Goal: Transaction & Acquisition: Purchase product/service

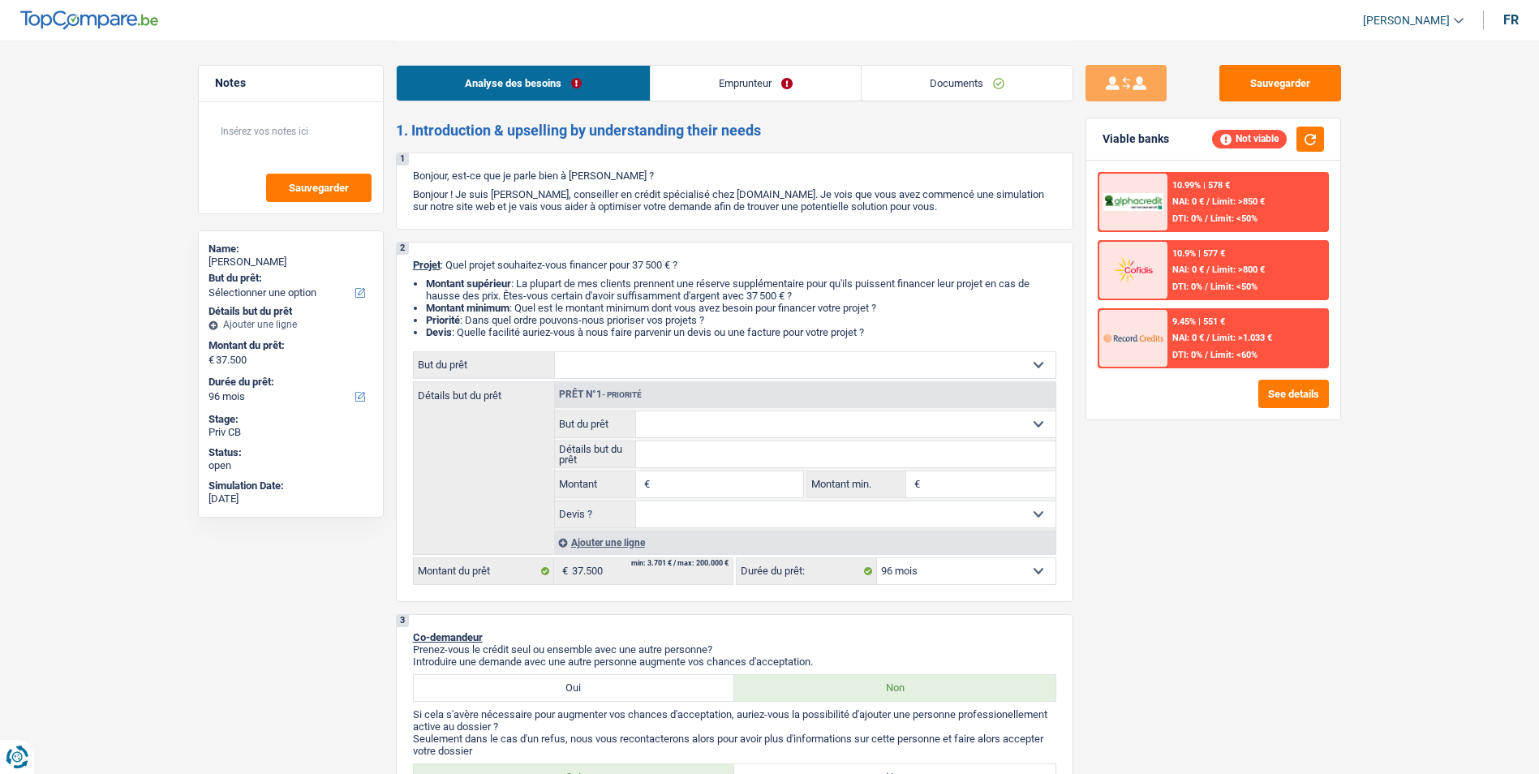
select select "96"
click at [775, 88] on link "Emprunteur" at bounding box center [755, 83] width 210 height 35
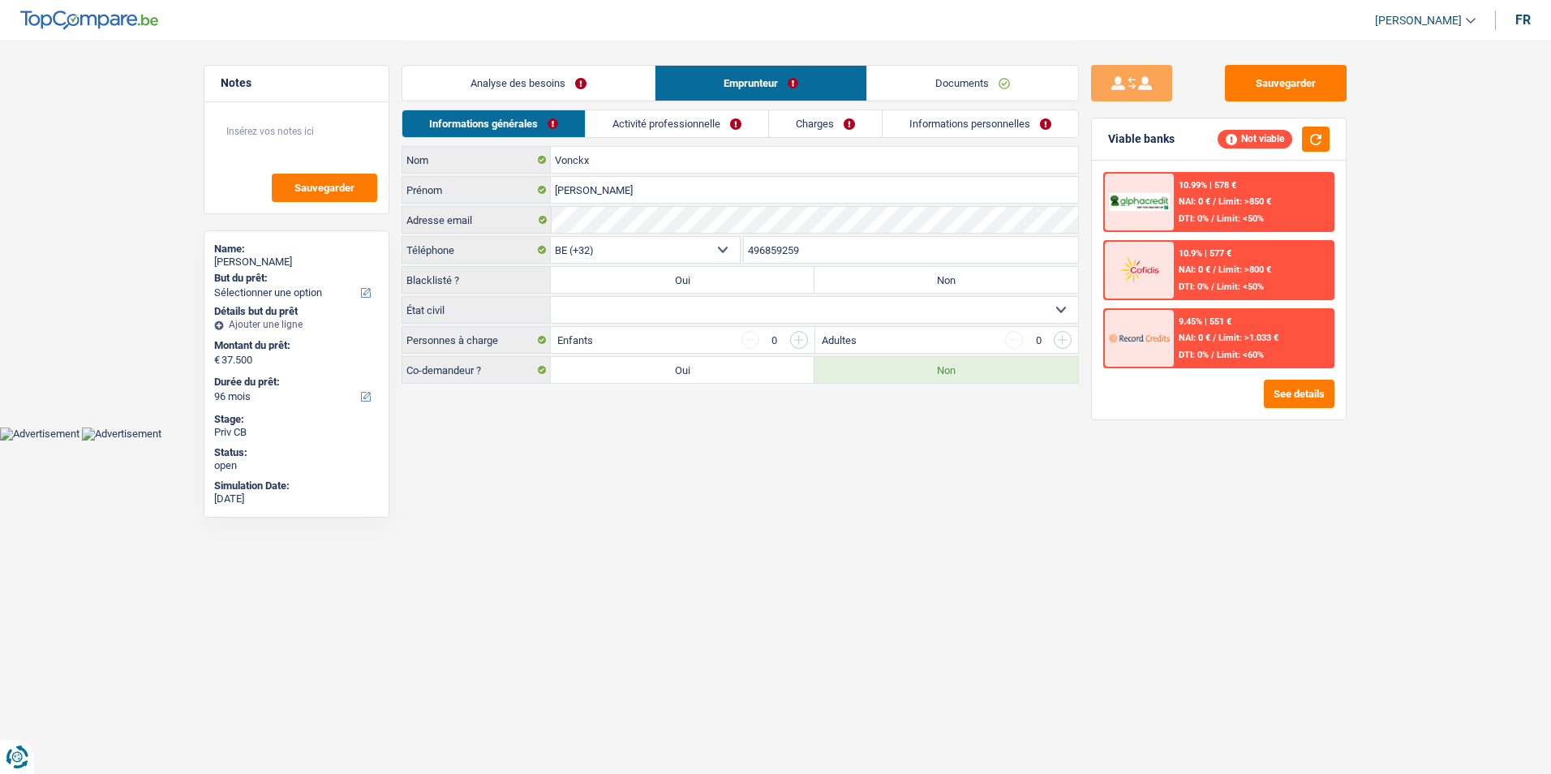
click at [706, 126] on link "Activité professionnelle" at bounding box center [677, 123] width 182 height 27
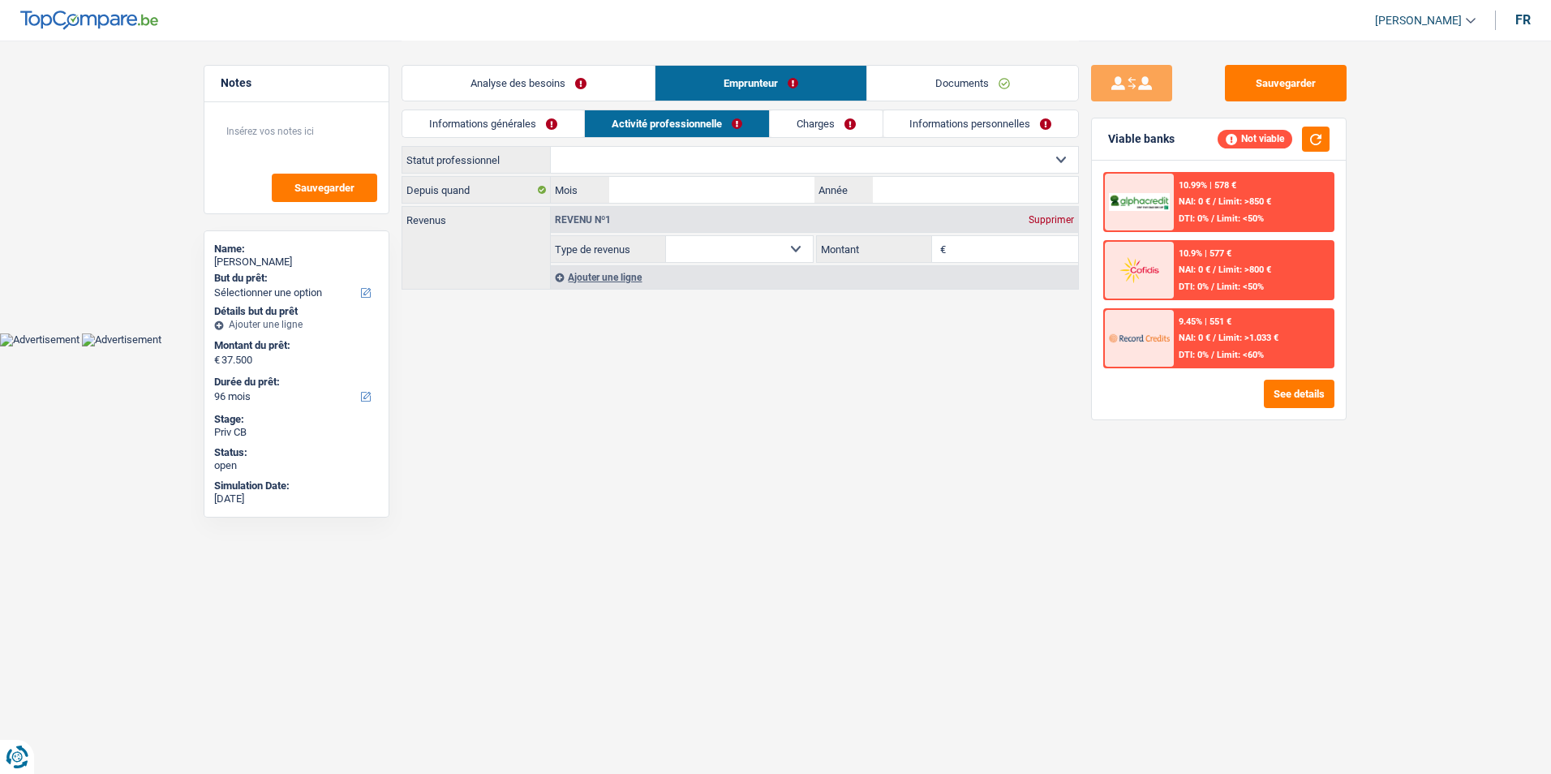
click at [822, 125] on link "Charges" at bounding box center [826, 123] width 113 height 27
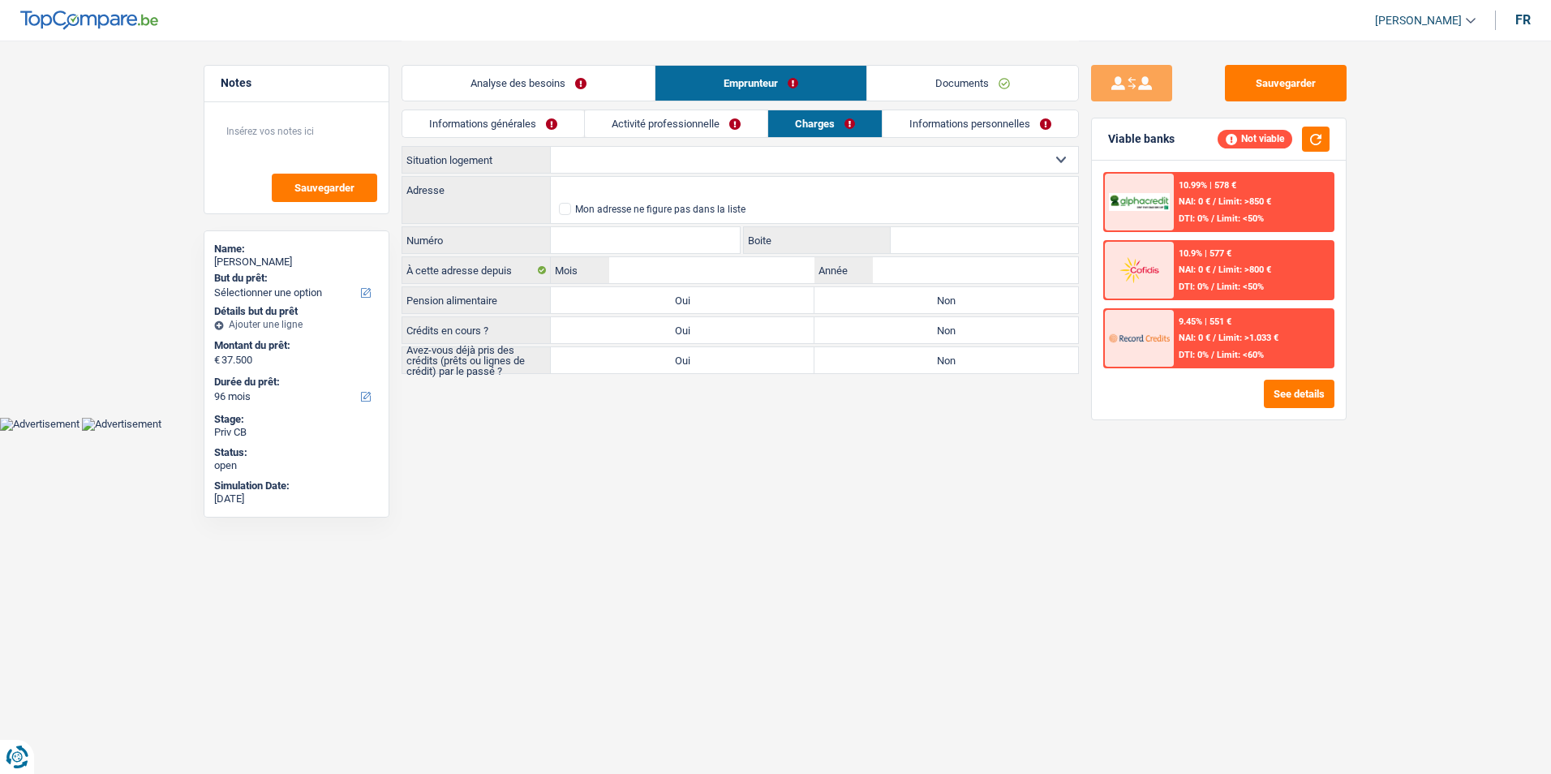
click at [939, 127] on link "Informations personnelles" at bounding box center [979, 123] width 195 height 27
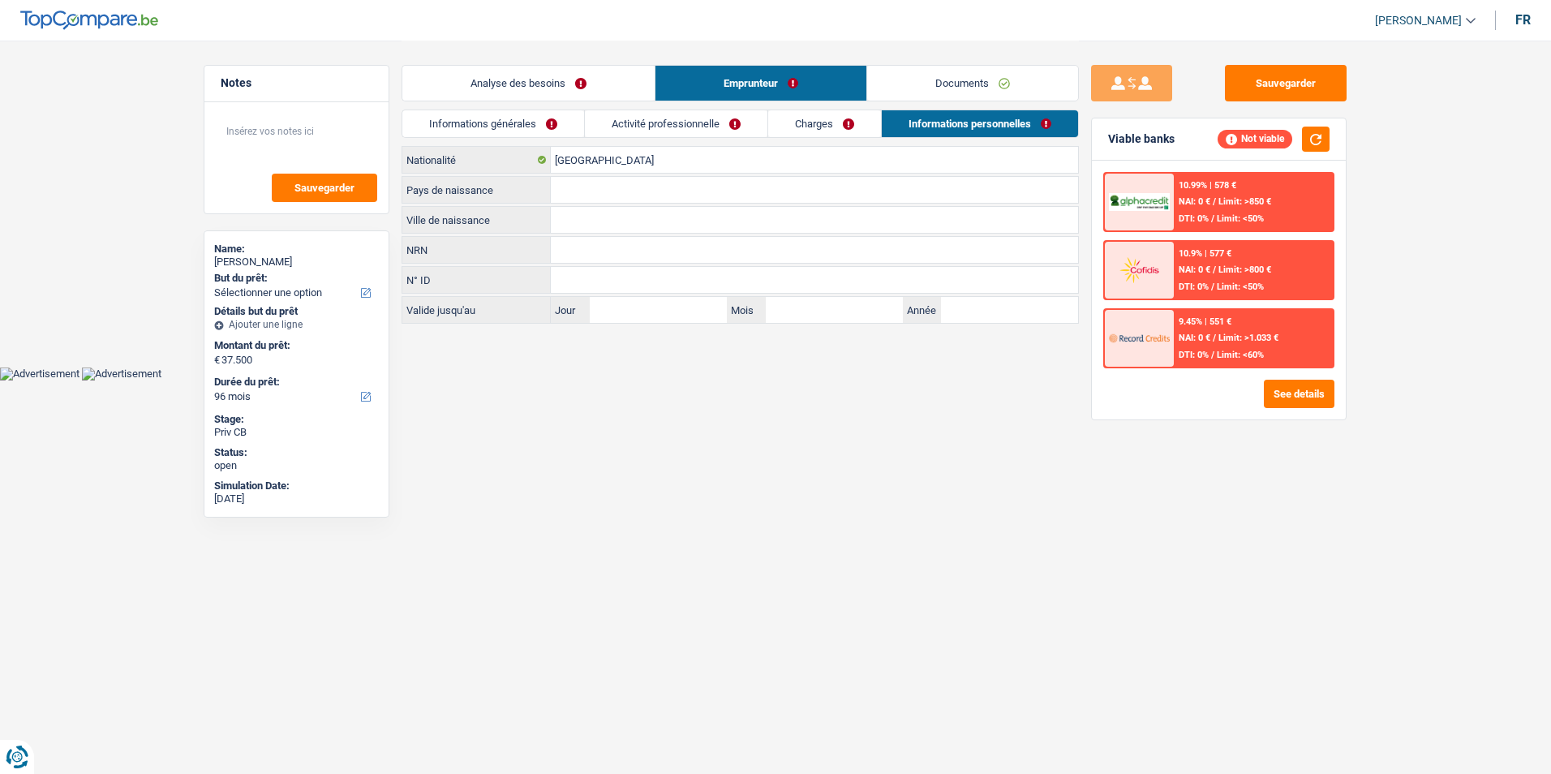
click at [683, 125] on link "Activité professionnelle" at bounding box center [676, 123] width 182 height 27
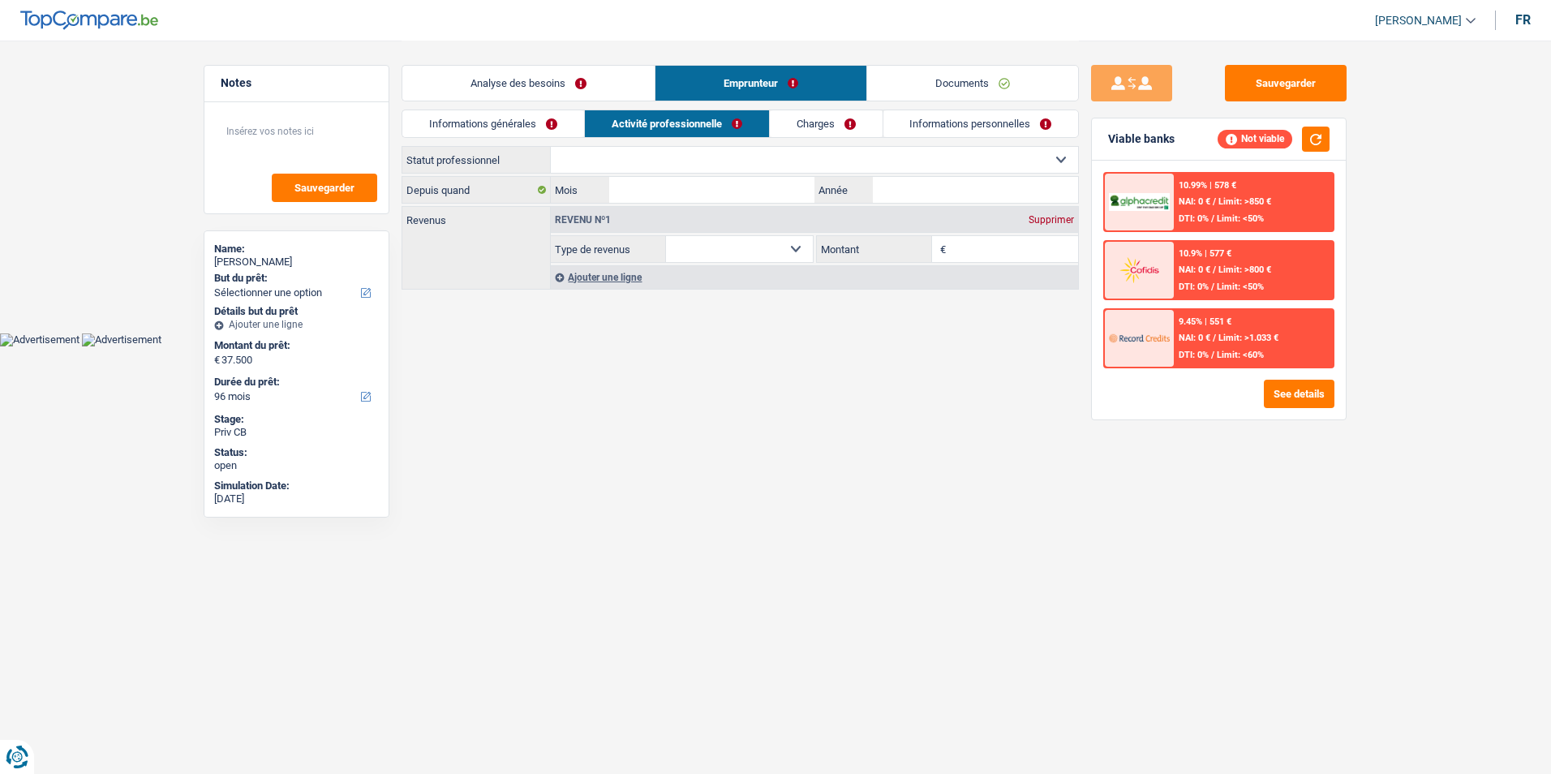
click at [556, 125] on link "Informations générales" at bounding box center [493, 123] width 182 height 27
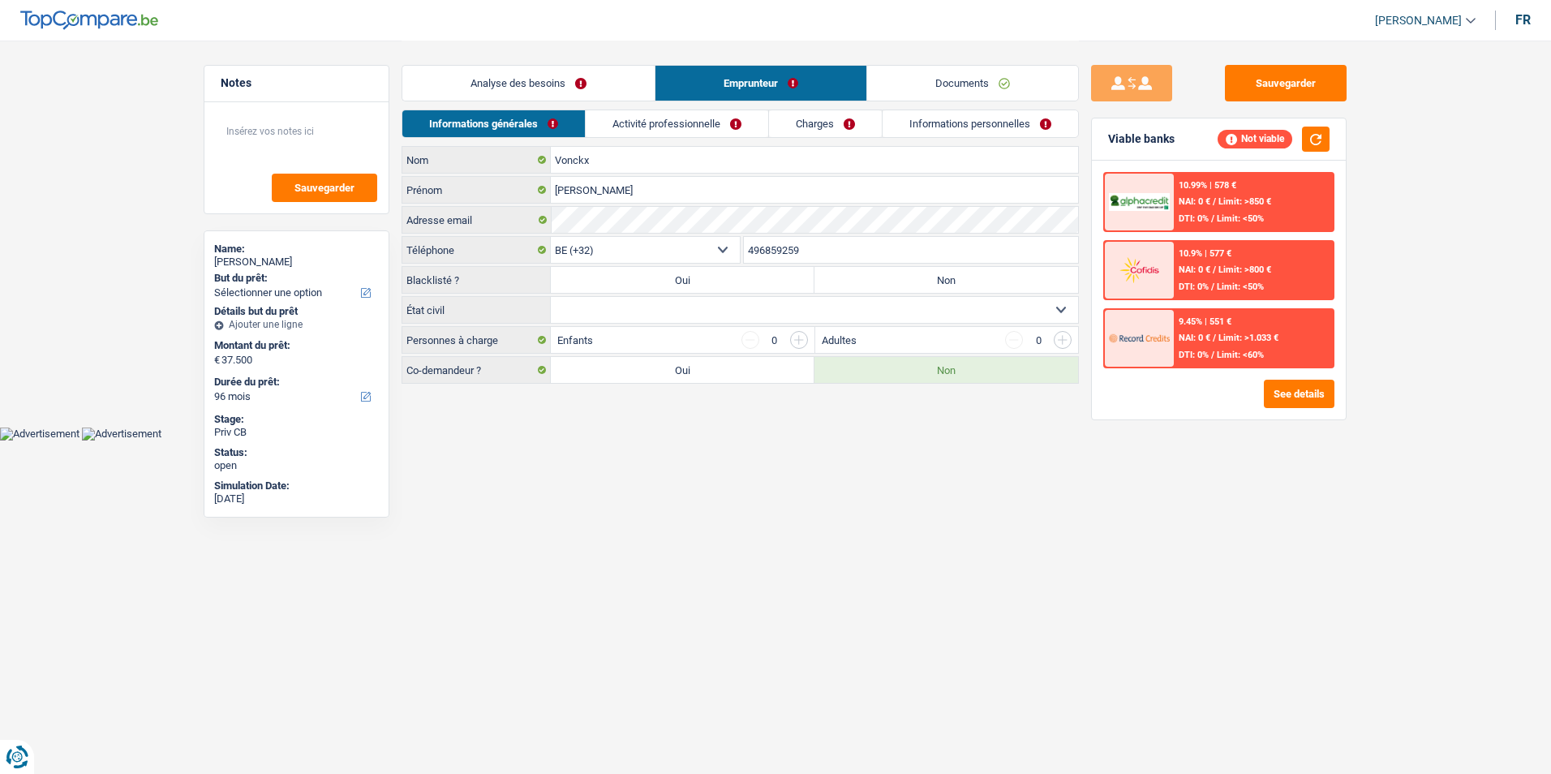
click at [908, 78] on link "Documents" at bounding box center [972, 83] width 211 height 35
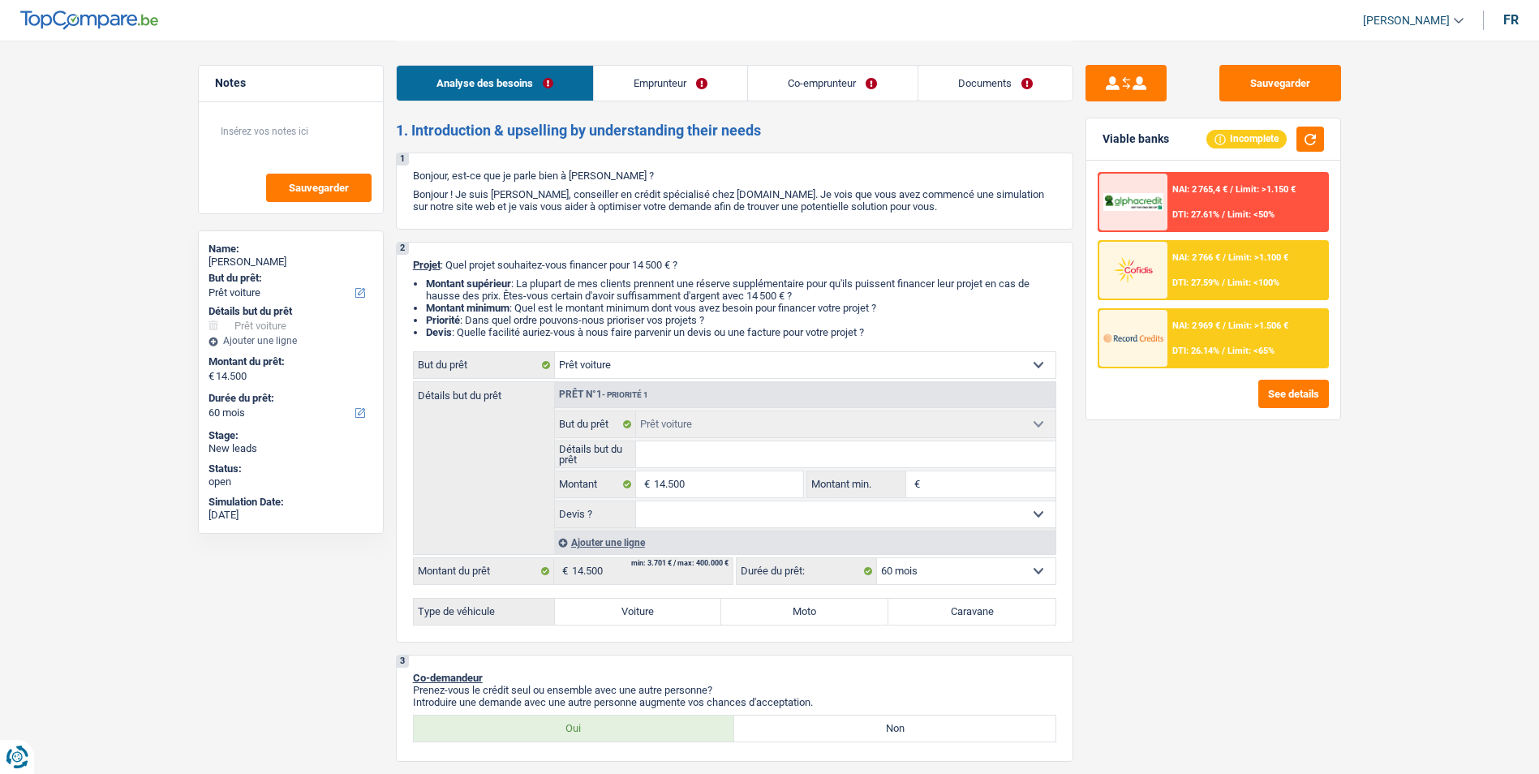
select select "car"
select select "60"
select select "car"
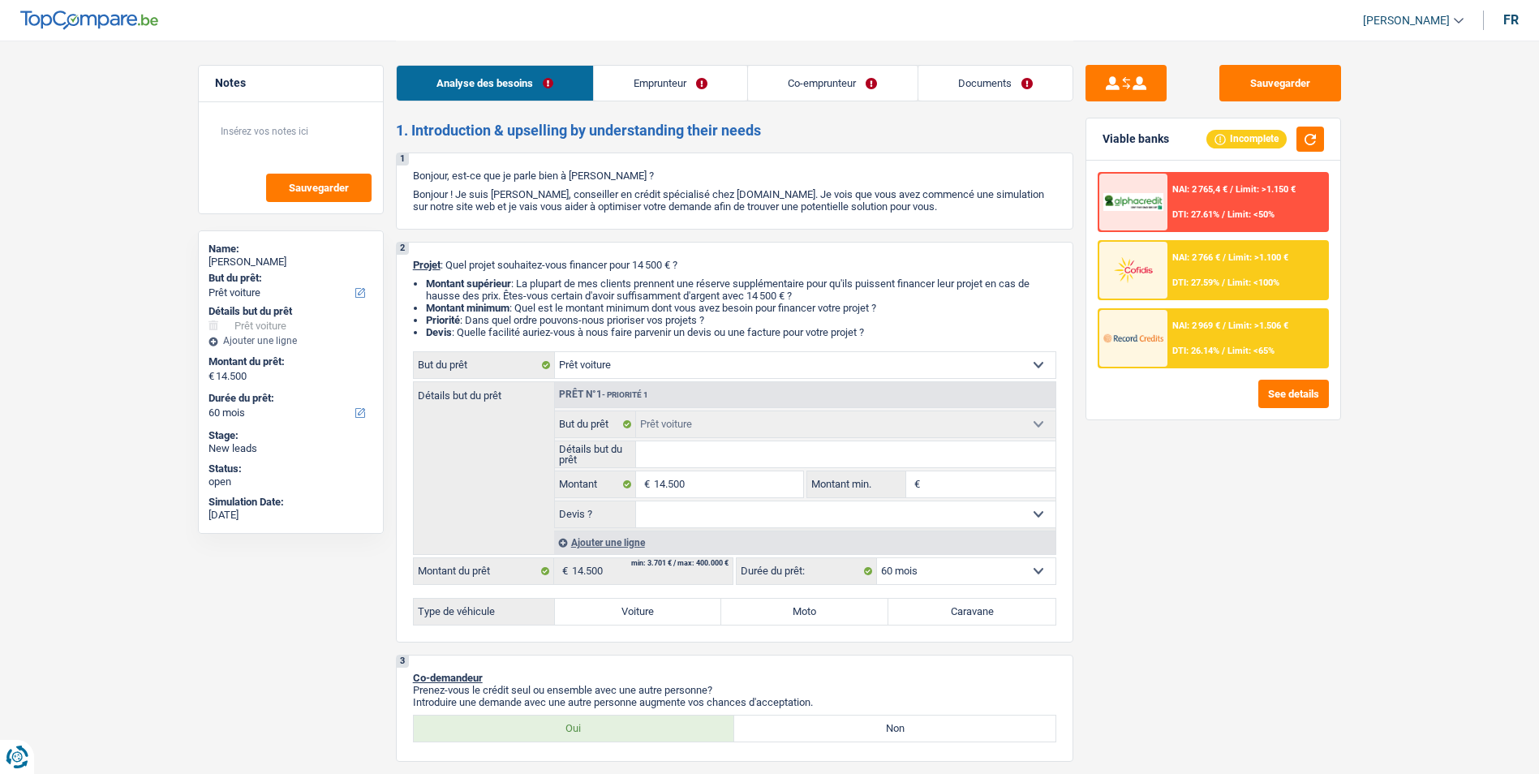
select select "60"
select select "worker"
select select "netSalary"
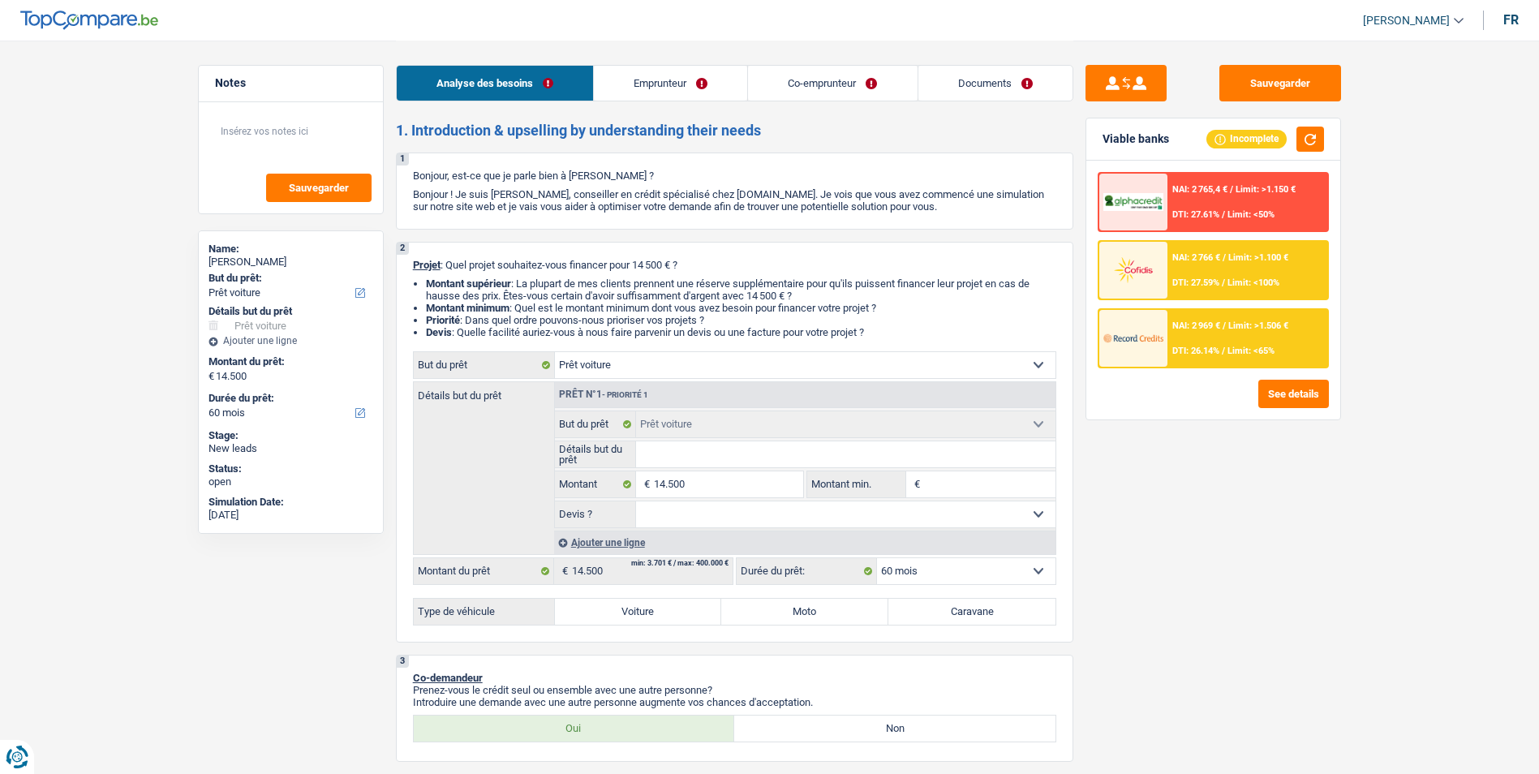
select select "rents"
select select "car"
select select "60"
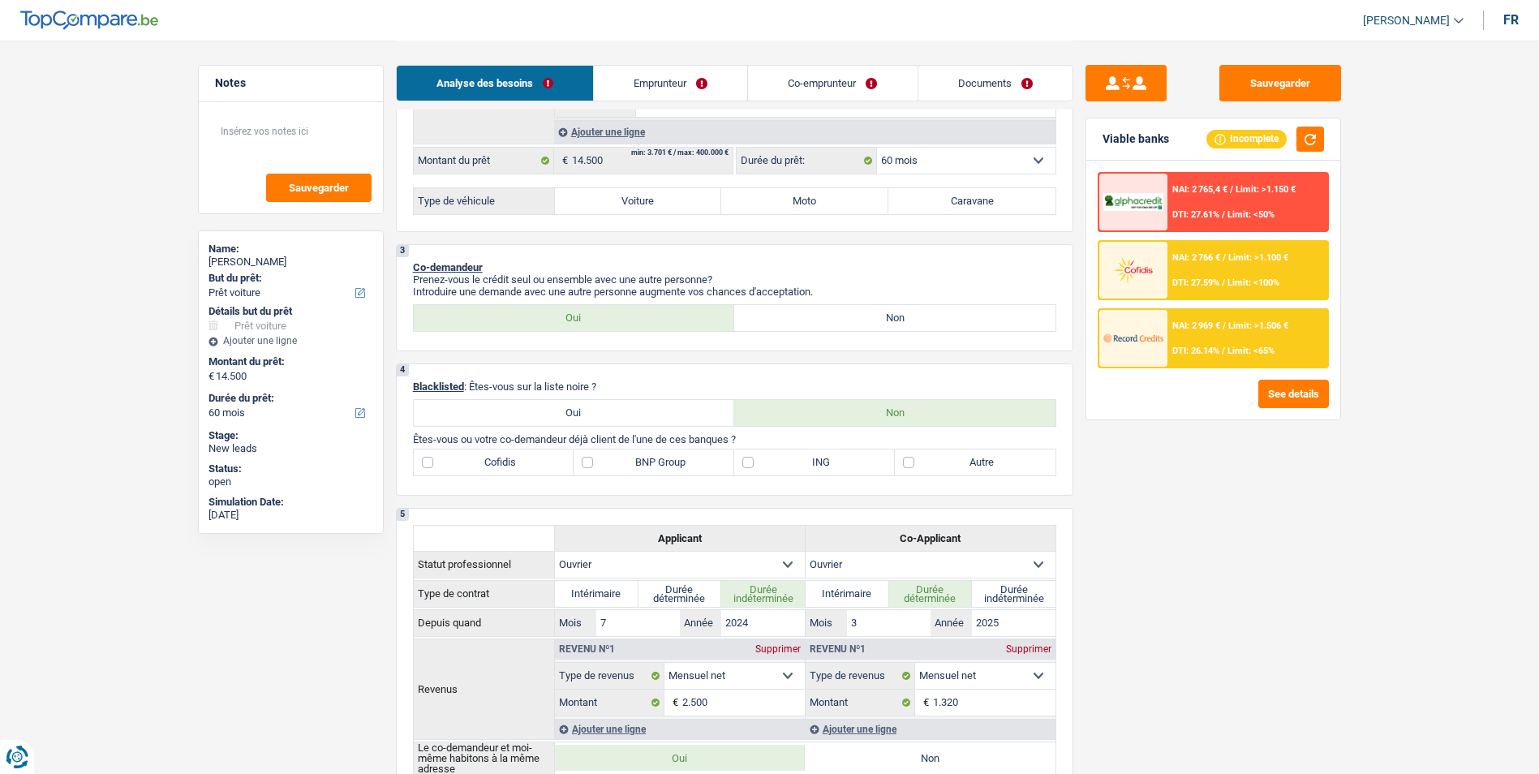
scroll to position [406, 0]
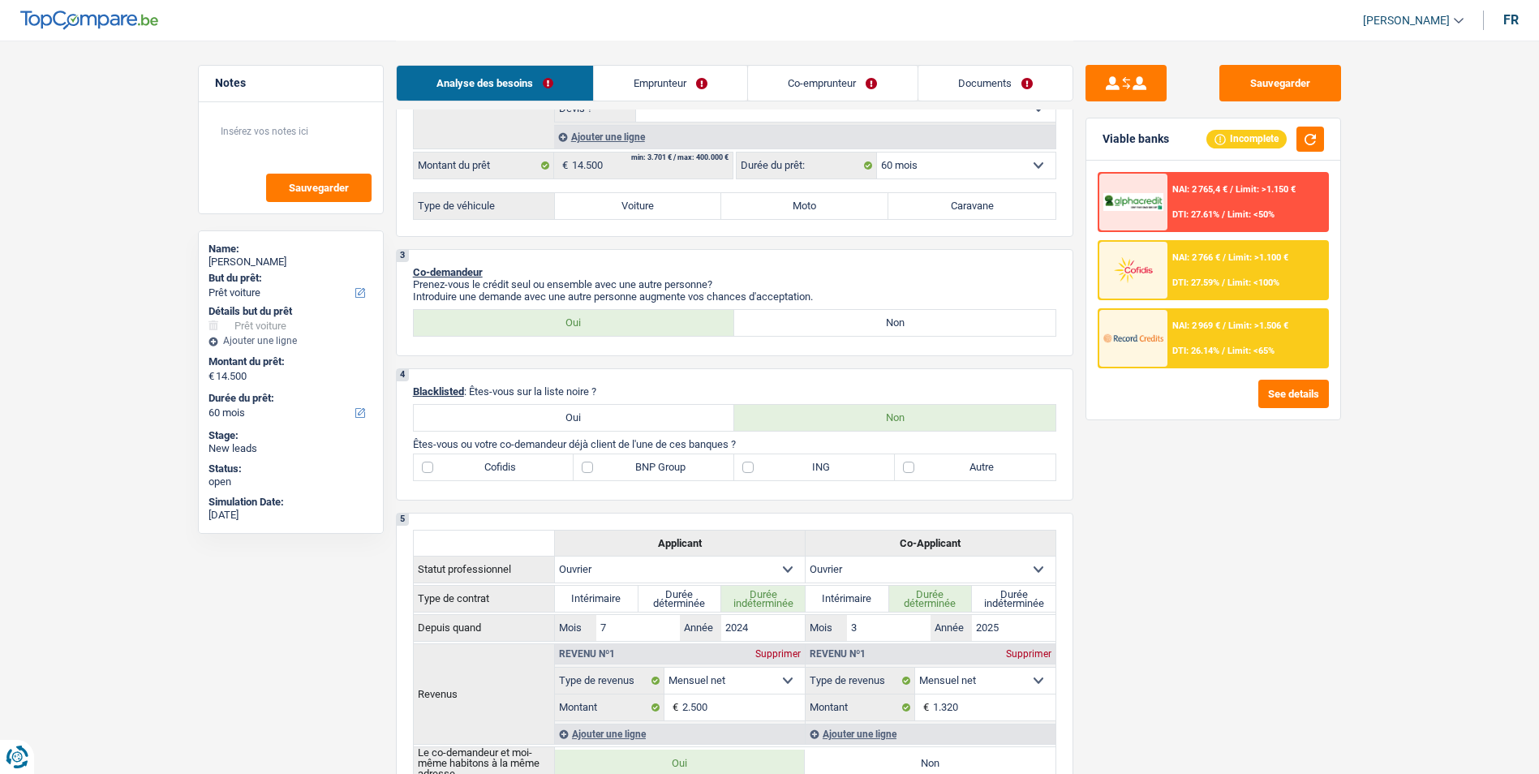
click at [839, 88] on link "Co-emprunteur" at bounding box center [832, 83] width 169 height 35
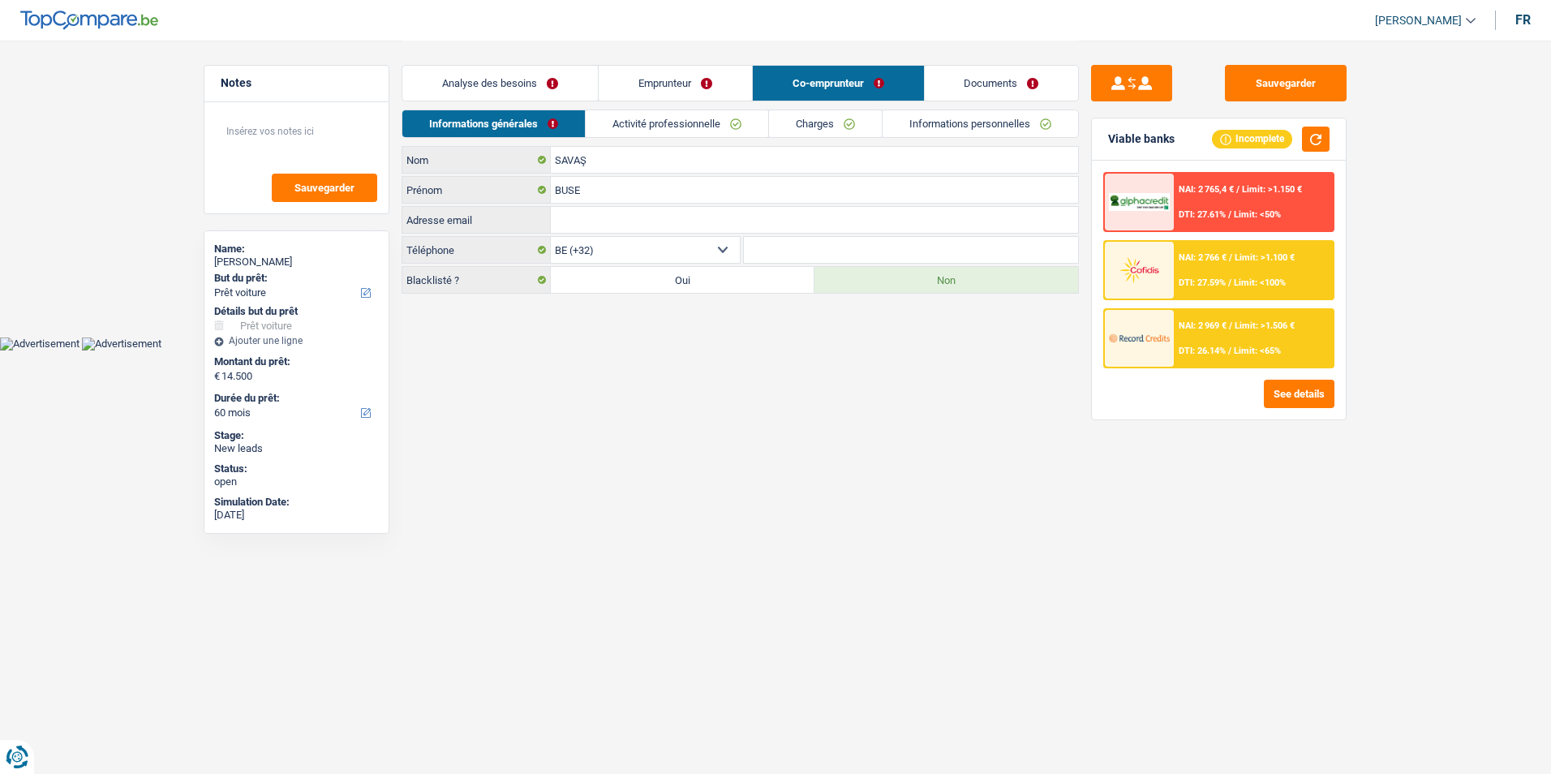
click at [990, 92] on link "Documents" at bounding box center [1002, 83] width 154 height 35
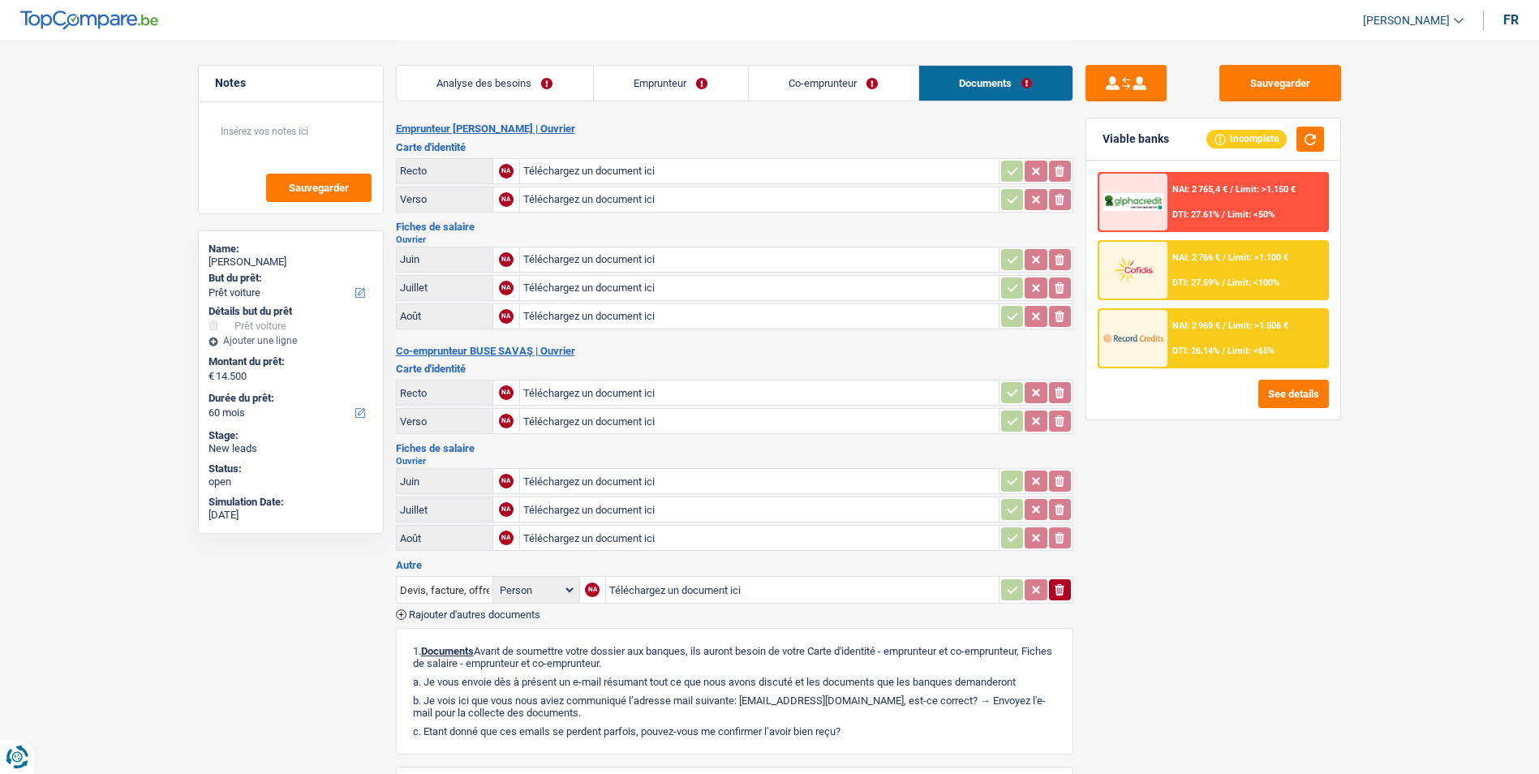
click at [775, 88] on link "Co-emprunteur" at bounding box center [834, 83] width 170 height 35
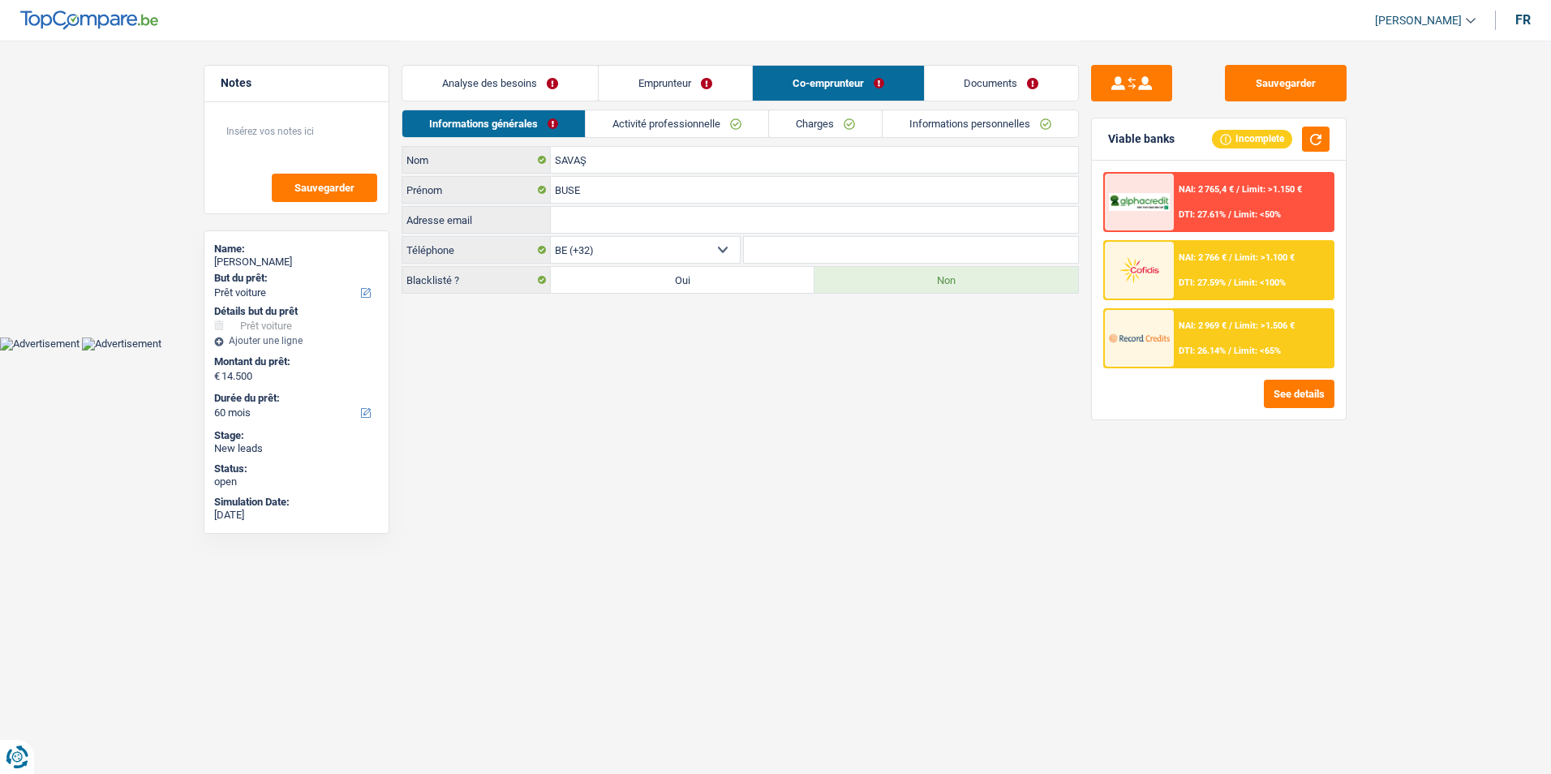
click at [672, 82] on link "Emprunteur" at bounding box center [675, 83] width 153 height 35
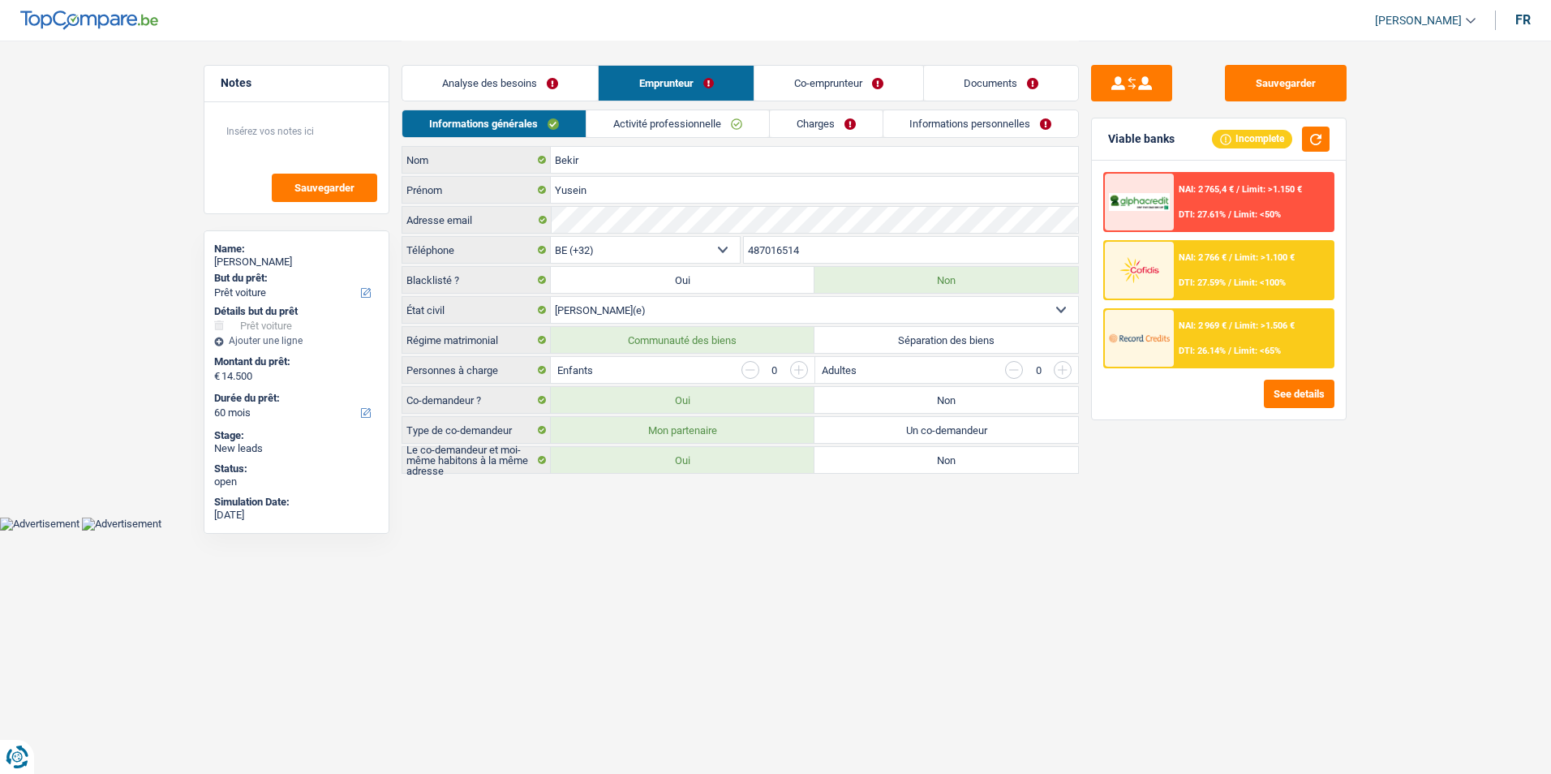
click at [571, 90] on link "Analyse des besoins" at bounding box center [499, 83] width 195 height 35
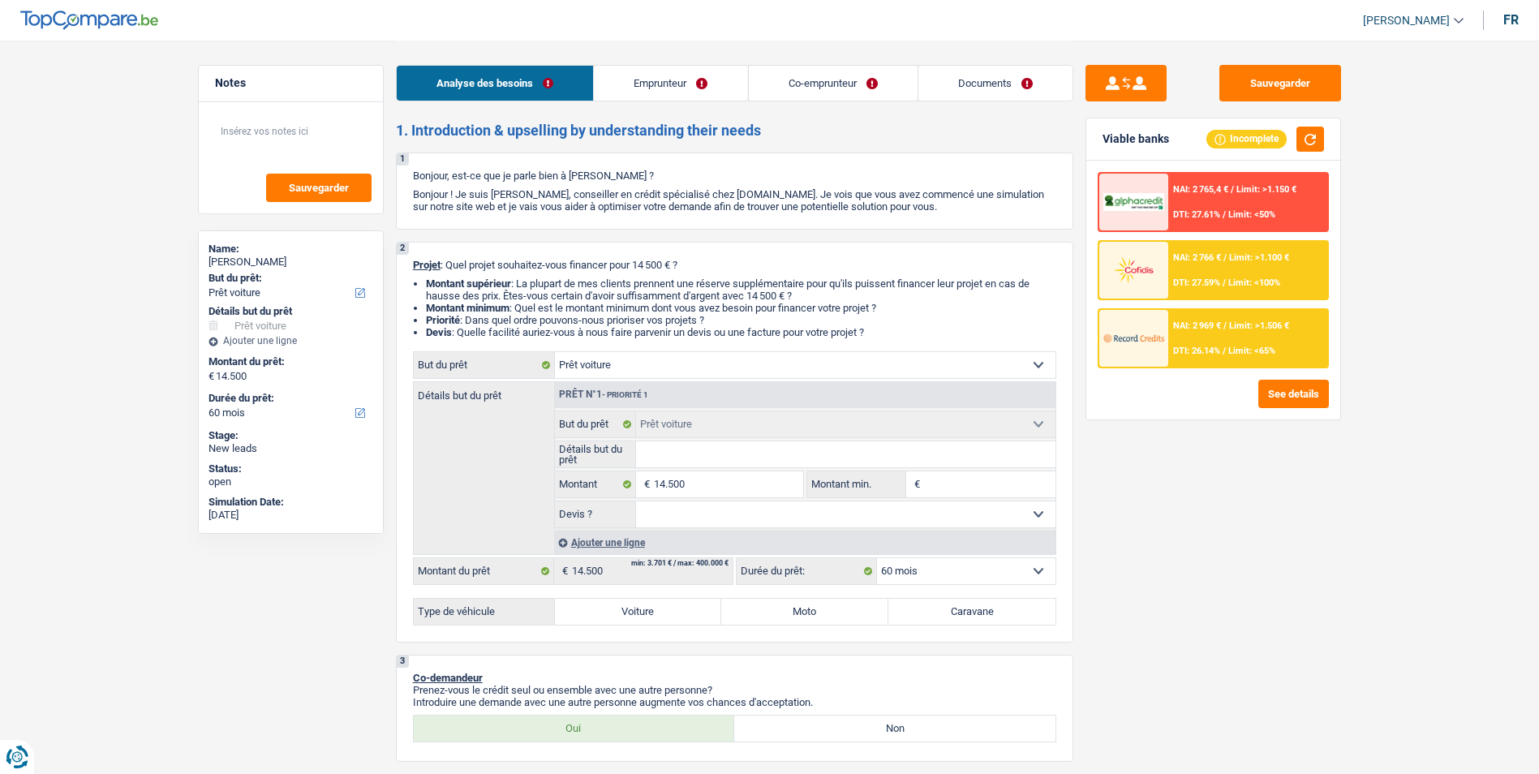
click at [676, 85] on link "Emprunteur" at bounding box center [670, 83] width 153 height 35
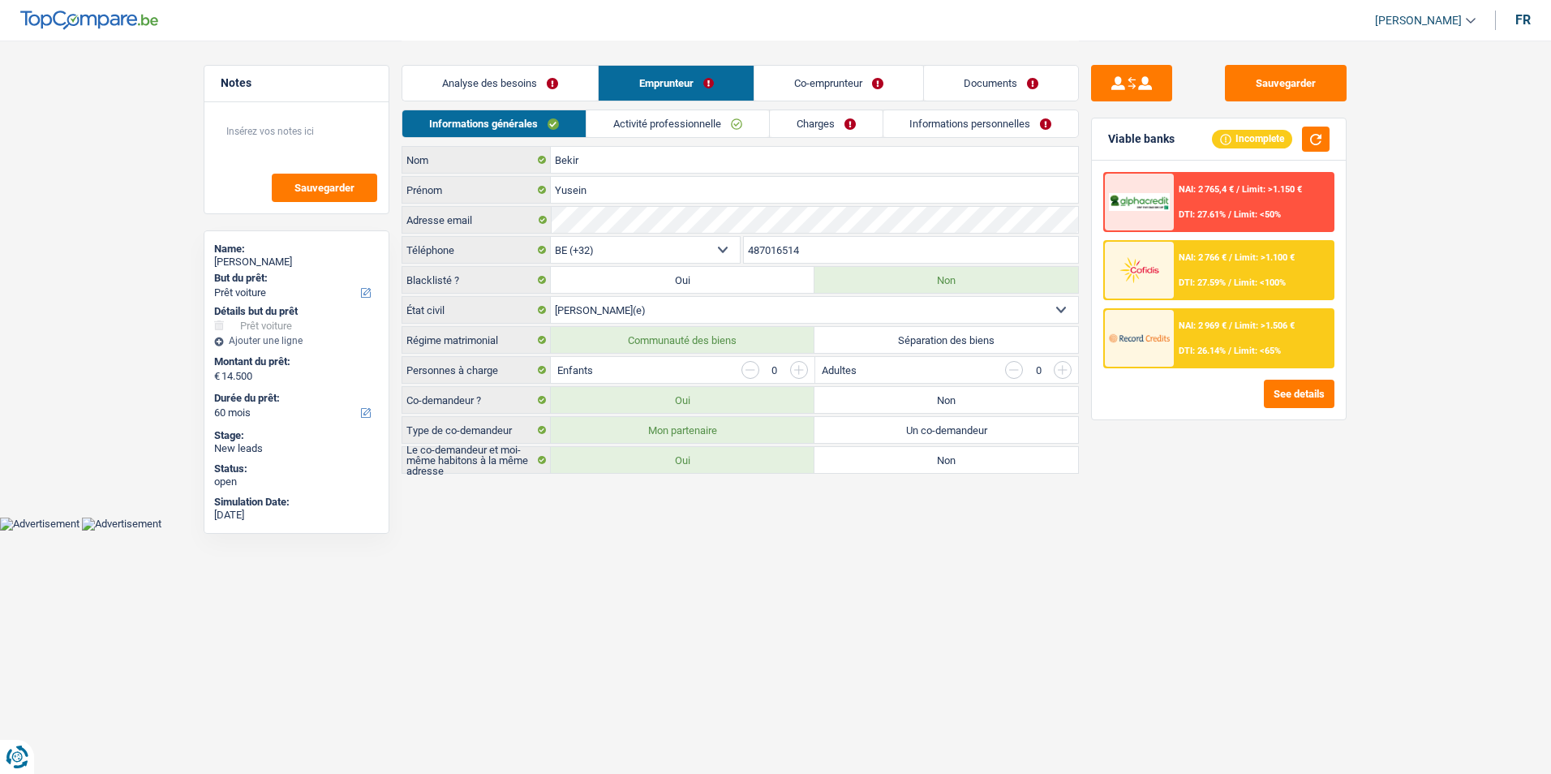
click at [783, 80] on link "Co-emprunteur" at bounding box center [838, 83] width 169 height 35
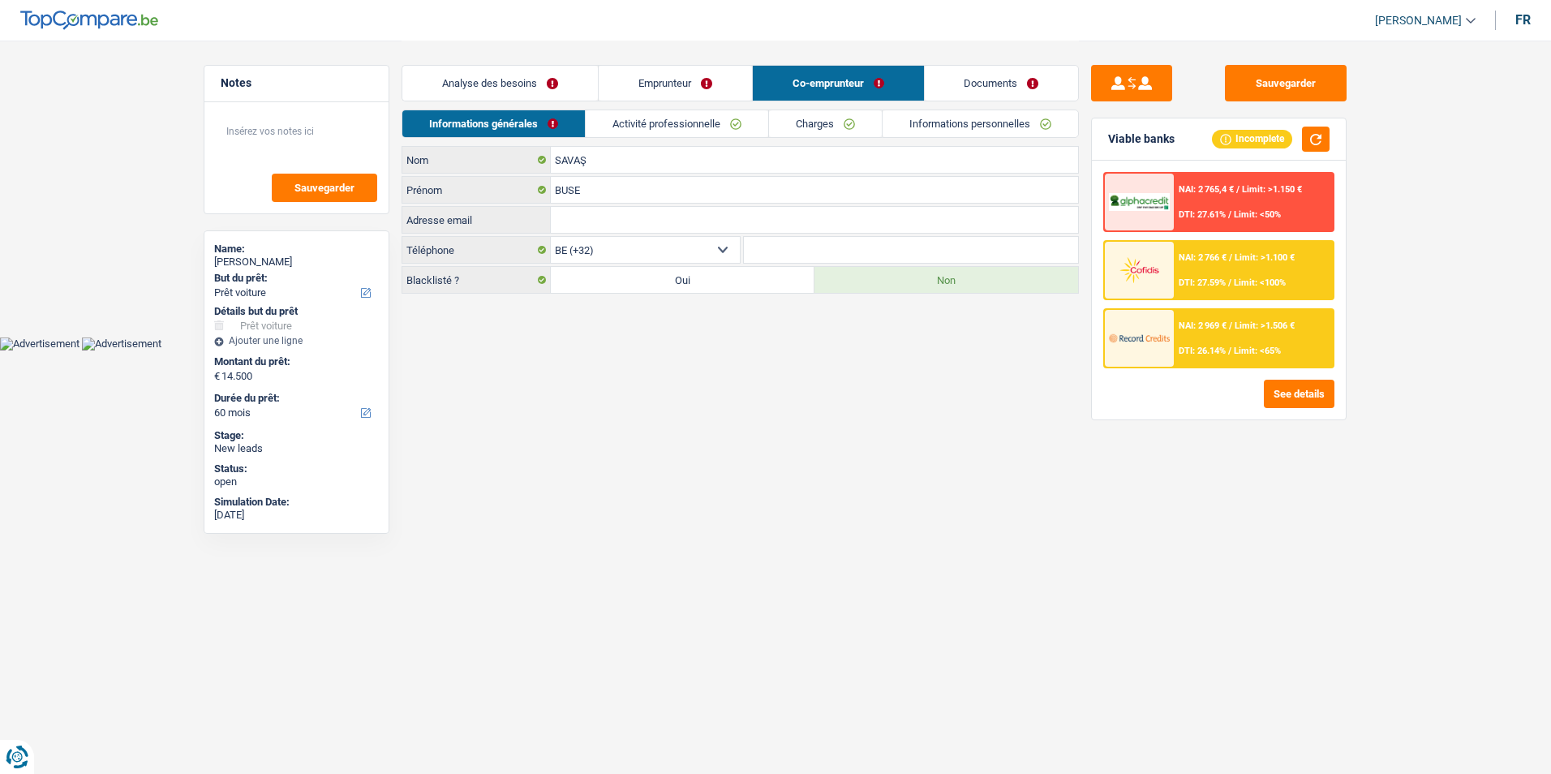
click at [934, 76] on link "Documents" at bounding box center [1002, 83] width 154 height 35
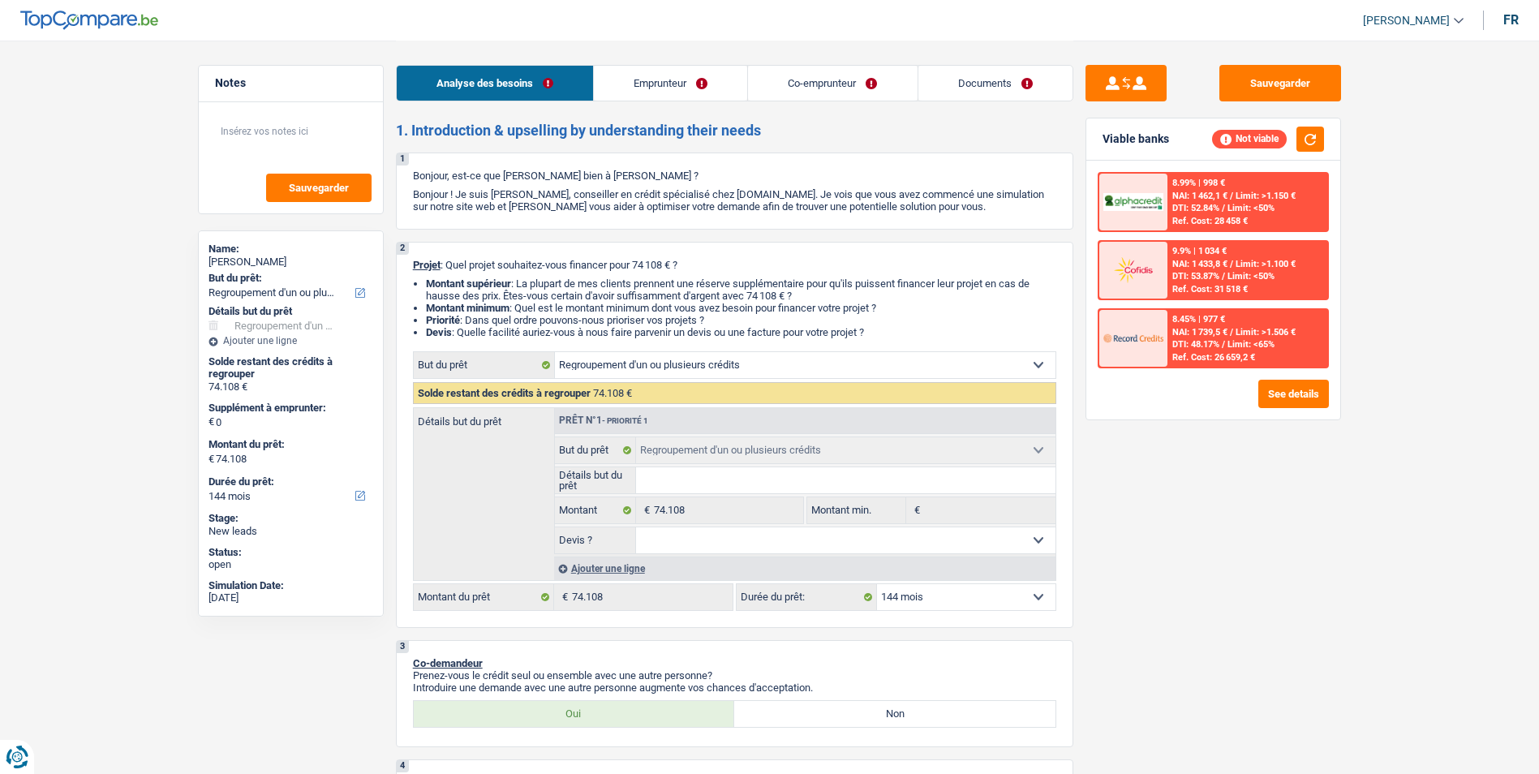
select select "refinancing"
select select "144"
select select "refinancing"
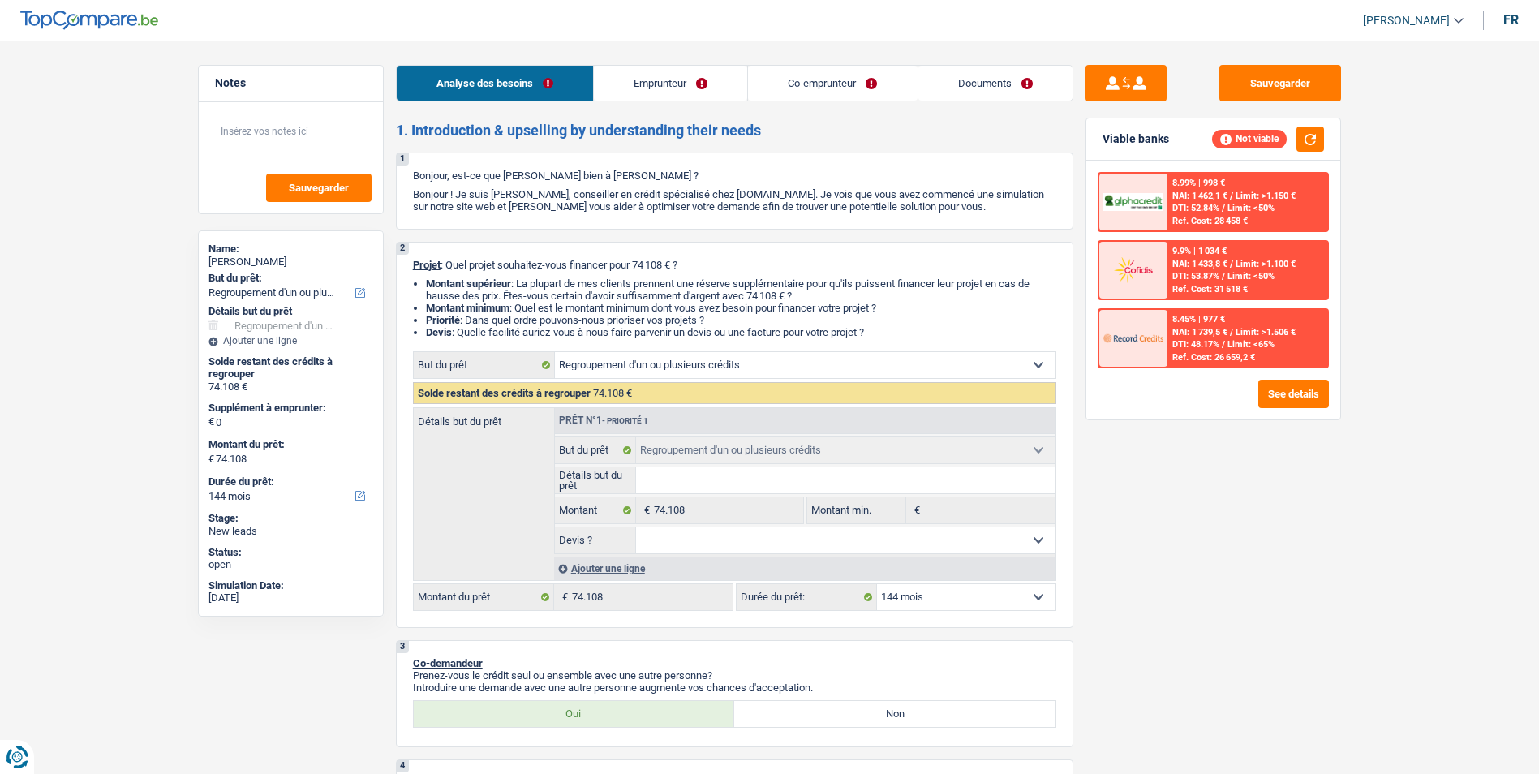
select select "144"
select select "publicEmployee"
select select "netSalary"
select select "mealVouchers"
select select "rents"
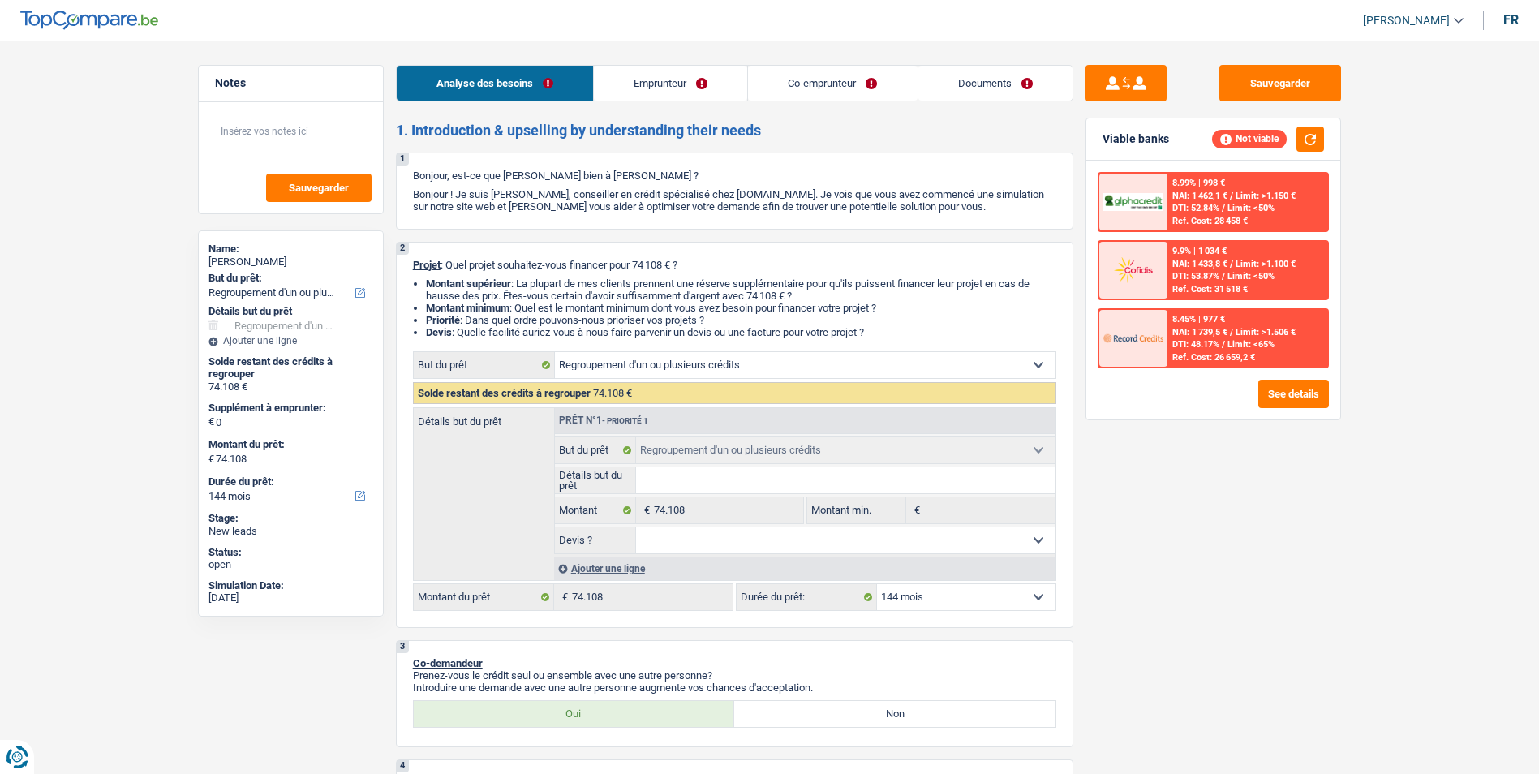
select select "carLoan"
select select "120"
select select "cardOrCredit"
select select "refinancing"
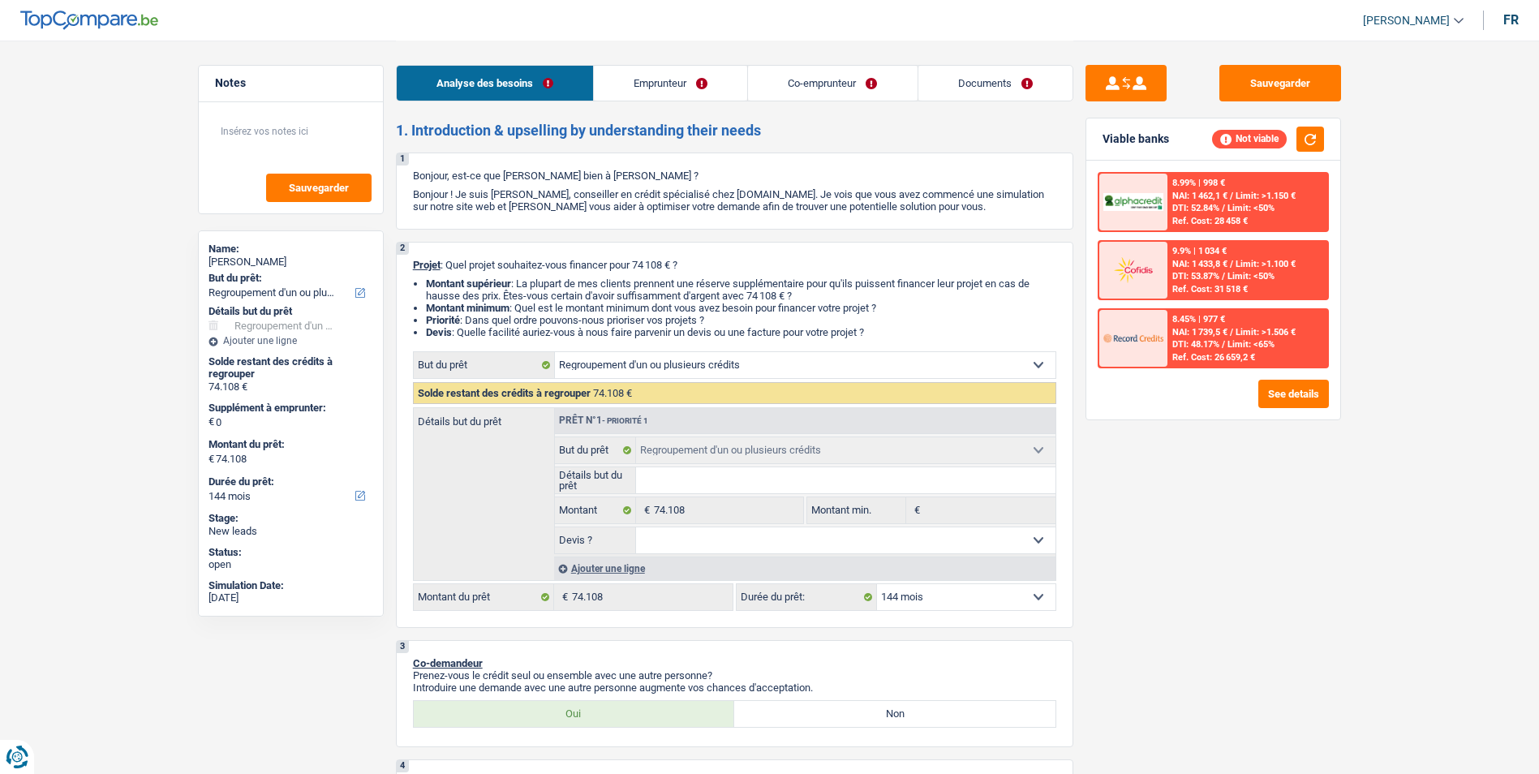
select select "144"
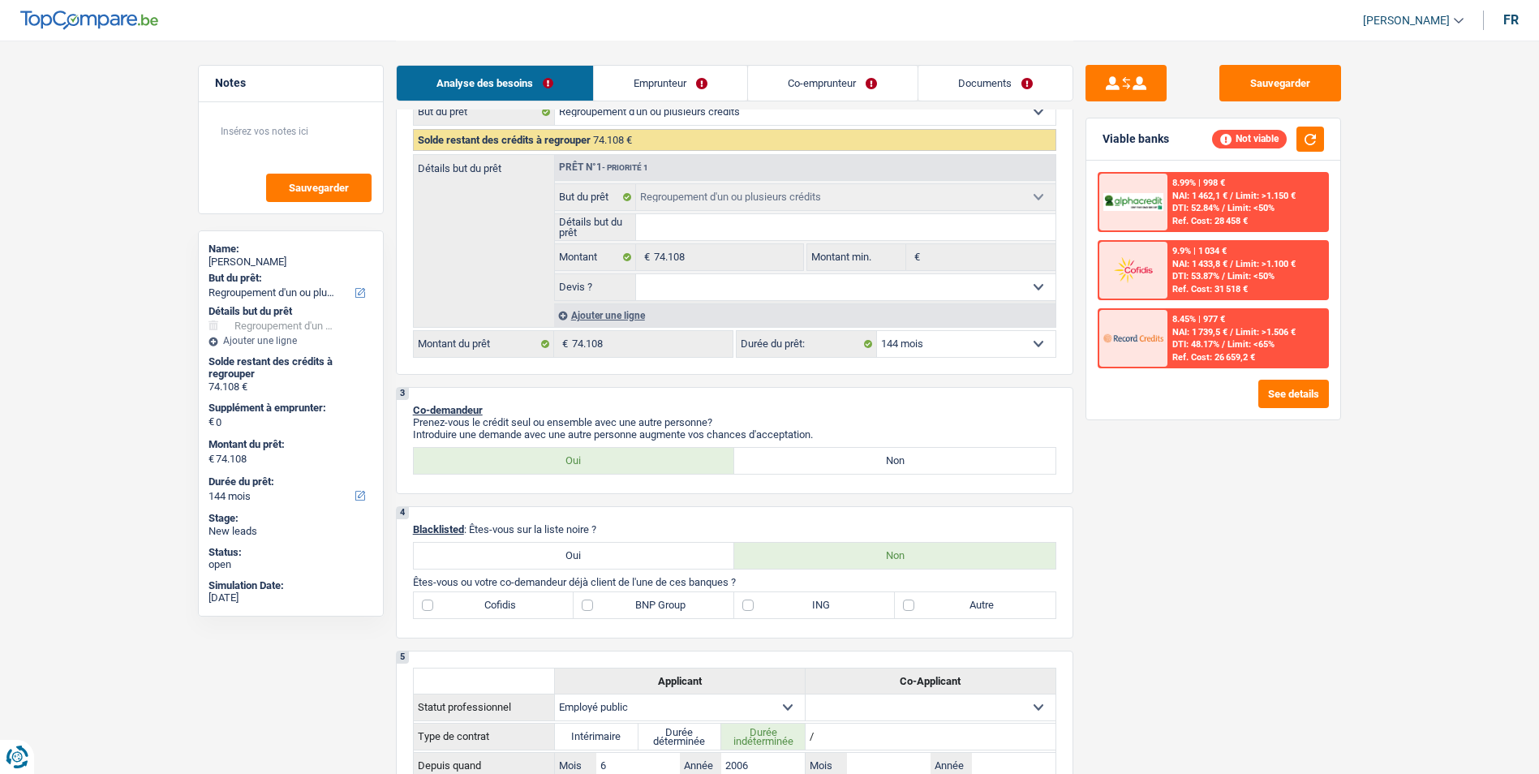
scroll to position [324, 0]
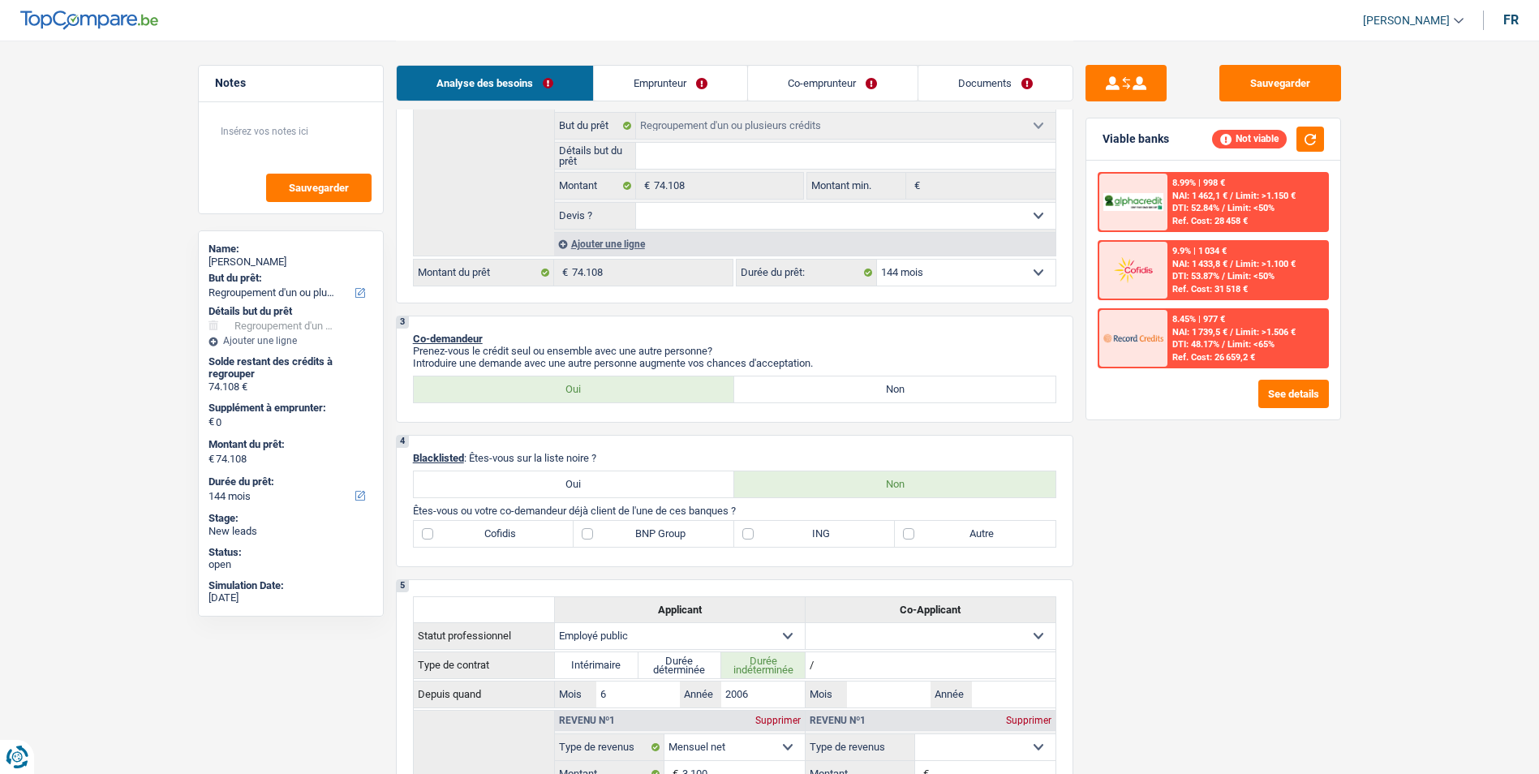
click at [685, 88] on link "Emprunteur" at bounding box center [670, 83] width 153 height 35
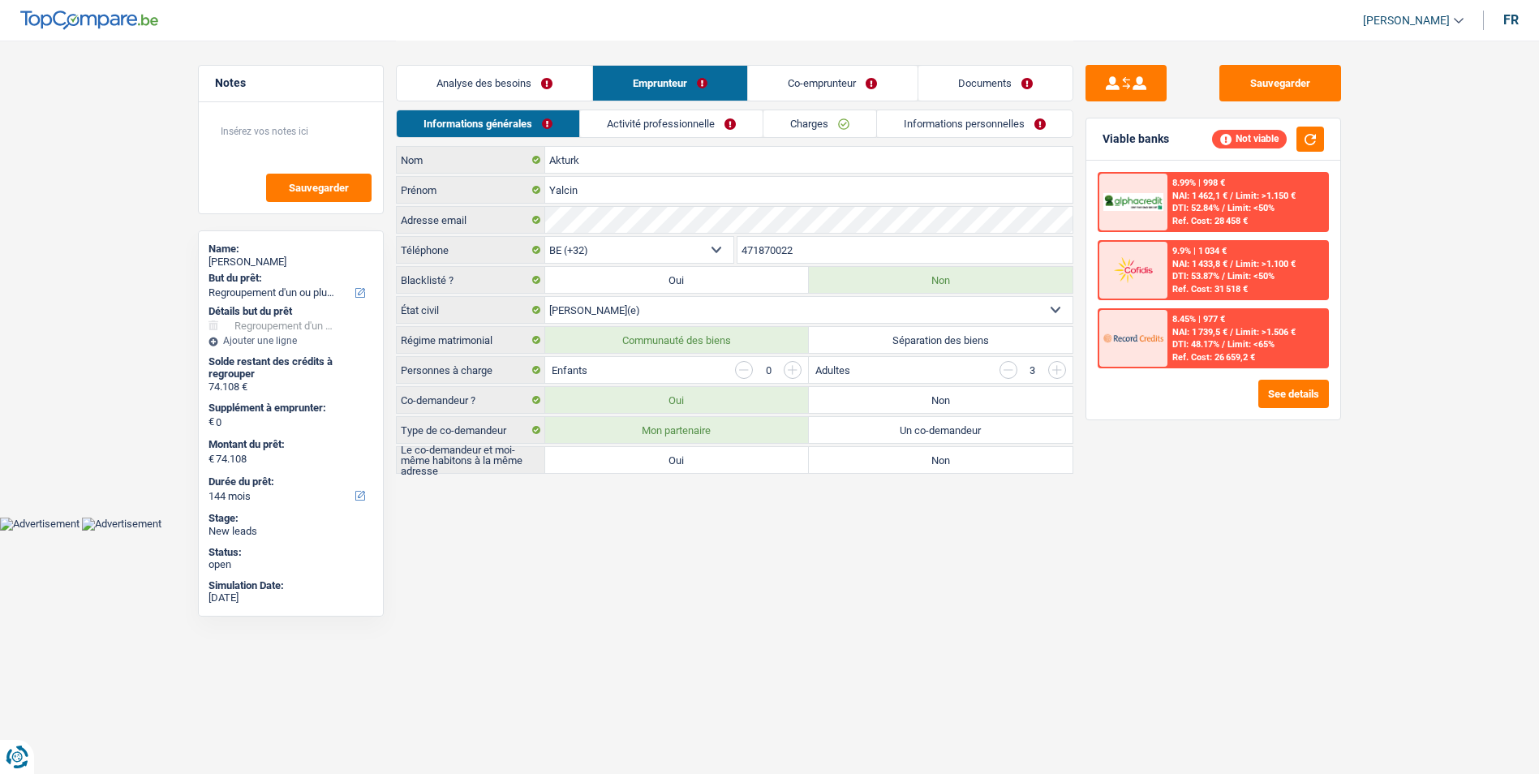
scroll to position [0, 0]
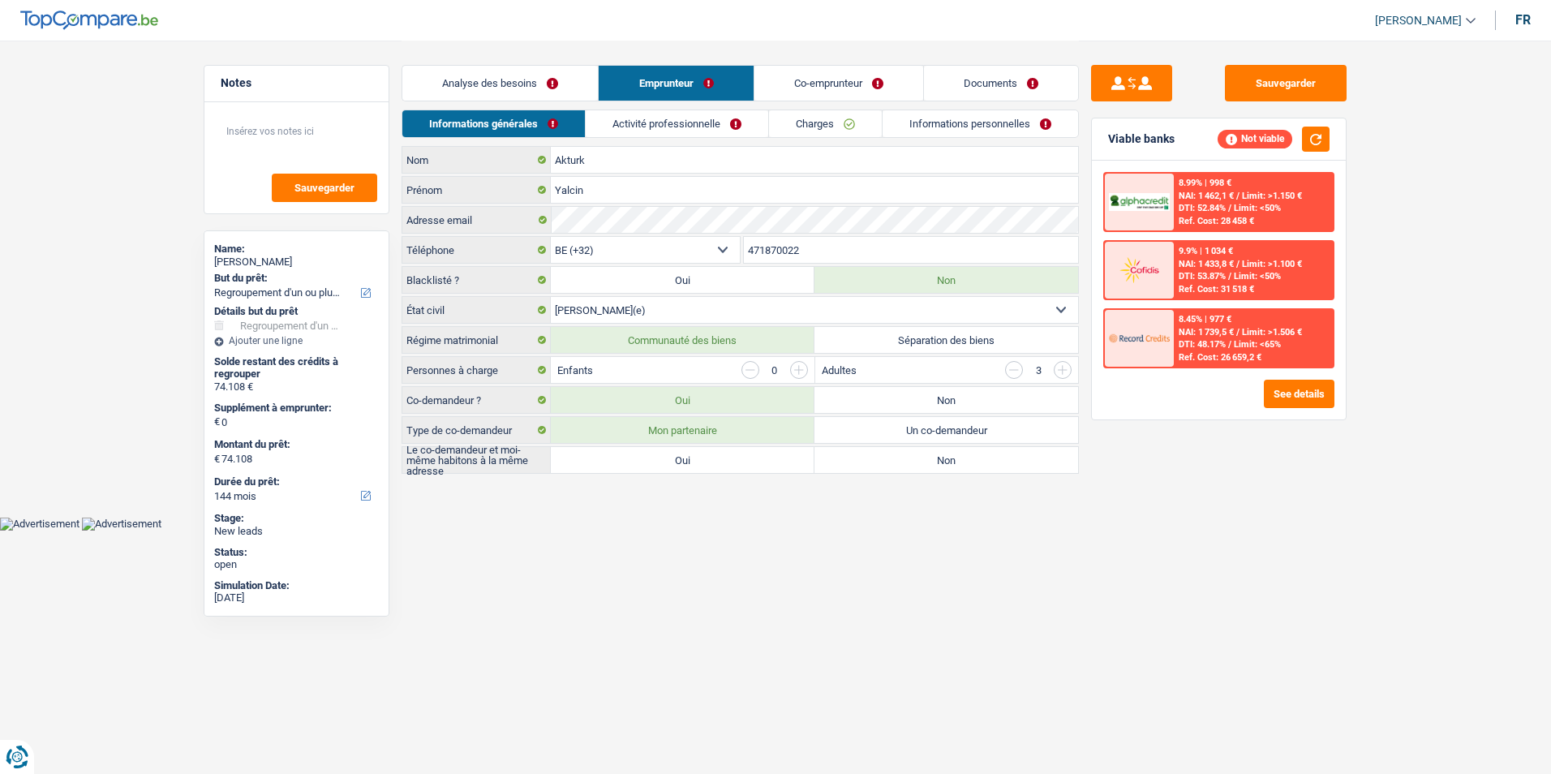
click at [812, 75] on link "Co-emprunteur" at bounding box center [838, 83] width 169 height 35
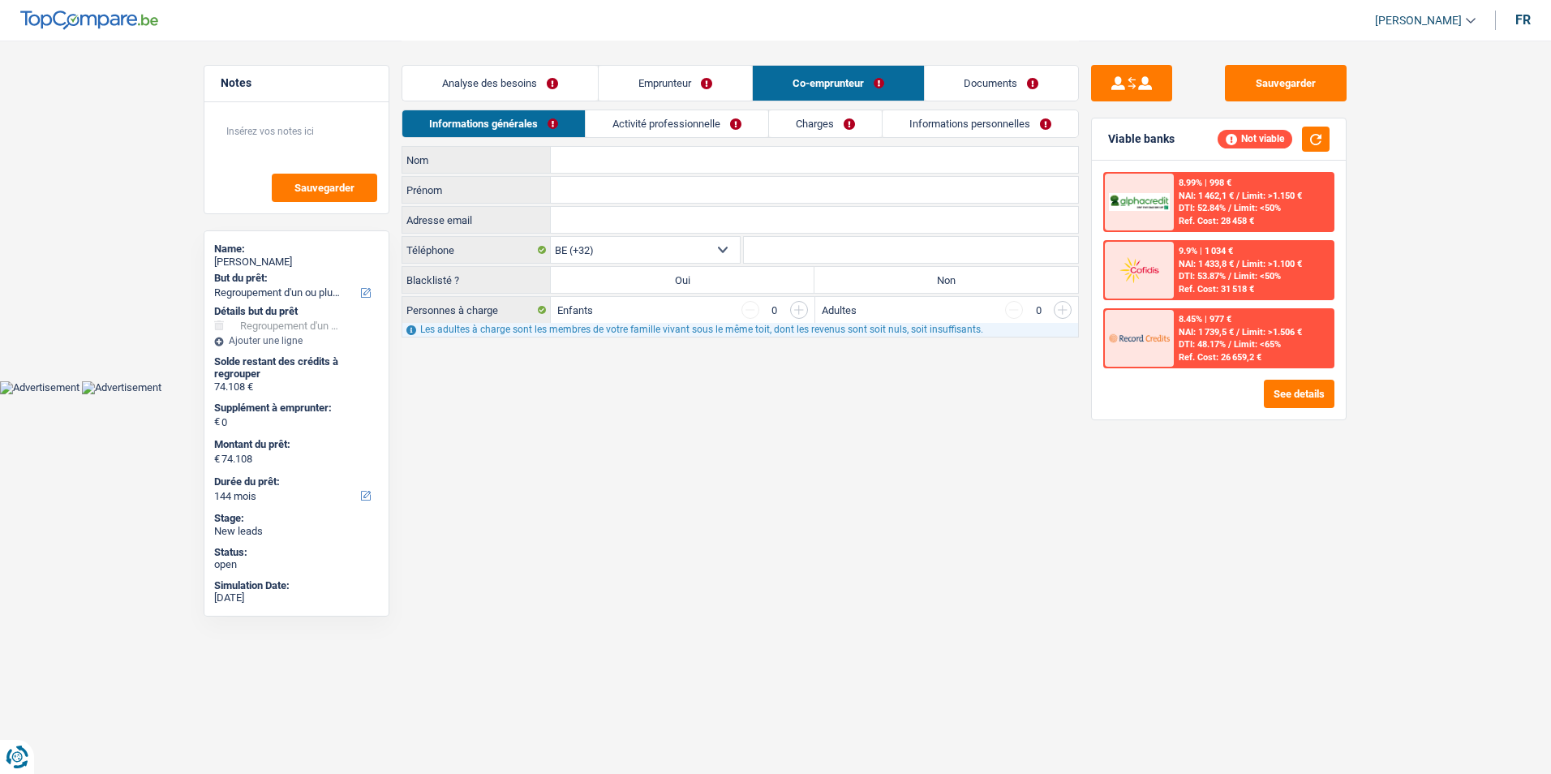
click at [711, 83] on link "Emprunteur" at bounding box center [675, 83] width 153 height 35
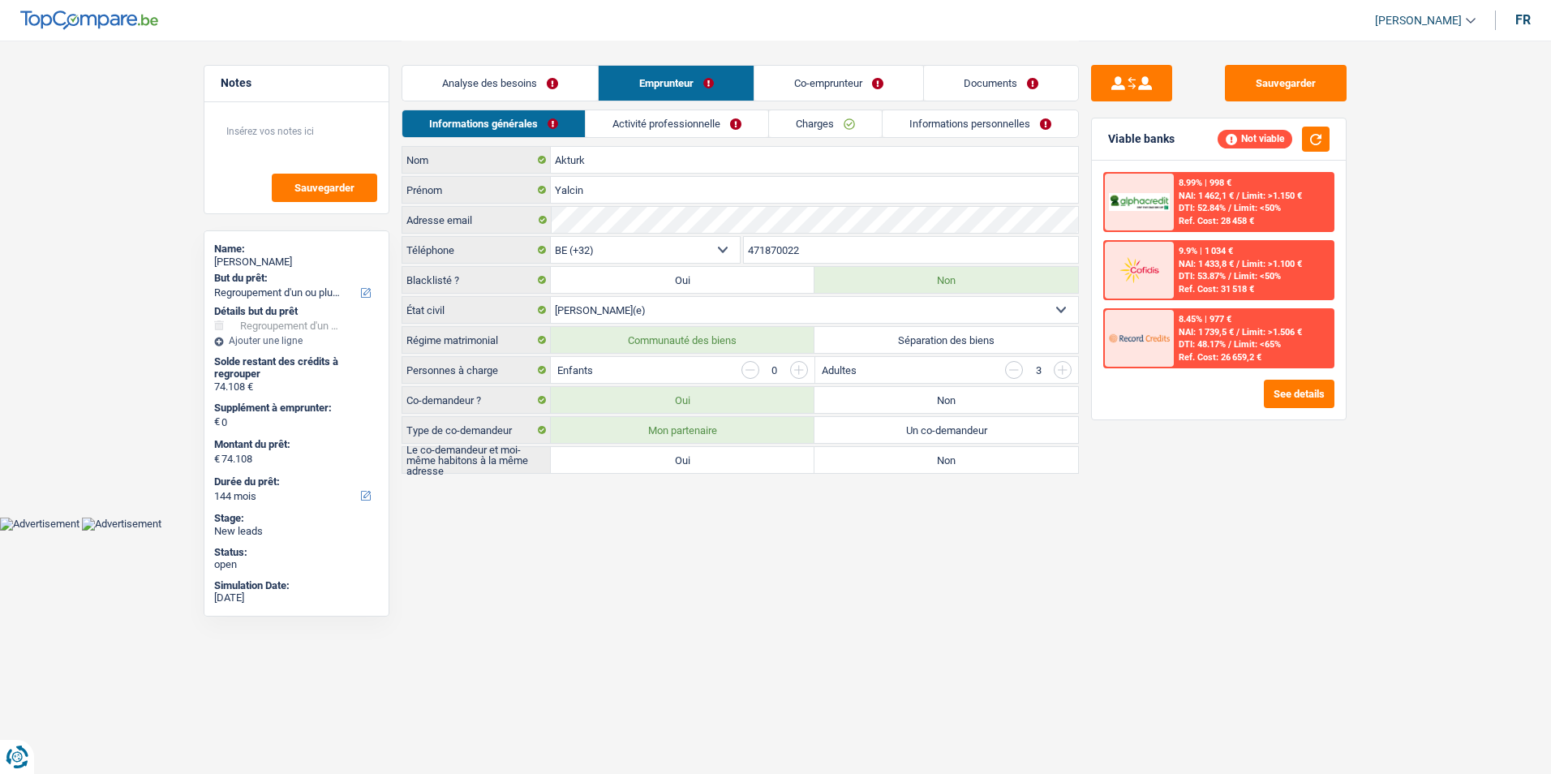
click at [568, 84] on link "Analyse des besoins" at bounding box center [499, 83] width 195 height 35
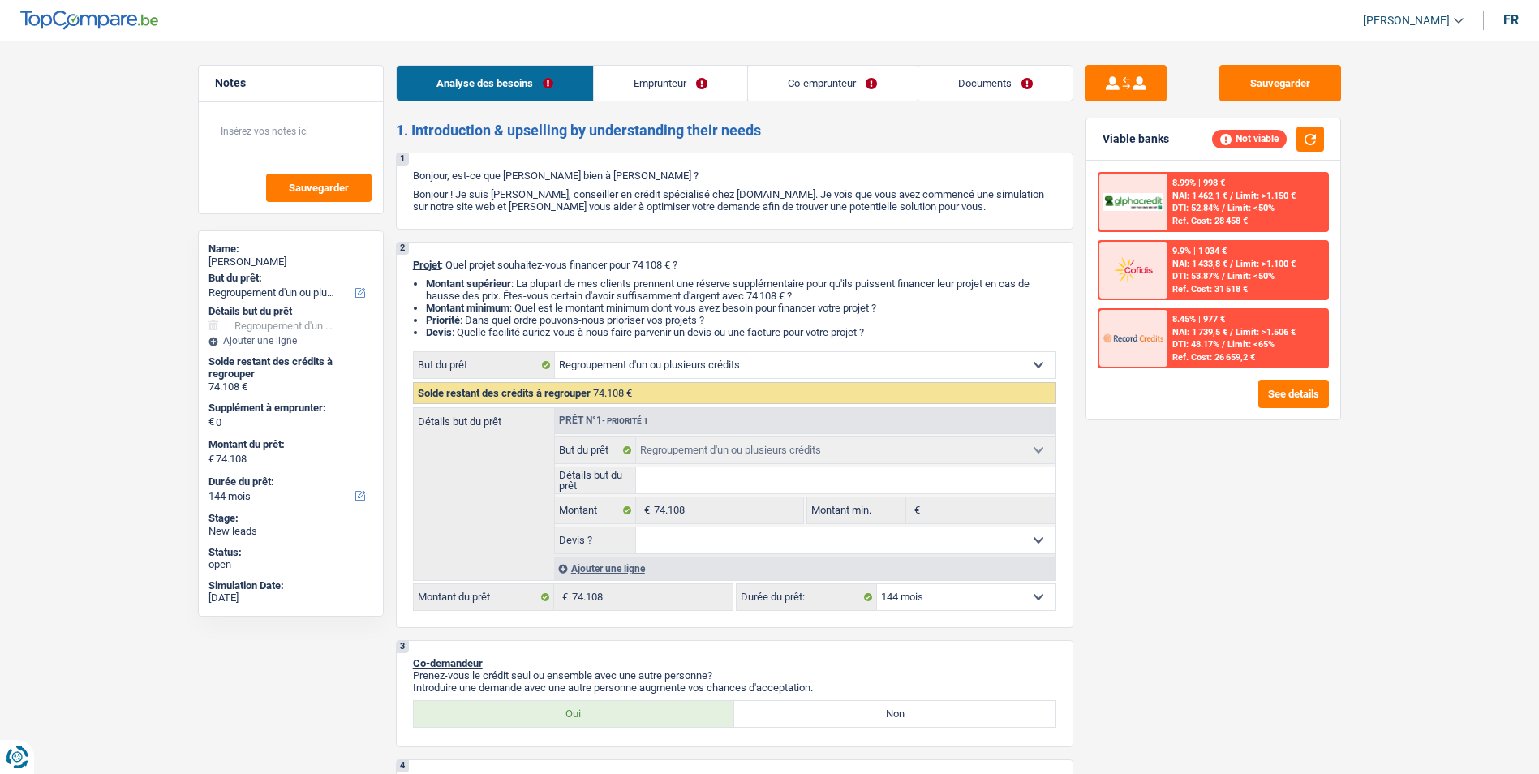
click at [673, 78] on link "Emprunteur" at bounding box center [670, 83] width 153 height 35
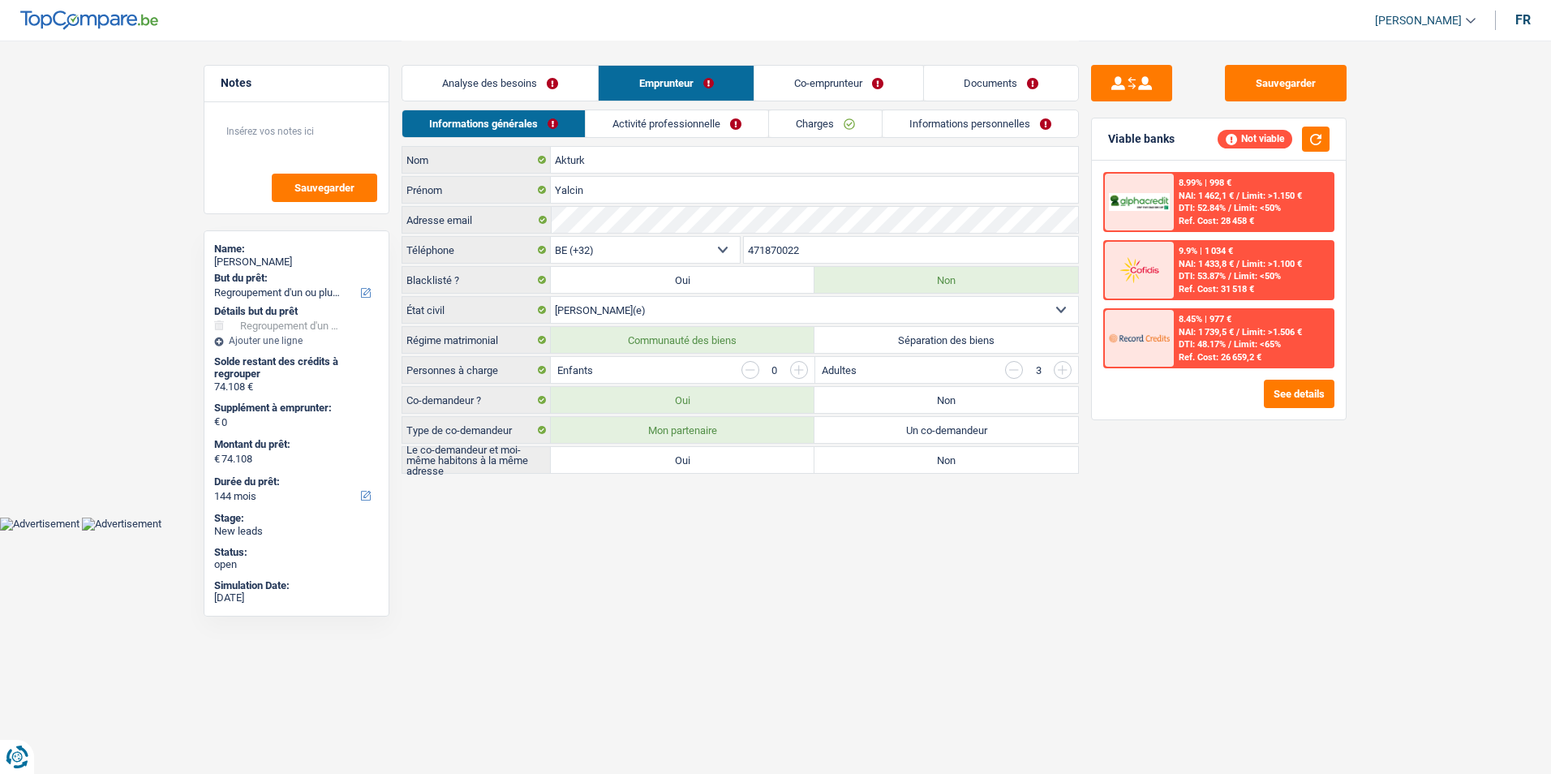
click at [724, 466] on label "Oui" at bounding box center [683, 460] width 264 height 26
click at [724, 466] on input "Oui" at bounding box center [683, 460] width 264 height 26
radio input "true"
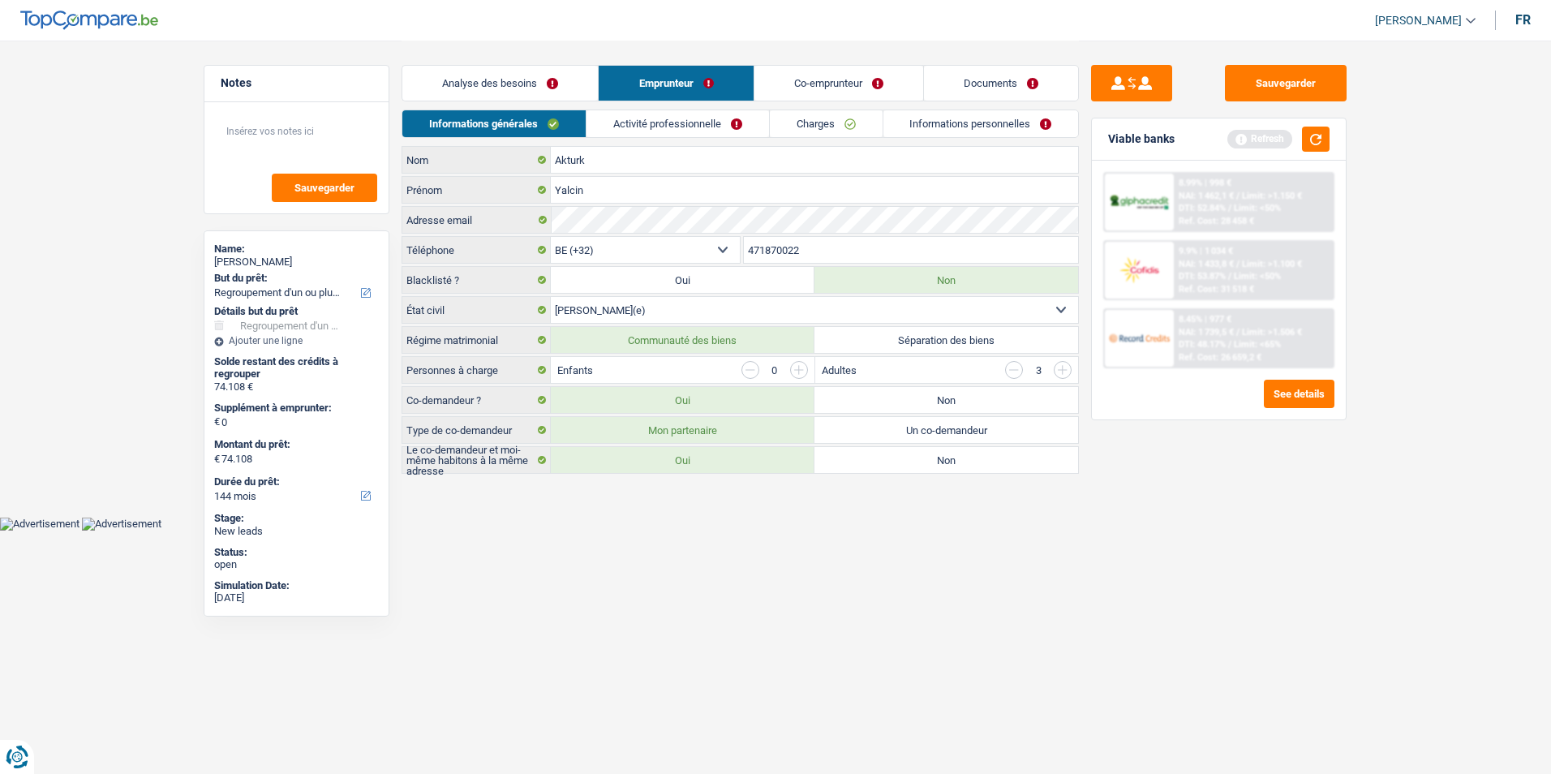
click at [1011, 370] on input "button" at bounding box center [1014, 370] width 18 height 18
click at [532, 88] on link "Analyse des besoins" at bounding box center [499, 83] width 195 height 35
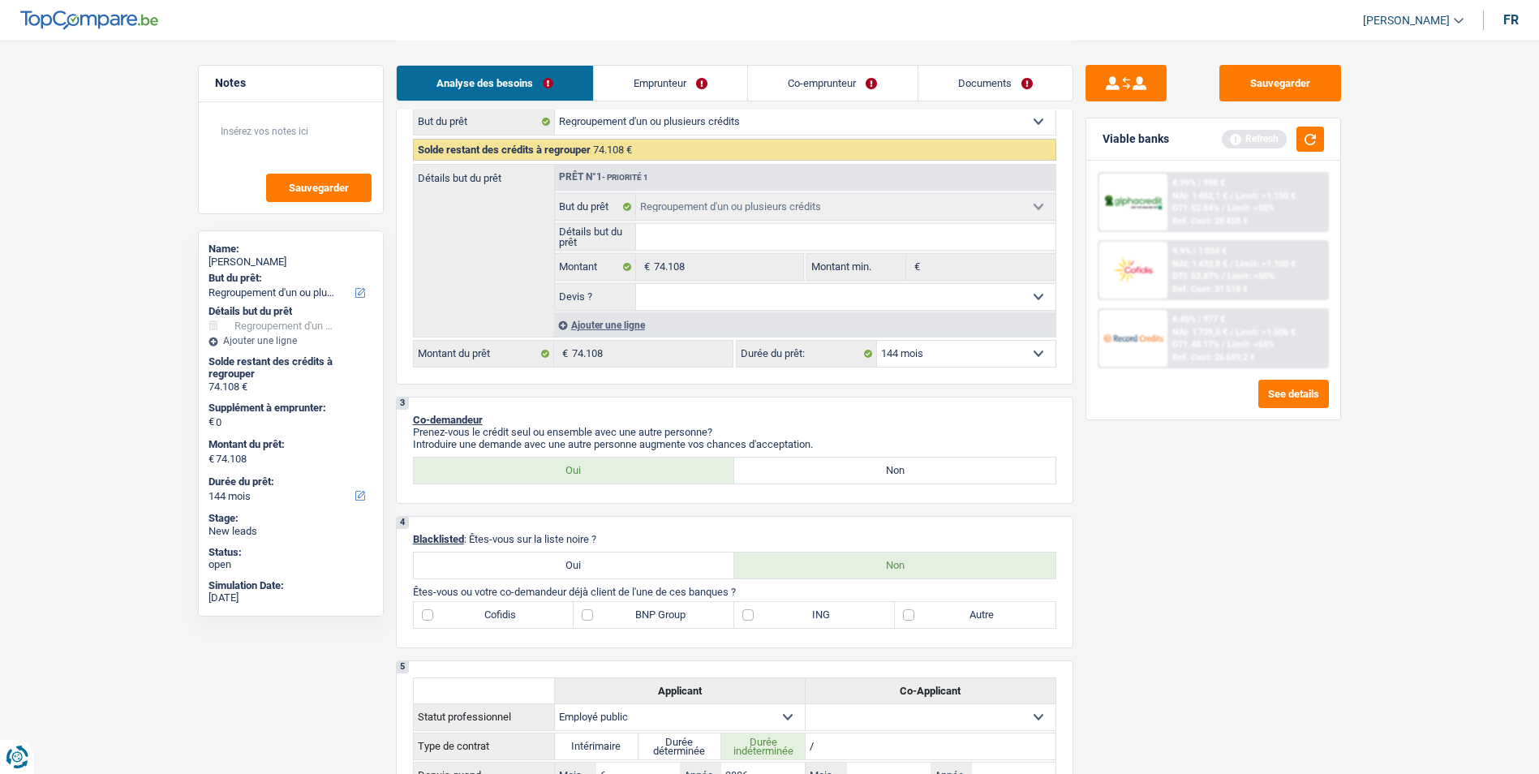
scroll to position [324, 0]
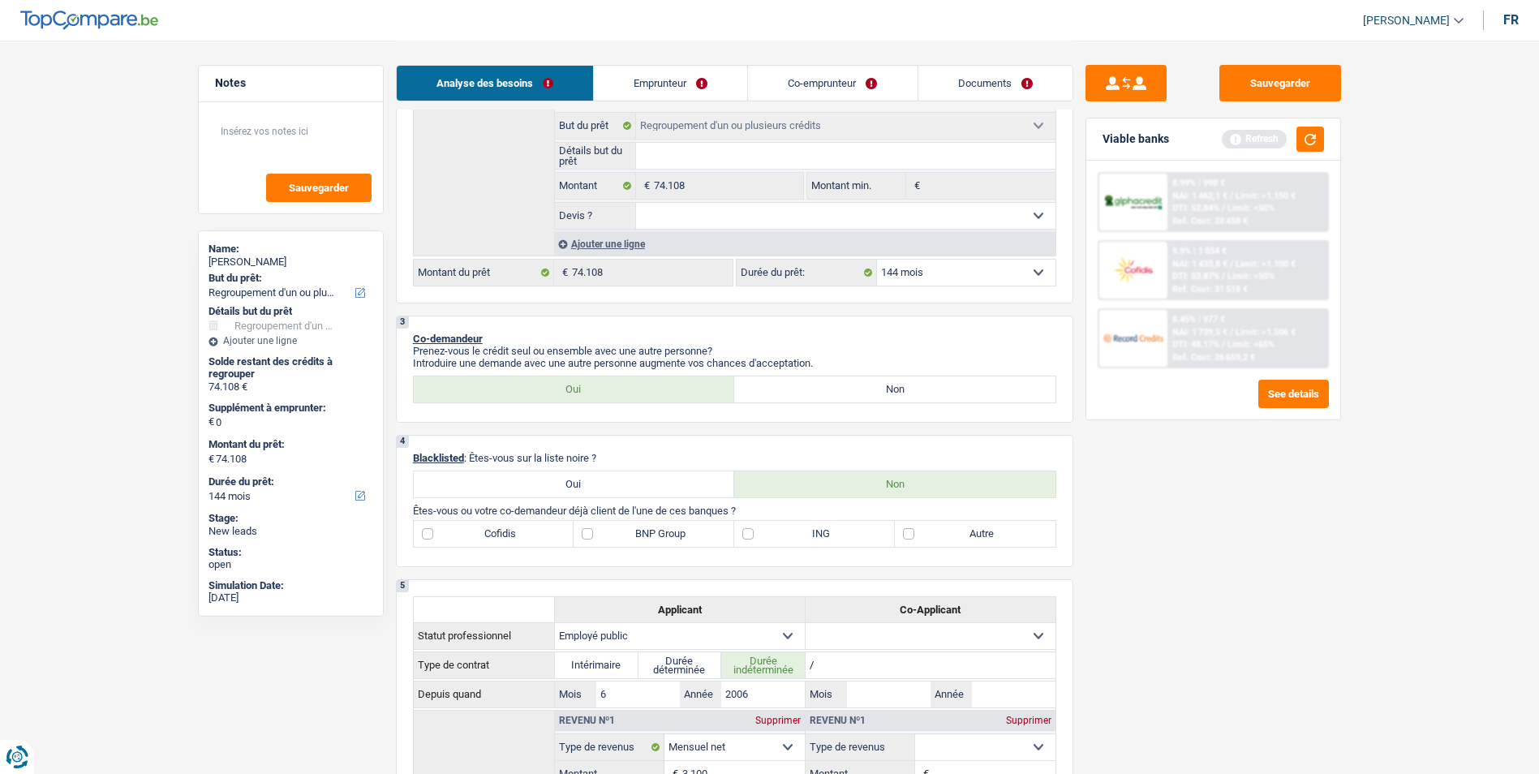
click at [903, 533] on label "Autre" at bounding box center [975, 534] width 161 height 26
click at [903, 533] on input "Autre" at bounding box center [975, 534] width 161 height 26
checkbox input "true"
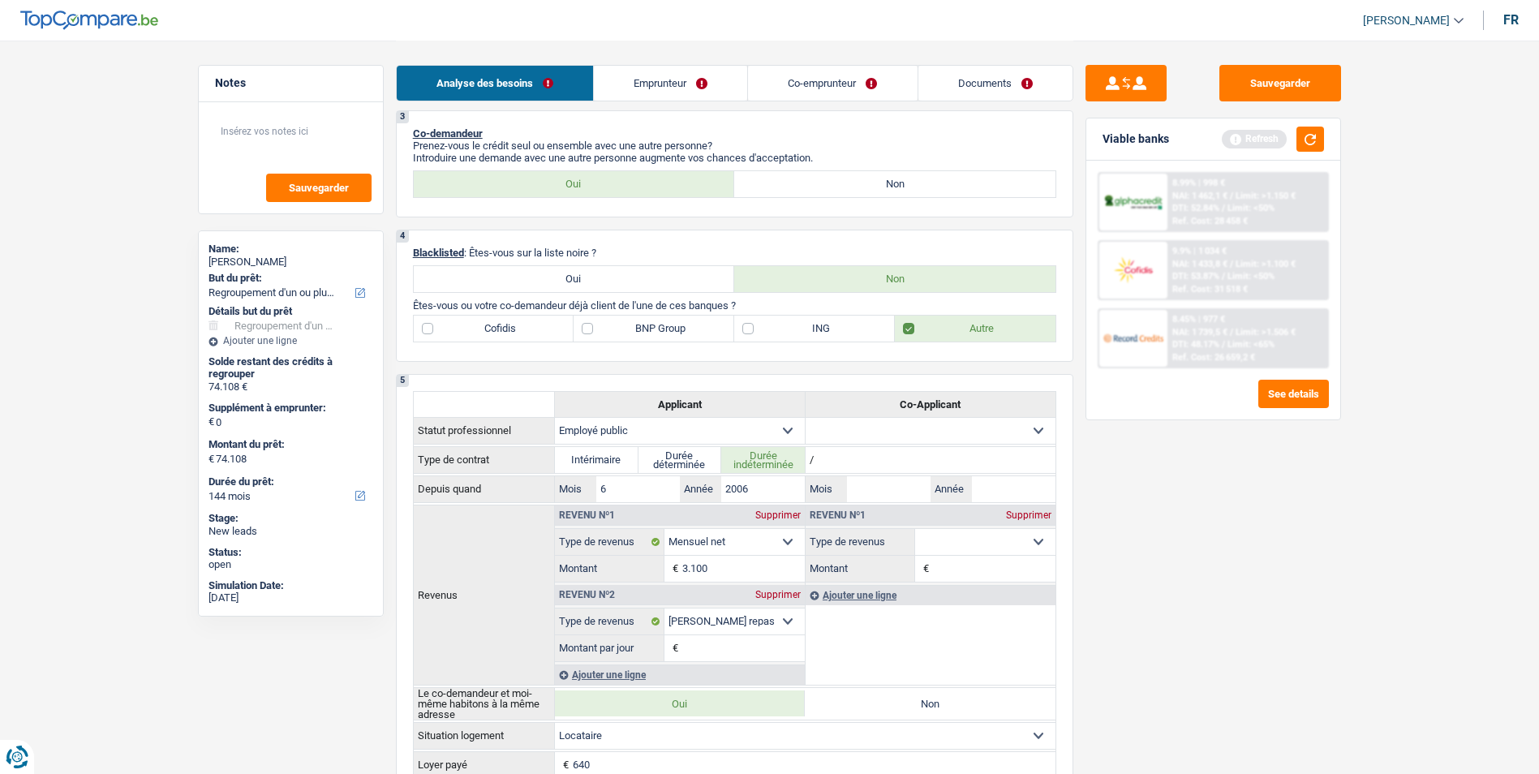
scroll to position [487, 0]
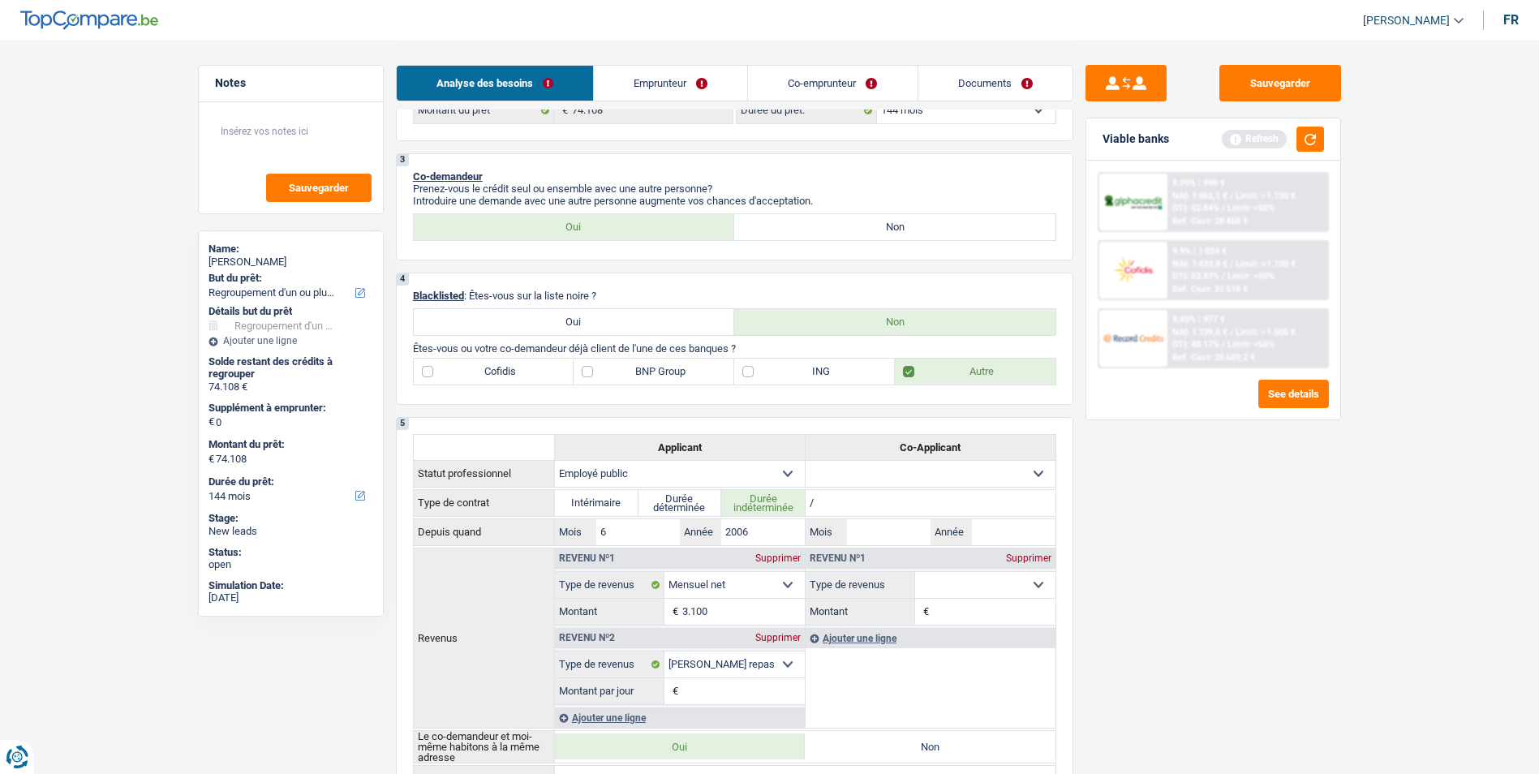
click at [749, 369] on label "ING" at bounding box center [814, 371] width 161 height 26
click at [749, 369] on input "ING" at bounding box center [814, 371] width 161 height 26
checkbox input "true"
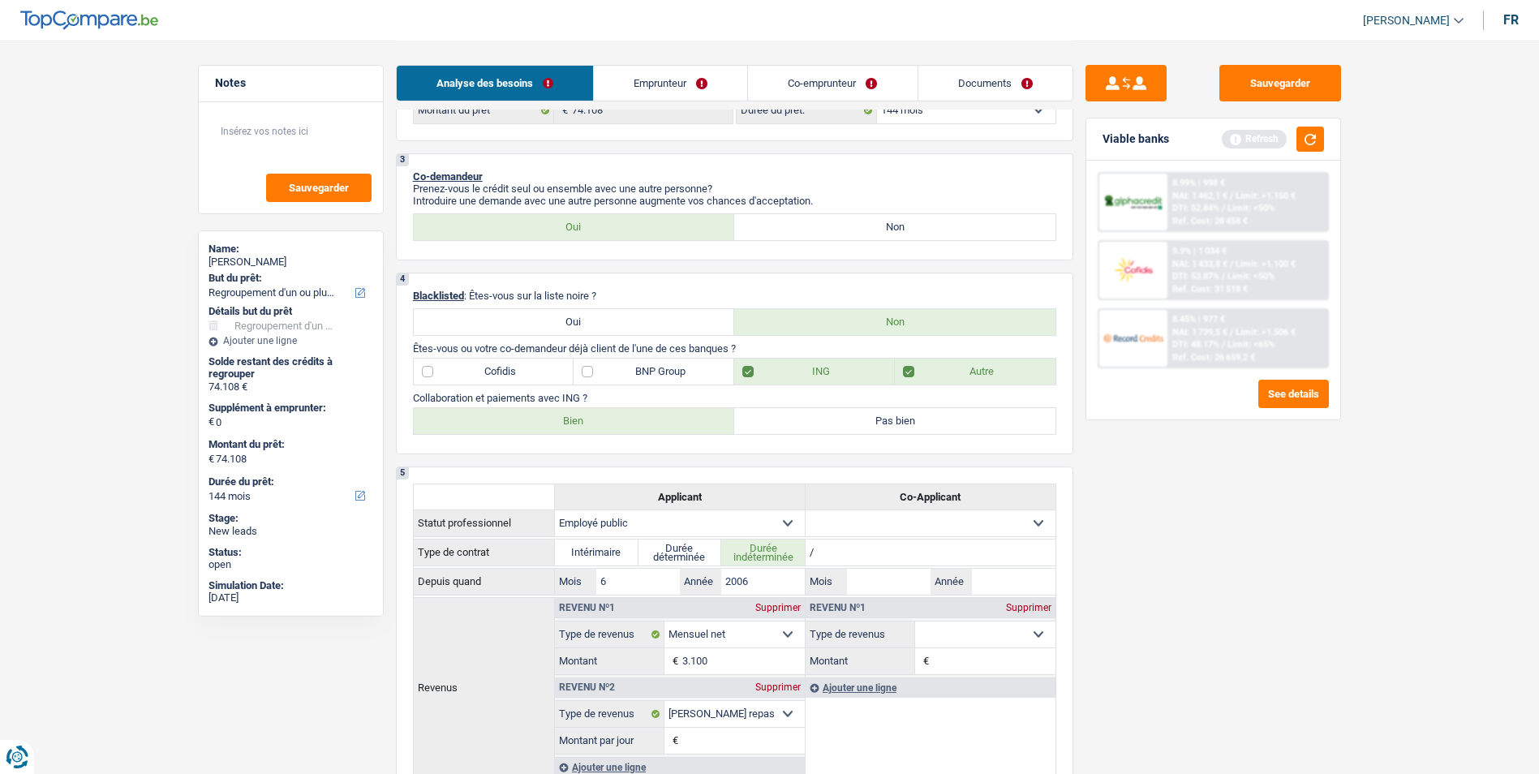
click at [666, 419] on label "Bien" at bounding box center [574, 421] width 321 height 26
click at [666, 419] on input "Bien" at bounding box center [574, 421] width 321 height 26
radio input "true"
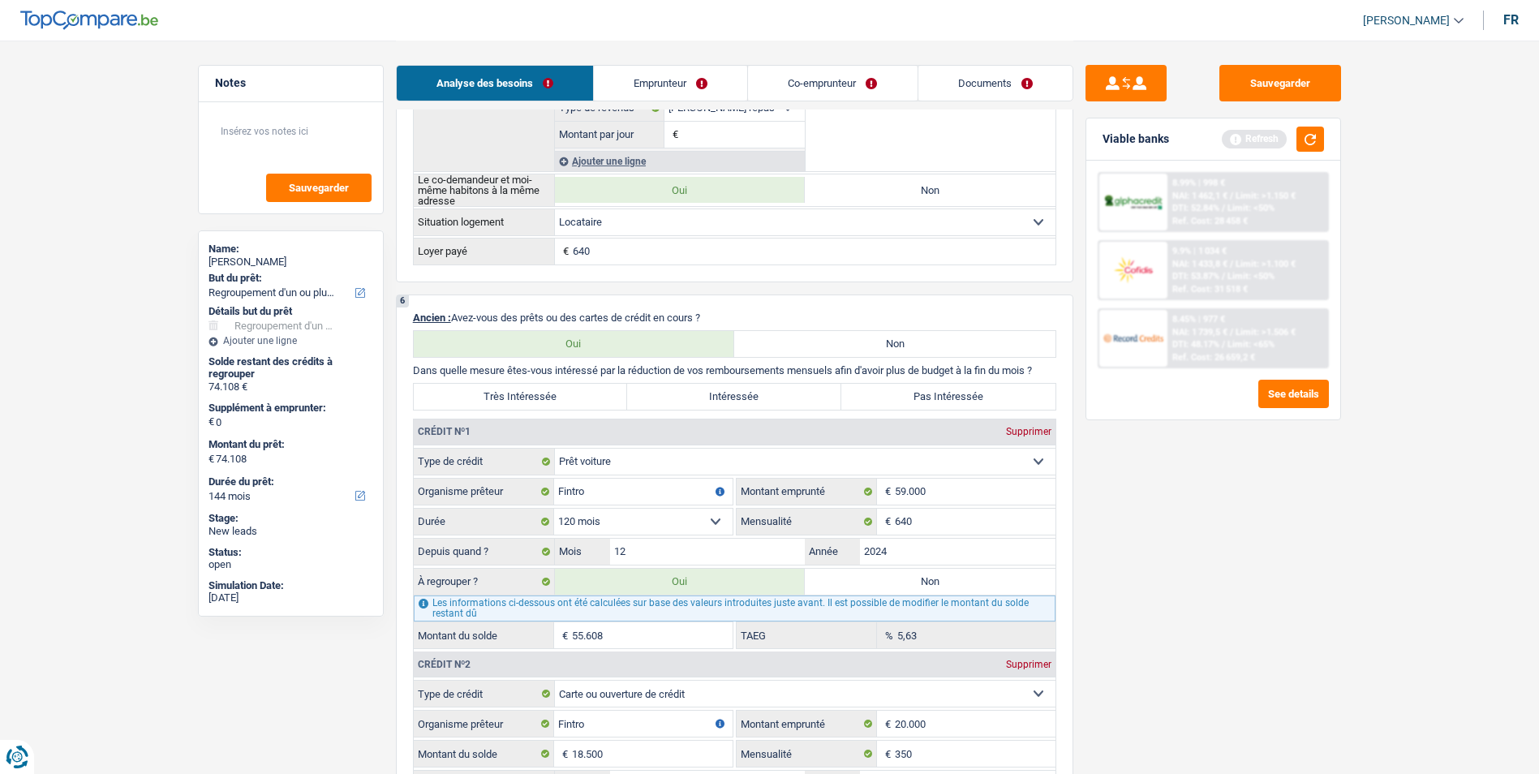
scroll to position [1135, 0]
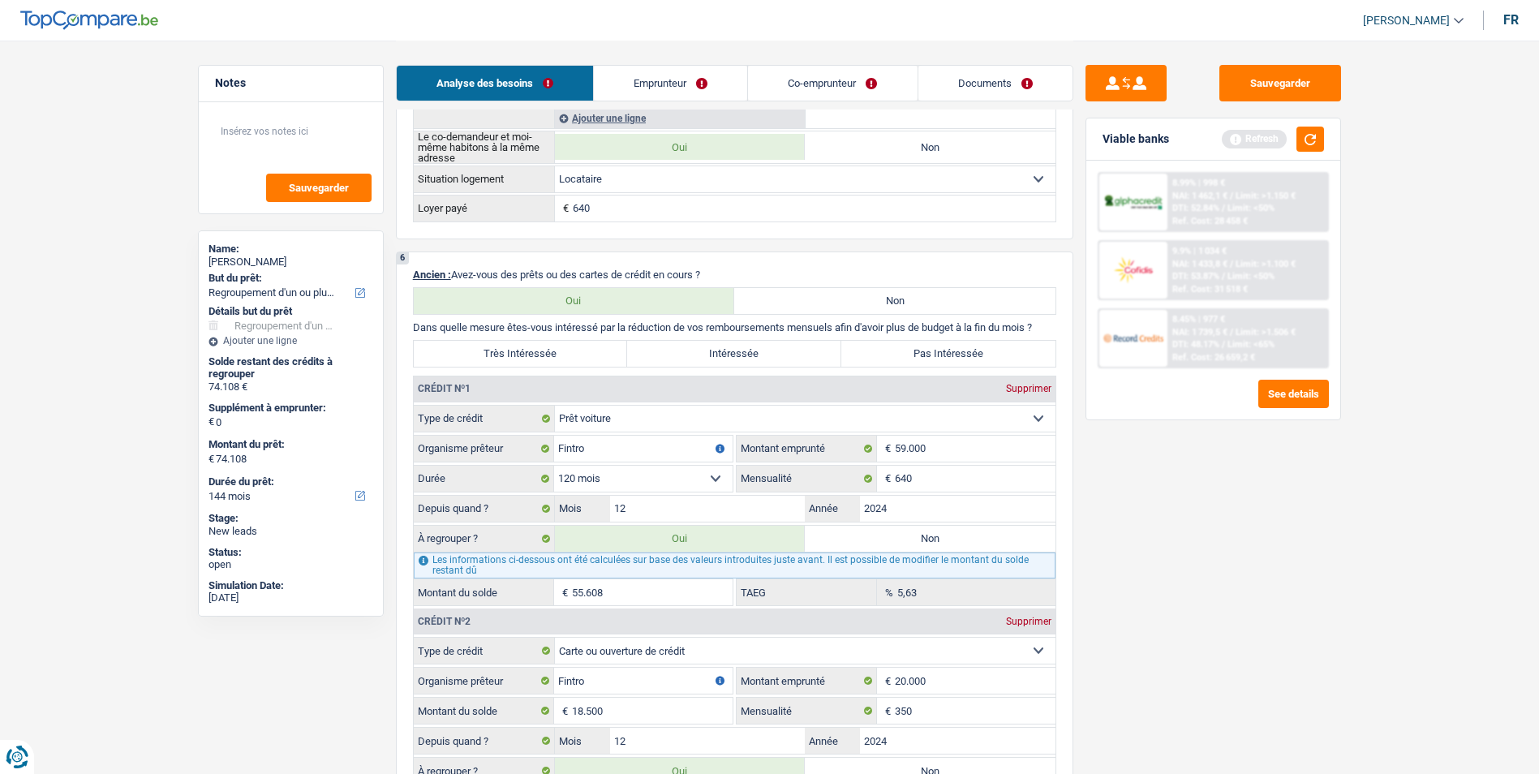
click at [587, 350] on label "Très Intéressée" at bounding box center [521, 354] width 214 height 26
click at [587, 350] on input "Très Intéressée" at bounding box center [521, 354] width 214 height 26
radio input "true"
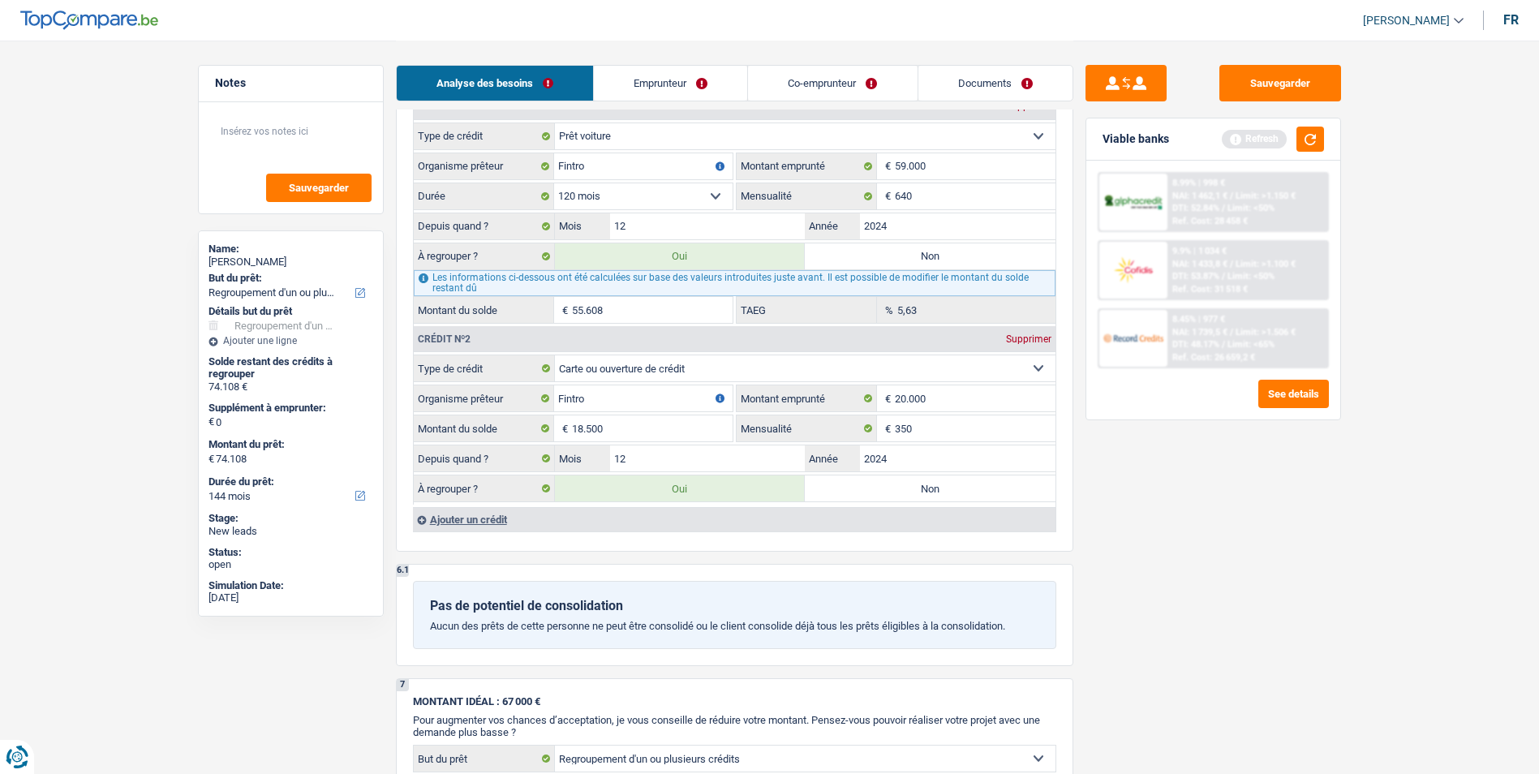
scroll to position [1460, 0]
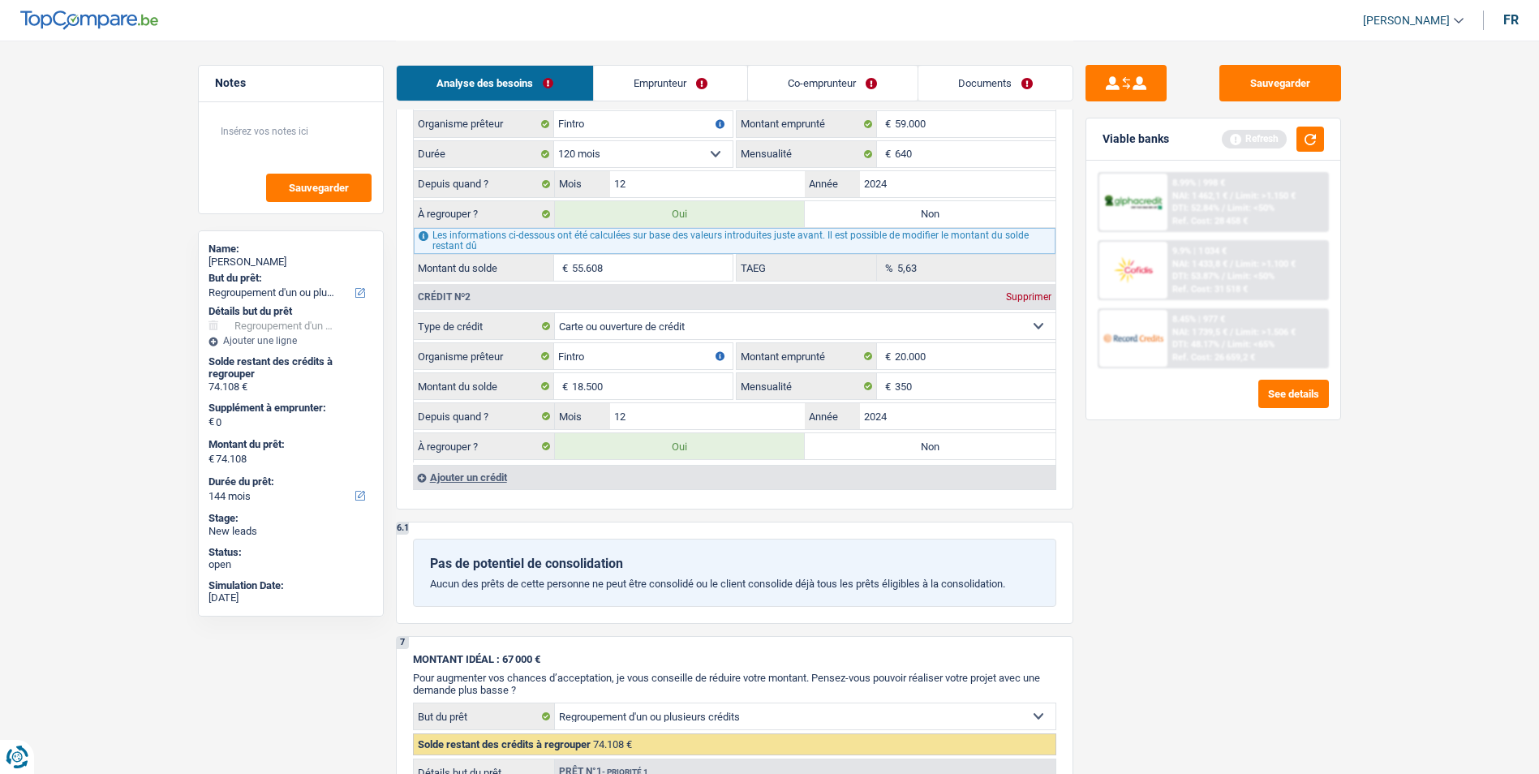
click at [789, 317] on select "Carte ou ouverture de crédit Prêt hypothécaire Vente à tempérament Prêt à tempé…" at bounding box center [805, 326] width 500 height 26
select select "personalLoan"
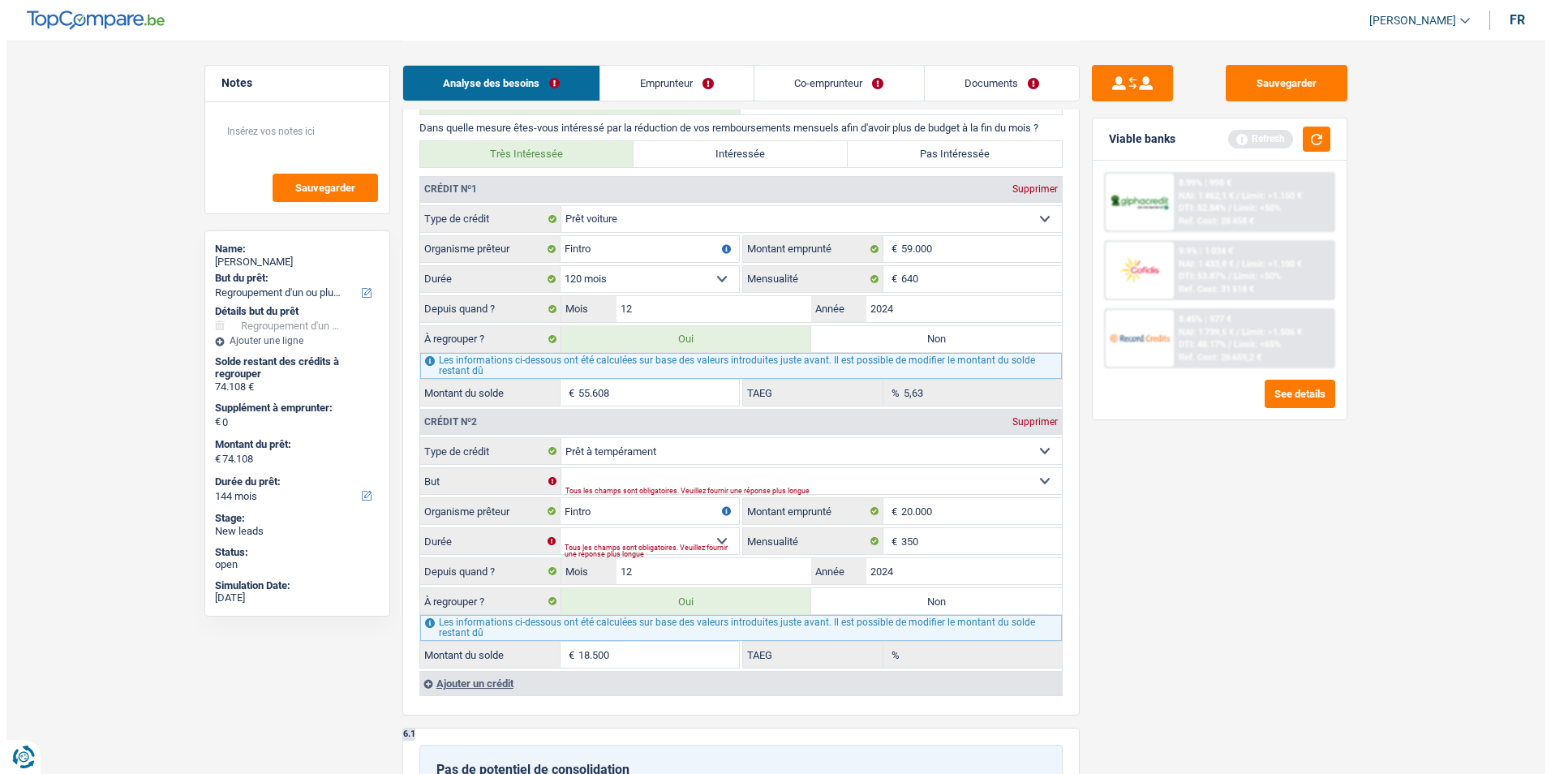
scroll to position [1379, 0]
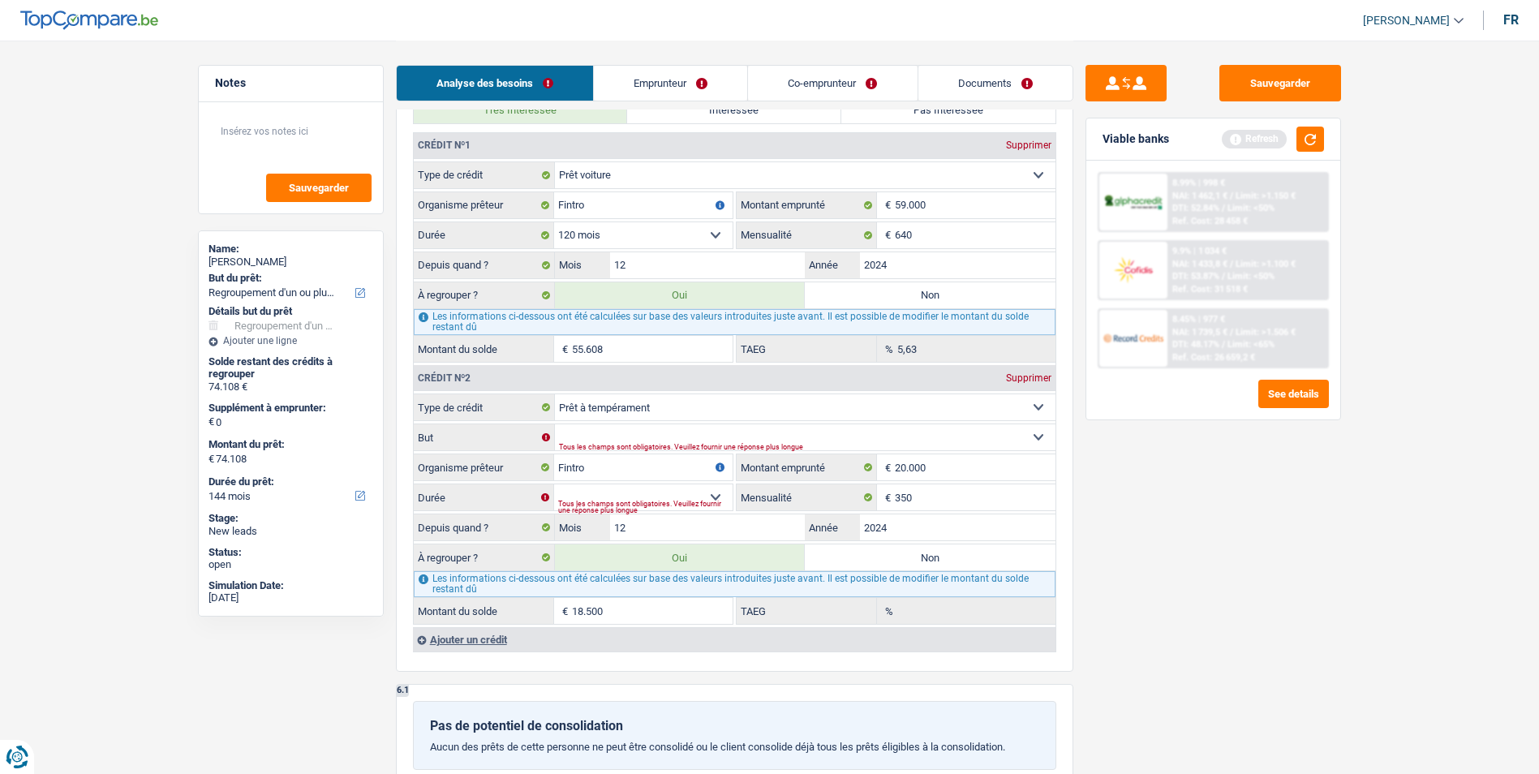
click at [745, 447] on div "Tous les champs sont obligatoires. Veuillez fournir une réponse plus longue" at bounding box center [781, 447] width 445 height 6
click at [736, 444] on div "Tous les champs sont obligatoires. Veuillez fournir une réponse plus longue" at bounding box center [781, 447] width 445 height 6
click at [1037, 437] on select "Confort maison: meubles, textile, peinture, électroménager, outillage non-profe…" at bounding box center [805, 437] width 500 height 26
select select "loanRepayment"
click at [555, 424] on select "Confort maison: meubles, textile, peinture, électroménager, outillage non-profe…" at bounding box center [805, 437] width 500 height 26
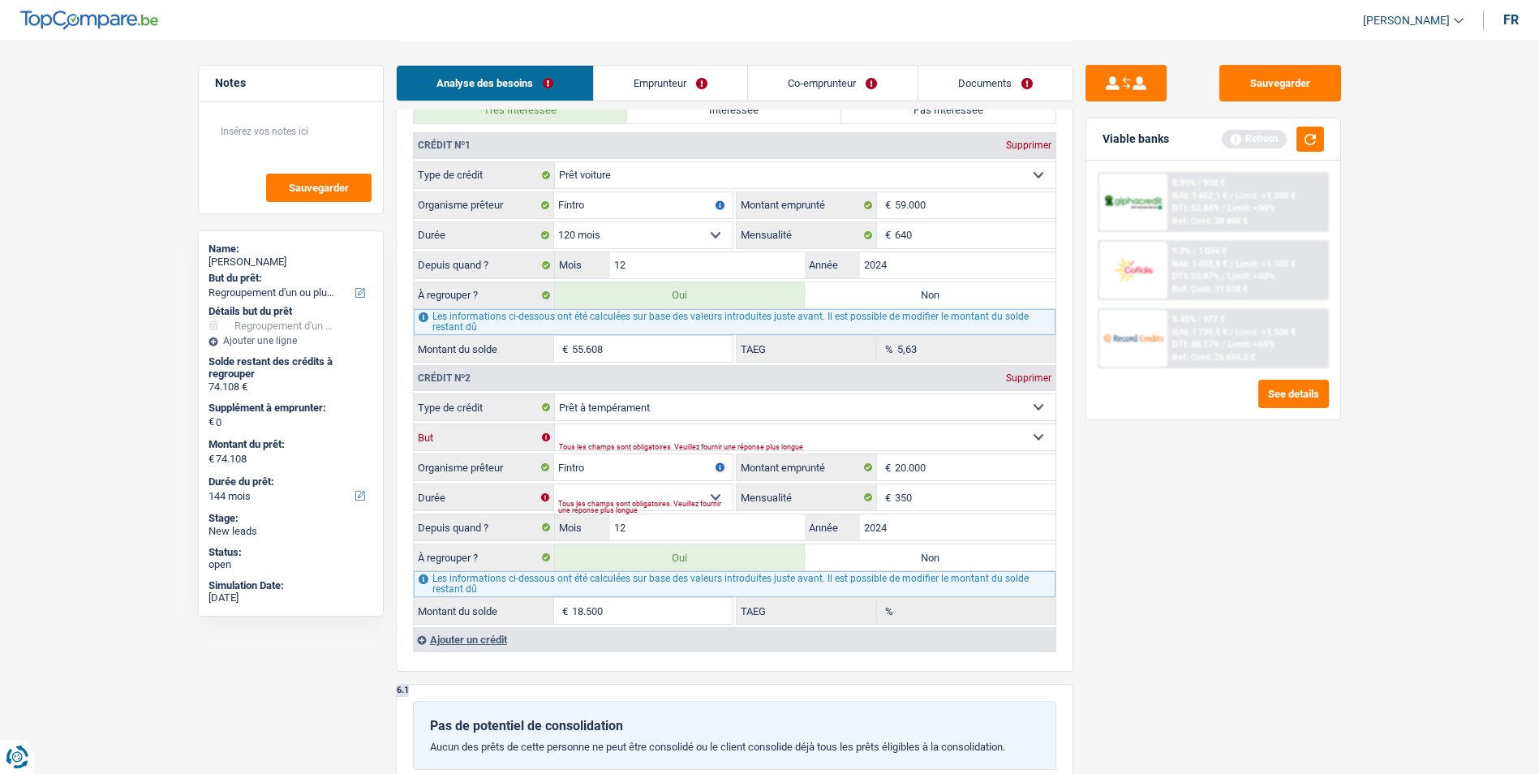
click at [689, 434] on select "Confort maison: meubles, textile, peinture, électroménager, outillage non-profe…" at bounding box center [805, 437] width 500 height 26
click at [555, 424] on select "Confort maison: meubles, textile, peinture, électroménager, outillage non-profe…" at bounding box center [805, 437] width 500 height 26
click at [696, 504] on div "Tous les champs sont obligatoires. Veuillez fournir une réponse plus longue" at bounding box center [645, 507] width 174 height 6
click at [707, 496] on select "12 mois 18 mois 24 mois 30 mois 36 mois 42 mois 48 mois 60 mois 72 mois 84 mois…" at bounding box center [643, 497] width 178 height 26
select select "84"
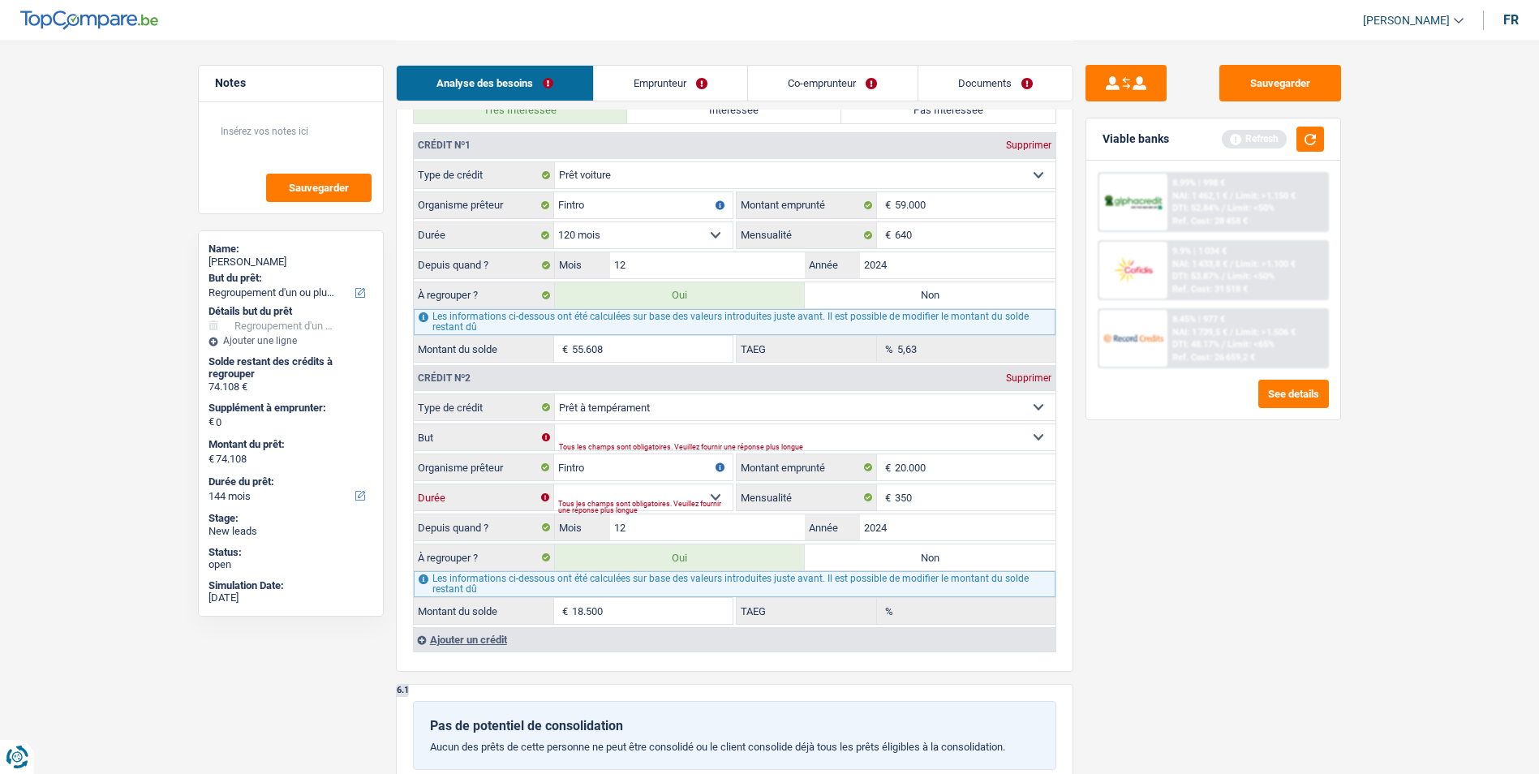
click at [554, 484] on select "12 mois 18 mois 24 mois 30 mois 36 mois 42 mois 48 mois 60 mois 72 mois 84 mois…" at bounding box center [643, 497] width 178 height 26
type input "18.552"
type input "12,36"
click at [720, 528] on input "12" at bounding box center [707, 527] width 195 height 26
type input "11"
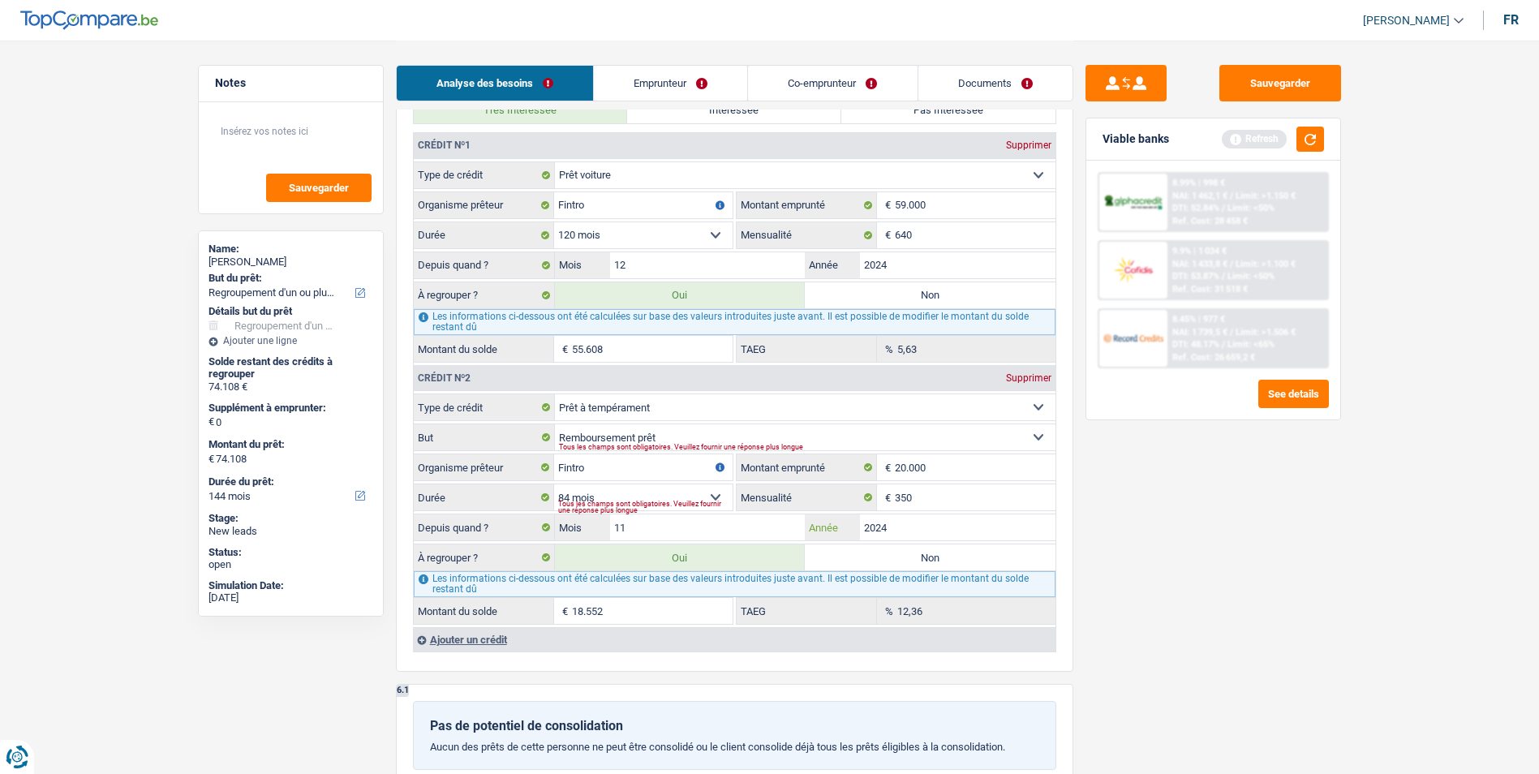
type input "18.383"
click at [1209, 549] on div "Sauvegarder Viable banks Refresh 8.99% | 998 € NAI: 1 462,1 € / Limit: >1.150 €…" at bounding box center [1213, 406] width 280 height 683
click at [1310, 146] on button "button" at bounding box center [1310, 139] width 28 height 25
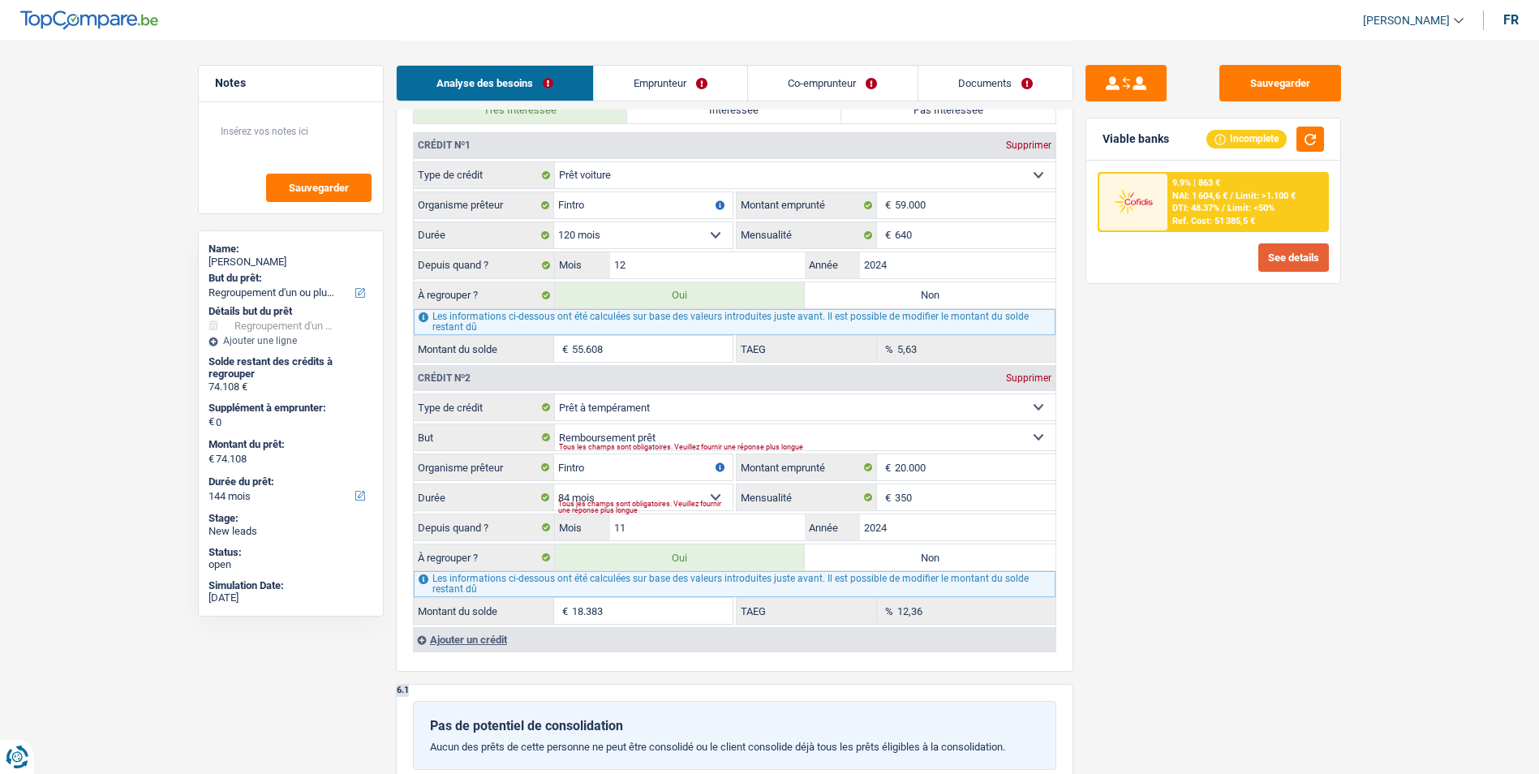
click at [1280, 249] on button "See details" at bounding box center [1293, 257] width 71 height 28
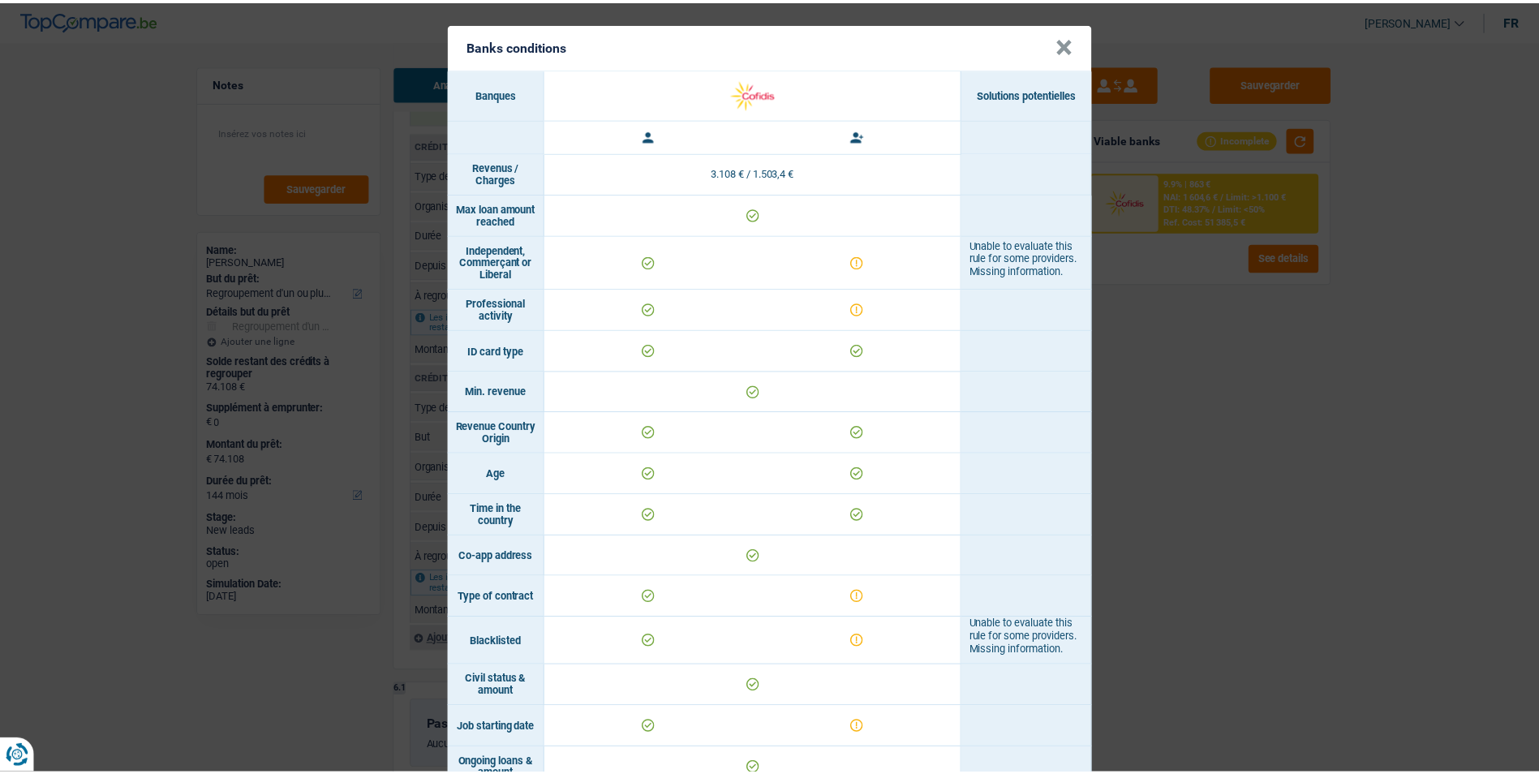
scroll to position [0, 0]
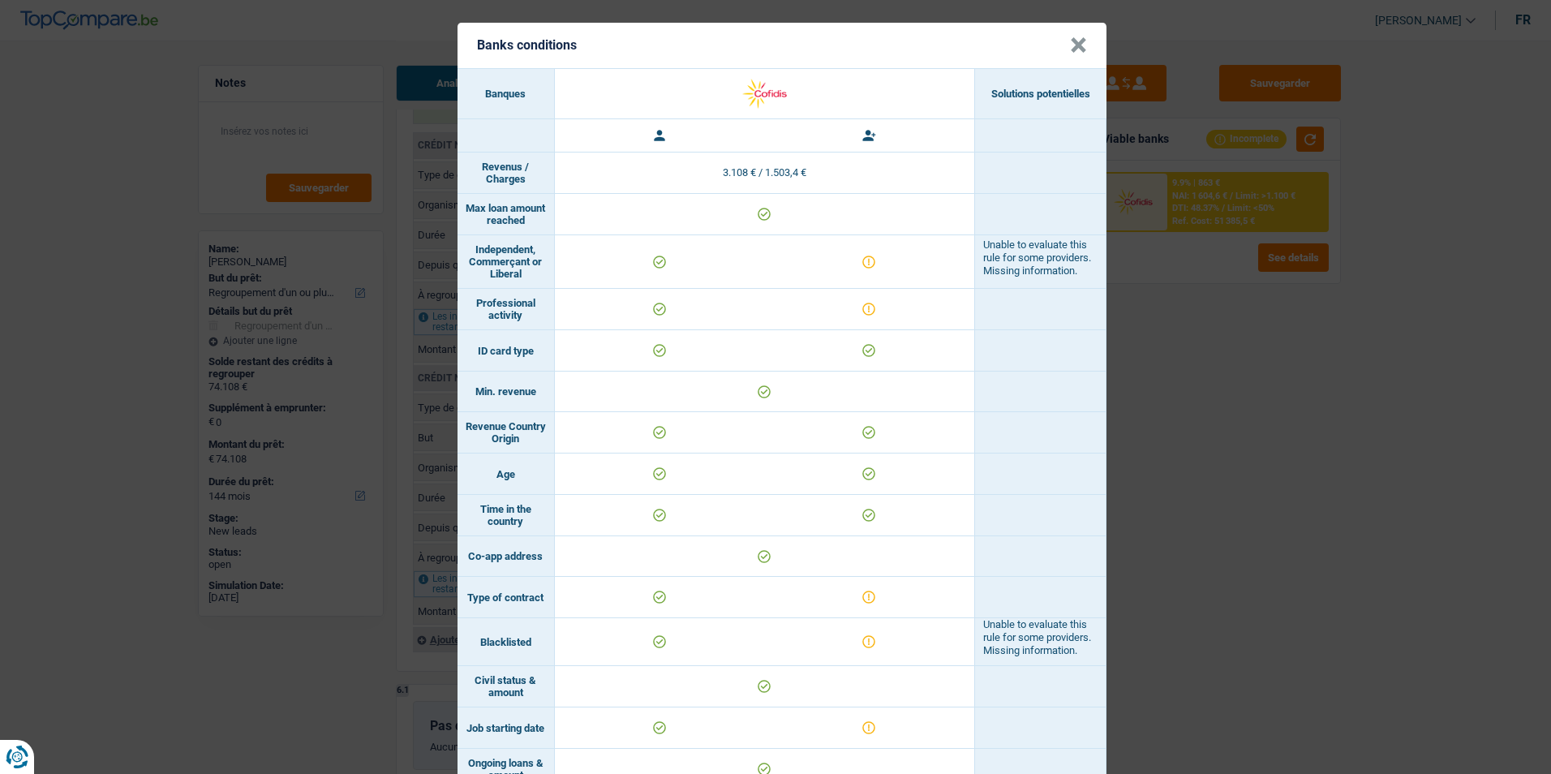
click at [1077, 45] on button "×" at bounding box center [1078, 45] width 17 height 16
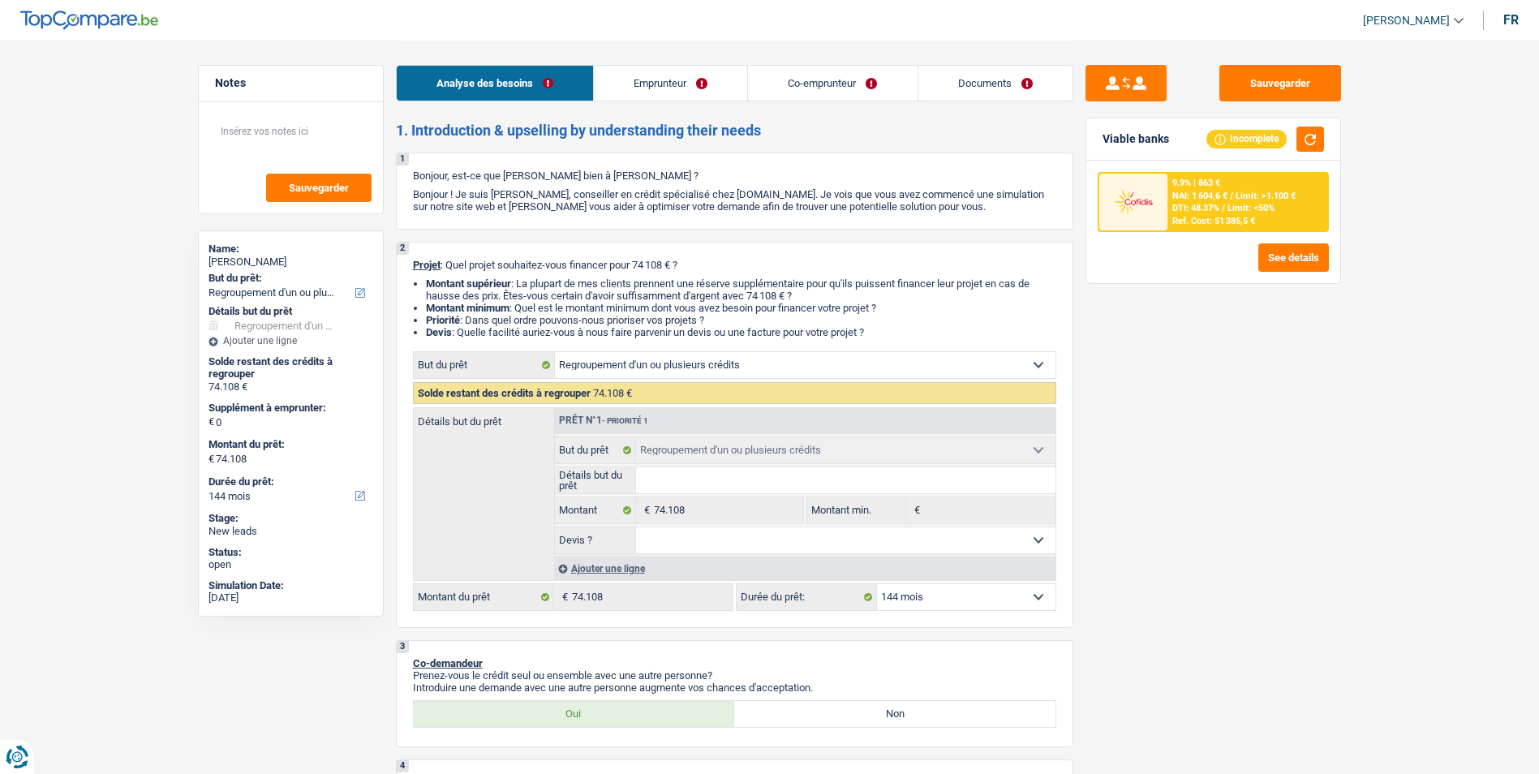
click at [694, 87] on link "Emprunteur" at bounding box center [670, 83] width 153 height 35
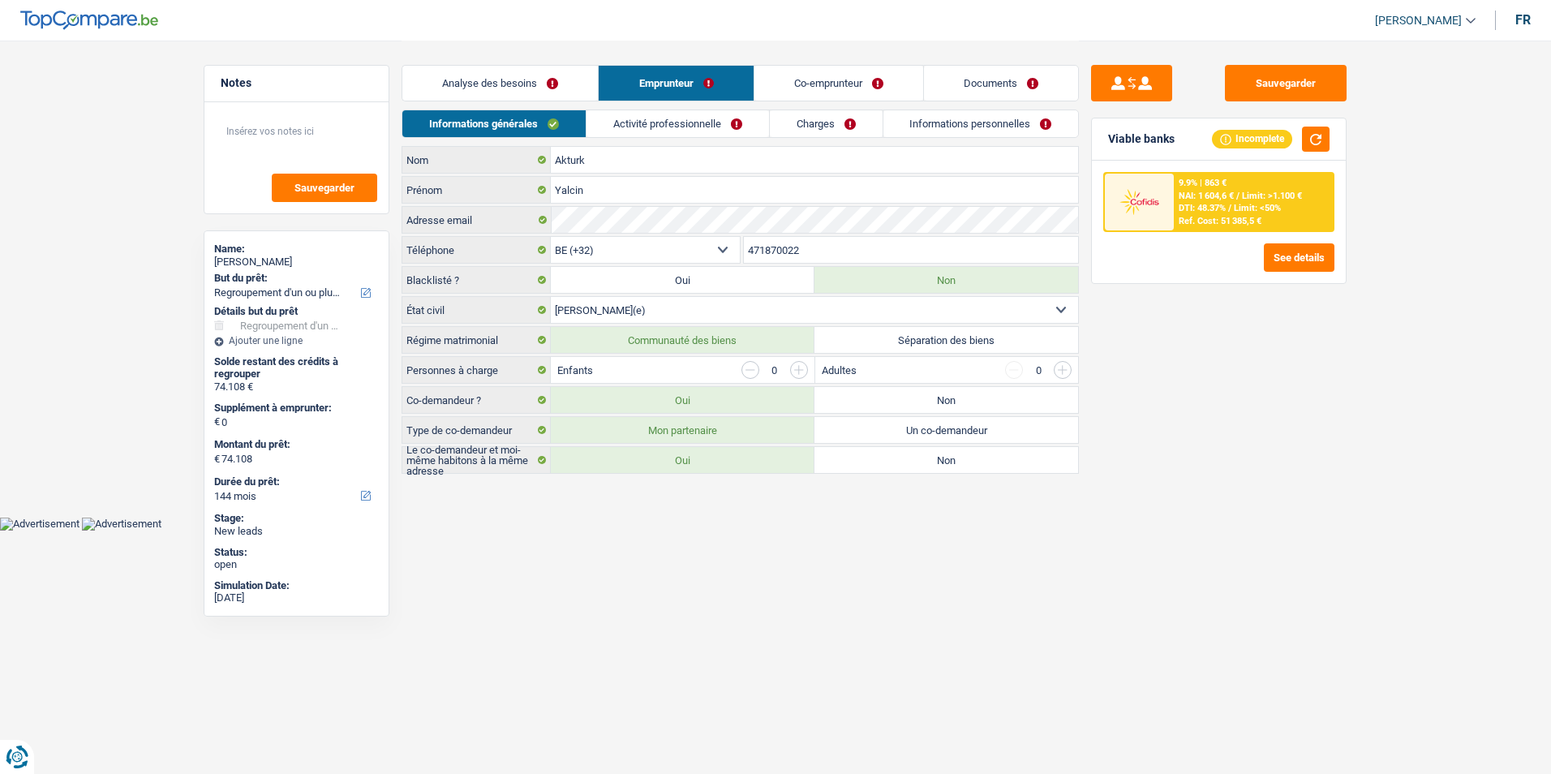
click at [974, 72] on link "Documents" at bounding box center [1001, 83] width 154 height 35
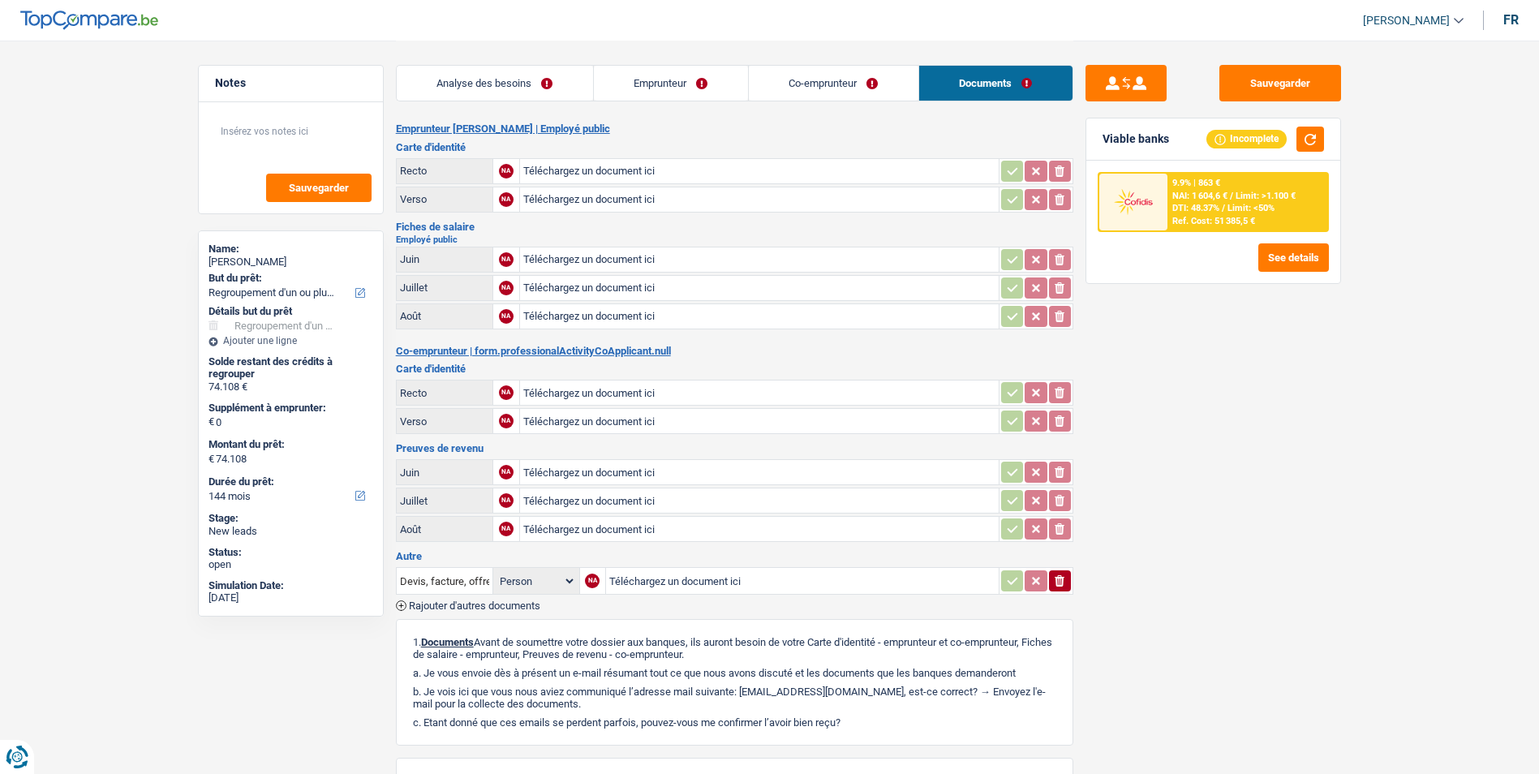
click at [613, 79] on link "Emprunteur" at bounding box center [671, 83] width 154 height 35
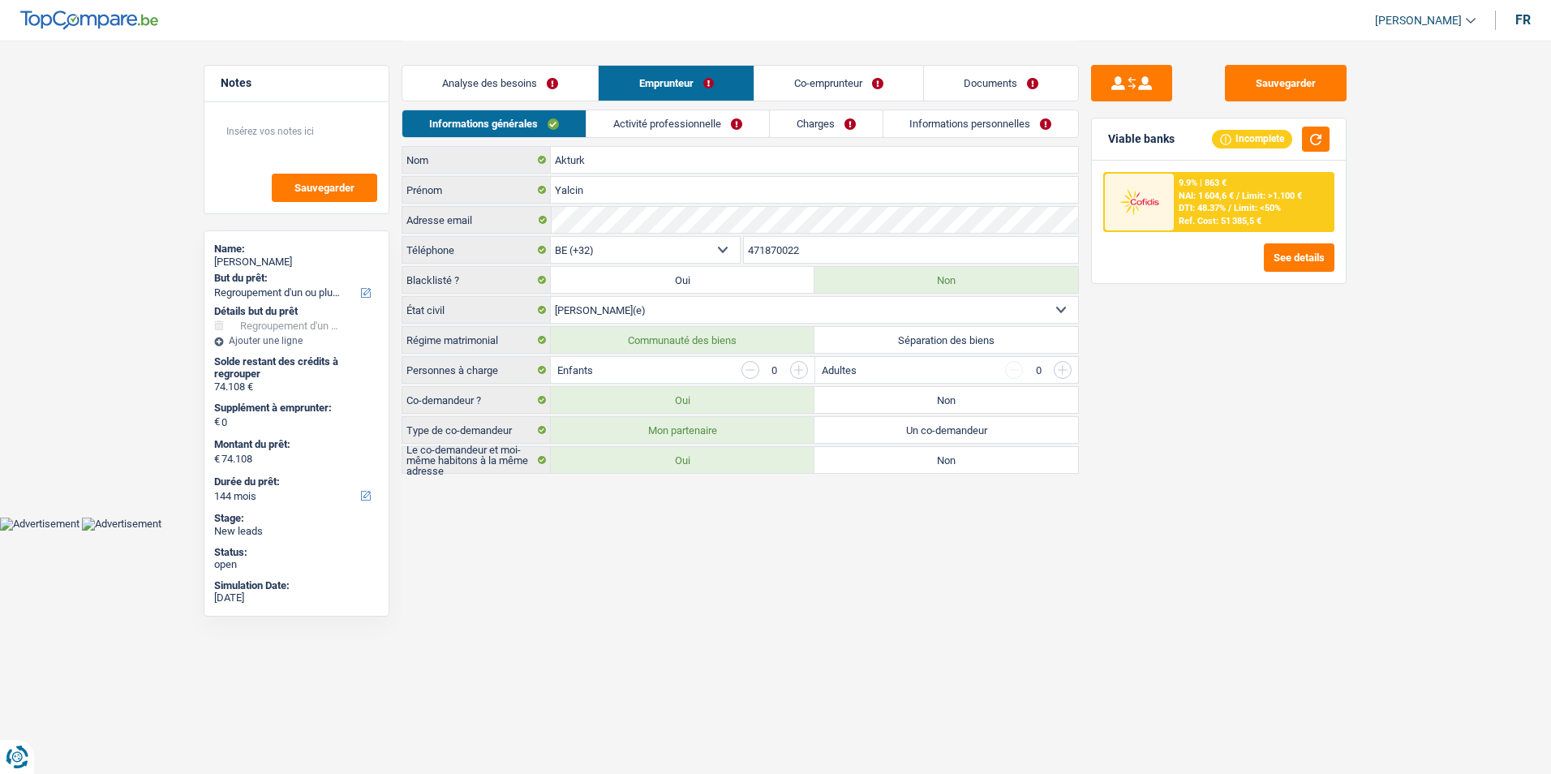
click at [804, 369] on input "button" at bounding box center [799, 370] width 18 height 18
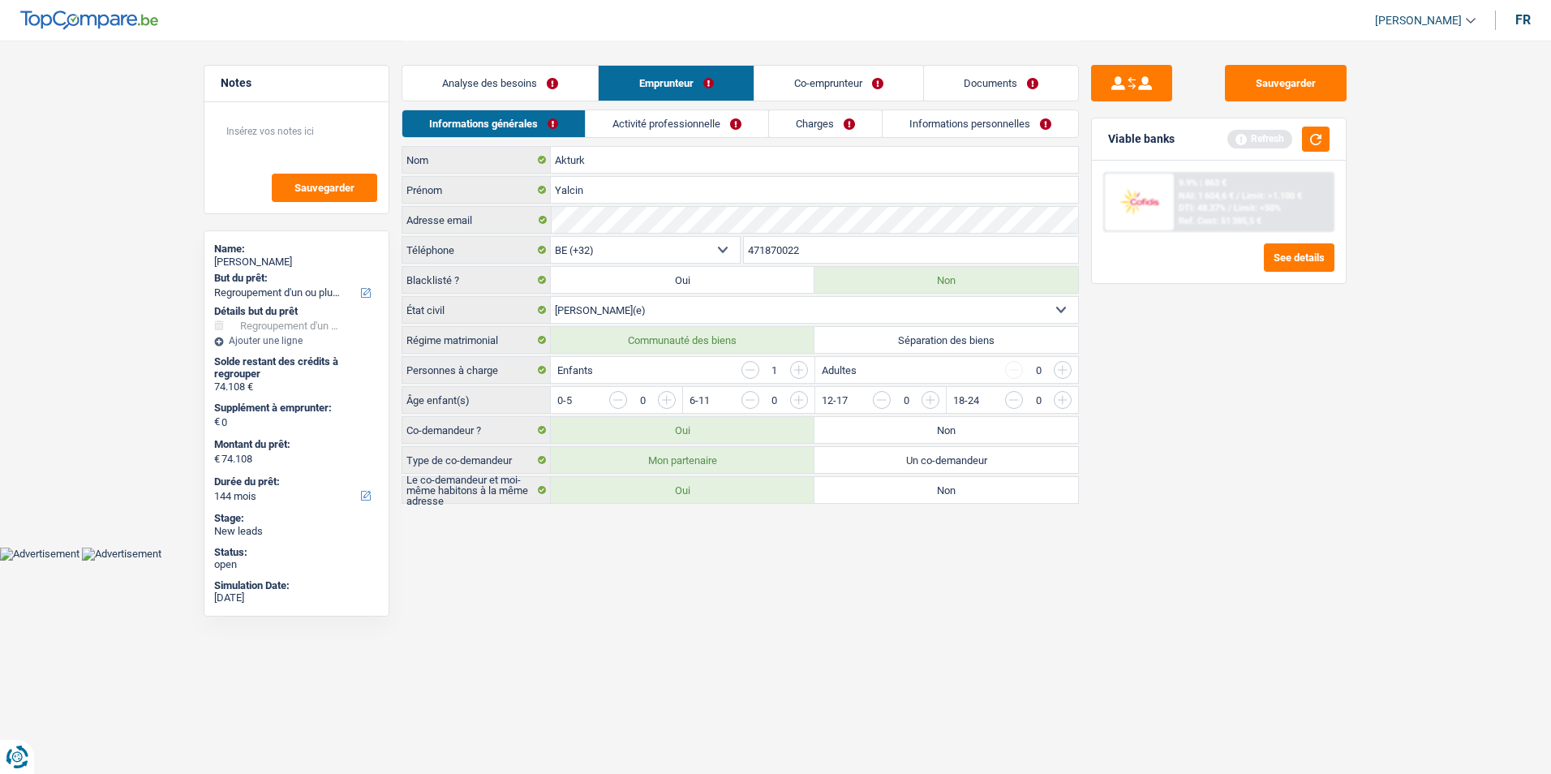
click at [804, 369] on input "button" at bounding box center [799, 370] width 18 height 18
click at [1059, 401] on input "button" at bounding box center [1392, 404] width 676 height 26
click at [1061, 399] on input "button" at bounding box center [1392, 404] width 676 height 26
click at [933, 399] on input "button" at bounding box center [1259, 404] width 676 height 26
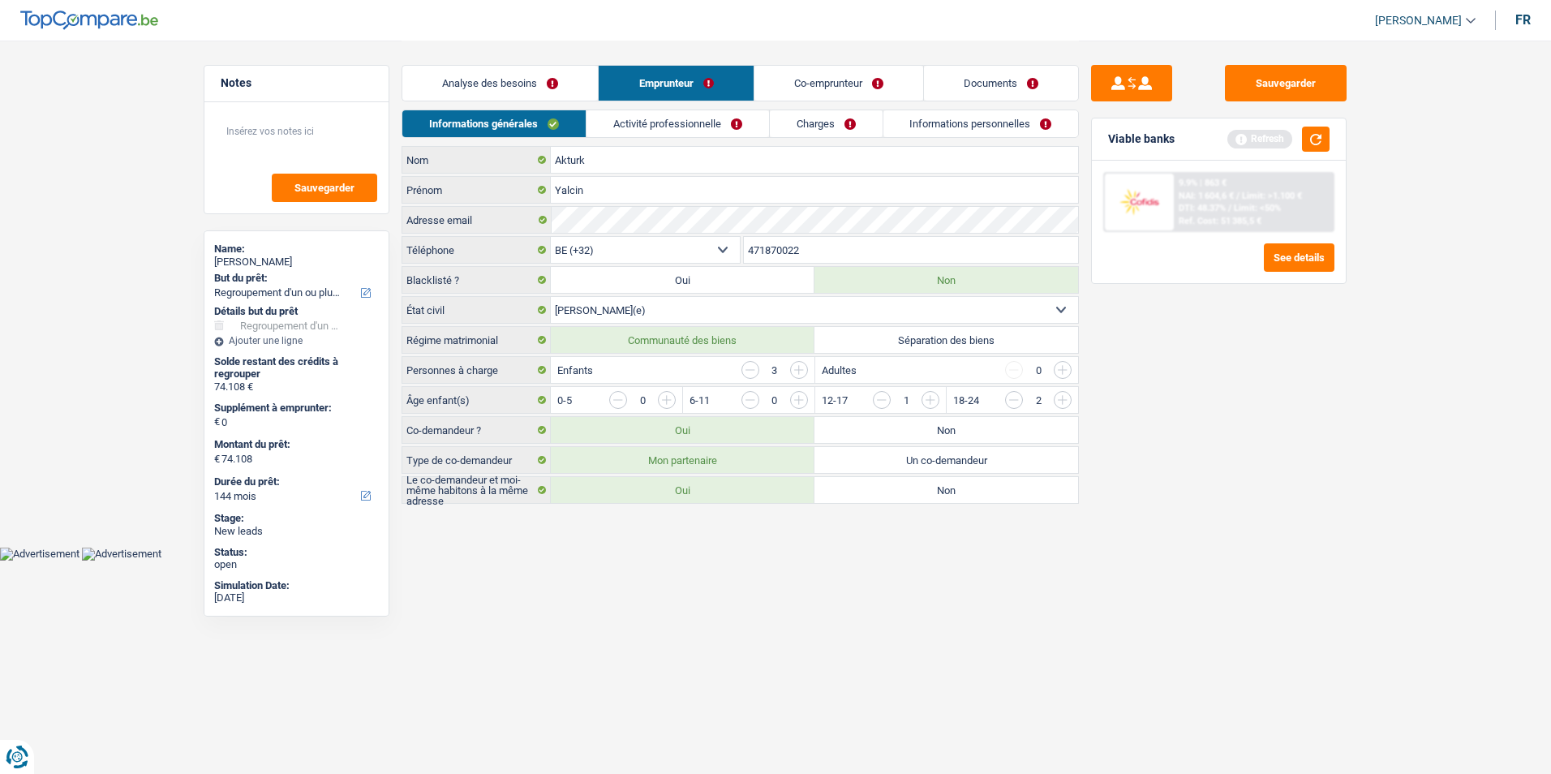
click at [748, 127] on link "Activité professionnelle" at bounding box center [677, 123] width 182 height 27
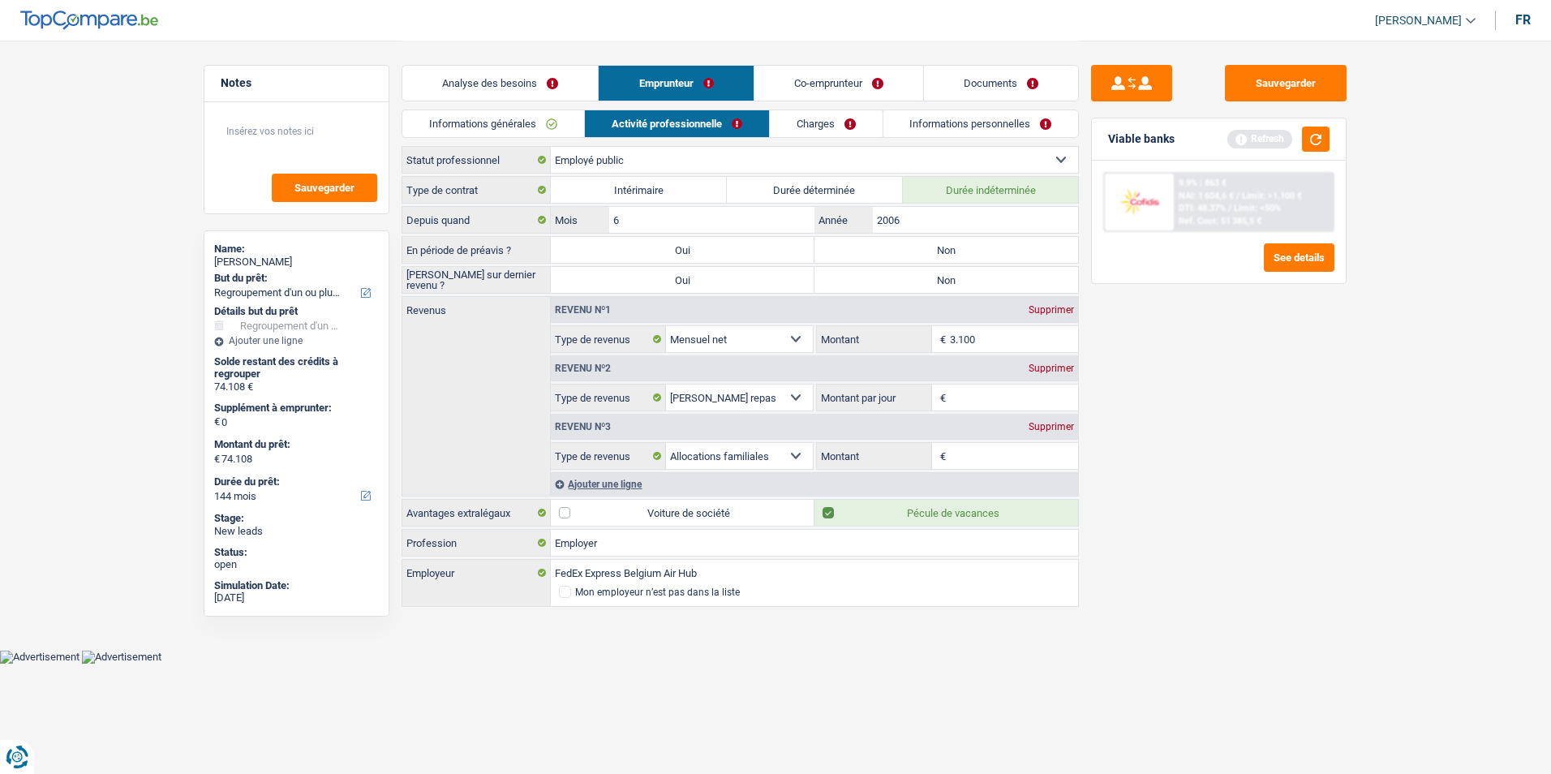
click at [904, 243] on label "Non" at bounding box center [946, 250] width 264 height 26
click at [904, 243] on input "Non" at bounding box center [946, 250] width 264 height 26
radio input "true"
click at [895, 281] on label "Non" at bounding box center [946, 280] width 264 height 26
click at [895, 281] on input "Non" at bounding box center [946, 280] width 264 height 26
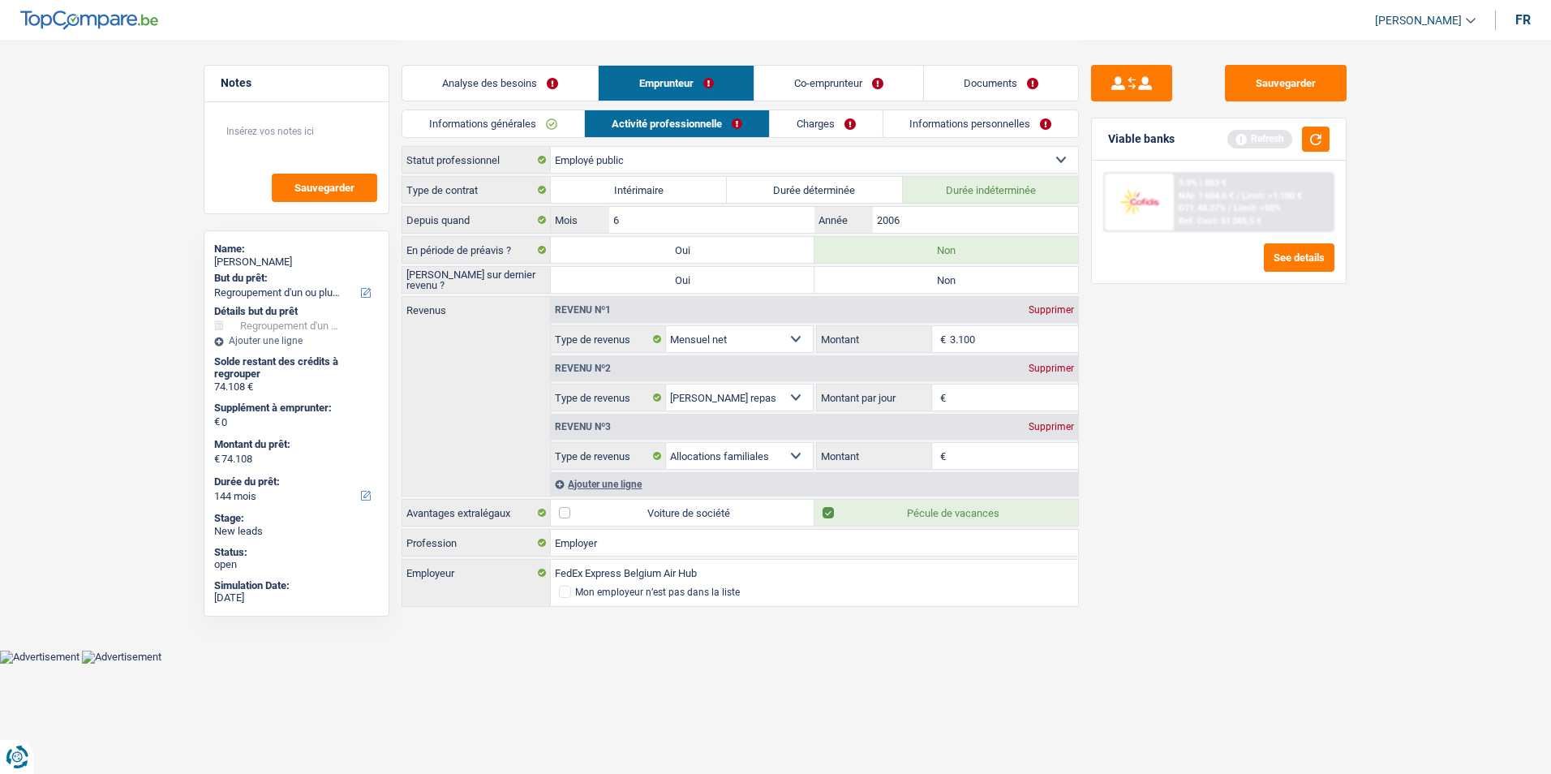
radio input "true"
click at [973, 398] on input "Montant par jour" at bounding box center [1014, 397] width 129 height 26
type input "8,0"
click at [970, 458] on input "Montant" at bounding box center [1014, 456] width 129 height 26
type input "840"
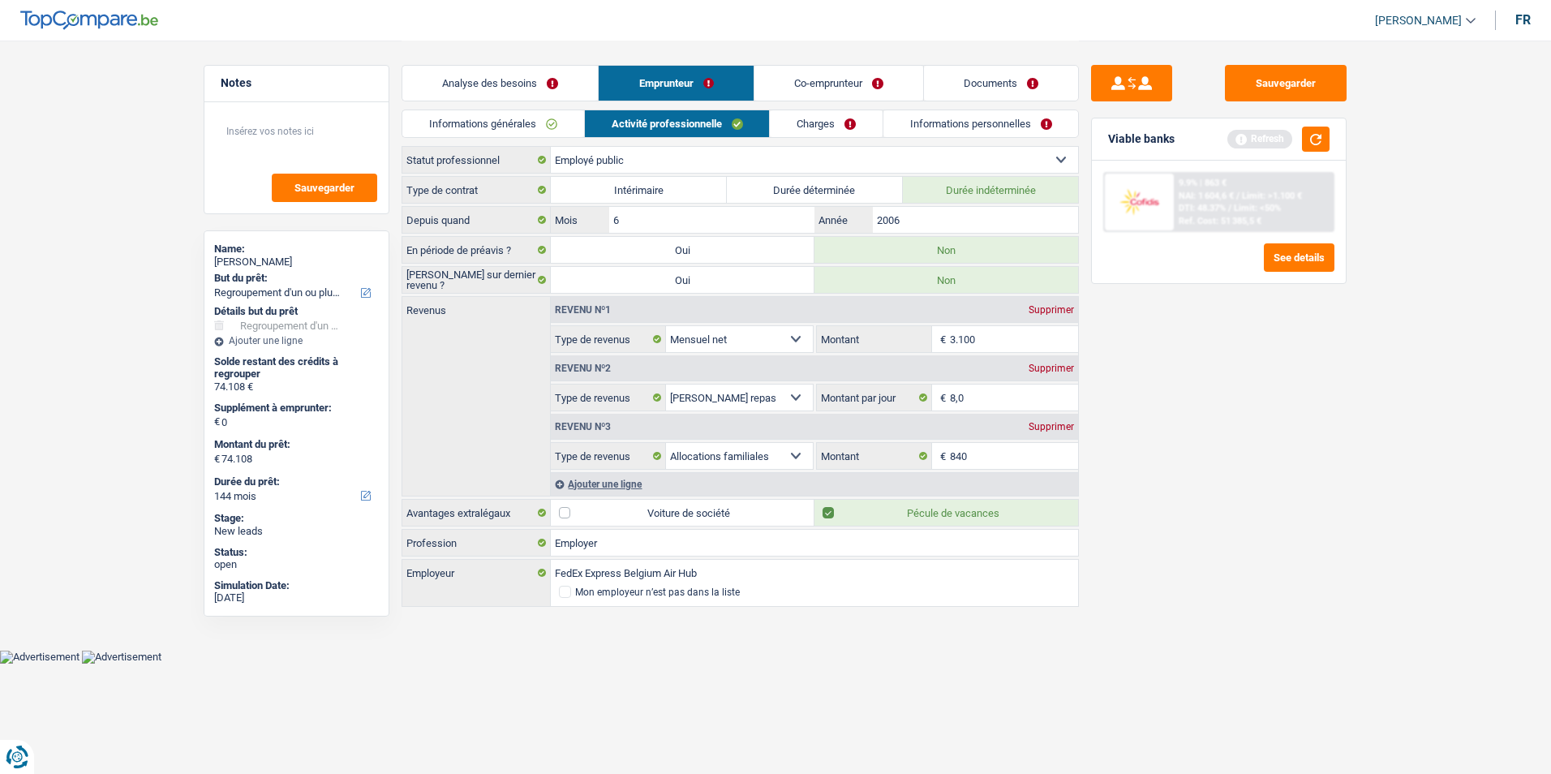
click at [834, 118] on link "Charges" at bounding box center [826, 123] width 113 height 27
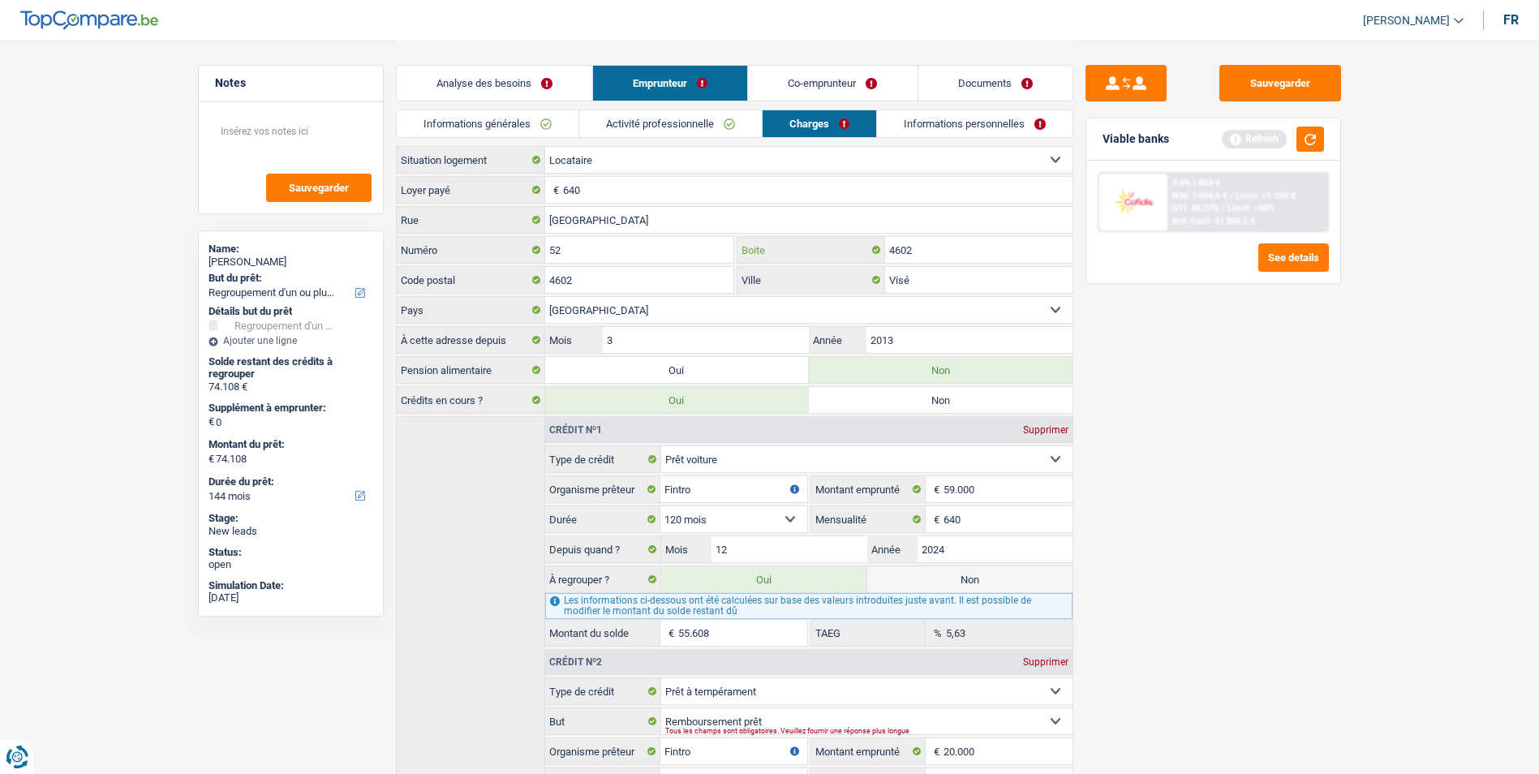
click at [942, 248] on input "4602" at bounding box center [978, 250] width 187 height 26
type input "4"
click at [1135, 401] on div "Sauvegarder Viable banks Refresh 9.9% | 863 € NAI: 1 604,6 € / Limit: >1.100 € …" at bounding box center [1213, 406] width 280 height 683
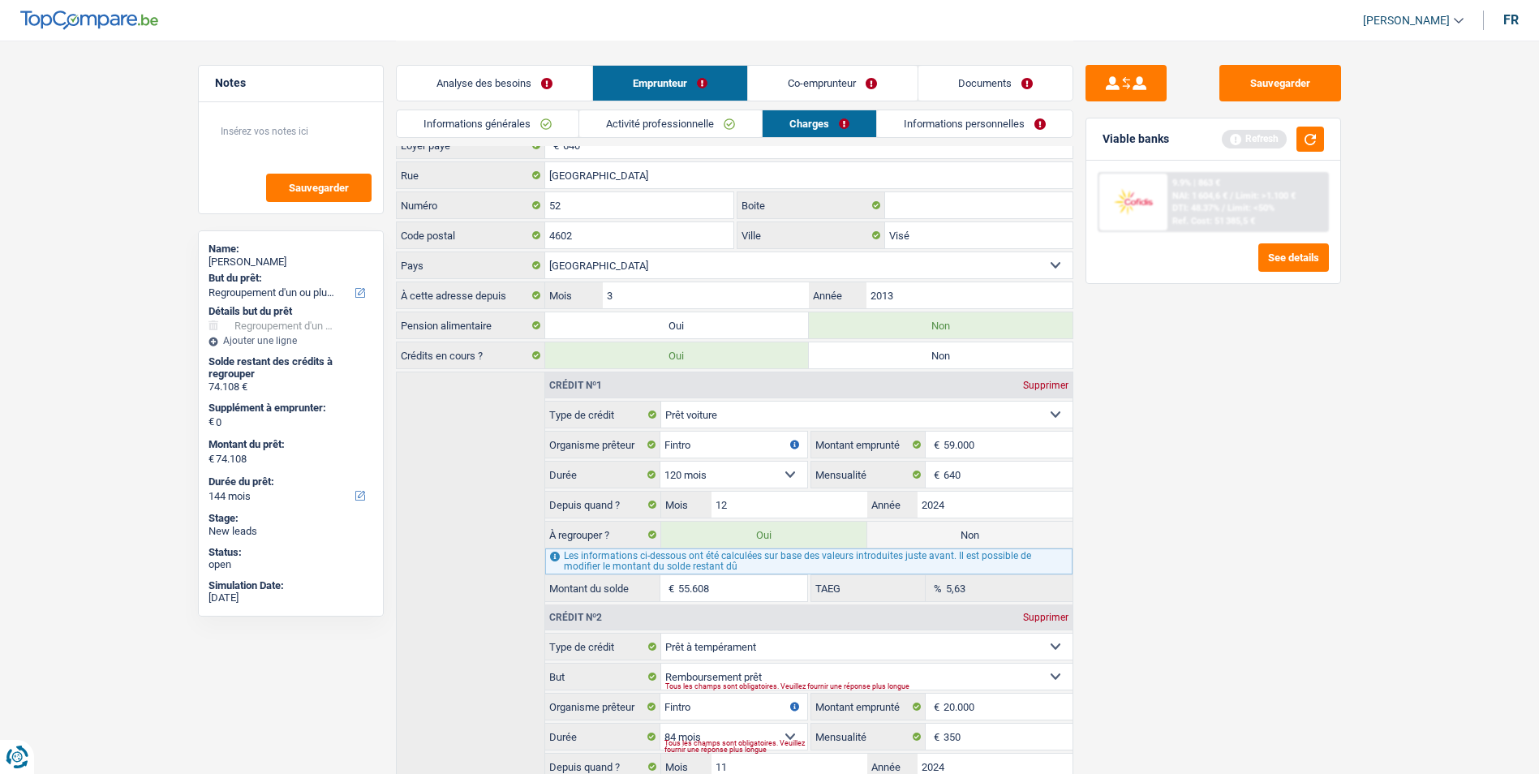
scroll to position [81, 0]
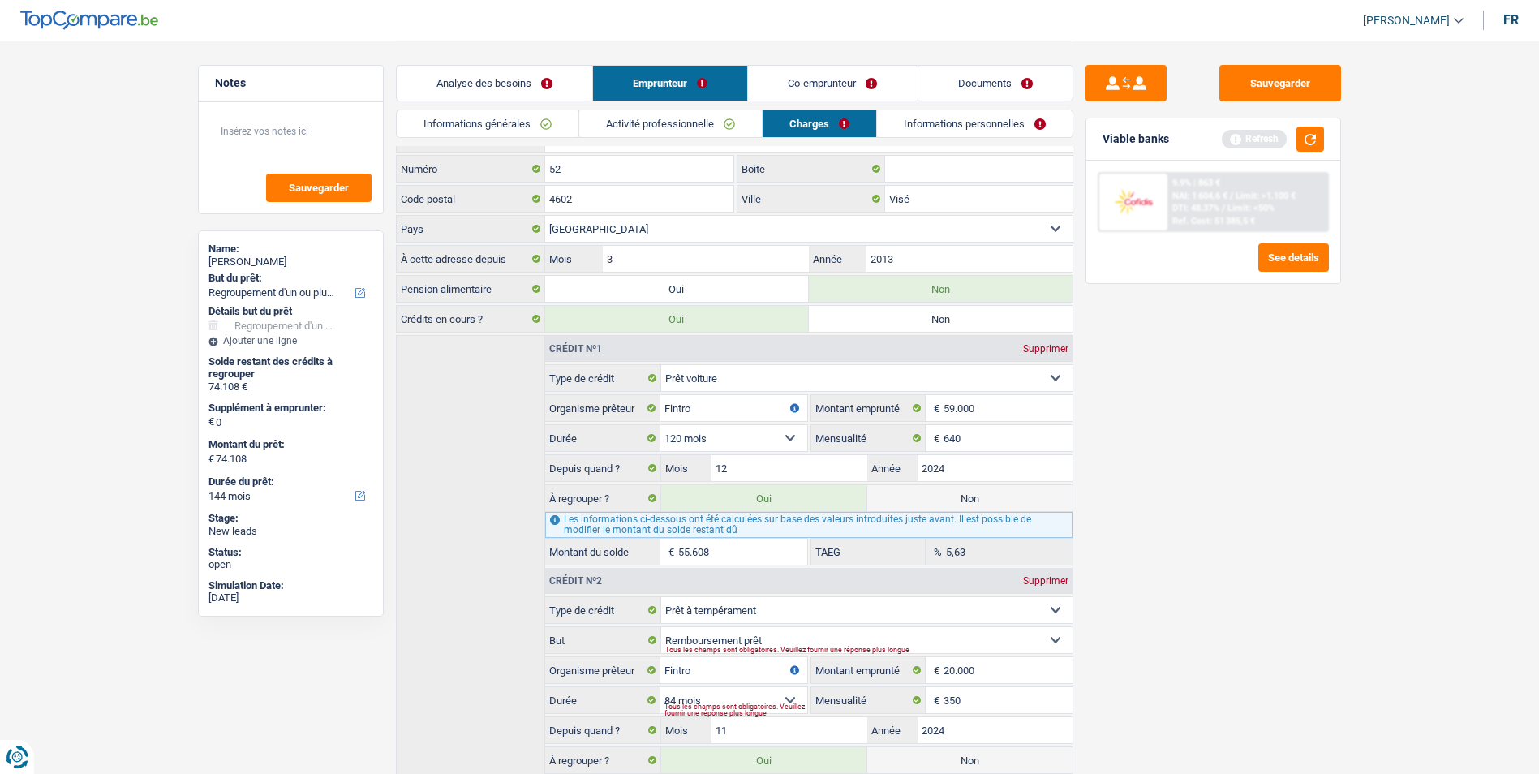
click at [973, 126] on link "Informations personnelles" at bounding box center [974, 123] width 195 height 27
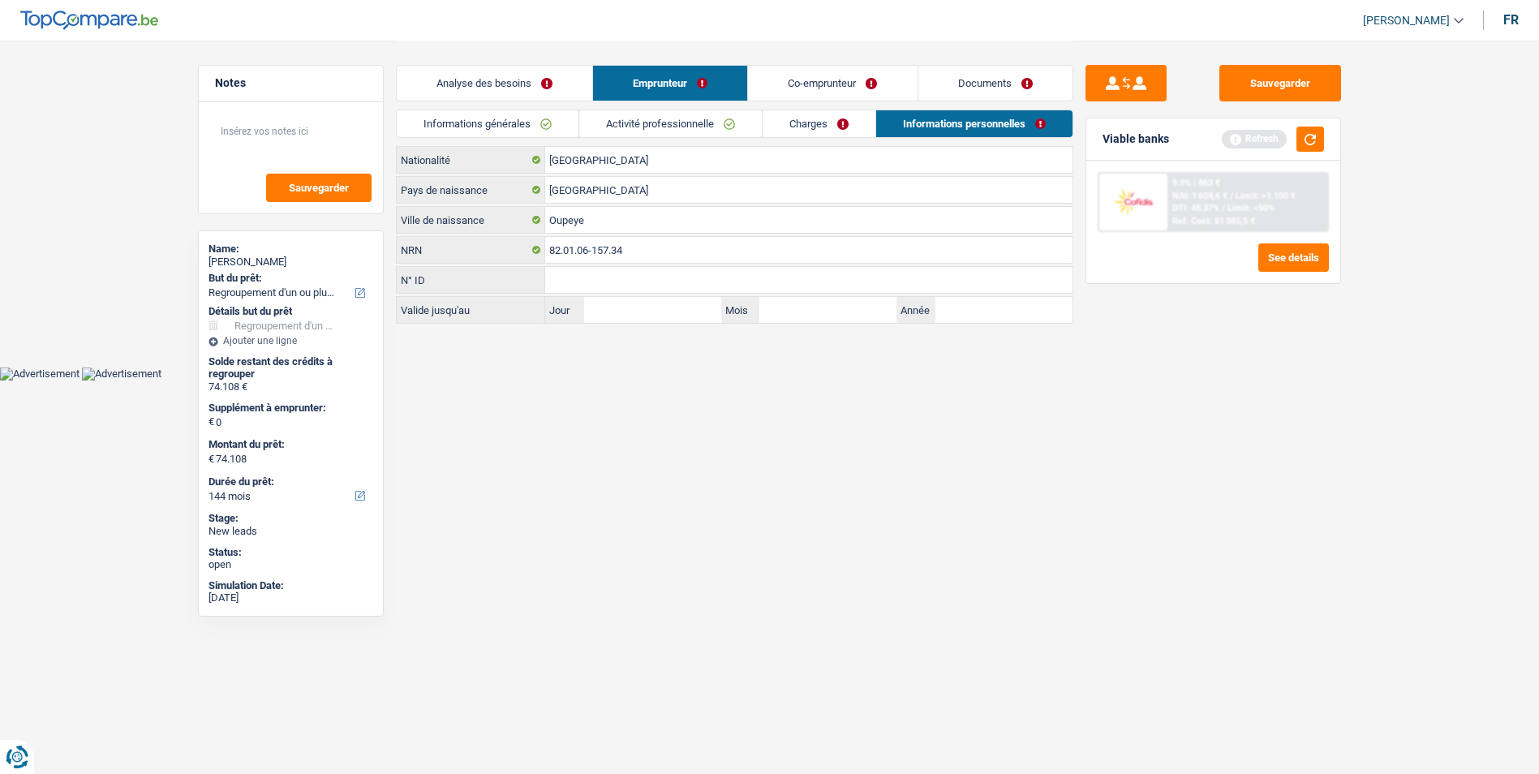
scroll to position [0, 0]
click at [827, 123] on link "Charges" at bounding box center [824, 123] width 113 height 27
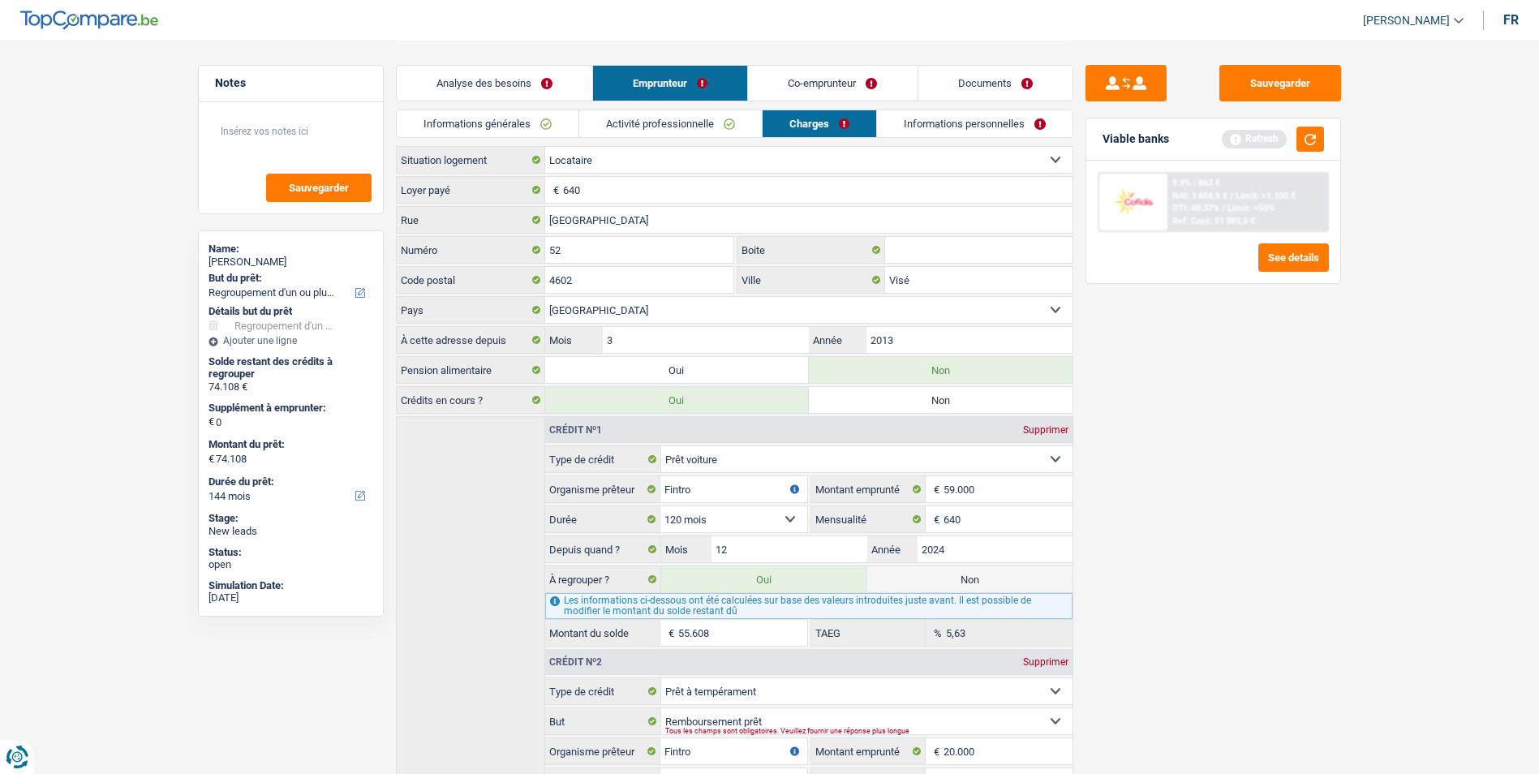
click at [940, 127] on link "Informations personnelles" at bounding box center [974, 123] width 195 height 27
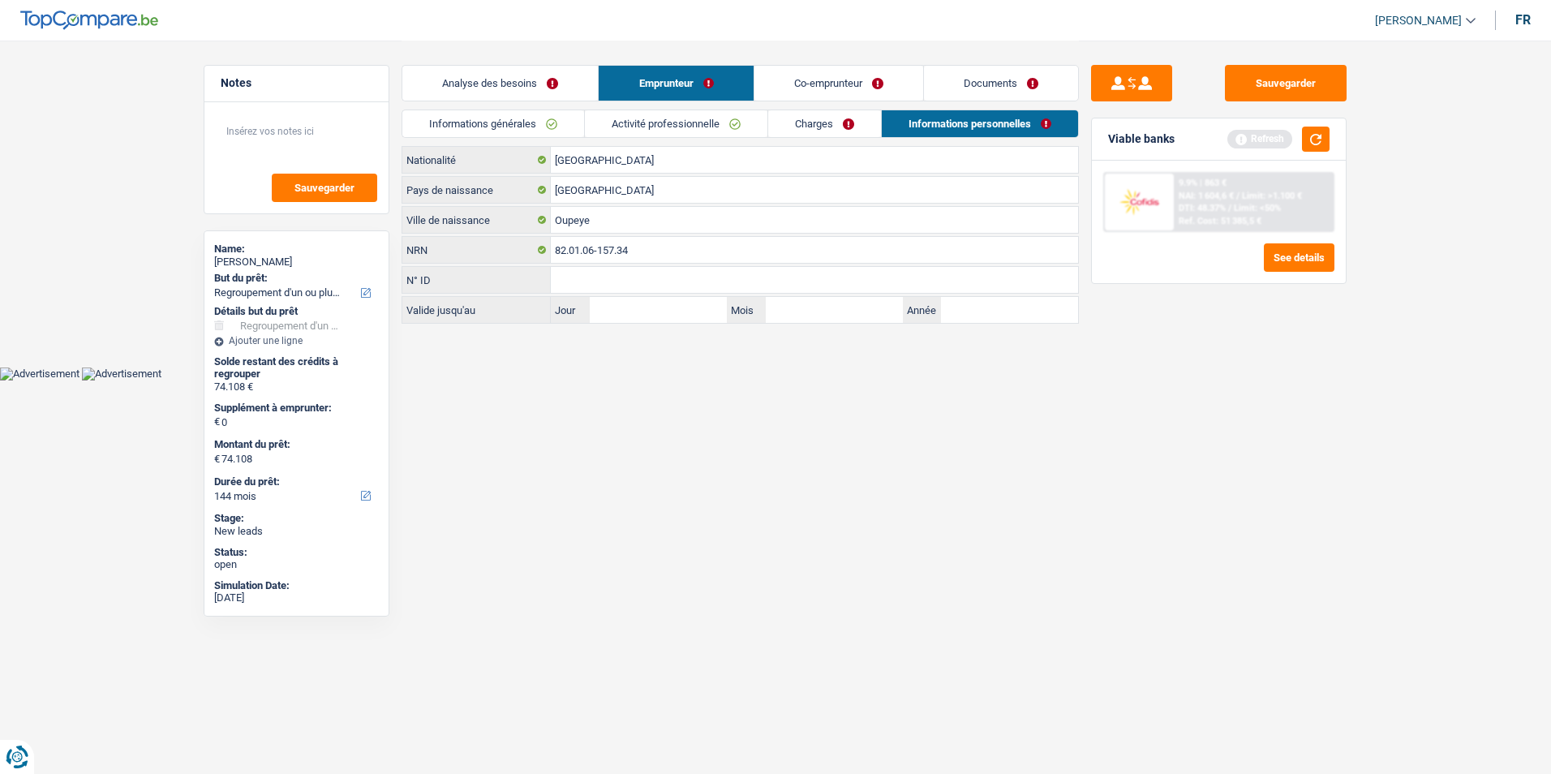
click at [737, 125] on link "Activité professionnelle" at bounding box center [676, 123] width 182 height 27
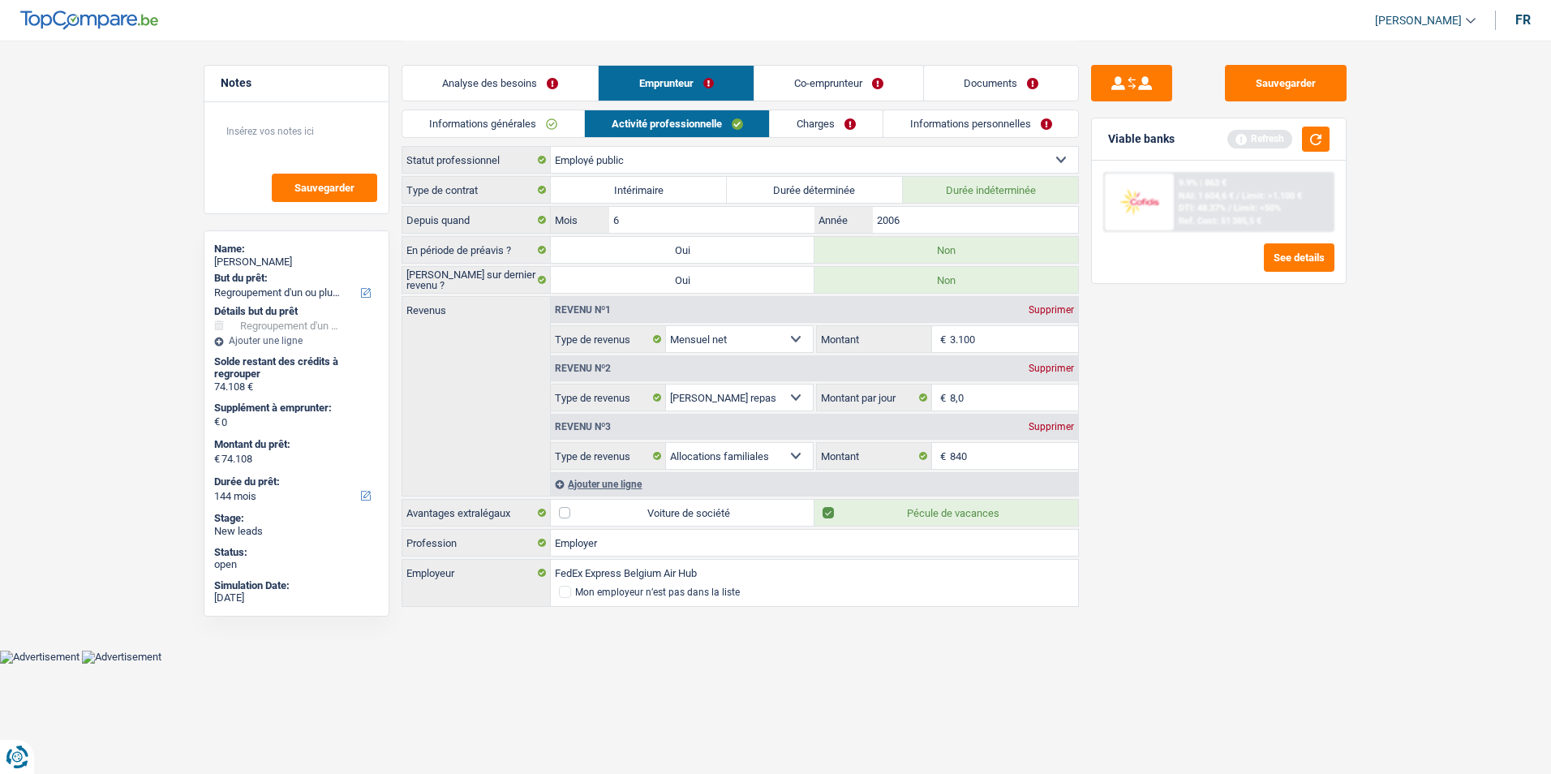
click at [813, 76] on link "Co-emprunteur" at bounding box center [838, 83] width 169 height 35
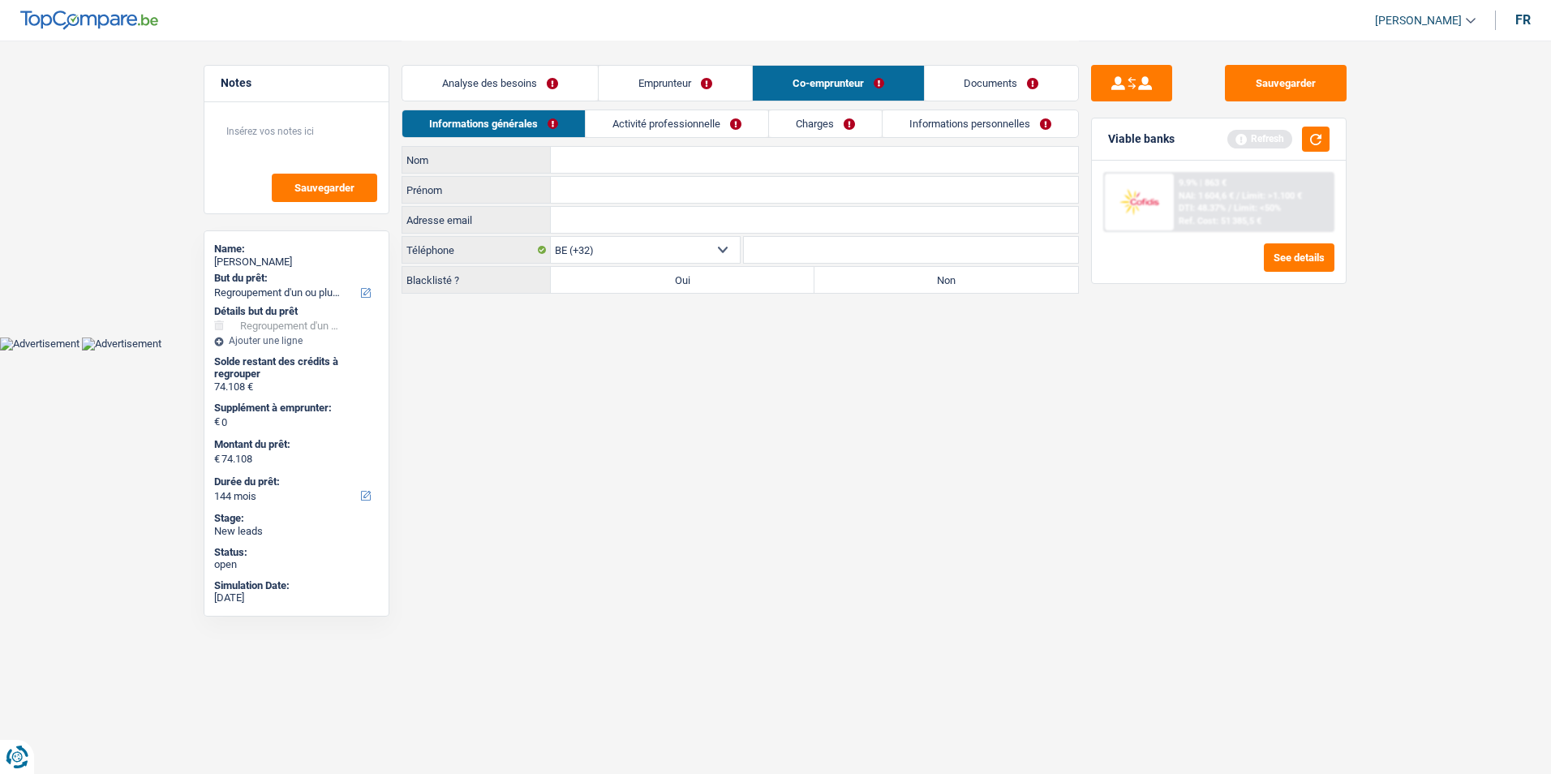
click at [633, 152] on input "Nom" at bounding box center [814, 160] width 527 height 26
drag, startPoint x: 1076, startPoint y: 410, endPoint x: 1010, endPoint y: 346, distance: 92.4
click at [1076, 350] on html "Vous avez le contrôle de vos données Nous utilisons des cookies, tout comme nos…" at bounding box center [775, 175] width 1551 height 350
click at [646, 153] on input "Nom" at bounding box center [814, 160] width 527 height 26
type input "Eliasik"
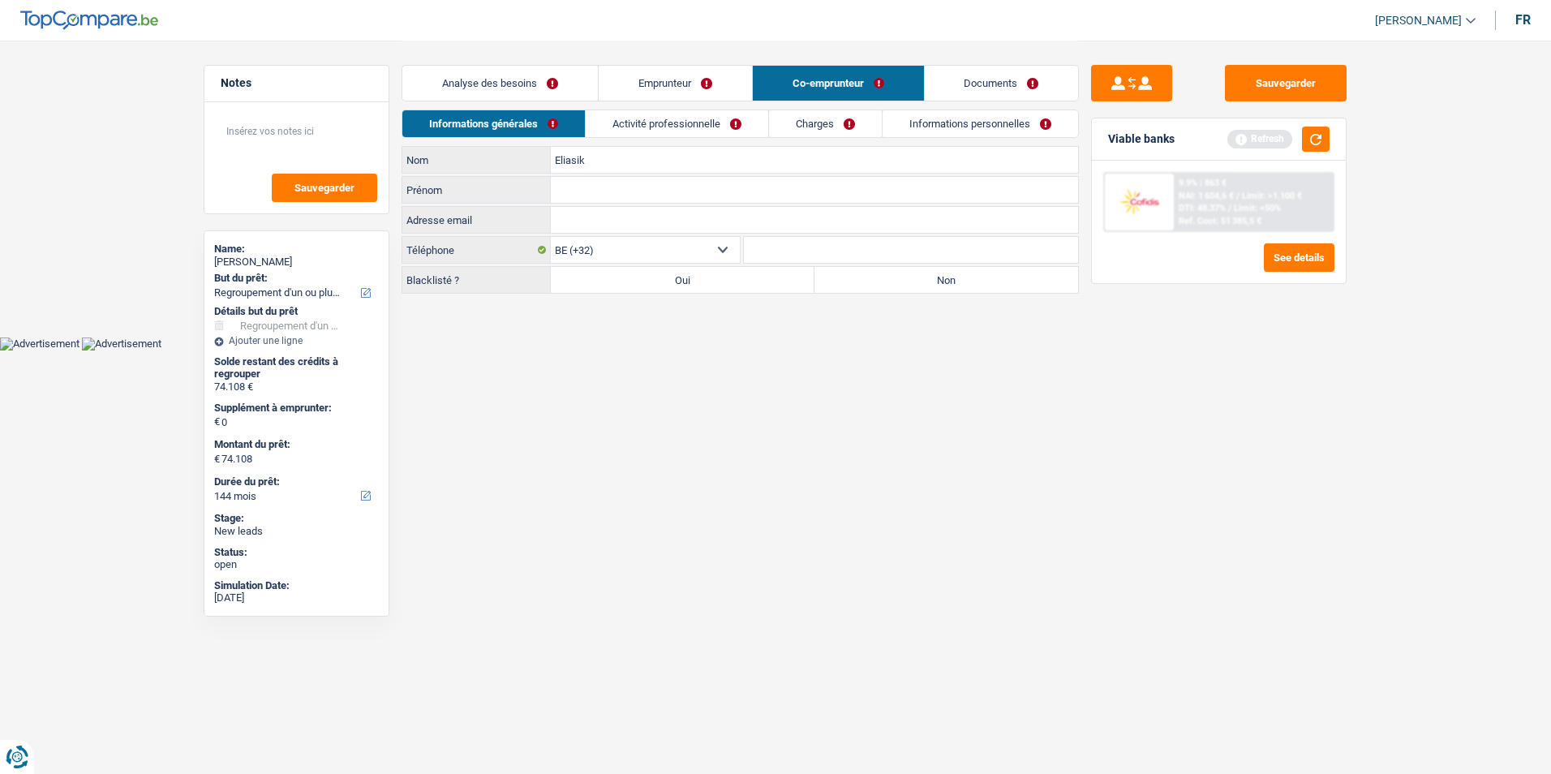
click at [602, 184] on input "Prénom" at bounding box center [814, 190] width 527 height 26
type input "Emra"
click at [858, 285] on label "Non" at bounding box center [946, 280] width 264 height 26
click at [858, 285] on input "Non" at bounding box center [946, 280] width 264 height 26
radio input "true"
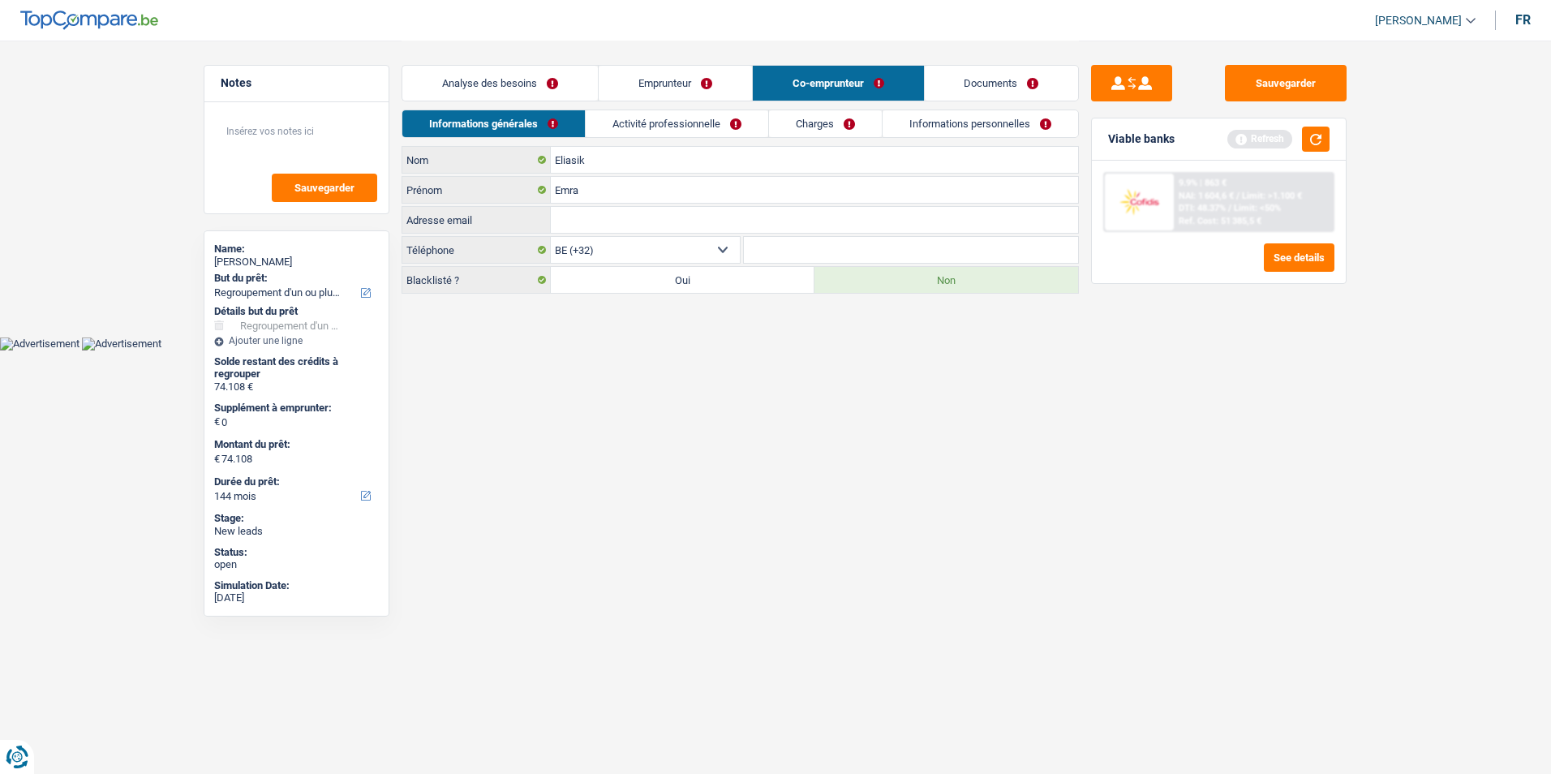
click at [715, 129] on link "Activité professionnelle" at bounding box center [677, 123] width 182 height 27
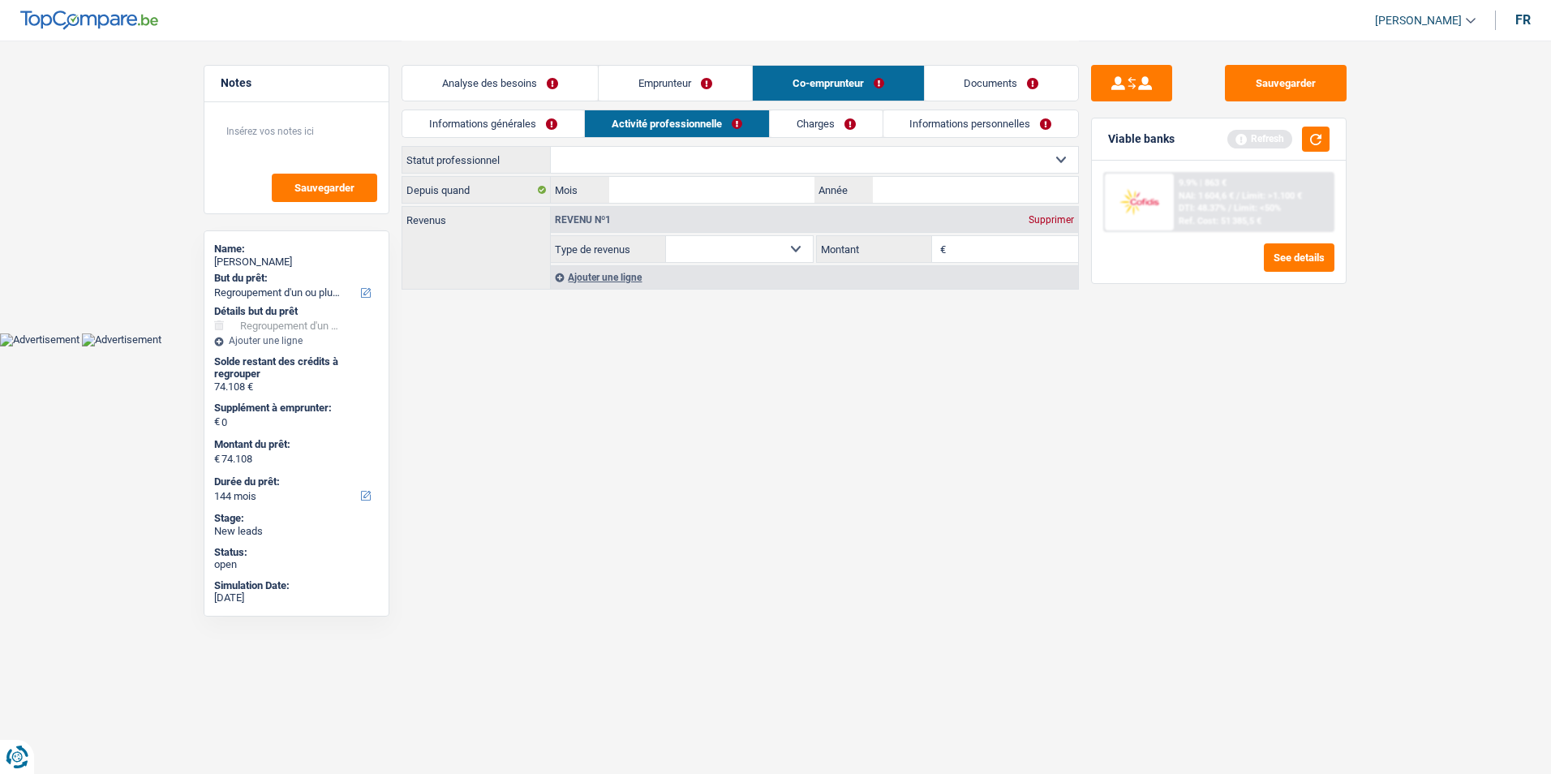
click at [789, 157] on select "Ouvrier Employé privé Employé public Invalide Indépendant Pensionné Chômeur Mut…" at bounding box center [814, 160] width 527 height 26
select select "housewife"
click at [551, 147] on select "Ouvrier Employé privé Employé public Invalide Indépendant Pensionné Chômeur Mut…" at bounding box center [814, 160] width 527 height 26
click at [723, 194] on input "Mois" at bounding box center [711, 190] width 205 height 26
click at [770, 256] on select "Allocation d'handicap Allocations chômage Allocations familiales Chèques repas …" at bounding box center [739, 249] width 147 height 26
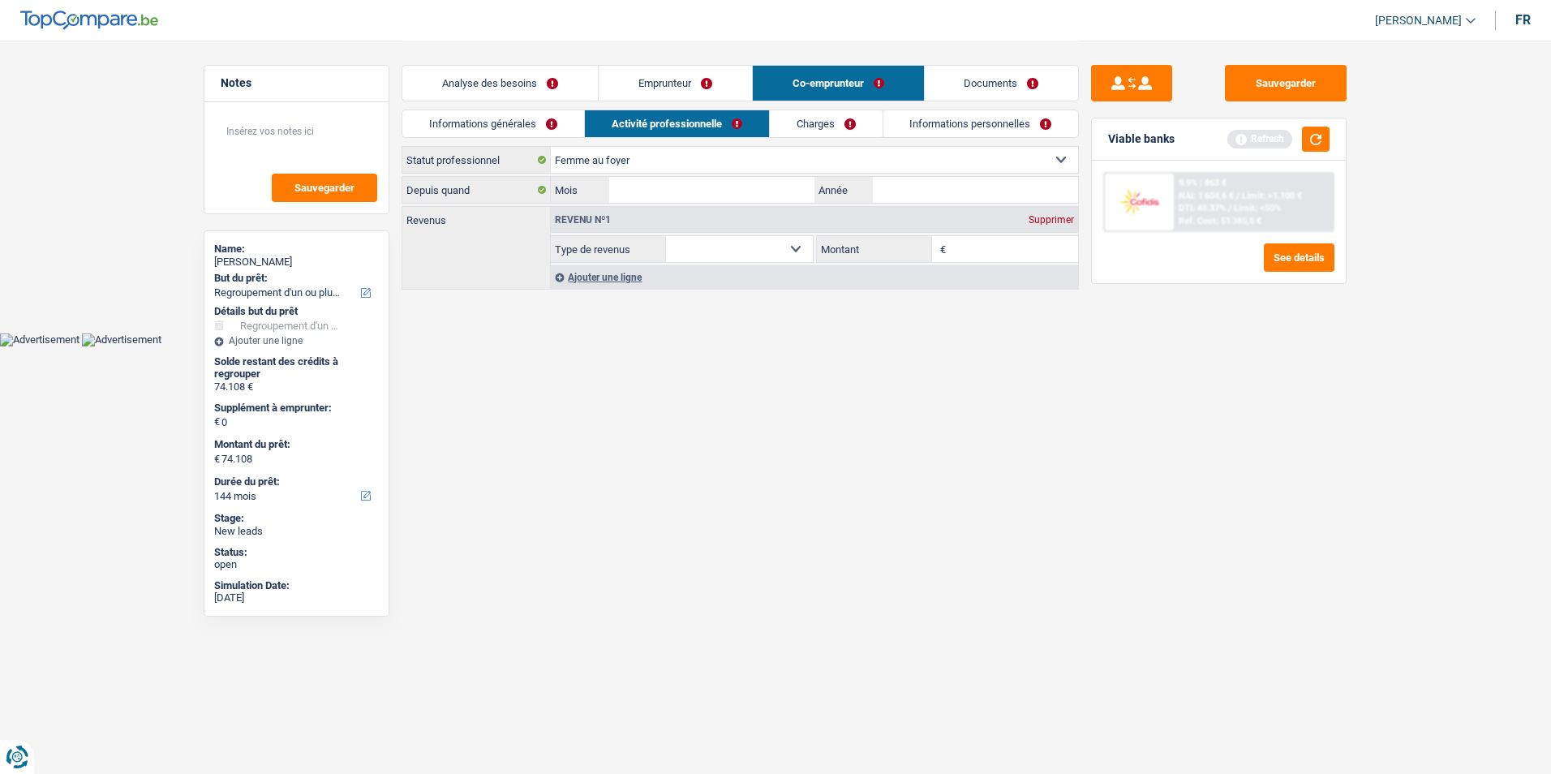
click at [928, 346] on html "Vous avez le contrôle de vos données Nous utilisons des cookies, tout comme nos…" at bounding box center [775, 173] width 1551 height 346
click at [1043, 216] on div "Supprimer" at bounding box center [1051, 220] width 54 height 10
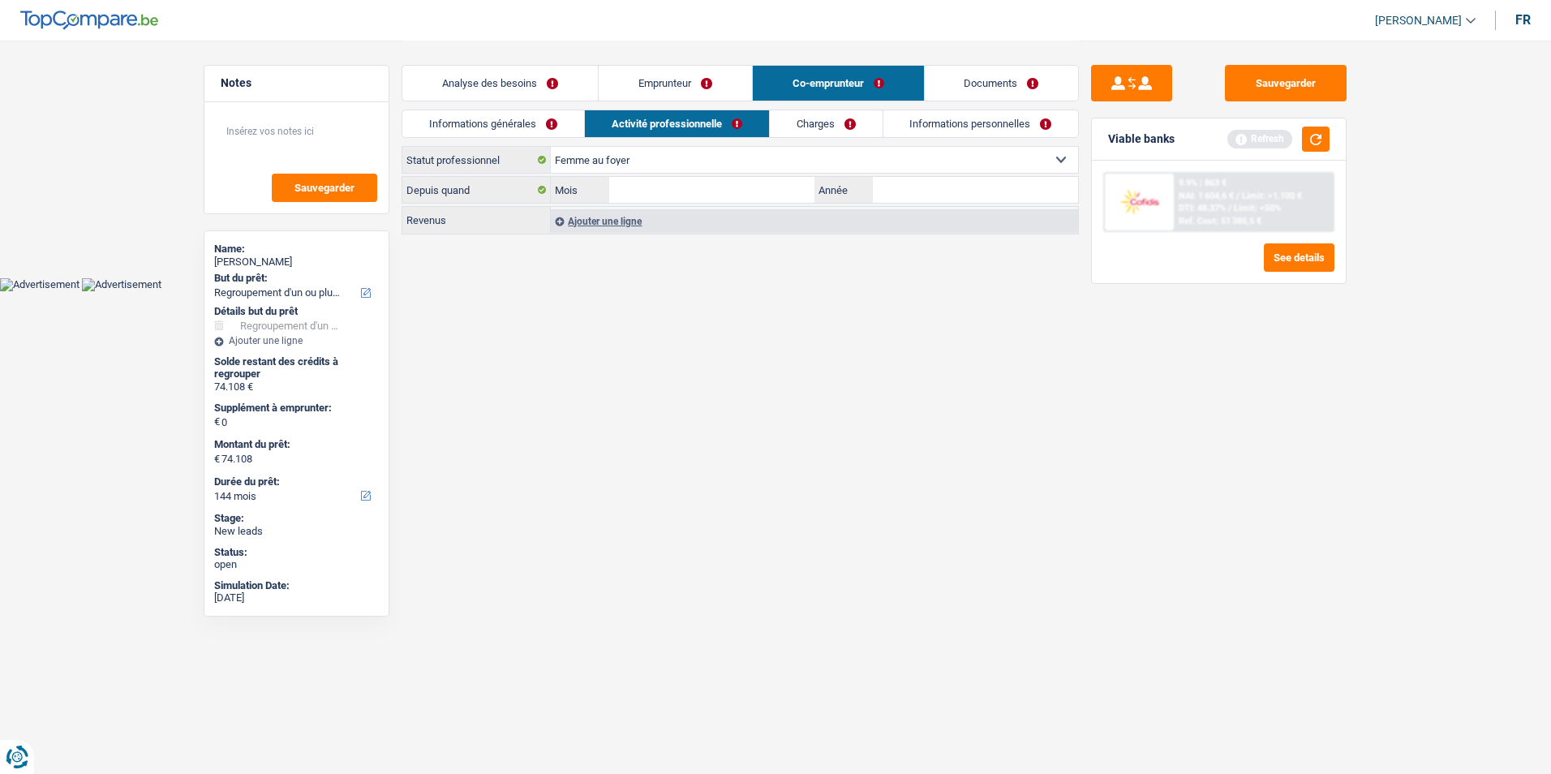
click at [806, 127] on link "Charges" at bounding box center [826, 123] width 113 height 27
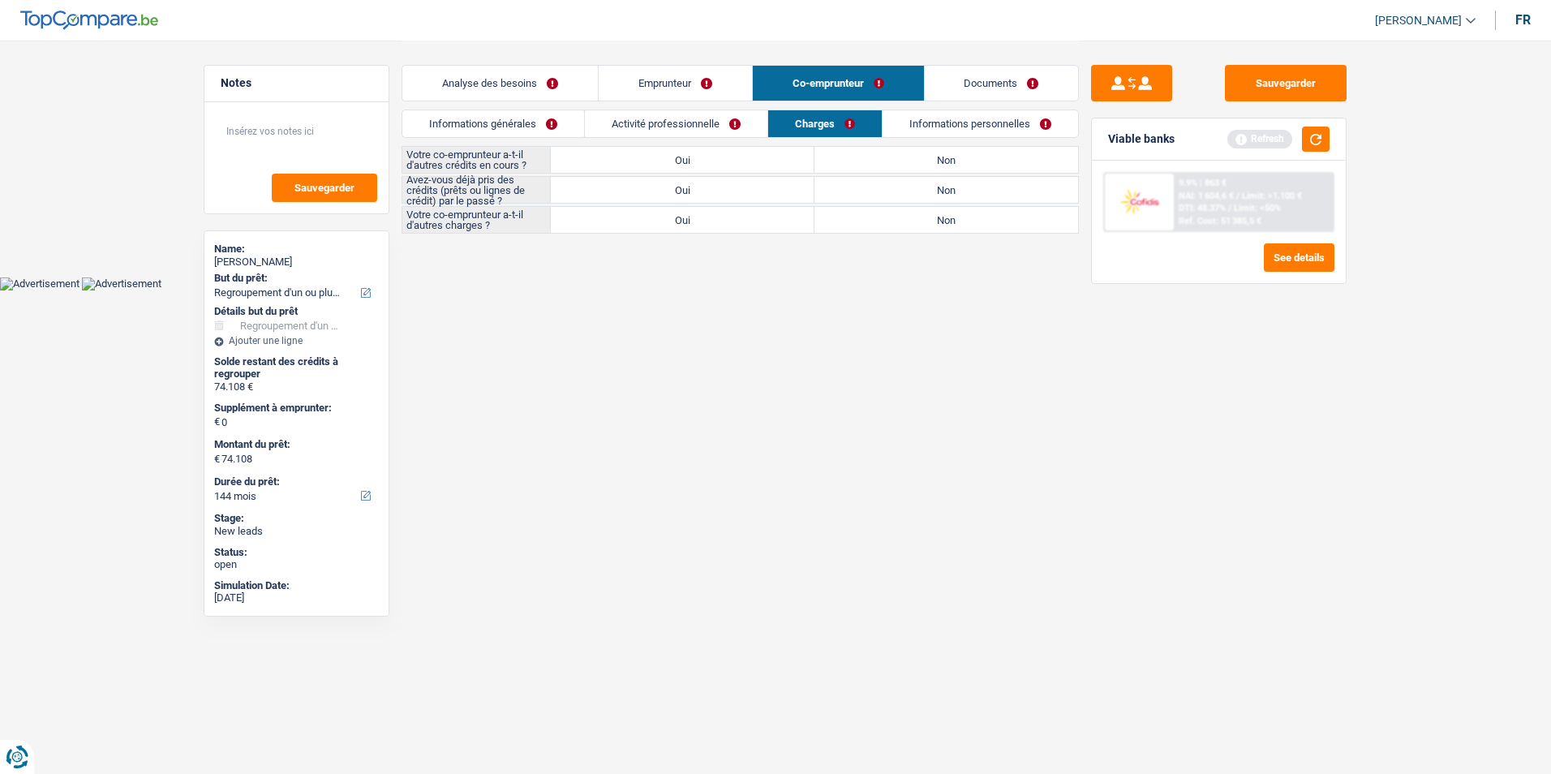
click at [791, 162] on label "Oui" at bounding box center [683, 160] width 264 height 26
click at [791, 162] on input "Oui" at bounding box center [683, 160] width 264 height 26
radio input "true"
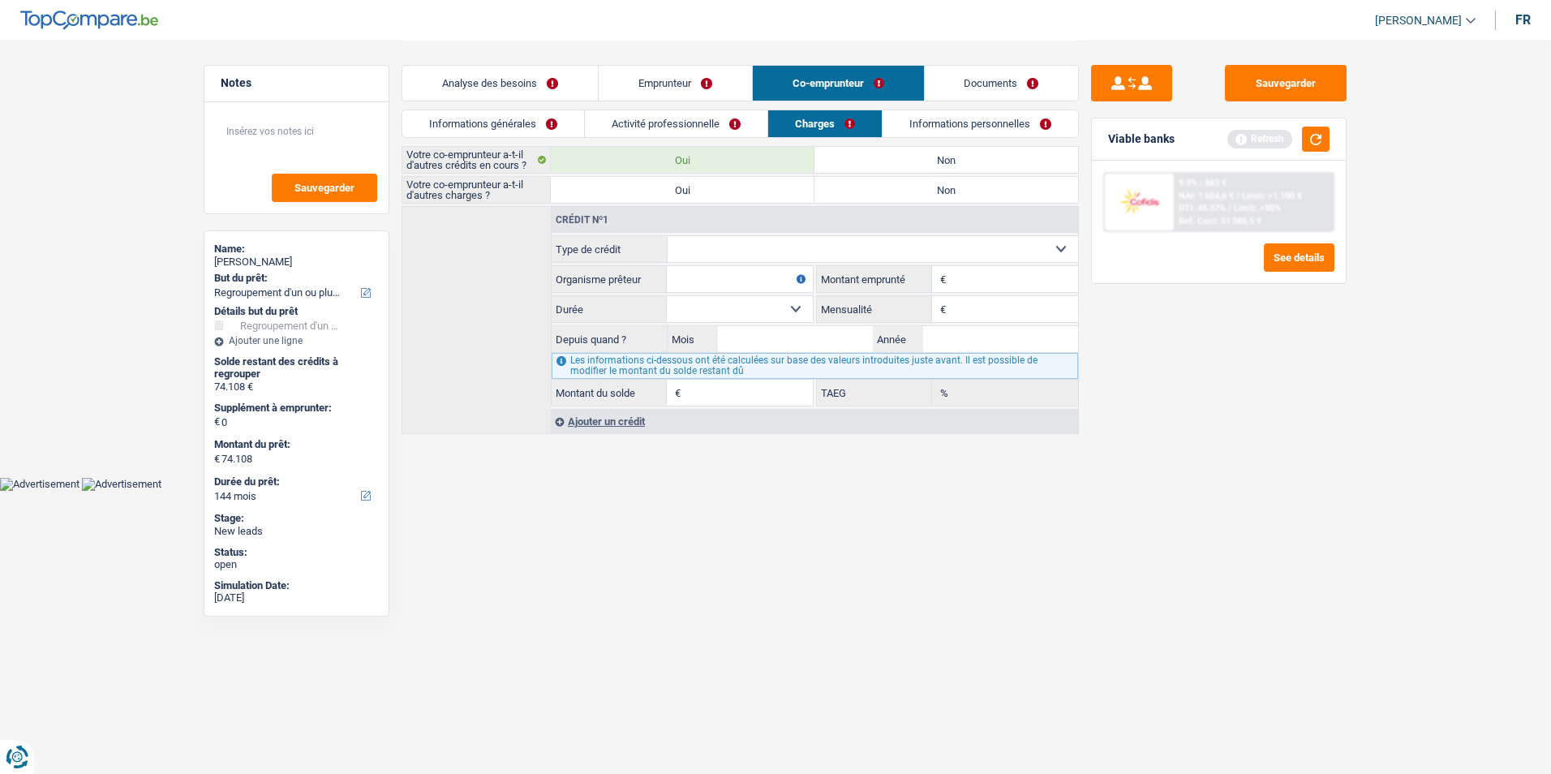
click at [930, 161] on label "Non" at bounding box center [946, 160] width 264 height 26
click at [930, 161] on input "Non" at bounding box center [946, 160] width 264 height 26
radio input "true"
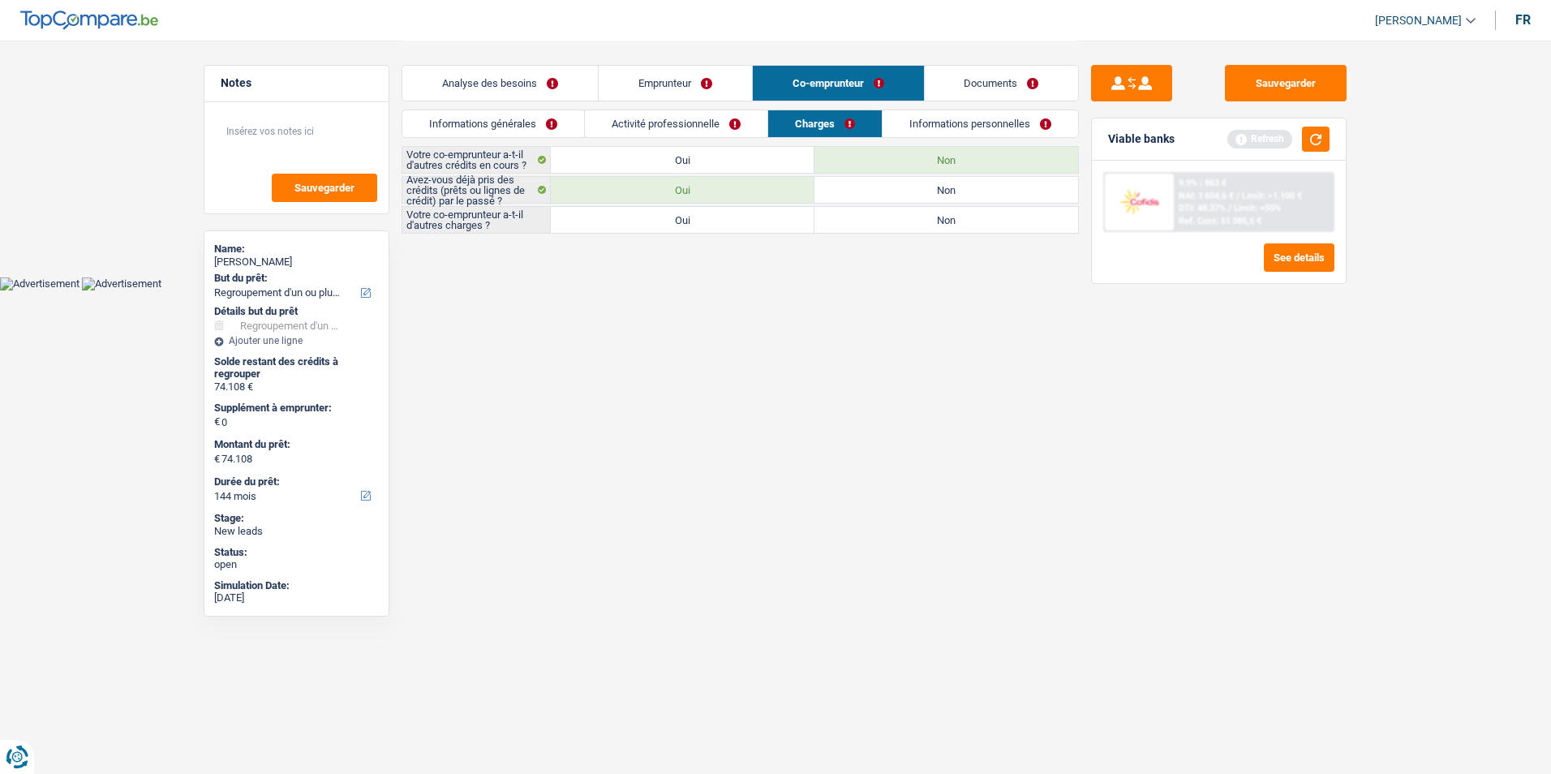
click at [860, 217] on label "Non" at bounding box center [946, 220] width 264 height 26
click at [860, 217] on input "Non" at bounding box center [946, 220] width 264 height 26
radio input "true"
click at [933, 119] on link "Informations personnelles" at bounding box center [980, 123] width 195 height 27
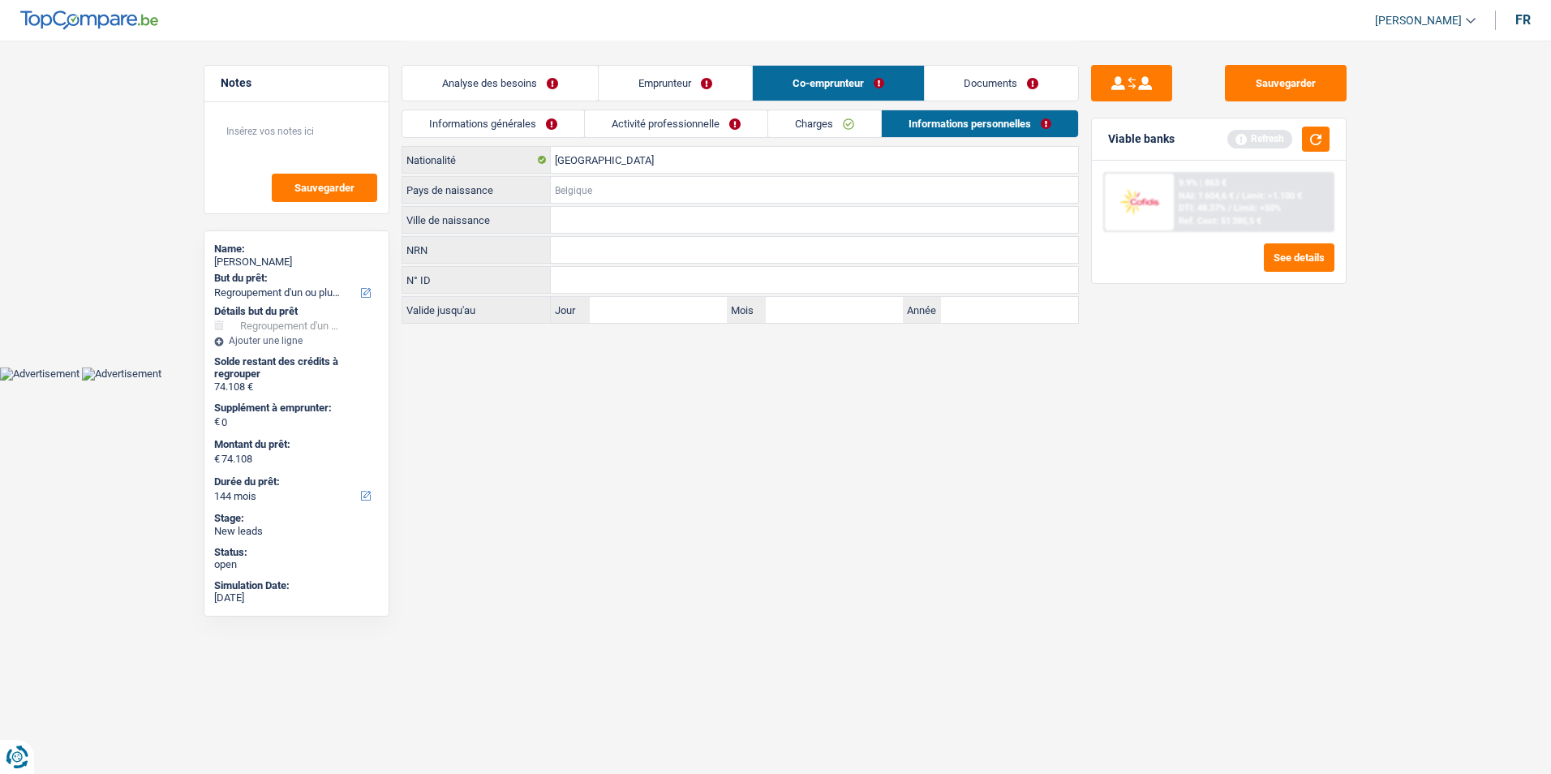
click at [637, 190] on input "Pays de naissance" at bounding box center [814, 190] width 527 height 26
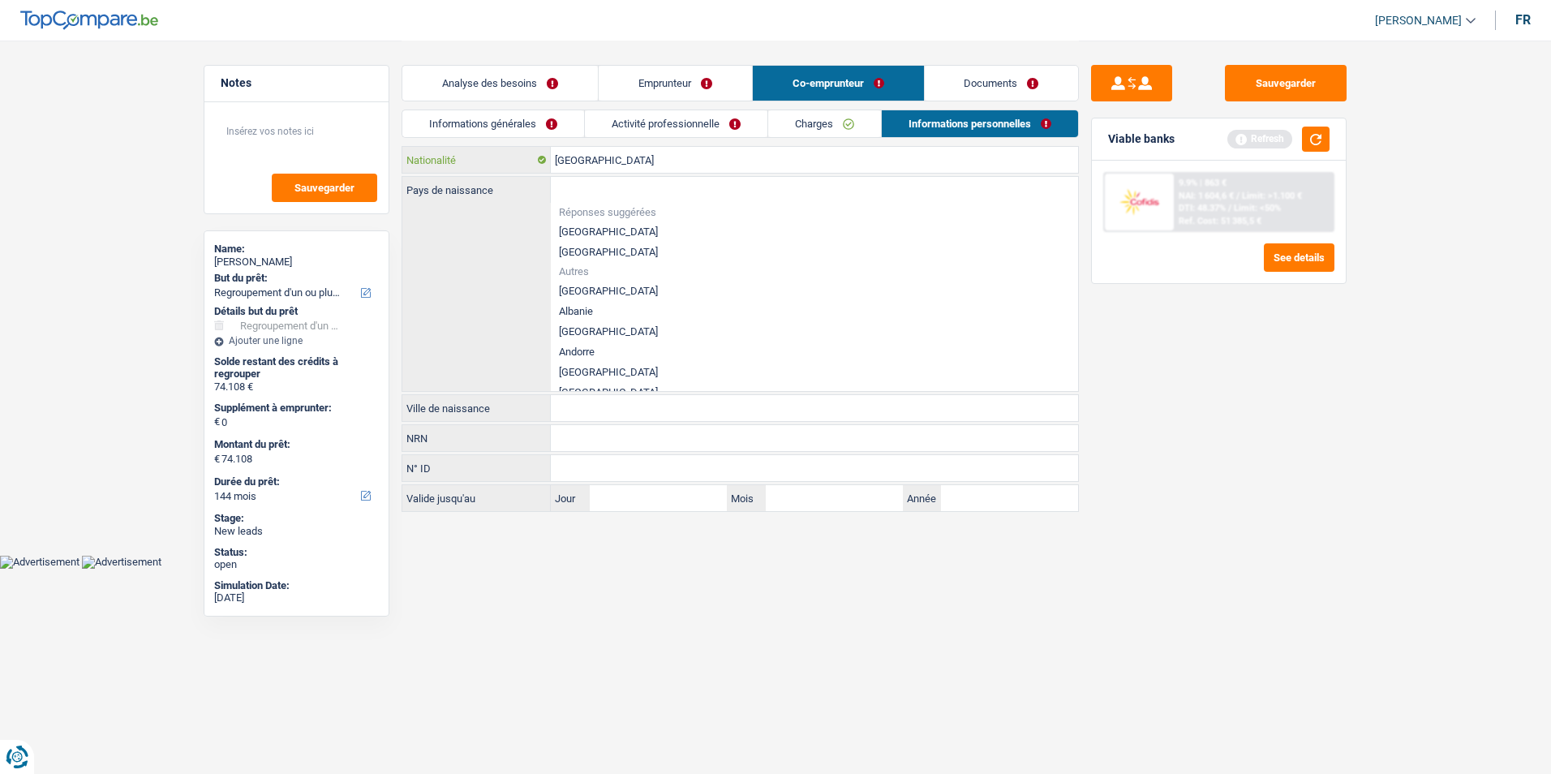
click at [633, 165] on input "[GEOGRAPHIC_DATA]" at bounding box center [814, 160] width 527 height 26
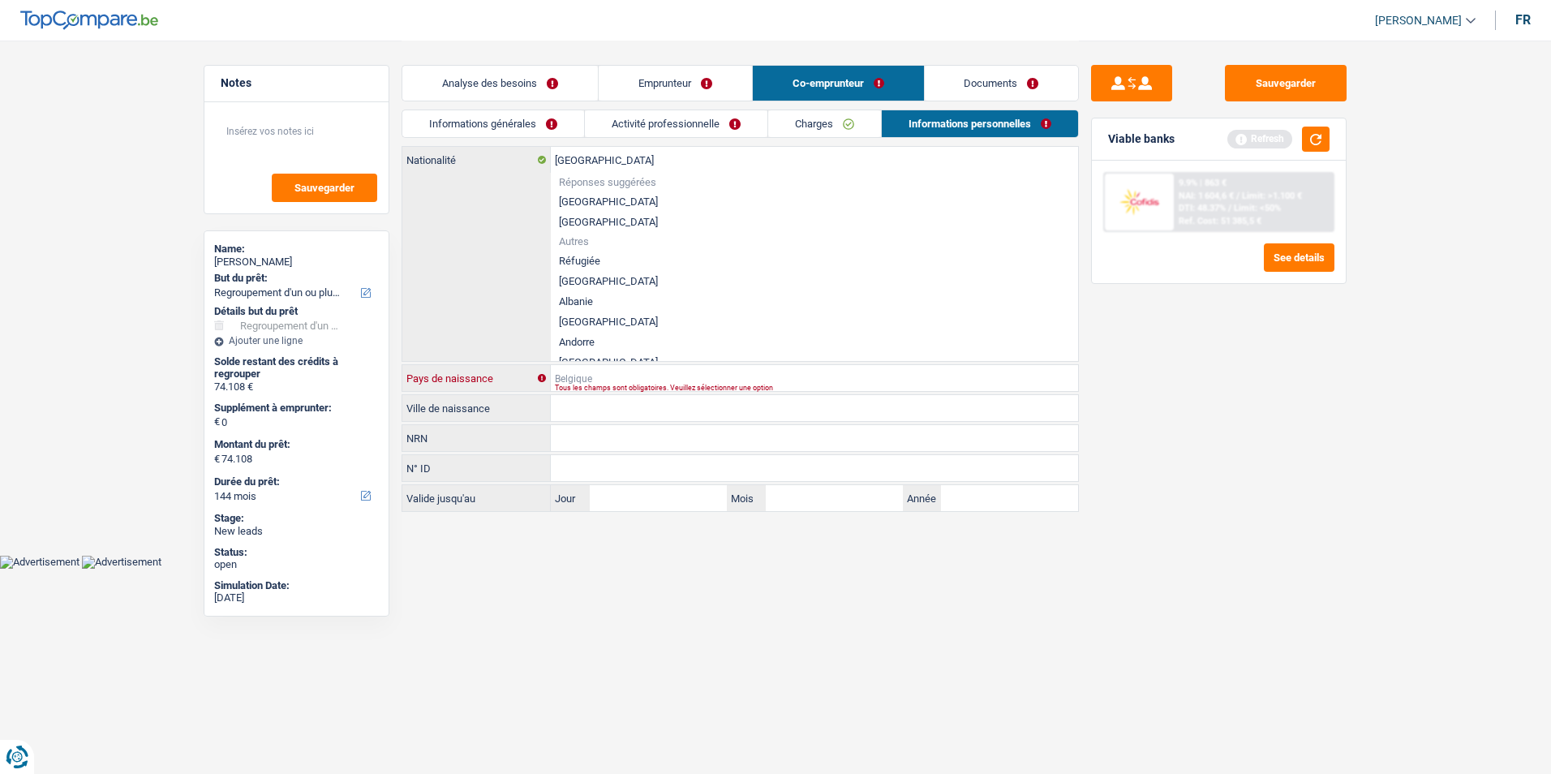
click at [599, 373] on input "Pays de naissance" at bounding box center [814, 378] width 527 height 26
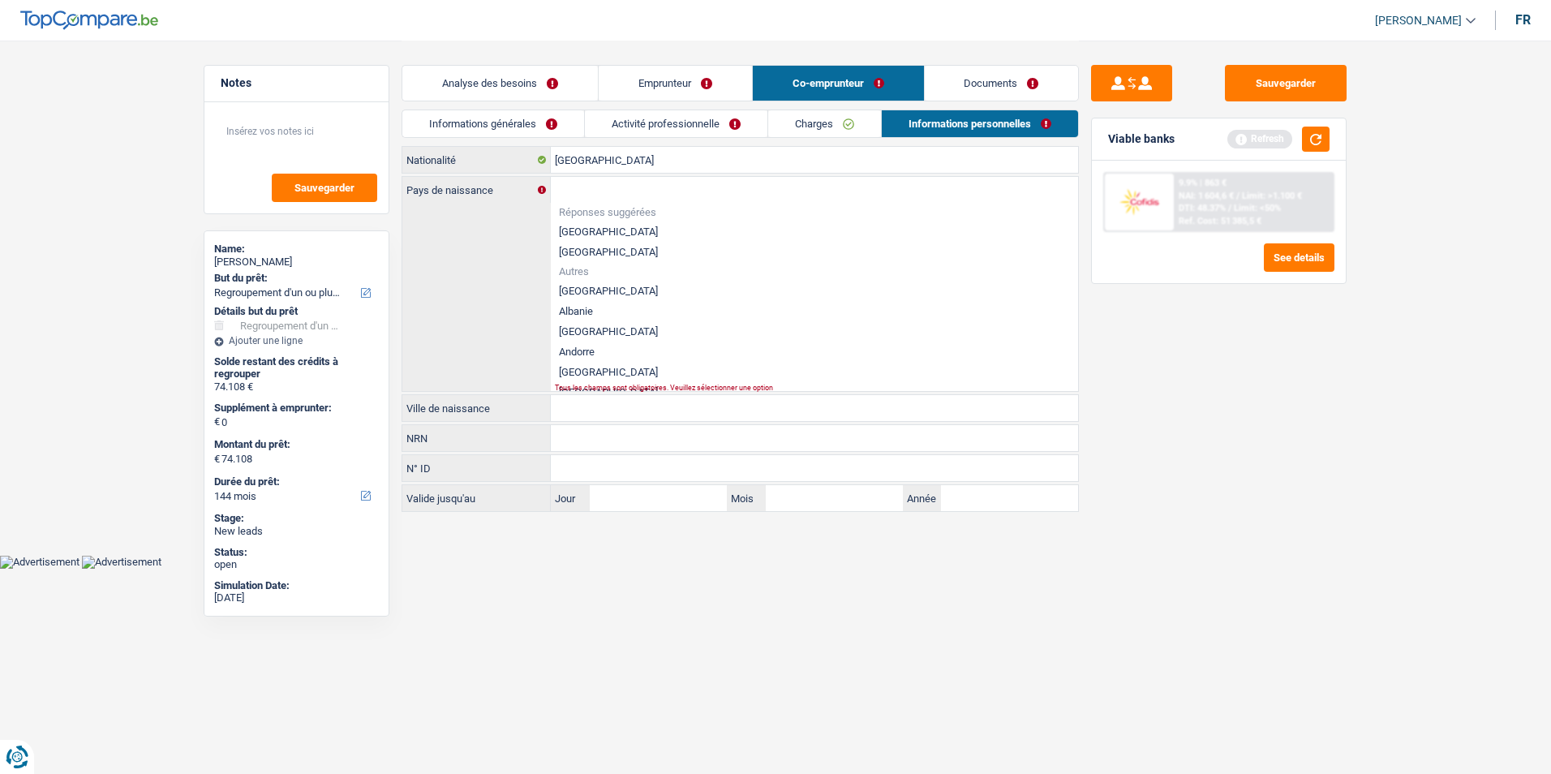
click at [592, 229] on li "[GEOGRAPHIC_DATA]" at bounding box center [814, 231] width 527 height 20
type input "[GEOGRAPHIC_DATA]"
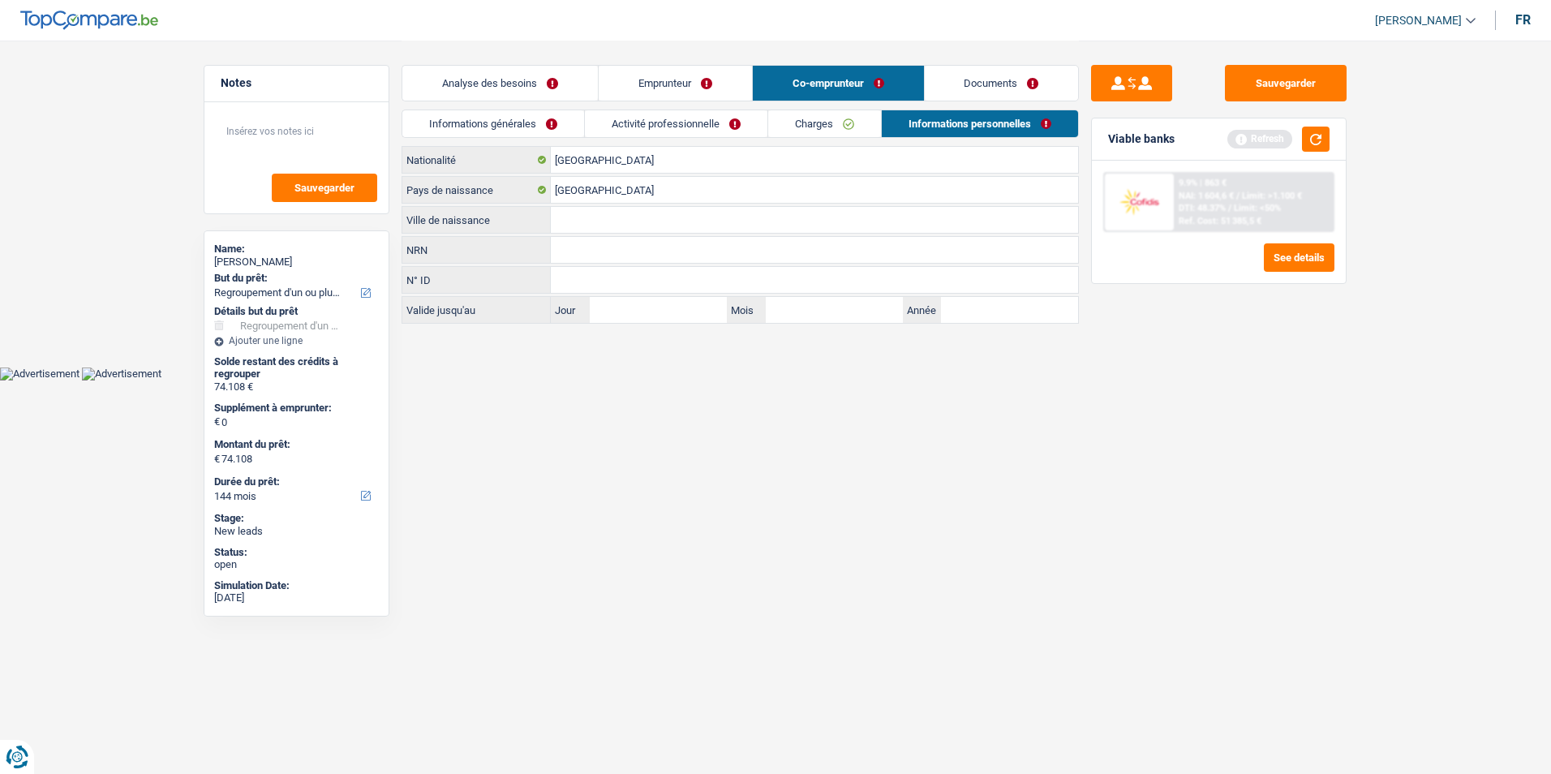
click at [589, 224] on input "Ville de naissance" at bounding box center [814, 220] width 527 height 26
type input "Liège"
click at [622, 380] on html "Vous avez le contrôle de vos données Nous utilisons des cookies, tout comme nos…" at bounding box center [775, 190] width 1551 height 380
click at [547, 88] on link "Analyse des besoins" at bounding box center [499, 83] width 195 height 35
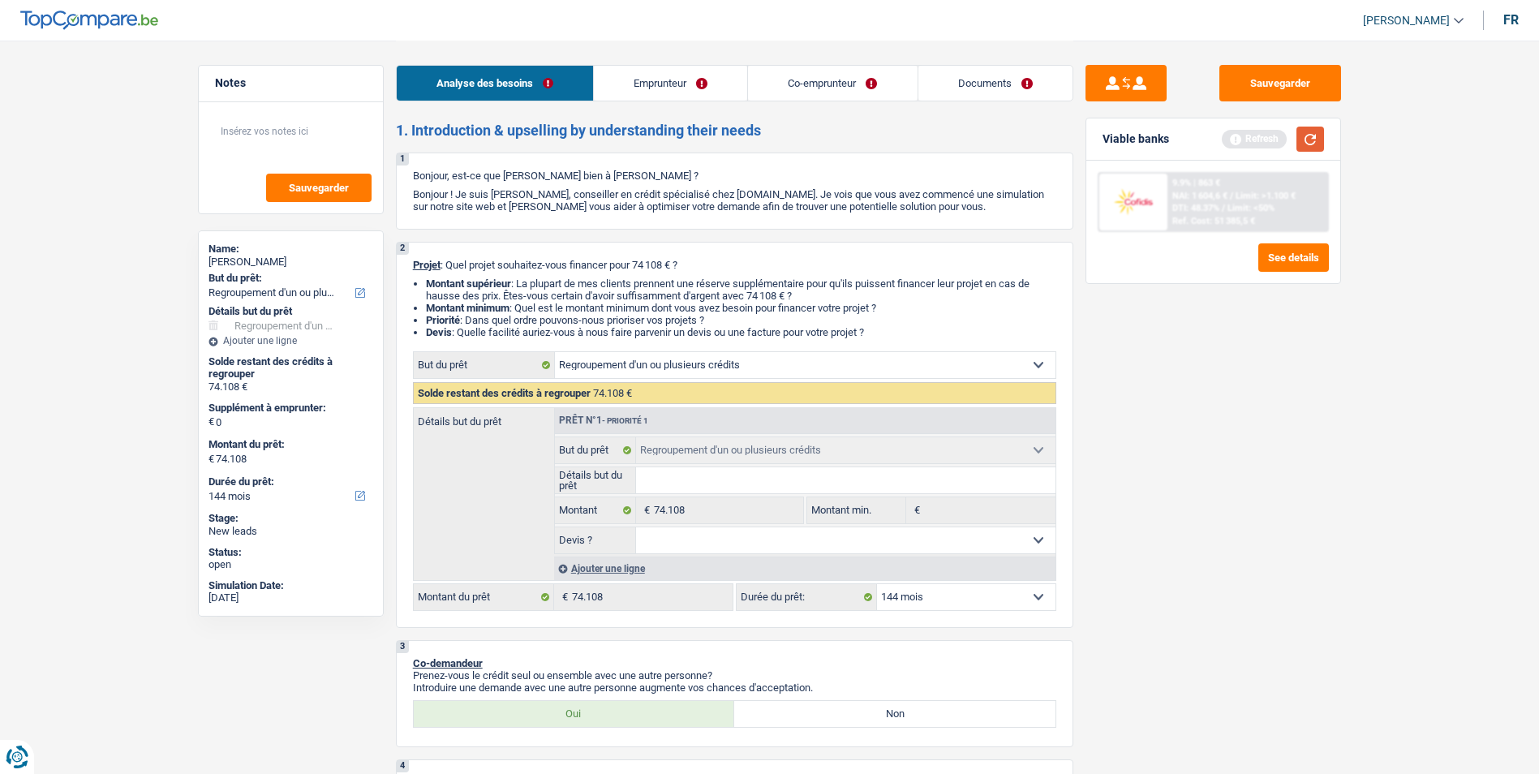
click at [1309, 131] on button "button" at bounding box center [1310, 139] width 28 height 25
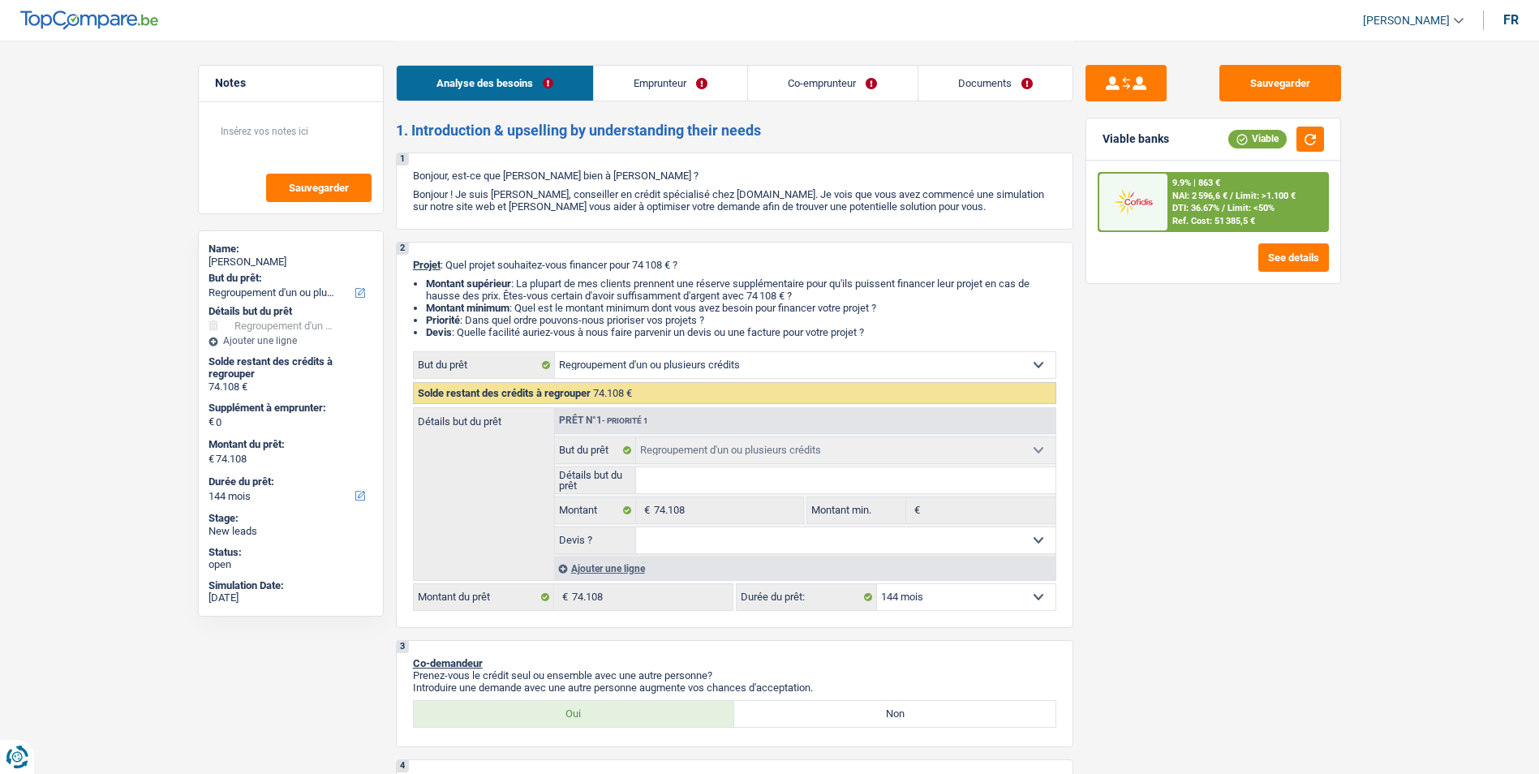
click at [973, 597] on select "12 mois 18 mois 24 mois 30 mois 36 mois 42 mois 48 mois 60 mois 72 mois 84 mois…" at bounding box center [966, 597] width 178 height 26
select select "120"
click at [877, 584] on select "12 mois 18 mois 24 mois 30 mois 36 mois 42 mois 48 mois 60 mois 72 mois 84 mois…" at bounding box center [966, 597] width 178 height 26
select select "120"
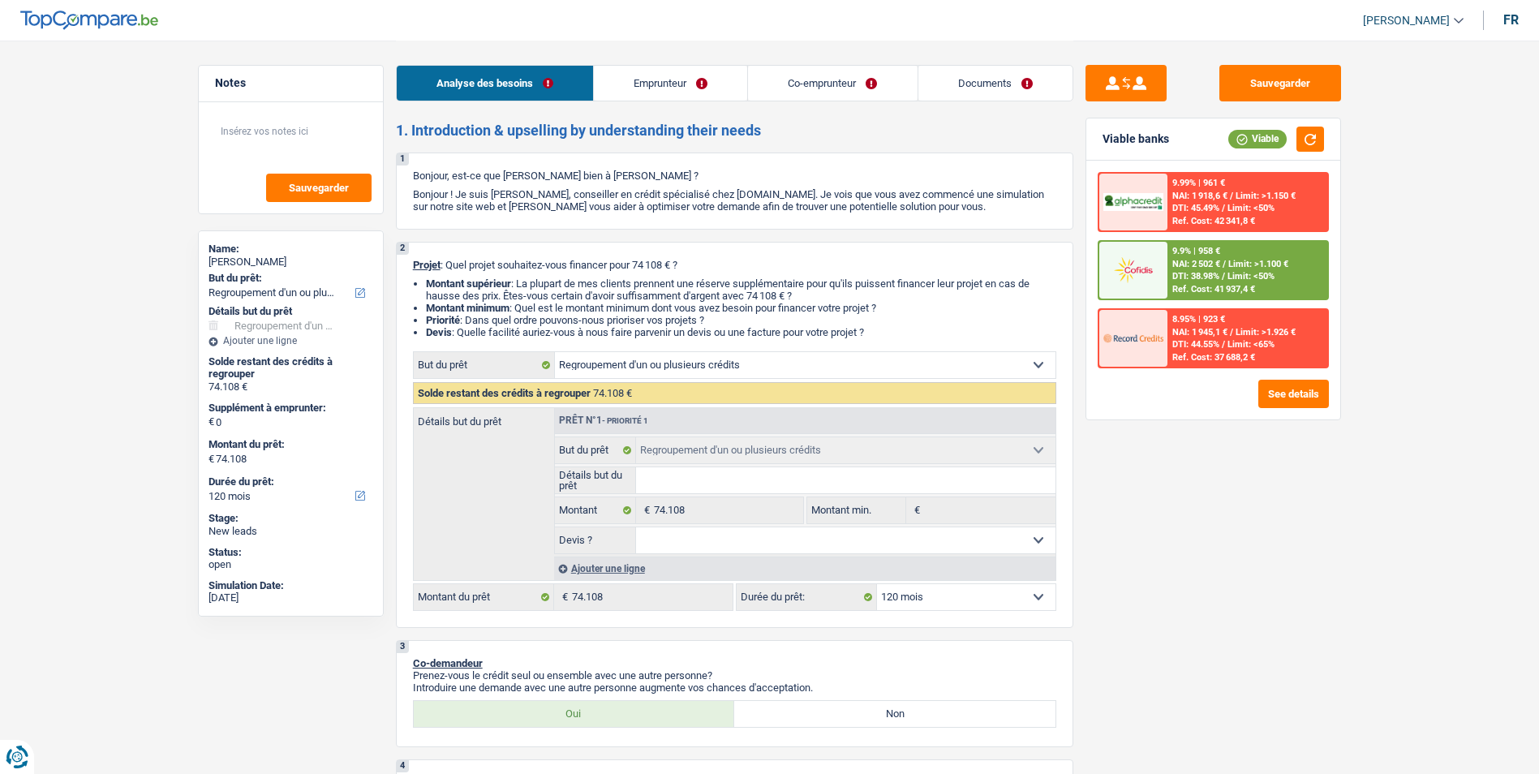
click at [1202, 273] on span "DTI: 38.98%" at bounding box center [1195, 276] width 47 height 11
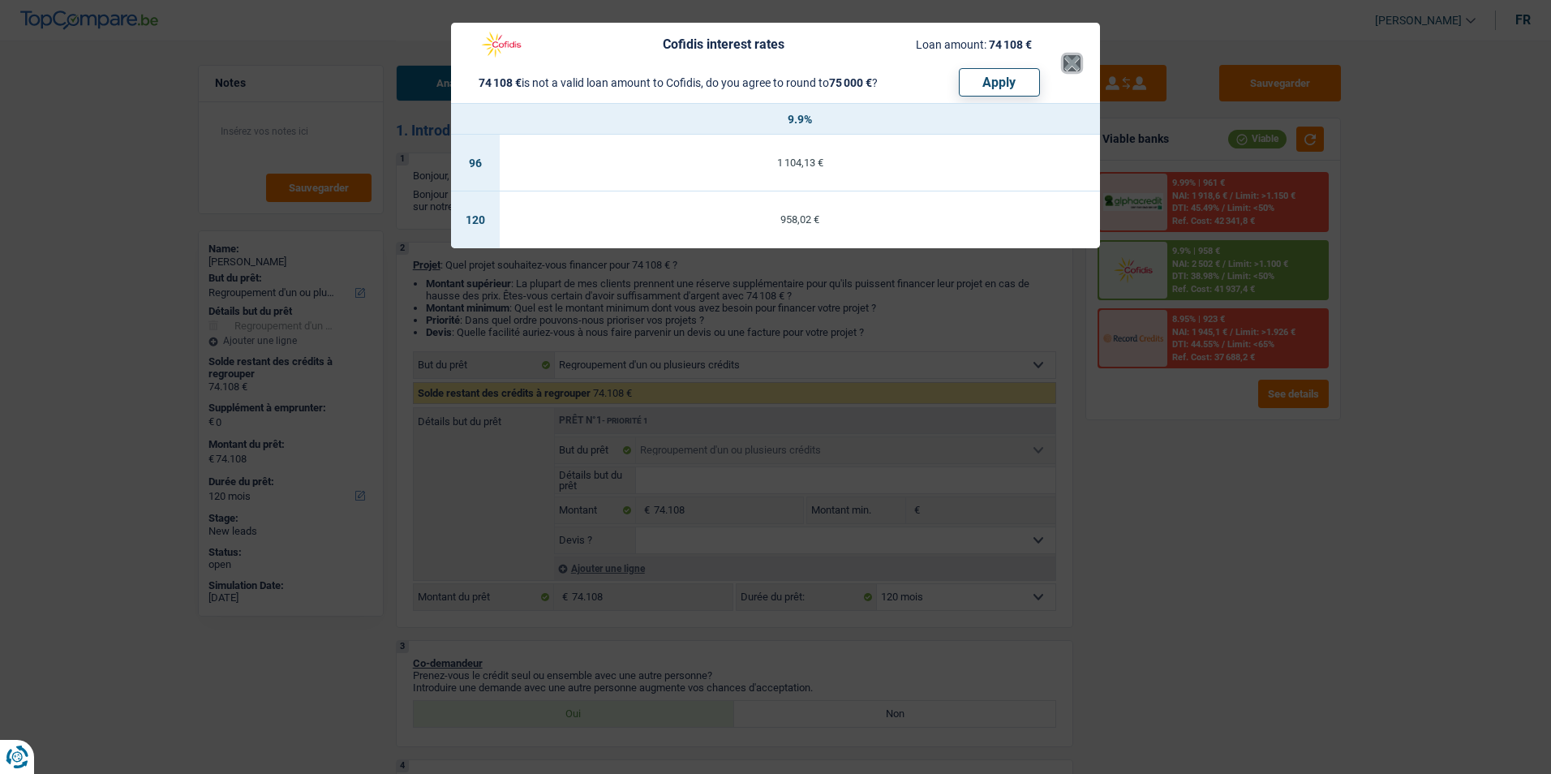
click at [1080, 55] on button "×" at bounding box center [1071, 63] width 17 height 16
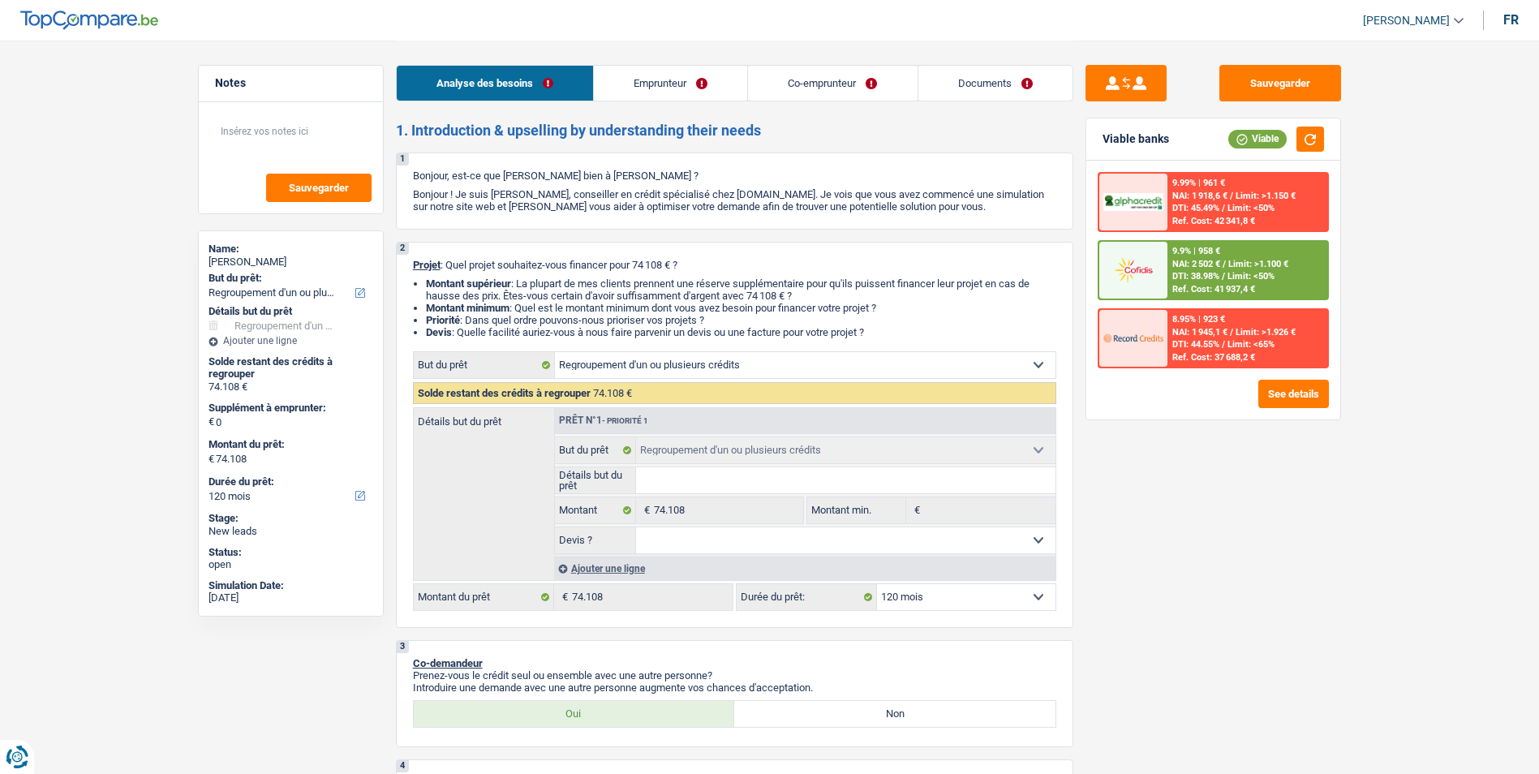
click at [925, 596] on select "12 mois 18 mois 24 mois 30 mois 36 mois 42 mois 48 mois 60 mois 72 mois 84 mois…" at bounding box center [966, 597] width 178 height 26
select select "144"
click at [877, 584] on select "12 mois 18 mois 24 mois 30 mois 36 mois 42 mois 48 mois 60 mois 72 mois 84 mois…" at bounding box center [966, 597] width 178 height 26
select select "144"
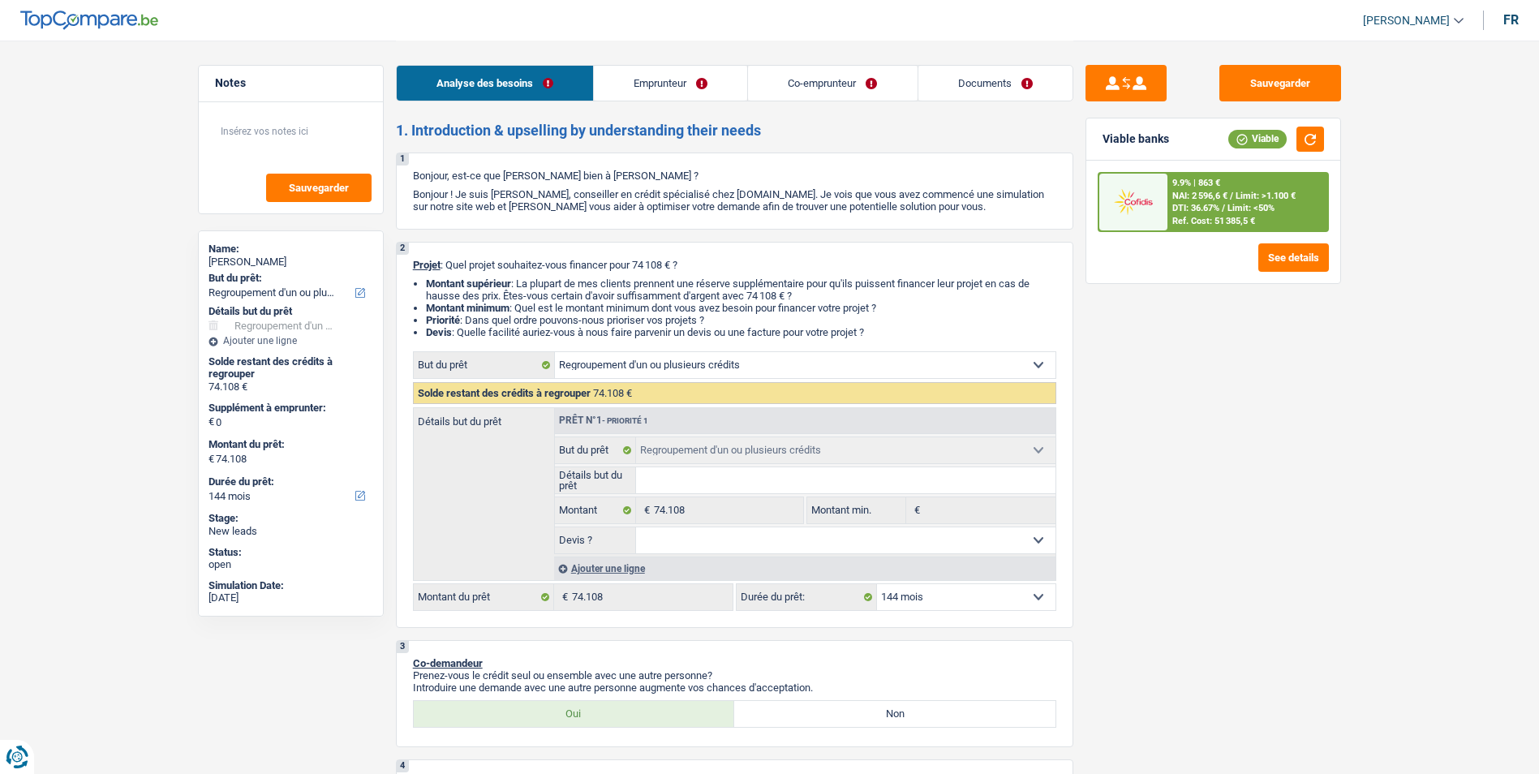
click at [947, 594] on select "12 mois 18 mois 24 mois 30 mois 36 mois 42 mois 48 mois 60 mois 72 mois 84 mois…" at bounding box center [966, 597] width 178 height 26
click at [1154, 560] on div "Sauvegarder Viable banks Viable 9.9% | 863 € NAI: 2 596,6 € / Limit: >1.100 € D…" at bounding box center [1213, 406] width 280 height 683
click at [1174, 205] on span "DTI: 36.67%" at bounding box center [1195, 208] width 47 height 11
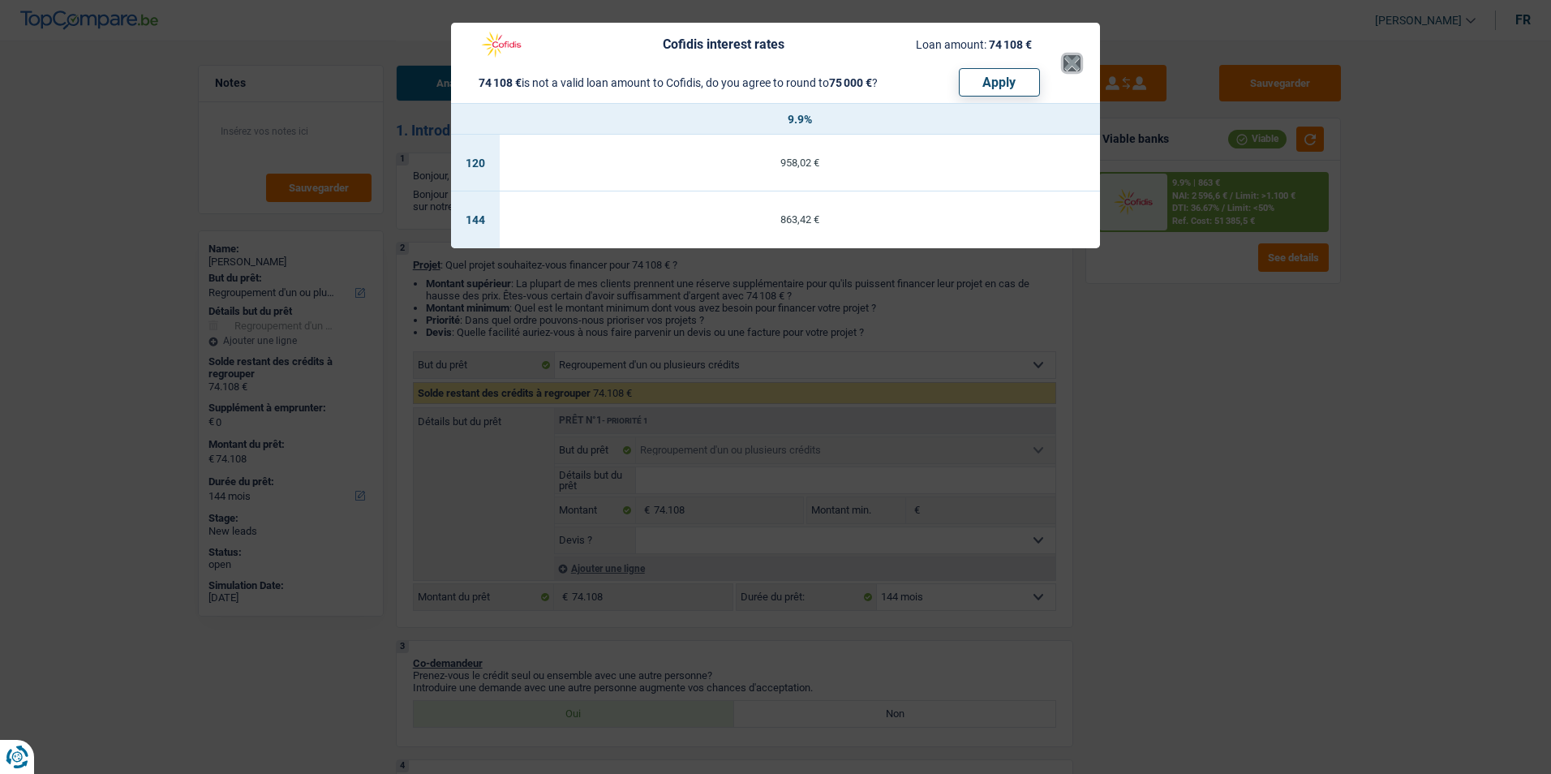
click at [1066, 71] on button "×" at bounding box center [1071, 63] width 17 height 16
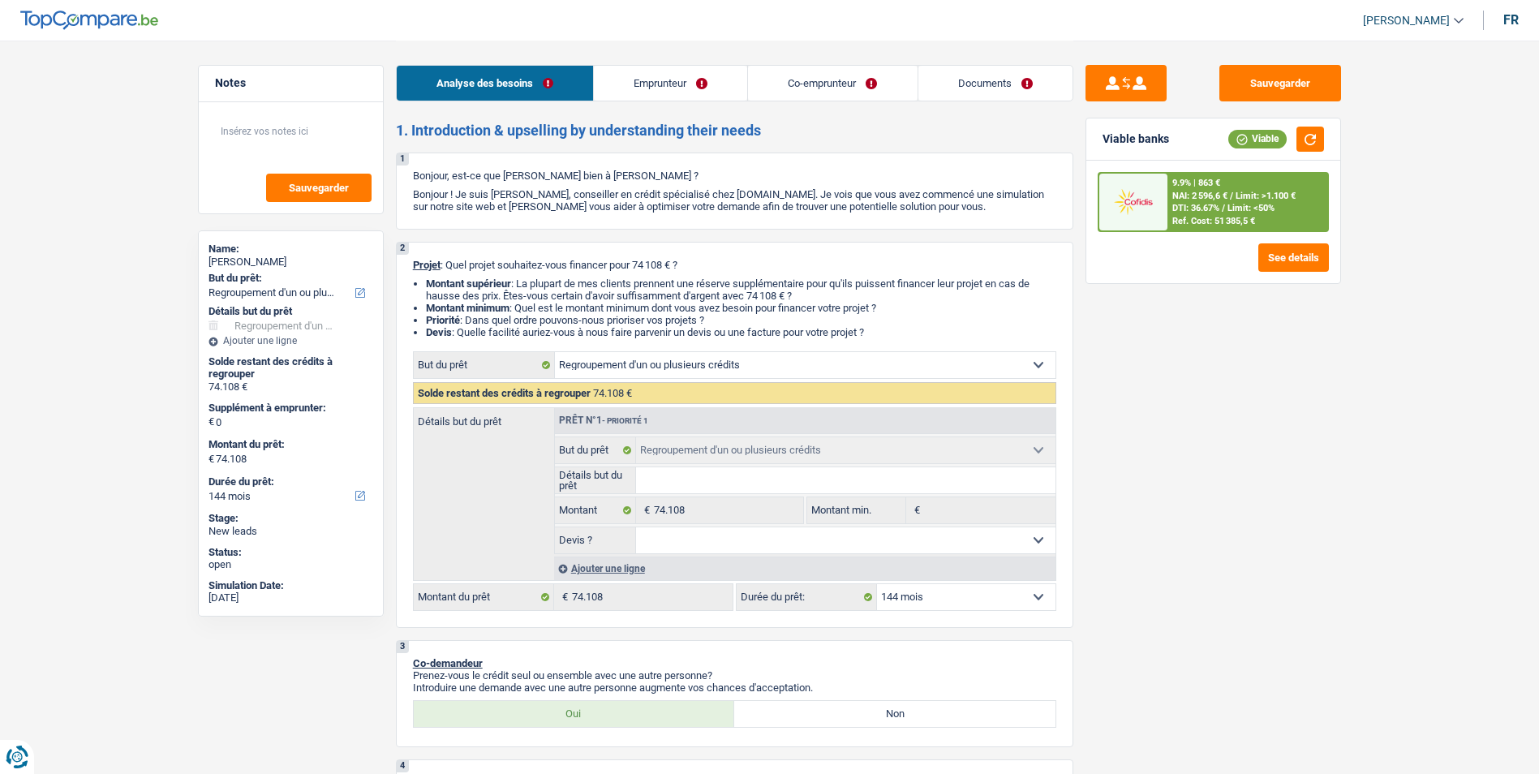
click at [951, 606] on select "12 mois 18 mois 24 mois 30 mois 36 mois 42 mois 48 mois 60 mois 72 mois 84 mois…" at bounding box center [966, 597] width 178 height 26
select select "120"
click at [877, 584] on select "12 mois 18 mois 24 mois 30 mois 36 mois 42 mois 48 mois 60 mois 72 mois 84 mois…" at bounding box center [966, 597] width 178 height 26
select select "120"
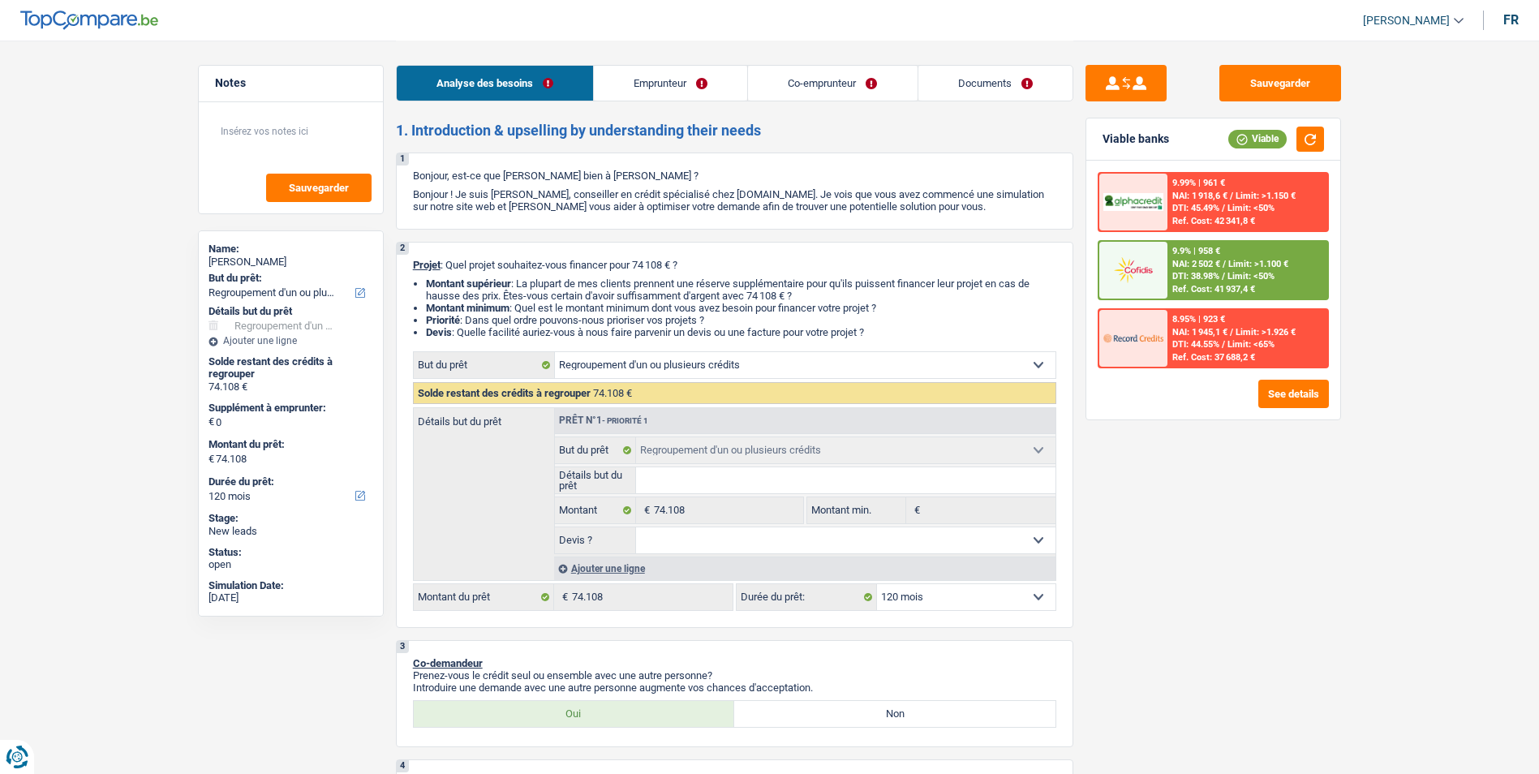
click at [1196, 274] on span "DTI: 38.98%" at bounding box center [1195, 276] width 47 height 11
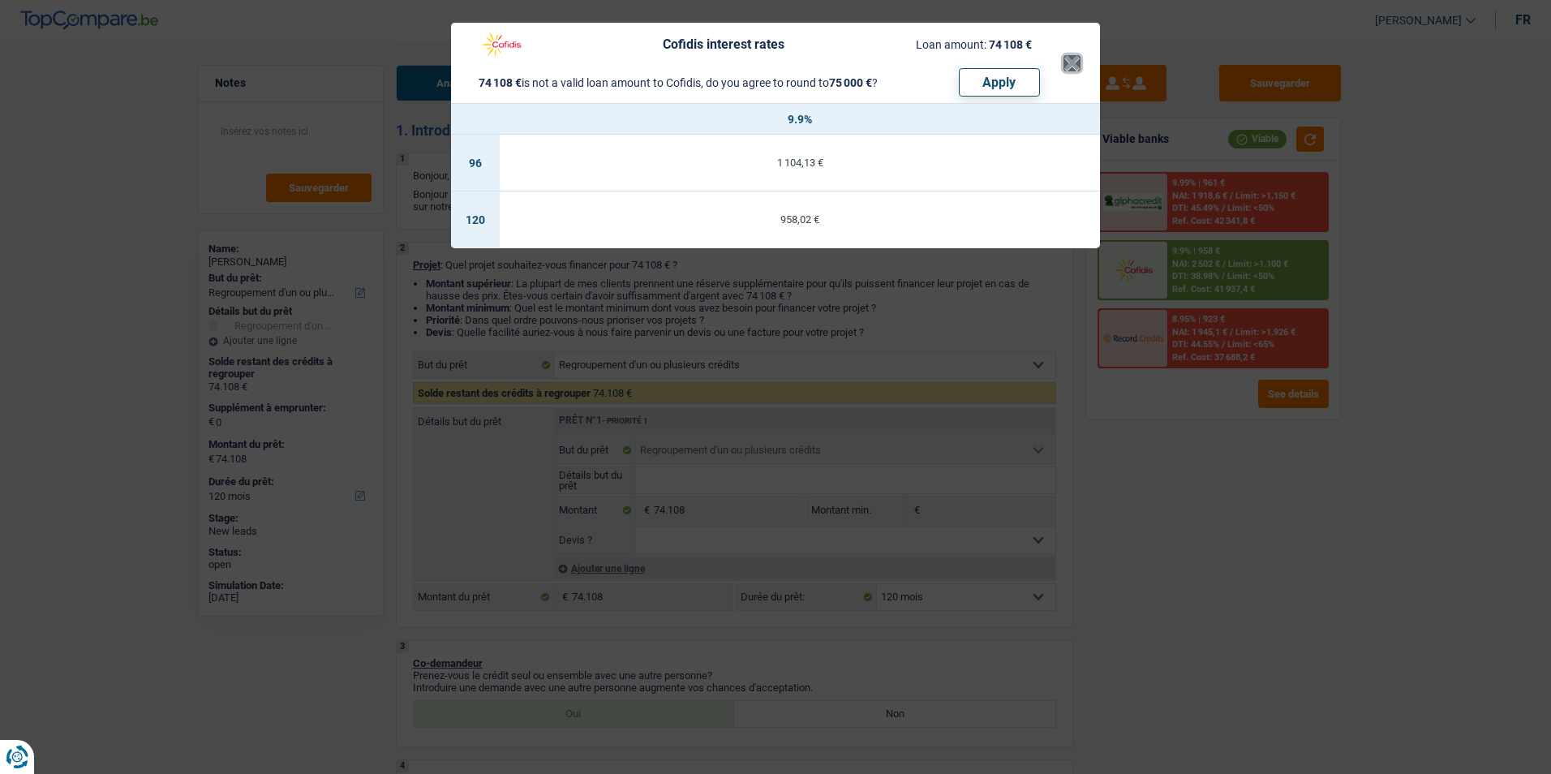
click at [1067, 71] on button "×" at bounding box center [1071, 63] width 17 height 16
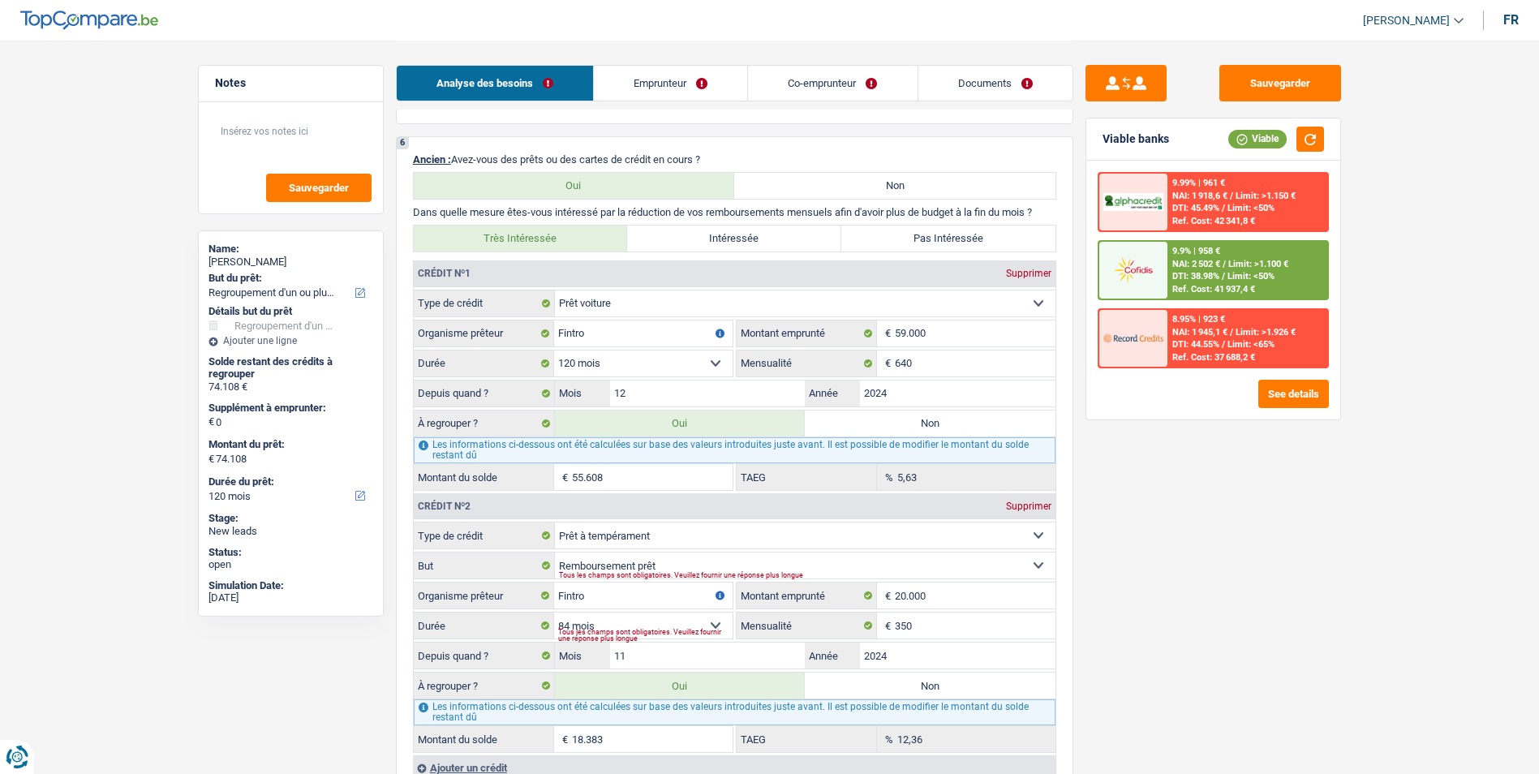
scroll to position [1298, 0]
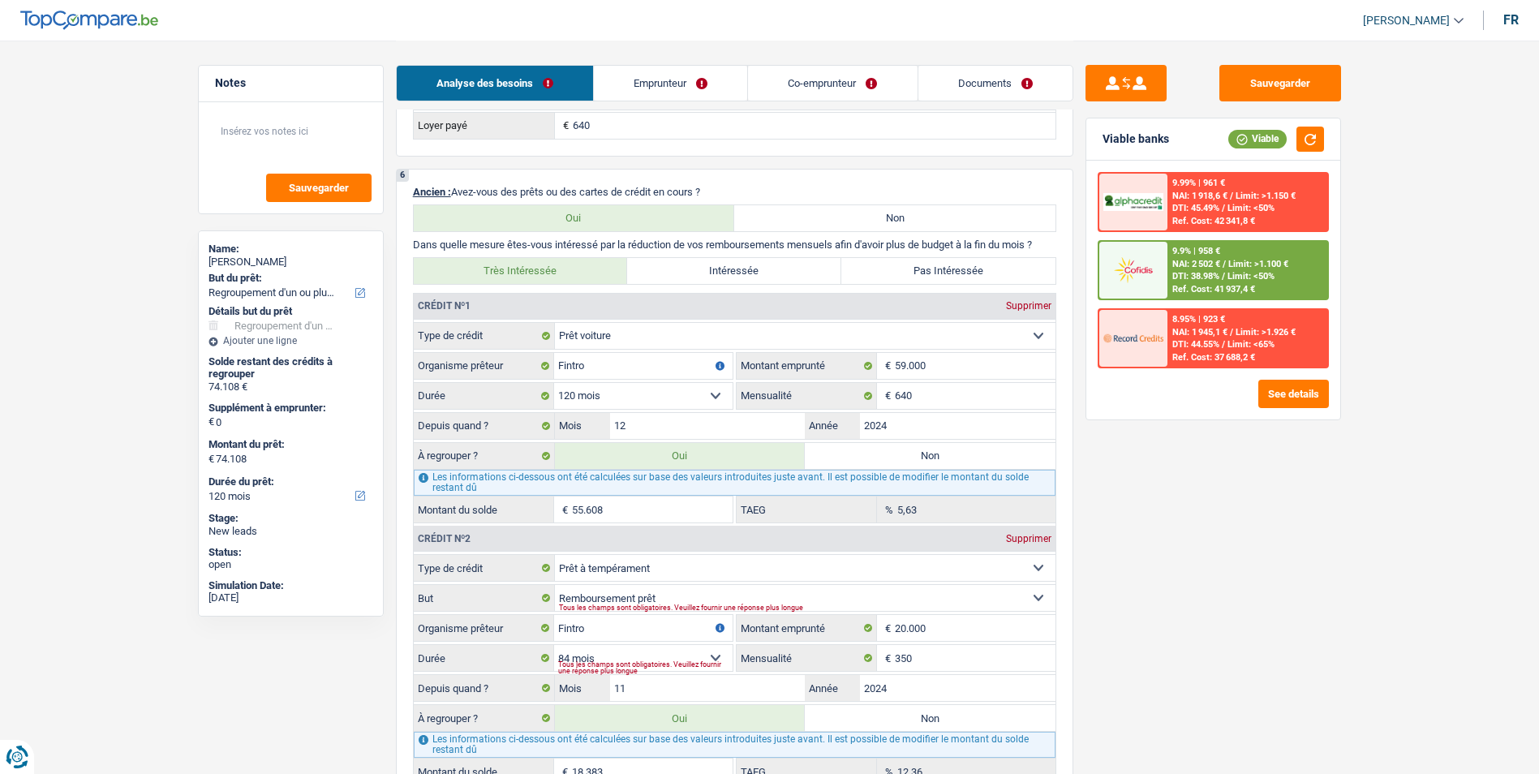
click at [1183, 334] on span "NAI: 1 945,1 €" at bounding box center [1199, 332] width 55 height 11
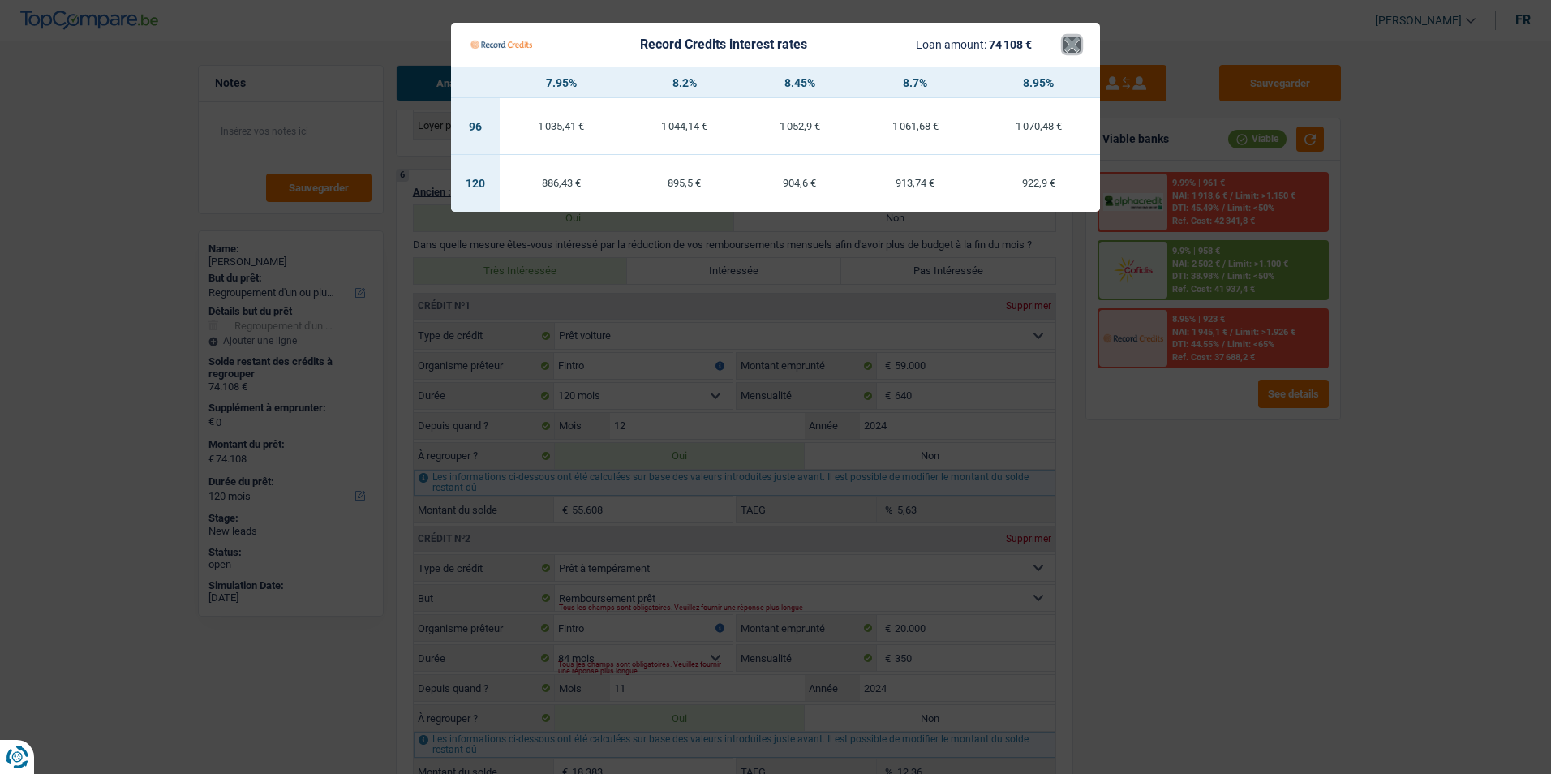
click at [1075, 40] on button "×" at bounding box center [1071, 44] width 17 height 16
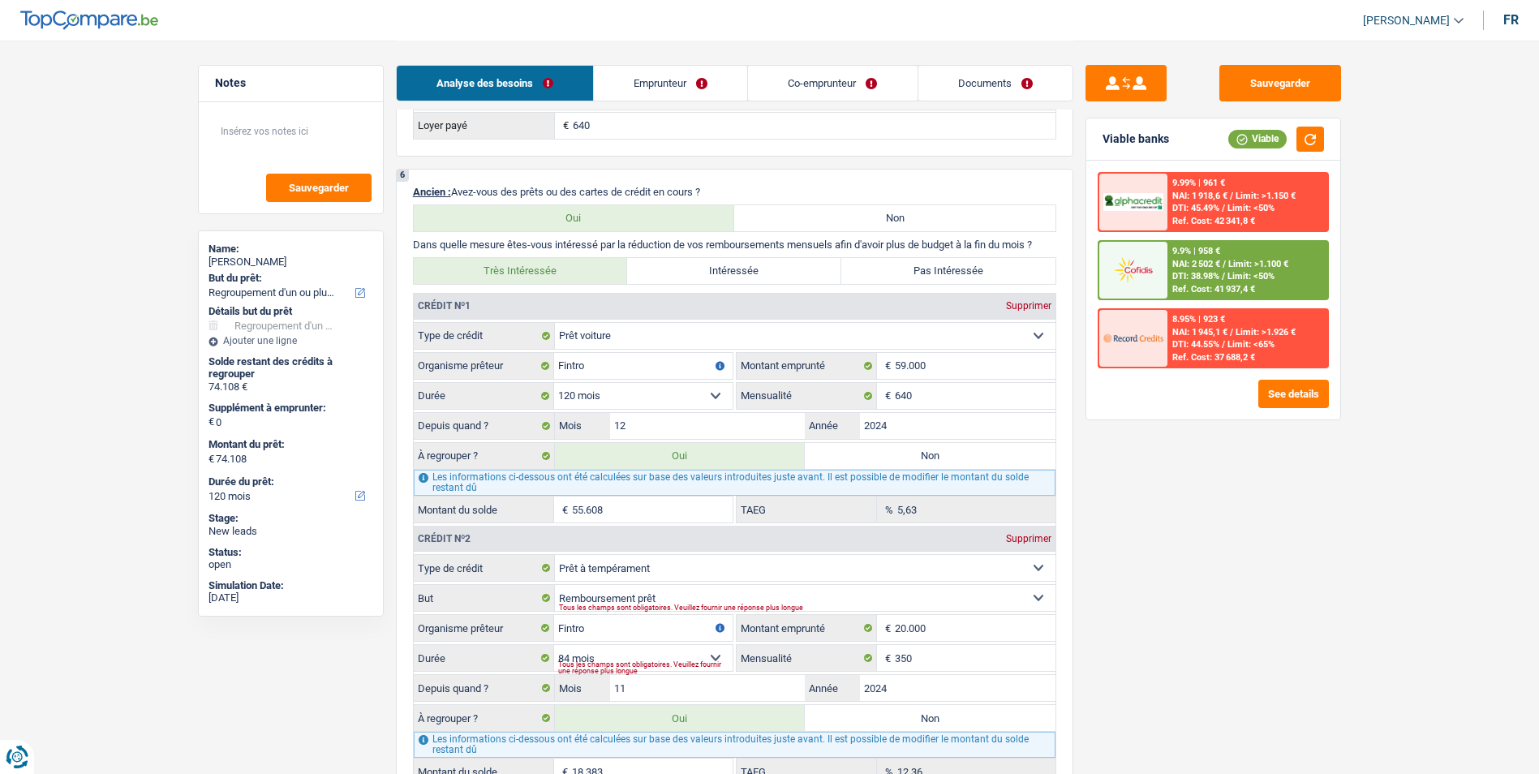
click at [1213, 327] on span "NAI: 1 945,1 €" at bounding box center [1199, 332] width 55 height 11
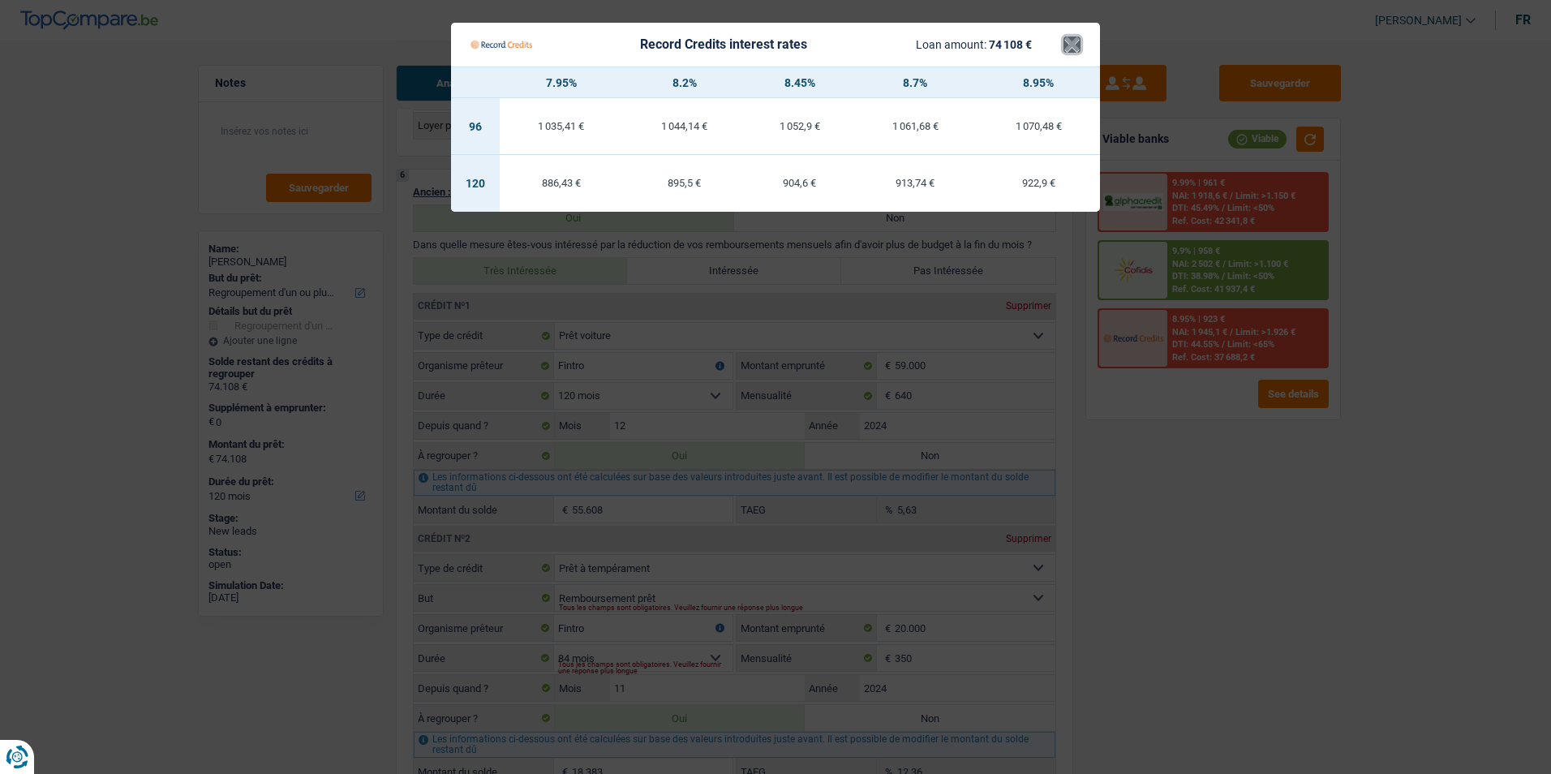
click at [1065, 53] on button "×" at bounding box center [1071, 44] width 17 height 16
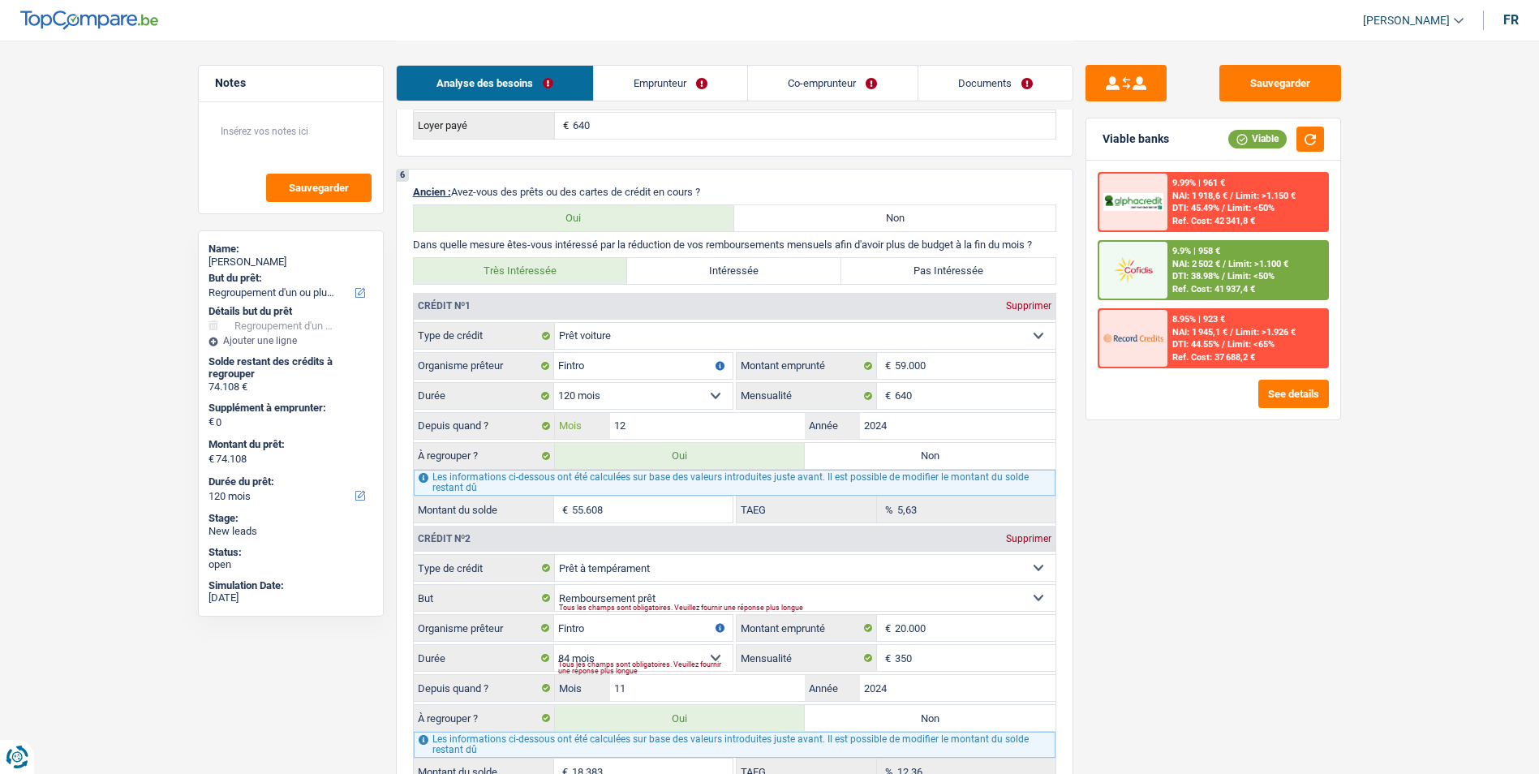
click at [728, 425] on input "12" at bounding box center [707, 426] width 195 height 26
type input "1"
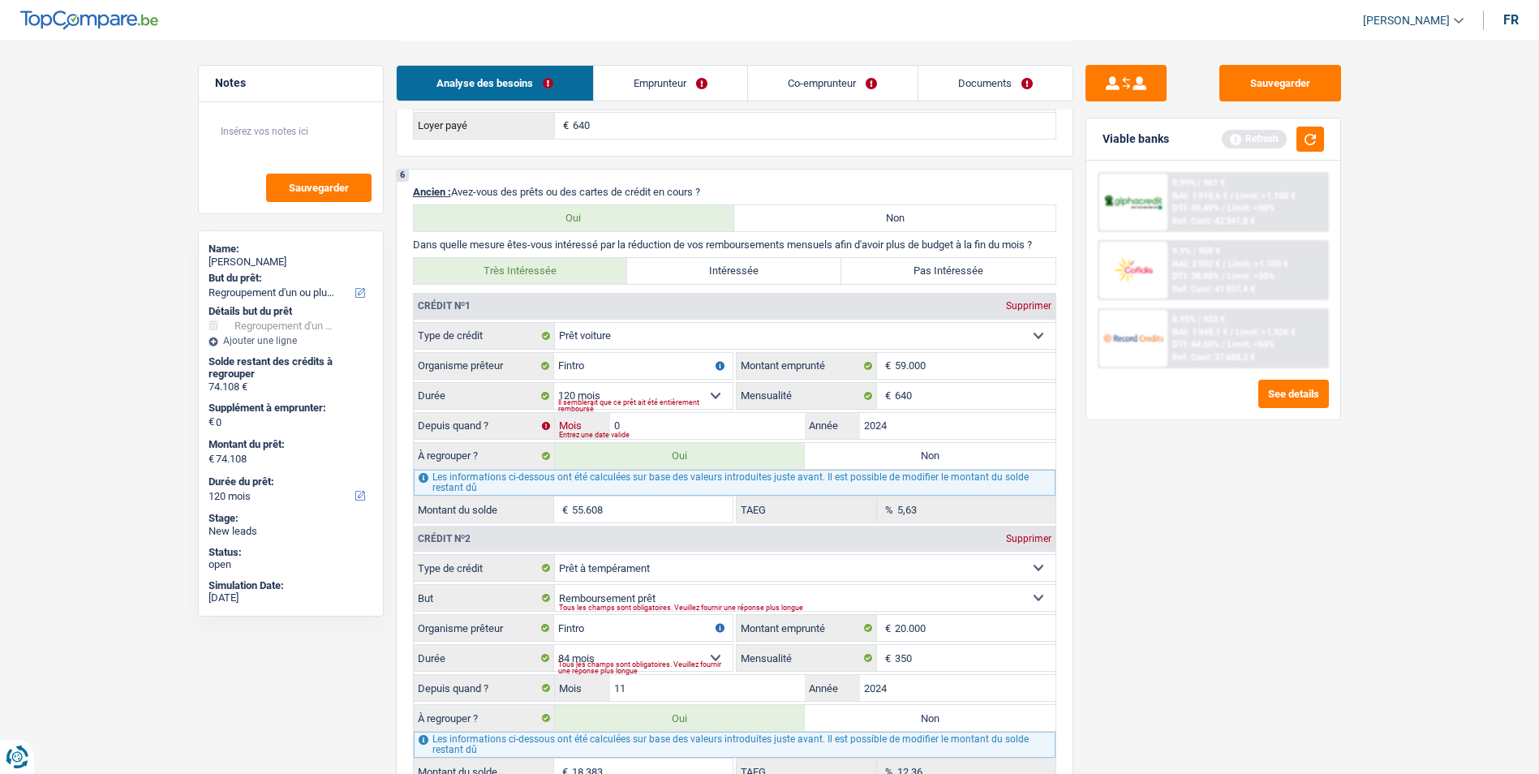
type input "03"
type input "52.073"
click at [649, 685] on input "11" at bounding box center [707, 688] width 195 height 26
type input "1"
type input "04"
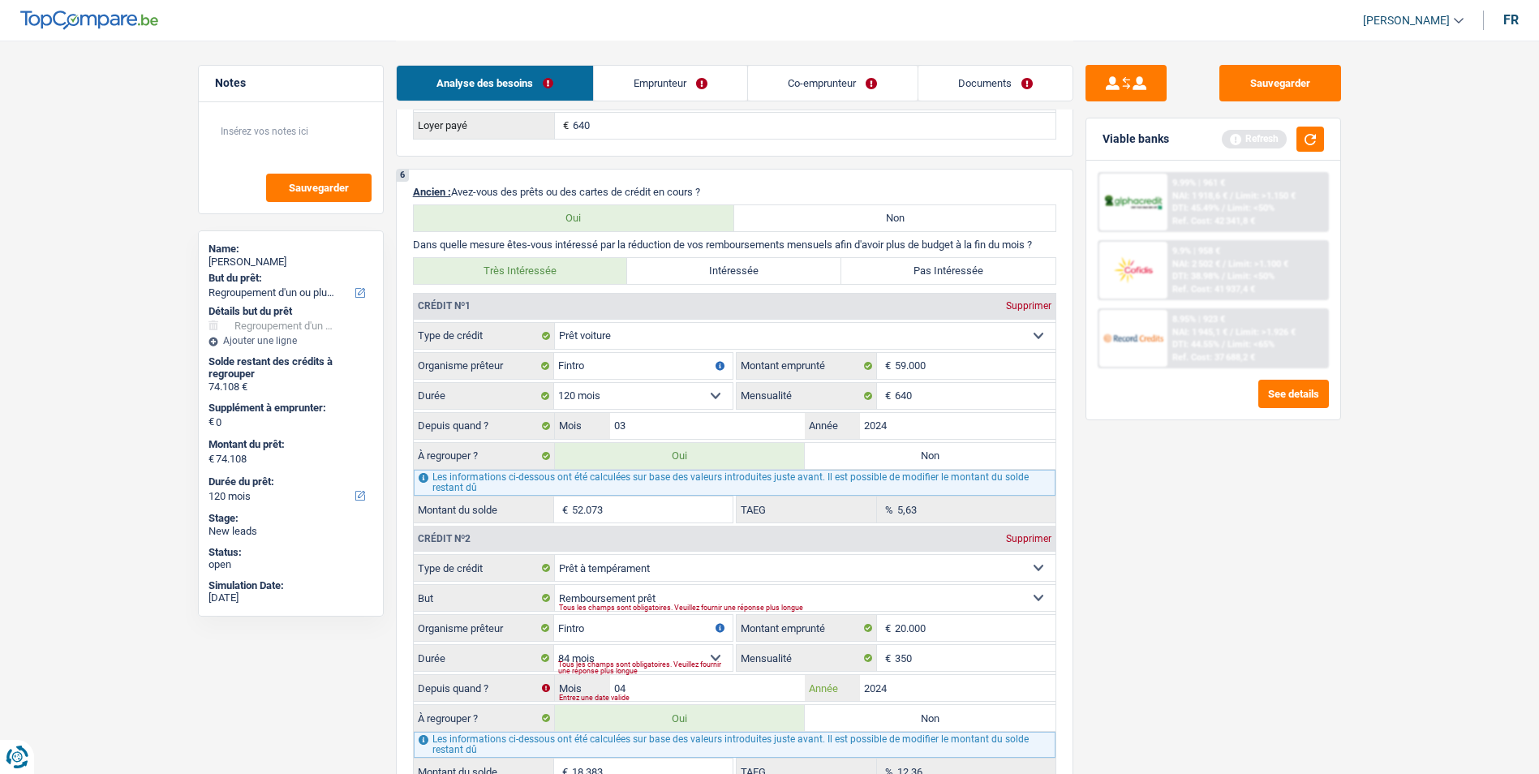
type input "17.154"
click at [1264, 577] on div "Sauvegarder Viable banks Refresh 9.99% | 961 € NAI: 1 918,6 € / Limit: >1.150 €…" at bounding box center [1213, 406] width 280 height 683
click at [1320, 149] on button "button" at bounding box center [1310, 139] width 28 height 25
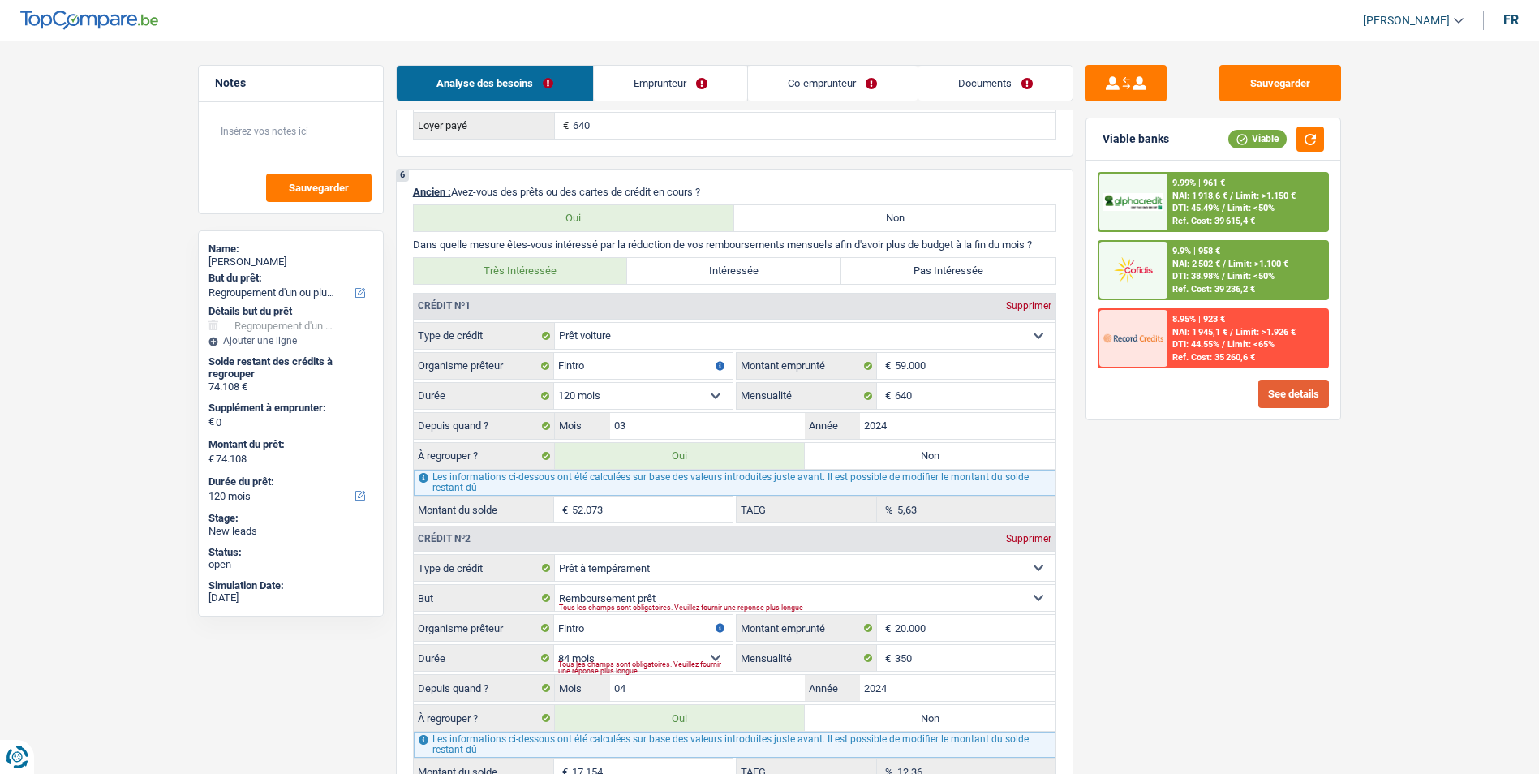
click at [1277, 392] on button "See details" at bounding box center [1293, 394] width 71 height 28
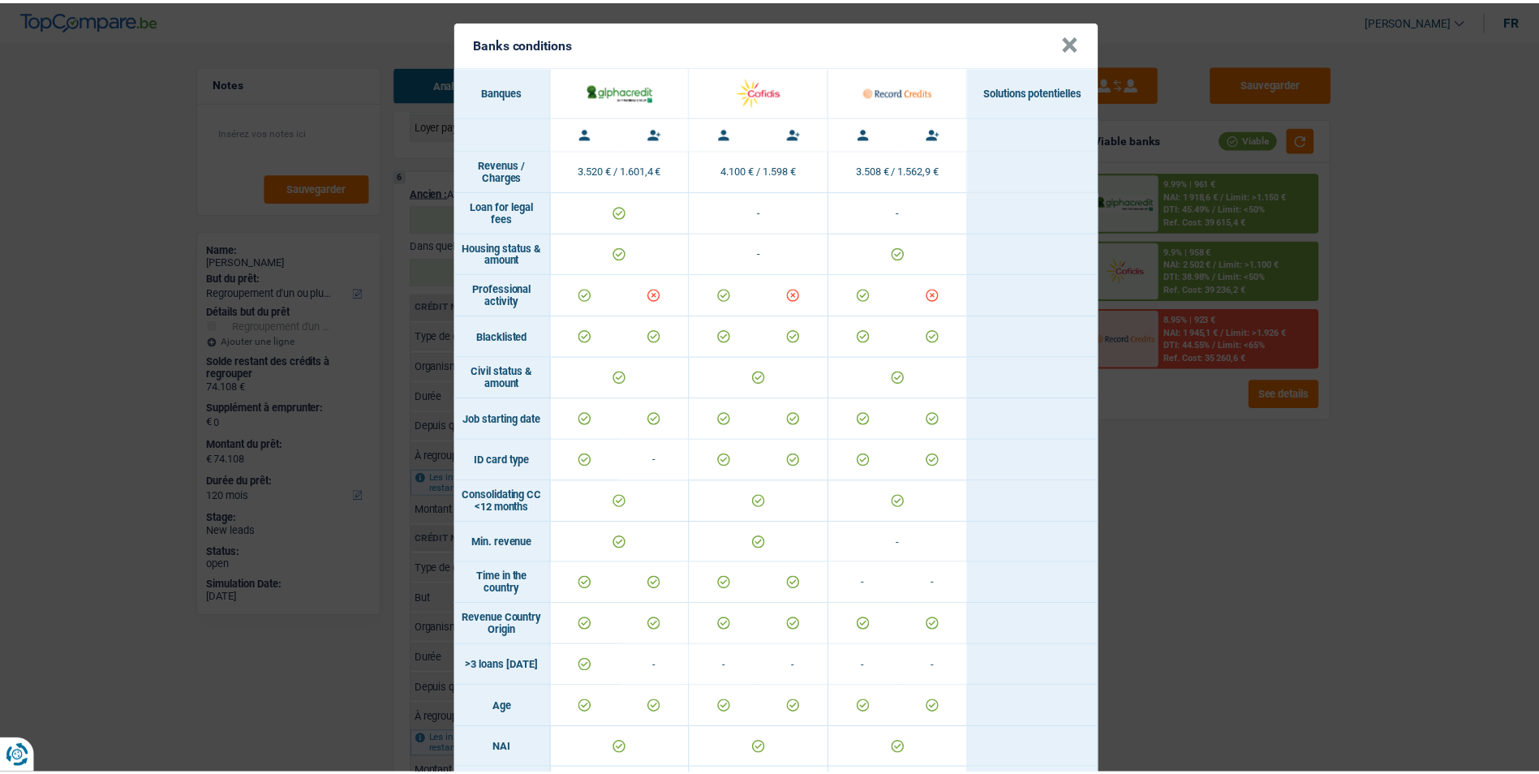
scroll to position [0, 0]
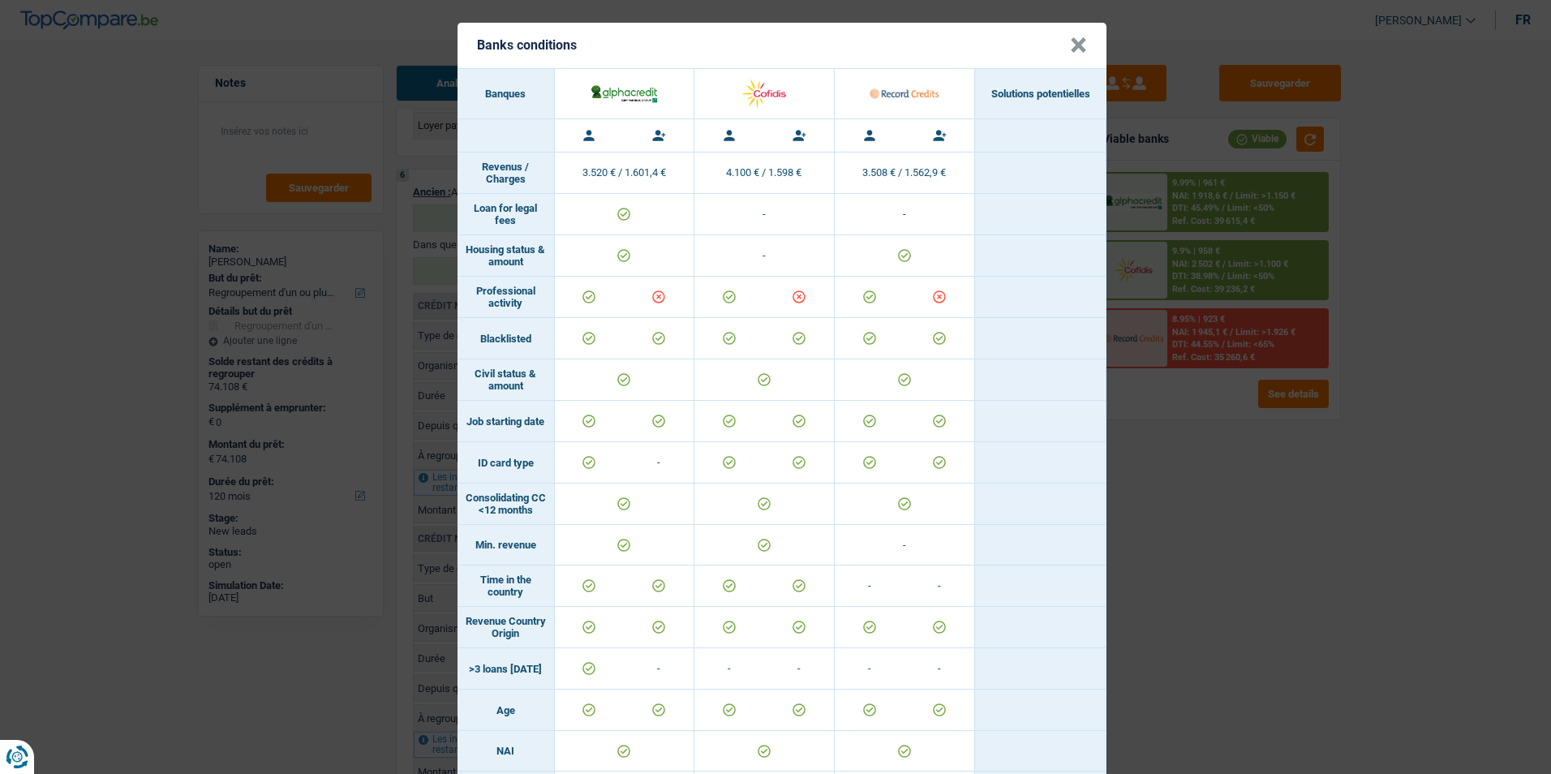
click at [1202, 534] on div "Banks conditions × Banques Solutions potentielles Revenus / Charges 3.520 € / 1…" at bounding box center [775, 387] width 1551 height 774
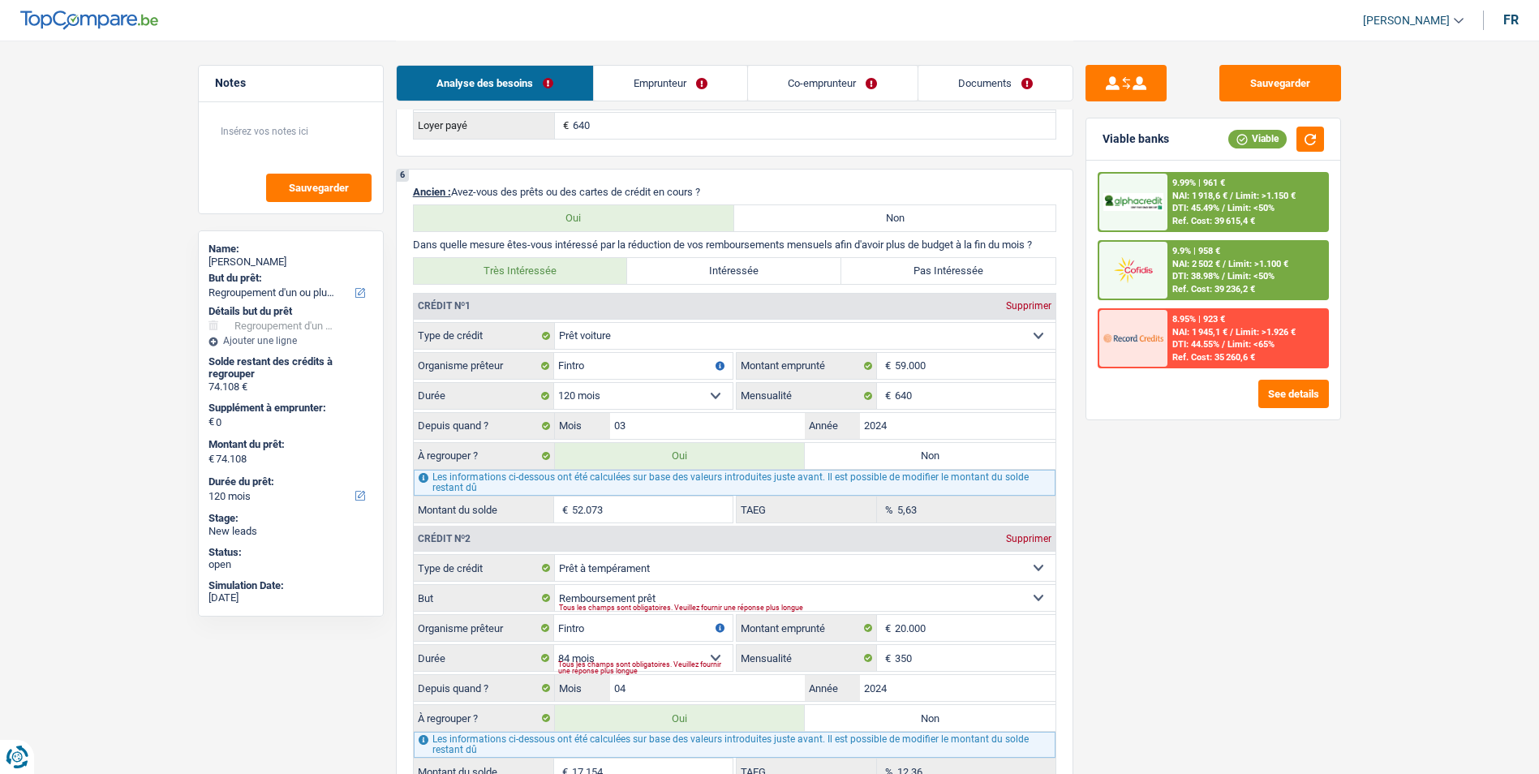
click at [1246, 259] on span "Limit: >1.100 €" at bounding box center [1258, 264] width 60 height 11
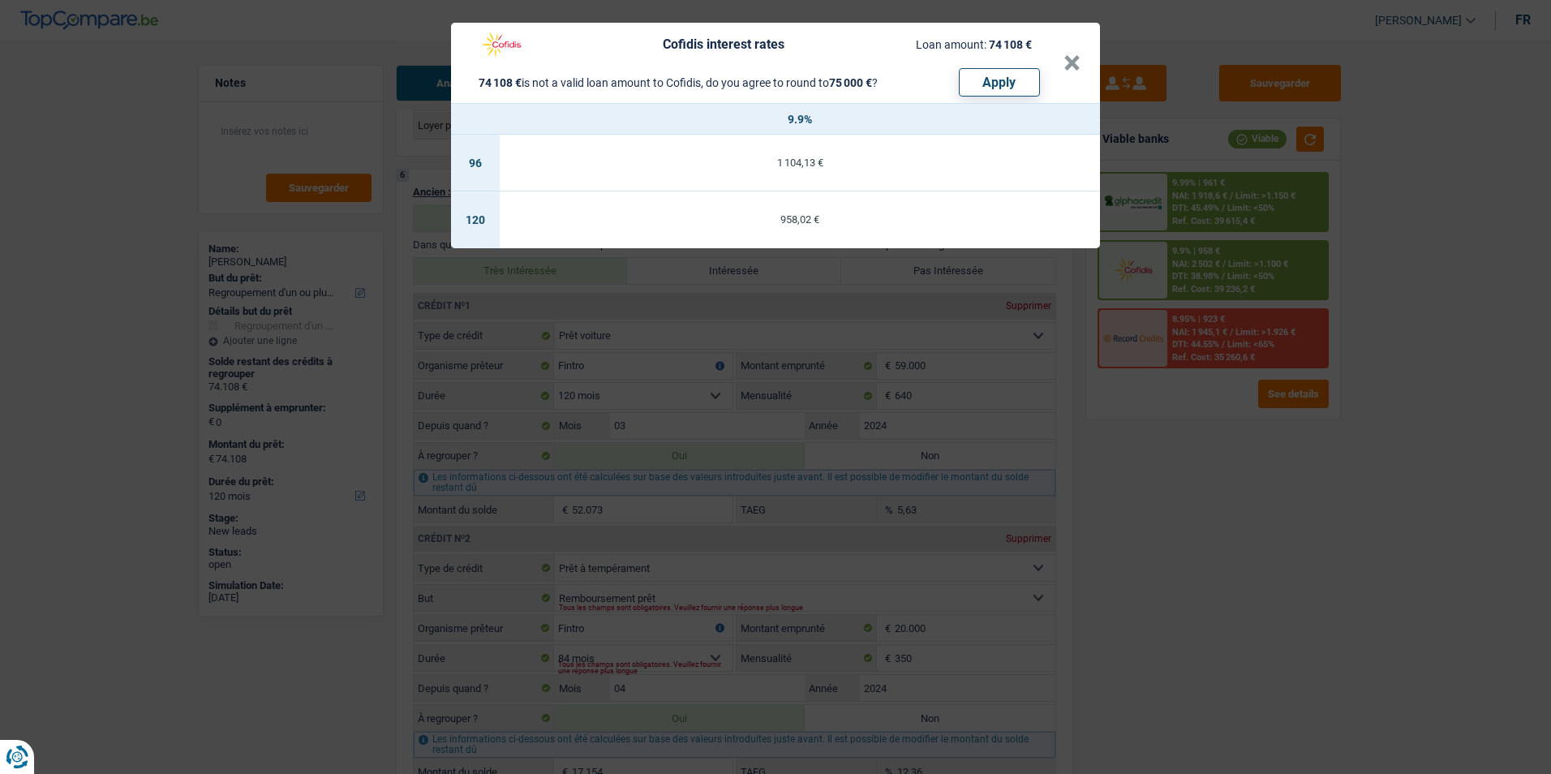
click at [1093, 66] on header "Cofidis interest rates Loan amount: 74 108 € 74 108 € is not a valid loan amoun…" at bounding box center [775, 63] width 649 height 80
click at [1084, 64] on header "Cofidis interest rates Loan amount: 74 108 € 74 108 € is not a valid loan amoun…" at bounding box center [775, 63] width 649 height 80
click at [1077, 64] on button "×" at bounding box center [1071, 63] width 17 height 16
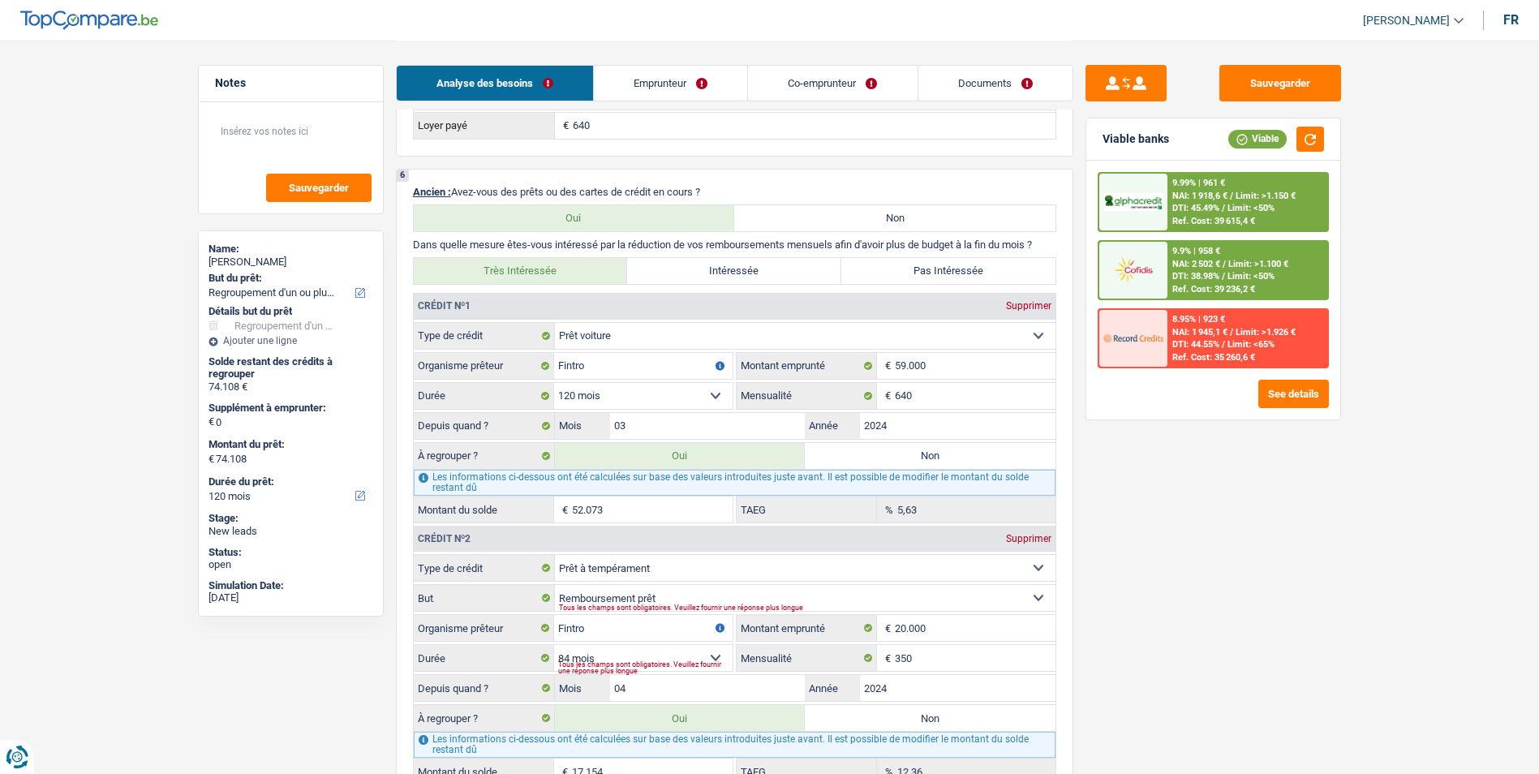
click at [1180, 172] on div "9.99% | 961 € NAI: 1 918,6 € / Limit: >1.150 € DTI: 45.49% / Limit: <50% Ref. C…" at bounding box center [1212, 202] width 231 height 60
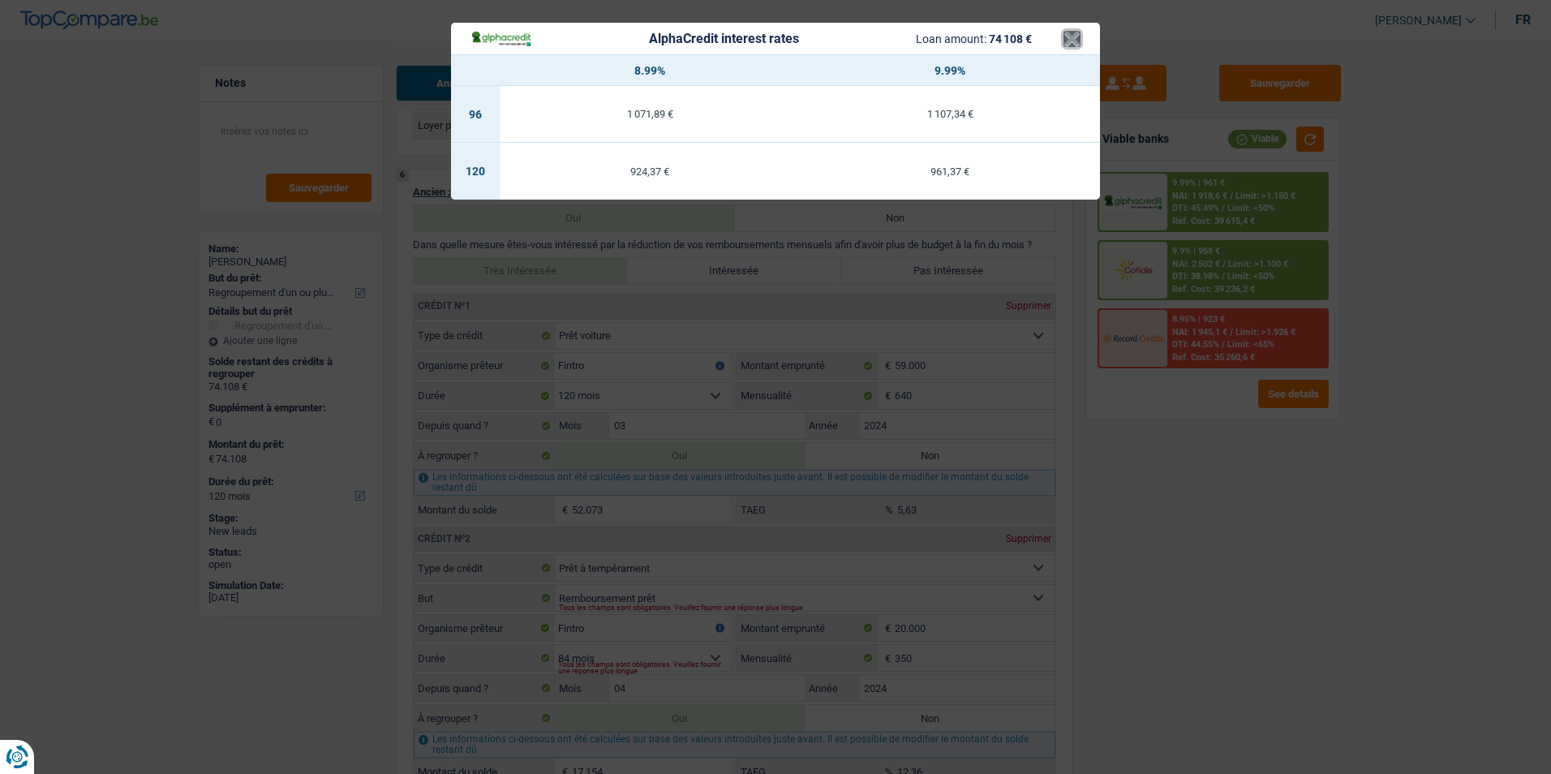
click at [1074, 44] on button "×" at bounding box center [1071, 39] width 17 height 16
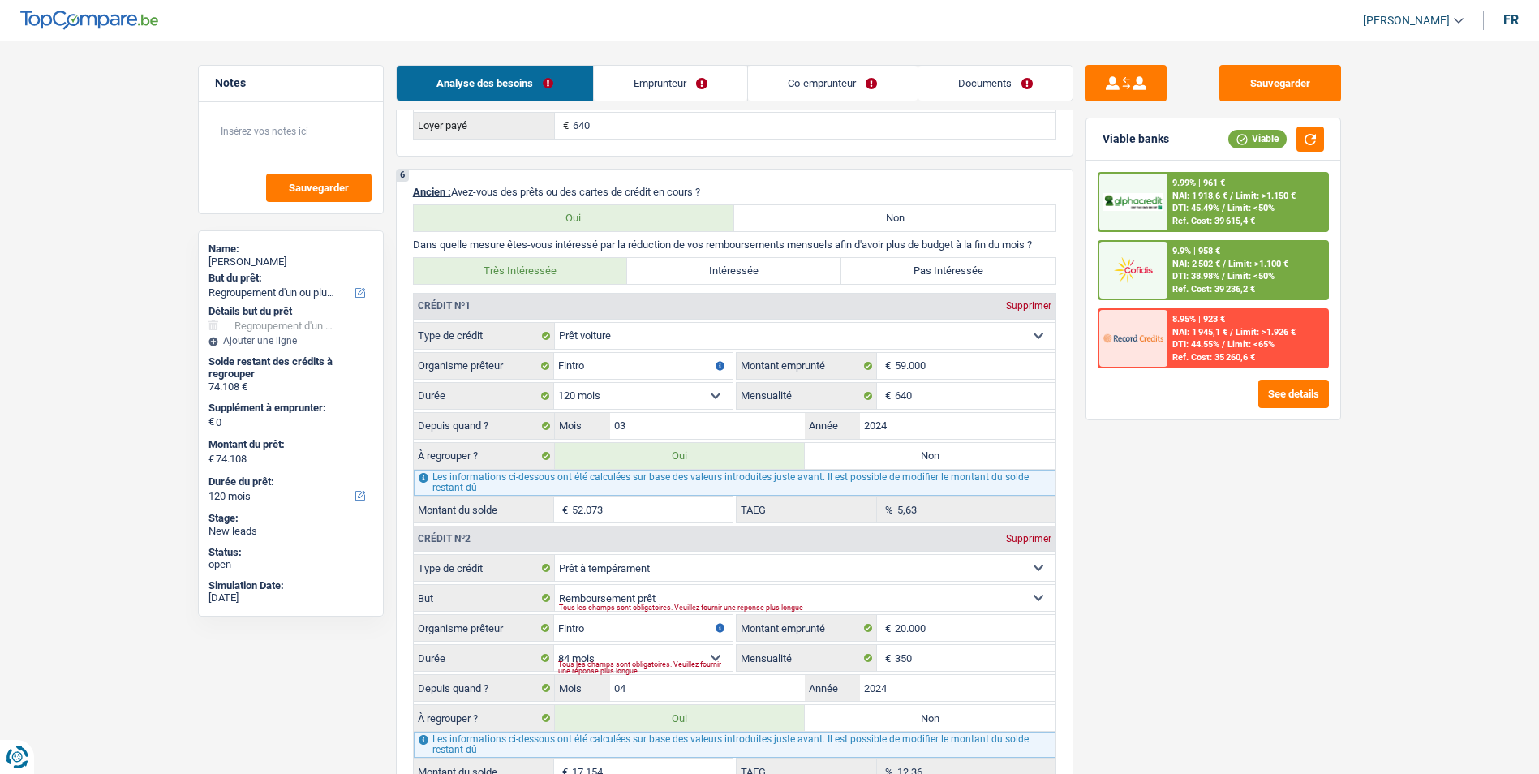
click at [1236, 340] on span "Limit: <65%" at bounding box center [1250, 344] width 47 height 11
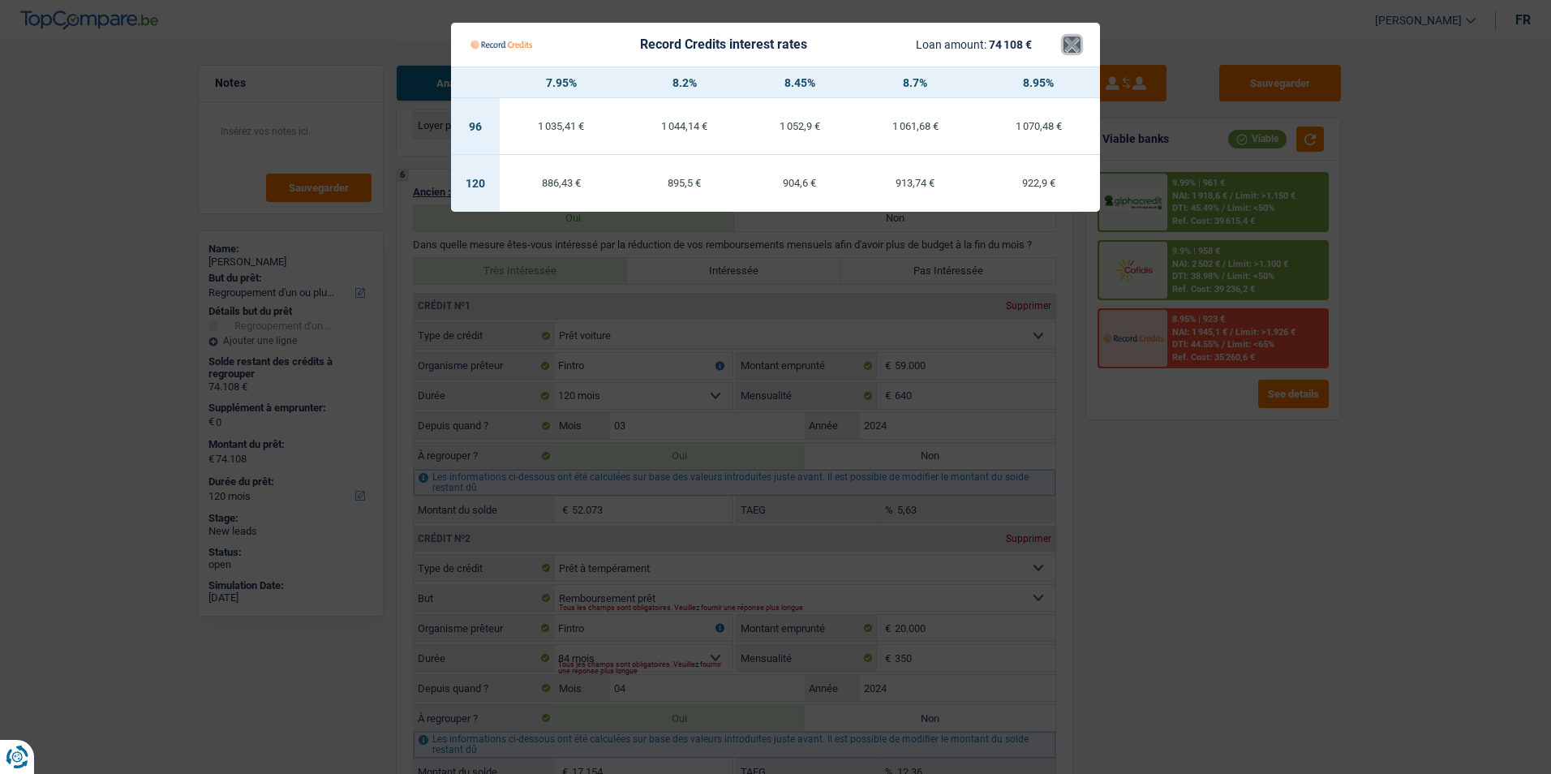
click at [1075, 42] on button "×" at bounding box center [1071, 44] width 17 height 16
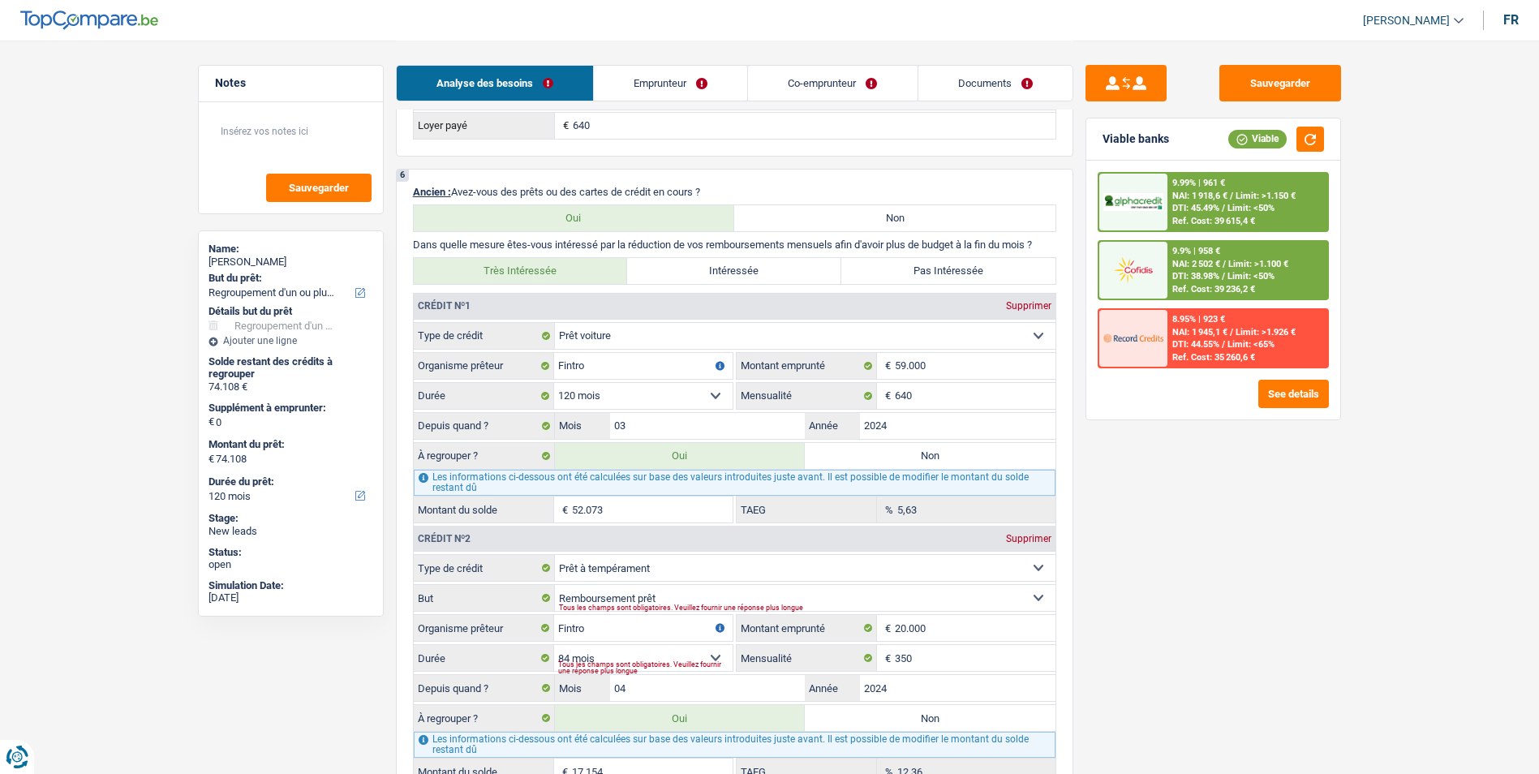
click at [1230, 182] on div "9.99% | 961 € NAI: 1 918,6 € / Limit: >1.150 € DTI: 45.49% / Limit: <50% Ref. C…" at bounding box center [1247, 202] width 160 height 57
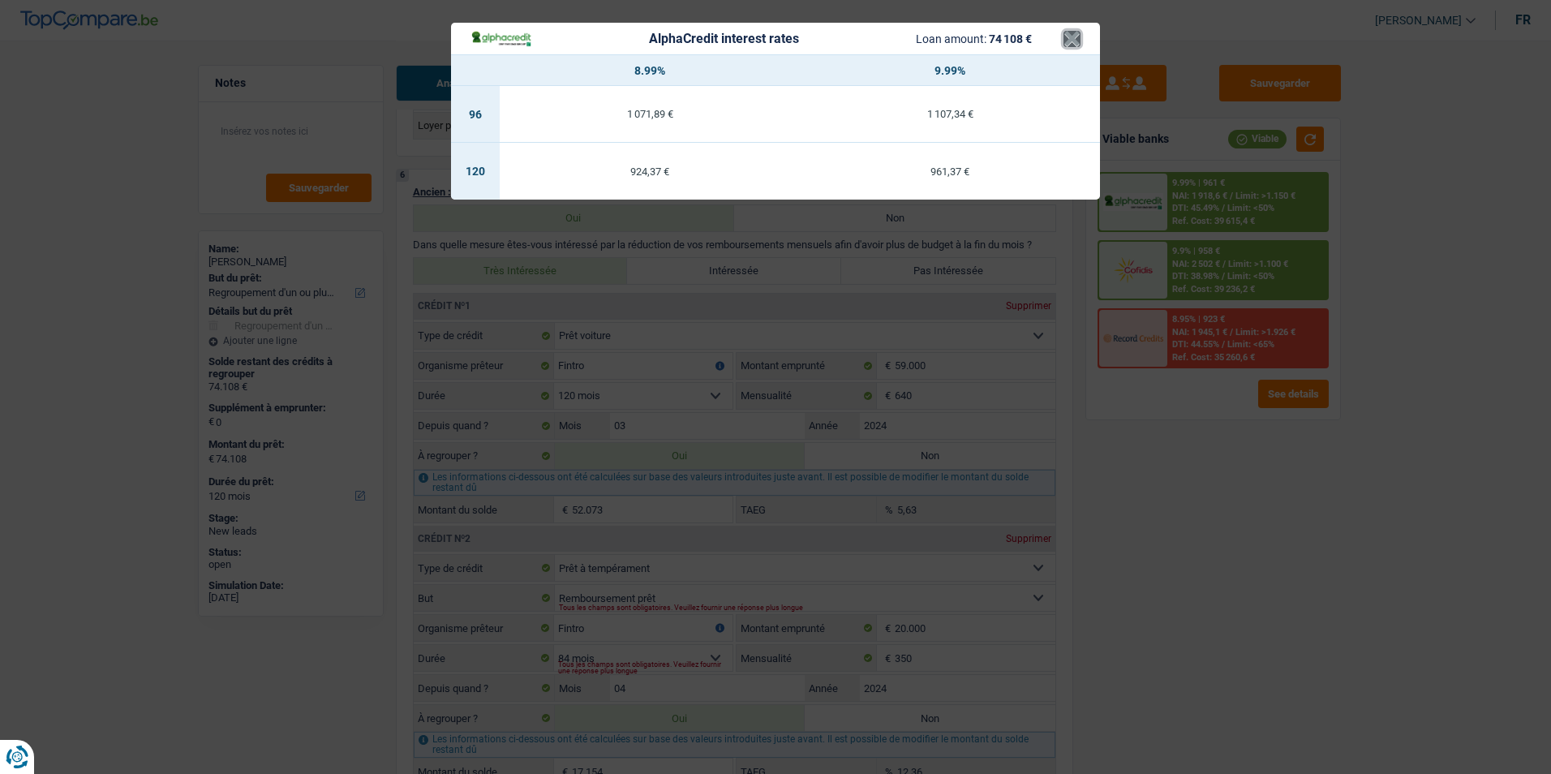
click at [1069, 43] on button "×" at bounding box center [1071, 39] width 17 height 16
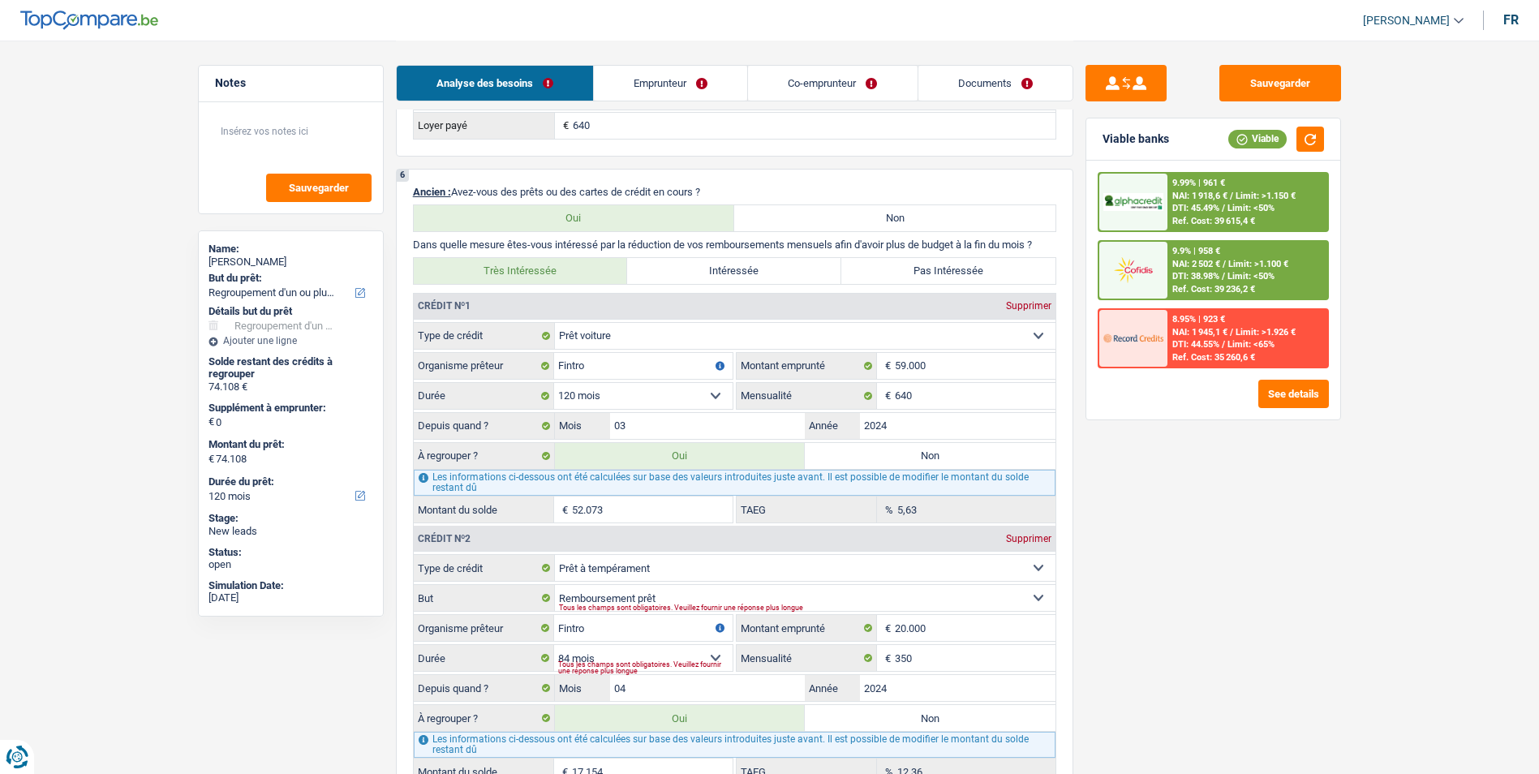
click at [1193, 260] on span "NAI: 2 502 €" at bounding box center [1196, 264] width 48 height 11
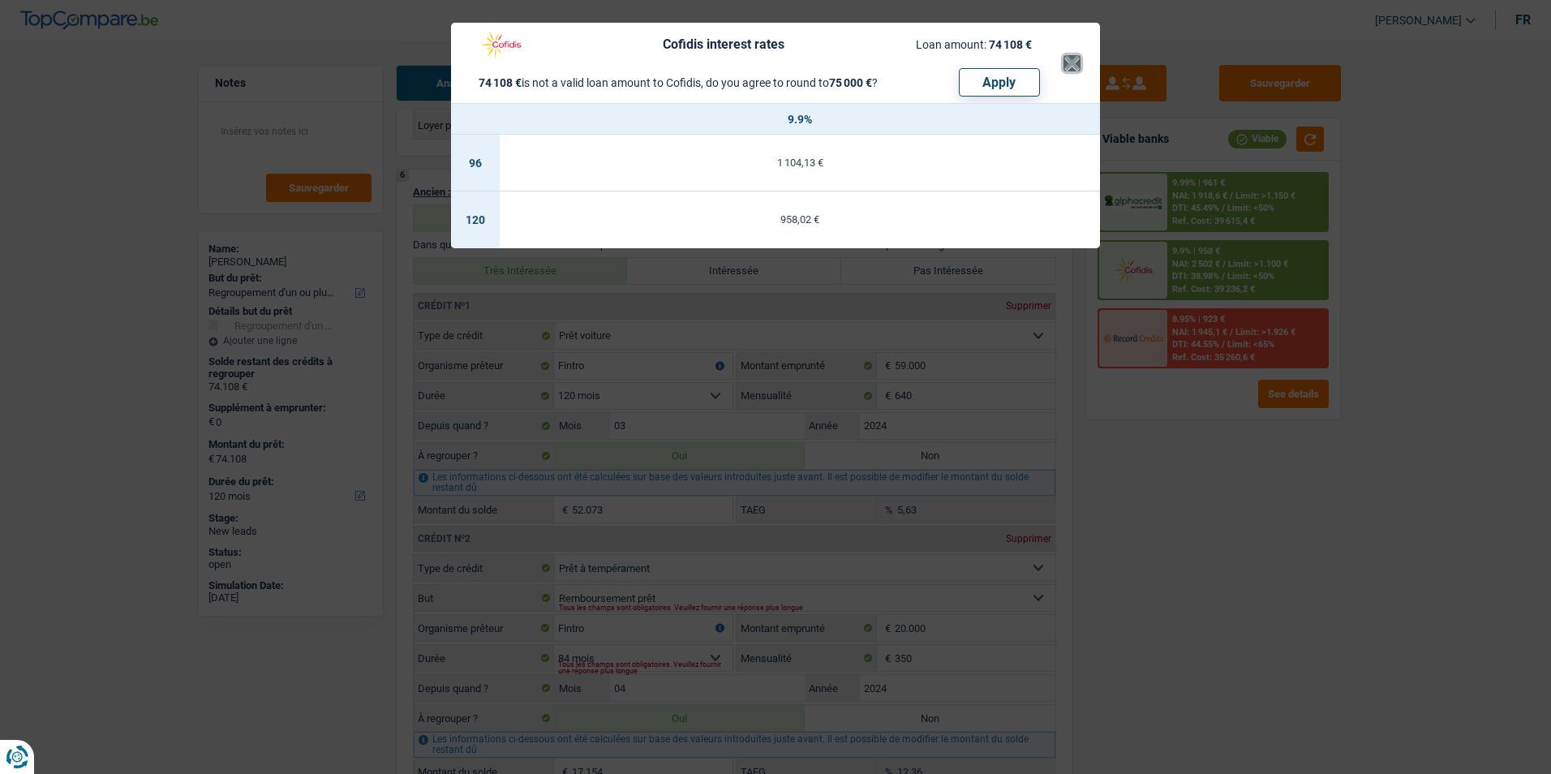
click at [1073, 67] on button "×" at bounding box center [1071, 63] width 17 height 16
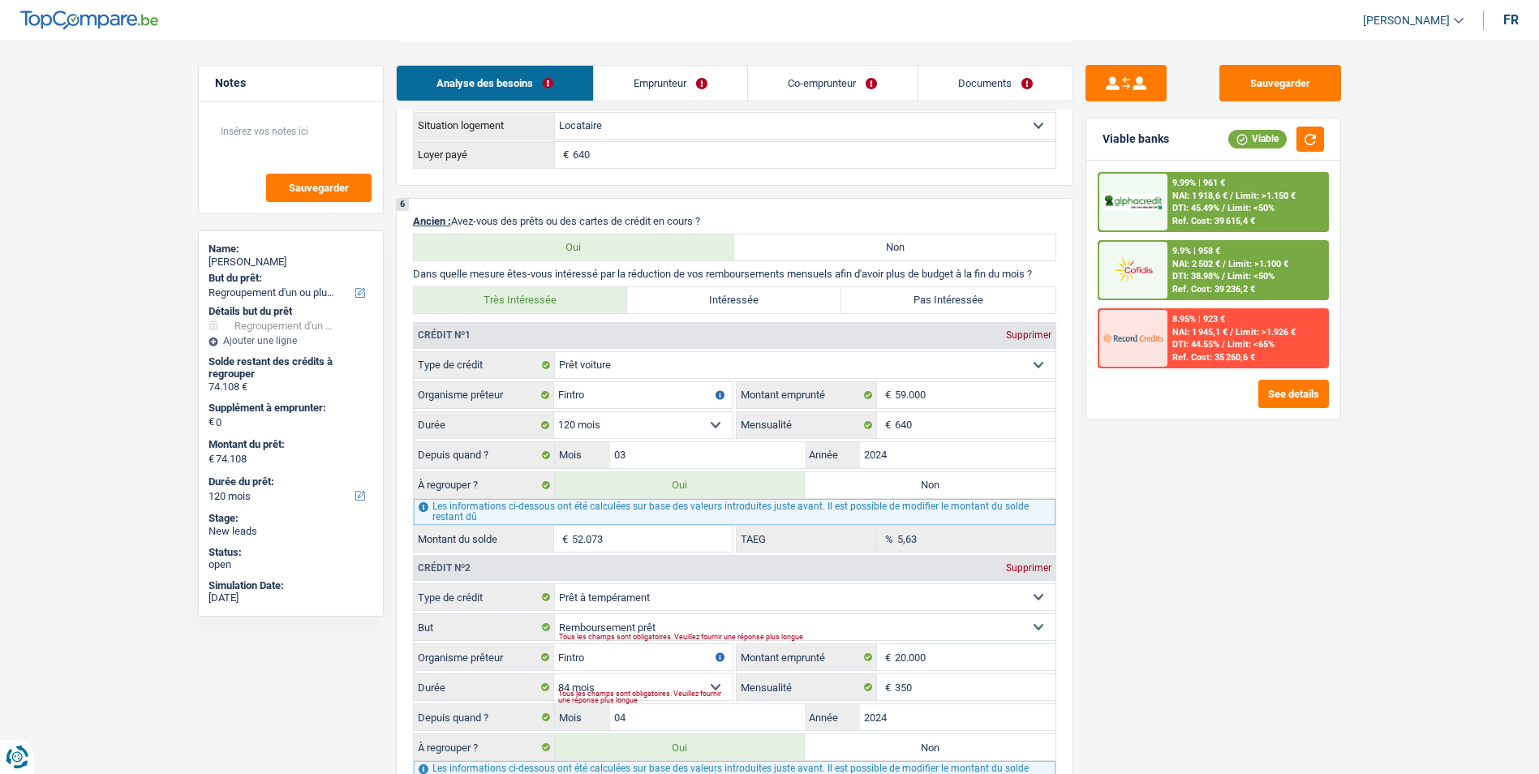
scroll to position [1298, 0]
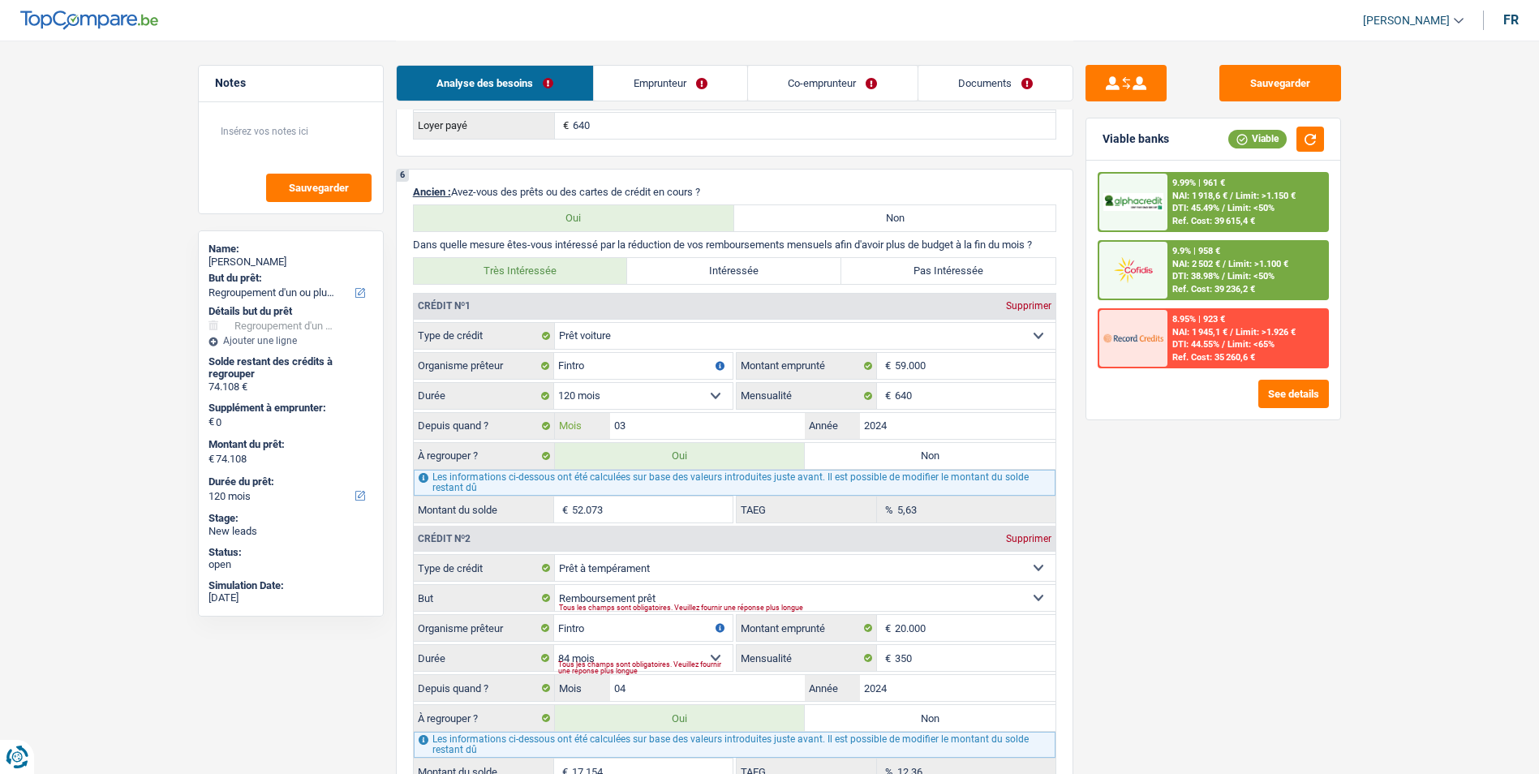
click at [709, 432] on input "03" at bounding box center [707, 426] width 195 height 26
type input "0"
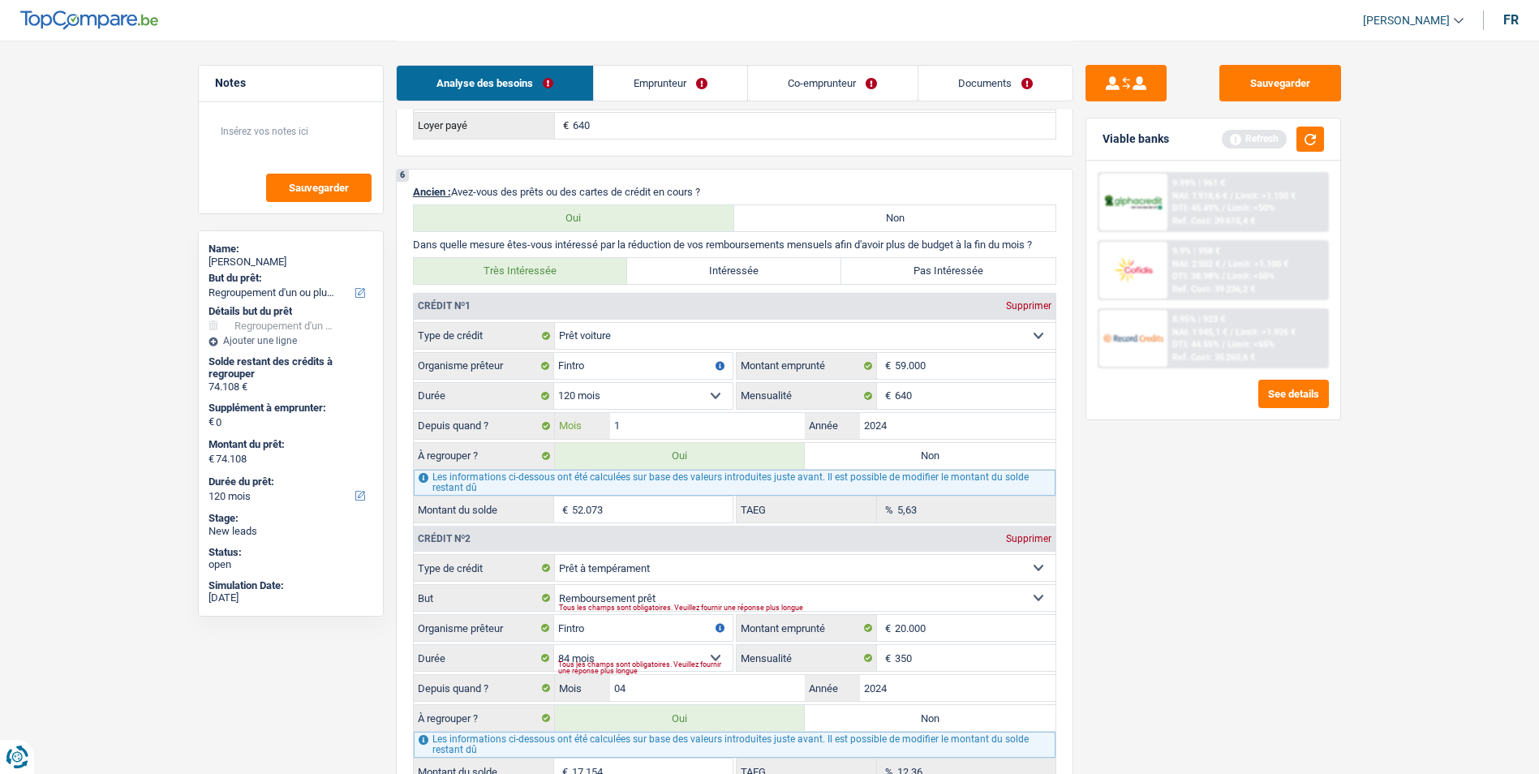
type input "11"
type input "55.222"
click at [650, 685] on input "04" at bounding box center [707, 688] width 195 height 26
type input "0"
type input "11"
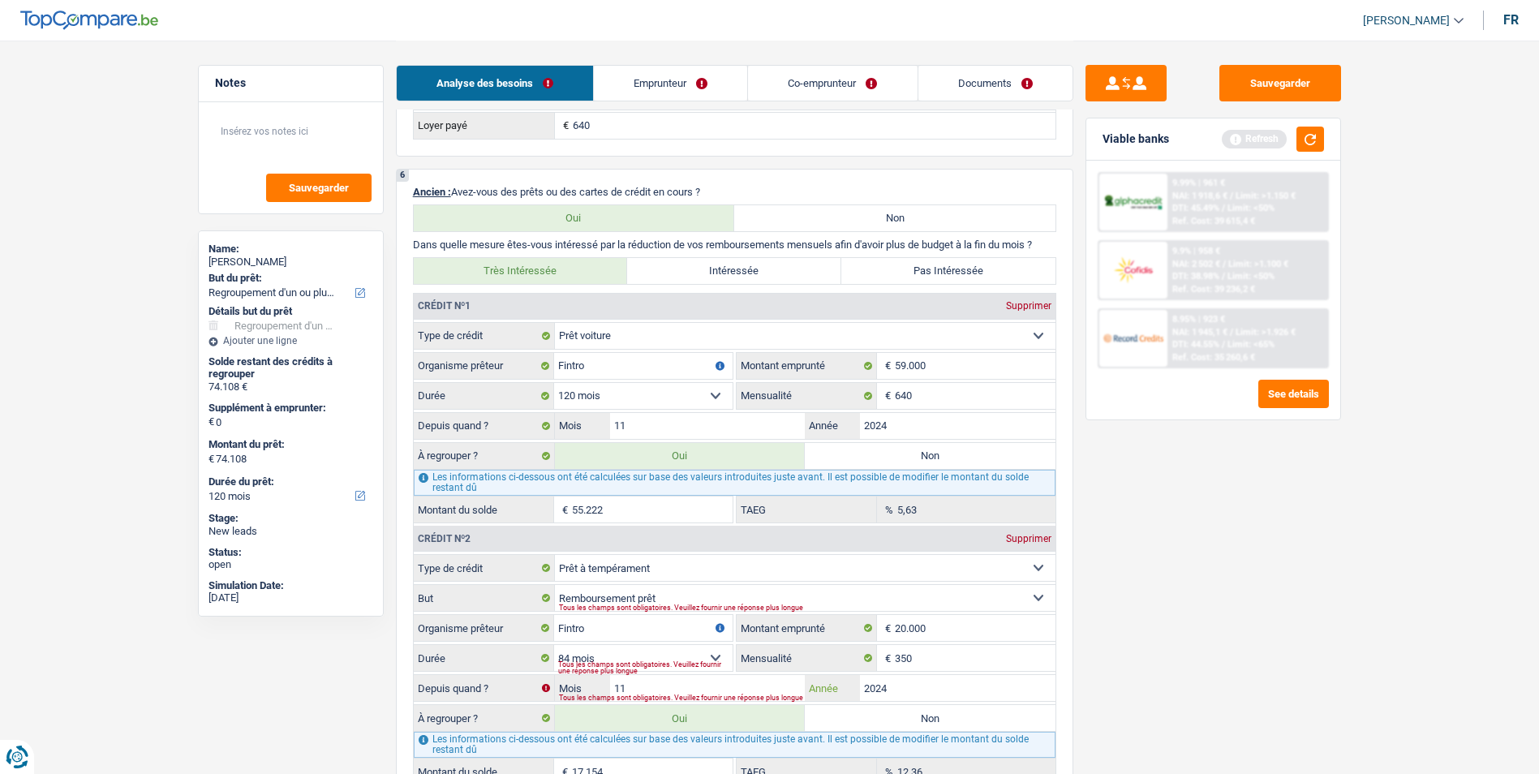
type input "18.383"
click at [629, 425] on input "11" at bounding box center [707, 426] width 195 height 26
type input "12"
type input "55.608"
click at [1305, 144] on button "button" at bounding box center [1310, 139] width 28 height 25
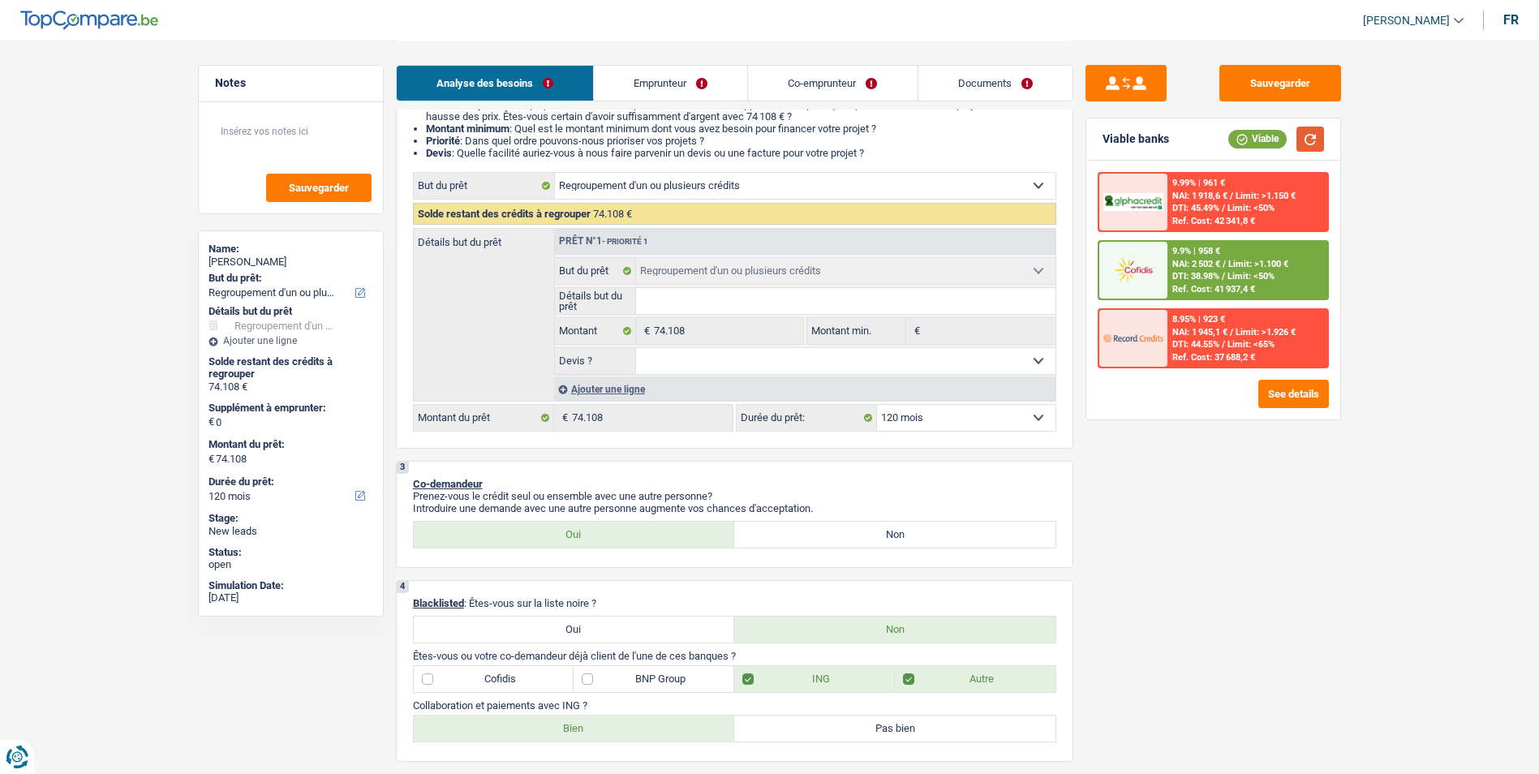
scroll to position [81, 0]
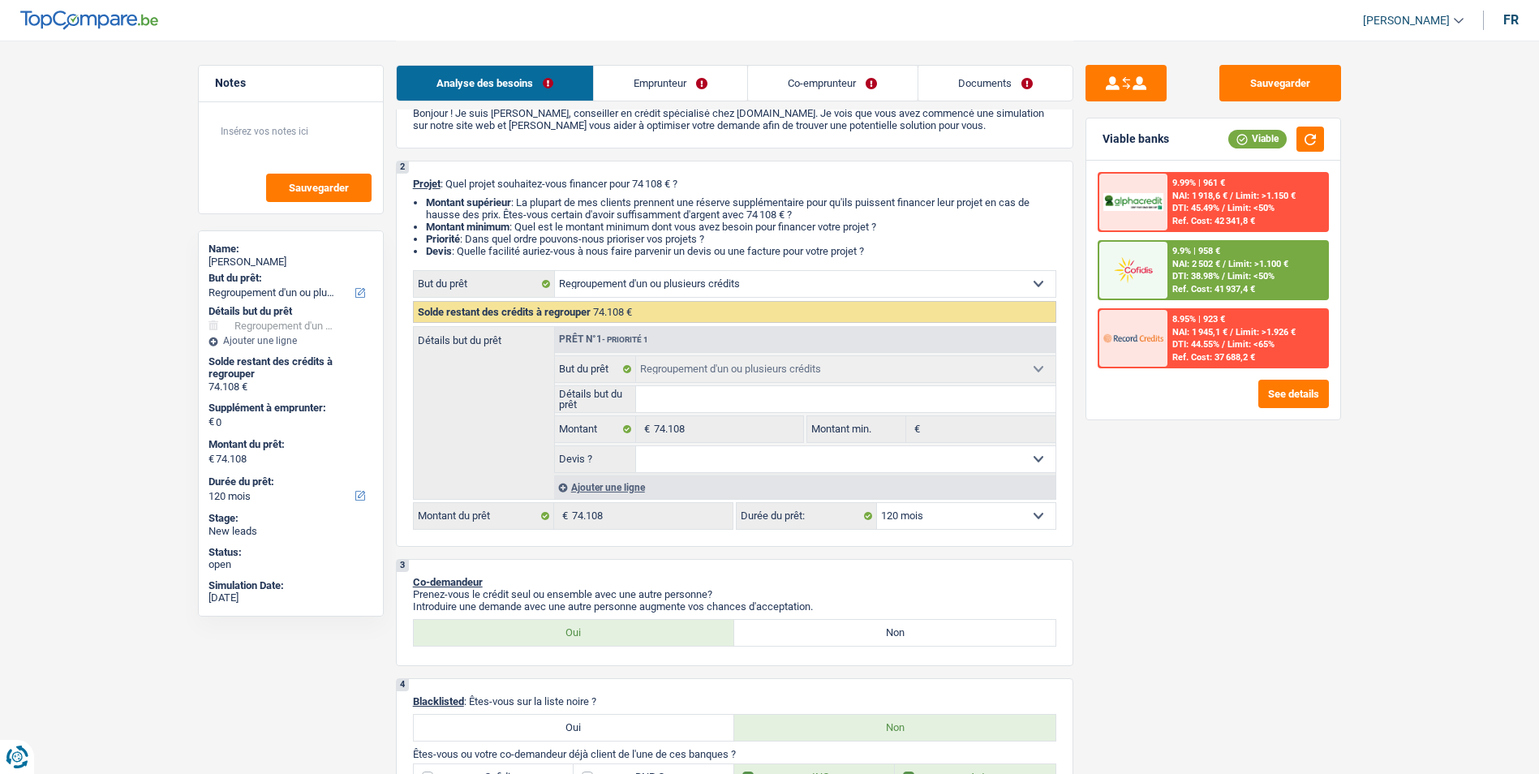
click at [671, 84] on link "Emprunteur" at bounding box center [670, 83] width 153 height 35
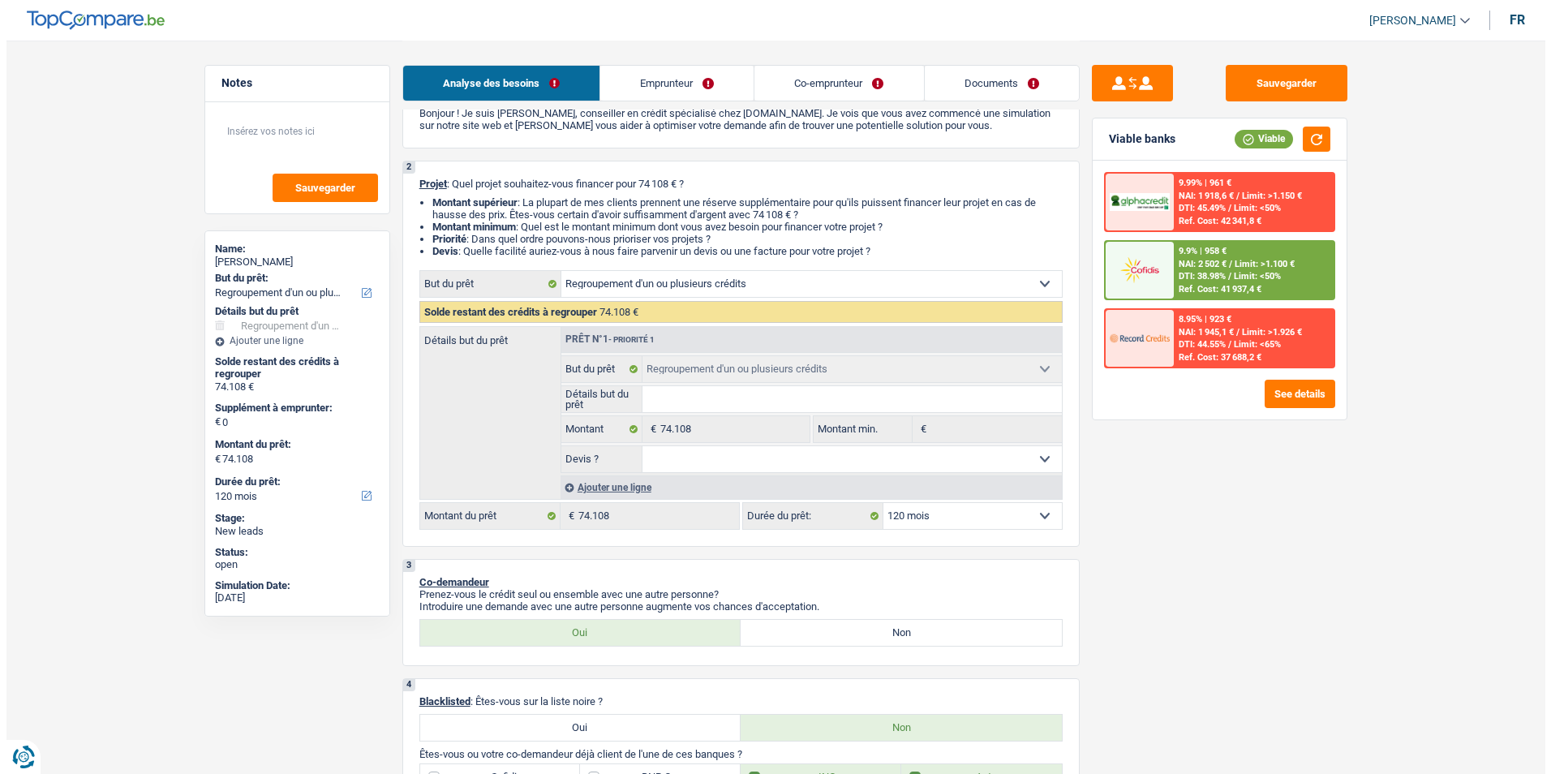
scroll to position [0, 0]
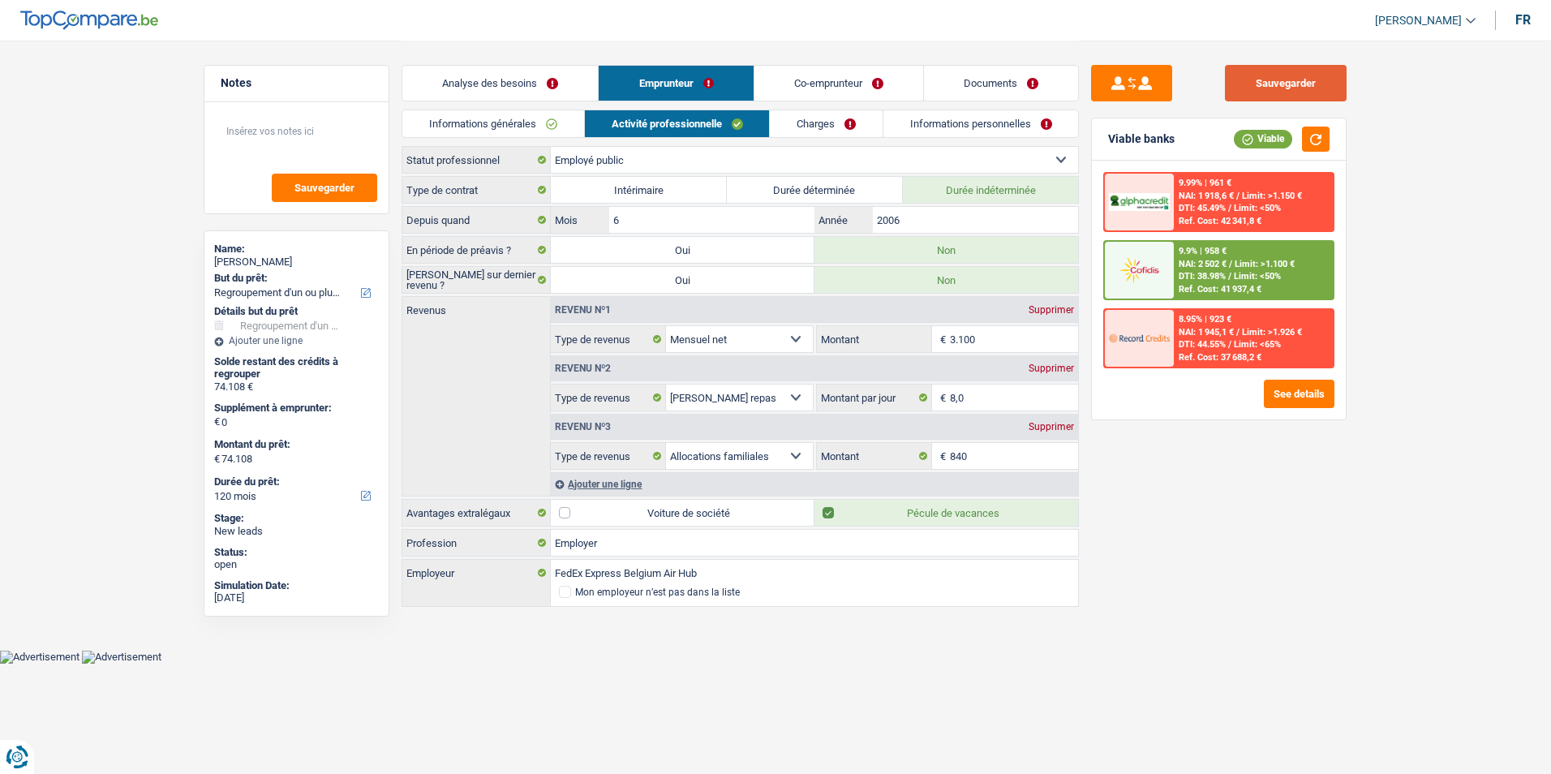
click at [1258, 77] on button "Sauvegarder" at bounding box center [1286, 83] width 122 height 36
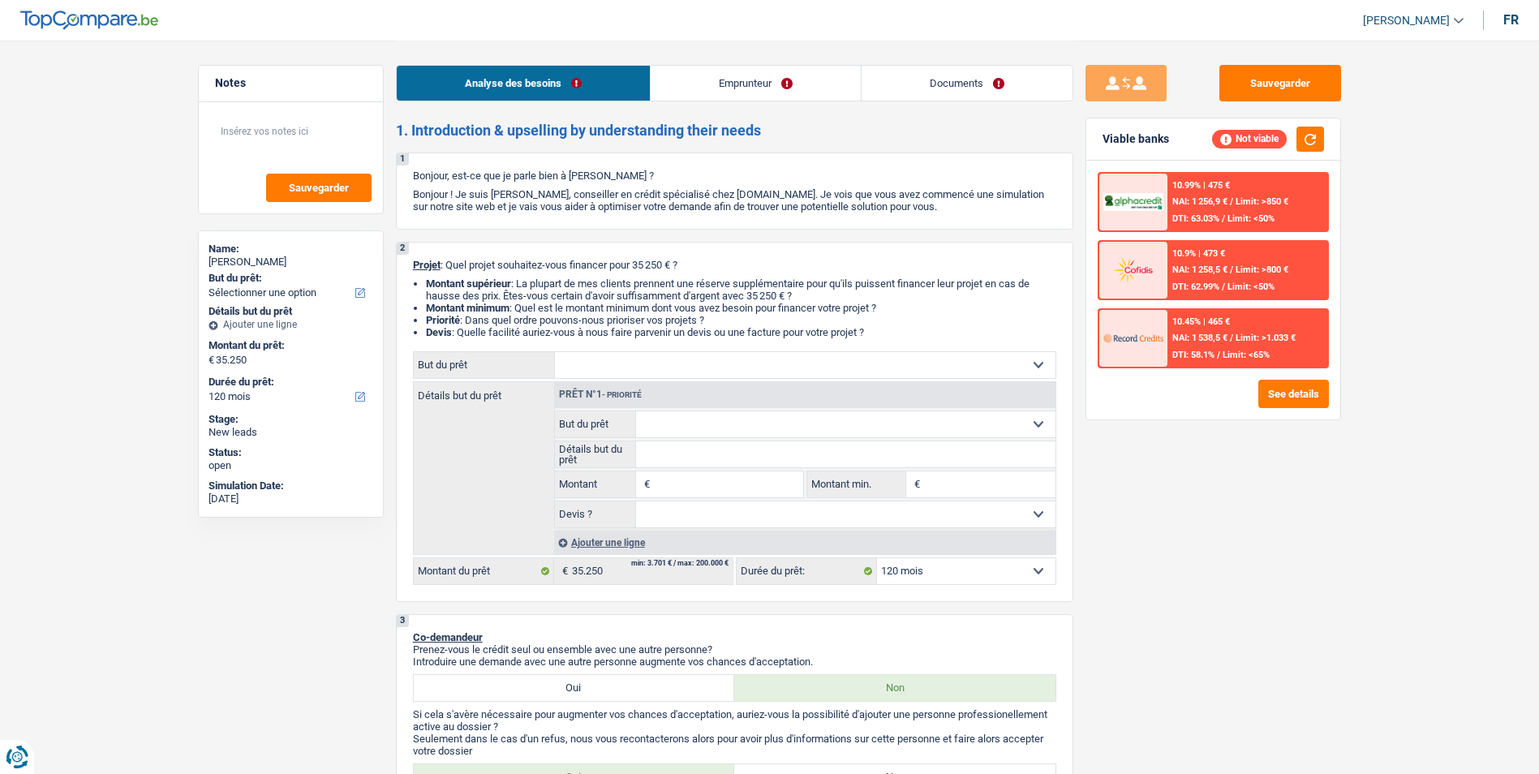
select select "120"
select select "worker"
select select "netSalary"
select select "rents"
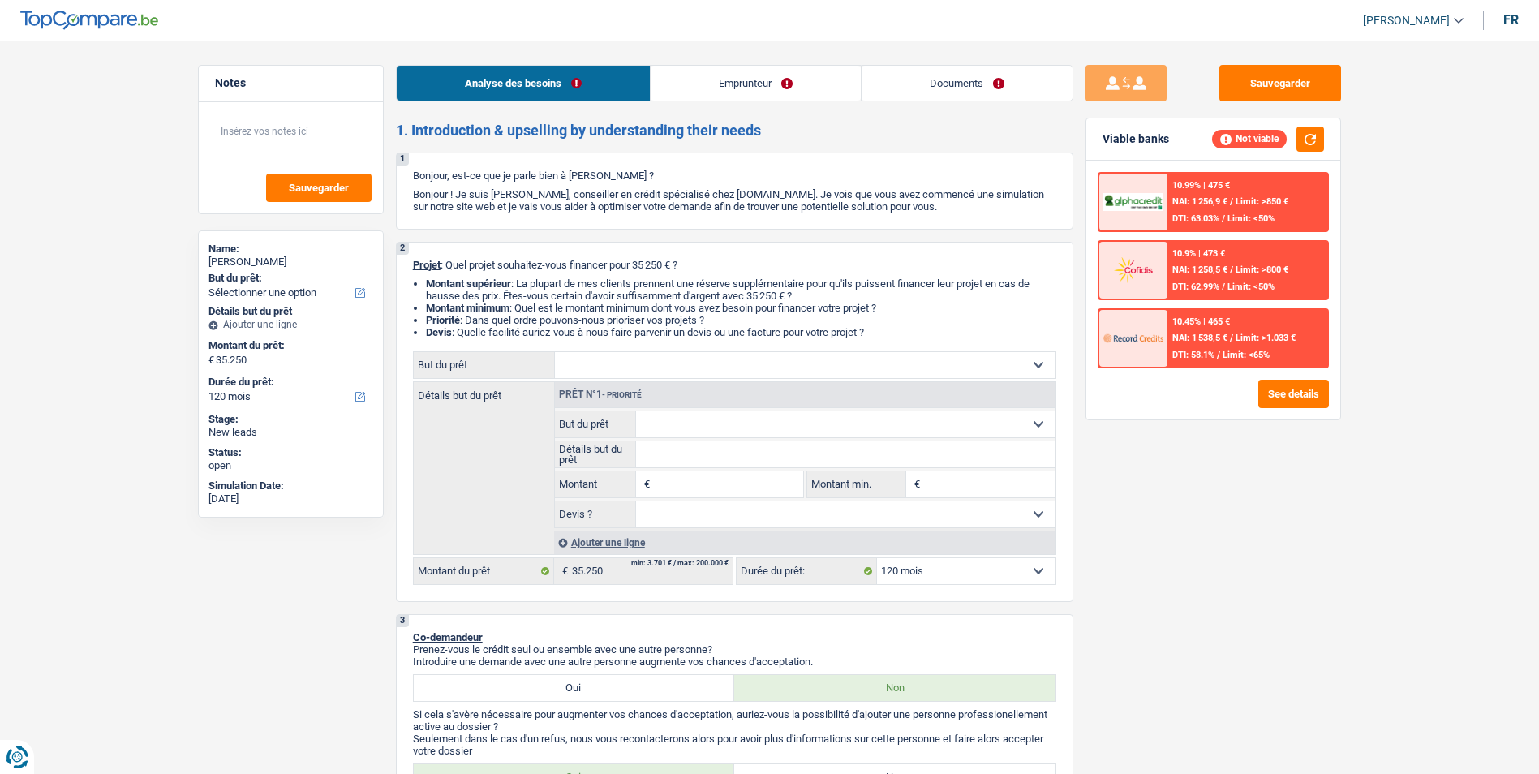
select select "creditConsolidation"
select select "84"
select select "120"
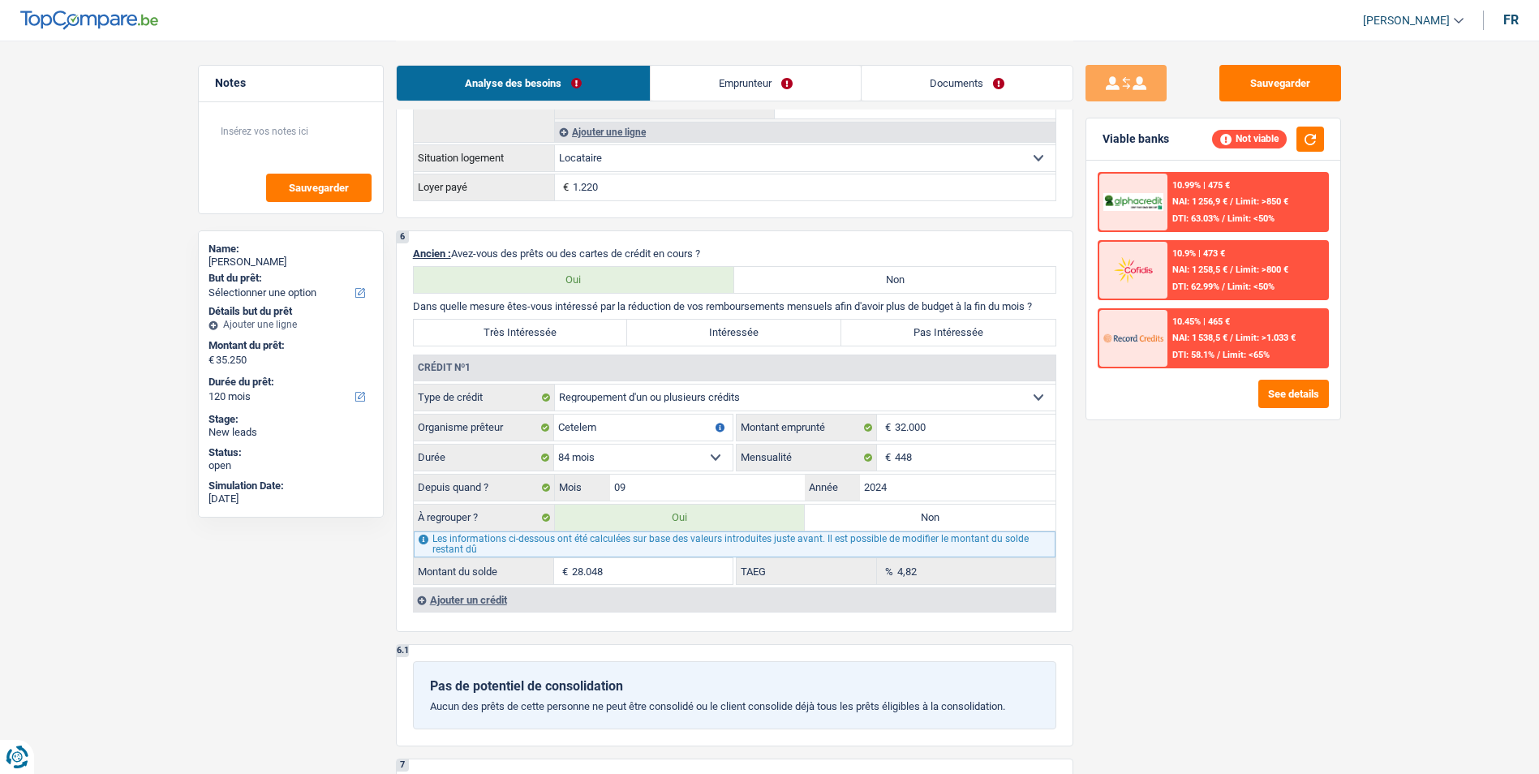
scroll to position [839, 0]
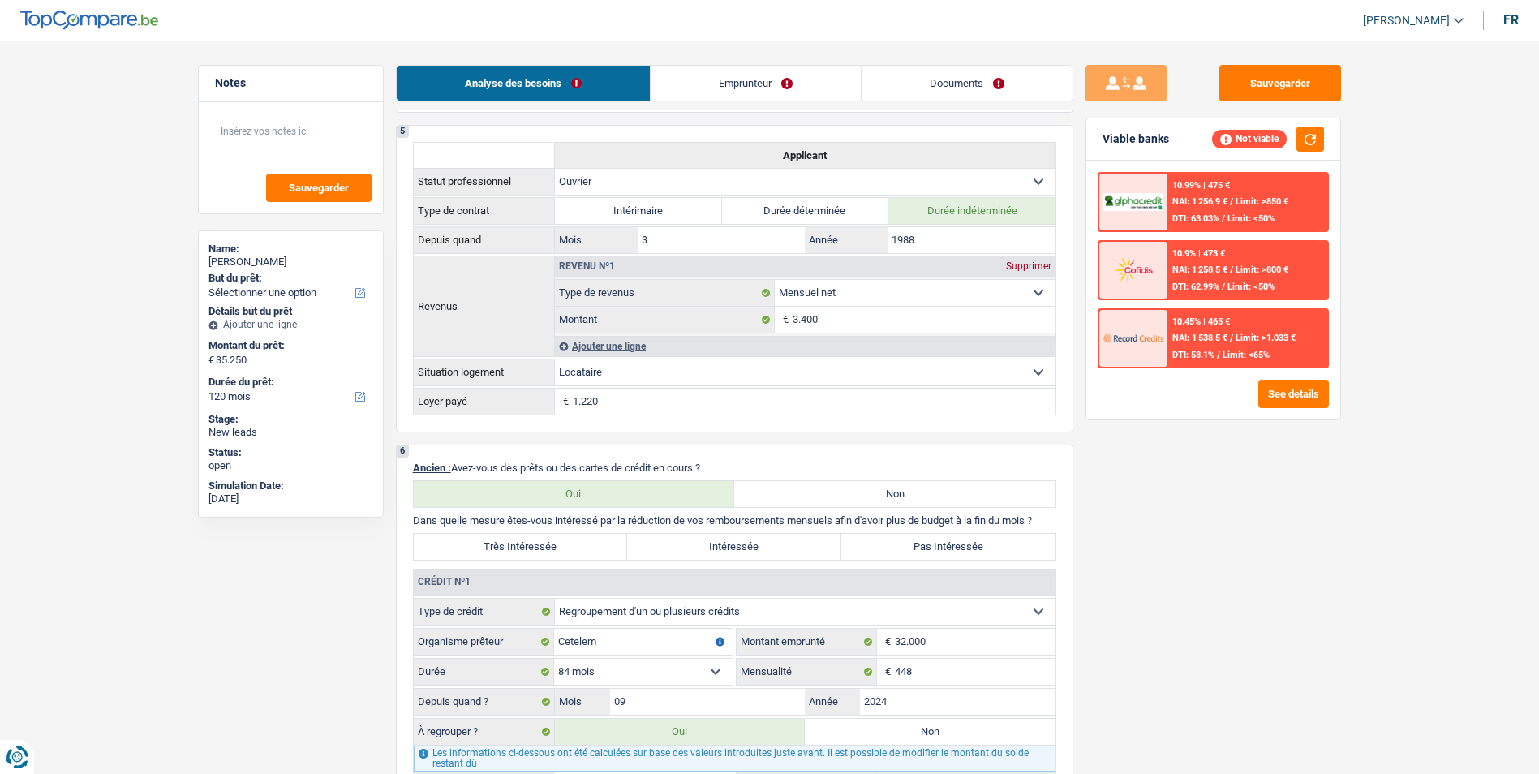
click at [899, 92] on link "Documents" at bounding box center [966, 83] width 211 height 35
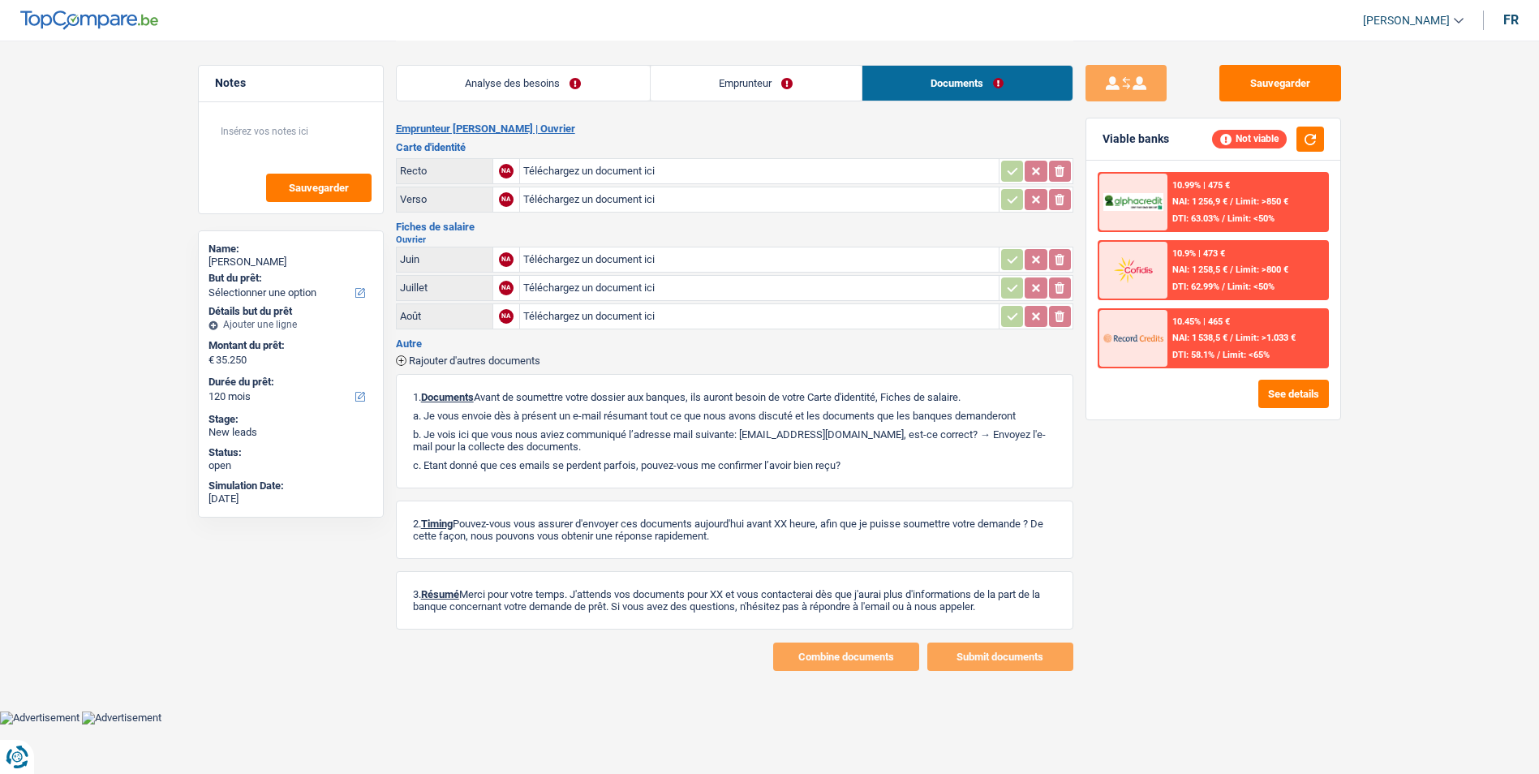
scroll to position [0, 0]
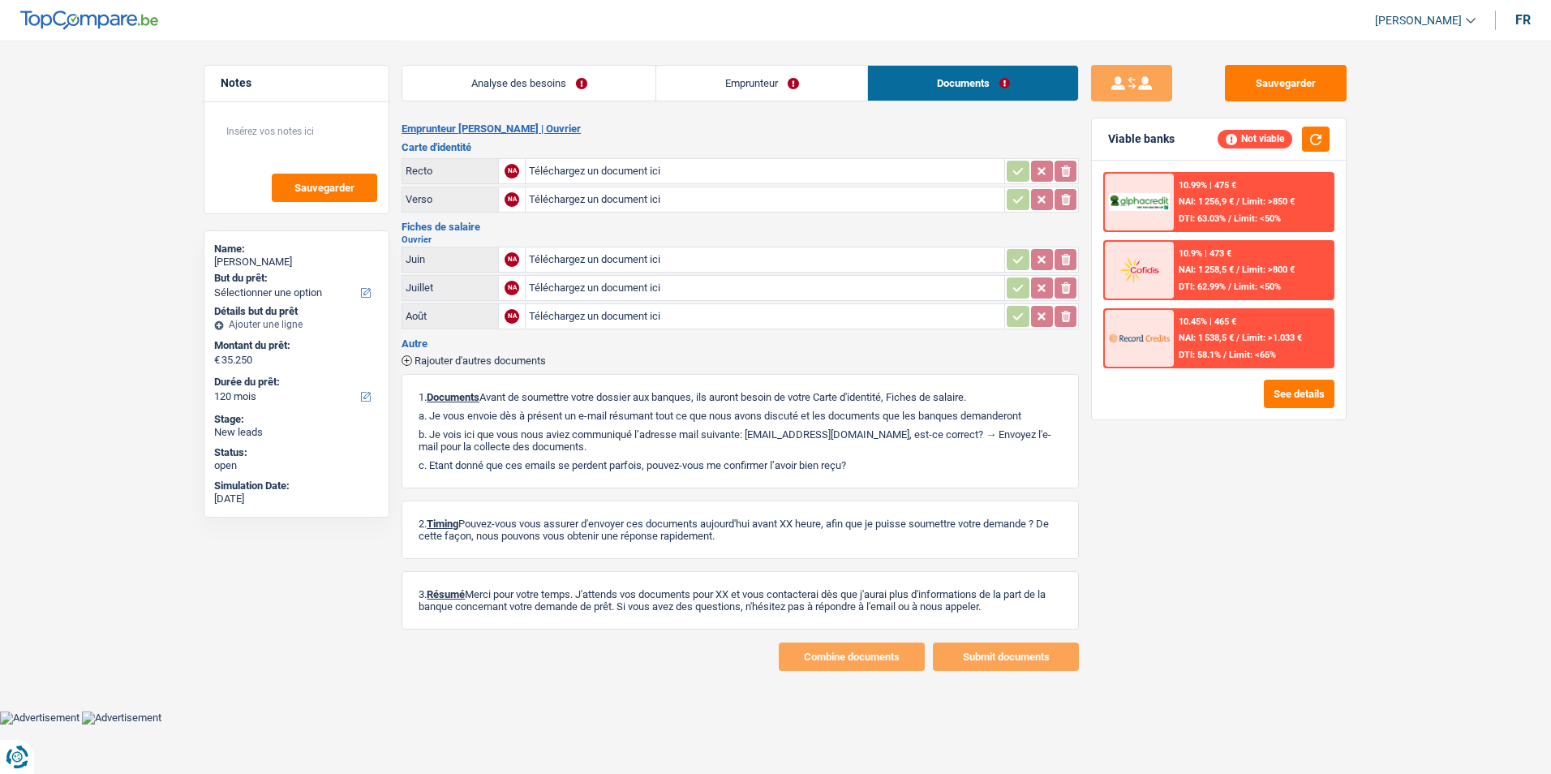
click at [805, 75] on link "Emprunteur" at bounding box center [761, 83] width 211 height 35
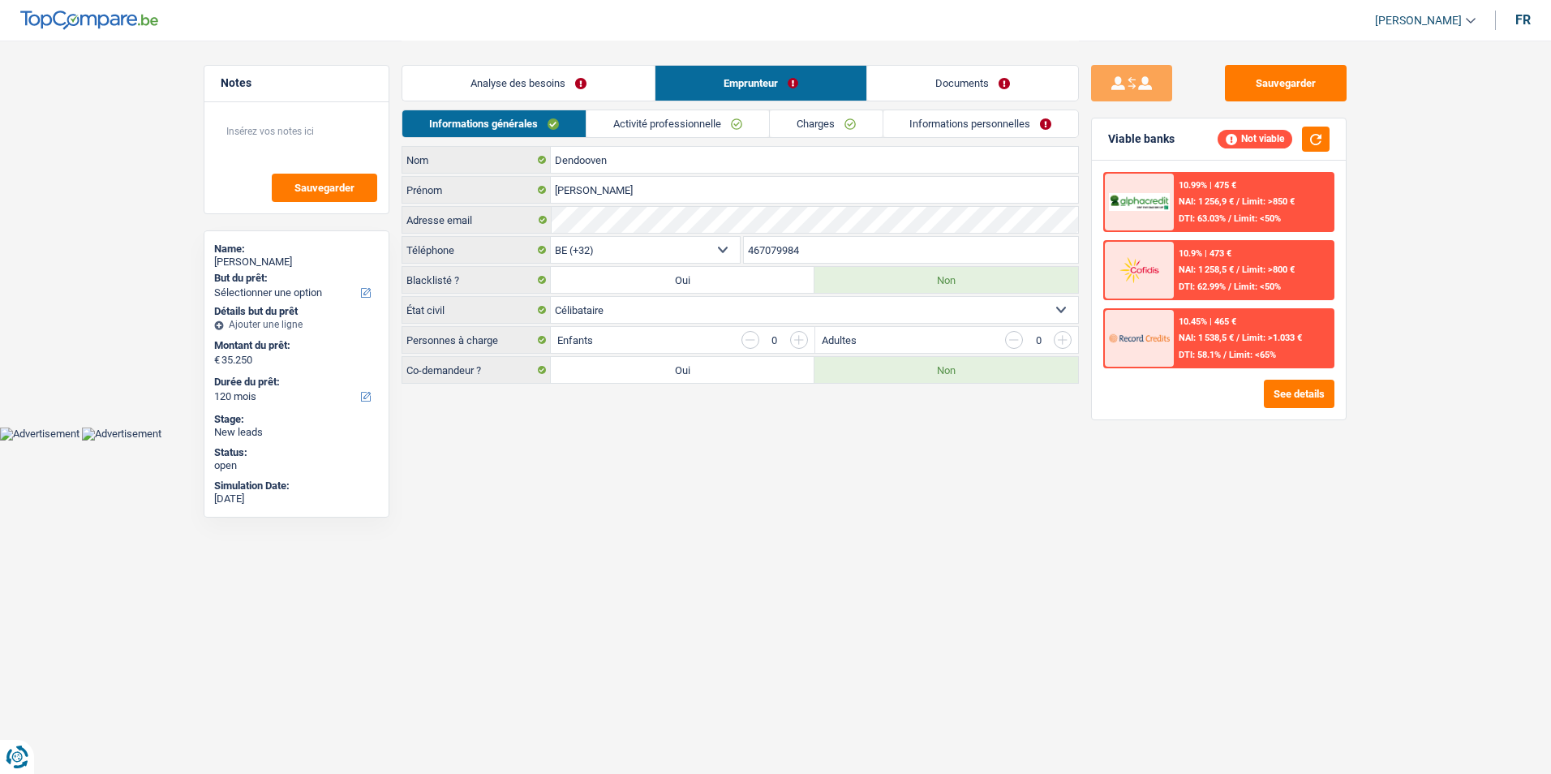
click at [681, 122] on link "Activité professionnelle" at bounding box center [677, 123] width 182 height 27
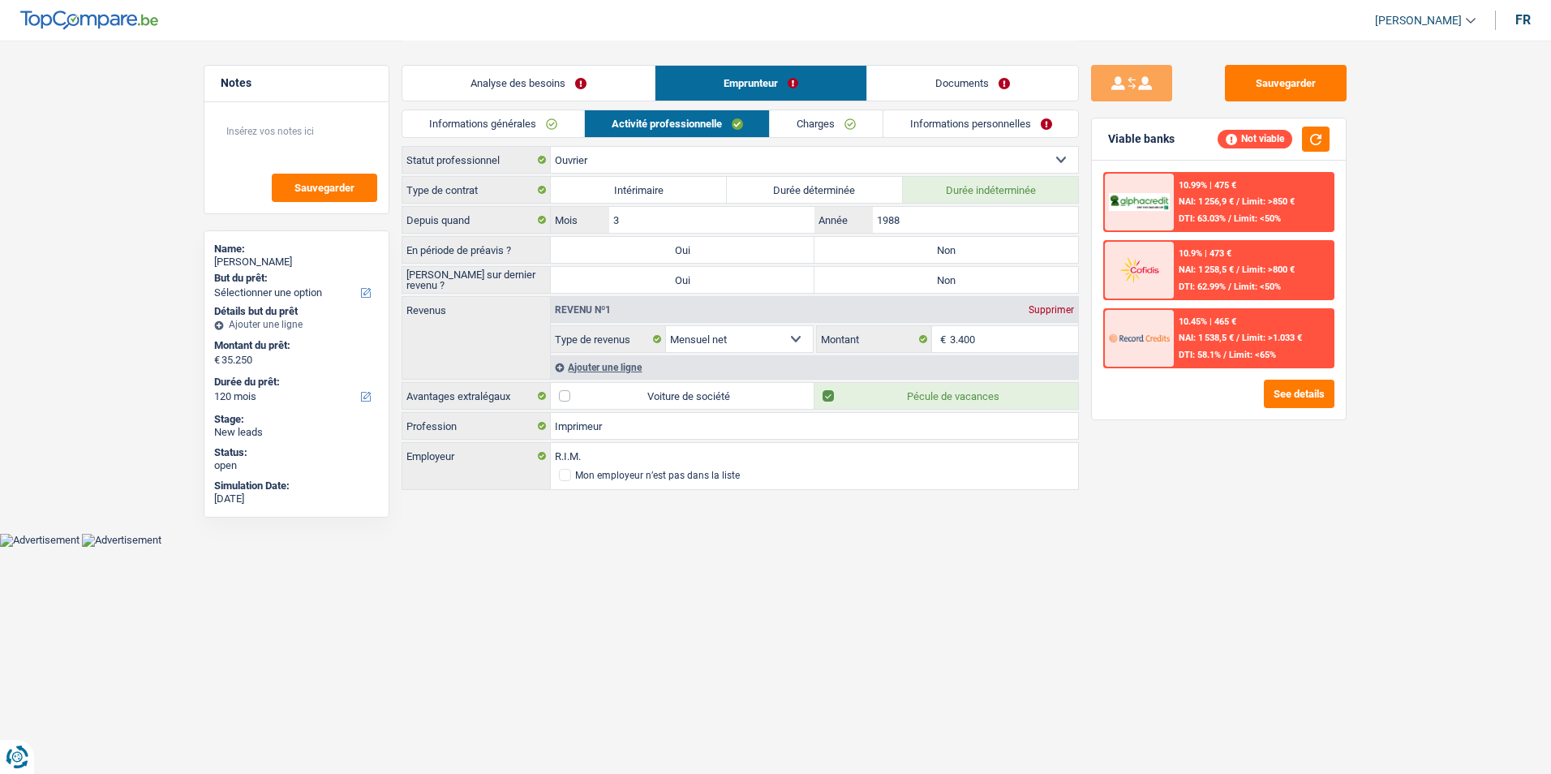
click at [810, 120] on link "Charges" at bounding box center [826, 123] width 113 height 27
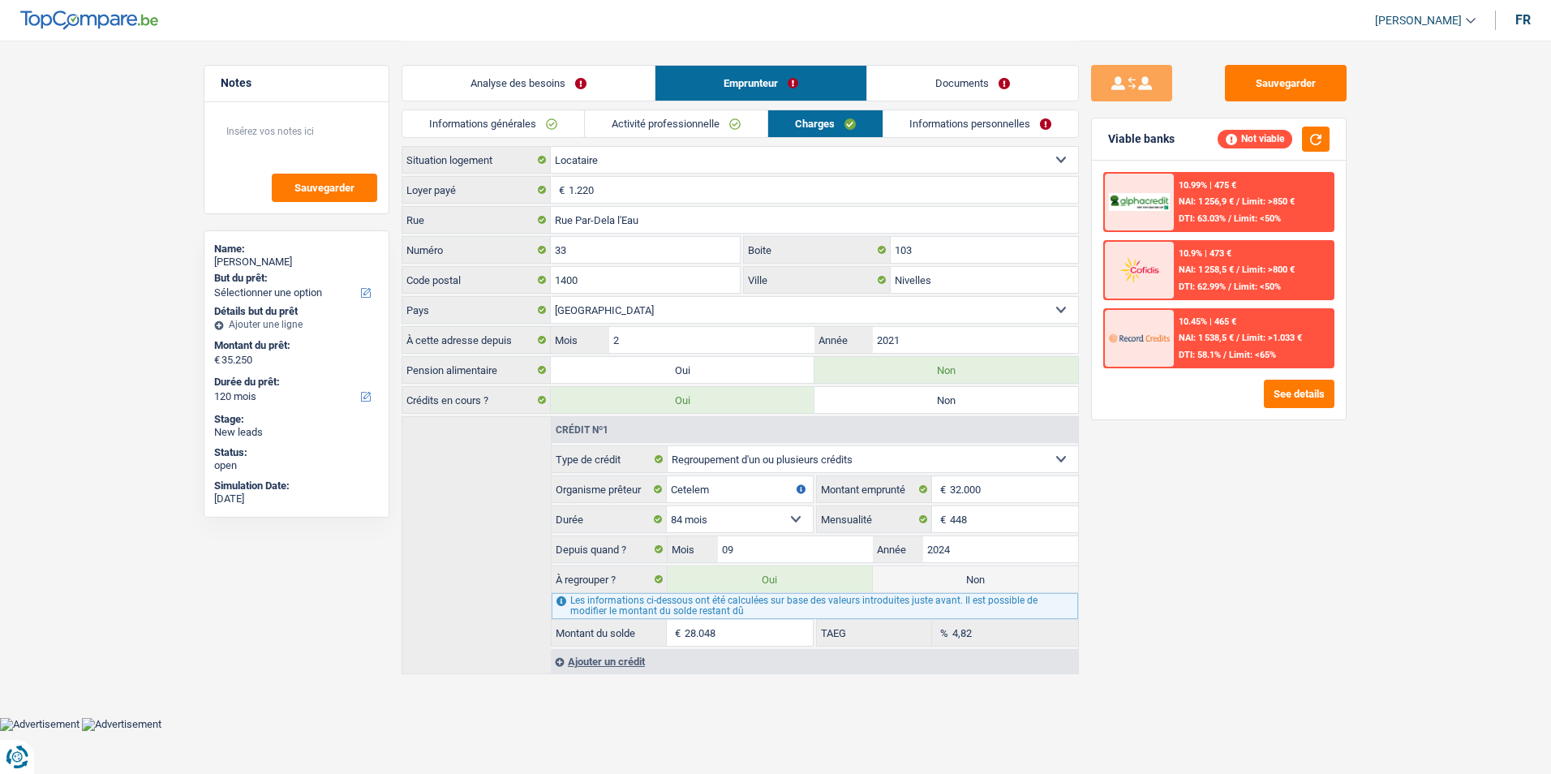
click at [950, 118] on link "Informations personnelles" at bounding box center [980, 123] width 195 height 27
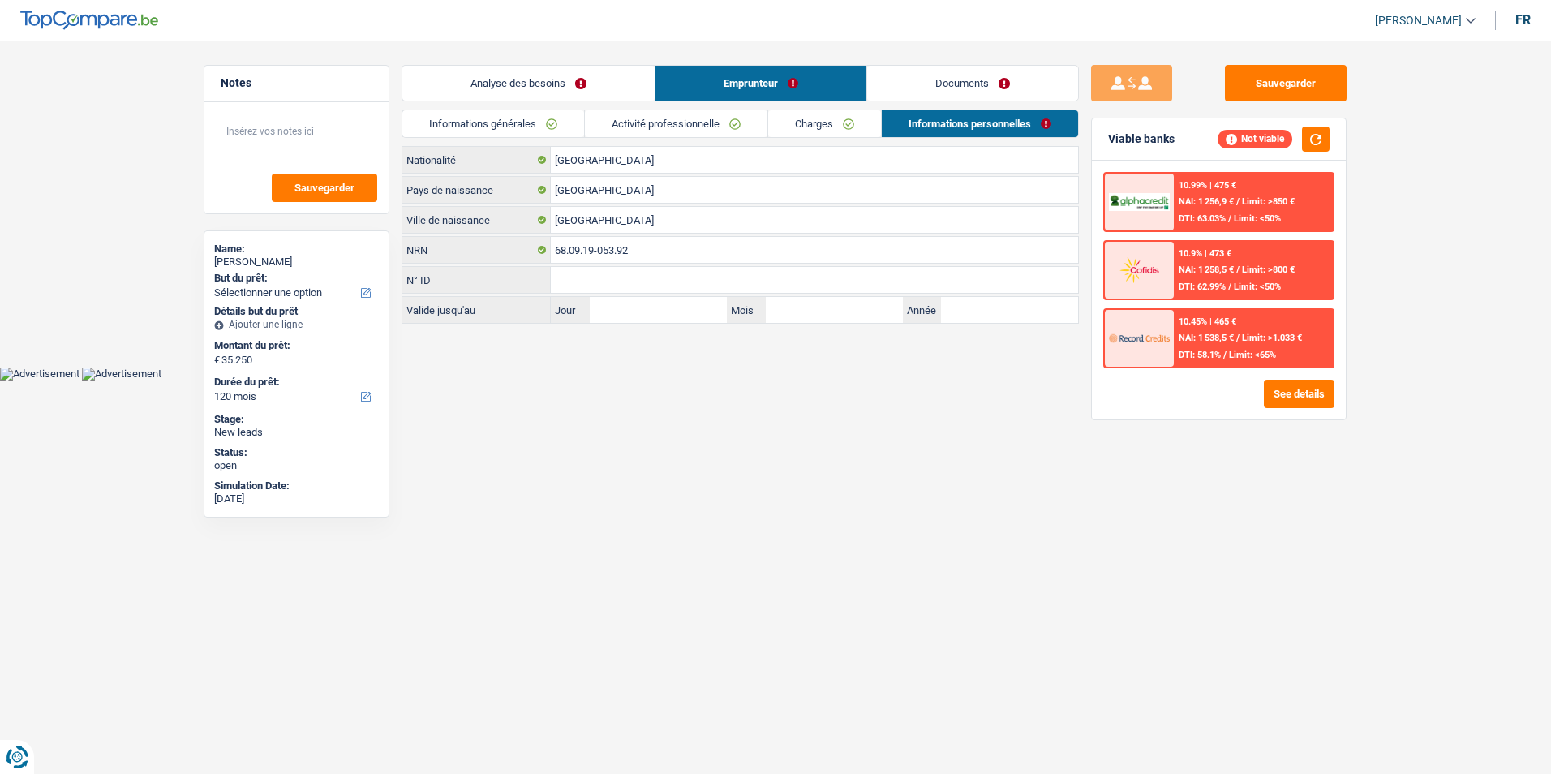
click at [797, 130] on link "Charges" at bounding box center [824, 123] width 113 height 27
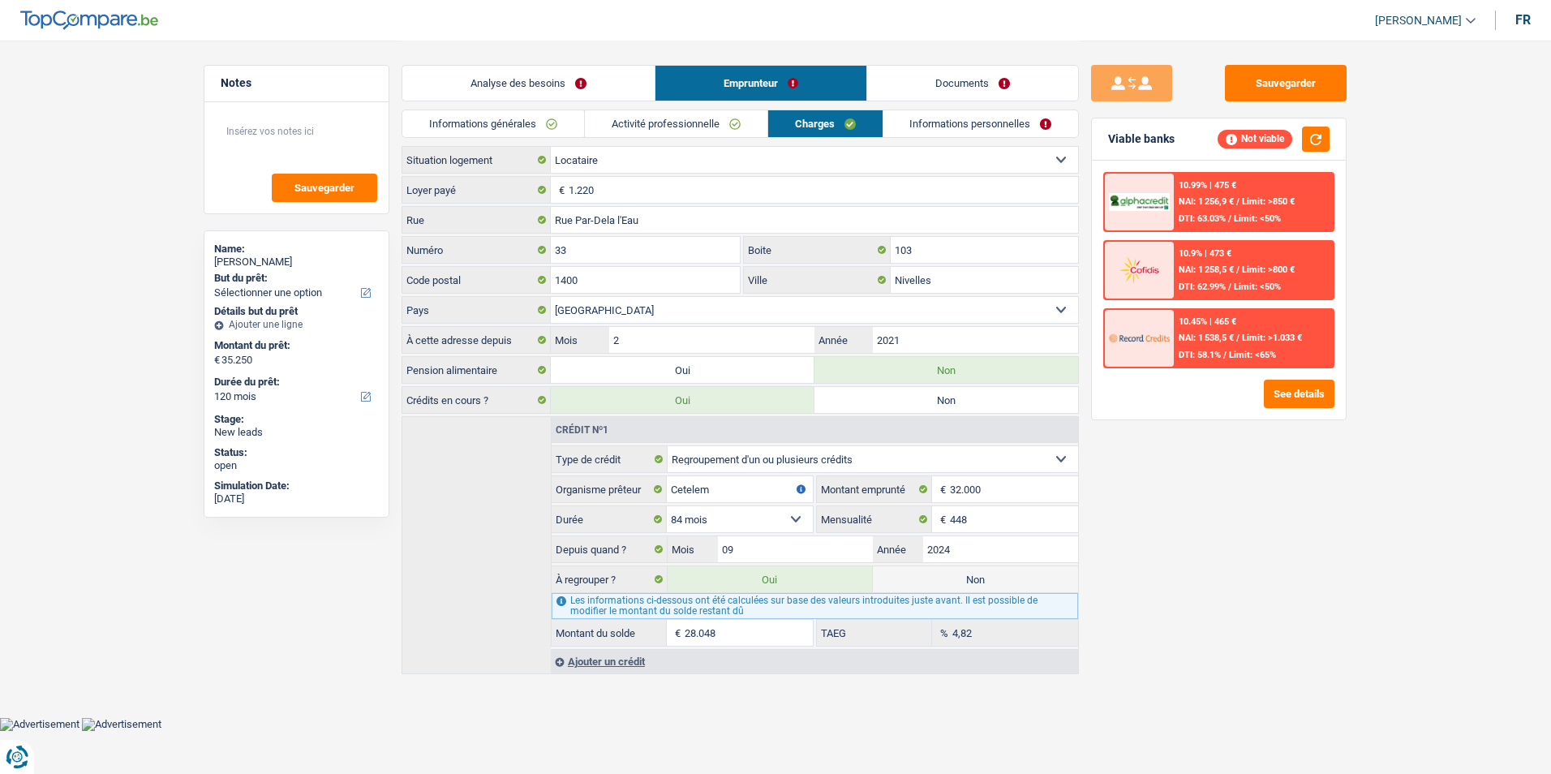
click at [675, 122] on link "Activité professionnelle" at bounding box center [676, 123] width 182 height 27
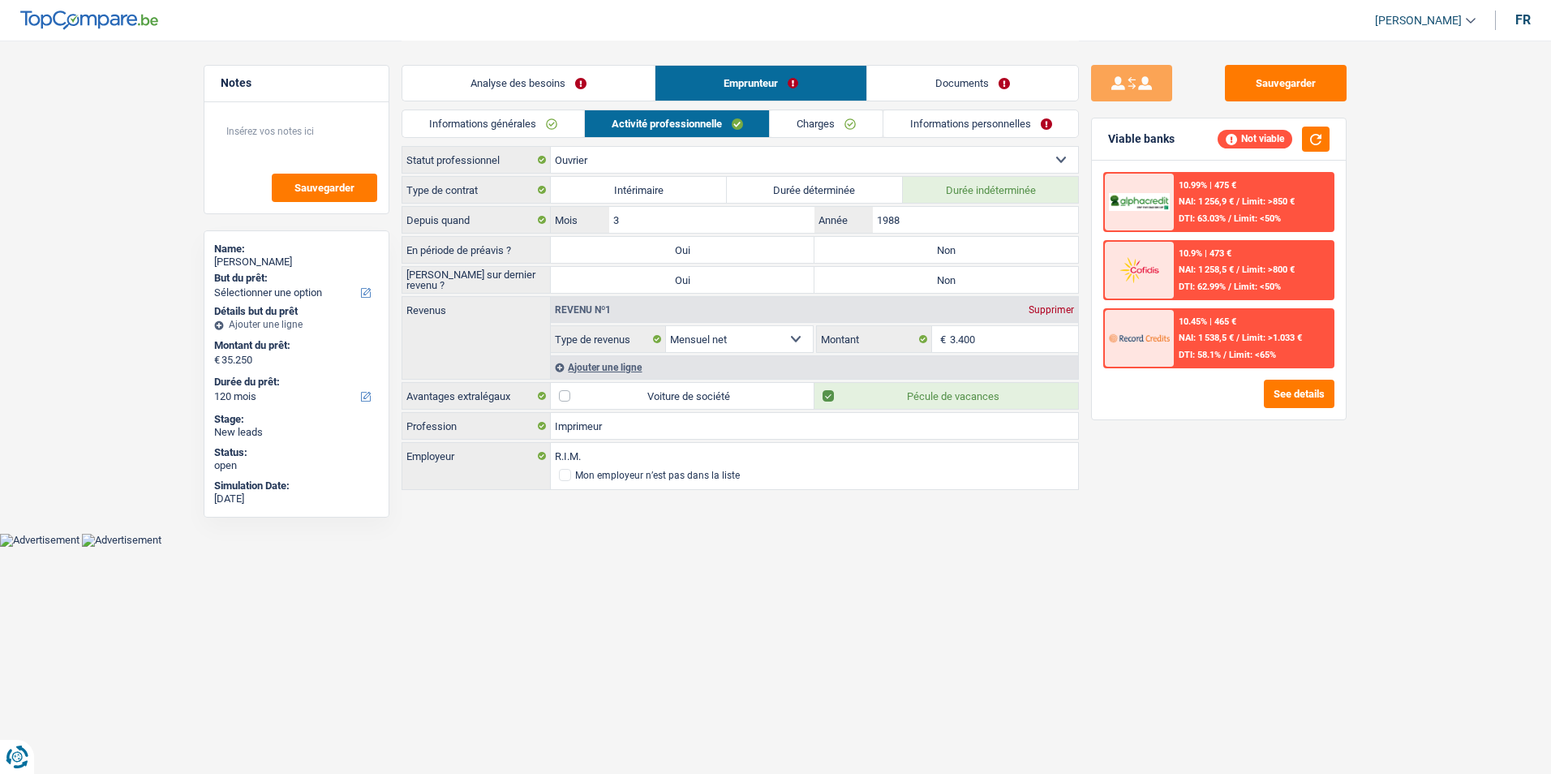
click at [558, 123] on link "Informations générales" at bounding box center [493, 123] width 182 height 27
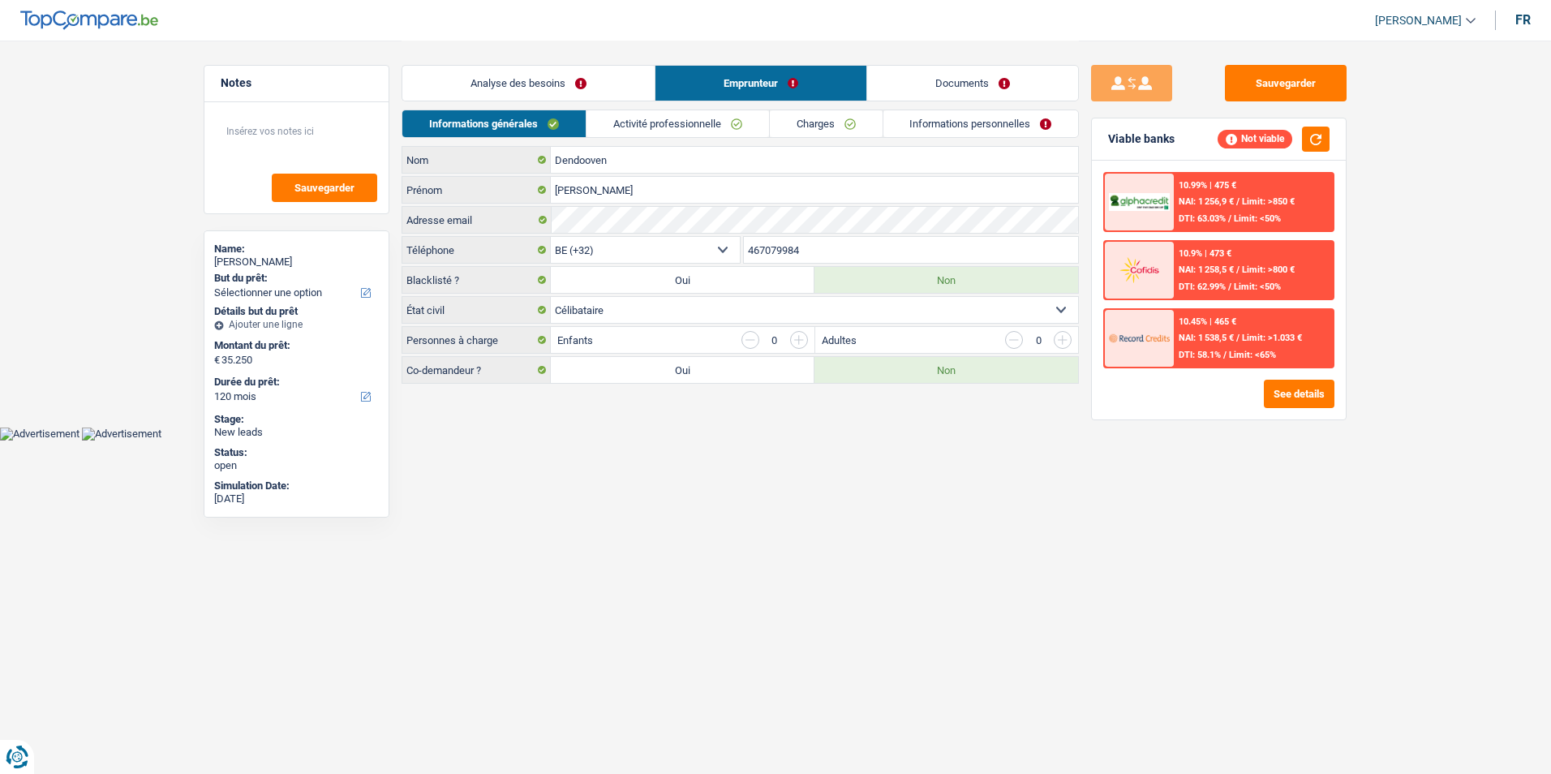
click at [508, 89] on link "Analyse des besoins" at bounding box center [528, 83] width 252 height 35
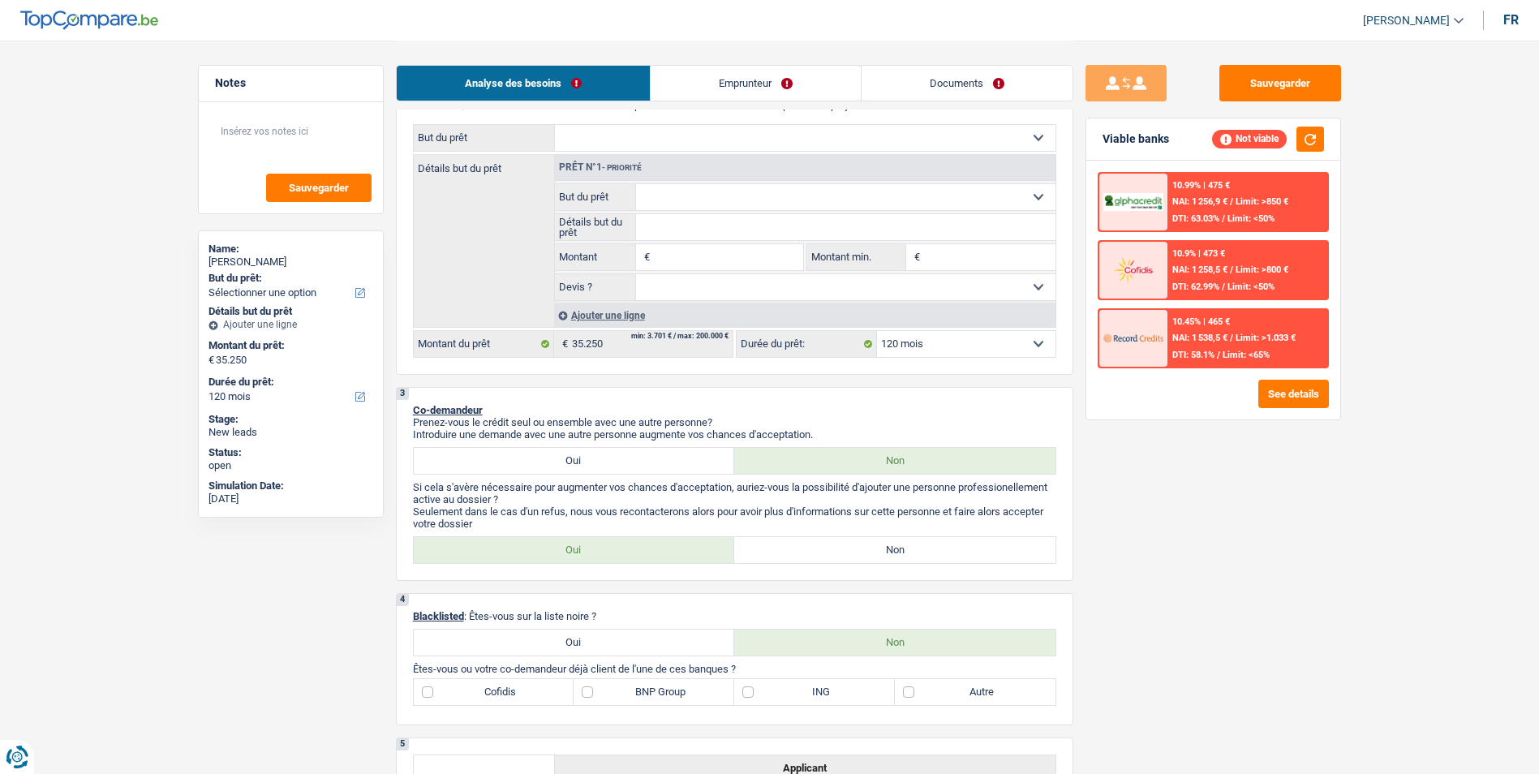
scroll to position [243, 0]
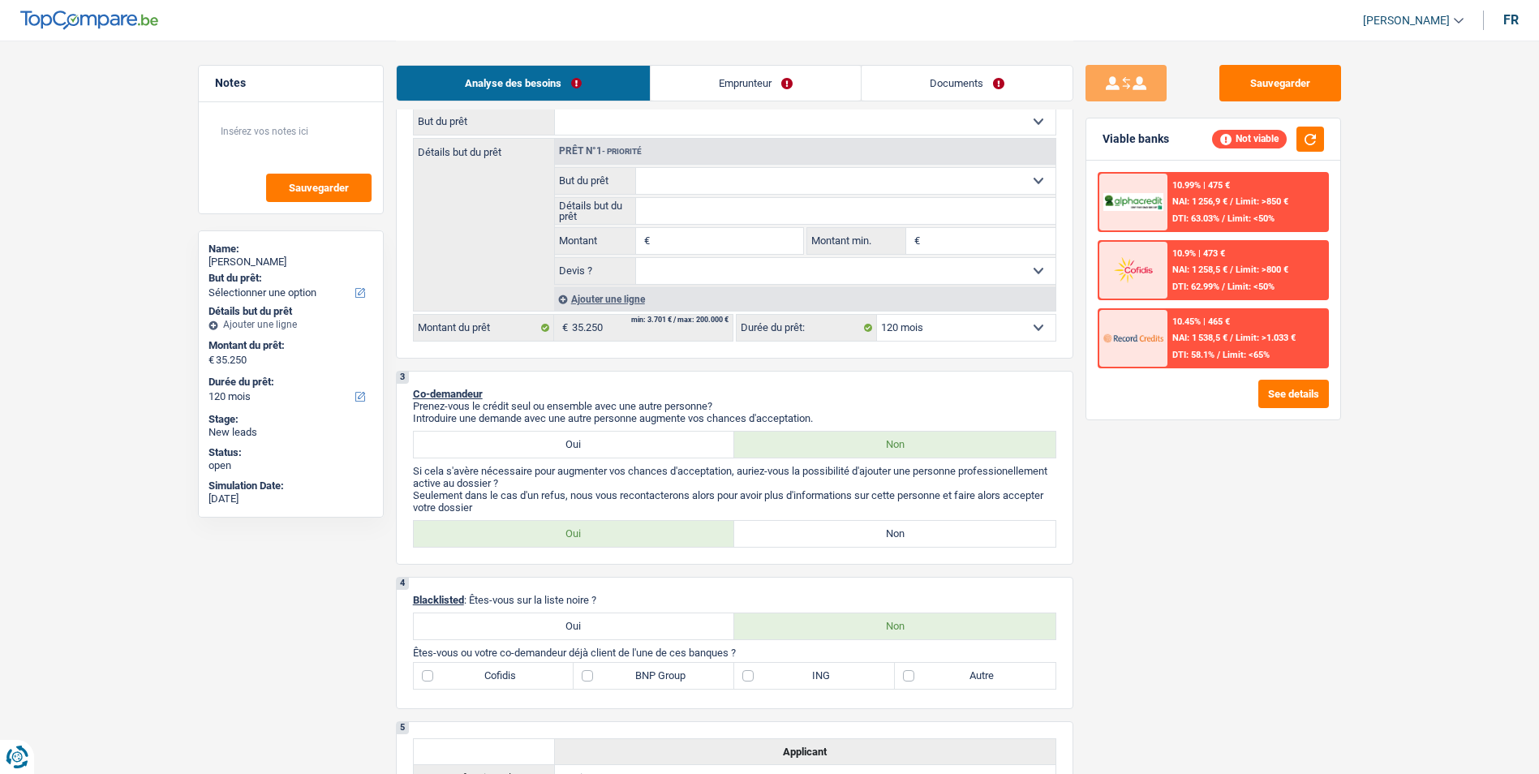
click at [789, 530] on label "Non" at bounding box center [894, 534] width 321 height 26
click at [789, 530] on input "Non" at bounding box center [894, 534] width 321 height 26
radio input "true"
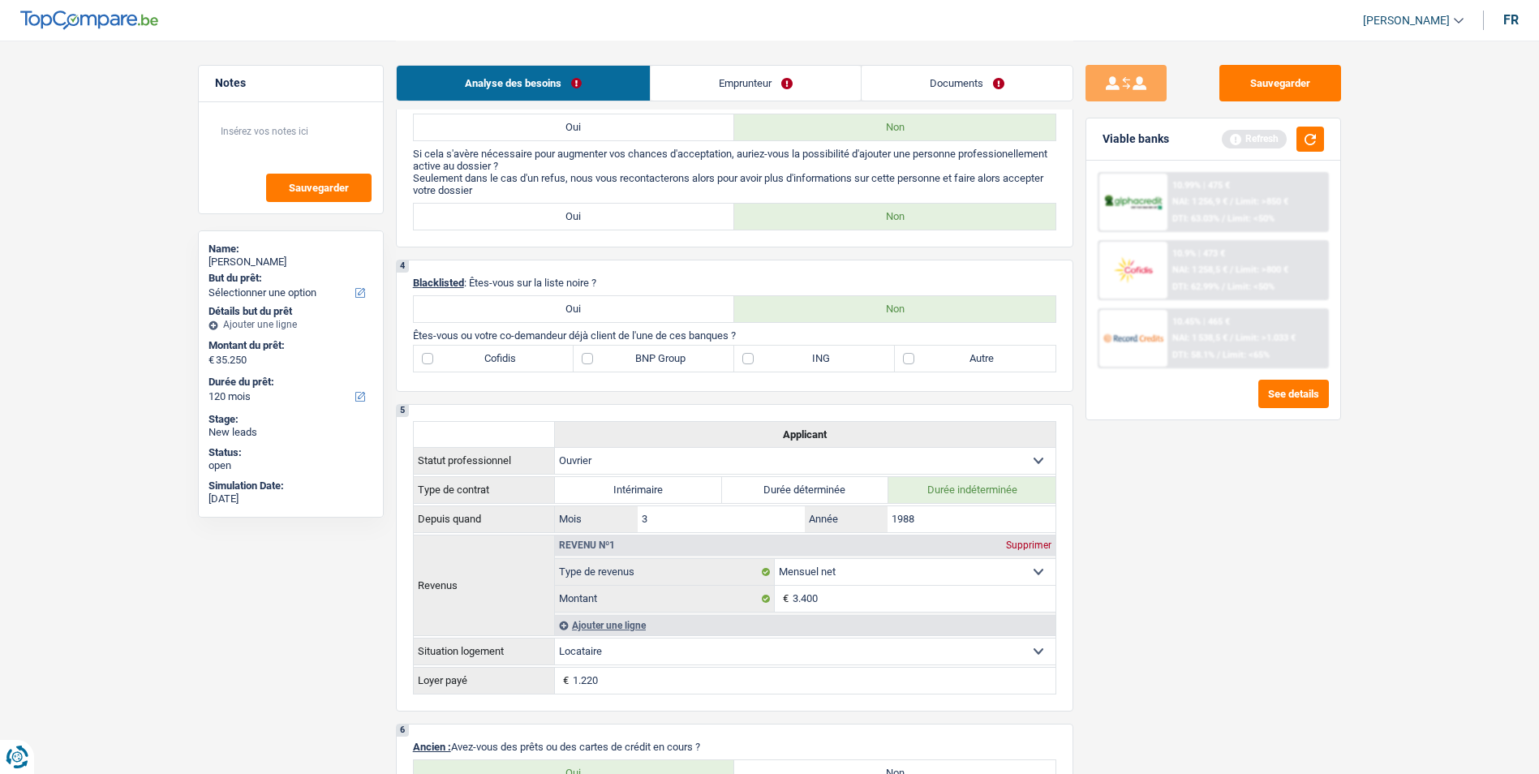
scroll to position [568, 0]
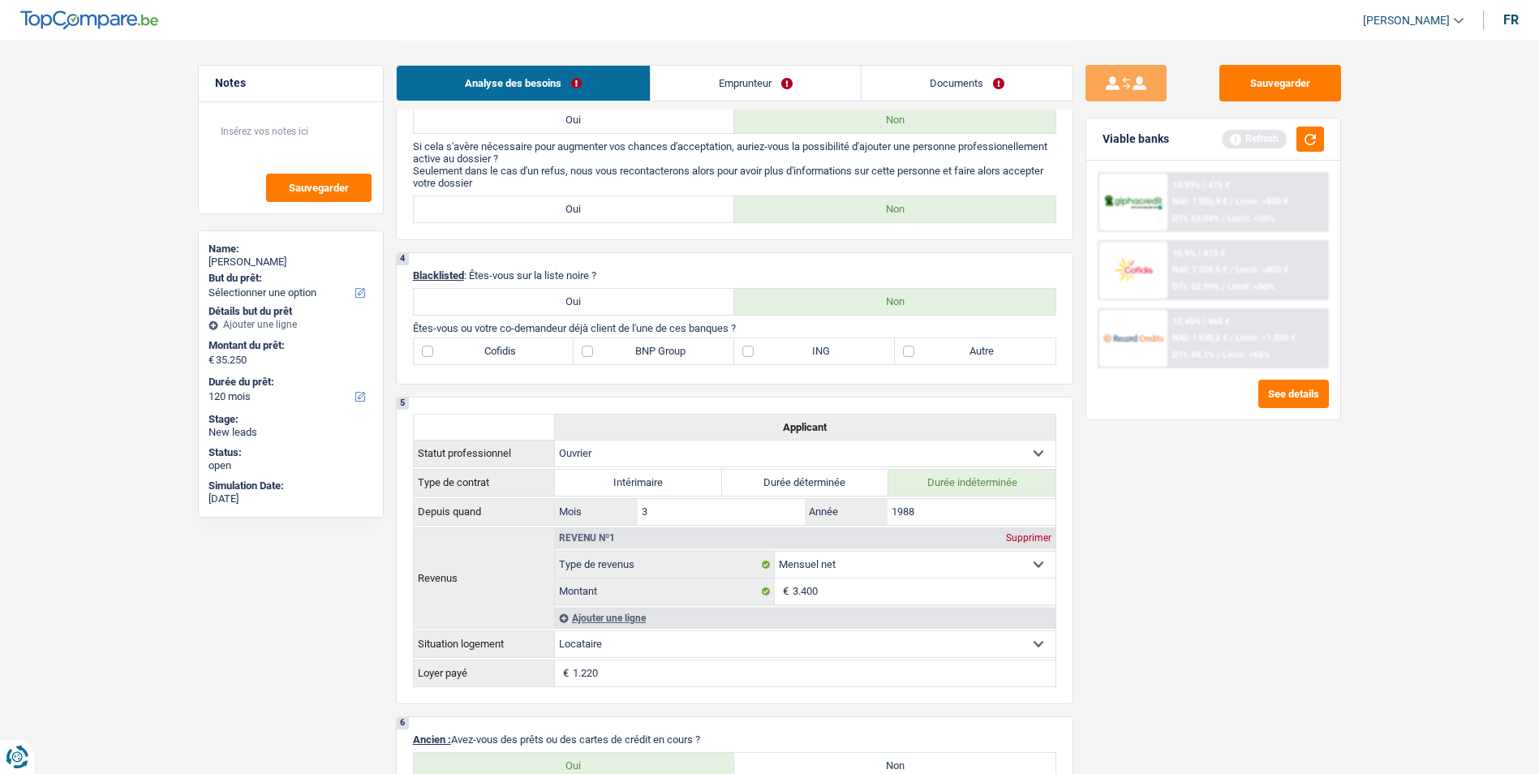
click at [587, 349] on label "BNP Group" at bounding box center [653, 351] width 161 height 26
click at [587, 349] on input "BNP Group" at bounding box center [653, 351] width 161 height 26
checkbox input "true"
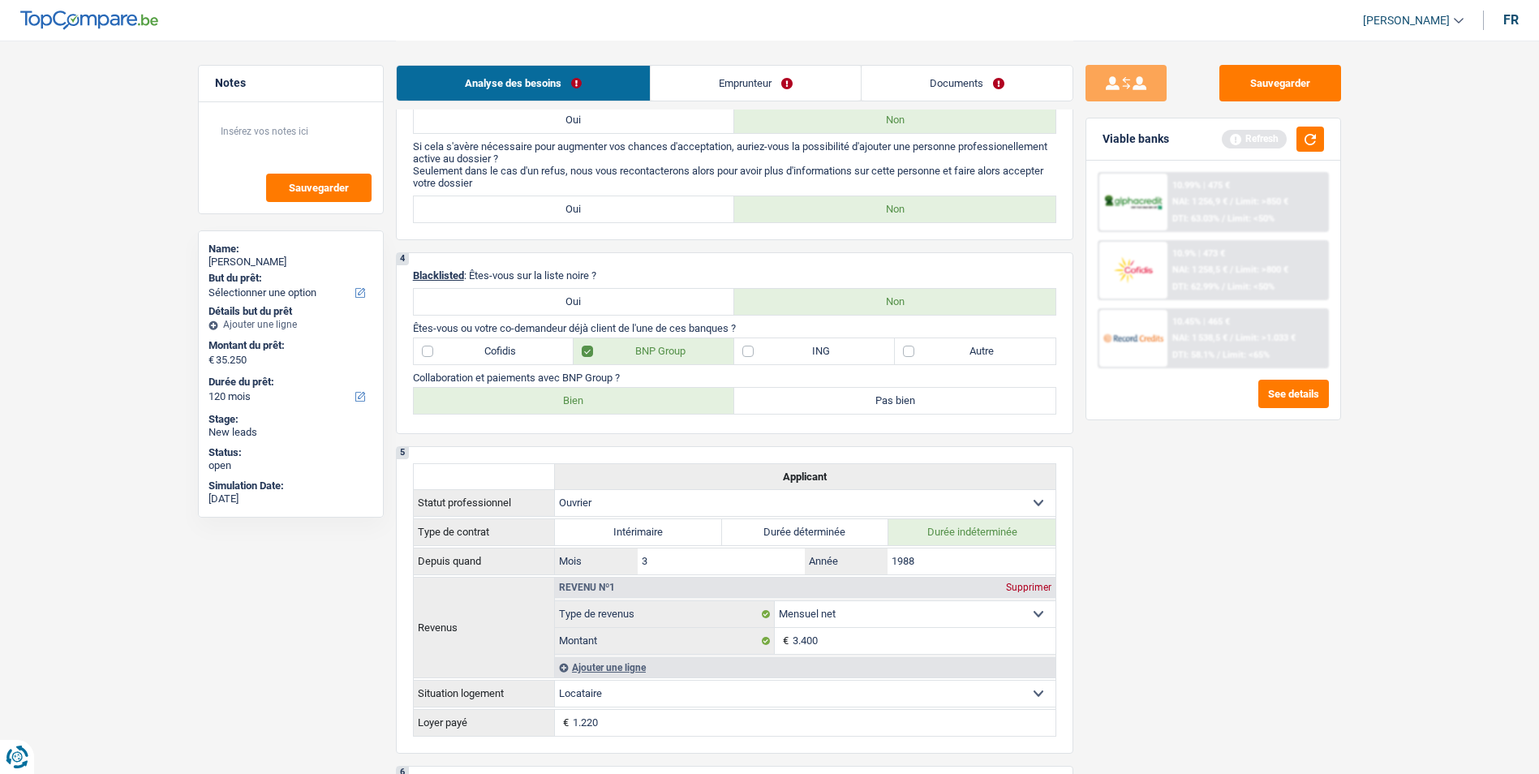
click at [950, 355] on label "Autre" at bounding box center [975, 351] width 161 height 26
click at [950, 355] on input "Autre" at bounding box center [975, 351] width 161 height 26
checkbox input "true"
click at [640, 407] on label "Bien" at bounding box center [574, 401] width 321 height 26
click at [640, 407] on input "Bien" at bounding box center [574, 401] width 321 height 26
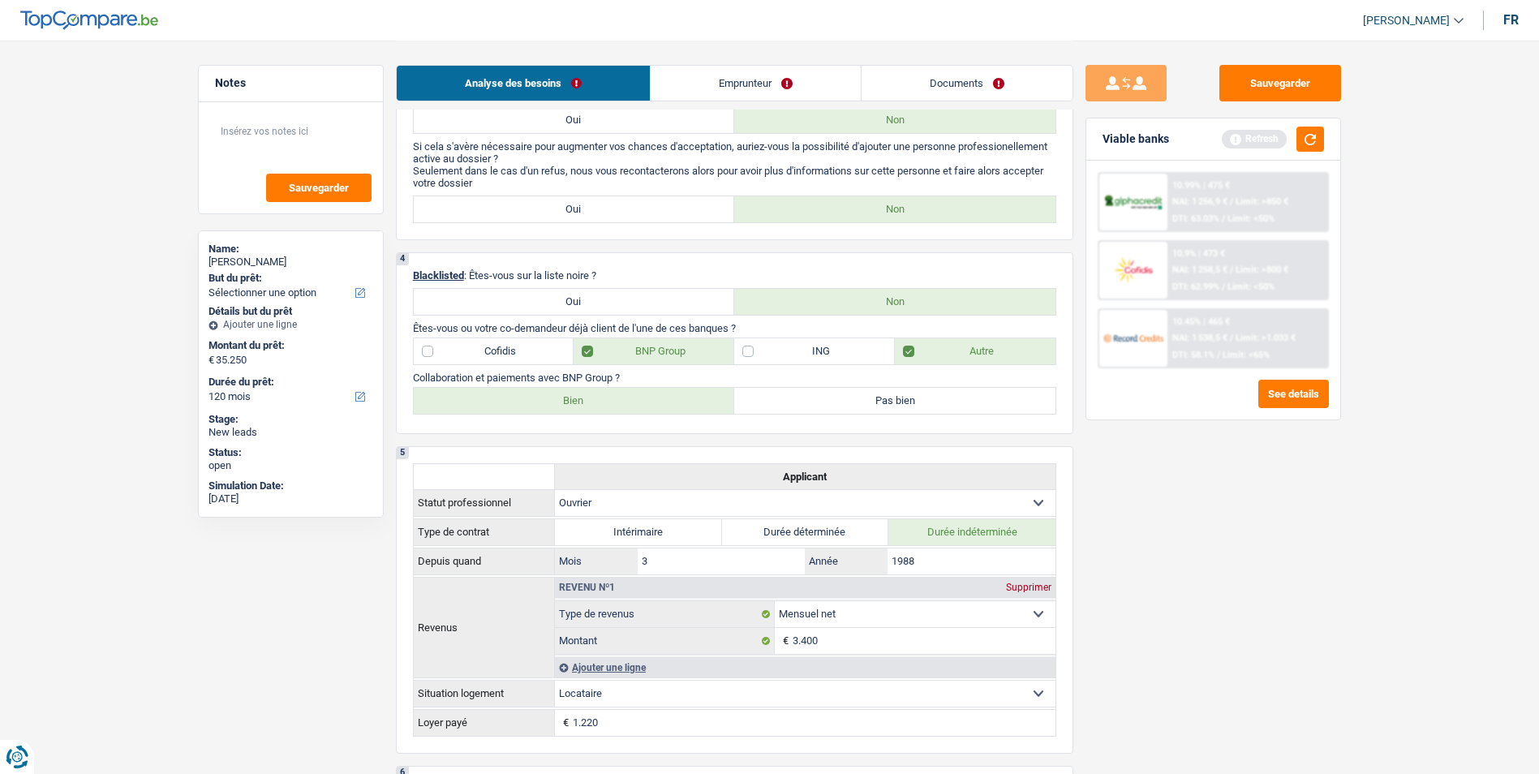
radio input "true"
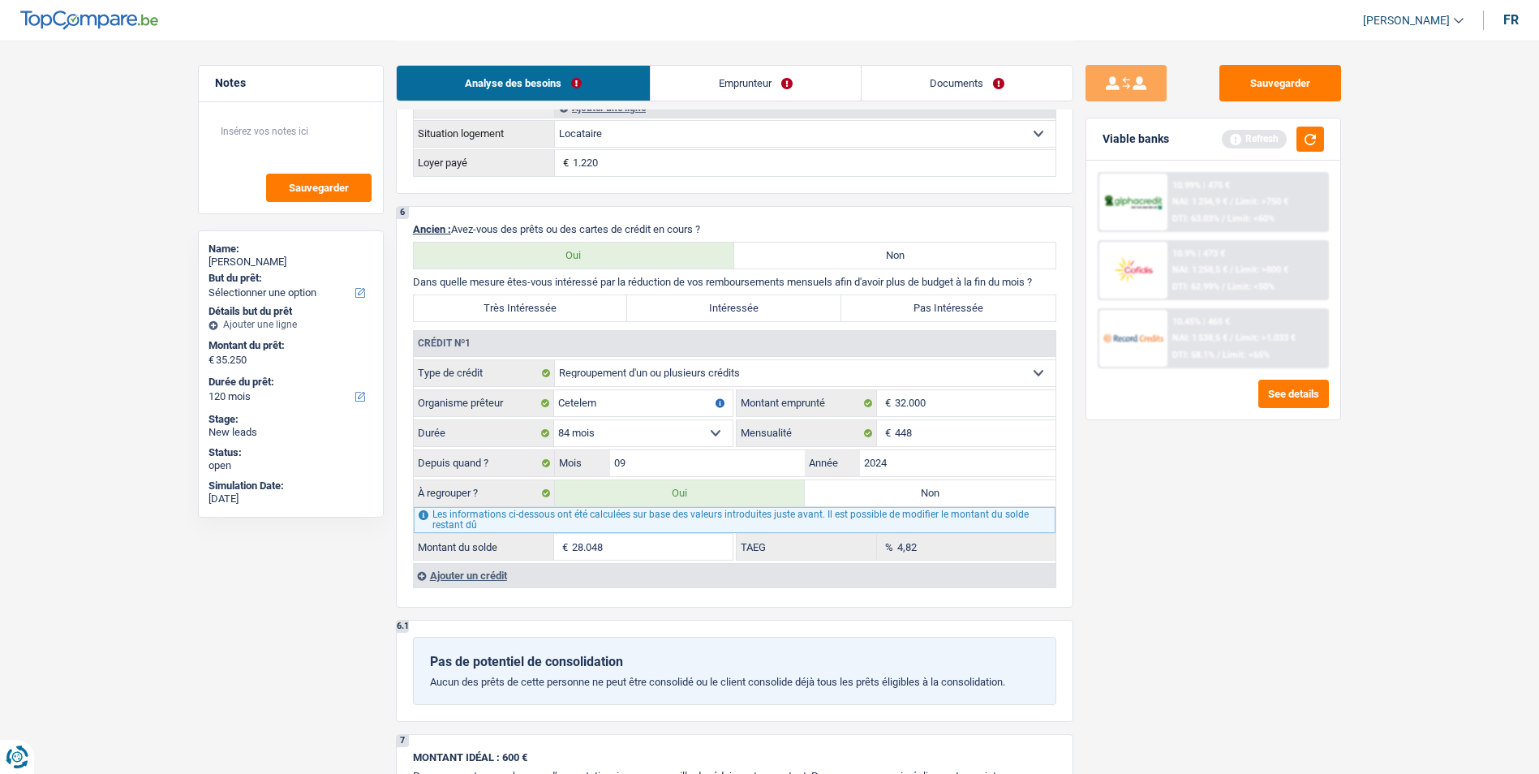
scroll to position [1135, 0]
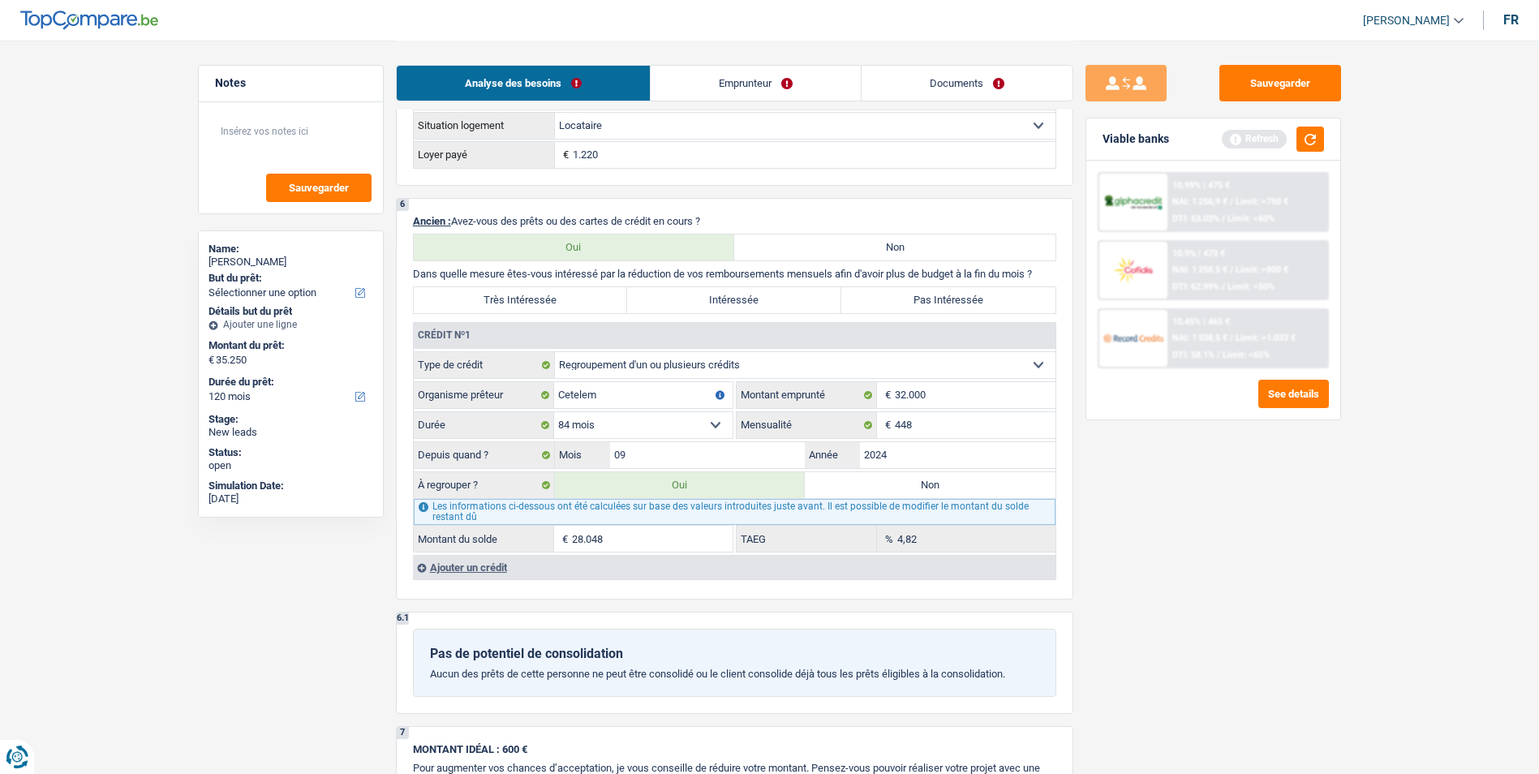
click at [574, 302] on label "Très Intéressée" at bounding box center [521, 300] width 214 height 26
click at [574, 302] on input "Très Intéressée" at bounding box center [521, 300] width 214 height 26
radio input "true"
click at [477, 571] on div "Ajouter un crédit" at bounding box center [734, 567] width 642 height 24
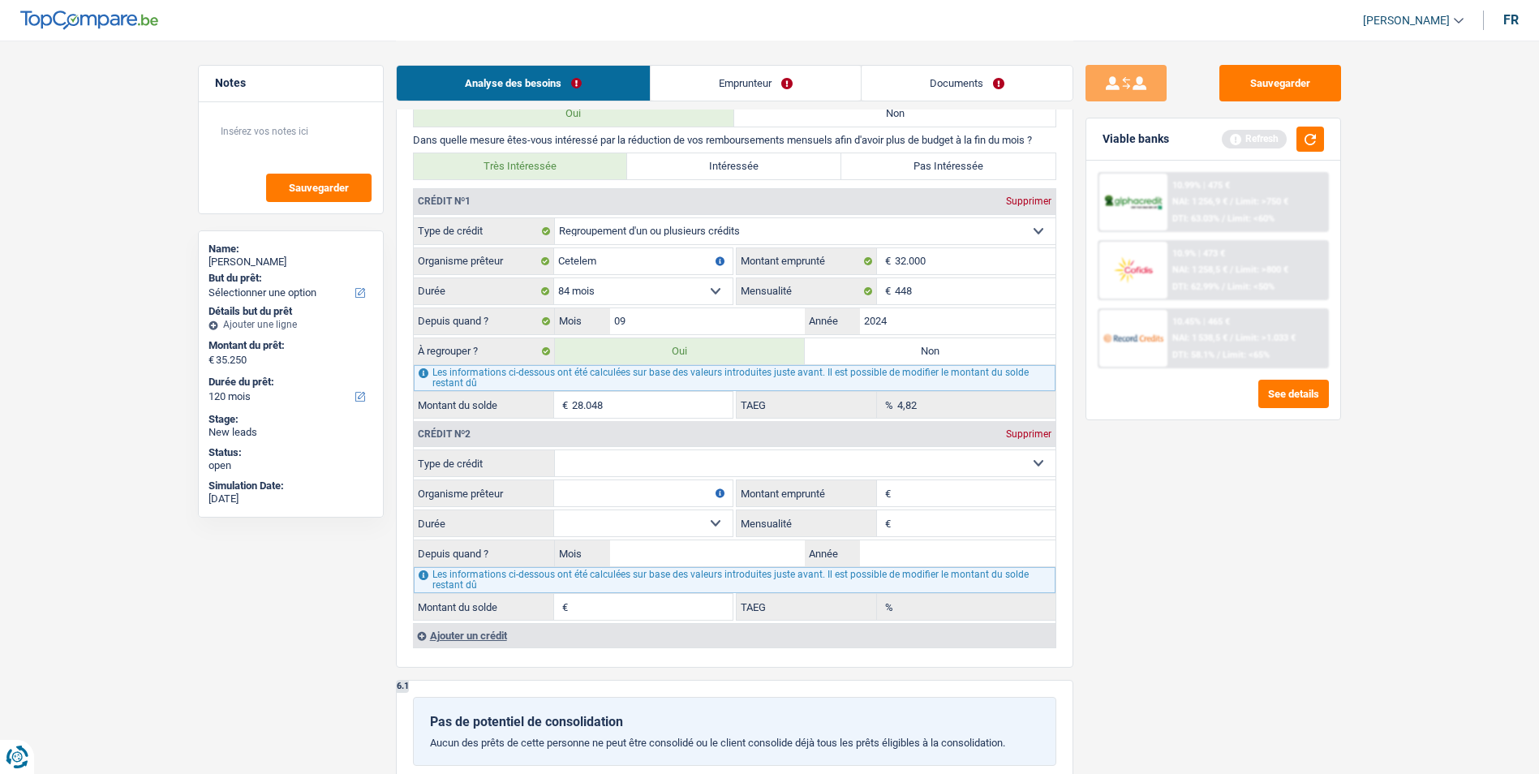
scroll to position [1298, 0]
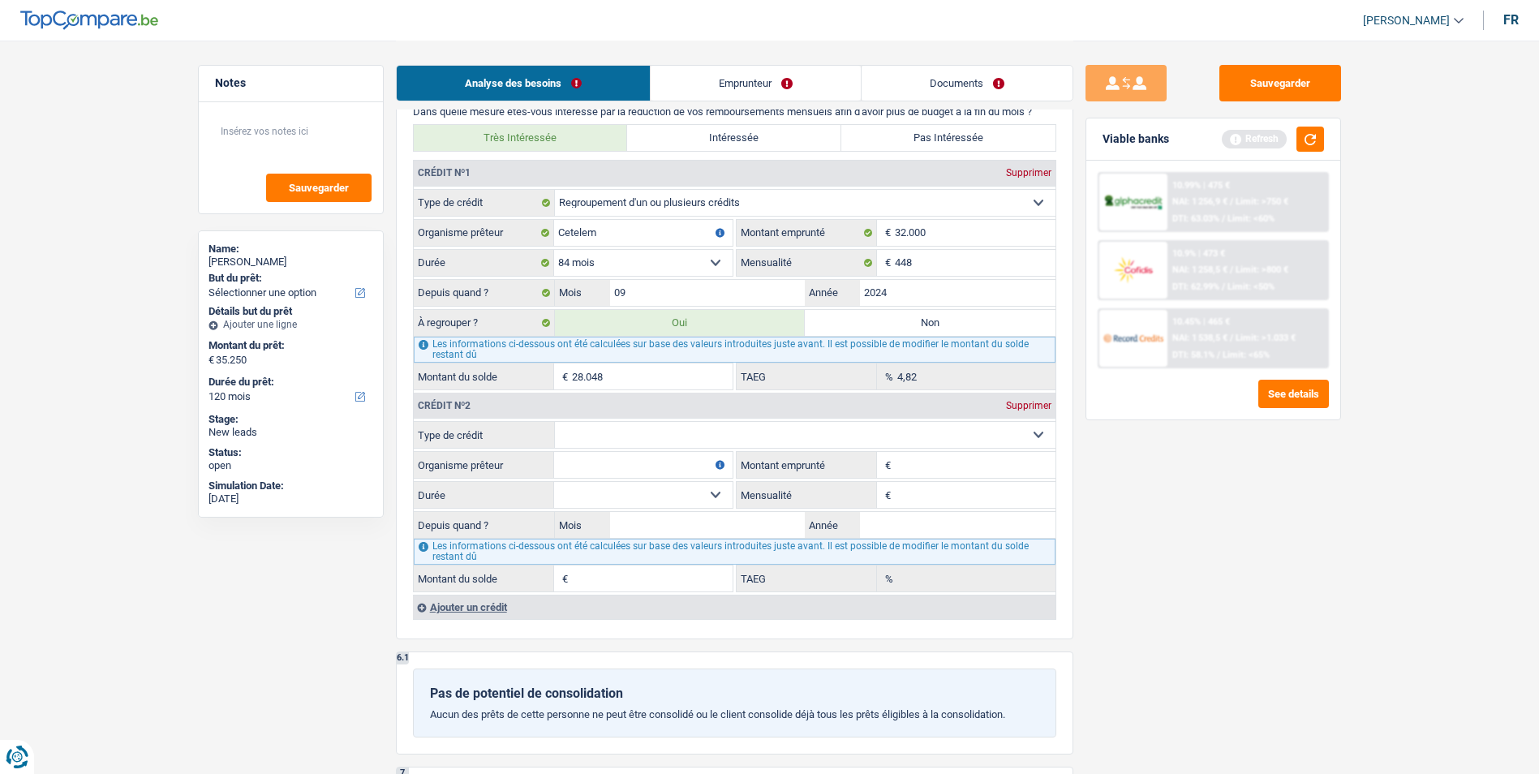
click at [788, 438] on select "Carte ou ouverture de crédit Prêt hypothécaire Vente à tempérament Prêt à tempé…" at bounding box center [805, 435] width 500 height 26
select select "personalLoan"
type input "0"
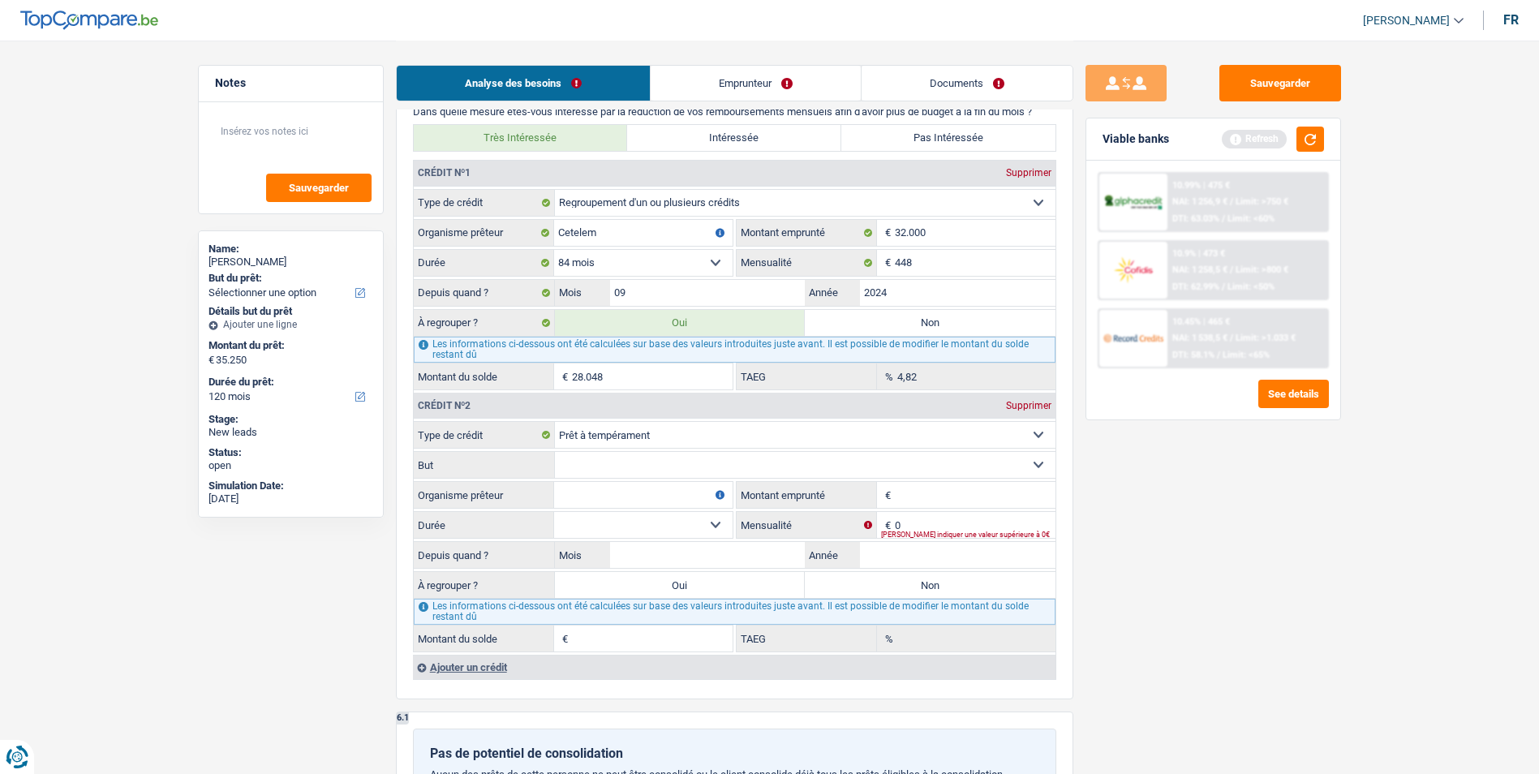
click at [715, 465] on select "Confort maison: meubles, textile, peinture, électroménager, outillage non-profe…" at bounding box center [805, 465] width 500 height 26
click at [706, 481] on fieldset "Carte ou ouverture de crédit Prêt hypothécaire Vente à tempérament Prêt à tempé…" at bounding box center [735, 536] width 642 height 231
click at [708, 473] on select "Confort maison: meubles, textile, peinture, électroménager, outillage non-profe…" at bounding box center [805, 465] width 500 height 26
select select "homeFurnishingOrRelocation"
click at [555, 452] on select "Confort maison: meubles, textile, peinture, électroménager, outillage non-profe…" at bounding box center [805, 465] width 500 height 26
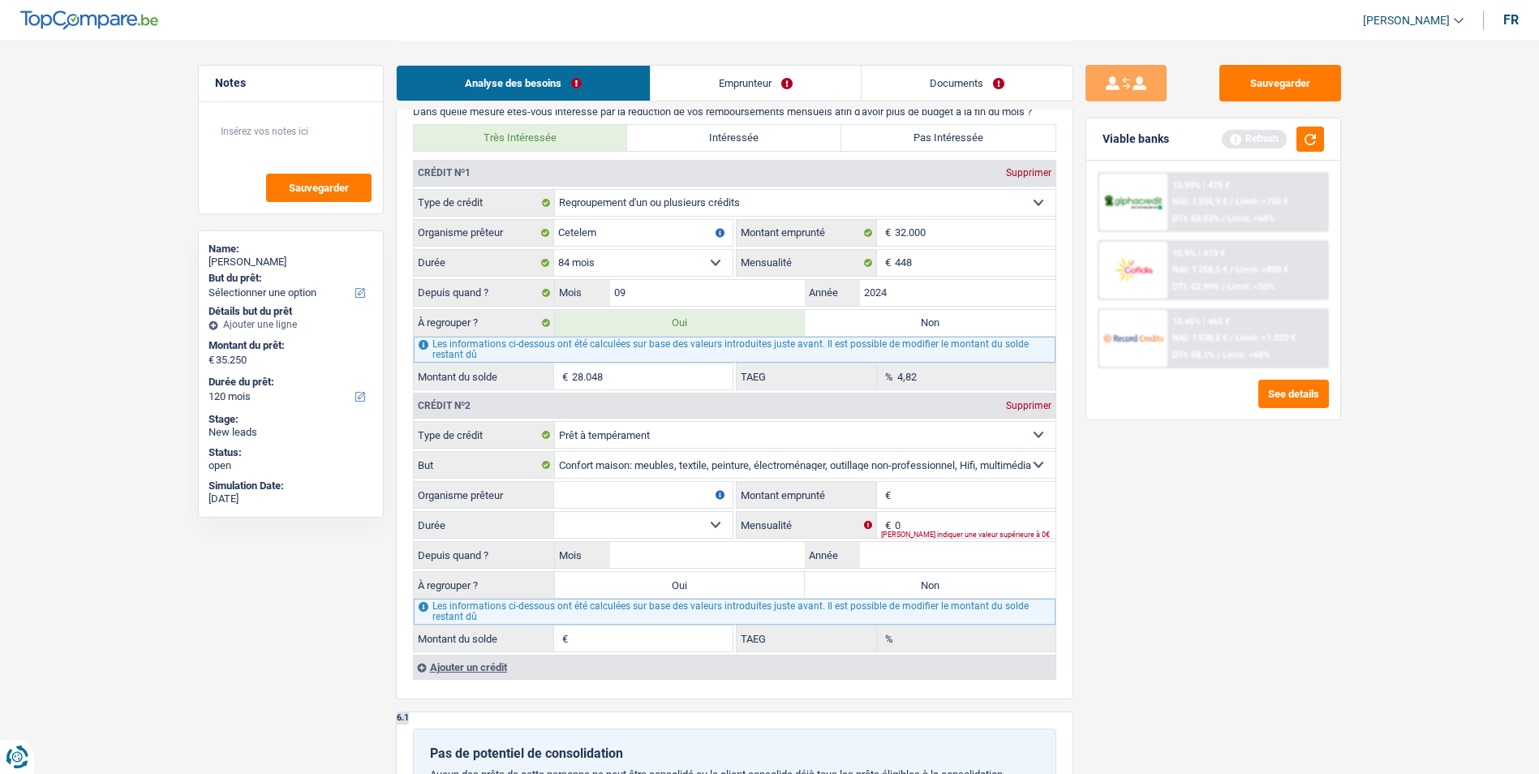
click at [951, 494] on input "Montant emprunté" at bounding box center [975, 495] width 161 height 26
type input "66"
click at [995, 532] on div "Veuillez indiquer une valeur supérieure à 0€" at bounding box center [968, 534] width 174 height 6
click at [970, 516] on input "0" at bounding box center [975, 525] width 161 height 26
type input "178"
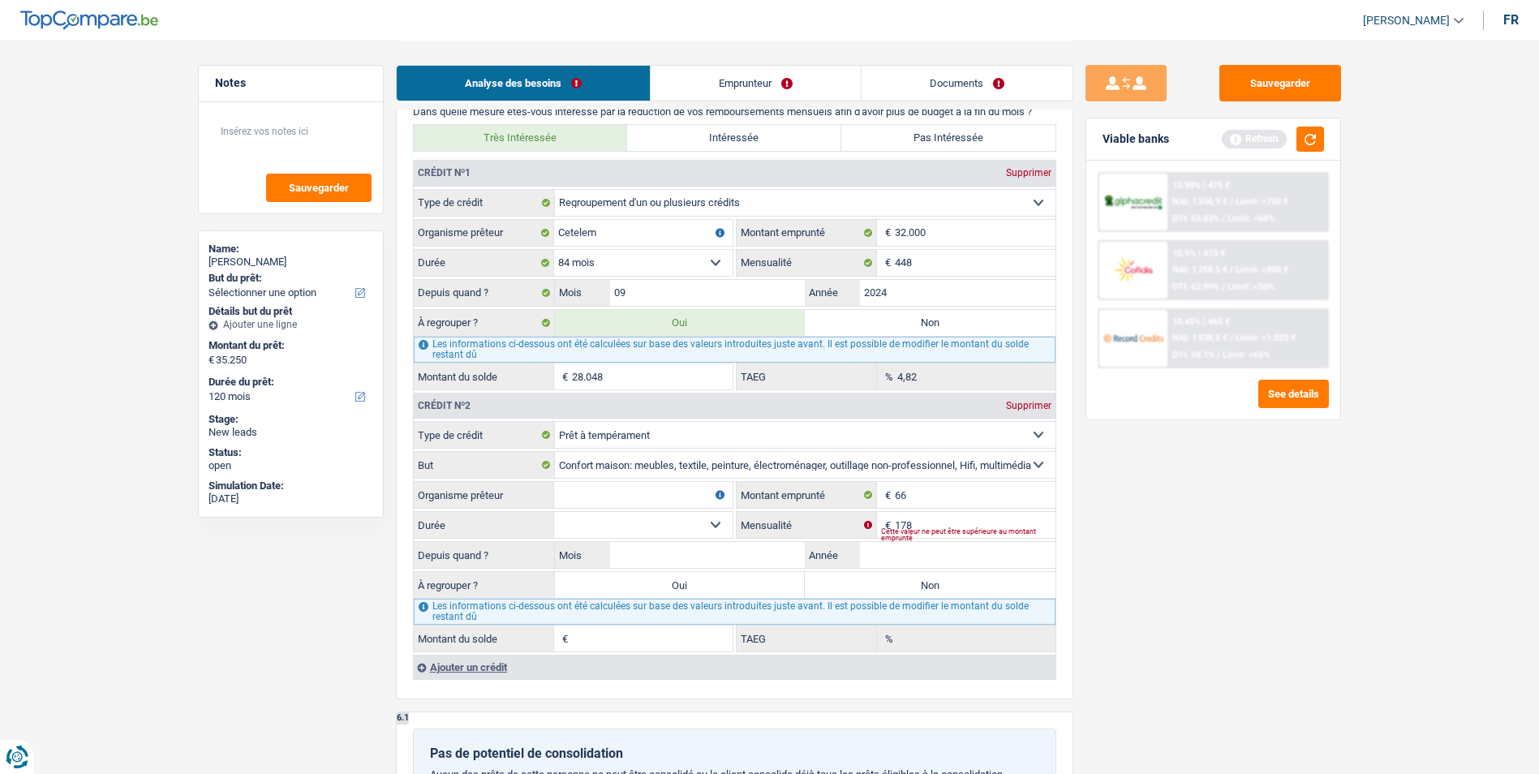
click at [700, 522] on select "12 mois 18 mois 24 mois Sélectionner une option" at bounding box center [643, 525] width 178 height 26
click at [942, 493] on input "66" at bounding box center [975, 495] width 161 height 26
click at [775, 549] on input "Mois" at bounding box center [707, 555] width 195 height 26
type input "01"
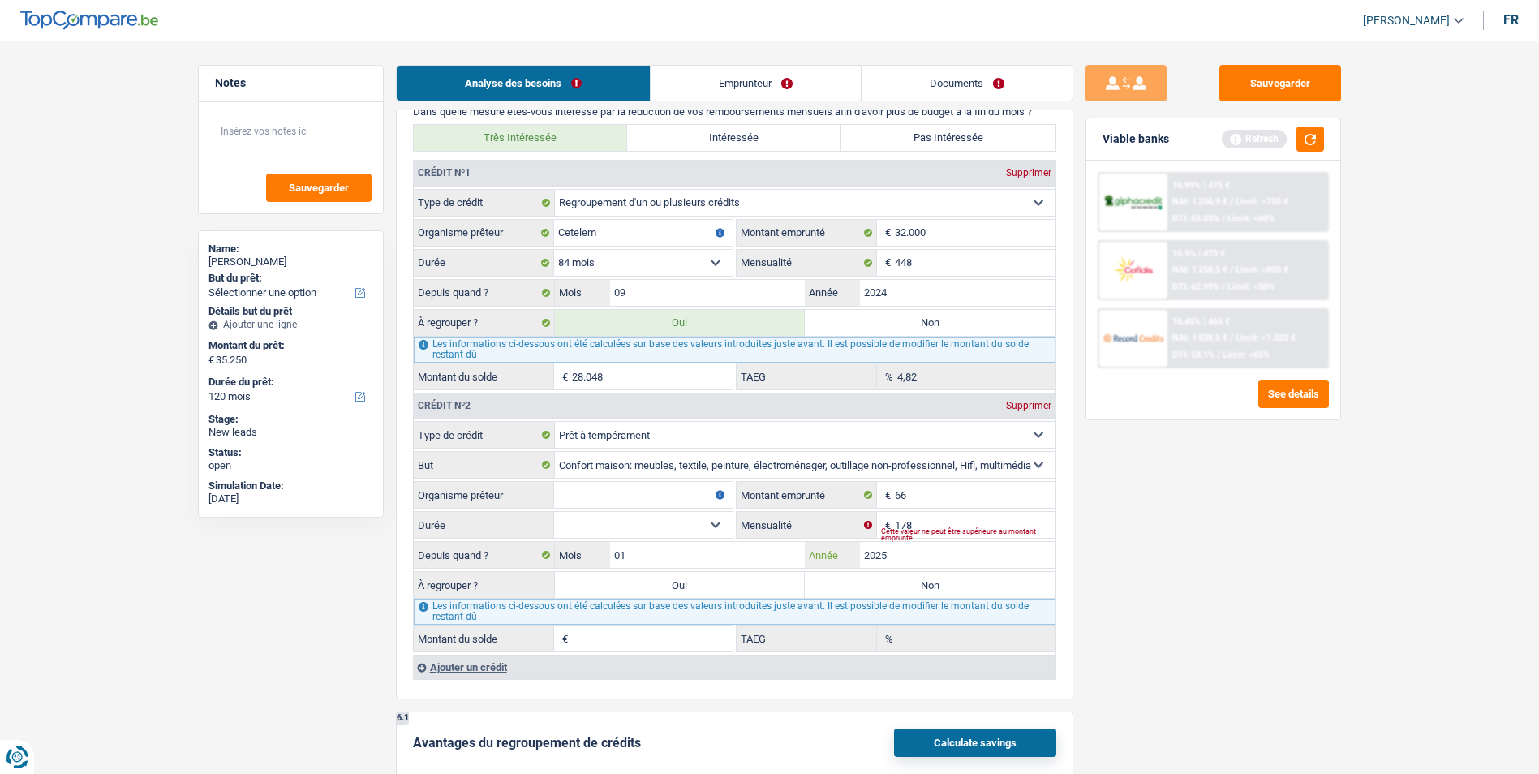
type input "2025"
click at [925, 495] on input "66" at bounding box center [975, 495] width 161 height 26
type input "6.655"
click at [646, 492] on input "Organisme prêteur" at bounding box center [643, 495] width 178 height 26
type input "Mozzeno"
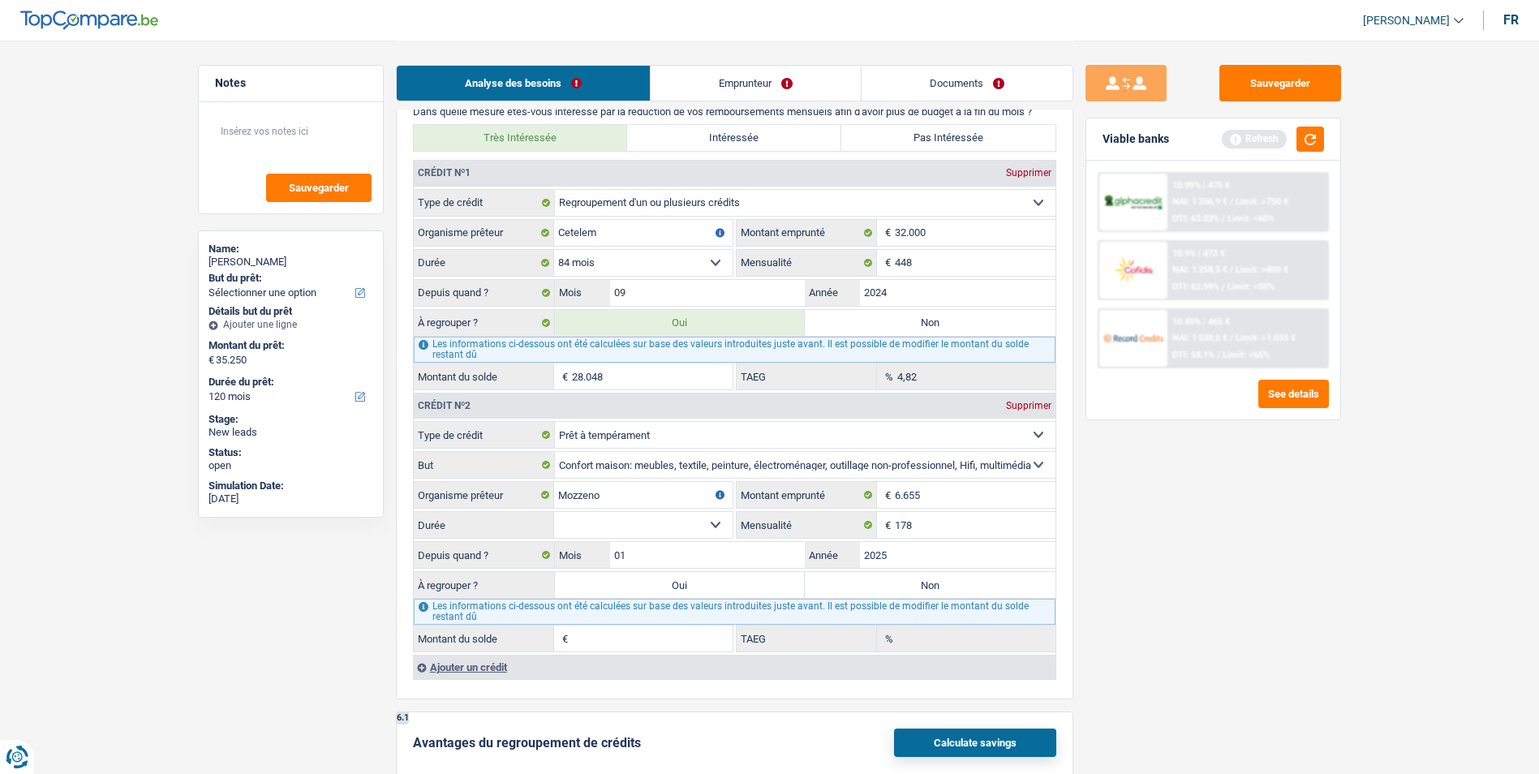
click at [715, 525] on select "12 mois 18 mois 24 mois 30 mois 36 mois 42 mois Sélectionner une option" at bounding box center [643, 525] width 178 height 26
select select "42"
click at [554, 512] on select "12 mois 18 mois 24 mois 30 mois 36 mois 42 mois Sélectionner une option" at bounding box center [643, 525] width 178 height 26
type input "5.504"
type input "6,84"
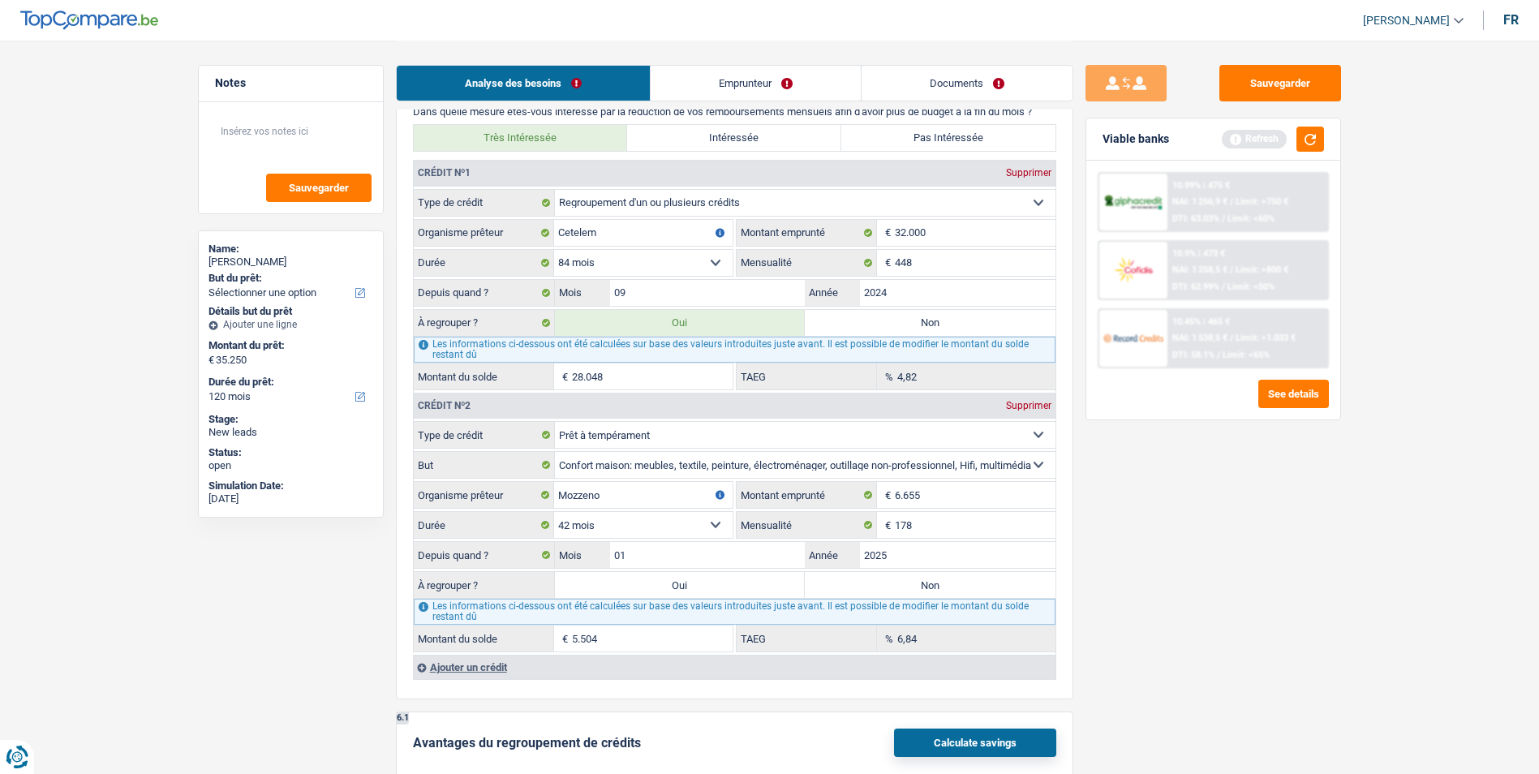
click at [713, 585] on label "Oui" at bounding box center [680, 585] width 251 height 26
click at [713, 585] on input "Oui" at bounding box center [680, 585] width 251 height 26
radio input "true"
type input "33.552"
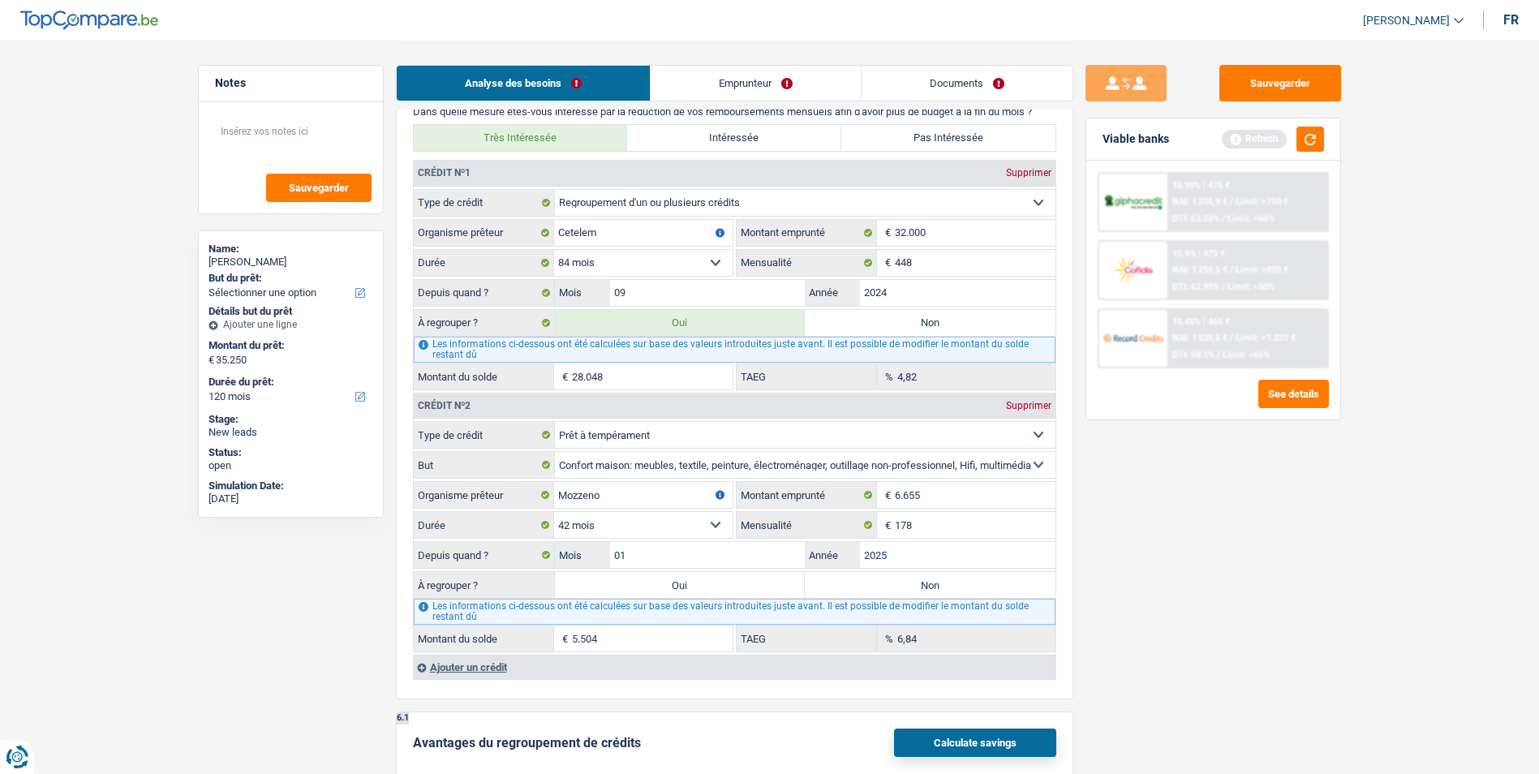
type input "33.552"
select select "refinancing"
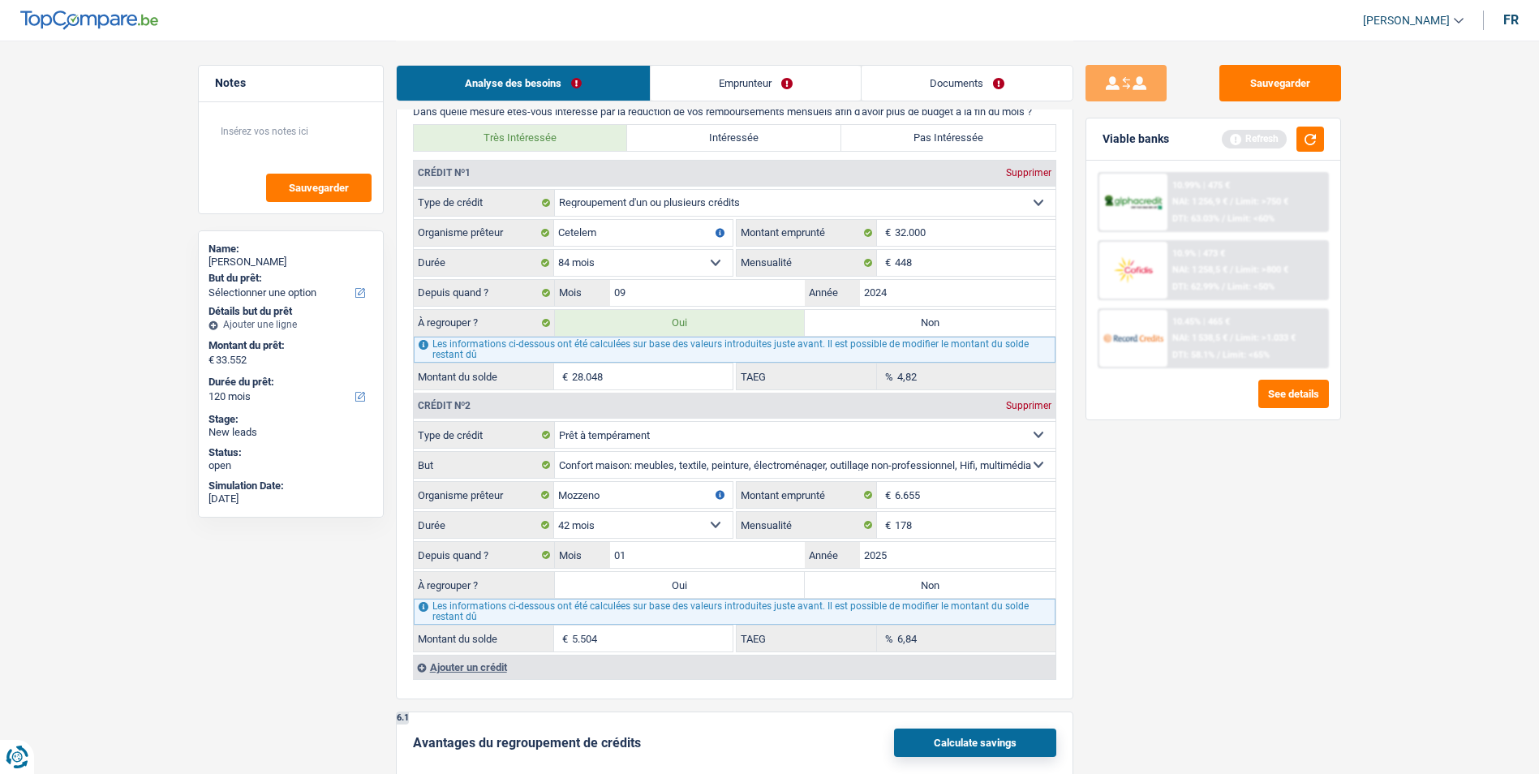
select select "refinancing"
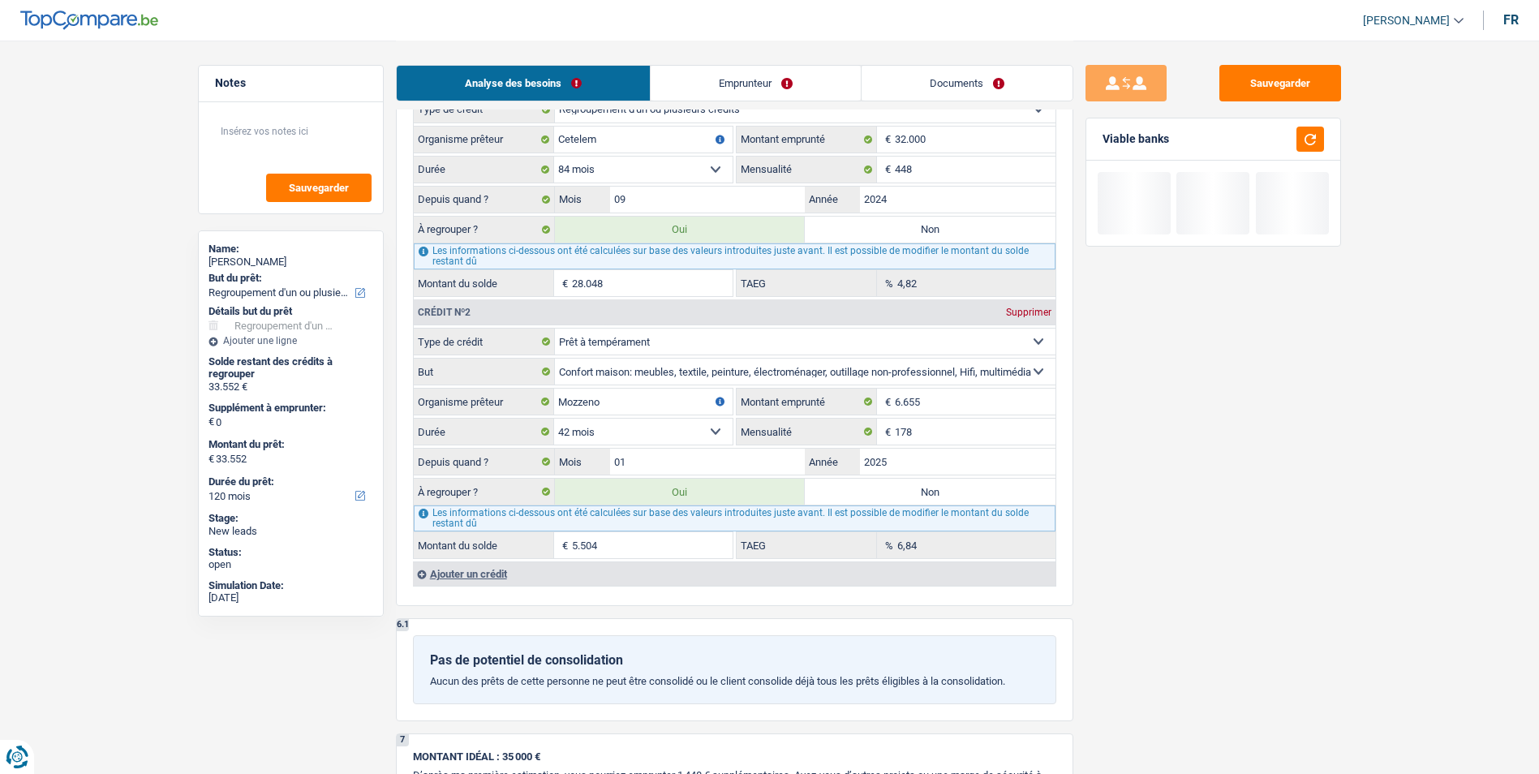
scroll to position [1460, 0]
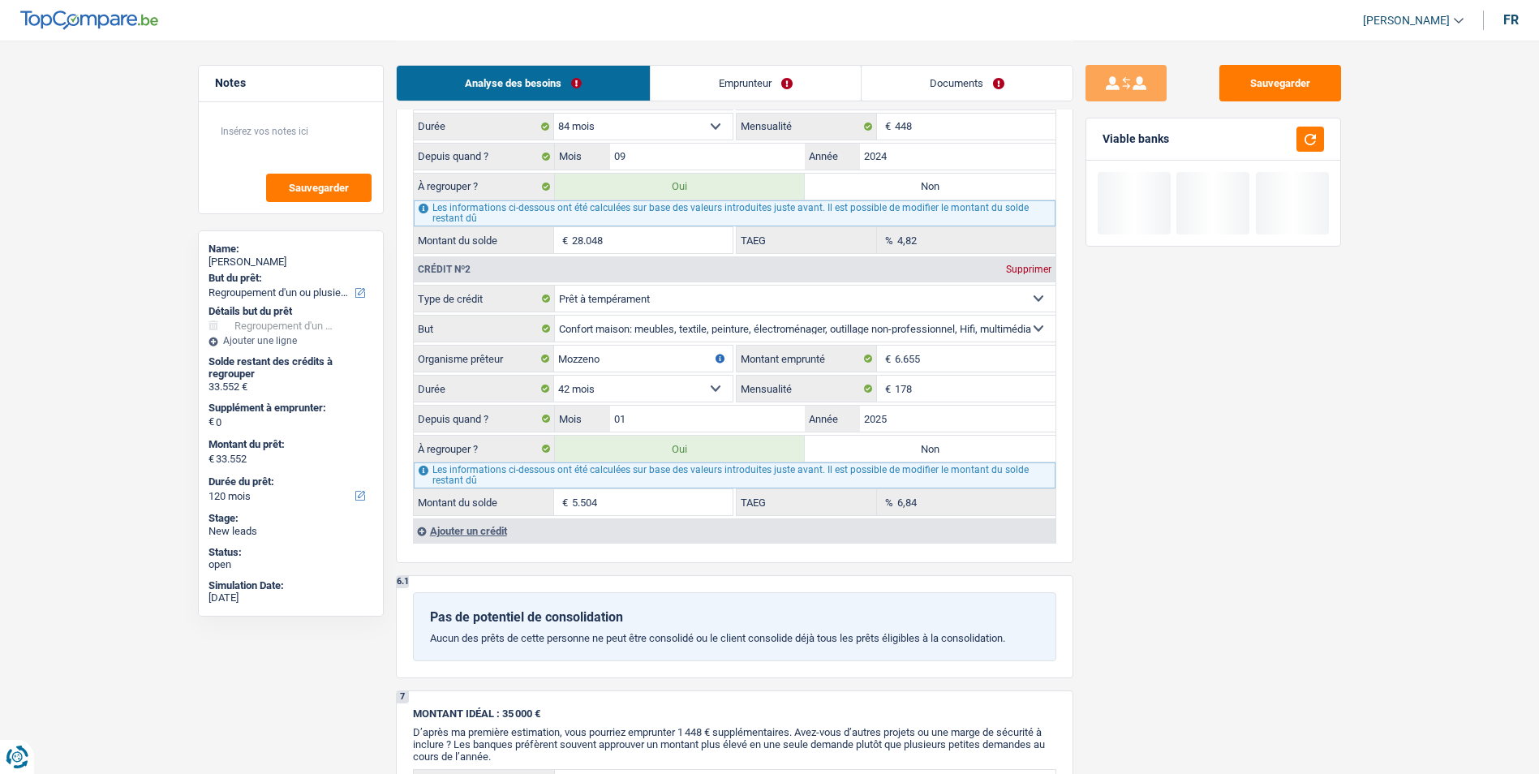
click at [494, 533] on div "Ajouter un crédit" at bounding box center [734, 530] width 642 height 24
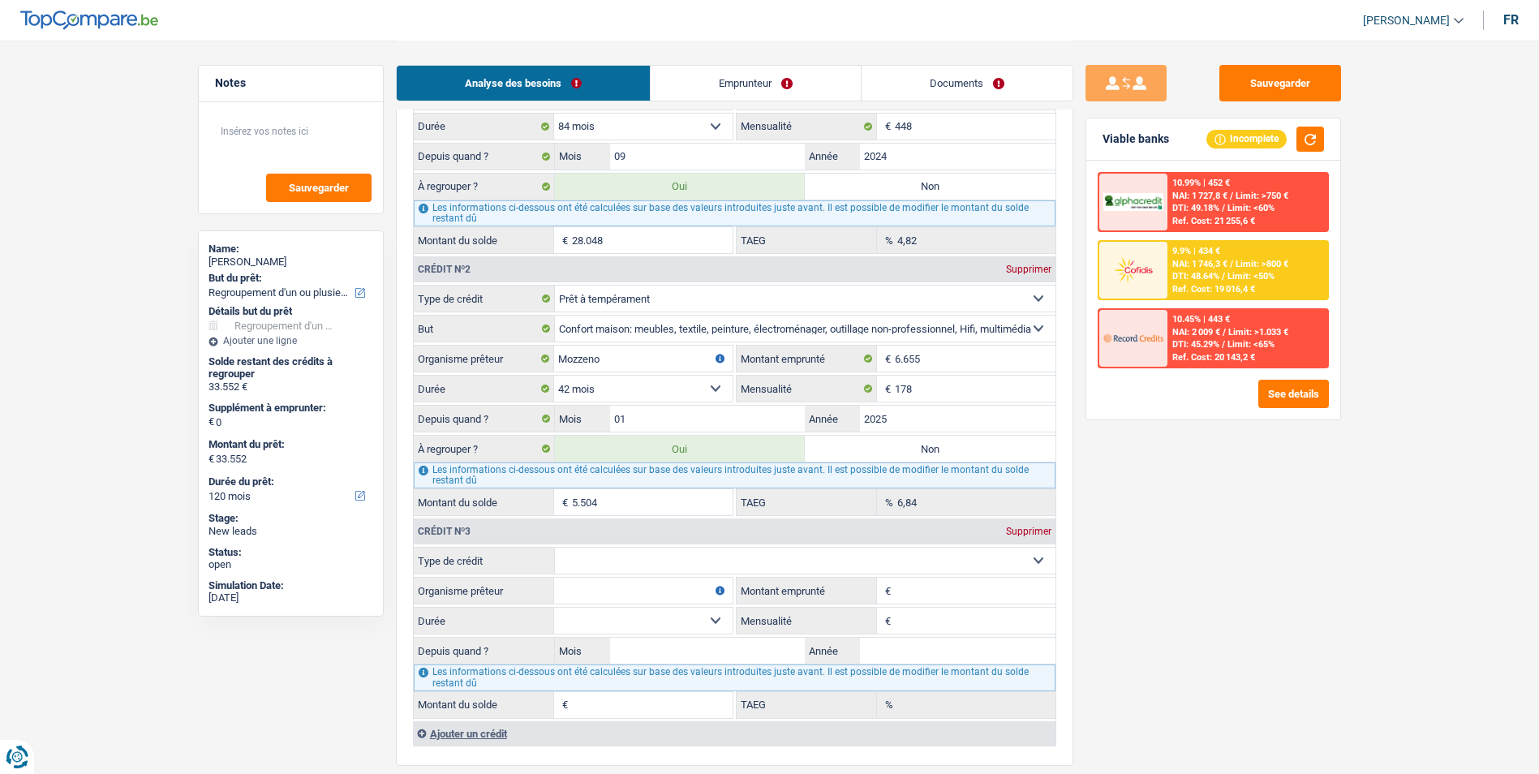
click at [662, 567] on select "Carte ou ouverture de crédit Prêt hypothécaire Vente à tempérament Prêt à tempé…" at bounding box center [805, 560] width 500 height 26
select select "personalLoan"
type input "0"
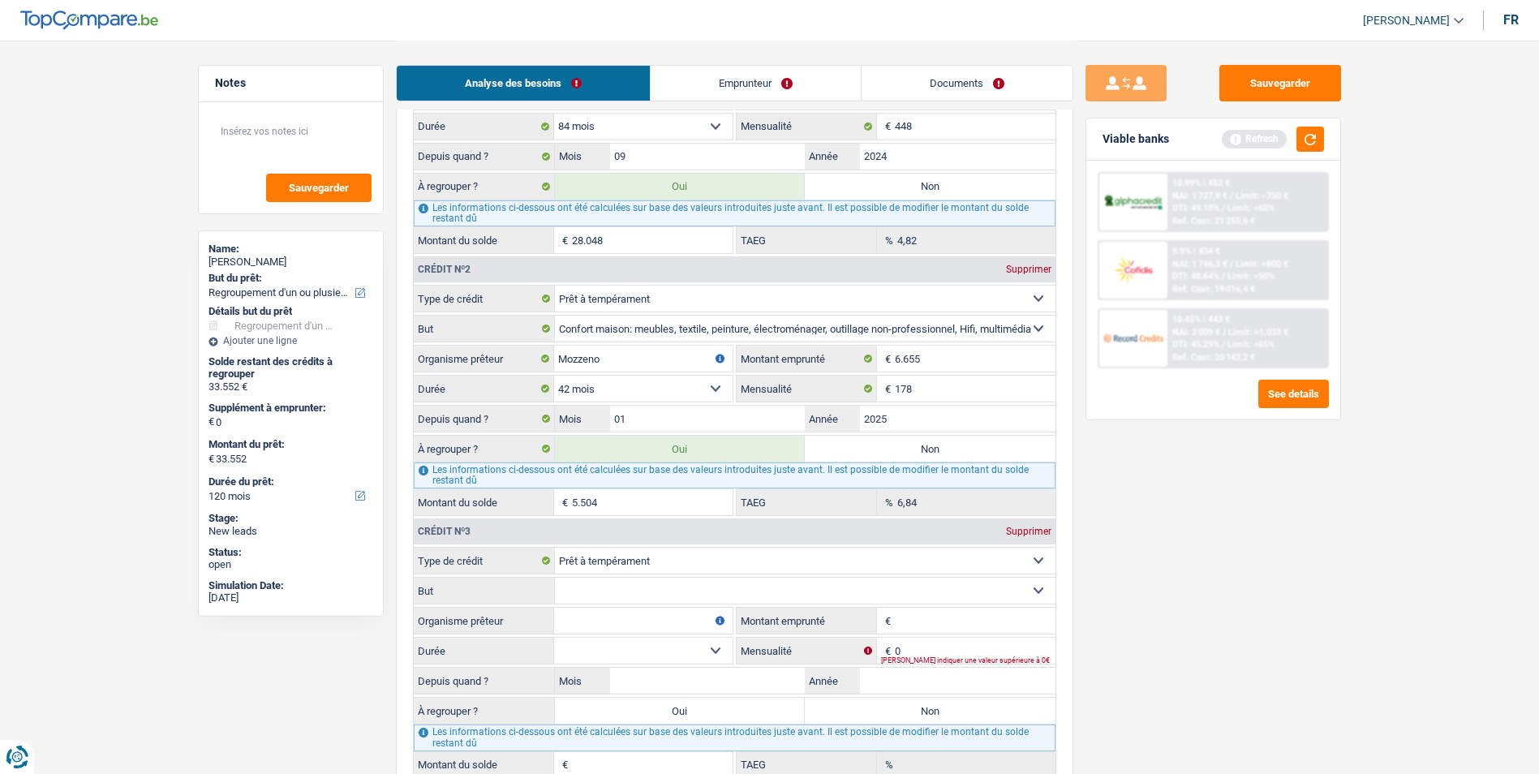
click at [947, 621] on input "Montant emprunté" at bounding box center [975, 620] width 161 height 26
type input "1.250"
click at [910, 654] on input "0" at bounding box center [975, 650] width 161 height 26
type input "61"
click at [706, 649] on select "12 mois 18 mois 24 mois Sélectionner une option" at bounding box center [643, 650] width 178 height 26
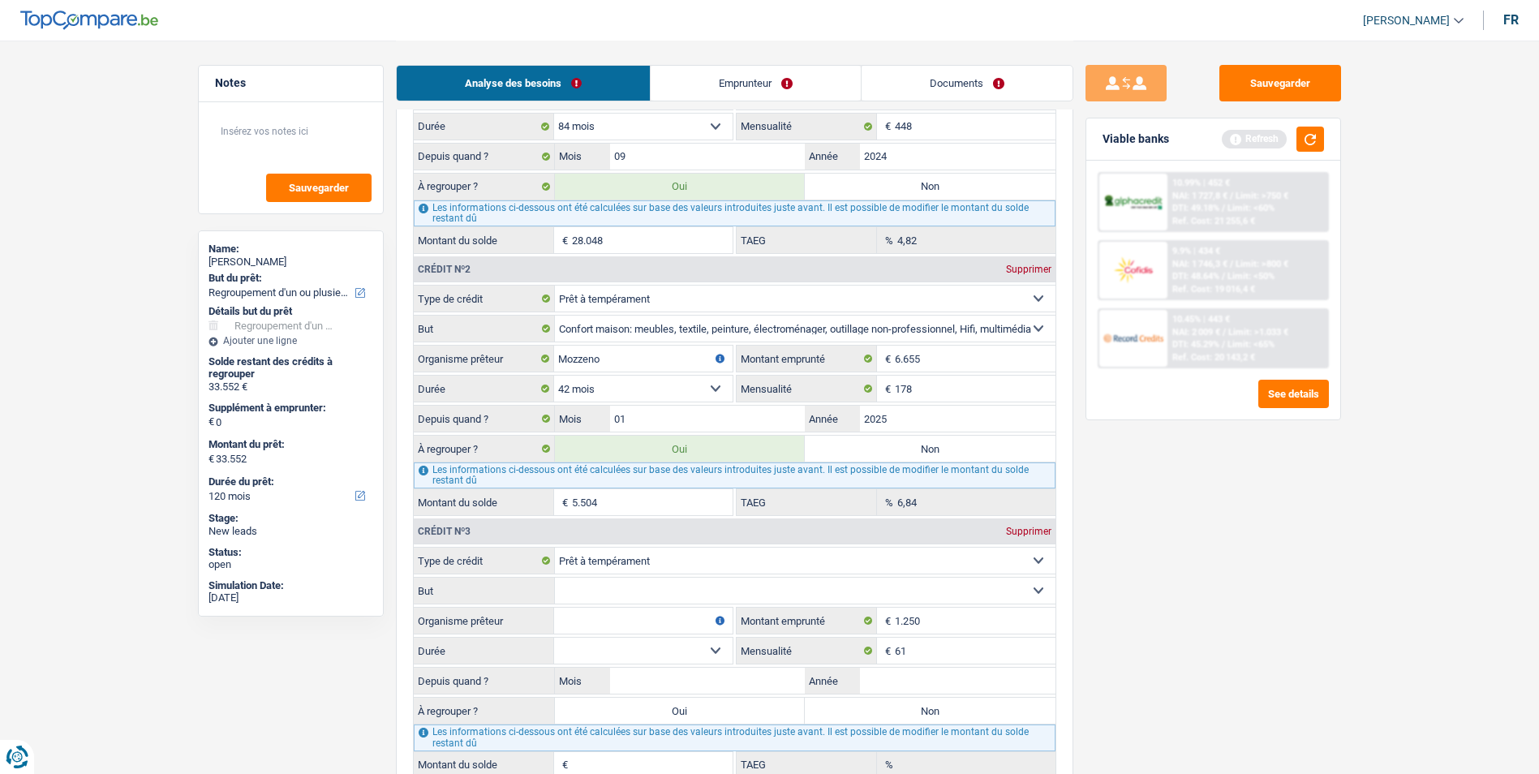
select select "24"
click at [554, 637] on select "12 mois 18 mois 24 mois Sélectionner une option" at bounding box center [643, 650] width 178 height 26
click at [632, 620] on input "Organisme prêteur" at bounding box center [643, 620] width 178 height 26
type input "Mozzeno"
click at [646, 586] on select "Confort maison: meubles, textile, peinture, électroménager, outillage non-profe…" at bounding box center [805, 590] width 500 height 26
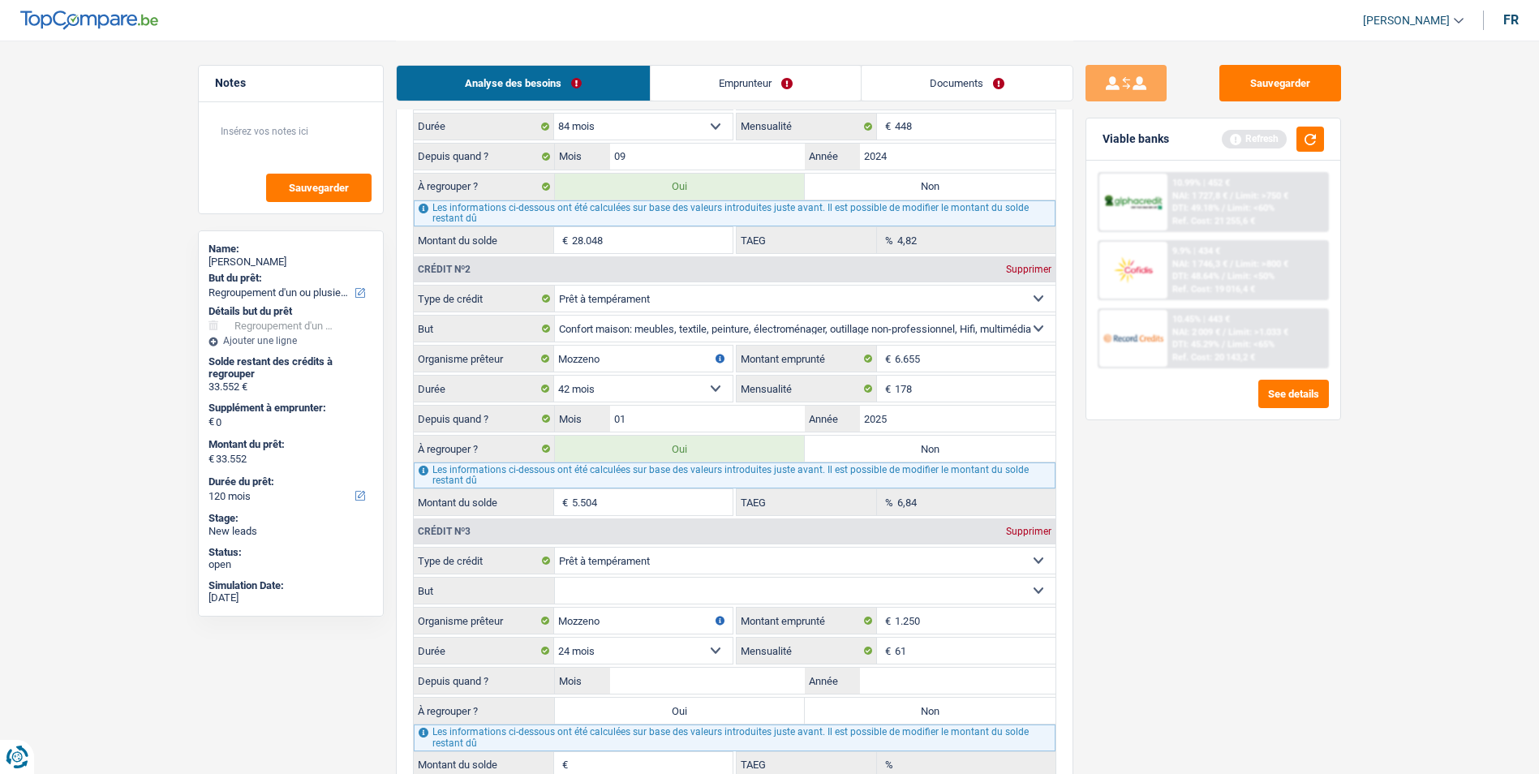
select select "homeFurnishingOrRelocation"
click at [555, 577] on select "Confort maison: meubles, textile, peinture, électroménager, outillage non-profe…" at bounding box center [805, 590] width 500 height 26
click at [728, 682] on input "Mois" at bounding box center [707, 681] width 195 height 26
type input "01"
type input "202"
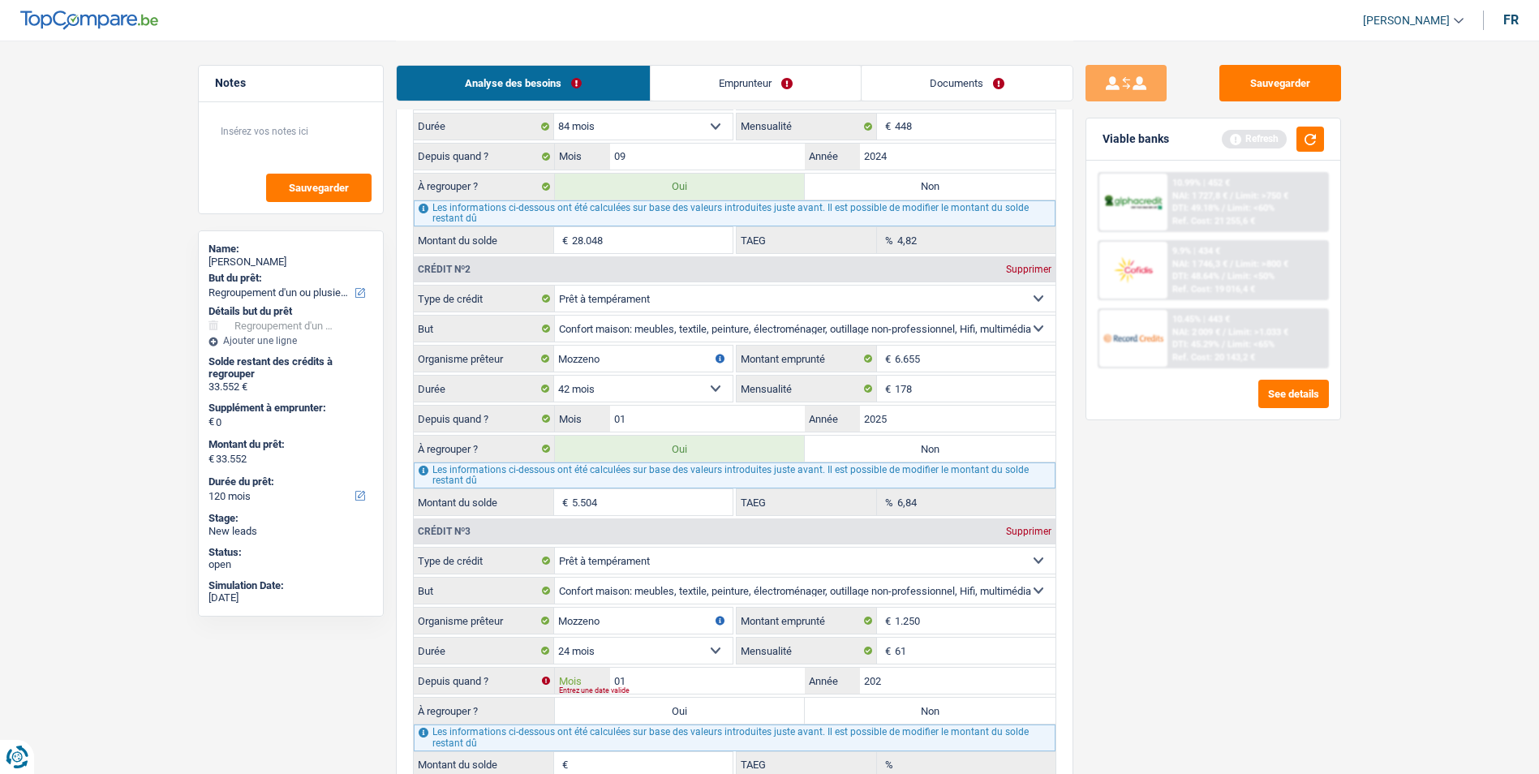
click at [728, 682] on input "01" at bounding box center [707, 681] width 195 height 26
type input "1"
type input "16,83"
click at [740, 680] on input "07" at bounding box center [707, 681] width 195 height 26
type input "07"
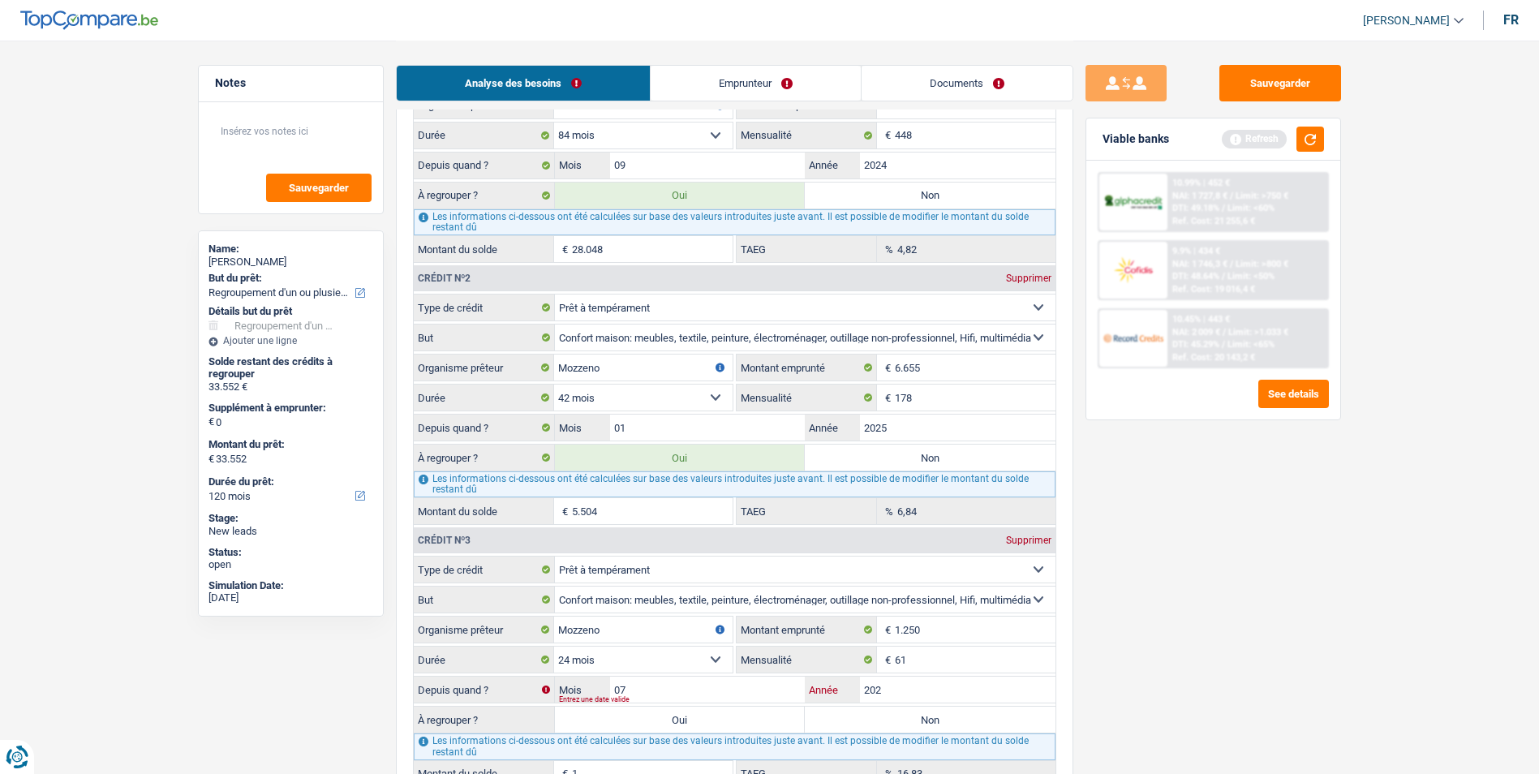
scroll to position [1541, 0]
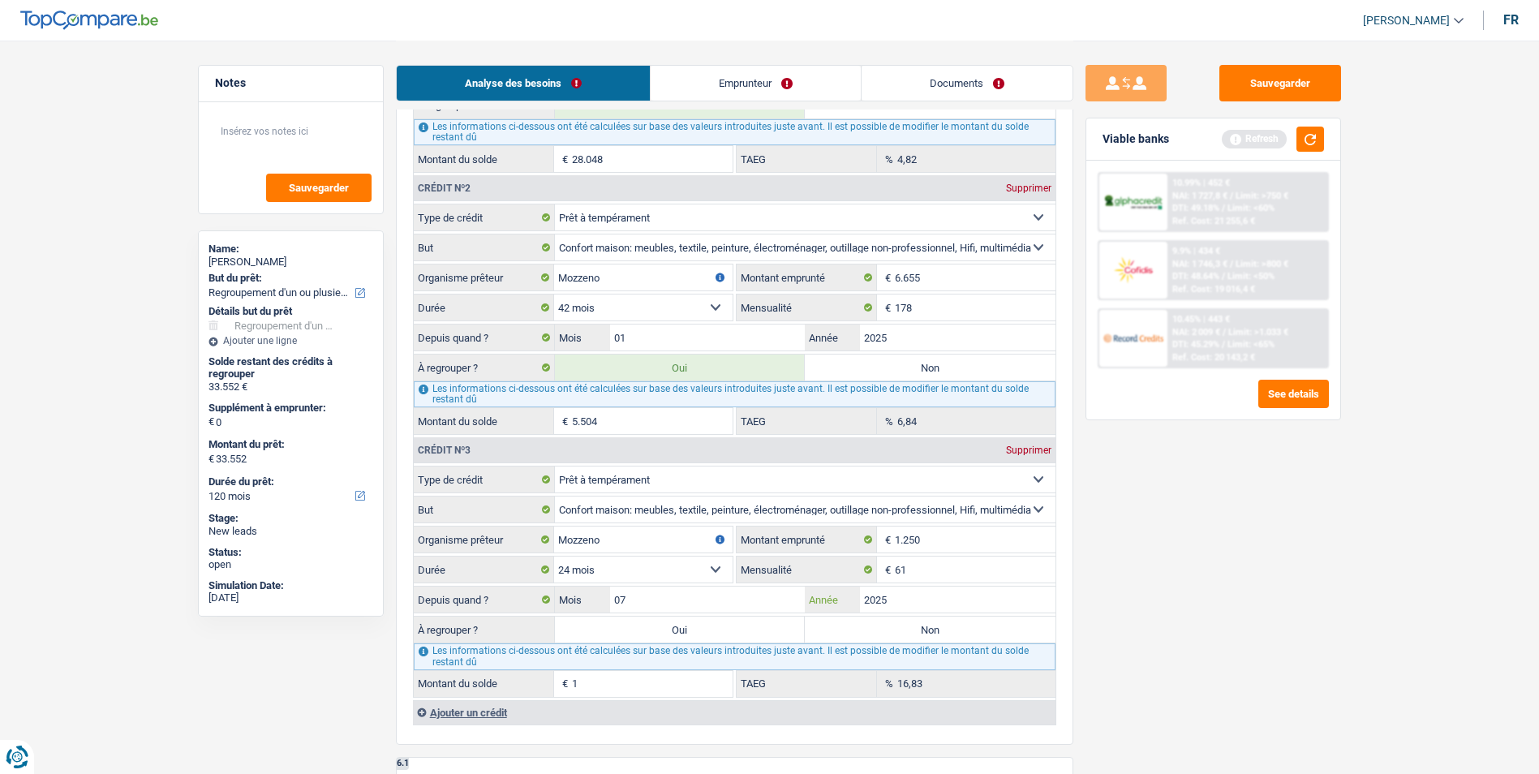
type input "2025"
type input "1.161"
click at [749, 633] on label "Oui" at bounding box center [680, 629] width 251 height 26
click at [749, 633] on input "Oui" at bounding box center [680, 629] width 251 height 26
radio input "true"
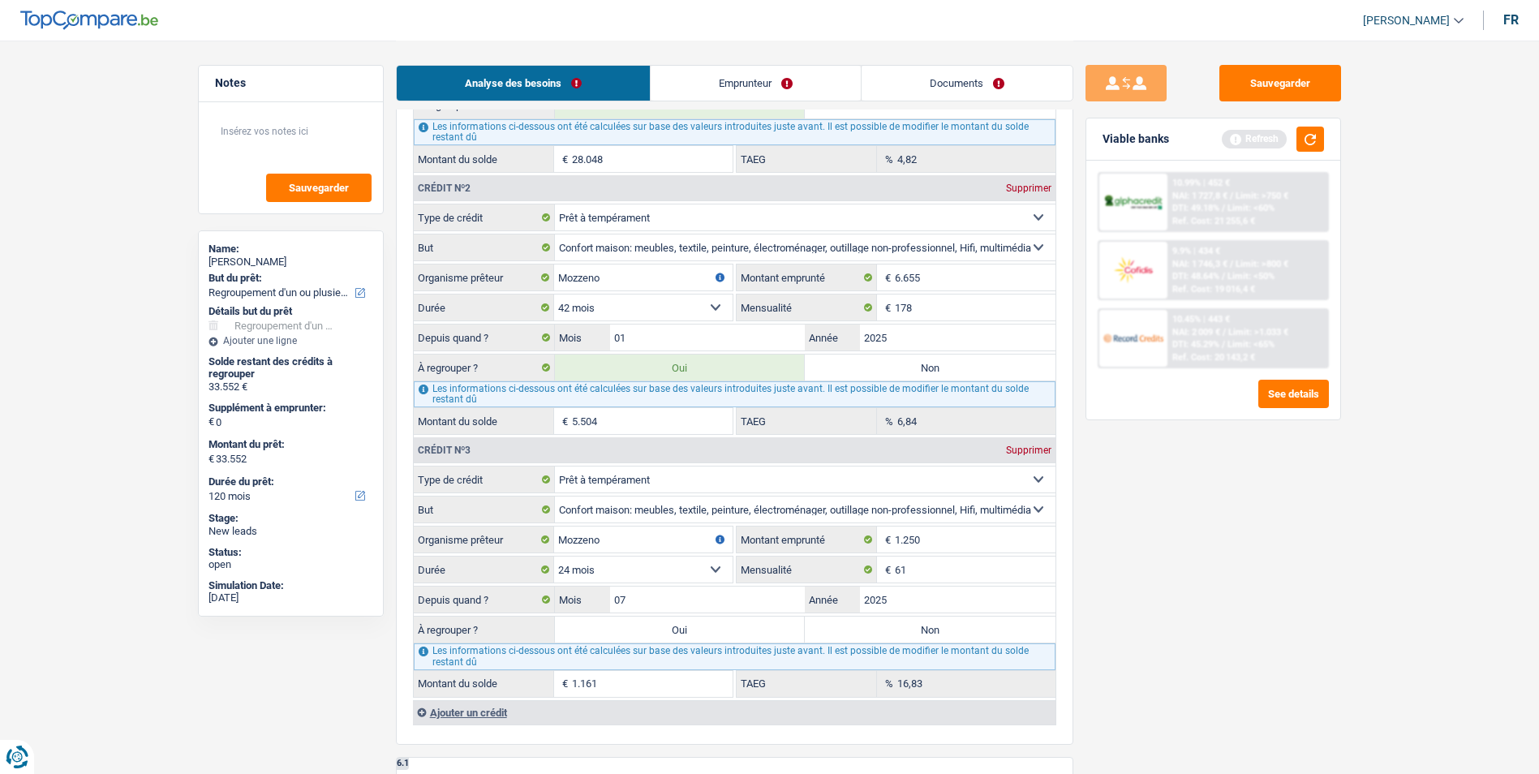
type input "34.713"
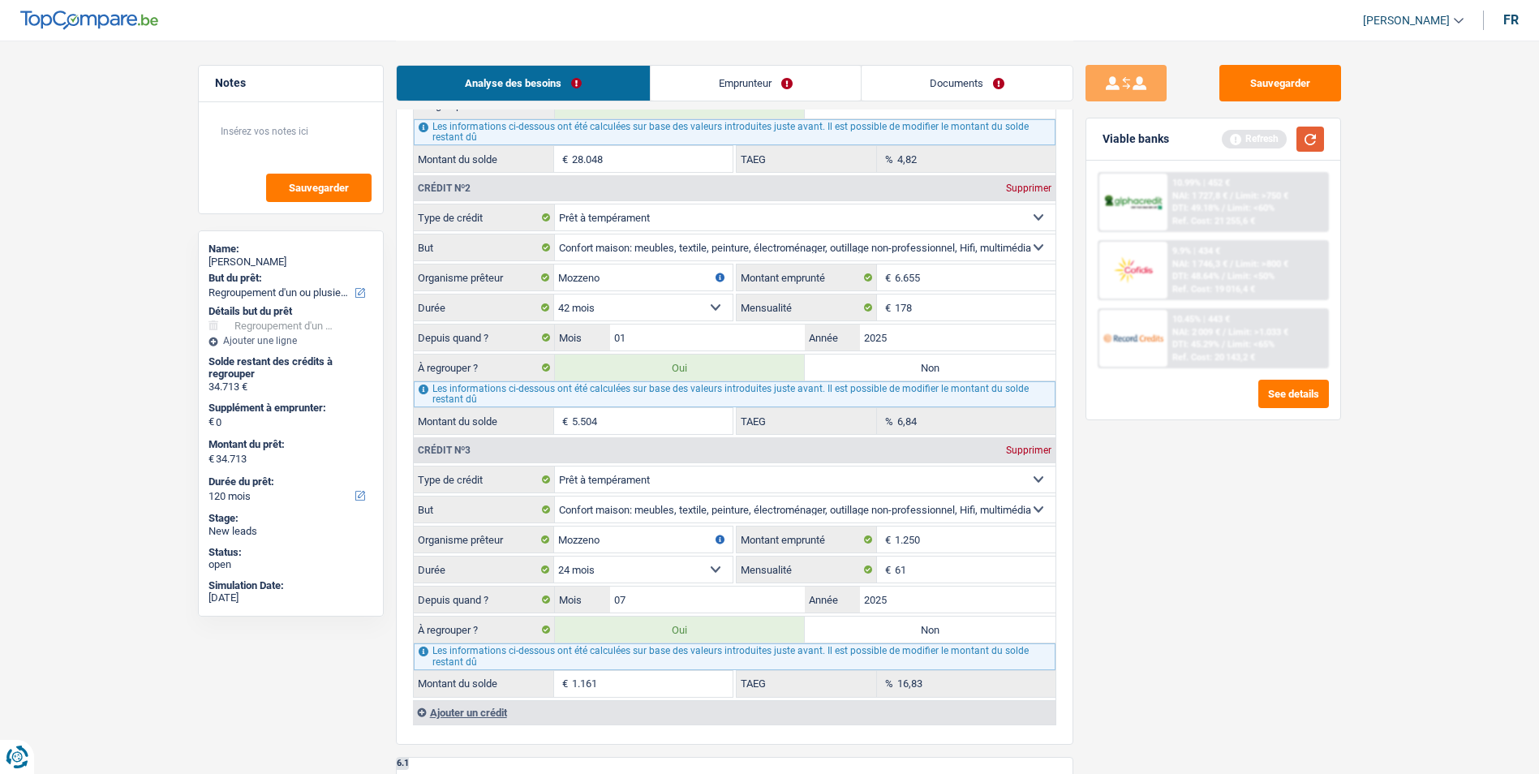
click at [1315, 143] on button "button" at bounding box center [1310, 139] width 28 height 25
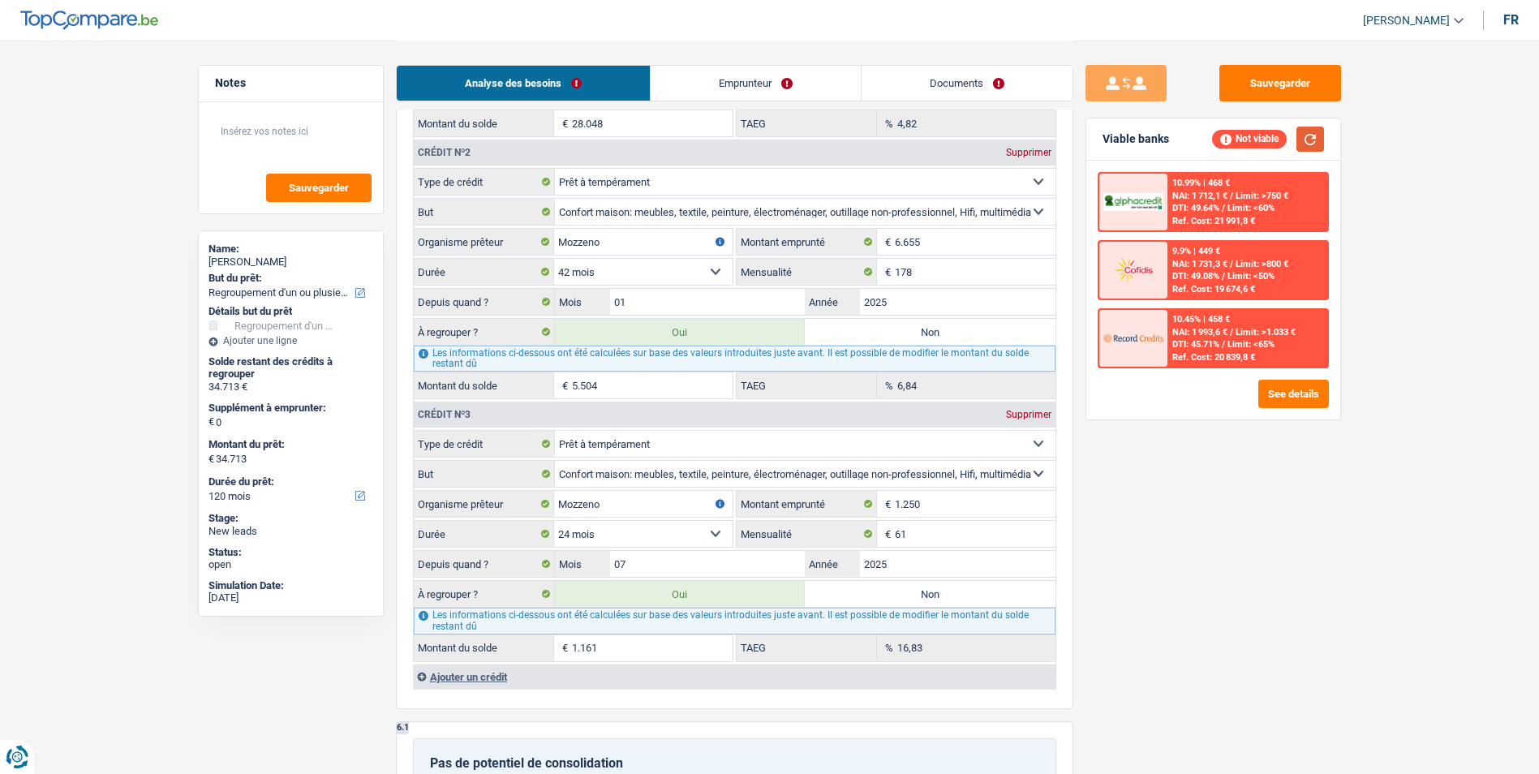
scroll to position [1622, 0]
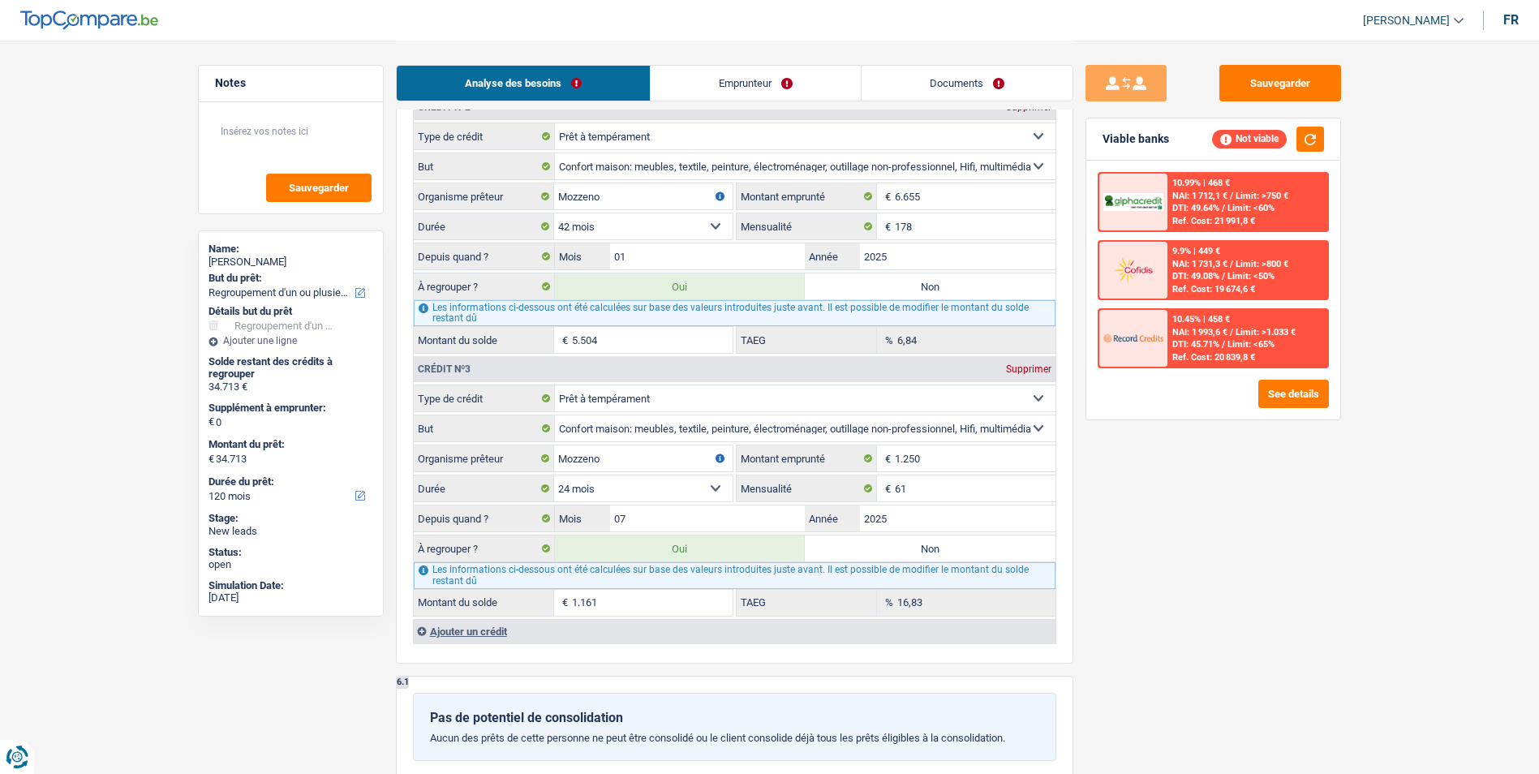
click at [863, 549] on label "Non" at bounding box center [930, 548] width 251 height 26
click at [863, 549] on input "Non" at bounding box center [930, 548] width 251 height 26
radio input "true"
type input "33.552"
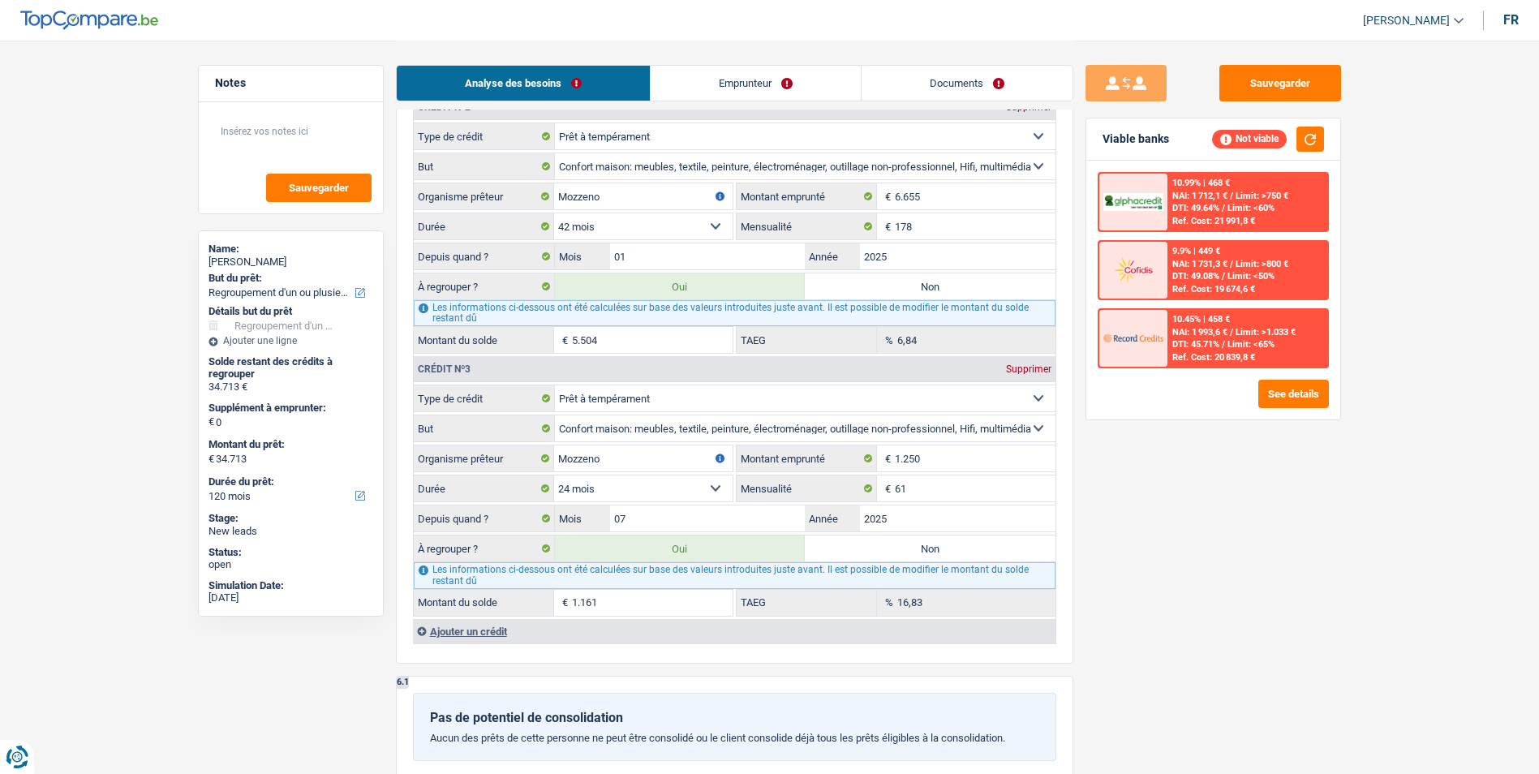
type input "33.552"
radio input "false"
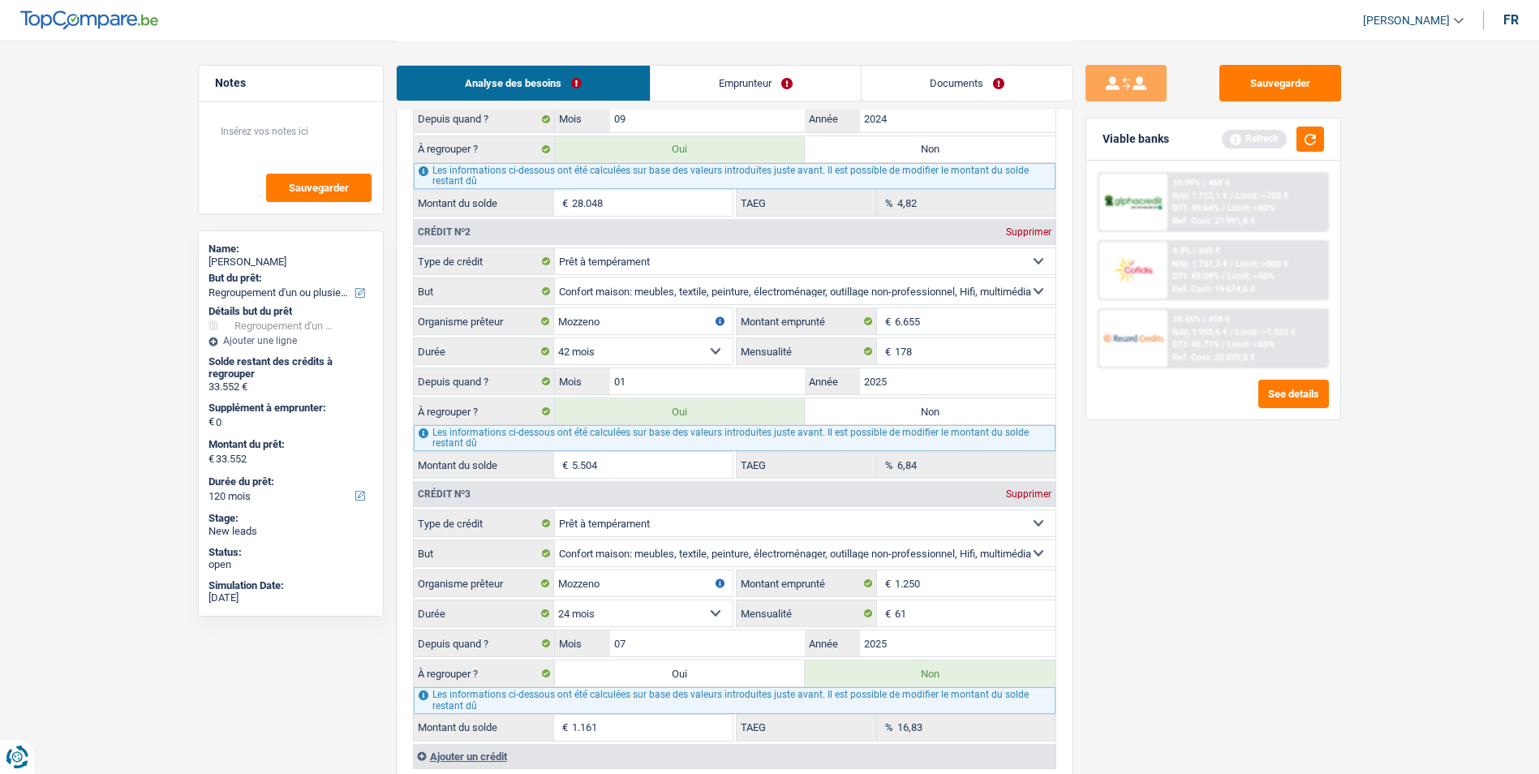
scroll to position [1460, 0]
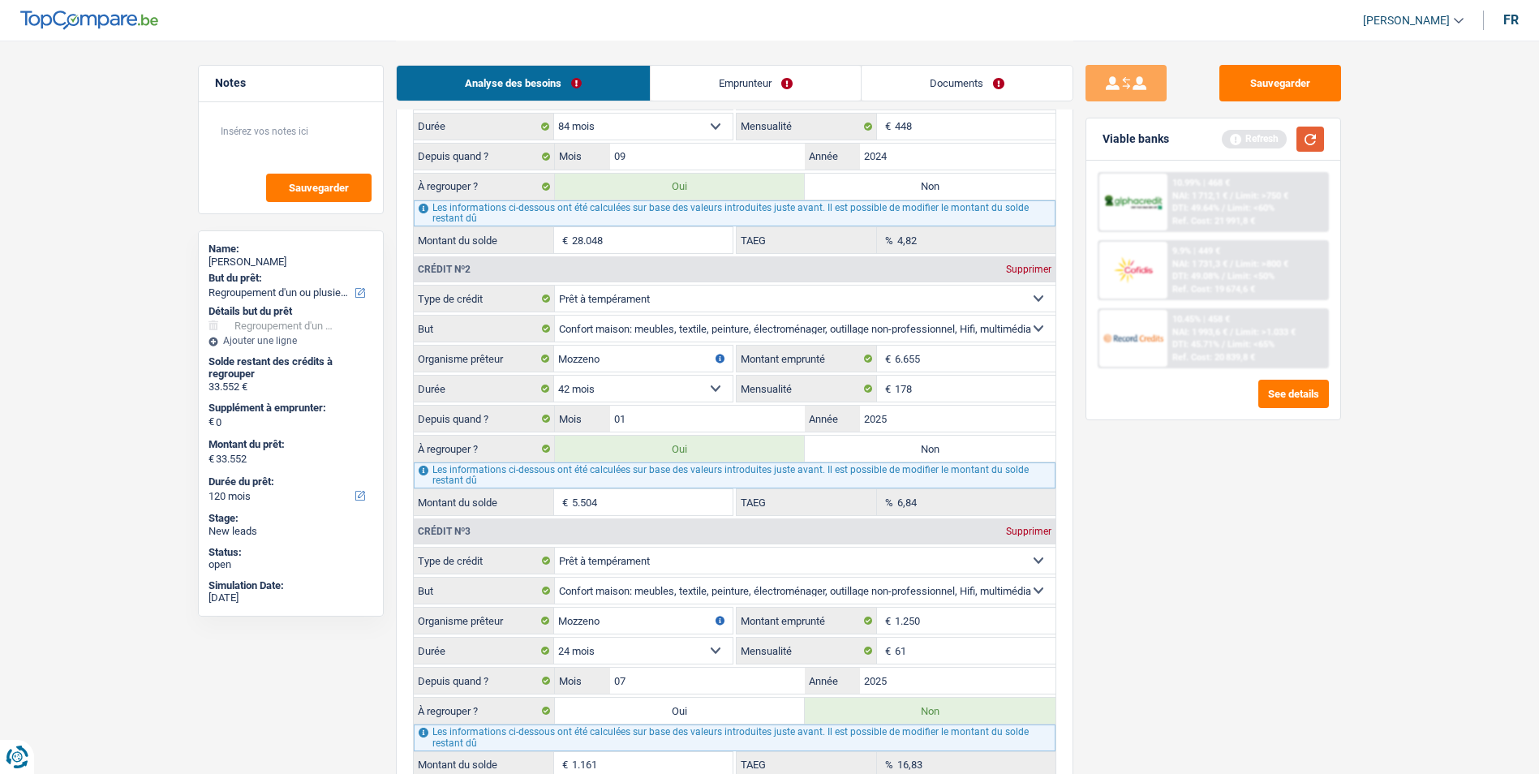
click at [1300, 149] on button "button" at bounding box center [1310, 139] width 28 height 25
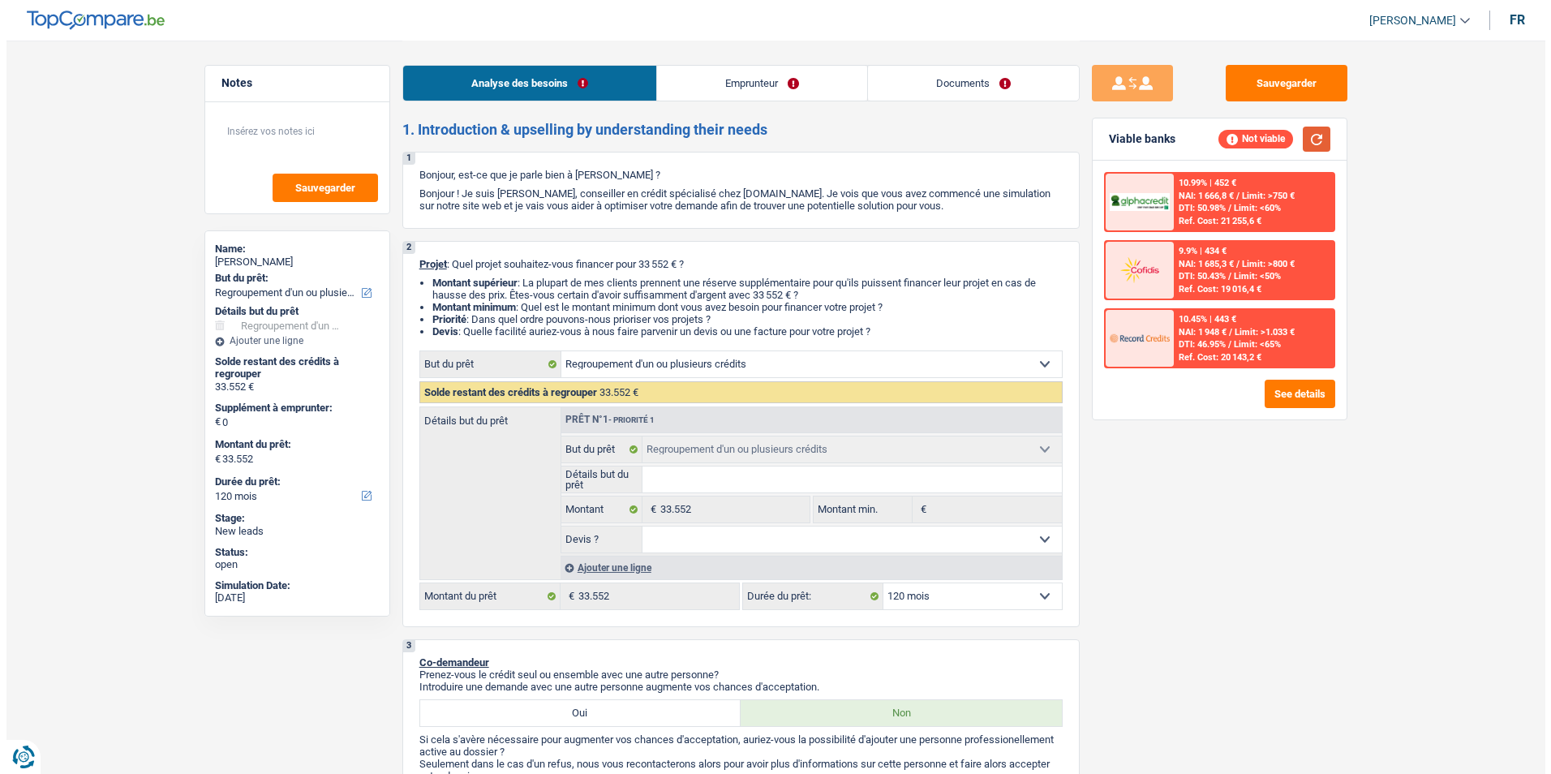
scroll to position [0, 0]
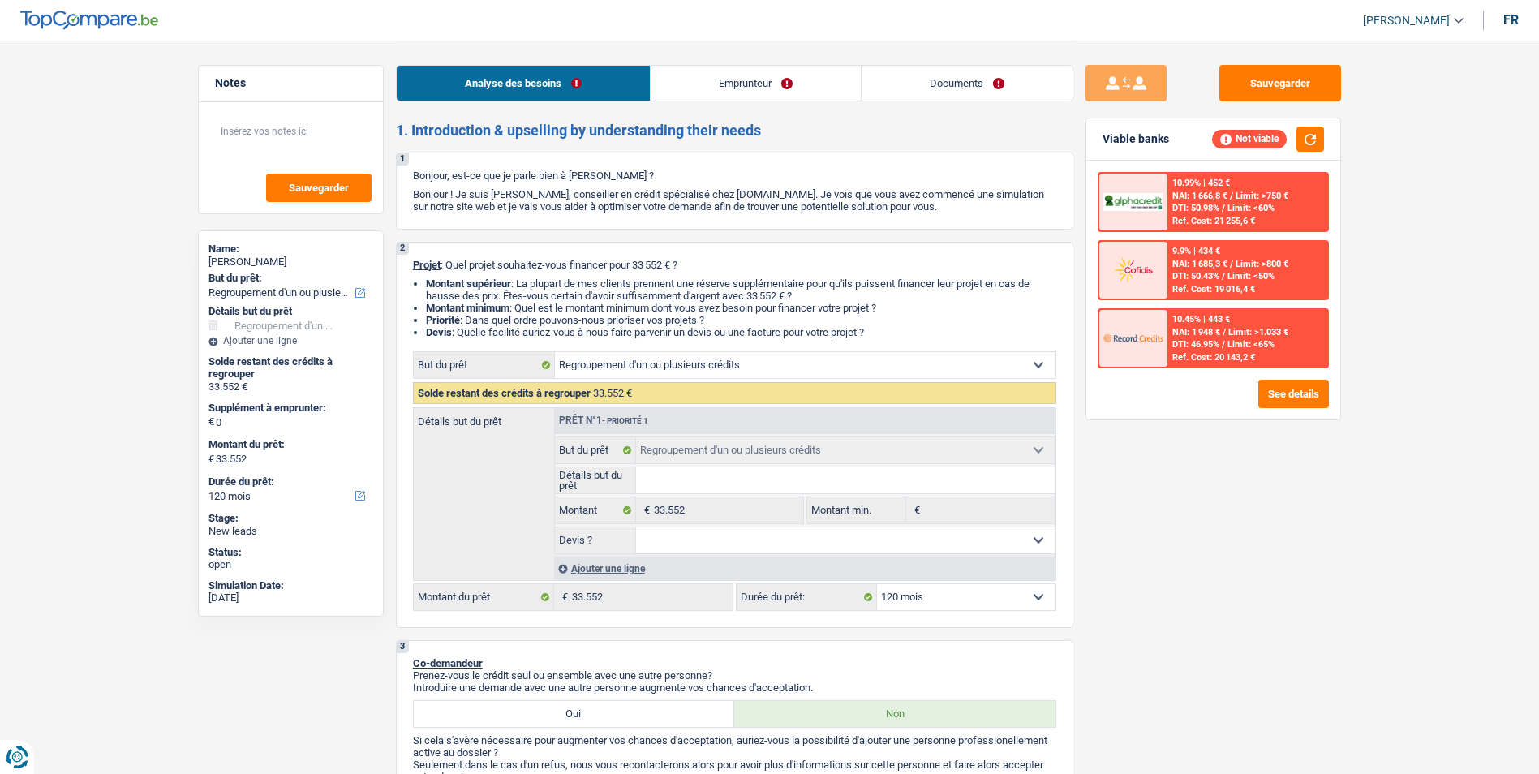
click at [710, 84] on link "Emprunteur" at bounding box center [755, 83] width 210 height 35
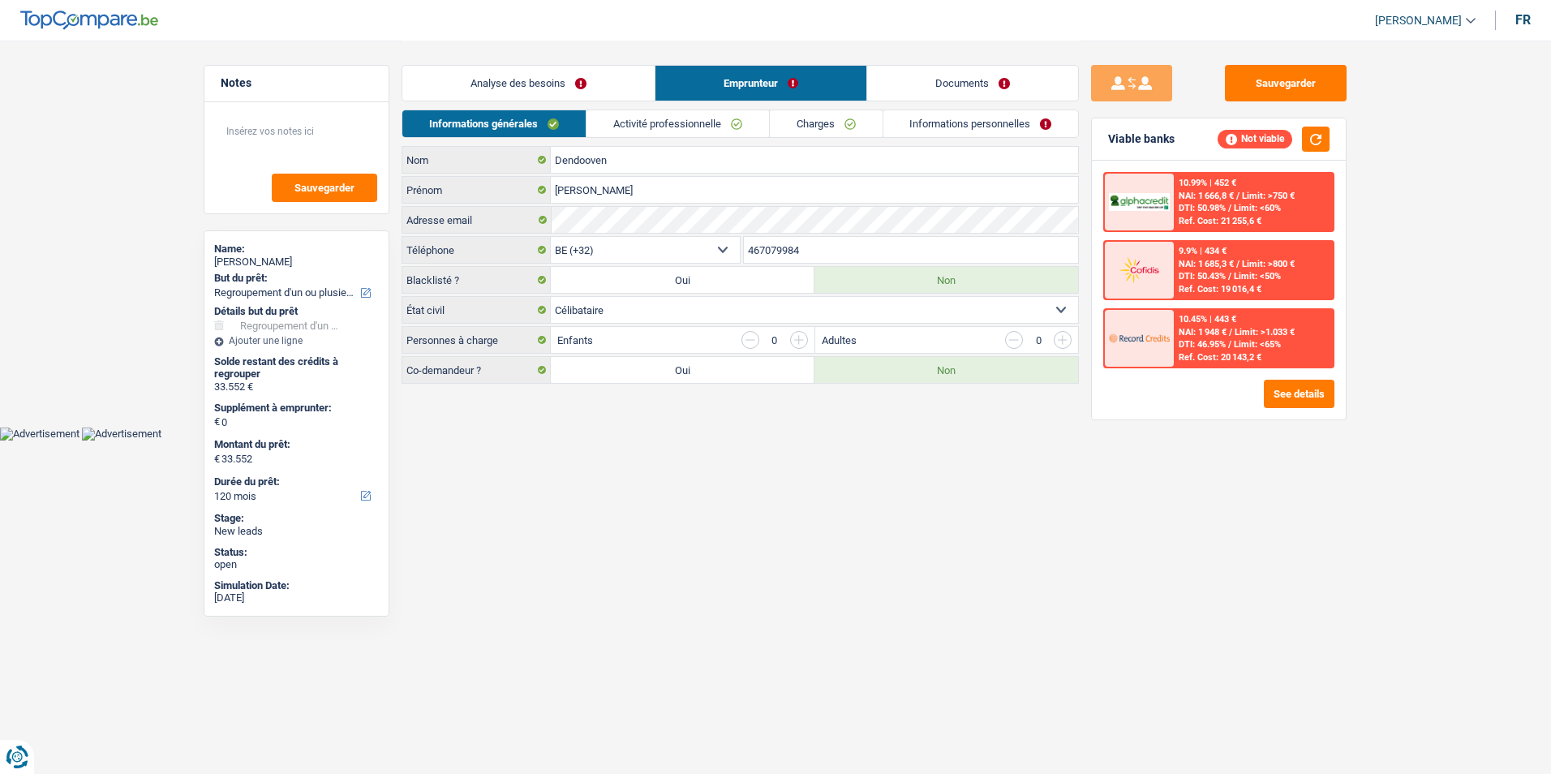
click at [673, 123] on link "Activité professionnelle" at bounding box center [677, 123] width 182 height 27
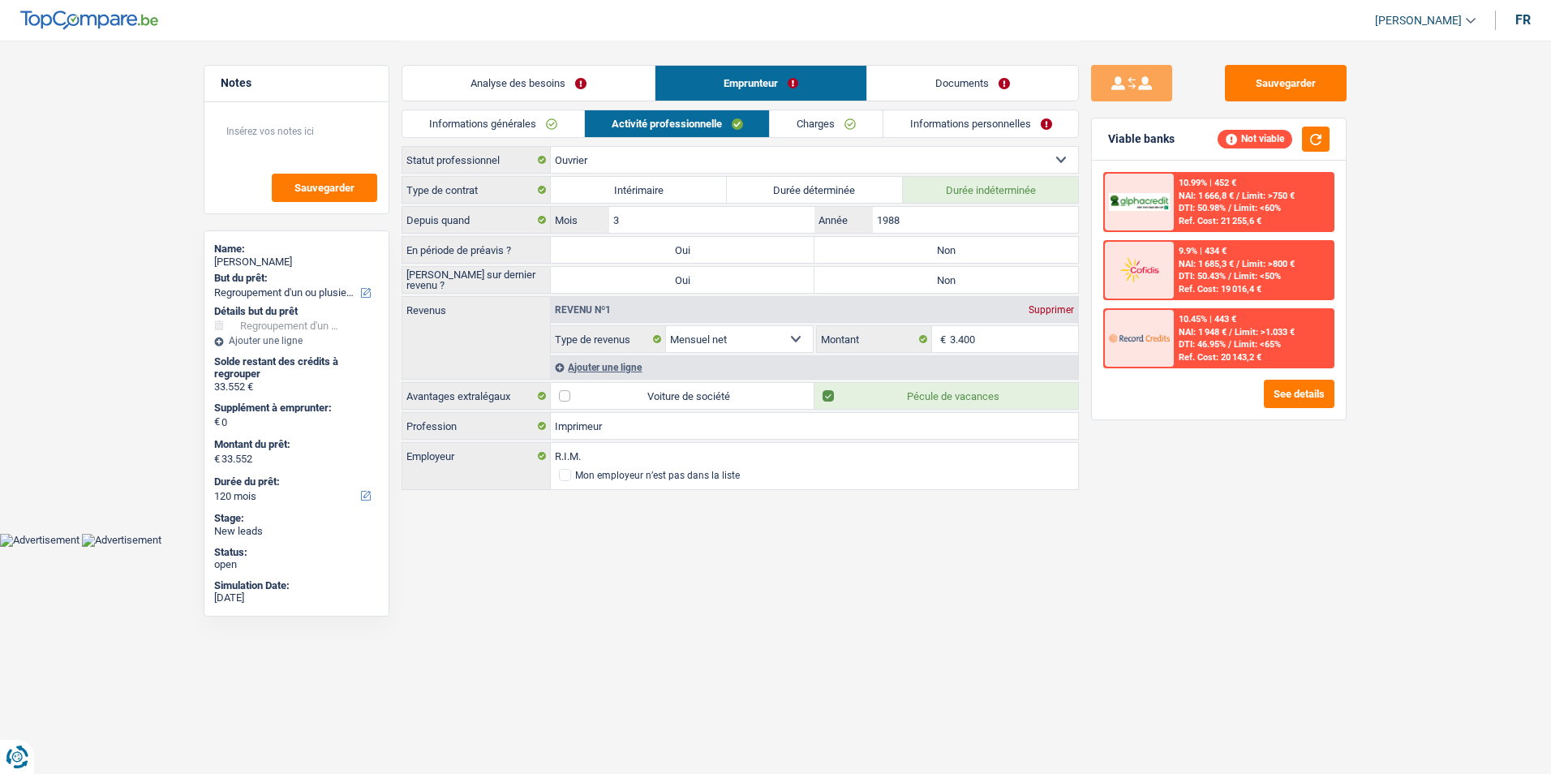
click at [967, 247] on label "Non" at bounding box center [946, 250] width 264 height 26
click at [967, 247] on input "Non" at bounding box center [946, 250] width 264 height 26
radio input "true"
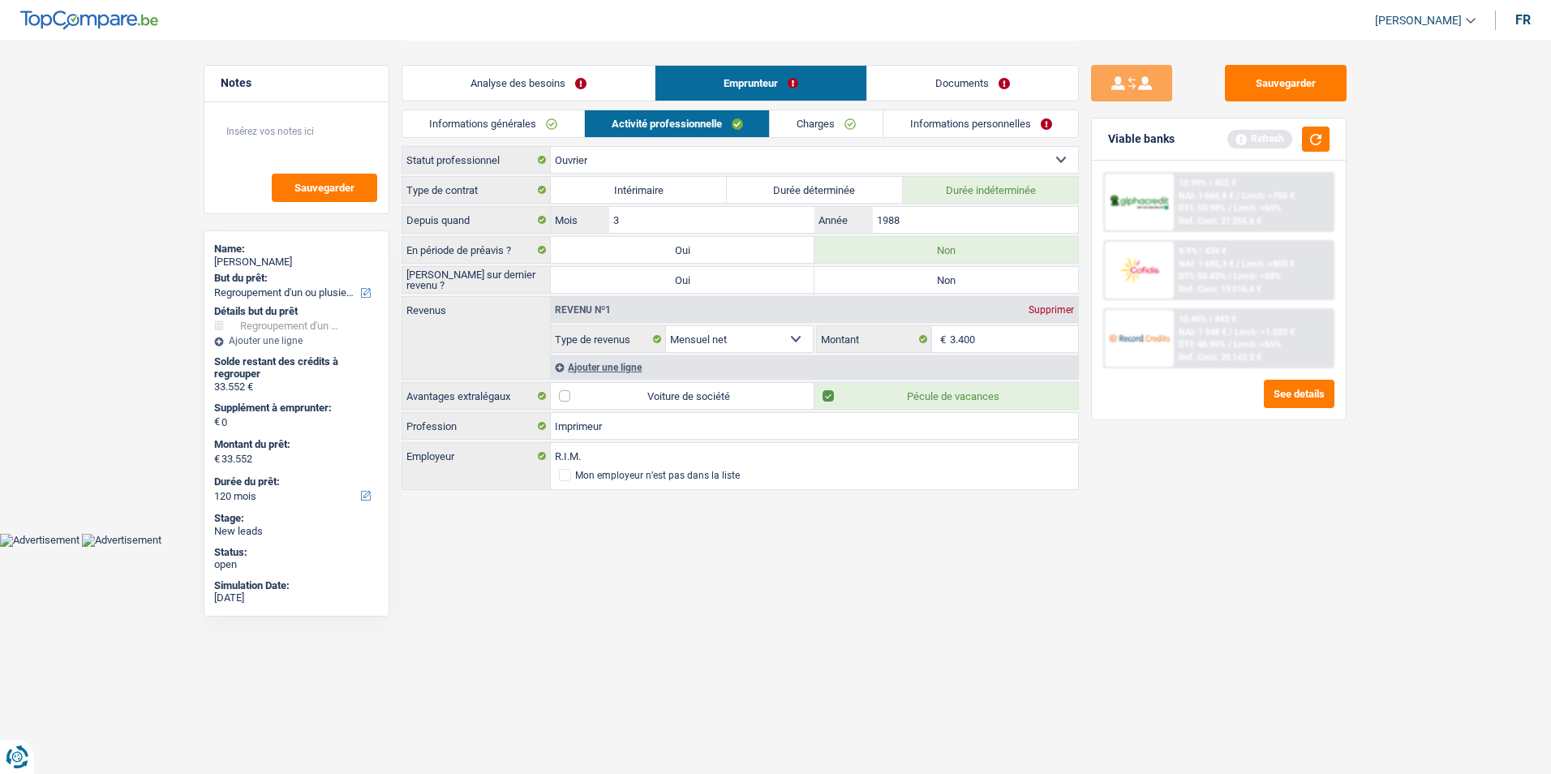
click at [961, 277] on label "Non" at bounding box center [946, 280] width 264 height 26
click at [961, 277] on input "Non" at bounding box center [946, 280] width 264 height 26
radio input "true"
click at [820, 122] on link "Charges" at bounding box center [826, 123] width 113 height 27
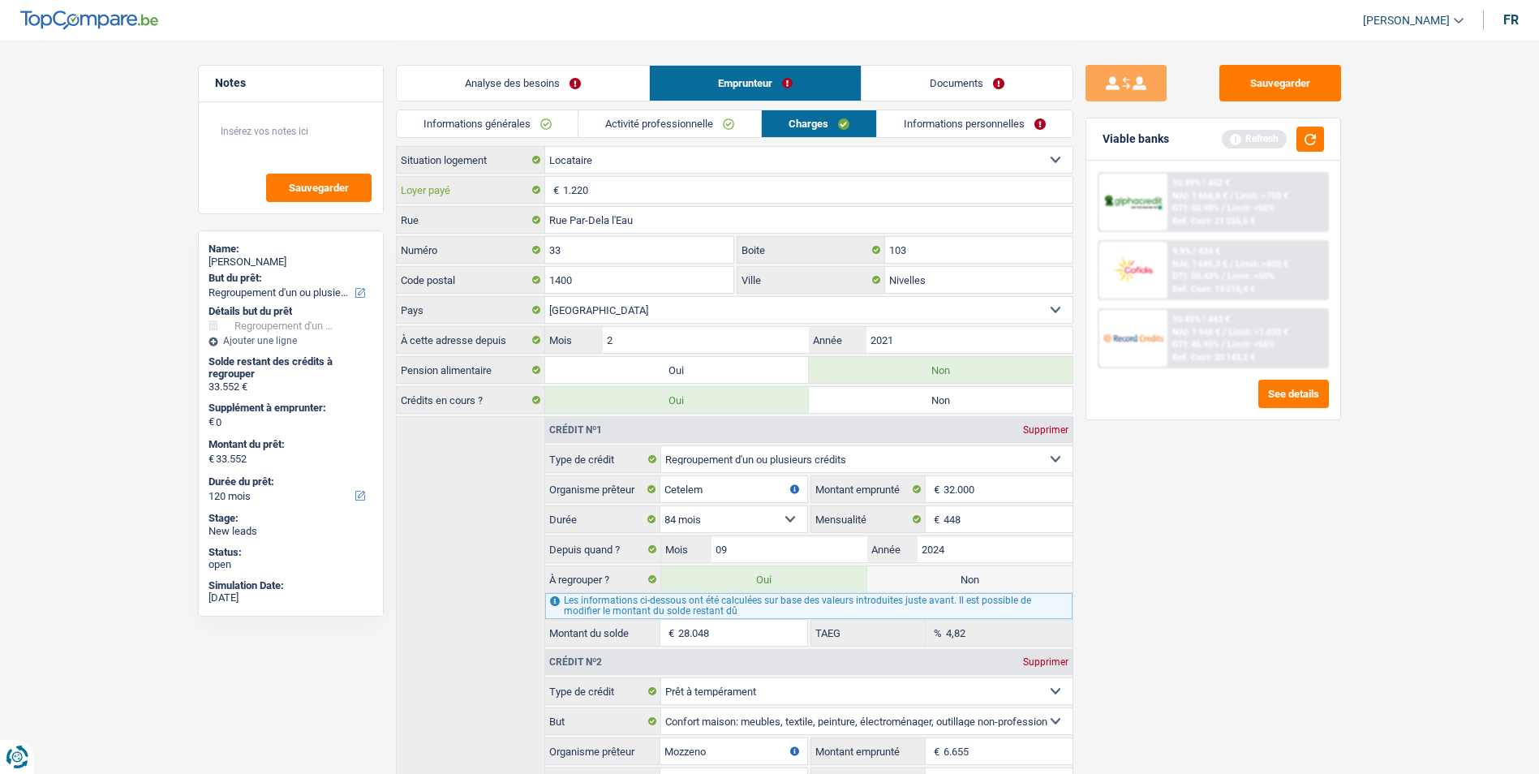
click at [618, 189] on input "1.220" at bounding box center [817, 190] width 509 height 26
click at [924, 125] on link "Informations personnelles" at bounding box center [974, 123] width 195 height 27
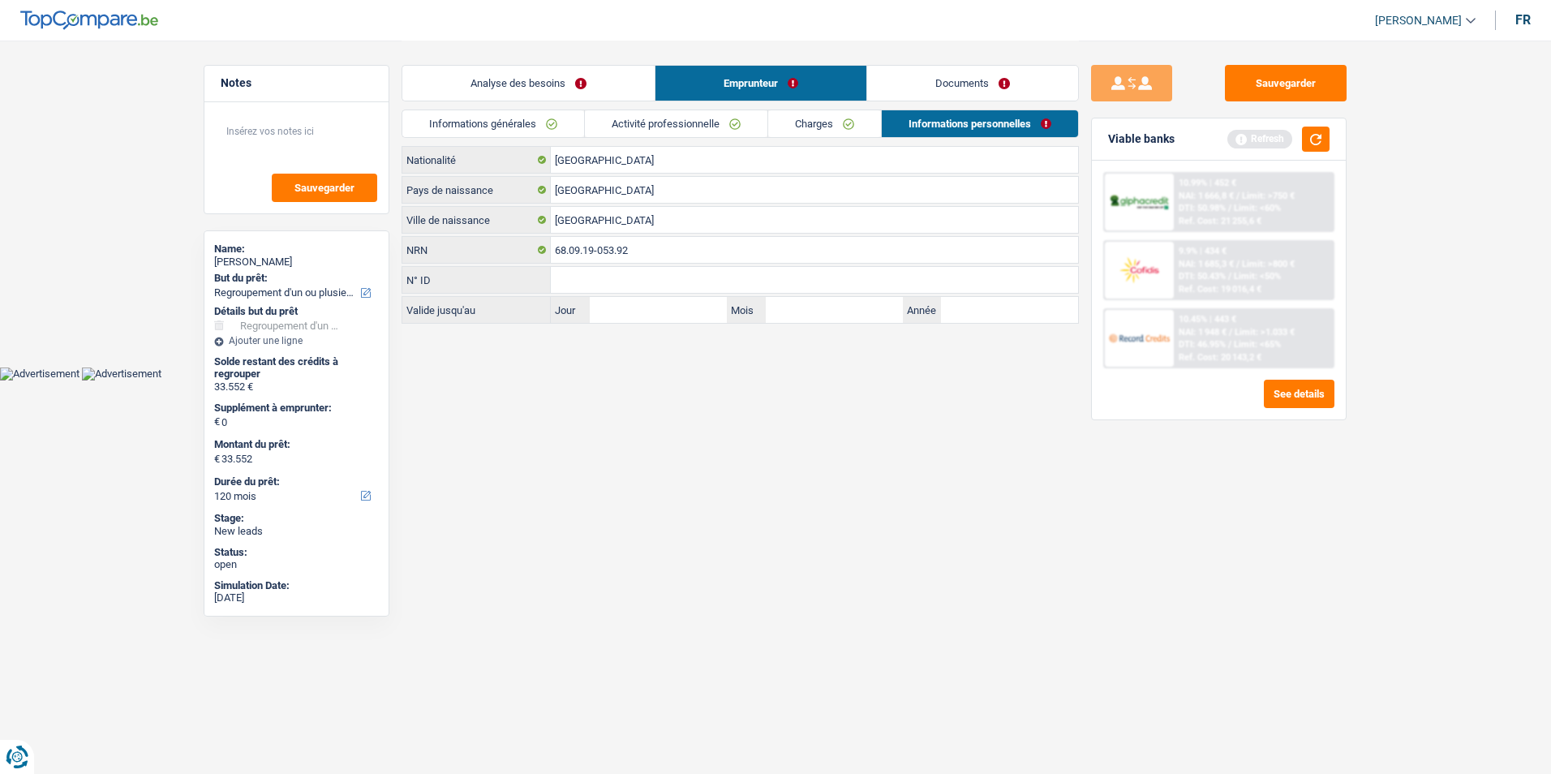
click at [582, 94] on link "Analyse des besoins" at bounding box center [528, 83] width 252 height 35
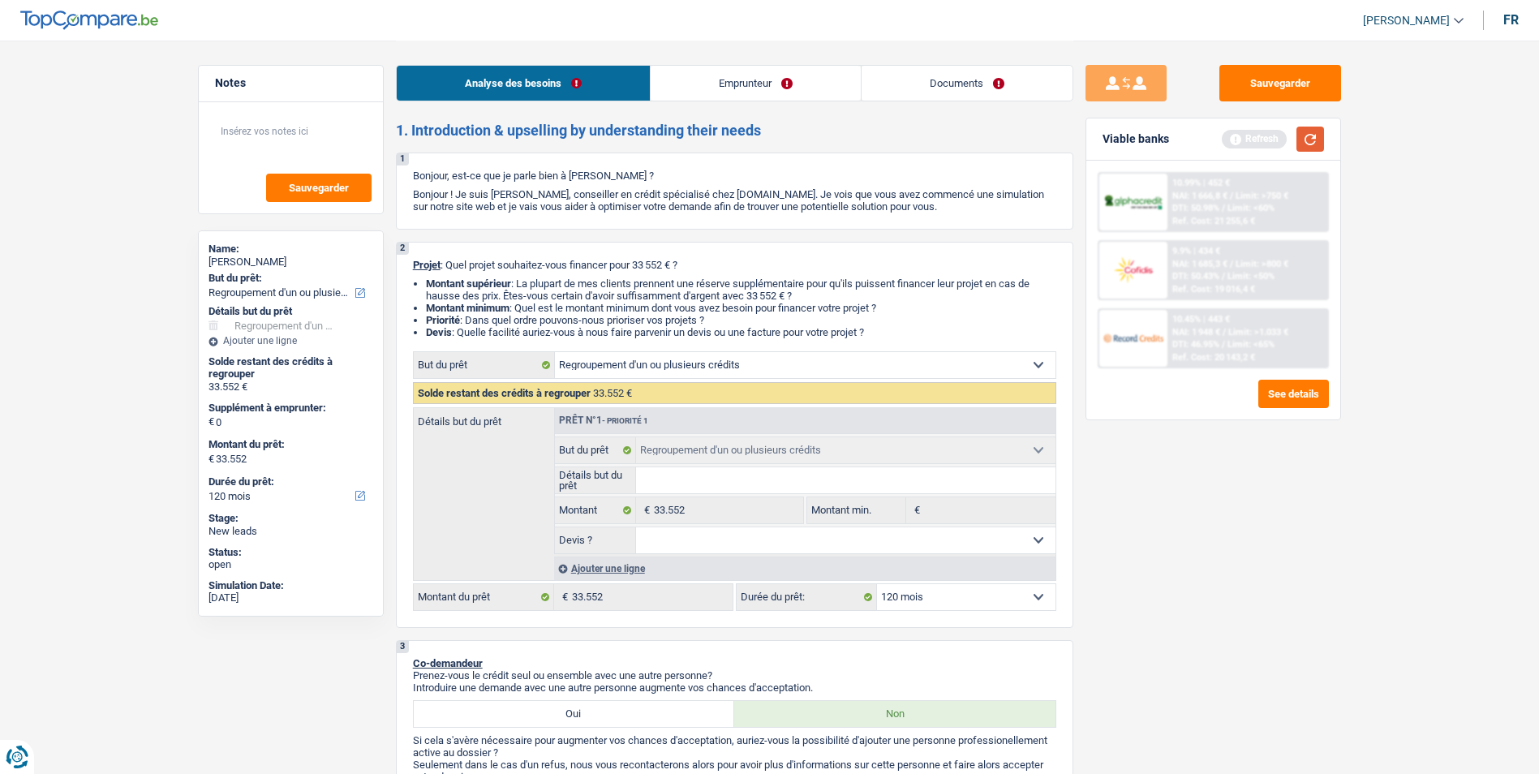
click at [1323, 135] on button "button" at bounding box center [1310, 139] width 28 height 25
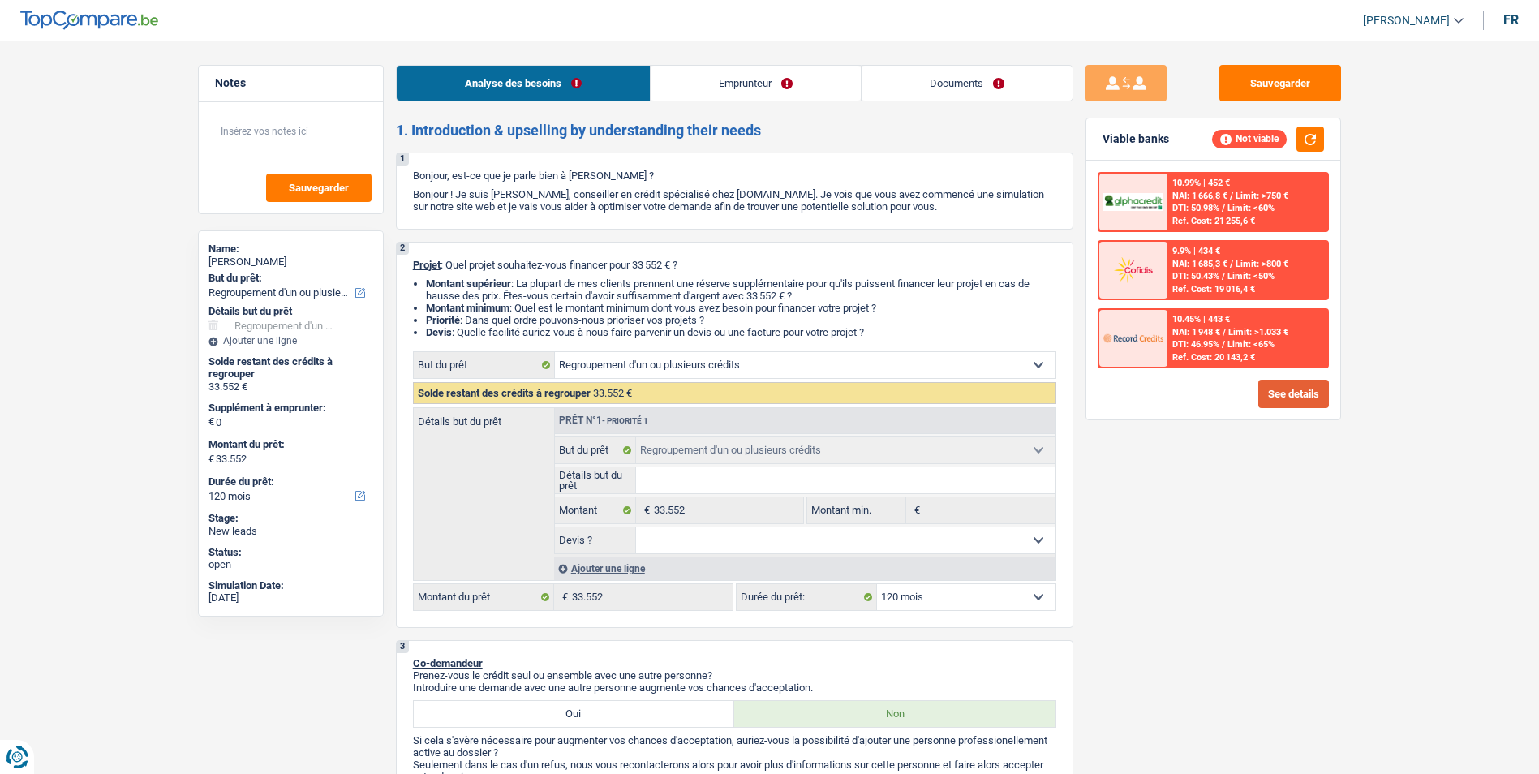
click at [1300, 397] on button "See details" at bounding box center [1293, 394] width 71 height 28
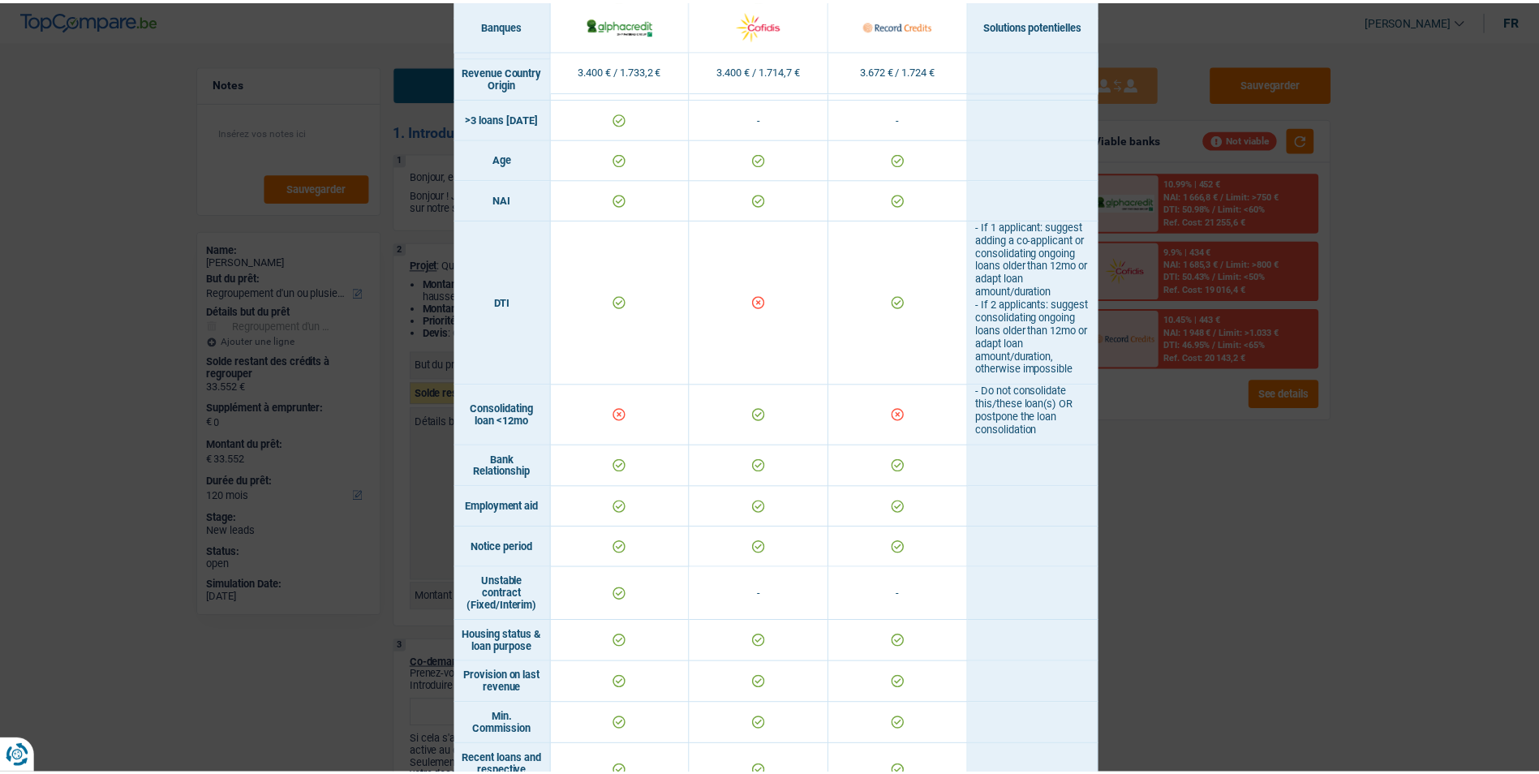
scroll to position [487, 0]
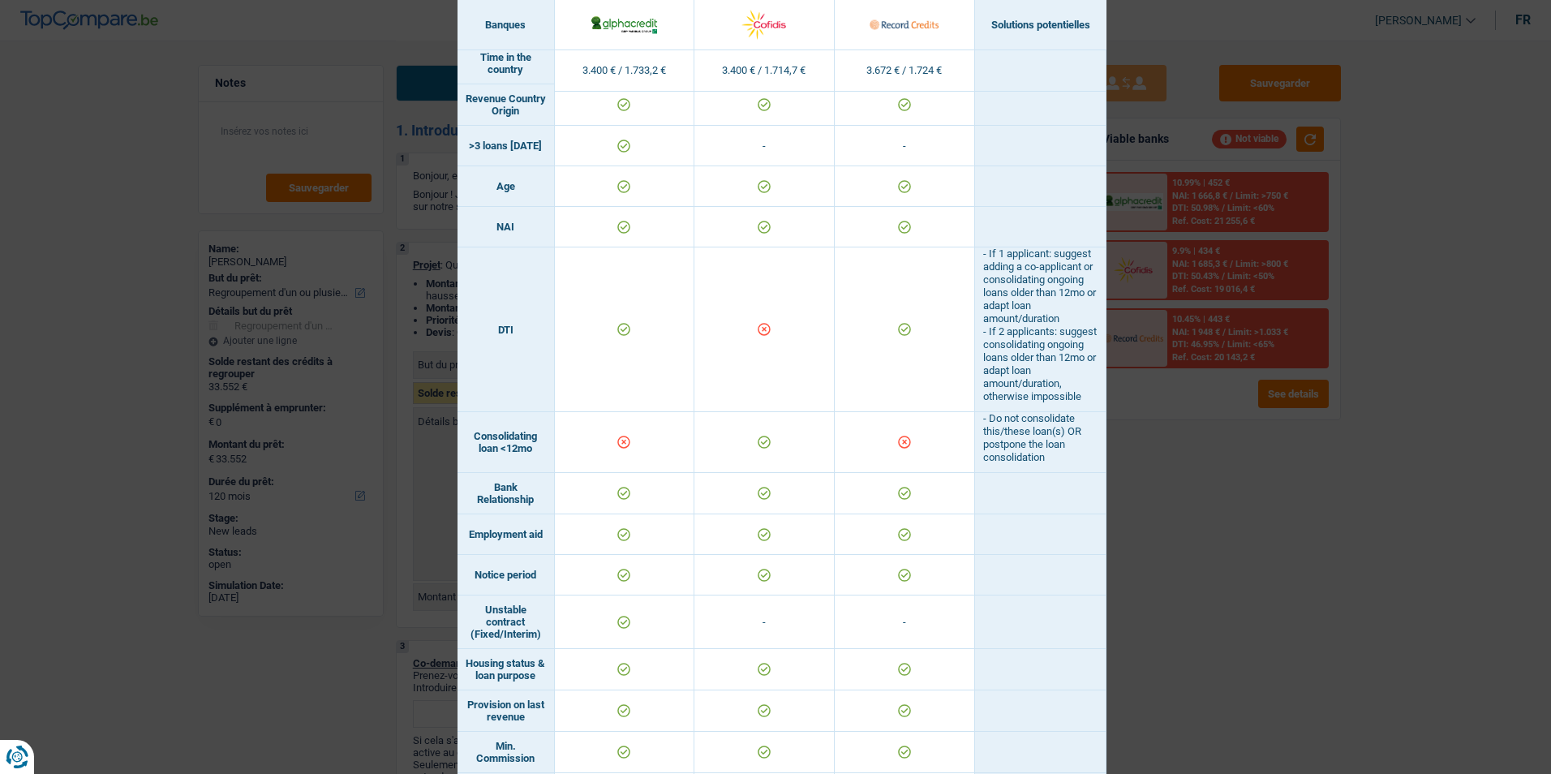
click at [1206, 513] on div "Banks conditions × Banques Solutions potentielles Revenus / Charges 3.400 € / 1…" at bounding box center [775, 387] width 1551 height 774
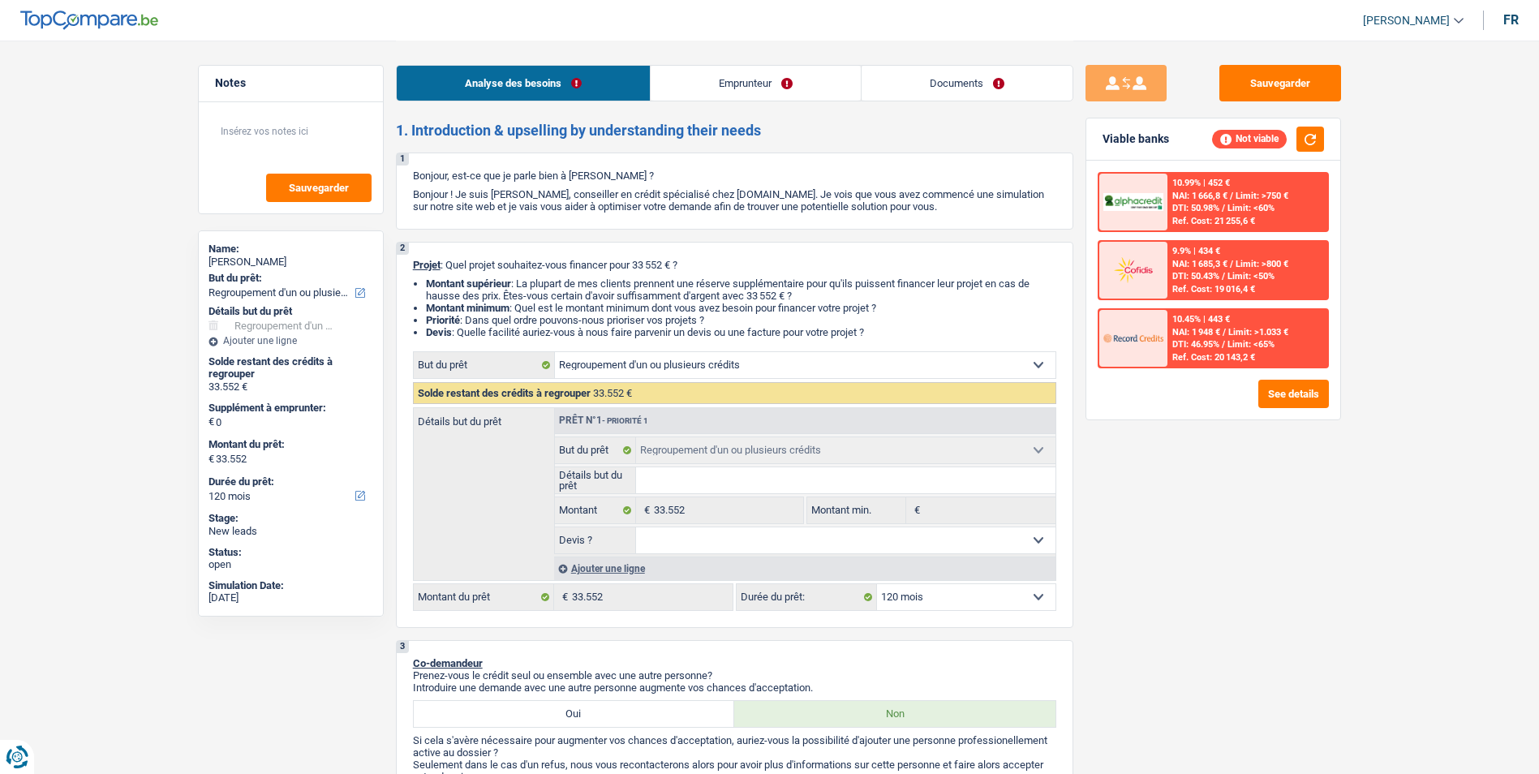
click at [718, 49] on div "Analyse des besoins Emprunteur Documents" at bounding box center [734, 75] width 677 height 69
click at [733, 80] on link "Emprunteur" at bounding box center [755, 83] width 210 height 35
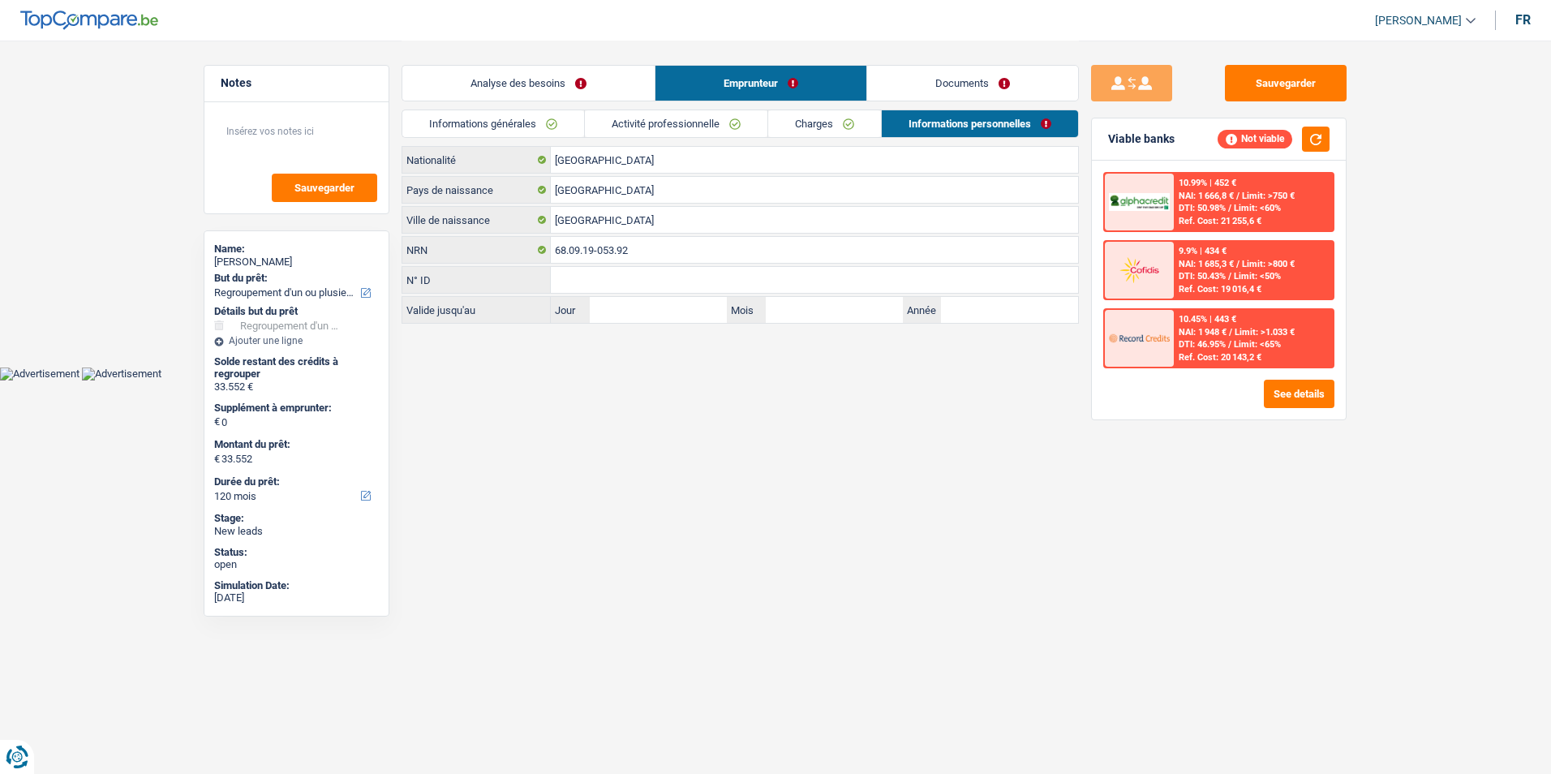
click at [643, 125] on link "Activité professionnelle" at bounding box center [676, 123] width 182 height 27
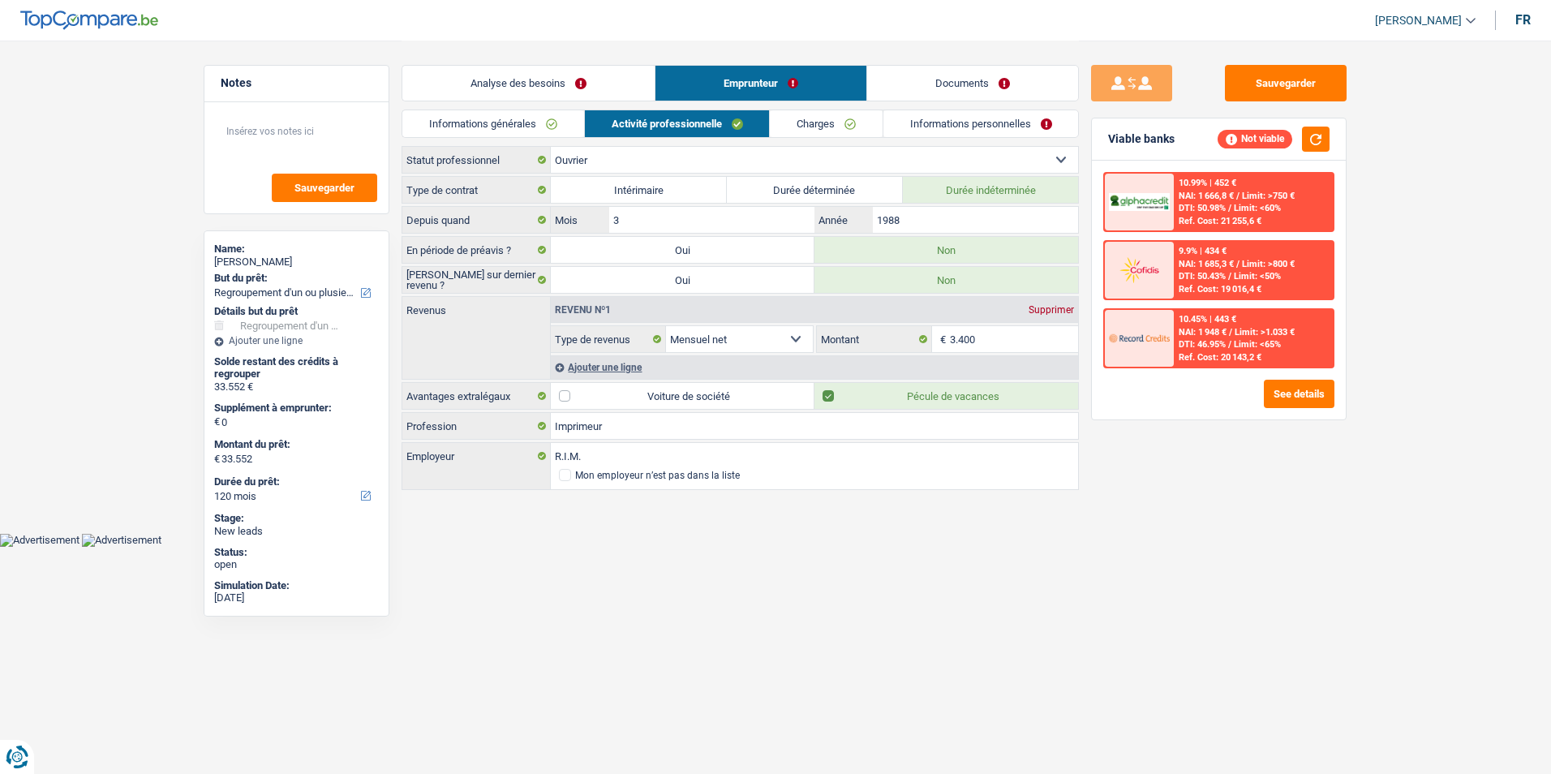
click at [801, 139] on div "Informations générales Activité professionnelle Charges Informations personnell…" at bounding box center [739, 127] width 677 height 36
click at [810, 118] on link "Charges" at bounding box center [826, 123] width 113 height 27
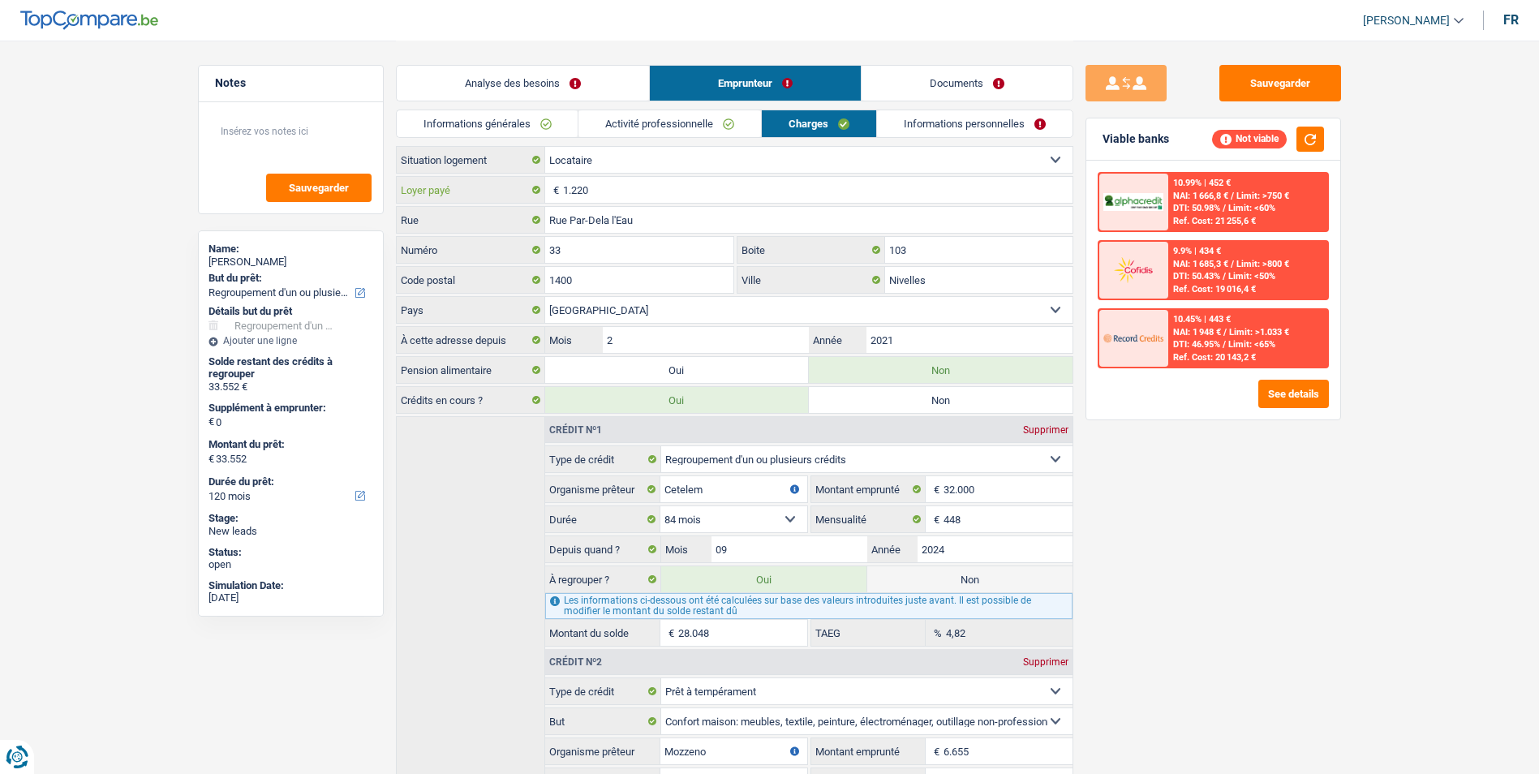
click at [672, 187] on input "1.220" at bounding box center [817, 190] width 509 height 26
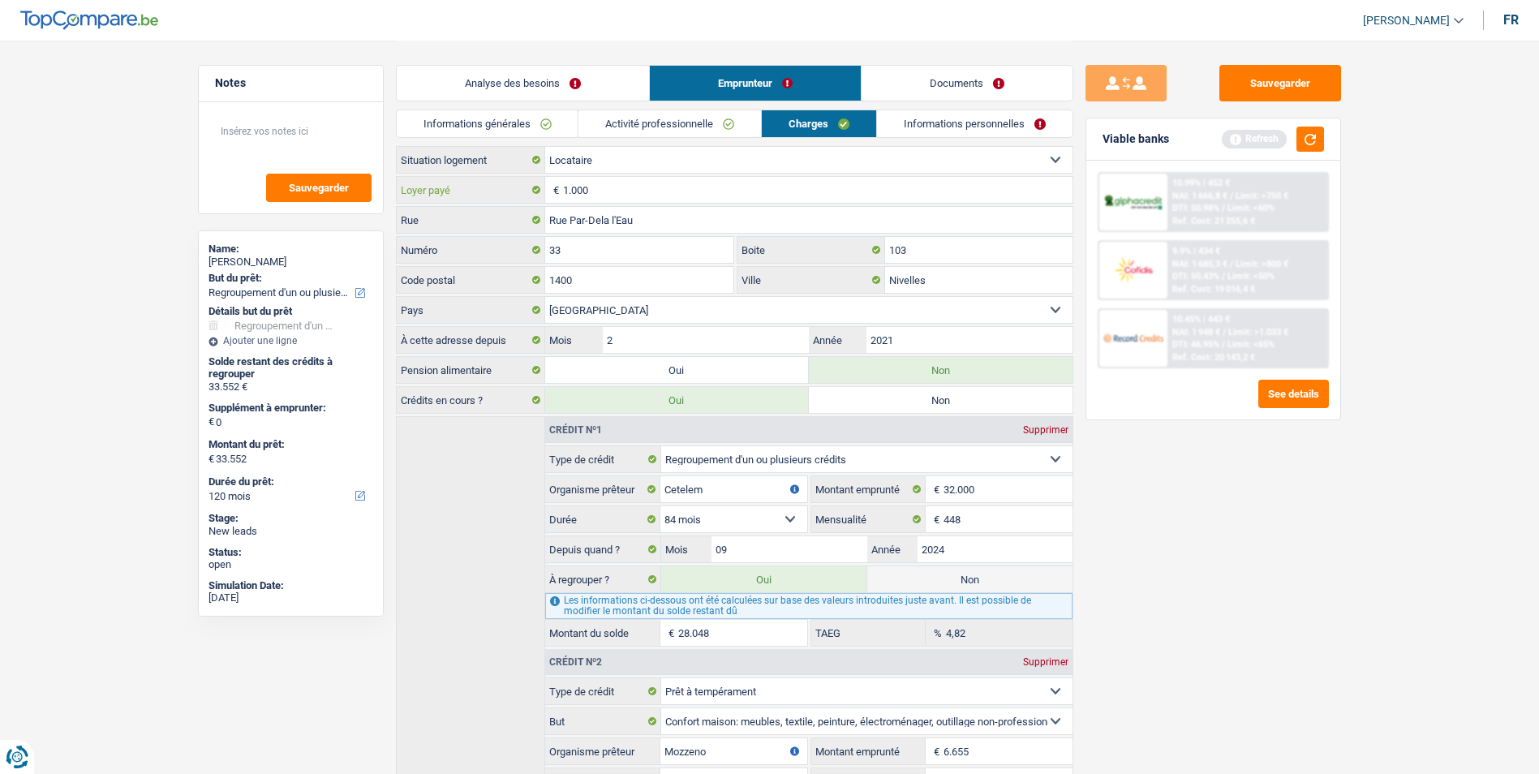
type input "1.000"
click at [1303, 131] on button "button" at bounding box center [1310, 139] width 28 height 25
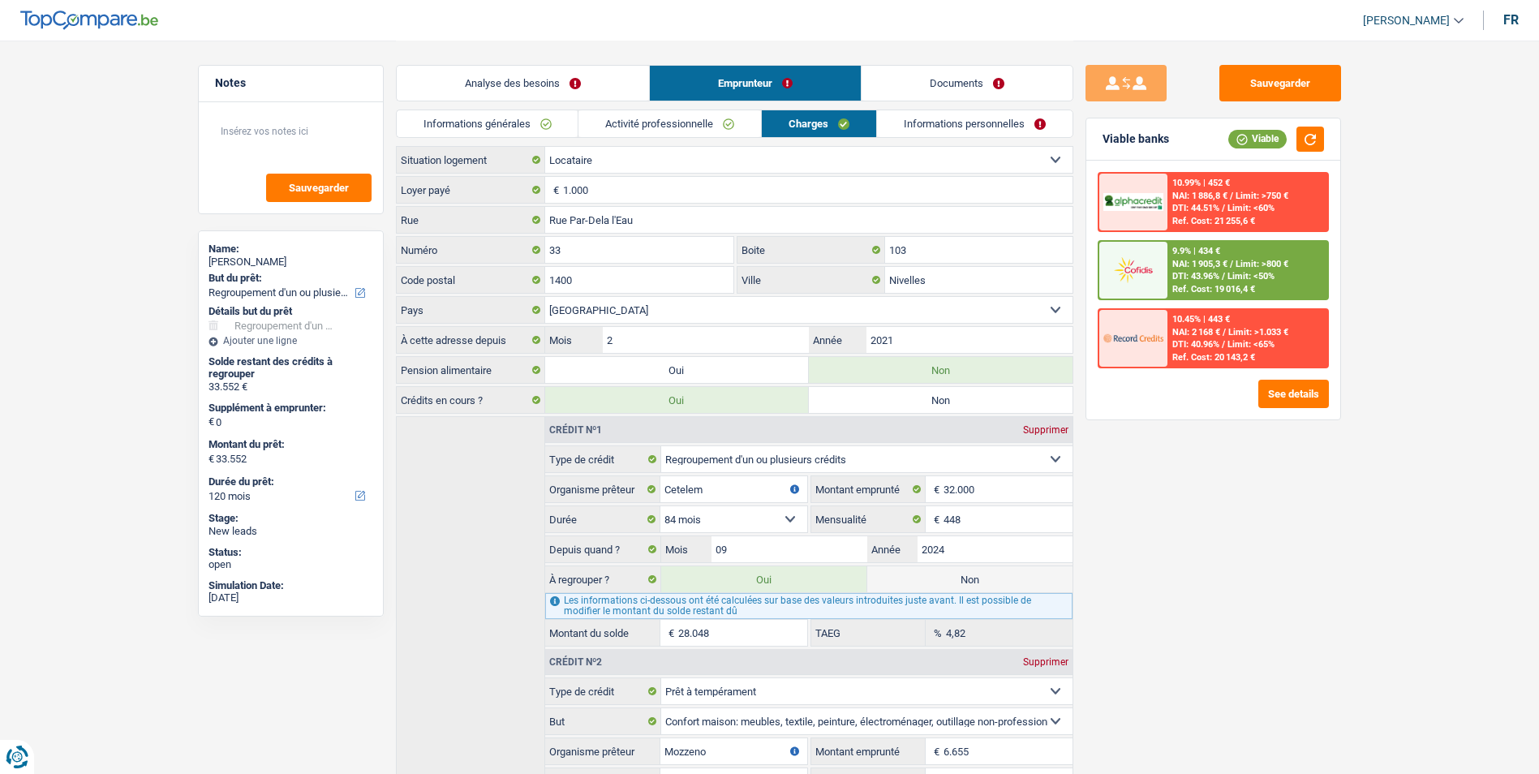
click at [531, 96] on link "Analyse des besoins" at bounding box center [523, 83] width 252 height 35
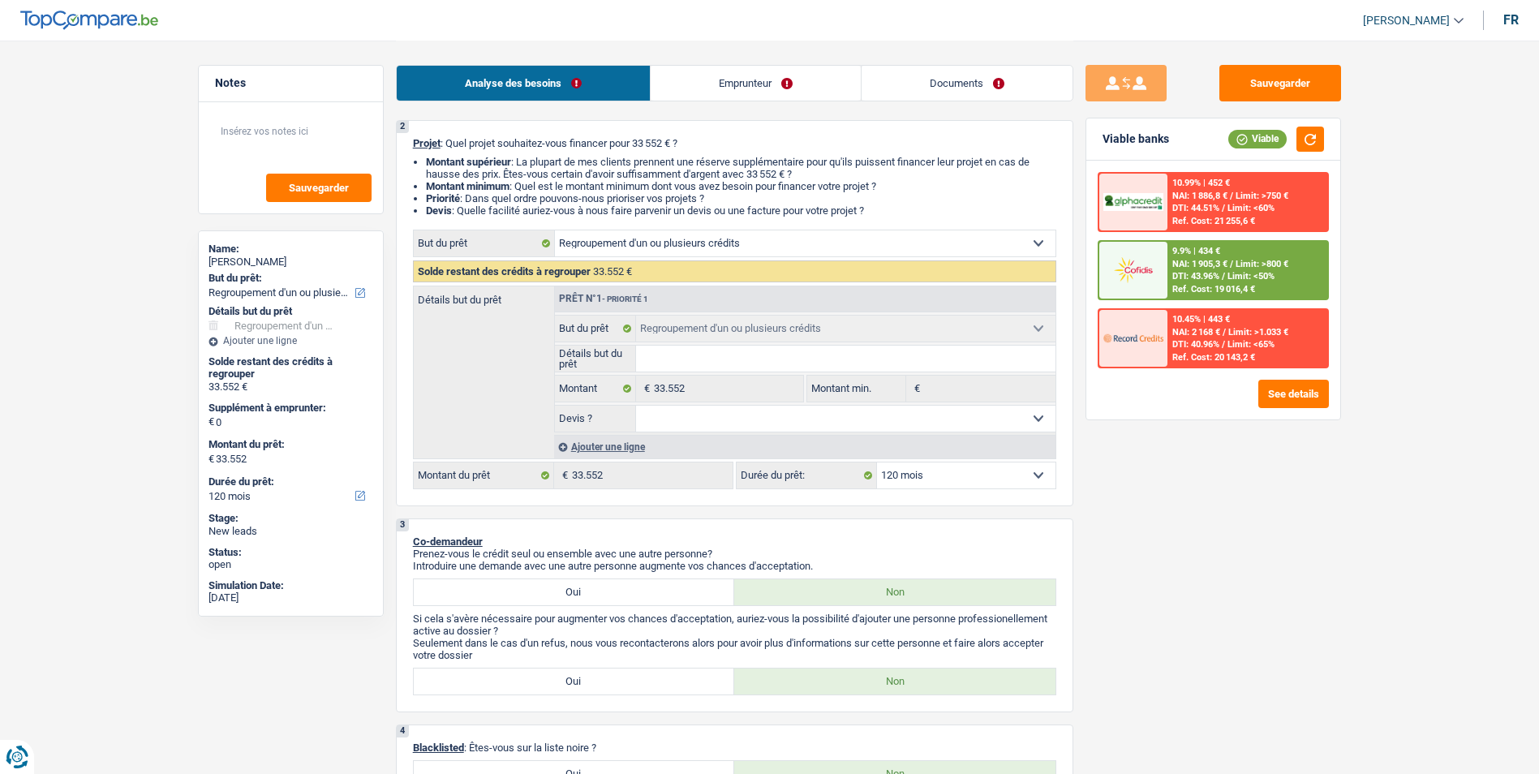
scroll to position [162, 0]
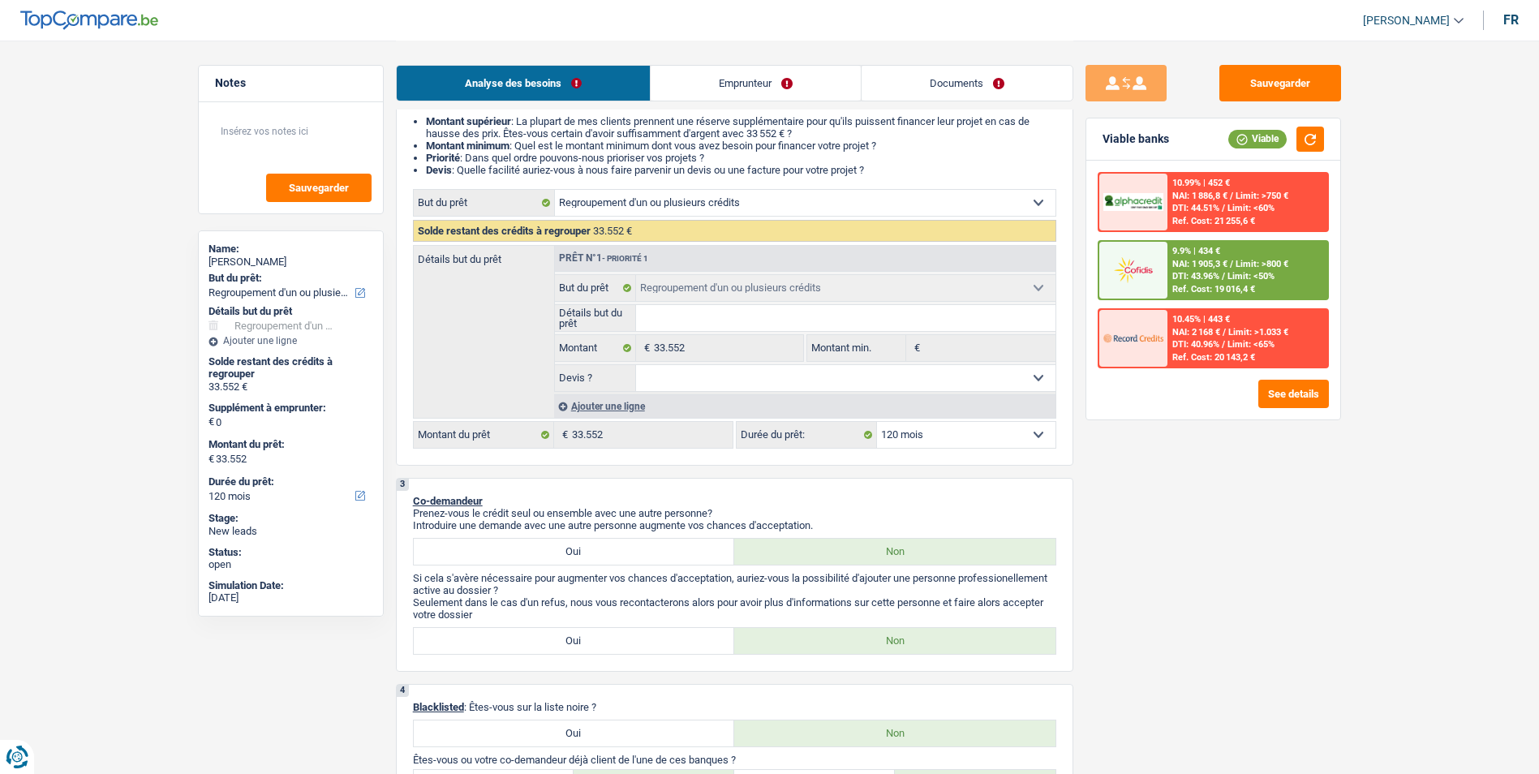
click at [625, 406] on div "Ajouter une ligne" at bounding box center [804, 406] width 501 height 24
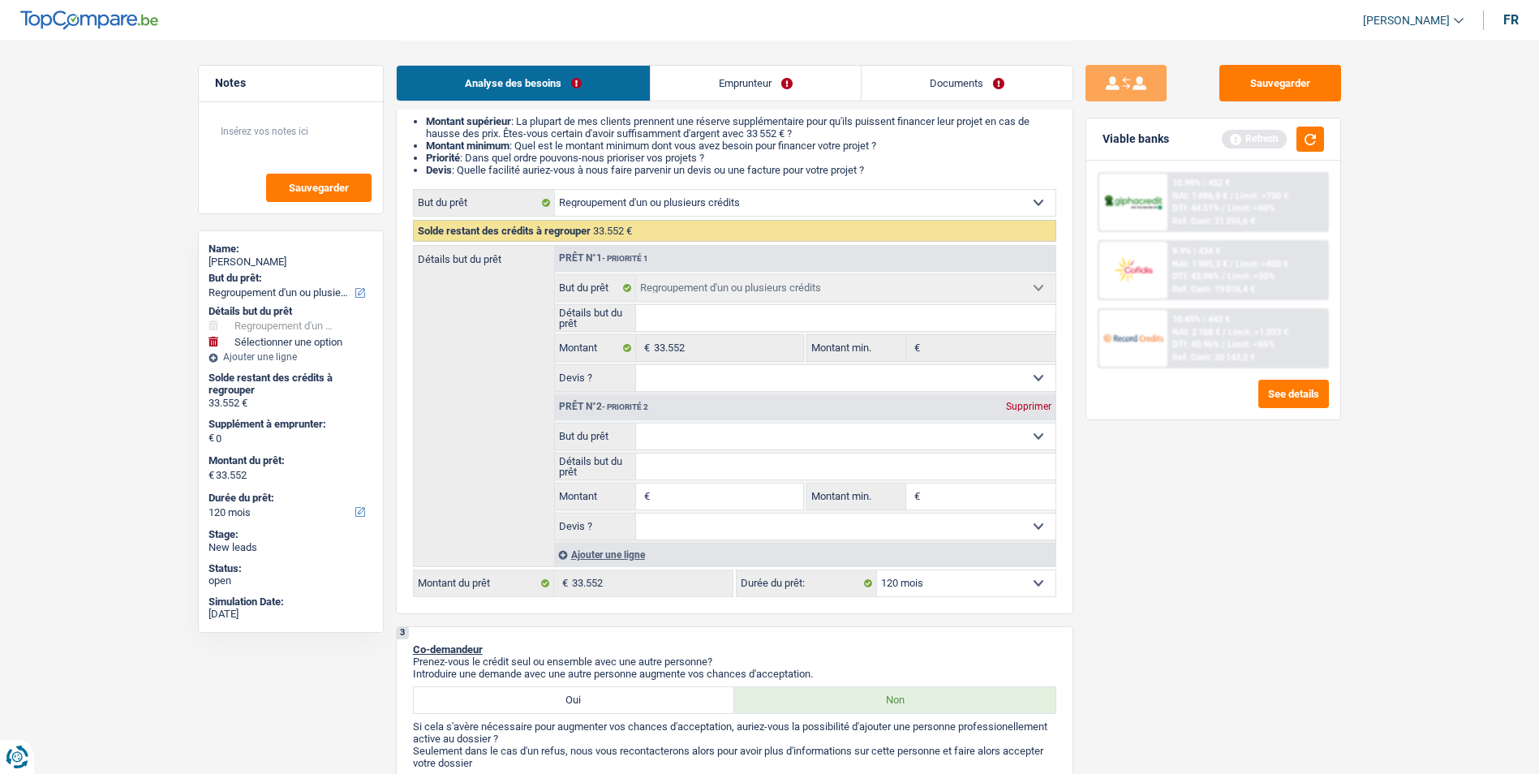
click at [805, 429] on select "Confort maison: meubles, textile, peinture, électroménager, outillage non-profe…" at bounding box center [845, 436] width 419 height 26
select select "household"
click at [636, 423] on select "Confort maison: meubles, textile, peinture, électroménager, outillage non-profe…" at bounding box center [845, 436] width 419 height 26
select select "household"
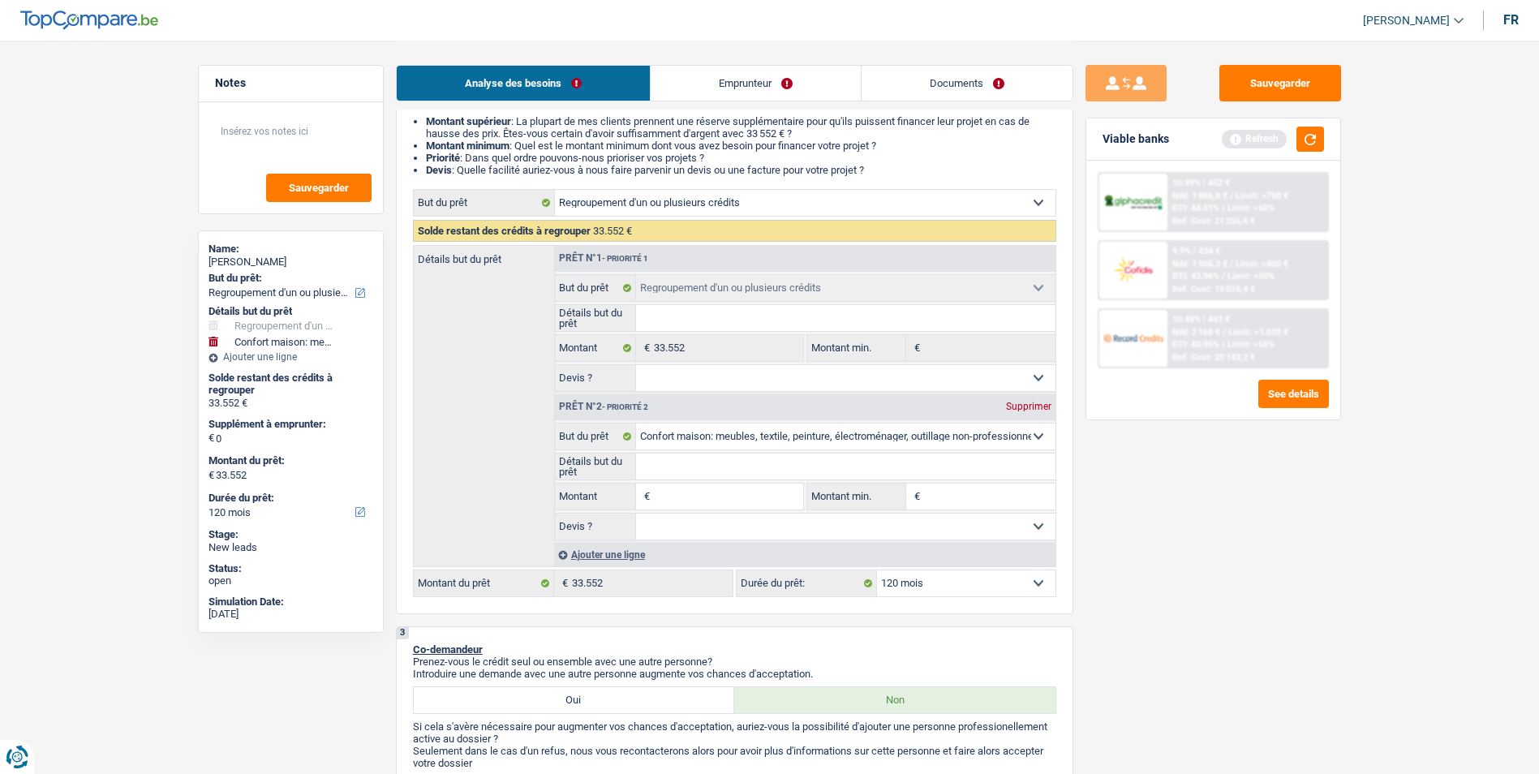
click at [689, 480] on fieldset "Confort maison: meubles, textile, peinture, électroménager, outillage non-profe…" at bounding box center [805, 482] width 500 height 118
click at [690, 488] on input "Montant" at bounding box center [728, 496] width 148 height 26
type input "2"
type input "20"
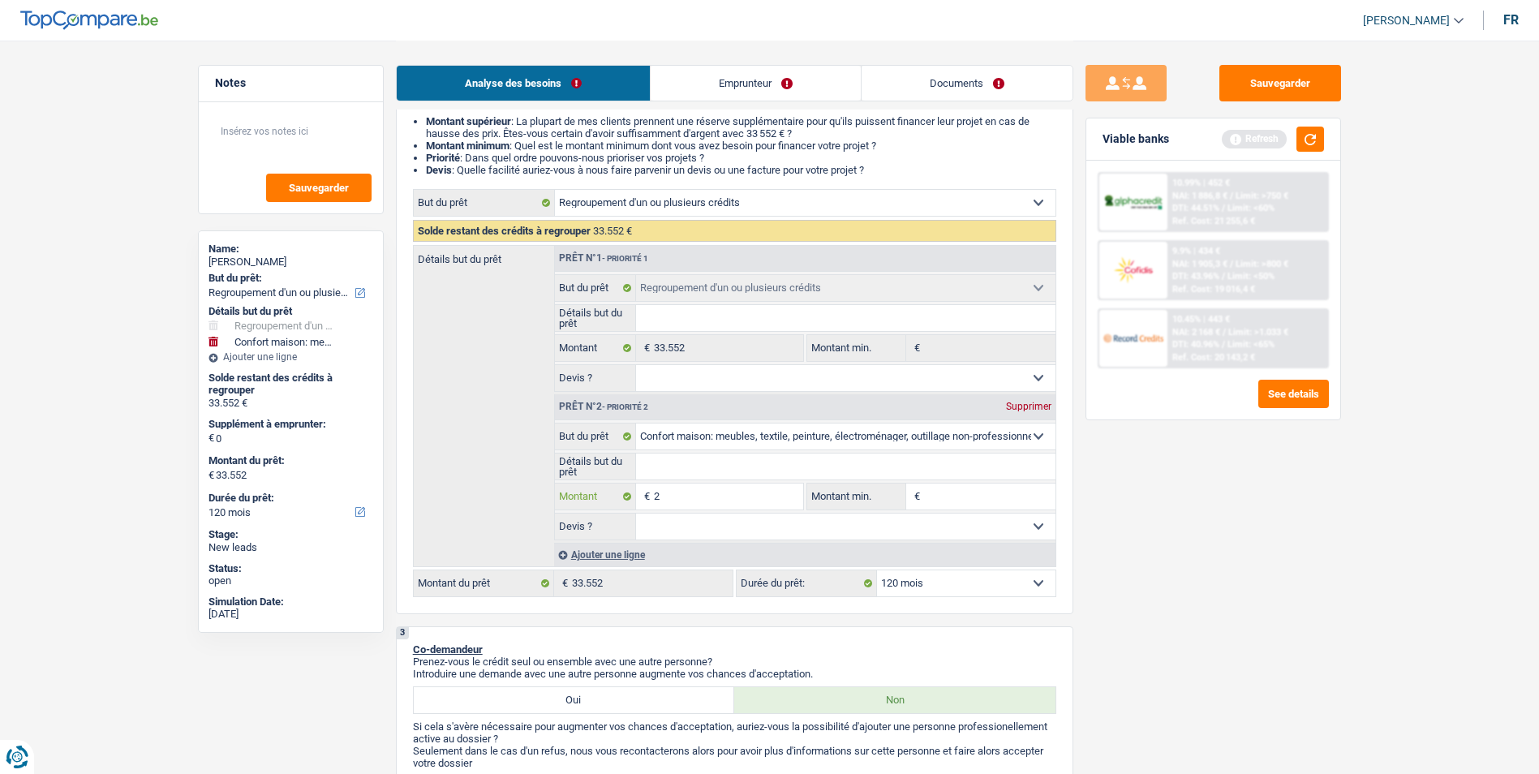
type input "20"
type input "200"
type input "2.000"
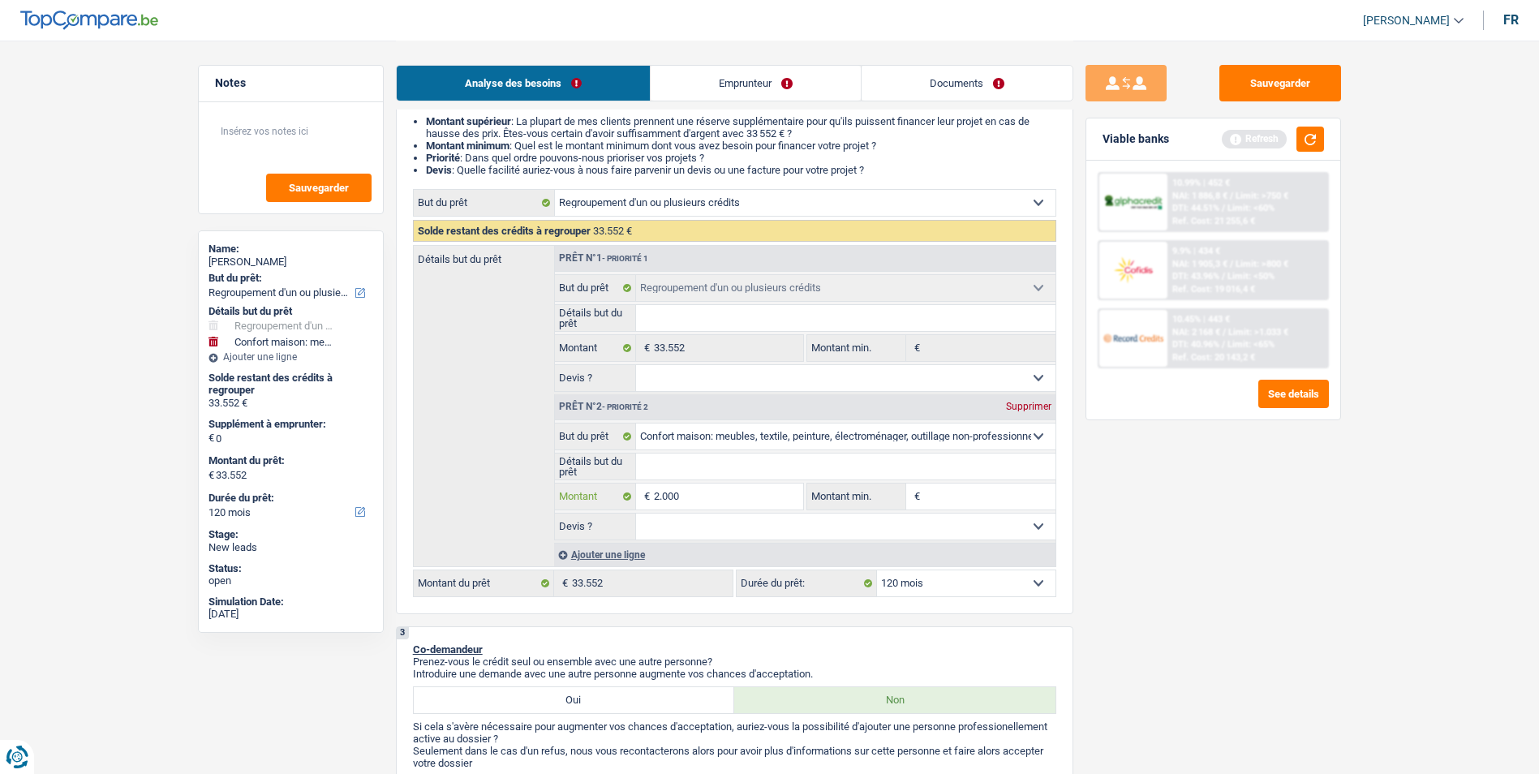
type input "2.000"
type input "35.552"
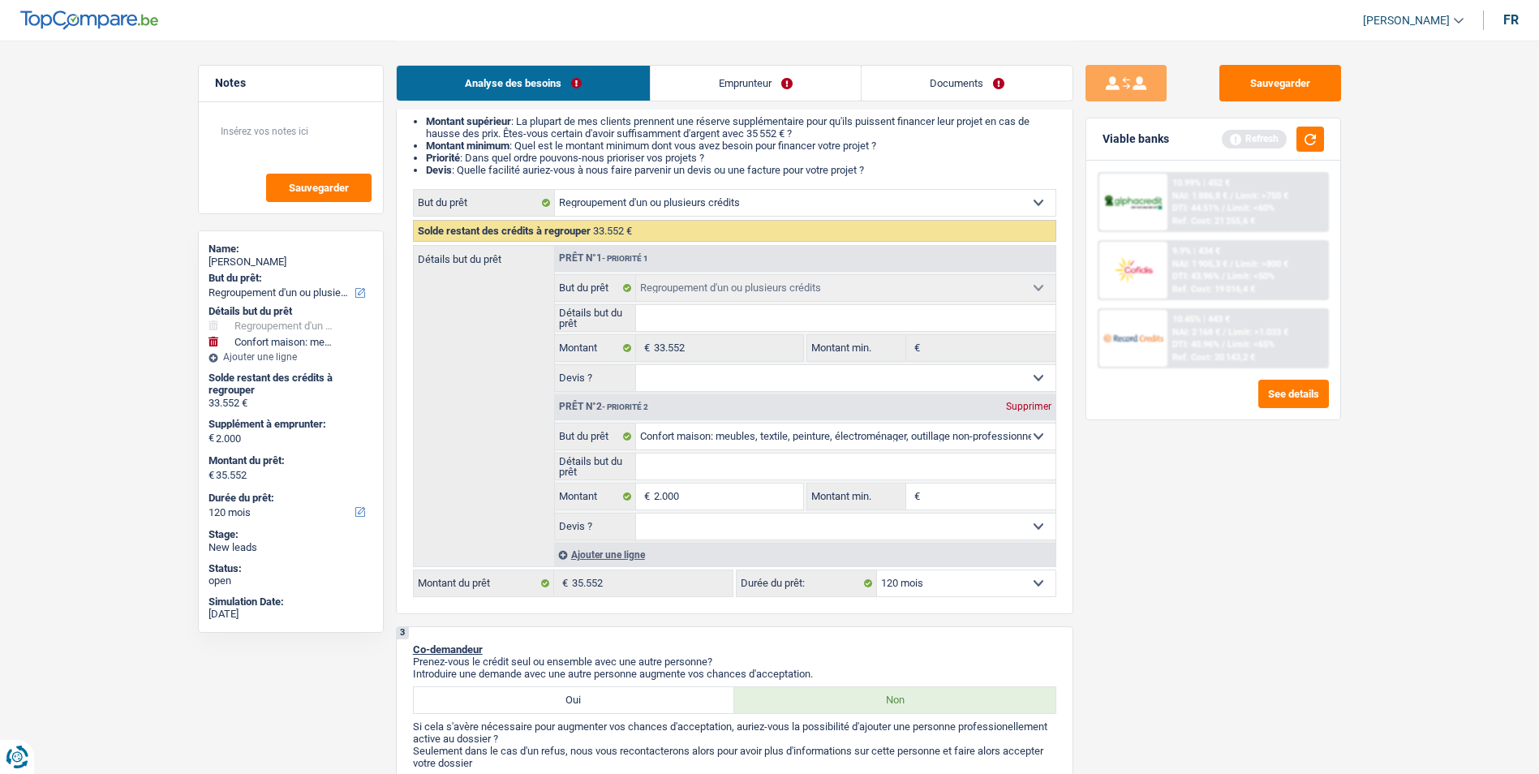
click at [734, 524] on select "Oui Non Non répondu Sélectionner une option" at bounding box center [845, 526] width 419 height 26
select select "false"
click at [636, 513] on select "Oui Non Non répondu Sélectionner une option" at bounding box center [845, 526] width 419 height 26
select select "false"
click at [710, 465] on input "Détails but du prêt" at bounding box center [845, 466] width 419 height 26
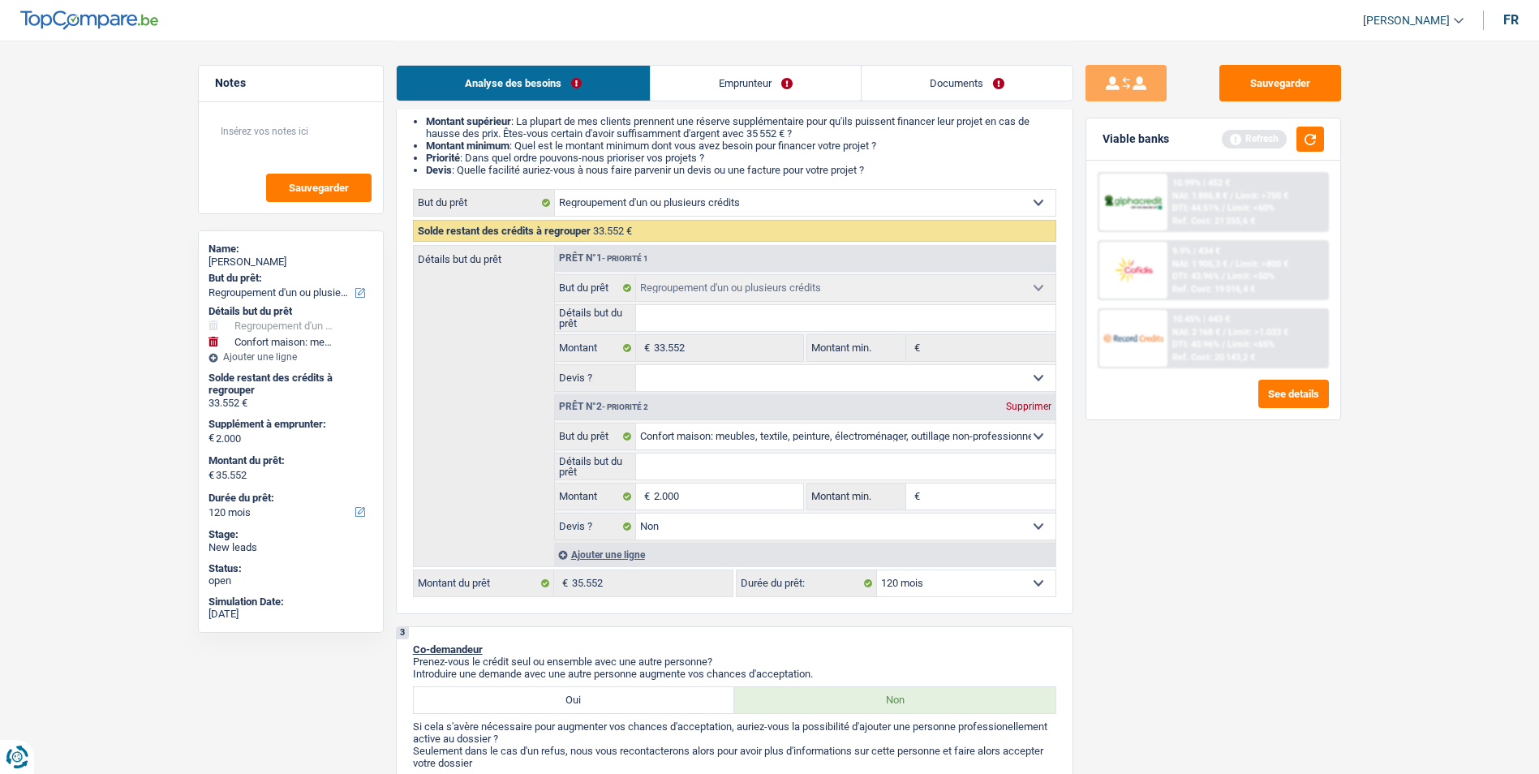
type input "A"
type input "Ac"
type input "Ach"
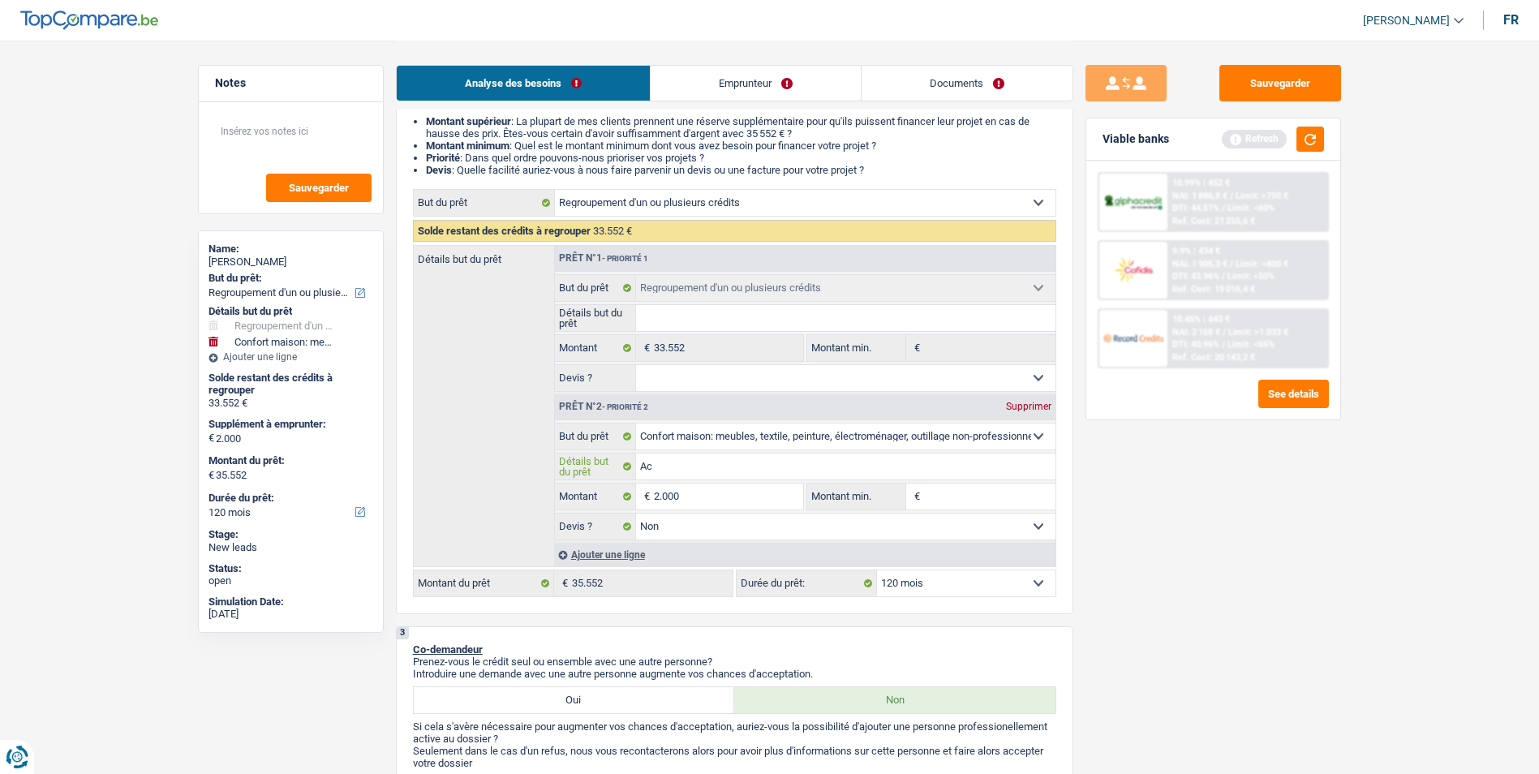
type input "Ach"
type input "Ache"
type input "Achete"
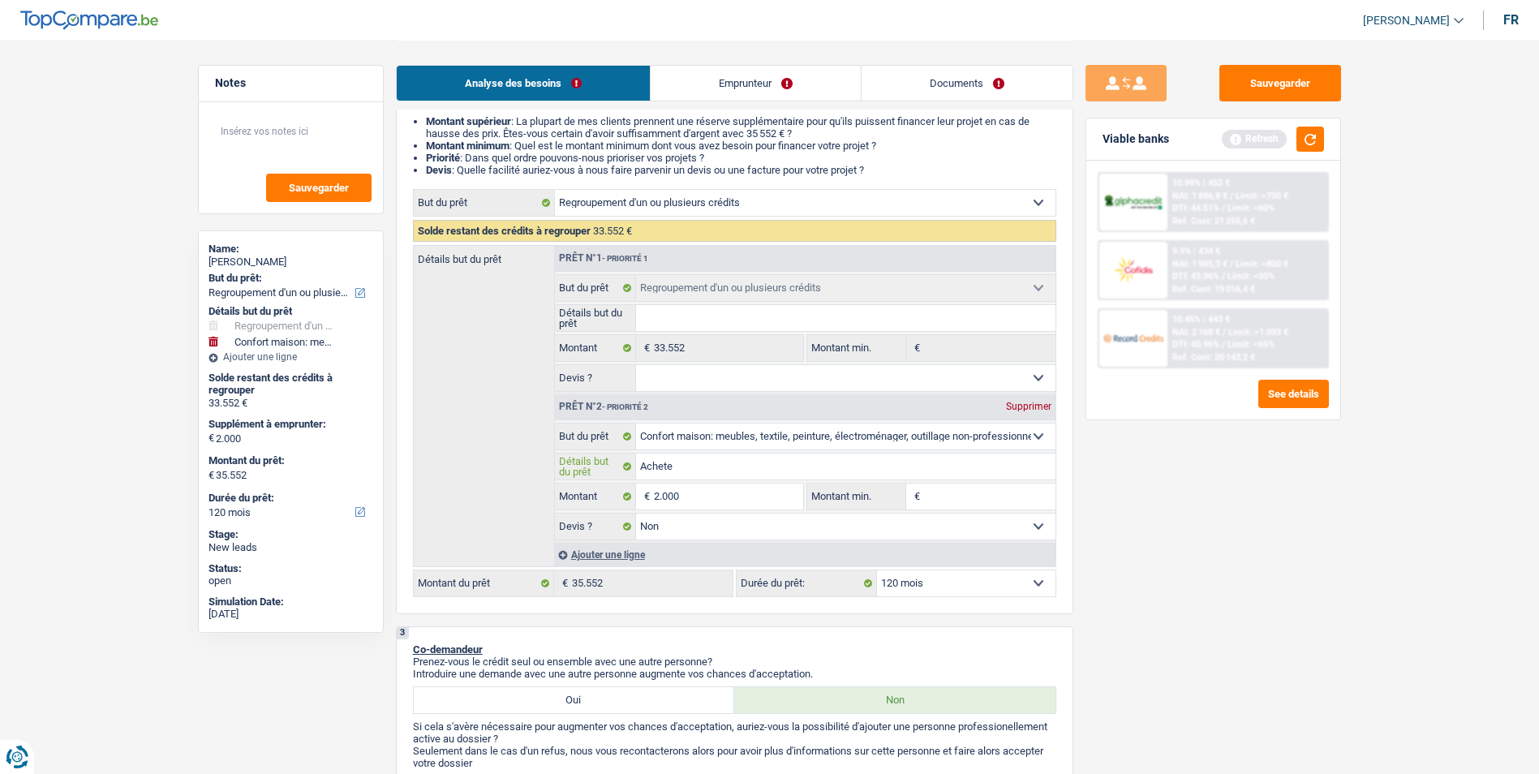
type input "Acheter"
type input "Acheter d"
type input "Acheter de"
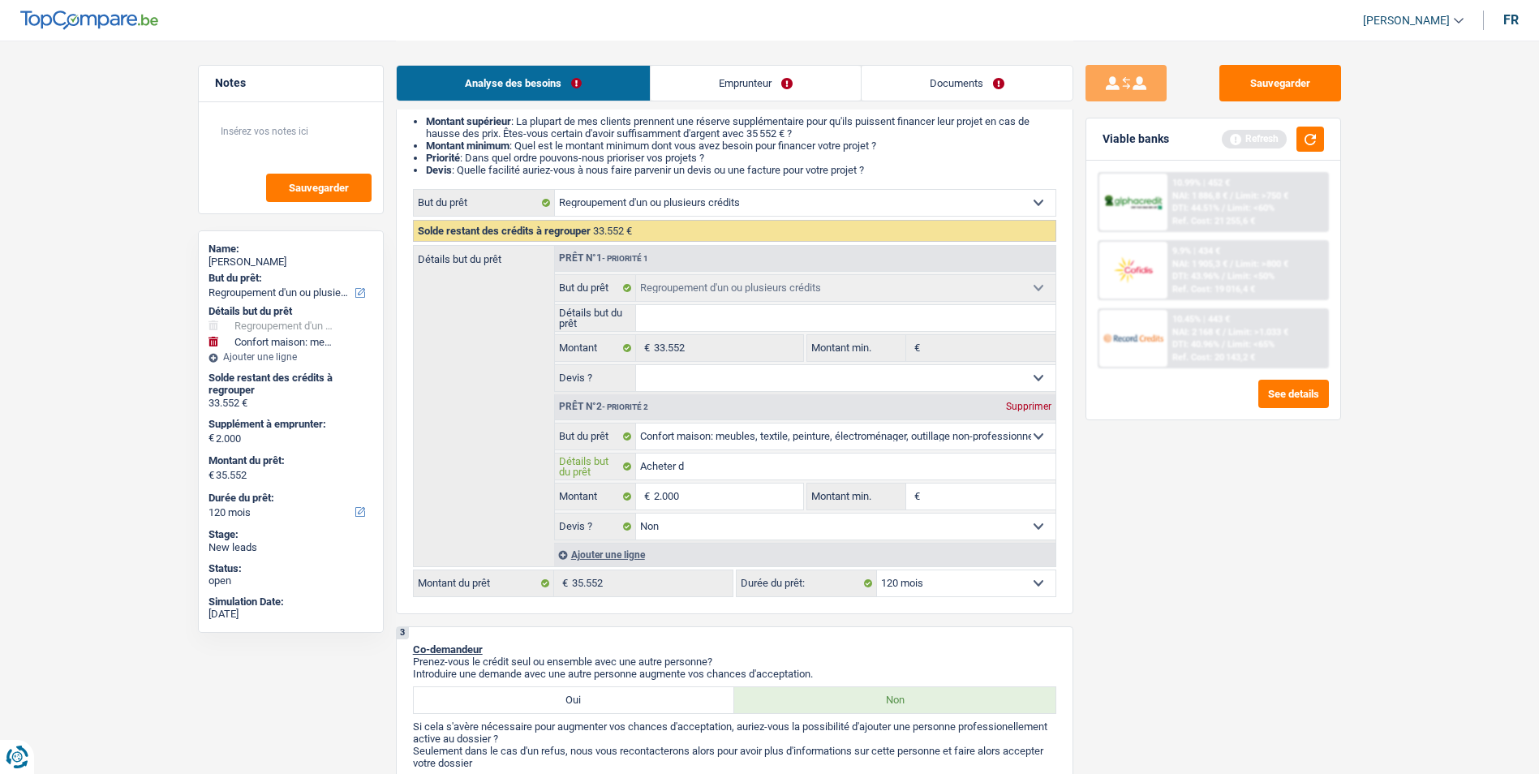
type input "Acheter de"
type input "Acheter des"
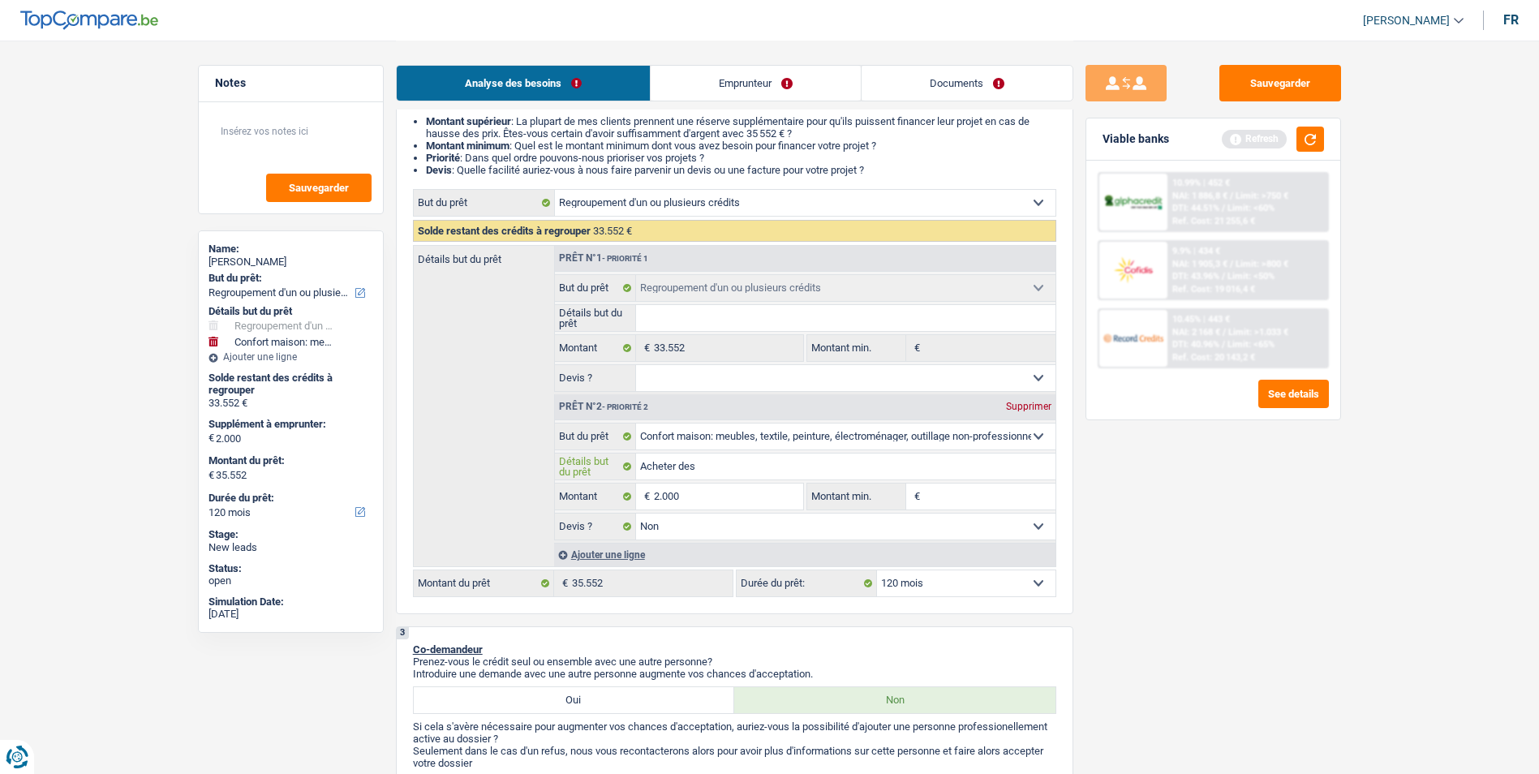
type input "Acheter des m"
type input "Acheter des me"
type input "Acheter des meu"
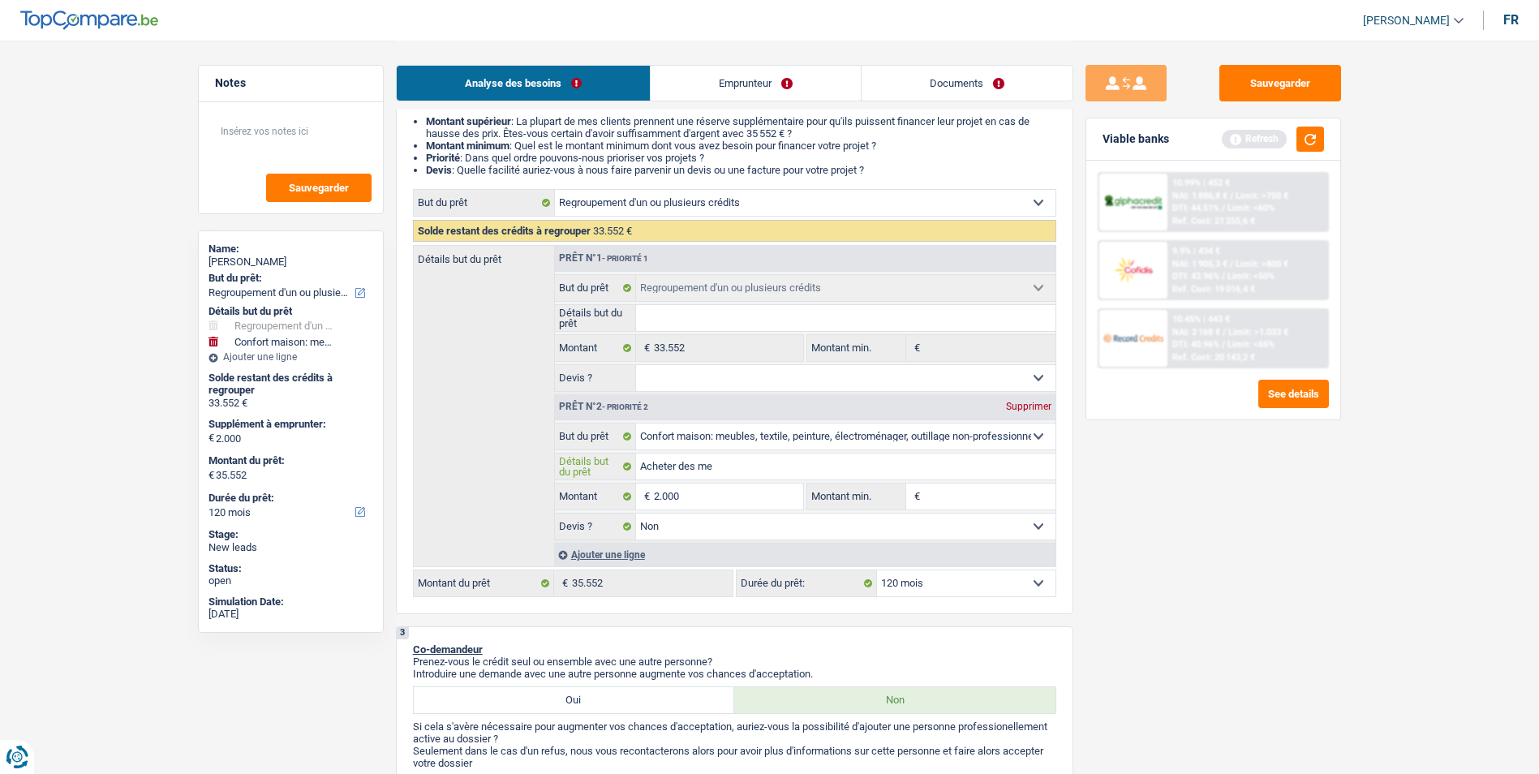
type input "Acheter des meu"
type input "Acheter des meub"
type input "Acheter des meubl"
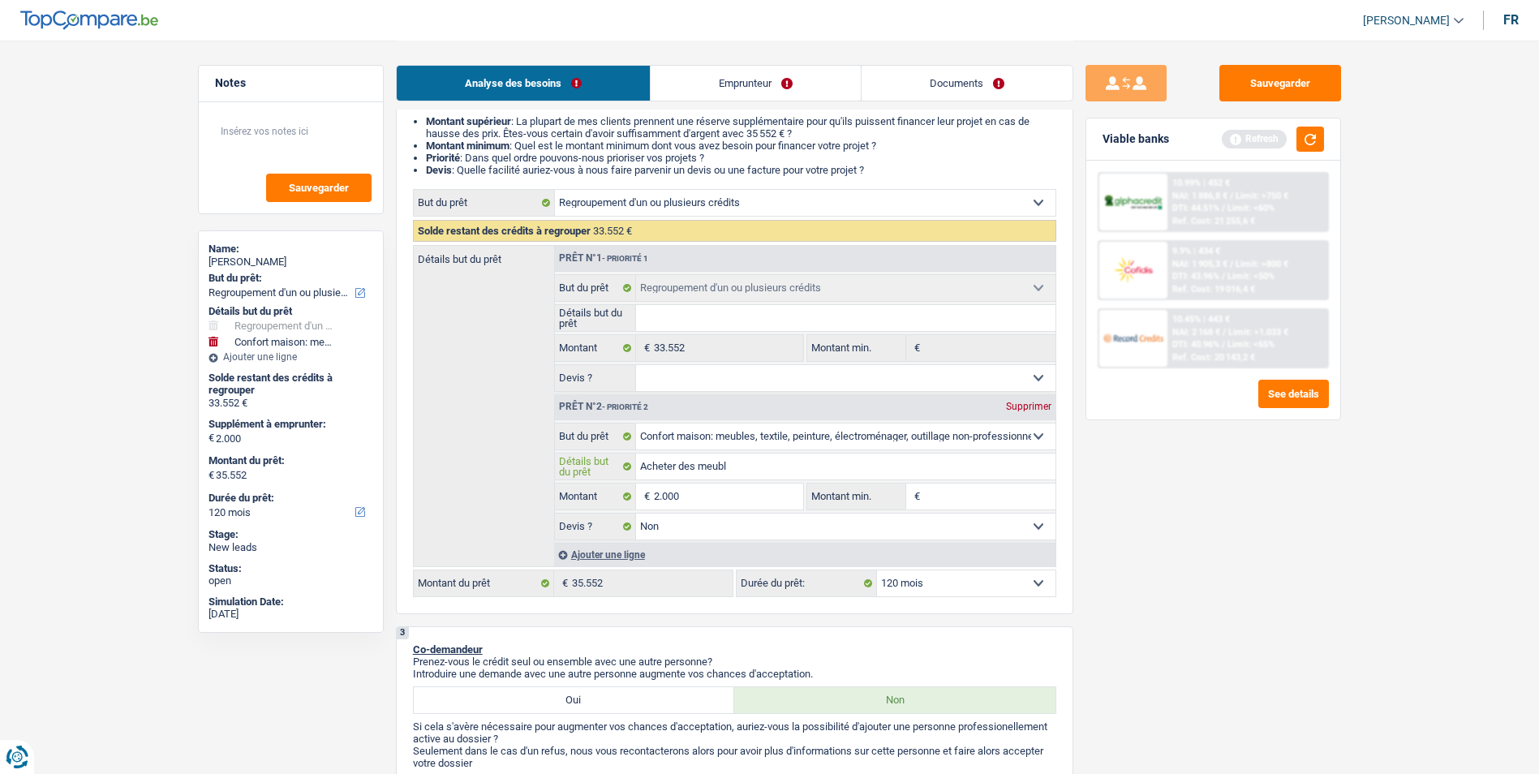
type input "Acheter des meuble"
type input "Acheter des meubles"
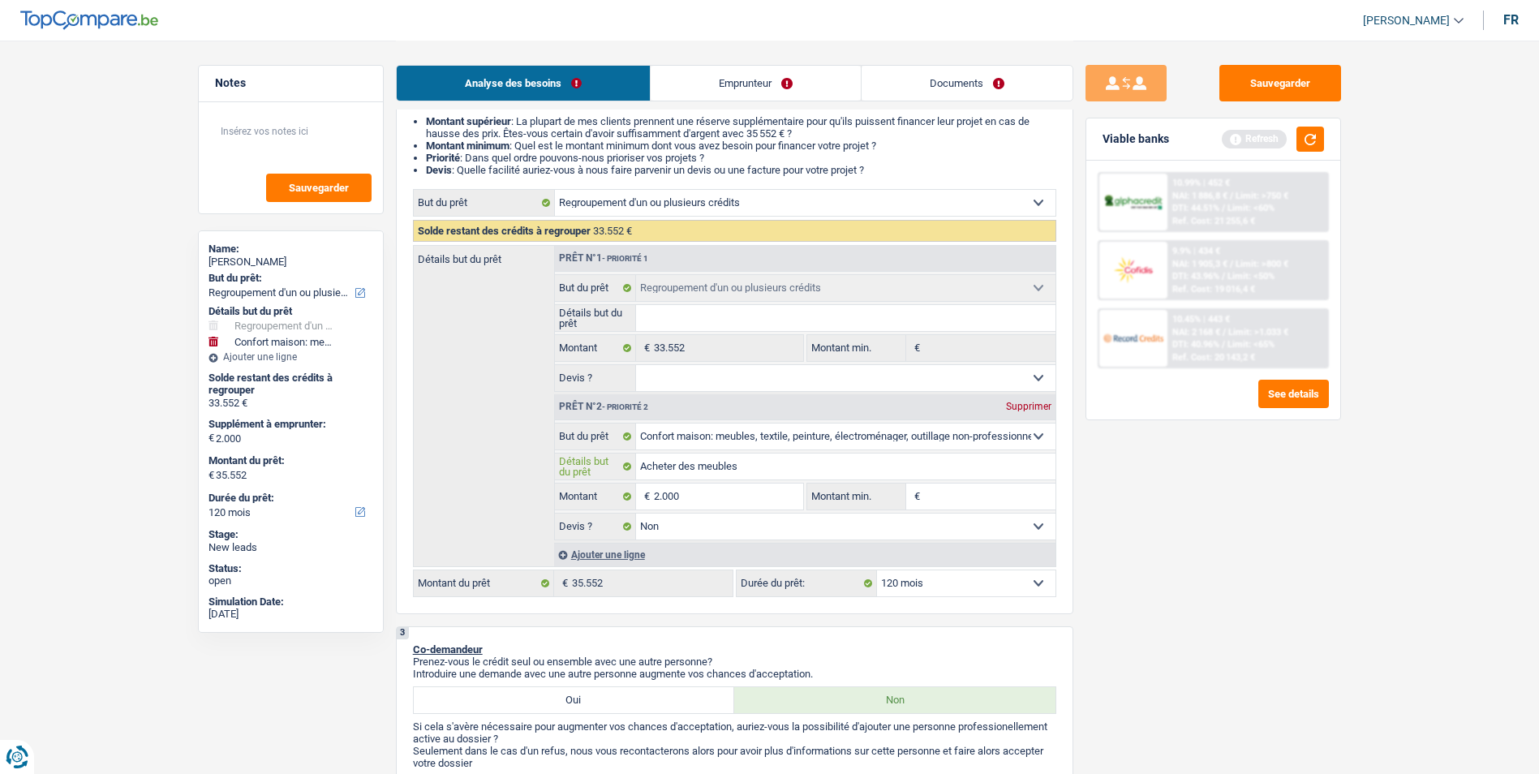
type input "Acheter des meubles"
click at [1320, 148] on button "button" at bounding box center [1310, 139] width 28 height 25
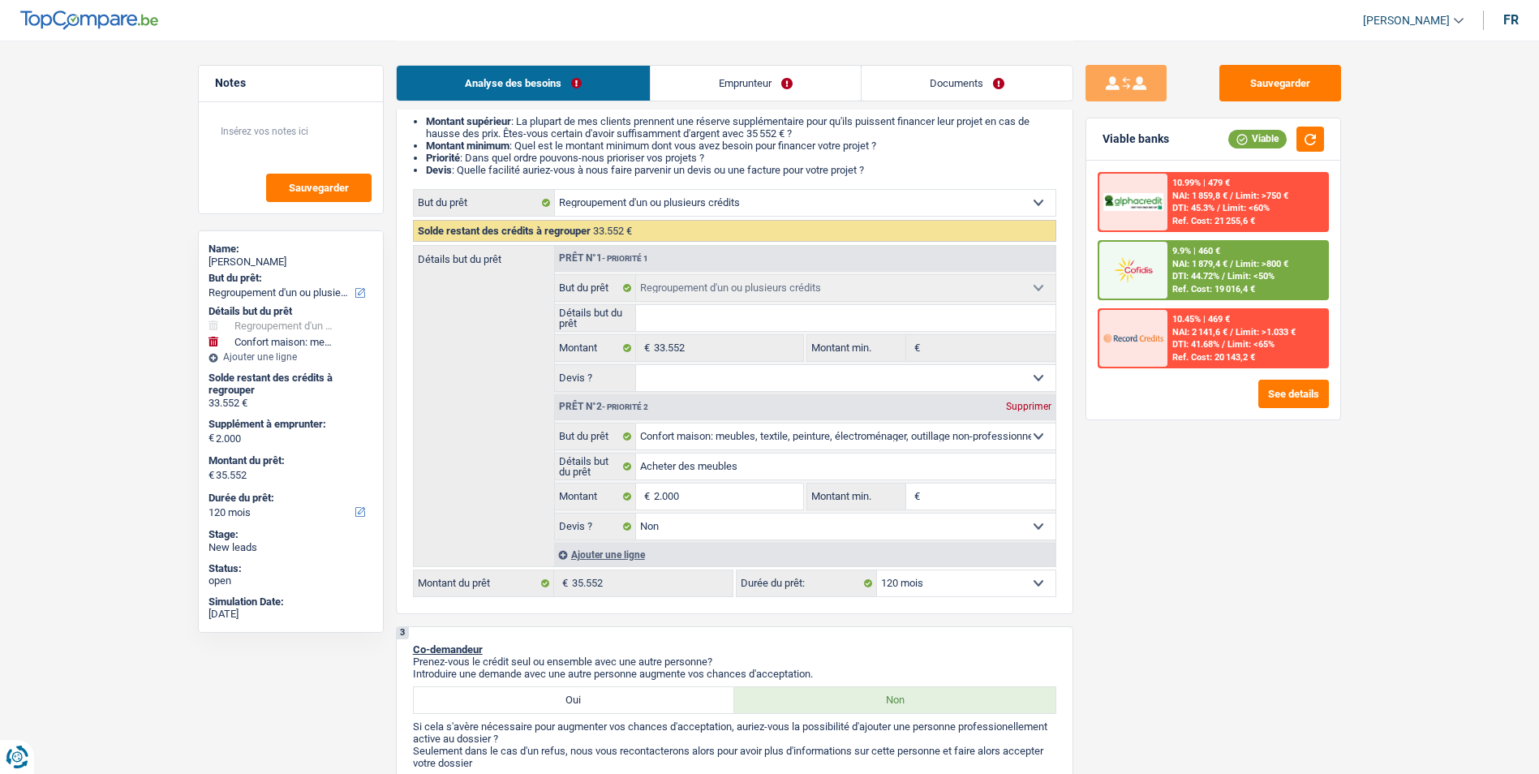
click at [1226, 268] on span "NAI: 1 879,4 €" at bounding box center [1199, 264] width 55 height 11
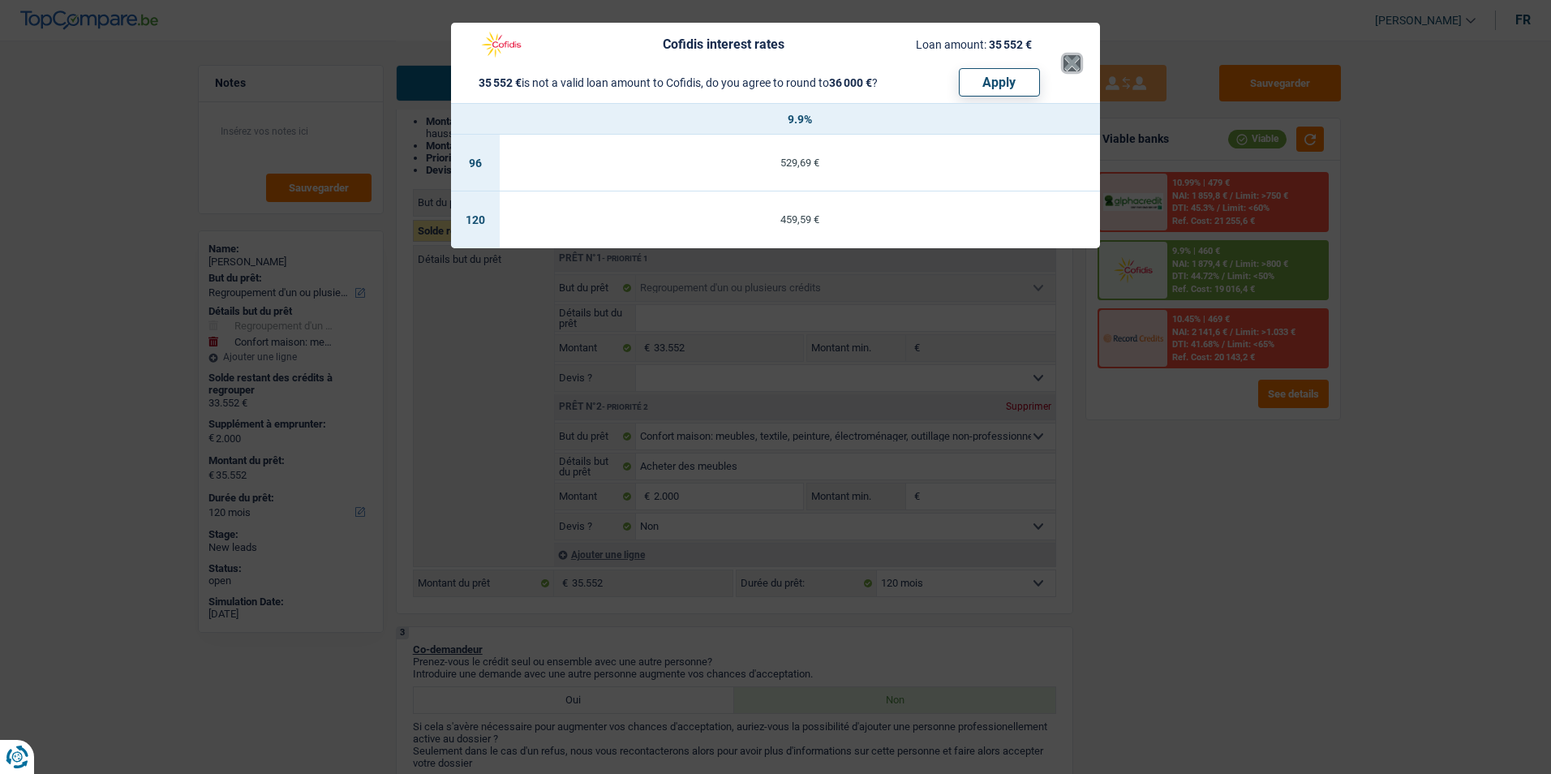
click at [1079, 58] on button "×" at bounding box center [1071, 63] width 17 height 16
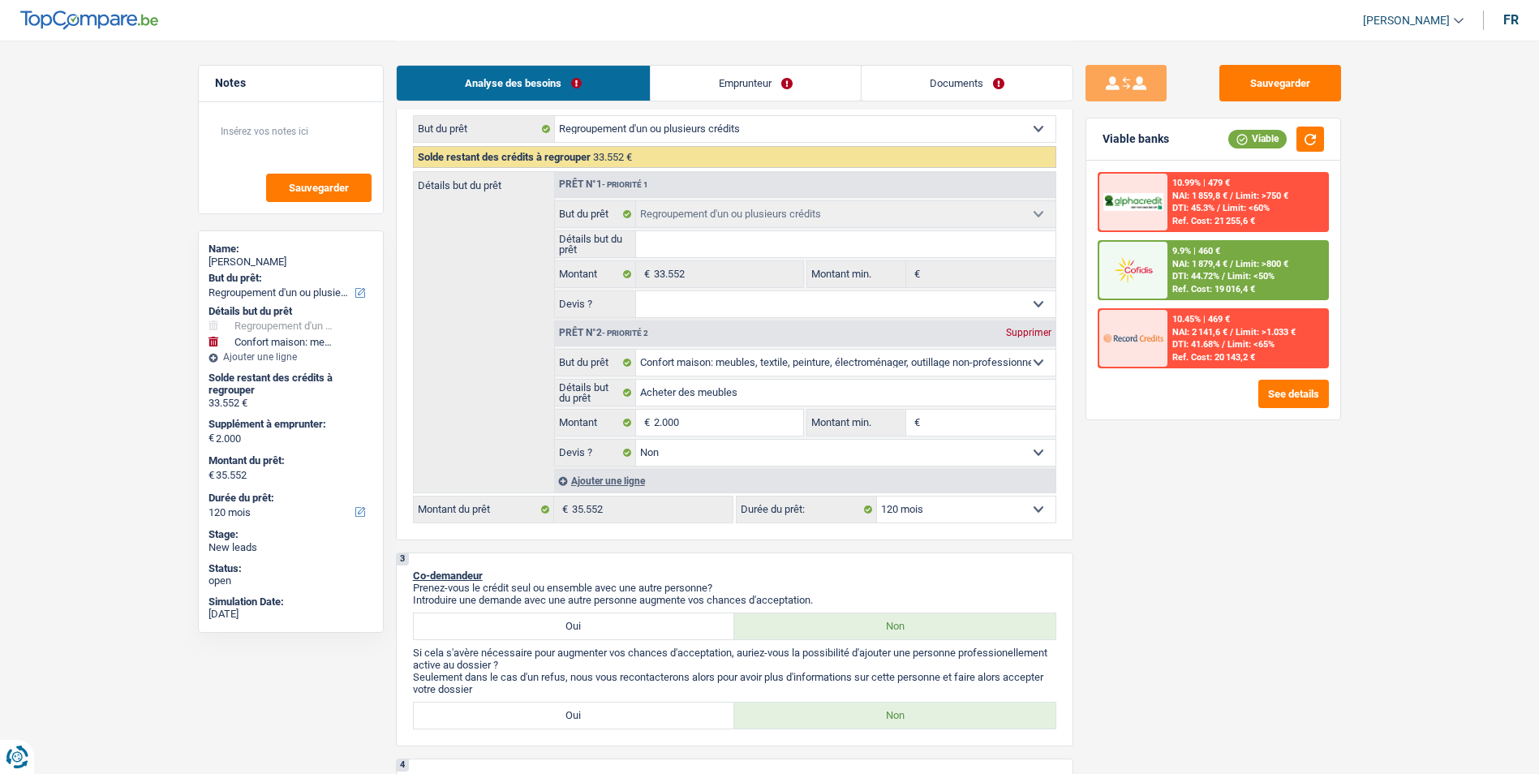
scroll to position [243, 0]
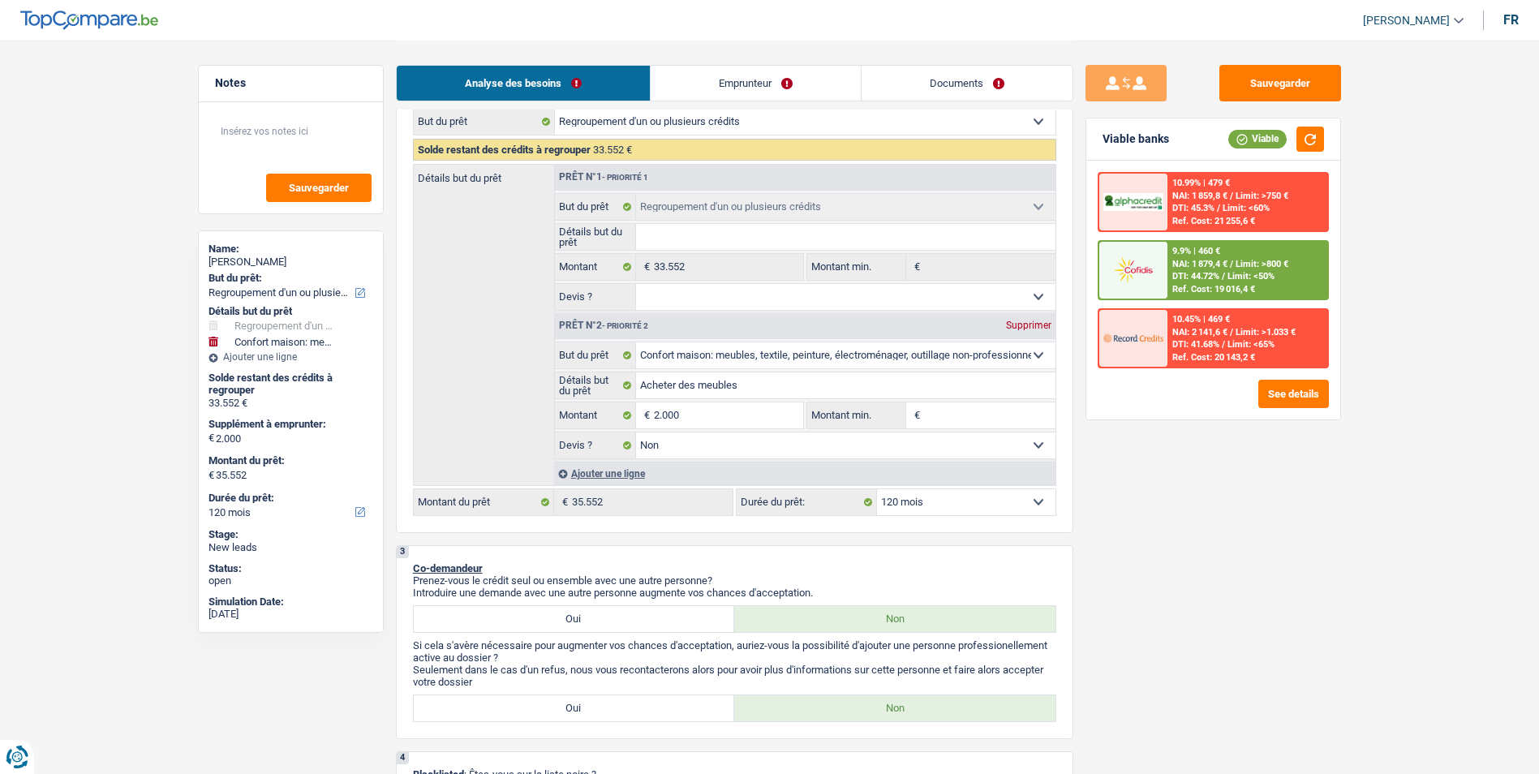
click at [972, 494] on select "12 mois 18 mois 24 mois 30 mois 36 mois 42 mois 48 mois 60 mois 72 mois 84 mois…" at bounding box center [966, 502] width 178 height 26
select select "84"
click at [877, 489] on select "12 mois 18 mois 24 mois 30 mois 36 mois 42 mois 48 mois 60 mois 72 mois 84 mois…" at bounding box center [966, 502] width 178 height 26
select select "84"
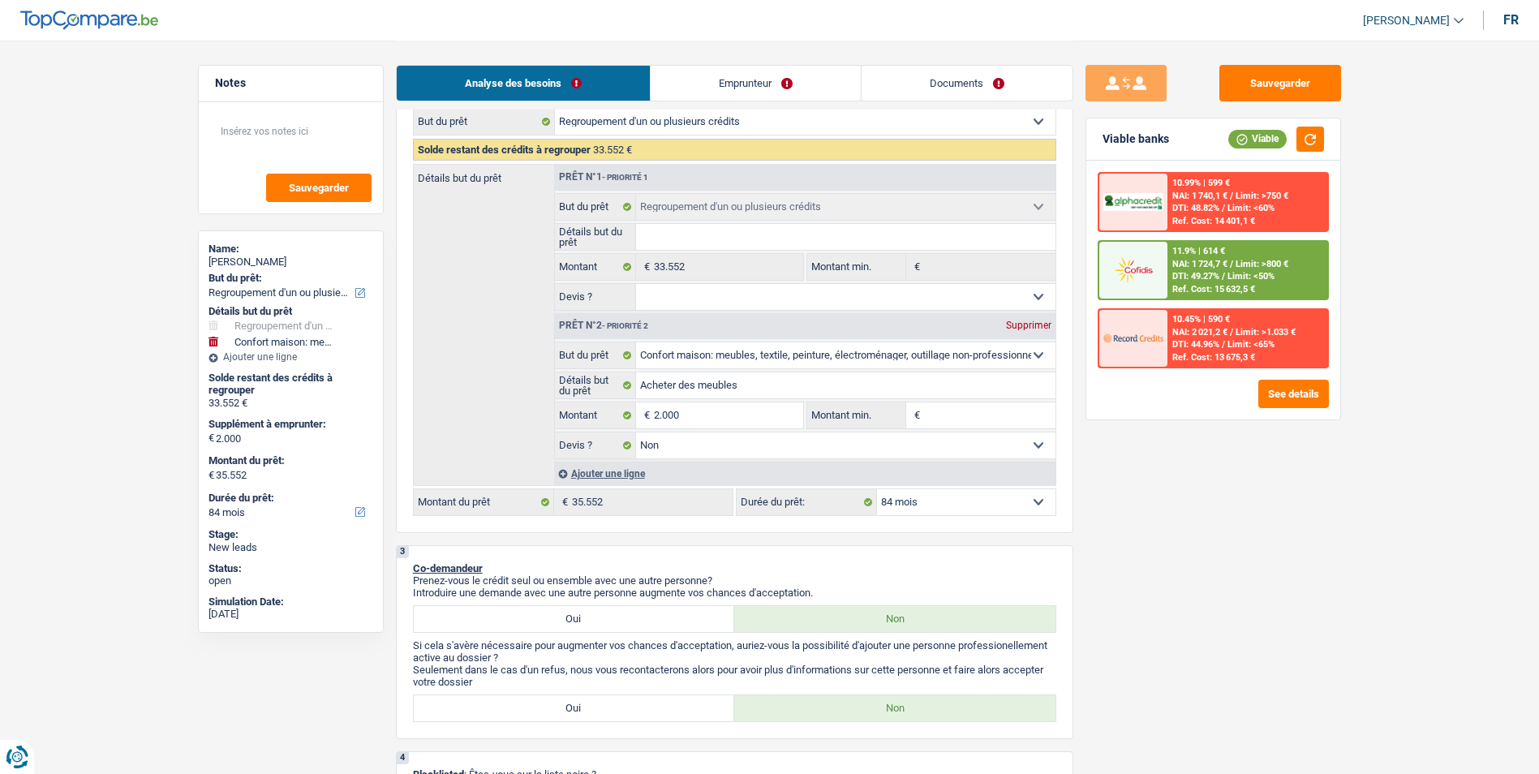
click at [1247, 273] on span "Limit: <50%" at bounding box center [1250, 276] width 47 height 11
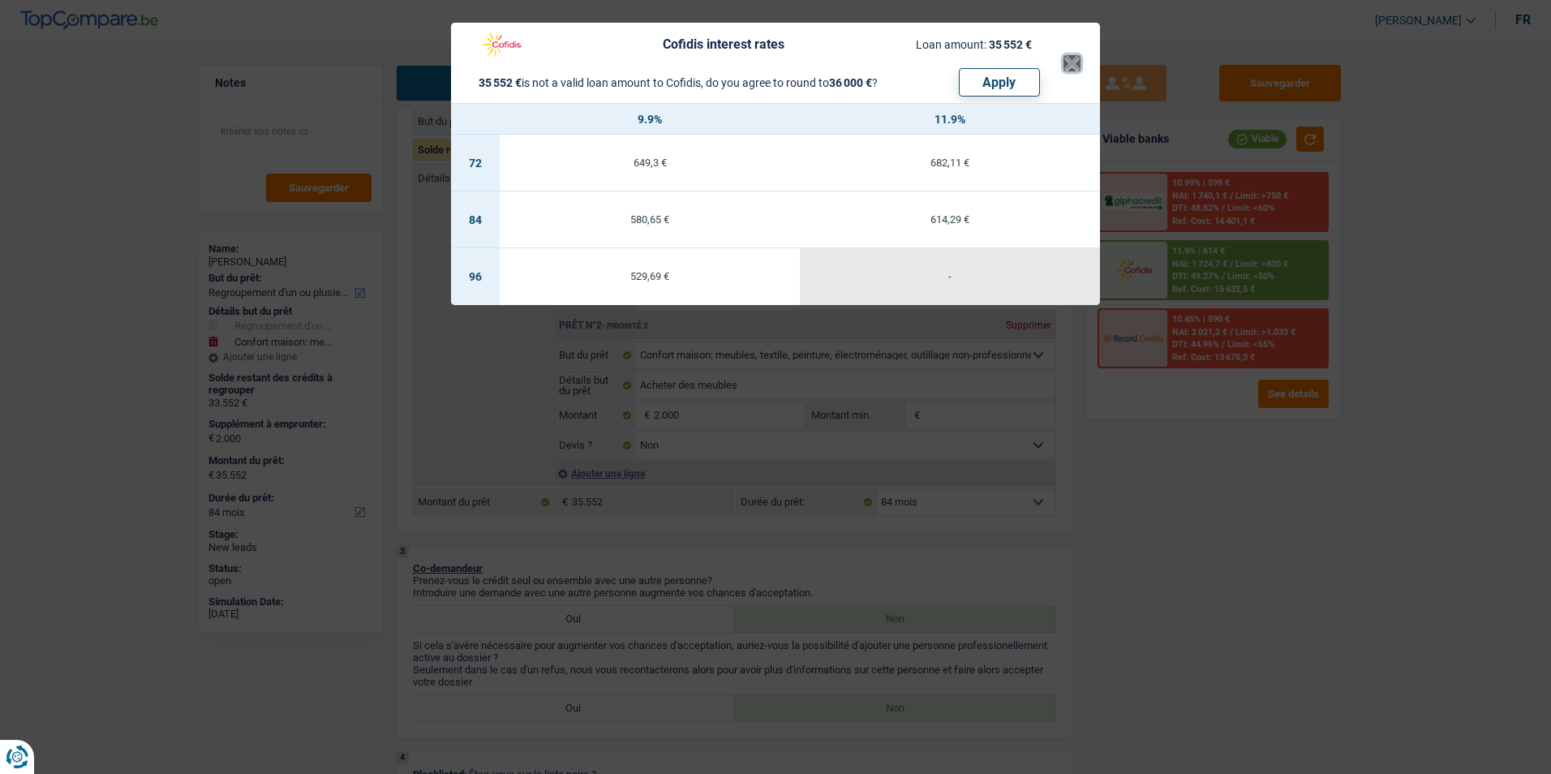
click at [1073, 71] on button "×" at bounding box center [1071, 63] width 17 height 16
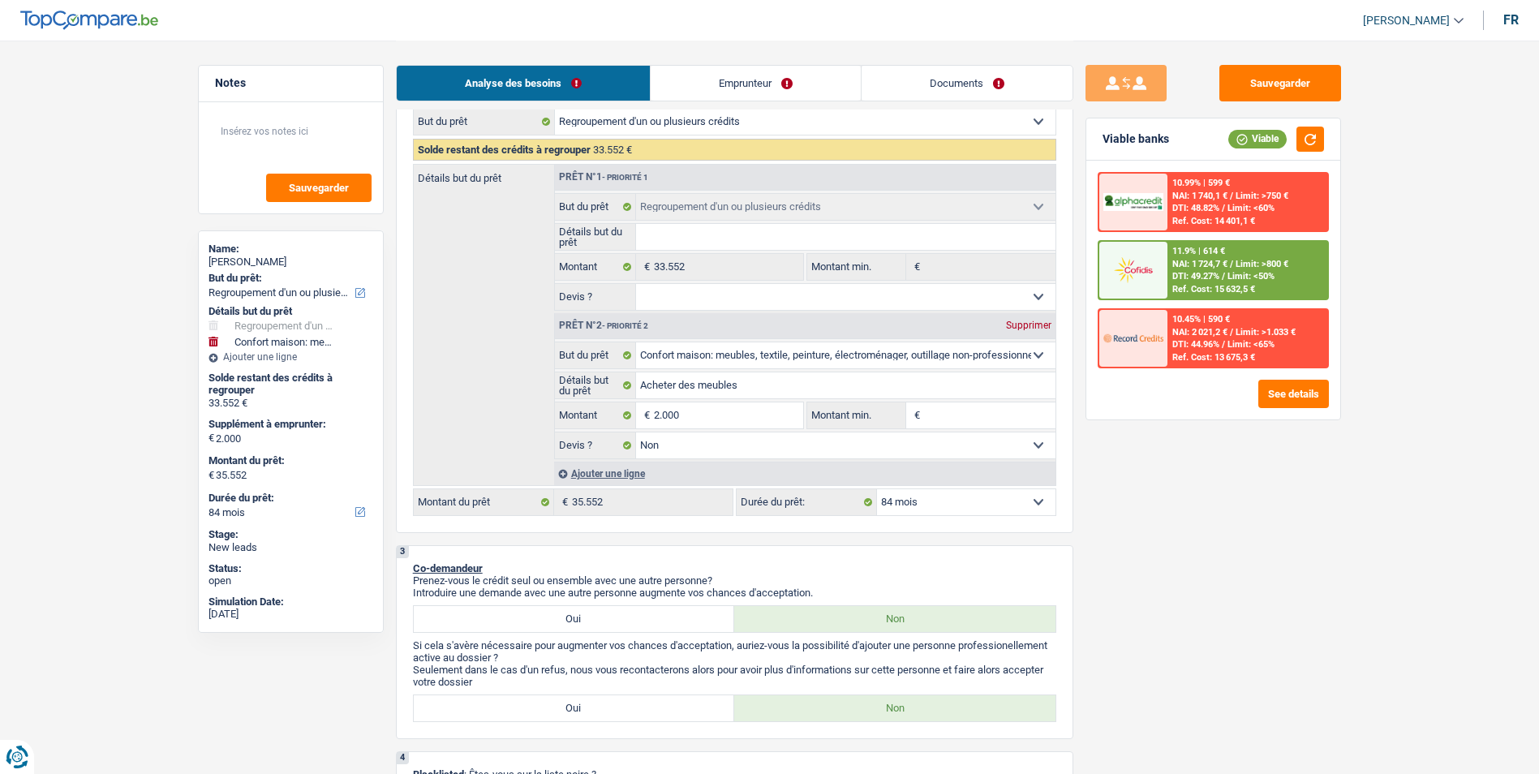
click at [1216, 265] on span "NAI: 1 724,7 €" at bounding box center [1199, 264] width 55 height 11
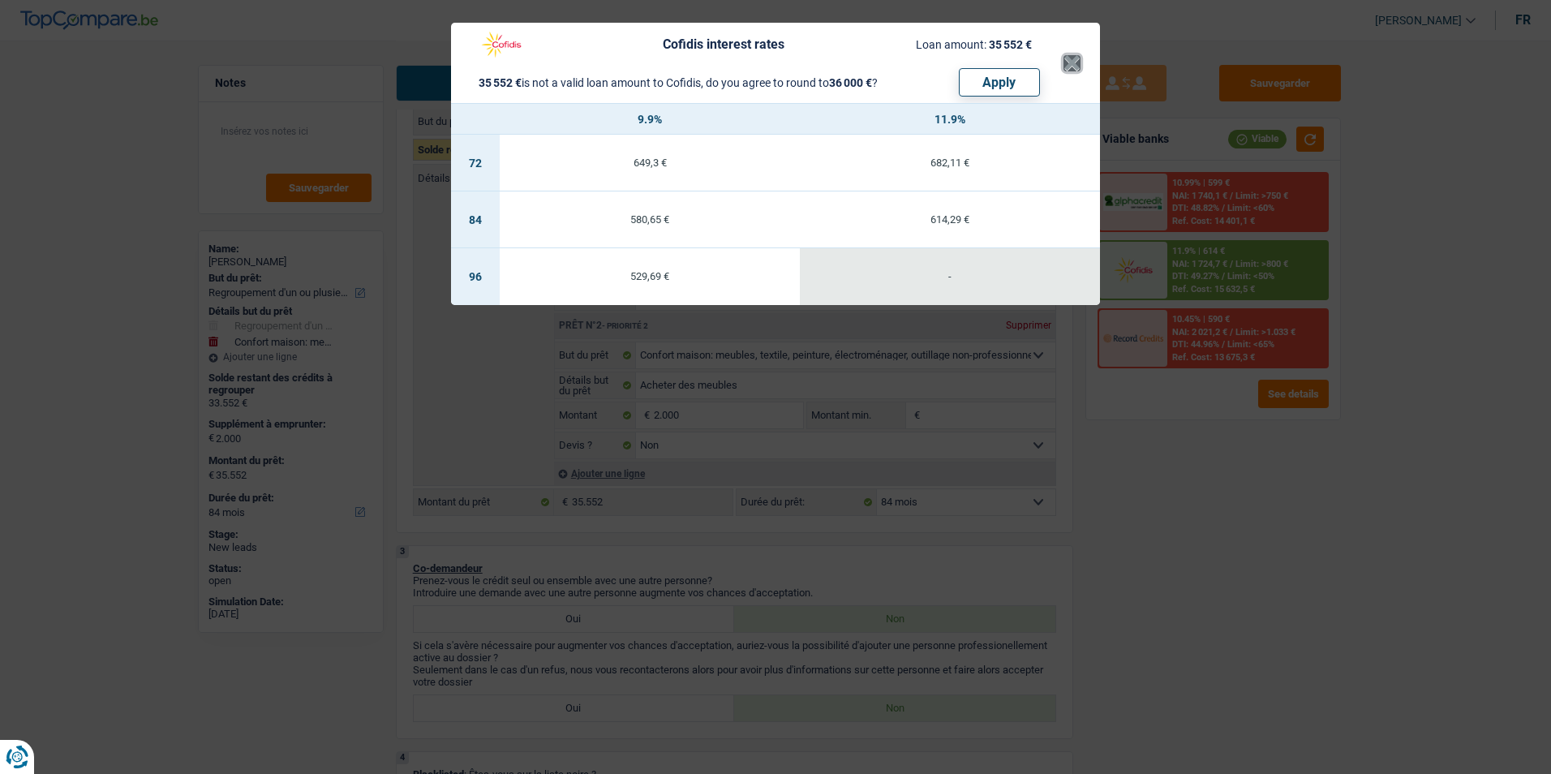
click at [1069, 67] on button "×" at bounding box center [1071, 63] width 17 height 16
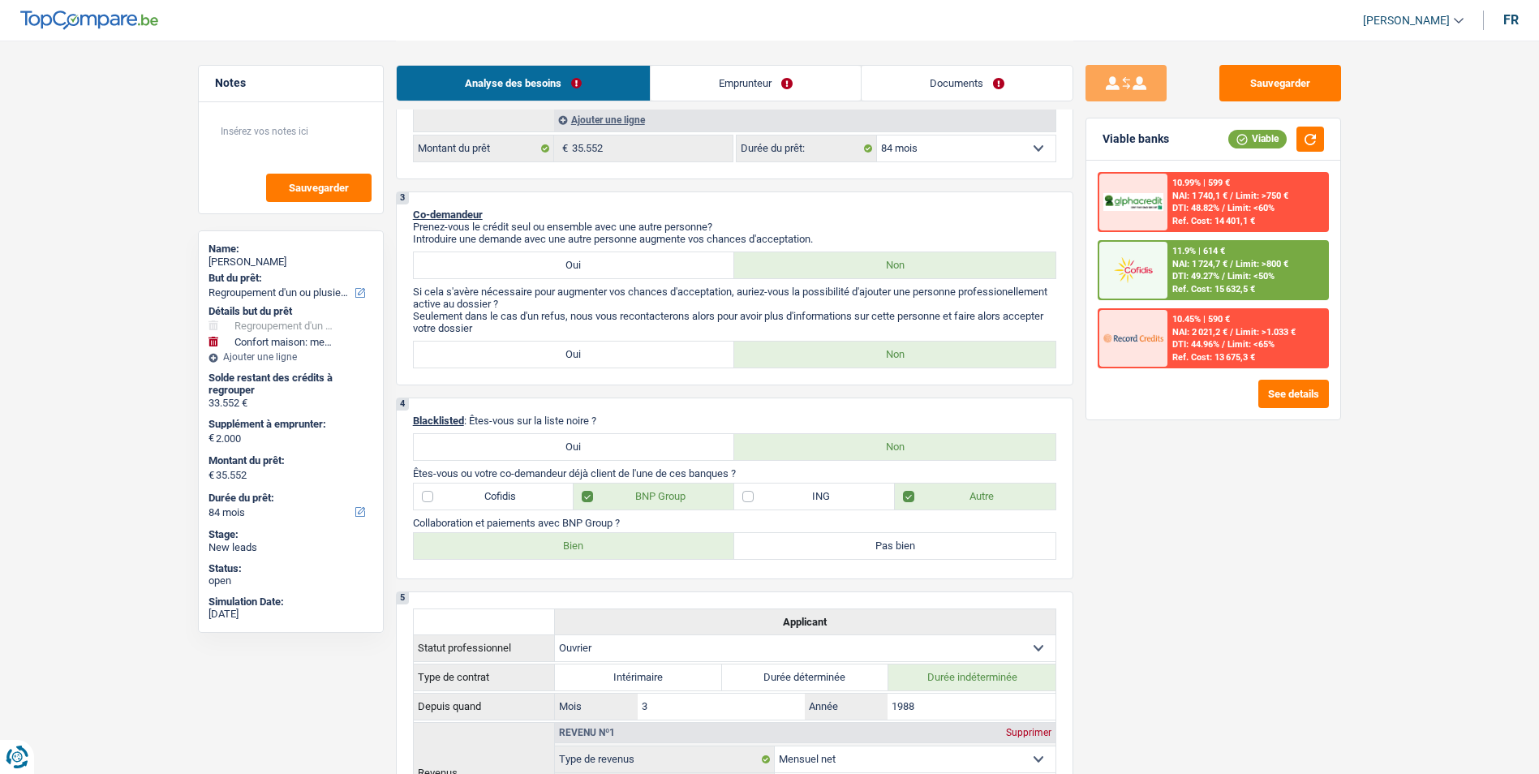
scroll to position [649, 0]
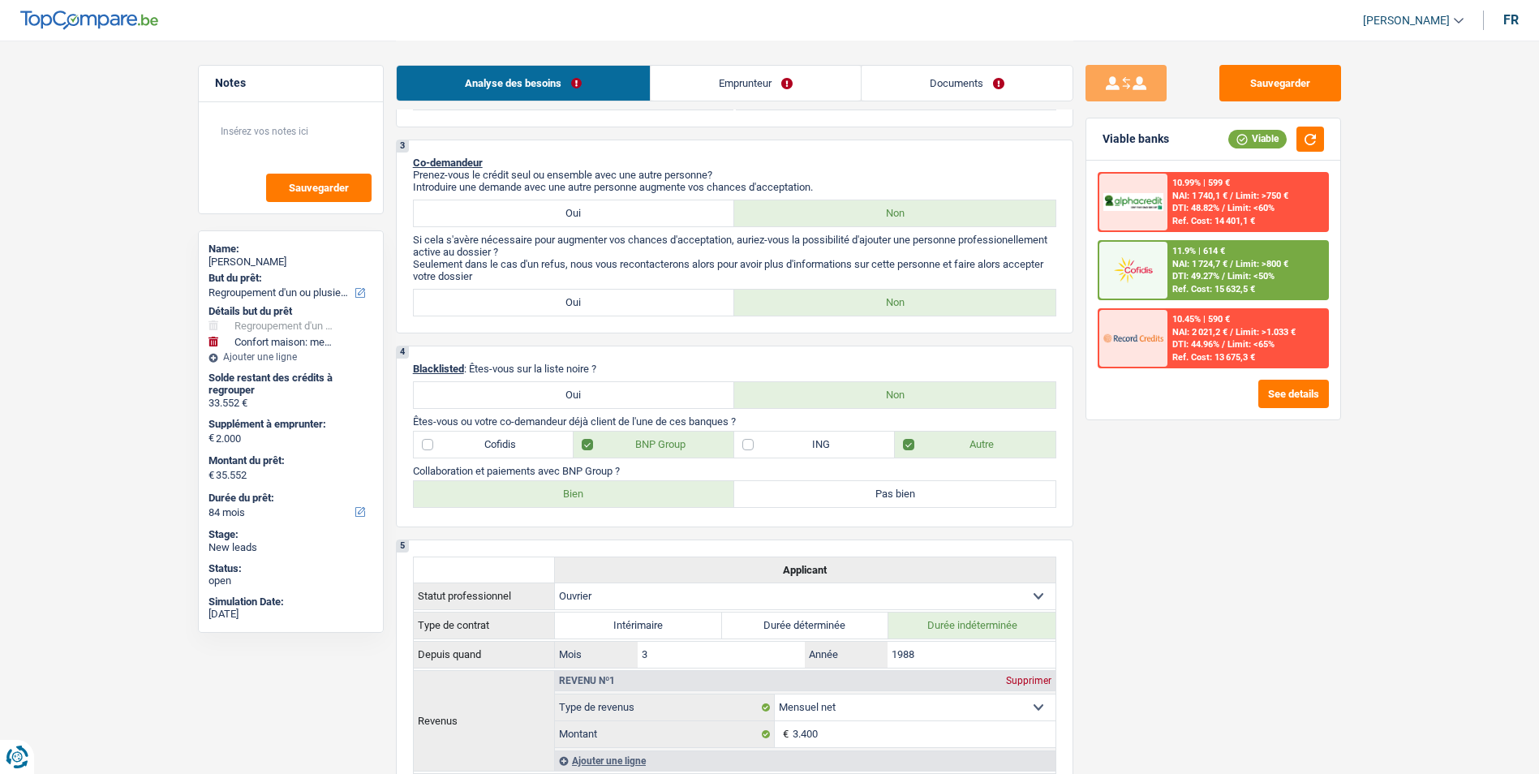
click at [955, 89] on link "Documents" at bounding box center [966, 83] width 211 height 35
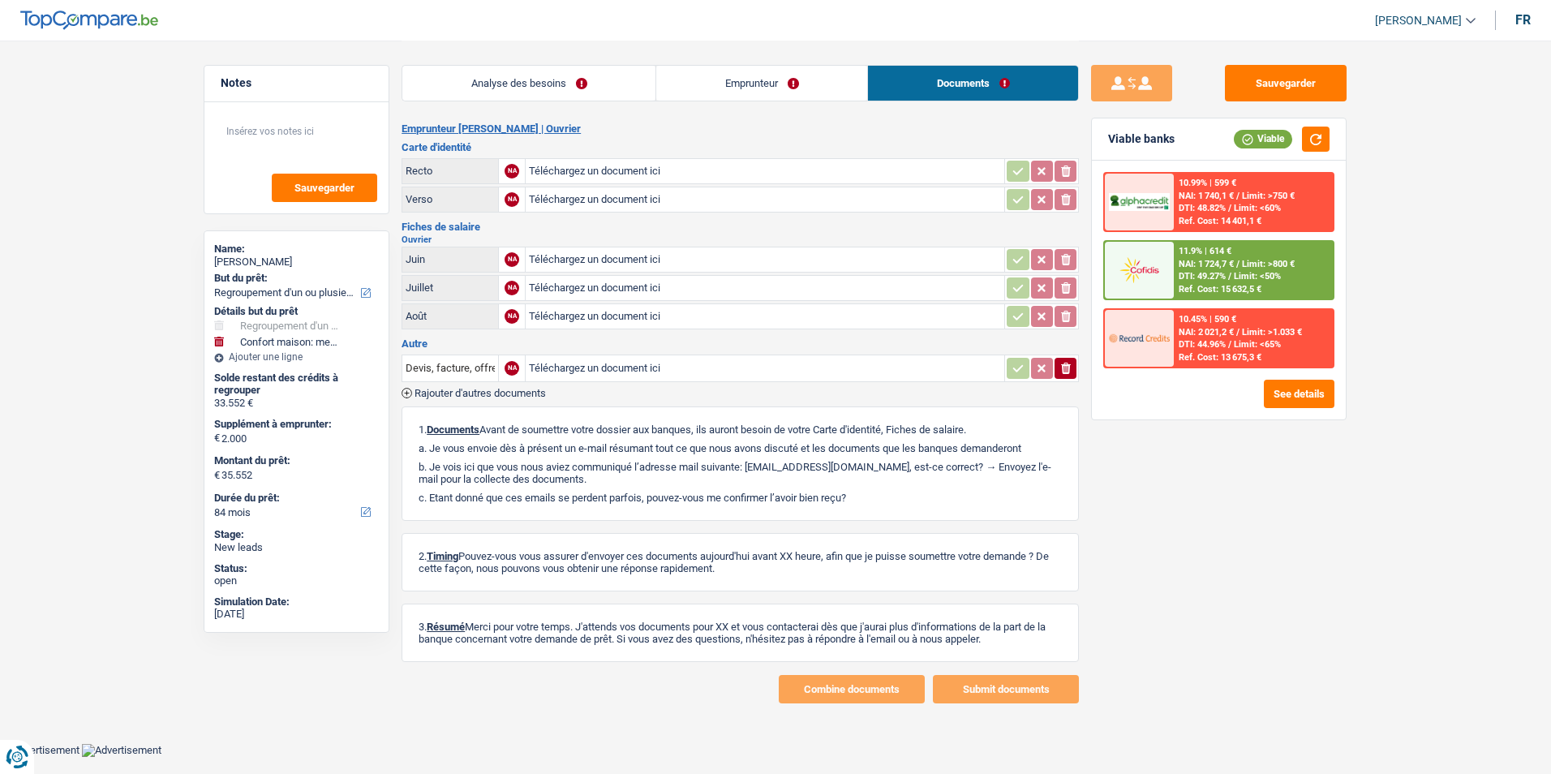
click at [780, 94] on link "Emprunteur" at bounding box center [761, 83] width 211 height 35
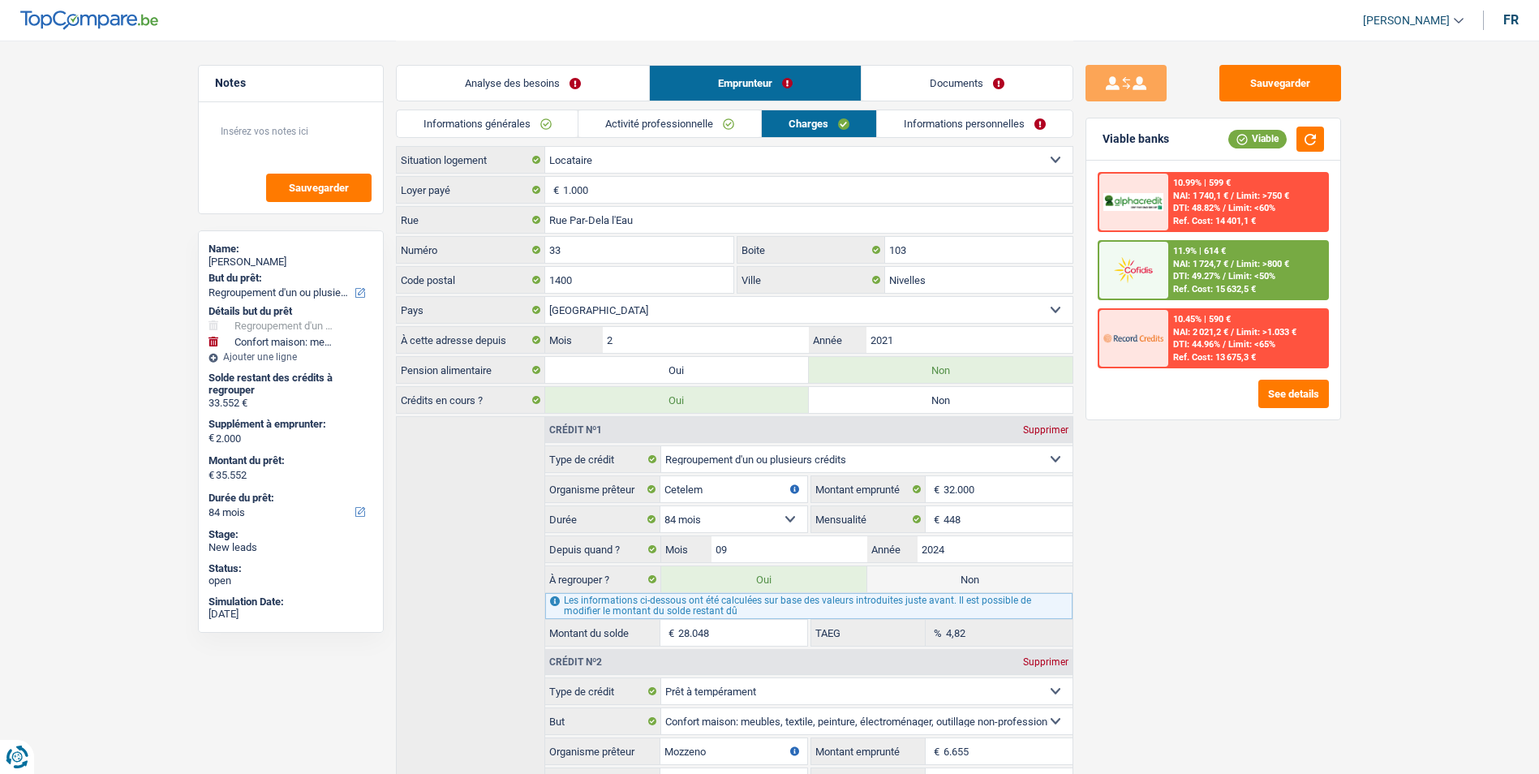
click at [588, 99] on link "Analyse des besoins" at bounding box center [523, 83] width 252 height 35
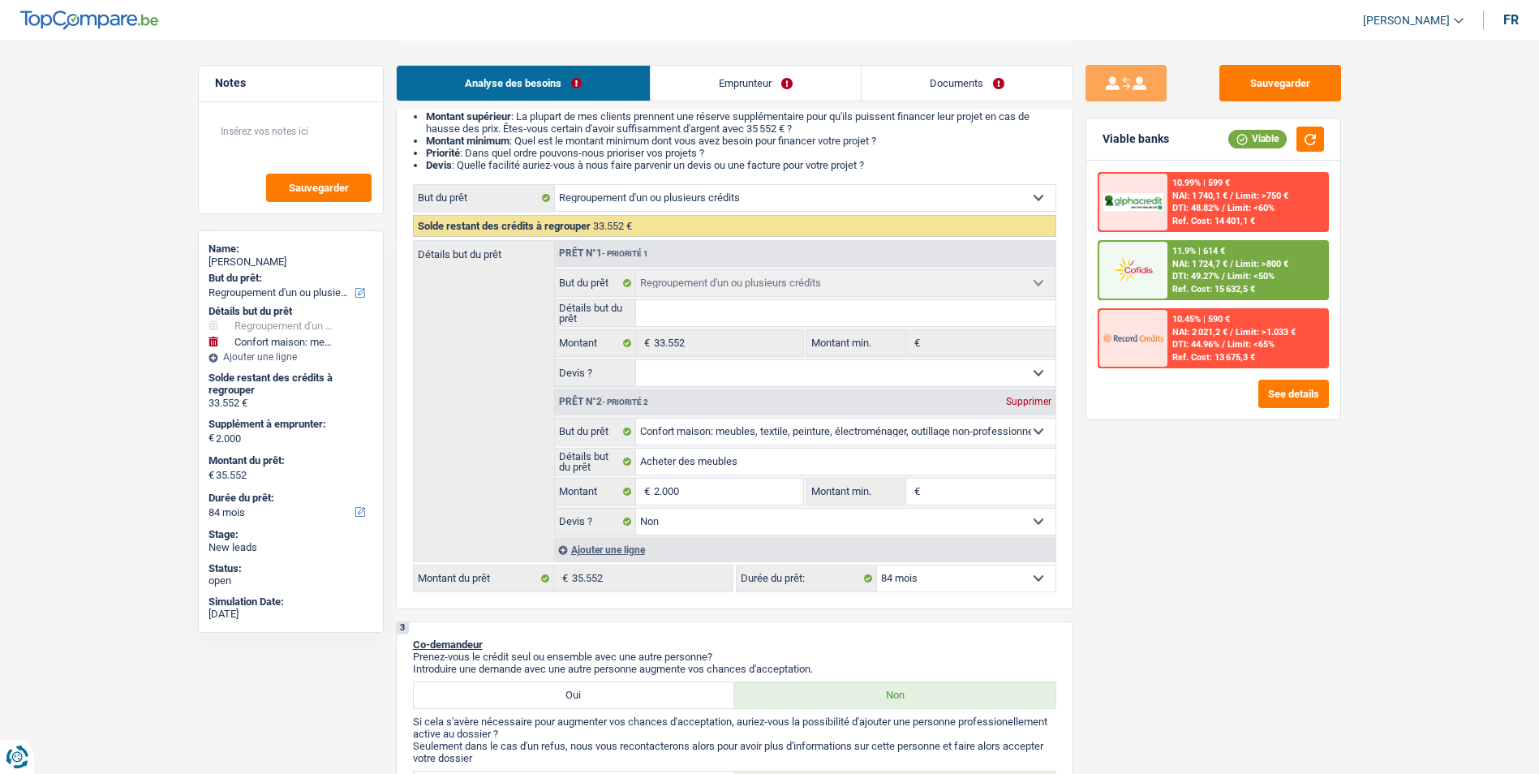
scroll to position [162, 0]
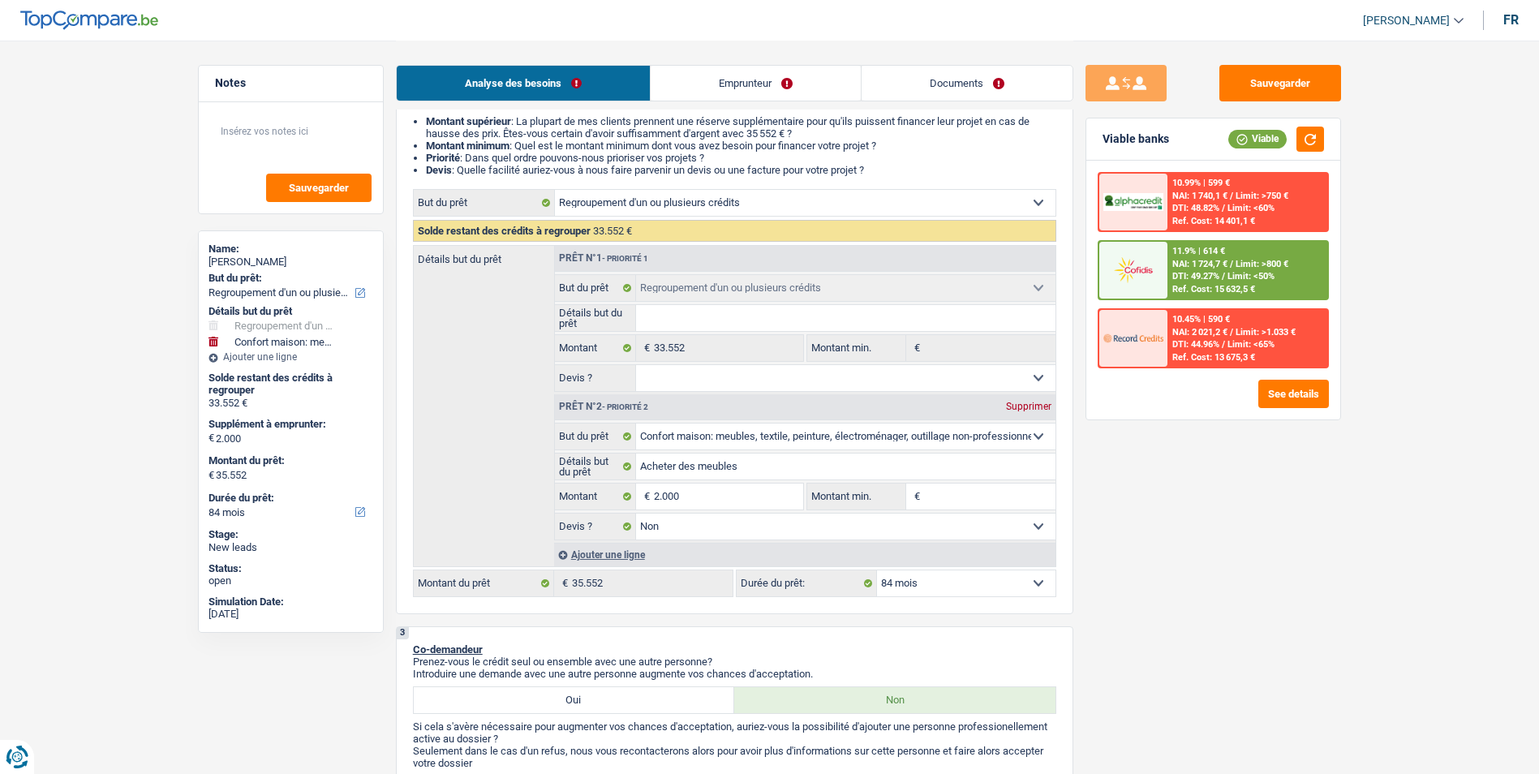
drag, startPoint x: 947, startPoint y: 584, endPoint x: 945, endPoint y: 569, distance: 14.7
click at [947, 584] on select "12 mois 18 mois 24 mois 30 mois 36 mois 42 mois 48 mois 60 mois 72 mois 84 mois…" at bounding box center [966, 583] width 178 height 26
select select "96"
click at [877, 570] on select "12 mois 18 mois 24 mois 30 mois 36 mois 42 mois 48 mois 60 mois 72 mois 84 mois…" at bounding box center [966, 583] width 178 height 26
select select "96"
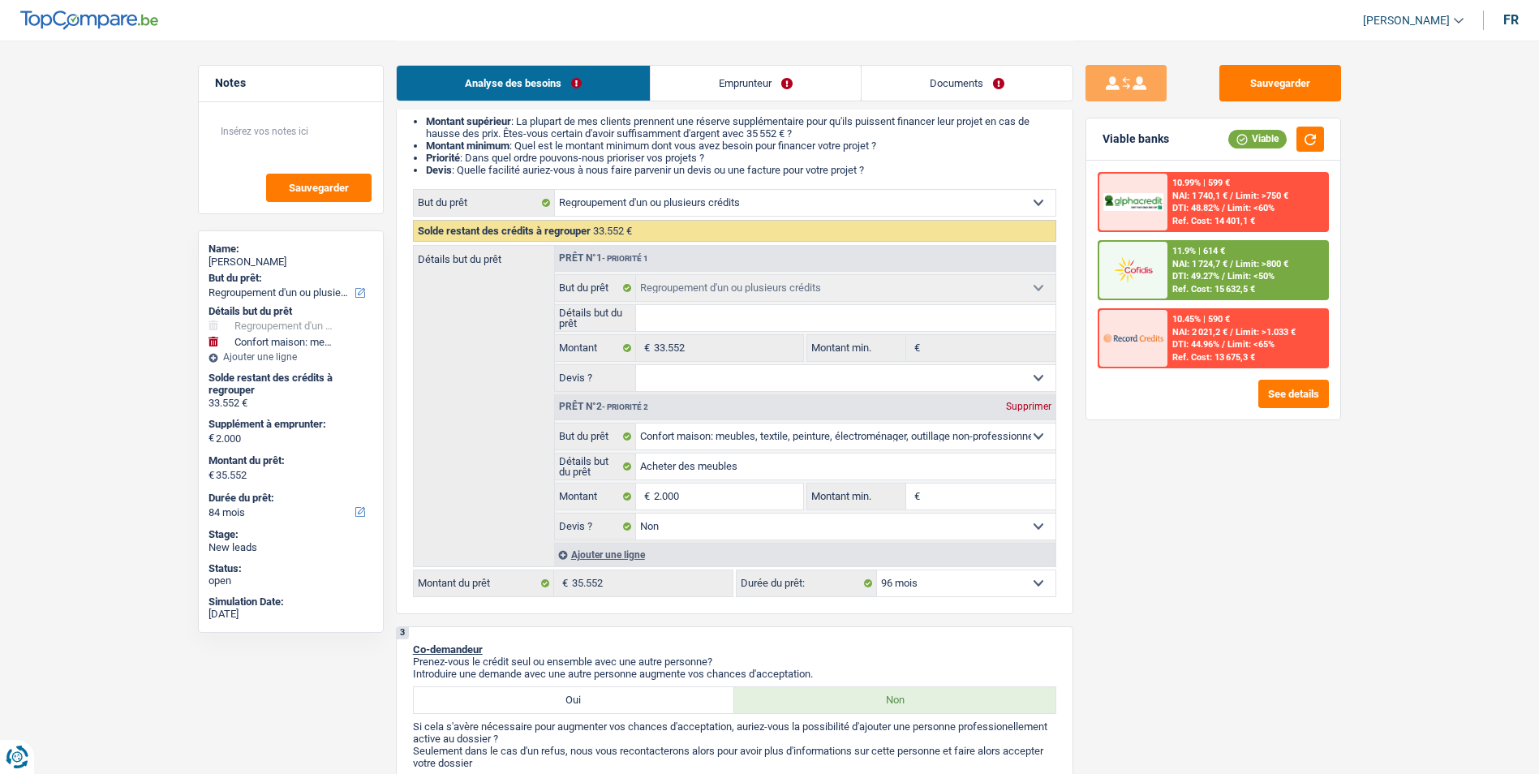
select select "96"
click at [1234, 267] on div "NAI: 1 809,3 € / Limit: >800 €" at bounding box center [1230, 264] width 116 height 11
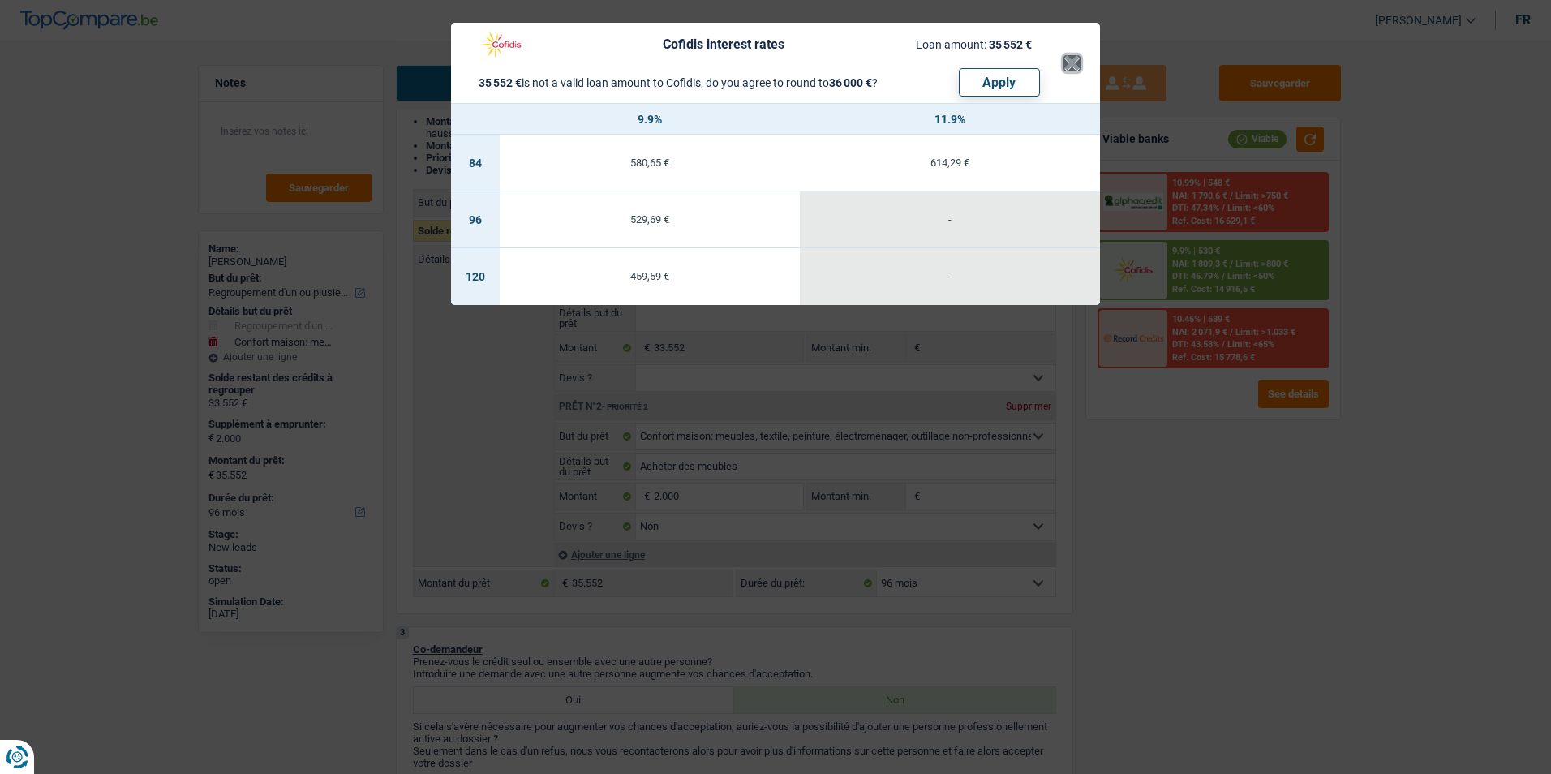
click at [1074, 66] on button "×" at bounding box center [1071, 63] width 17 height 16
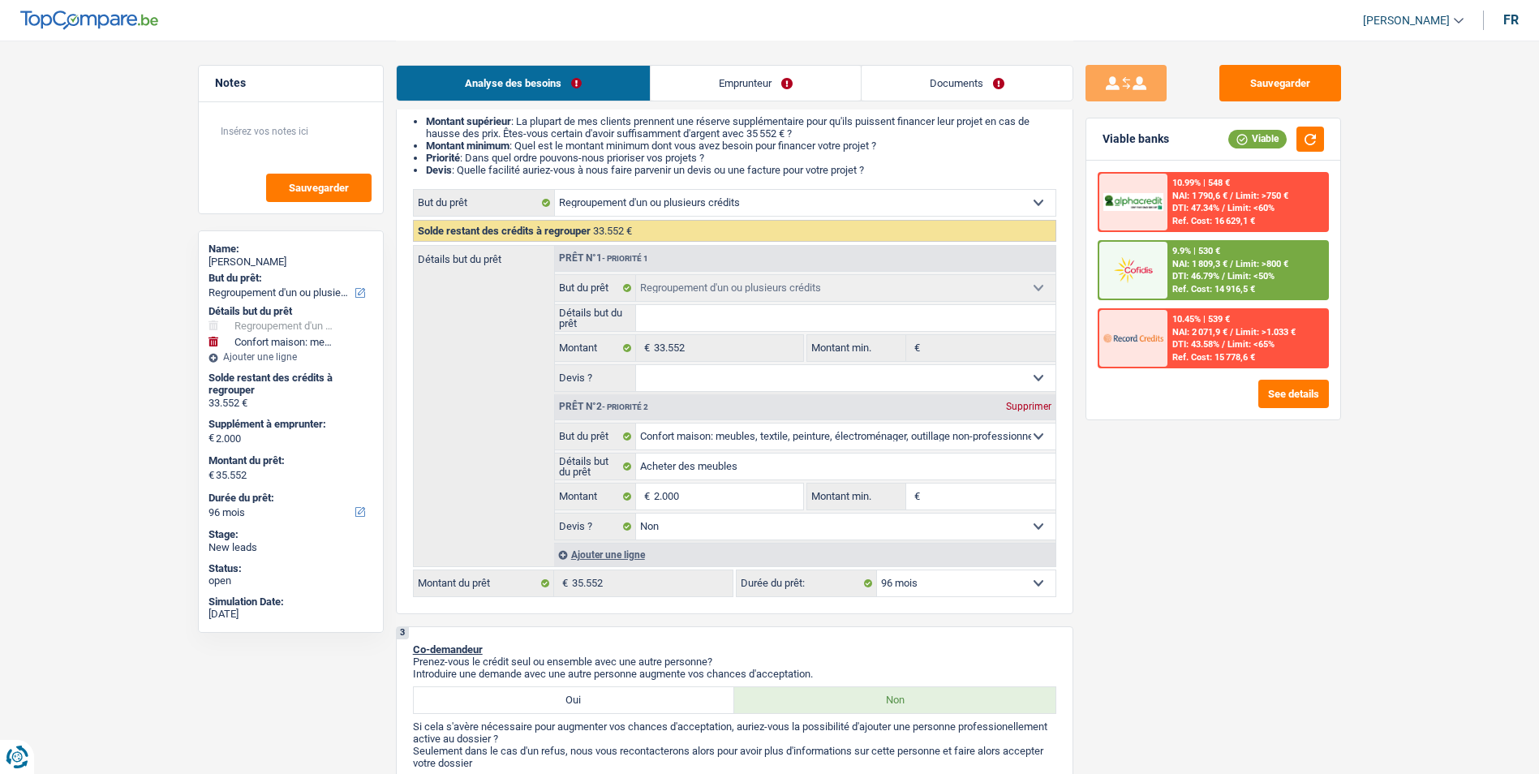
click at [934, 582] on select "12 mois 18 mois 24 mois 30 mois 36 mois 42 mois 48 mois 60 mois 72 mois 84 mois…" at bounding box center [966, 583] width 178 height 26
select select "120"
click at [877, 570] on select "12 mois 18 mois 24 mois 30 mois 36 mois 42 mois 48 mois 60 mois 72 mois 84 mois…" at bounding box center [966, 583] width 178 height 26
select select "120"
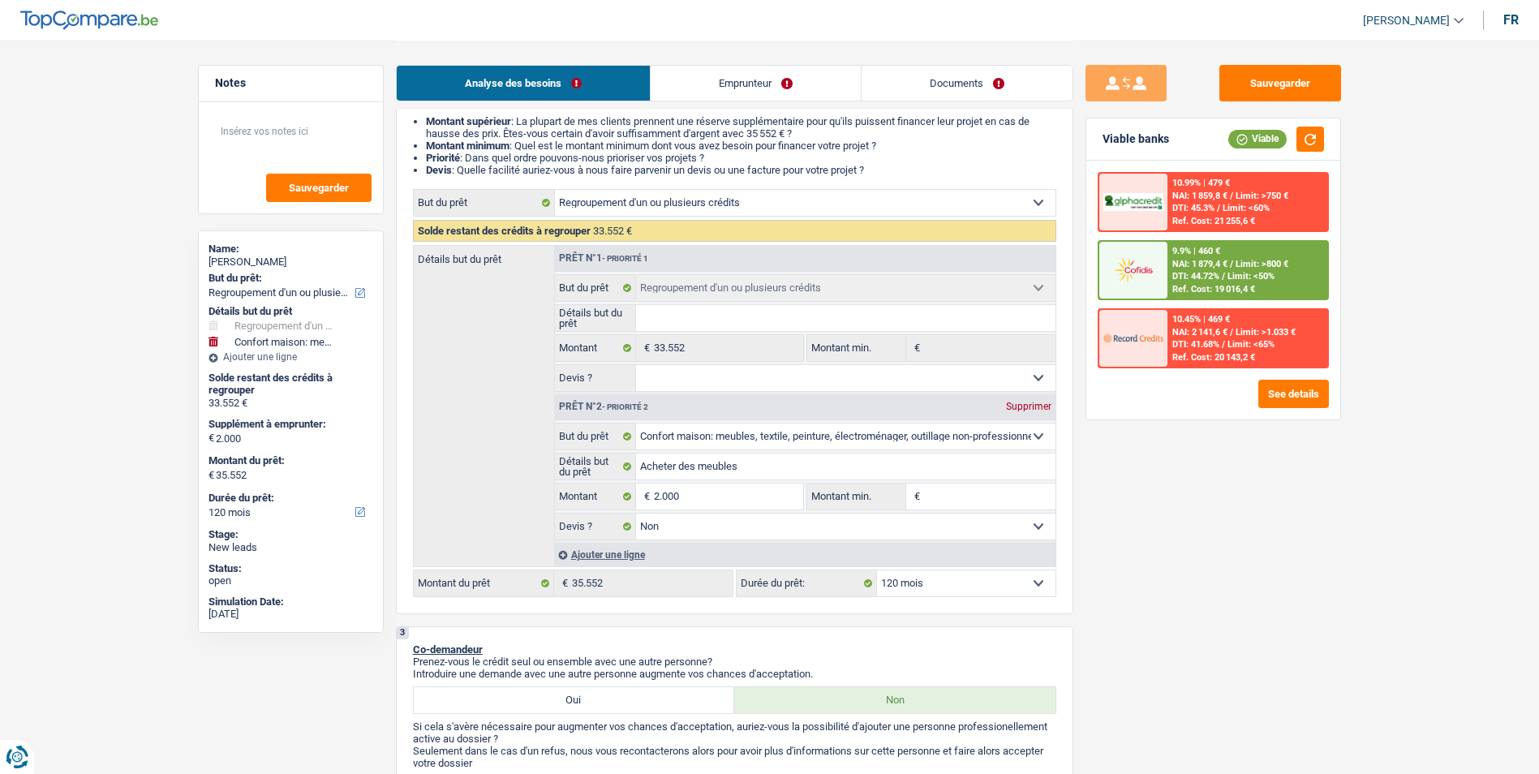
click at [1219, 269] on div "9.9% | 460 € NAI: 1 879,4 € / Limit: >800 € DTI: 44.72% / Limit: <50% Ref. Cost…" at bounding box center [1247, 270] width 160 height 57
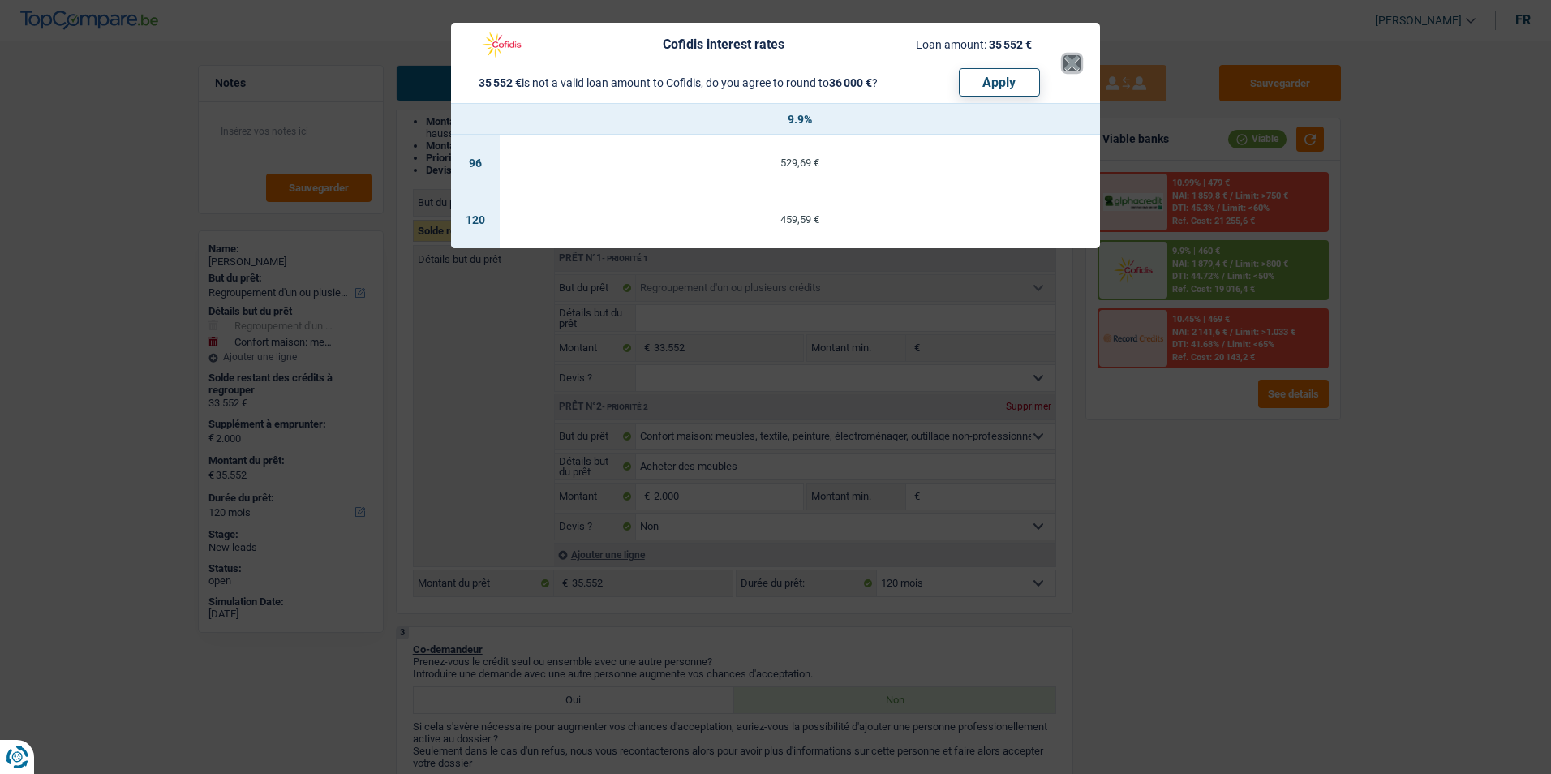
click at [1067, 71] on button "×" at bounding box center [1071, 63] width 17 height 16
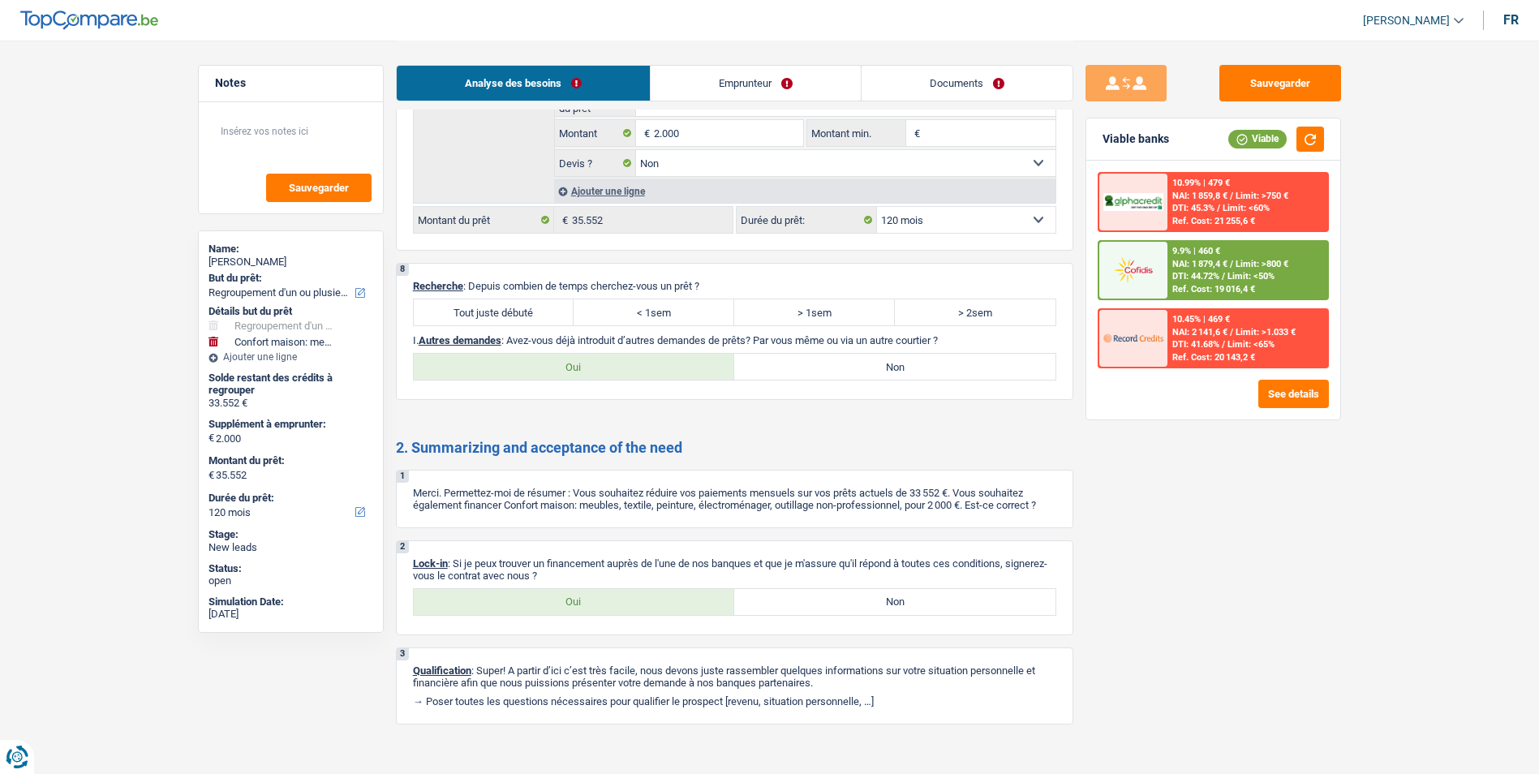
scroll to position [2829, 0]
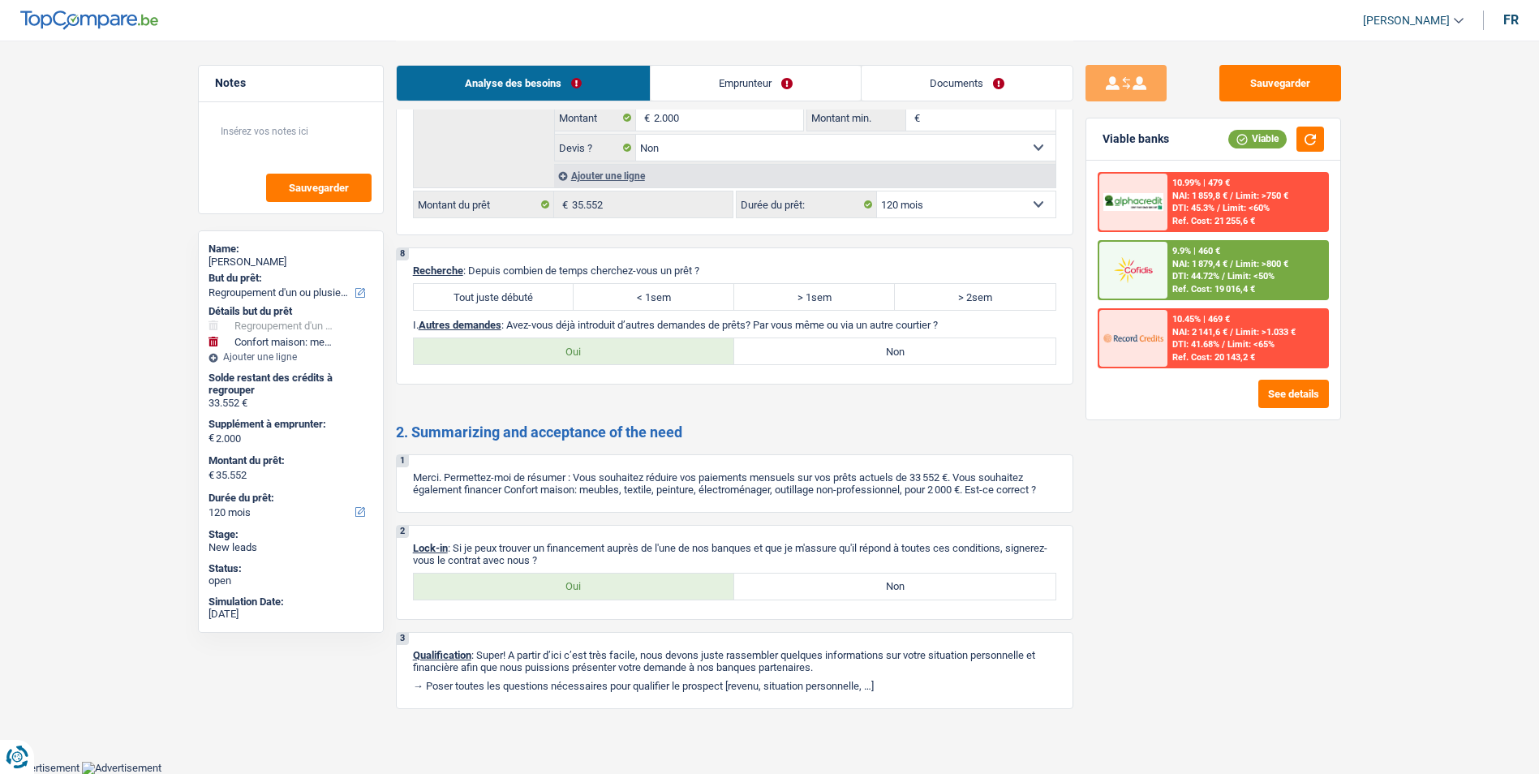
click at [467, 292] on label "Tout juste débuté" at bounding box center [494, 297] width 161 height 26
click at [467, 292] on input "Tout juste débuté" at bounding box center [494, 297] width 161 height 26
radio input "true"
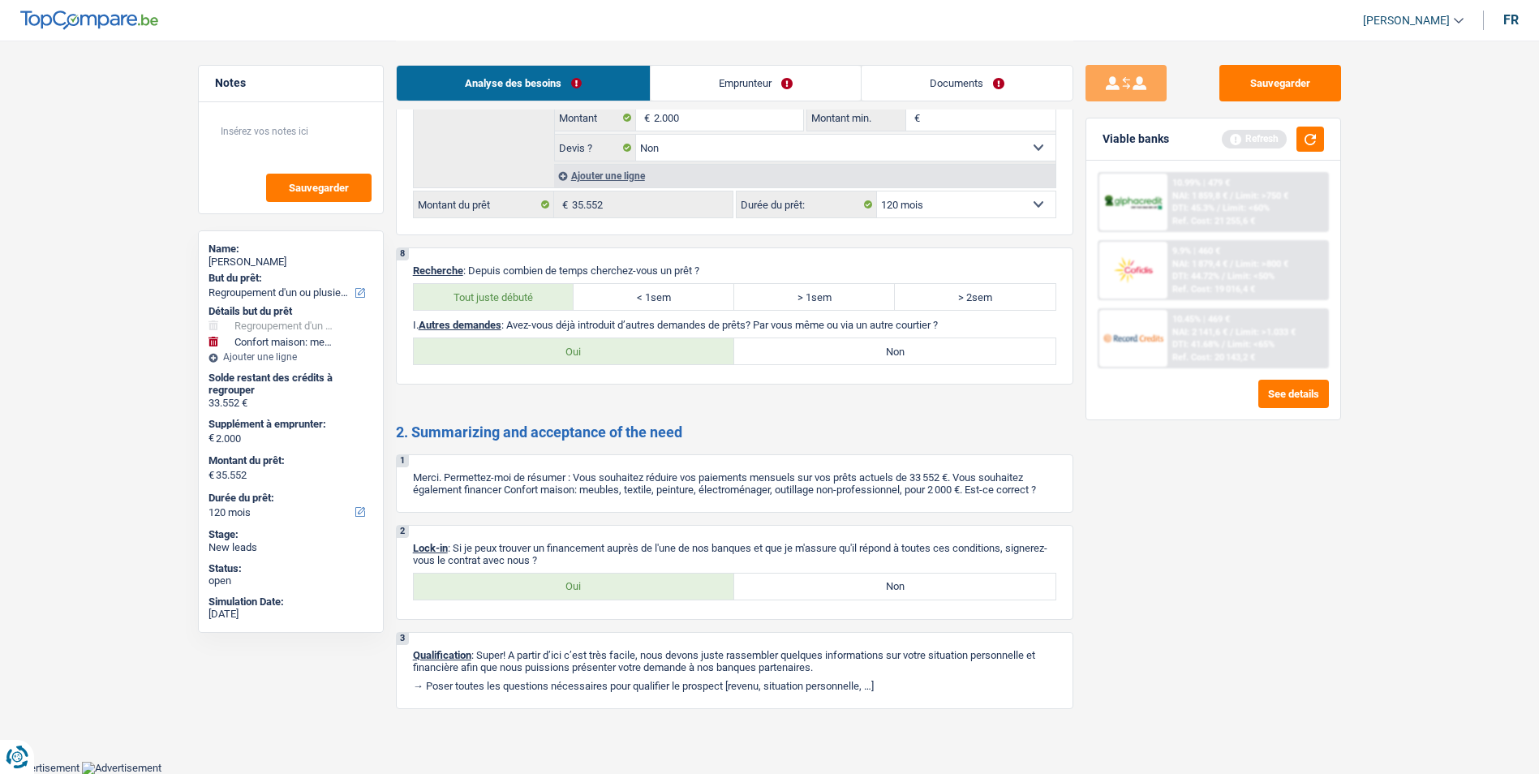
click at [632, 348] on label "Oui" at bounding box center [574, 351] width 321 height 26
click at [632, 348] on input "Oui" at bounding box center [574, 351] width 321 height 26
radio input "true"
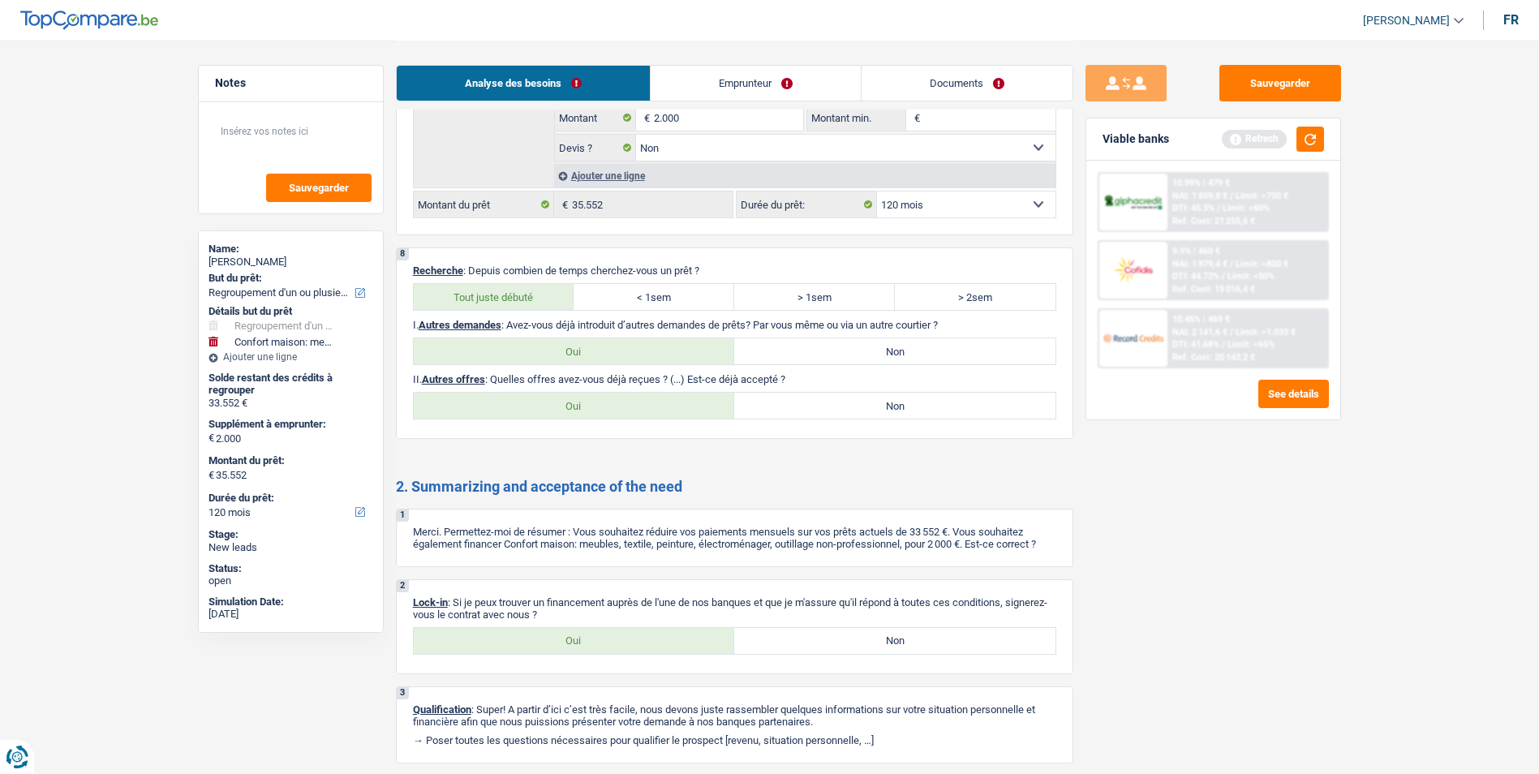
click at [798, 642] on label "Non" at bounding box center [894, 641] width 321 height 26
click at [798, 642] on input "Non" at bounding box center [894, 641] width 321 height 26
radio input "true"
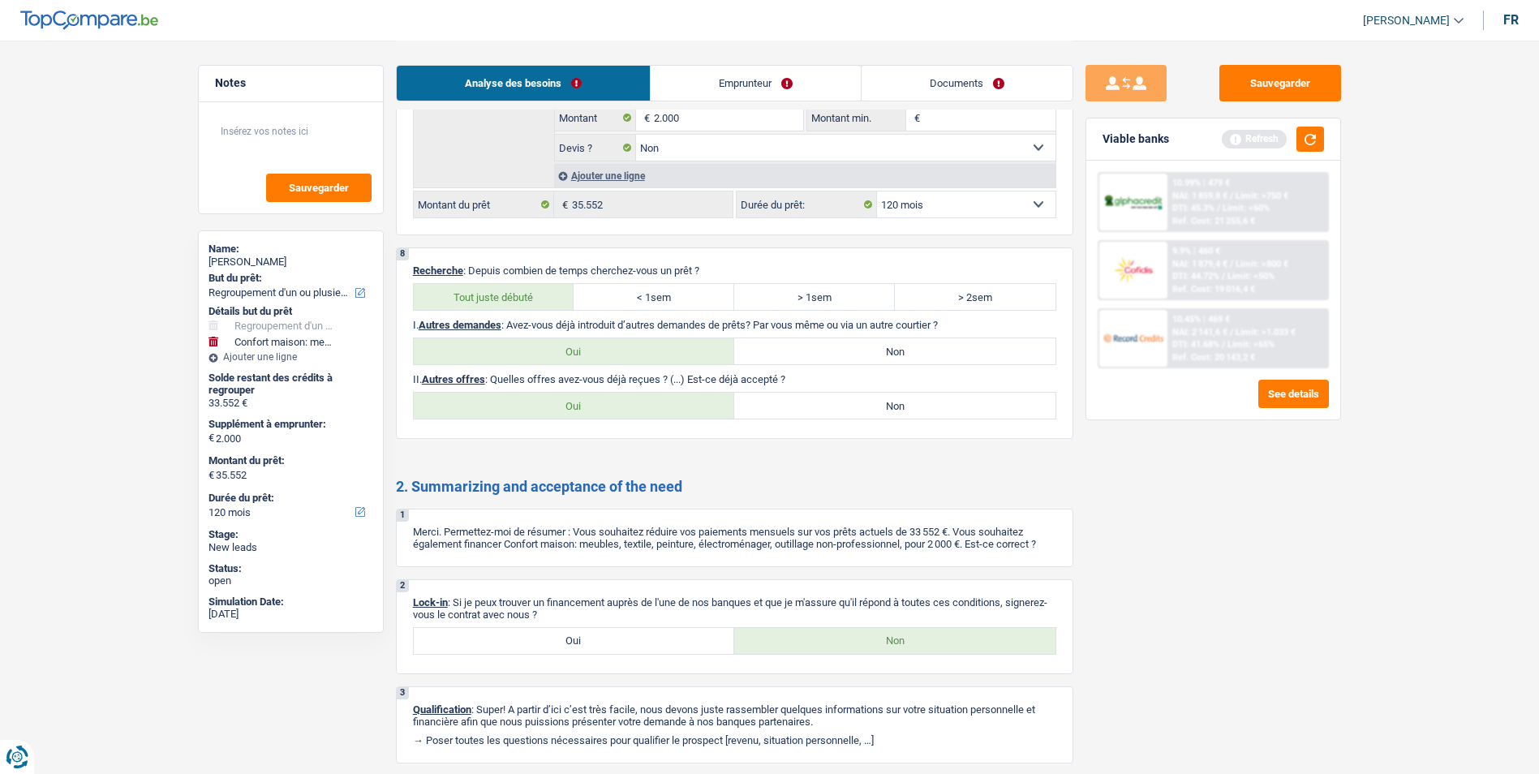
click at [824, 359] on label "Non" at bounding box center [894, 351] width 321 height 26
click at [824, 359] on input "Non" at bounding box center [894, 351] width 321 height 26
radio input "true"
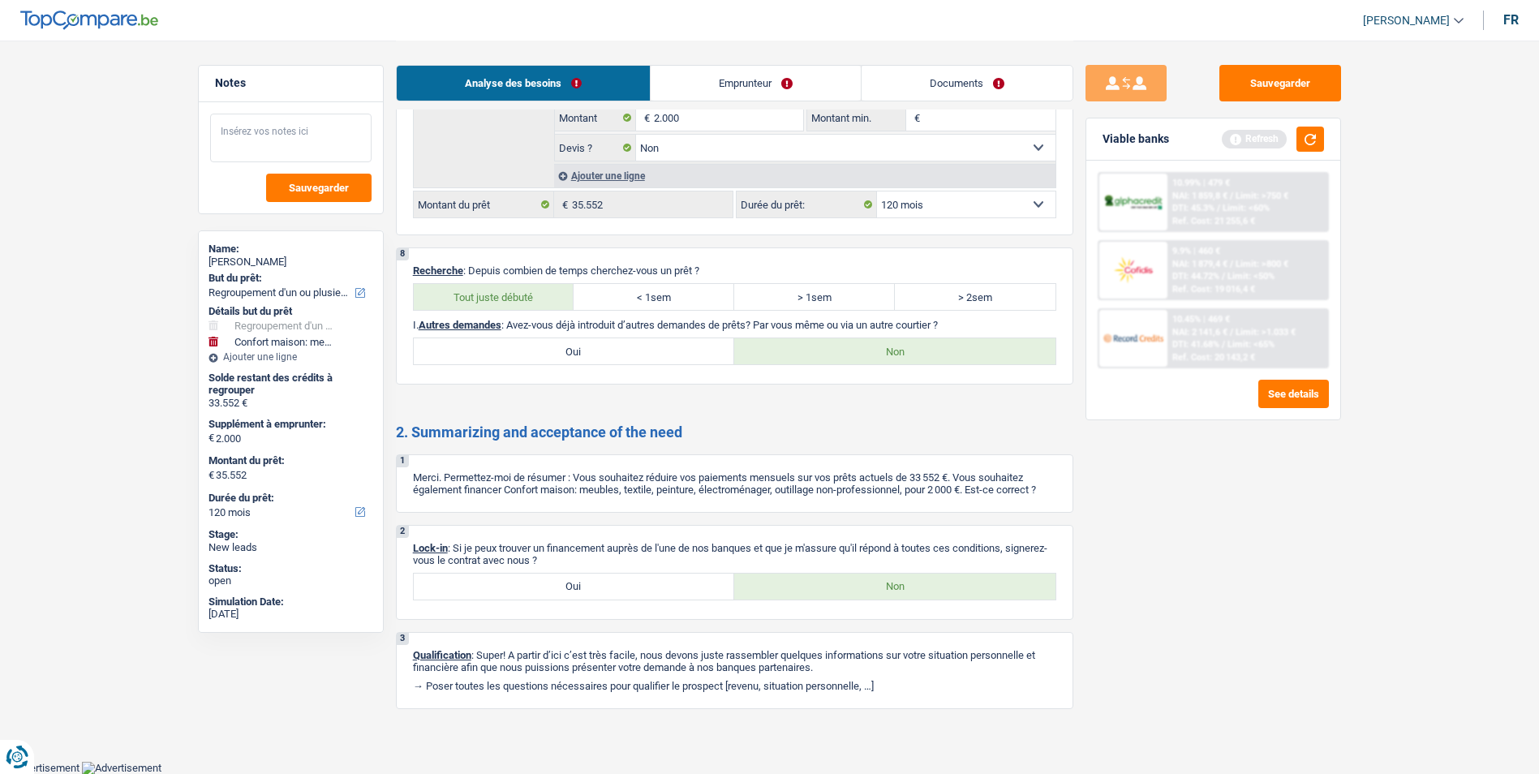
click at [272, 143] on textarea at bounding box center [290, 138] width 161 height 49
drag, startPoint x: 296, startPoint y: 151, endPoint x: 217, endPoint y: 124, distance: 83.9
click at [217, 124] on textarea "Doit prendre du temps pour refléchir d'abord" at bounding box center [290, 138] width 161 height 49
type textarea "Doit prendre du temps pour refléchir d'abord"
click at [316, 194] on button "Sauvegarder" at bounding box center [318, 188] width 105 height 28
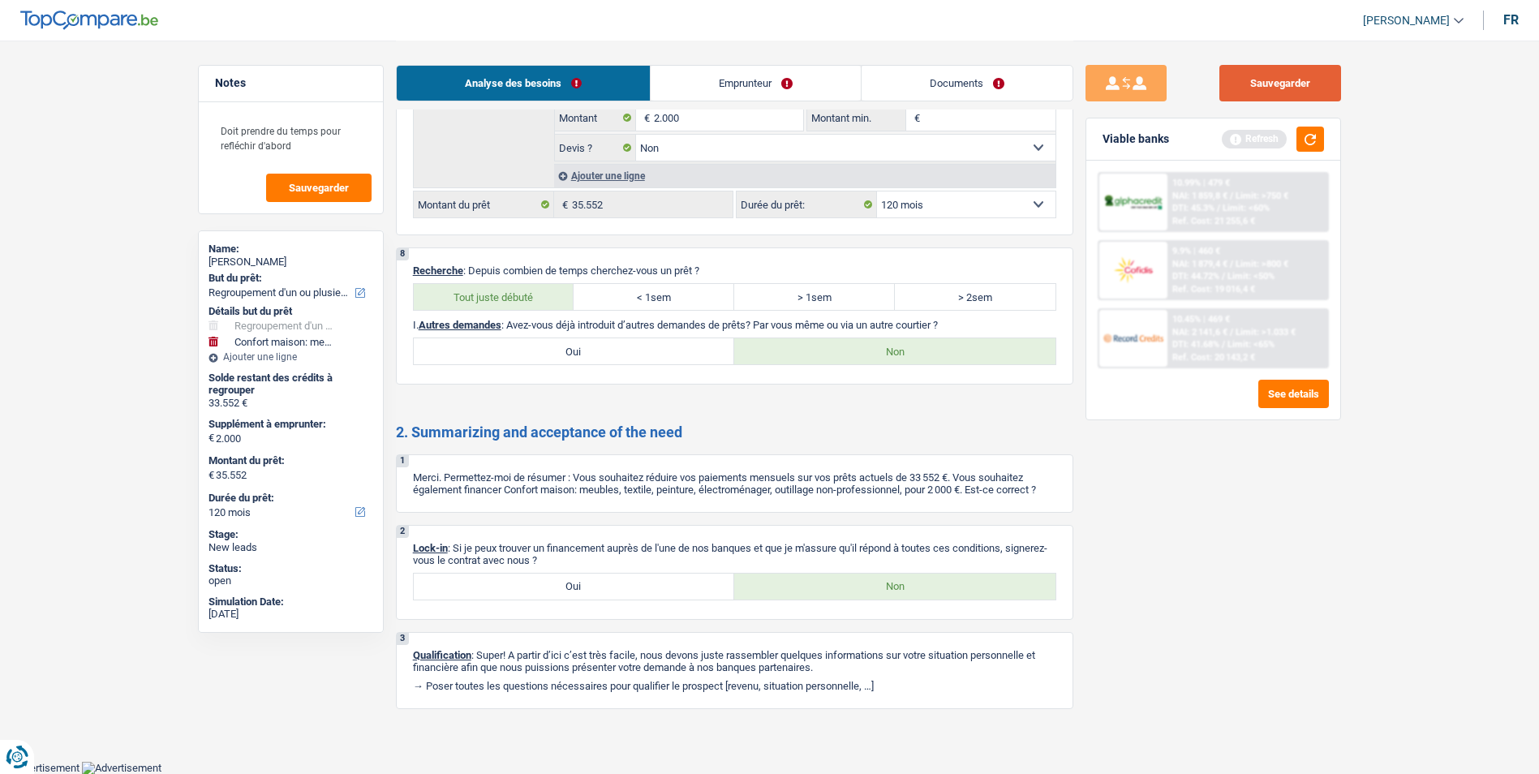
click at [1246, 76] on button "Sauvegarder" at bounding box center [1280, 83] width 122 height 36
click at [1312, 92] on button "Sauvegarder" at bounding box center [1280, 83] width 122 height 36
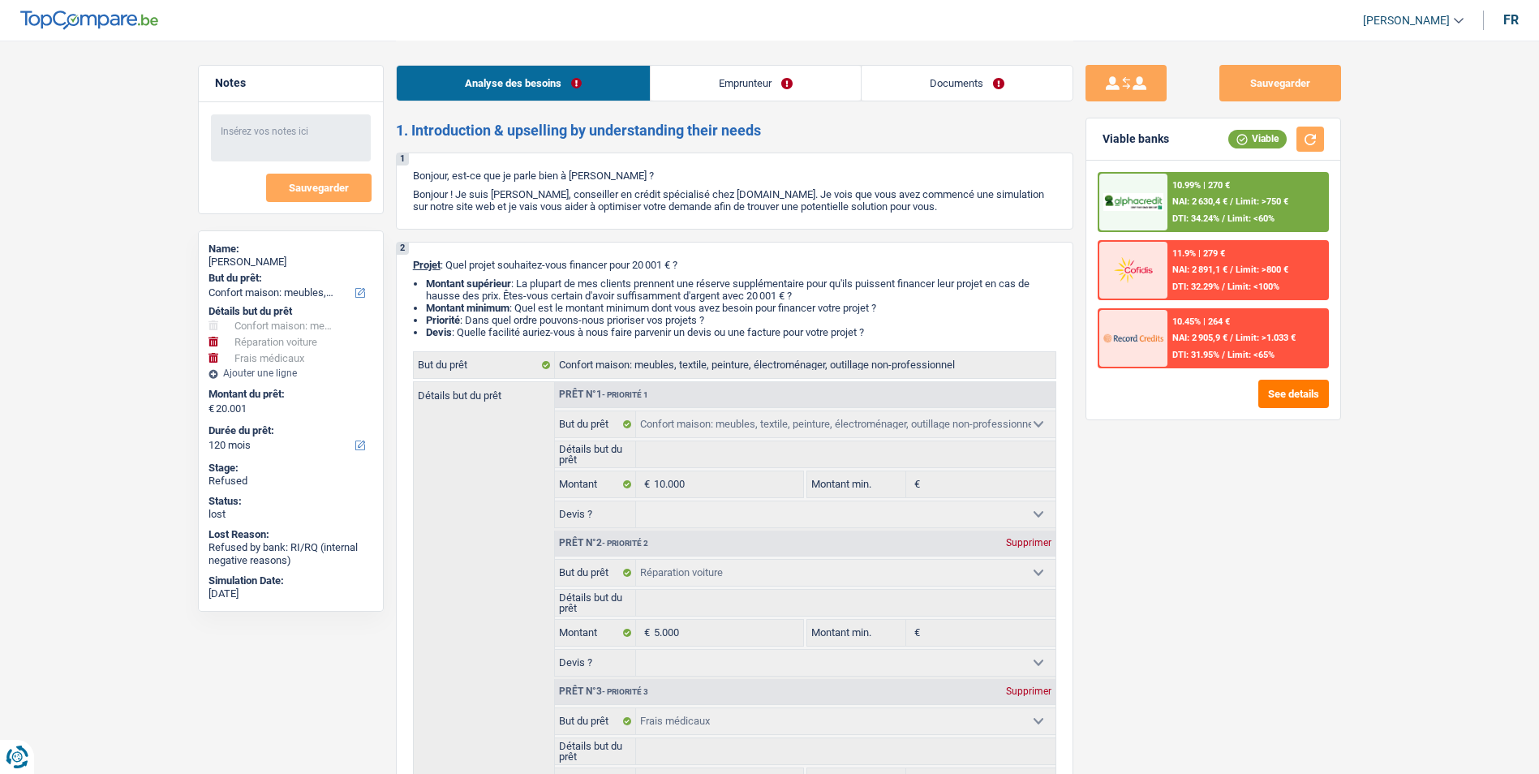
select select "household"
select select "carRepair"
select select "medical"
select select "120"
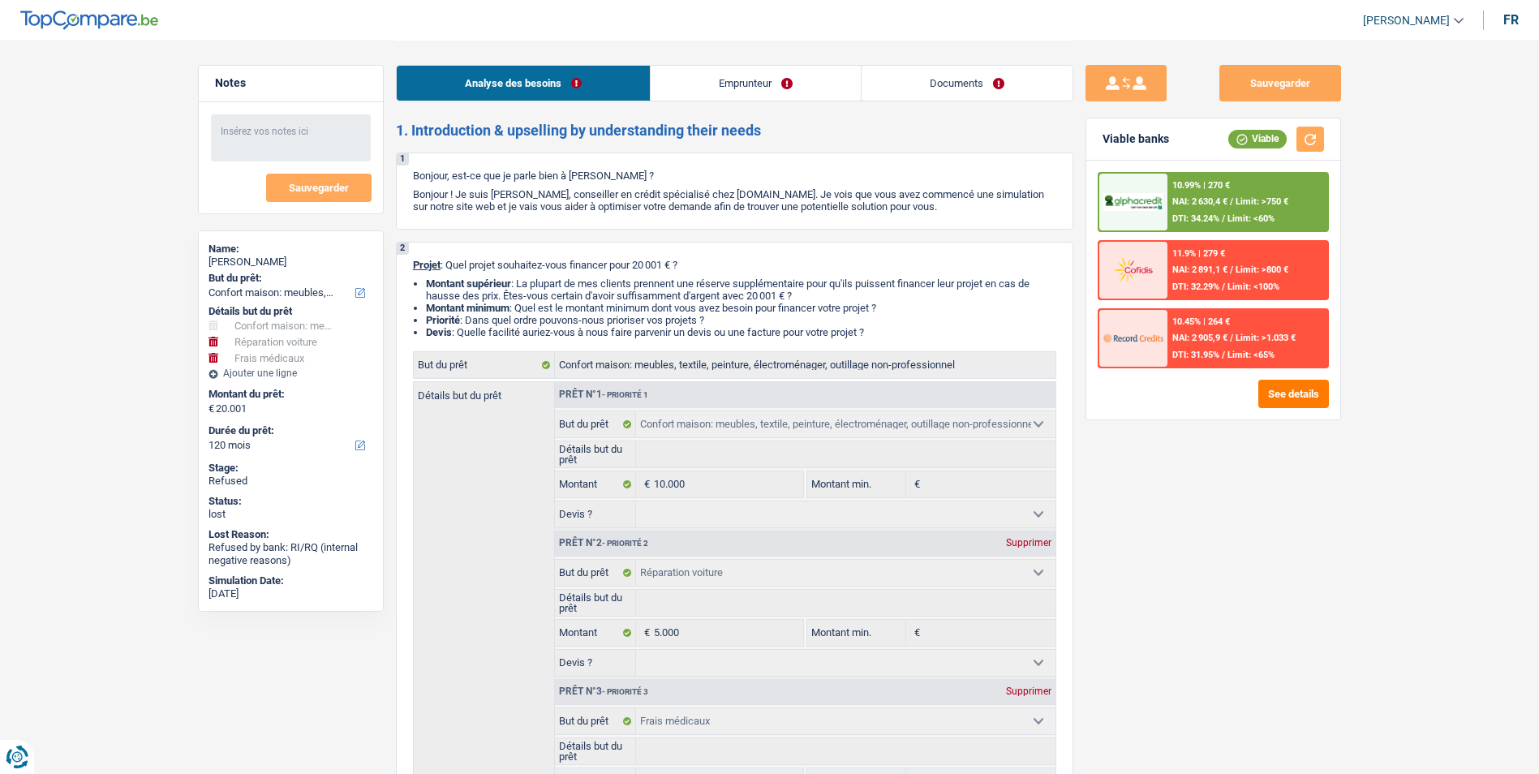
select select "household"
select select "carRepair"
select select "medical"
select select "120"
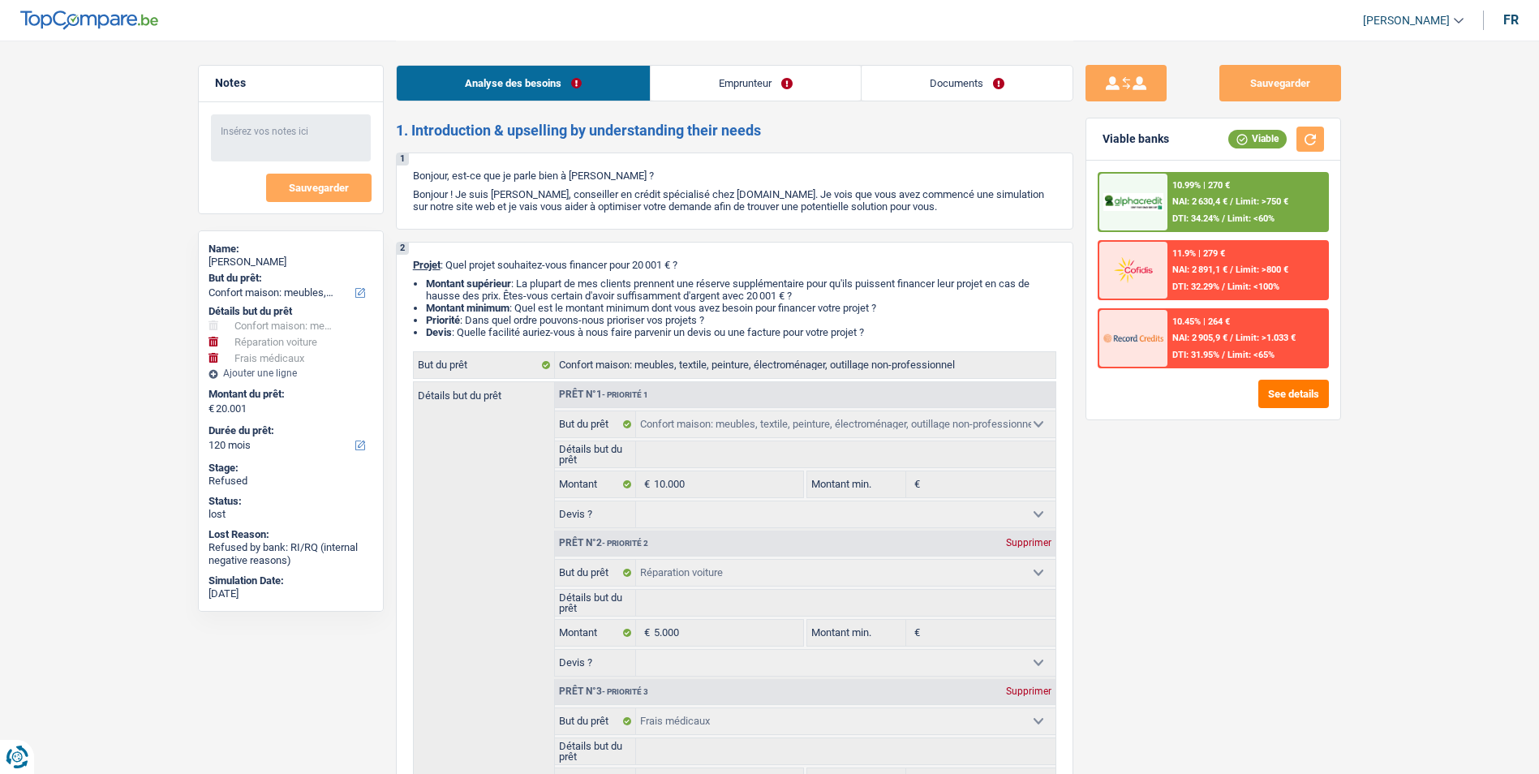
select select "privateEmployee"
select select "netSalary"
select select "mealVouchers"
select select "rents"
select select "personalLoan"
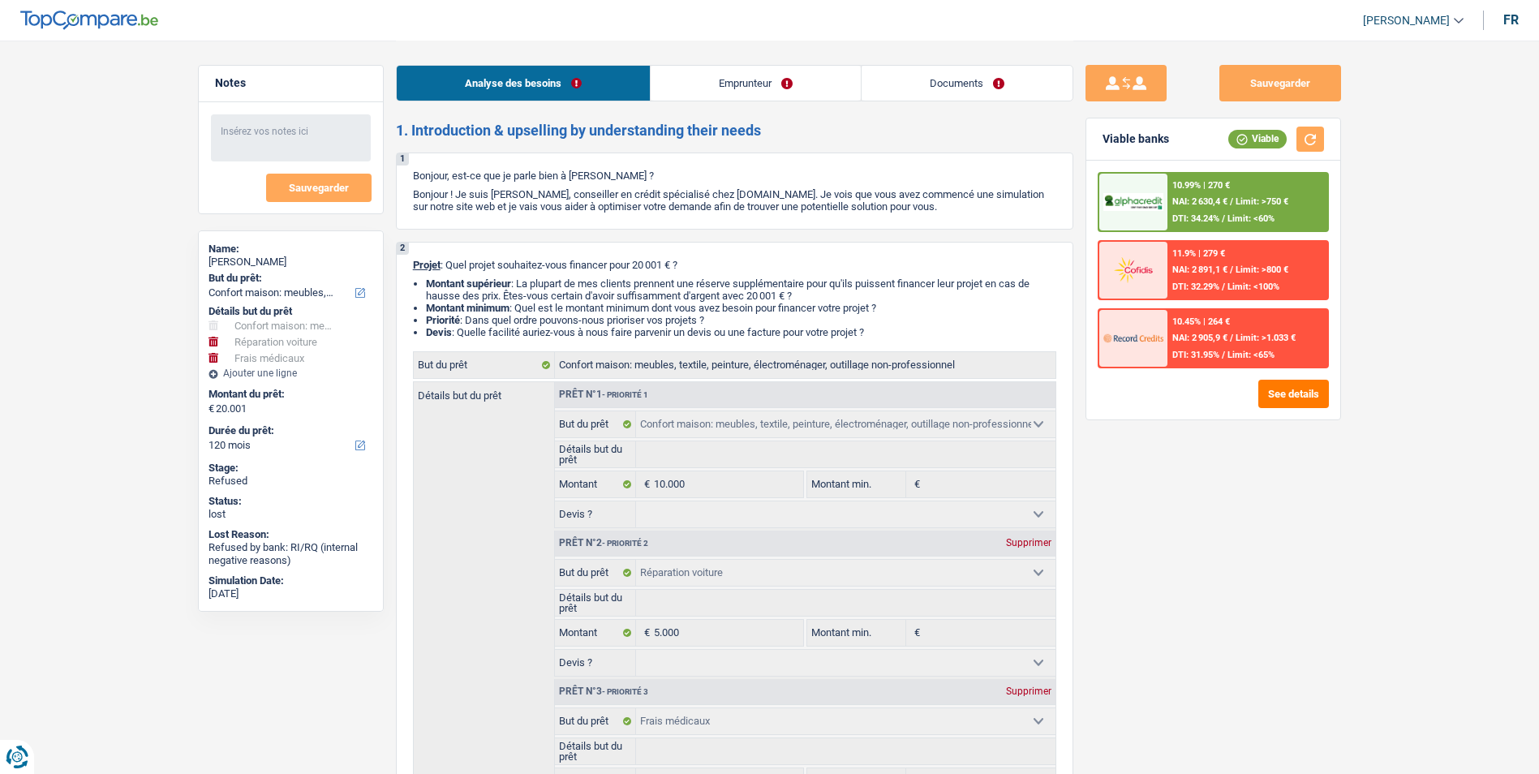
select select "miscellaneousCosts"
select select "48"
select select "household"
select select "carRepair"
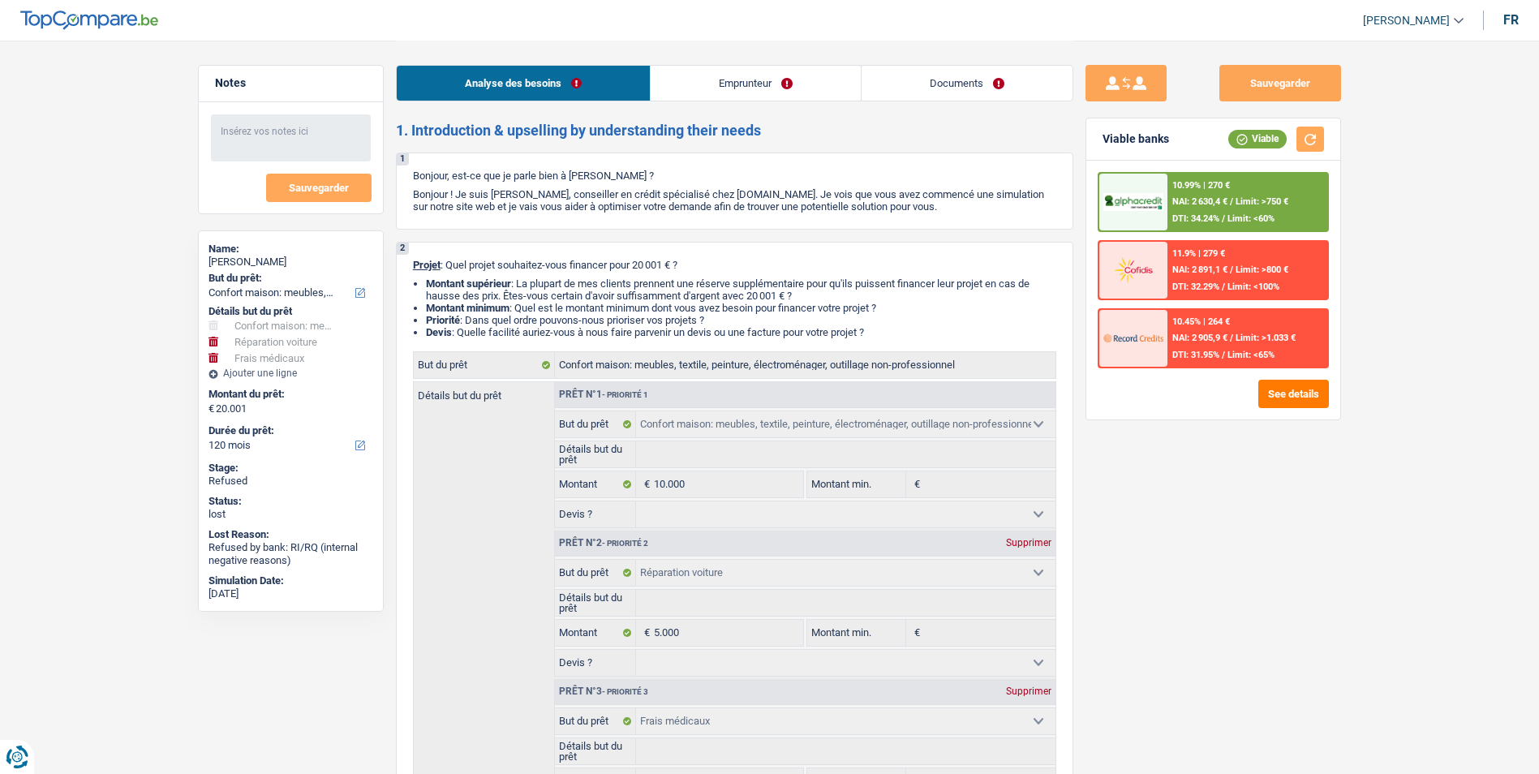
select select "medical"
select select "120"
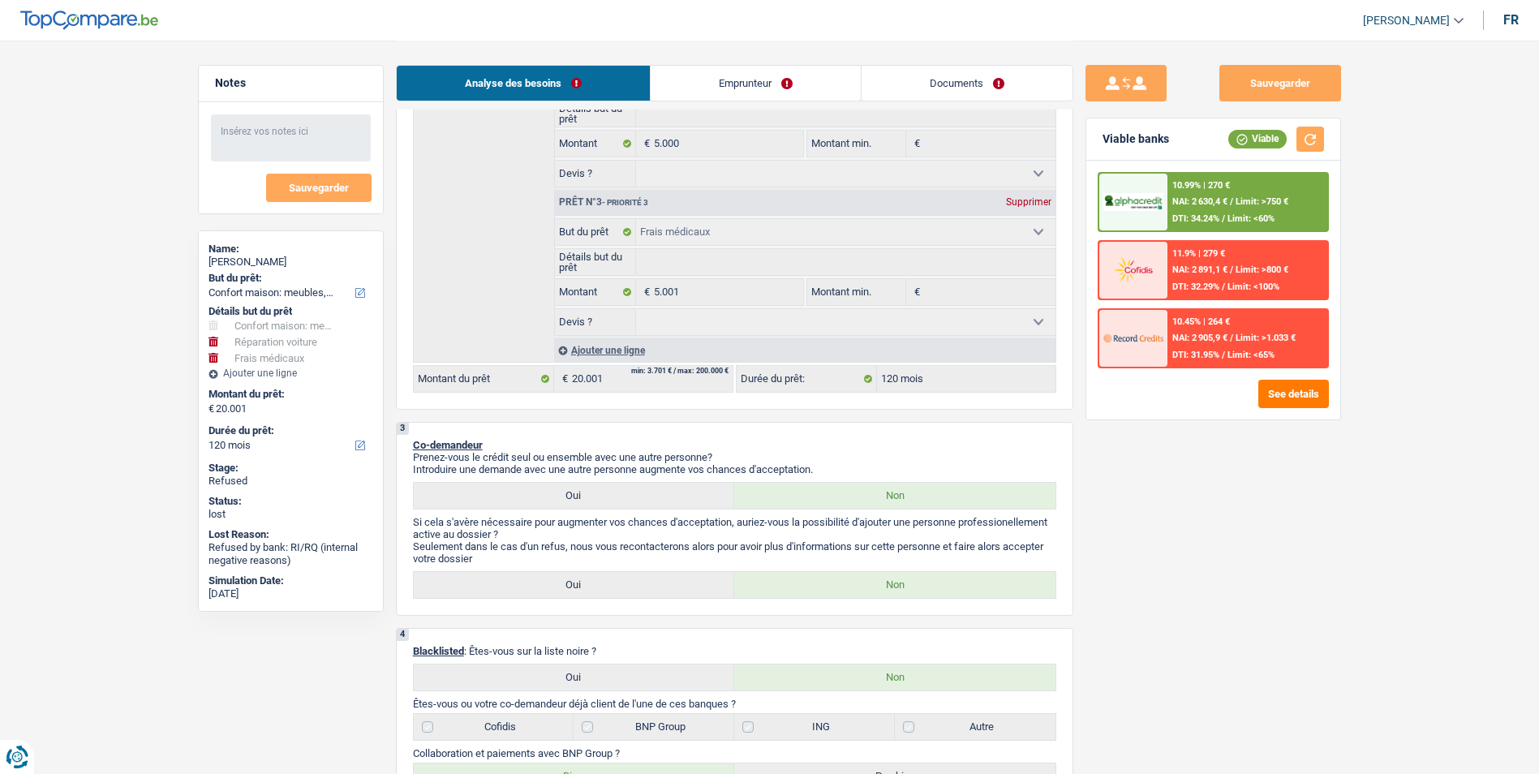
scroll to position [384, 0]
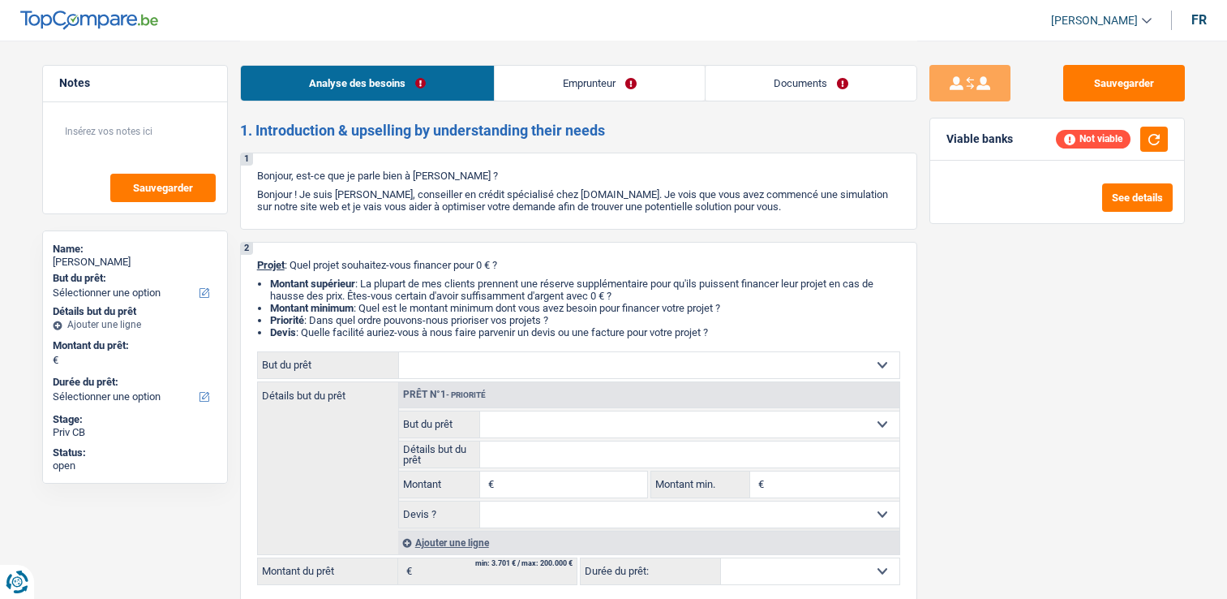
select select "privateEmployee"
select select "netSalary"
select select "mealVouchers"
select select "rents"
select select "personalLoan"
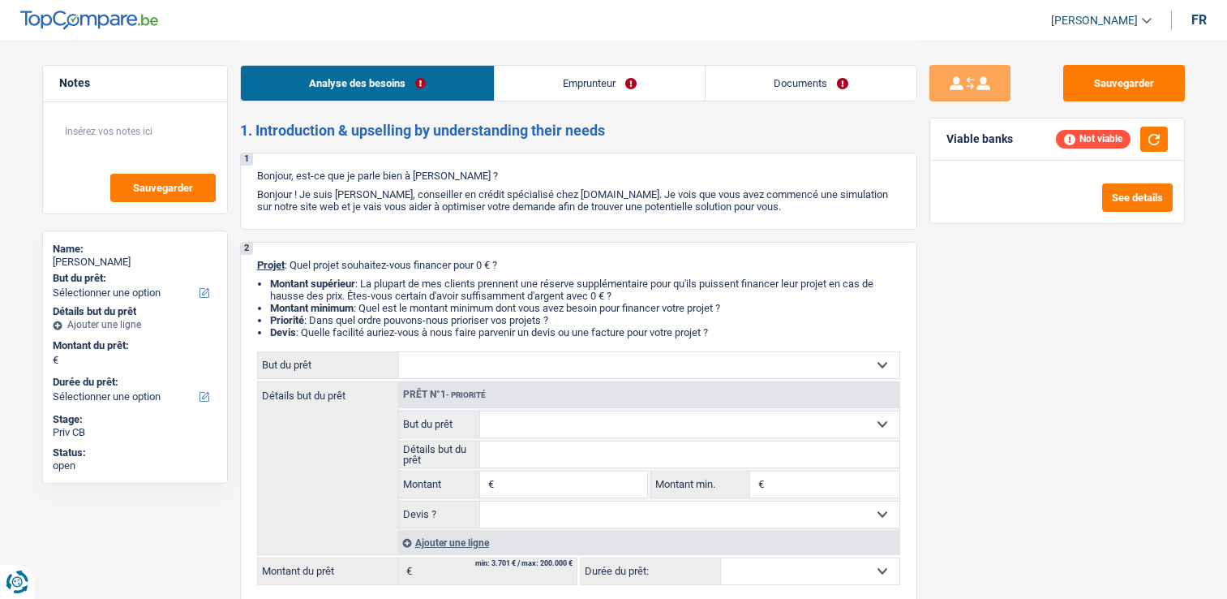
select select "miscellaneousCosts"
select select "48"
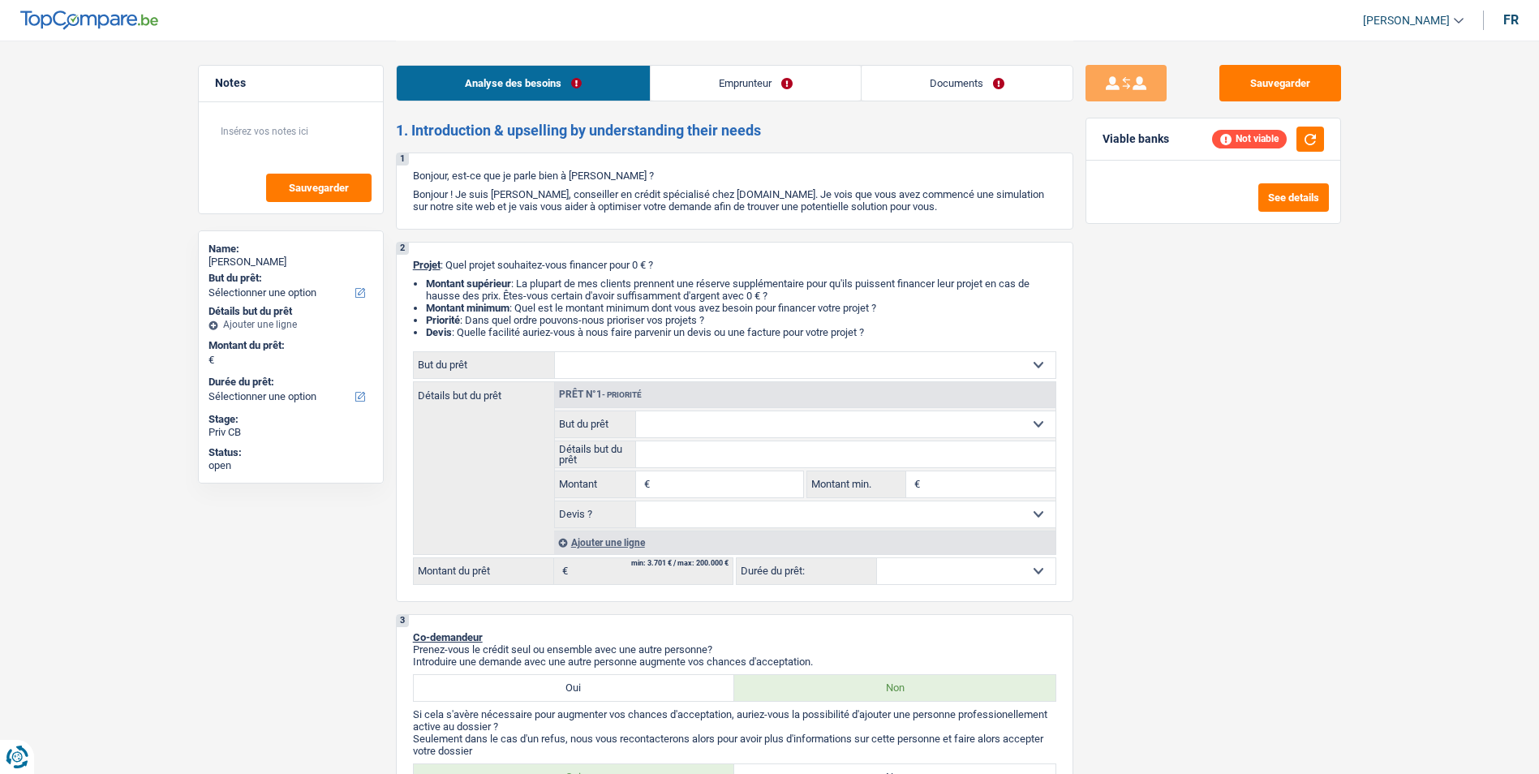
click at [771, 83] on link "Emprunteur" at bounding box center [755, 83] width 210 height 35
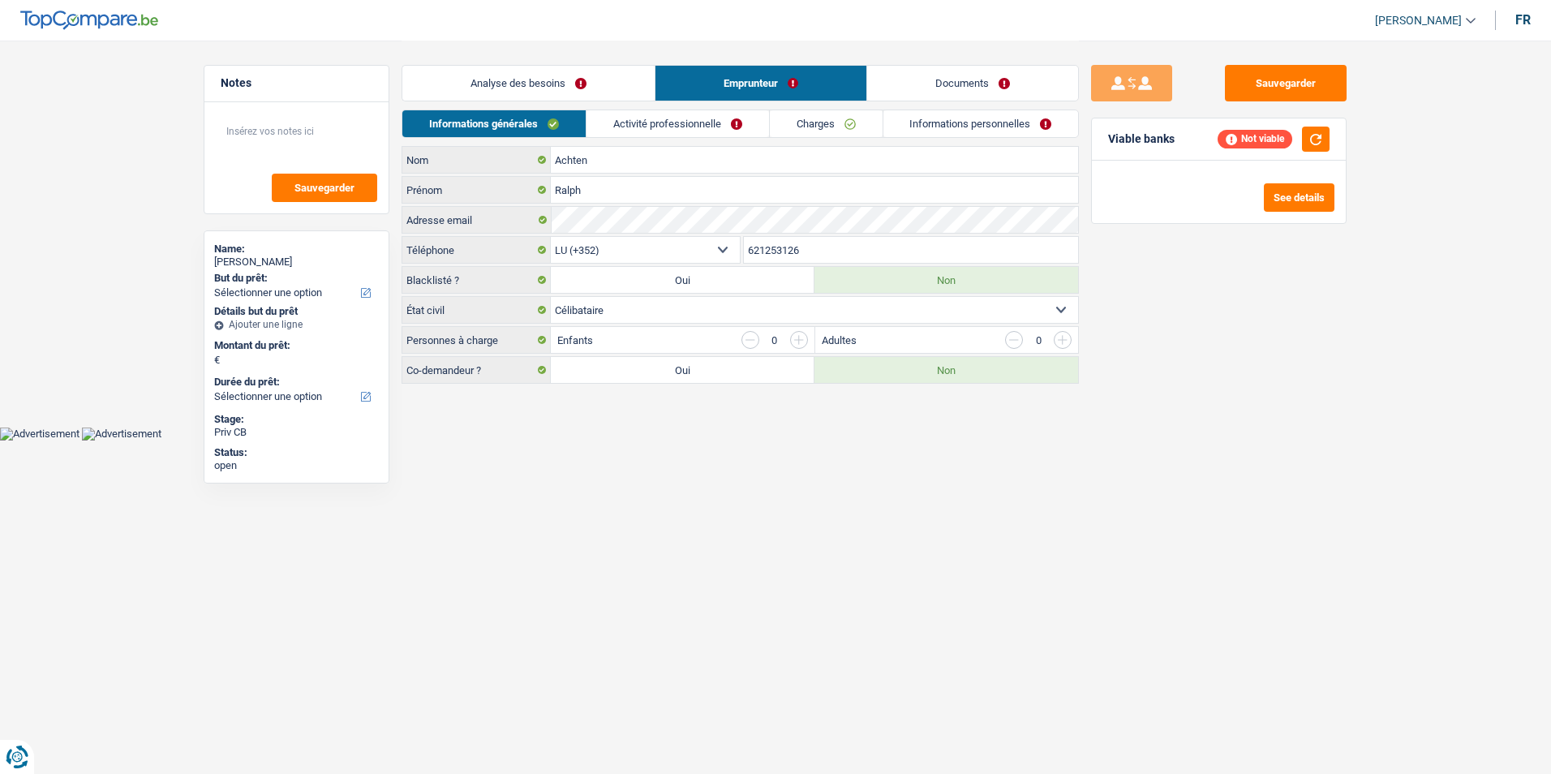
click at [927, 86] on link "Documents" at bounding box center [972, 83] width 211 height 35
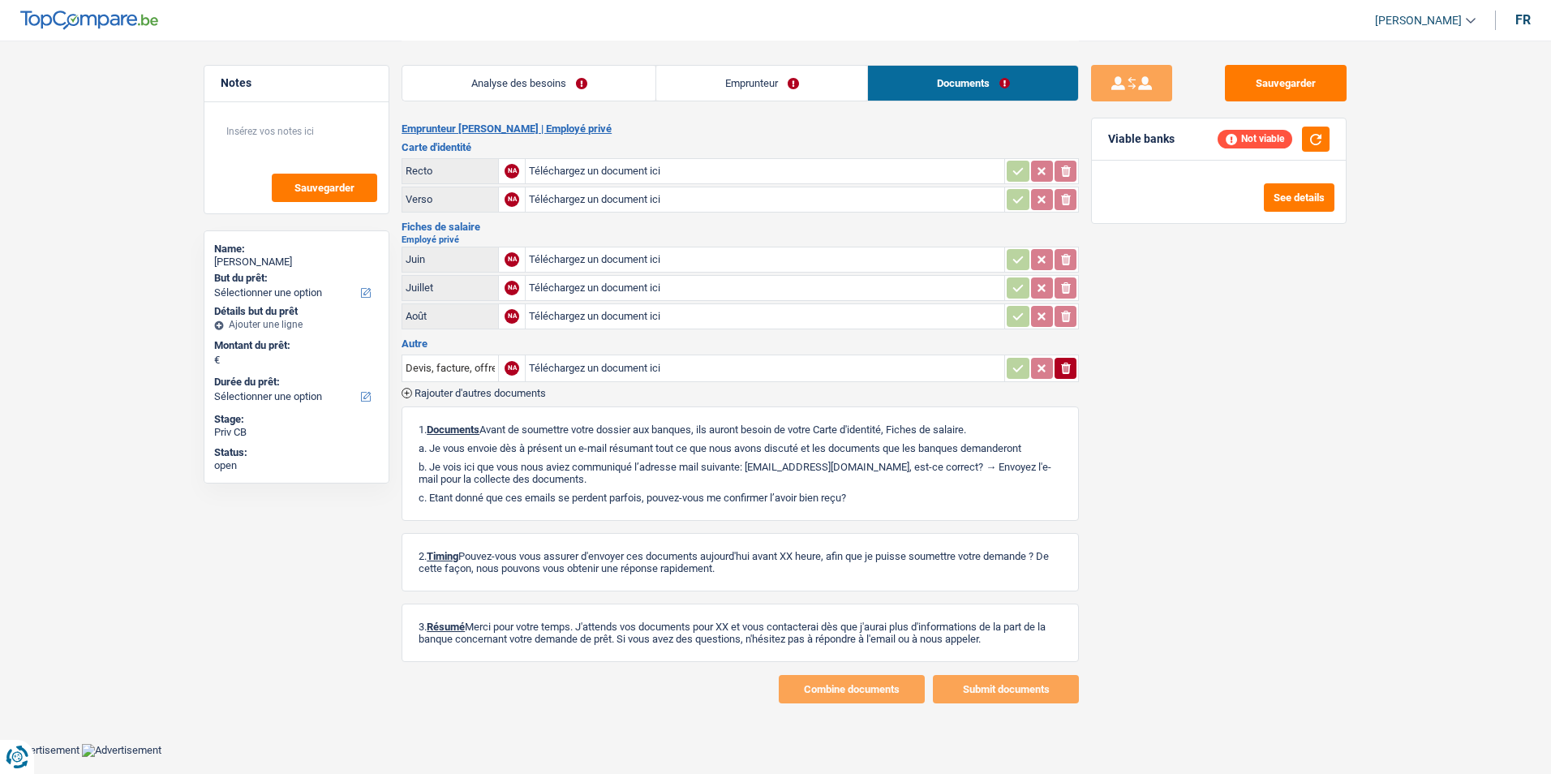
click at [836, 78] on link "Emprunteur" at bounding box center [761, 83] width 211 height 35
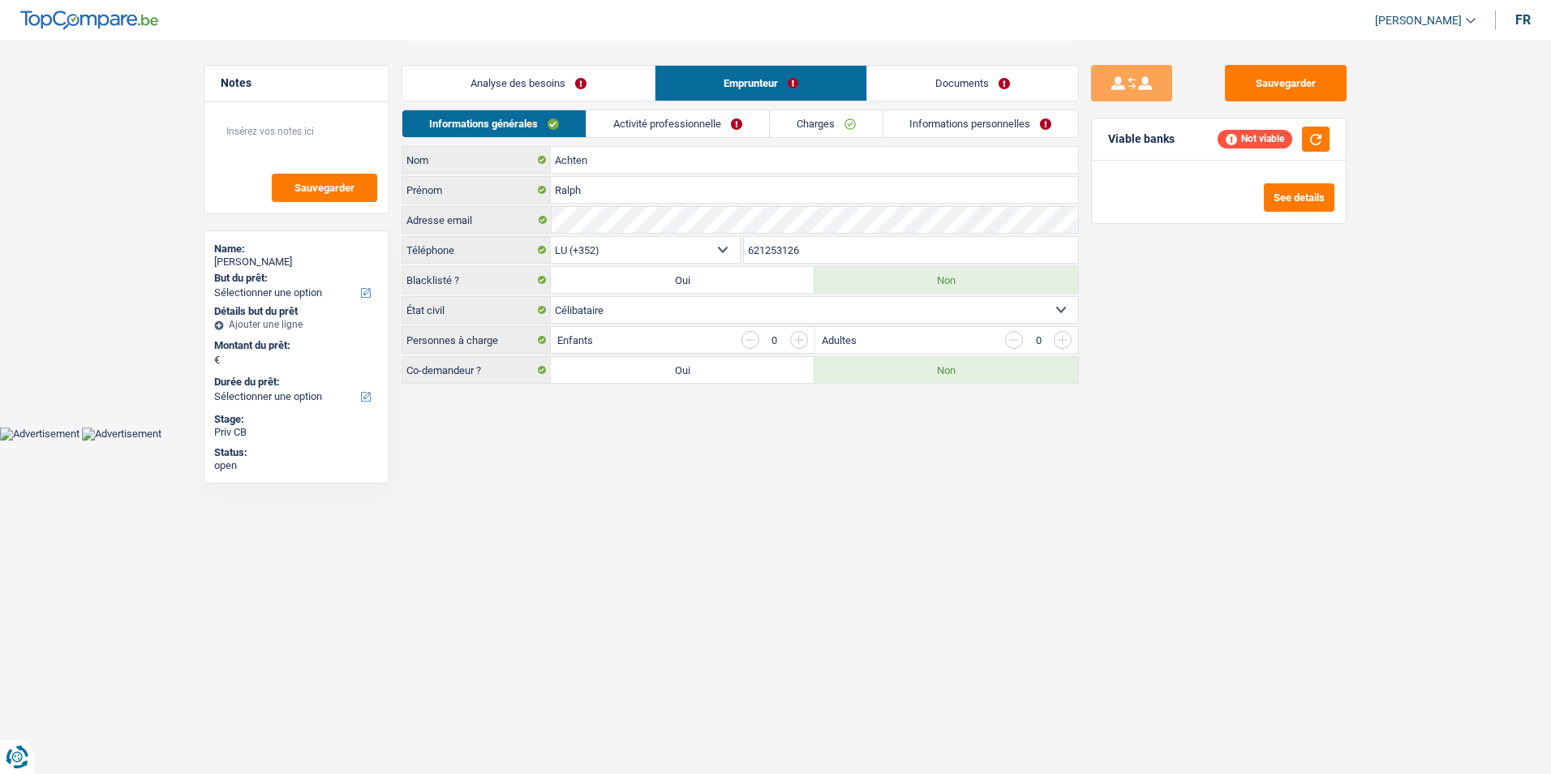
click at [620, 80] on link "Analyse des besoins" at bounding box center [528, 83] width 252 height 35
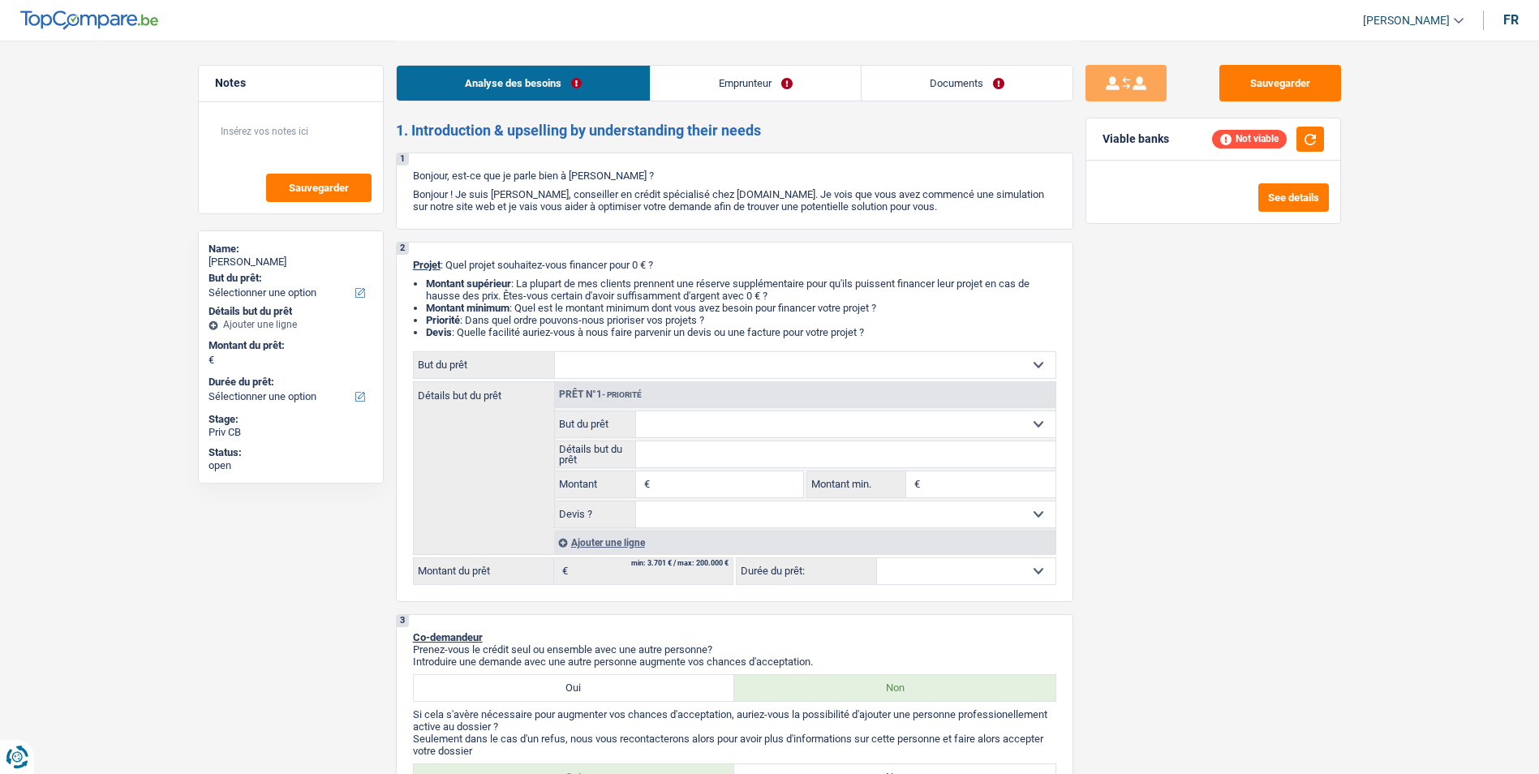
click at [716, 79] on link "Emprunteur" at bounding box center [755, 83] width 210 height 35
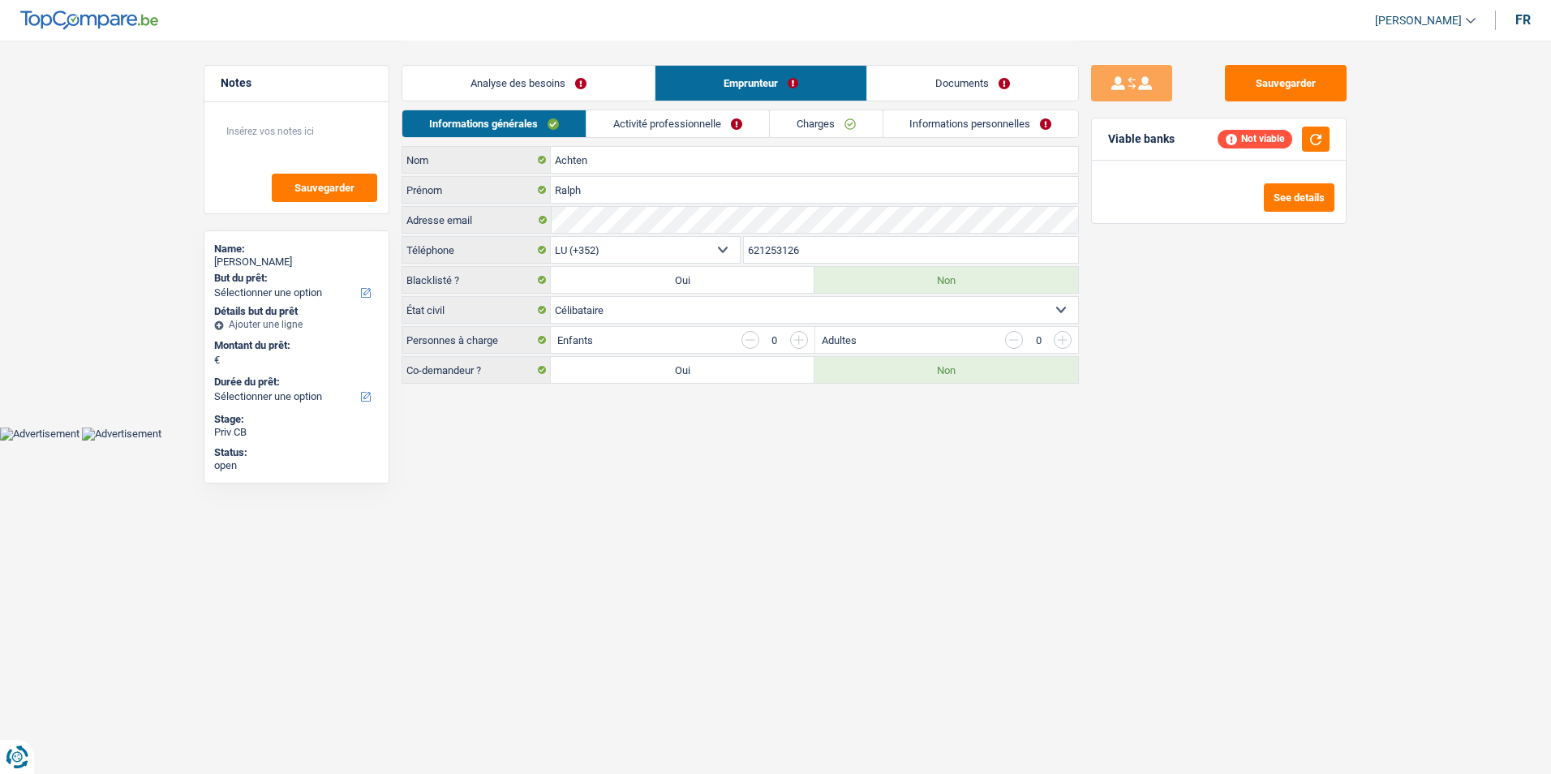
click at [897, 86] on link "Documents" at bounding box center [972, 83] width 211 height 35
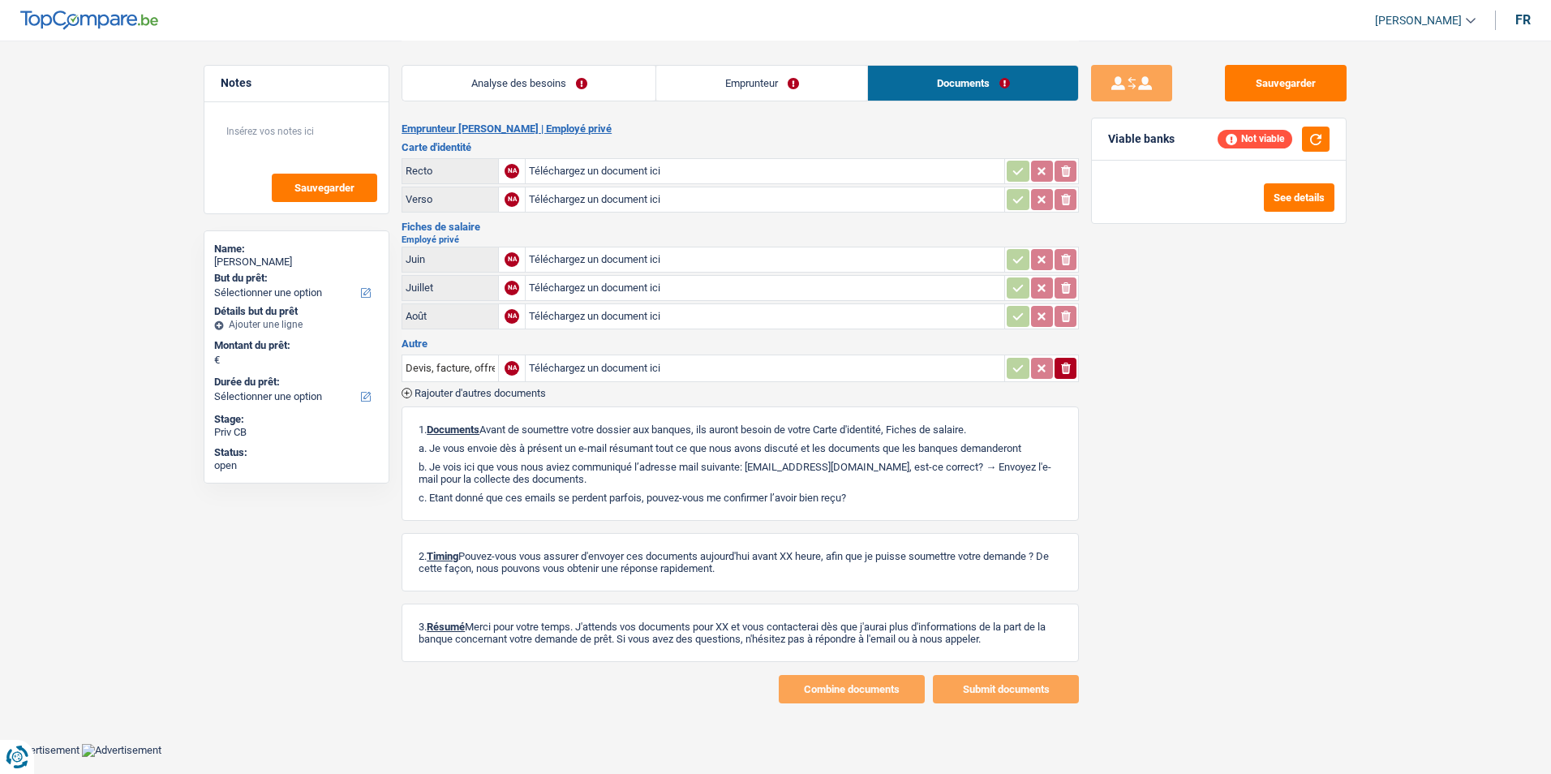
click at [762, 75] on link "Emprunteur" at bounding box center [761, 83] width 211 height 35
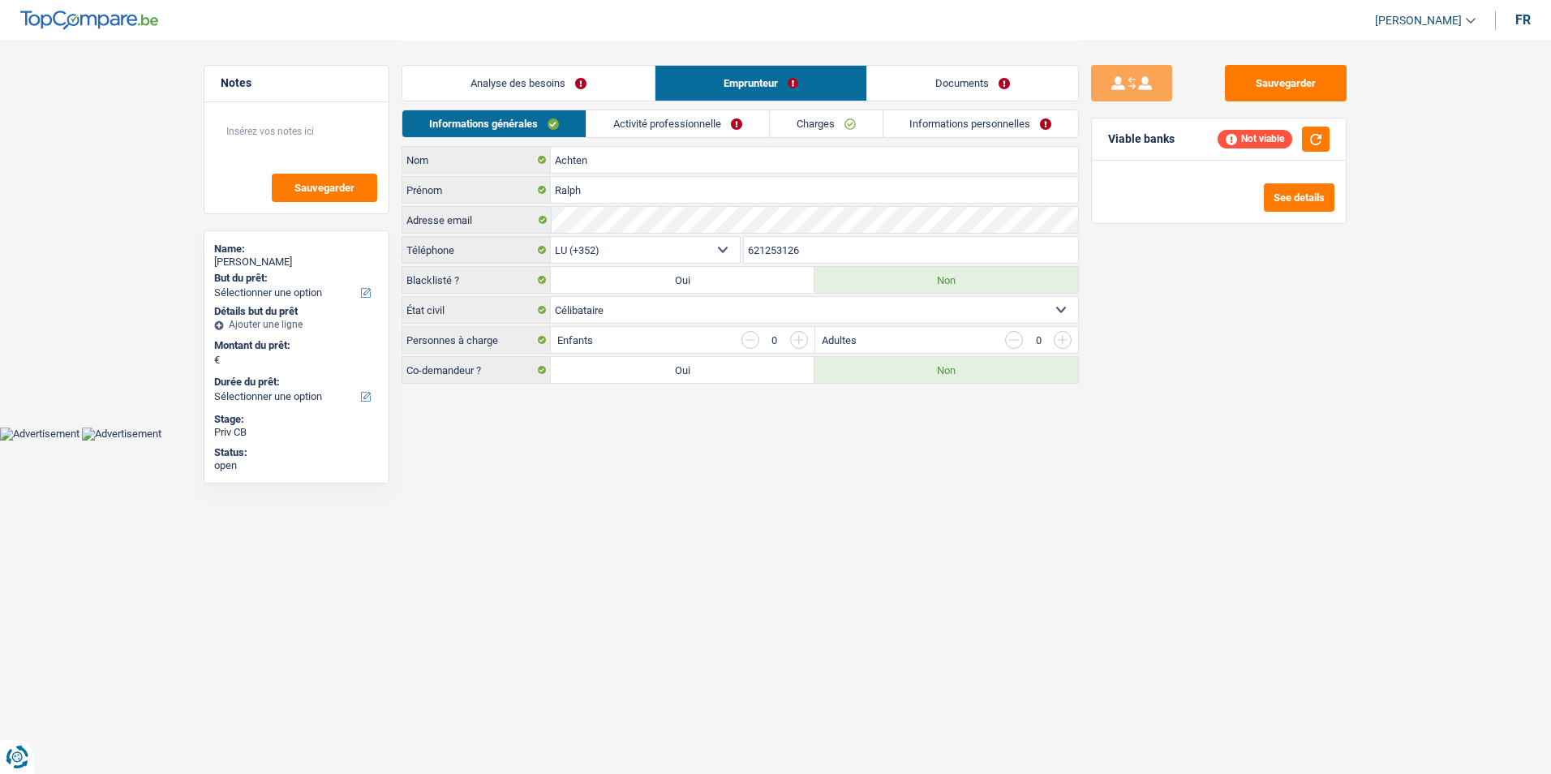
click at [595, 82] on link "Analyse des besoins" at bounding box center [528, 83] width 252 height 35
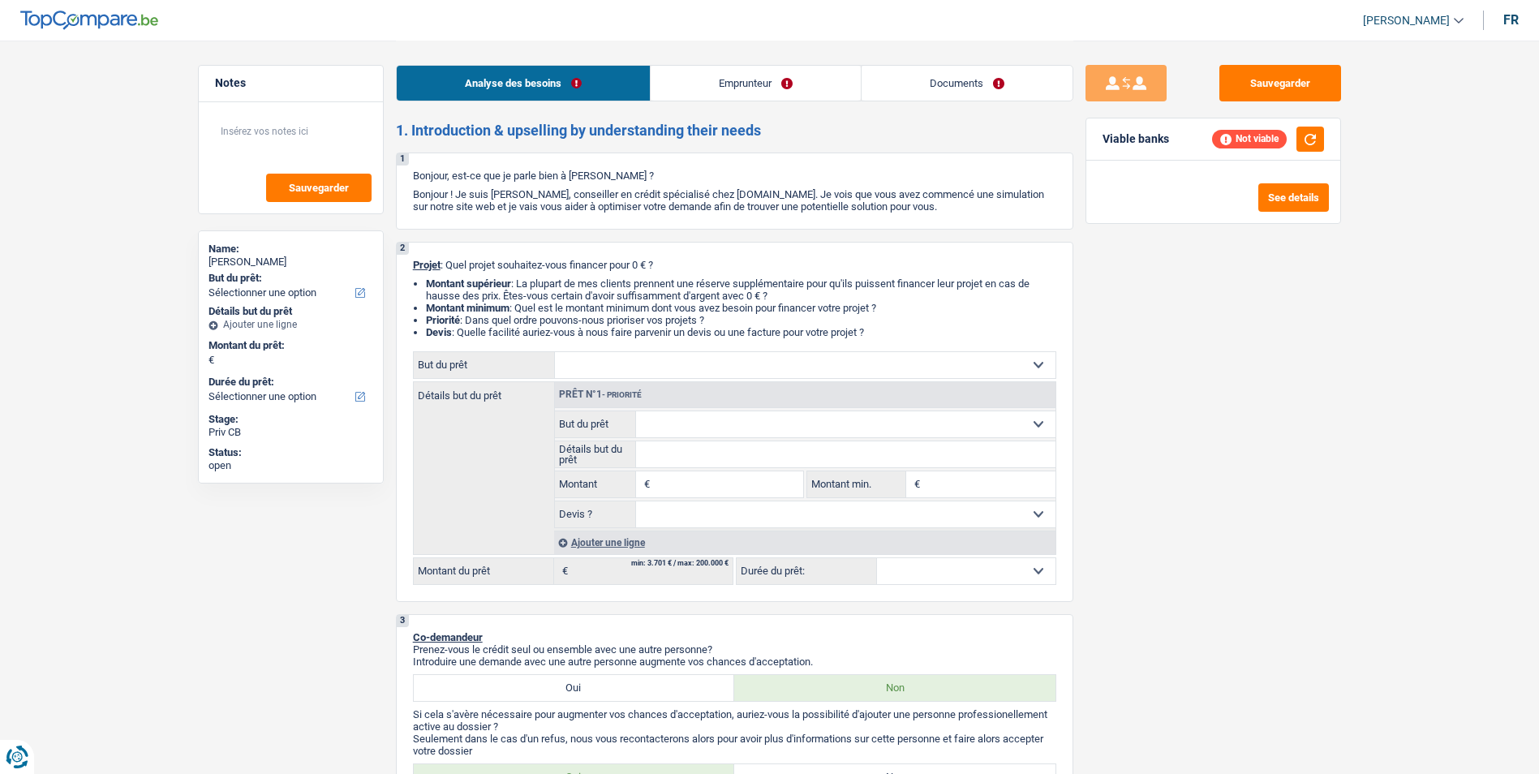
click at [742, 83] on link "Emprunteur" at bounding box center [755, 83] width 210 height 35
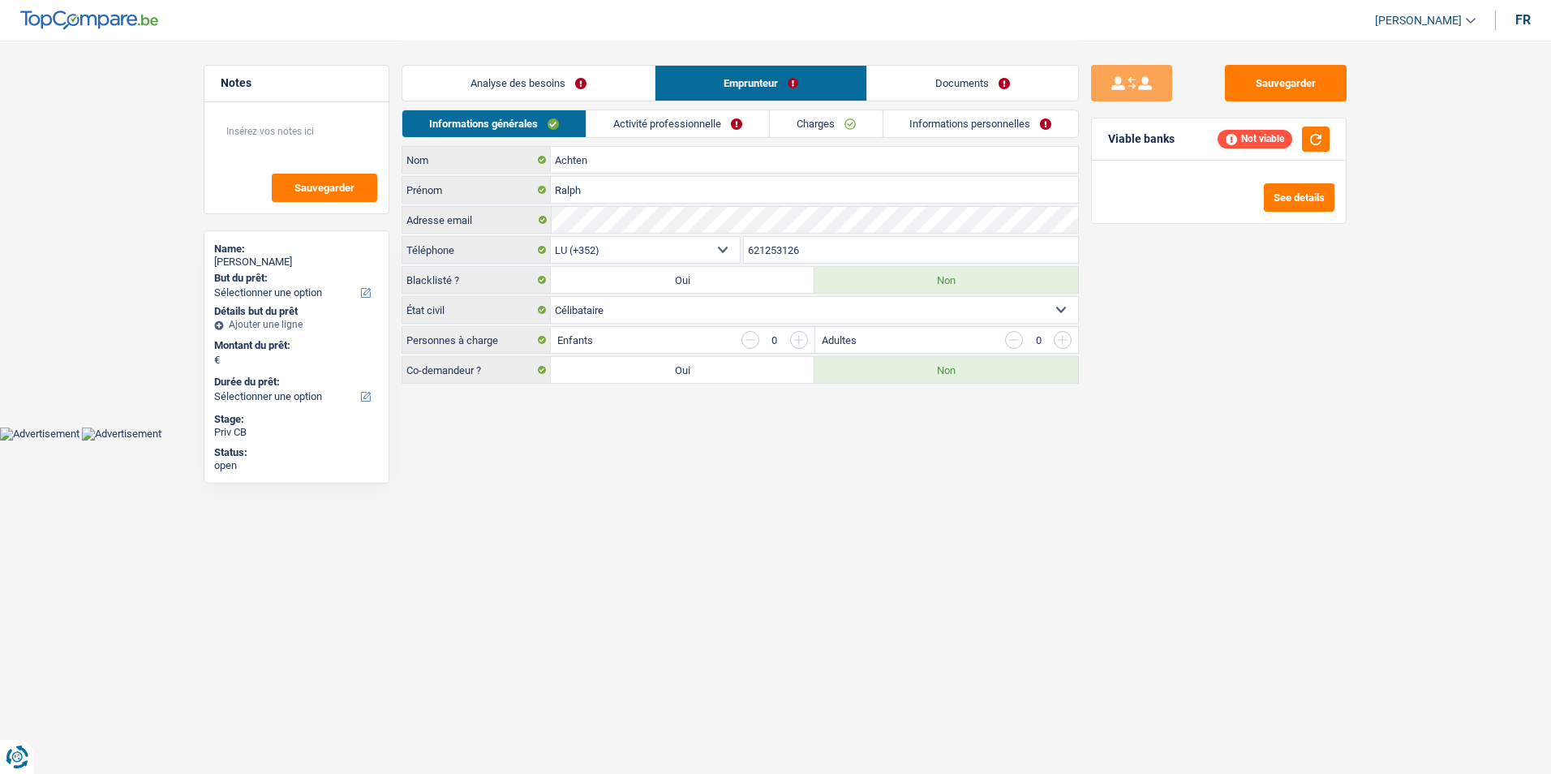
click at [943, 85] on link "Documents" at bounding box center [972, 83] width 211 height 35
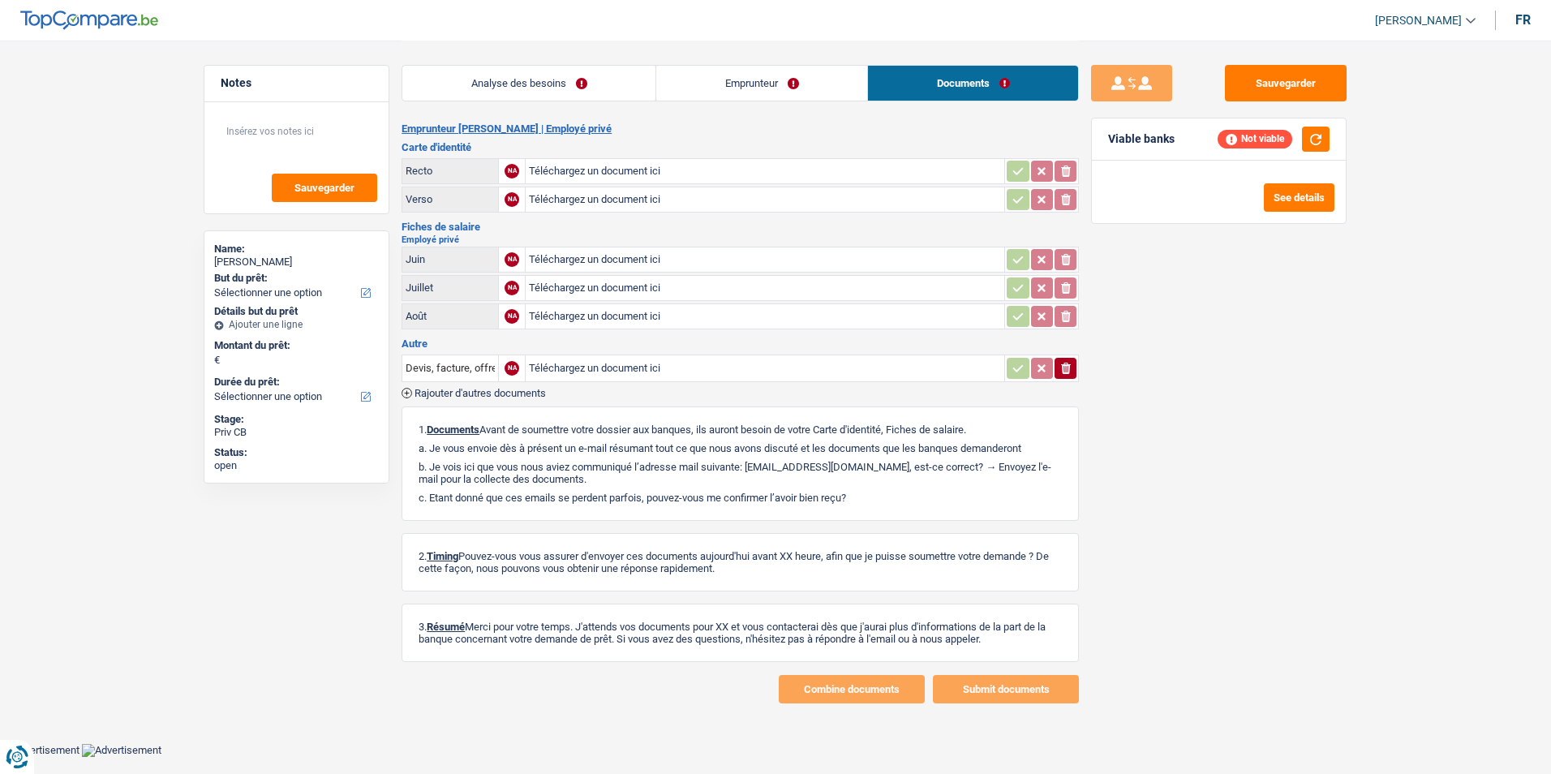
click at [798, 79] on link "Emprunteur" at bounding box center [761, 83] width 211 height 35
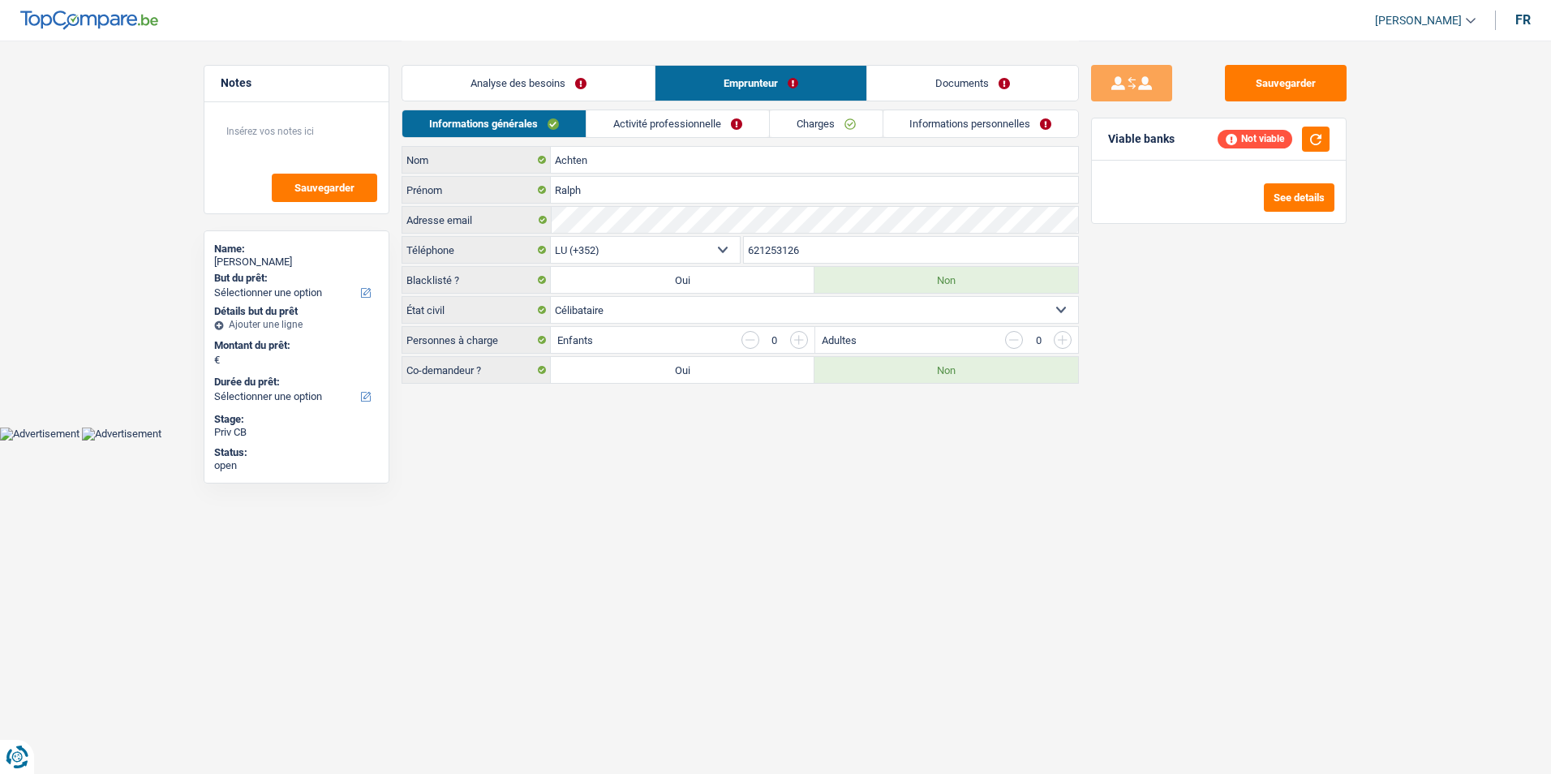
click at [618, 79] on link "Analyse des besoins" at bounding box center [528, 83] width 252 height 35
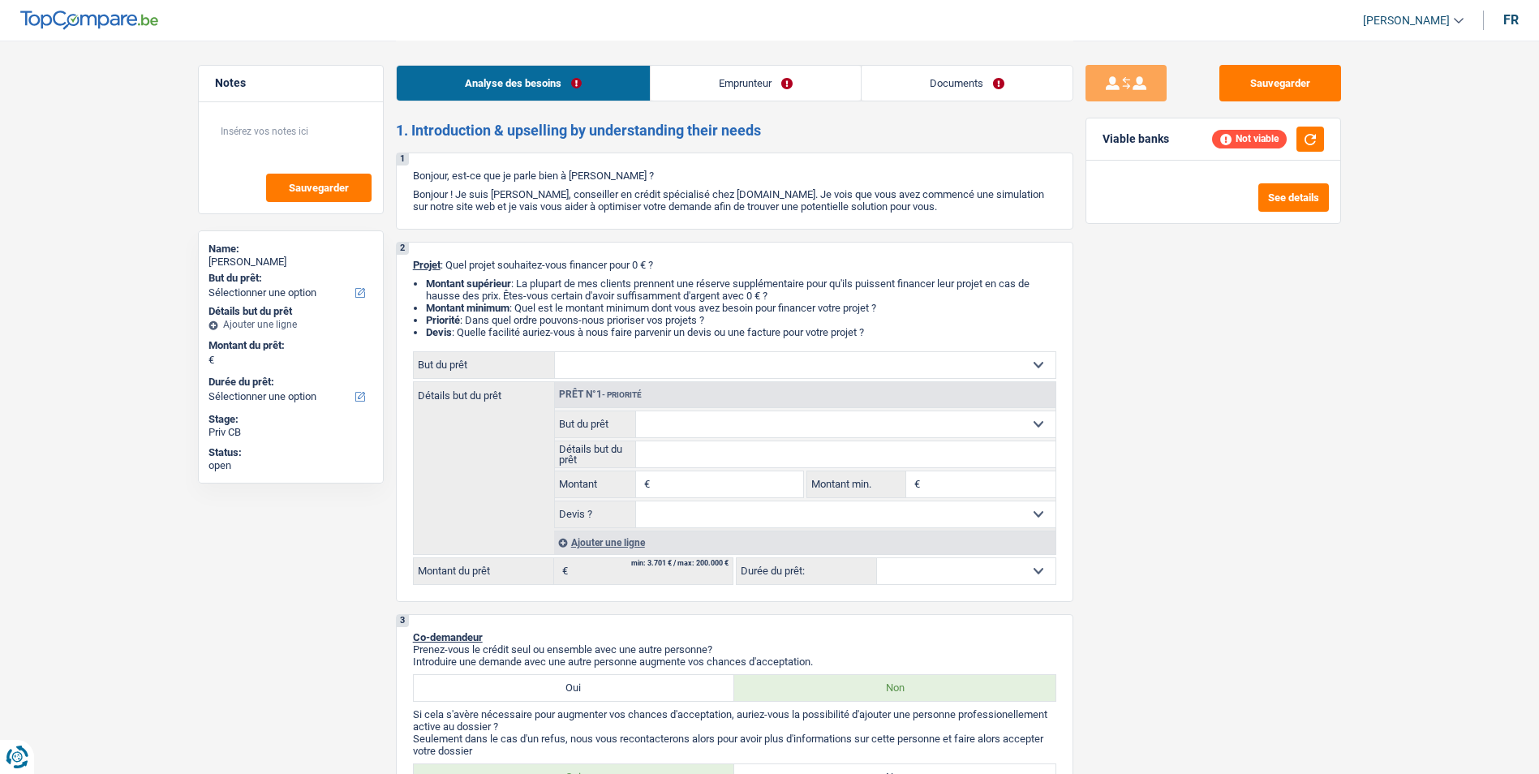
click at [701, 86] on link "Emprunteur" at bounding box center [755, 83] width 210 height 35
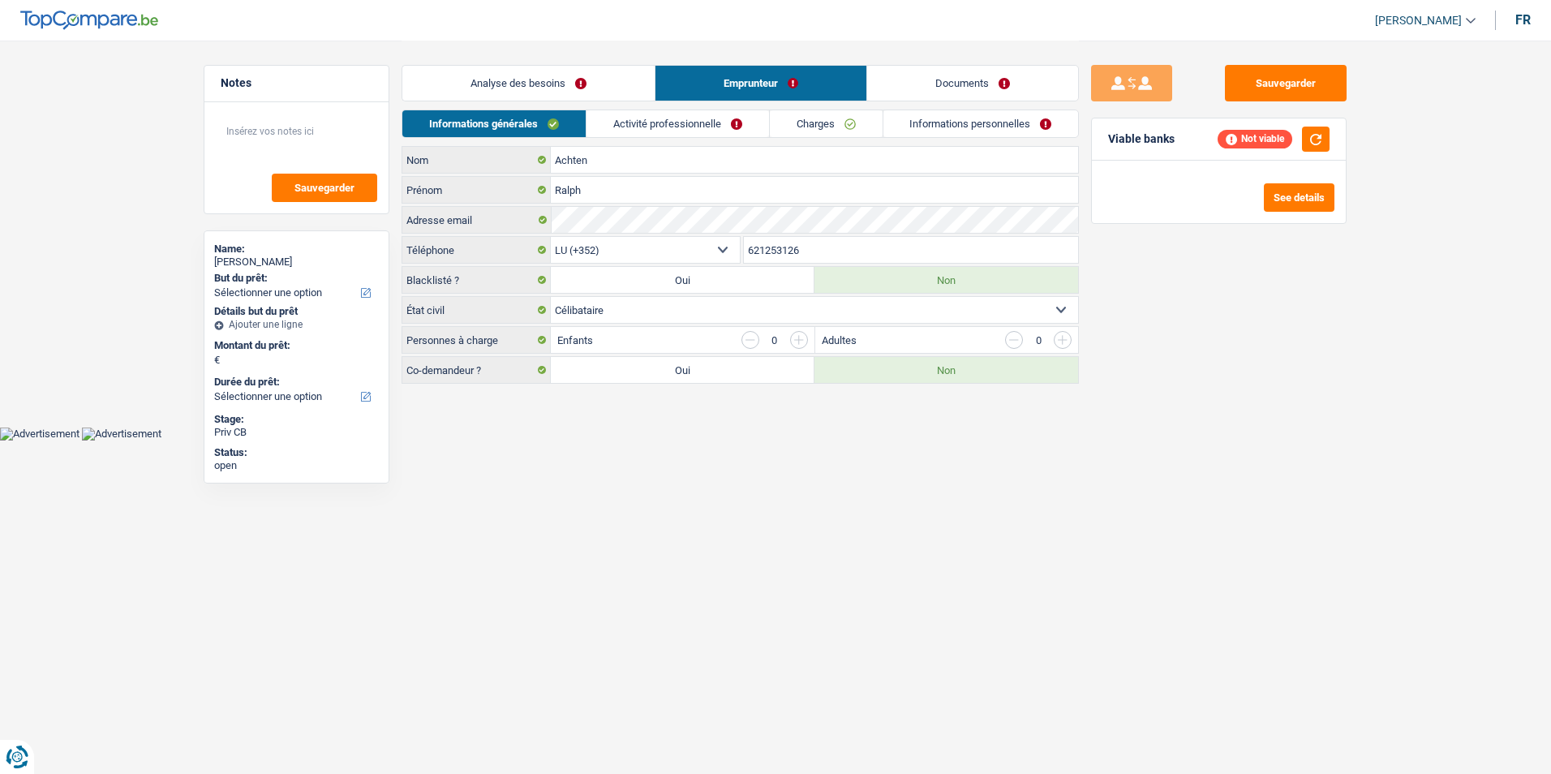
click at [915, 80] on link "Documents" at bounding box center [972, 83] width 211 height 35
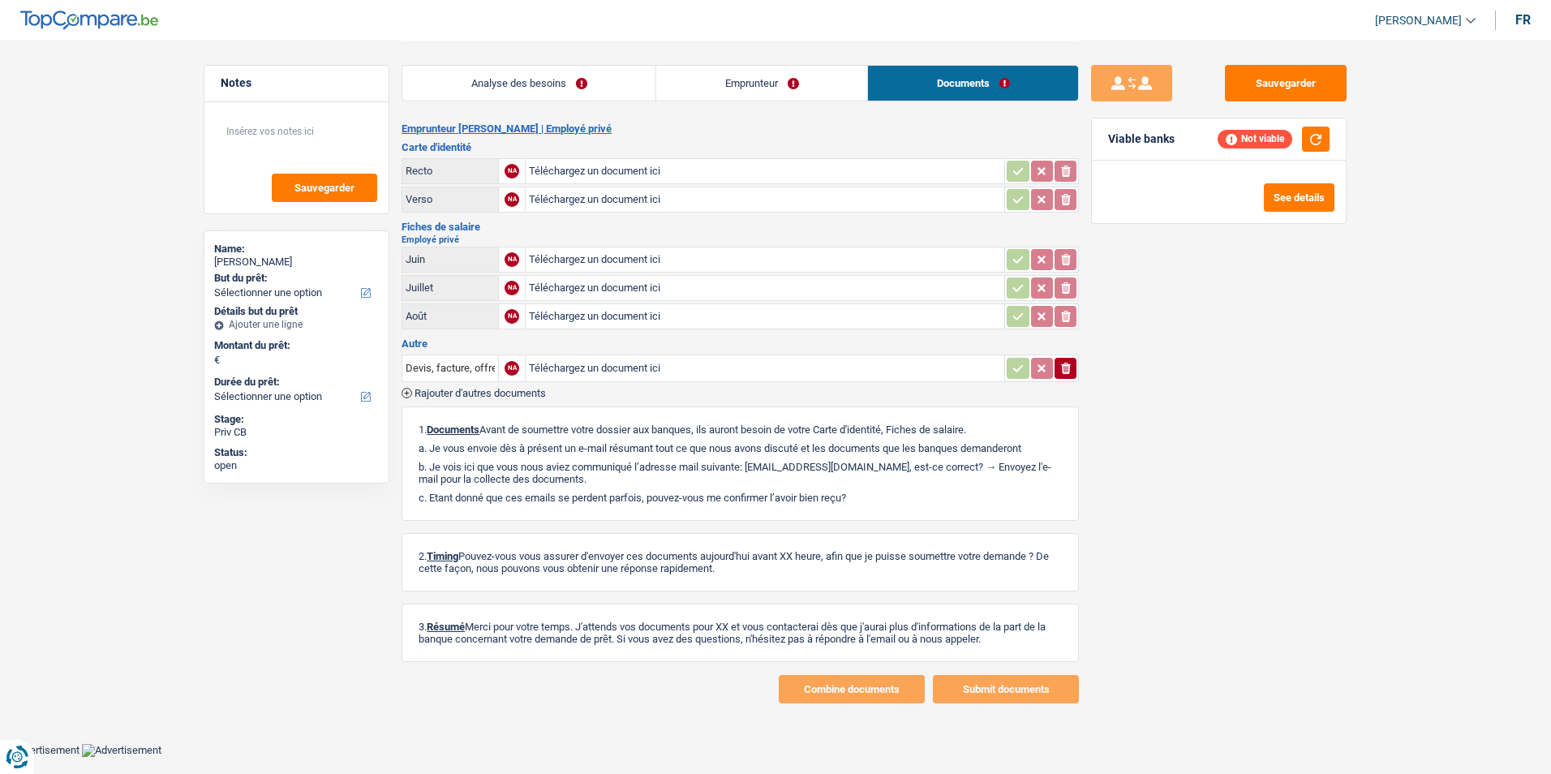
click at [765, 75] on link "Emprunteur" at bounding box center [761, 83] width 211 height 35
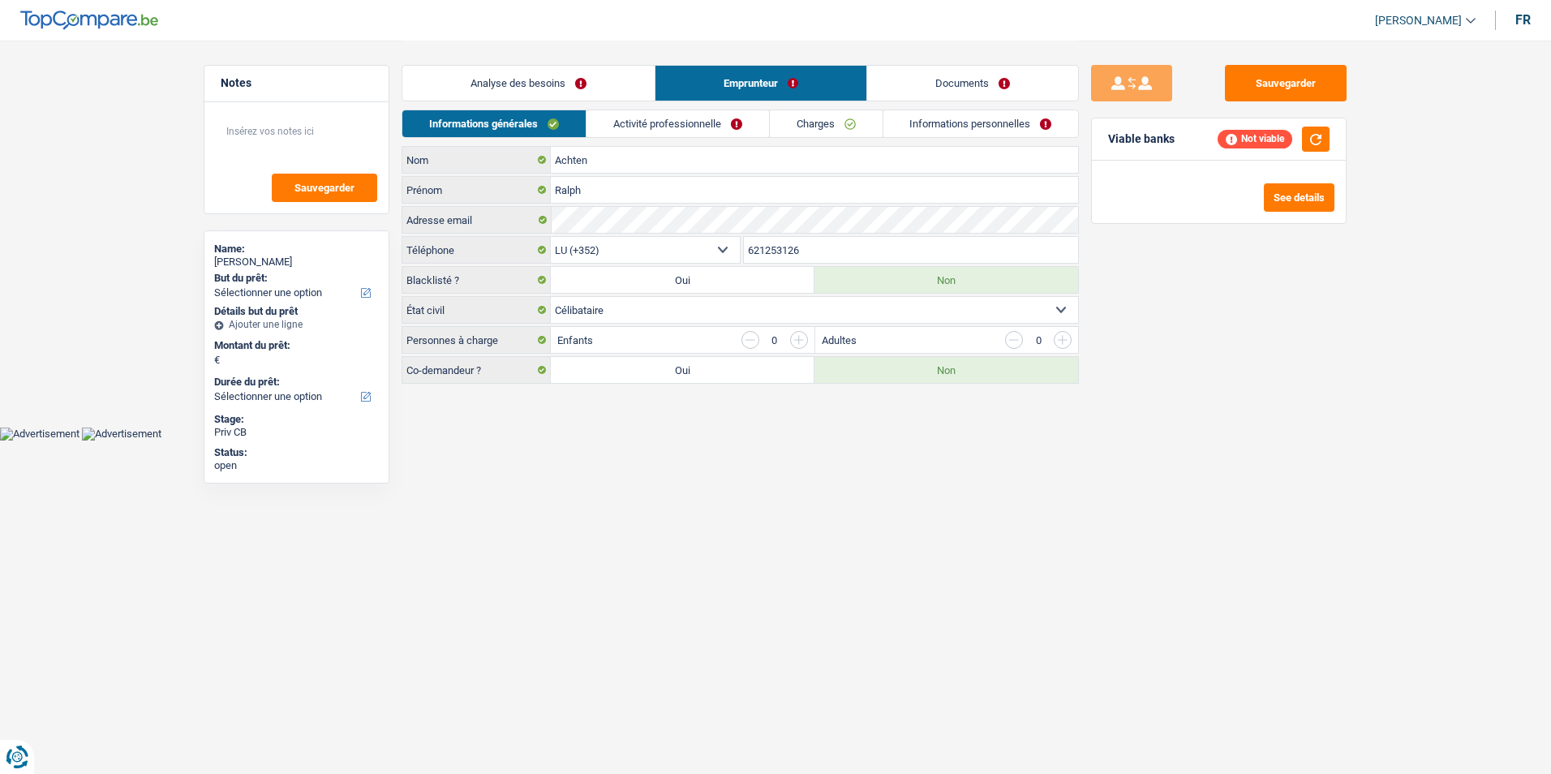
click at [614, 85] on link "Analyse des besoins" at bounding box center [528, 83] width 252 height 35
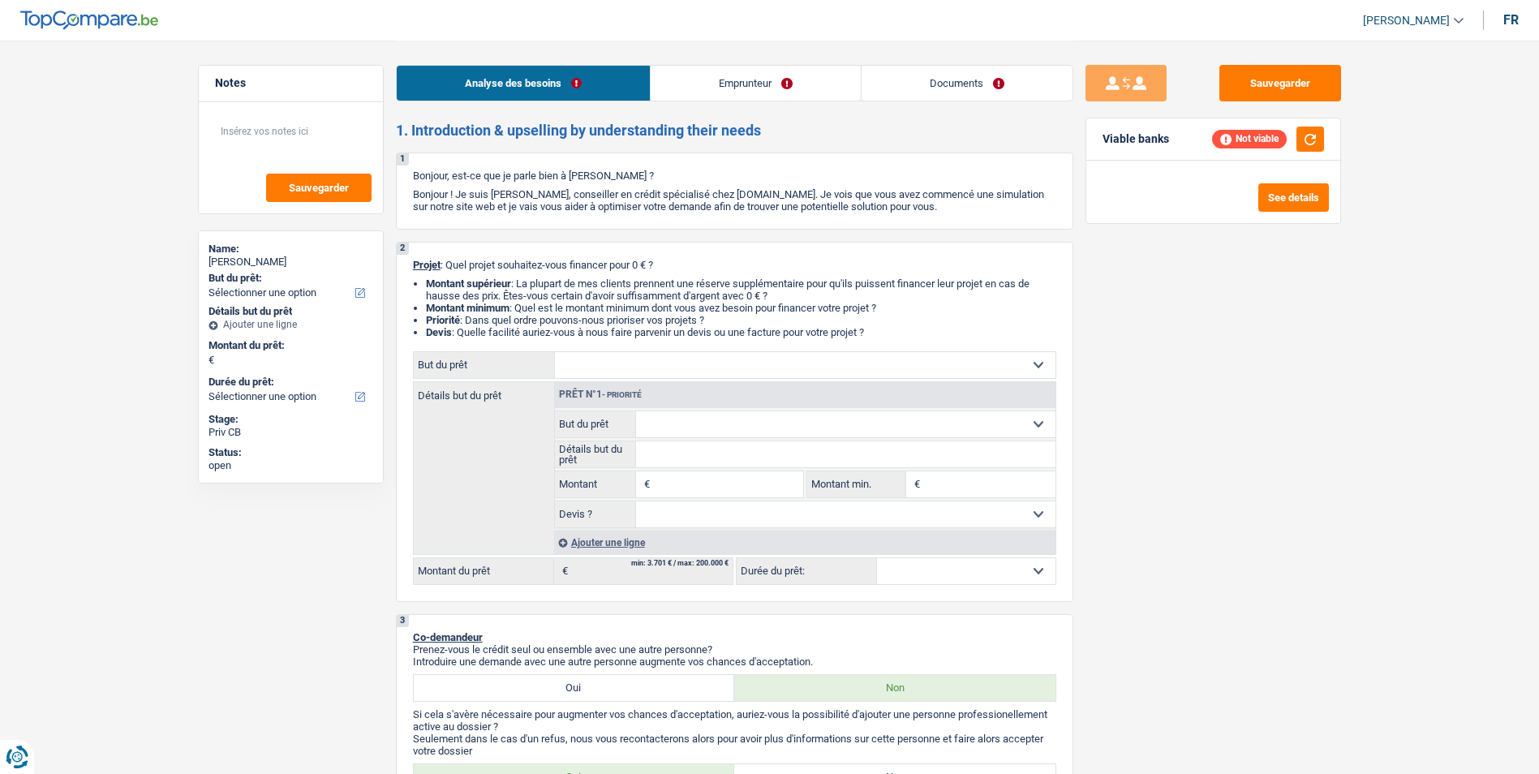
click at [753, 84] on link "Emprunteur" at bounding box center [755, 83] width 210 height 35
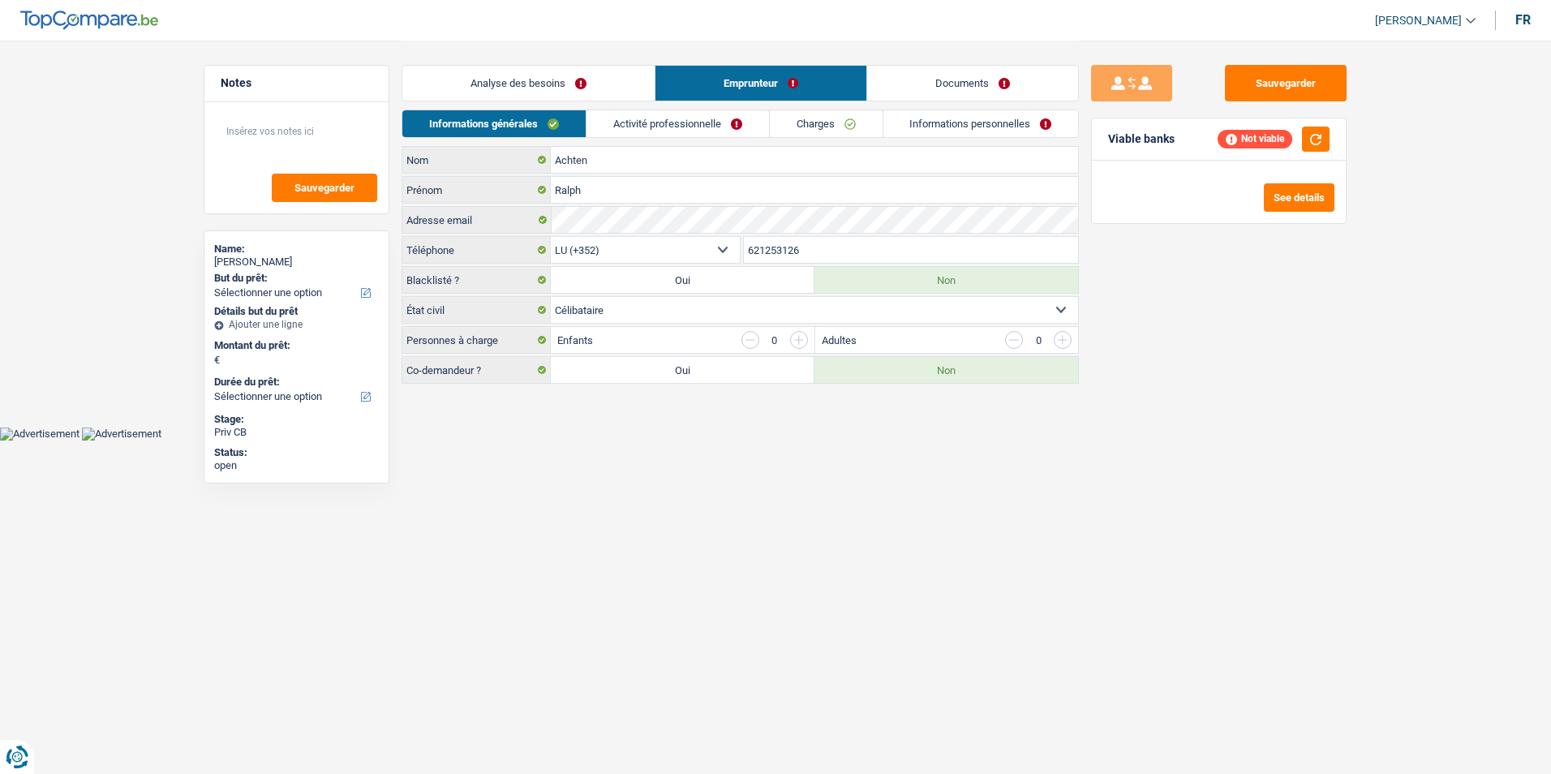
click at [929, 71] on link "Documents" at bounding box center [972, 83] width 211 height 35
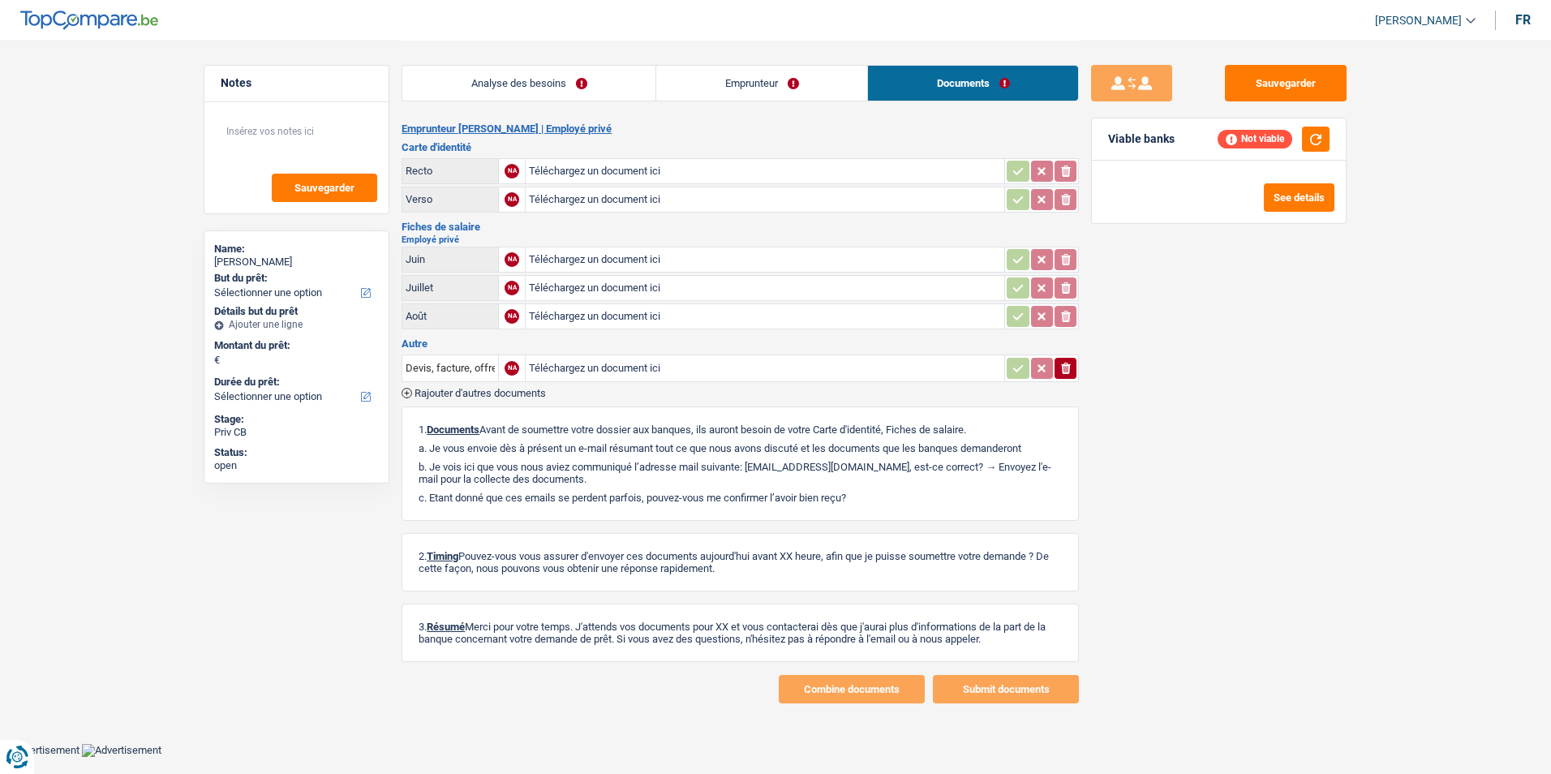
click at [616, 77] on link "Analyse des besoins" at bounding box center [528, 83] width 253 height 35
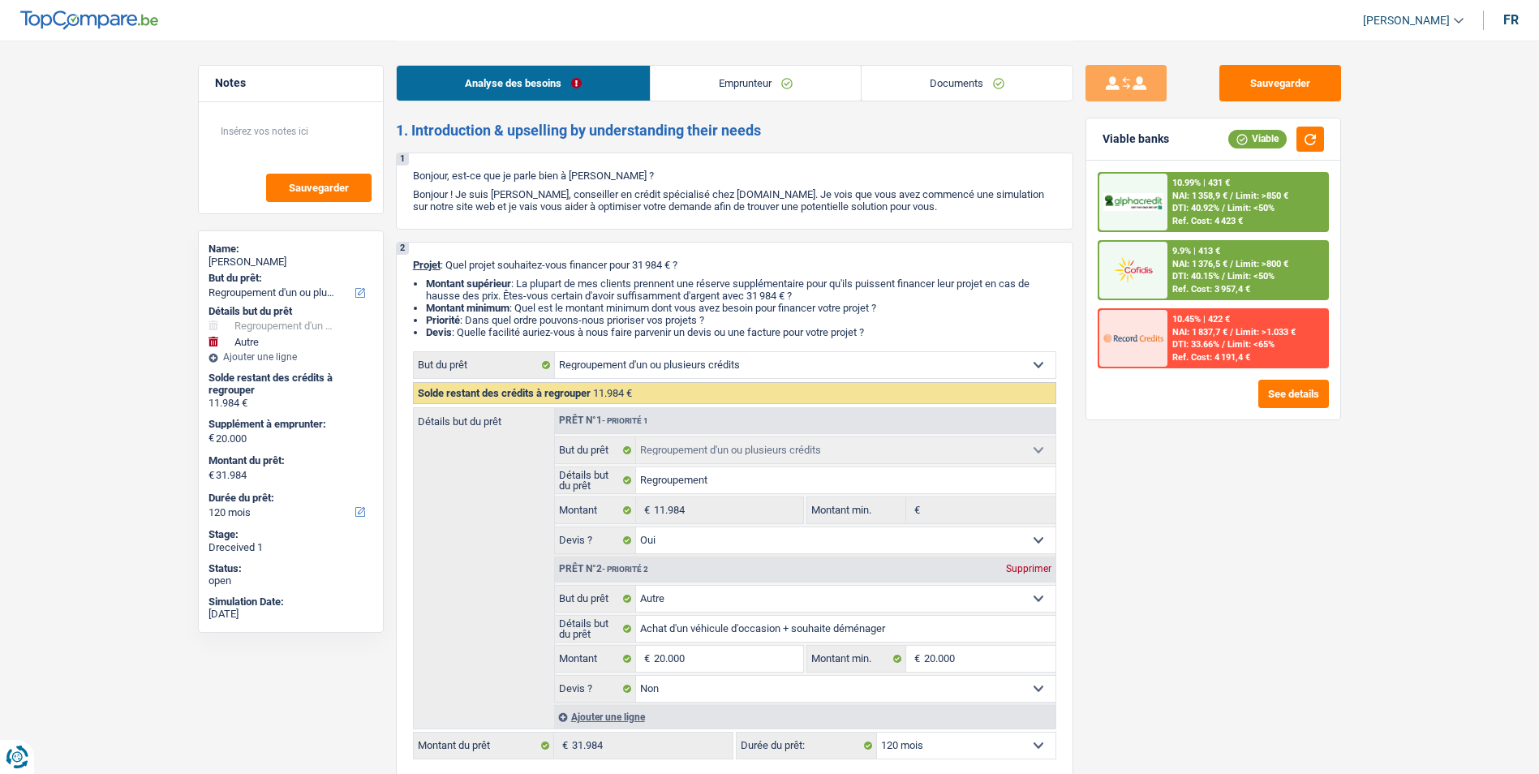
select select "refinancing"
select select "other"
select select "120"
select select "refinancing"
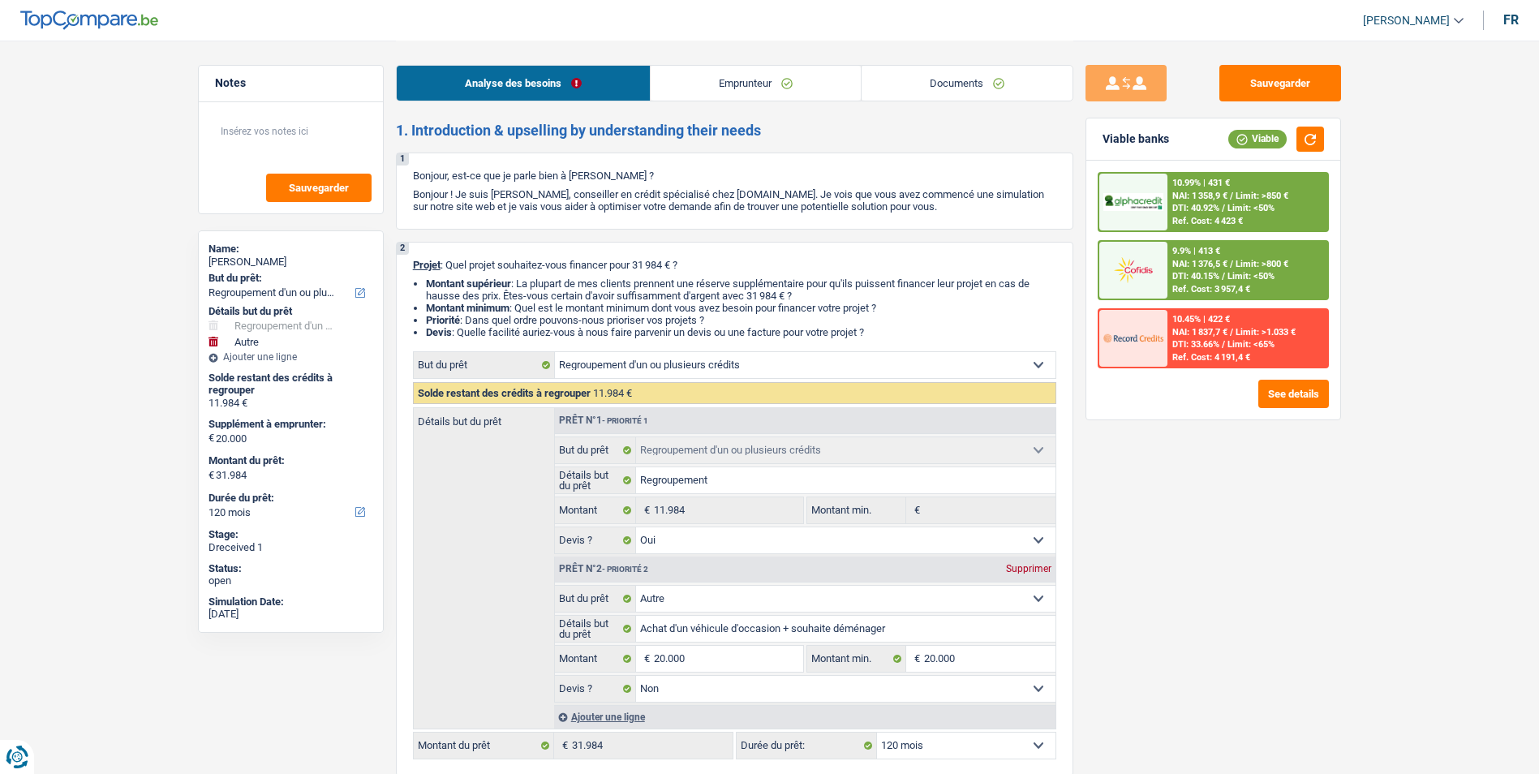
select select "refinancing"
select select "yes"
select select "other"
select select "false"
select select "120"
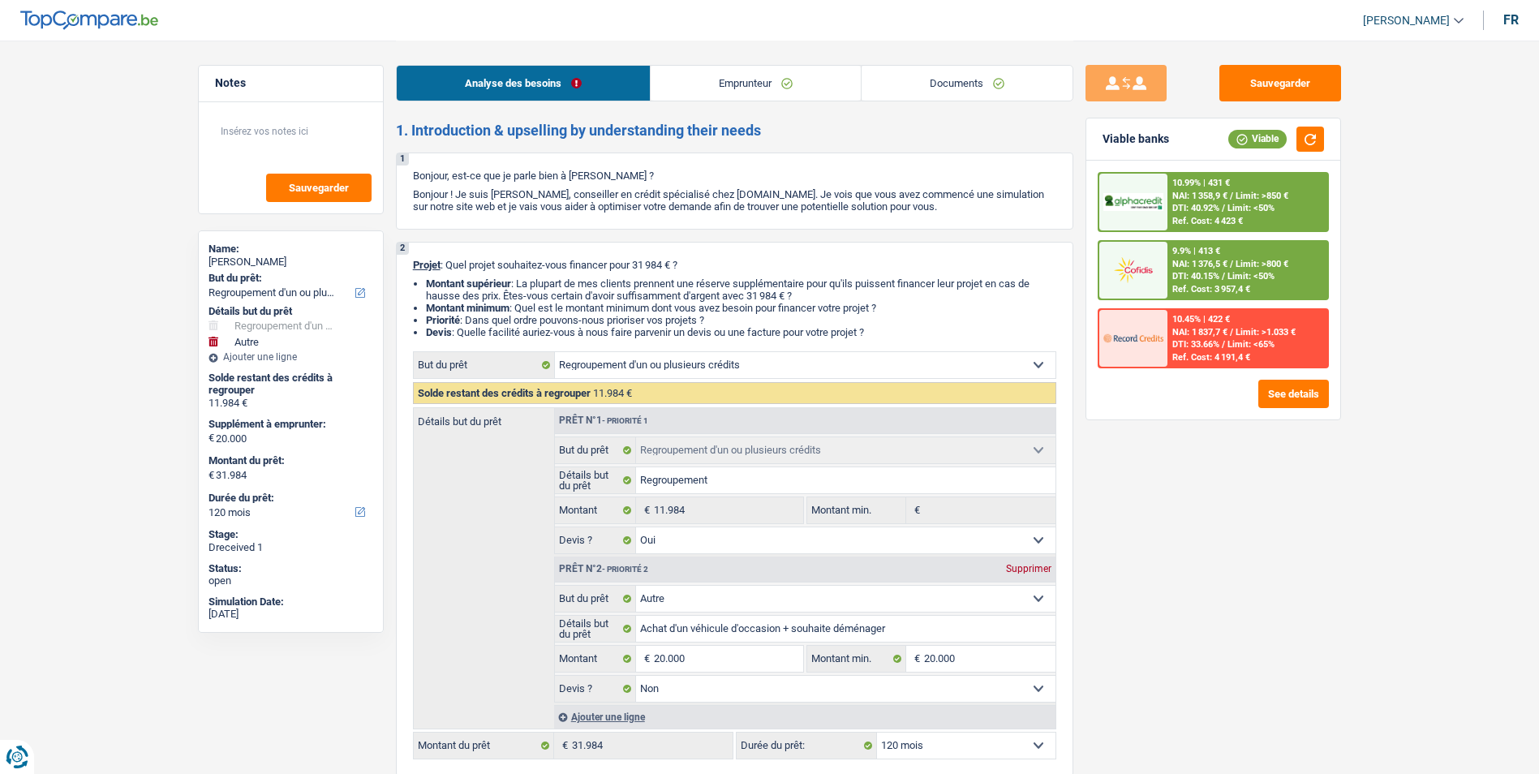
select select "worker"
select select "netSalary"
select select "rents"
select select "personalLoan"
select select "homeFurnishingOrRelocation"
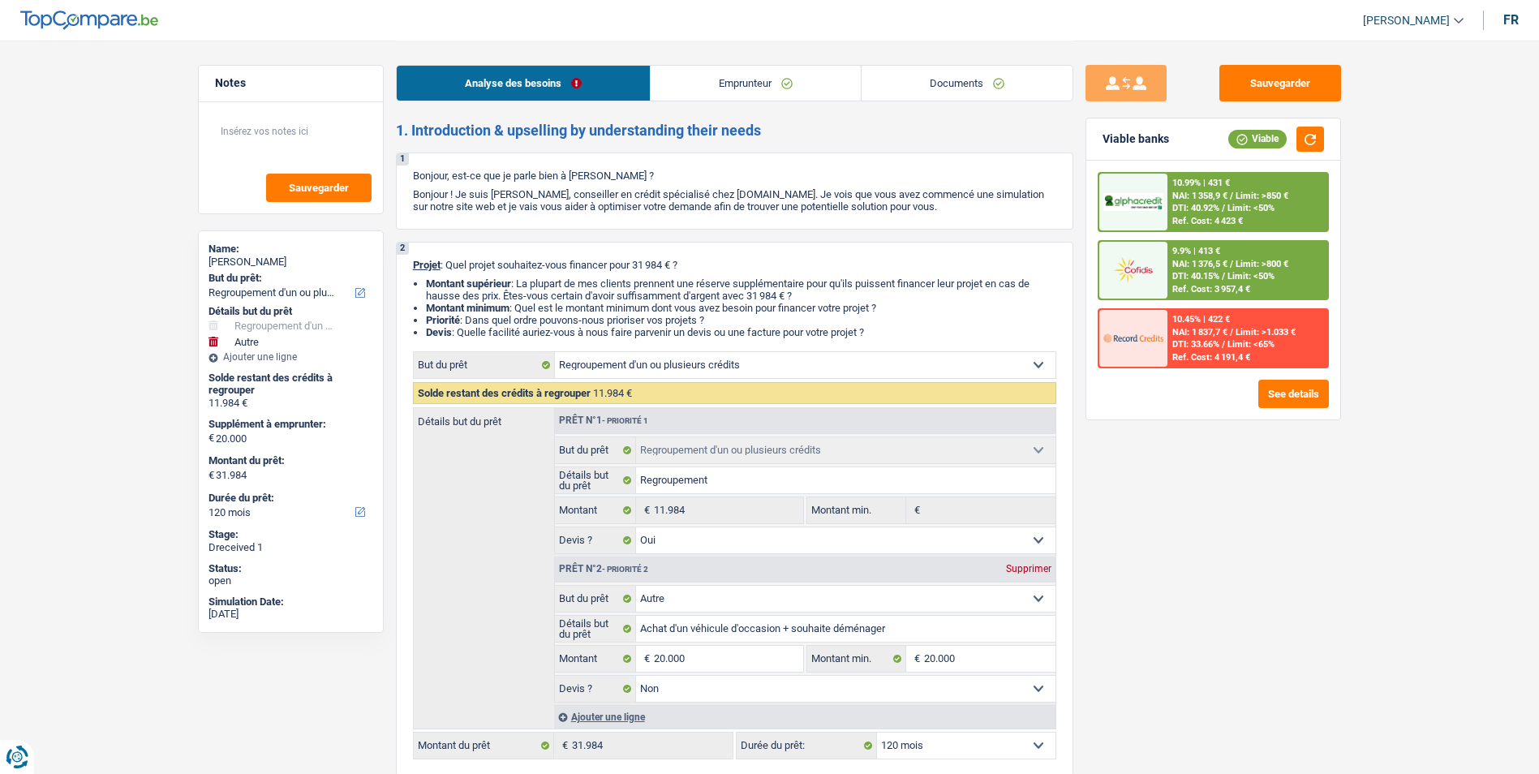
select select "60"
select select "cardOrCredit"
select select "refinancing"
select select "yes"
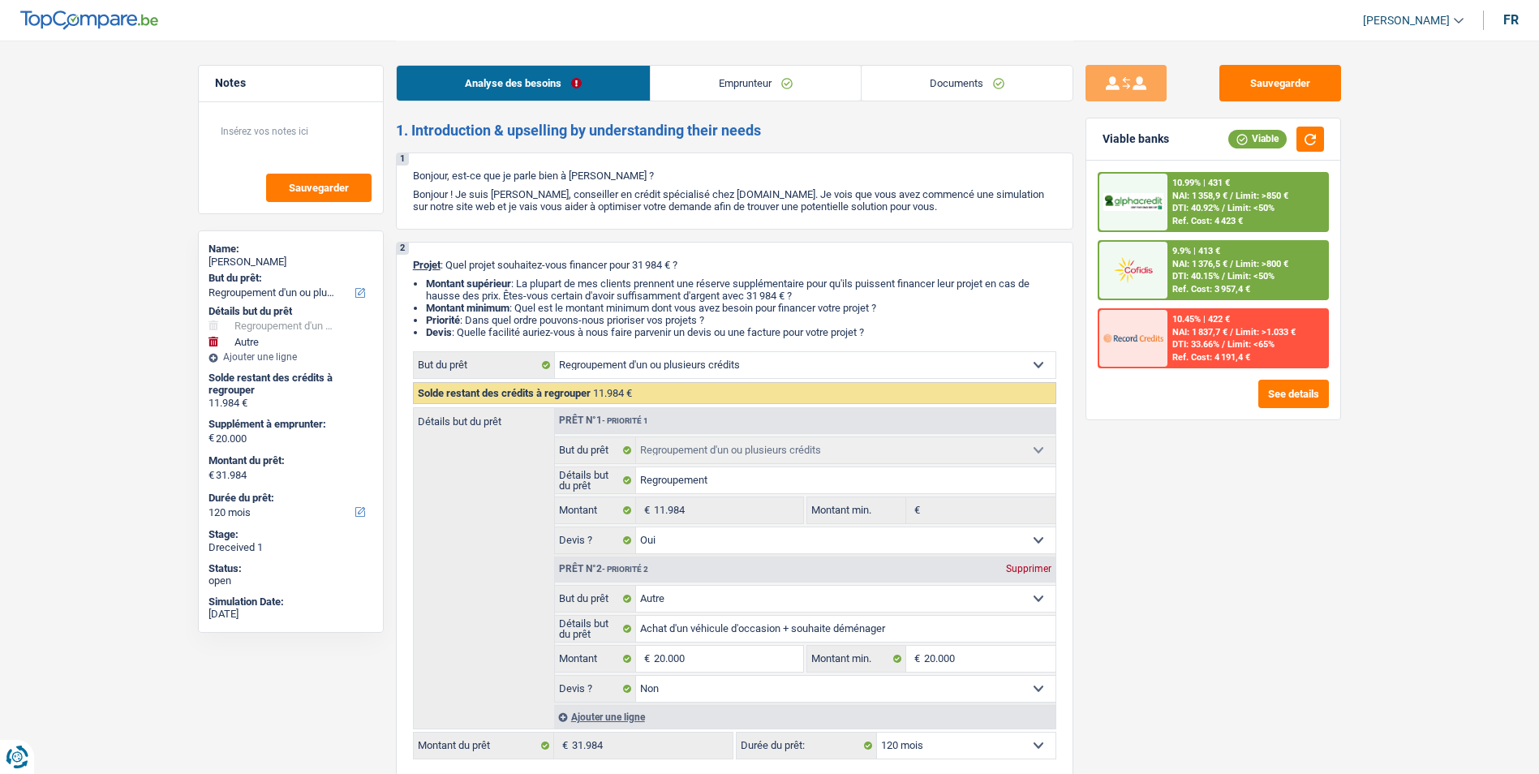
select select "other"
select select "false"
select select "120"
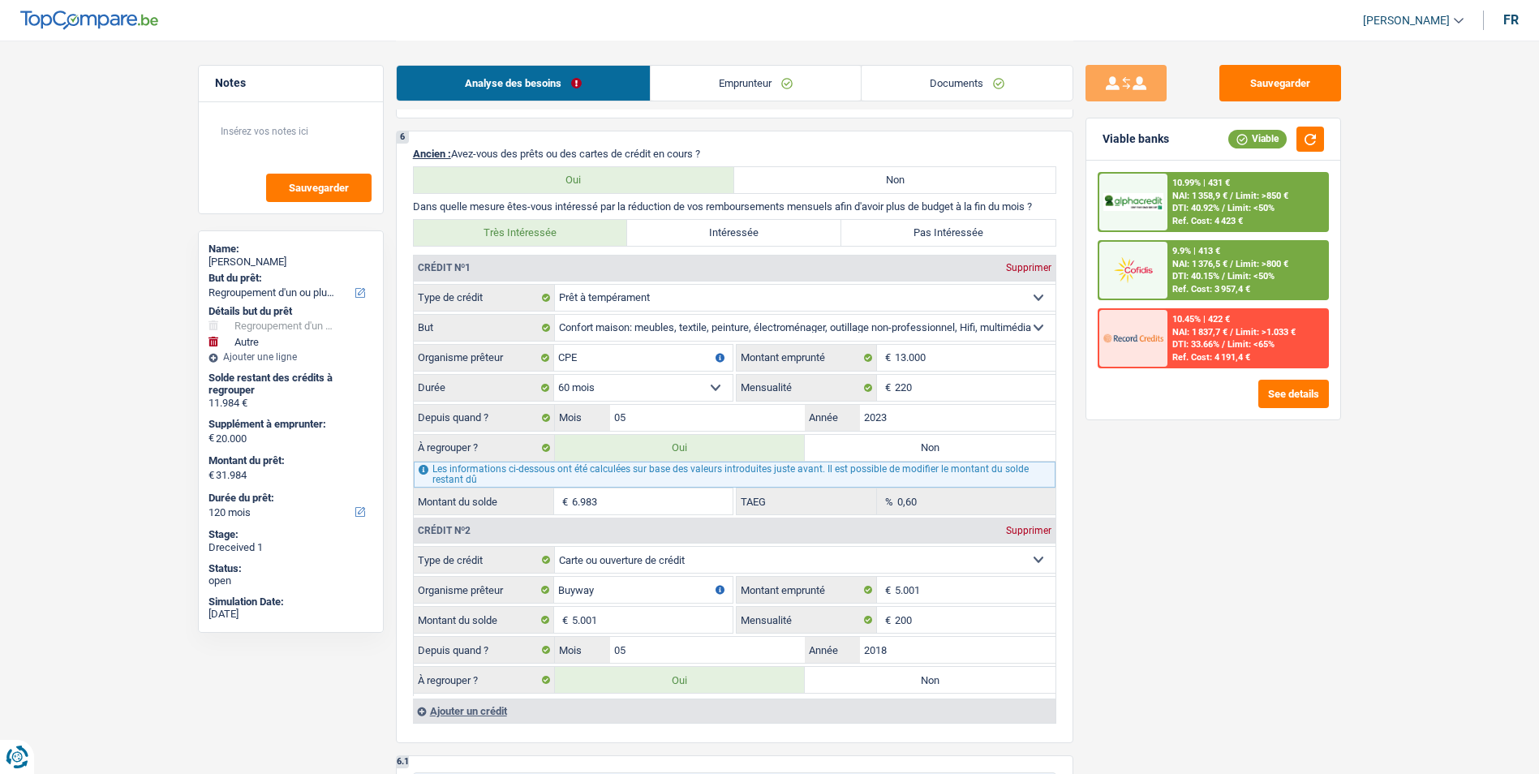
scroll to position [1379, 0]
click at [681, 407] on input "05" at bounding box center [707, 416] width 195 height 26
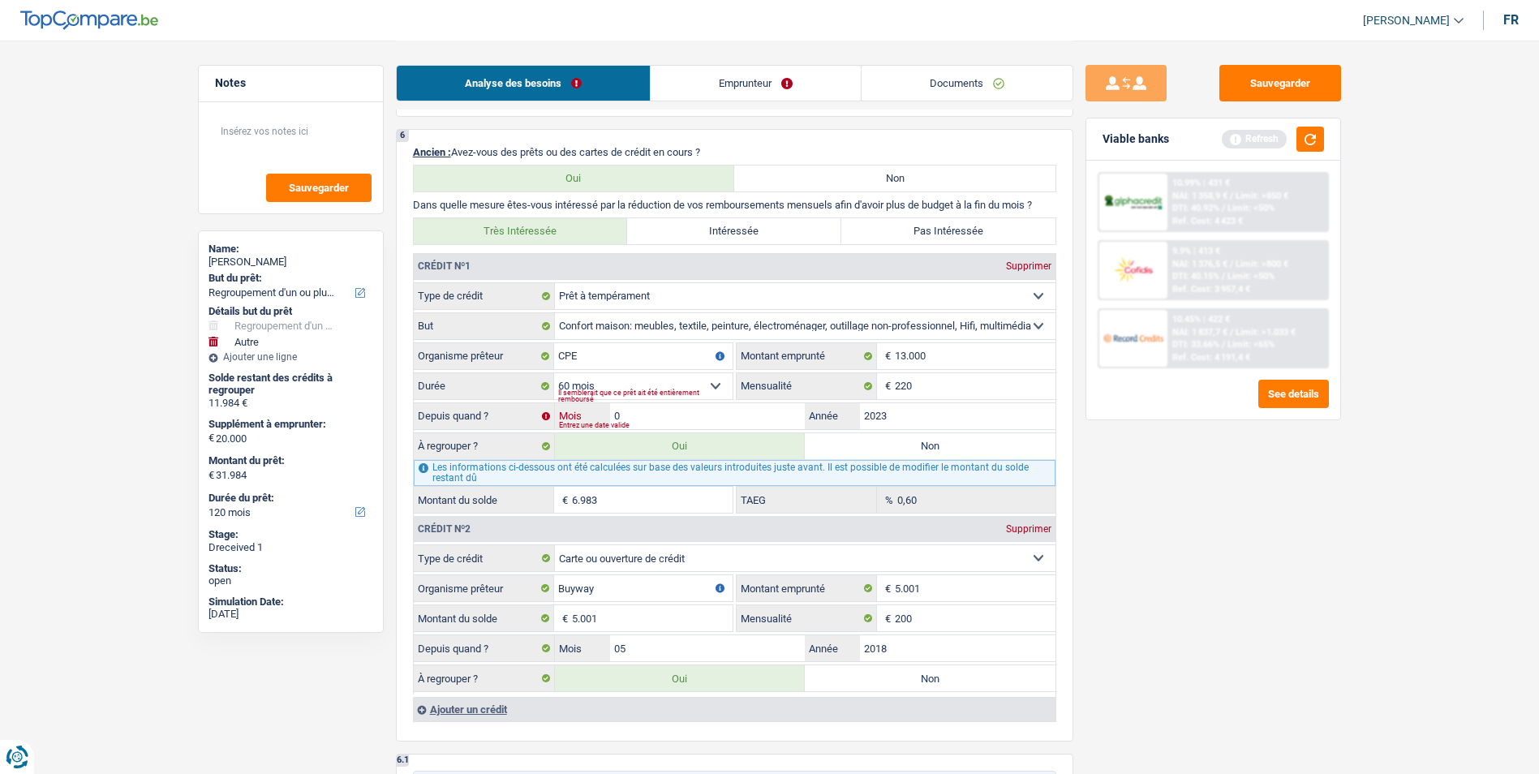
type input "07"
type input "32.416"
type input "12.416"
type input "32.416"
type input "7.415"
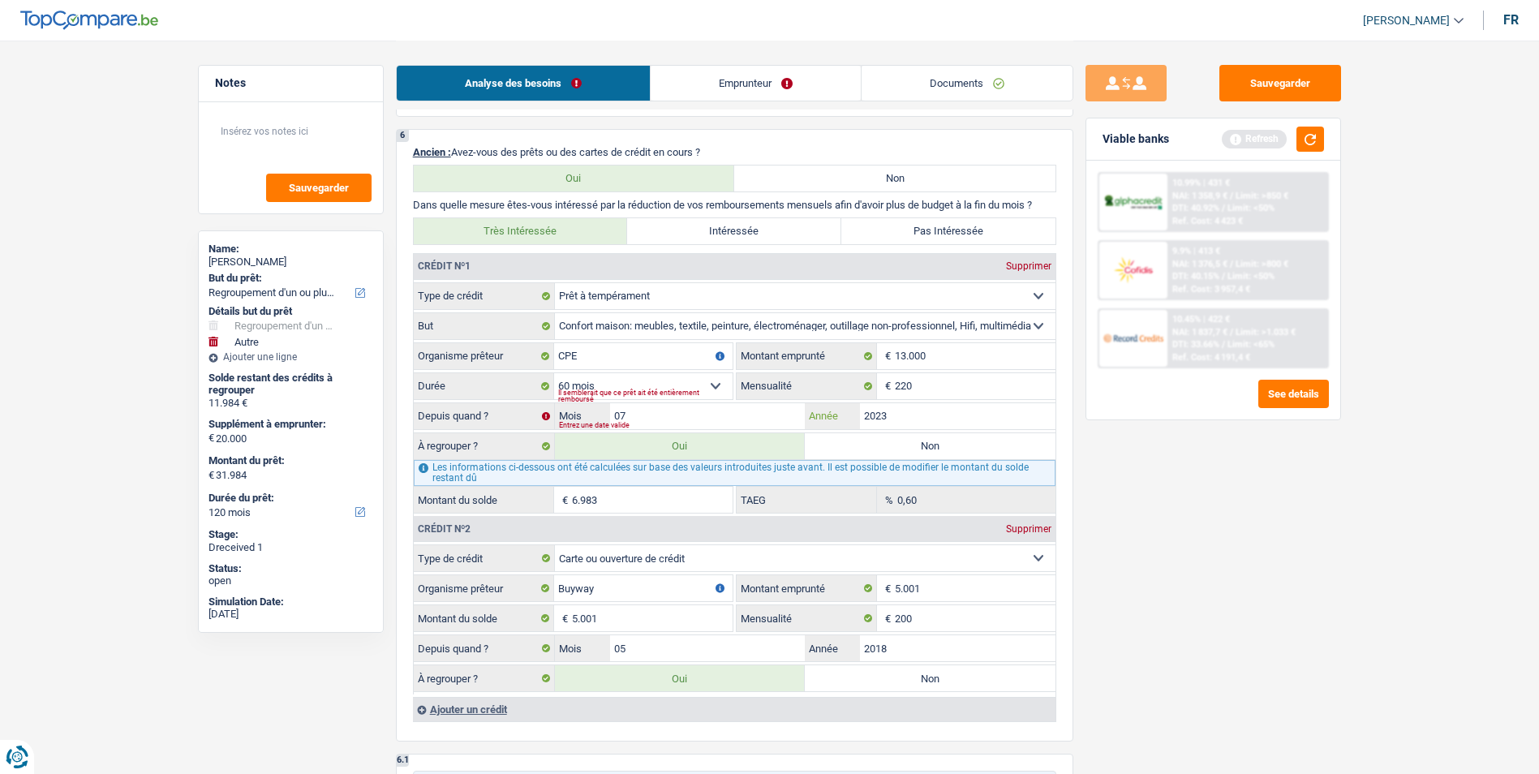
type input "12.416"
type input "32.416"
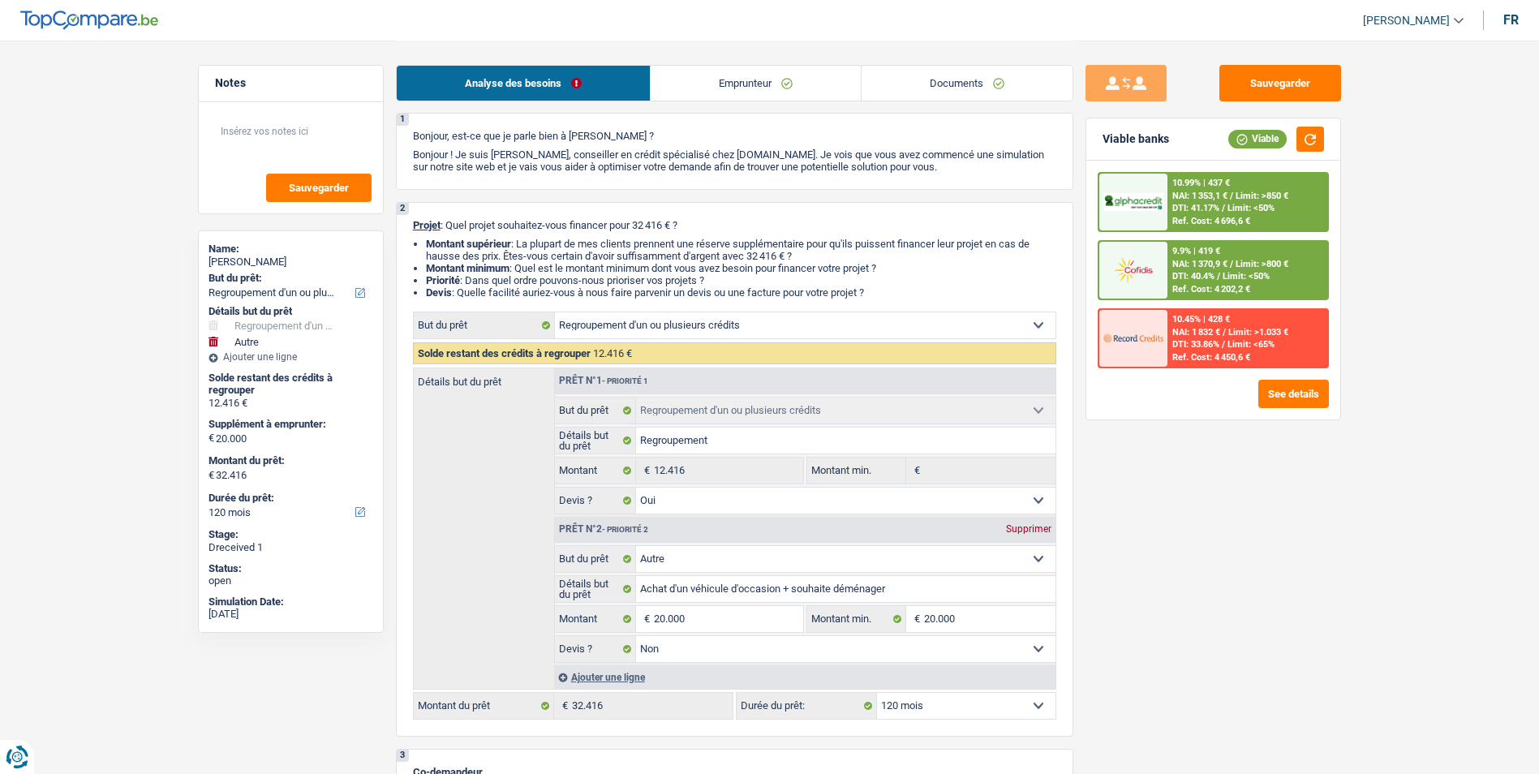
scroll to position [0, 0]
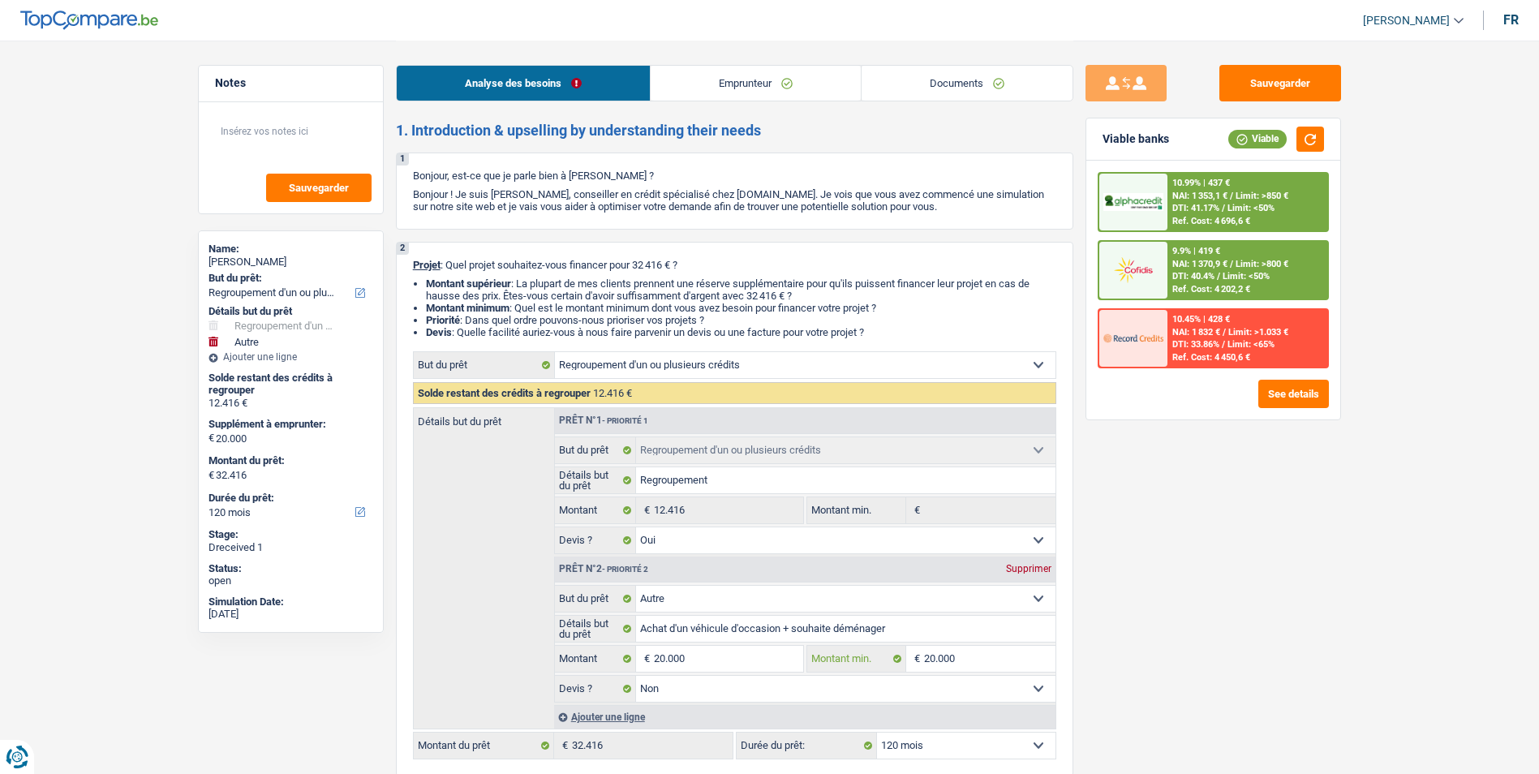
click at [988, 659] on input "20.000" at bounding box center [989, 659] width 131 height 26
type input "2.000"
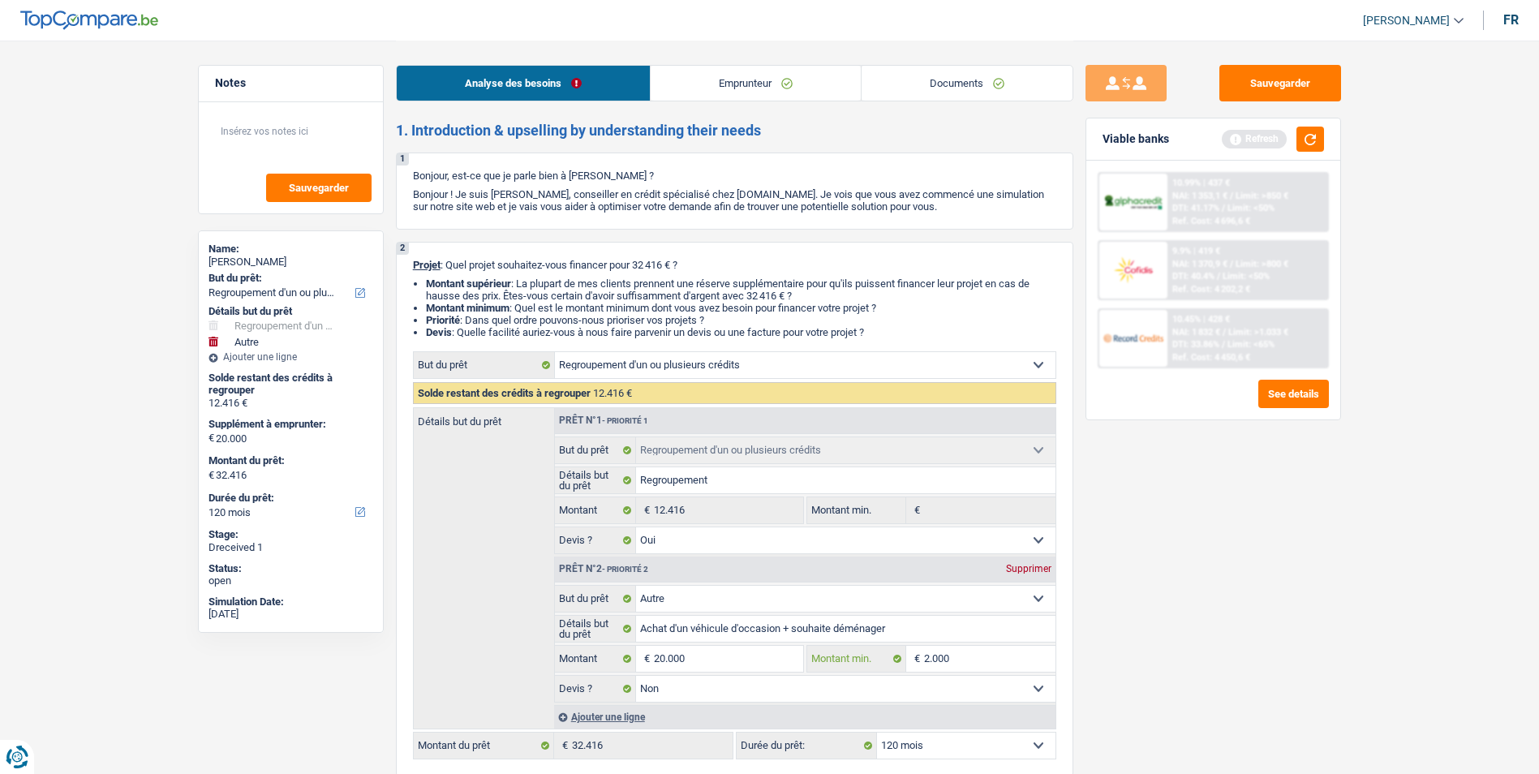
type input "200"
type input "20"
type input "2"
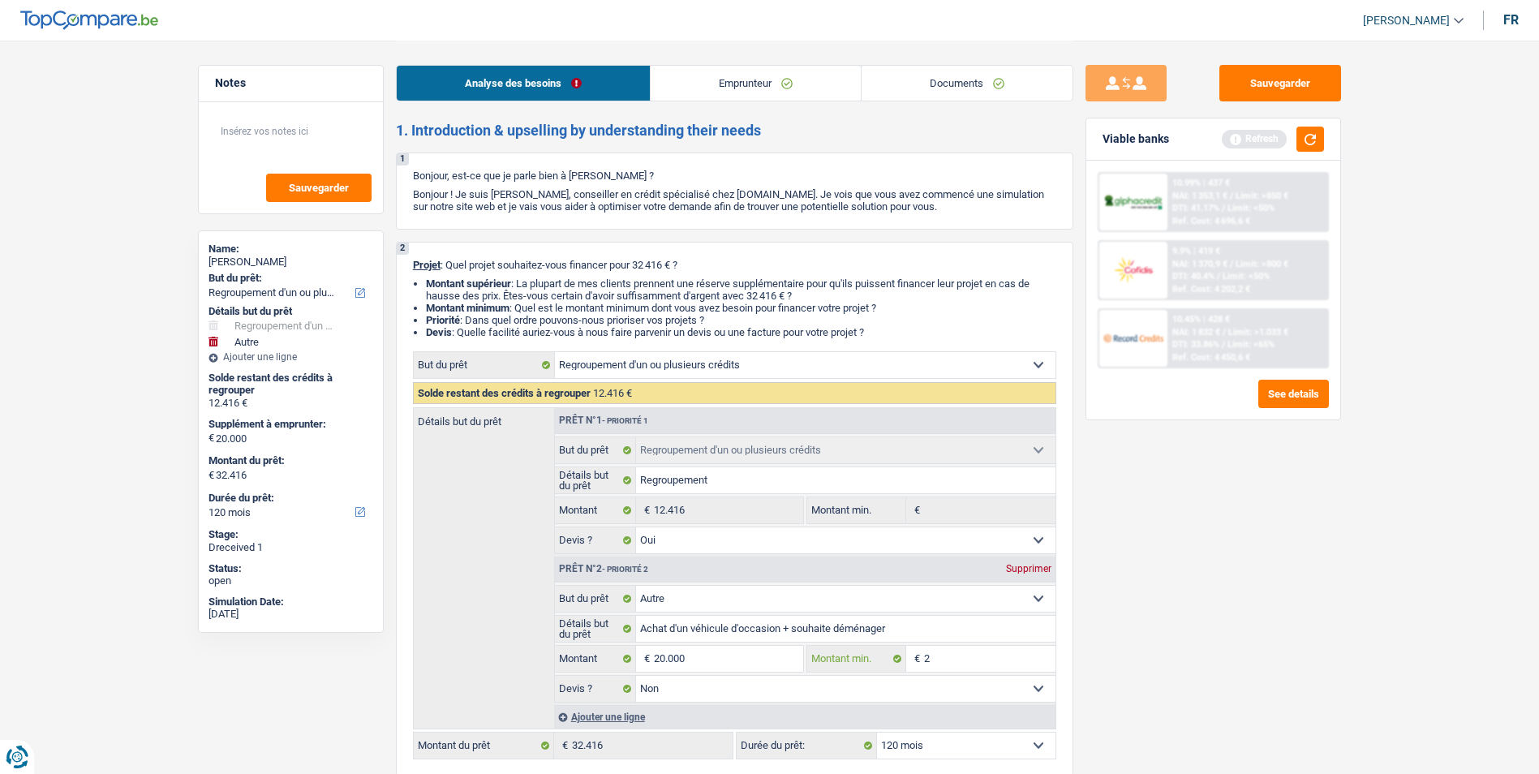
type input "2"
type input "1"
type input "10"
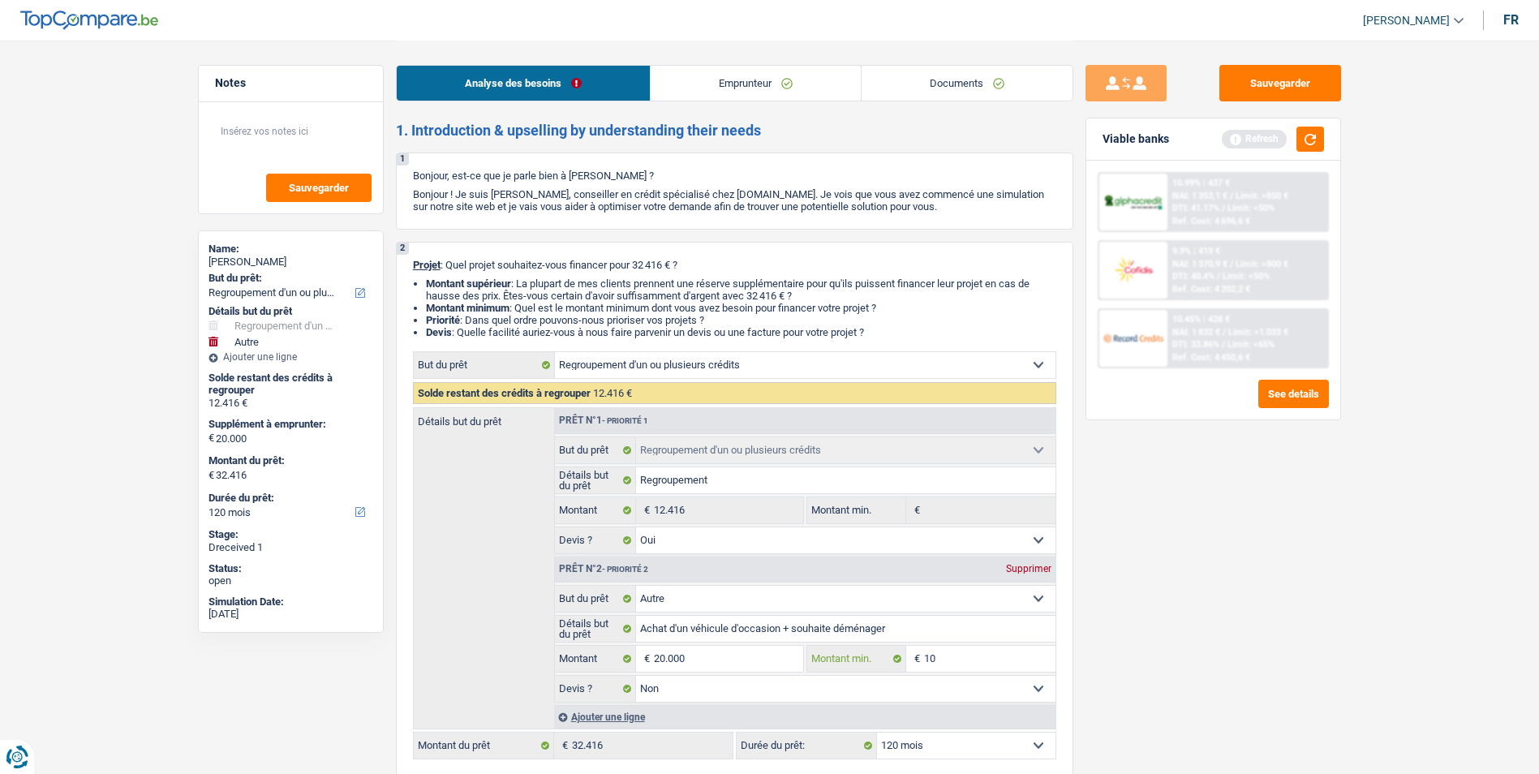
type input "100"
type input "1.000"
type input "10.000"
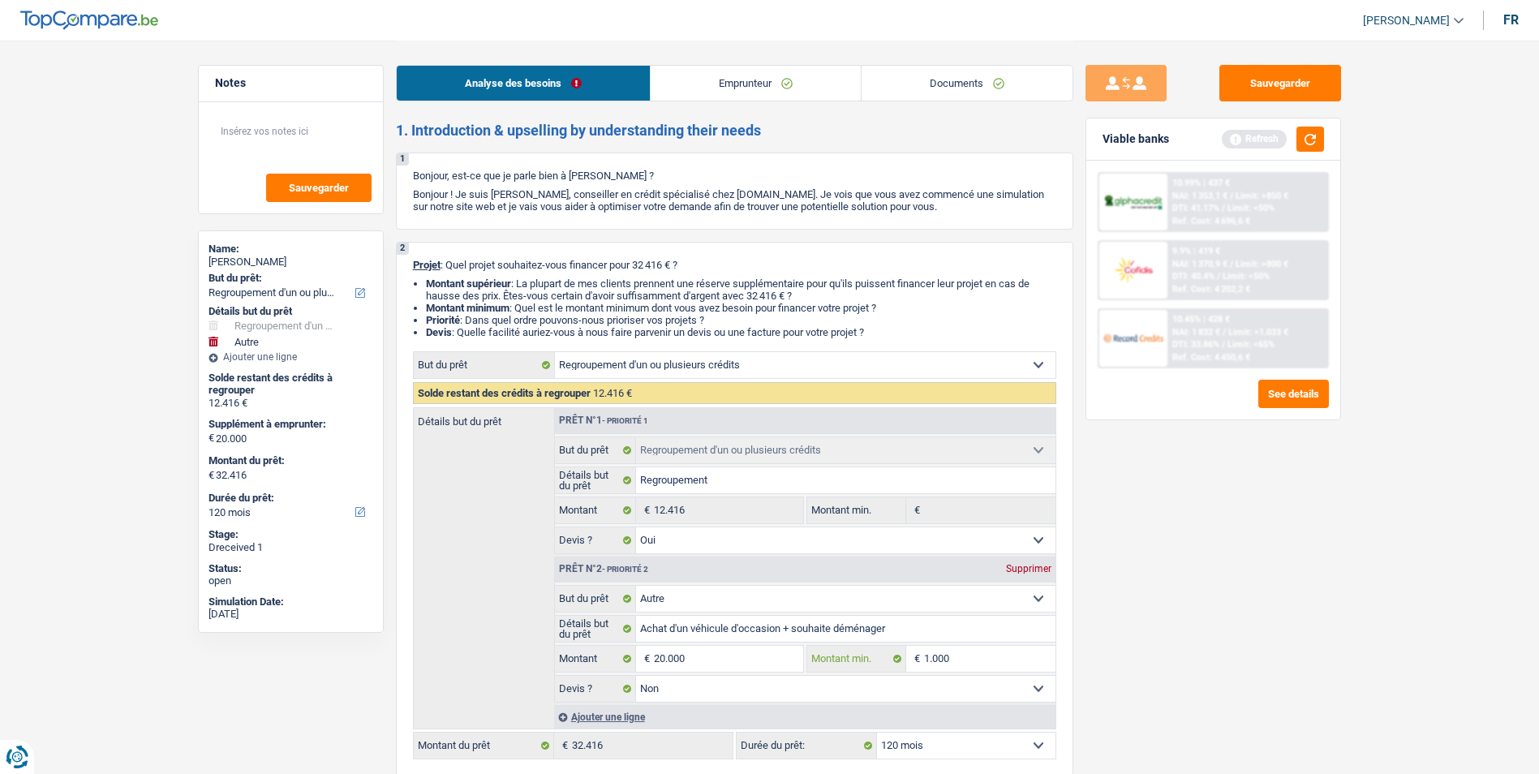
type input "10.000"
click at [274, 147] on textarea at bounding box center [290, 138] width 161 height 49
type textarea "-"
click at [217, 128] on textarea "Si 20 NOK, 10k OK mais pas racheter la carte Buyway" at bounding box center [290, 138] width 161 height 49
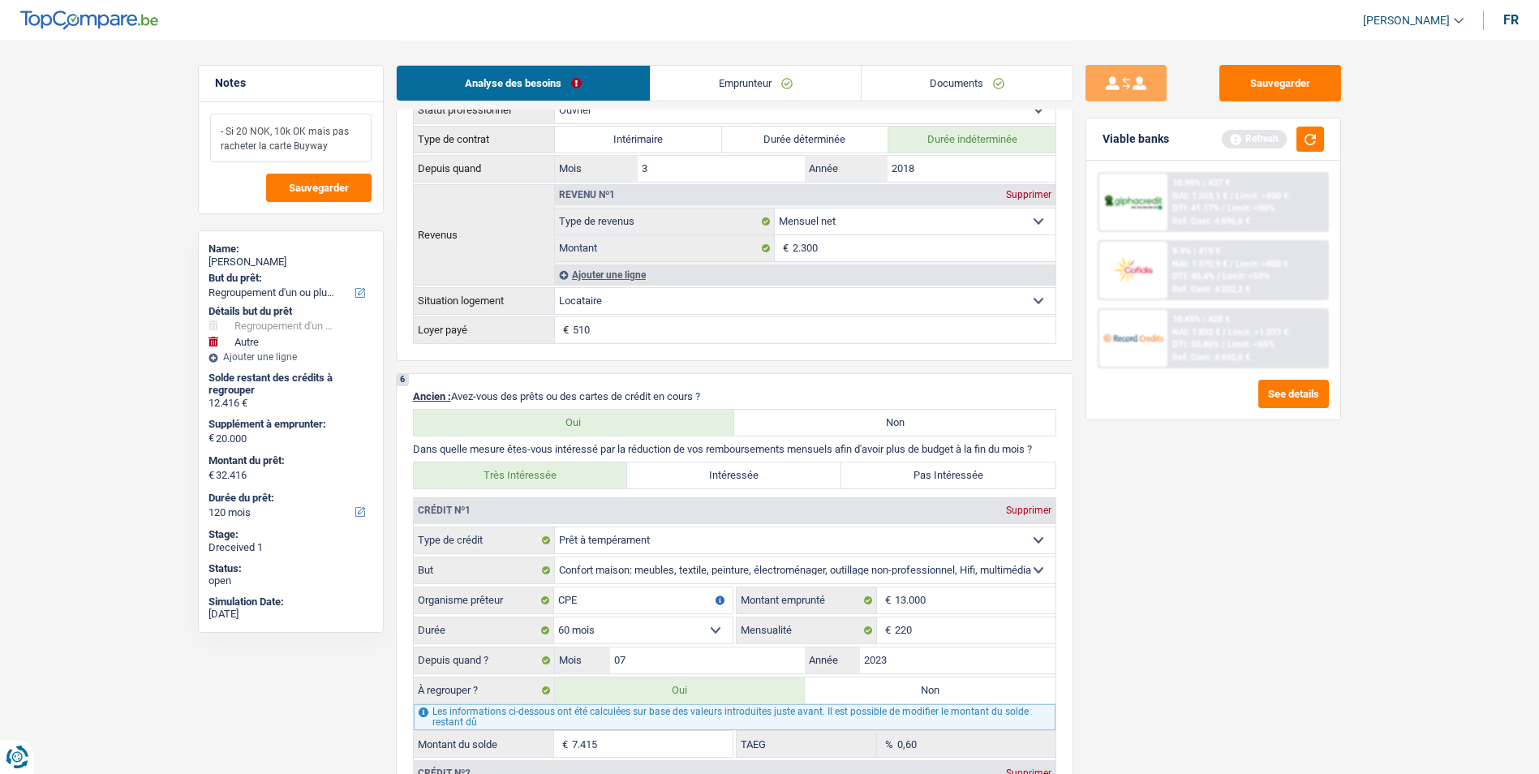
scroll to position [1460, 0]
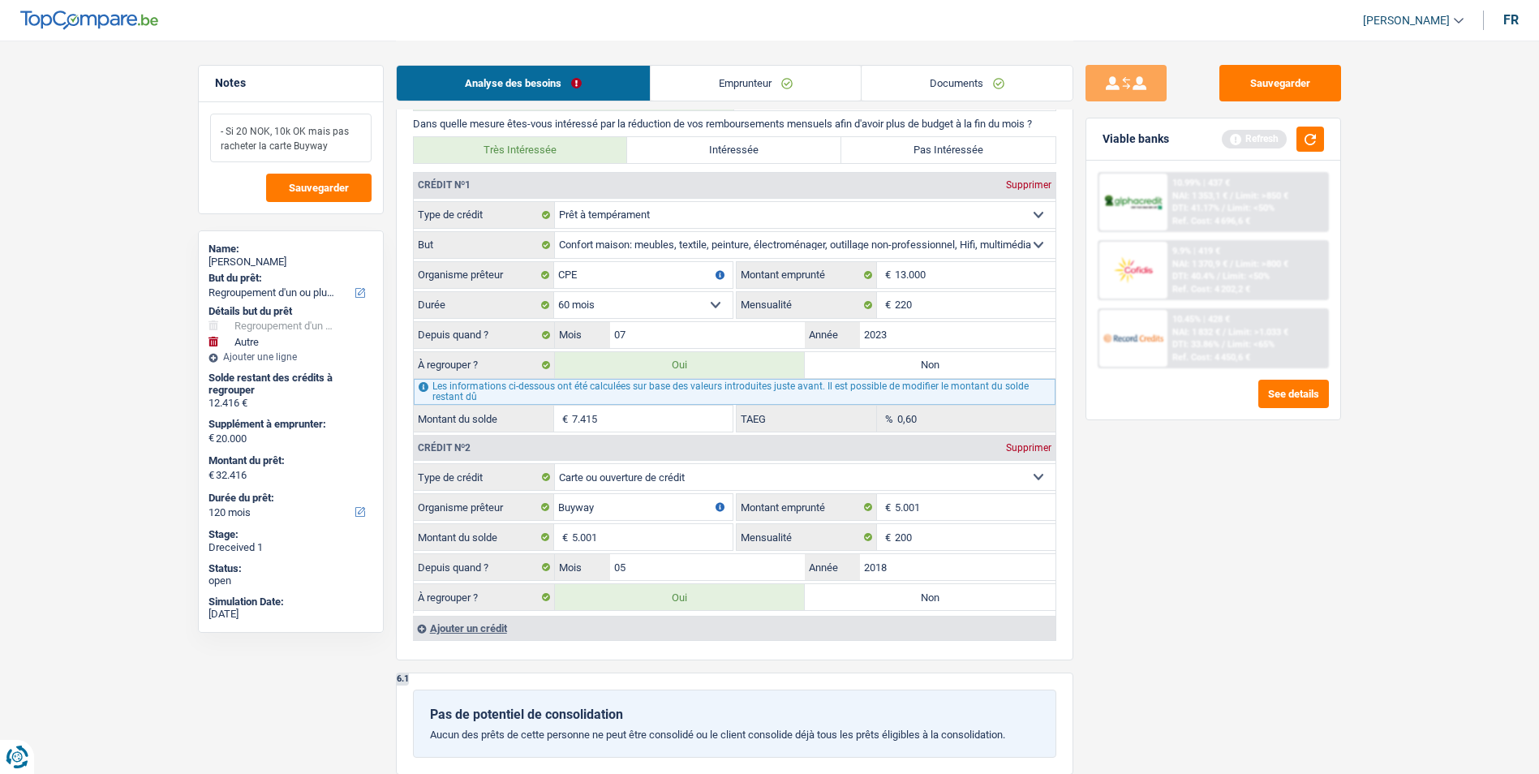
type textarea "- Si 20 NOK, 10k OK mais pas racheter la carte Buyway"
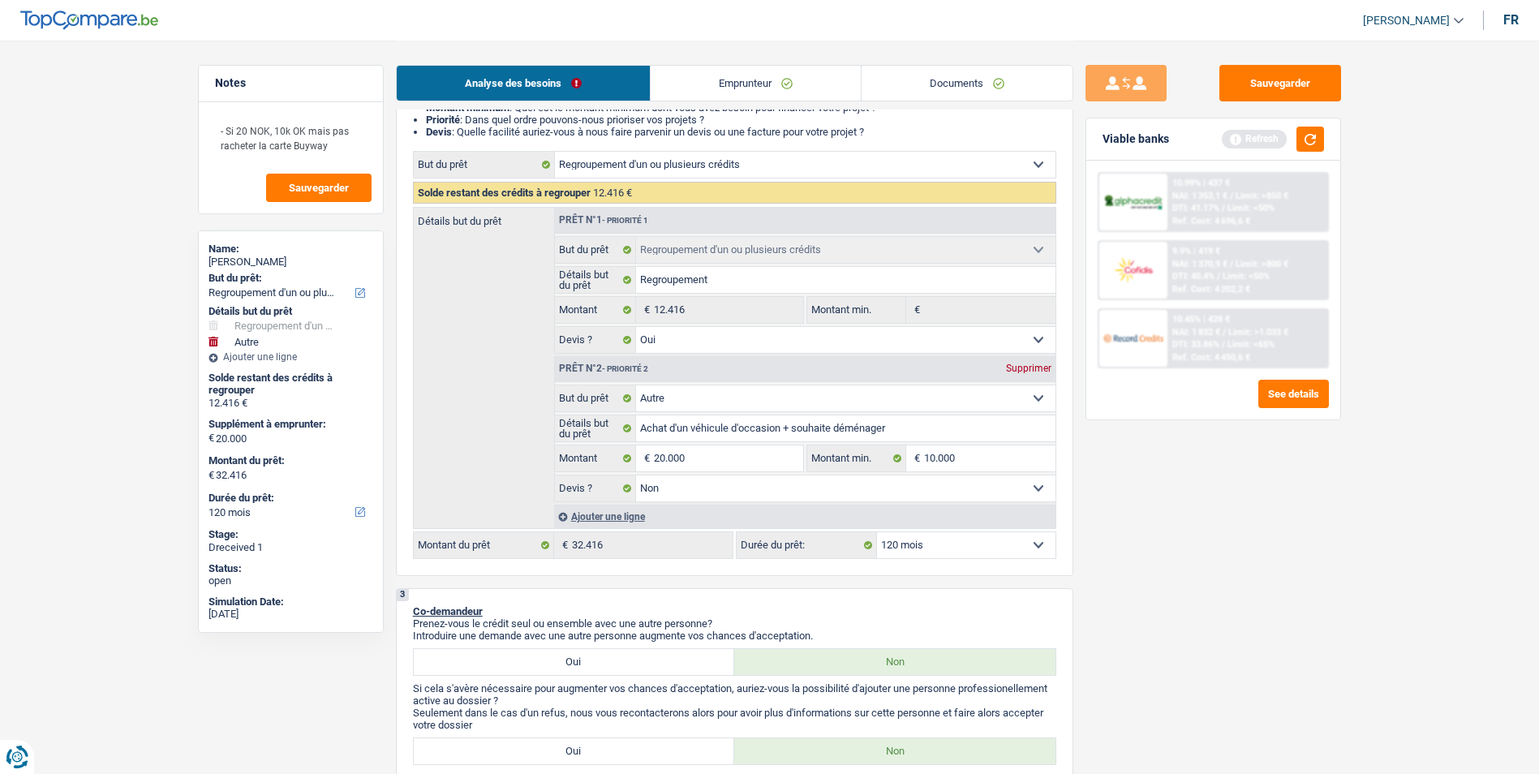
scroll to position [162, 0]
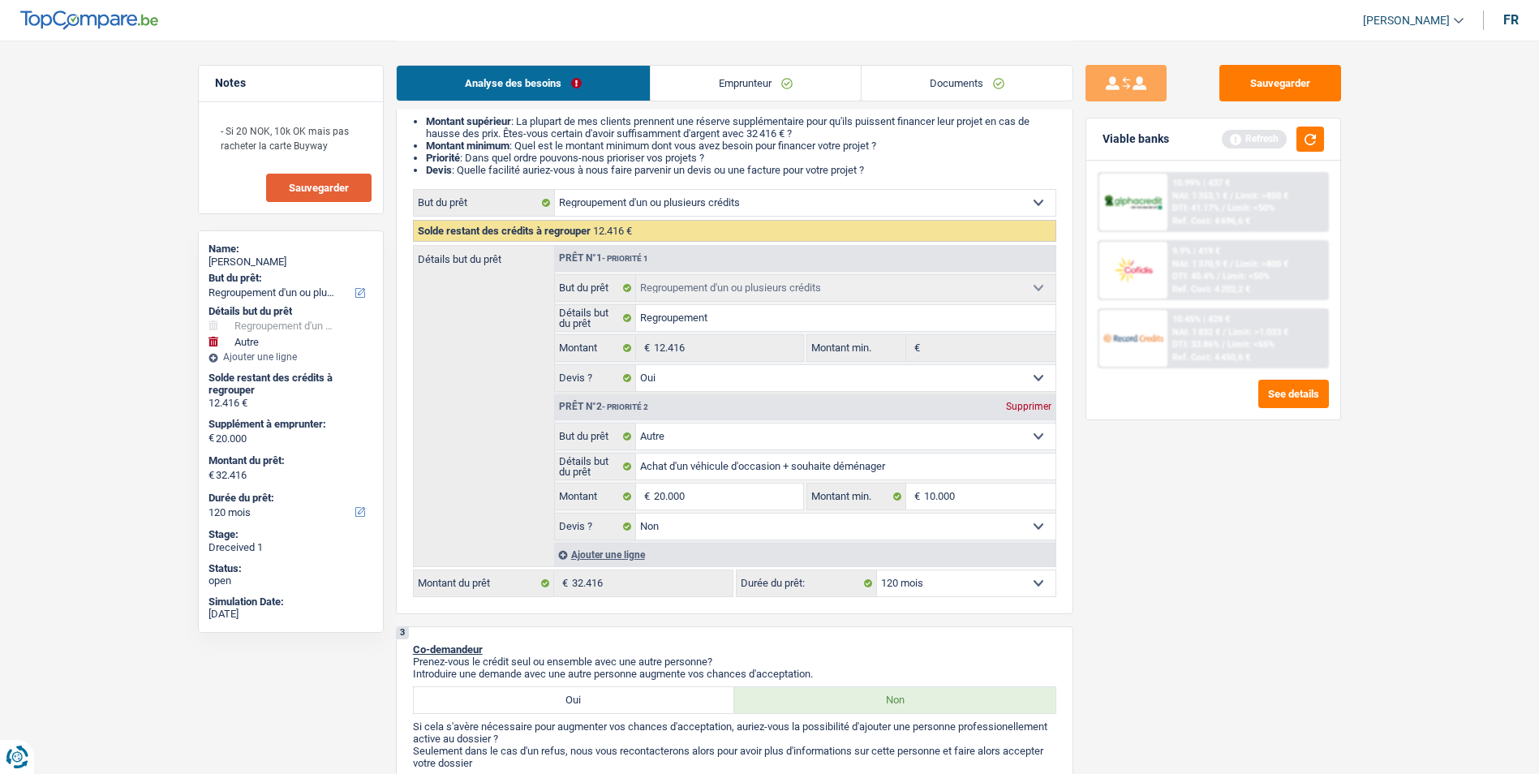
click at [322, 190] on span "Sauvegarder" at bounding box center [319, 187] width 60 height 11
click at [1320, 135] on button "button" at bounding box center [1310, 139] width 28 height 25
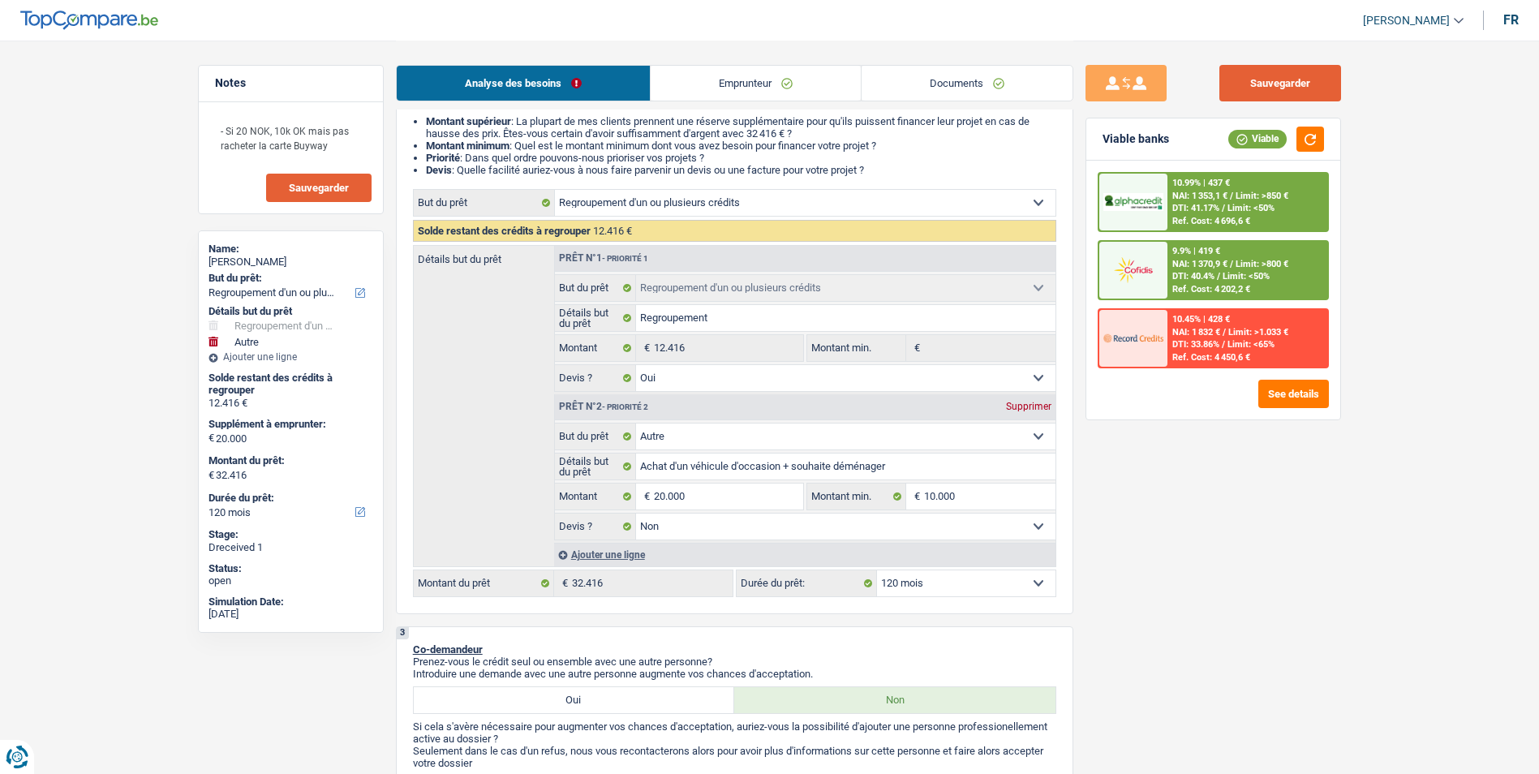
click at [1253, 96] on button "Sauvegarder" at bounding box center [1280, 83] width 122 height 36
click at [1255, 83] on button "Sauvegarder" at bounding box center [1280, 83] width 122 height 36
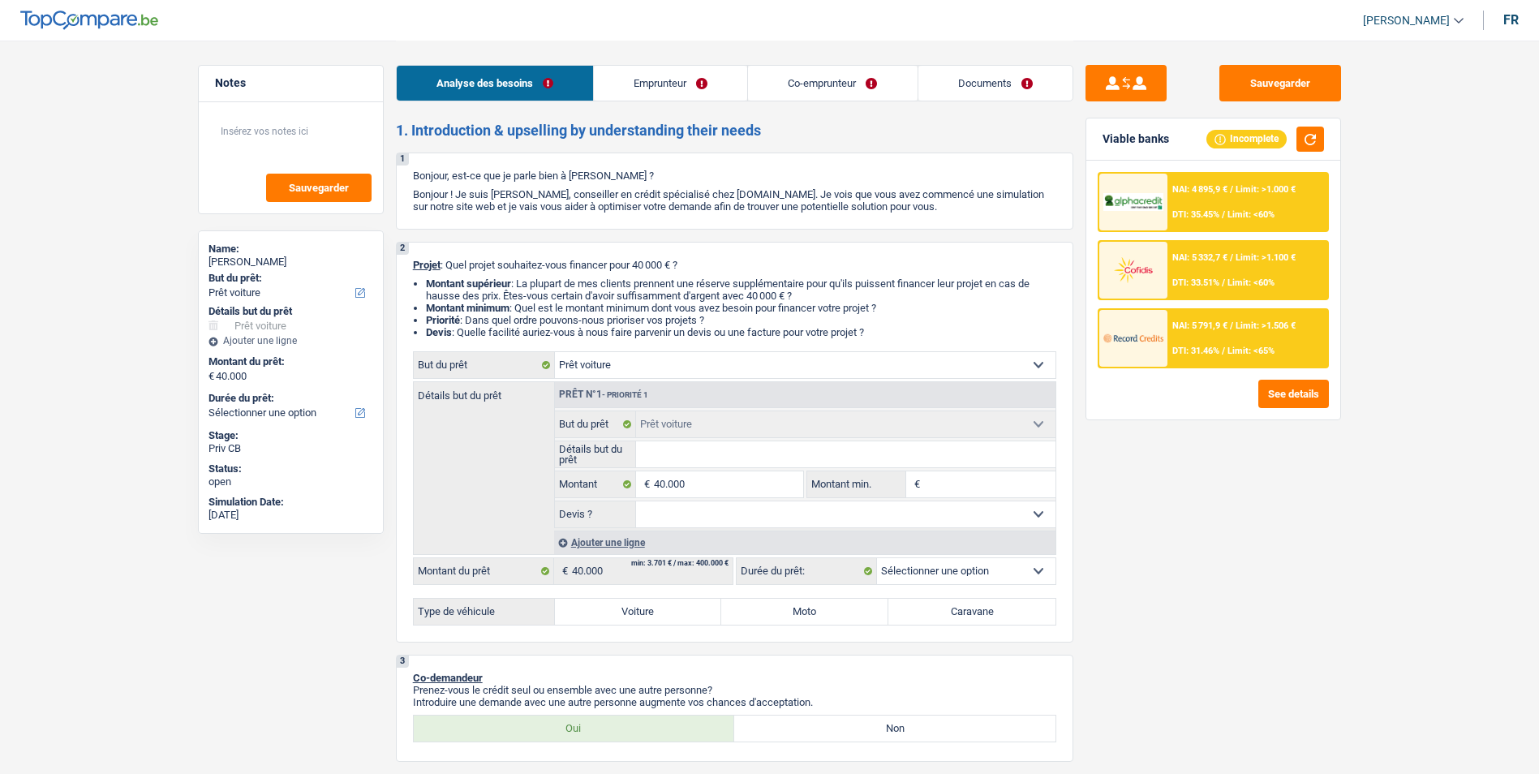
select select "car"
select select "privateEmployee"
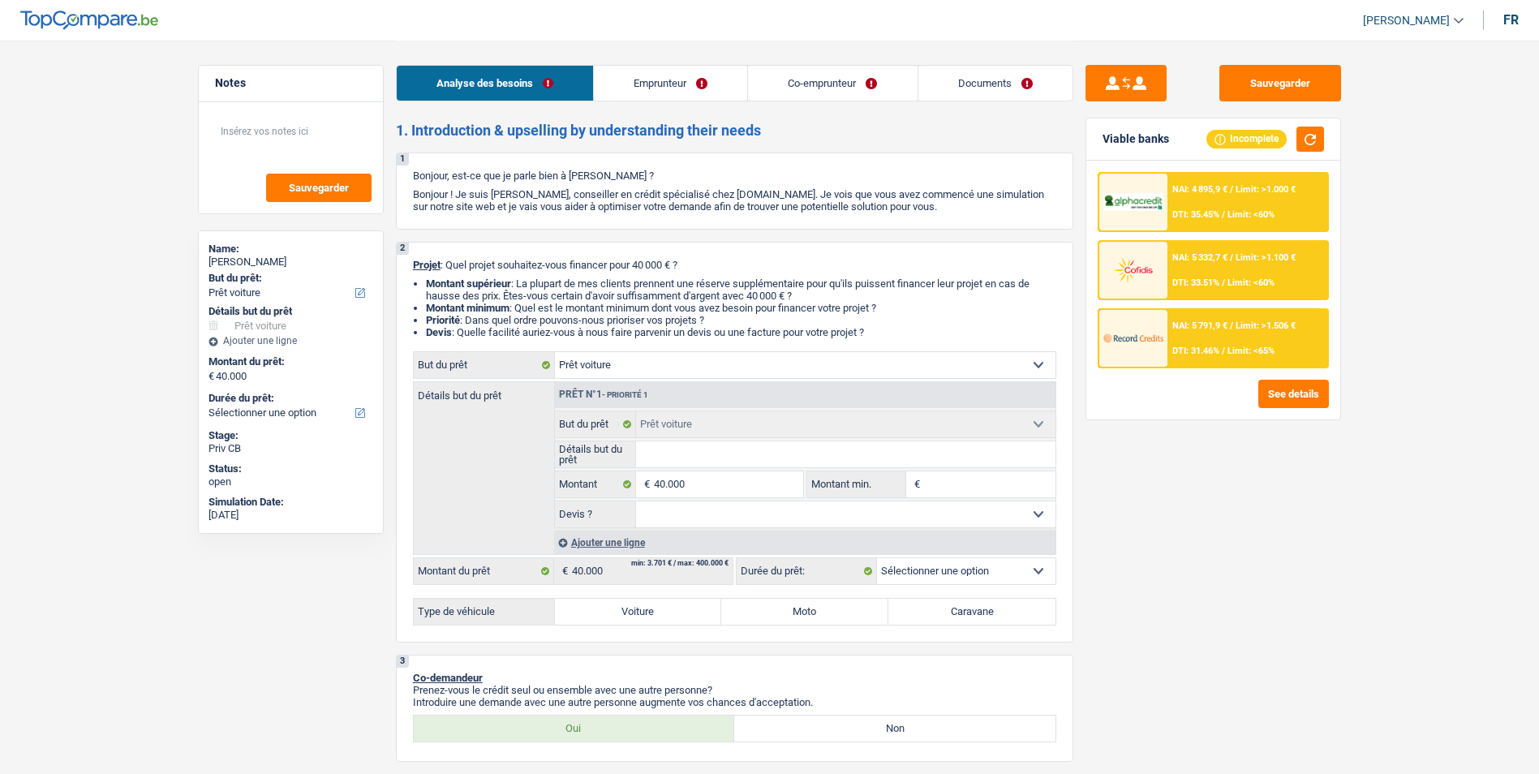
select select "housewife"
select select "netSalary"
select select "mealVouchers"
select select "familyAllowances"
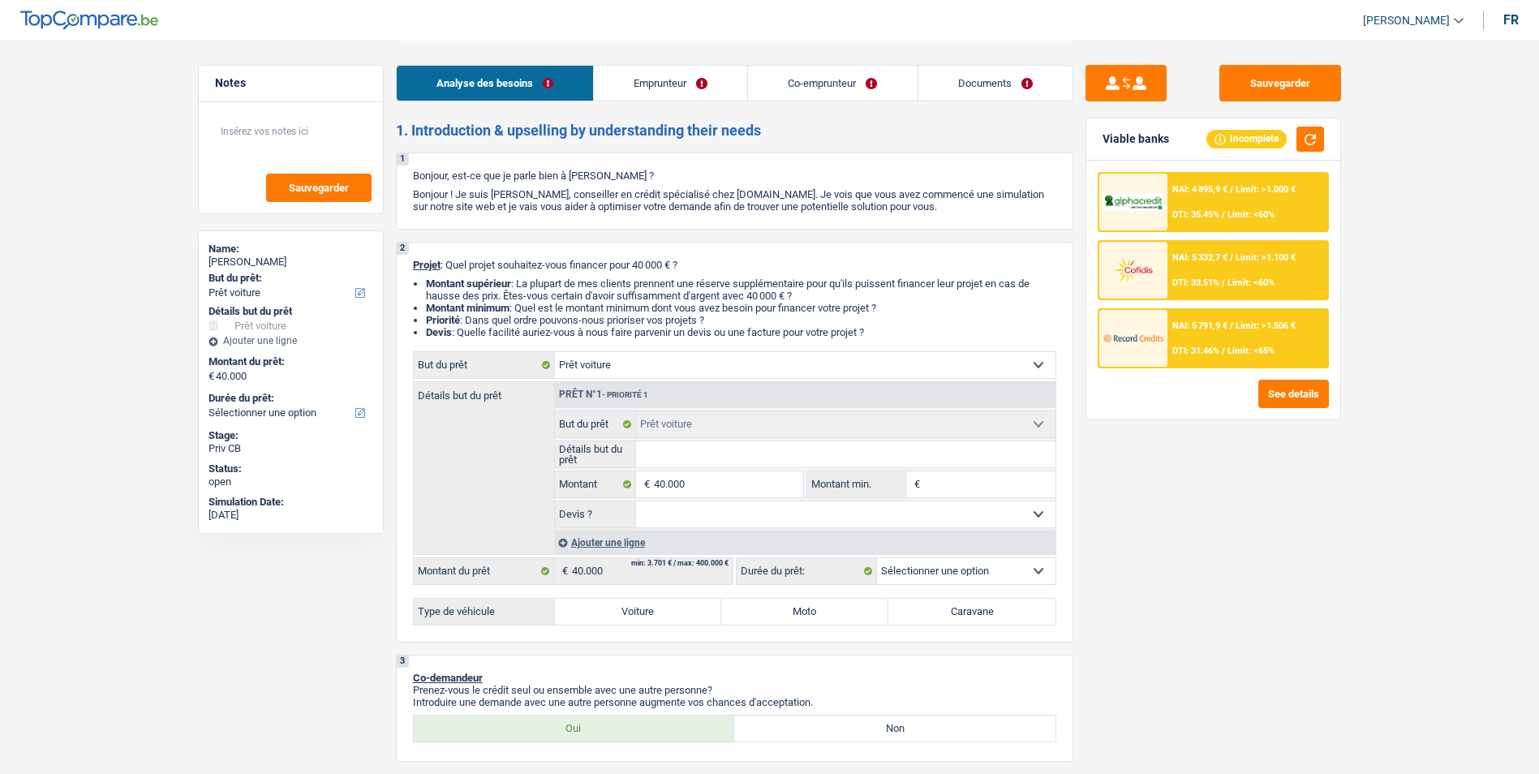
select select "ownerWithoutMortgage"
select select "renovationLoan"
select select "120"
select select "car"
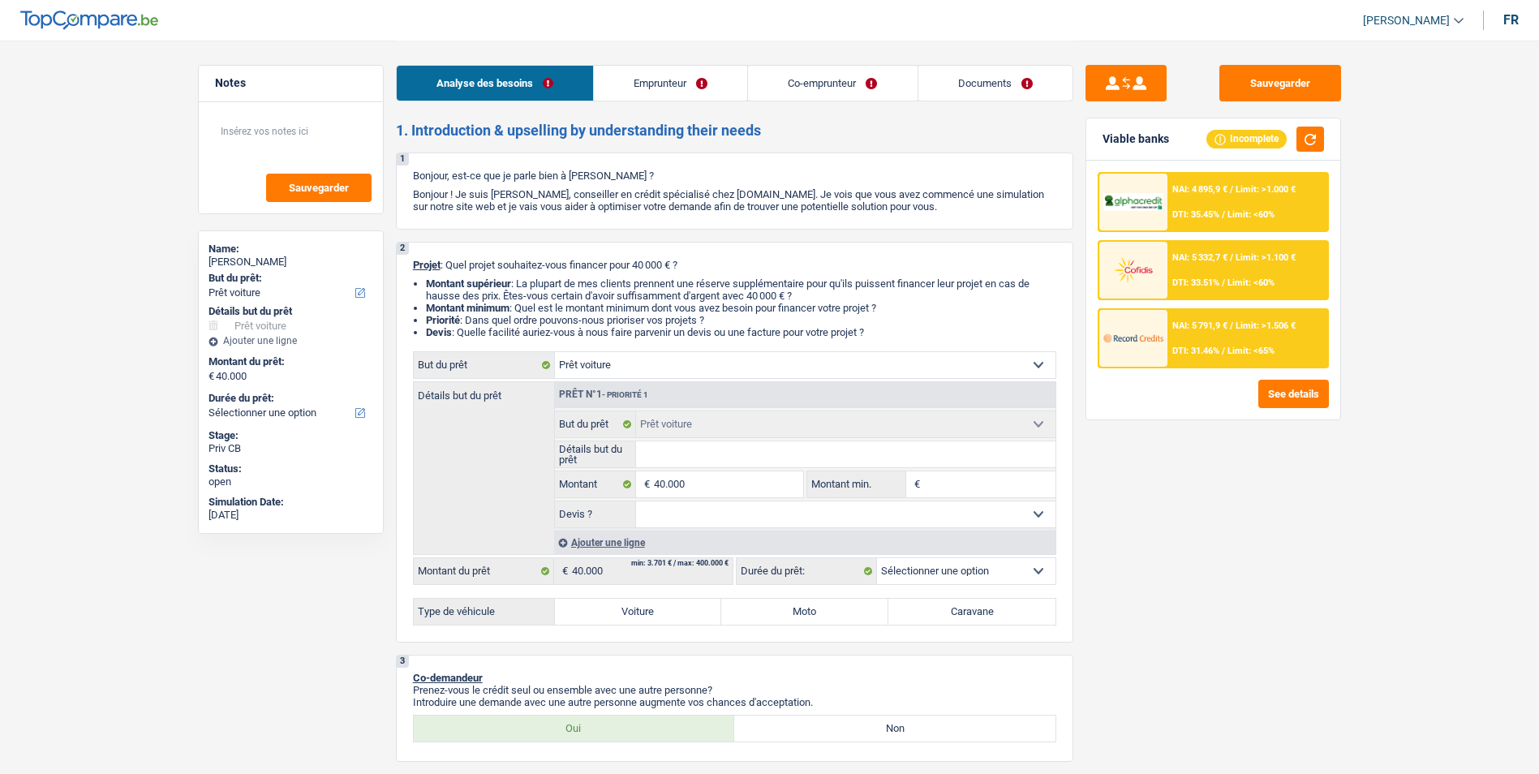
select select "32"
select select "married"
click at [688, 67] on div "Analyse des besoins Emprunteur Co-emprunteur Documents" at bounding box center [734, 75] width 677 height 69
click at [686, 74] on link "Emprunteur" at bounding box center [670, 83] width 153 height 35
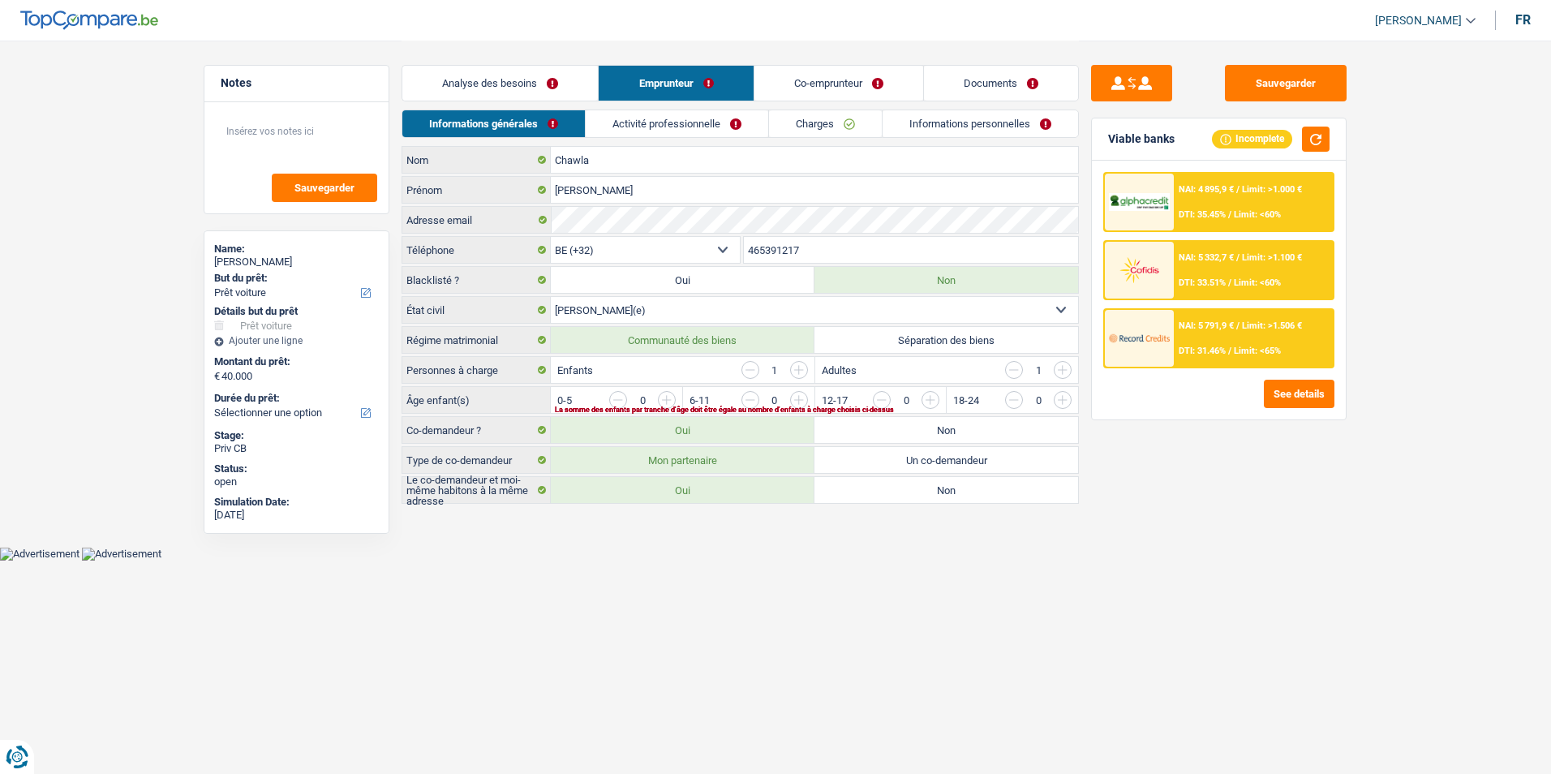
click at [739, 129] on link "Activité professionnelle" at bounding box center [677, 123] width 182 height 27
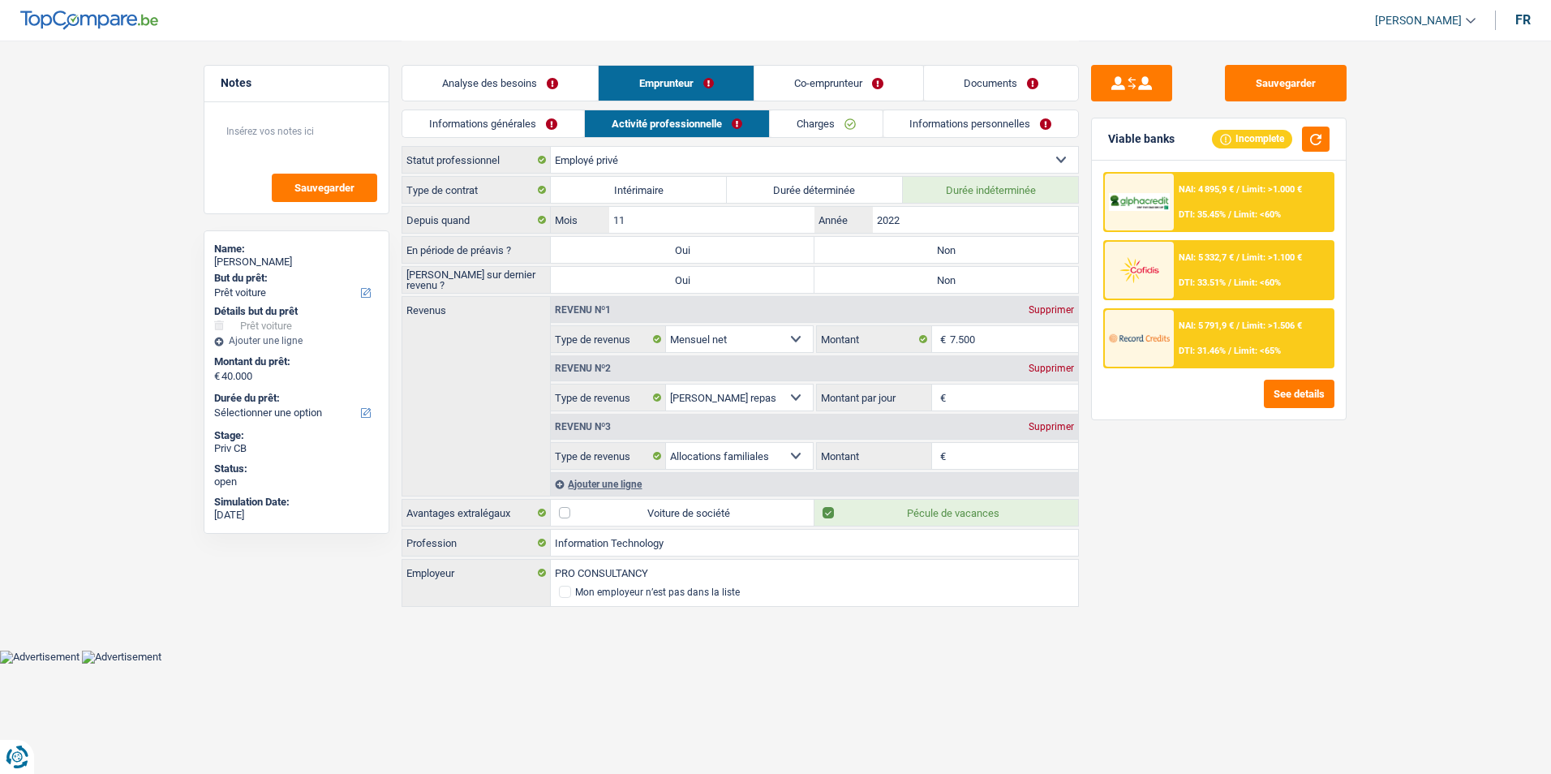
click at [808, 125] on link "Charges" at bounding box center [826, 123] width 113 height 27
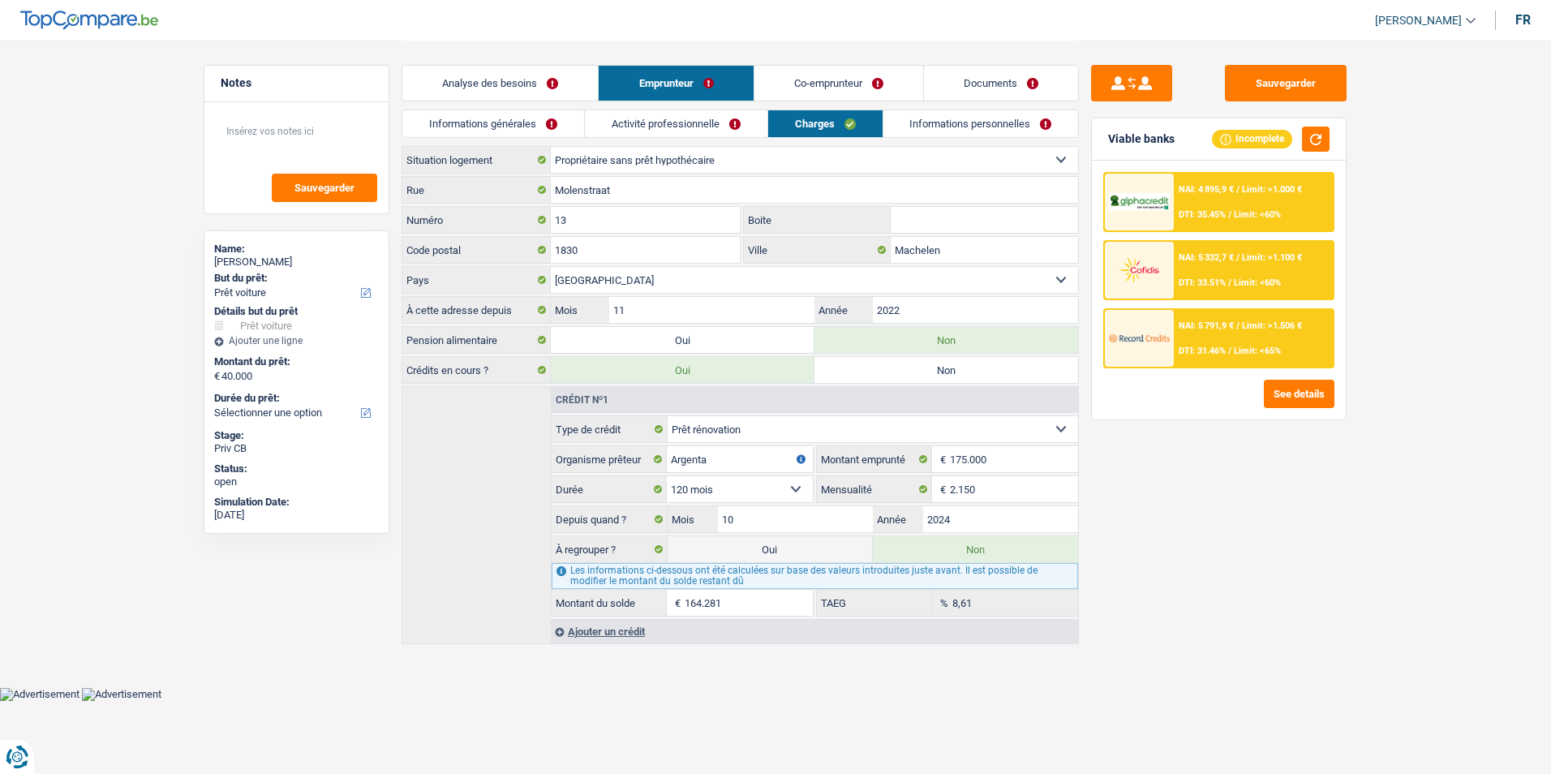
click at [925, 131] on link "Informations personnelles" at bounding box center [980, 123] width 195 height 27
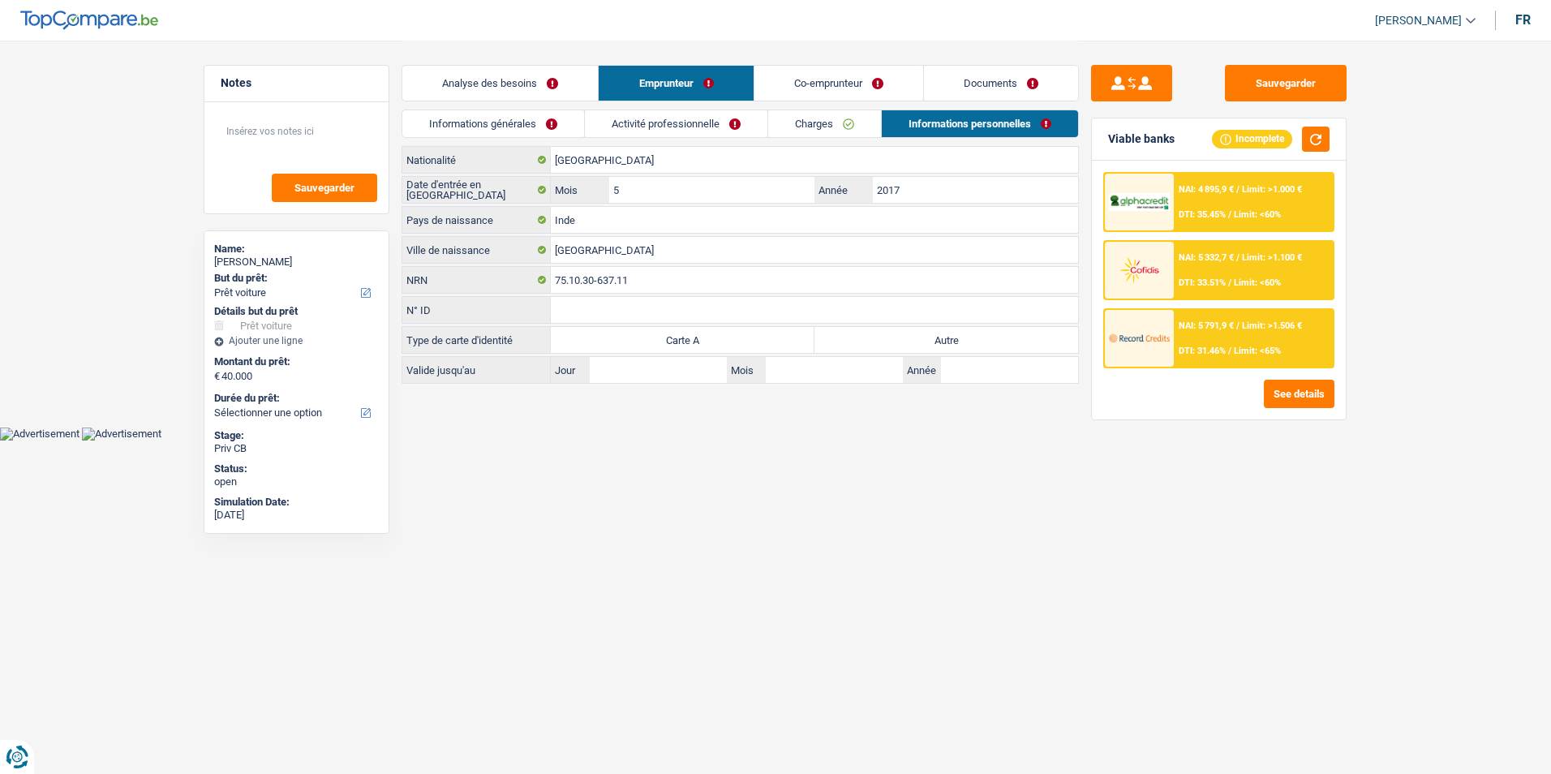
click at [859, 91] on link "Co-emprunteur" at bounding box center [838, 83] width 169 height 35
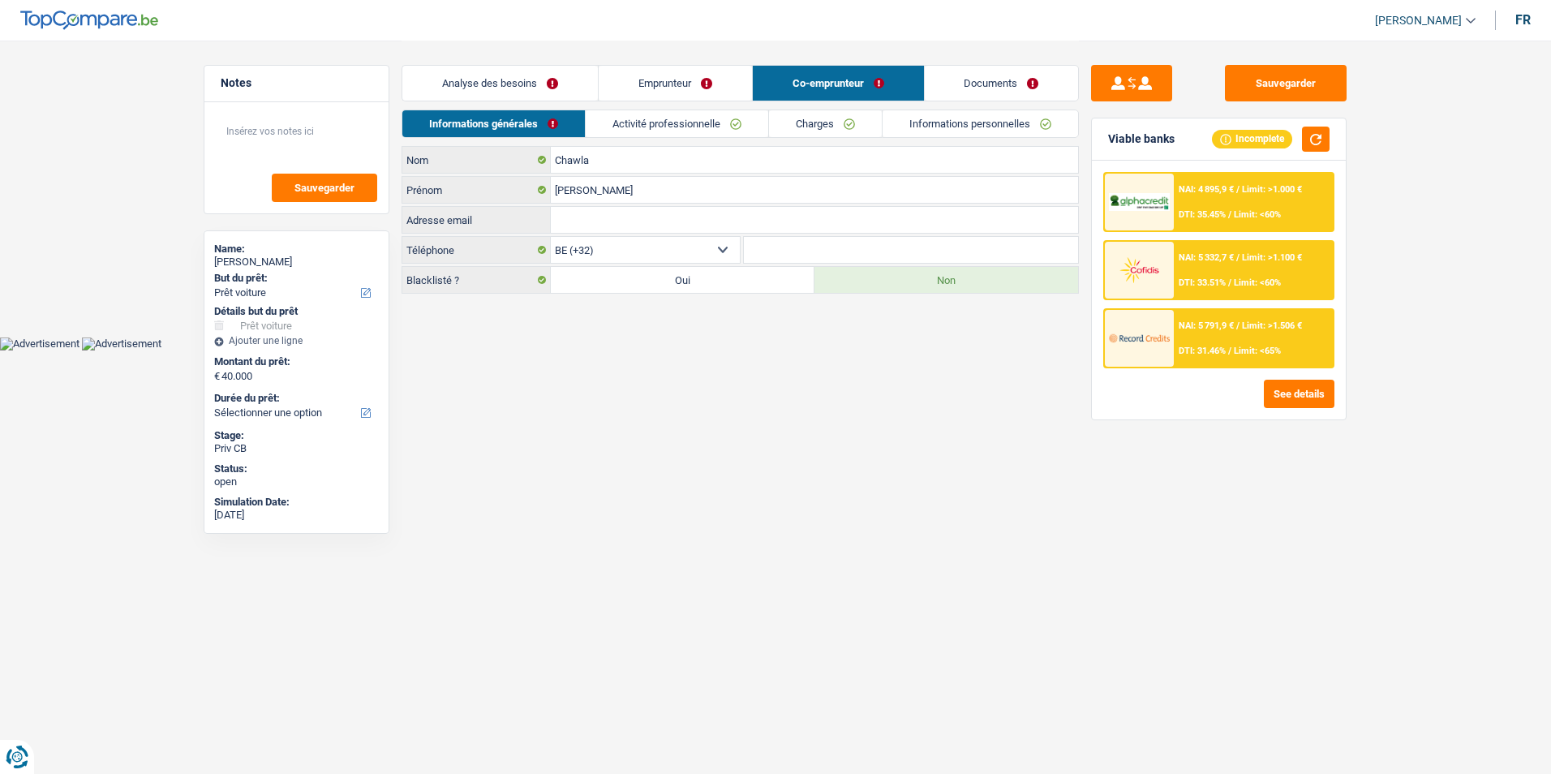
click at [715, 121] on link "Activité professionnelle" at bounding box center [677, 123] width 182 height 27
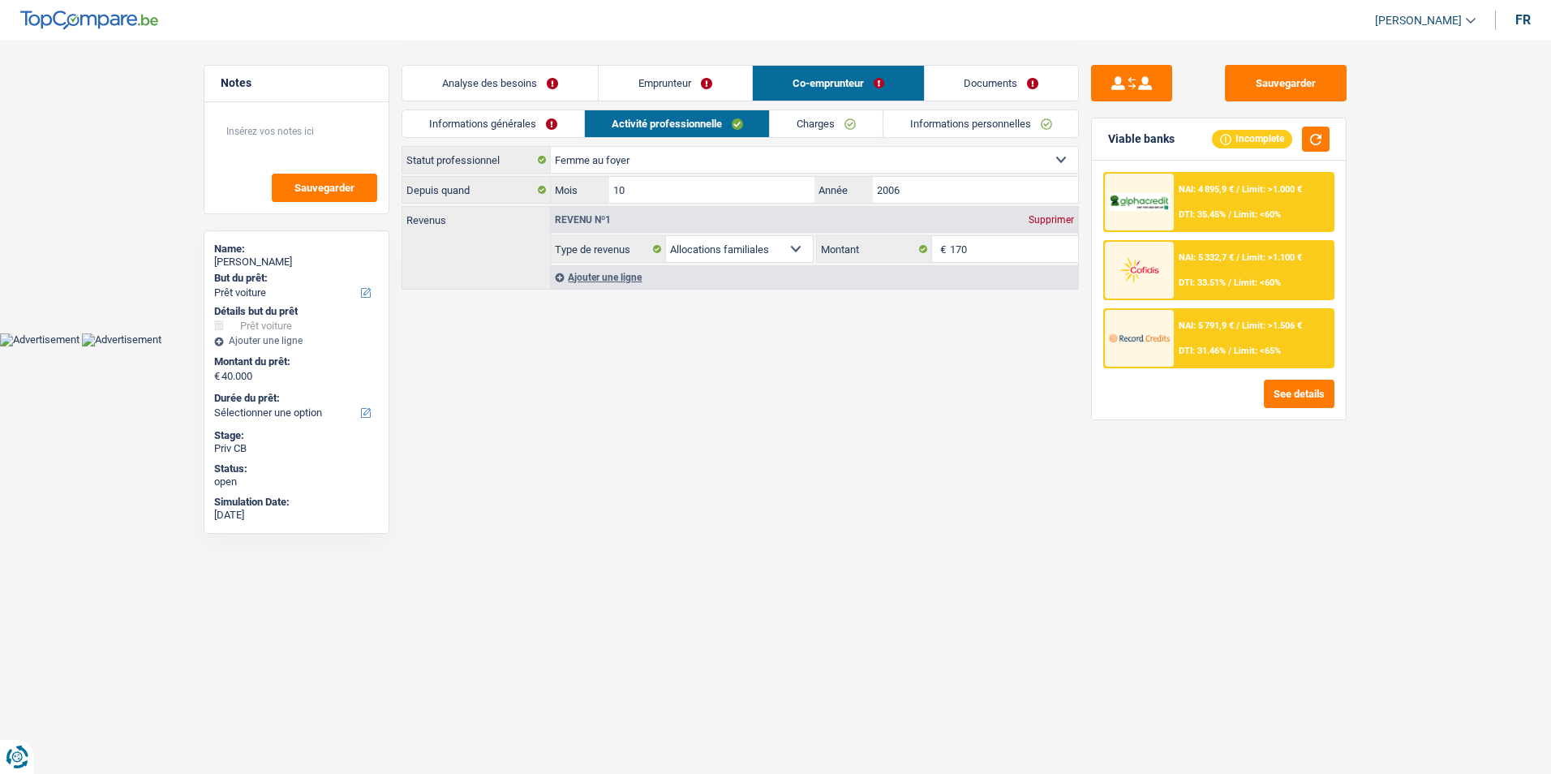
click at [816, 123] on link "Charges" at bounding box center [826, 123] width 113 height 27
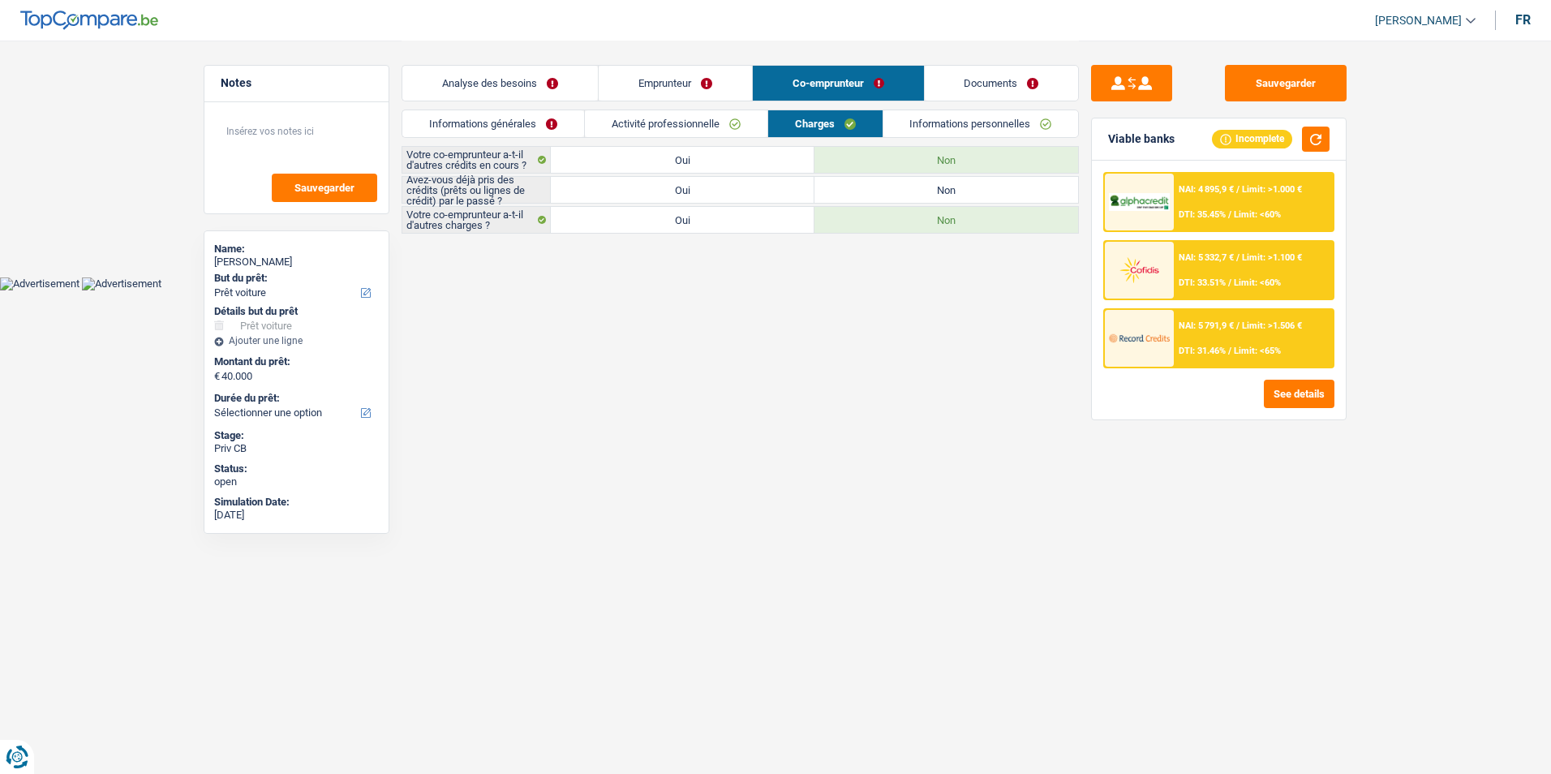
click at [909, 125] on link "Informations personnelles" at bounding box center [980, 123] width 195 height 27
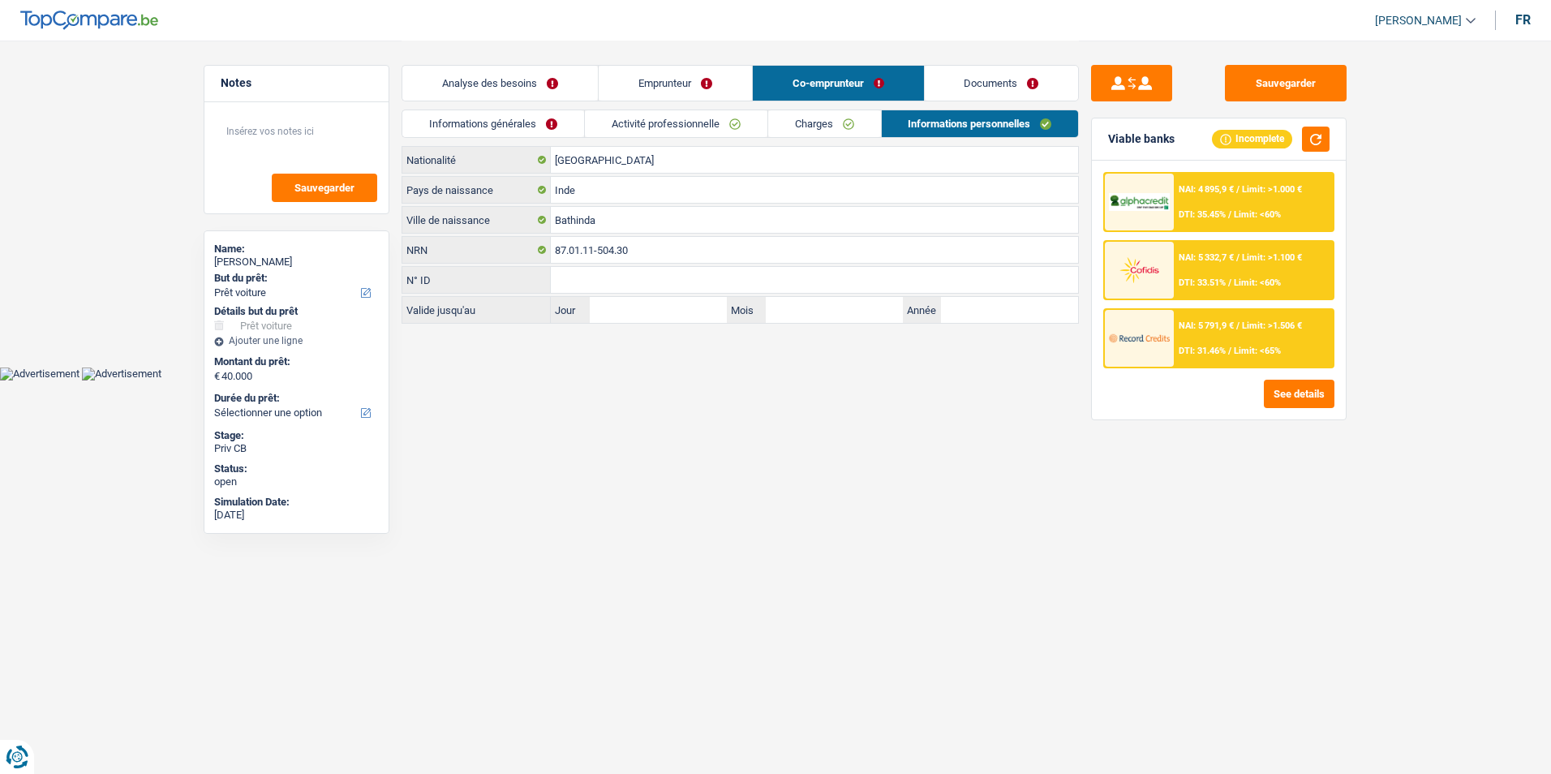
click at [723, 110] on link "Activité professionnelle" at bounding box center [676, 123] width 182 height 27
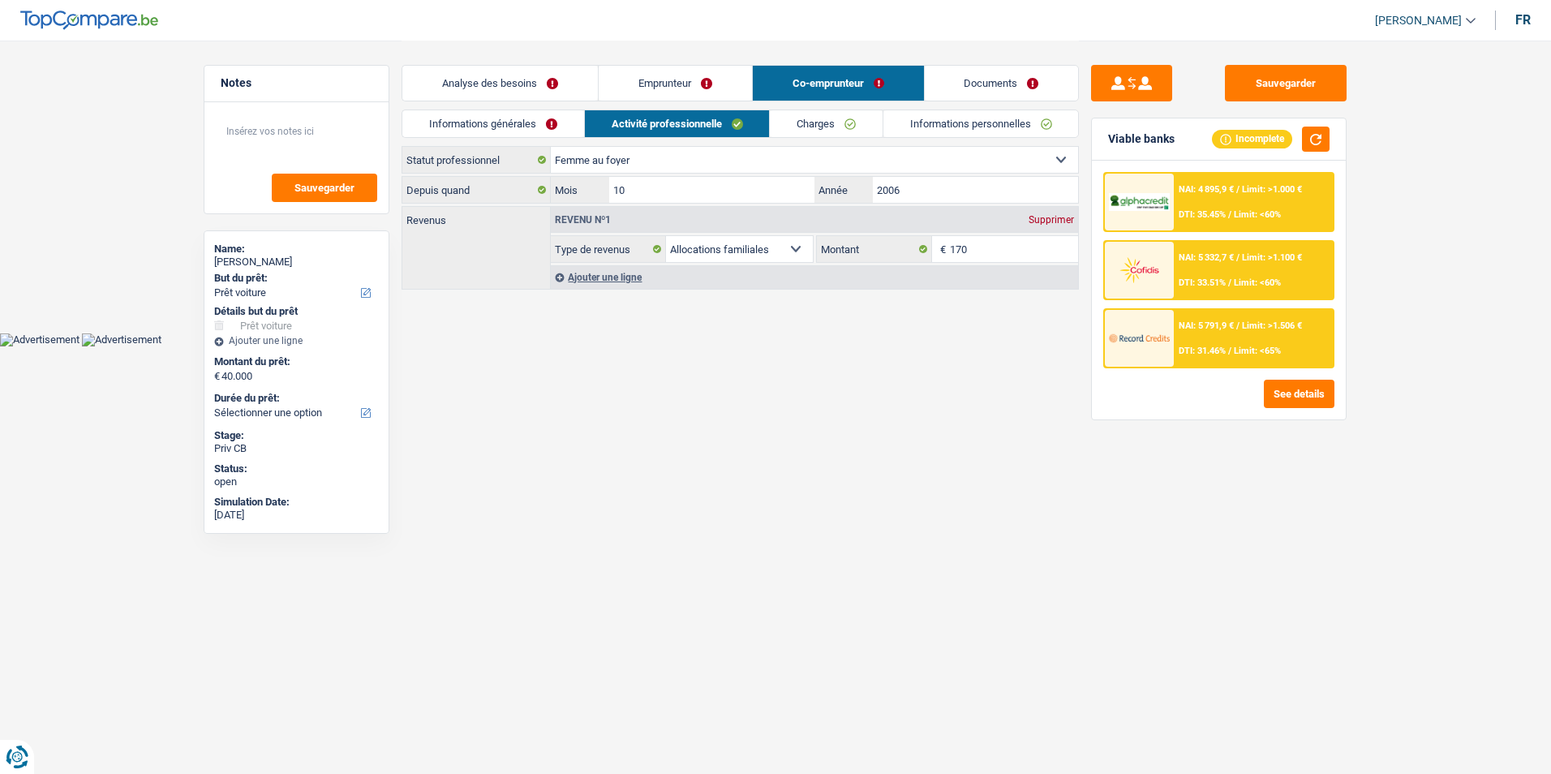
click at [577, 129] on link "Informations générales" at bounding box center [493, 123] width 182 height 27
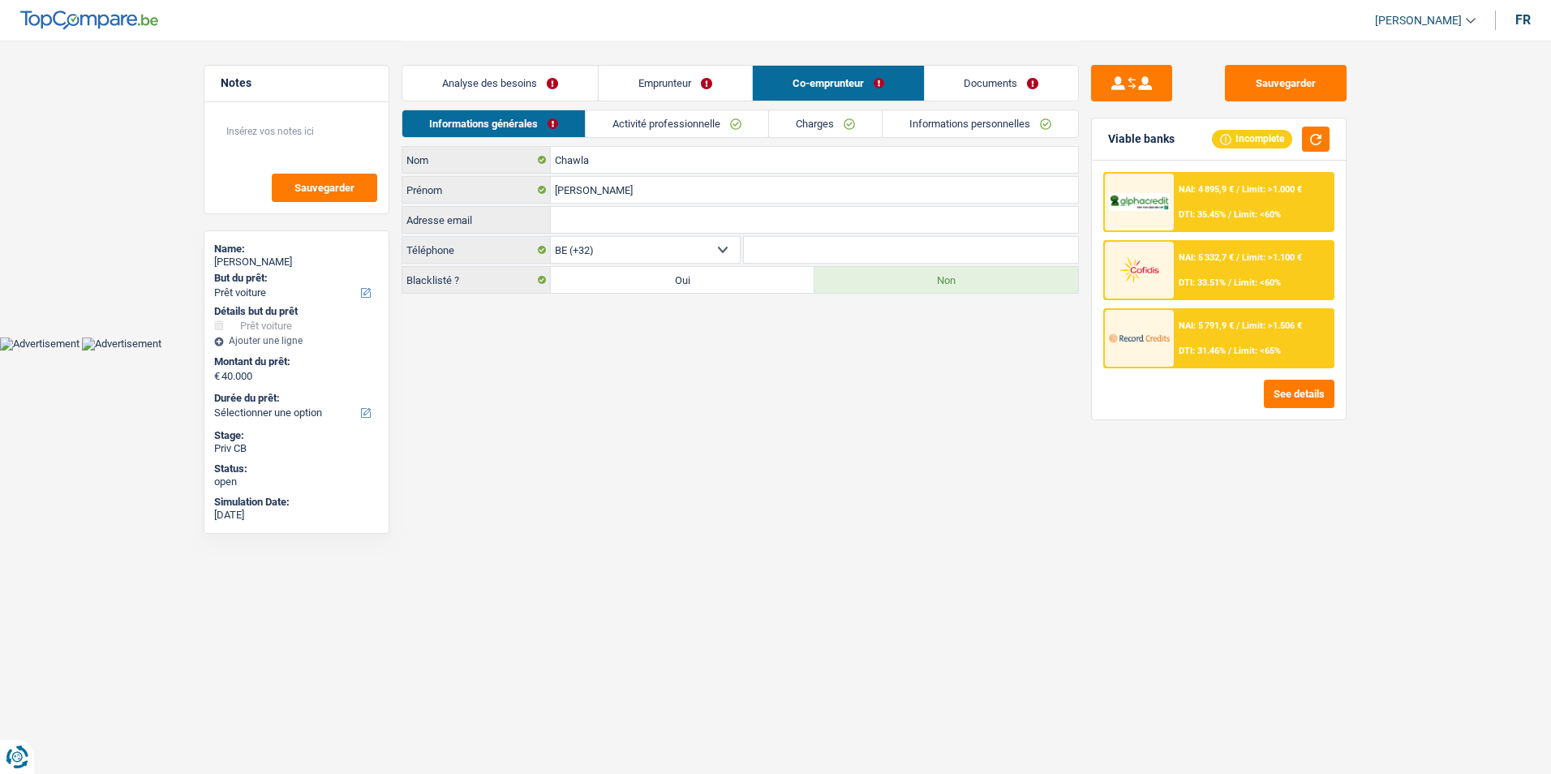
click at [786, 127] on link "Charges" at bounding box center [825, 123] width 113 height 27
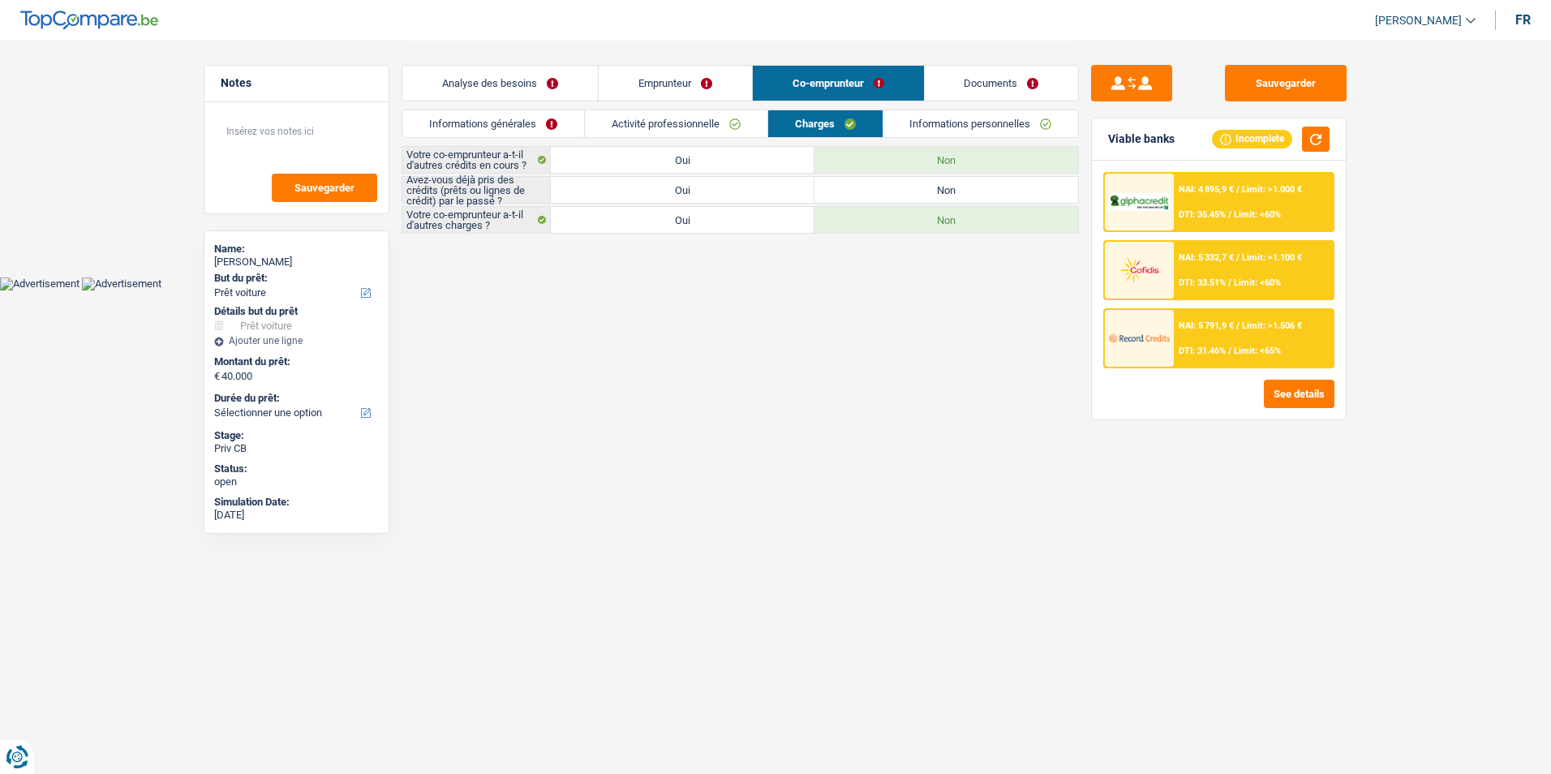
click at [747, 182] on label "Oui" at bounding box center [683, 190] width 264 height 26
click at [747, 182] on input "Oui" at bounding box center [683, 190] width 264 height 26
radio input "true"
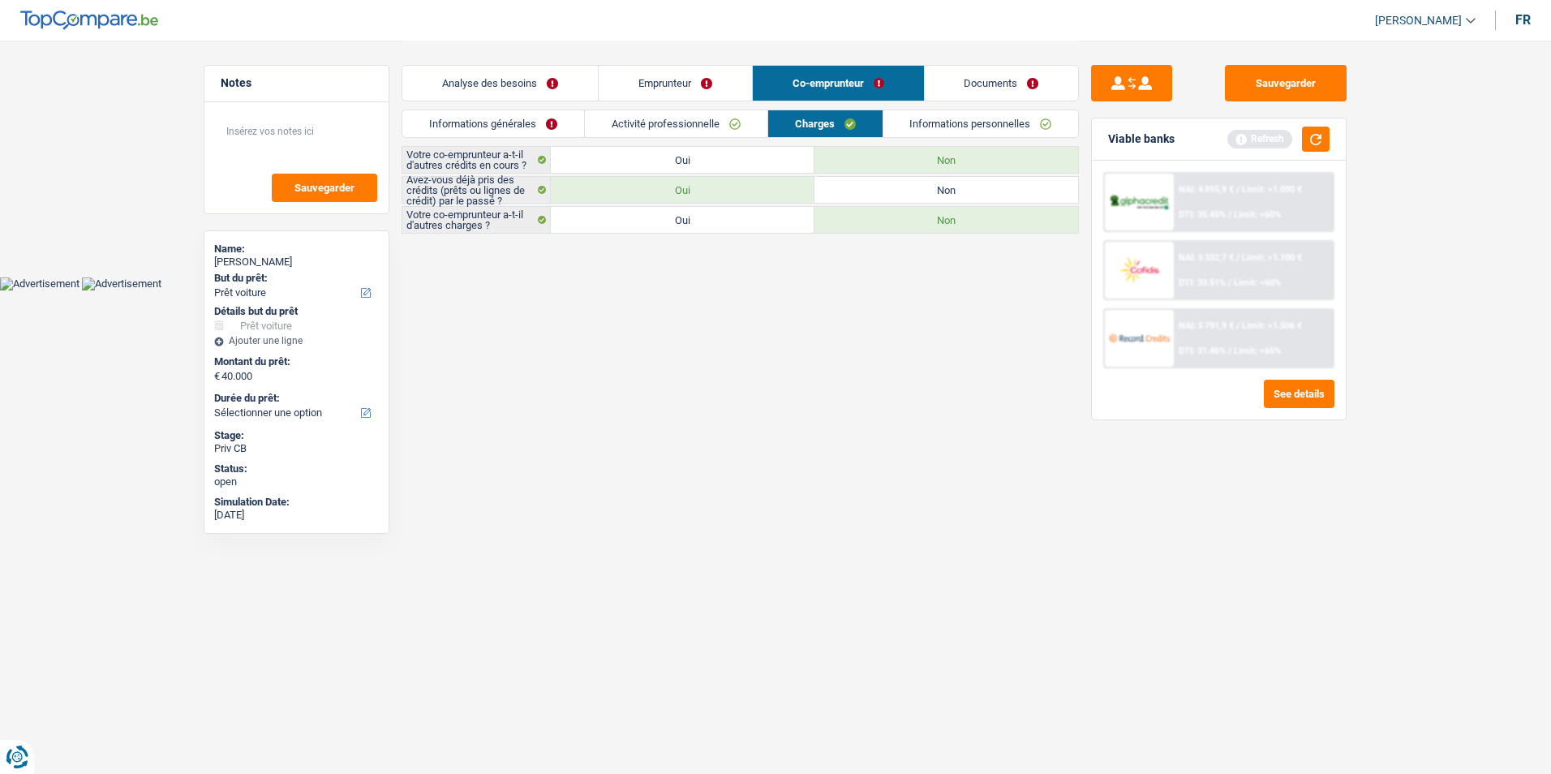
click at [925, 117] on link "Informations personnelles" at bounding box center [980, 123] width 195 height 27
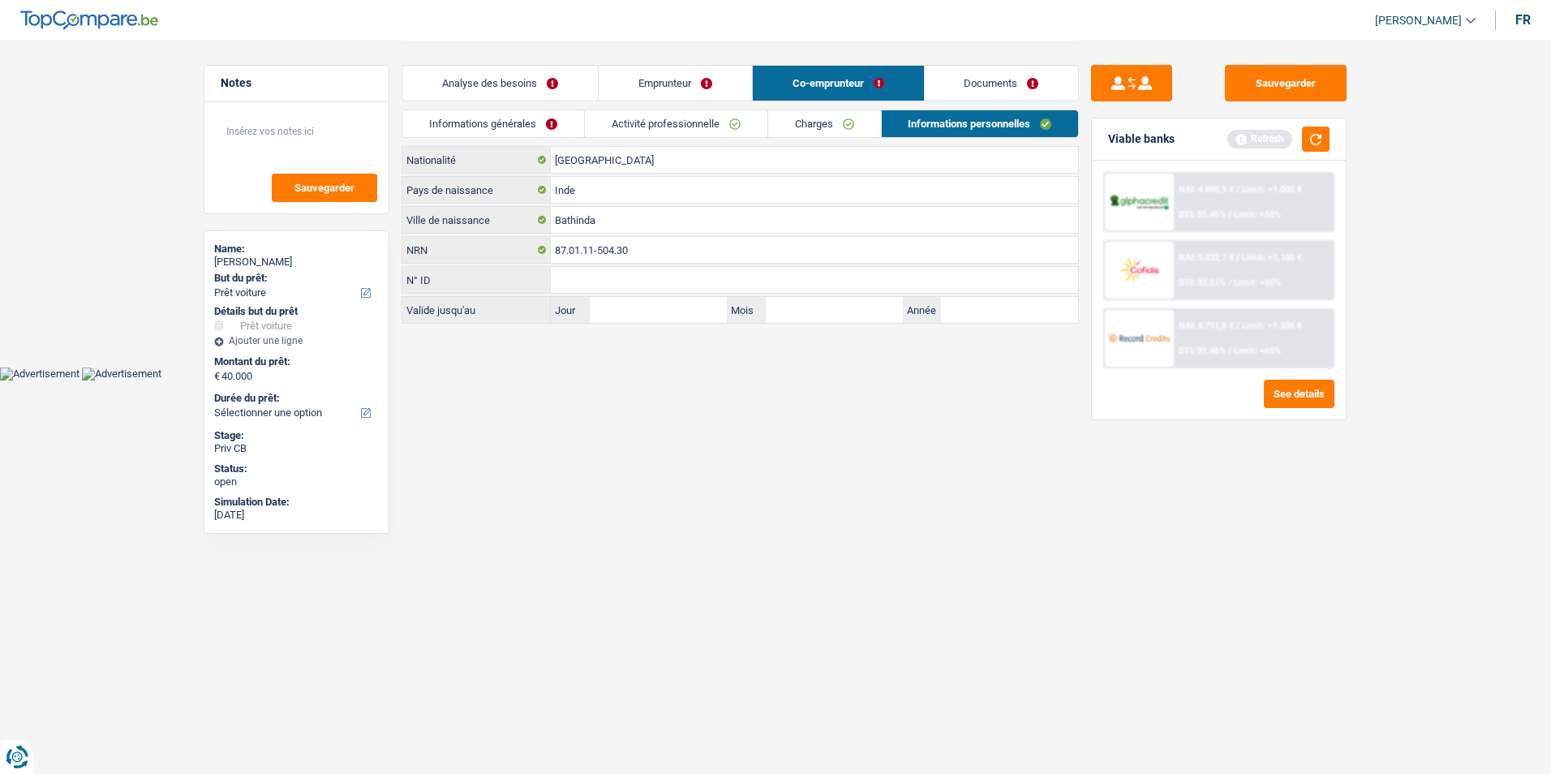
click at [940, 89] on link "Documents" at bounding box center [1002, 83] width 154 height 35
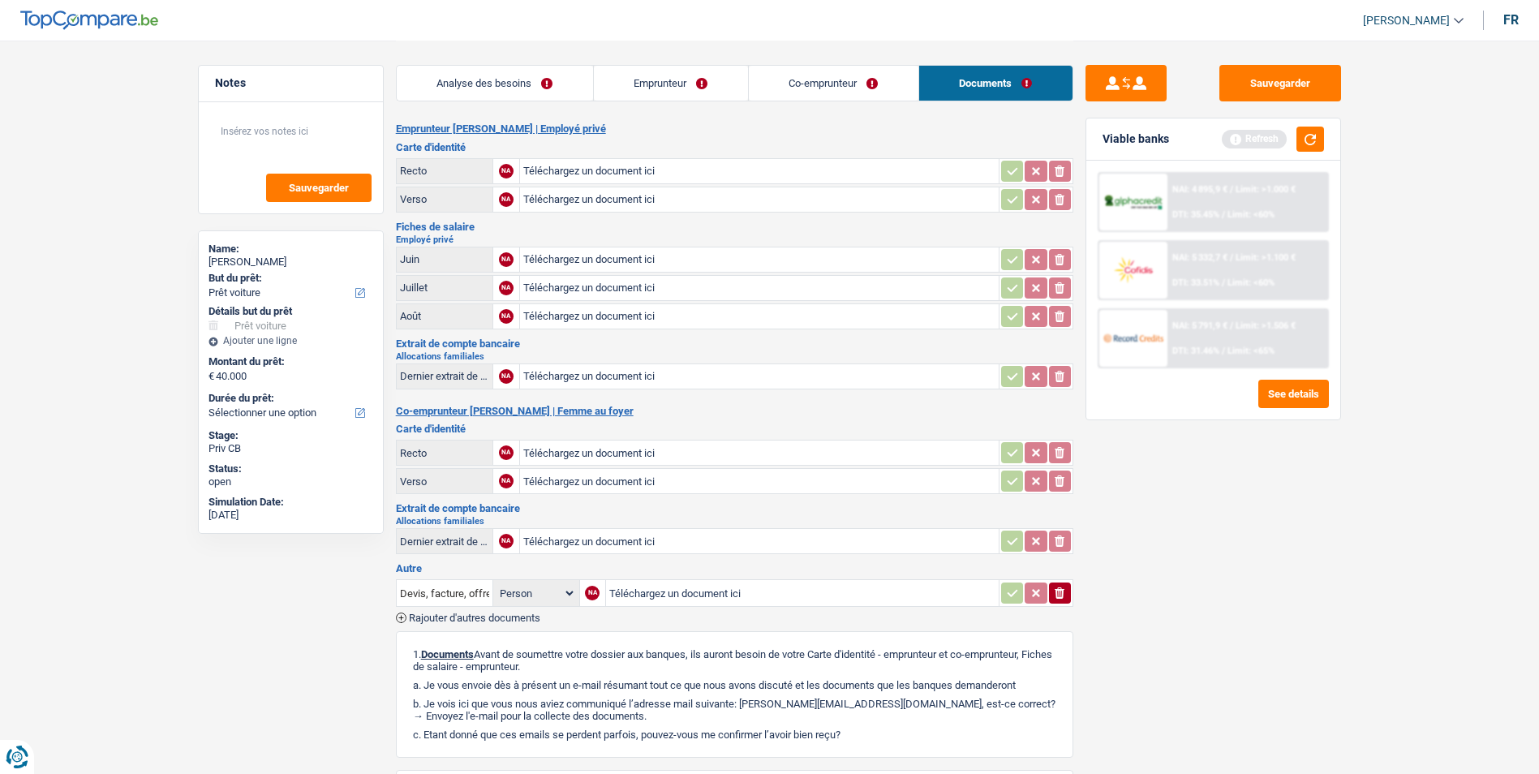
click at [718, 84] on link "Emprunteur" at bounding box center [671, 83] width 154 height 35
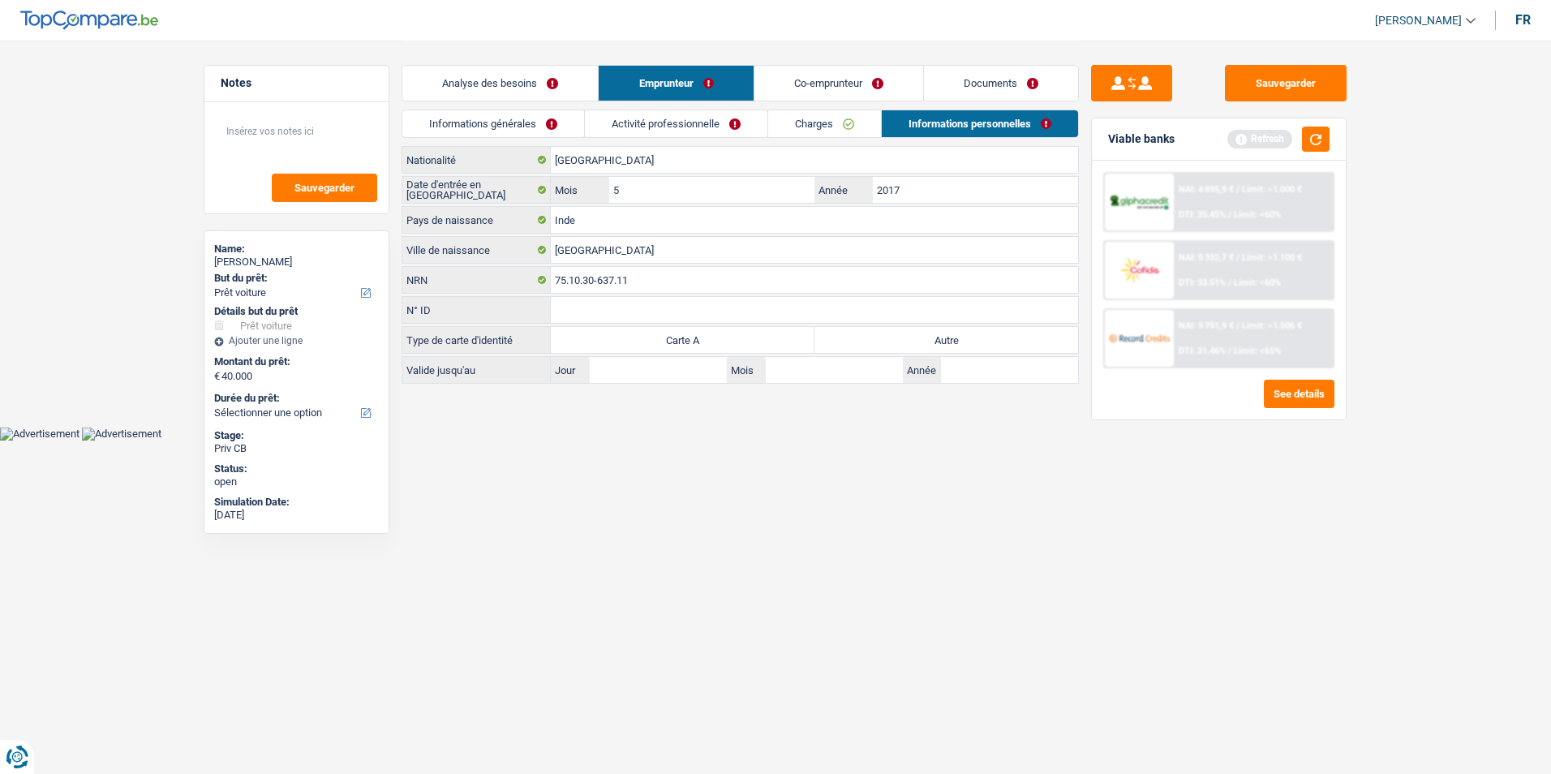
click at [605, 82] on link "Emprunteur" at bounding box center [676, 83] width 154 height 35
click at [590, 83] on link "Analyse des besoins" at bounding box center [499, 83] width 195 height 35
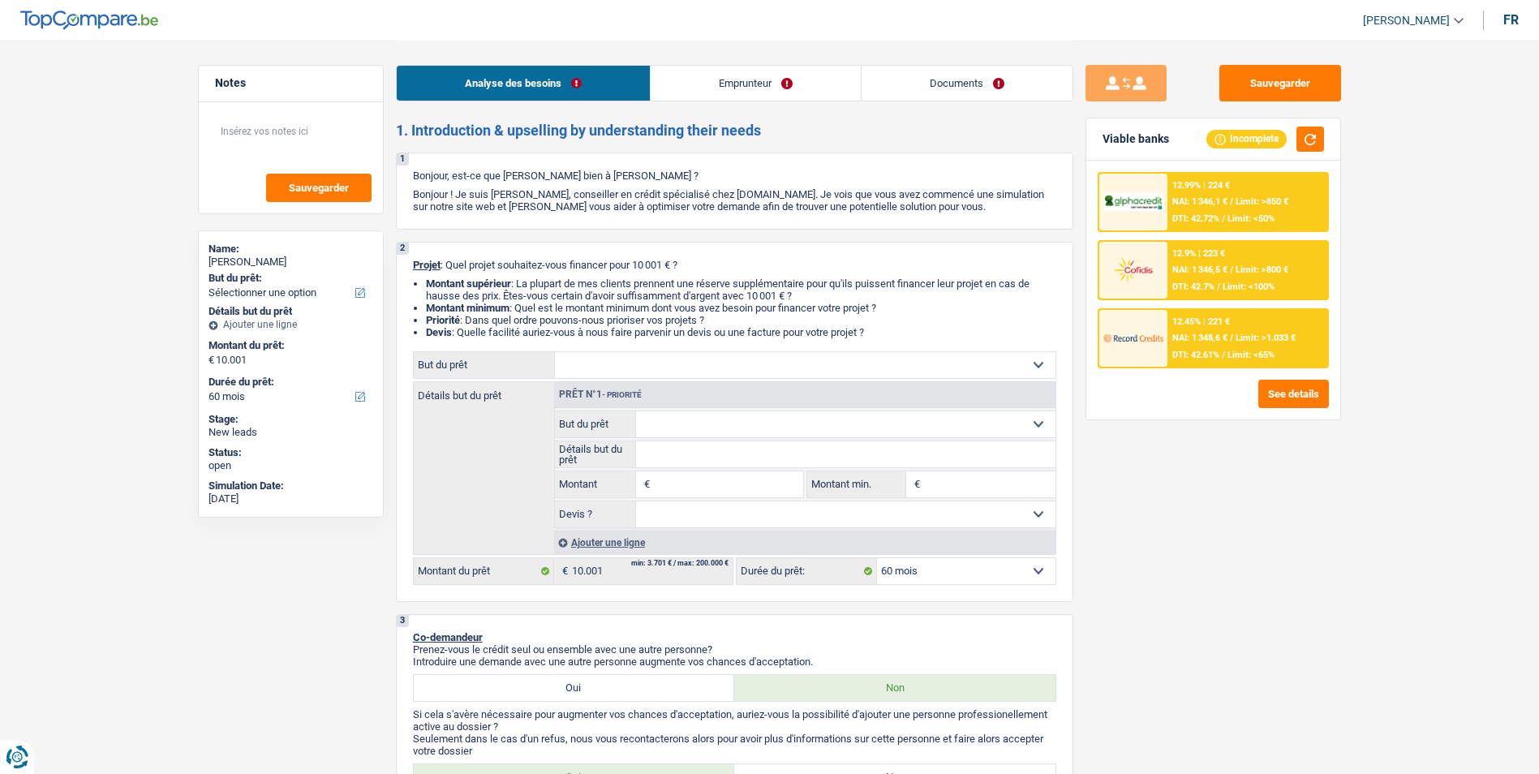
select select "60"
select select "worker"
select select "netSalary"
select select "rents"
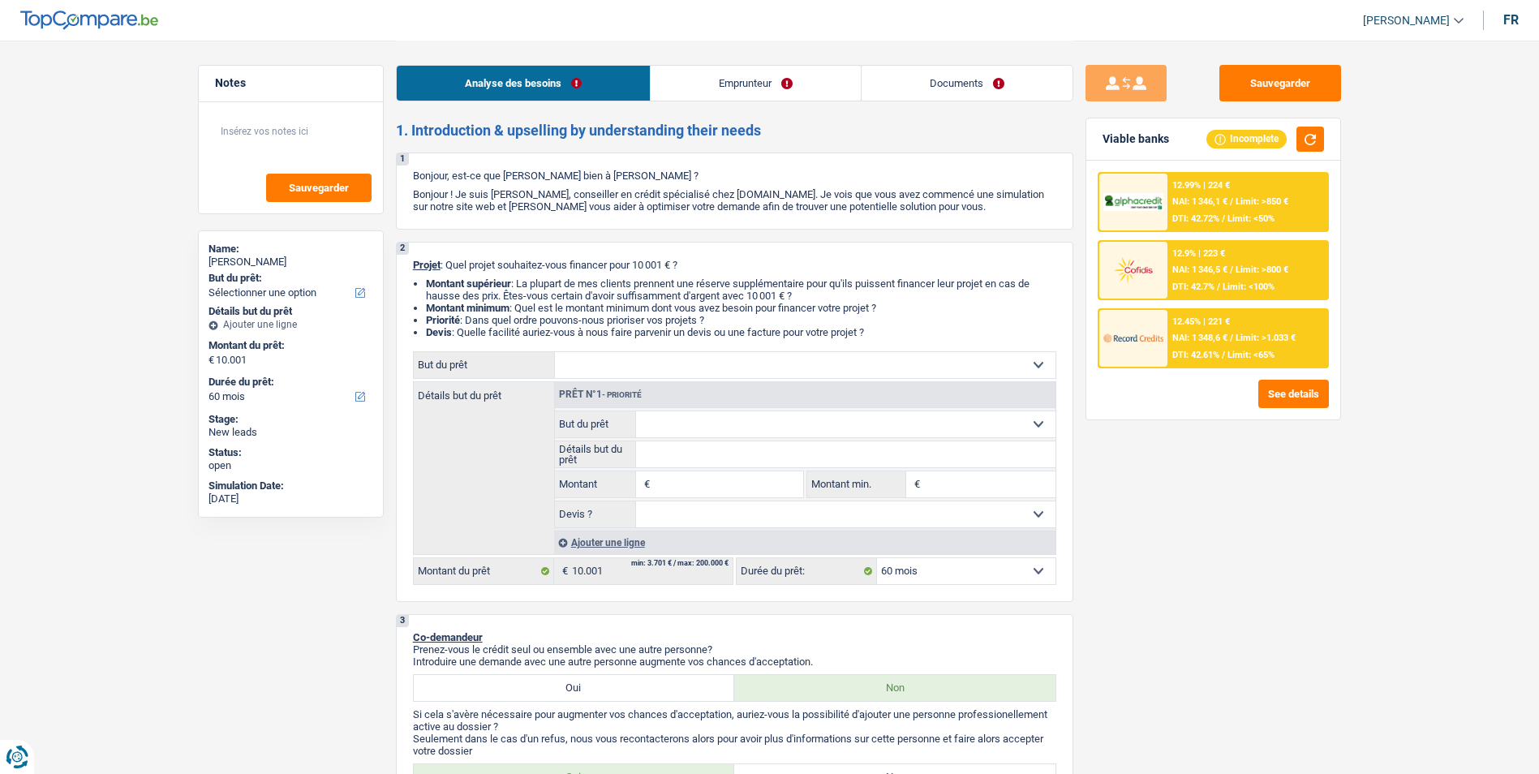
select select "60"
click at [626, 358] on select "Confort maison: meubles, textile, peinture, électroménager, outillage non-profe…" at bounding box center [805, 365] width 500 height 26
select select "other"
click at [555, 352] on select "Confort maison: meubles, textile, peinture, électroménager, outillage non-profe…" at bounding box center [805, 365] width 500 height 26
select select "other"
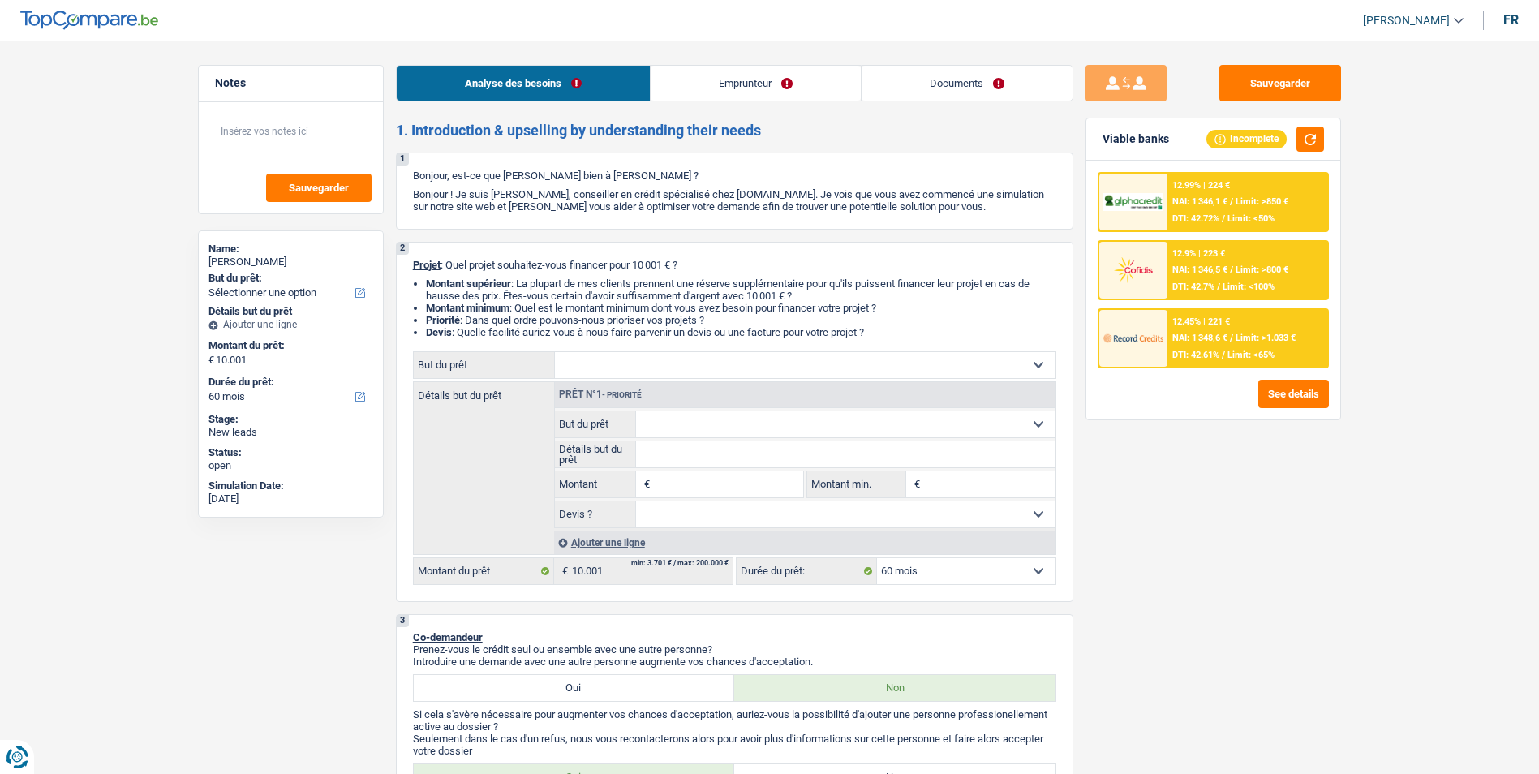
select select "other"
type input "10.001"
select select "other"
type input "10.001"
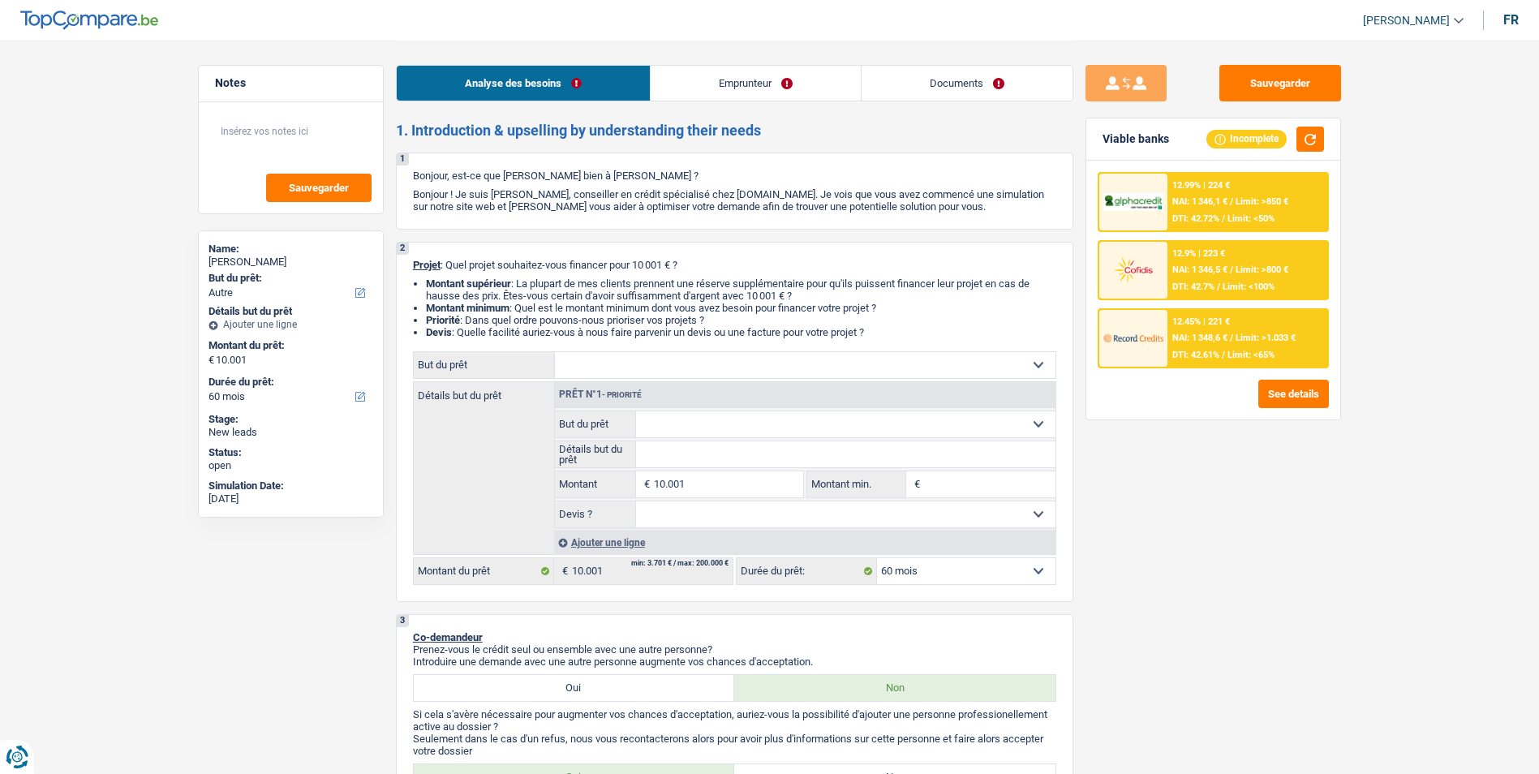
select select "other"
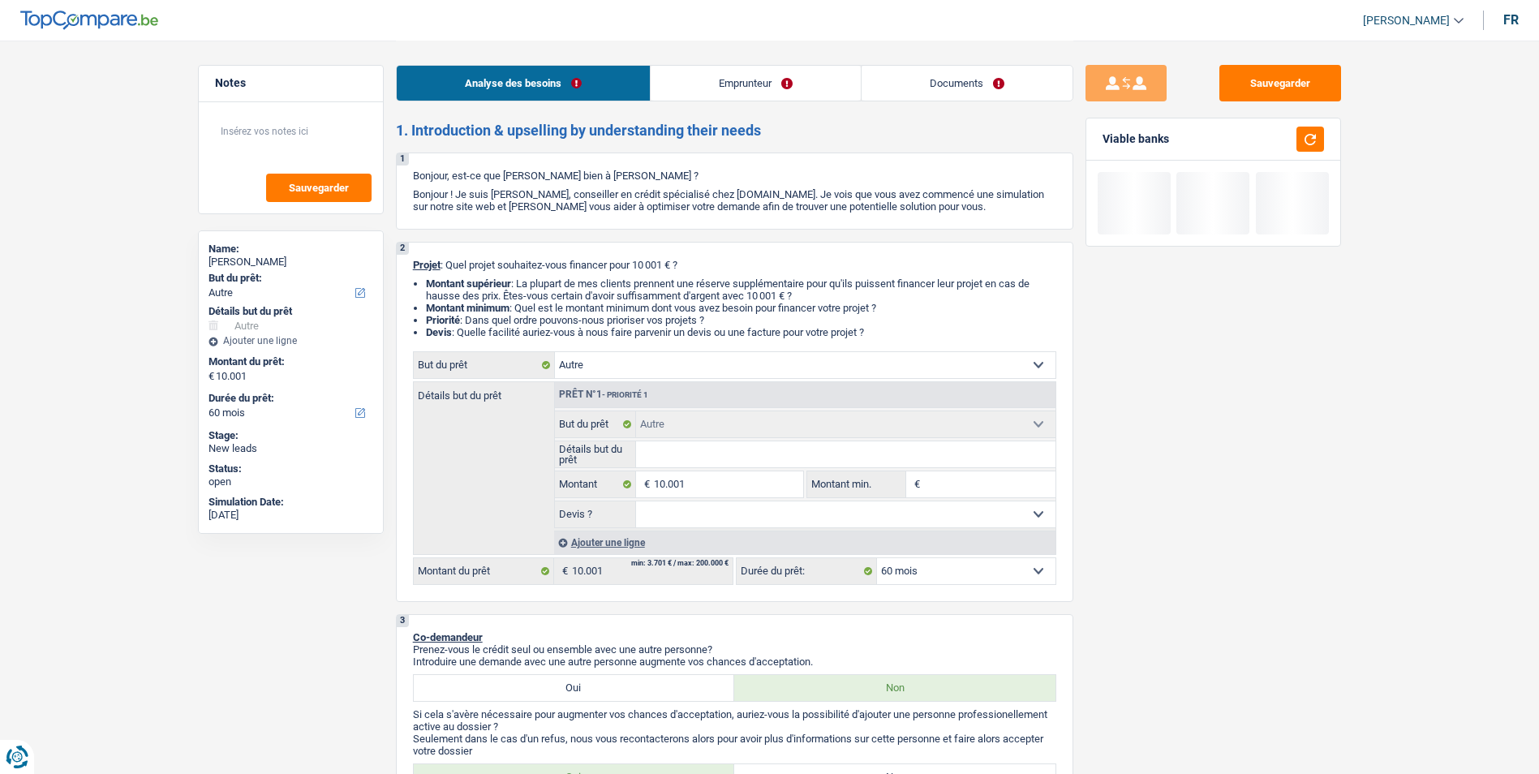
click at [661, 449] on input "Détails but du prêt" at bounding box center [845, 454] width 419 height 26
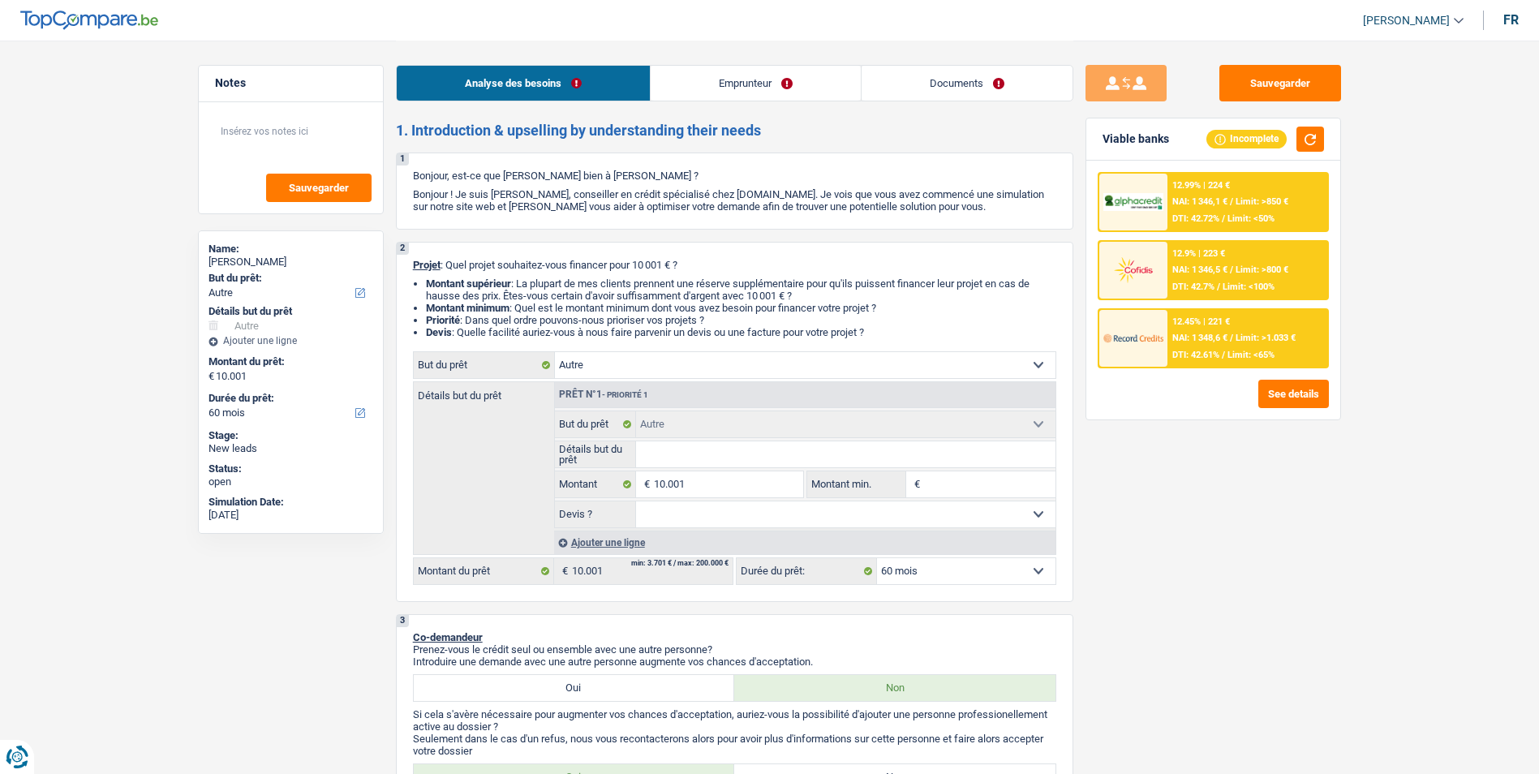
type input "v"
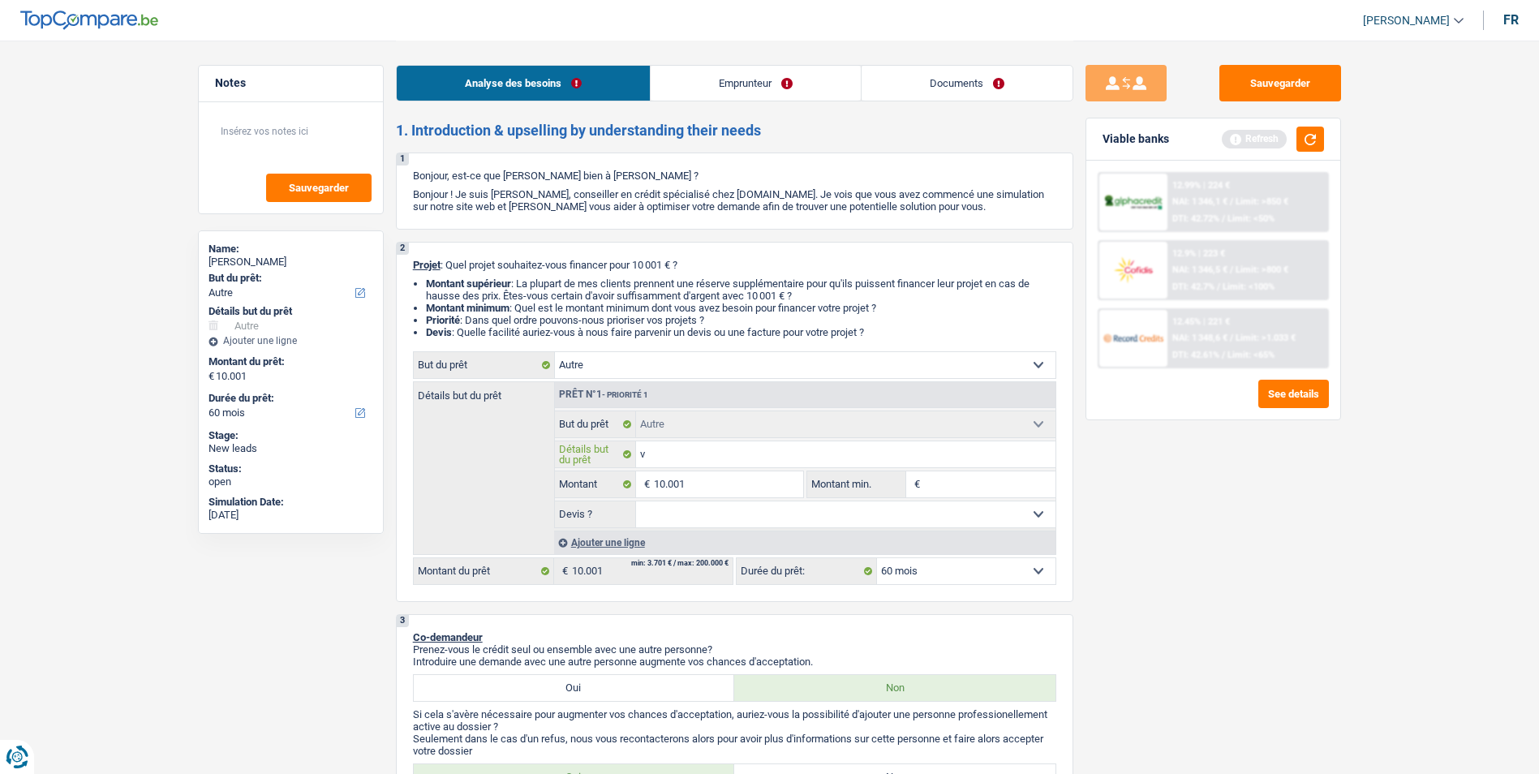
type input "vo"
type input "voi"
type input "voit"
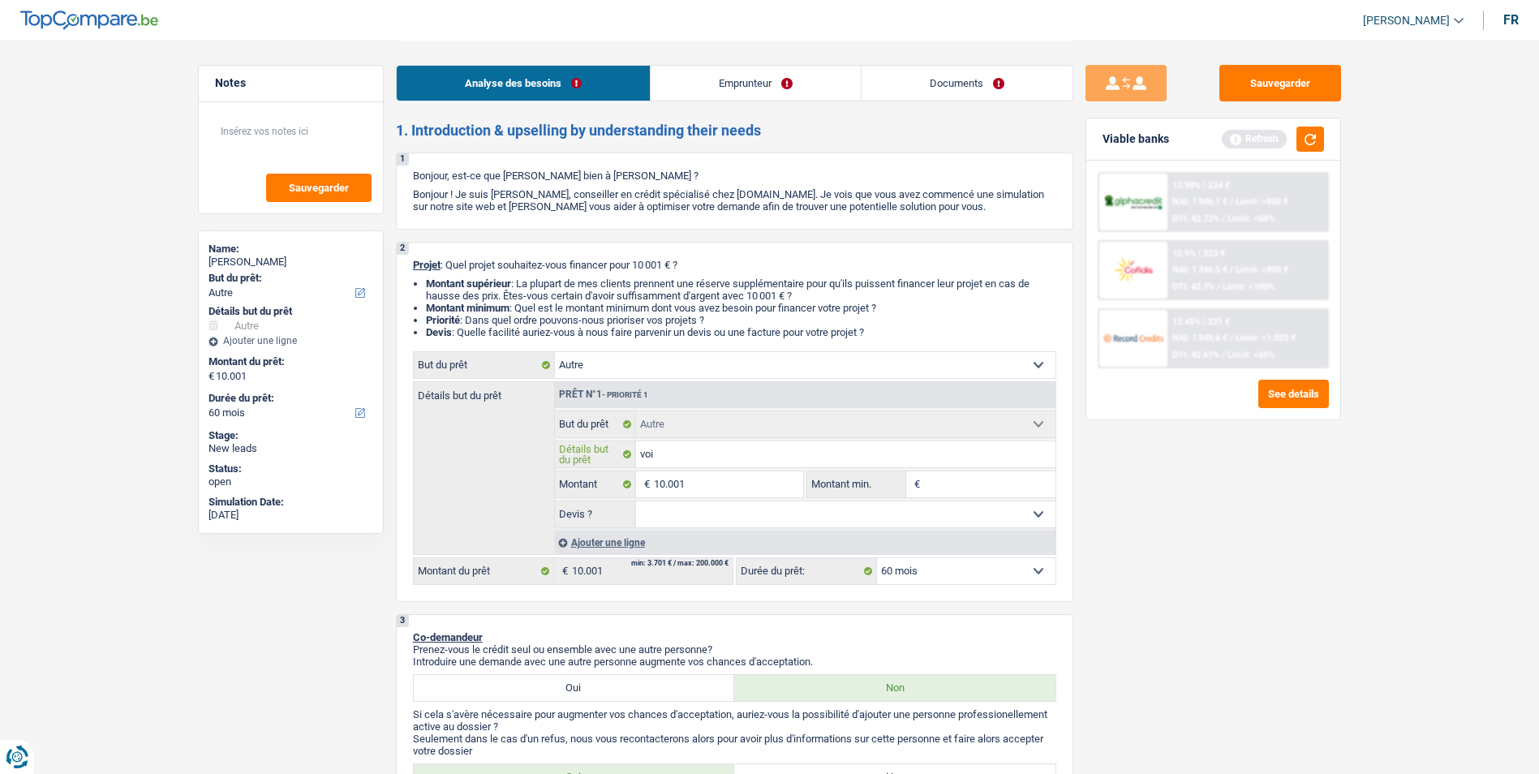
type input "voit"
type input "voitu"
type input "voitur"
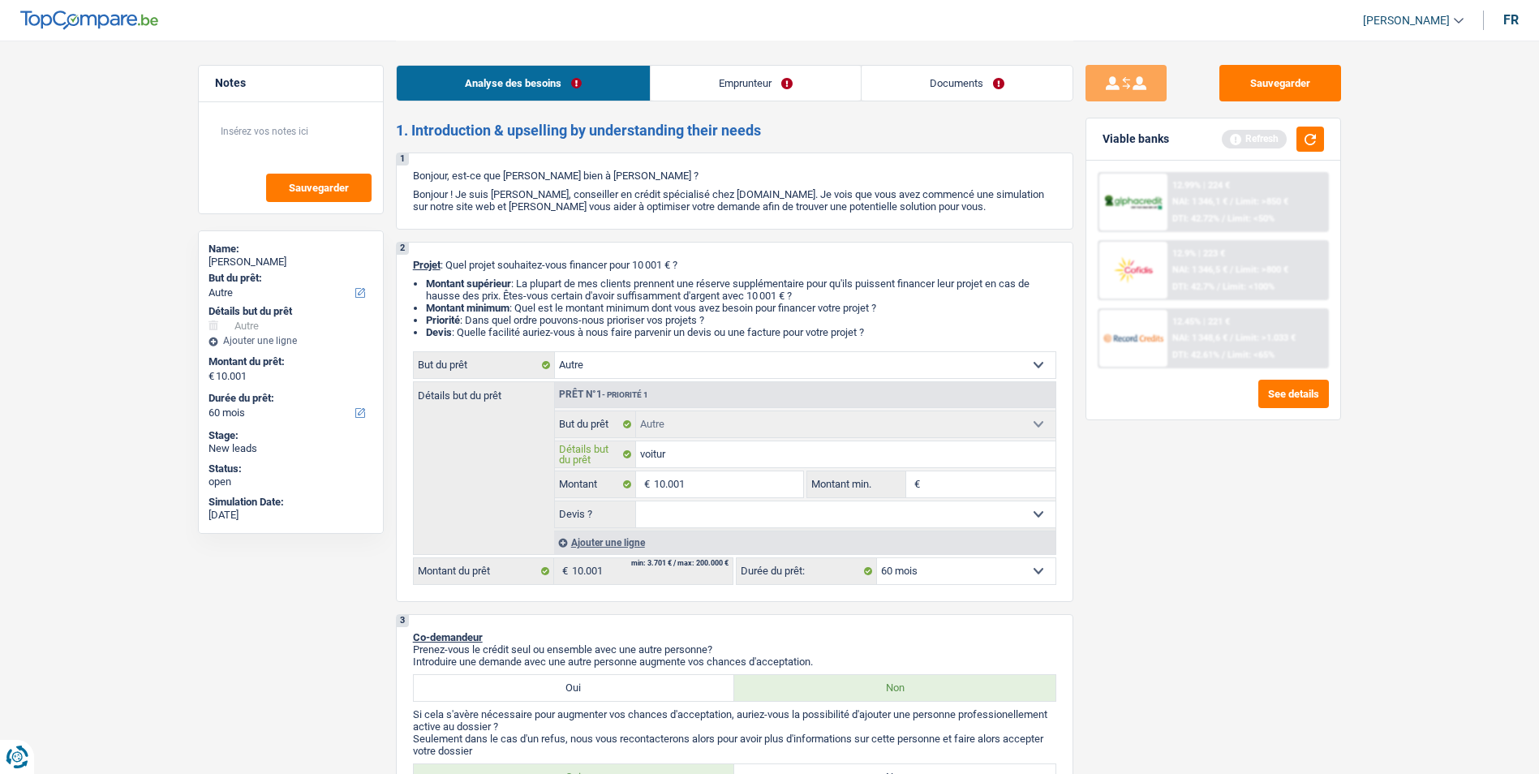
type input "voiture"
type input "voiture d"
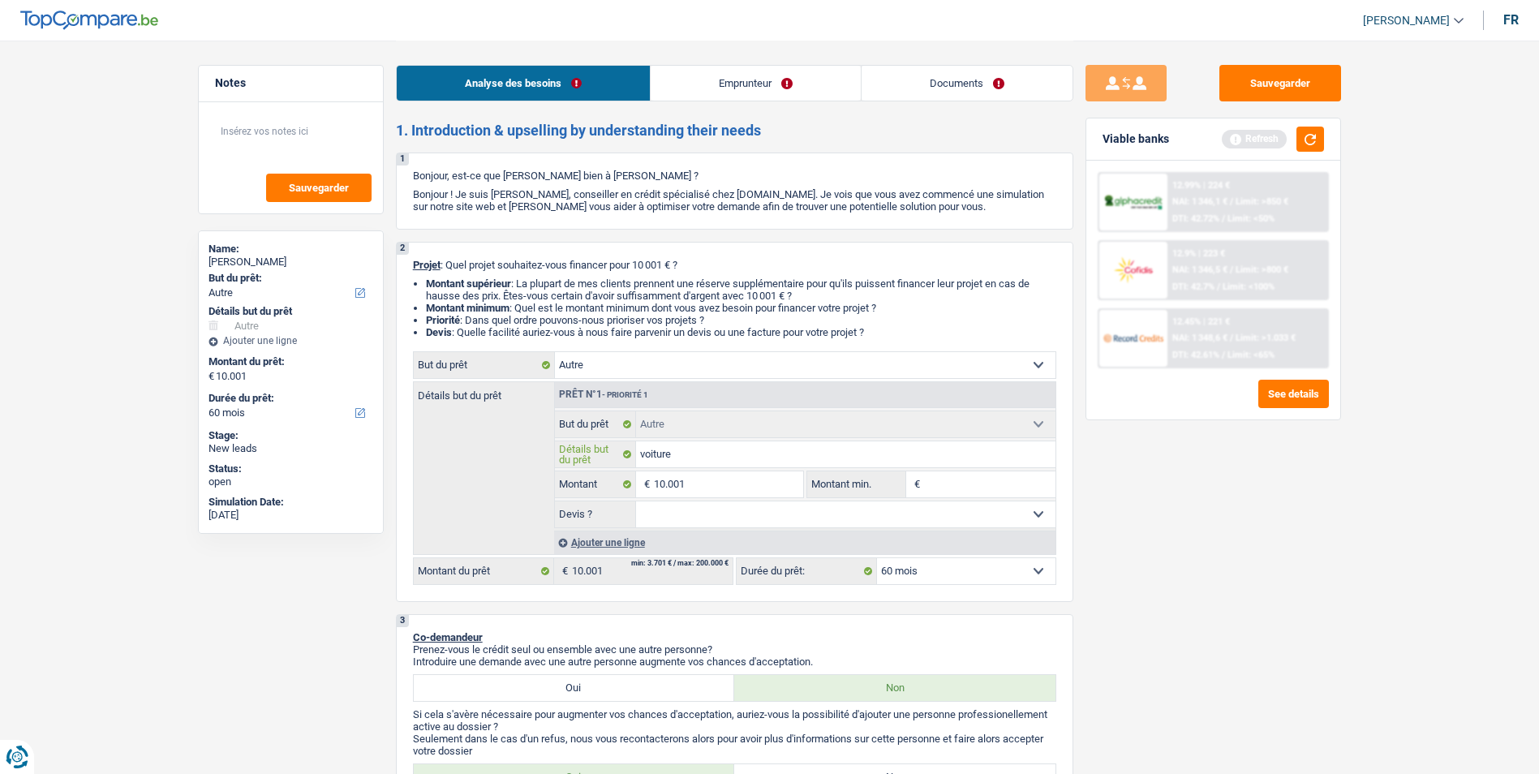
type input "voiture d"
type input "voiture d'"
type input "voiture d'o"
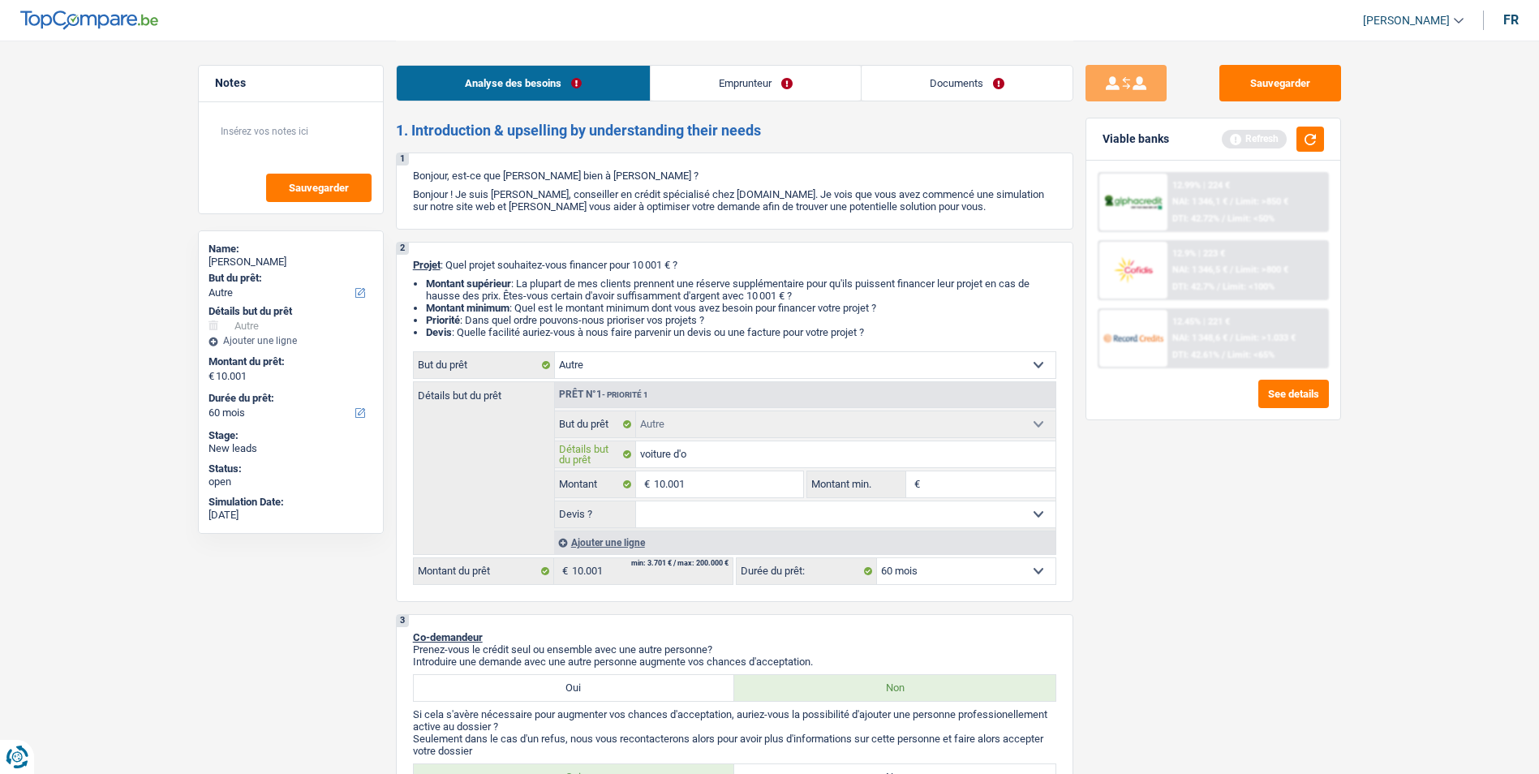
type input "voiture d'oc"
type input "voiture d'occ"
type input "voiture d'occa"
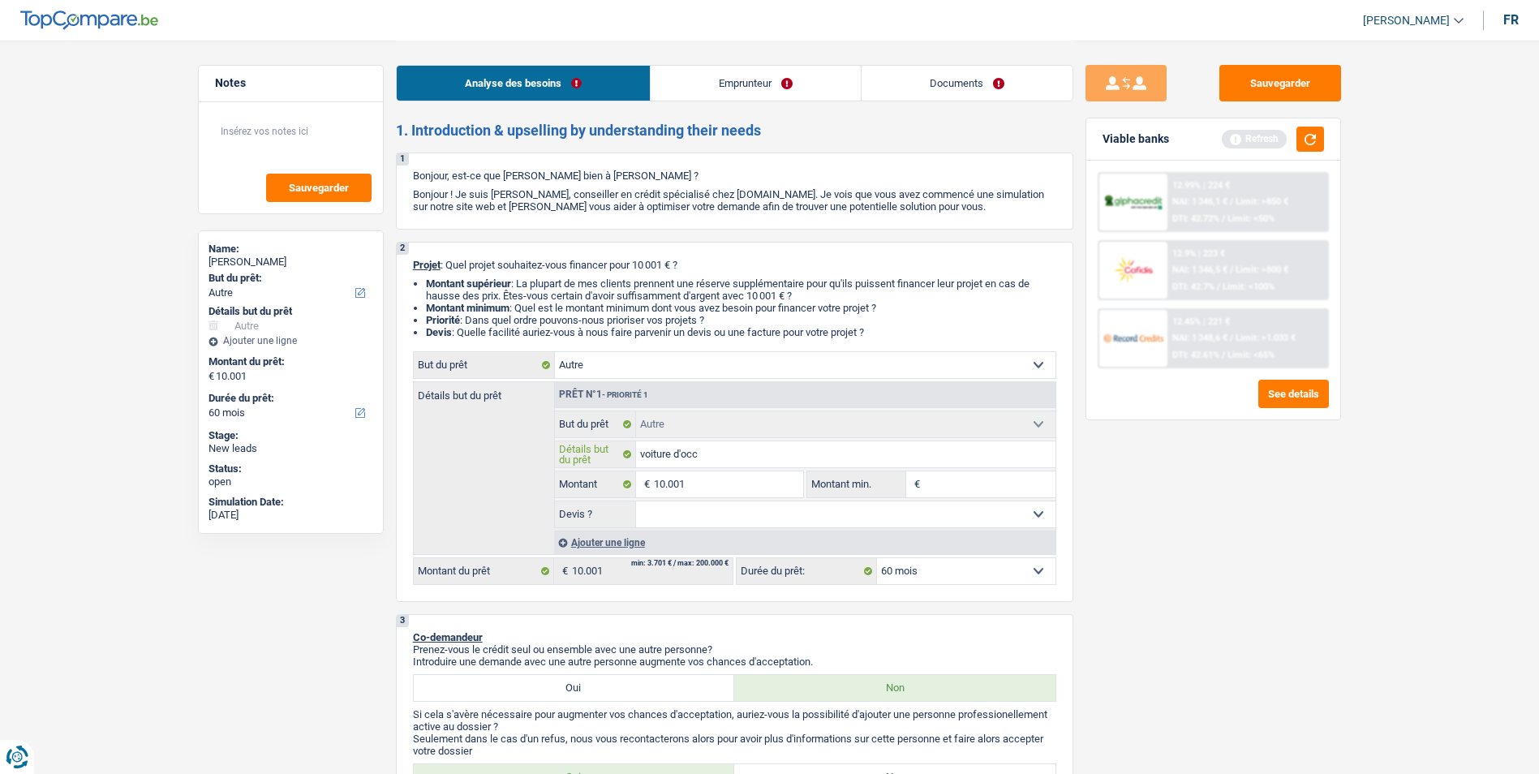
type input "voiture d'occa"
type input "voiture d'occai"
type input "voiture d'occa"
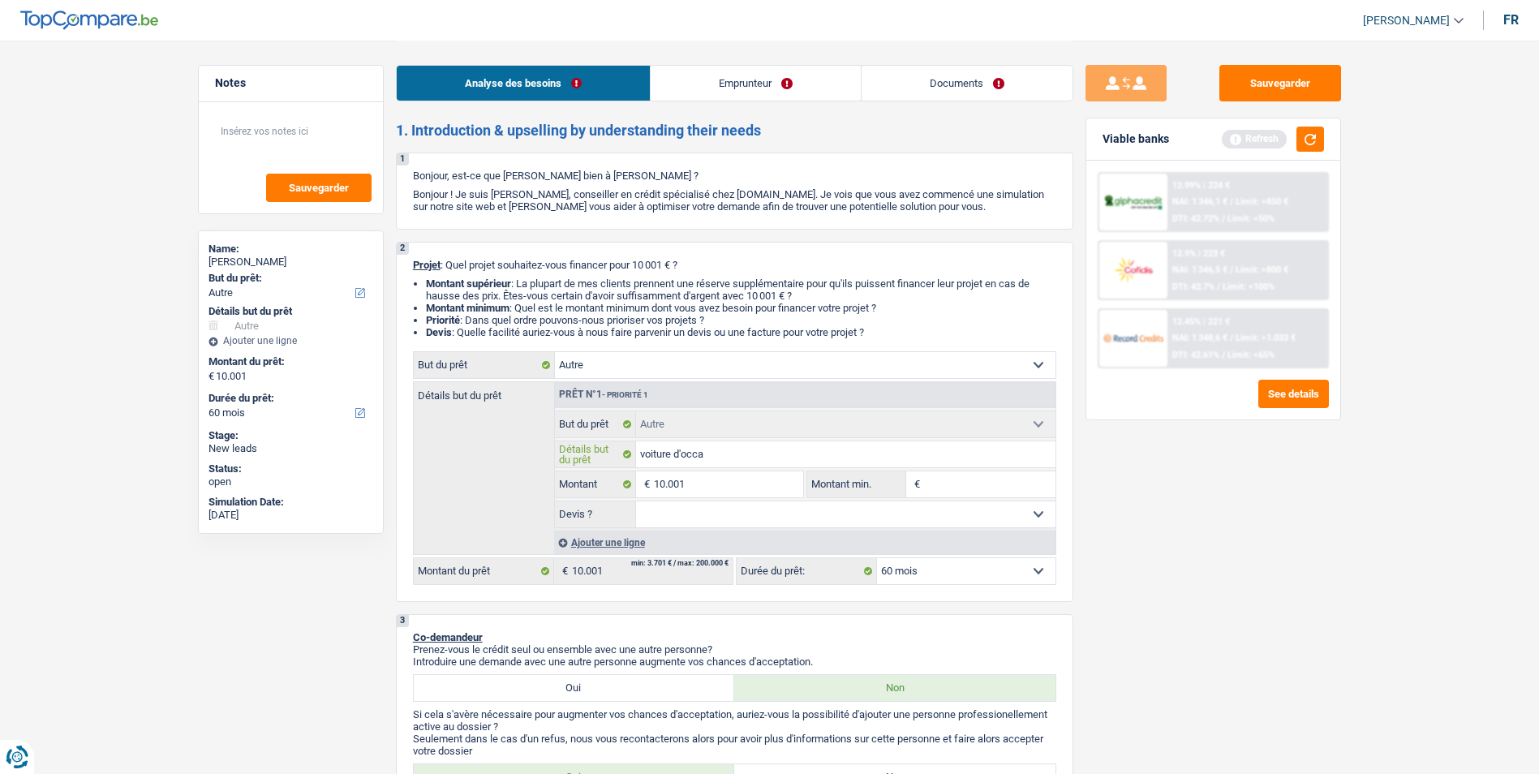
type input "voiture d'occas"
type input "voiture d'occasi"
type input "voiture d'occasio"
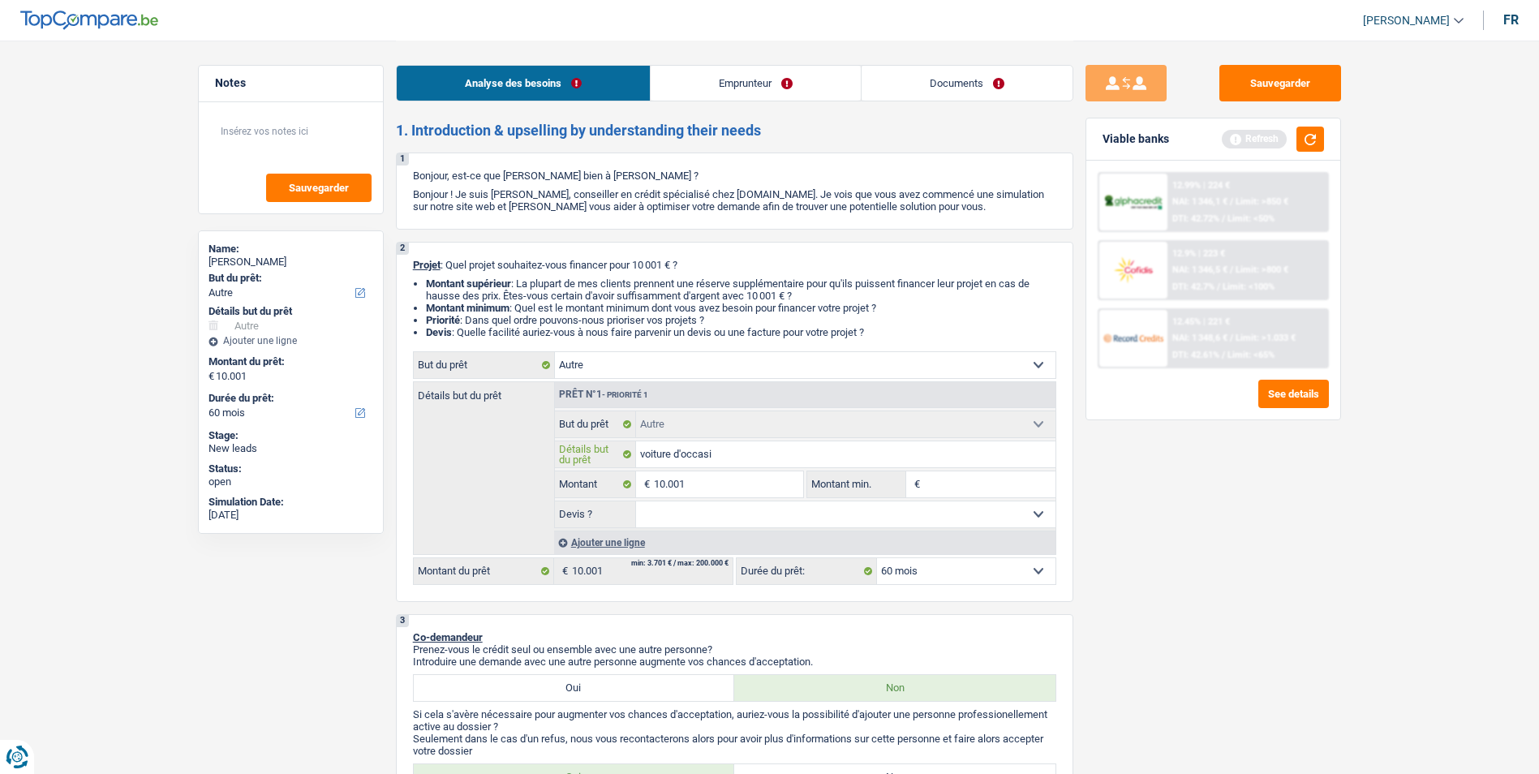
type input "voiture d'occasio"
type input "voiture d'occasion"
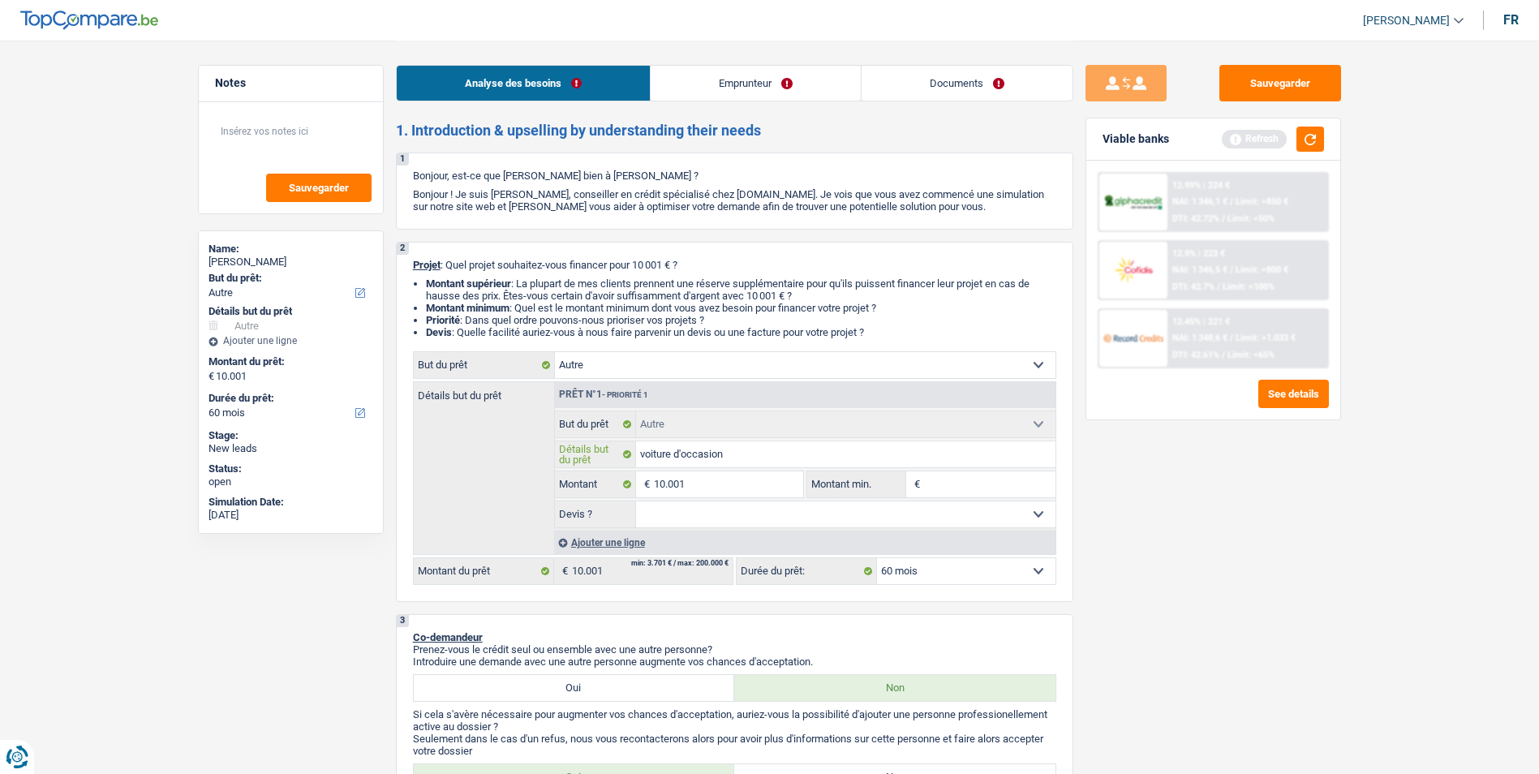
type input "voiture d'occasion"
click at [694, 504] on select "Oui Non Non répondu Sélectionner une option" at bounding box center [845, 514] width 419 height 26
select select "false"
click at [636, 501] on select "Oui Non Non répondu Sélectionner une option" at bounding box center [845, 514] width 419 height 26
select select "false"
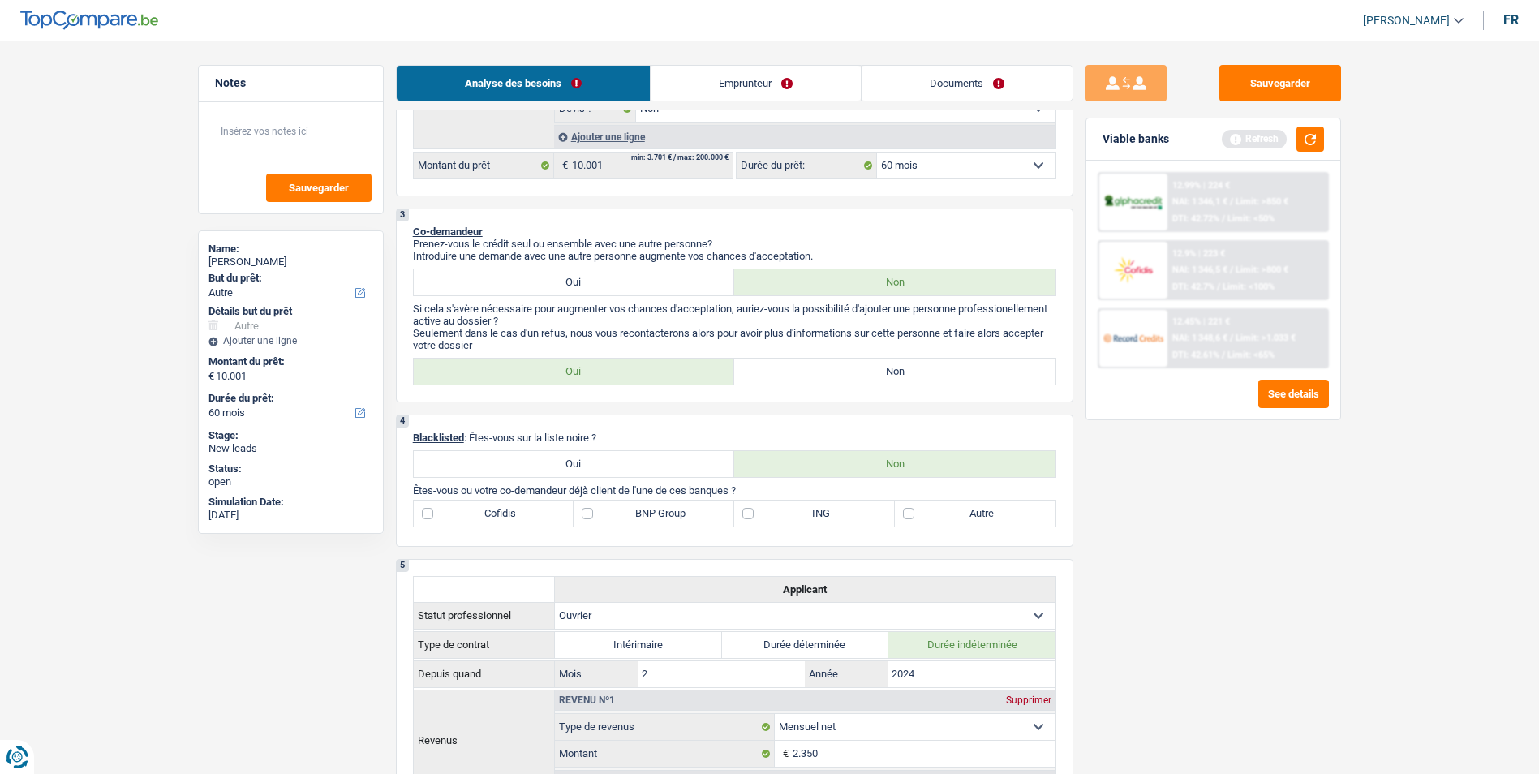
scroll to position [324, 0]
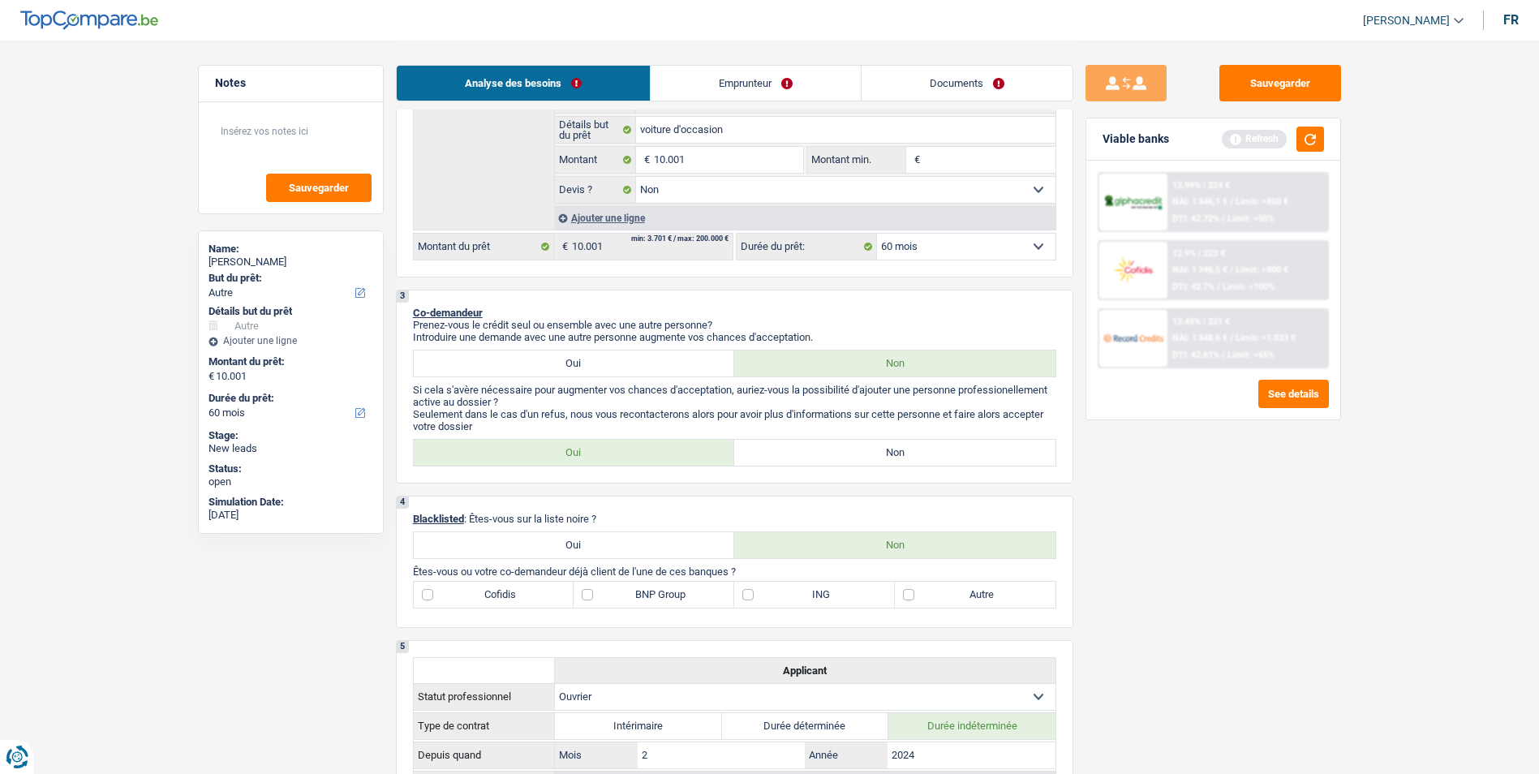
click at [822, 447] on label "Non" at bounding box center [894, 453] width 321 height 26
click at [822, 447] on input "Non" at bounding box center [894, 453] width 321 height 26
radio input "true"
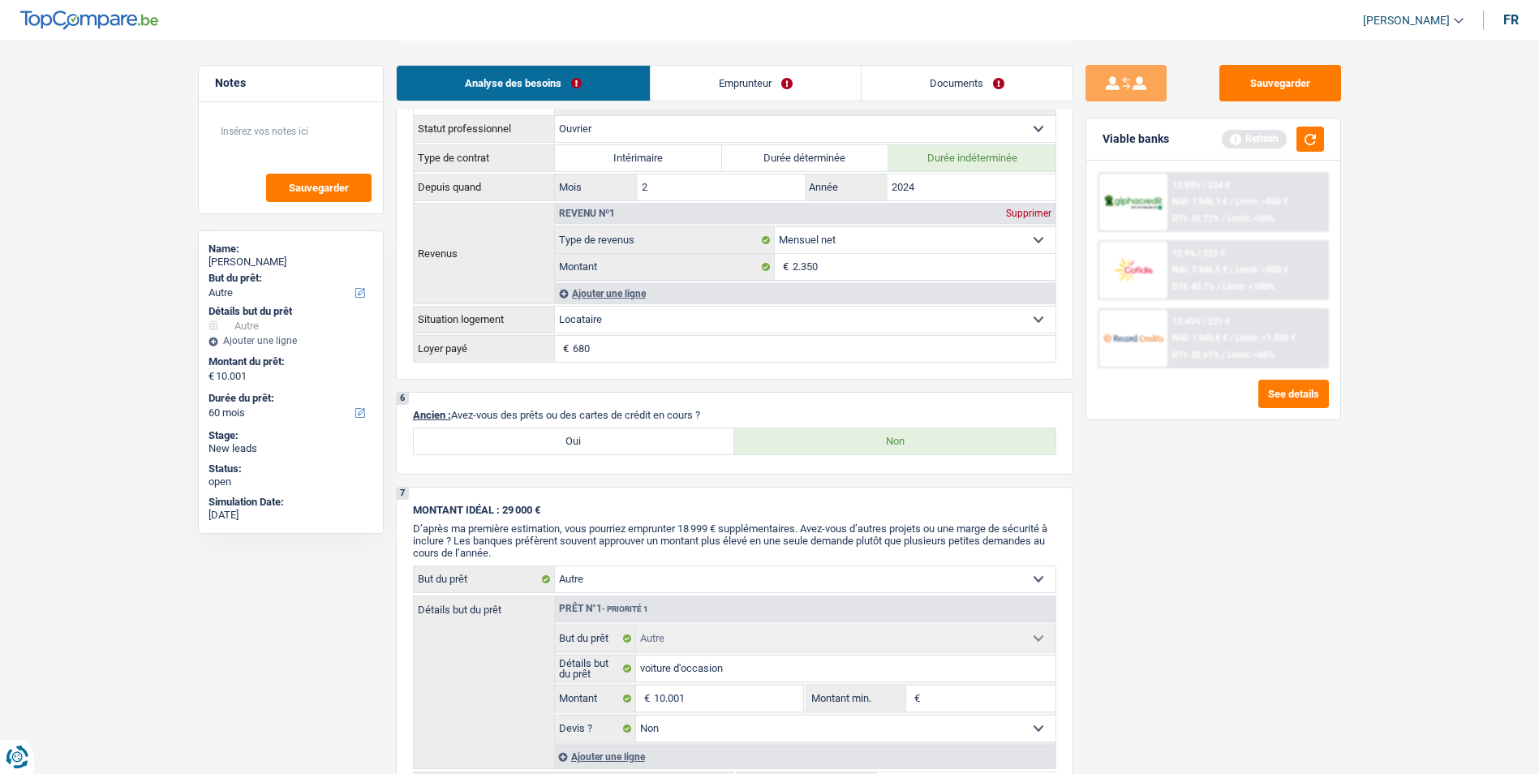
scroll to position [568, 0]
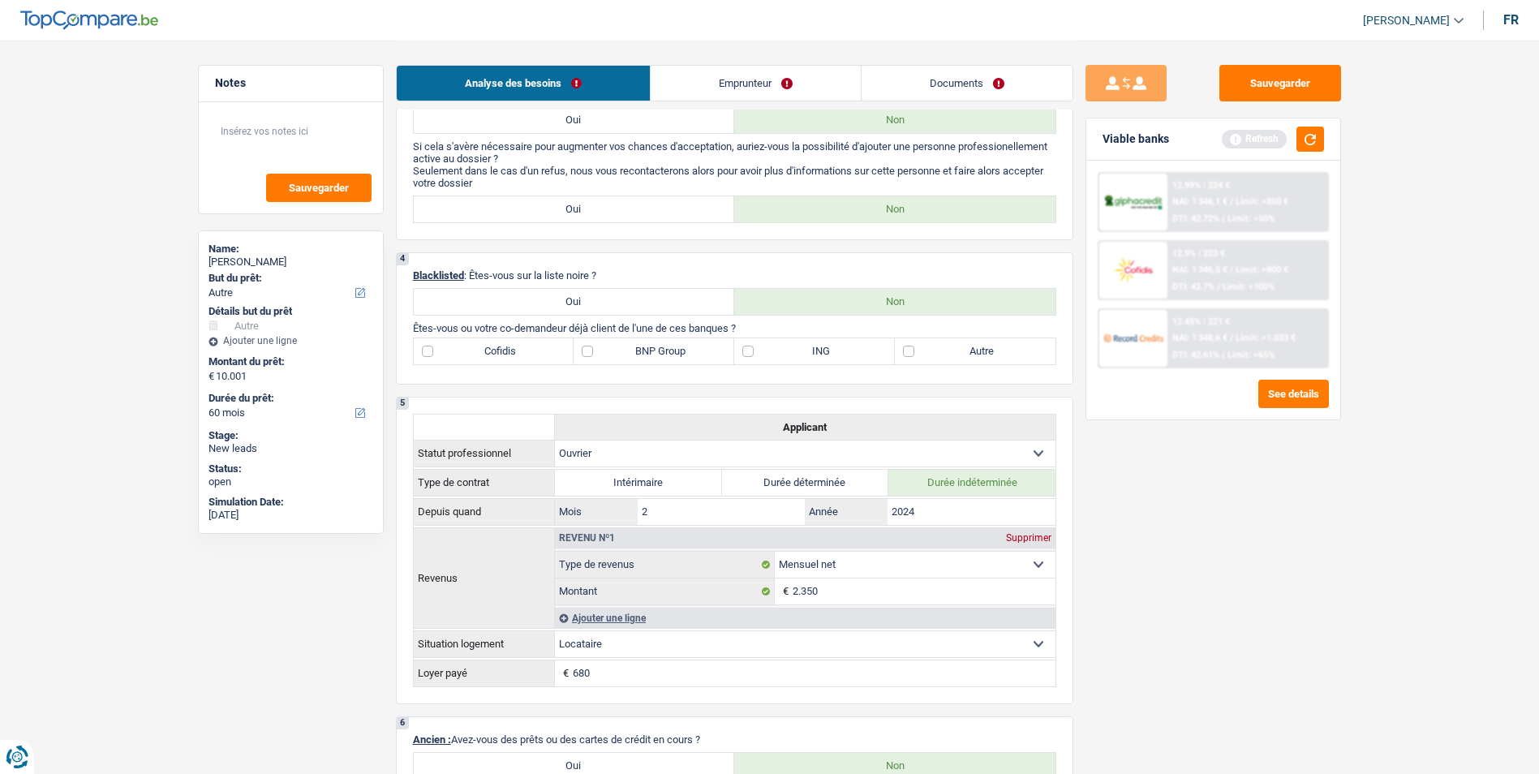
click at [591, 352] on label "BNP Group" at bounding box center [653, 351] width 161 height 26
click at [591, 352] on input "BNP Group" at bounding box center [653, 351] width 161 height 26
checkbox input "true"
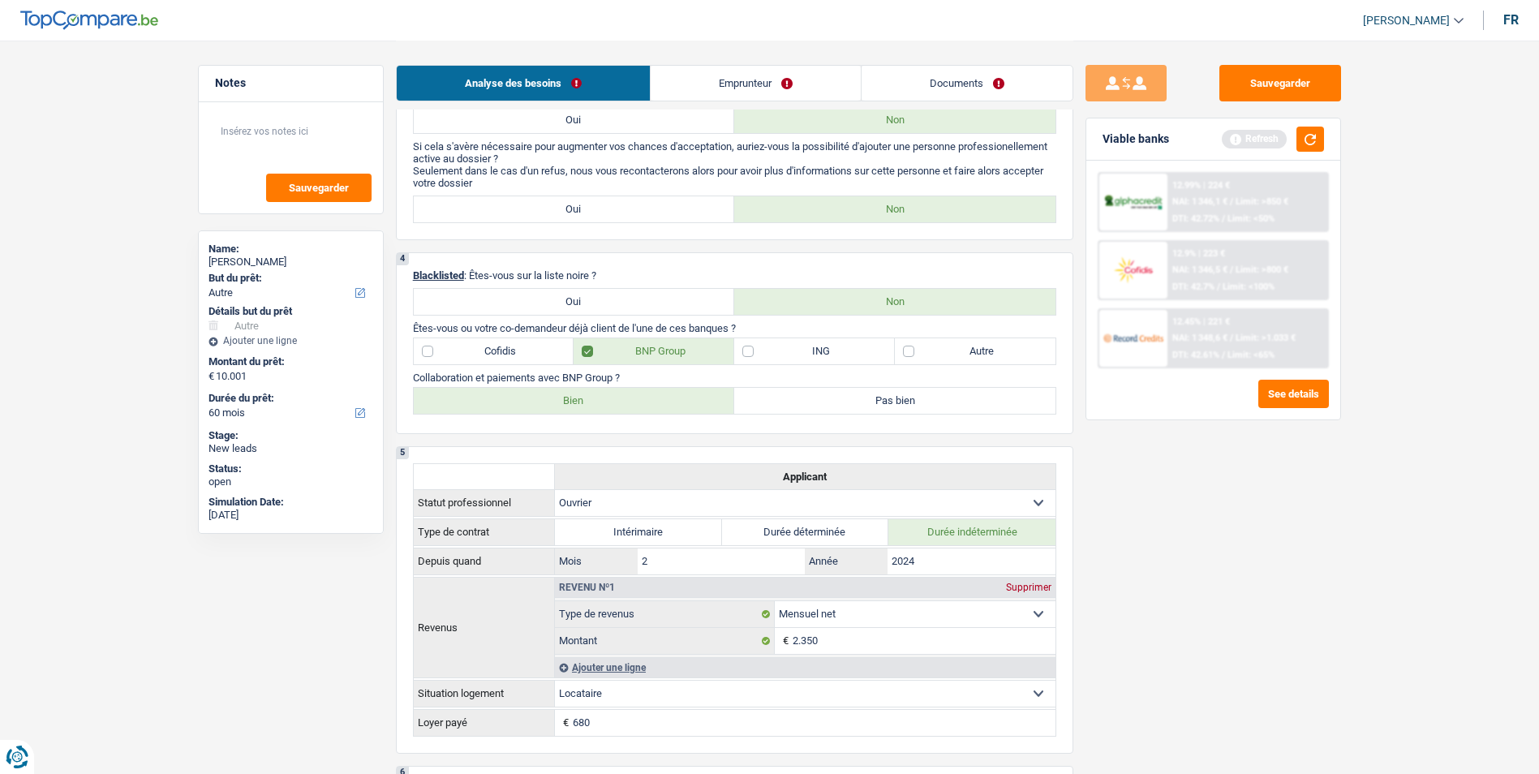
click at [911, 349] on label "Autre" at bounding box center [975, 351] width 161 height 26
click at [911, 349] on input "Autre" at bounding box center [975, 351] width 161 height 26
checkbox input "true"
click at [594, 350] on label "BNP Group" at bounding box center [653, 351] width 161 height 26
click at [594, 350] on input "BNP Group" at bounding box center [653, 351] width 161 height 26
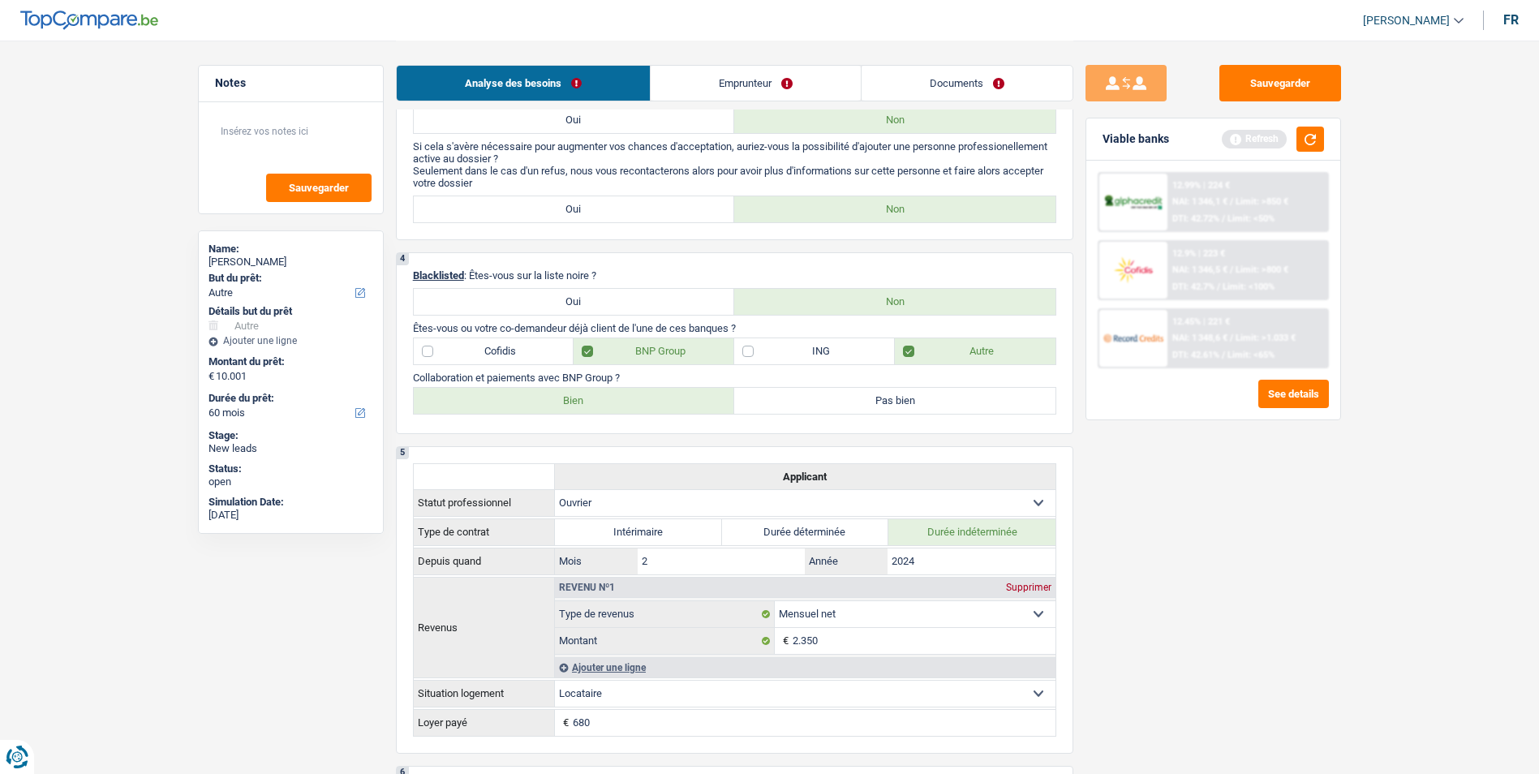
checkbox input "false"
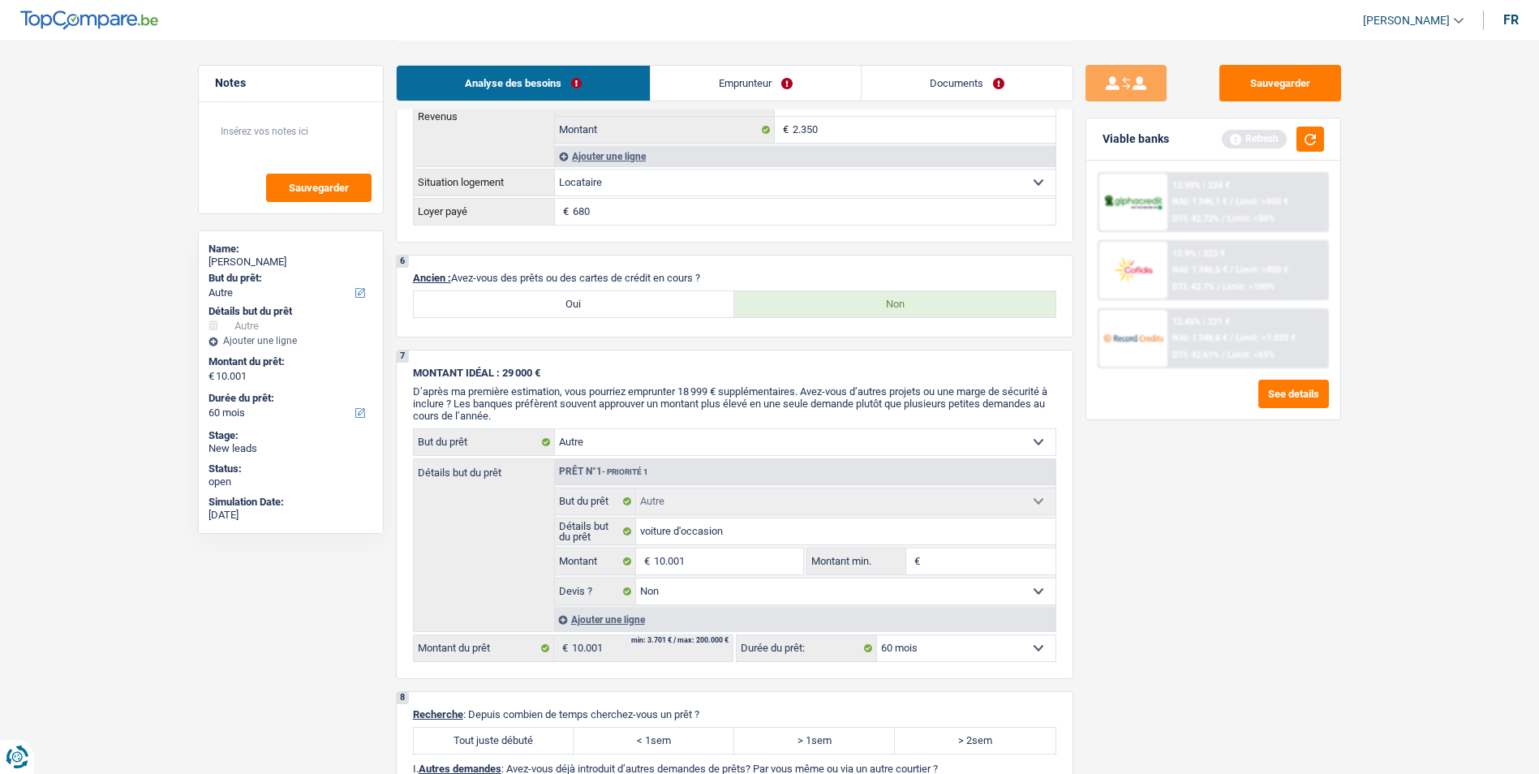
scroll to position [1054, 0]
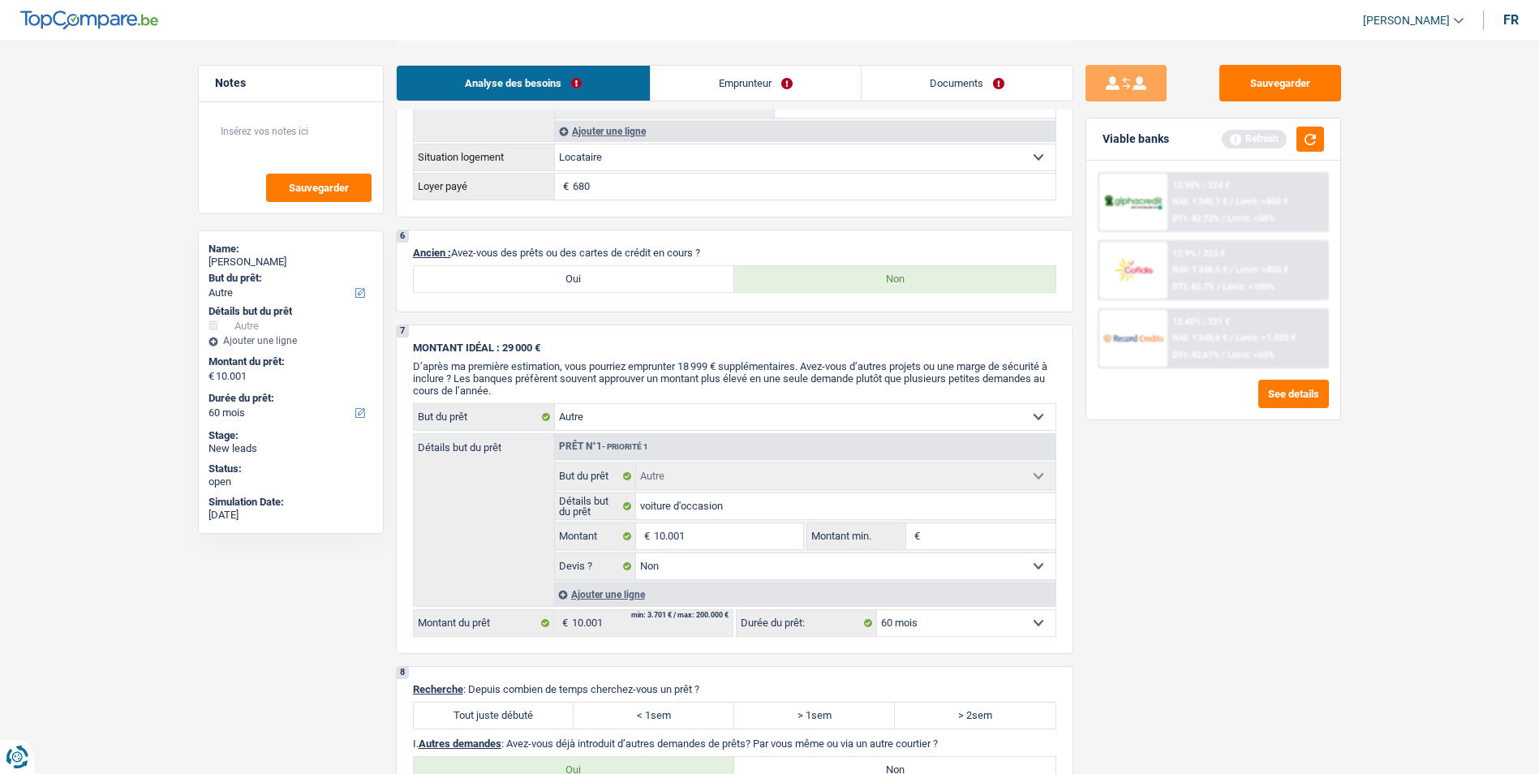
click at [764, 78] on link "Emprunteur" at bounding box center [755, 83] width 210 height 35
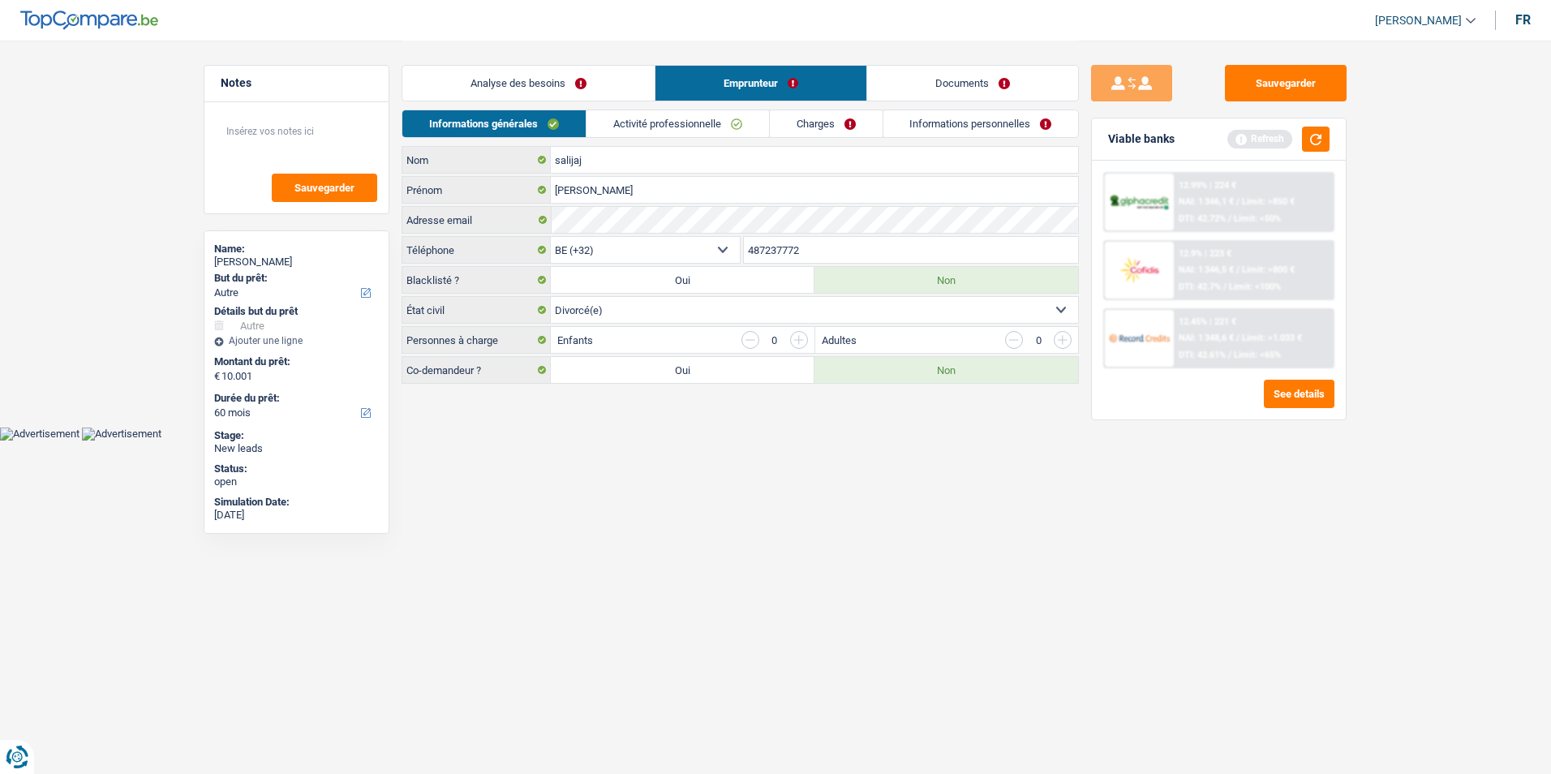
click at [844, 127] on link "Charges" at bounding box center [826, 123] width 113 height 27
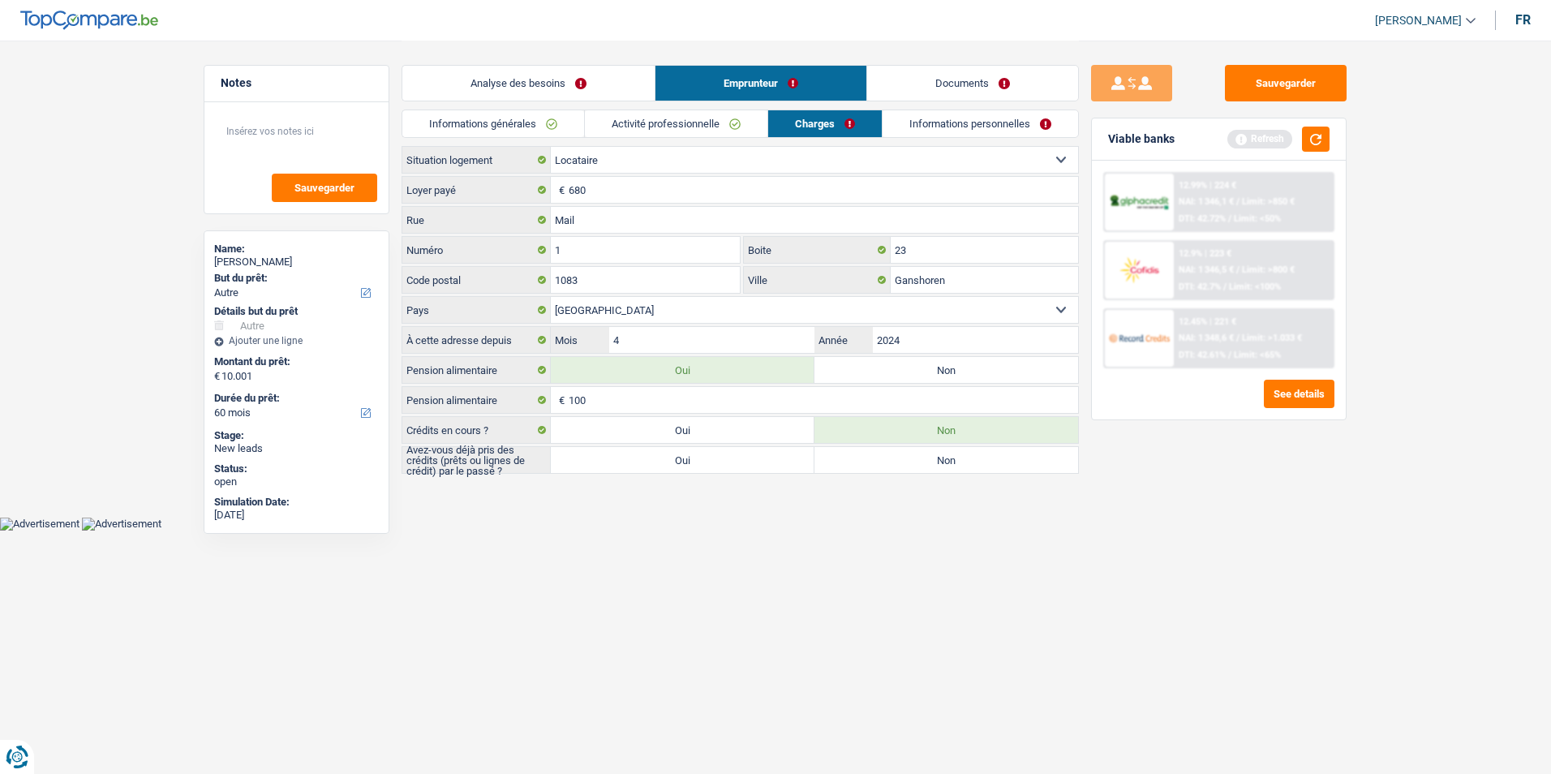
click at [726, 464] on label "Oui" at bounding box center [683, 460] width 264 height 26
click at [726, 464] on input "Oui" at bounding box center [683, 460] width 264 height 26
radio input "true"
click at [618, 129] on link "Activité professionnelle" at bounding box center [676, 123] width 182 height 27
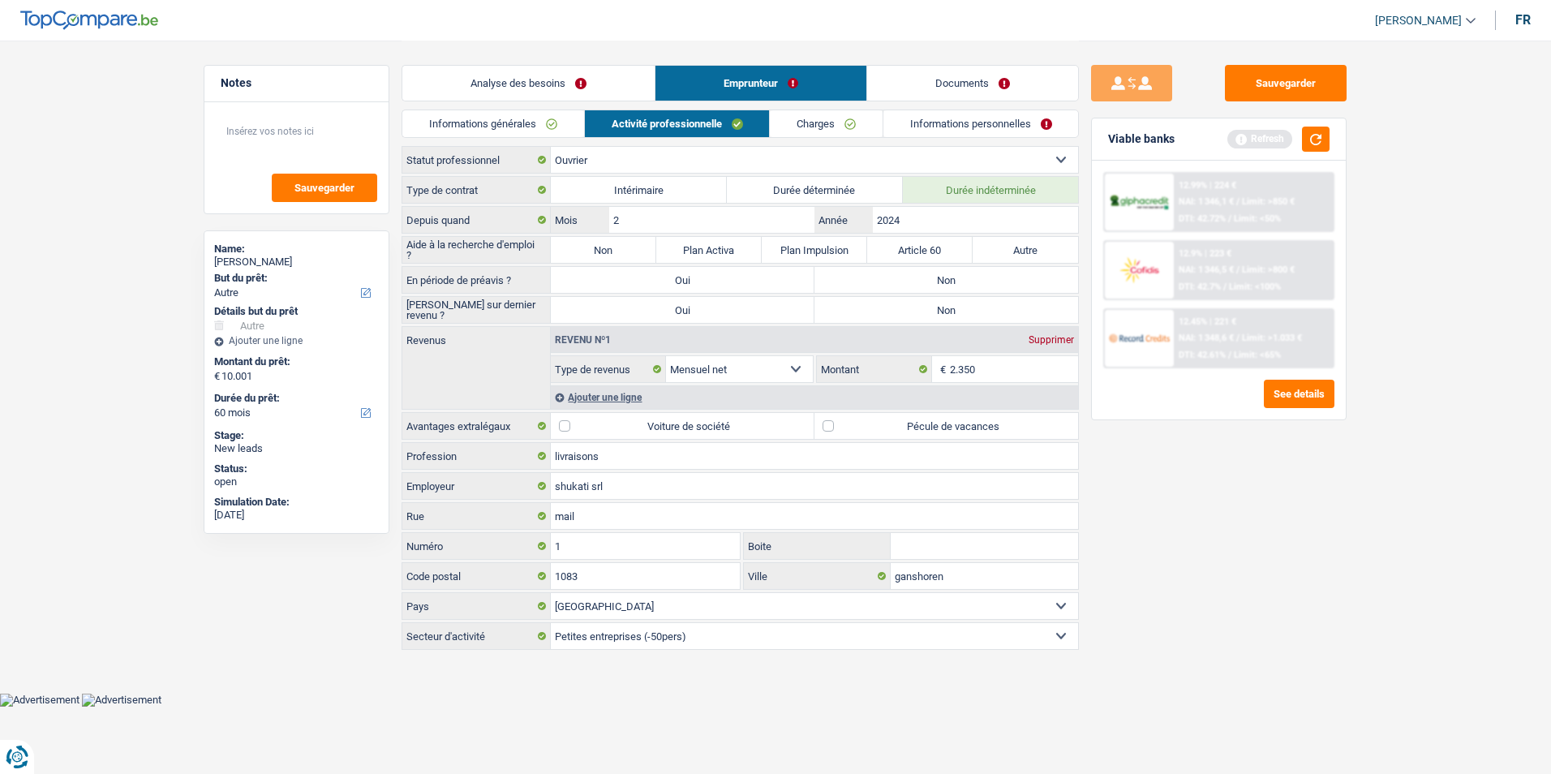
click at [534, 124] on link "Informations générales" at bounding box center [493, 123] width 182 height 27
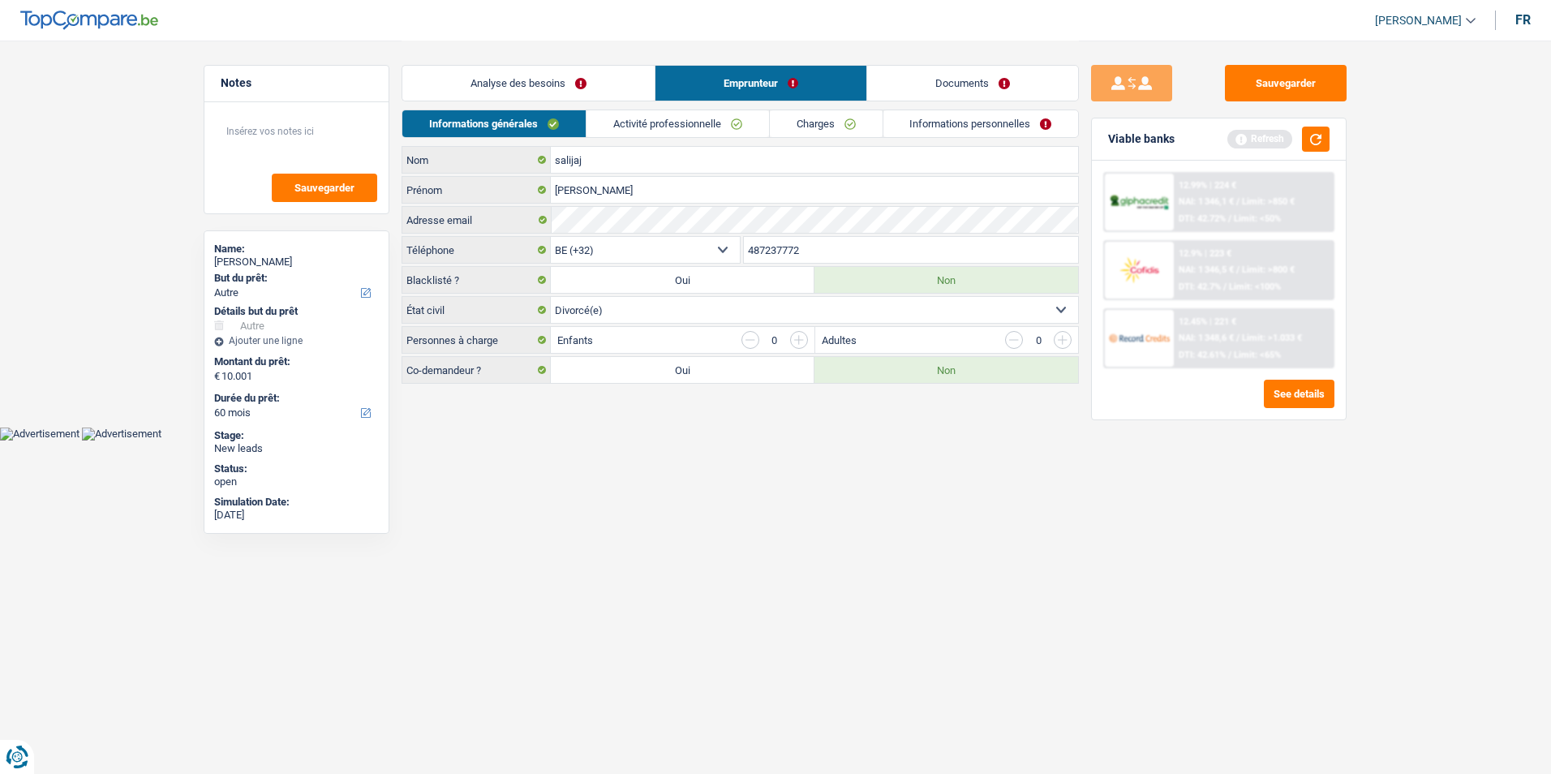
click at [684, 131] on link "Activité professionnelle" at bounding box center [677, 123] width 182 height 27
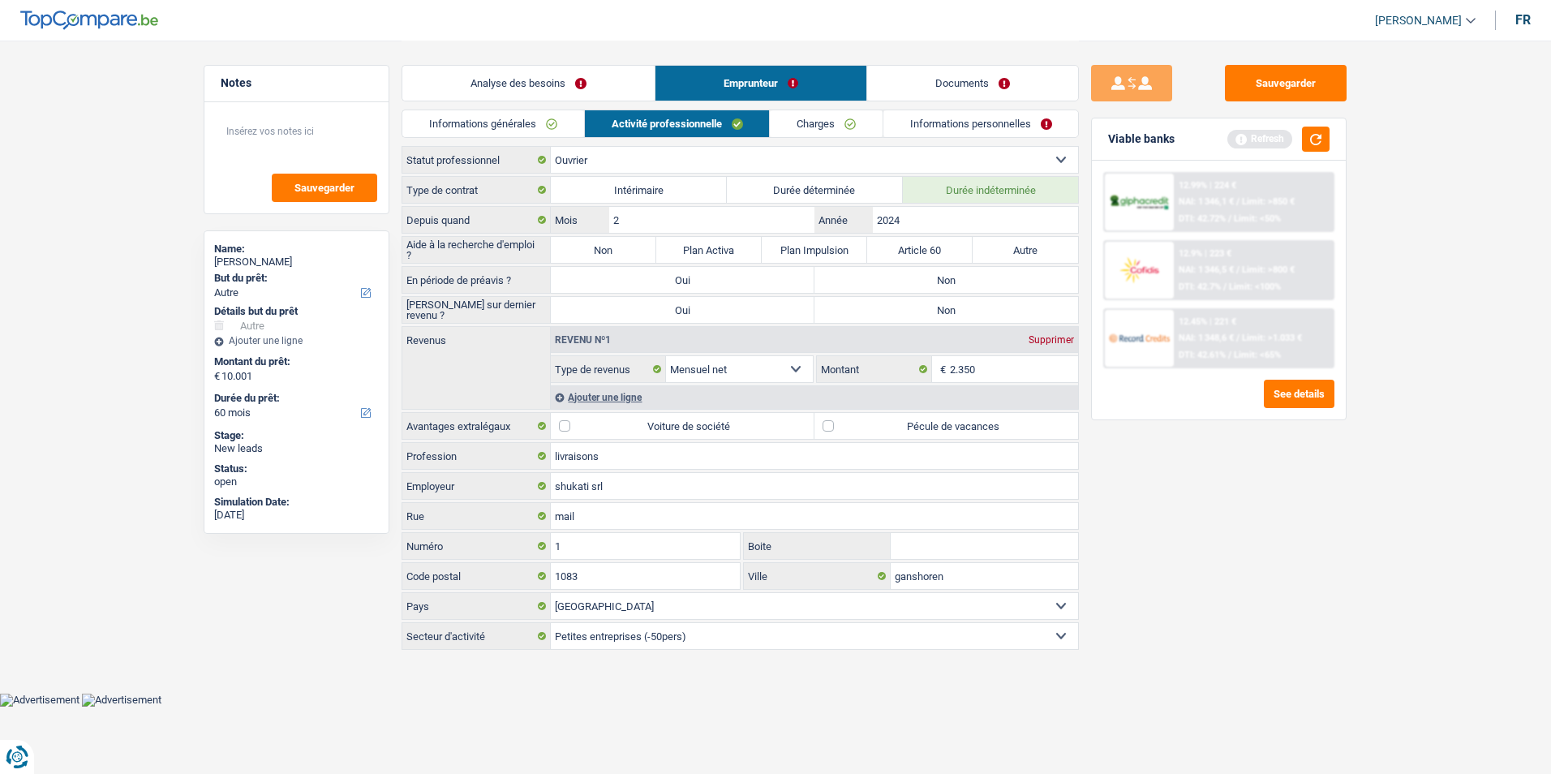
click at [596, 250] on label "Non" at bounding box center [603, 250] width 105 height 26
click at [596, 250] on input "Non" at bounding box center [603, 250] width 105 height 26
radio input "true"
click at [901, 279] on label "Non" at bounding box center [946, 280] width 264 height 26
click at [901, 279] on input "Non" at bounding box center [946, 280] width 264 height 26
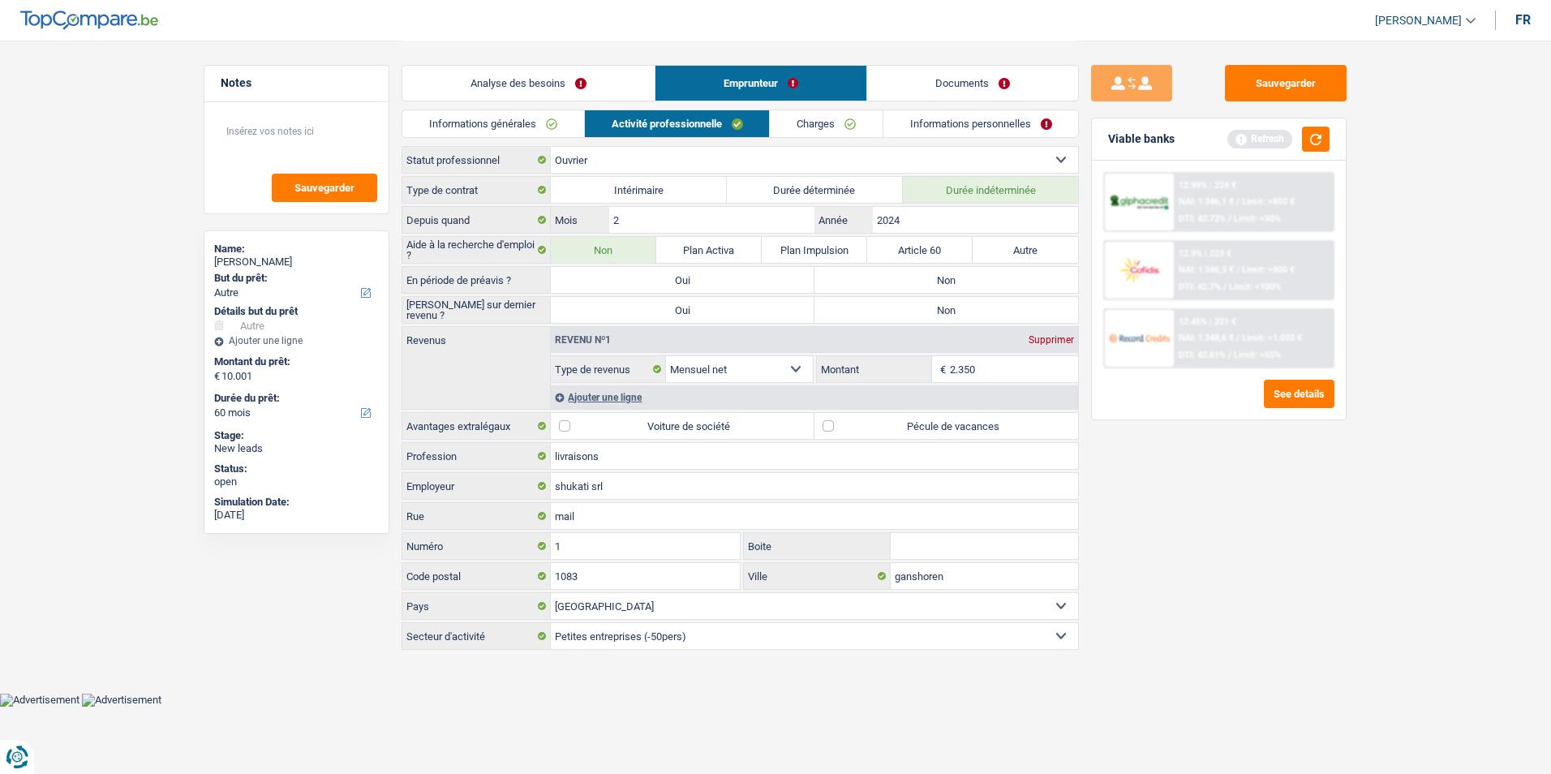
radio input "true"
click at [908, 309] on label "Non" at bounding box center [946, 310] width 264 height 26
click at [908, 309] on input "Non" at bounding box center [946, 310] width 264 height 26
radio input "true"
click at [828, 427] on label "Pécule de vacances" at bounding box center [946, 426] width 264 height 26
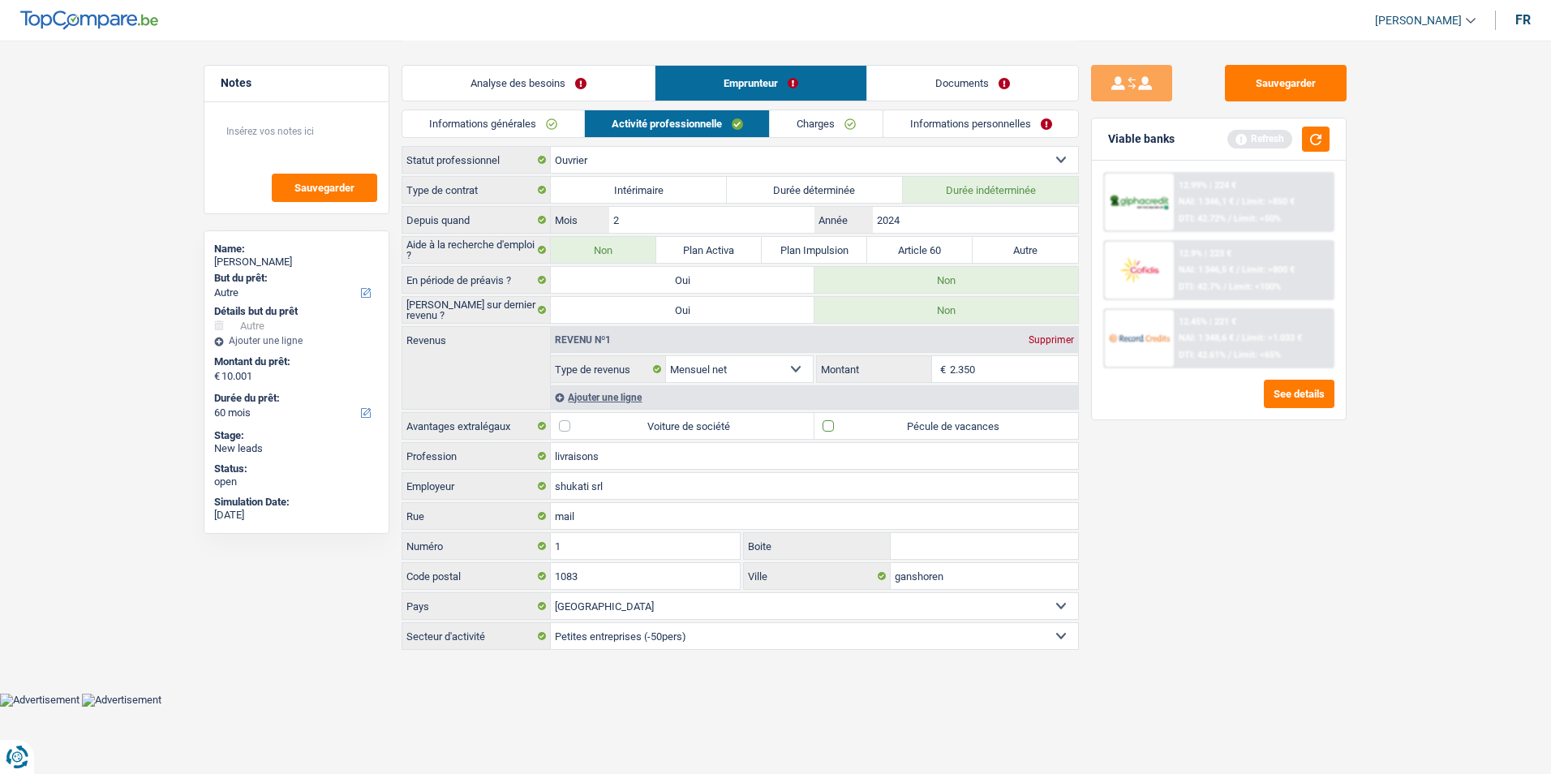
click at [828, 427] on input "Pécule de vacances" at bounding box center [946, 426] width 264 height 26
click at [828, 427] on label "Pécule de vacances" at bounding box center [946, 426] width 264 height 26
click at [828, 427] on input "Pécule de vacances" at bounding box center [946, 426] width 264 height 26
checkbox input "false"
click at [814, 126] on link "Charges" at bounding box center [826, 123] width 113 height 27
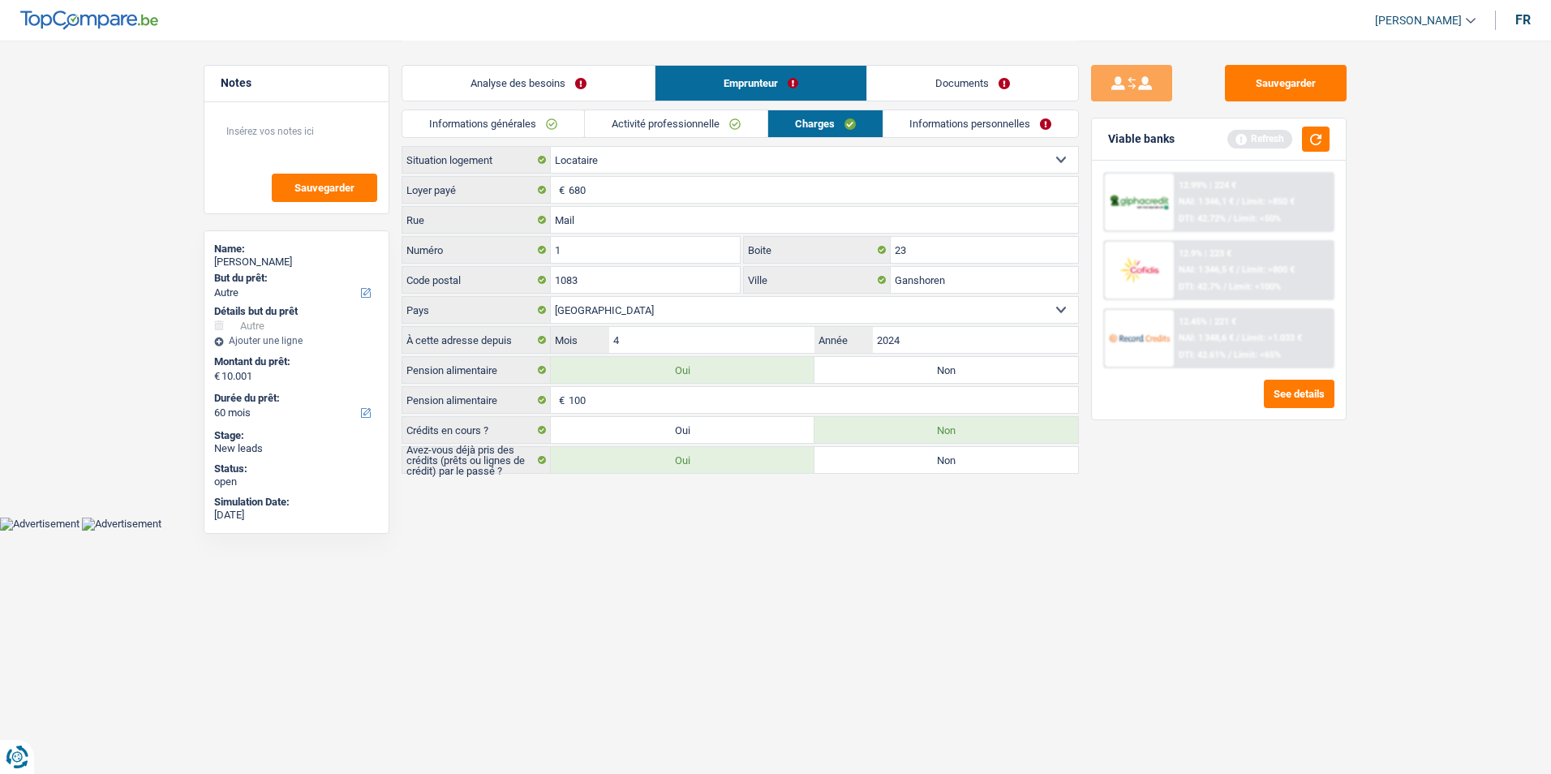
click at [688, 129] on link "Activité professionnelle" at bounding box center [676, 123] width 182 height 27
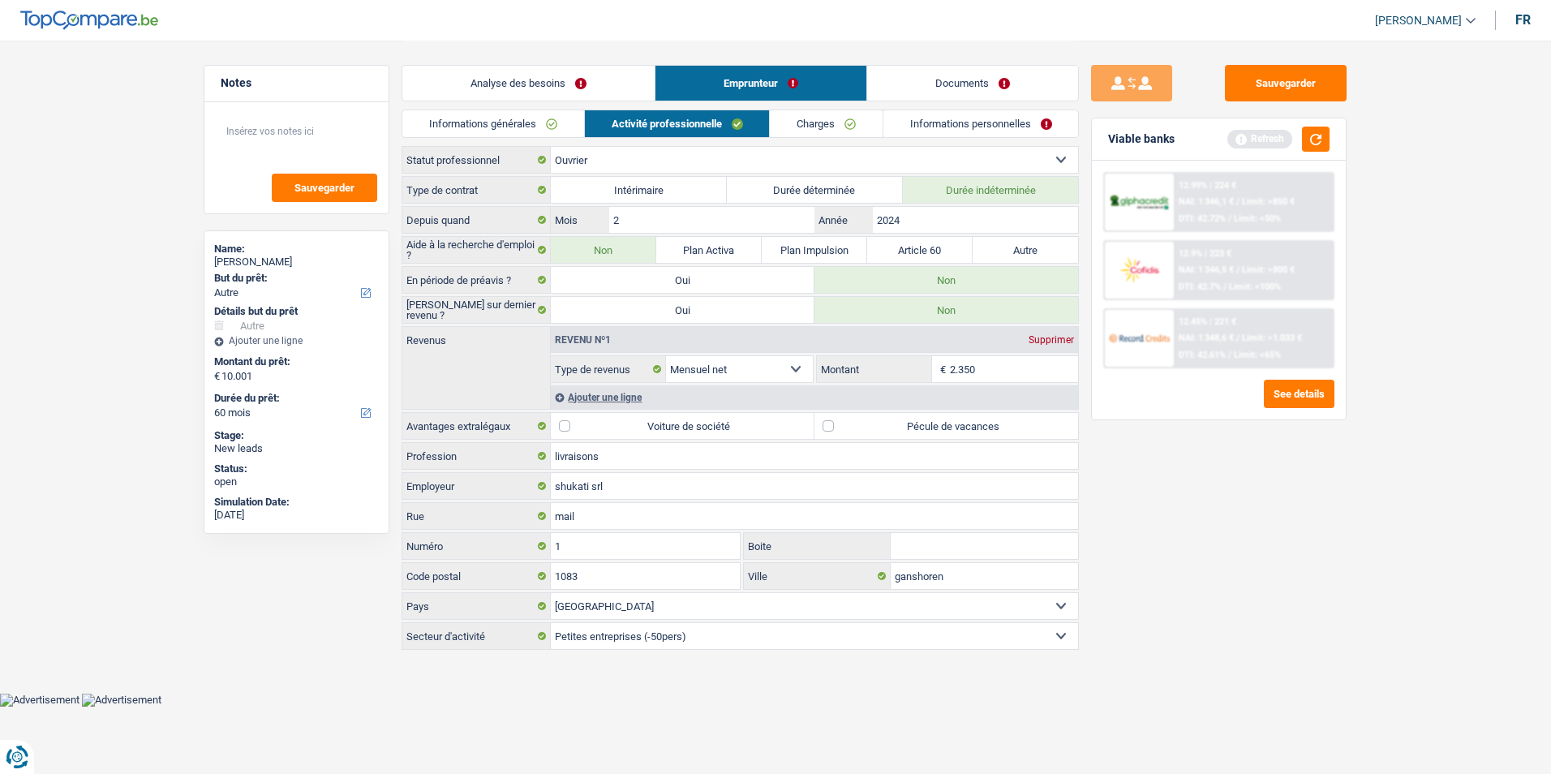
click at [547, 120] on link "Informations générales" at bounding box center [493, 123] width 182 height 27
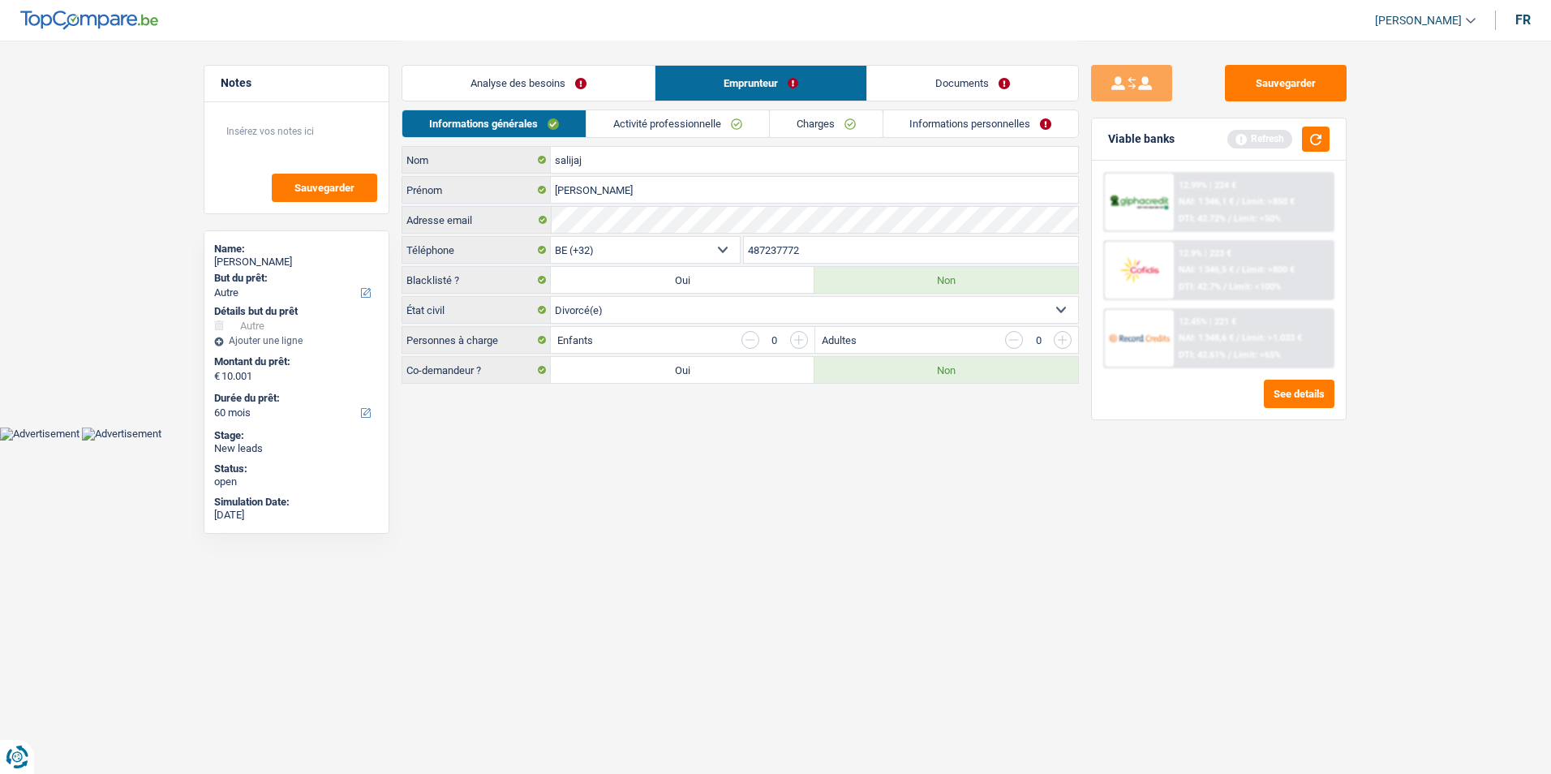
click at [704, 128] on link "Activité professionnelle" at bounding box center [677, 123] width 182 height 27
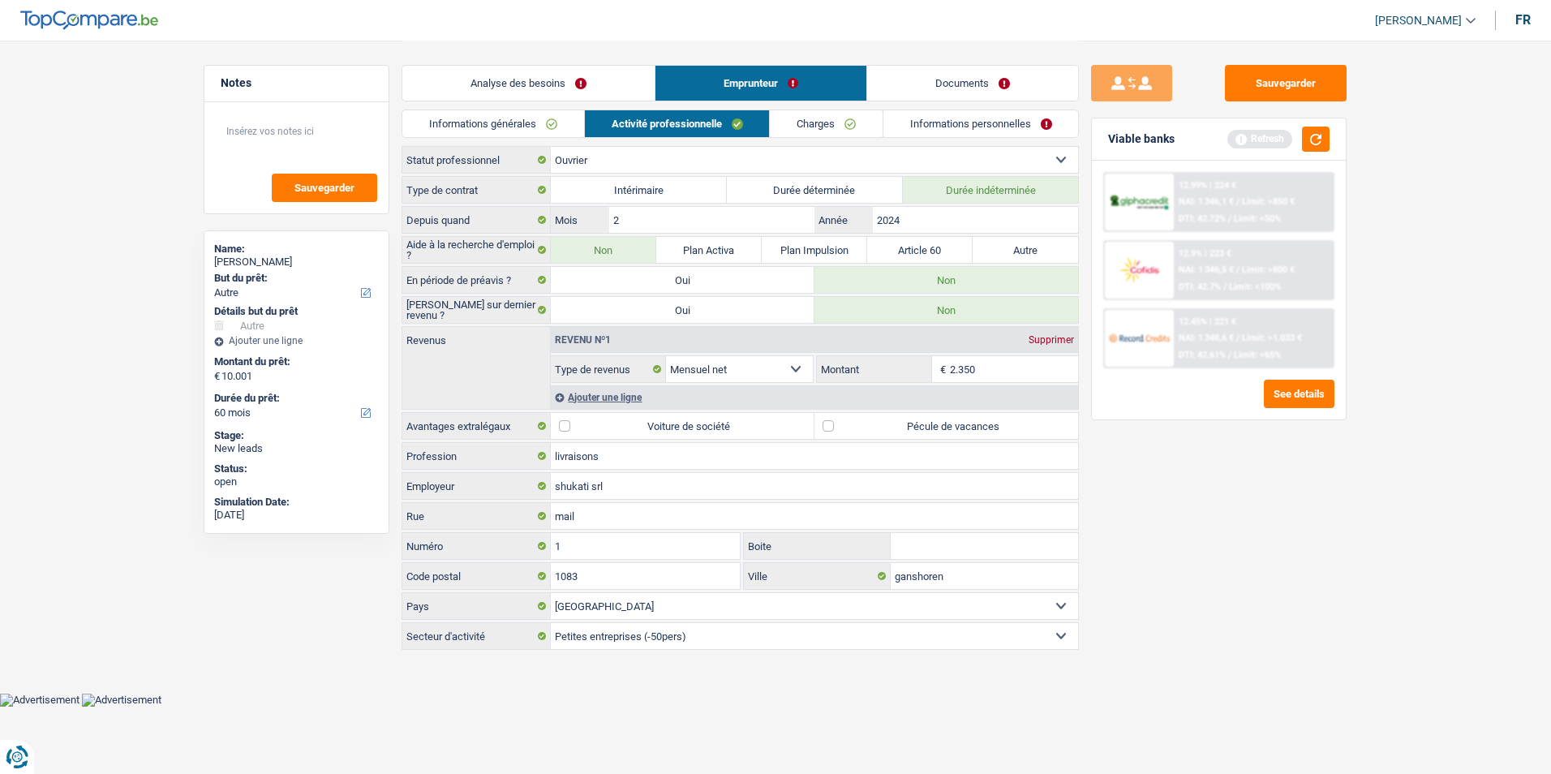
click at [827, 131] on link "Charges" at bounding box center [826, 123] width 113 height 27
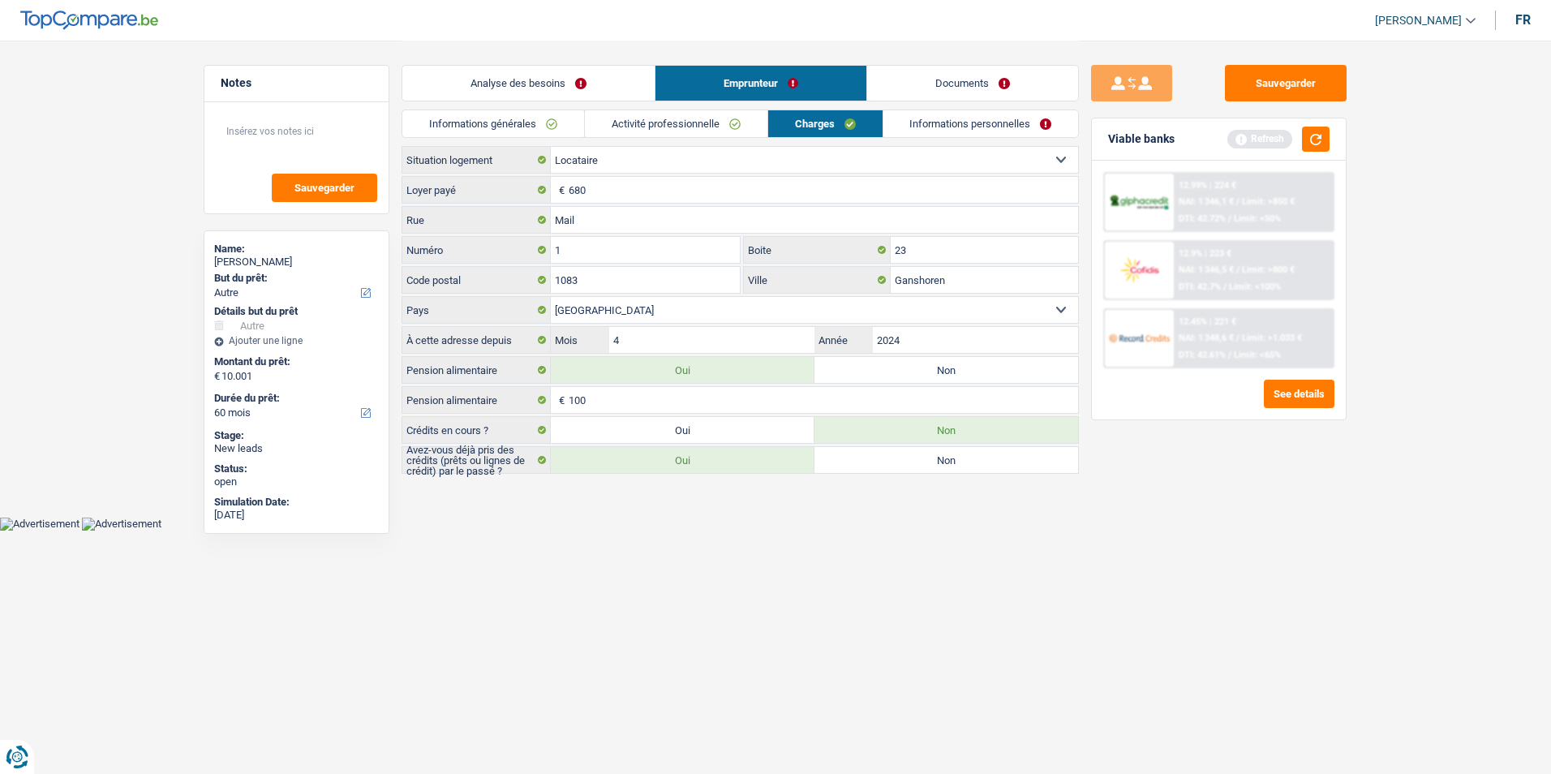
click at [924, 121] on link "Informations personnelles" at bounding box center [980, 123] width 195 height 27
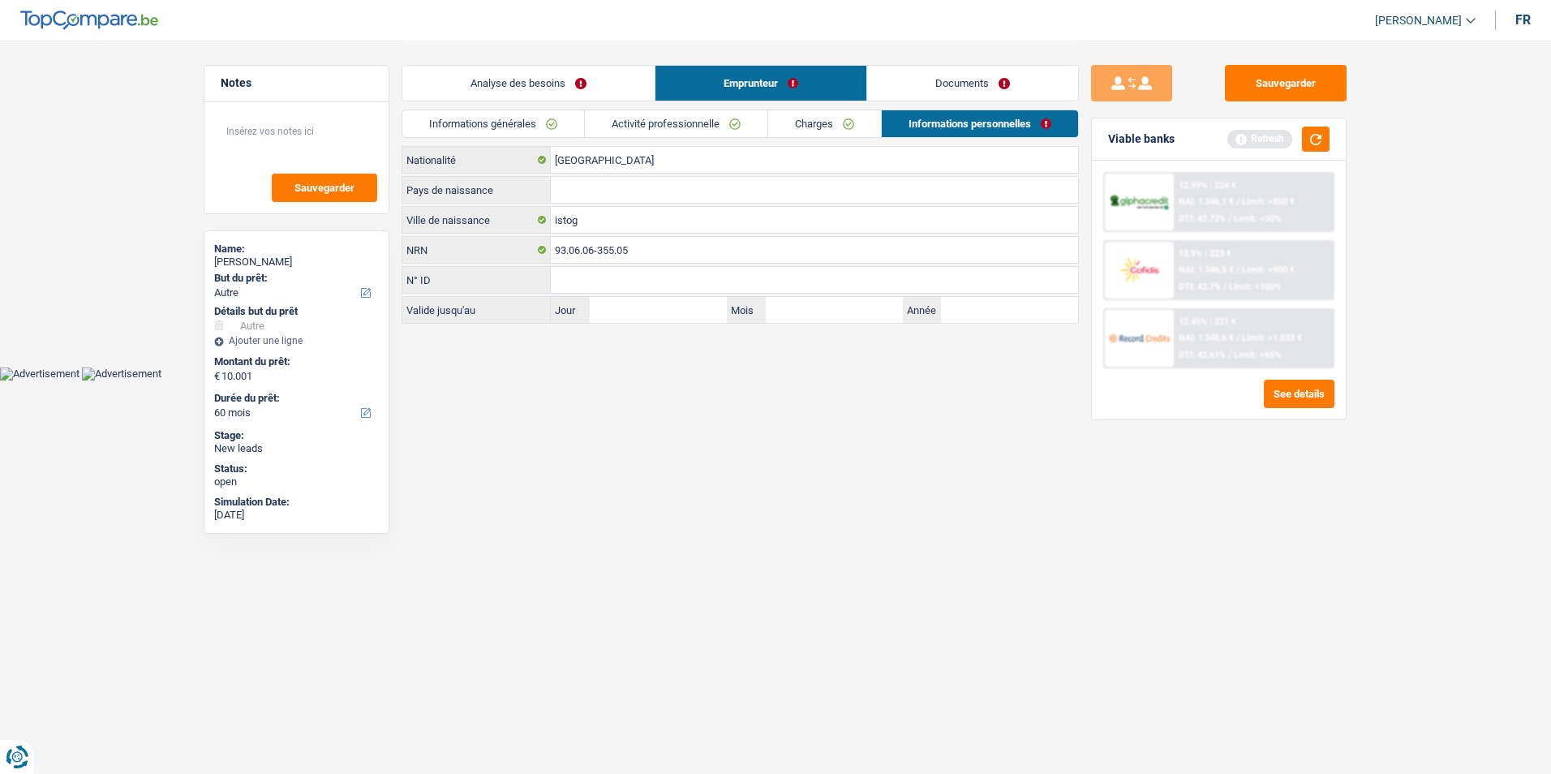
click at [861, 124] on link "Charges" at bounding box center [824, 123] width 113 height 27
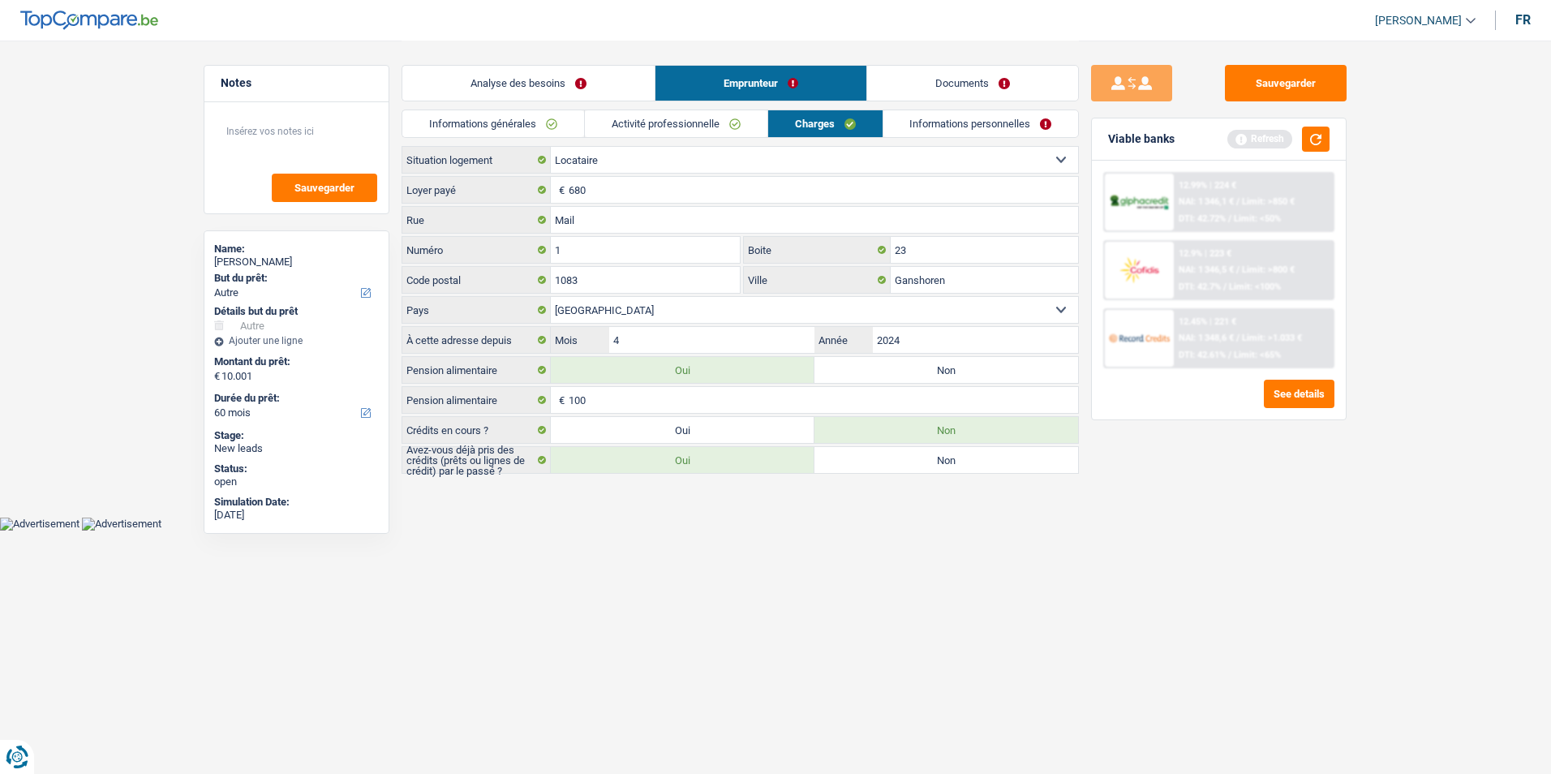
click at [915, 125] on link "Informations personnelles" at bounding box center [980, 123] width 195 height 27
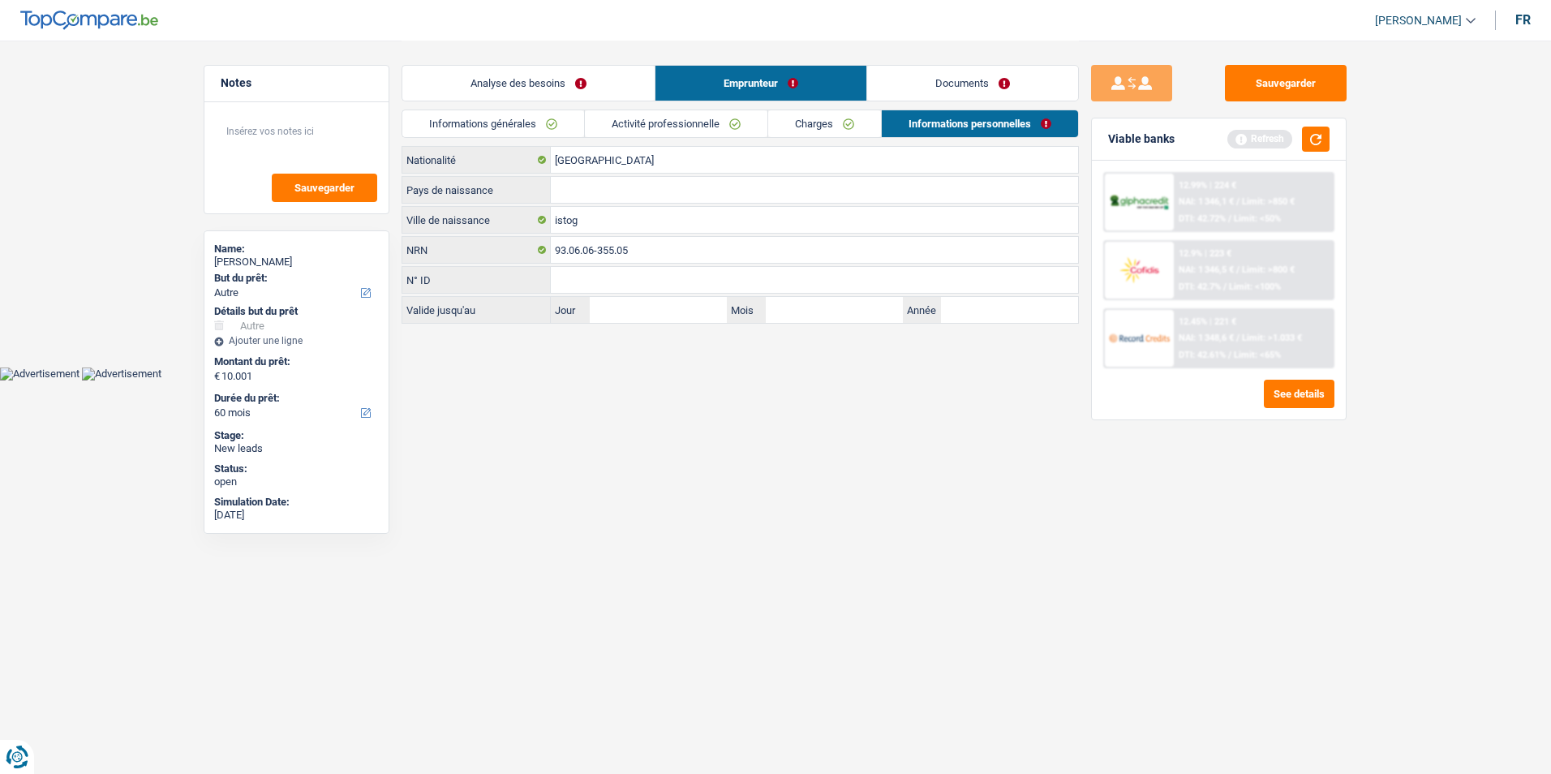
click at [852, 128] on link "Charges" at bounding box center [824, 123] width 113 height 27
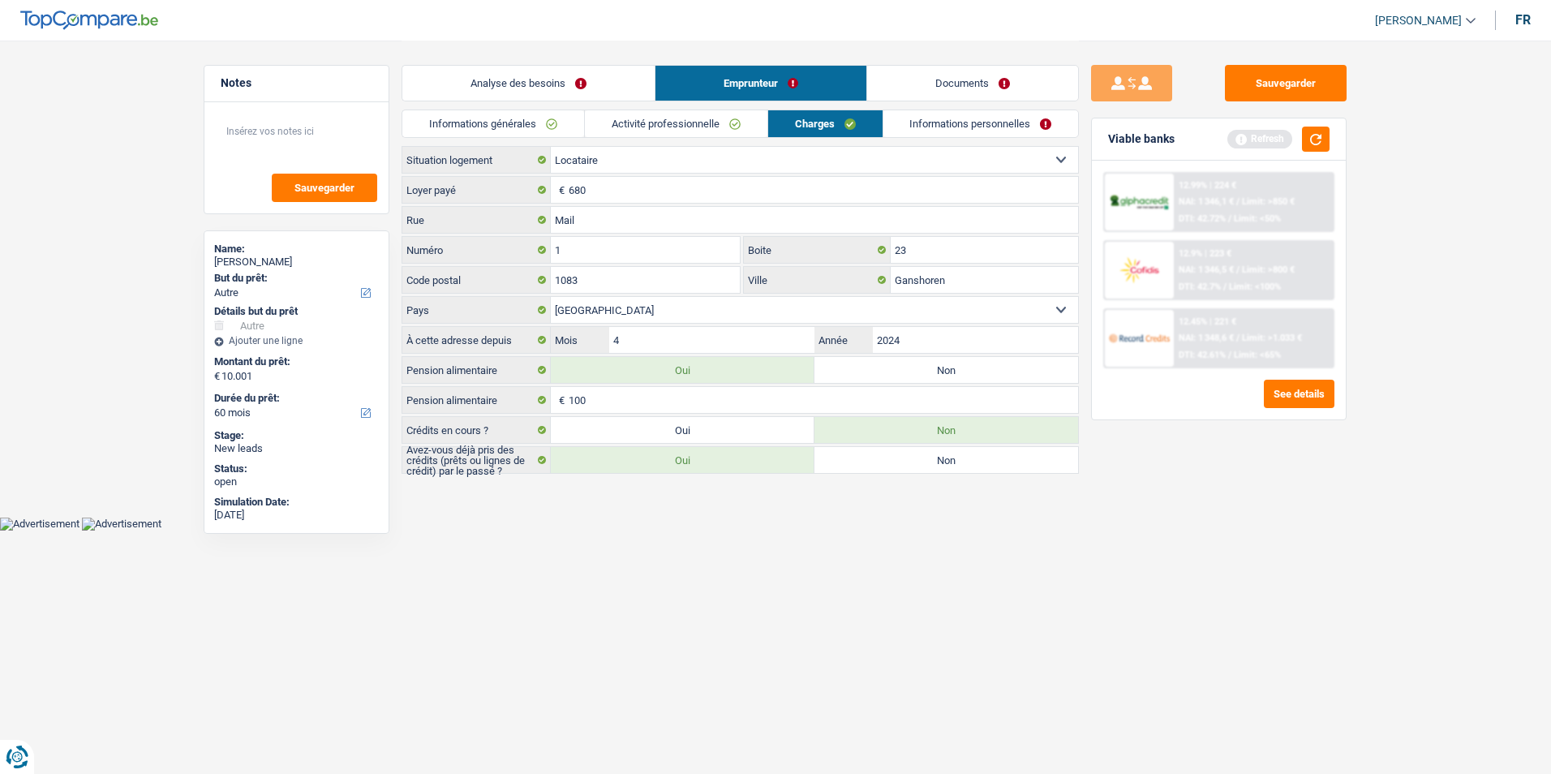
click at [715, 125] on link "Activité professionnelle" at bounding box center [676, 123] width 182 height 27
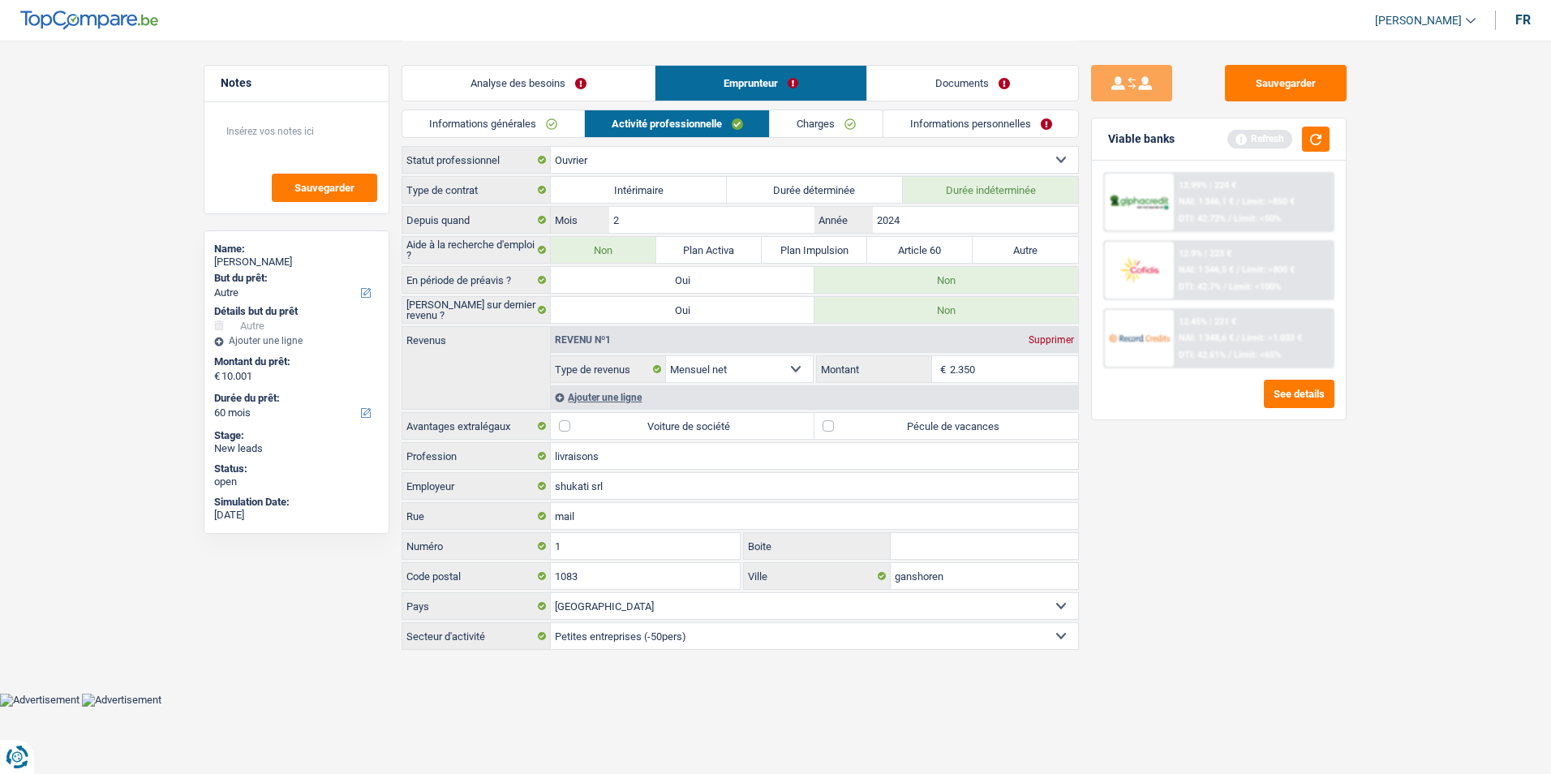
click at [820, 127] on link "Charges" at bounding box center [826, 123] width 113 height 27
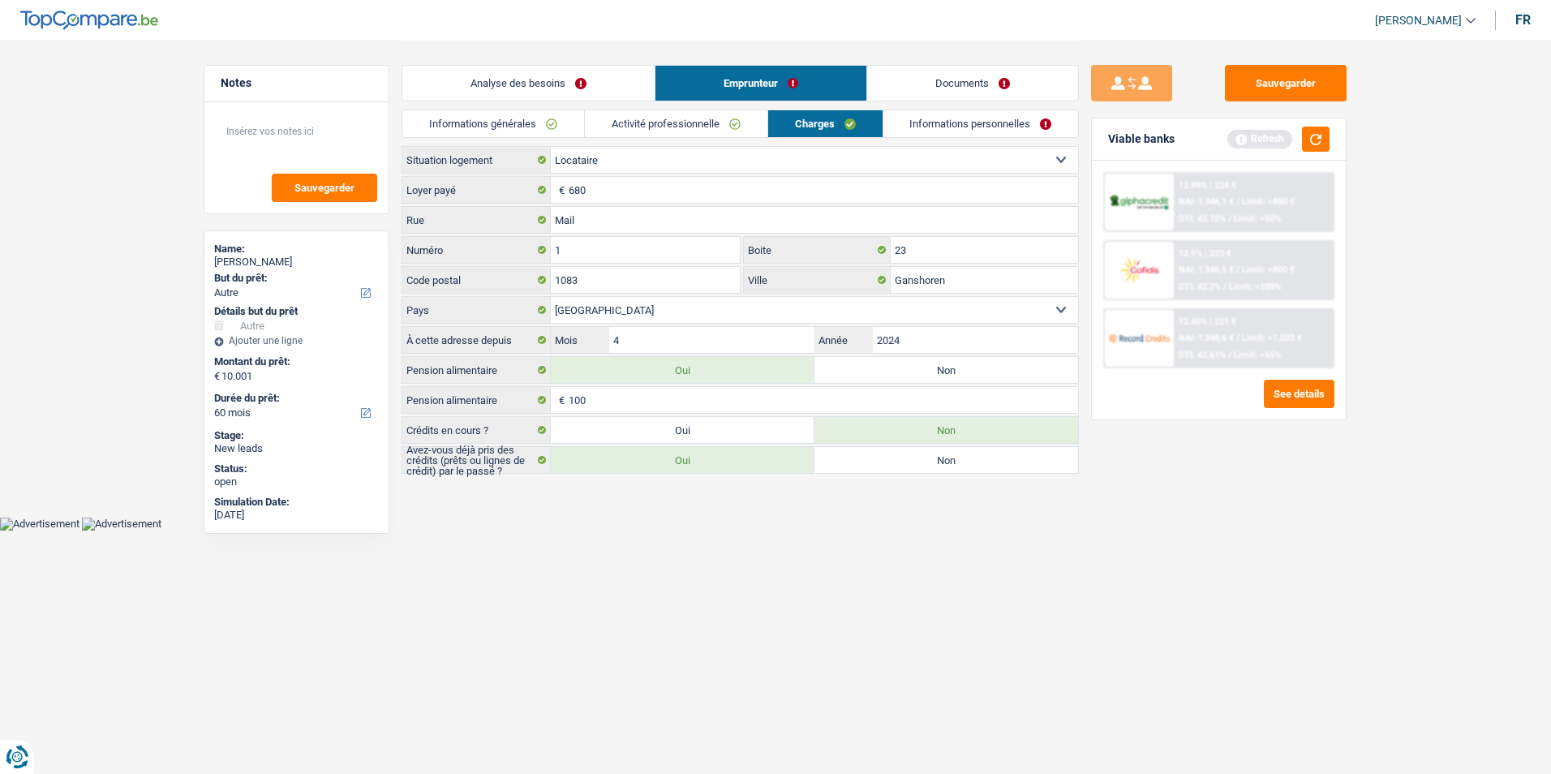
click at [948, 126] on link "Informations personnelles" at bounding box center [980, 123] width 195 height 27
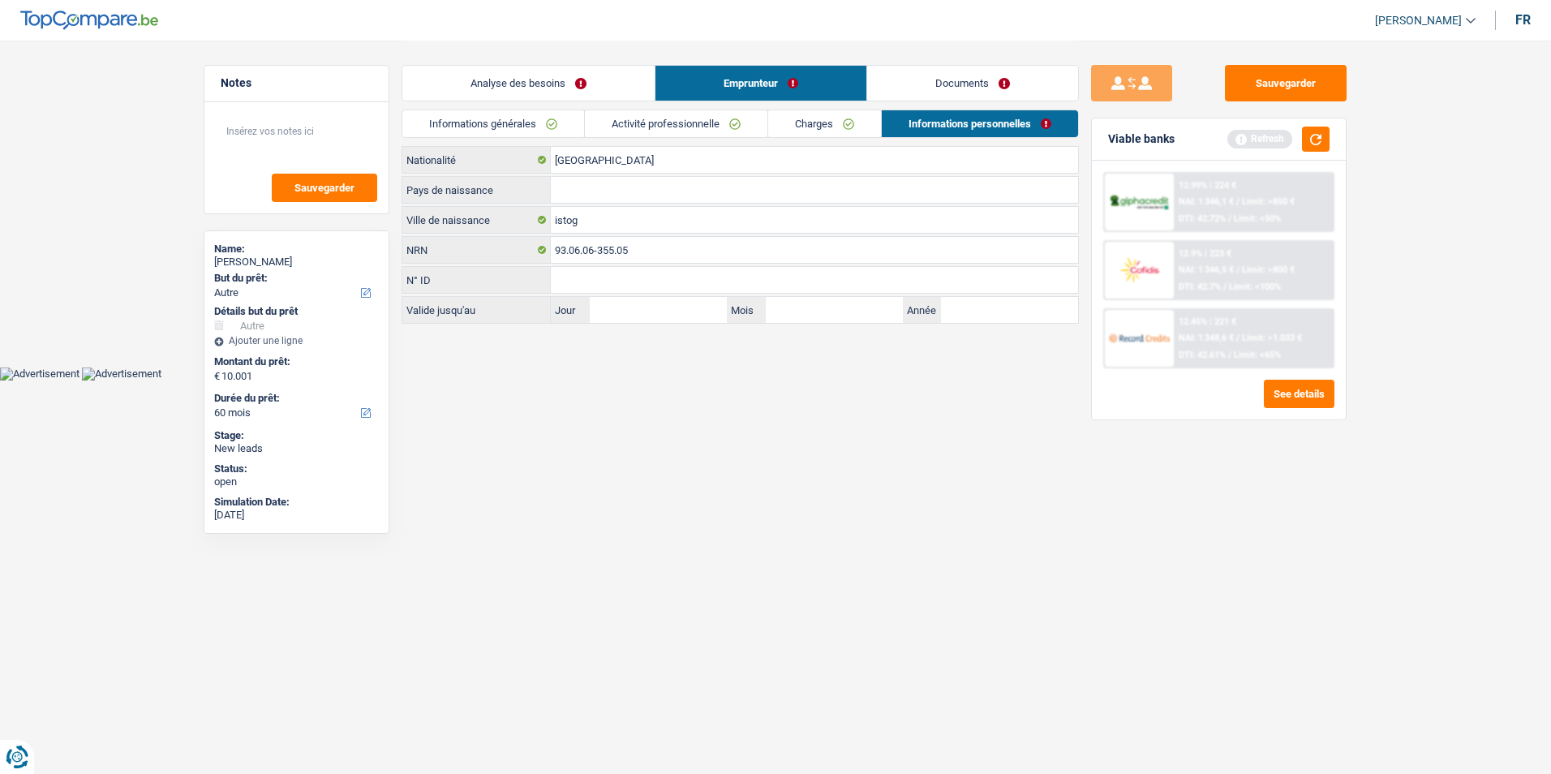
click at [826, 127] on link "Charges" at bounding box center [824, 123] width 113 height 27
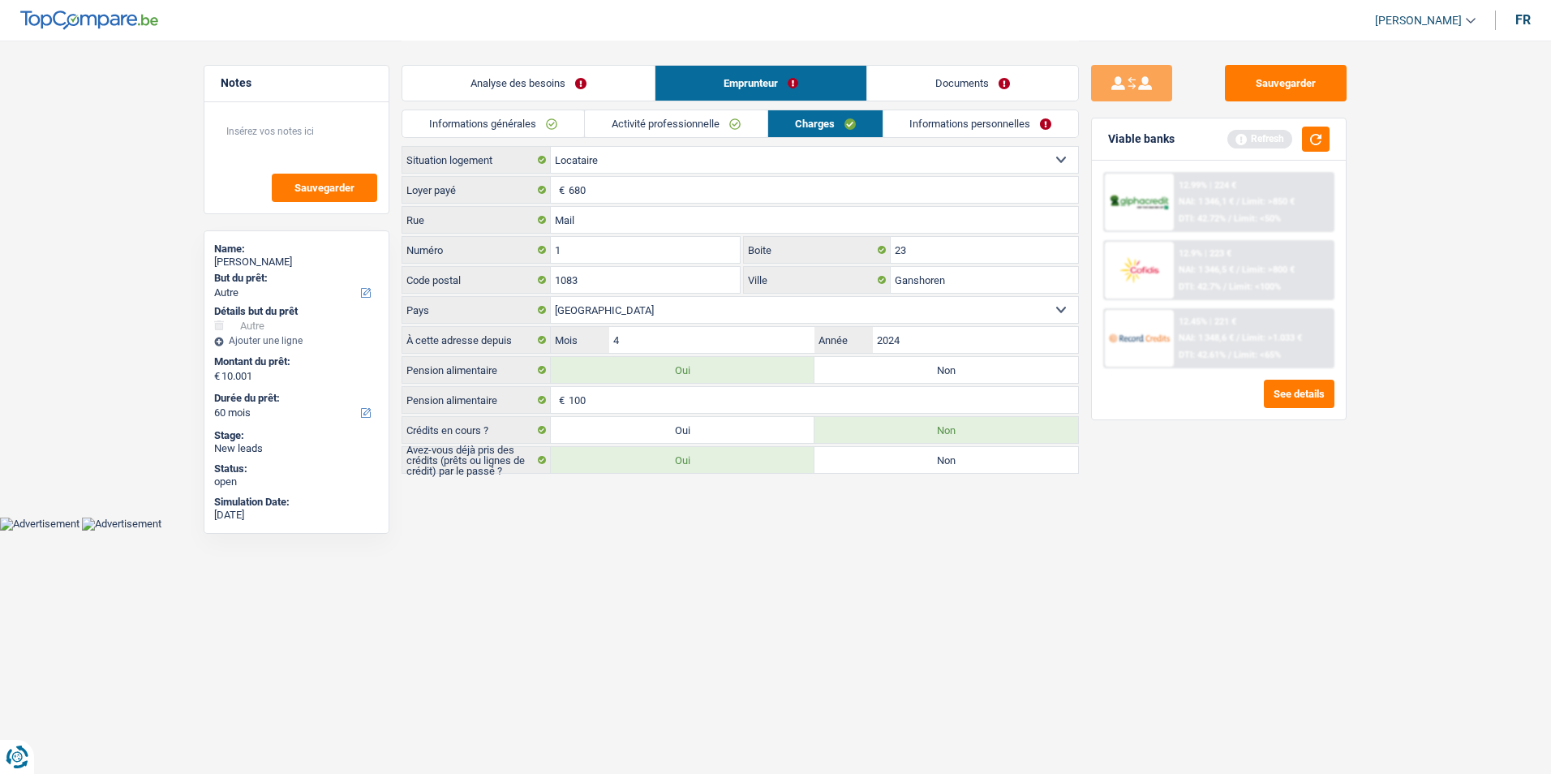
click at [696, 121] on link "Activité professionnelle" at bounding box center [676, 123] width 182 height 27
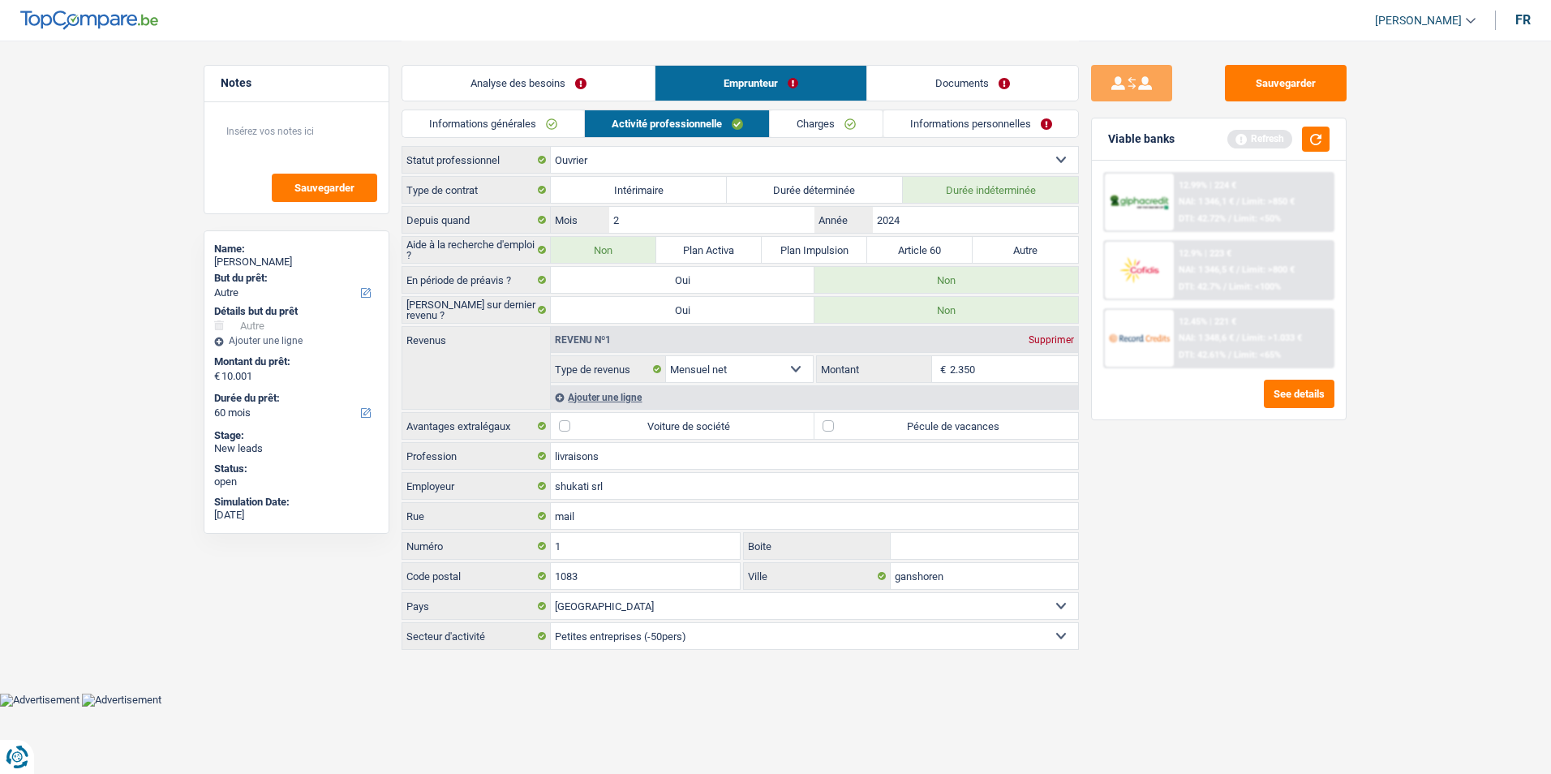
click at [568, 123] on link "Informations générales" at bounding box center [493, 123] width 182 height 27
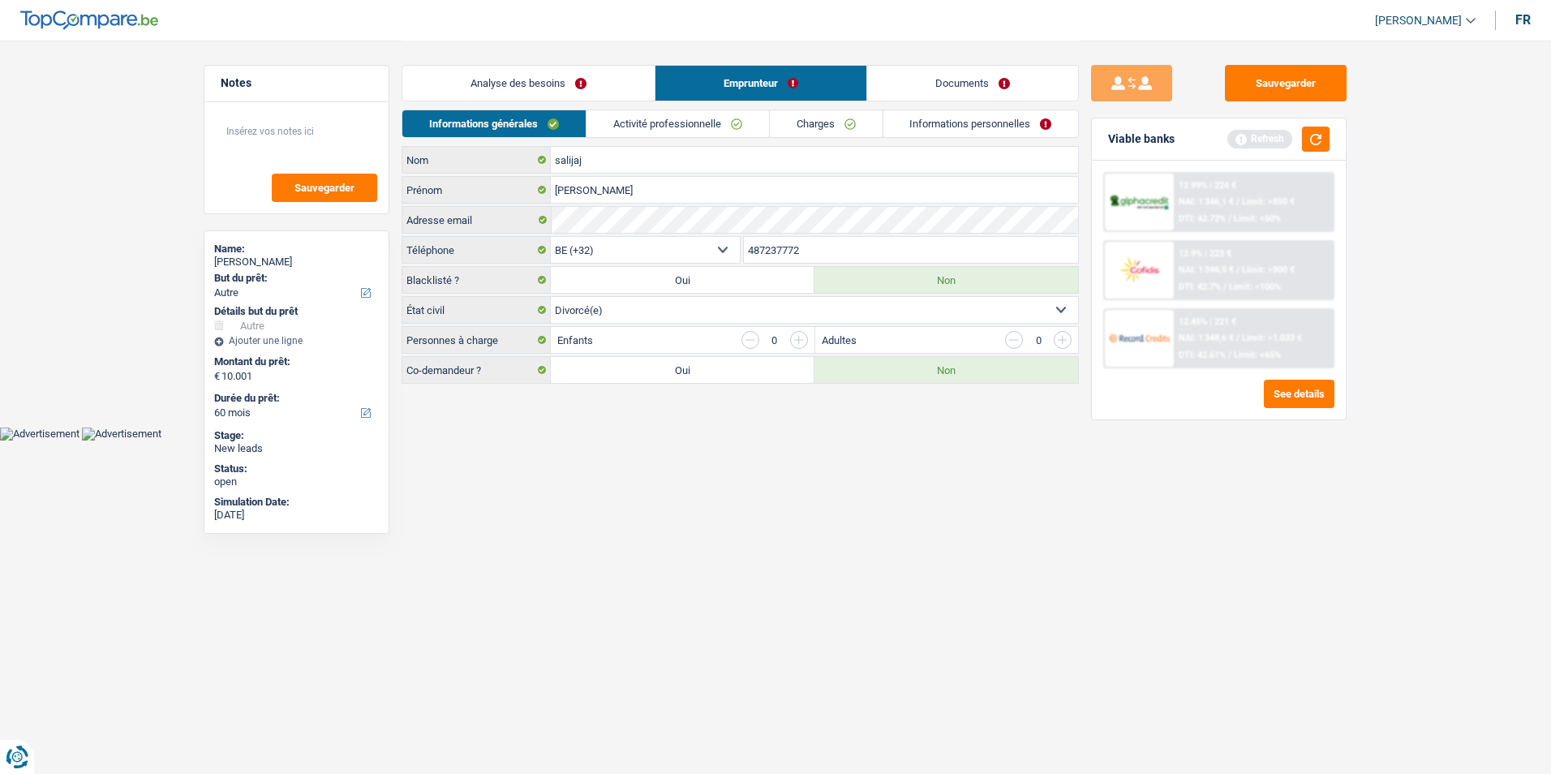
click at [660, 124] on link "Activité professionnelle" at bounding box center [677, 123] width 182 height 27
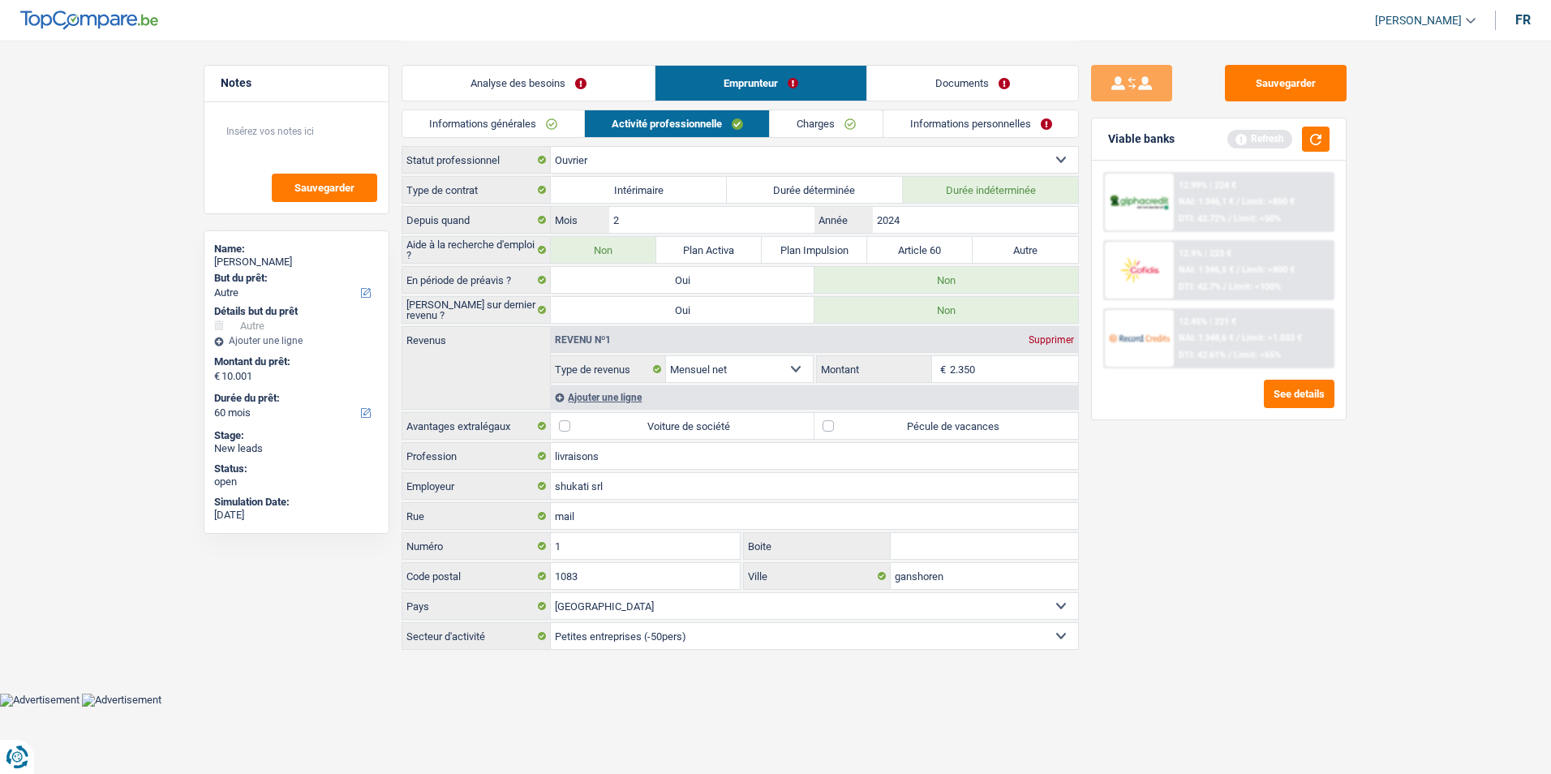
click at [832, 123] on link "Charges" at bounding box center [826, 123] width 113 height 27
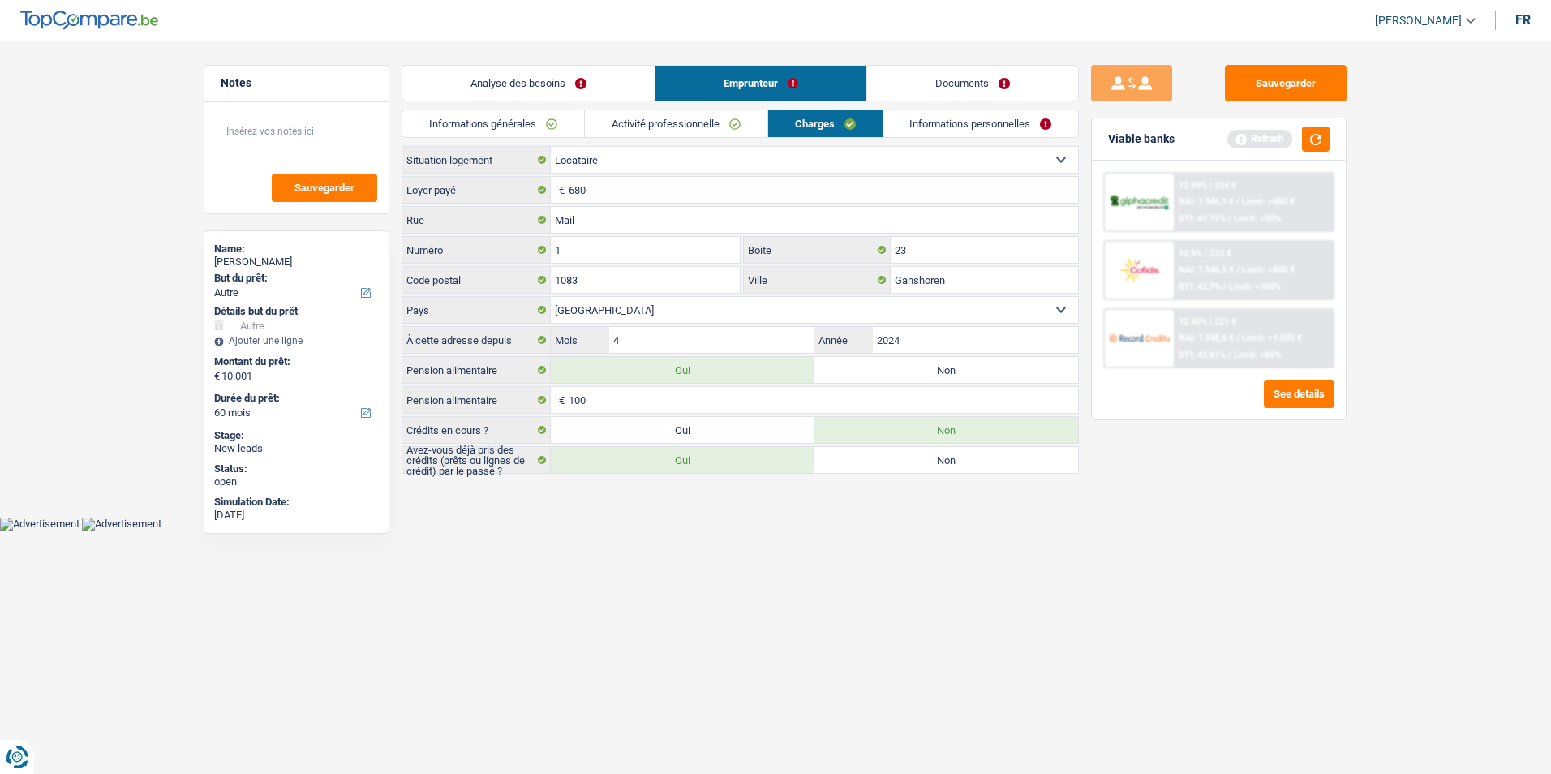
click at [916, 118] on link "Informations personnelles" at bounding box center [980, 123] width 195 height 27
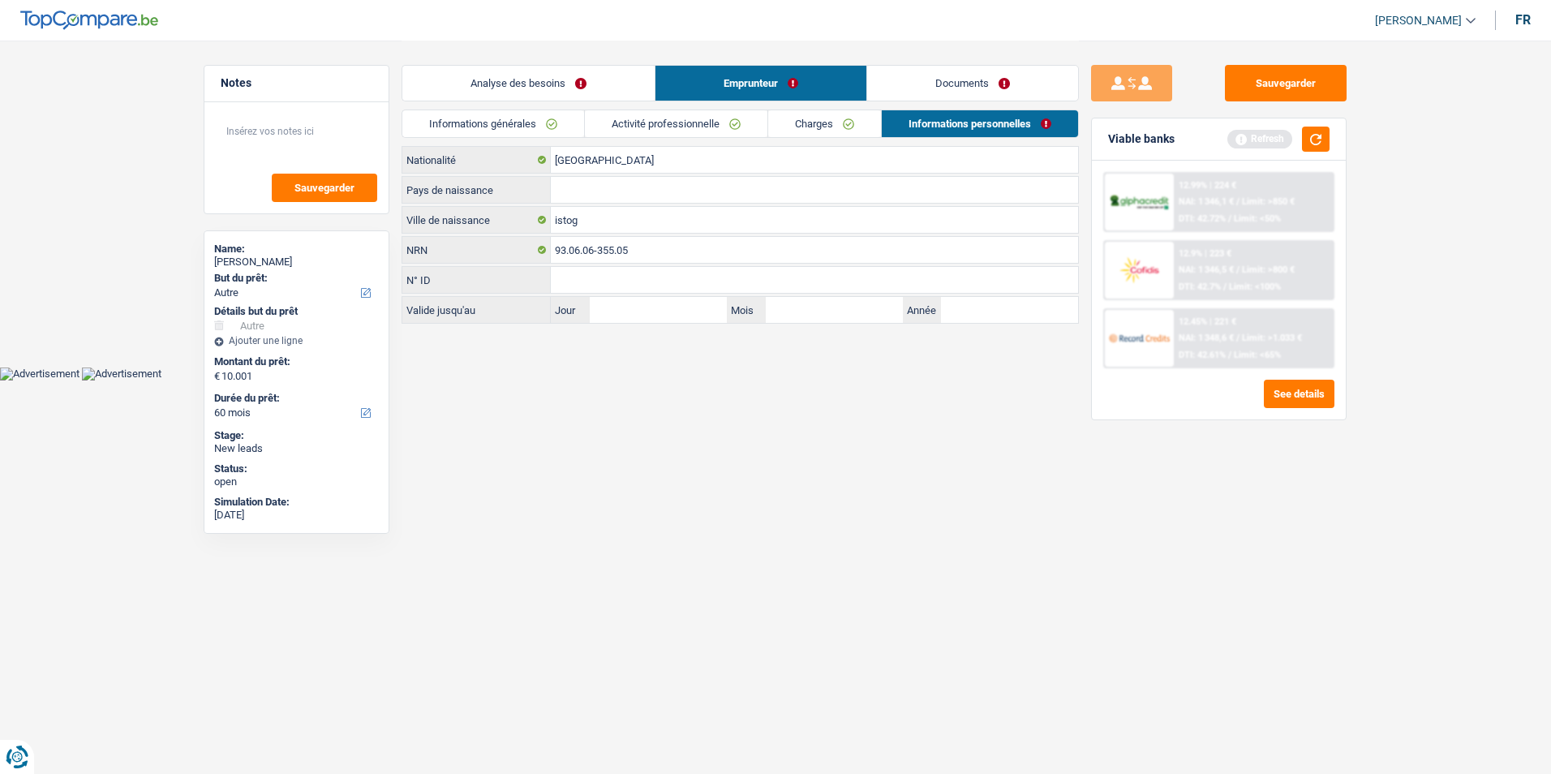
click at [704, 133] on link "Activité professionnelle" at bounding box center [676, 123] width 182 height 27
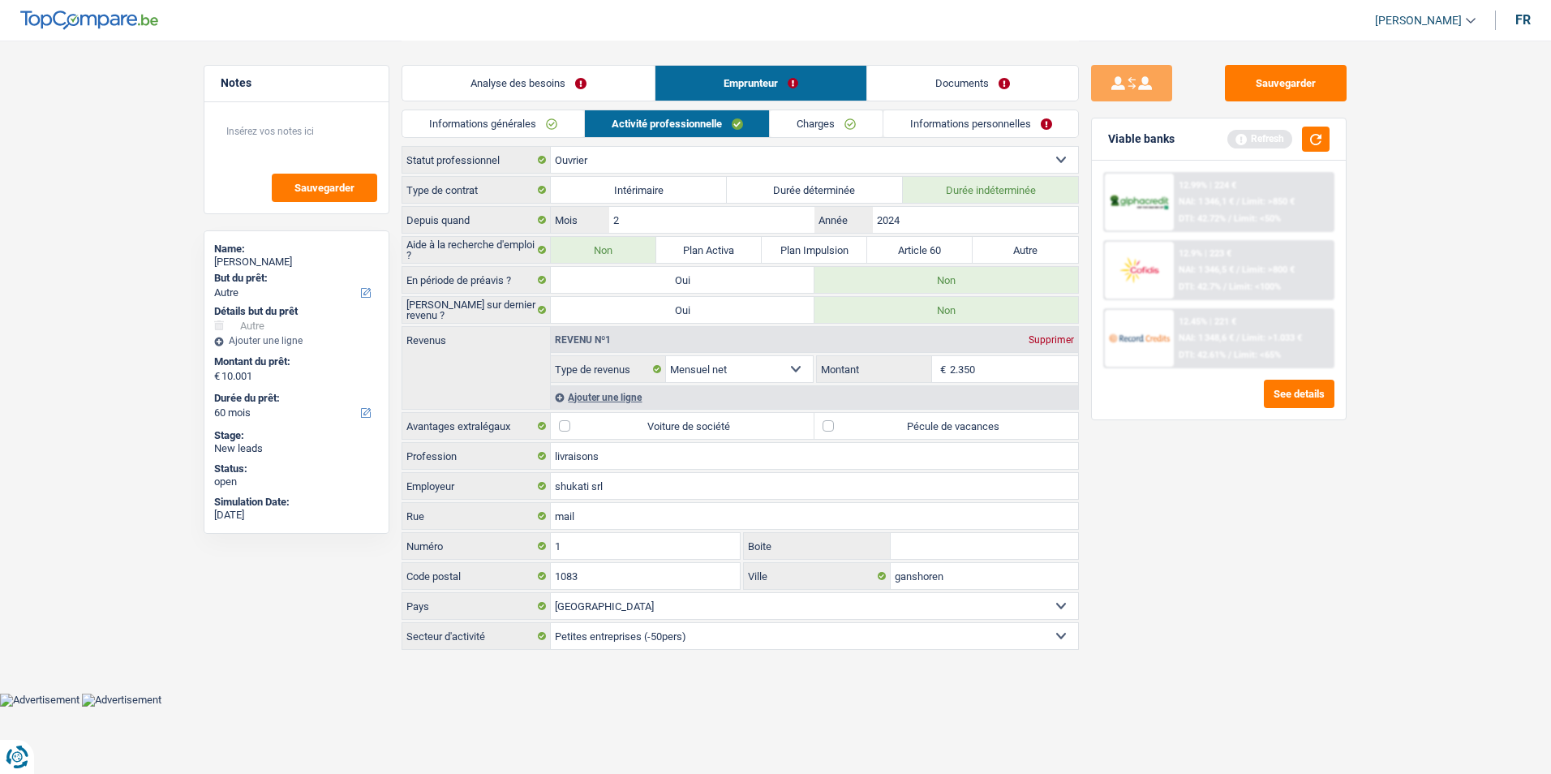
click at [820, 125] on link "Charges" at bounding box center [826, 123] width 113 height 27
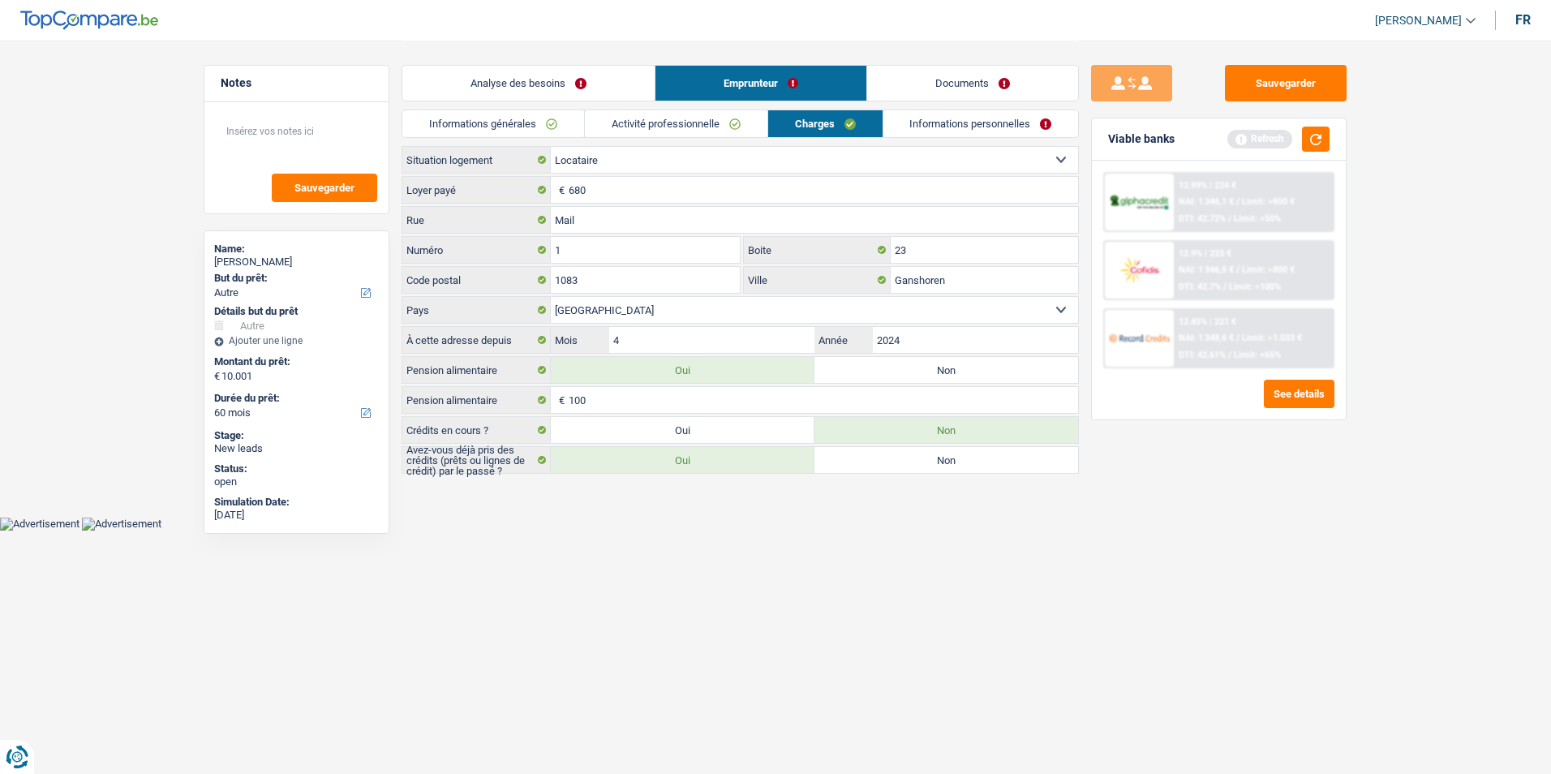
click at [923, 127] on link "Informations personnelles" at bounding box center [980, 123] width 195 height 27
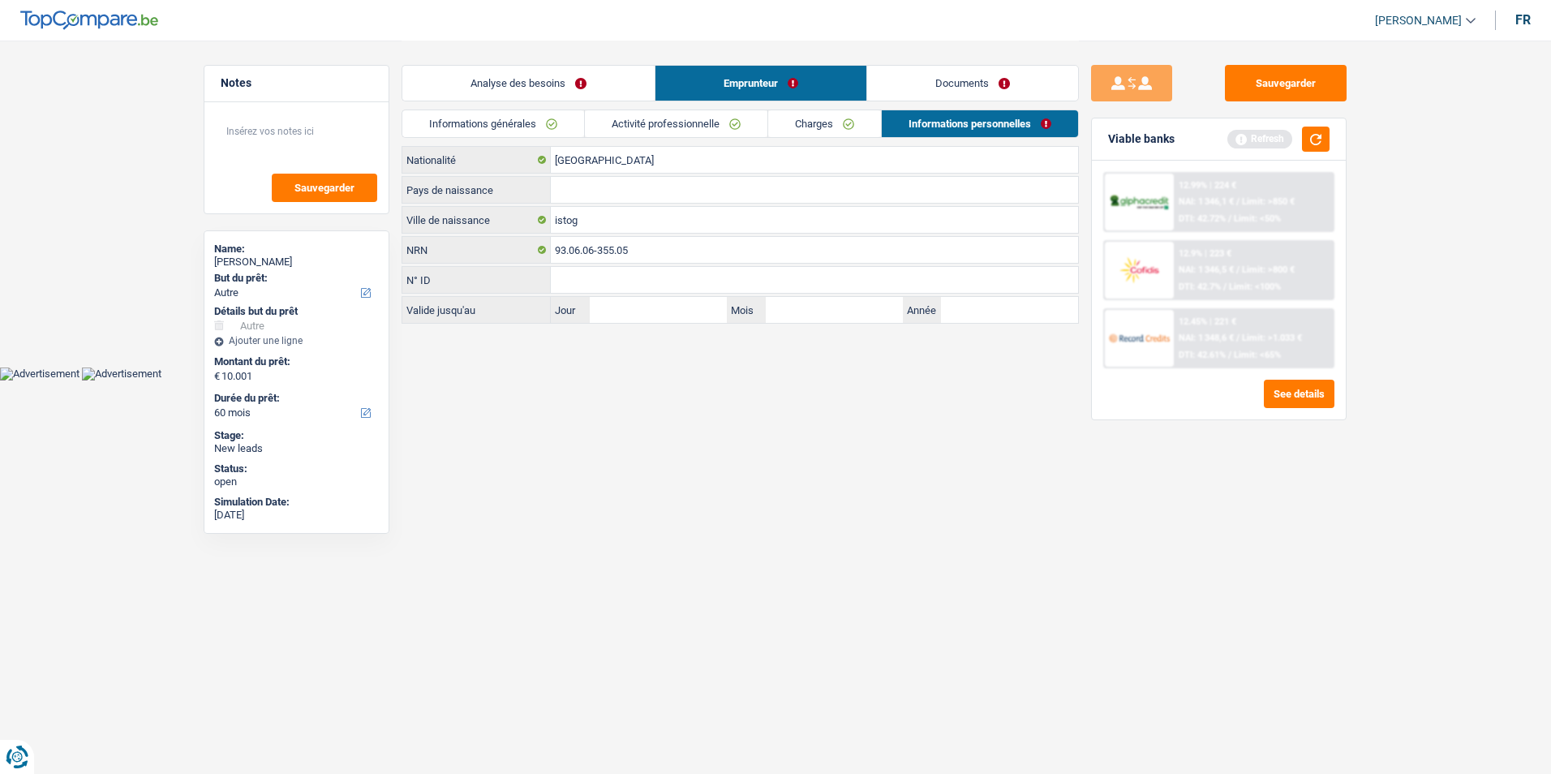
click at [807, 126] on link "Charges" at bounding box center [824, 123] width 113 height 27
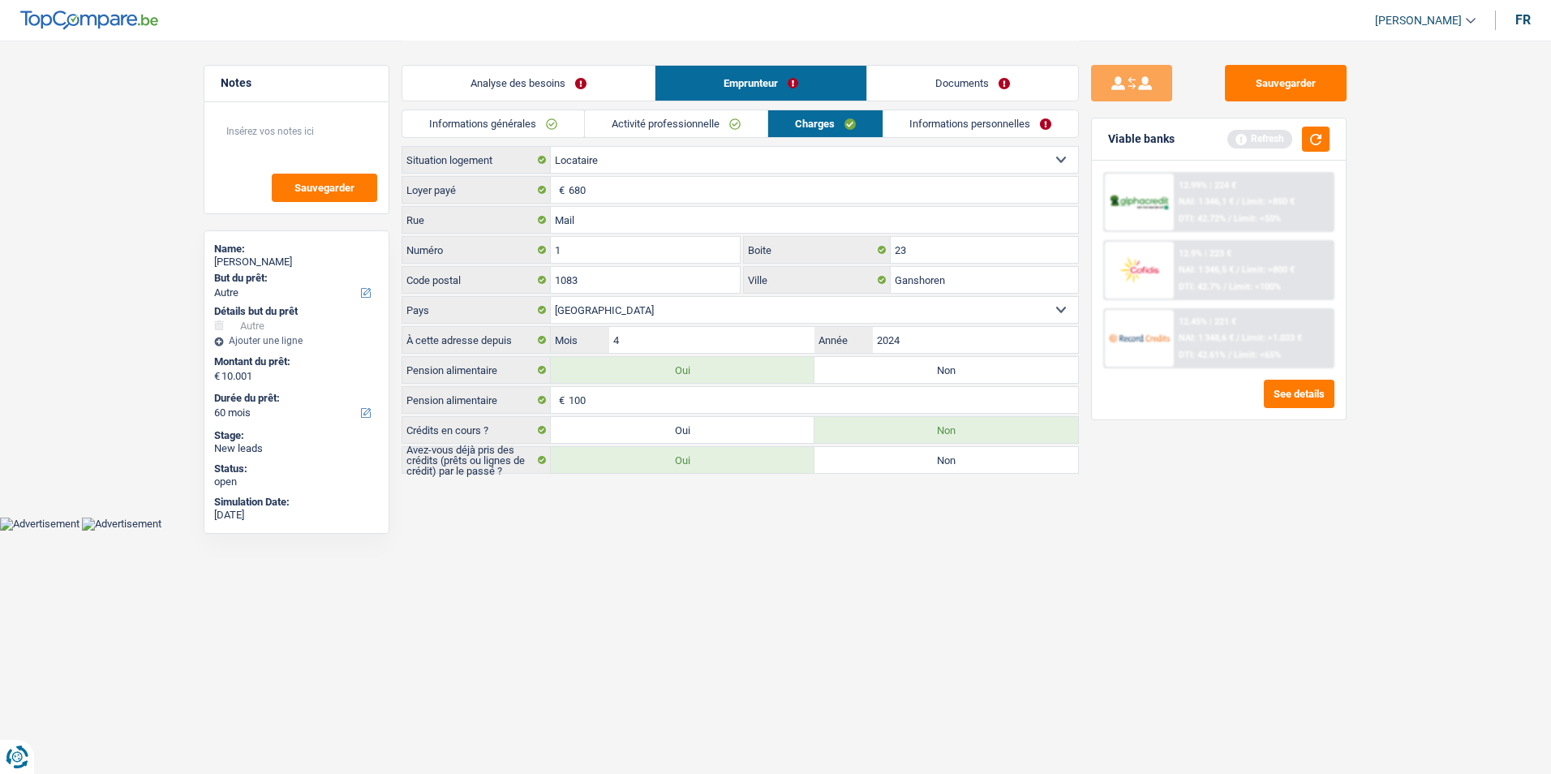
click at [693, 123] on link "Activité professionnelle" at bounding box center [676, 123] width 182 height 27
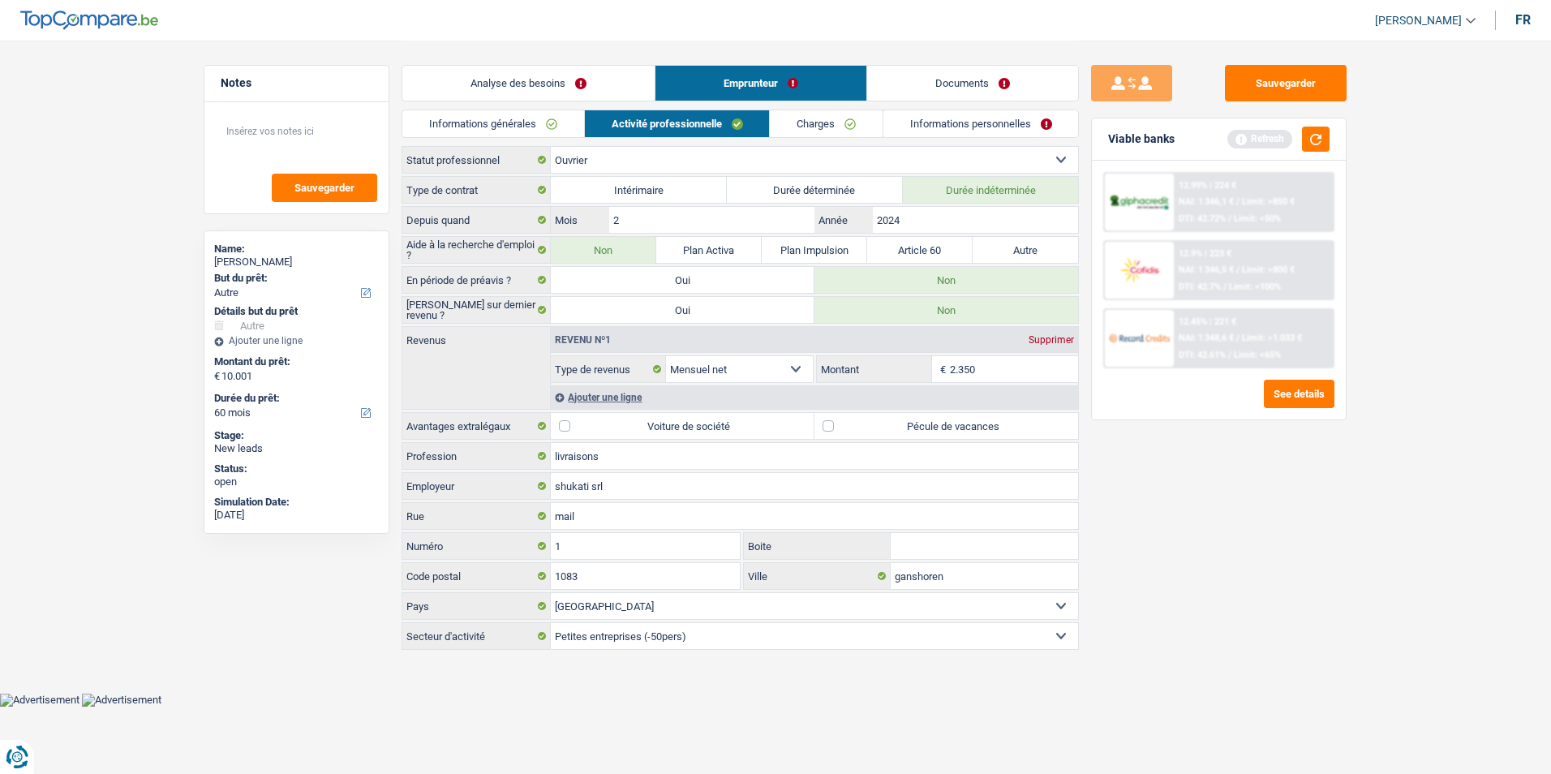
click at [792, 129] on link "Charges" at bounding box center [826, 123] width 113 height 27
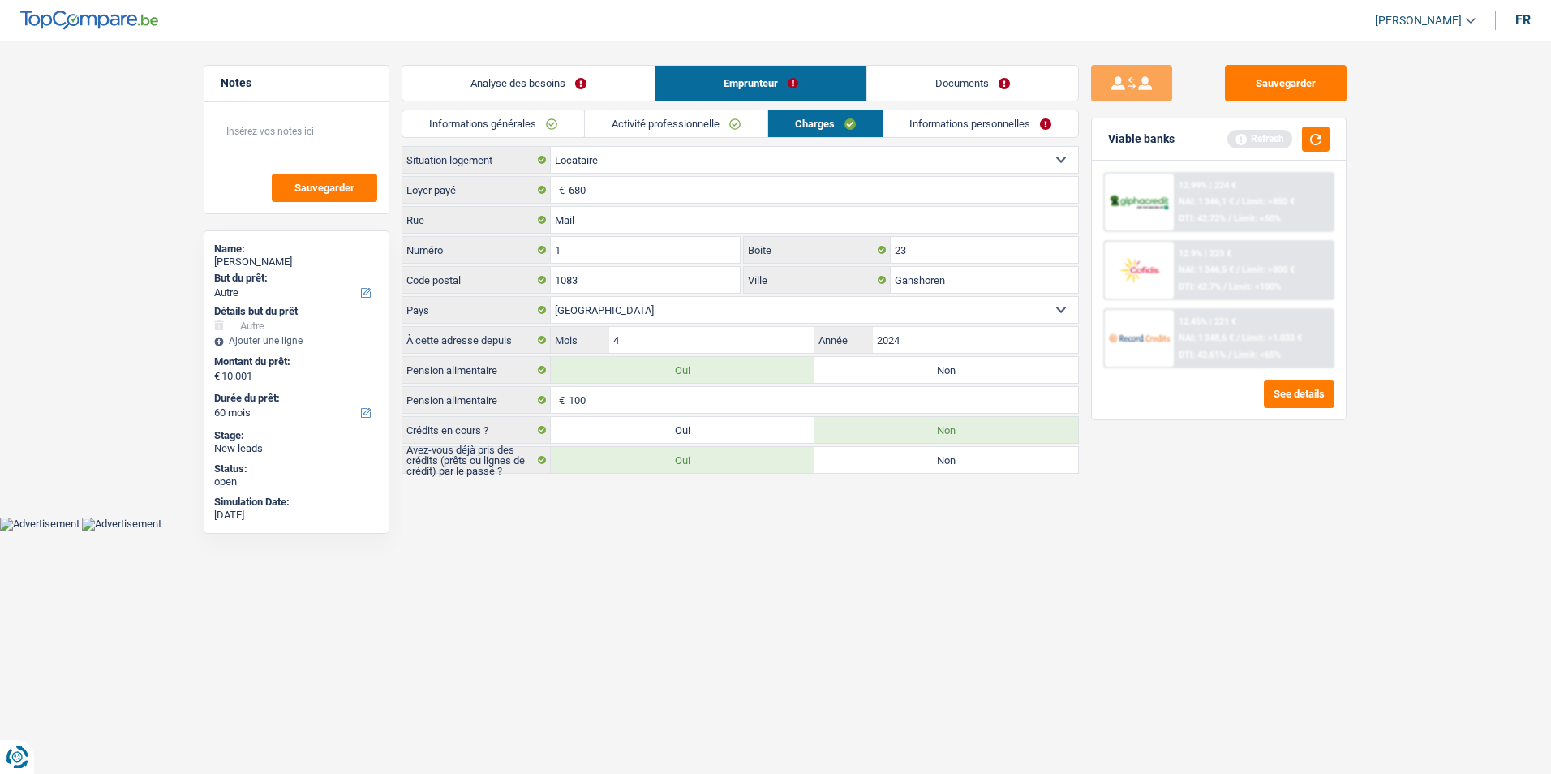
click at [921, 126] on link "Informations personnelles" at bounding box center [980, 123] width 195 height 27
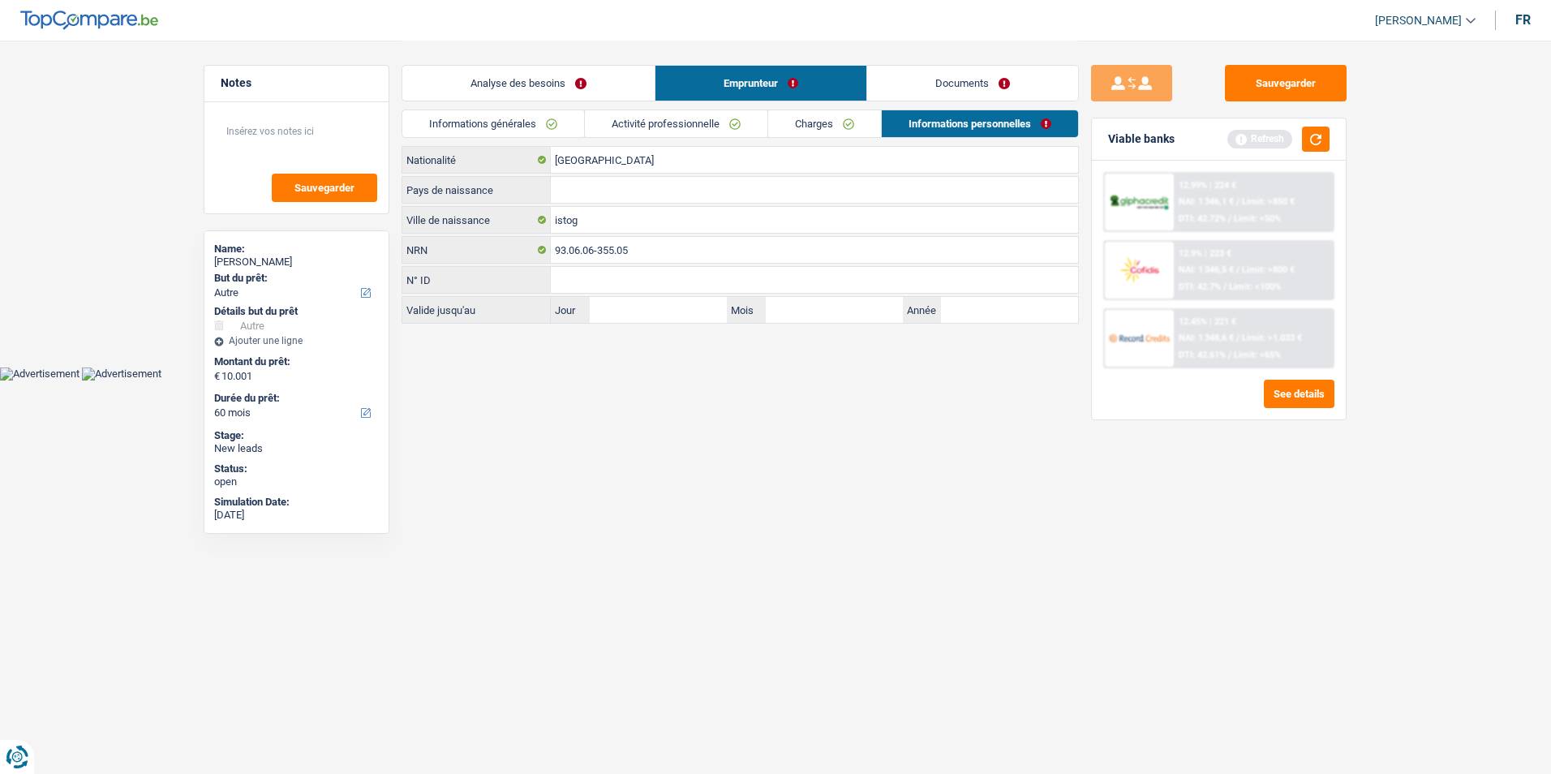
drag, startPoint x: 737, startPoint y: 125, endPoint x: 779, endPoint y: 121, distance: 42.4
click at [740, 124] on link "Activité professionnelle" at bounding box center [676, 123] width 182 height 27
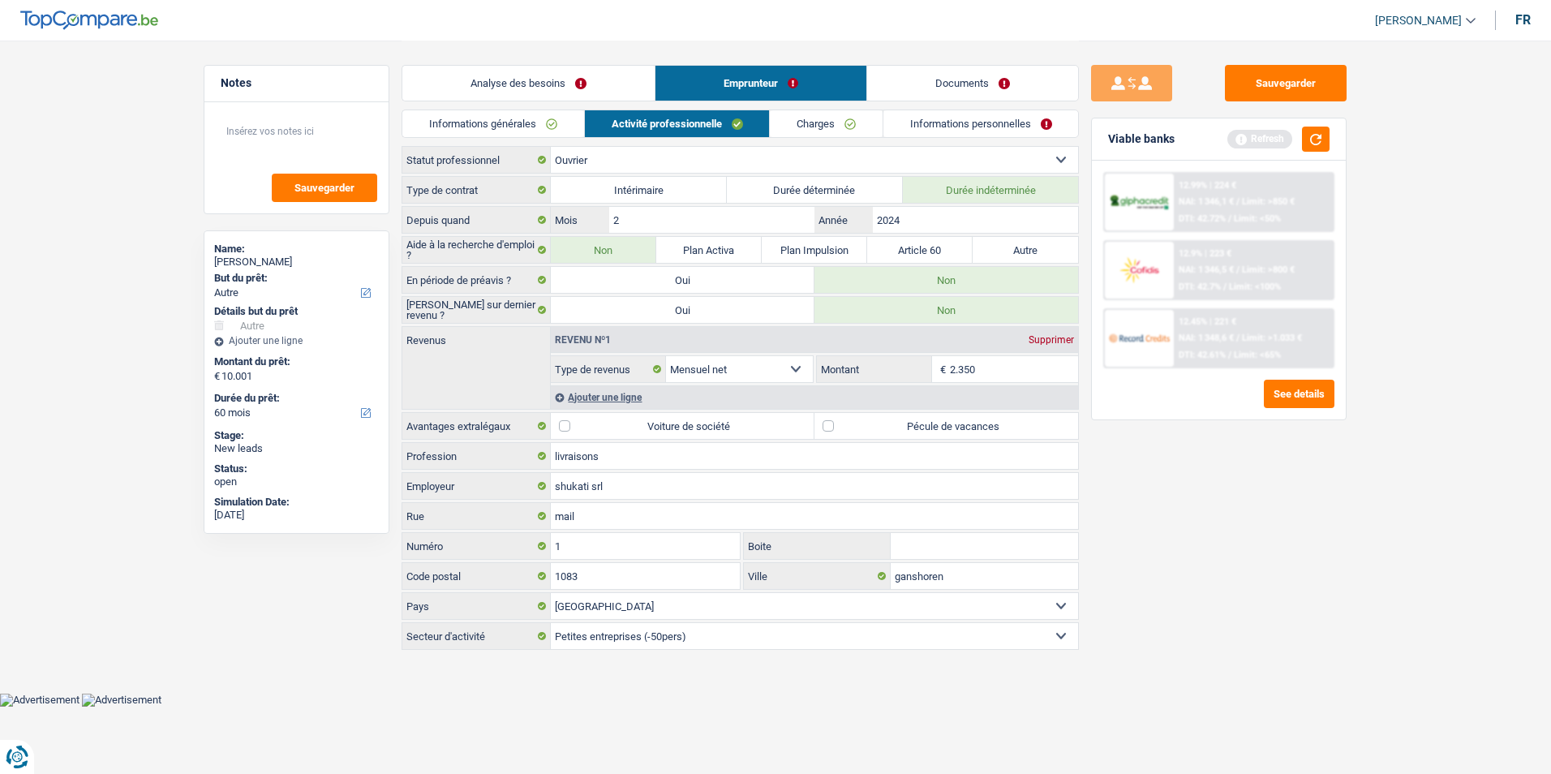
click at [796, 122] on link "Charges" at bounding box center [826, 123] width 113 height 27
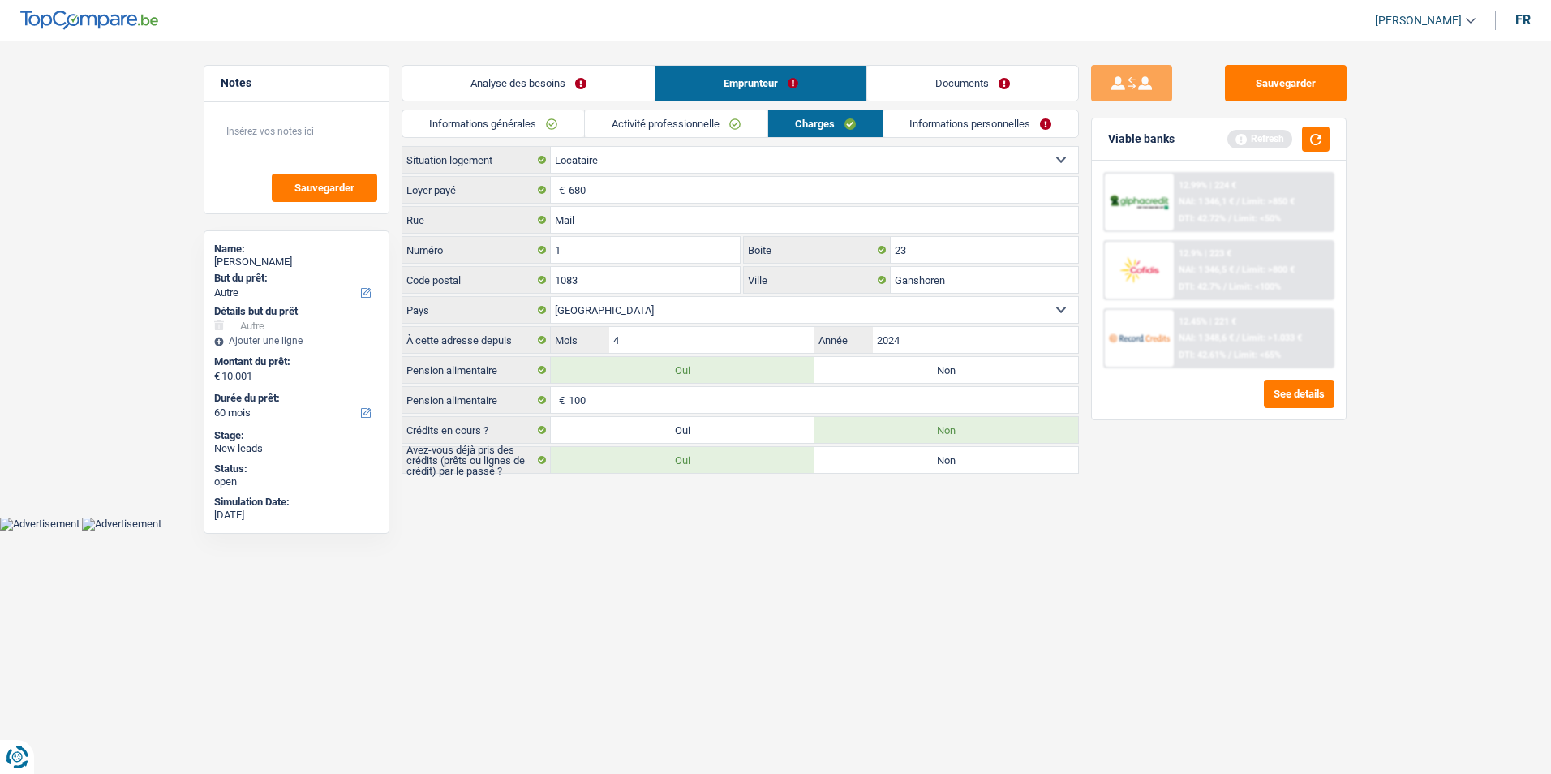
click at [905, 122] on link "Informations personnelles" at bounding box center [980, 123] width 195 height 27
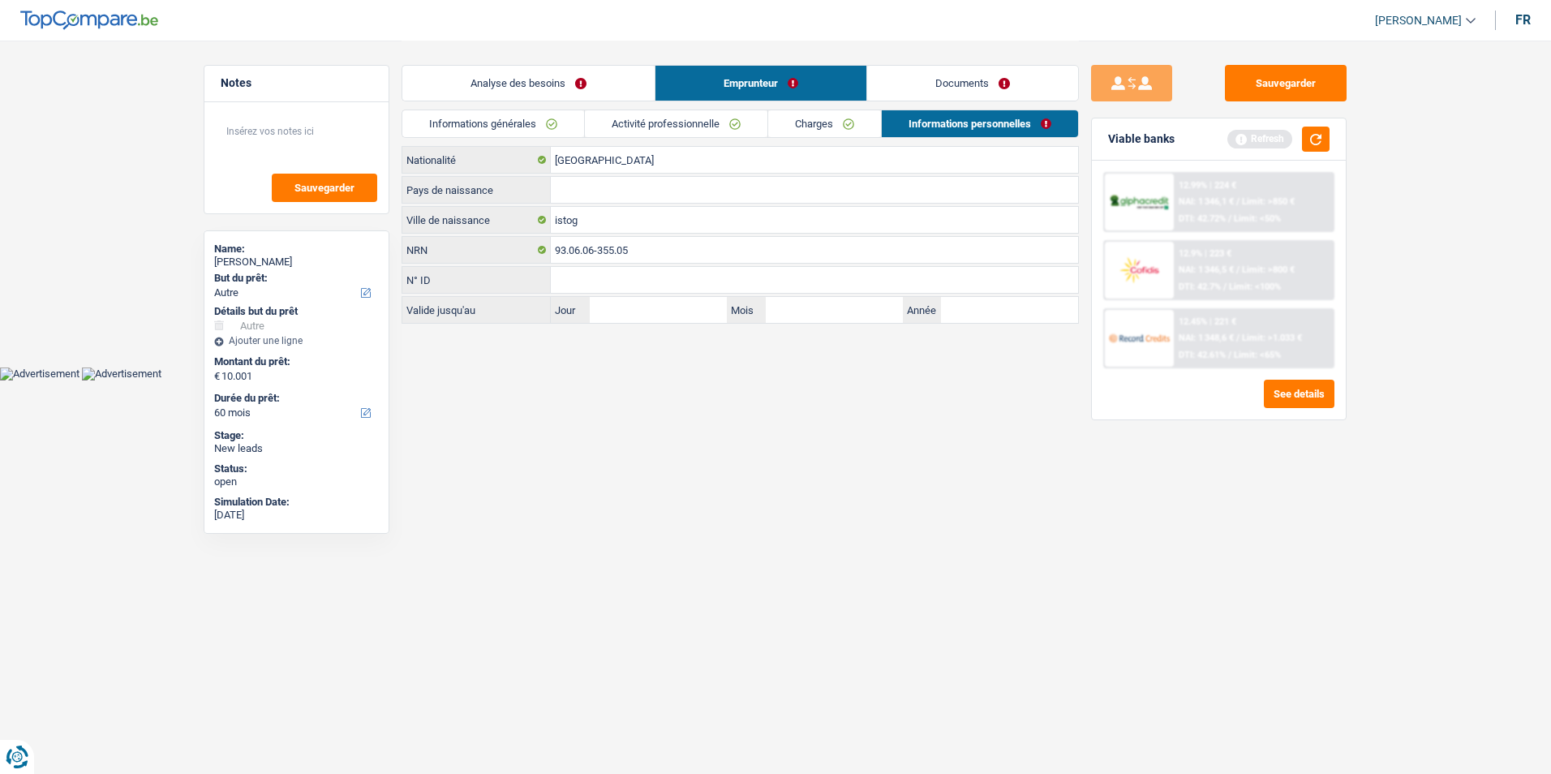
click at [843, 127] on link "Charges" at bounding box center [824, 123] width 113 height 27
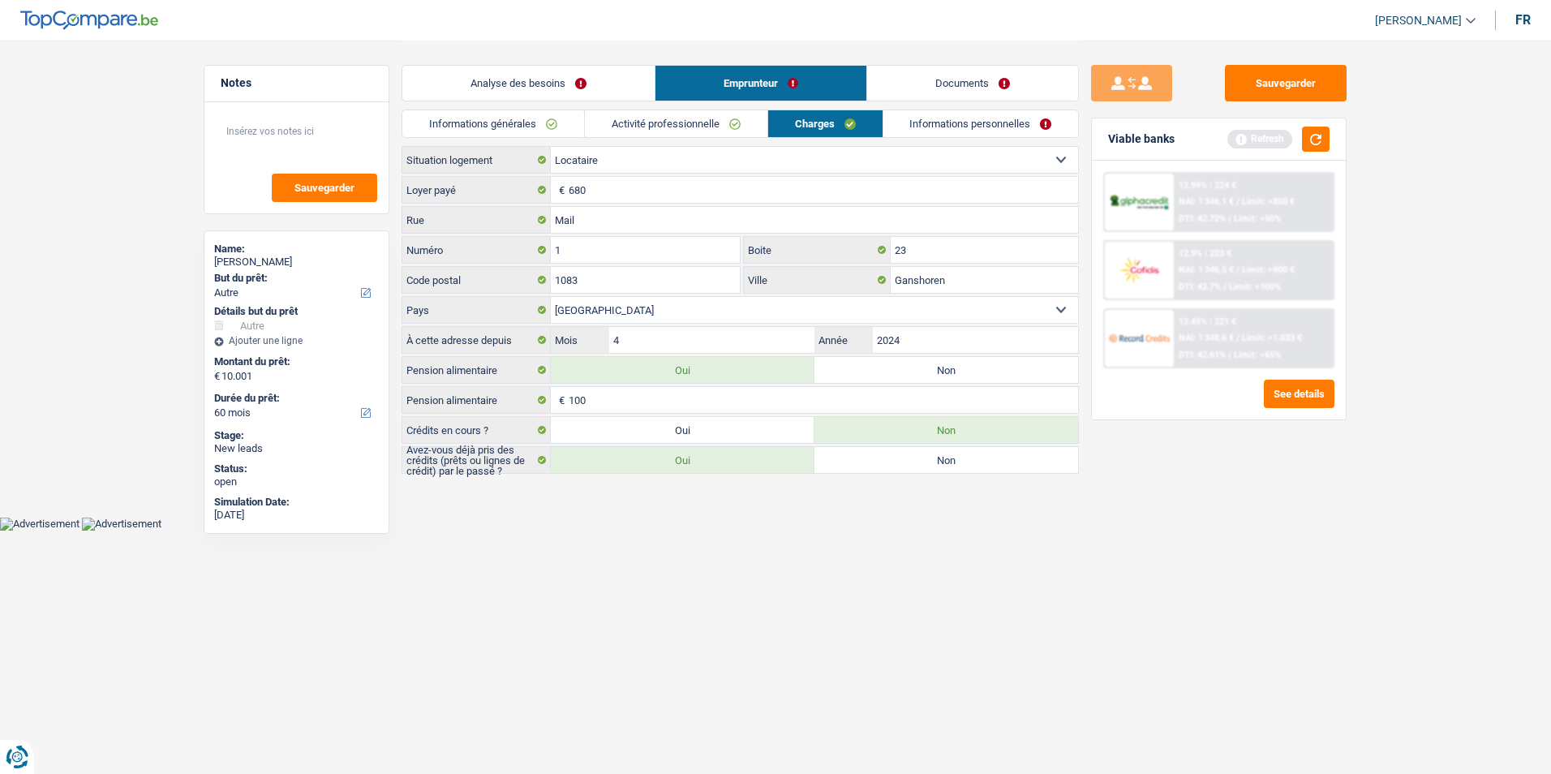
click at [719, 120] on link "Activité professionnelle" at bounding box center [676, 123] width 182 height 27
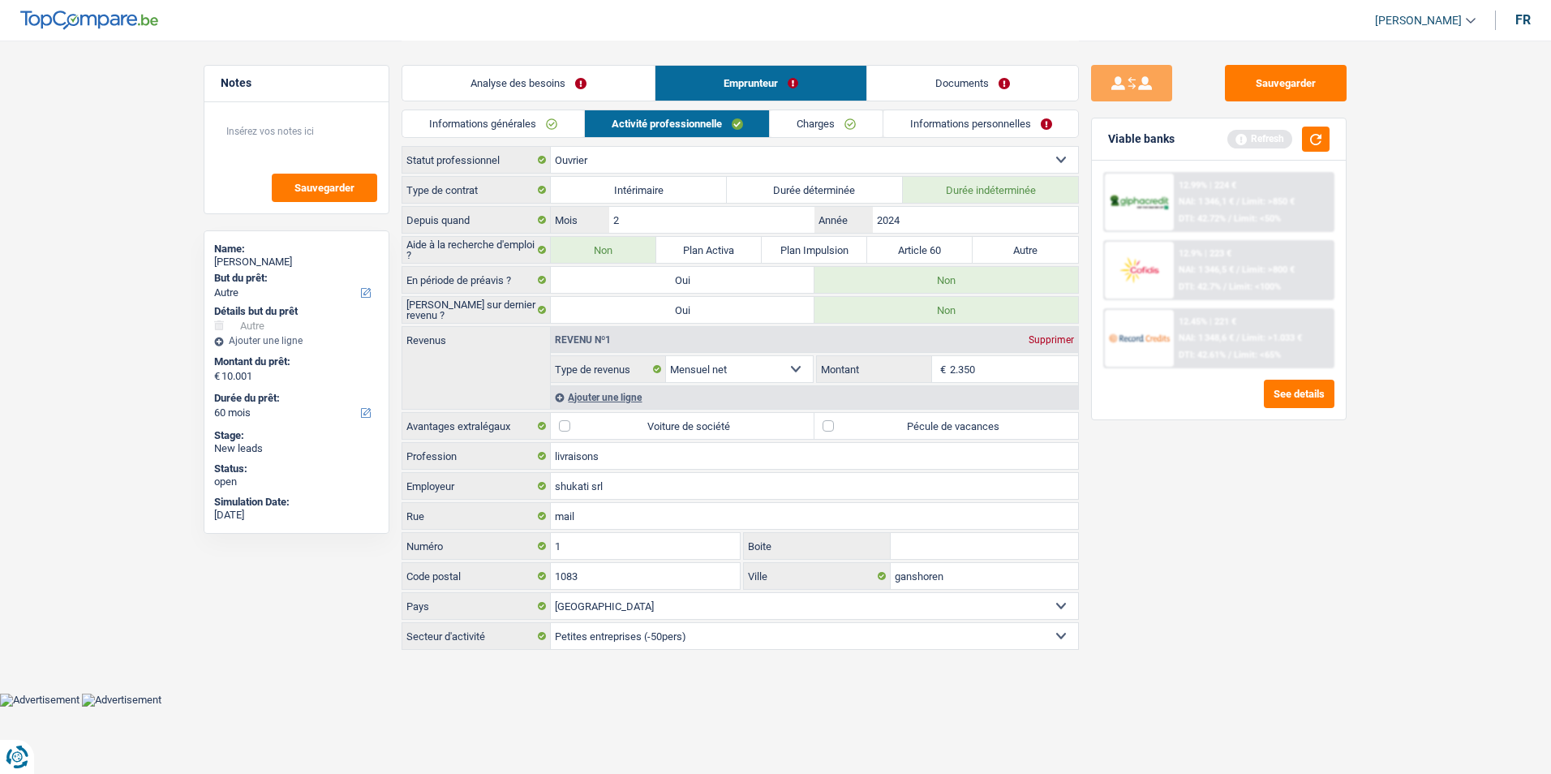
click at [891, 127] on link "Informations personnelles" at bounding box center [980, 123] width 195 height 27
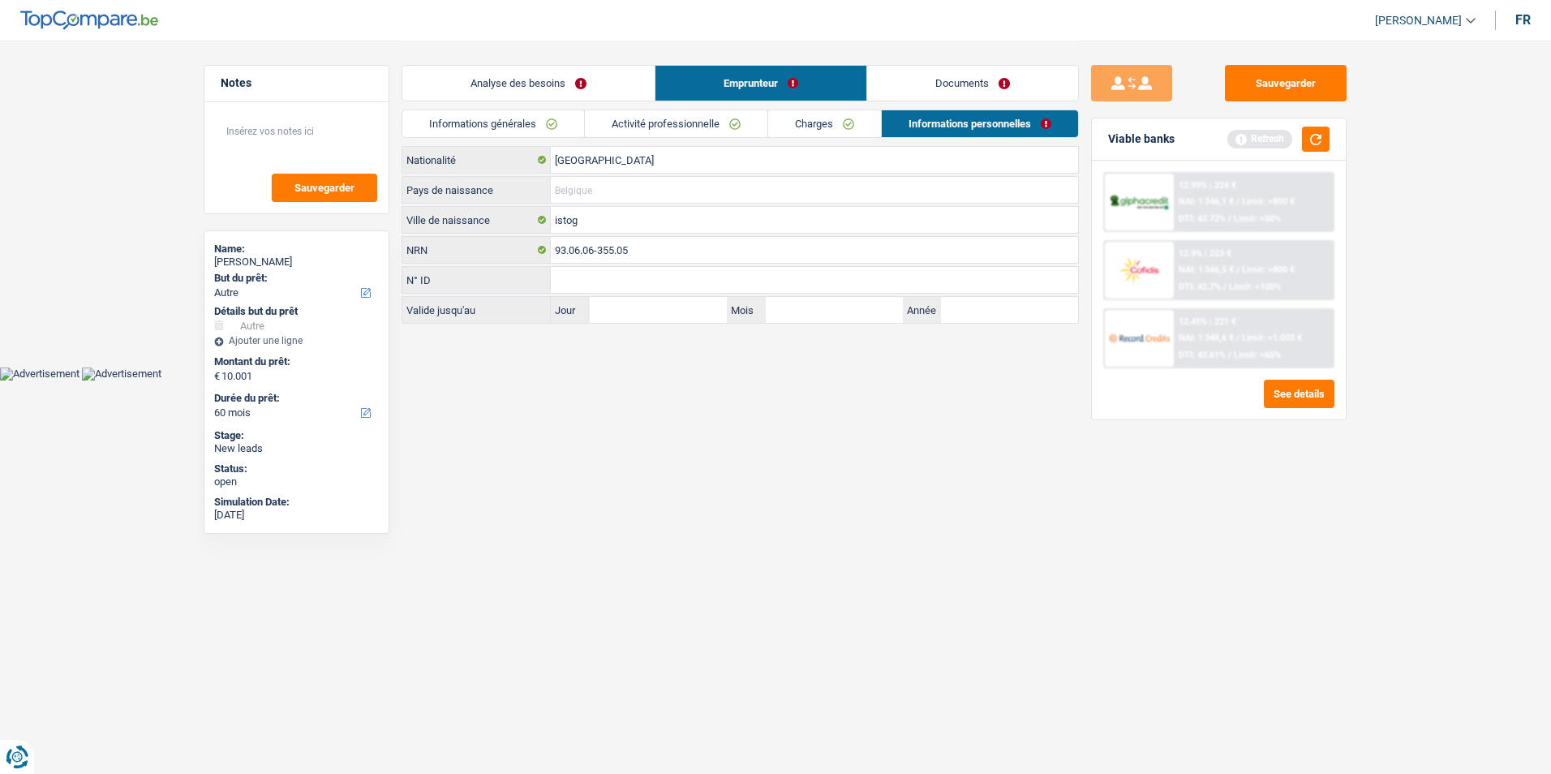
click at [598, 188] on input "Pays de naissance" at bounding box center [814, 190] width 527 height 26
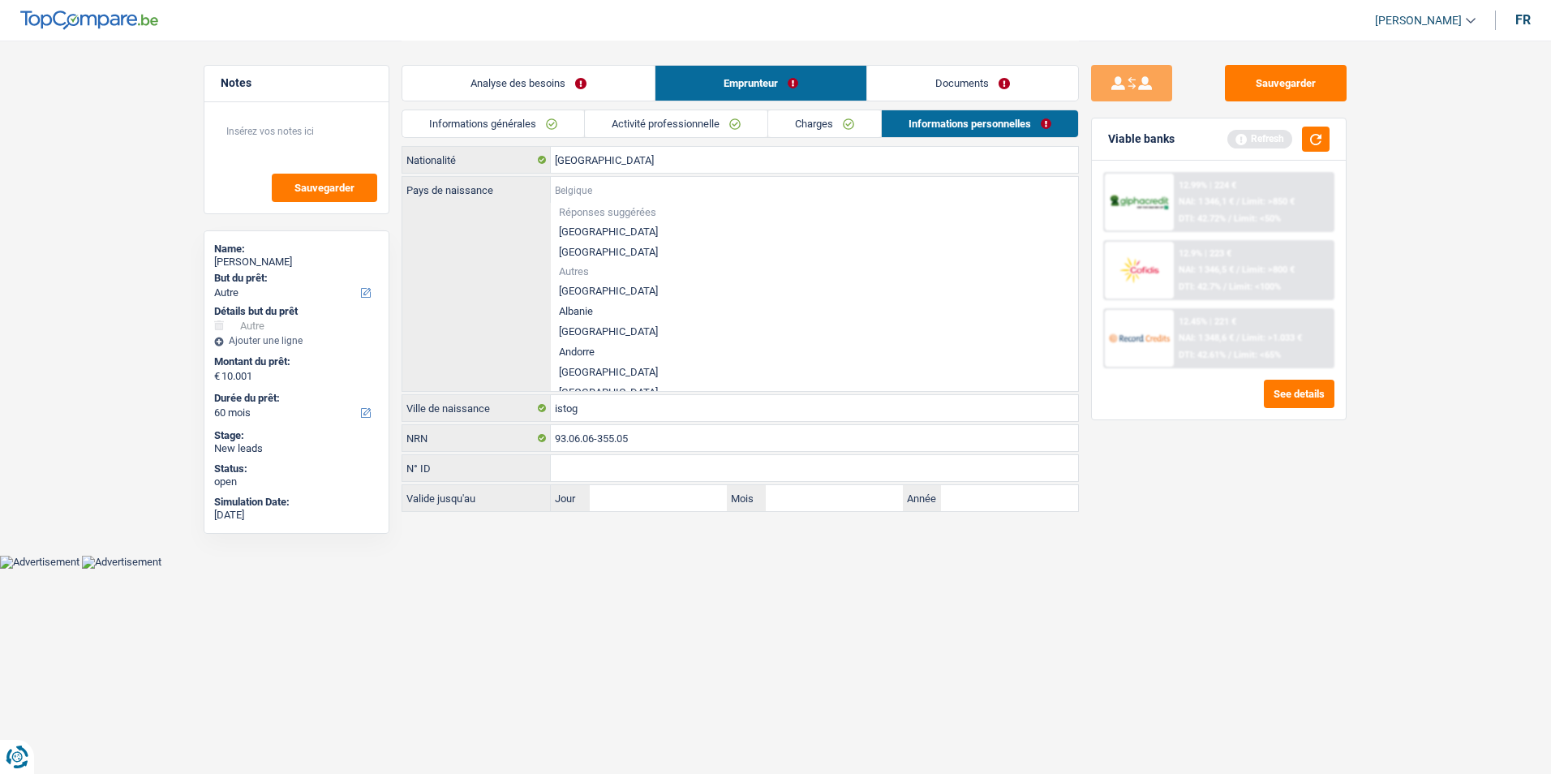
type input "A"
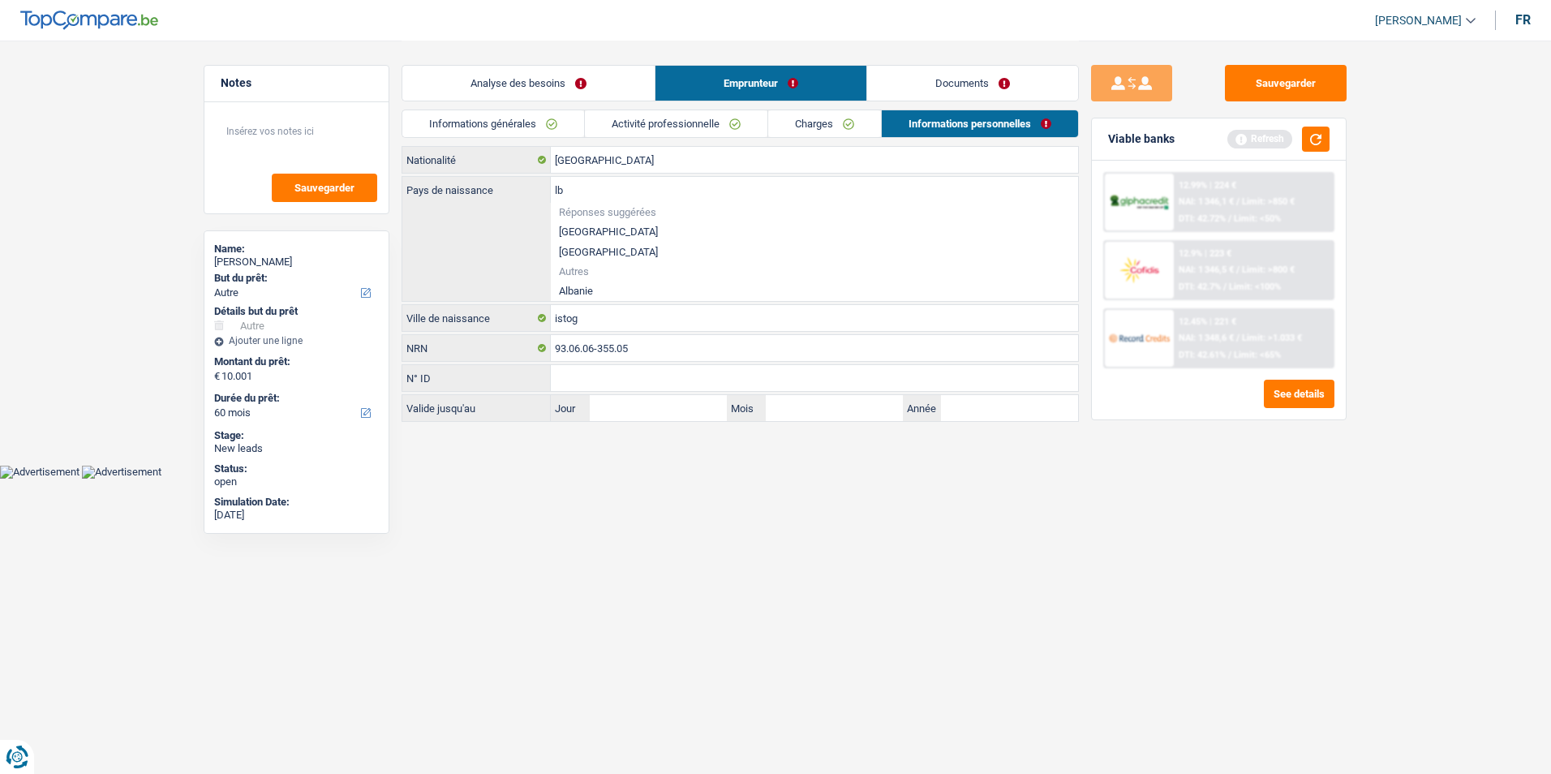
type input "l"
type input "Albanie"
click at [606, 285] on li "Albanie" at bounding box center [814, 291] width 527 height 20
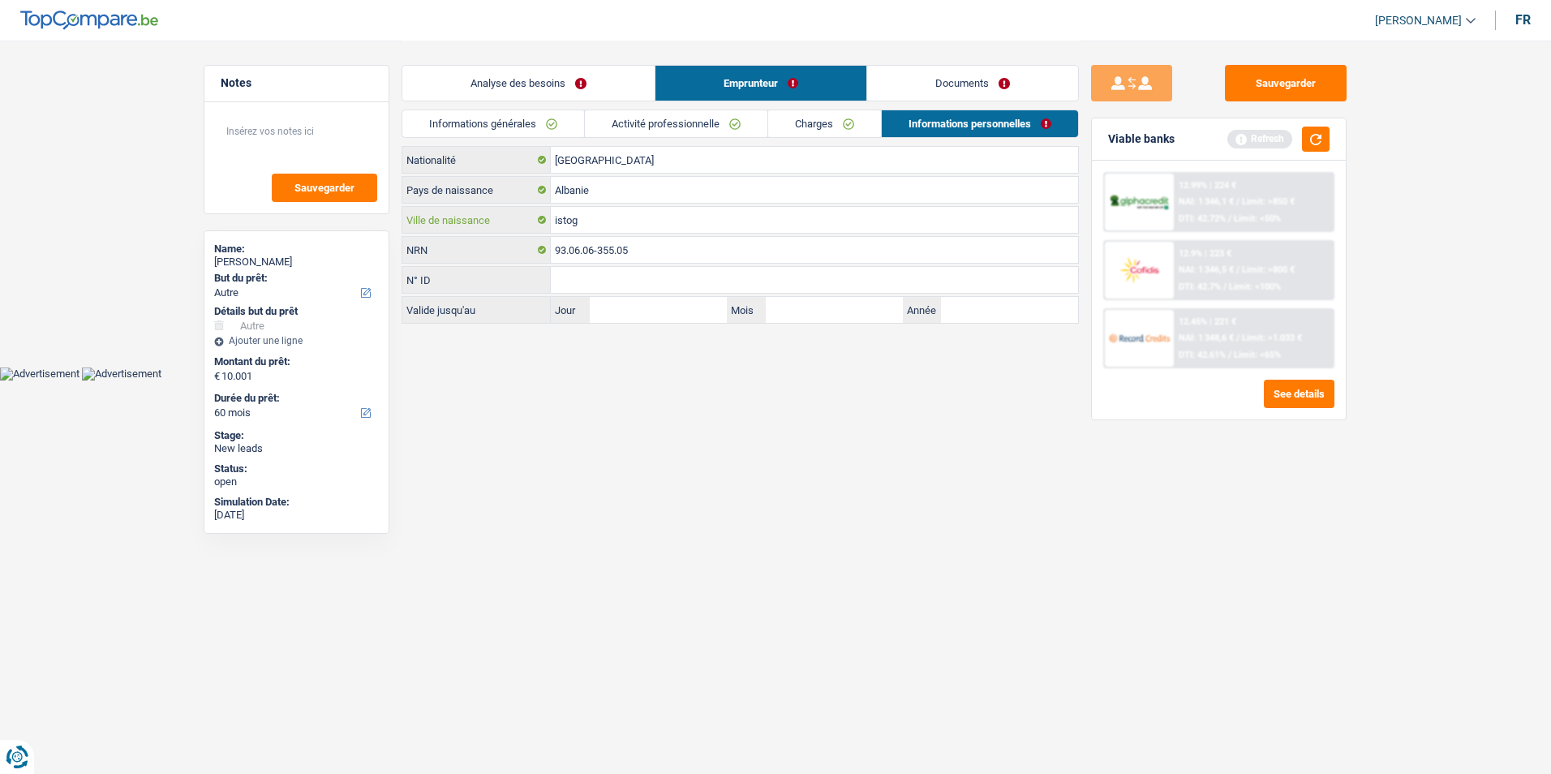
click at [559, 221] on input "istog" at bounding box center [814, 220] width 527 height 26
type input "Istog"
click at [852, 121] on link "Charges" at bounding box center [824, 123] width 113 height 27
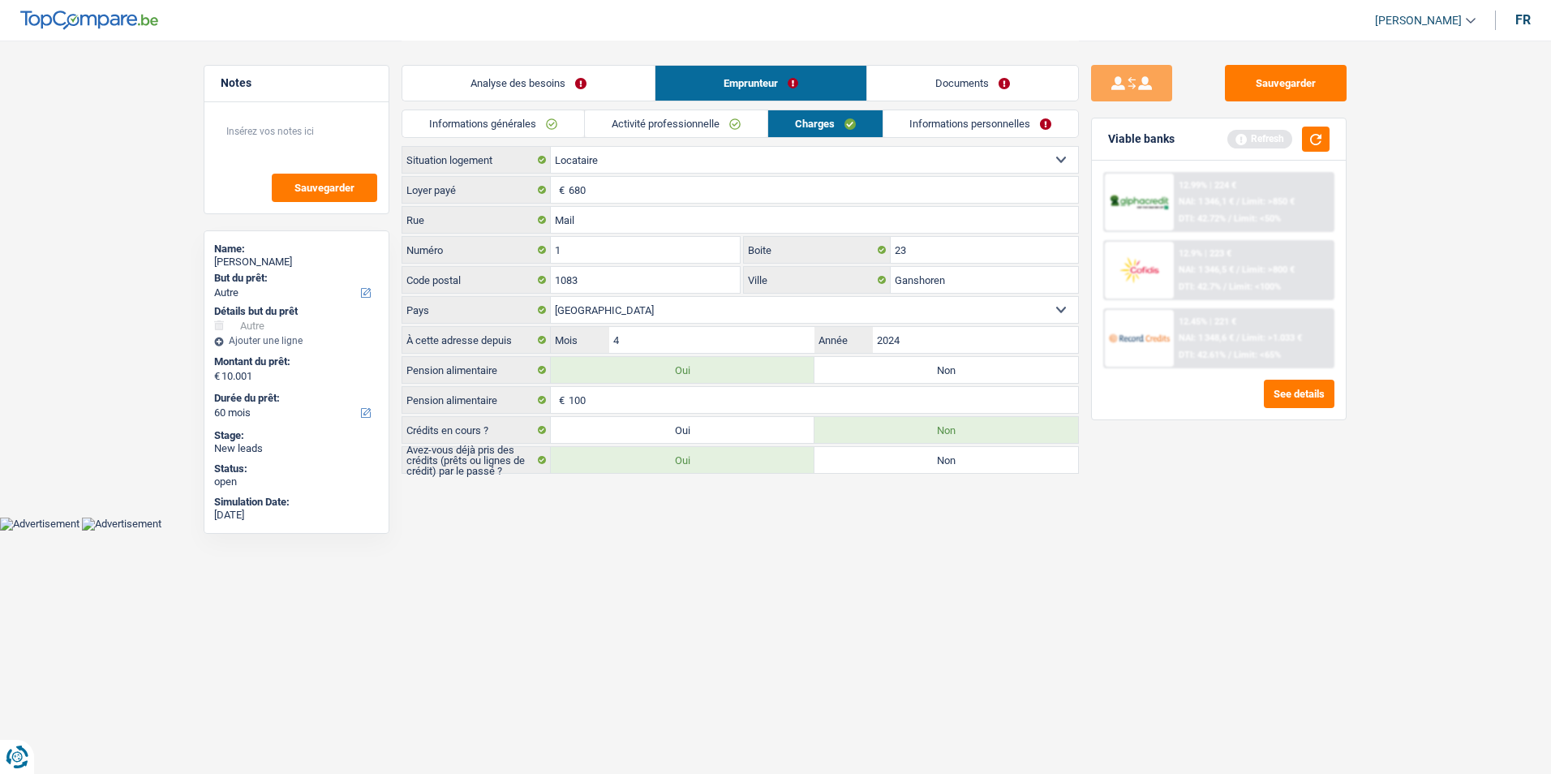
click at [710, 127] on link "Activité professionnelle" at bounding box center [676, 123] width 182 height 27
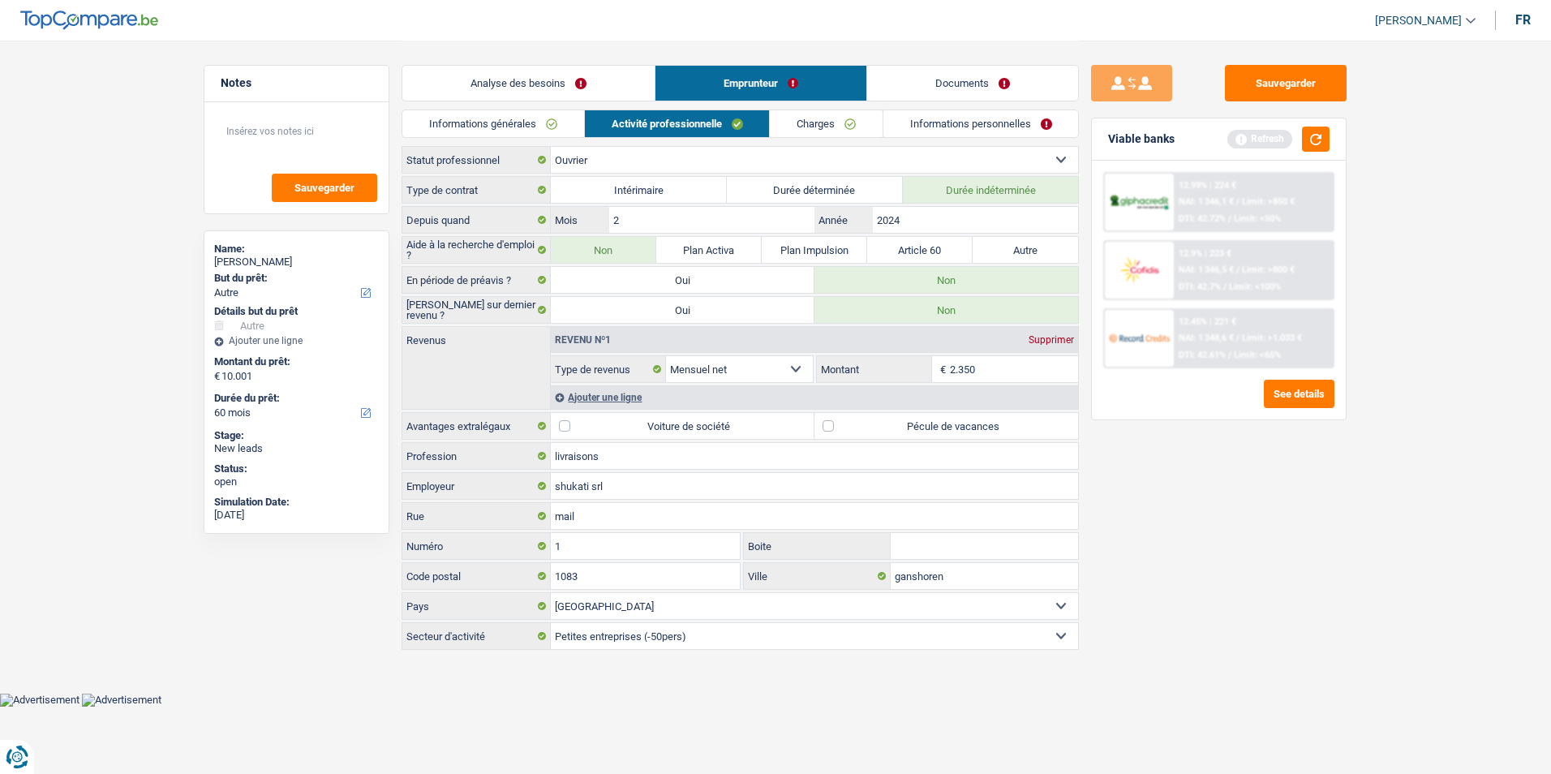
click at [556, 122] on link "Informations générales" at bounding box center [493, 123] width 182 height 27
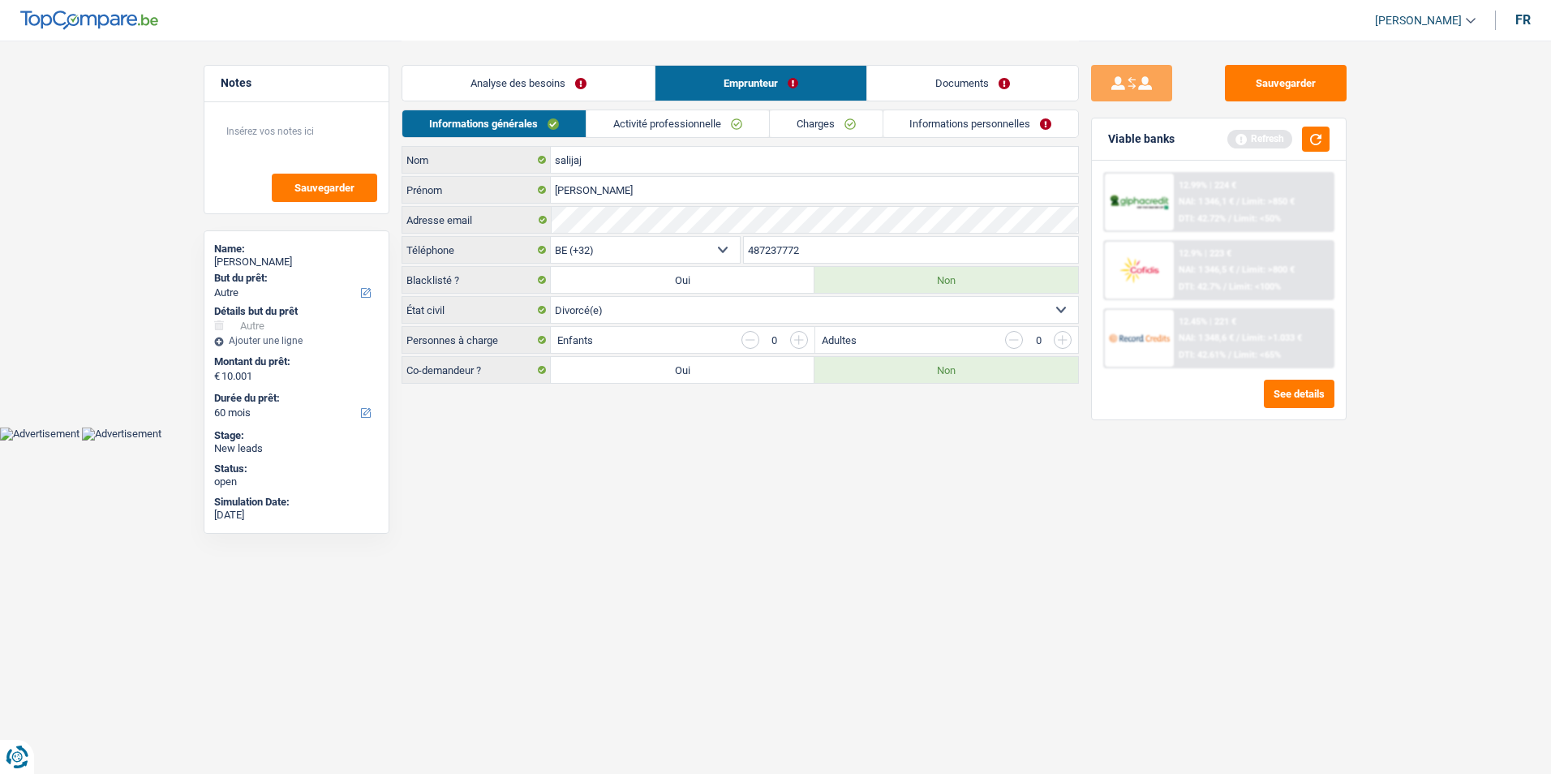
drag, startPoint x: 670, startPoint y: 124, endPoint x: 697, endPoint y: 127, distance: 26.9
click at [671, 124] on link "Activité professionnelle" at bounding box center [677, 123] width 182 height 27
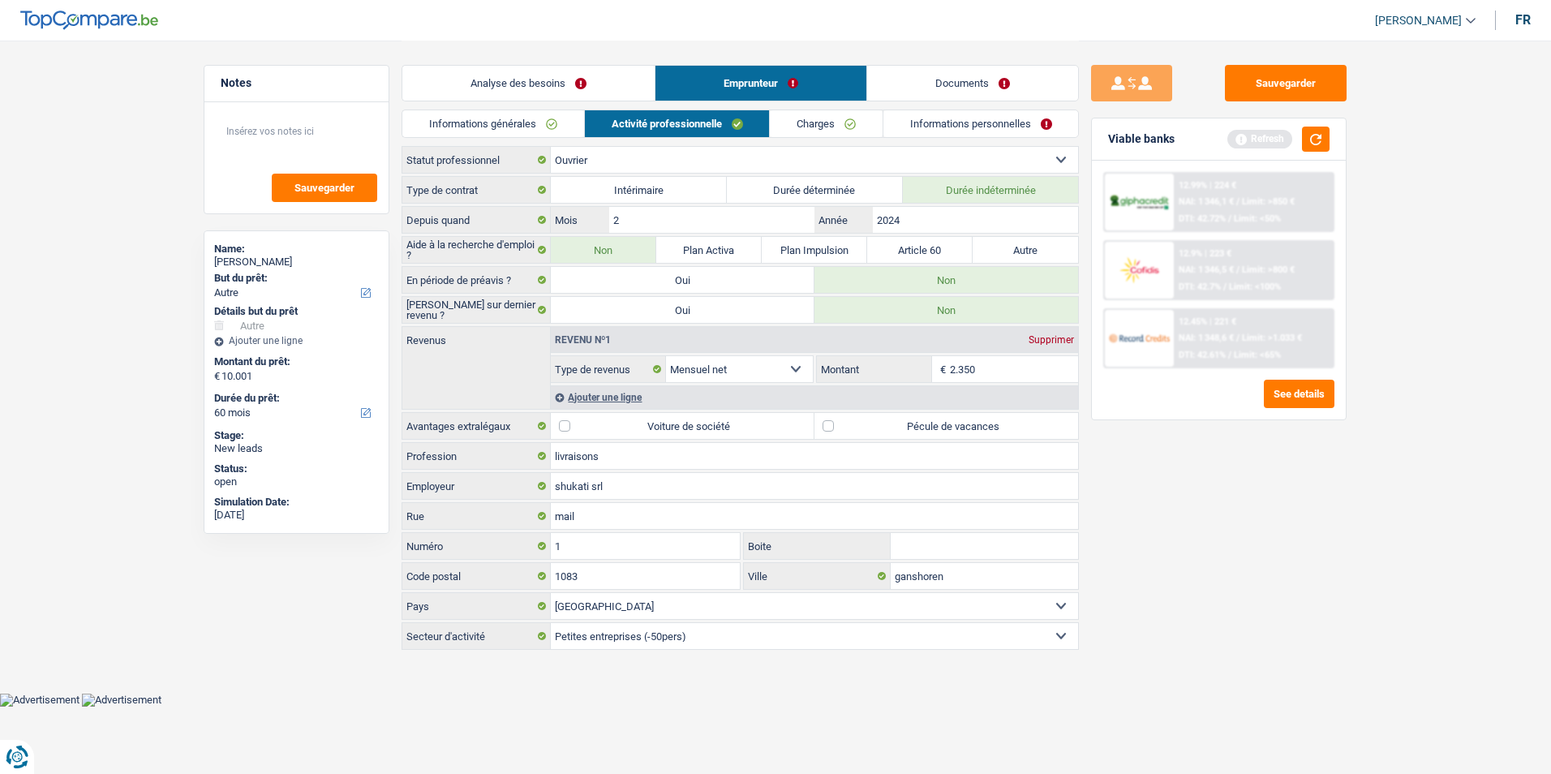
click at [823, 130] on link "Charges" at bounding box center [826, 123] width 113 height 27
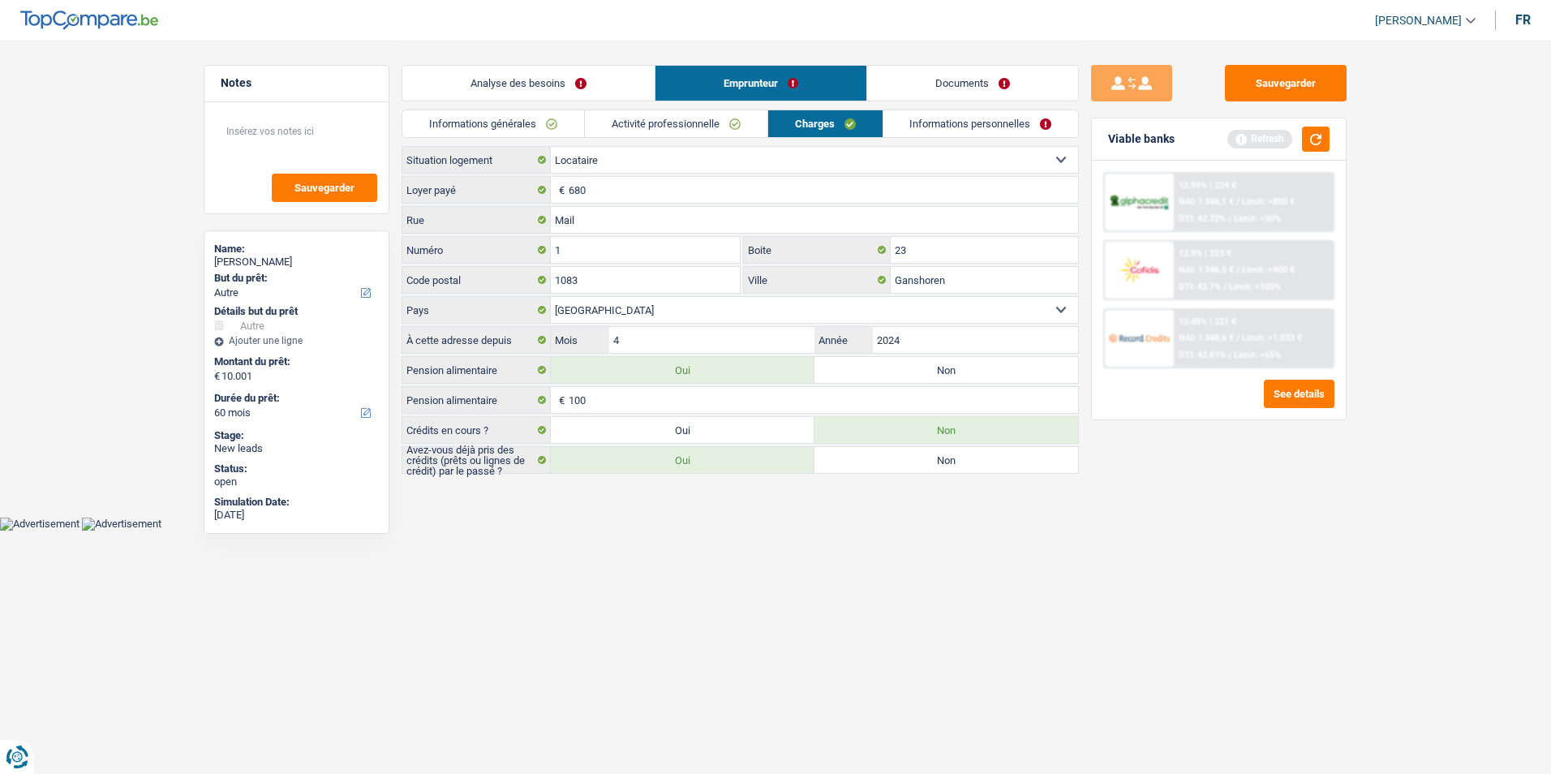
click at [919, 121] on link "Informations personnelles" at bounding box center [980, 123] width 195 height 27
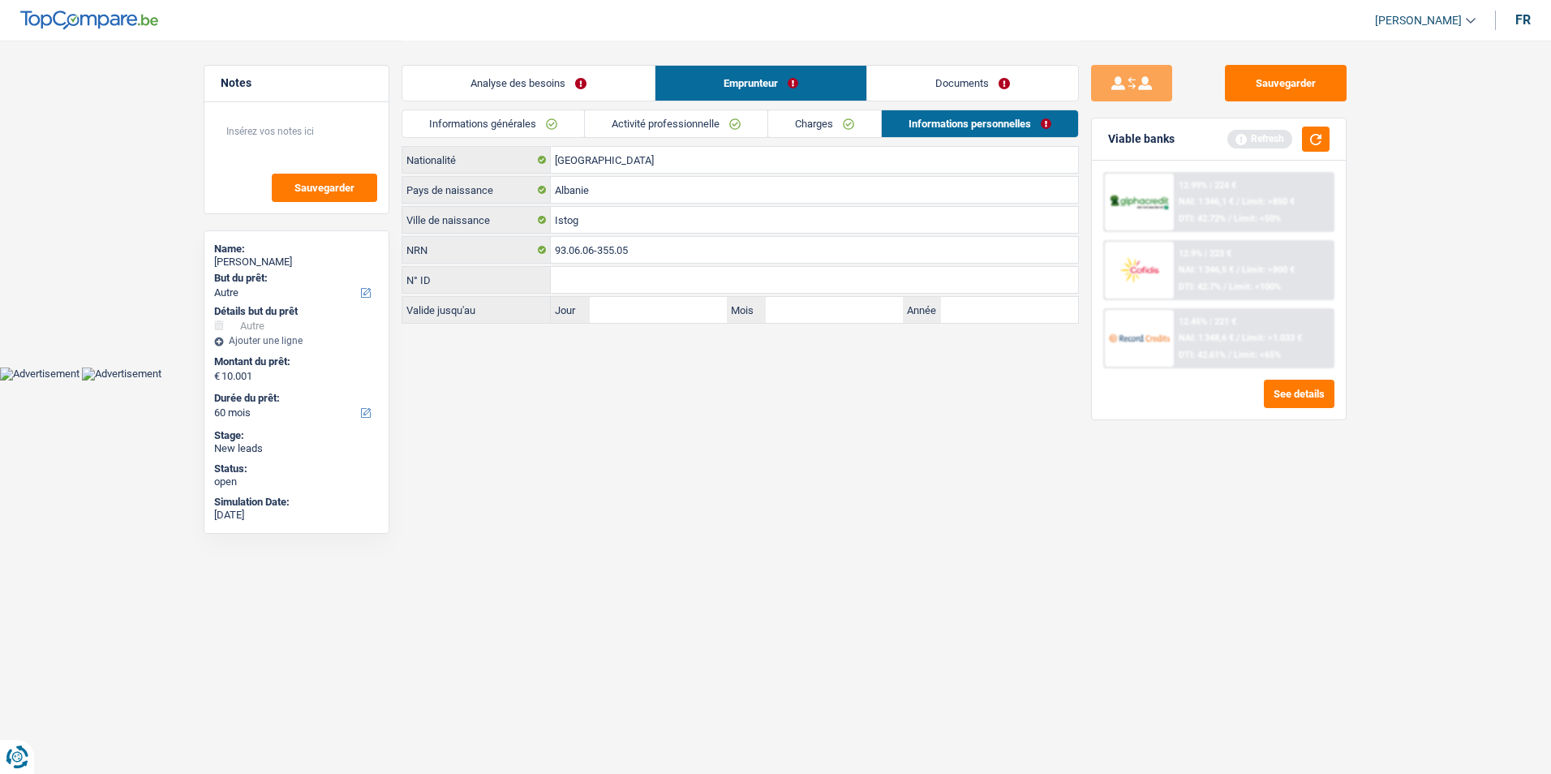
click at [565, 66] on link "Analyse des besoins" at bounding box center [528, 83] width 252 height 35
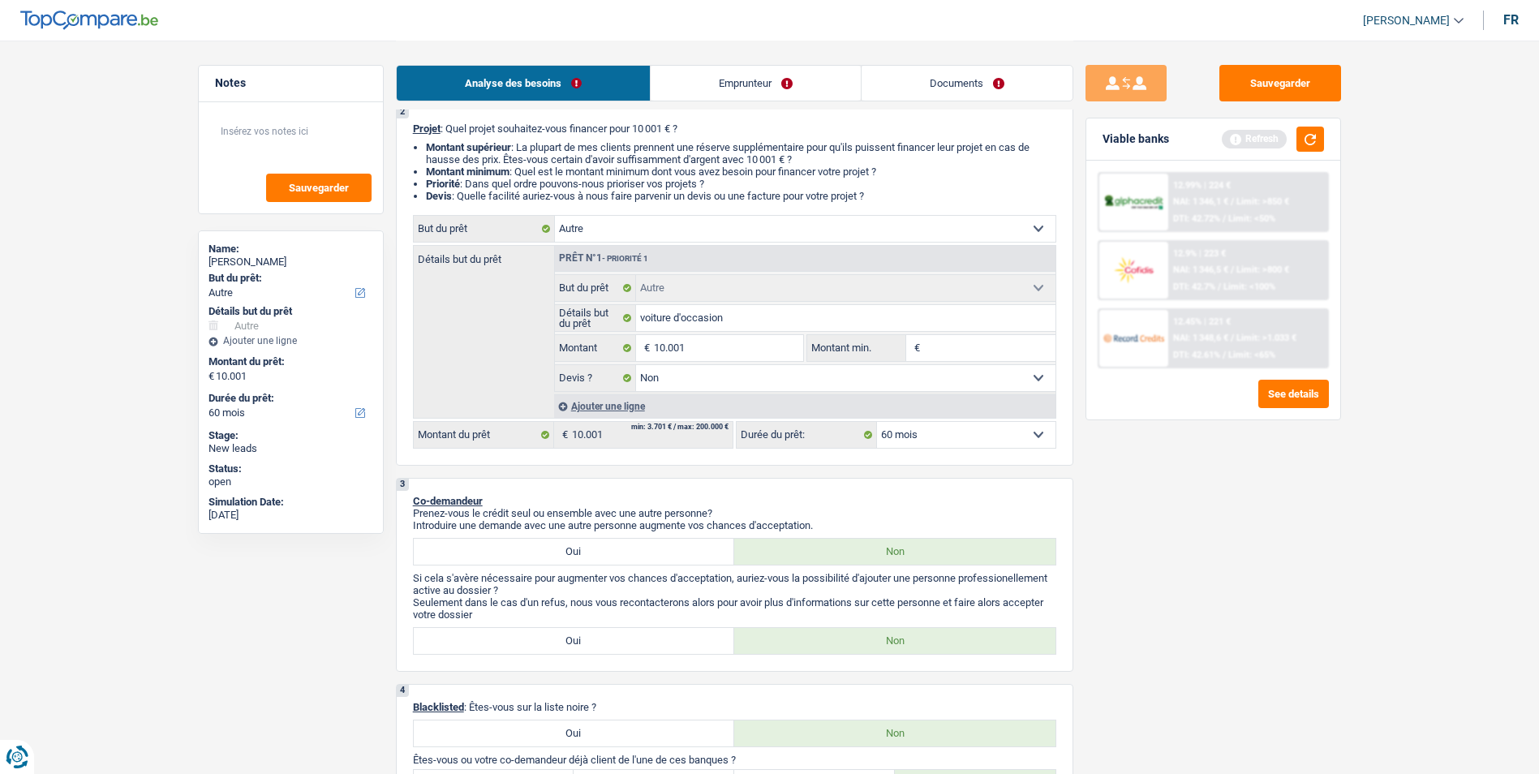
scroll to position [162, 0]
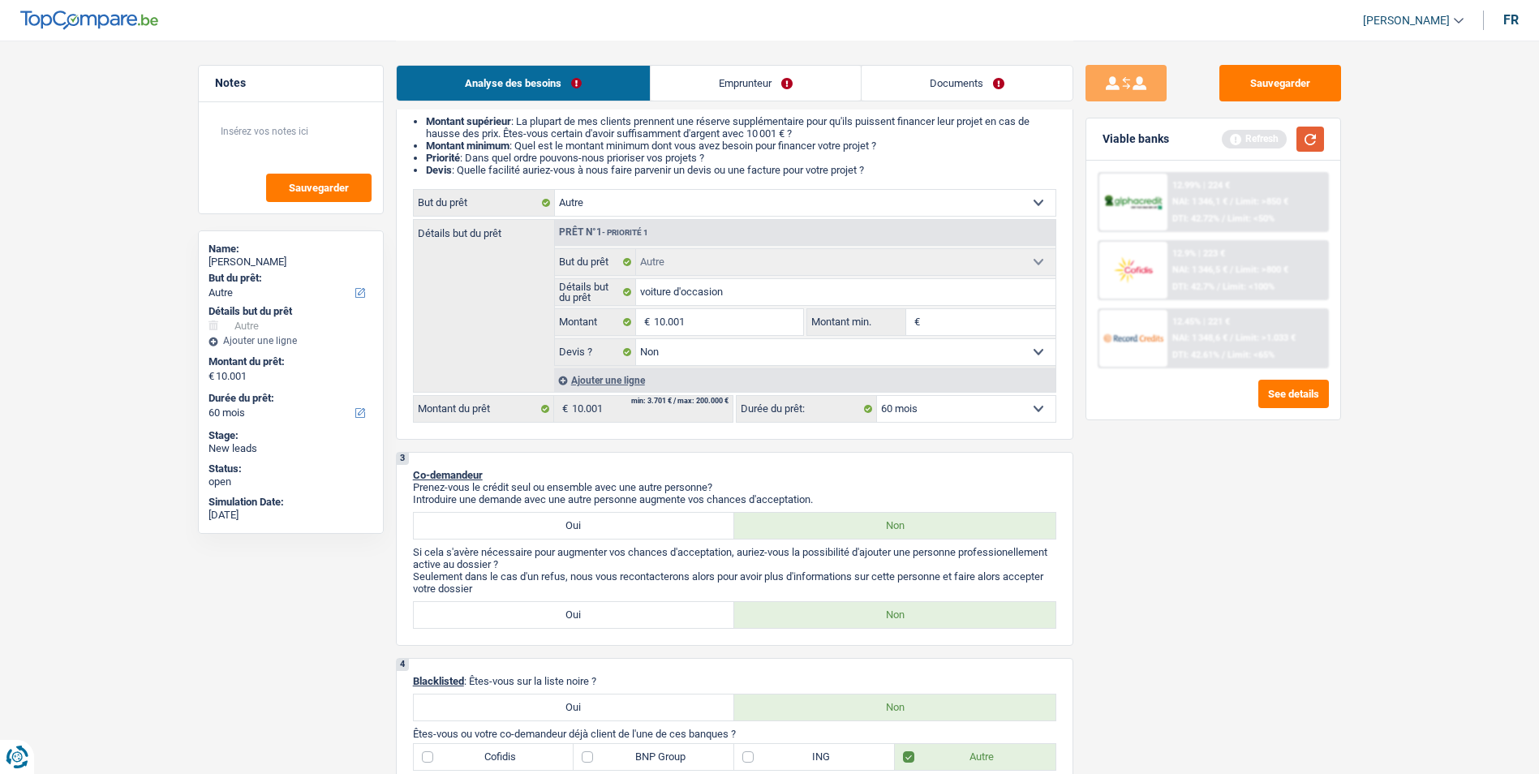
click at [1309, 140] on button "button" at bounding box center [1310, 139] width 28 height 25
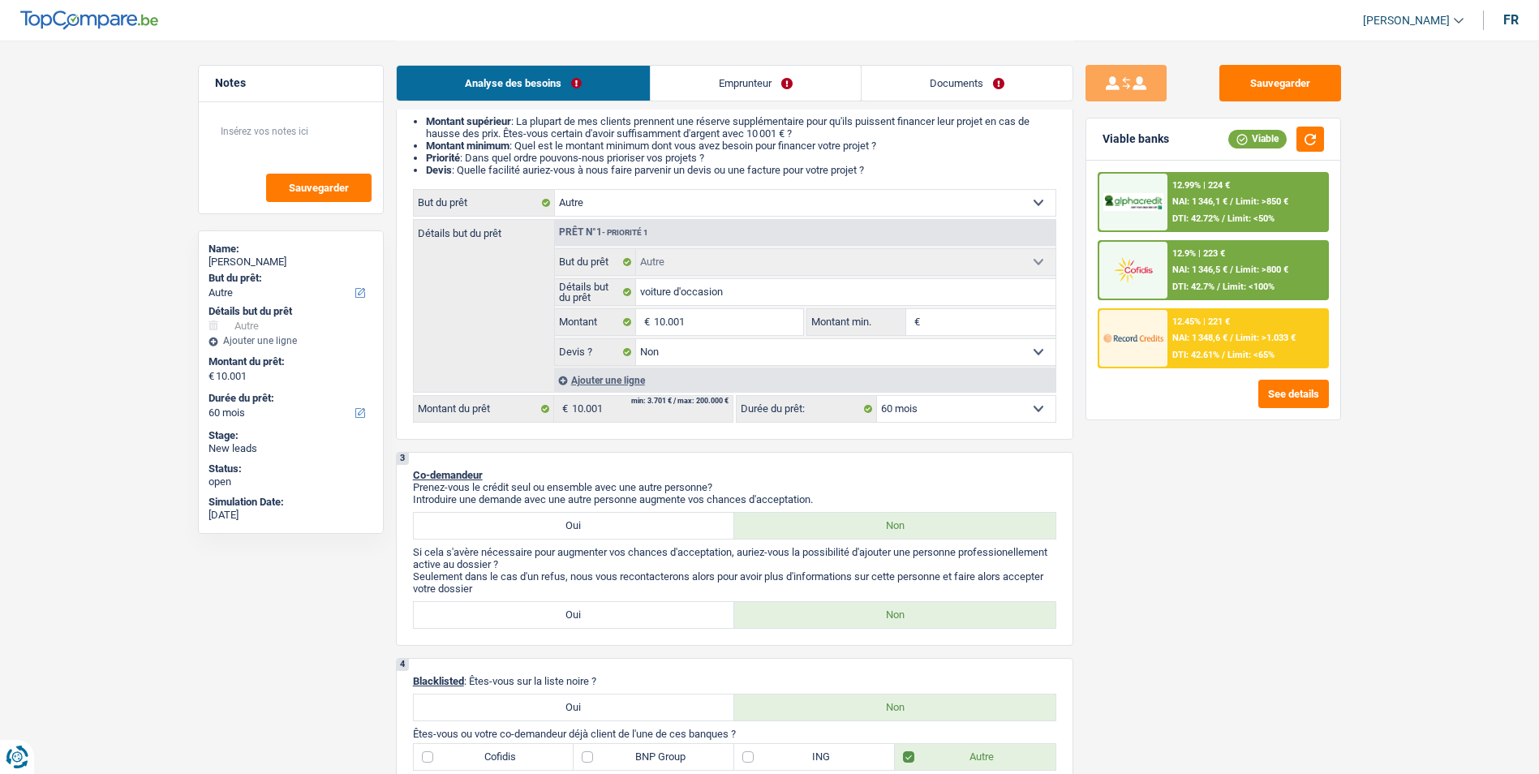
click at [956, 417] on select "12 mois 18 mois 24 mois 30 mois 36 mois 42 mois 48 mois 60 mois Sélectionner un…" at bounding box center [966, 409] width 178 height 26
select select "48"
click at [877, 396] on select "12 mois 18 mois 24 mois 30 mois 36 mois 42 mois 48 mois 60 mois Sélectionner un…" at bounding box center [966, 409] width 178 height 26
select select "48"
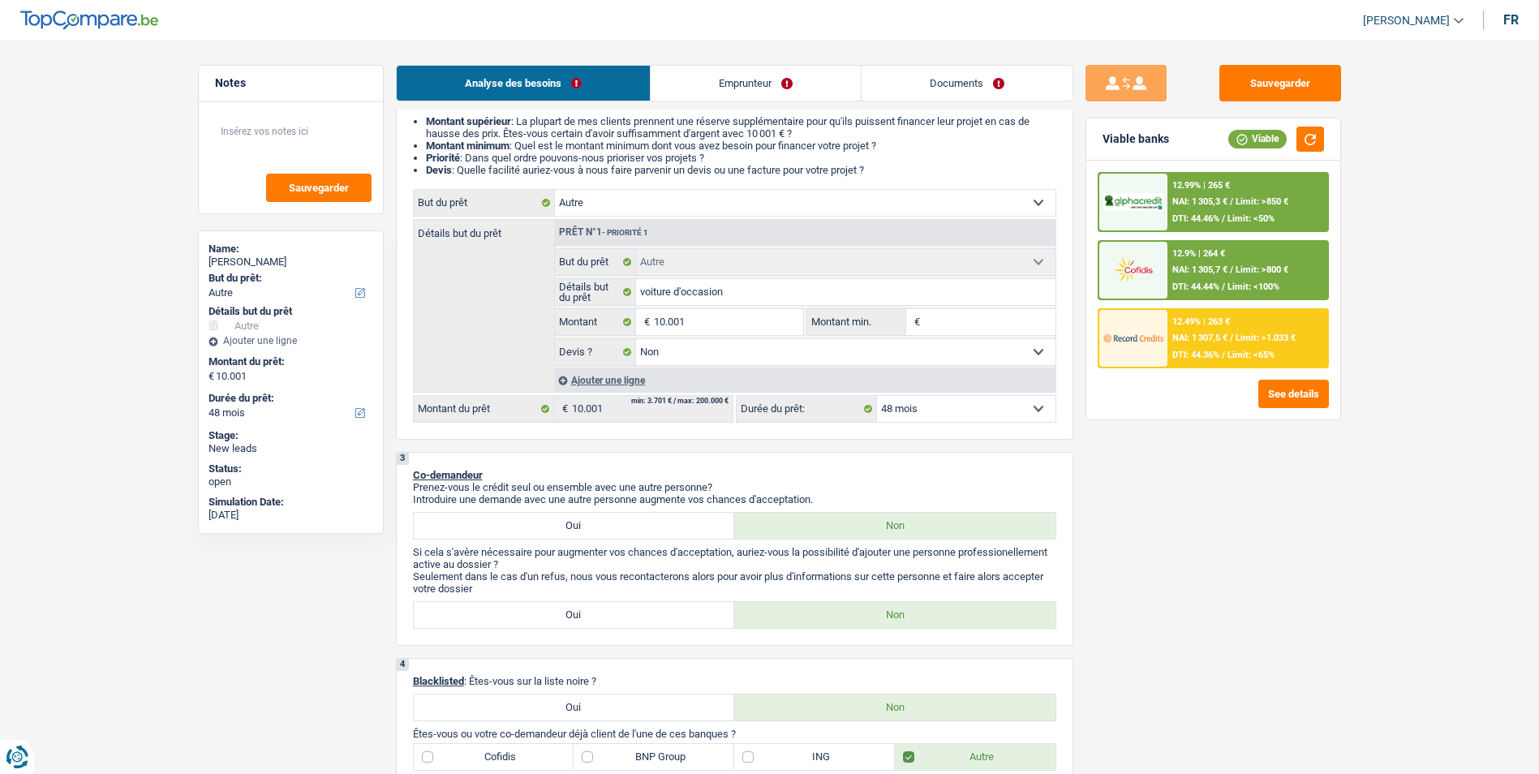
click at [1232, 337] on span "/" at bounding box center [1231, 338] width 3 height 11
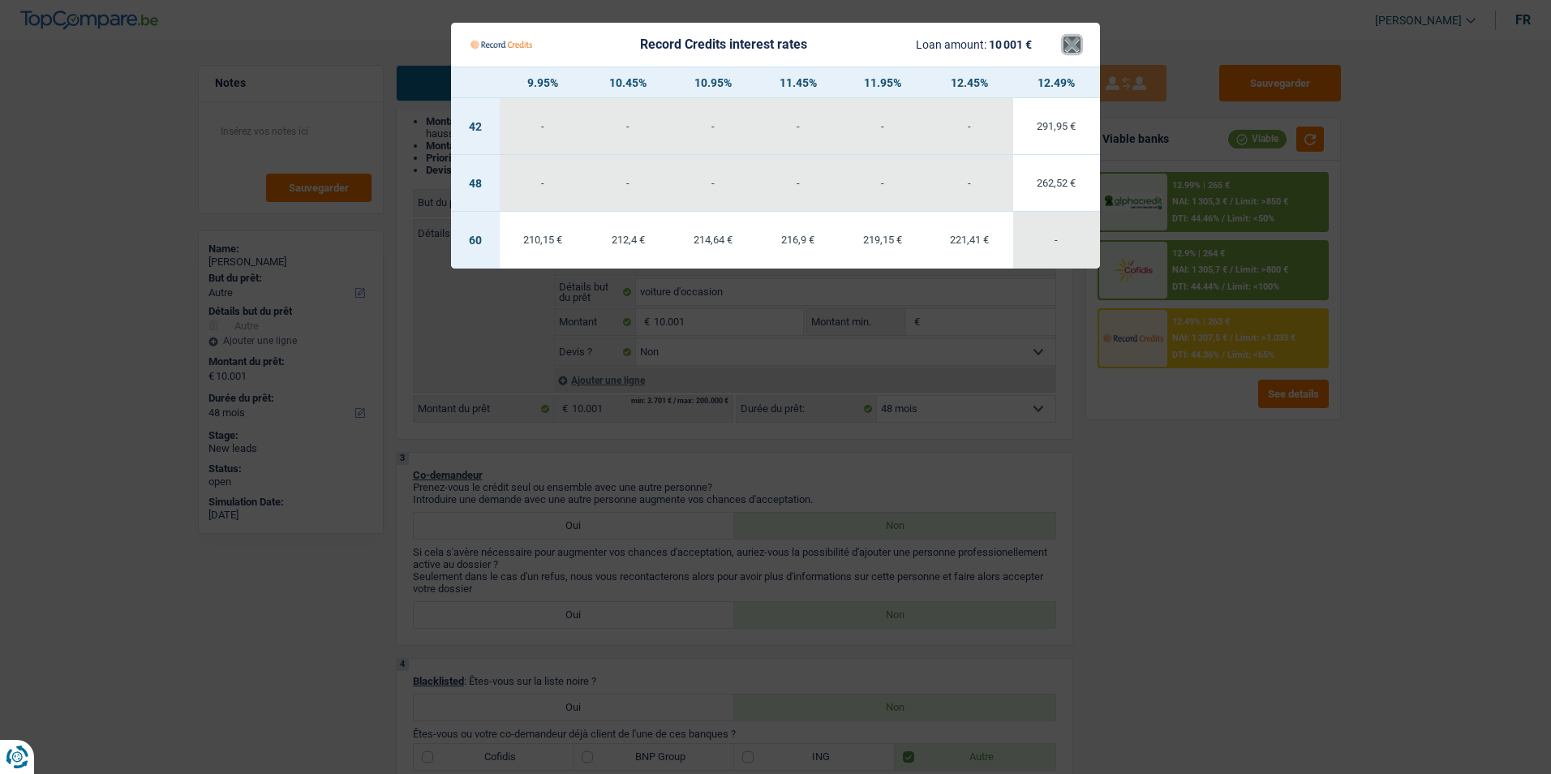
click at [1063, 51] on button "×" at bounding box center [1071, 44] width 17 height 16
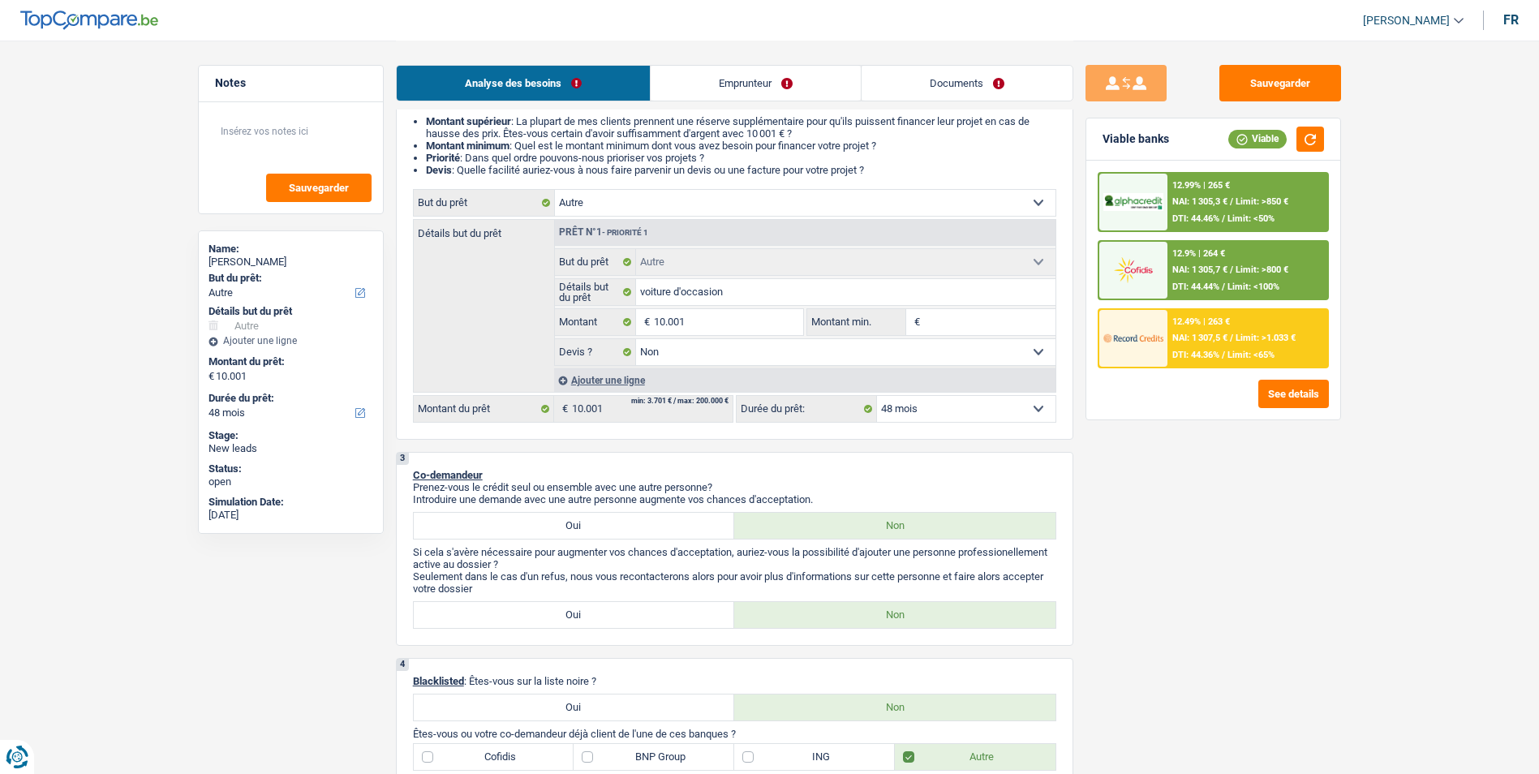
click at [1196, 186] on div "12.99% | 265 €" at bounding box center [1201, 185] width 58 height 11
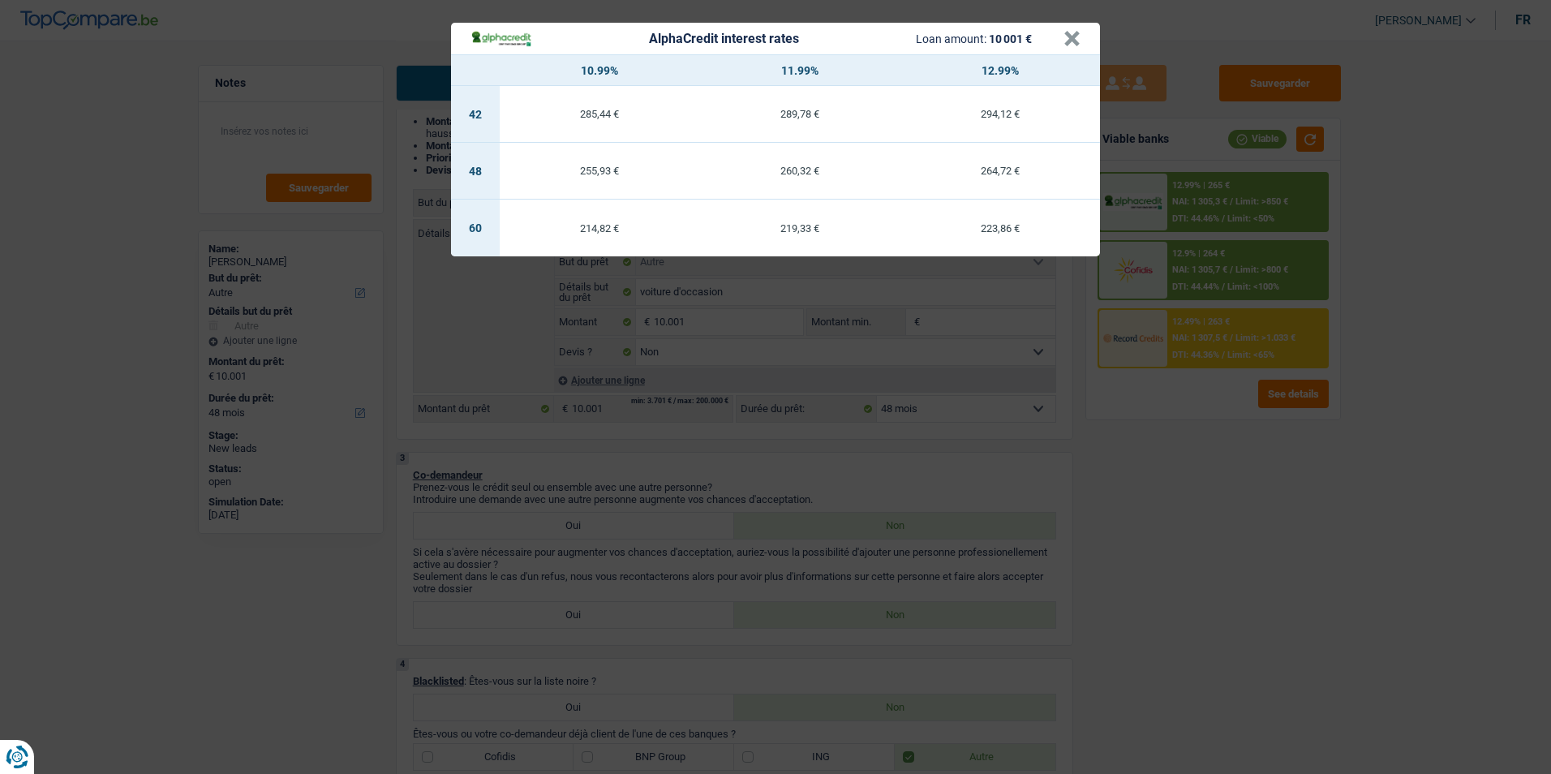
click at [1434, 254] on div "AlphaCredit interest rates Loan amount: 10 001 € × 10.99% 11.99% 12.99% 42 285,…" at bounding box center [775, 387] width 1551 height 774
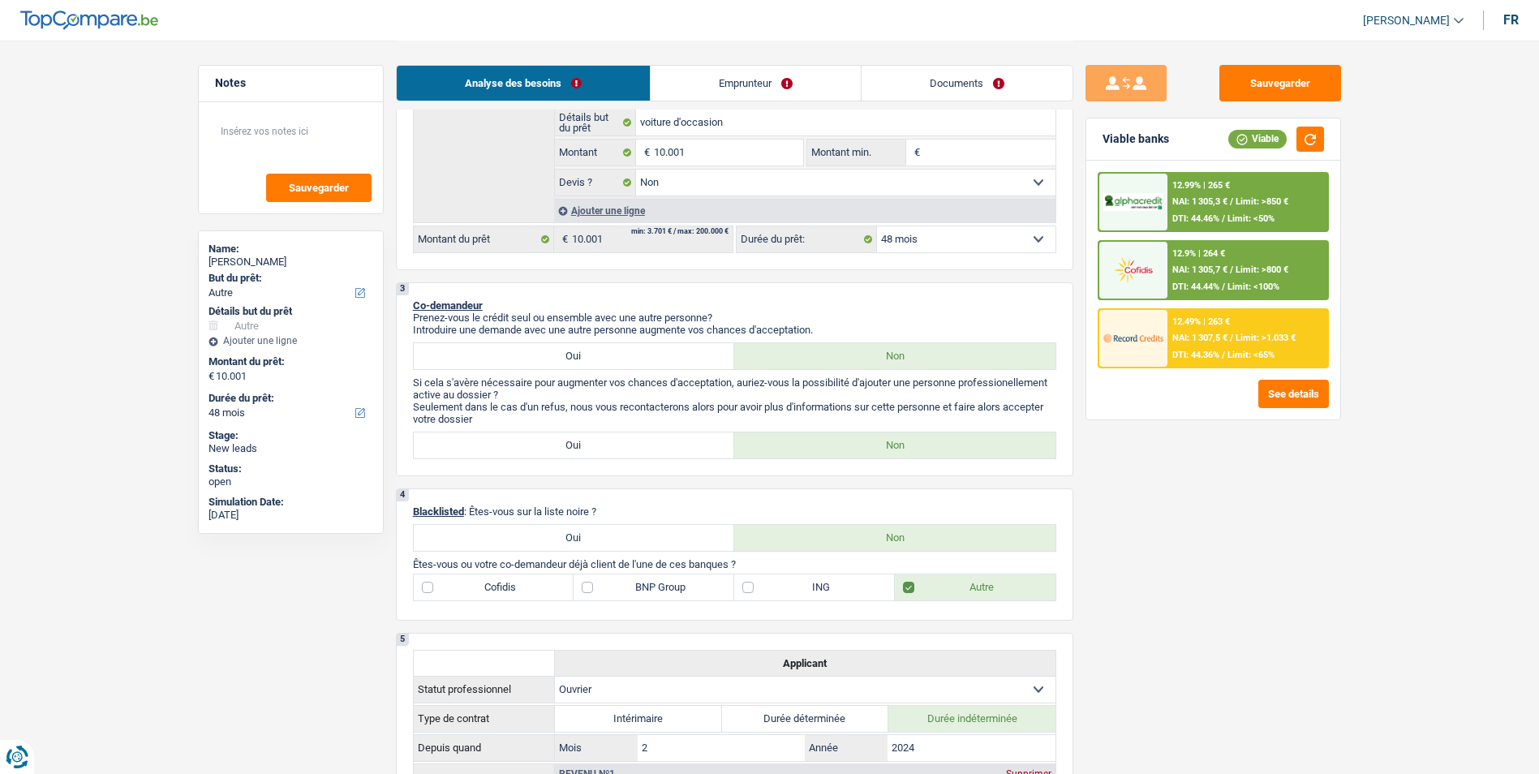
scroll to position [243, 0]
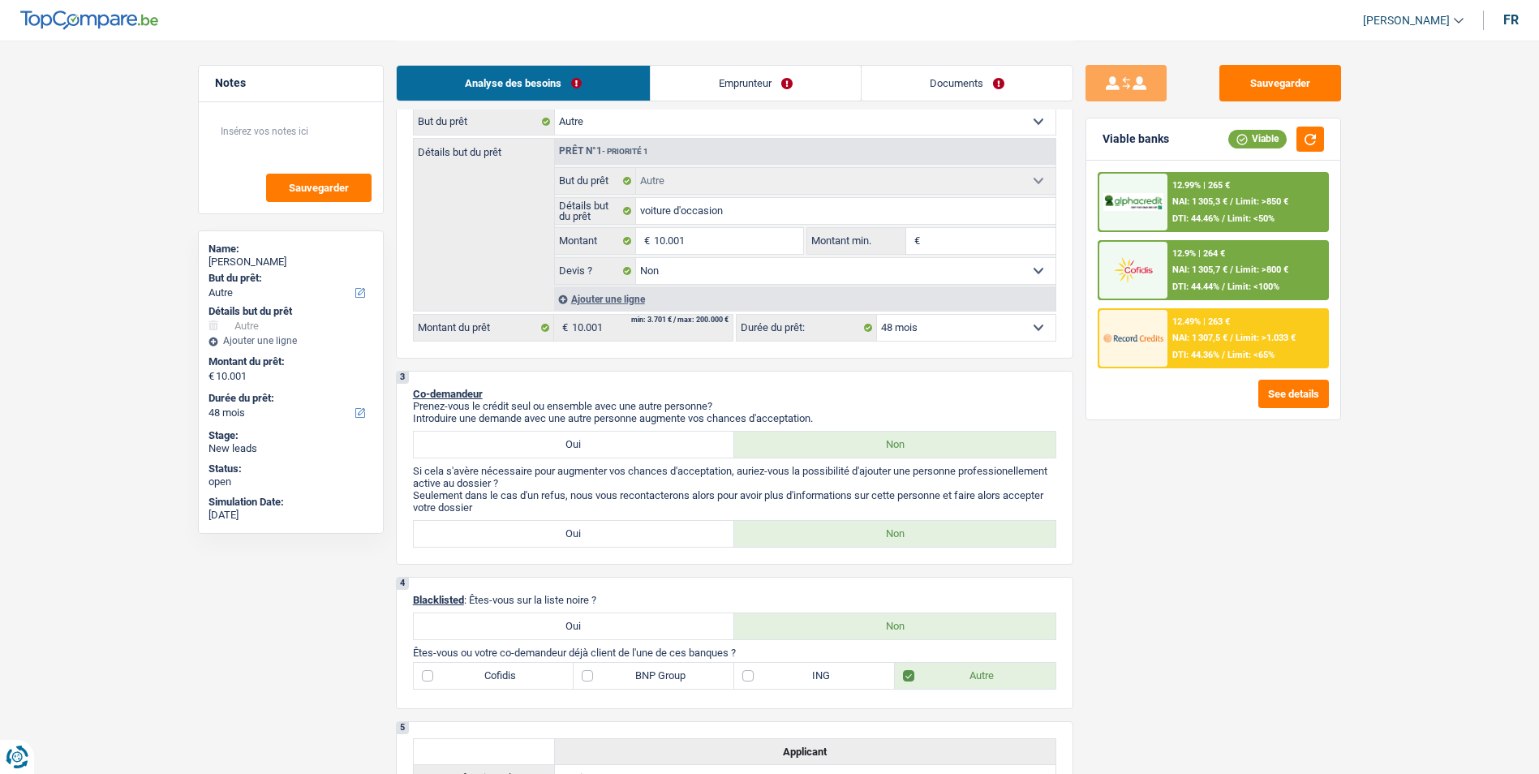
click at [967, 342] on div "2 Projet : Quel projet souhaitez-vous financer pour 10 001 € ? Montant supérieu…" at bounding box center [734, 178] width 677 height 360
click at [961, 328] on select "12 mois 18 mois 24 mois 30 mois 36 mois 42 mois 48 mois 60 mois Sélectionner un…" at bounding box center [966, 328] width 178 height 26
select select "60"
click at [877, 315] on select "12 mois 18 mois 24 mois 30 mois 36 mois 42 mois 48 mois 60 mois Sélectionner un…" at bounding box center [966, 328] width 178 height 26
select select "60"
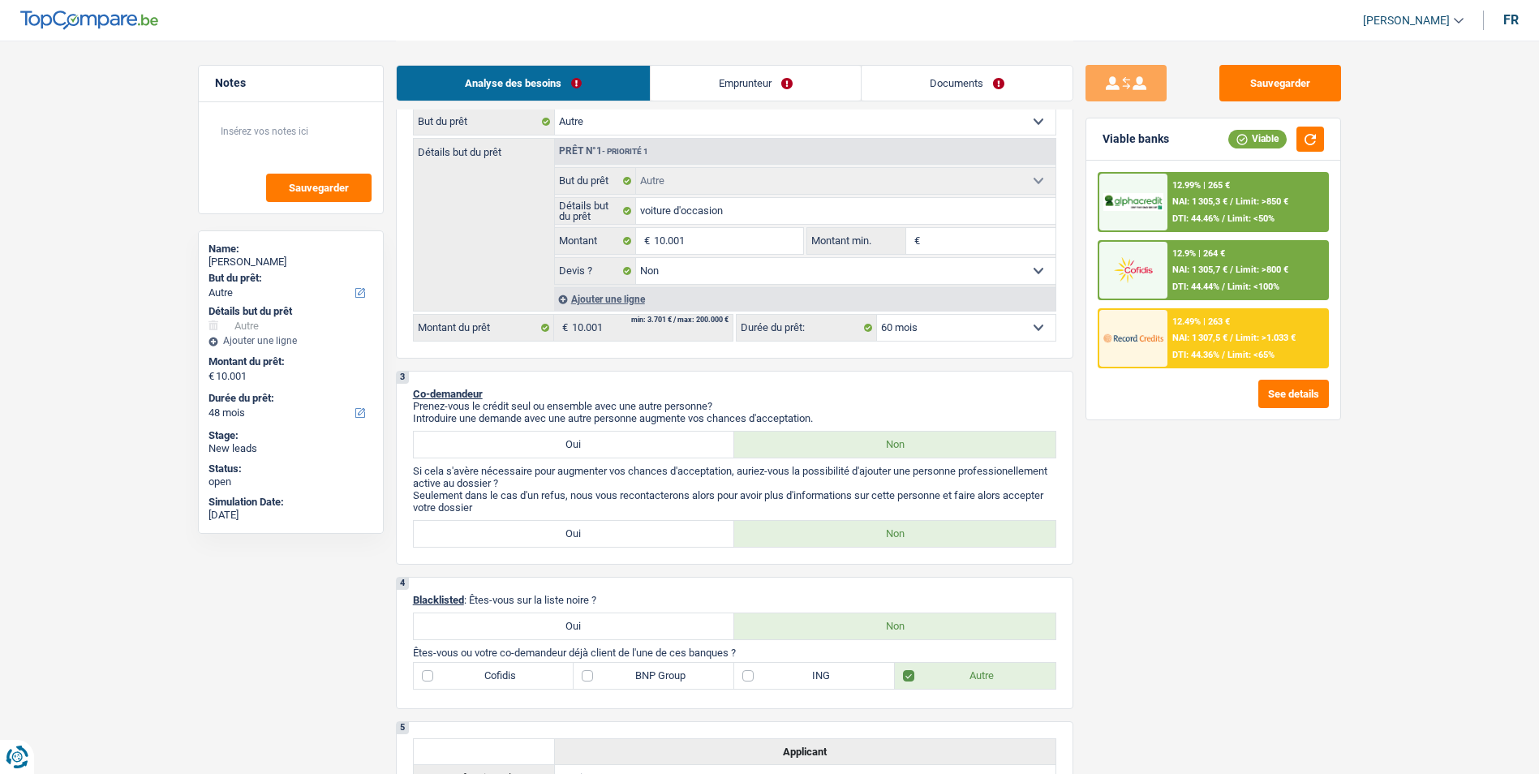
select select "60"
click at [1222, 324] on div "12.45% | 221 €" at bounding box center [1201, 321] width 58 height 11
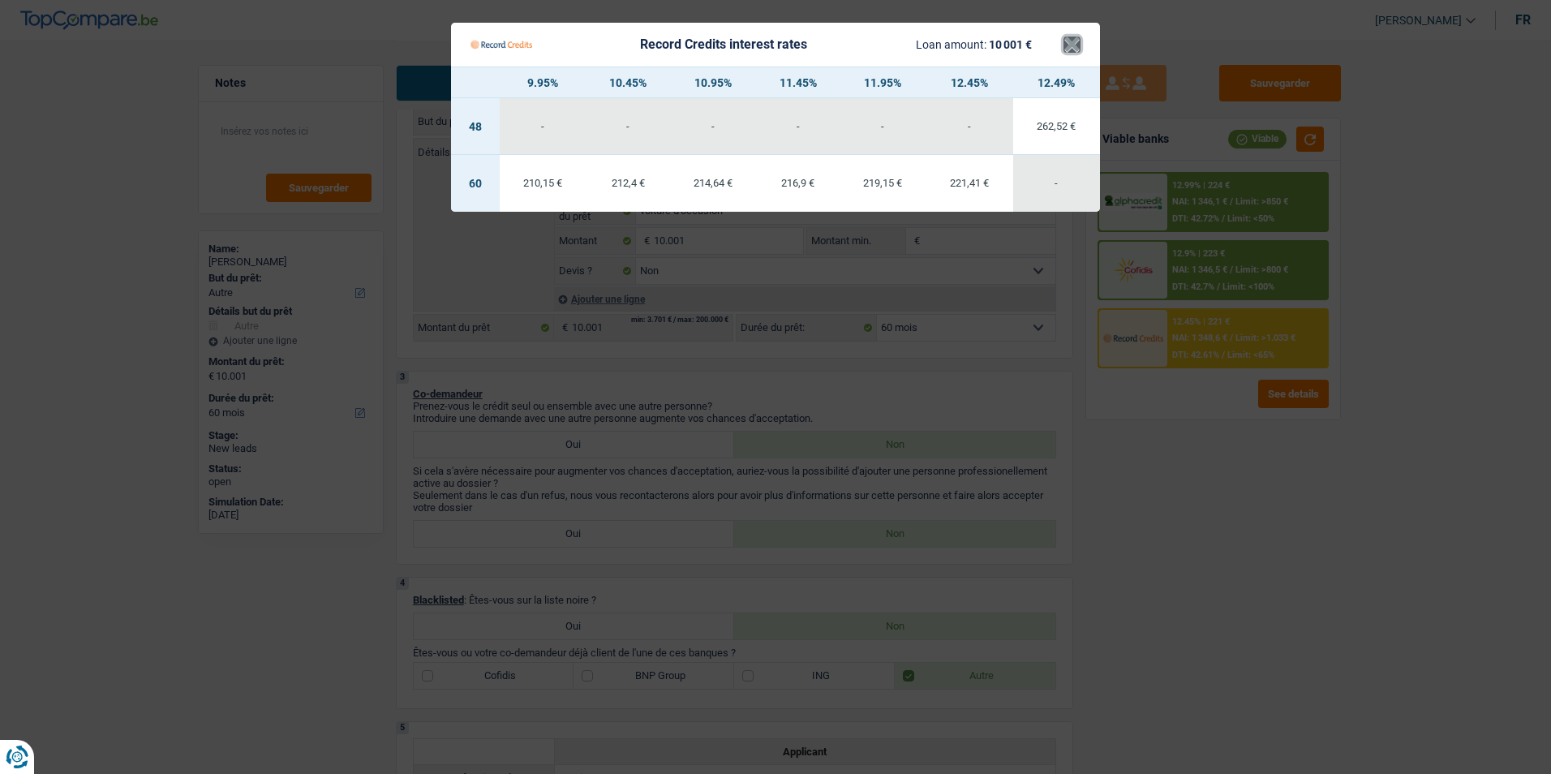
click at [1067, 45] on button "×" at bounding box center [1071, 44] width 17 height 16
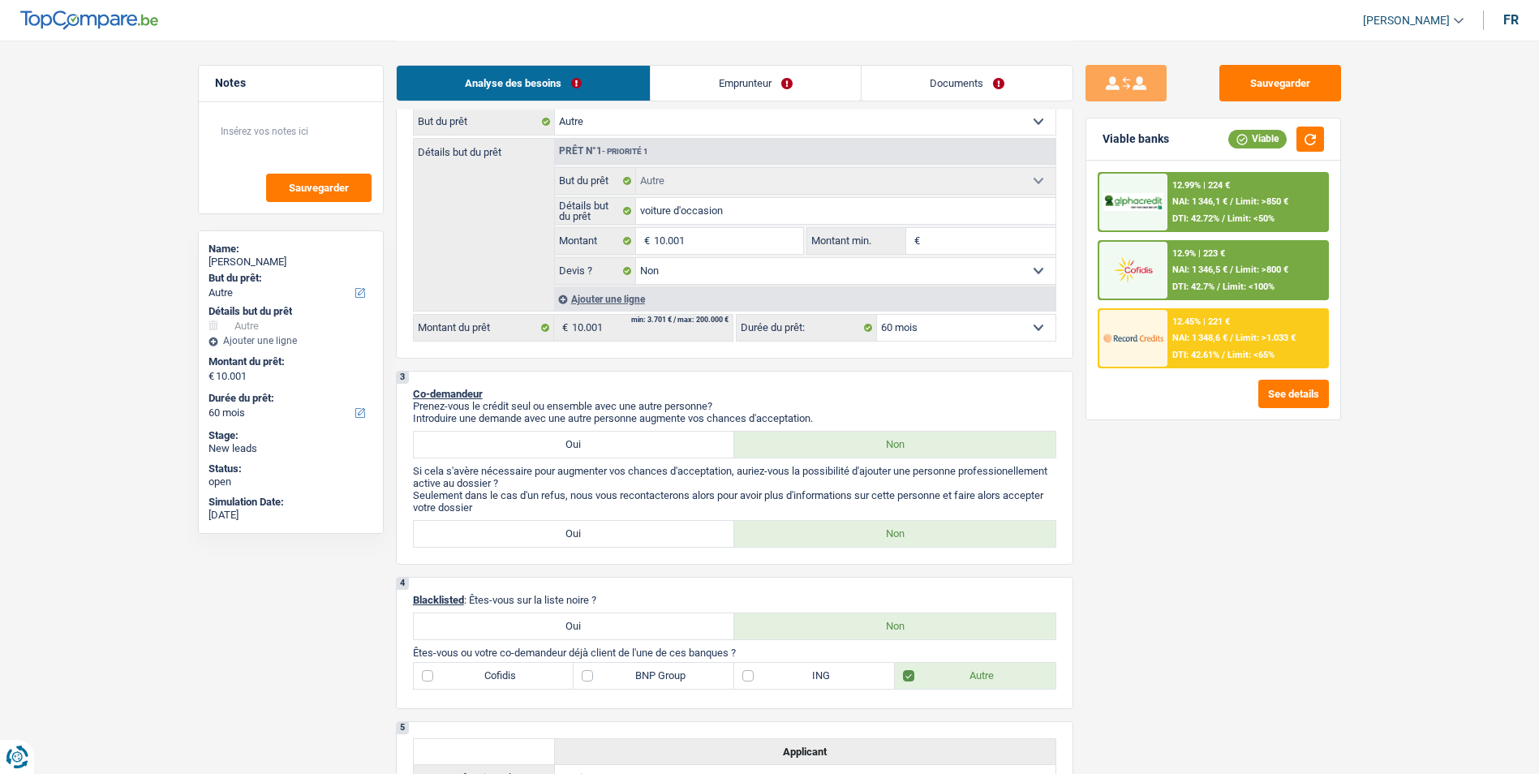
click at [1208, 283] on span "DTI: 42.7%" at bounding box center [1193, 286] width 42 height 11
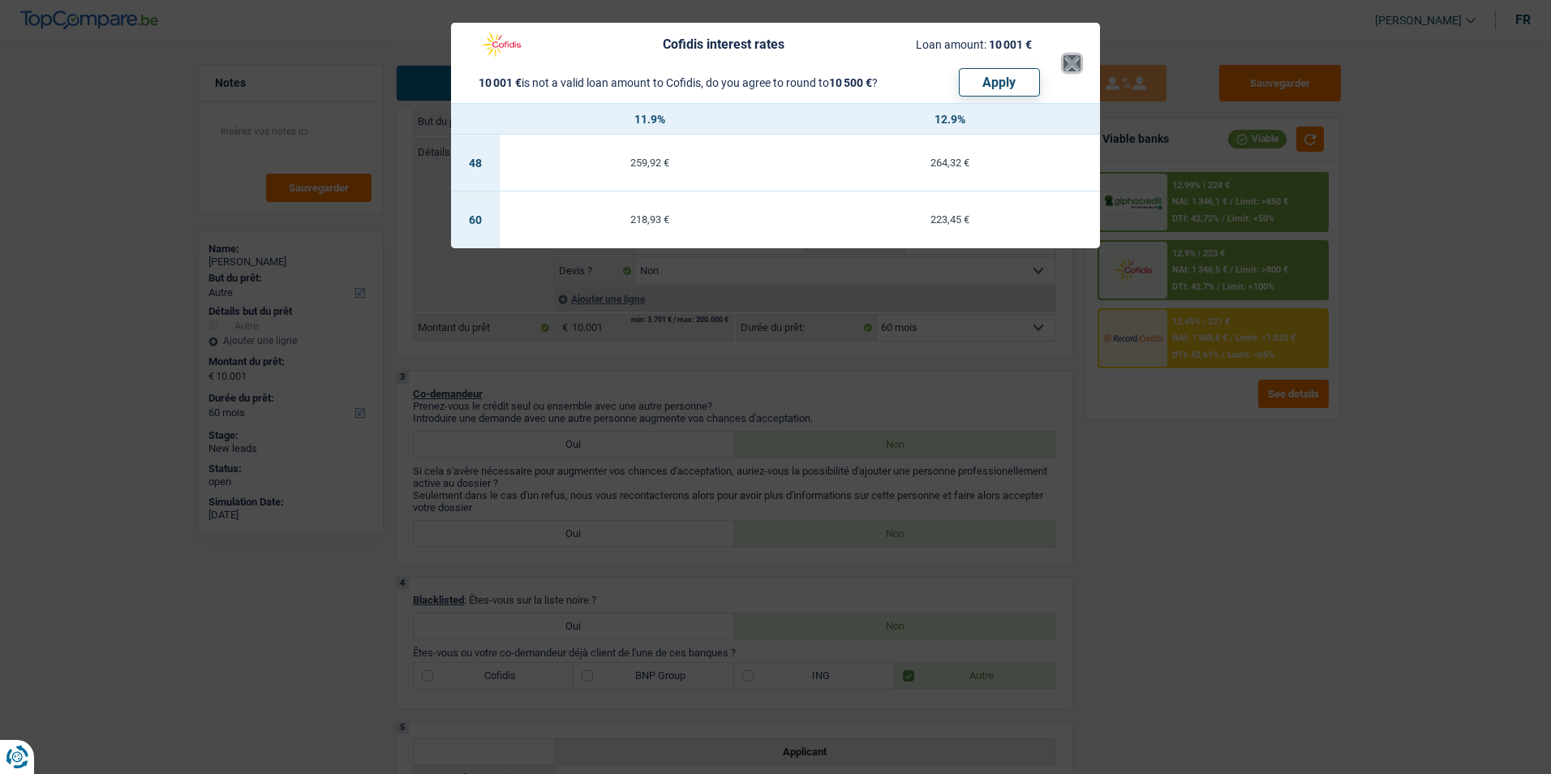
click at [1069, 62] on button "×" at bounding box center [1071, 63] width 17 height 16
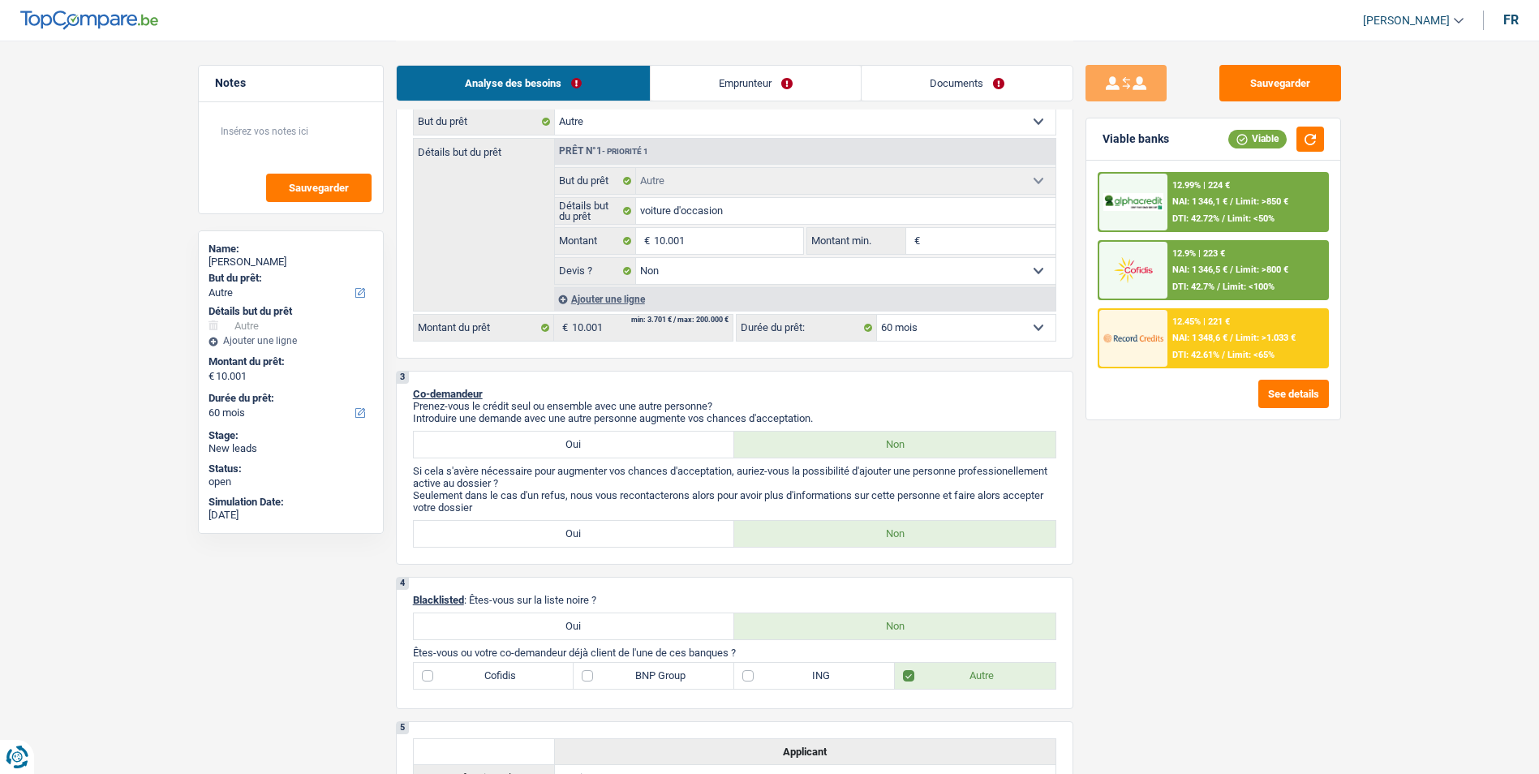
click at [1217, 218] on span "DTI: 42.72%" at bounding box center [1195, 218] width 47 height 11
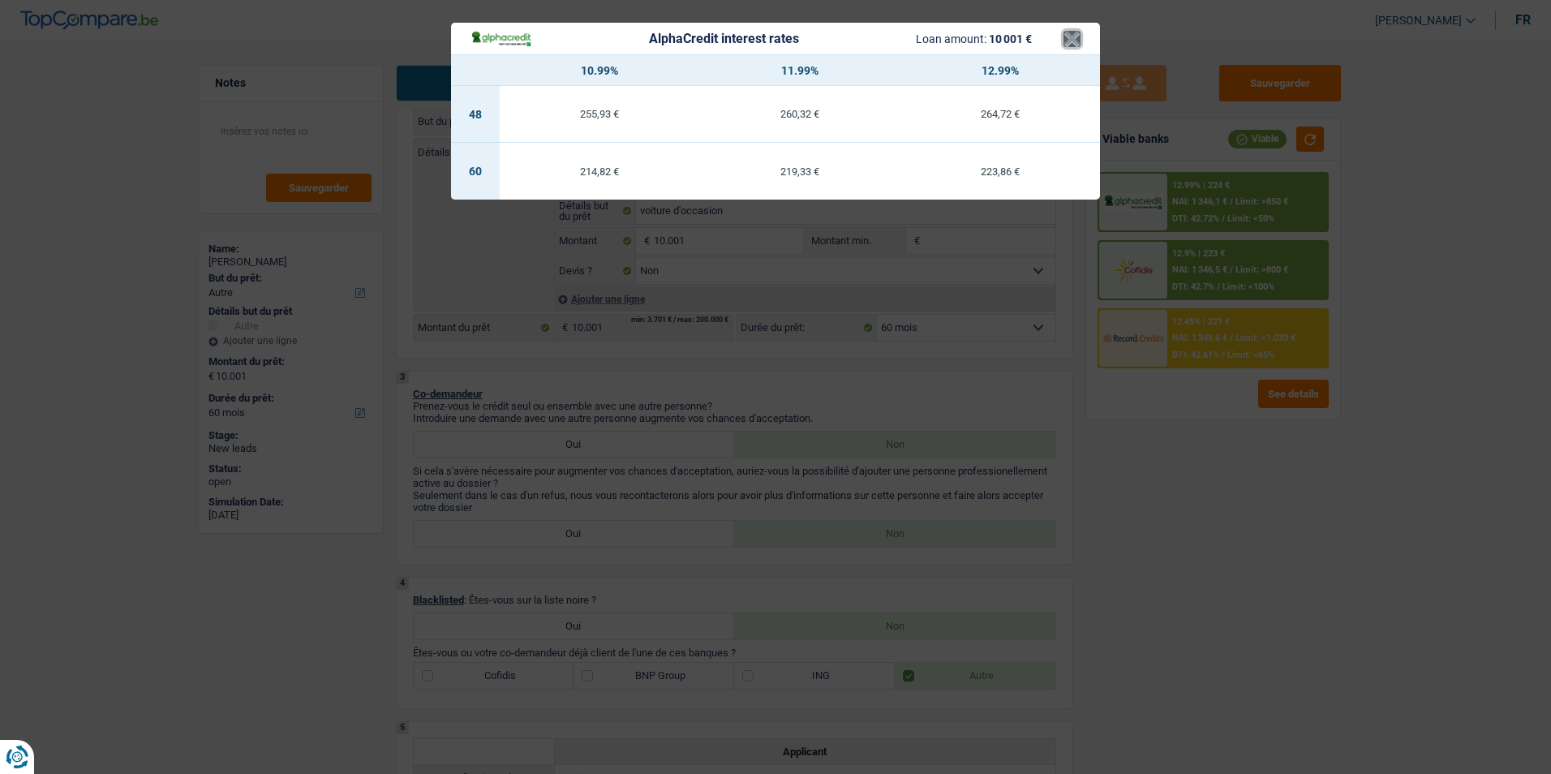
click at [1073, 46] on button "×" at bounding box center [1071, 39] width 17 height 16
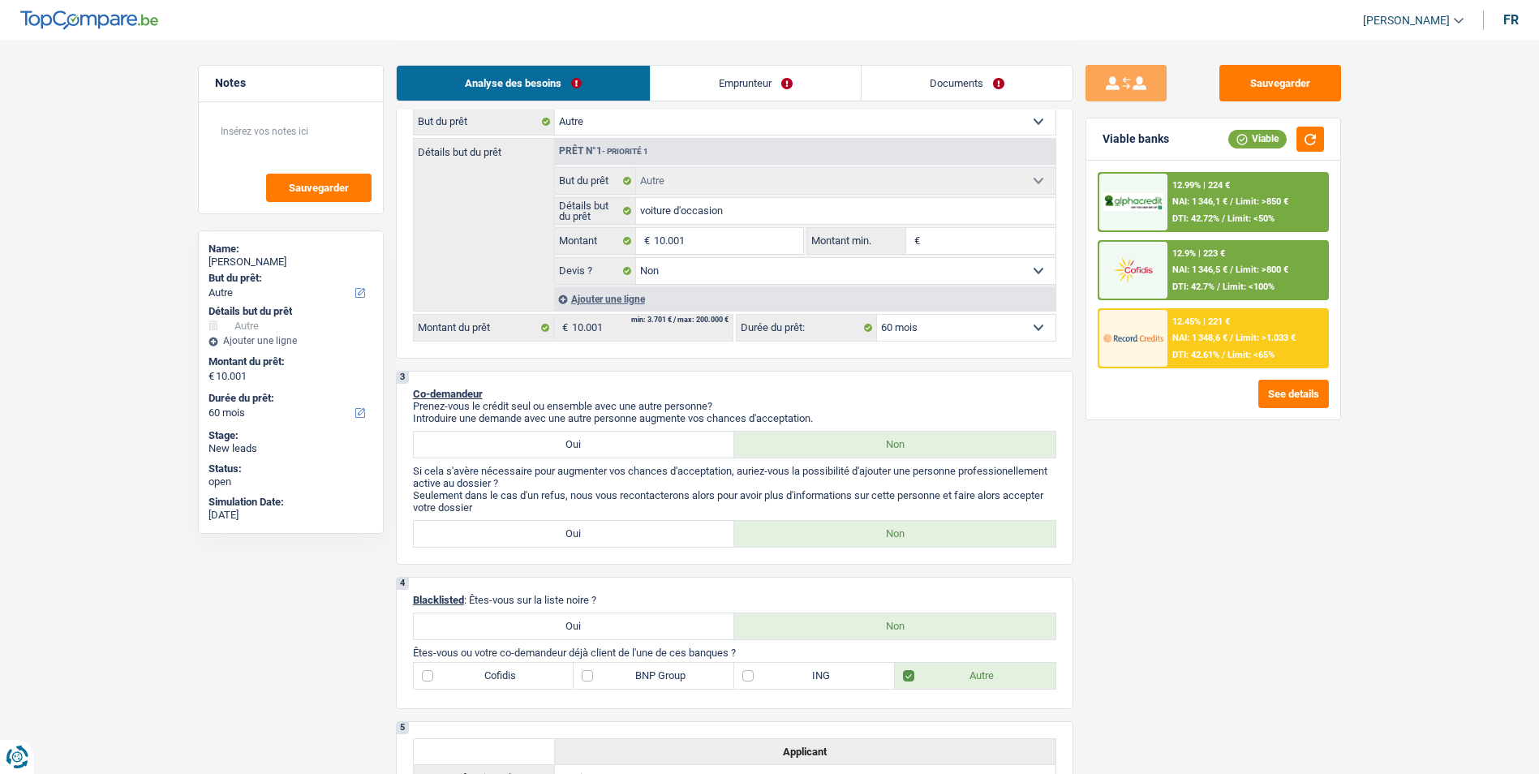
click at [1161, 239] on div "12.99% | 224 € NAI: 1 346,1 € / Limit: >850 € DTI: 42.72% / Limit: <50% 12.9% |…" at bounding box center [1212, 270] width 231 height 196
click at [1169, 256] on div "12.9% | 223 € NAI: 1 346,5 € / Limit: >800 € DTI: 42.7% / Limit: <100%" at bounding box center [1247, 270] width 160 height 57
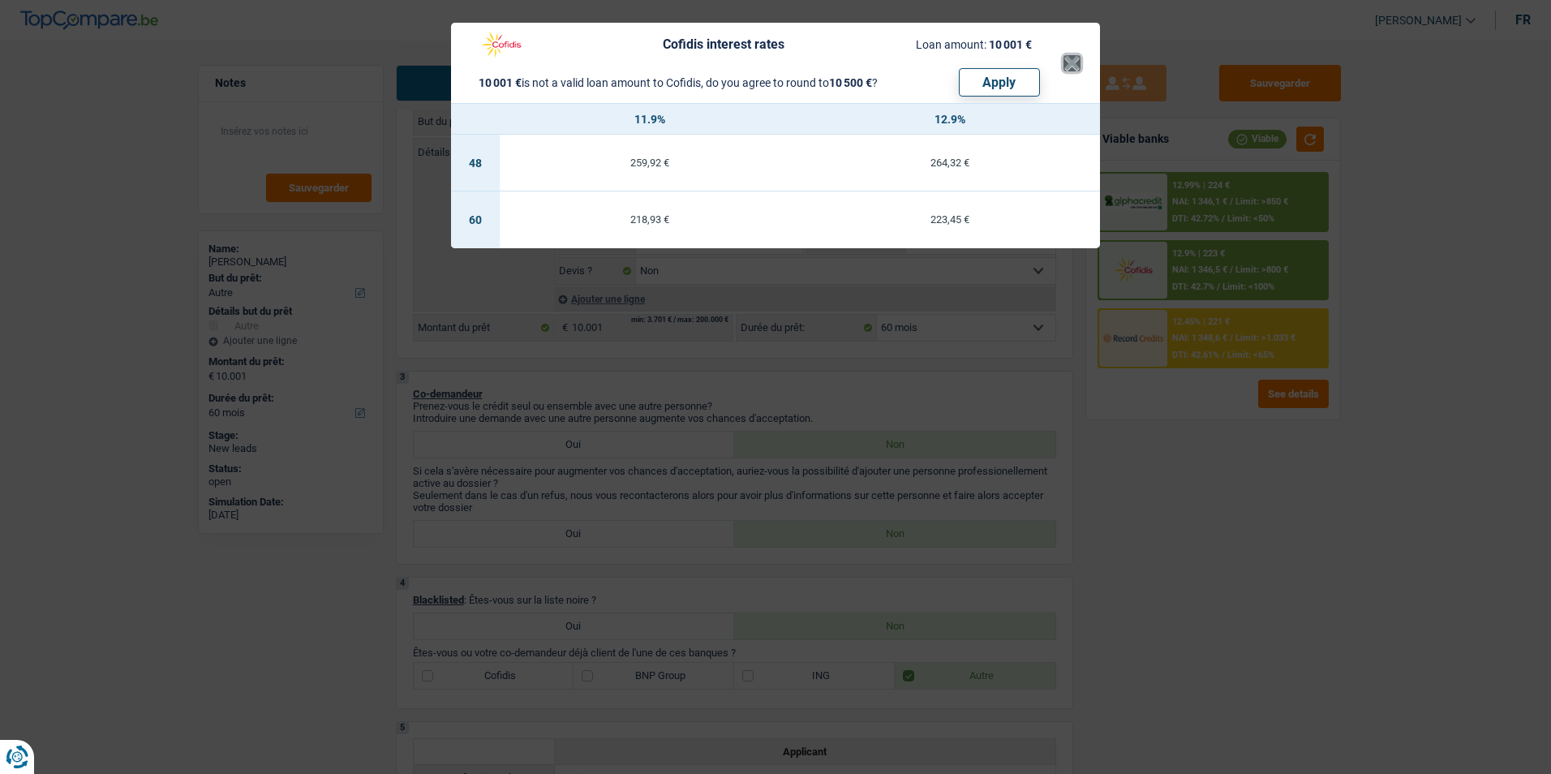
click at [1066, 61] on button "×" at bounding box center [1071, 63] width 17 height 16
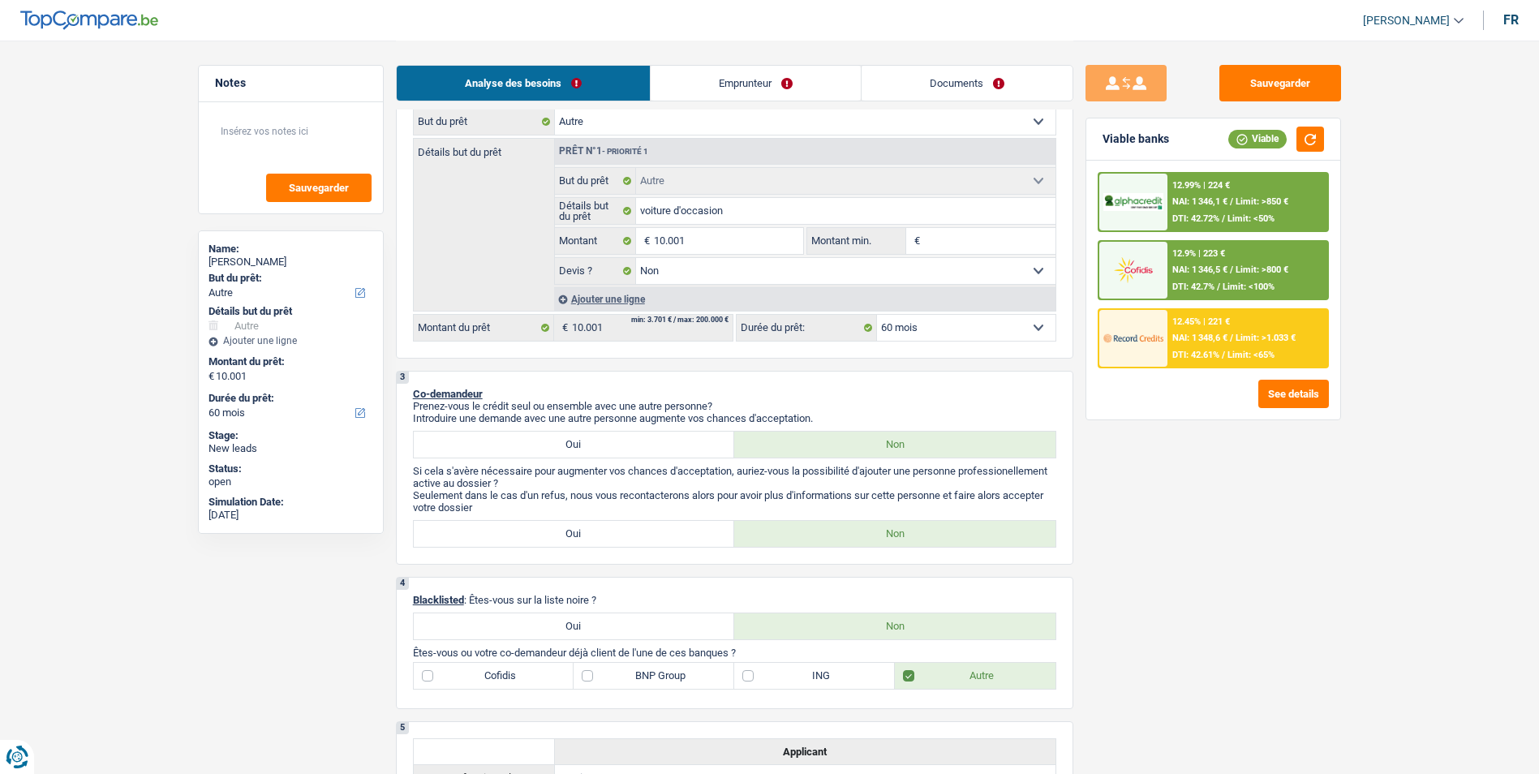
click at [934, 326] on select "12 mois 18 mois 24 mois 30 mois 36 mois 42 mois 48 mois 60 mois Sélectionner un…" at bounding box center [966, 328] width 178 height 26
select select "48"
click at [877, 315] on select "12 mois 18 mois 24 mois 30 mois 36 mois 42 mois 48 mois 60 mois Sélectionner un…" at bounding box center [966, 328] width 178 height 26
select select "48"
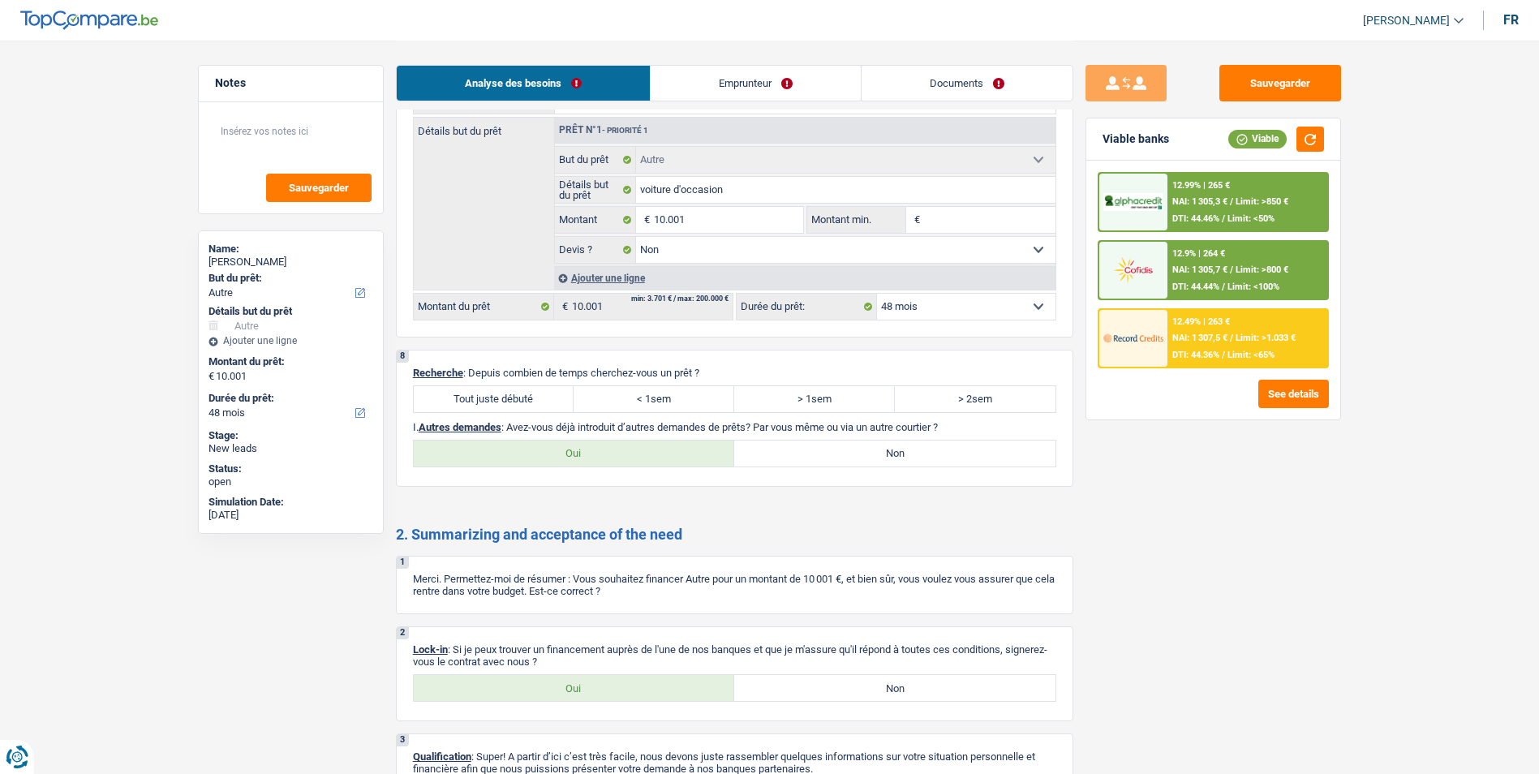
scroll to position [1379, 0]
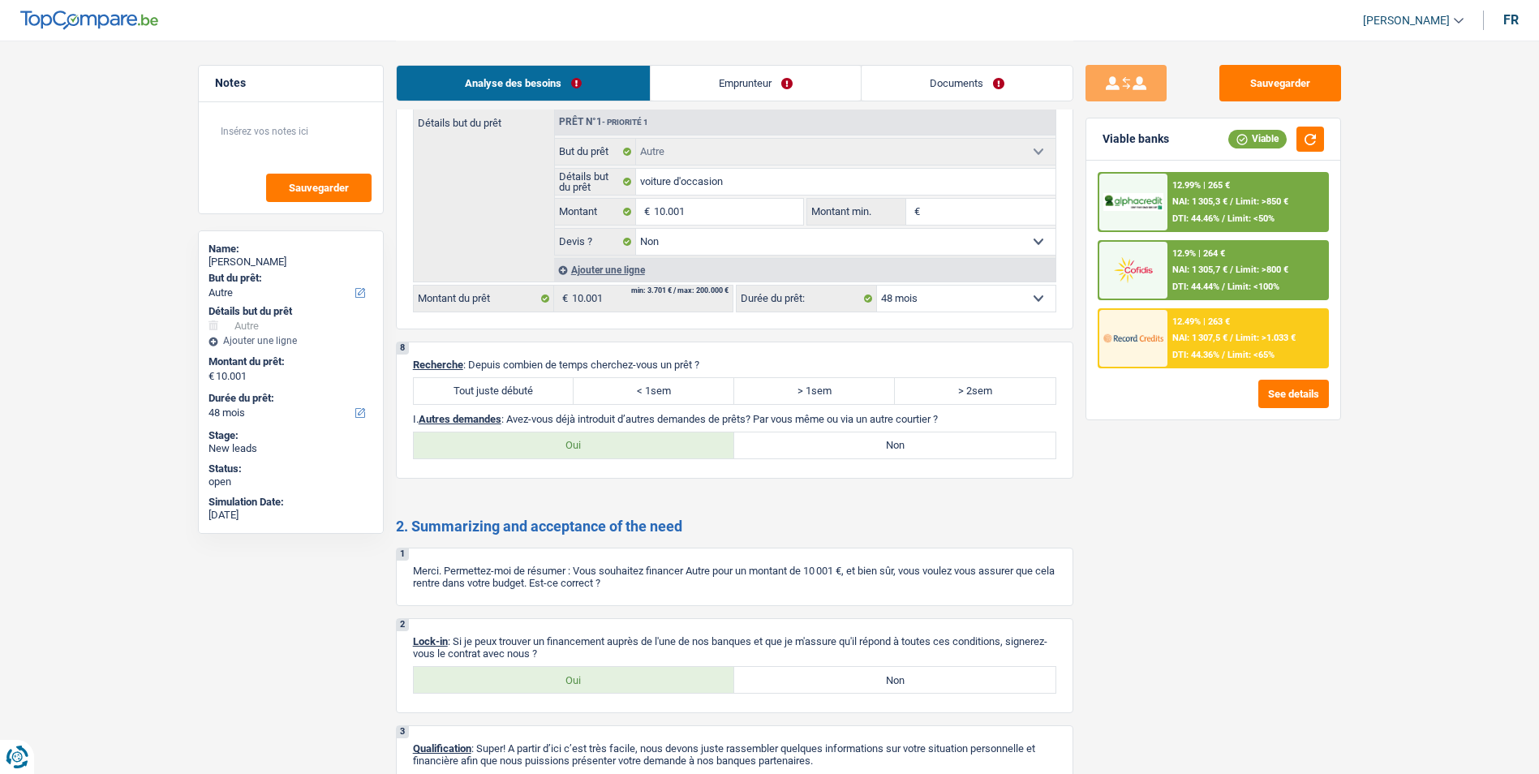
click at [514, 386] on label "Tout juste débuté" at bounding box center [494, 391] width 161 height 26
click at [514, 386] on input "Tout juste débuté" at bounding box center [494, 391] width 161 height 26
radio input "true"
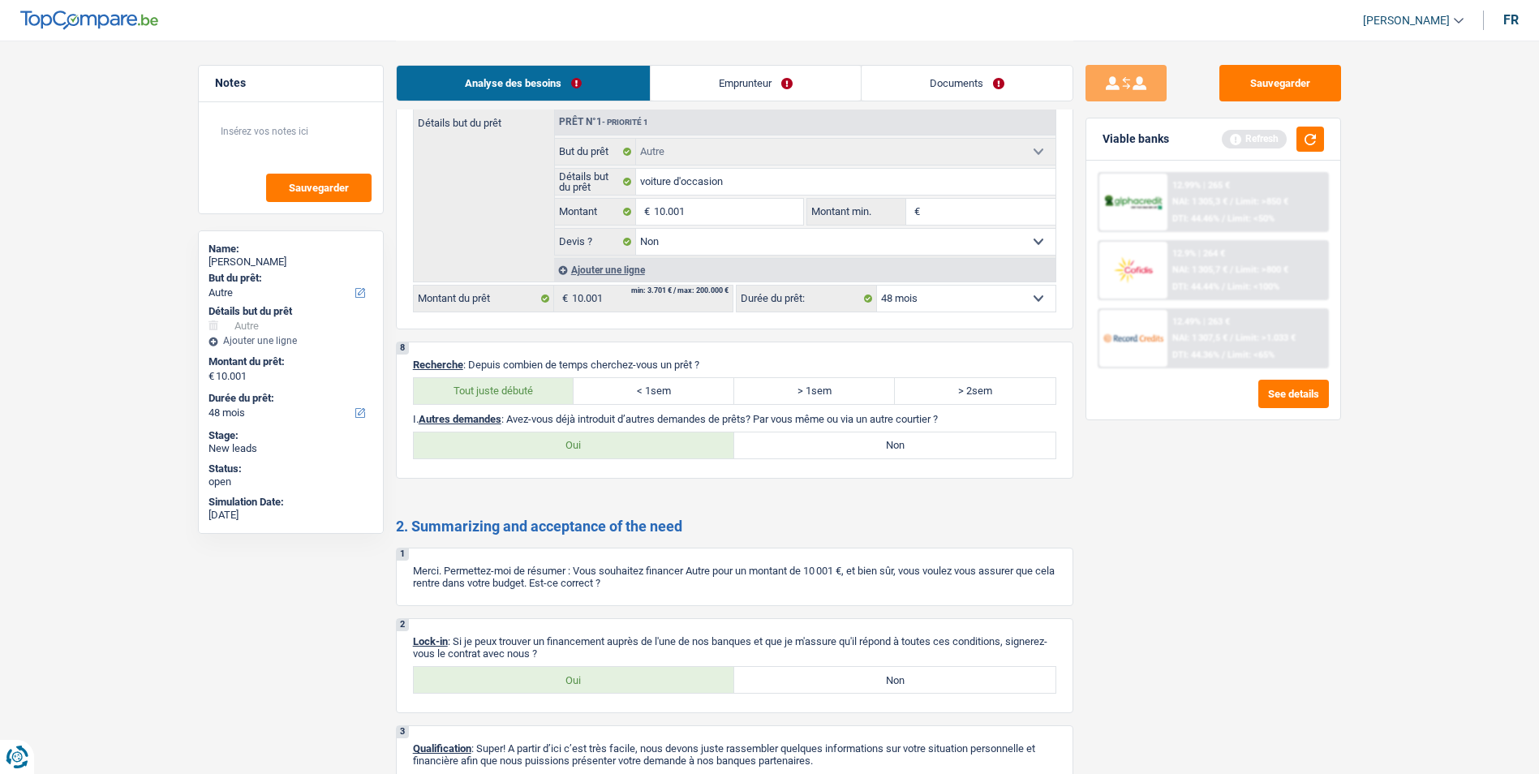
click at [789, 447] on label "Non" at bounding box center [894, 445] width 321 height 26
click at [789, 447] on input "Non" at bounding box center [894, 445] width 321 height 26
radio input "true"
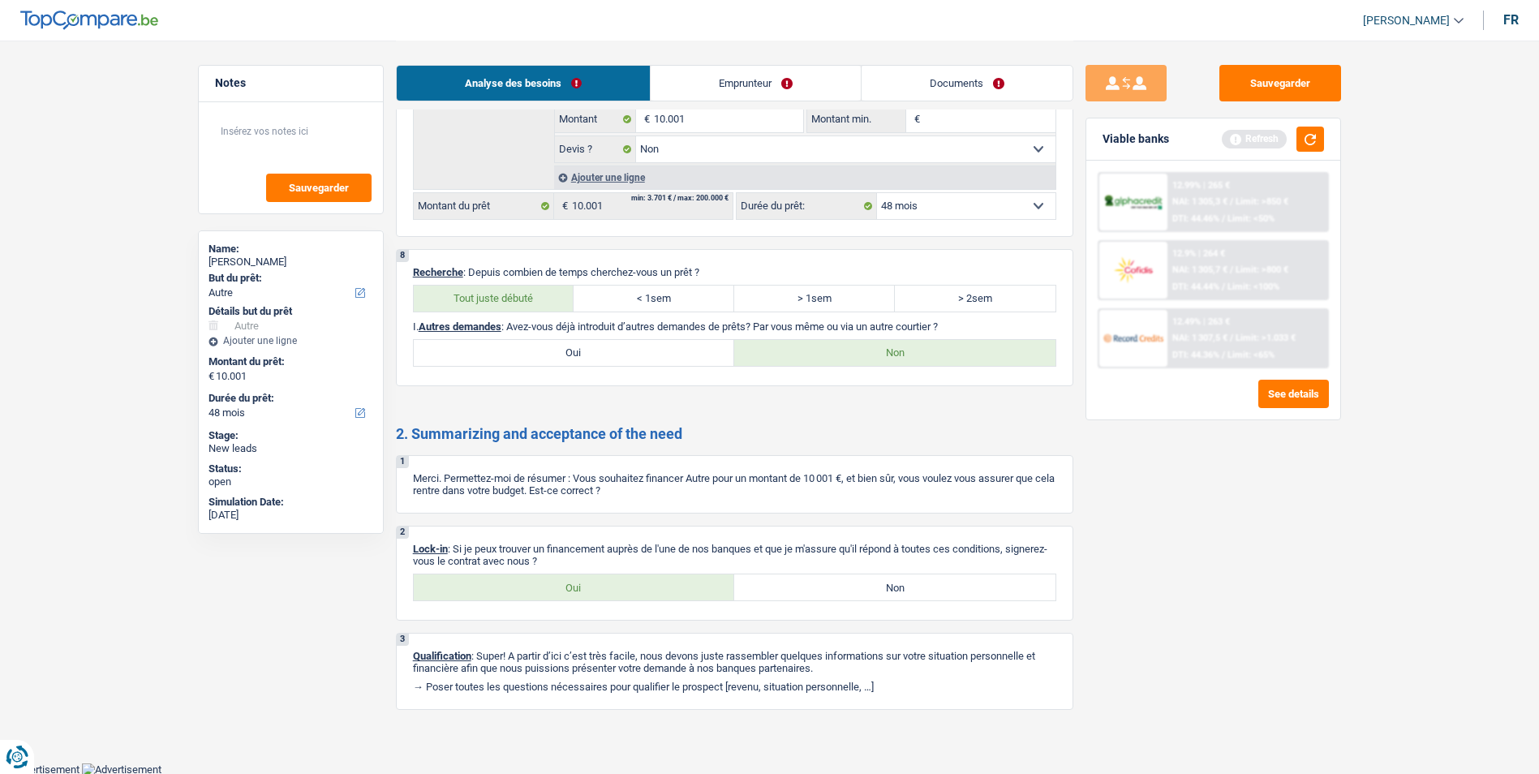
scroll to position [1472, 0]
click at [600, 578] on label "Oui" at bounding box center [574, 586] width 321 height 26
click at [600, 578] on input "Oui" at bounding box center [574, 586] width 321 height 26
radio input "true"
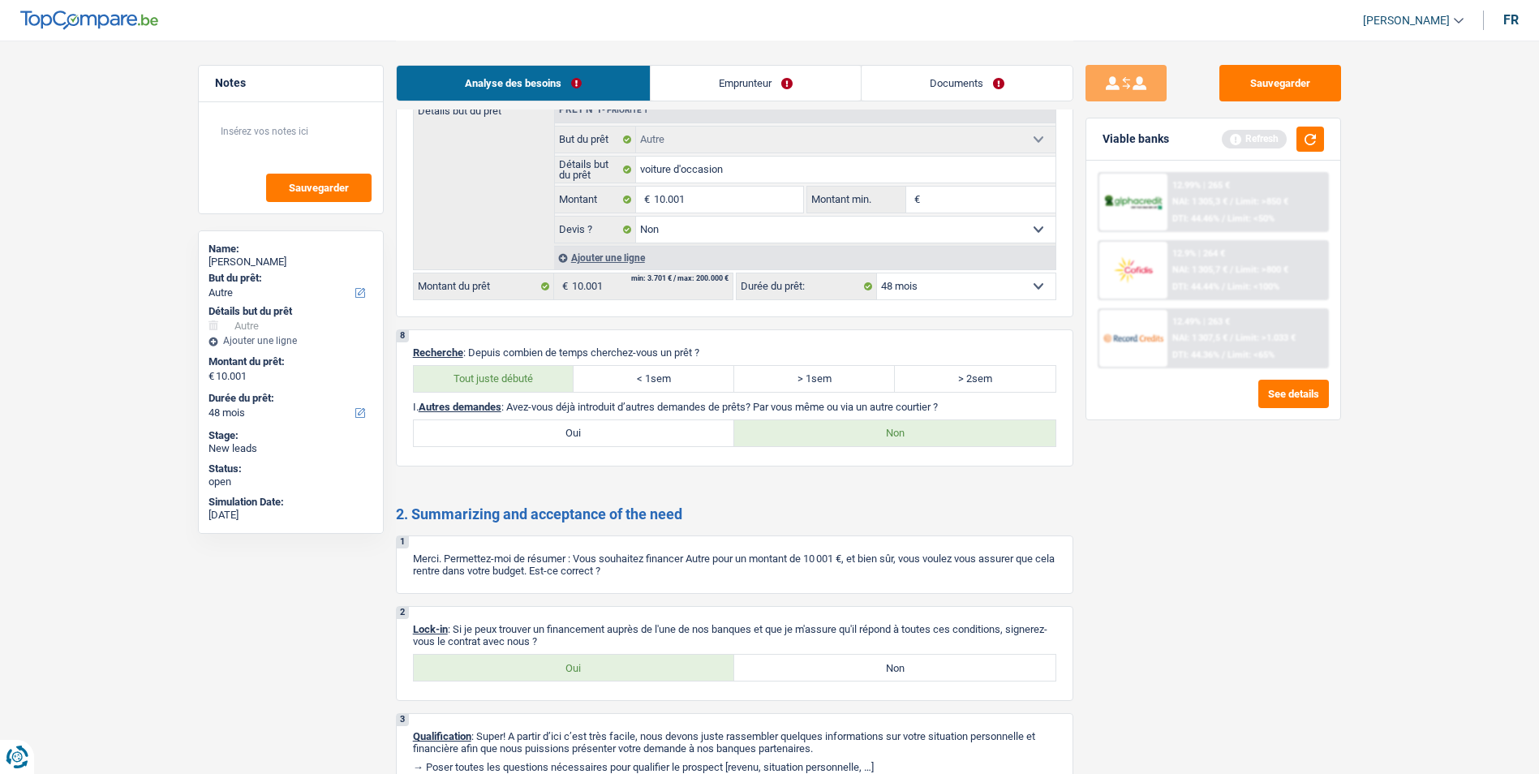
click at [927, 95] on link "Documents" at bounding box center [966, 83] width 211 height 35
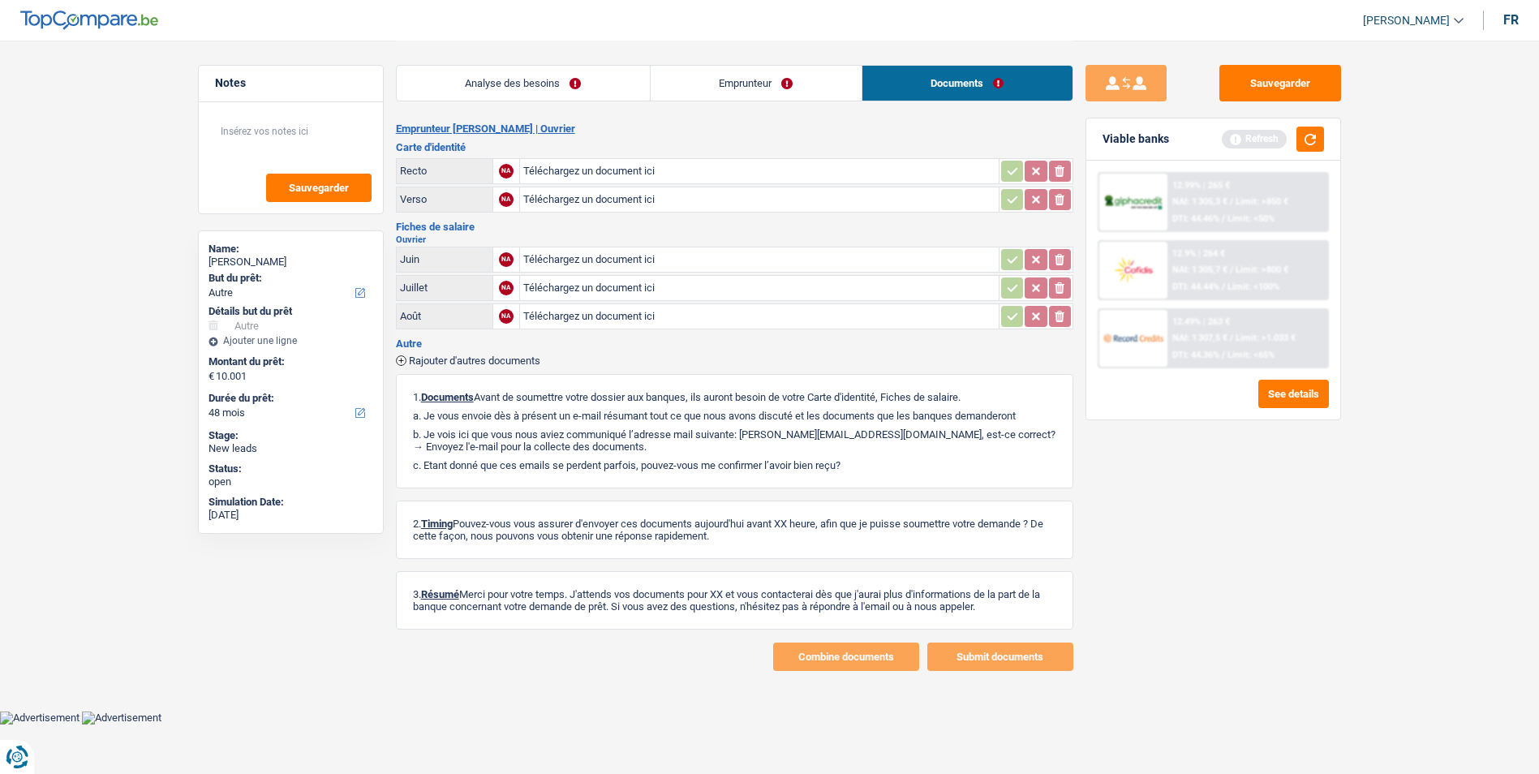
scroll to position [0, 0]
click at [564, 67] on link "Analyse des besoins" at bounding box center [528, 83] width 253 height 35
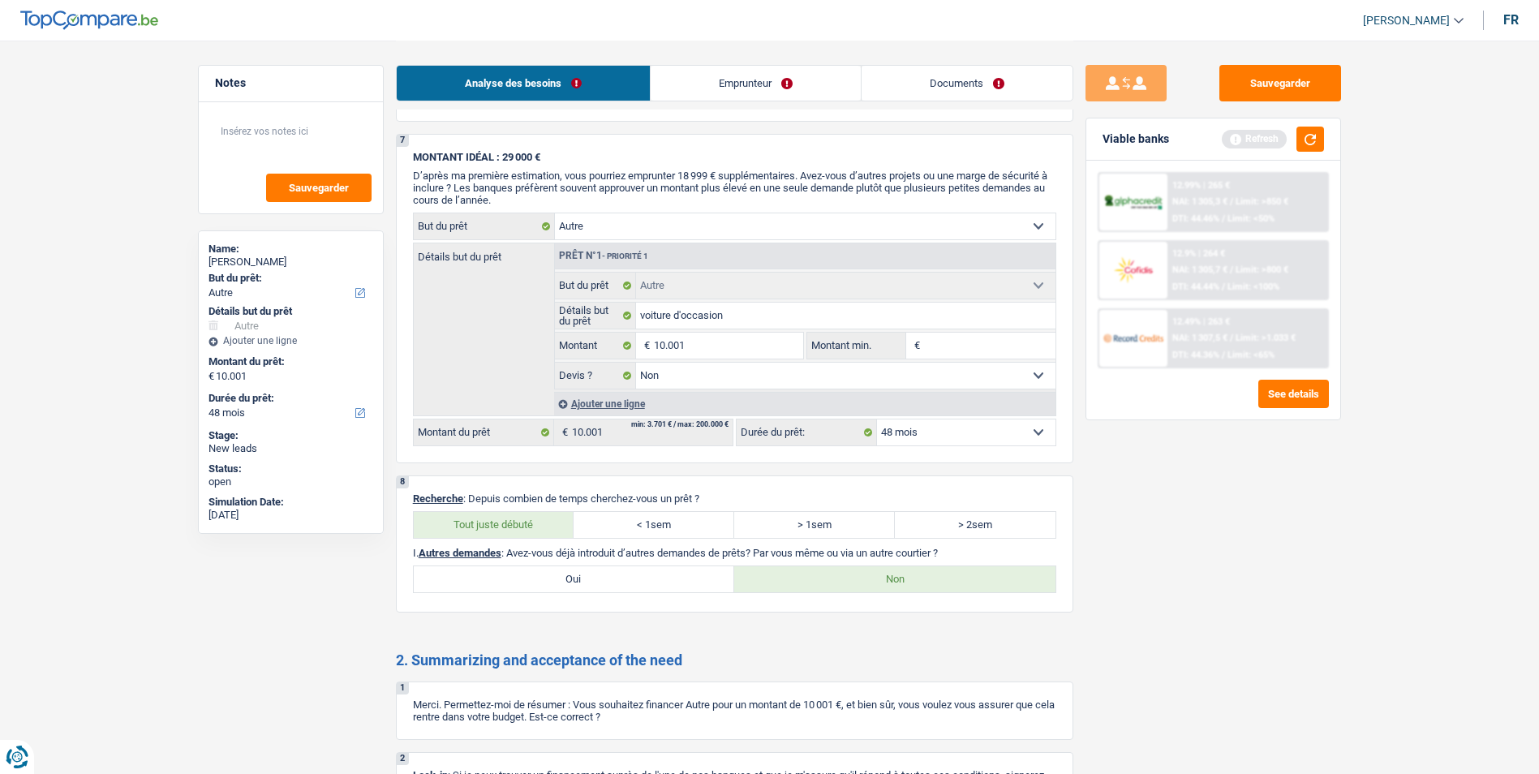
scroll to position [1472, 0]
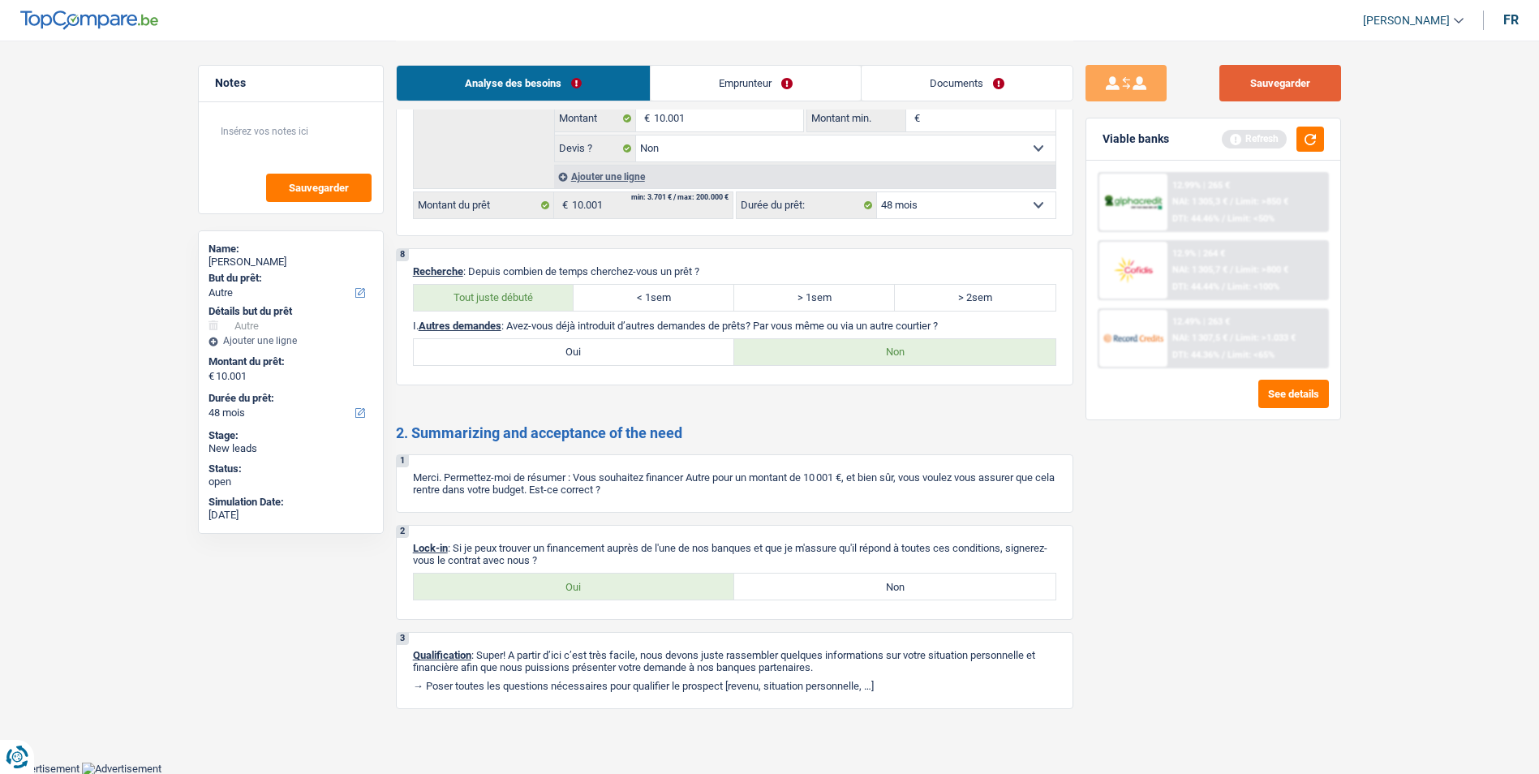
click at [1261, 89] on button "Sauvegarder" at bounding box center [1280, 83] width 122 height 36
click at [1316, 152] on div "Viable banks Refresh" at bounding box center [1213, 139] width 254 height 42
click at [1314, 144] on button "button" at bounding box center [1310, 139] width 28 height 25
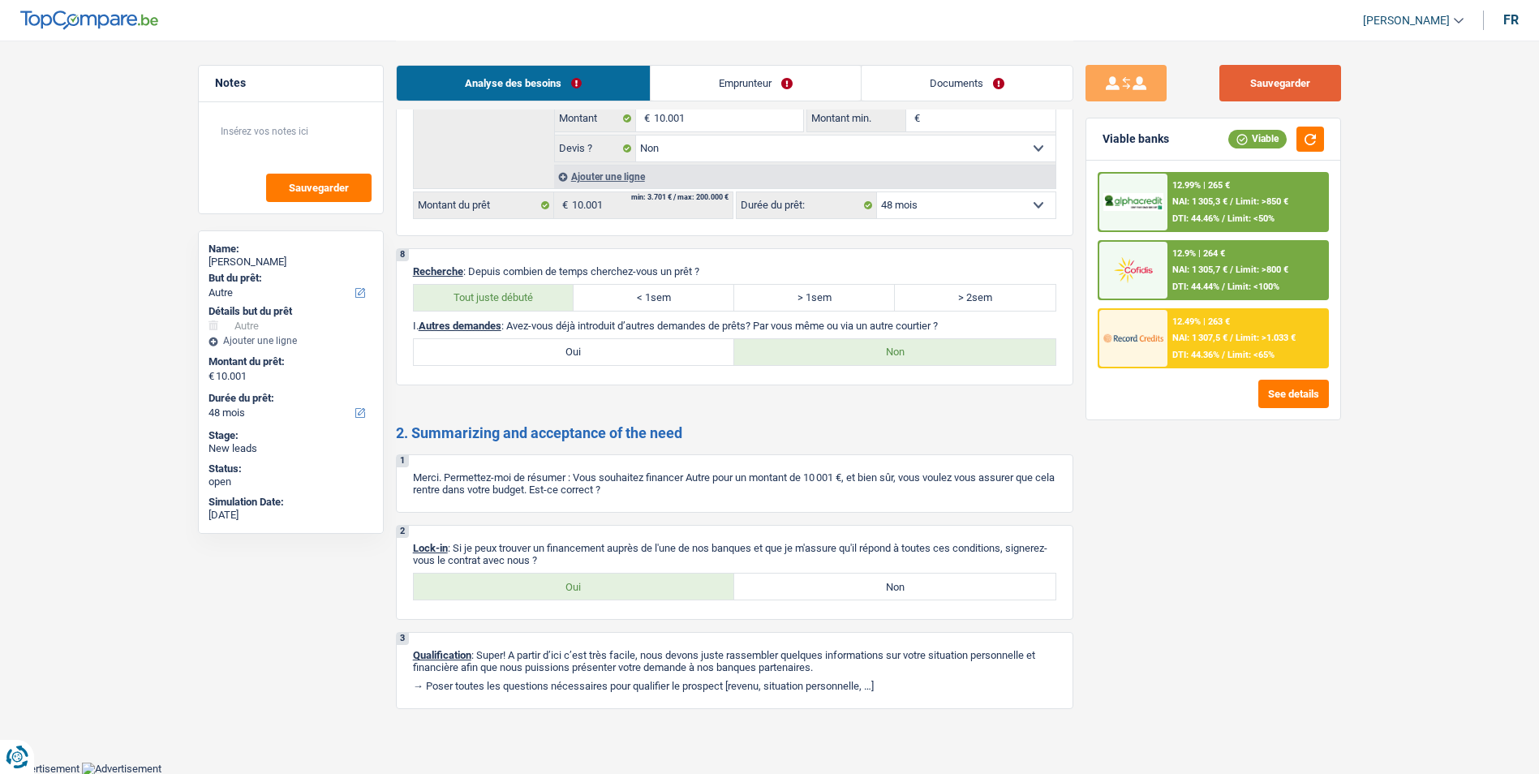
click at [1273, 97] on button "Sauvegarder" at bounding box center [1280, 83] width 122 height 36
click at [1297, 104] on div "Sauvegarder Viable banks Viable 12.99% | 265 € NAI: 1 305,3 € / Limit: >850 € D…" at bounding box center [1213, 406] width 280 height 683
click at [1289, 81] on button "Sauvegarder" at bounding box center [1280, 83] width 122 height 36
click at [1214, 84] on div "Sauvegarder" at bounding box center [1212, 83] width 255 height 36
drag, startPoint x: 1214, startPoint y: 84, endPoint x: 1223, endPoint y: 86, distance: 9.2
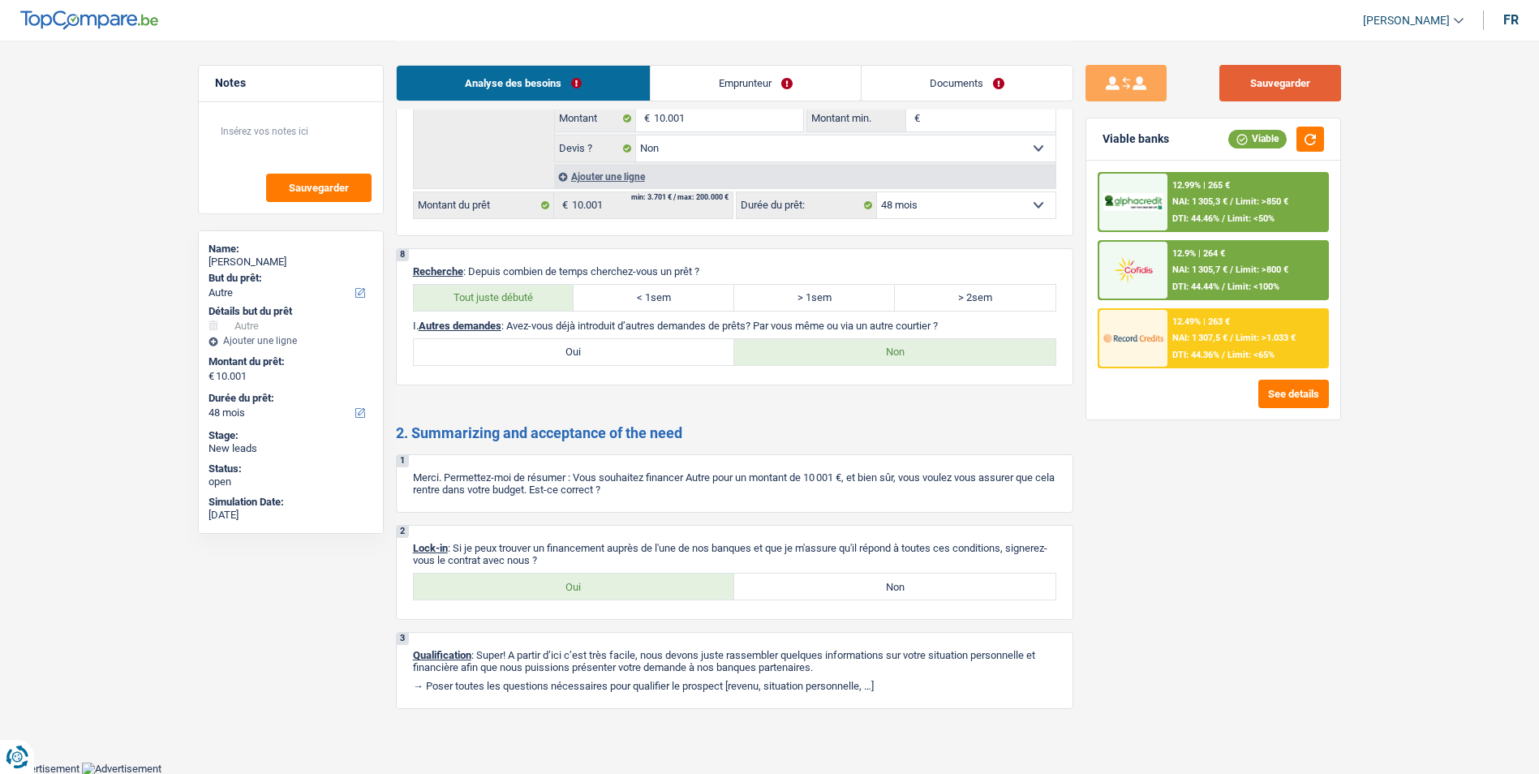
click at [1216, 84] on div "Sauvegarder" at bounding box center [1212, 83] width 255 height 36
drag, startPoint x: 1223, startPoint y: 86, endPoint x: 1204, endPoint y: 77, distance: 21.4
click at [1204, 77] on div "Sauvegarder" at bounding box center [1212, 83] width 255 height 36
click at [1267, 92] on button "Sauvegarder" at bounding box center [1280, 83] width 122 height 36
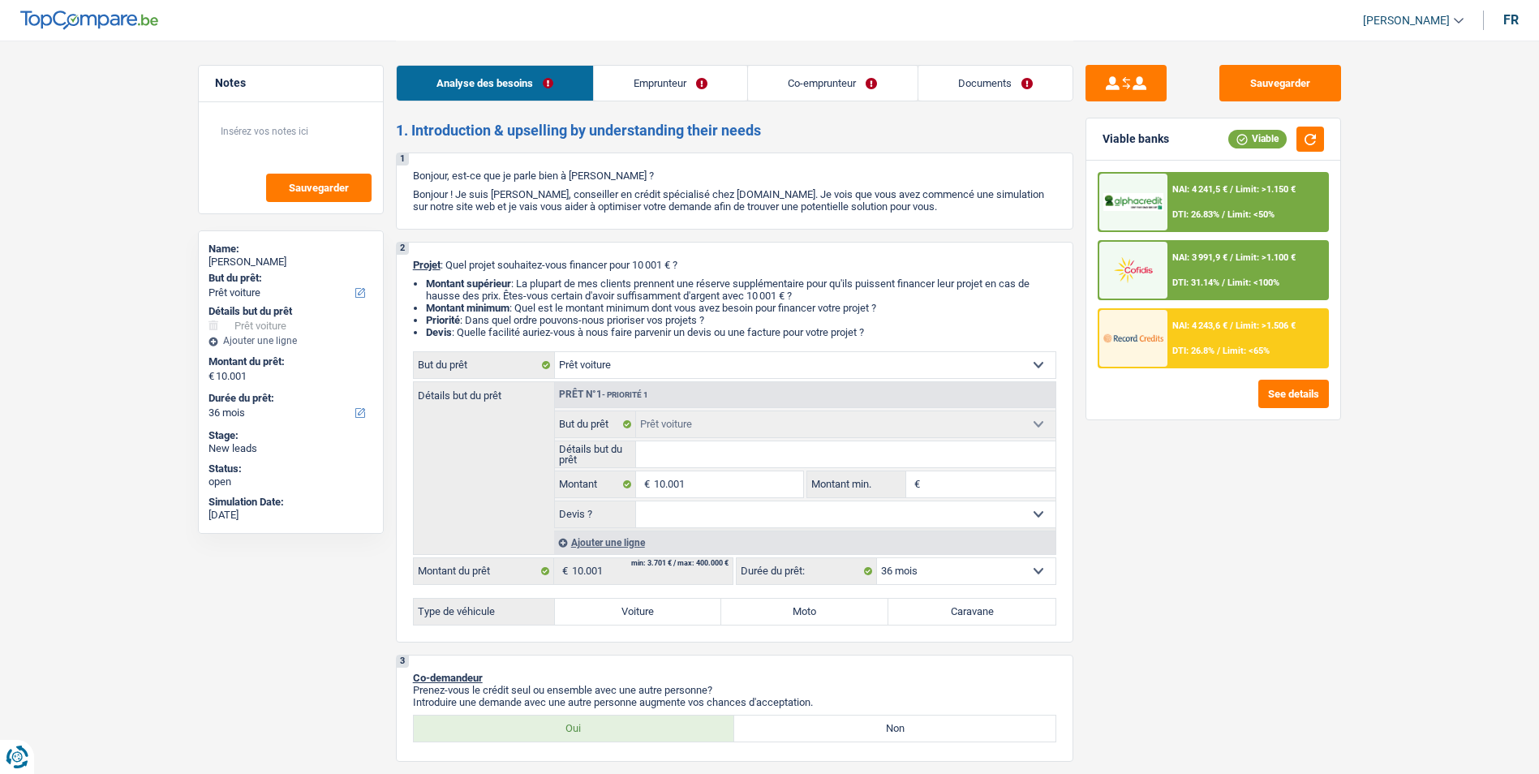
select select "car"
select select "36"
select select "car"
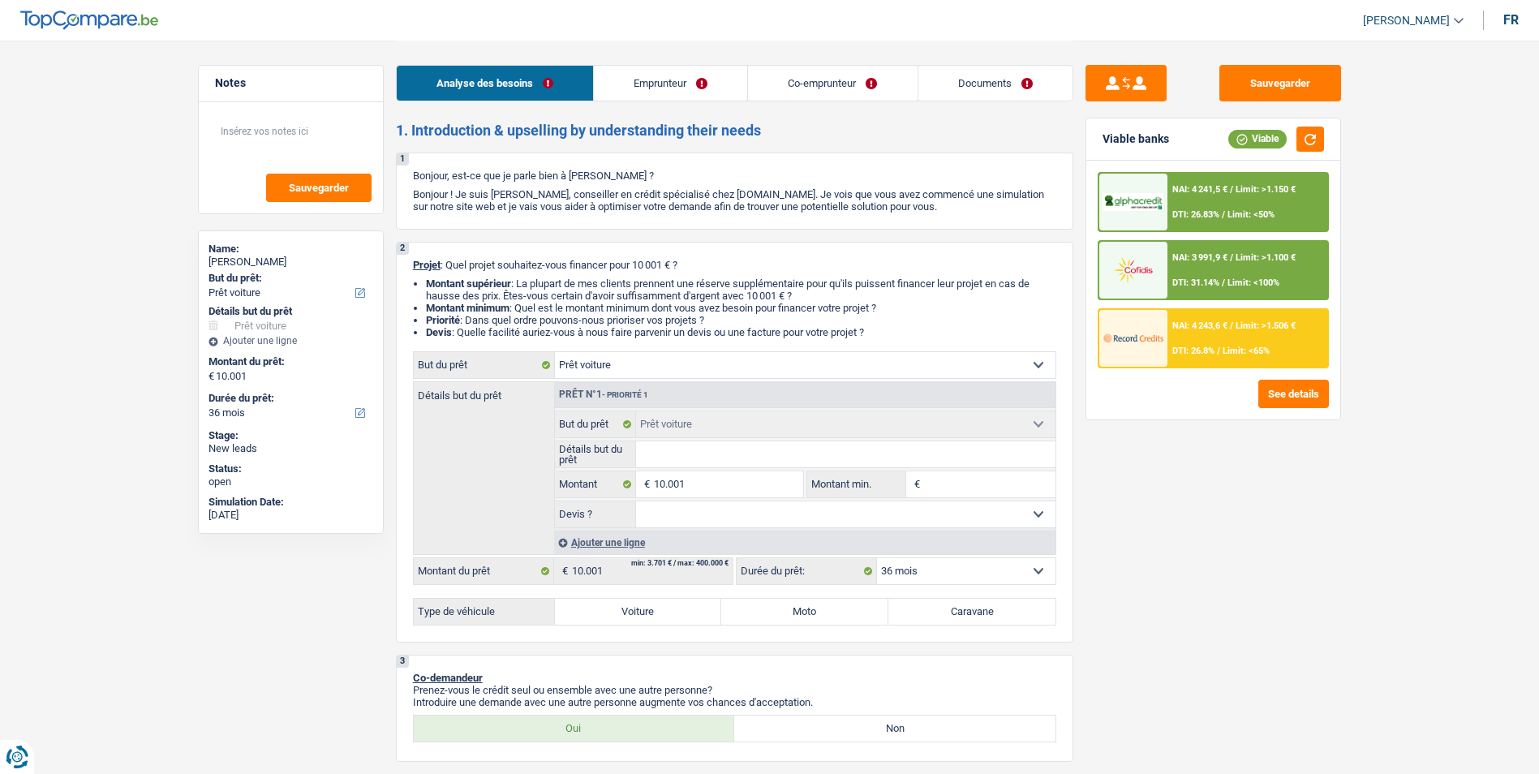
select select "36"
select select "mutuality"
select select "publicEmployee"
select select "mutualityIndemnity"
select select "disabilityPension"
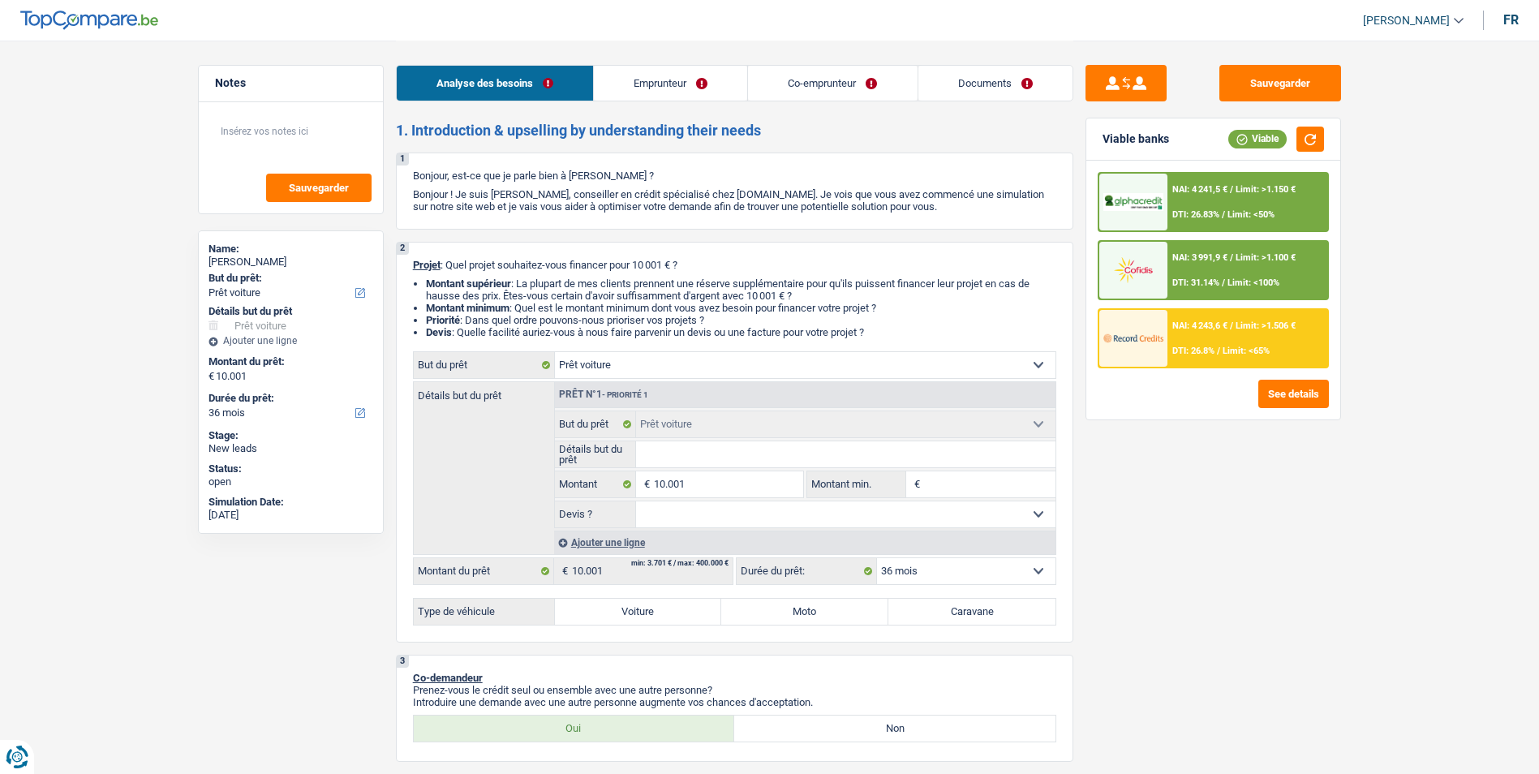
select select "netSalary"
select select "mealVouchers"
select select "liveWithParents"
select select "personalLoan"
select select "familyEvent"
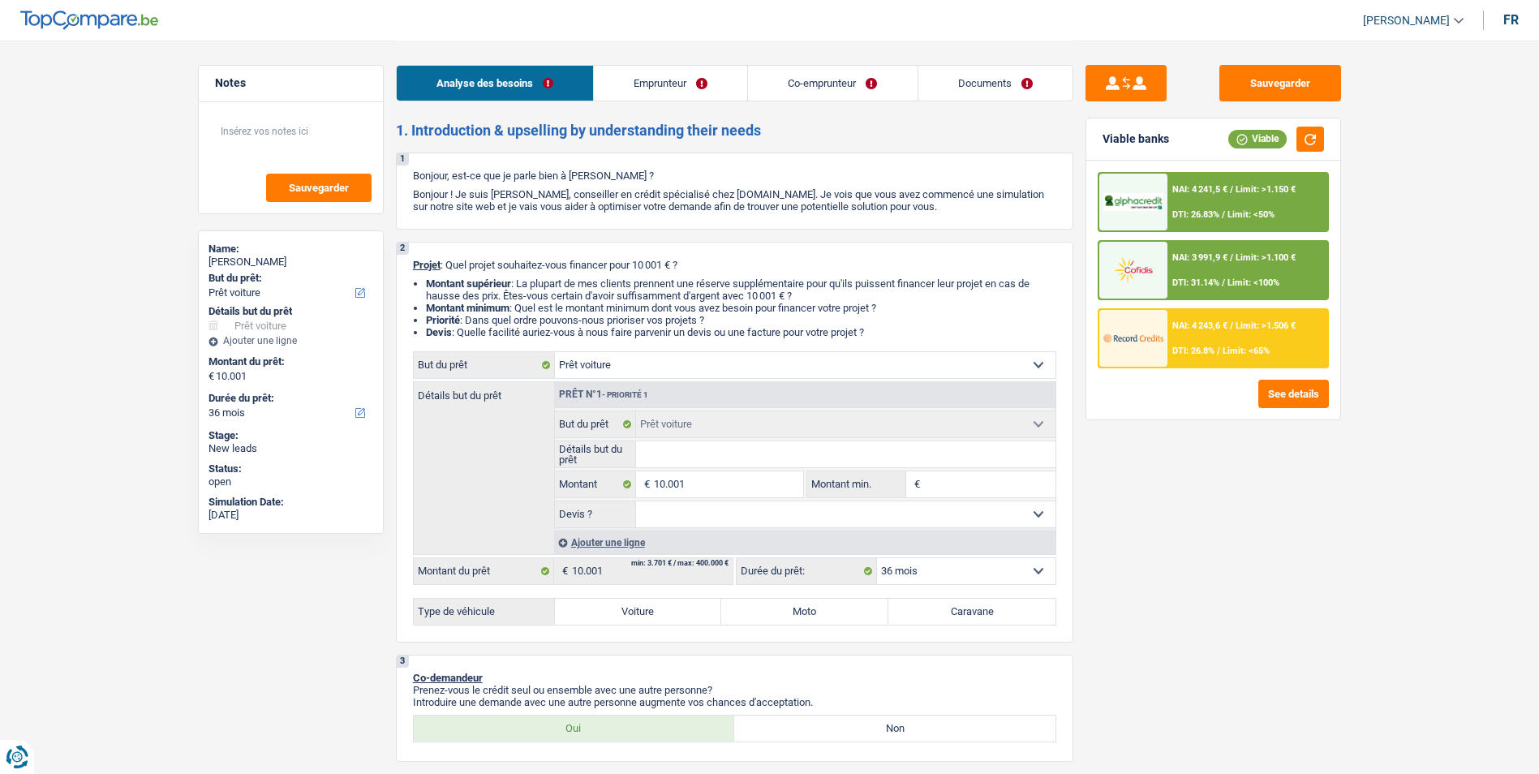
select select "24"
select select "cardOrCredit"
select select "car"
select select "36"
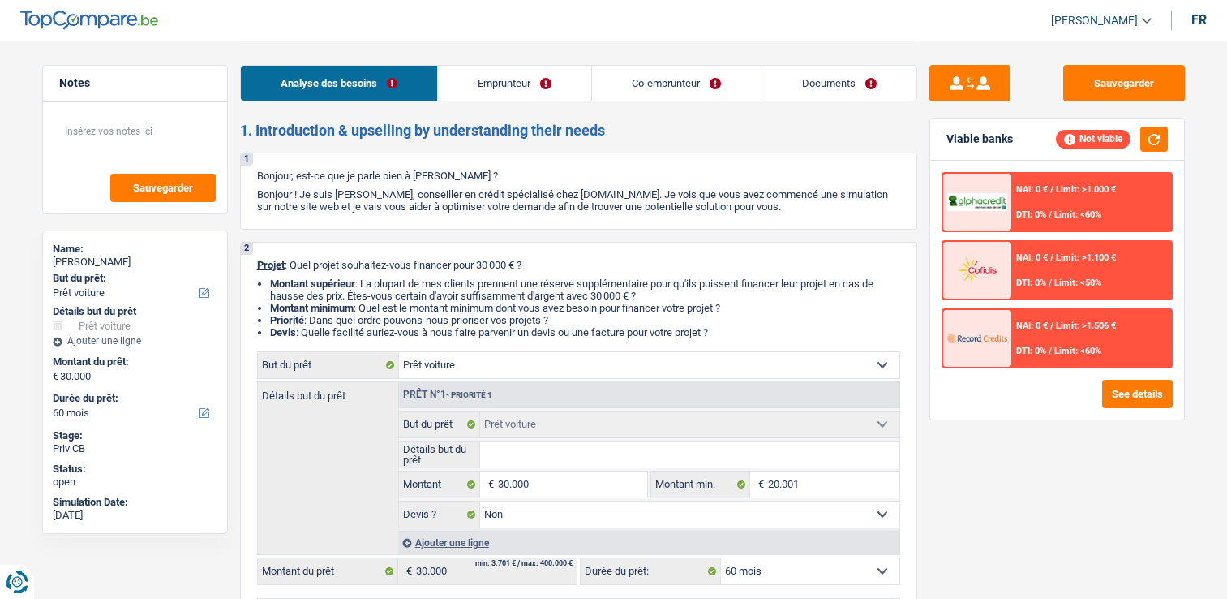
select select "car"
select select "60"
select select "car"
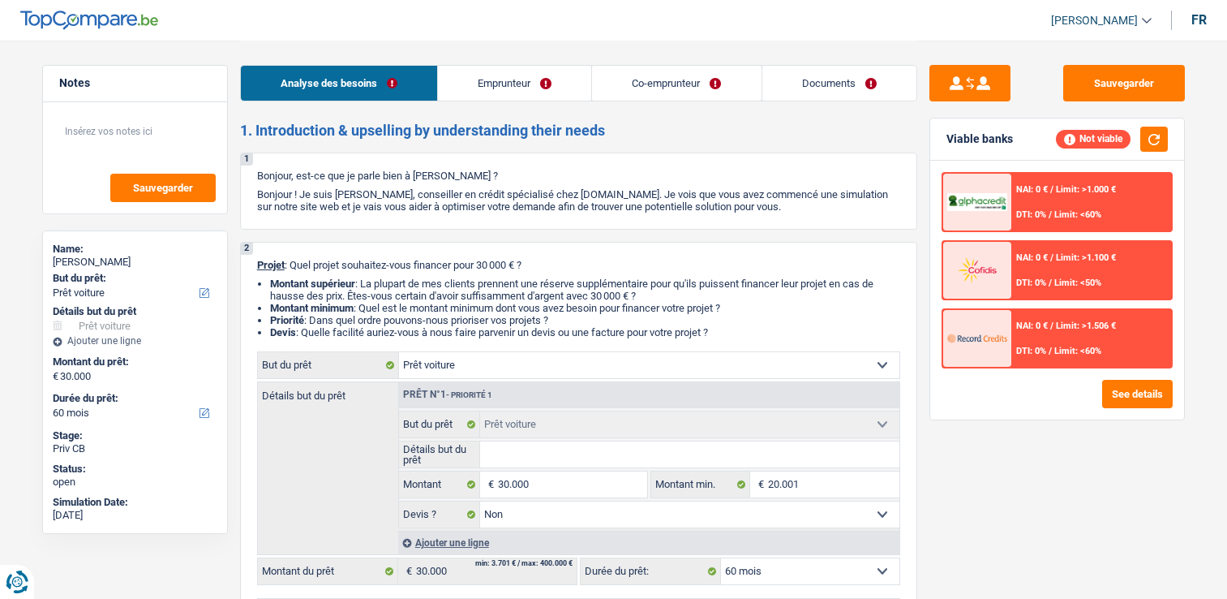
select select "false"
select select "60"
select select "retired"
select select "pension"
select select "car"
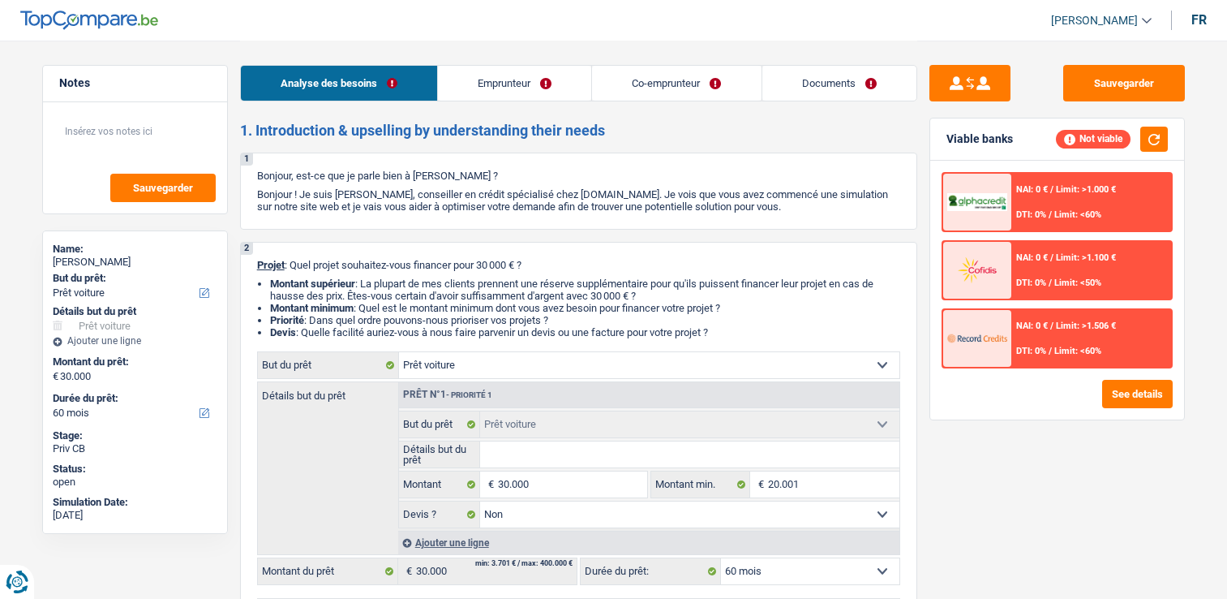
select select "car"
select select "false"
select select "60"
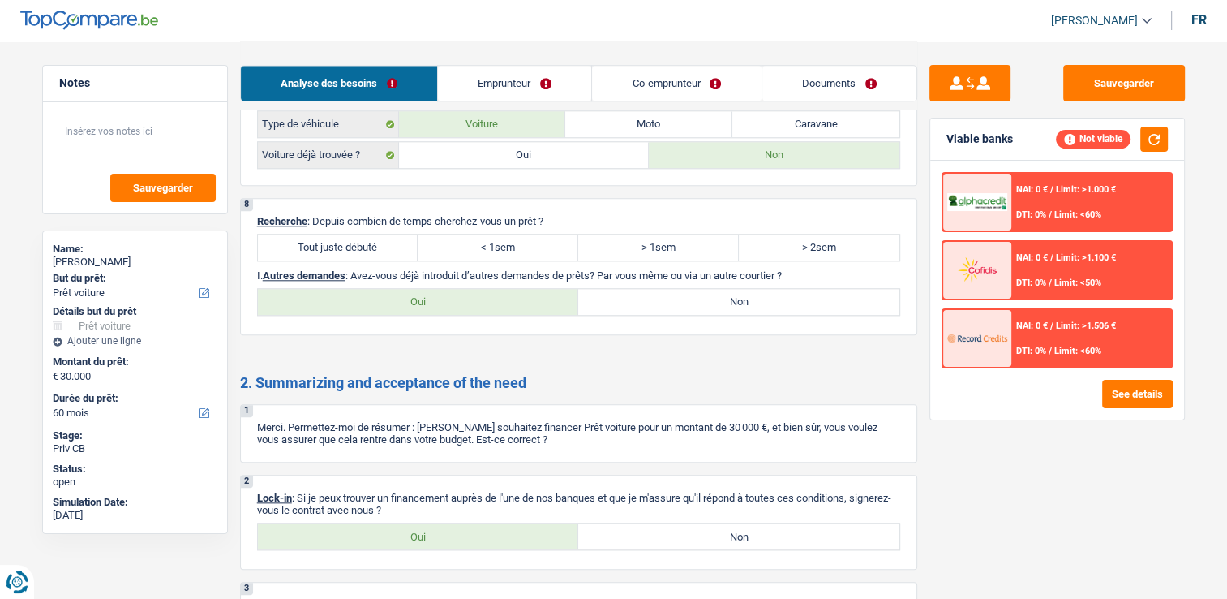
scroll to position [1354, 0]
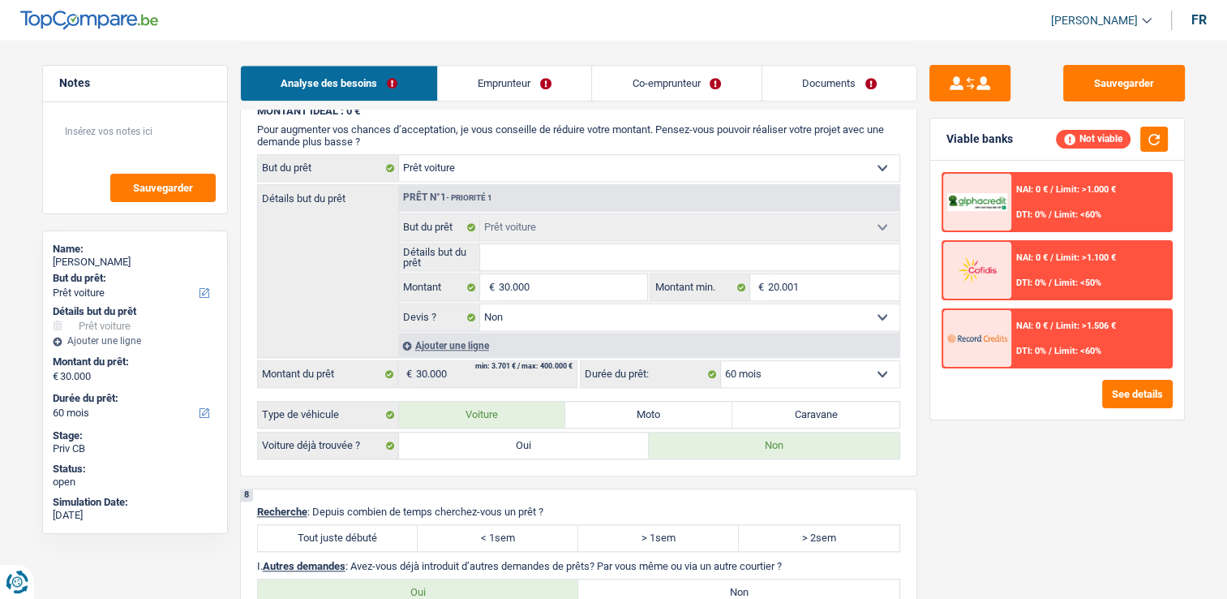
click at [565, 82] on link "Emprunteur" at bounding box center [514, 83] width 153 height 35
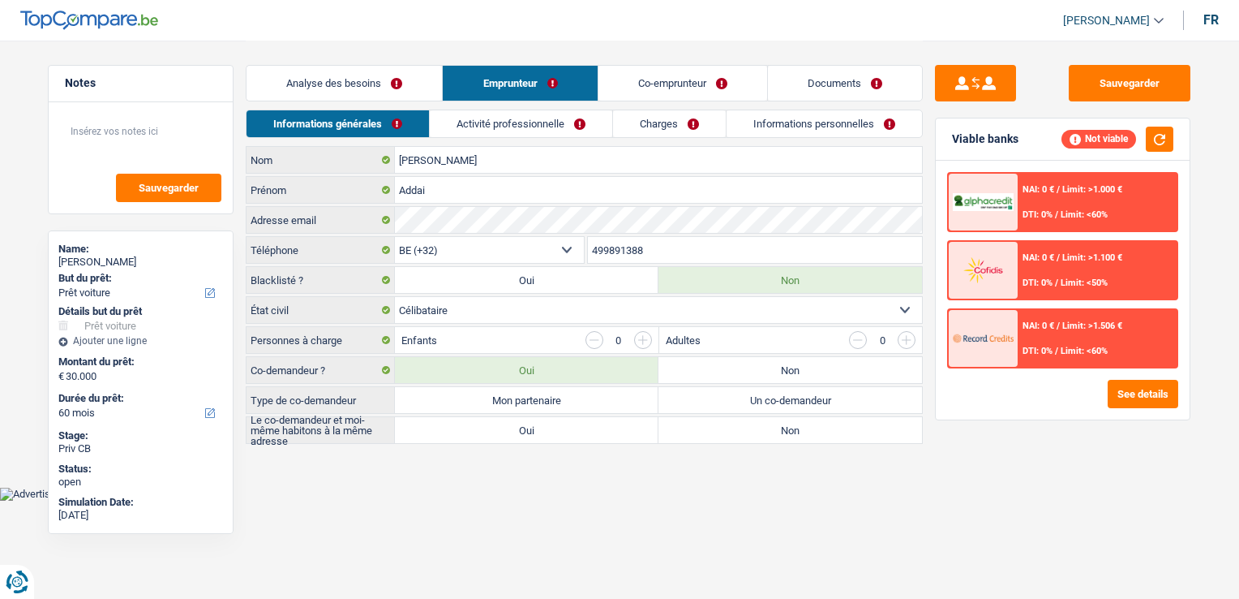
click at [660, 80] on link "Co-emprunteur" at bounding box center [683, 83] width 169 height 35
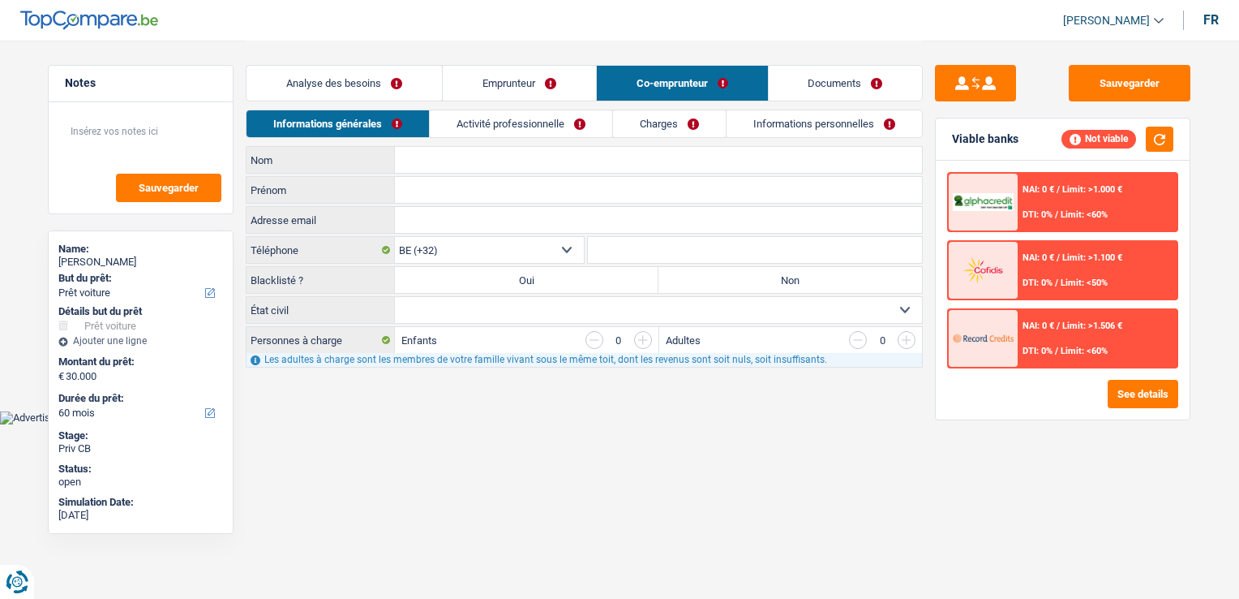
click at [537, 78] on link "Emprunteur" at bounding box center [519, 83] width 153 height 35
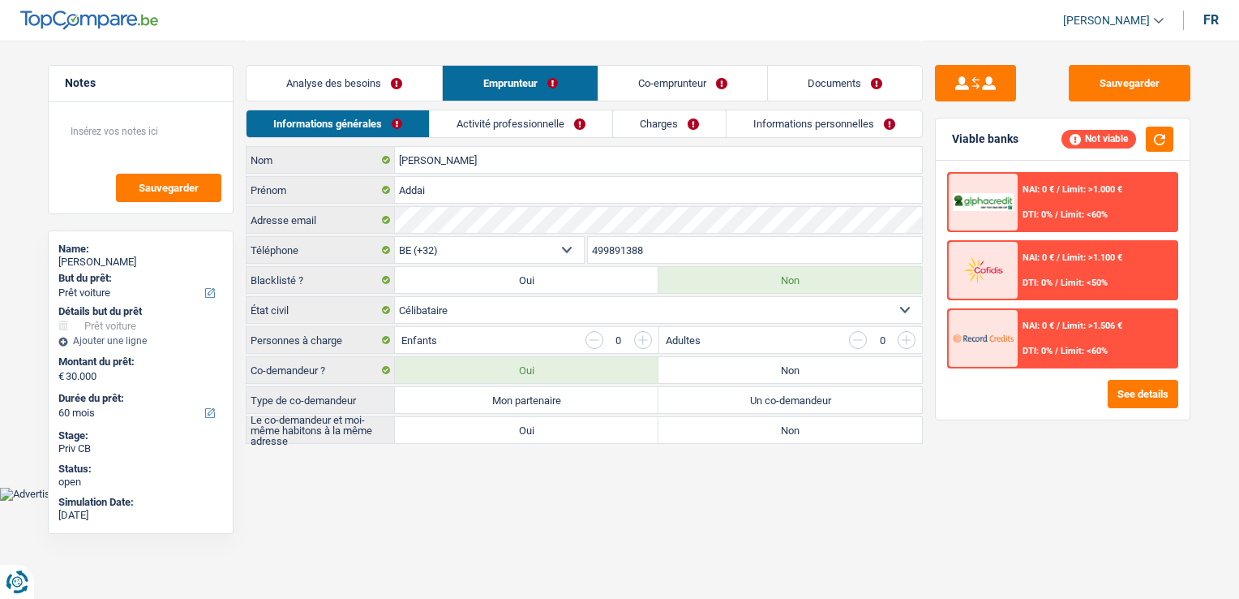
click at [552, 124] on link "Activité professionnelle" at bounding box center [521, 123] width 182 height 27
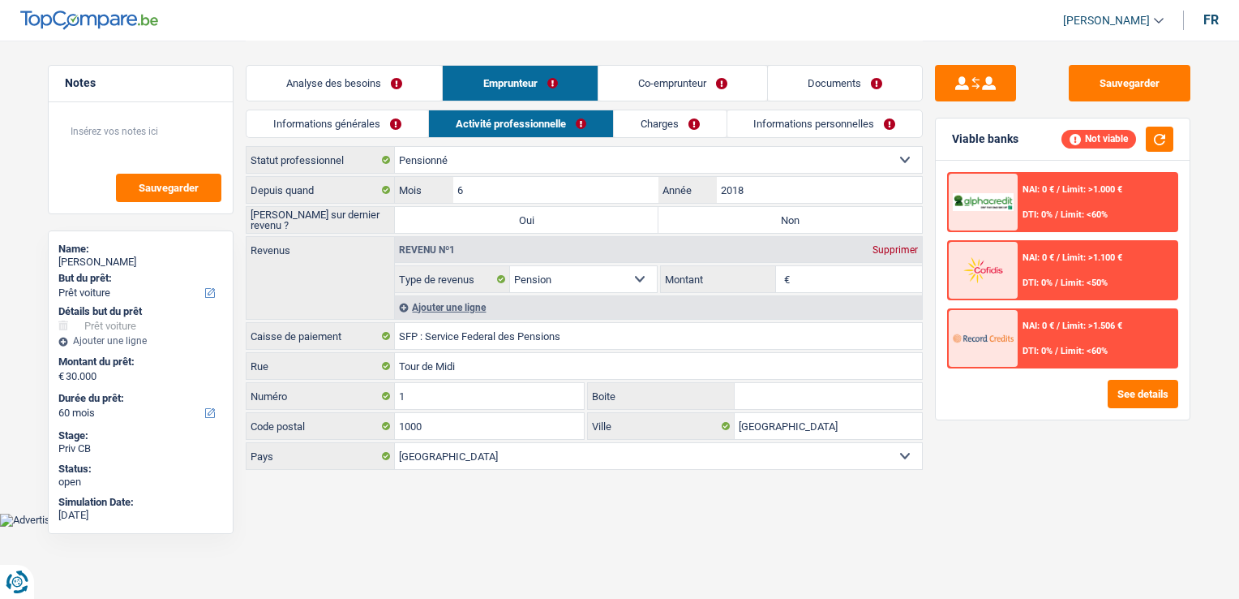
click at [783, 128] on link "Informations personnelles" at bounding box center [825, 123] width 195 height 27
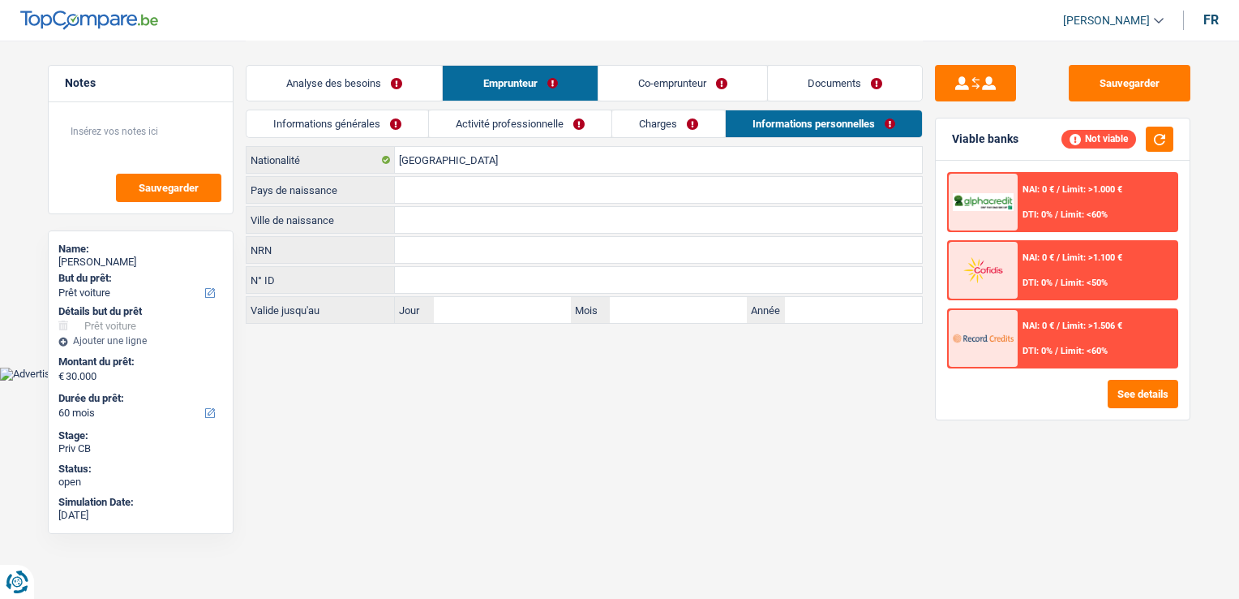
click at [818, 79] on link "Documents" at bounding box center [845, 83] width 154 height 35
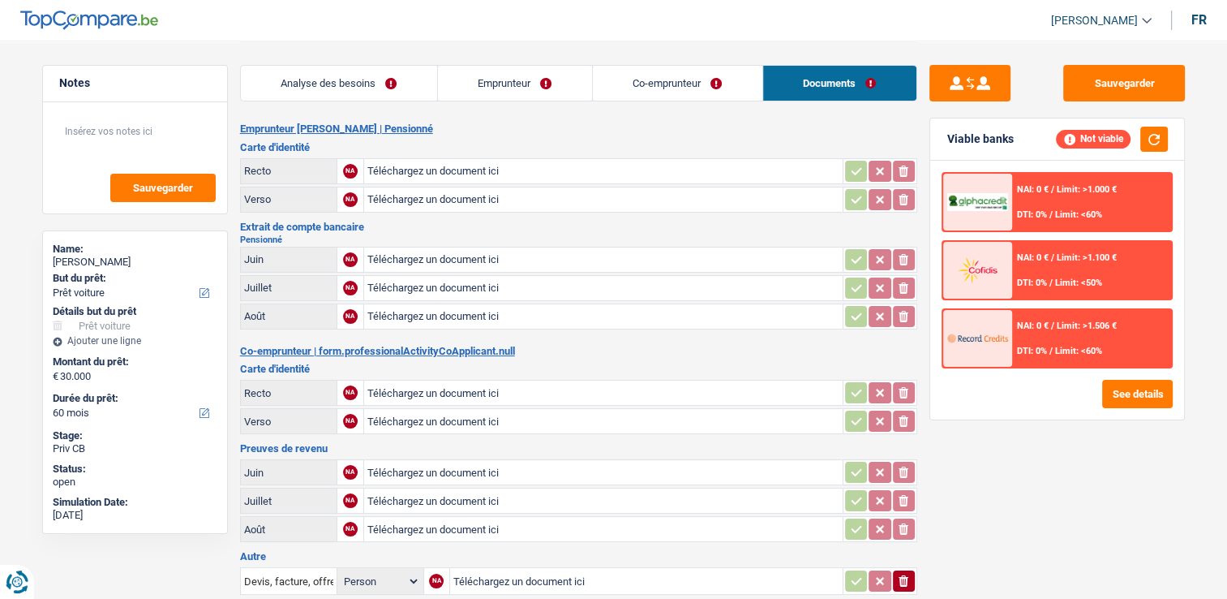
click at [716, 77] on link "Co-emprunteur" at bounding box center [678, 83] width 170 height 35
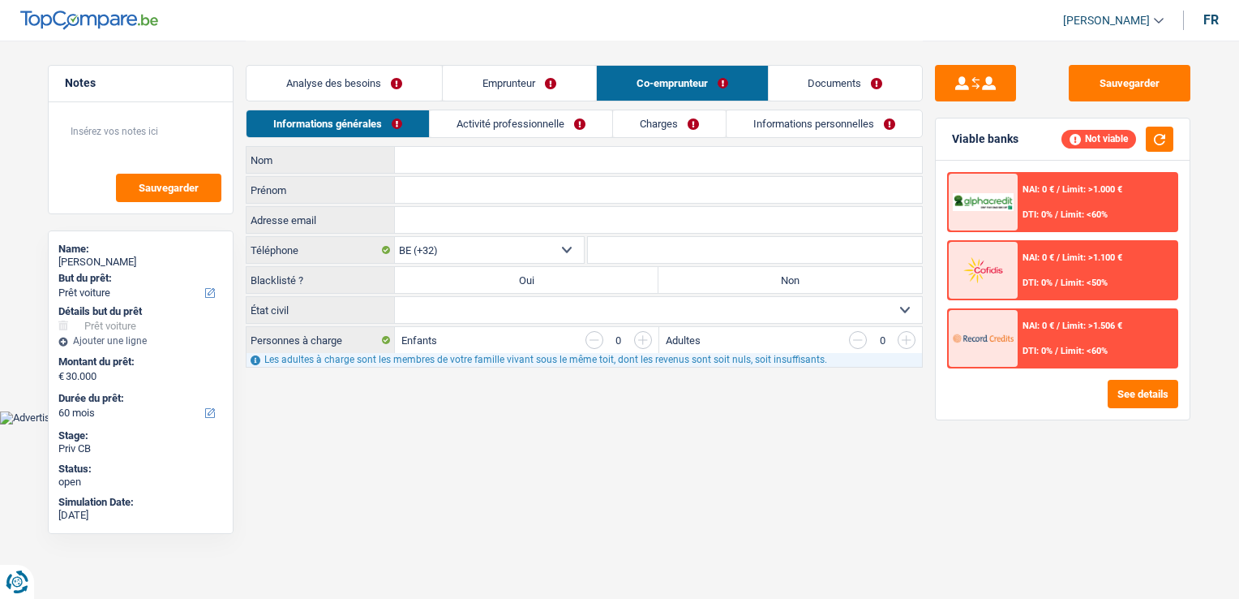
click at [598, 72] on link "Co-emprunteur" at bounding box center [682, 83] width 171 height 35
click at [388, 82] on link "Analyse des besoins" at bounding box center [344, 83] width 195 height 35
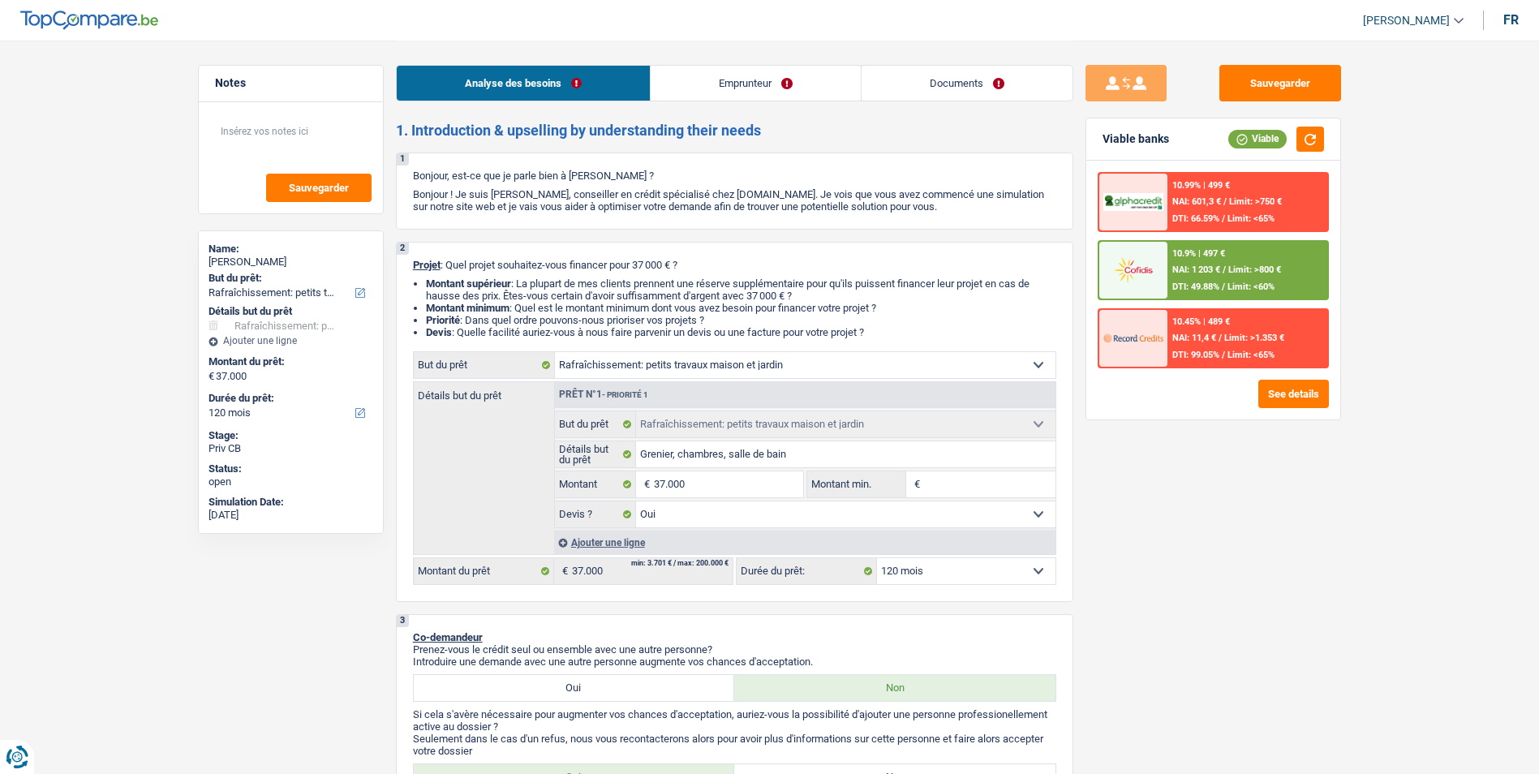
select select "houseOrGarden"
select select "120"
select select "houseOrGarden"
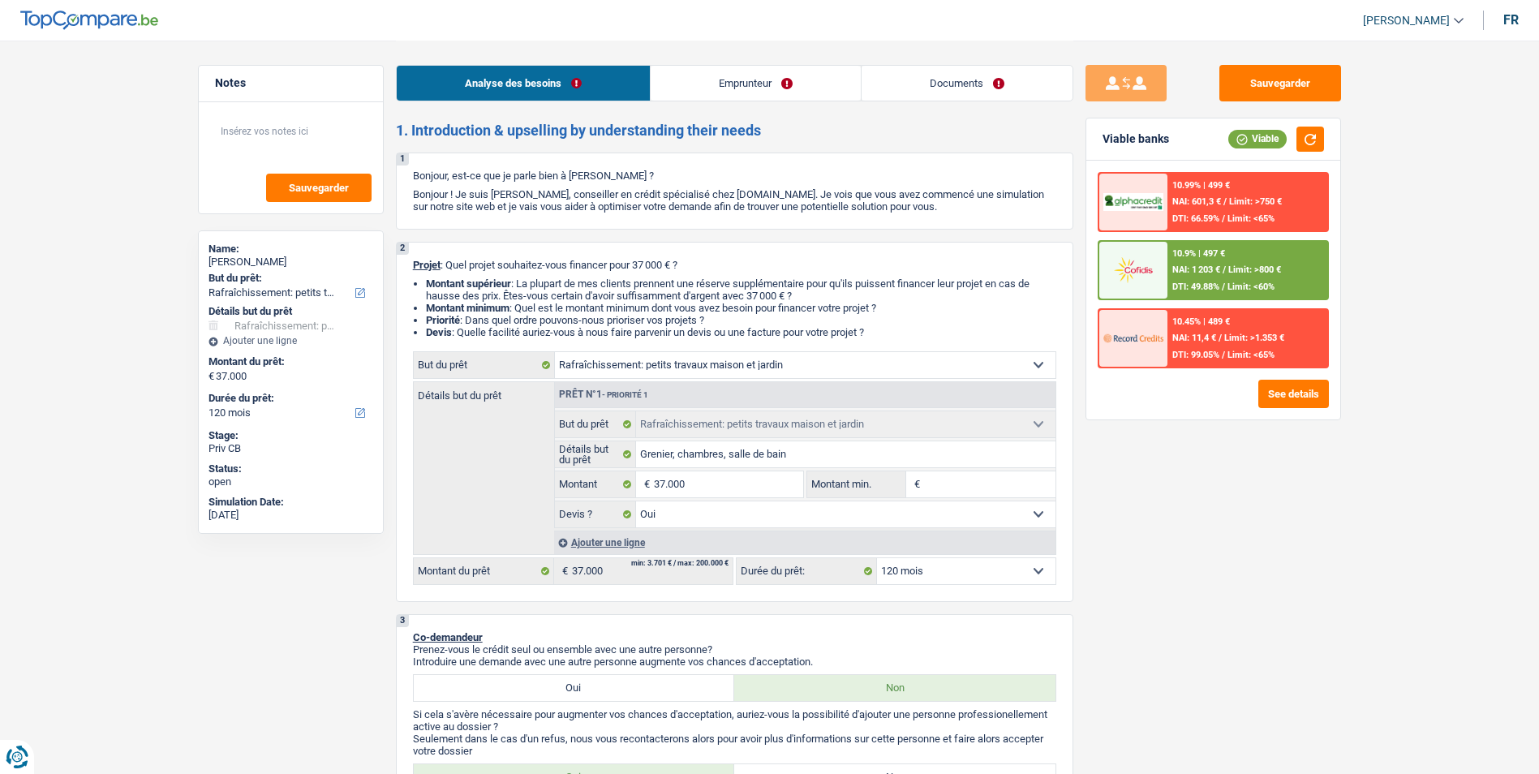
select select "yes"
select select "120"
select select "mutuality"
select select "familyAllowances"
select select "mutualityIndemnity"
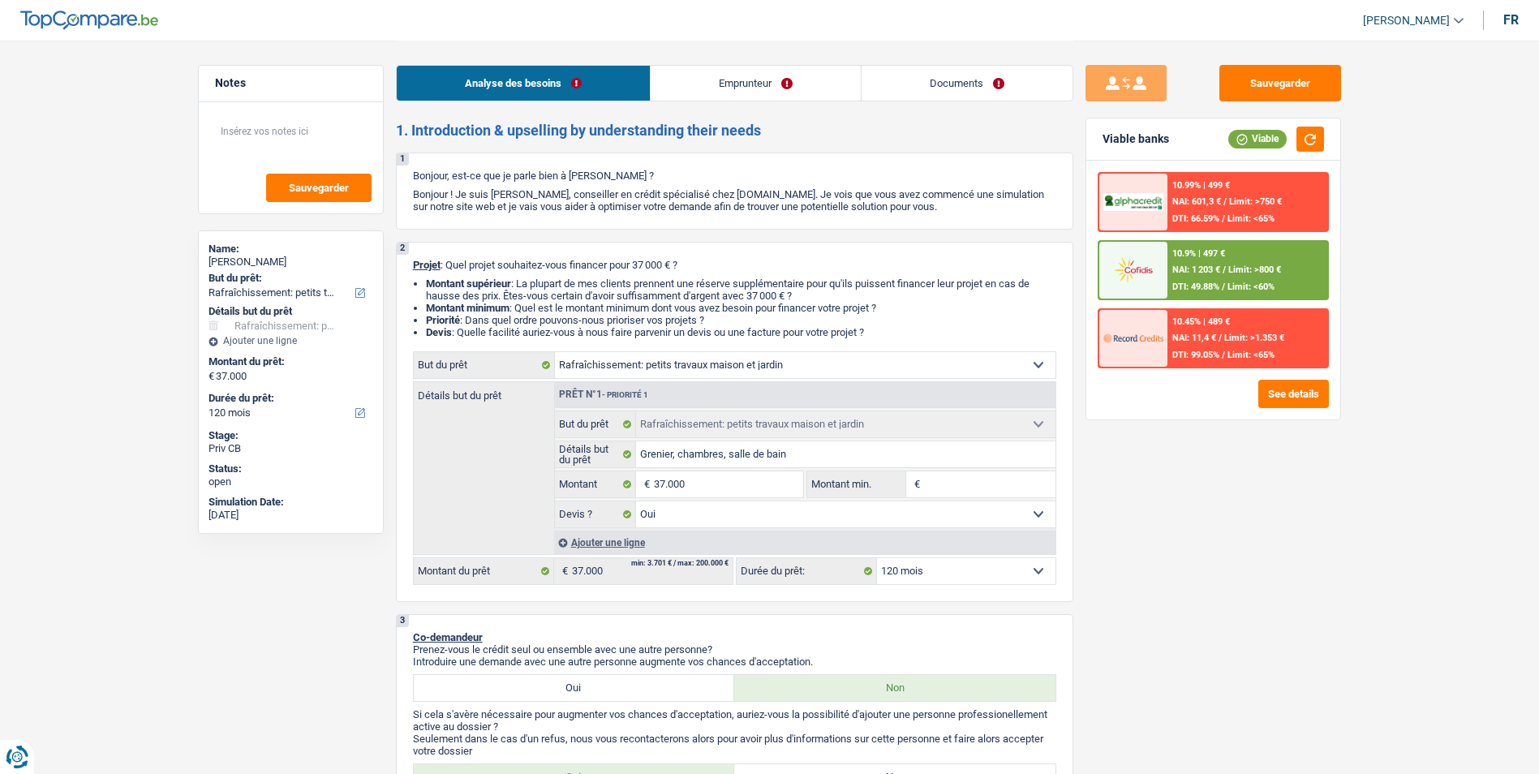
select select "ownerWithMortgage"
select select "mortgage"
select select "360"
select select "houseOrGarden"
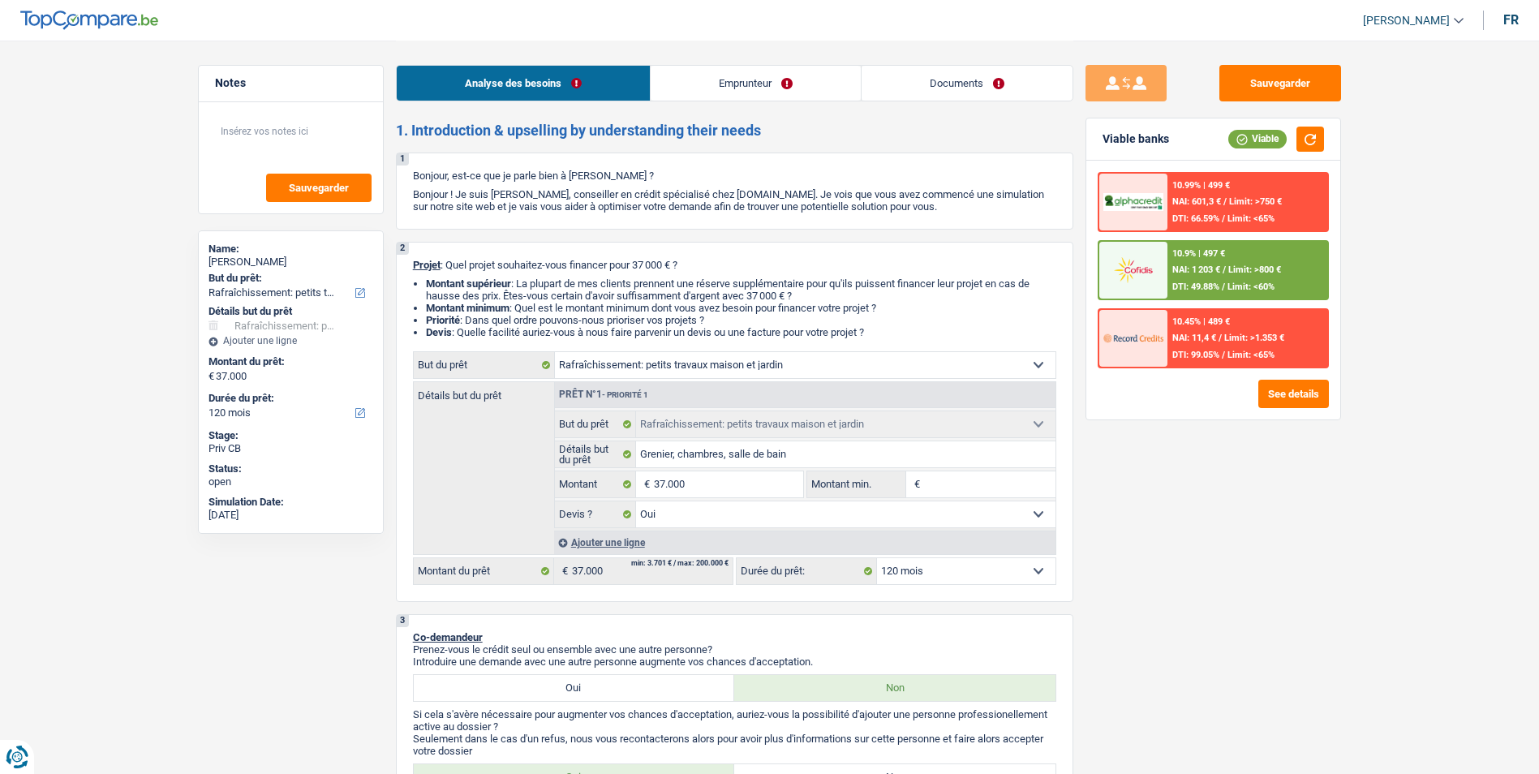
select select "yes"
select select "120"
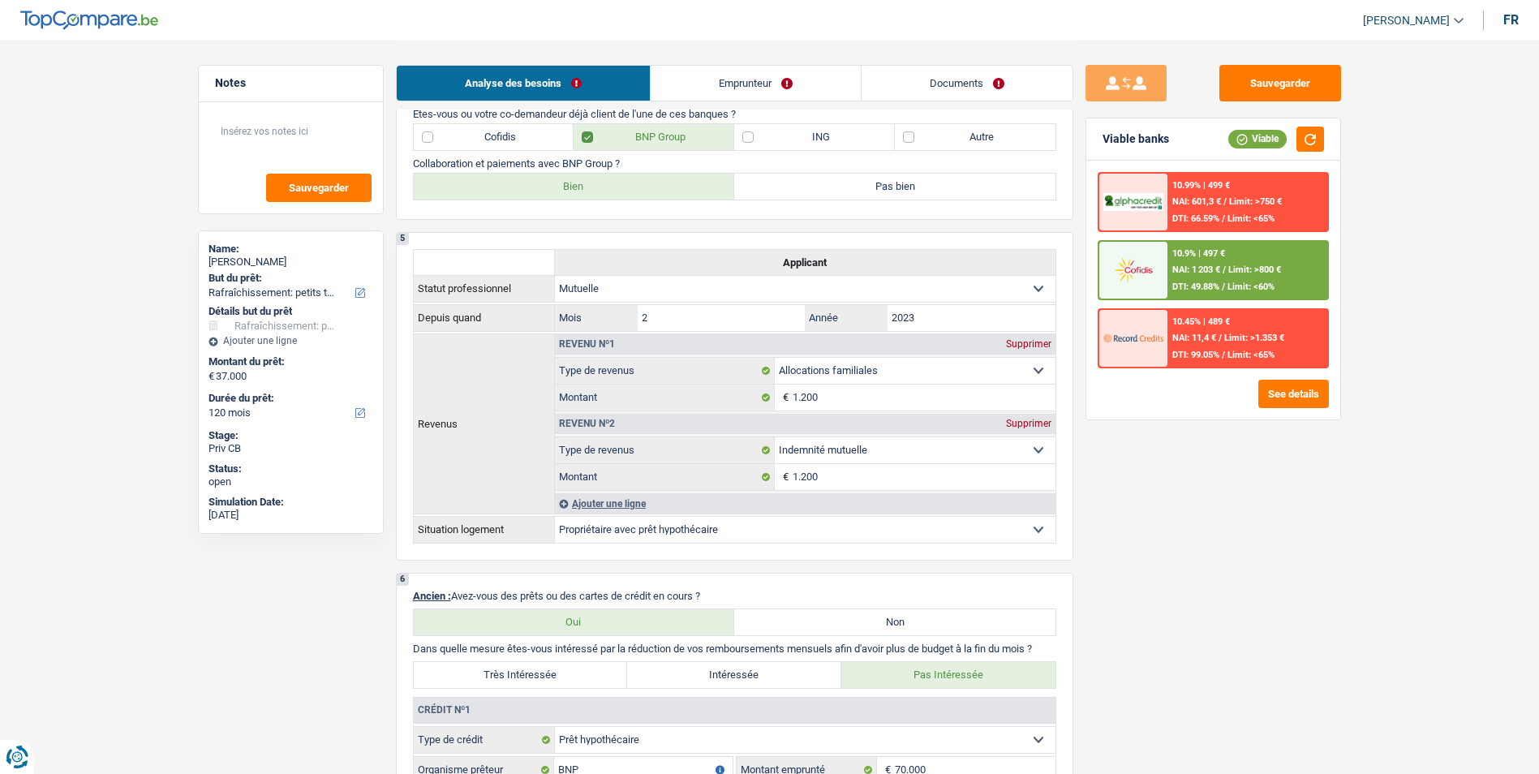
scroll to position [811, 0]
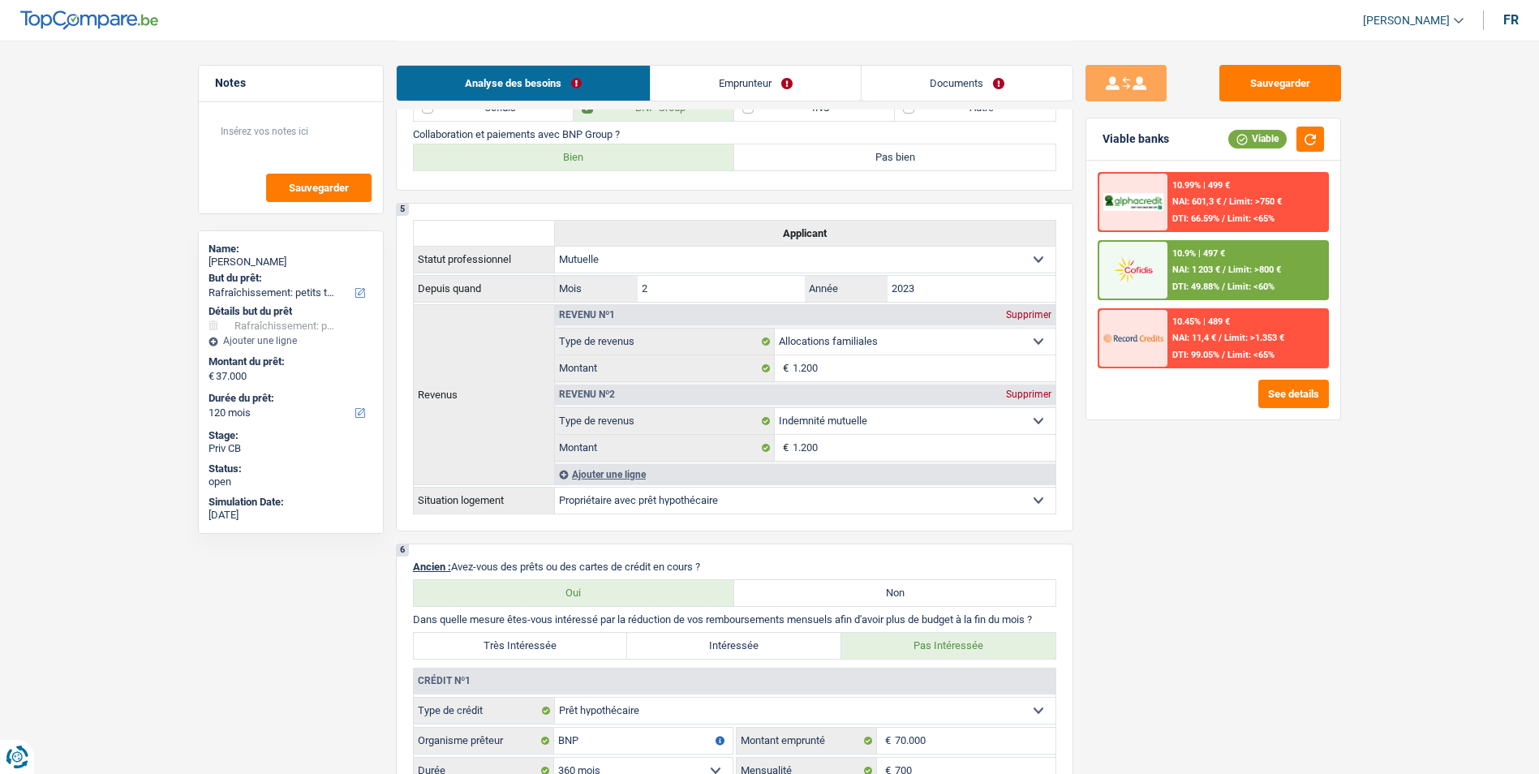
click at [733, 87] on link "Emprunteur" at bounding box center [755, 83] width 210 height 35
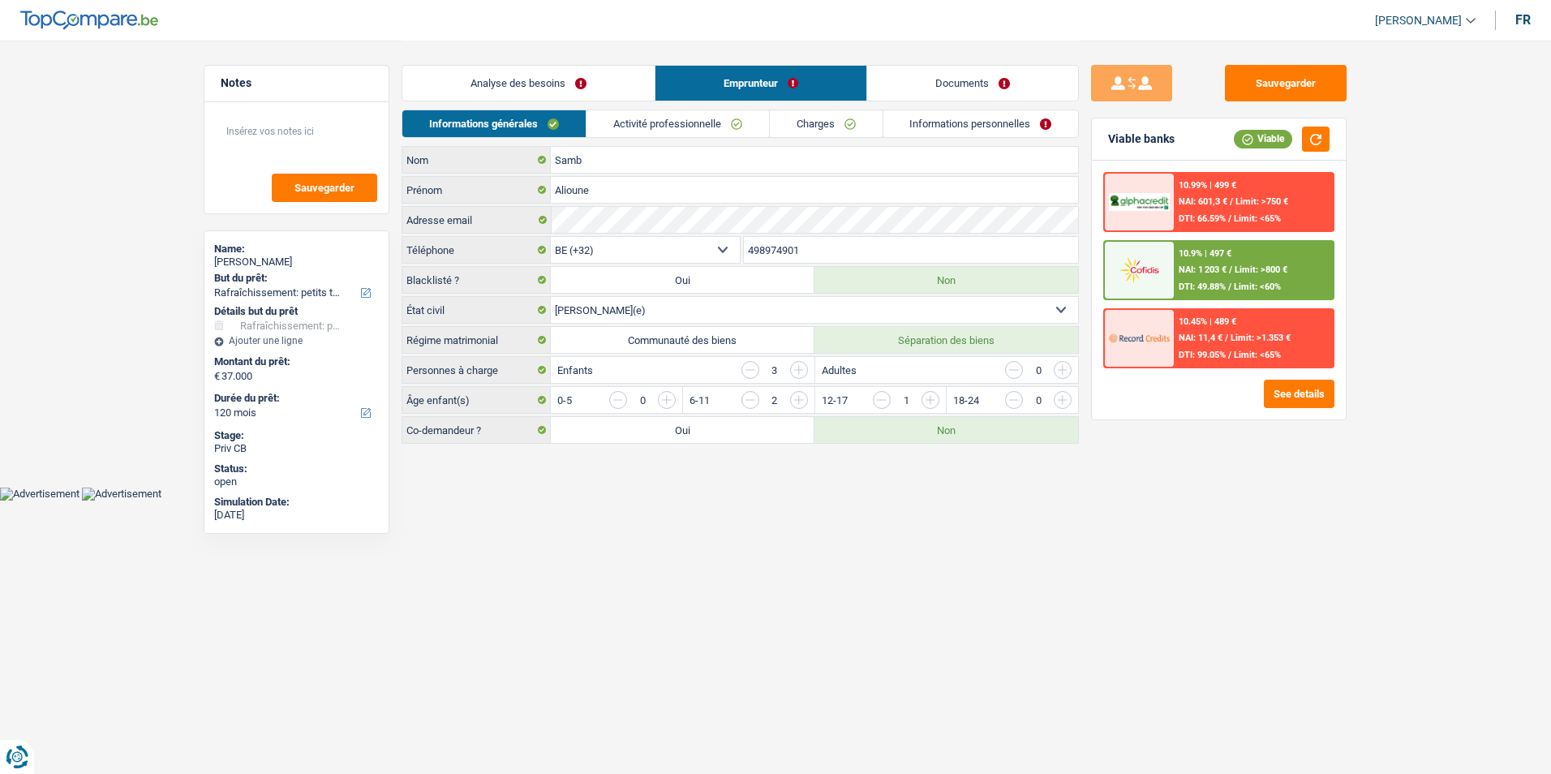
click at [792, 118] on link "Charges" at bounding box center [826, 123] width 113 height 27
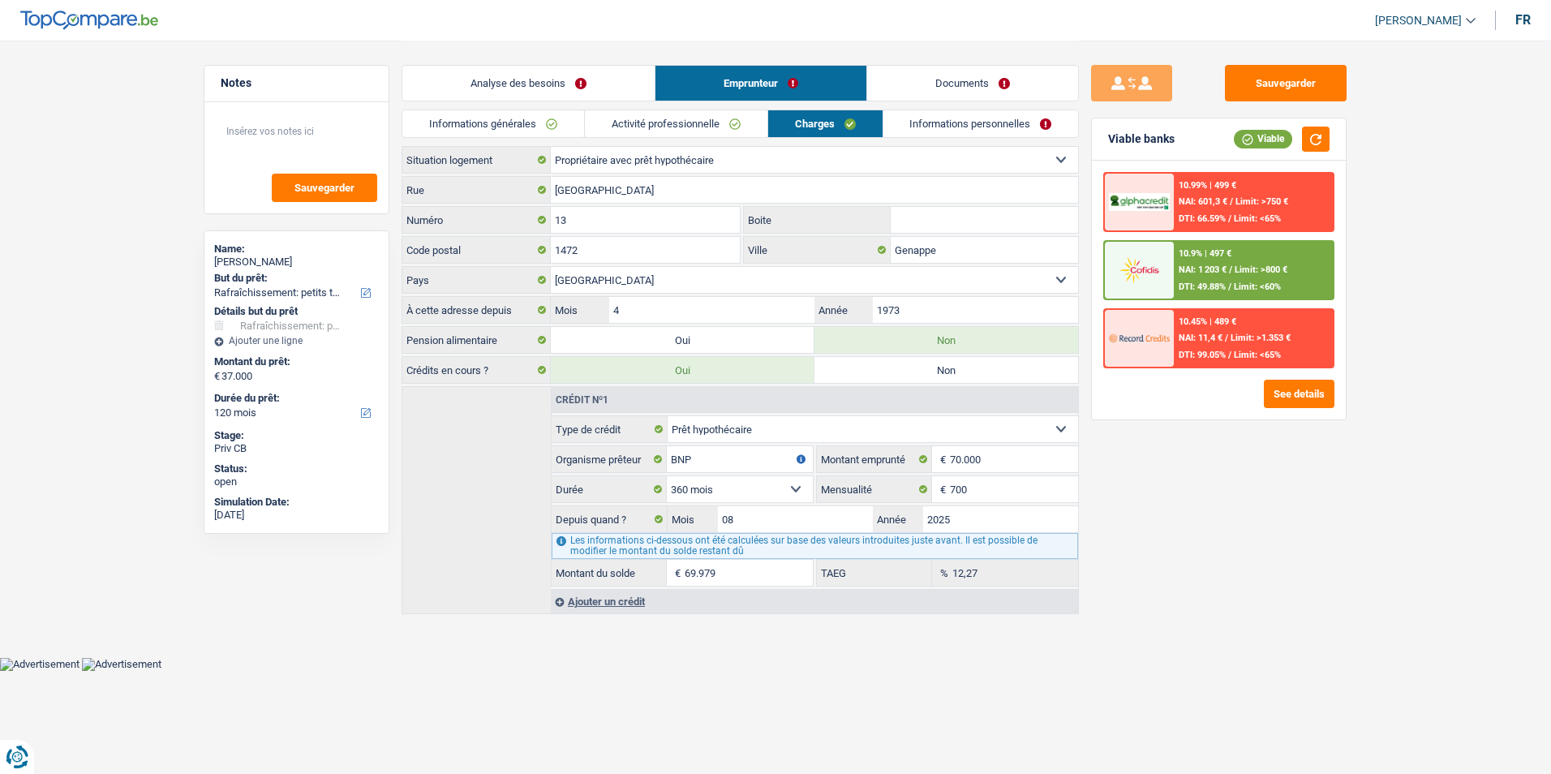
click at [947, 127] on link "Informations personnelles" at bounding box center [980, 123] width 195 height 27
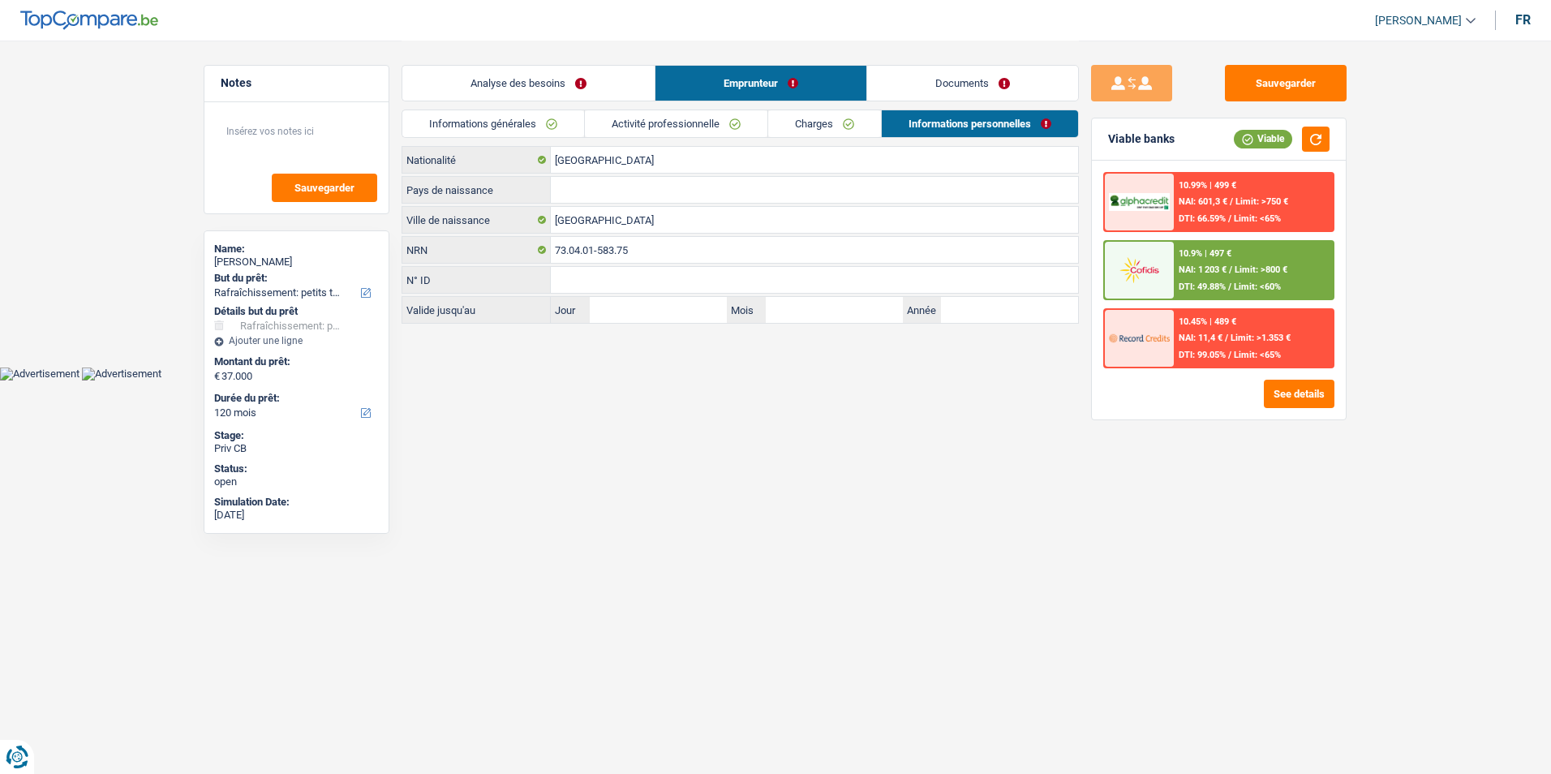
click at [770, 127] on link "Charges" at bounding box center [824, 123] width 113 height 27
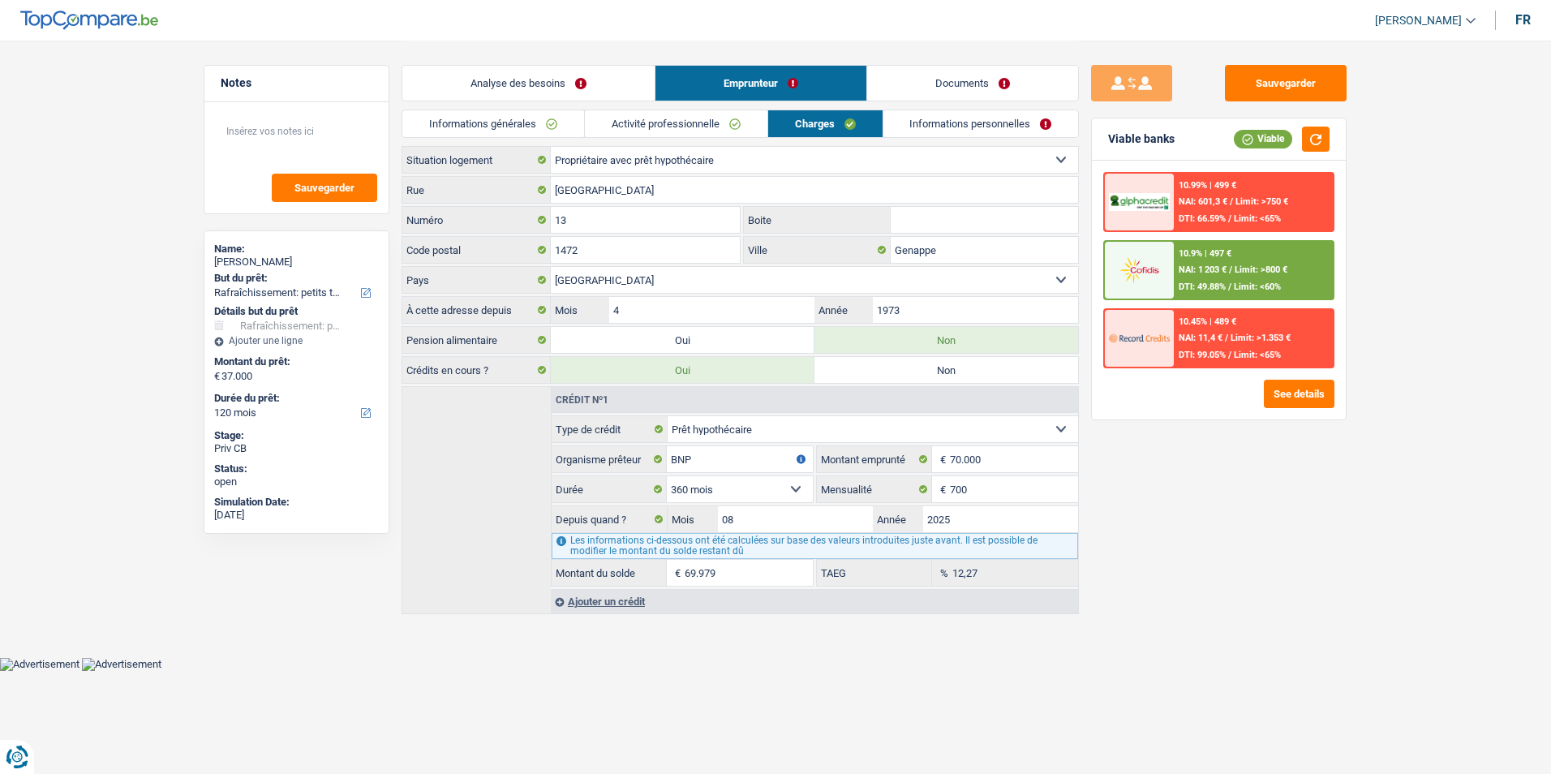
click at [559, 119] on link "Informations générales" at bounding box center [493, 123] width 182 height 27
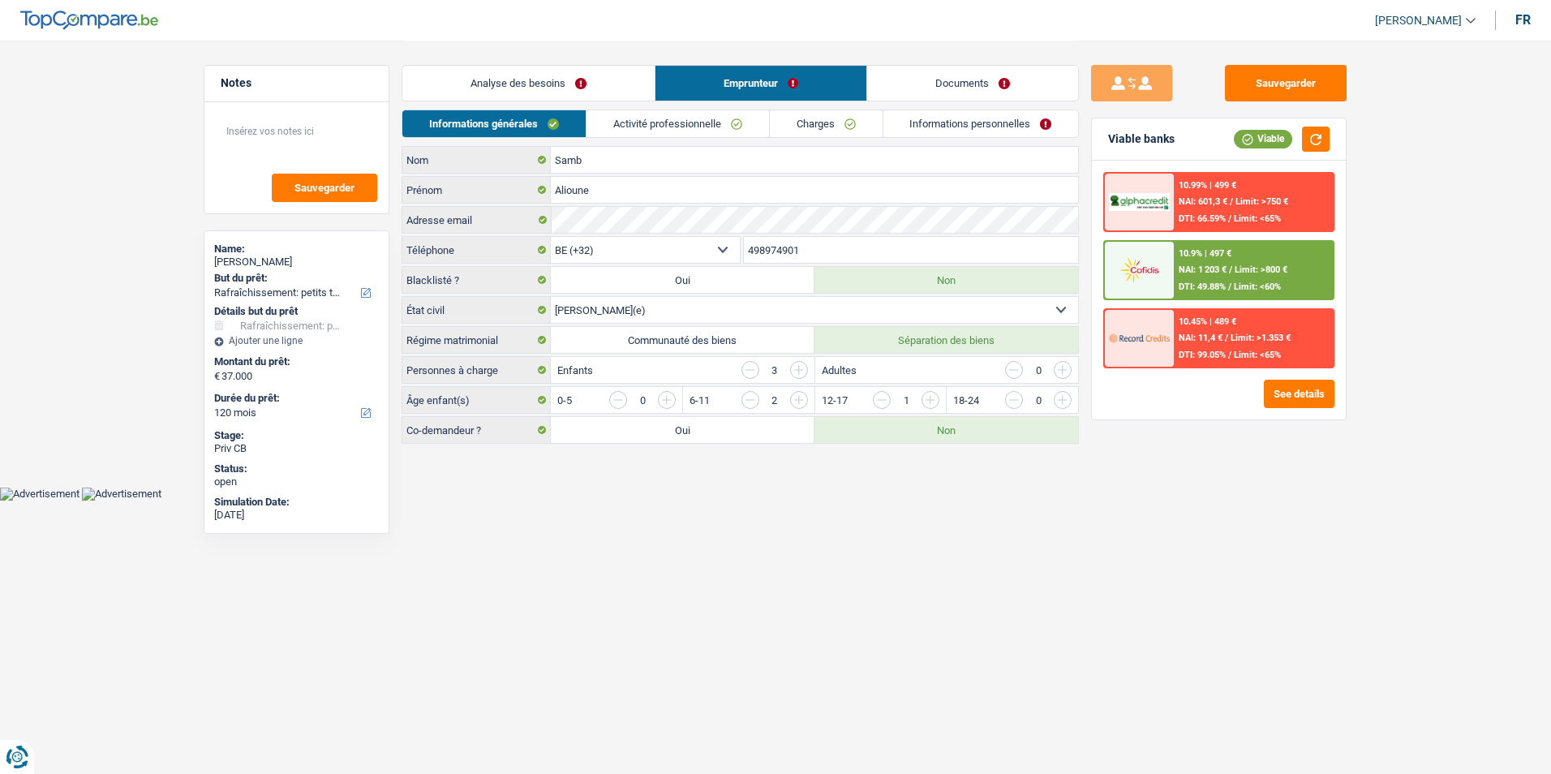
click at [930, 126] on link "Informations personnelles" at bounding box center [980, 123] width 195 height 27
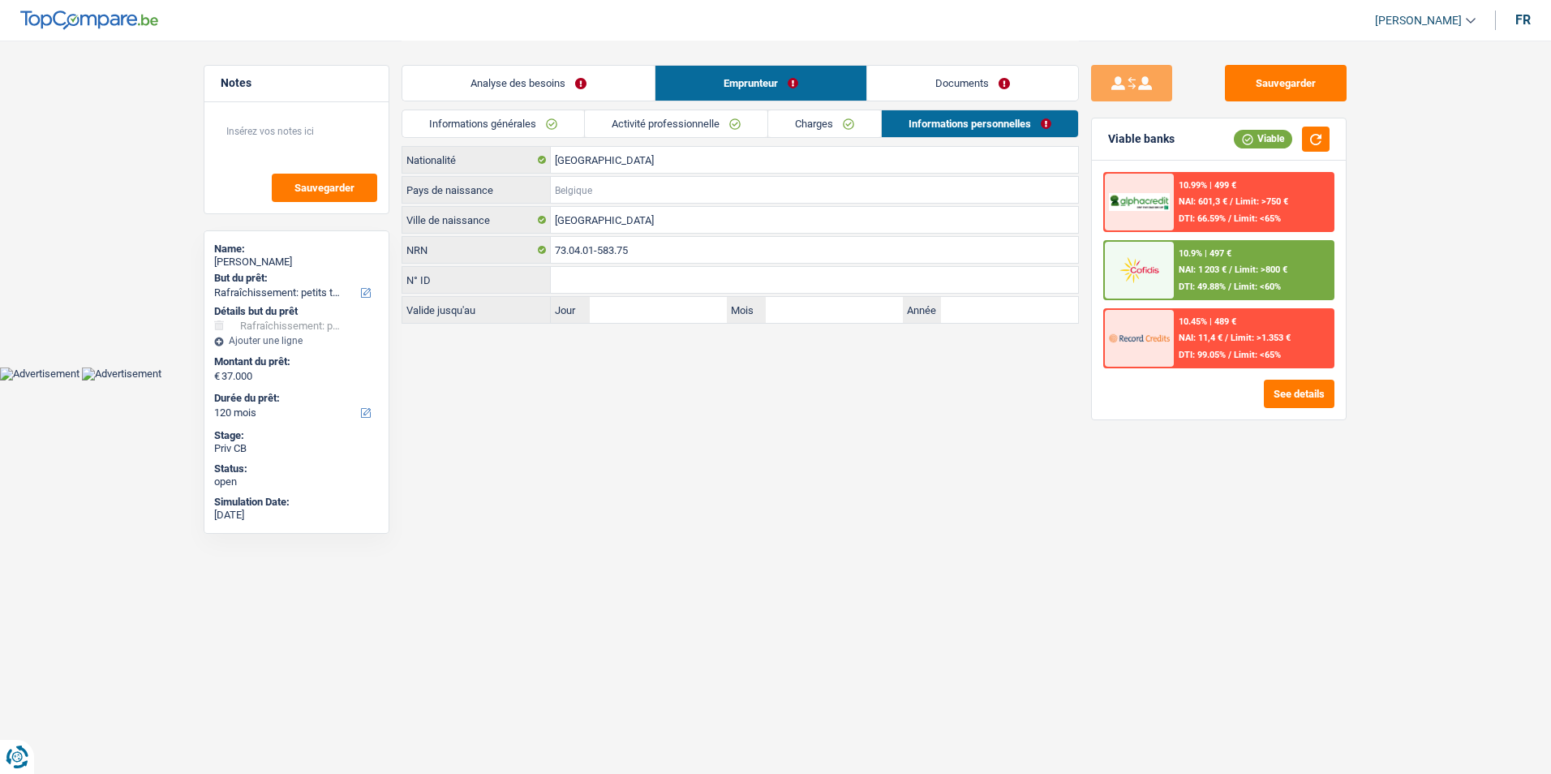
click at [571, 187] on input "Pays de naissance" at bounding box center [814, 190] width 527 height 26
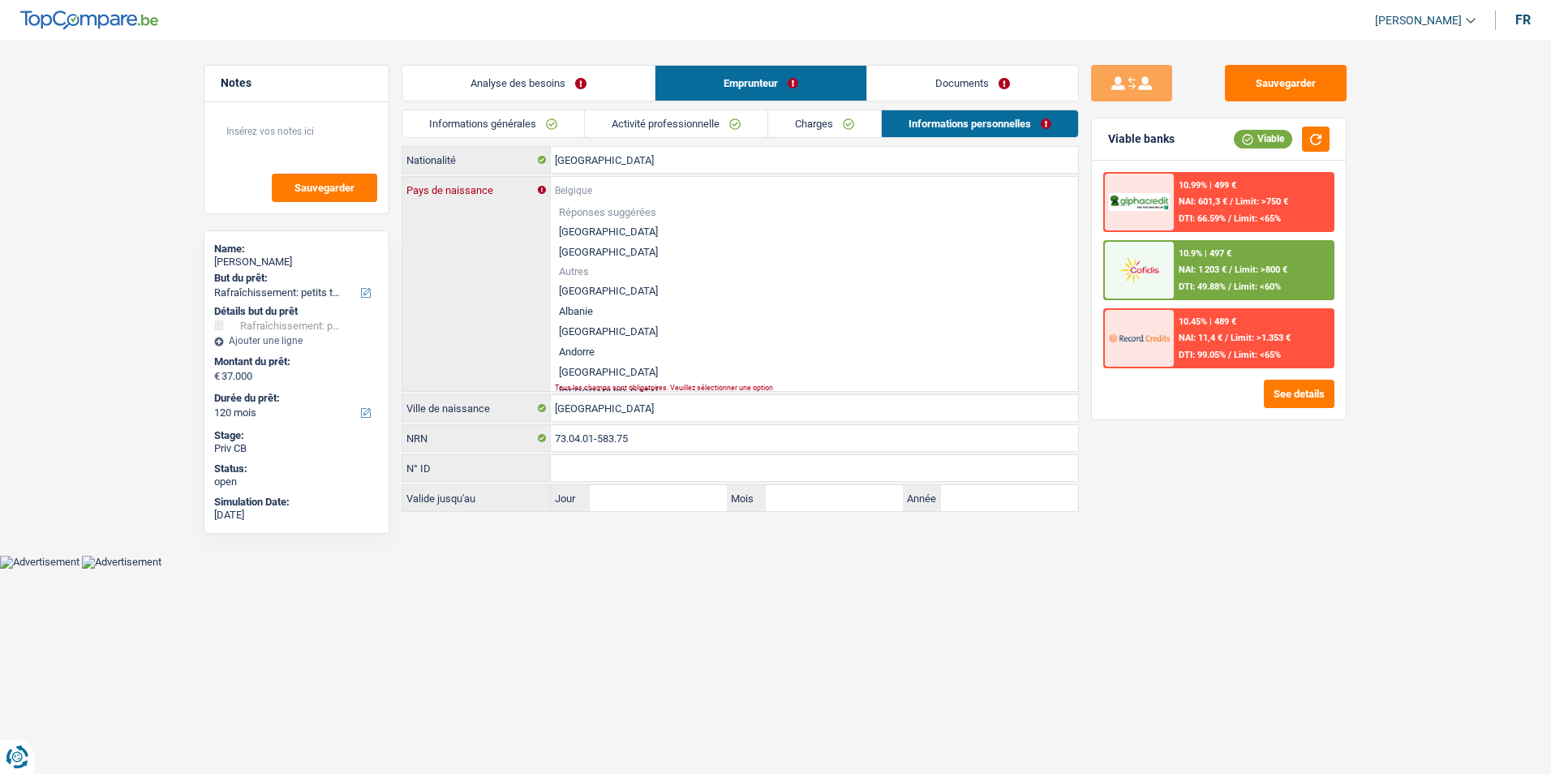
type input "D"
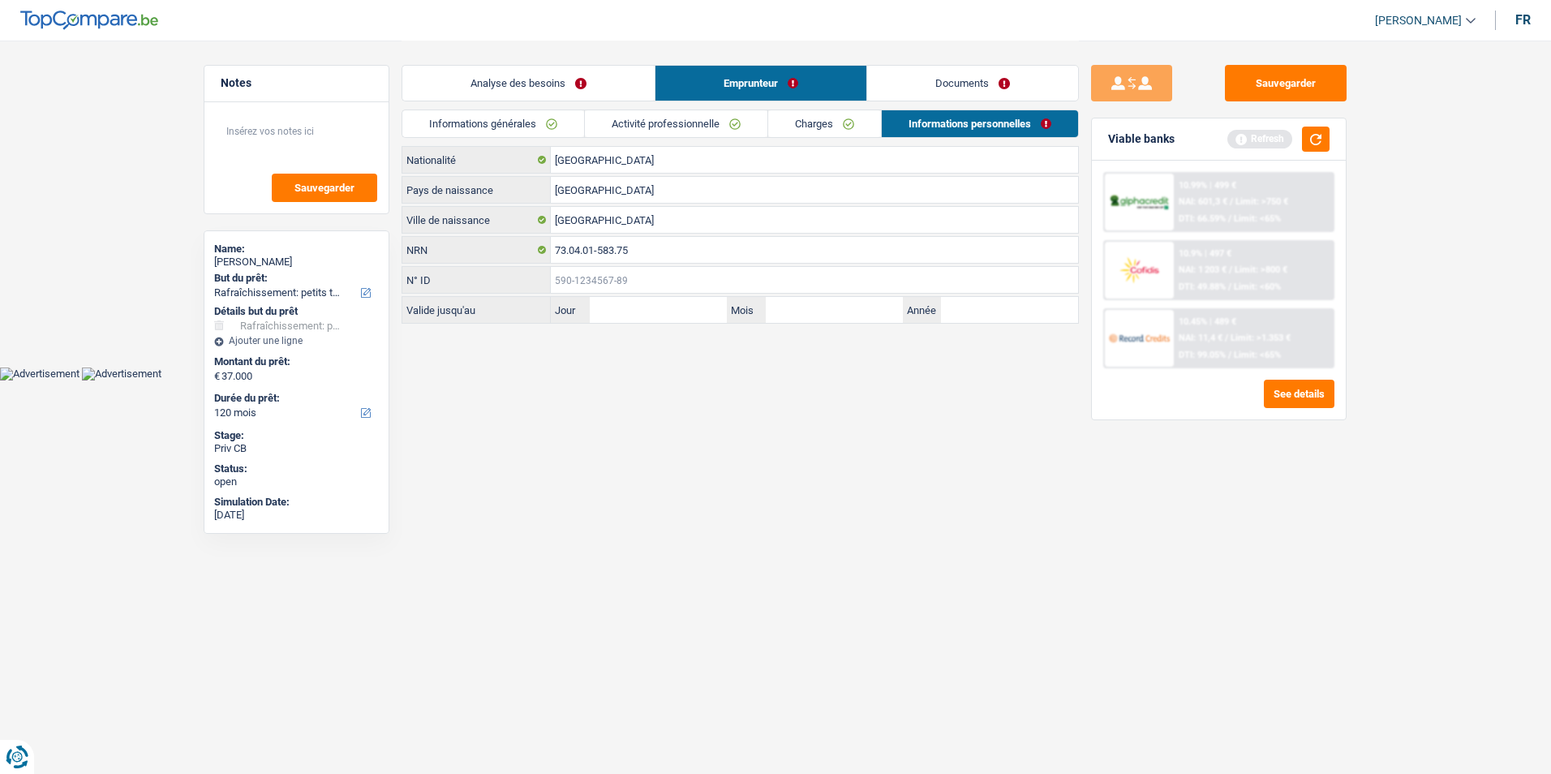
click at [597, 269] on input "N° ID" at bounding box center [814, 280] width 527 height 26
click at [646, 187] on input "[GEOGRAPHIC_DATA]" at bounding box center [814, 190] width 527 height 26
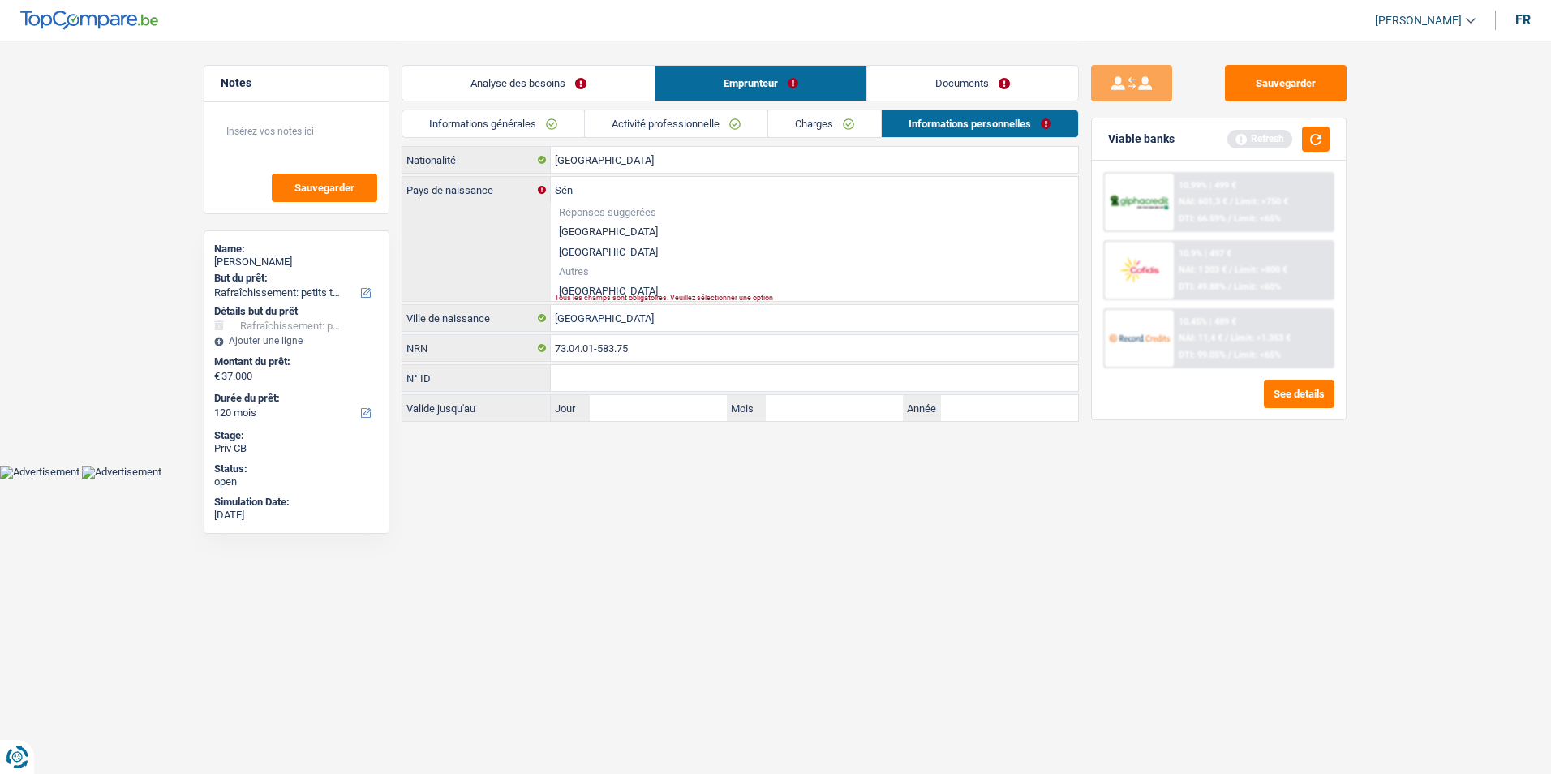
click at [571, 284] on li "[GEOGRAPHIC_DATA]" at bounding box center [814, 291] width 527 height 20
type input "[GEOGRAPHIC_DATA]"
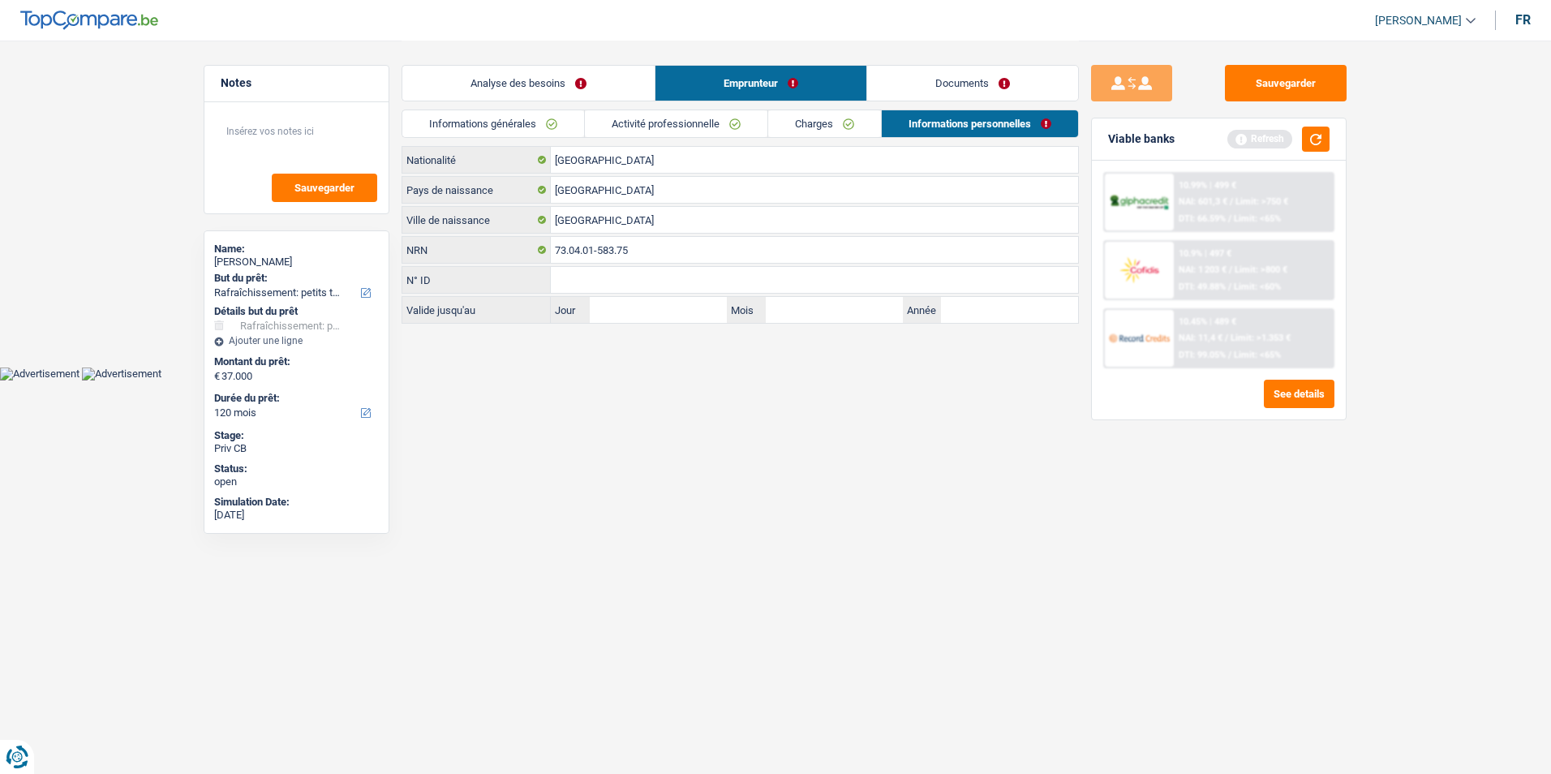
click at [813, 129] on link "Charges" at bounding box center [824, 123] width 113 height 27
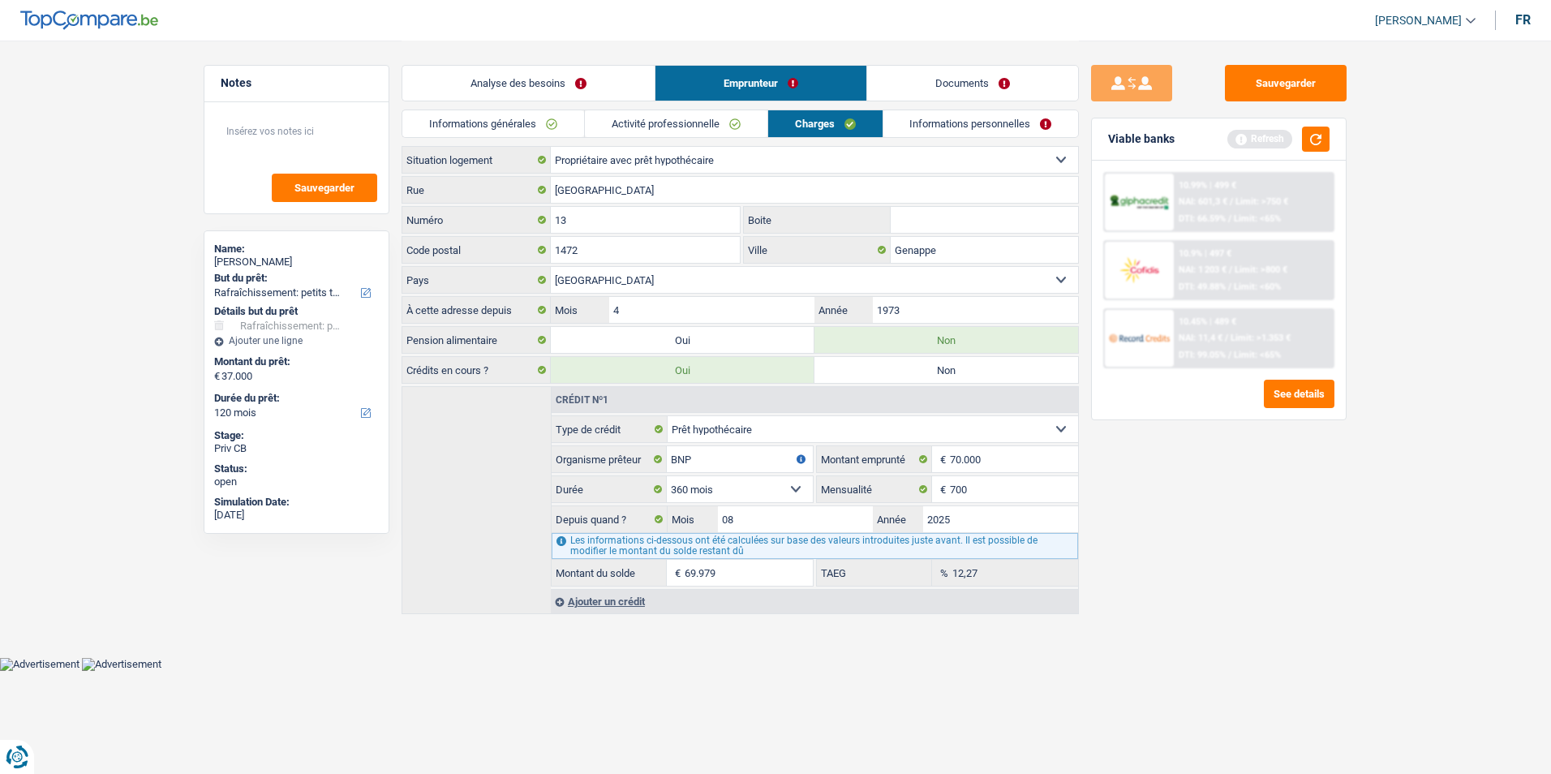
click at [702, 118] on link "Activité professionnelle" at bounding box center [676, 123] width 182 height 27
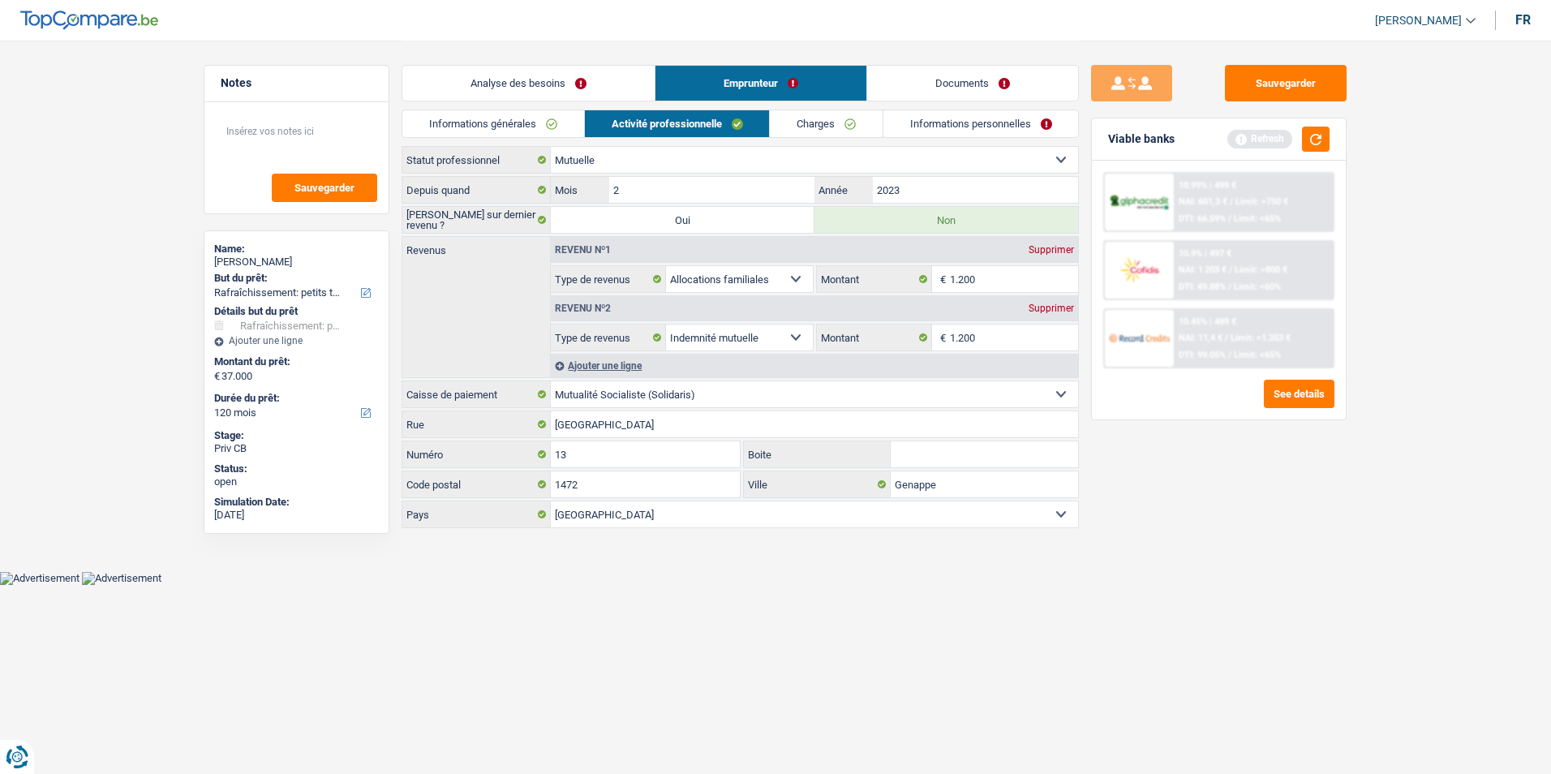
click at [540, 134] on link "Informations générales" at bounding box center [493, 123] width 182 height 27
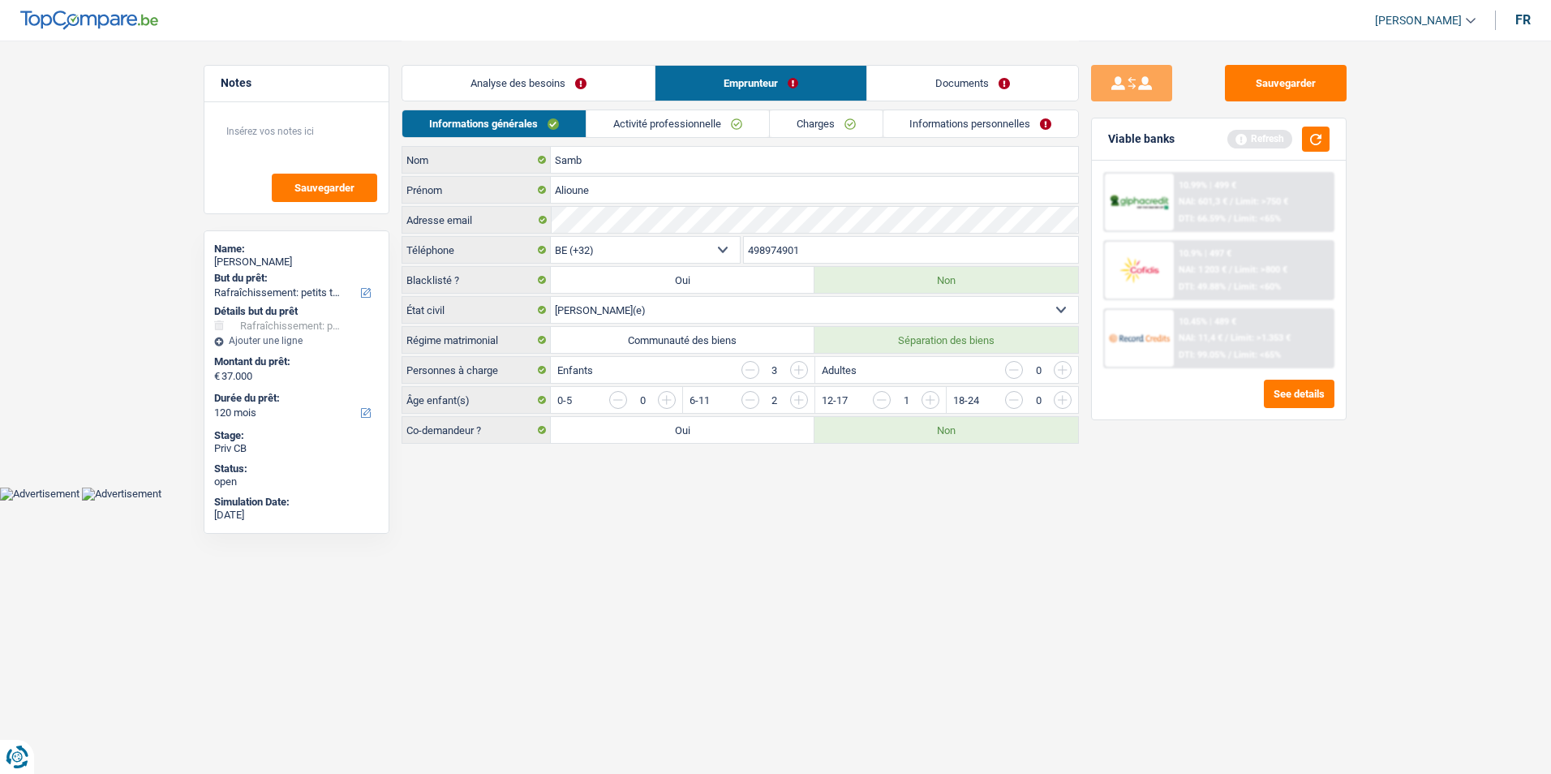
click at [638, 140] on div "Informations générales Activité professionnelle Charges Informations personnell…" at bounding box center [739, 127] width 677 height 36
click at [626, 126] on link "Activité professionnelle" at bounding box center [677, 123] width 182 height 27
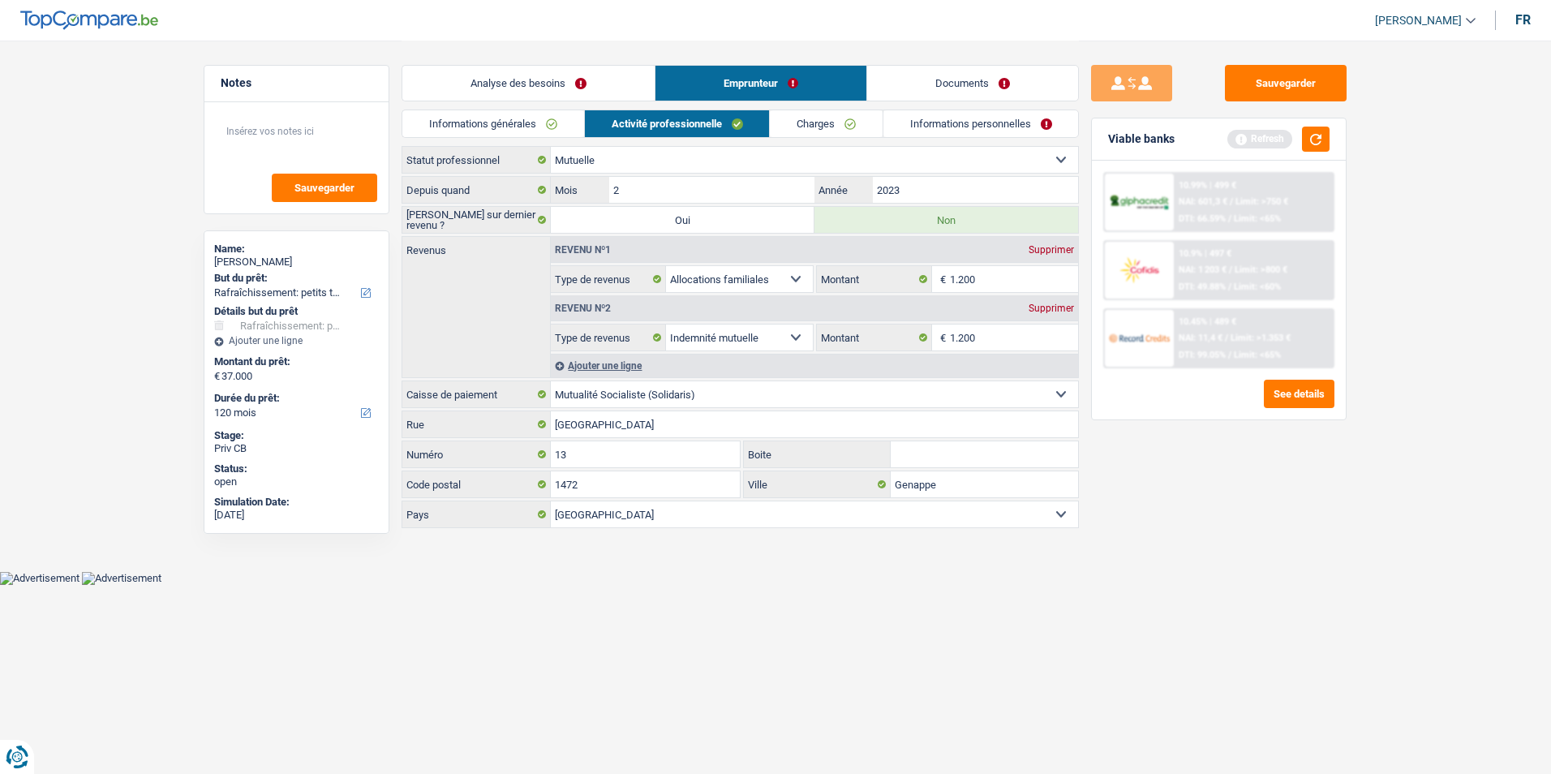
click at [590, 90] on link "Analyse des besoins" at bounding box center [528, 83] width 252 height 35
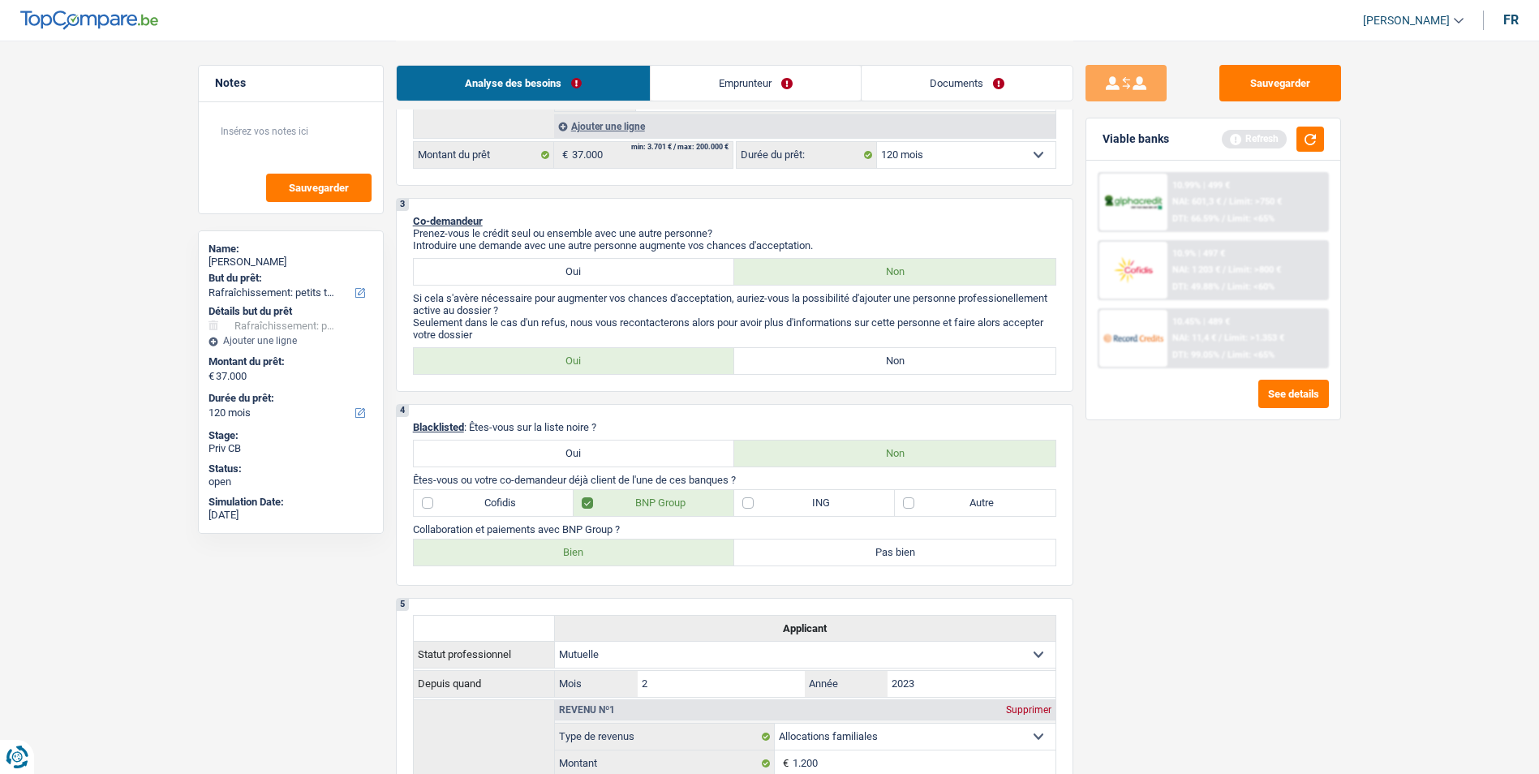
scroll to position [406, 0]
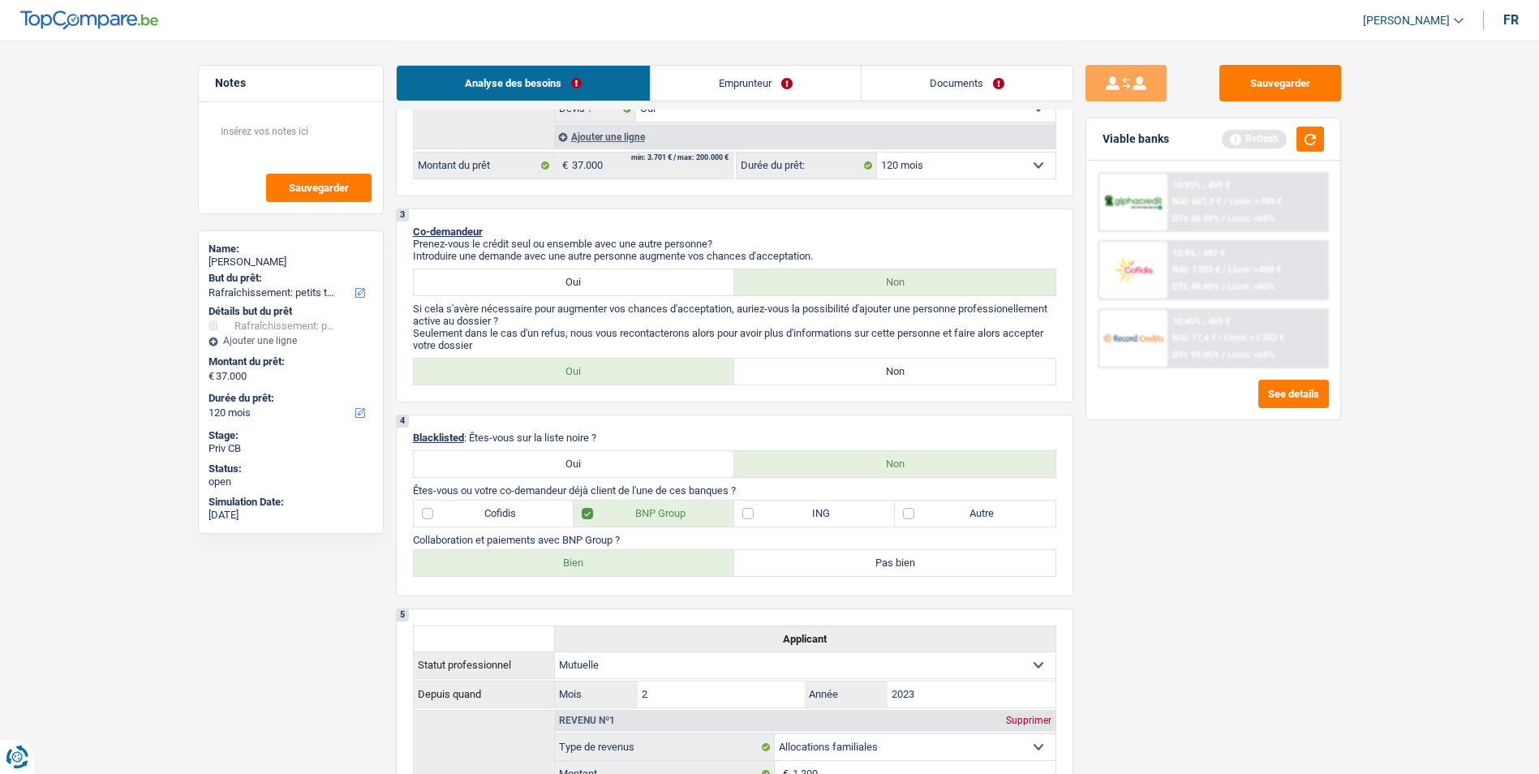
click at [754, 81] on link "Emprunteur" at bounding box center [755, 83] width 210 height 35
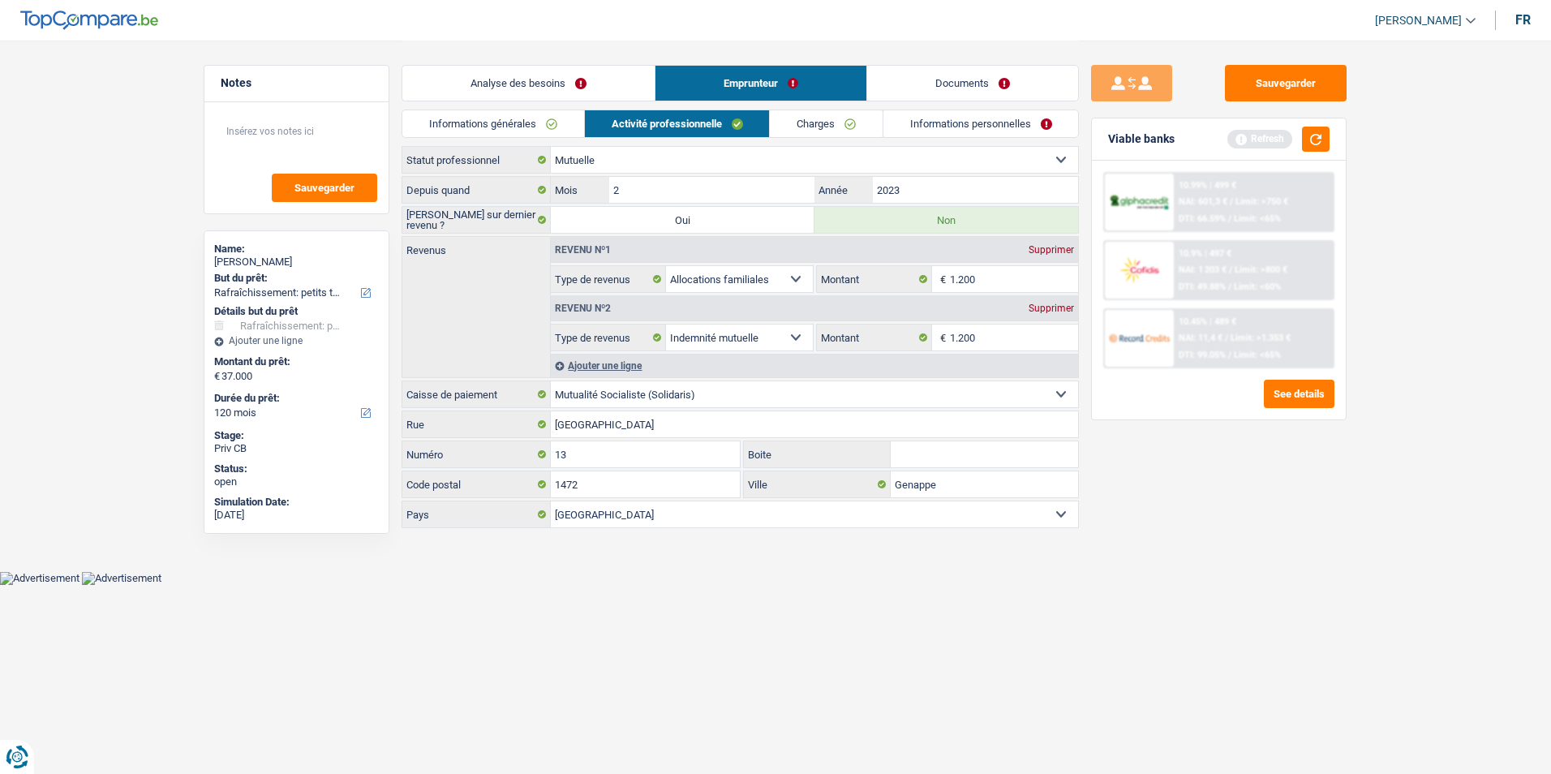
click at [500, 118] on link "Informations générales" at bounding box center [493, 123] width 182 height 27
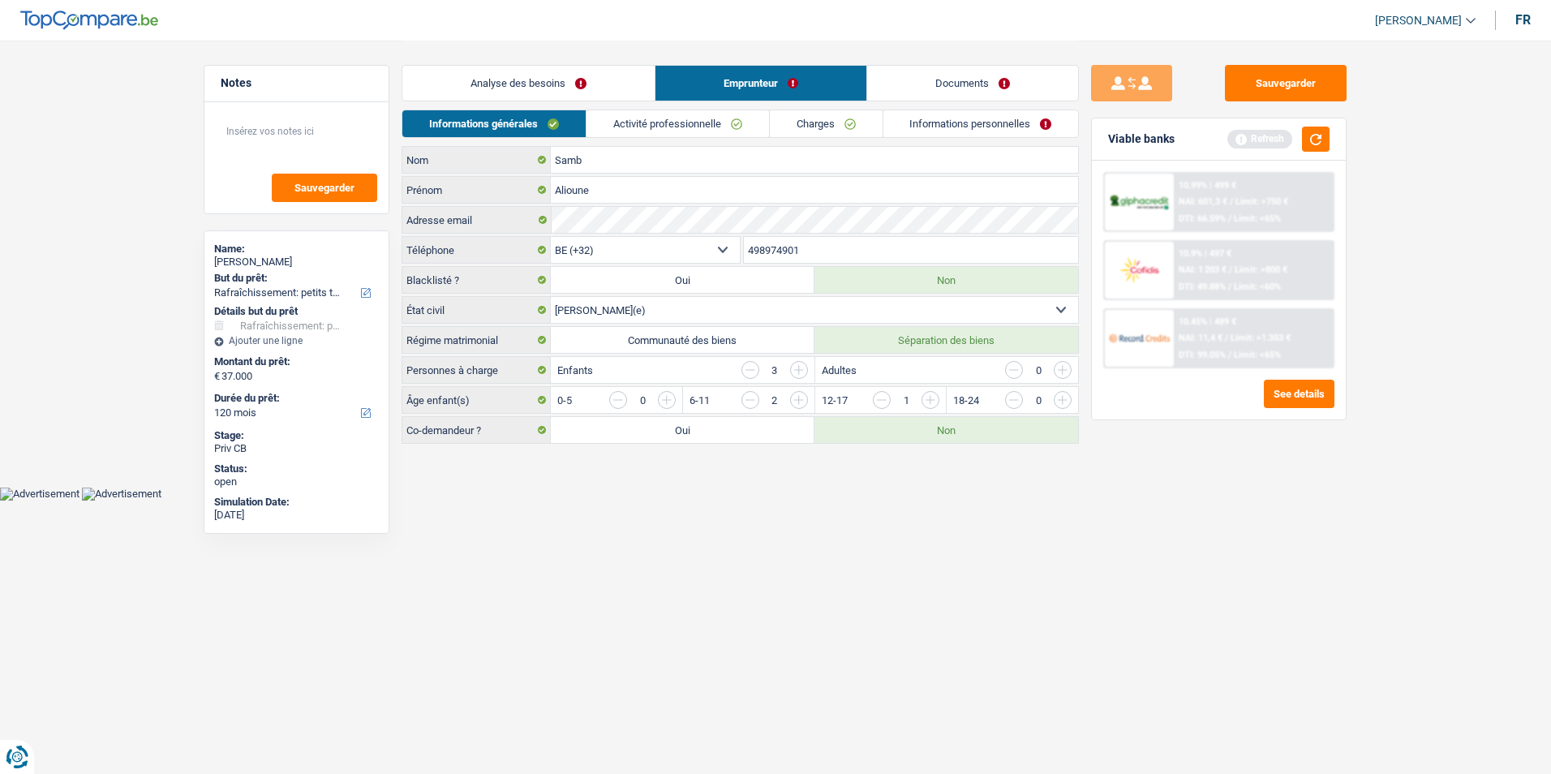
click at [449, 80] on link "Analyse des besoins" at bounding box center [528, 83] width 252 height 35
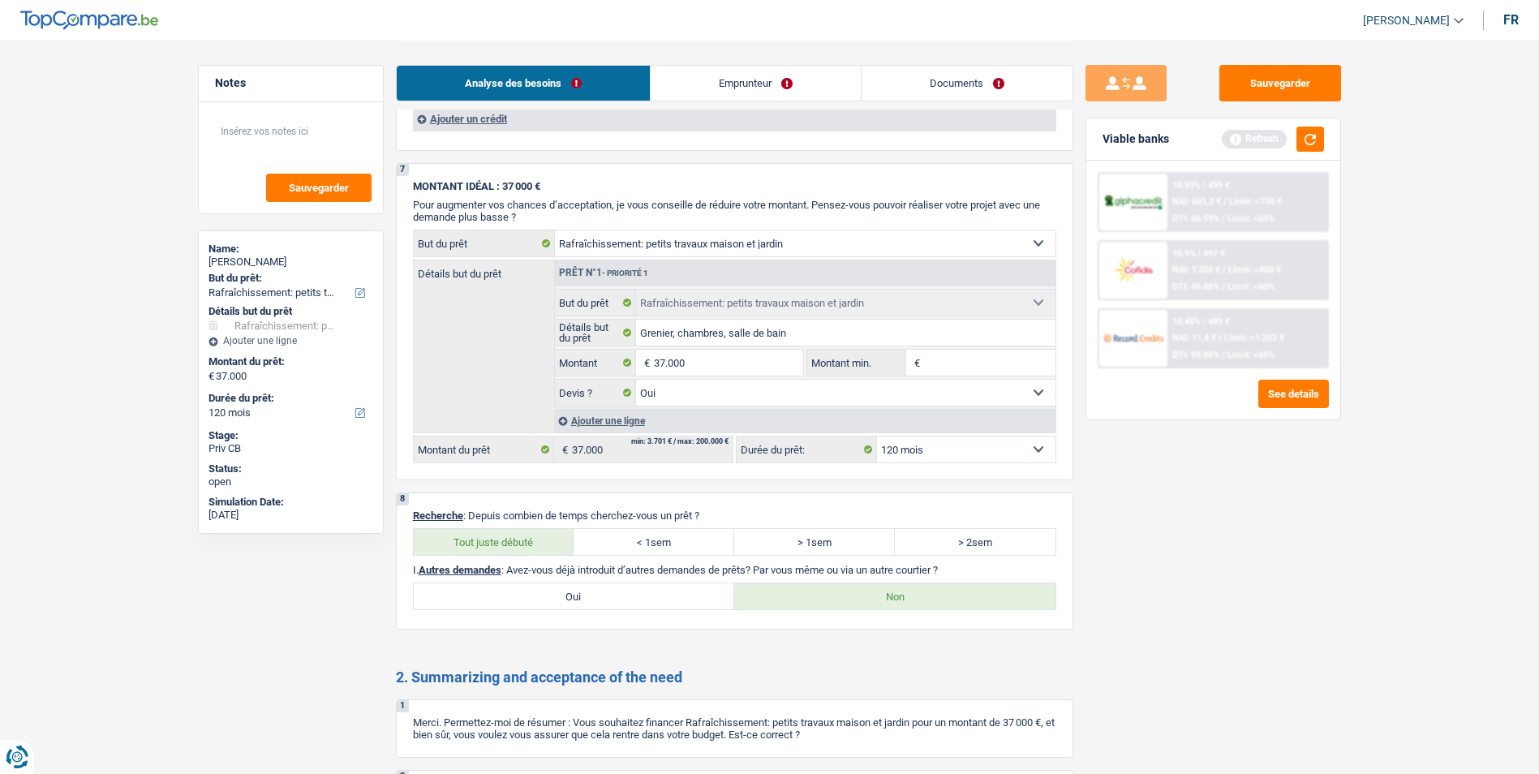
scroll to position [1577, 0]
click at [761, 88] on link "Emprunteur" at bounding box center [755, 83] width 210 height 35
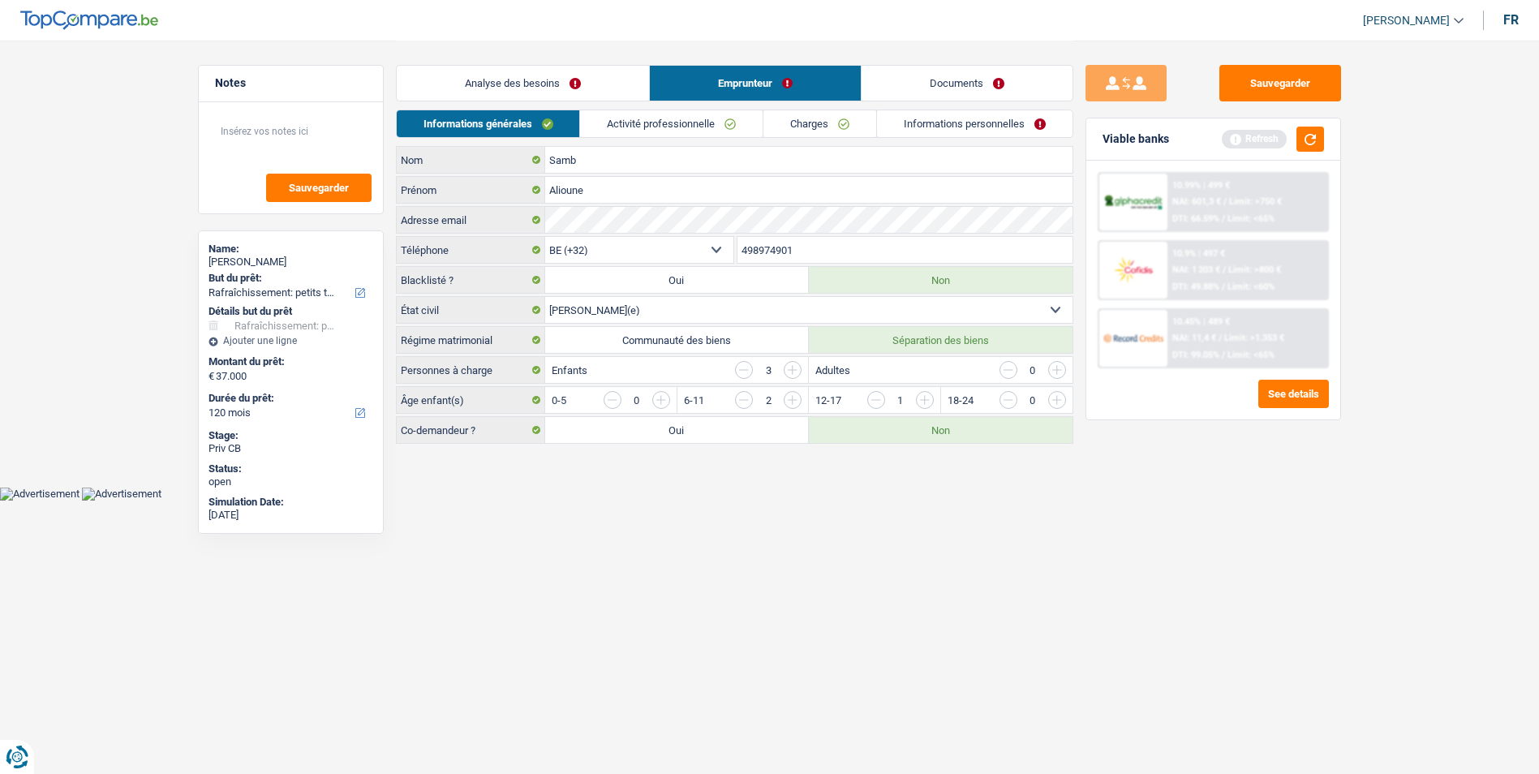
scroll to position [0, 0]
click at [662, 123] on link "Activité professionnelle" at bounding box center [677, 123] width 182 height 27
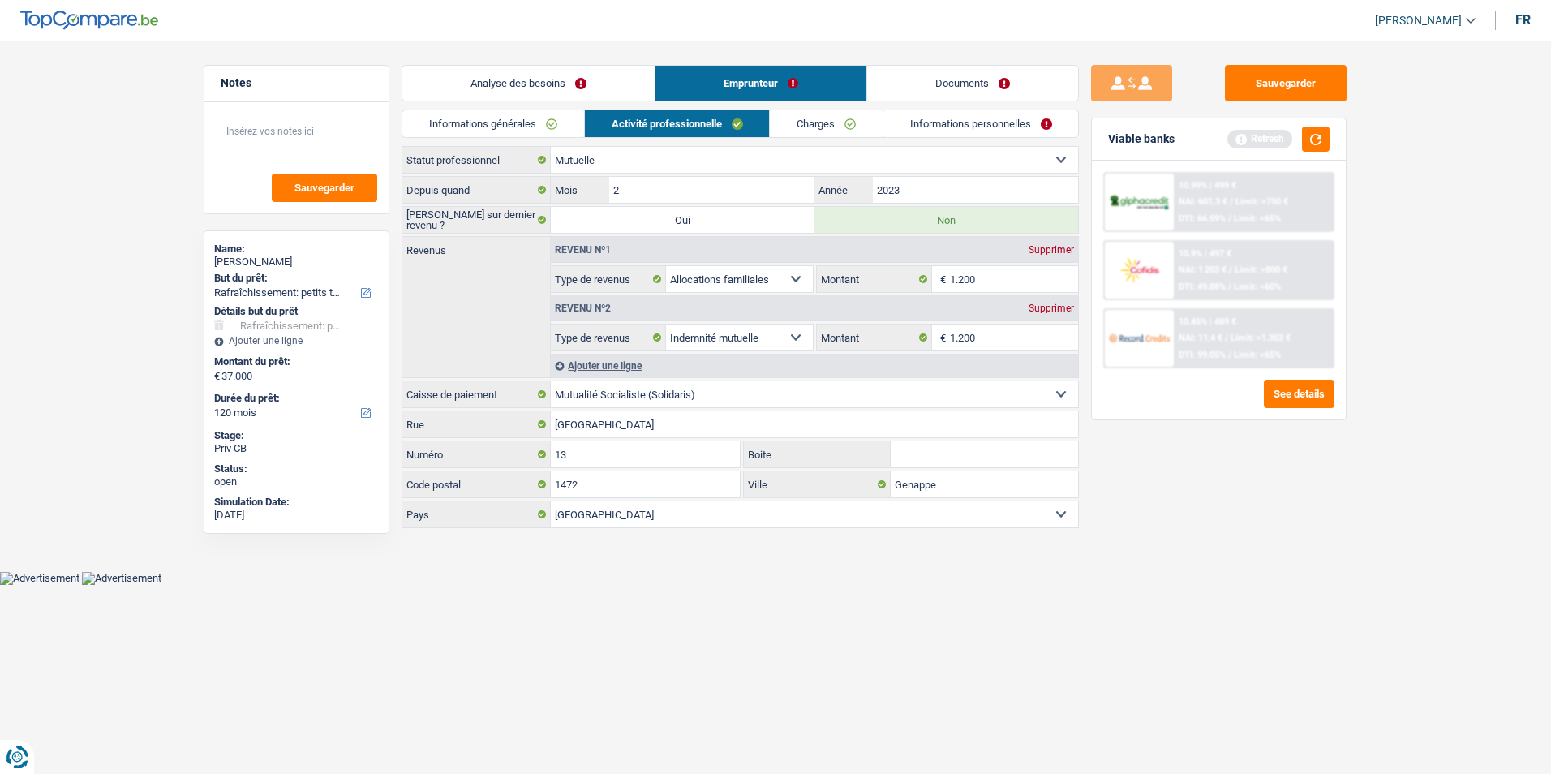
click at [553, 131] on link "Informations générales" at bounding box center [493, 123] width 182 height 27
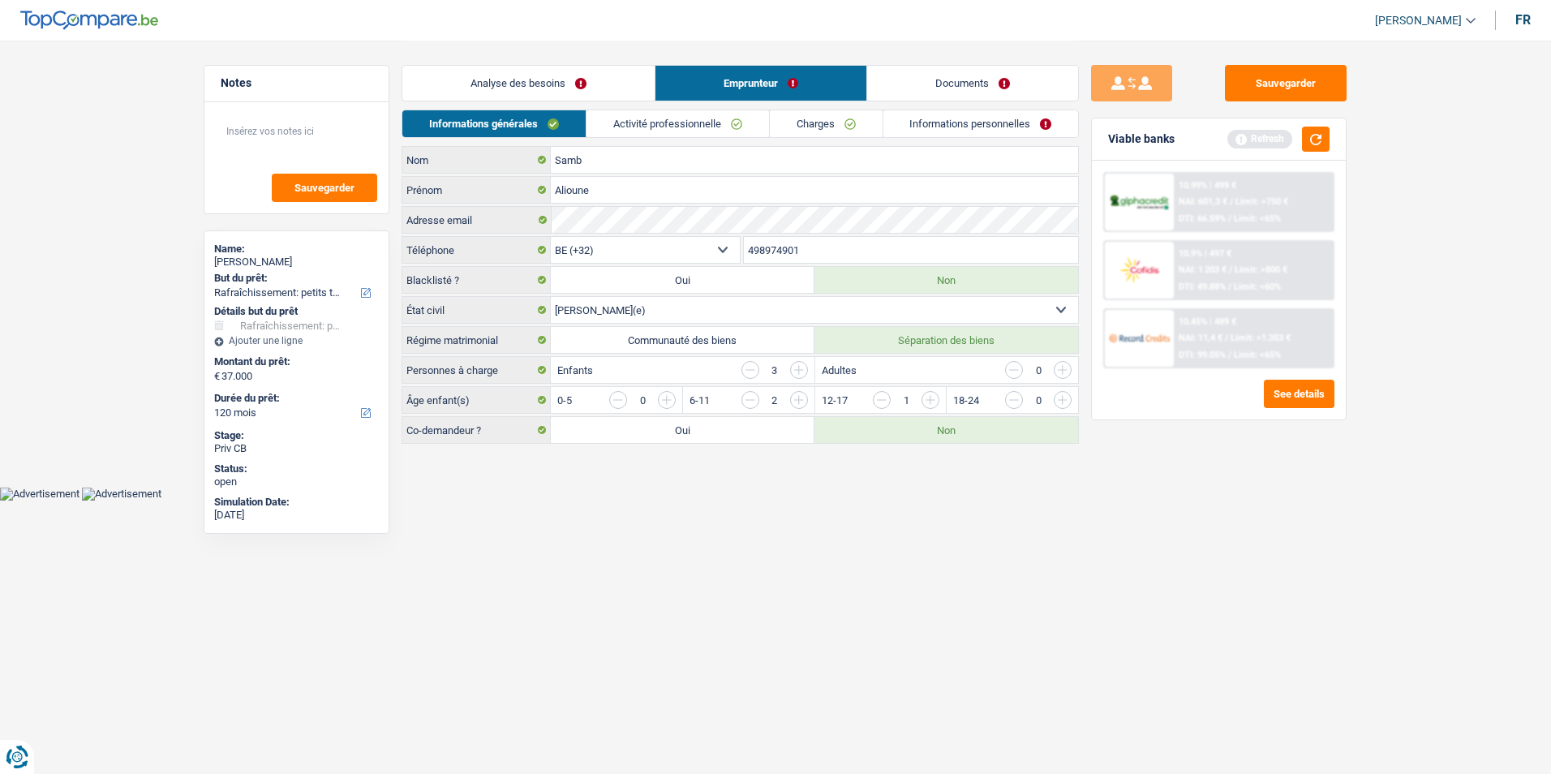
click at [822, 131] on link "Charges" at bounding box center [826, 123] width 113 height 27
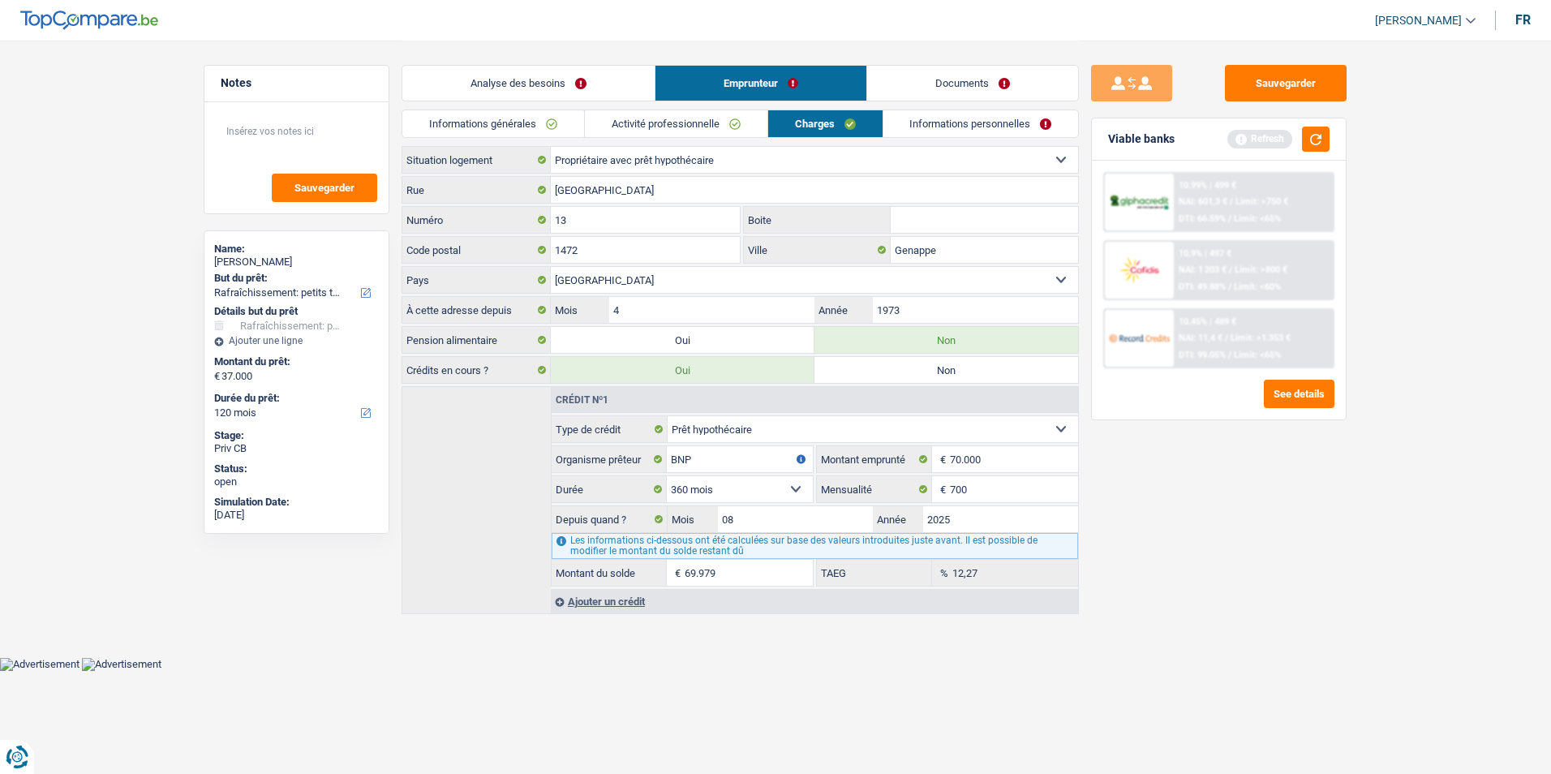
click at [713, 132] on link "Activité professionnelle" at bounding box center [676, 123] width 182 height 27
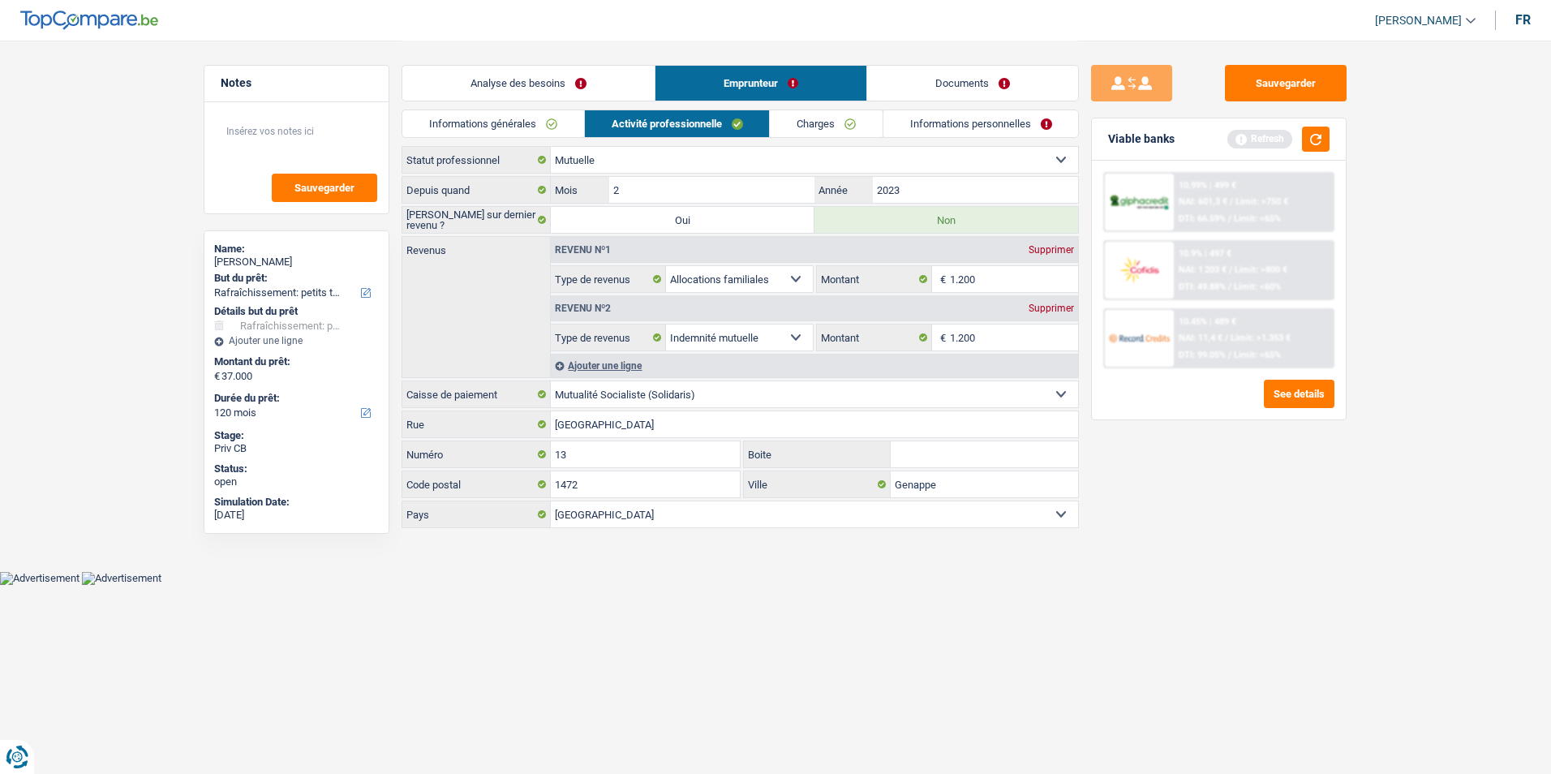
click at [559, 121] on link "Informations générales" at bounding box center [493, 123] width 182 height 27
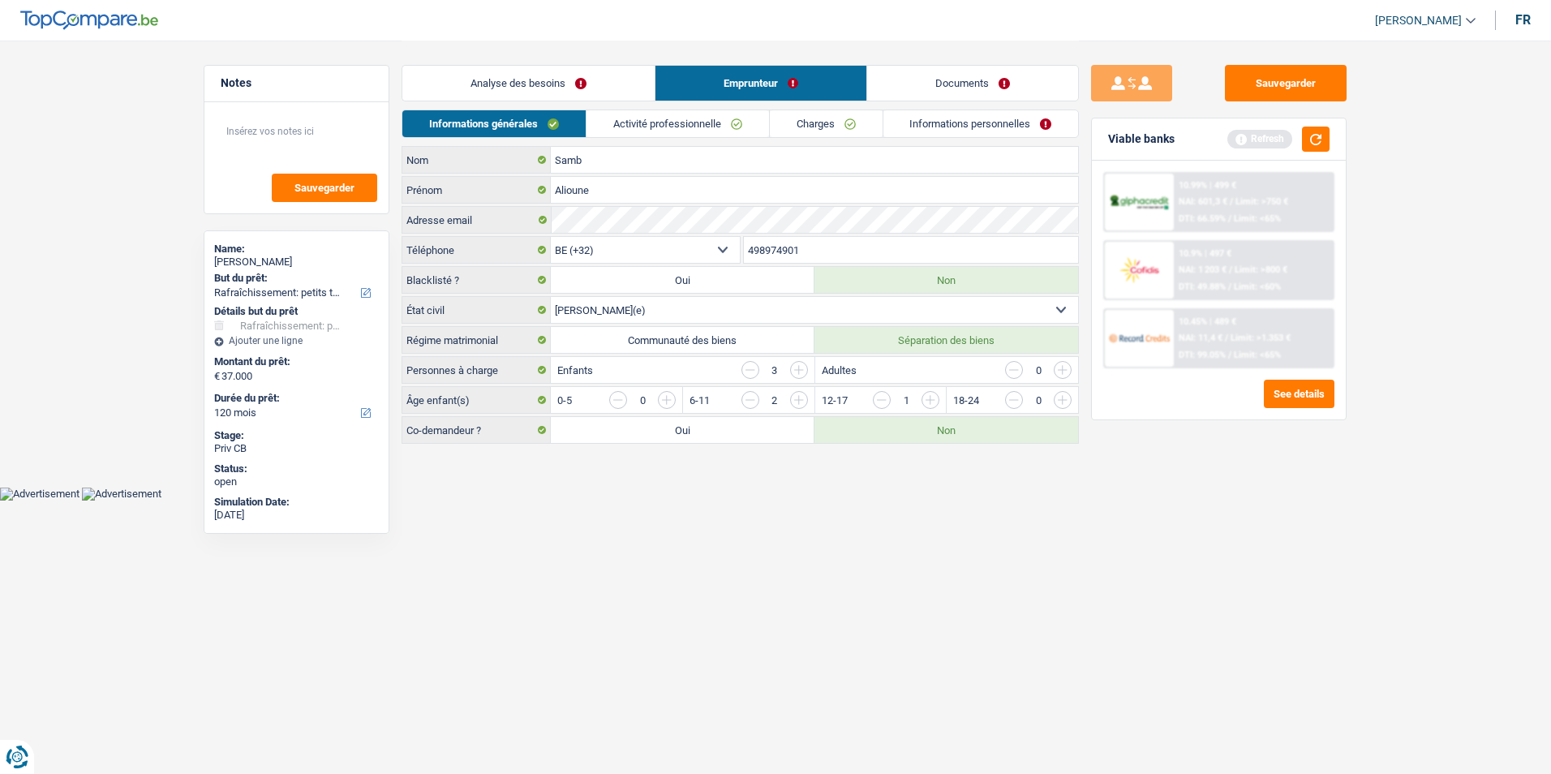
click at [663, 124] on link "Activité professionnelle" at bounding box center [677, 123] width 182 height 27
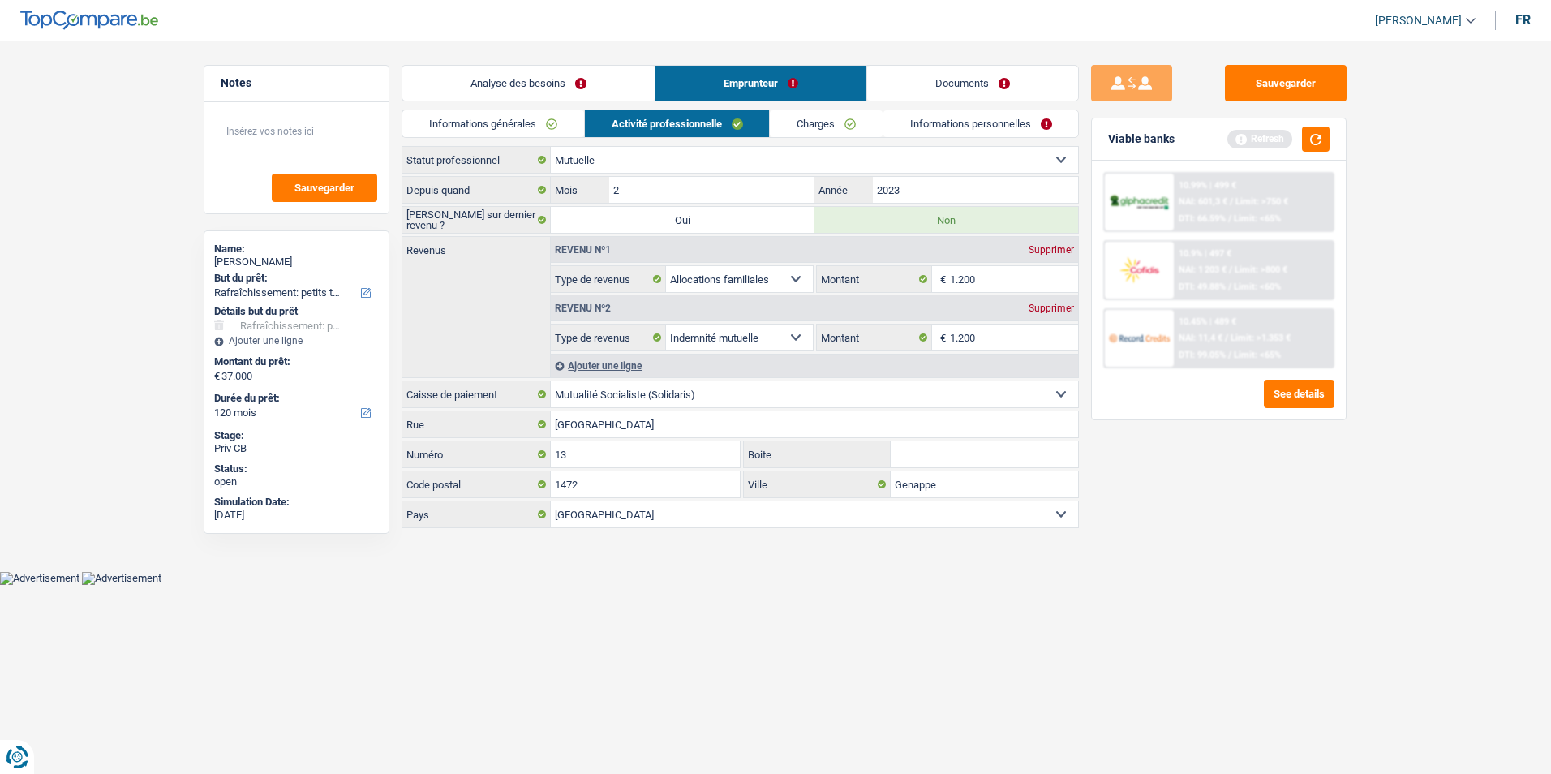
click at [823, 120] on link "Charges" at bounding box center [826, 123] width 113 height 27
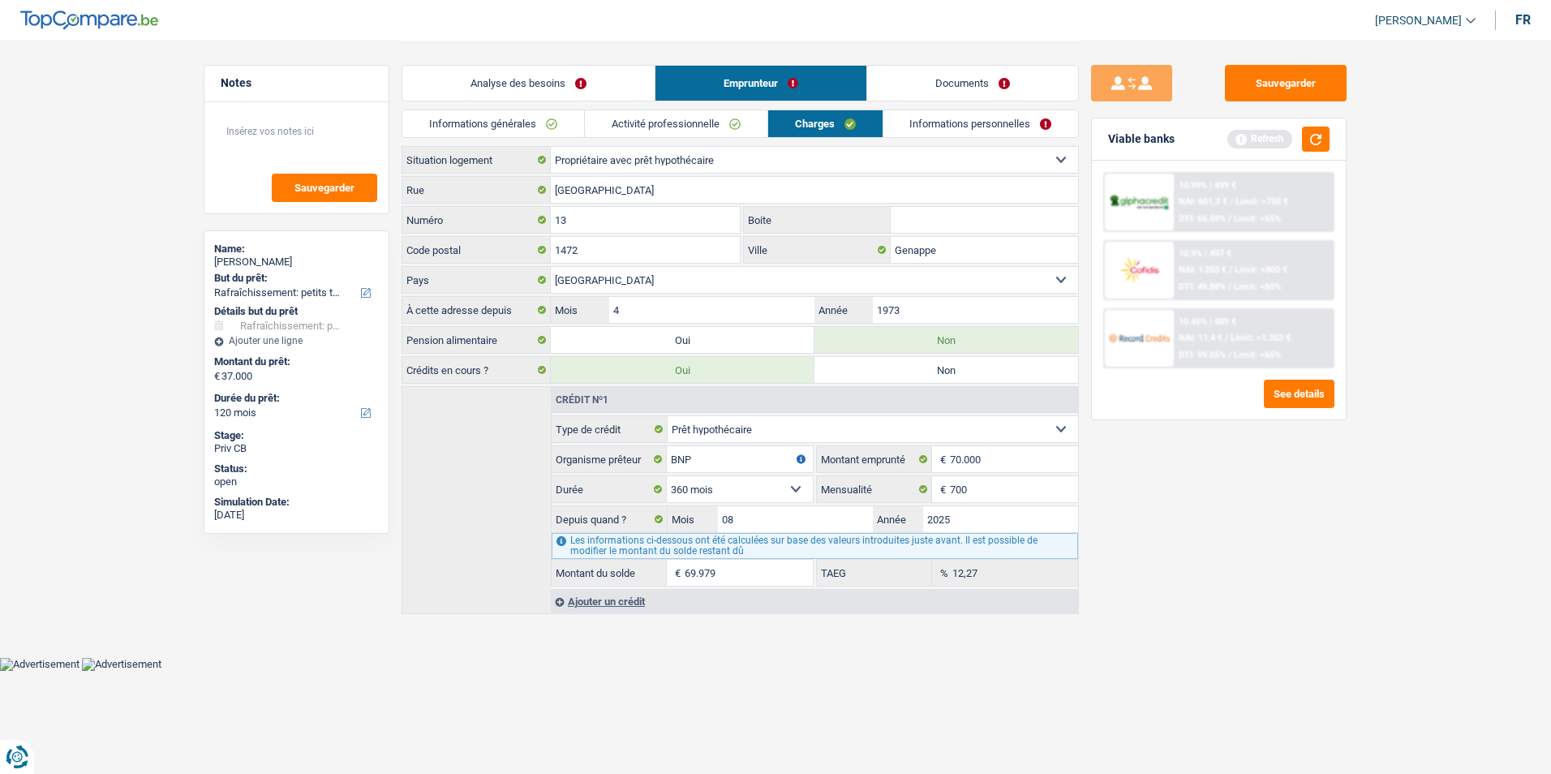
click at [949, 120] on link "Informations personnelles" at bounding box center [980, 123] width 195 height 27
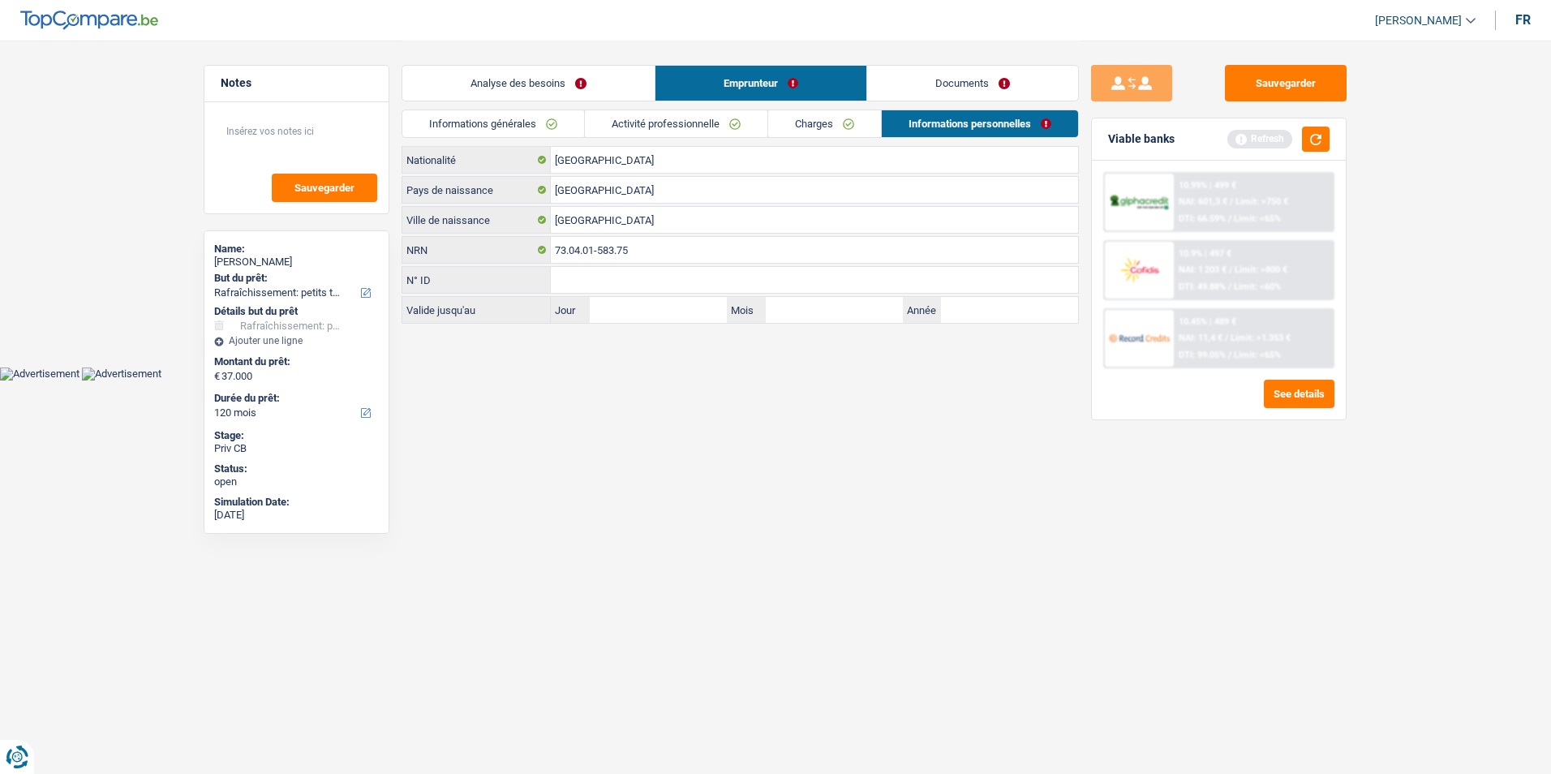
click at [765, 127] on link "Activité professionnelle" at bounding box center [676, 123] width 182 height 27
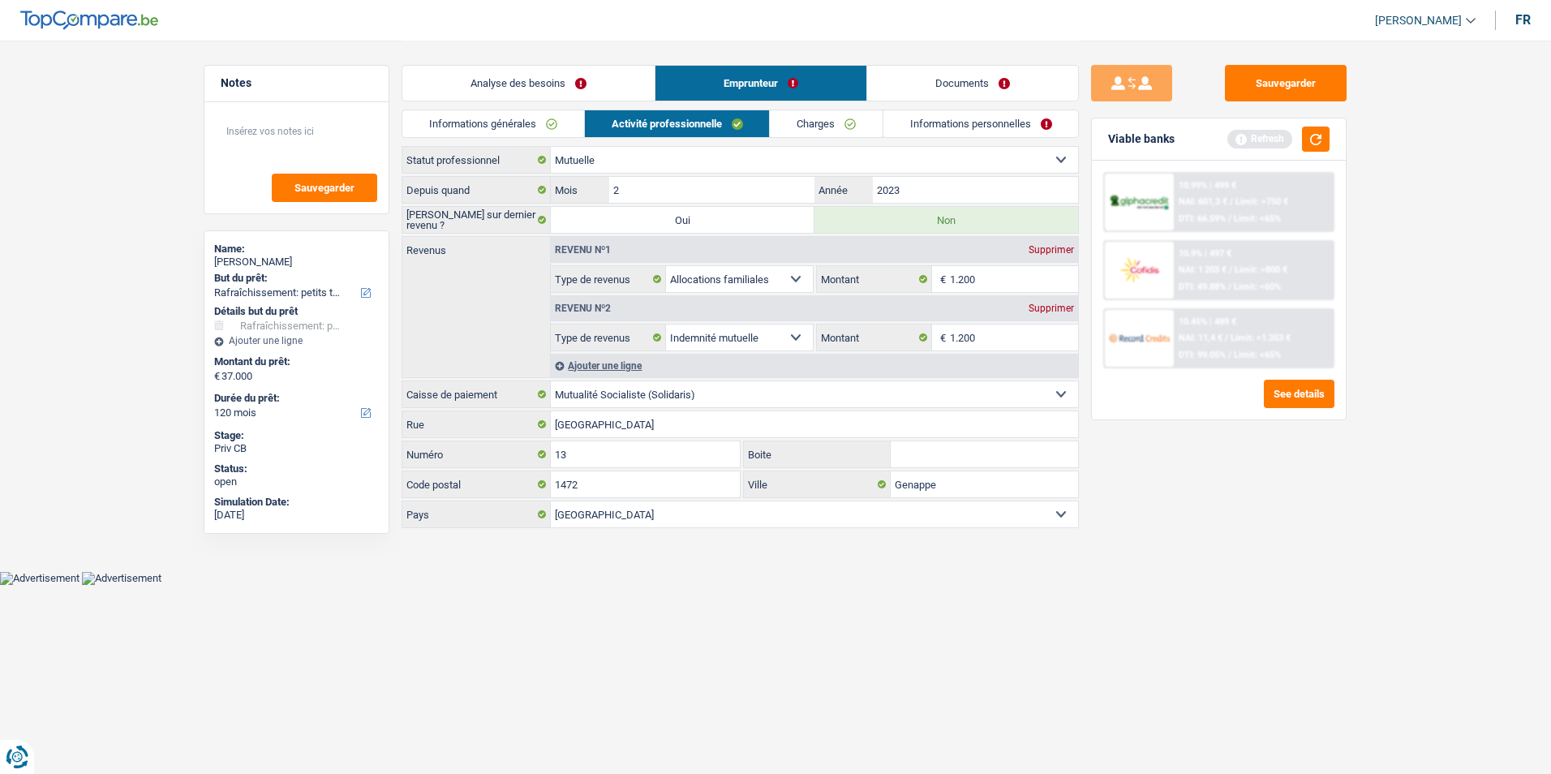
click at [543, 117] on link "Informations générales" at bounding box center [493, 123] width 182 height 27
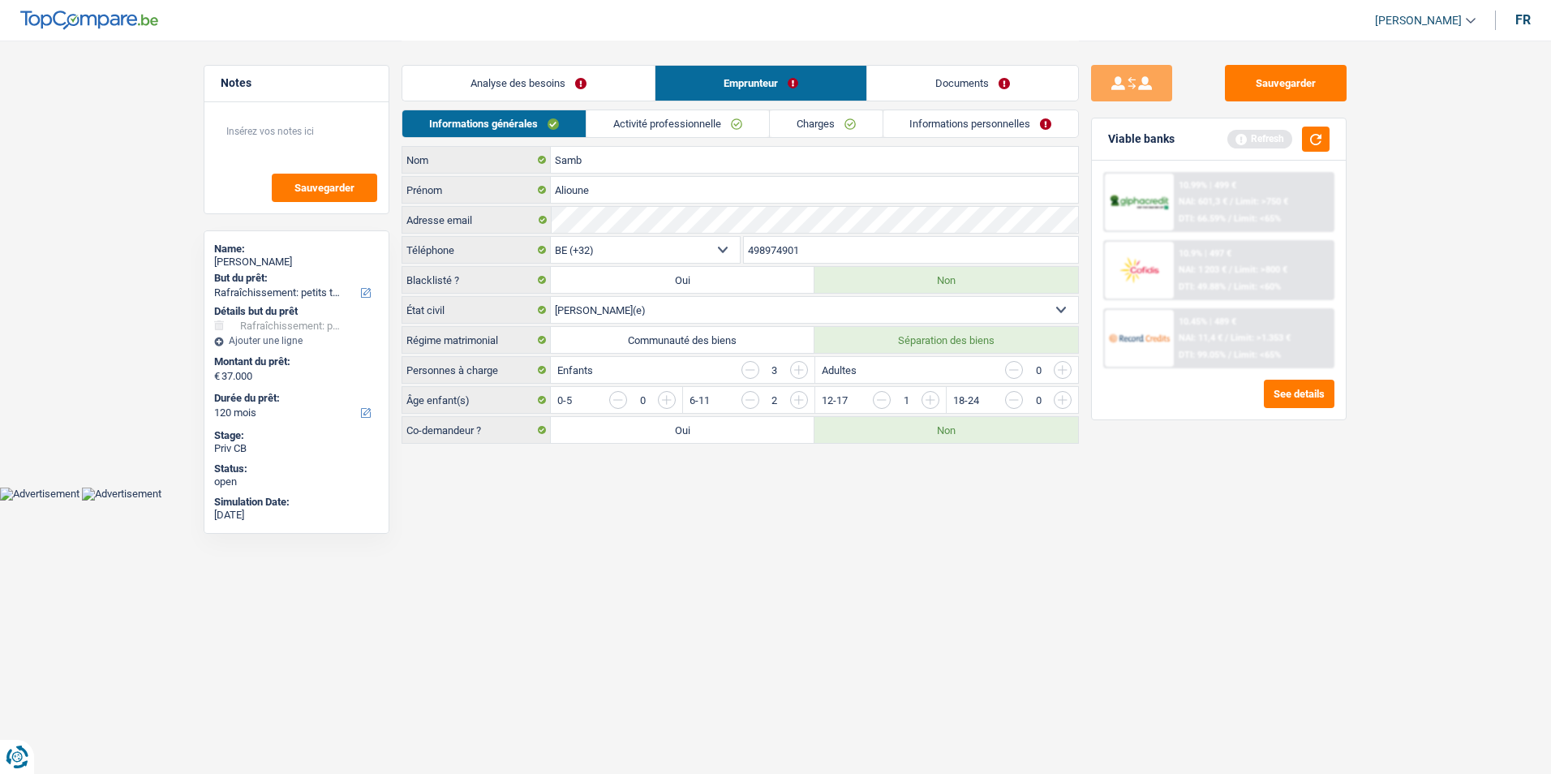
click at [789, 122] on link "Charges" at bounding box center [826, 123] width 113 height 27
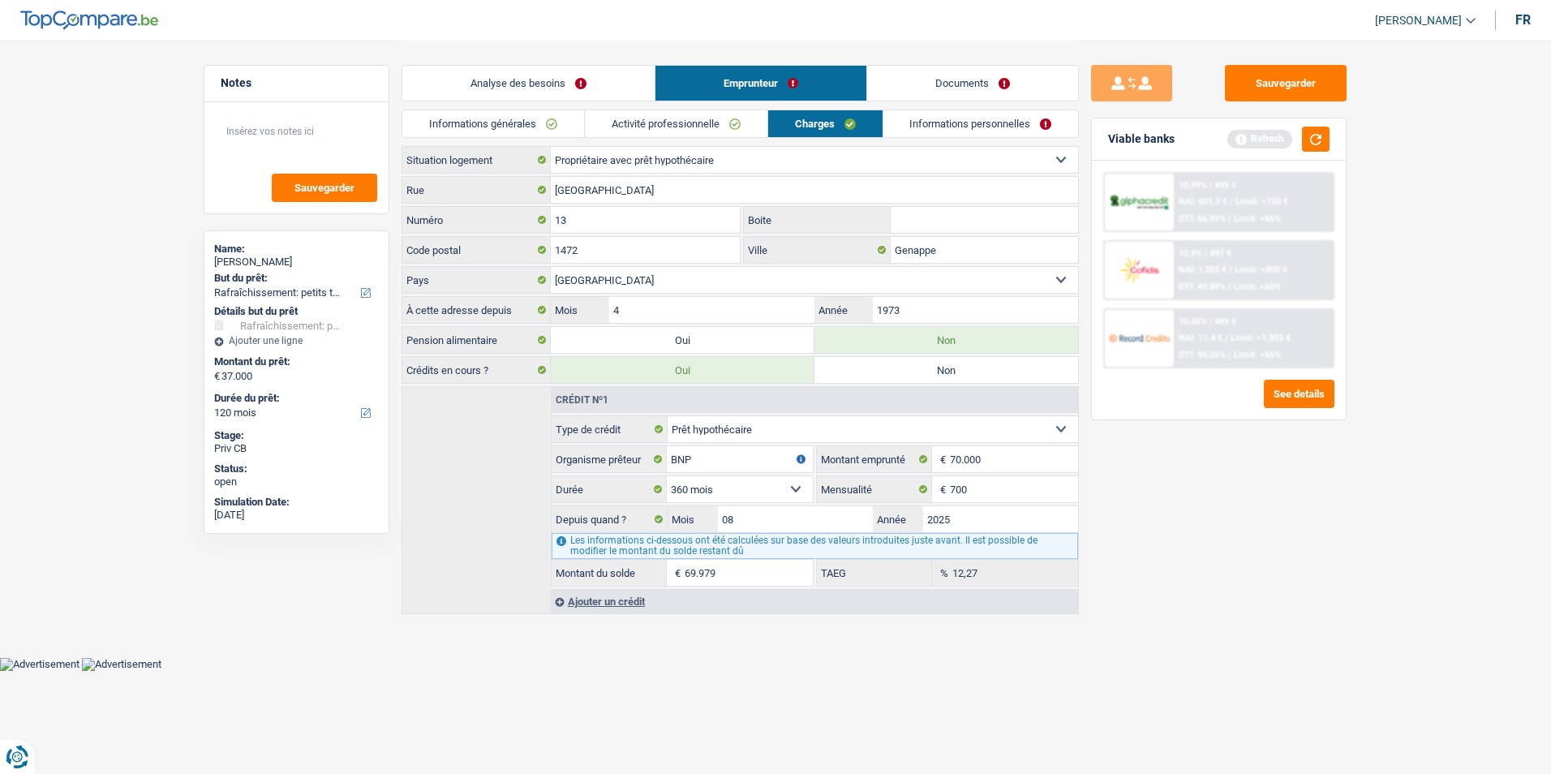
click at [706, 118] on link "Activité professionnelle" at bounding box center [676, 123] width 182 height 27
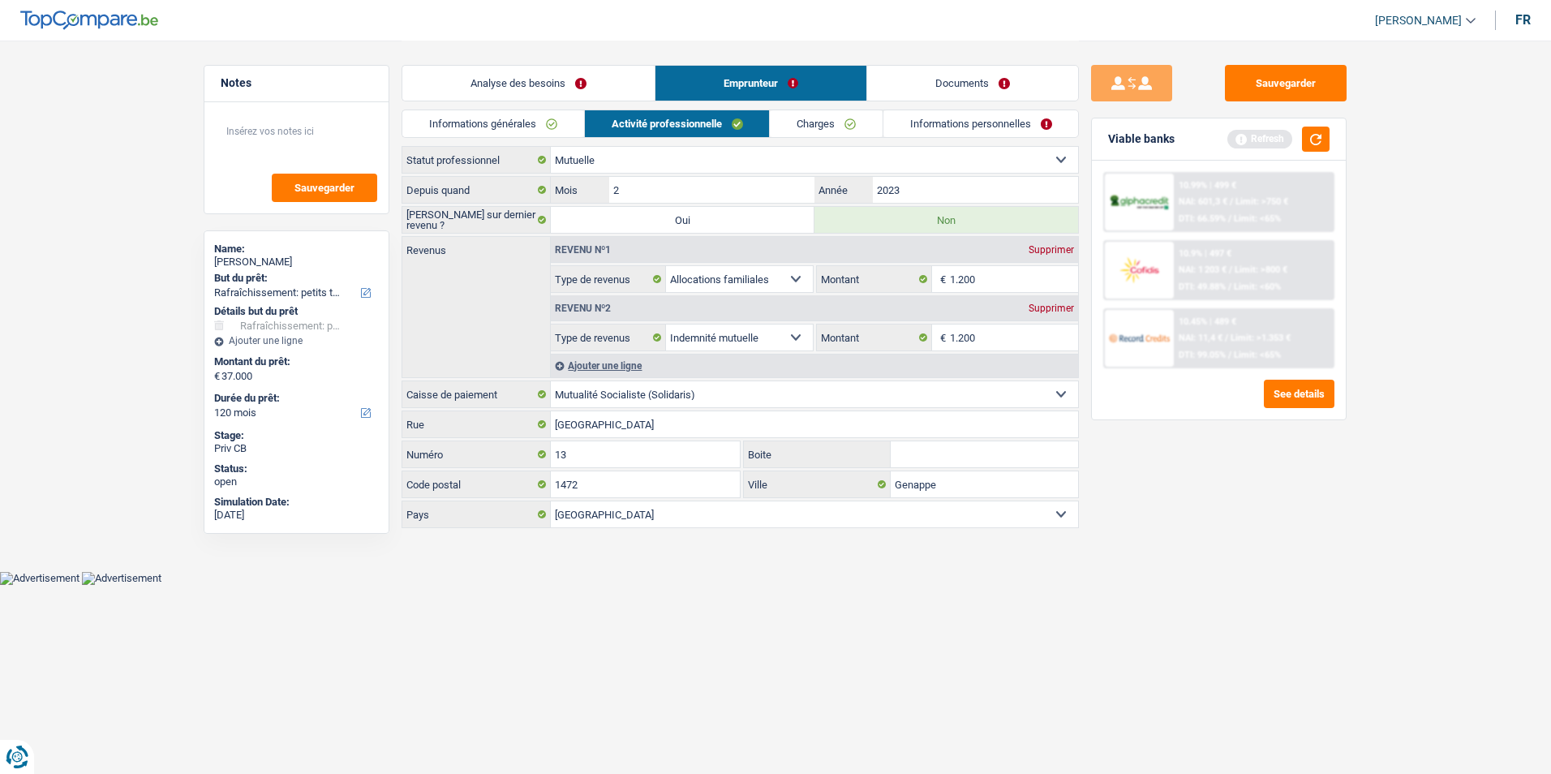
click at [548, 124] on link "Informations générales" at bounding box center [493, 123] width 182 height 27
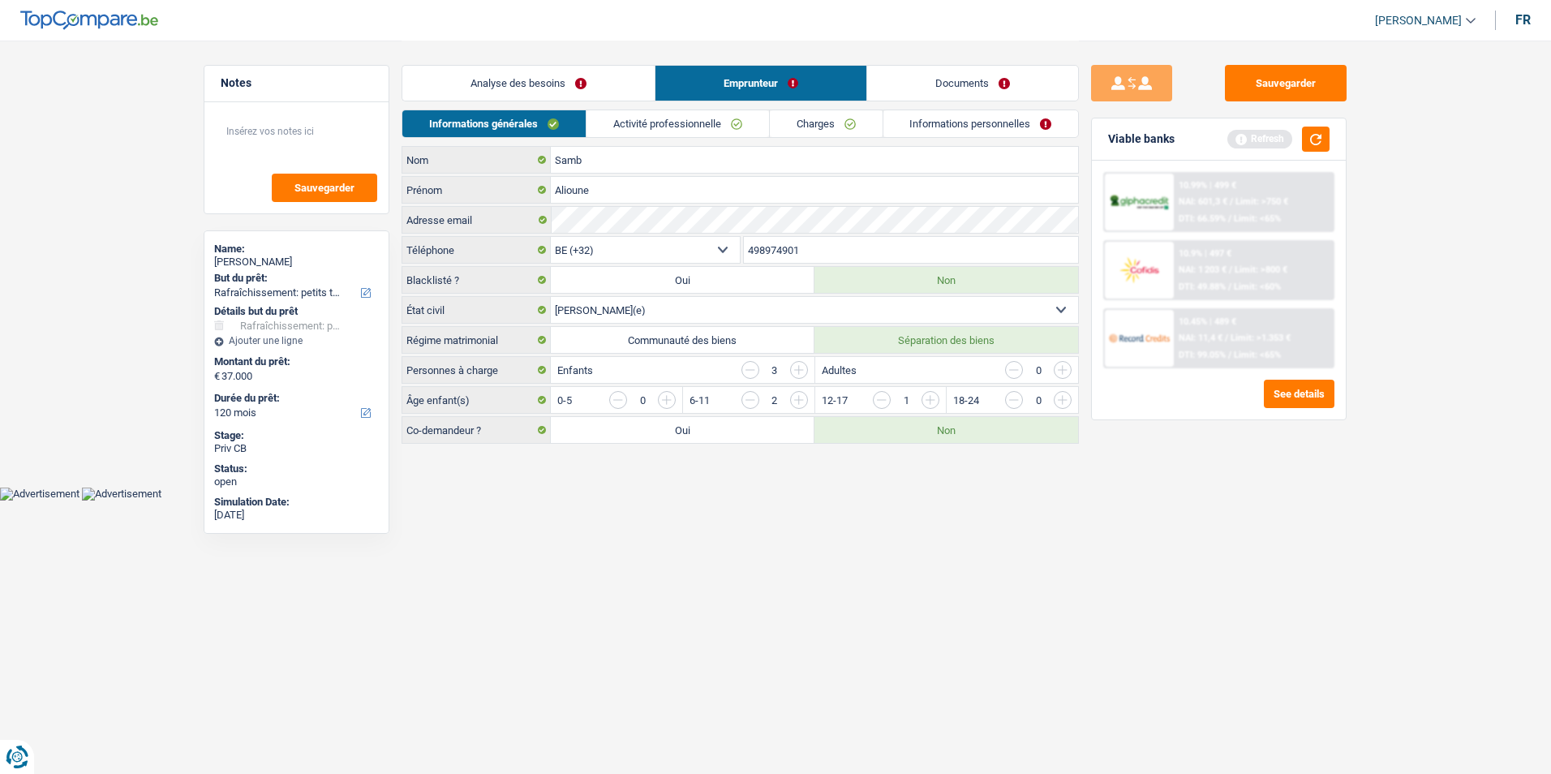
click at [686, 118] on link "Activité professionnelle" at bounding box center [677, 123] width 182 height 27
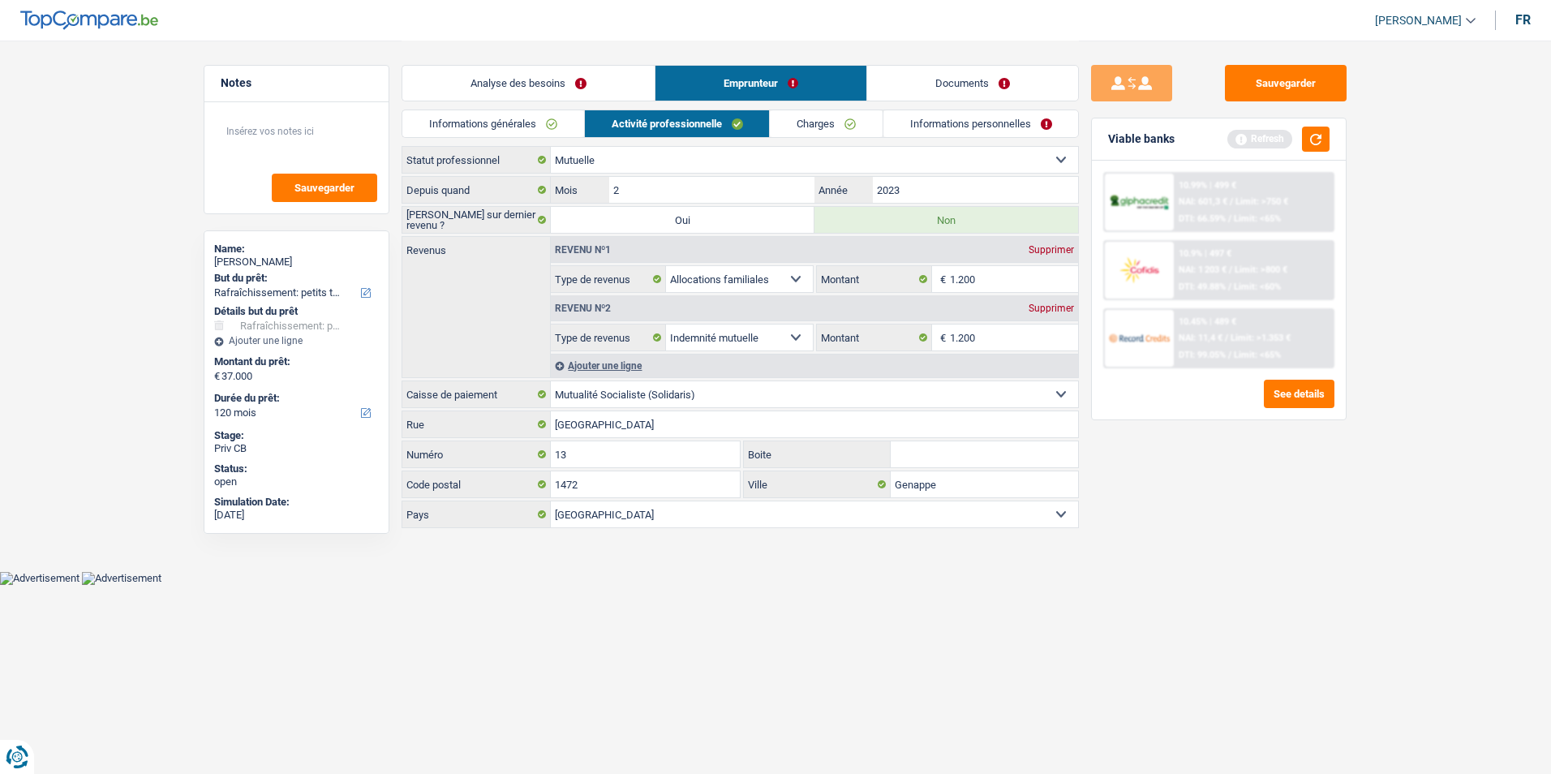
click at [808, 125] on link "Charges" at bounding box center [826, 123] width 113 height 27
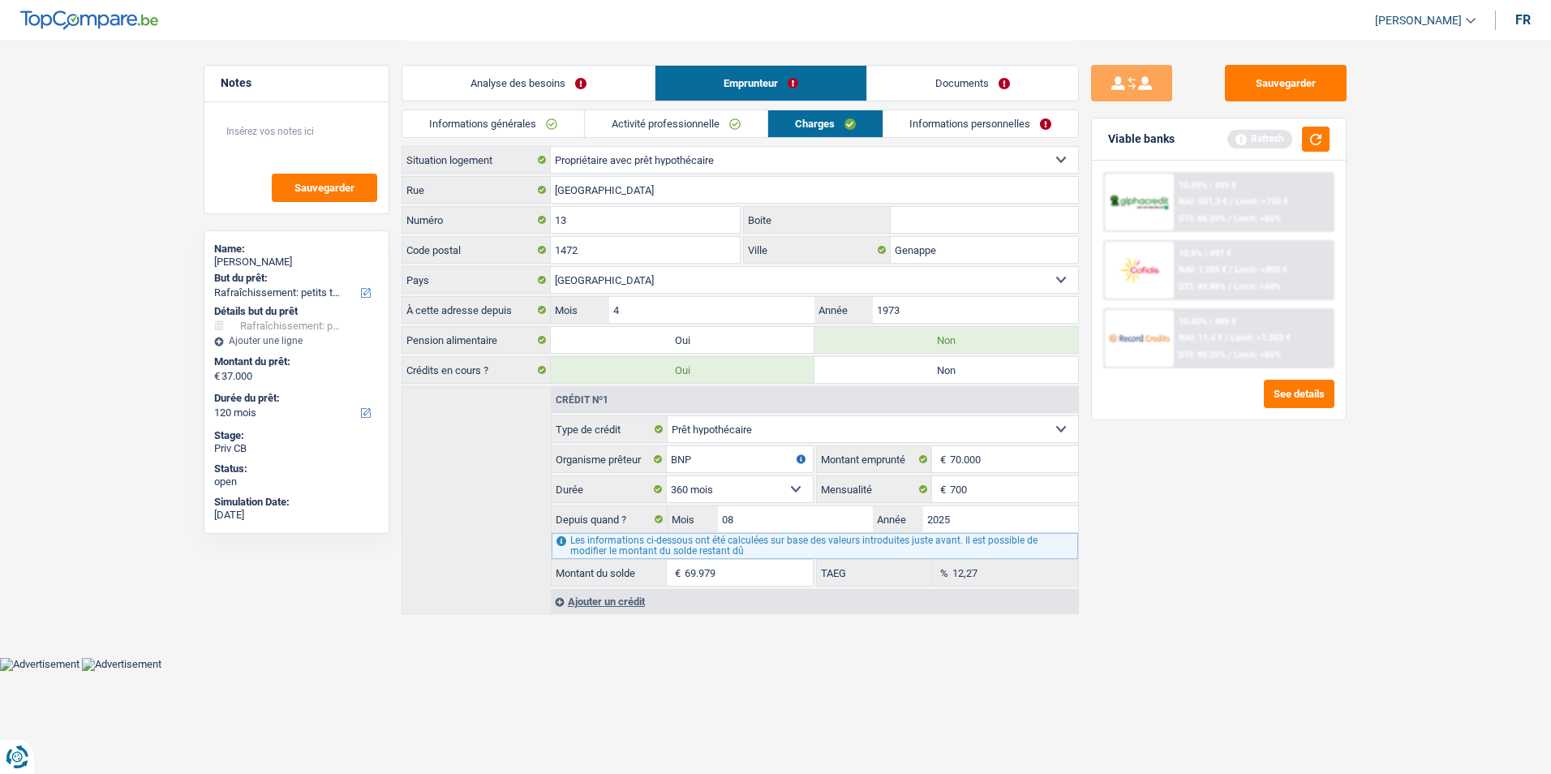
click at [920, 127] on link "Informations personnelles" at bounding box center [980, 123] width 195 height 27
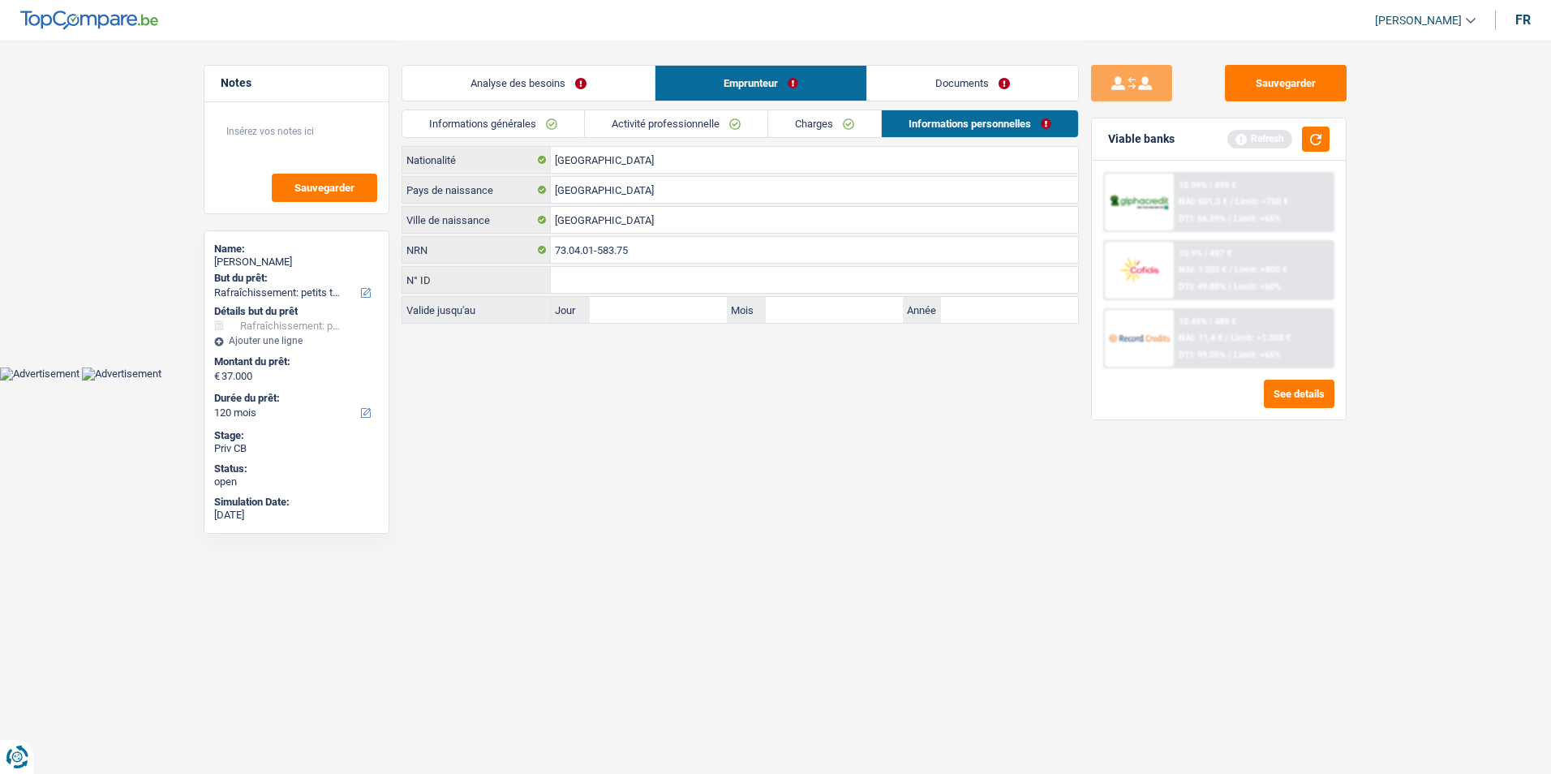
click at [844, 131] on link "Charges" at bounding box center [824, 123] width 113 height 27
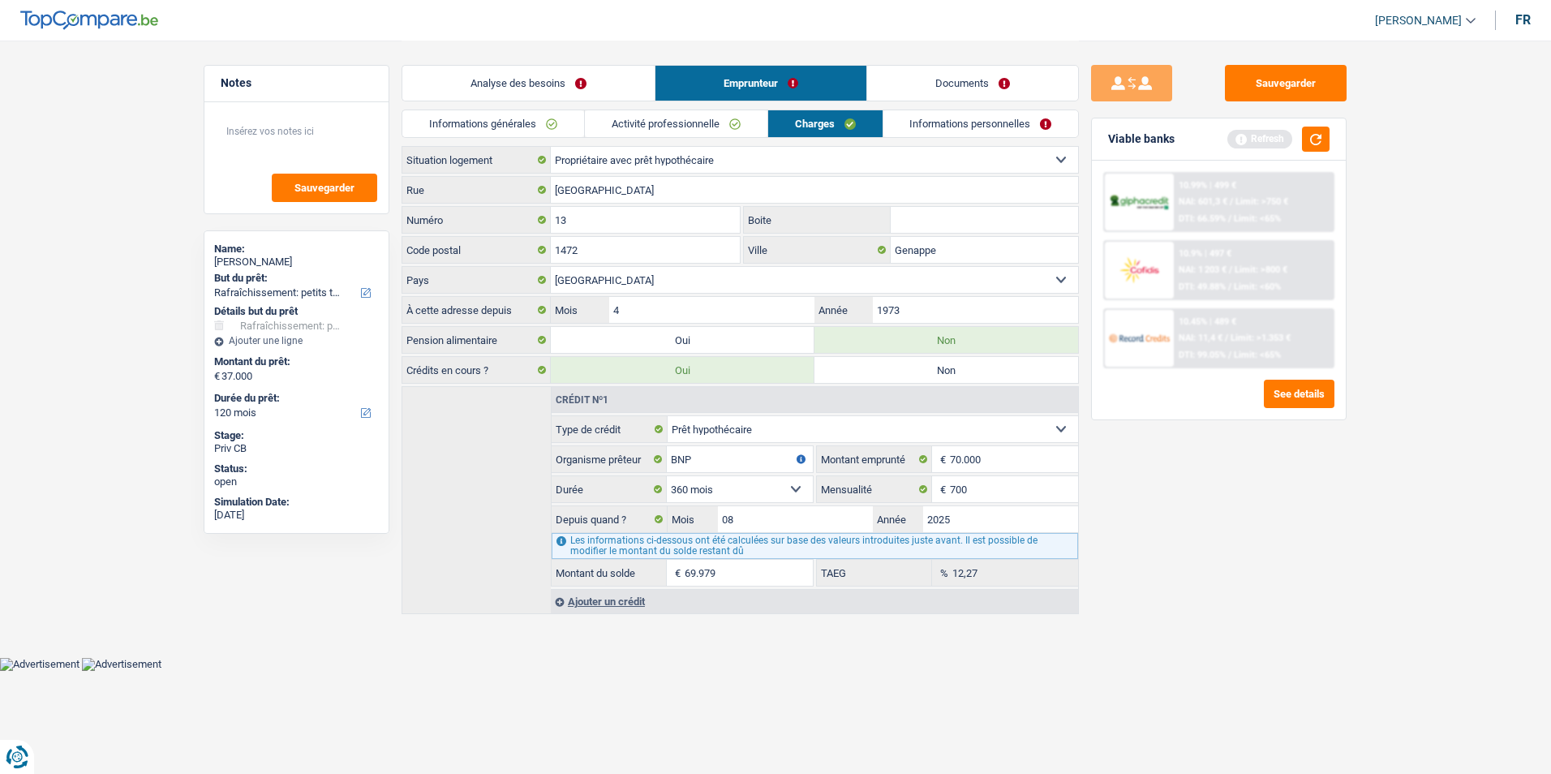
click at [719, 133] on link "Activité professionnelle" at bounding box center [676, 123] width 182 height 27
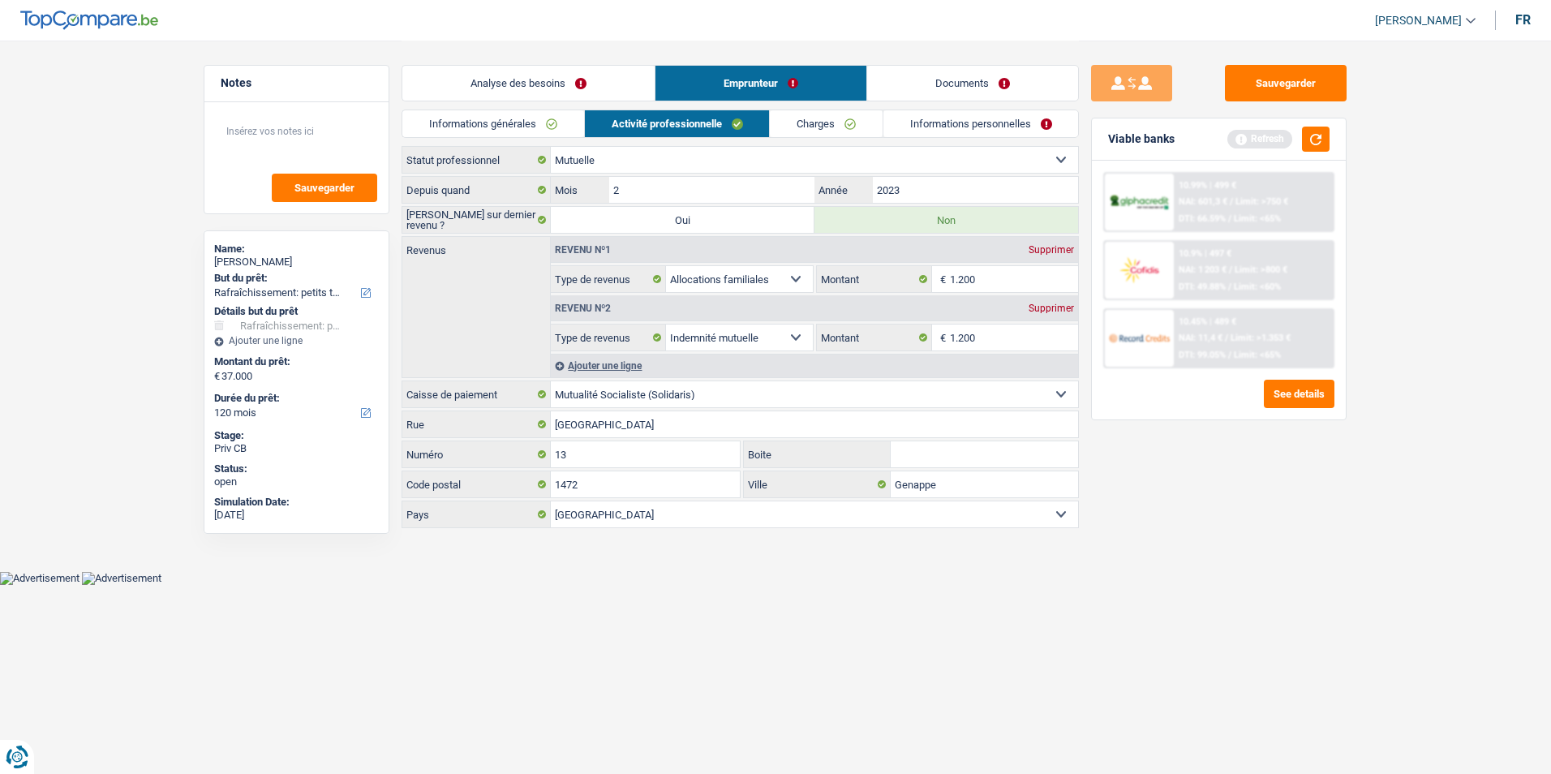
click at [543, 133] on link "Informations générales" at bounding box center [493, 123] width 182 height 27
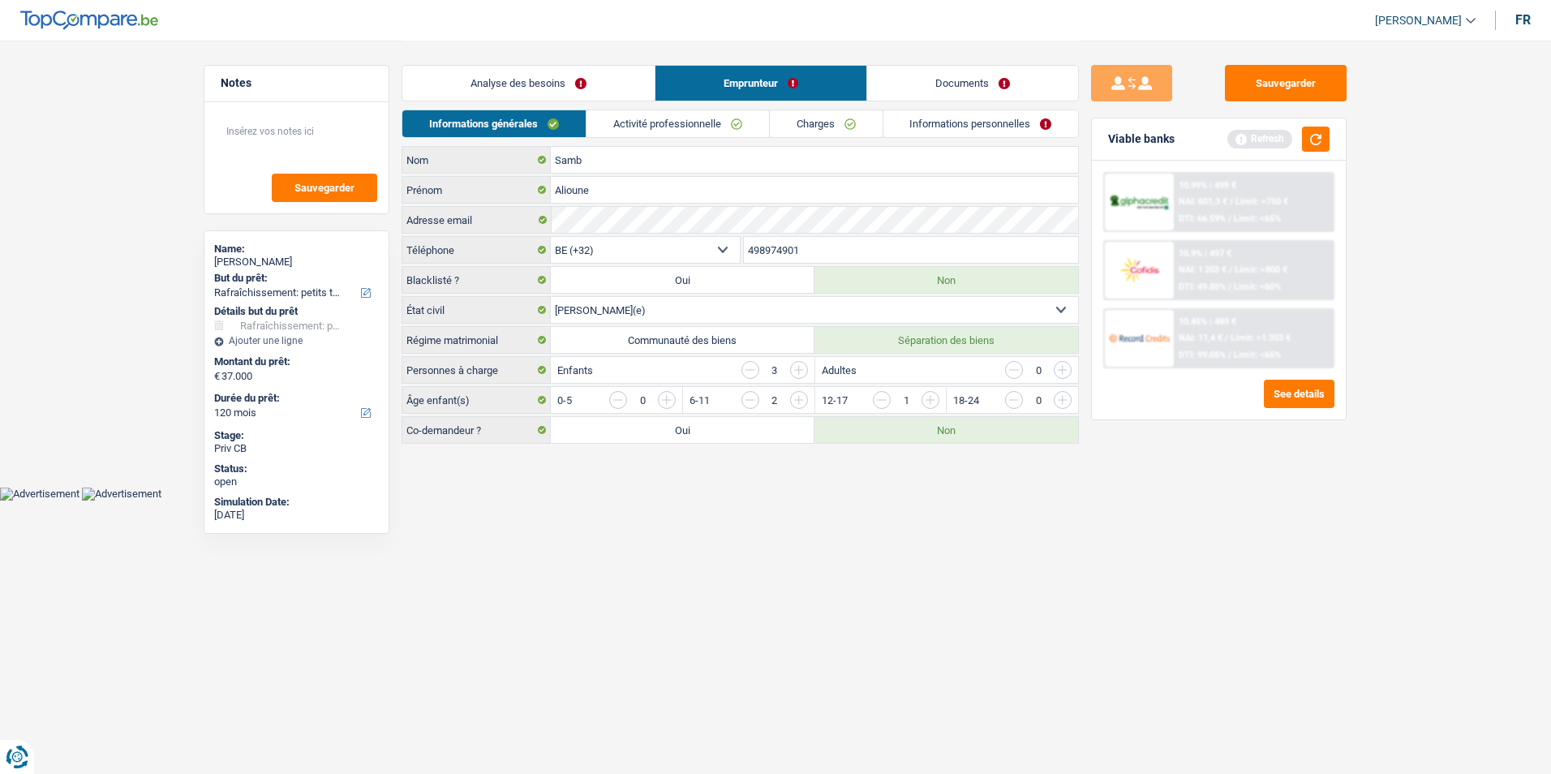
click at [676, 117] on link "Activité professionnelle" at bounding box center [677, 123] width 182 height 27
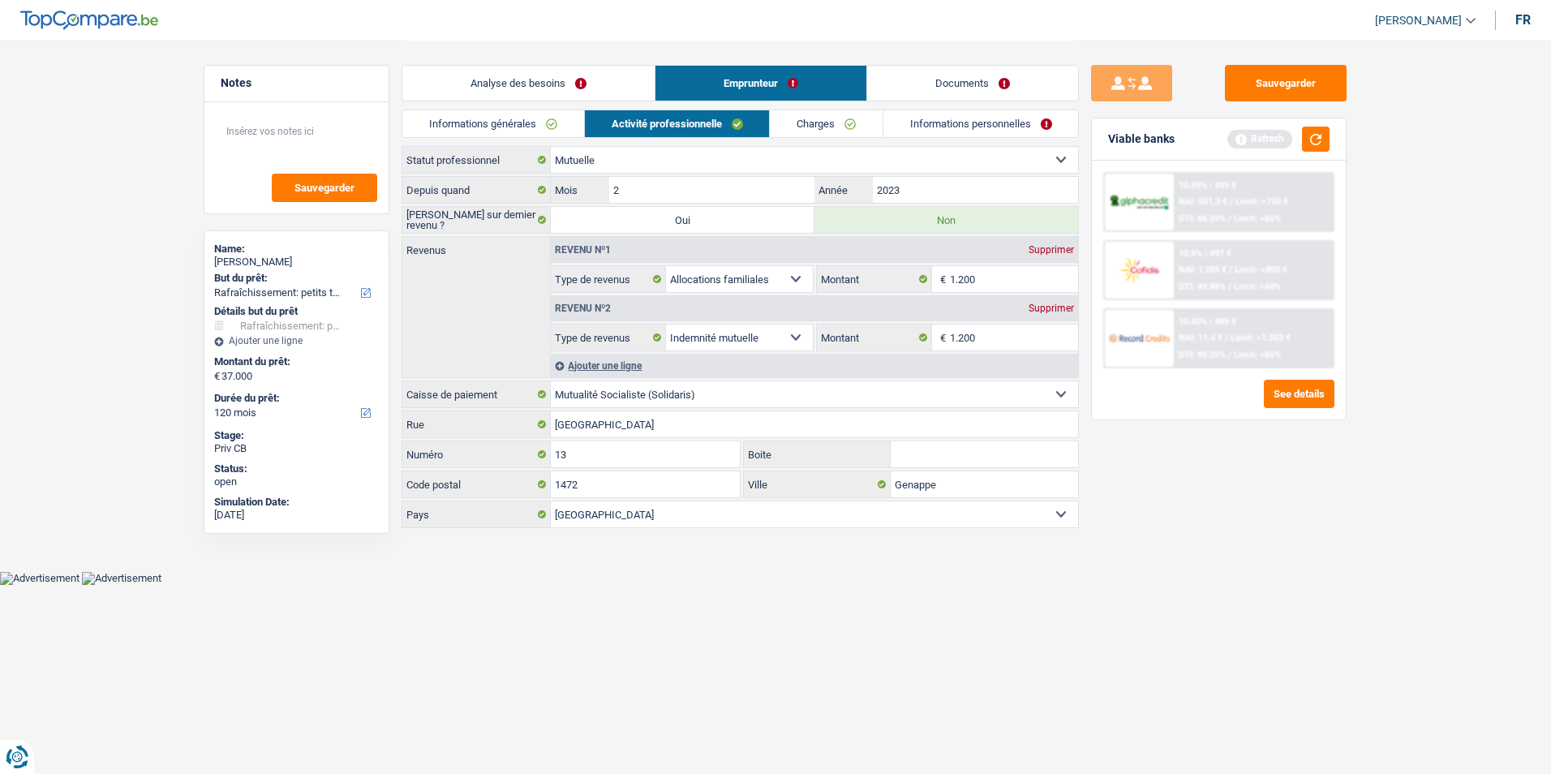
click at [792, 124] on link "Charges" at bounding box center [826, 123] width 113 height 27
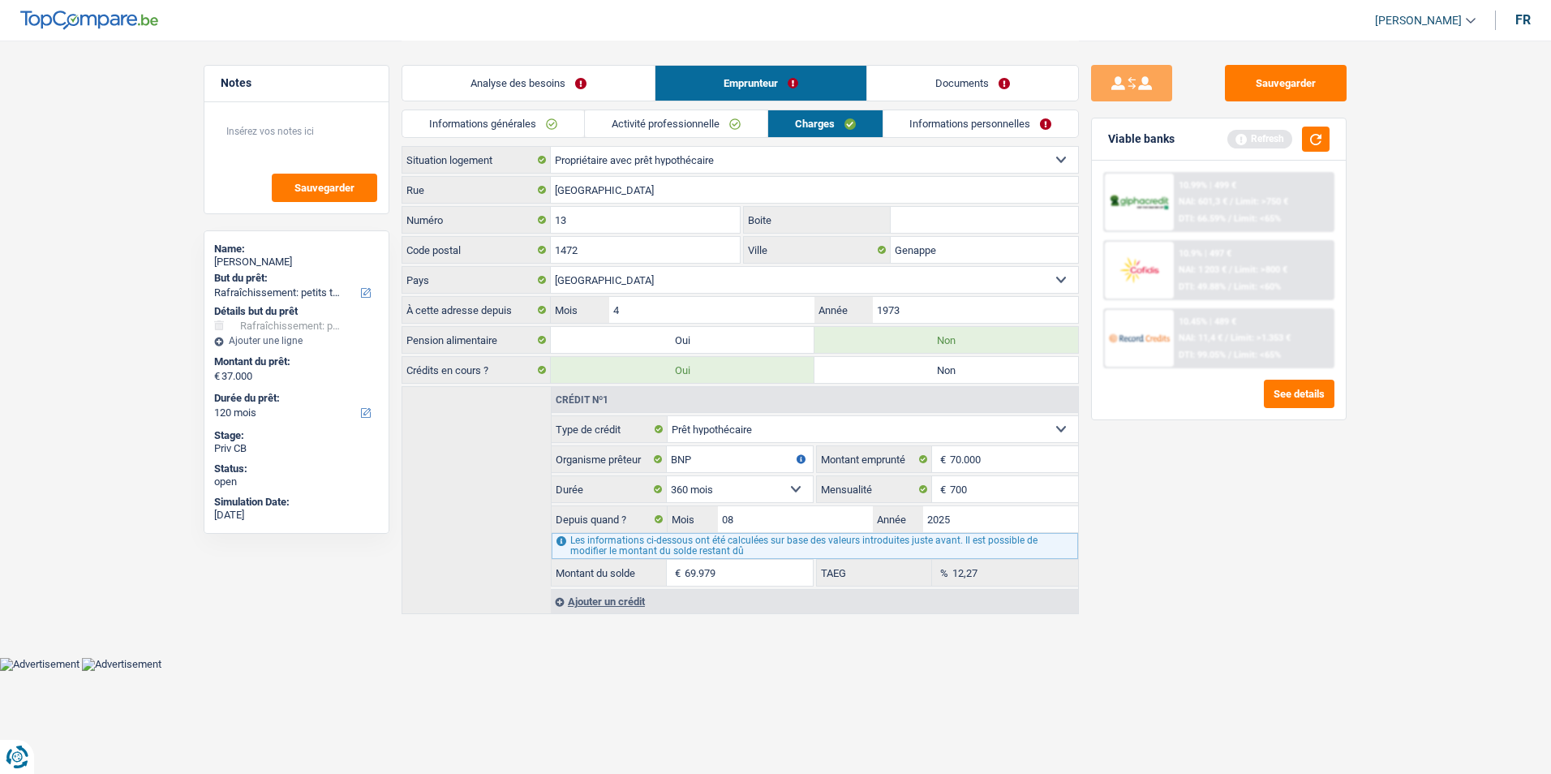
click at [935, 115] on link "Informations personnelles" at bounding box center [980, 123] width 195 height 27
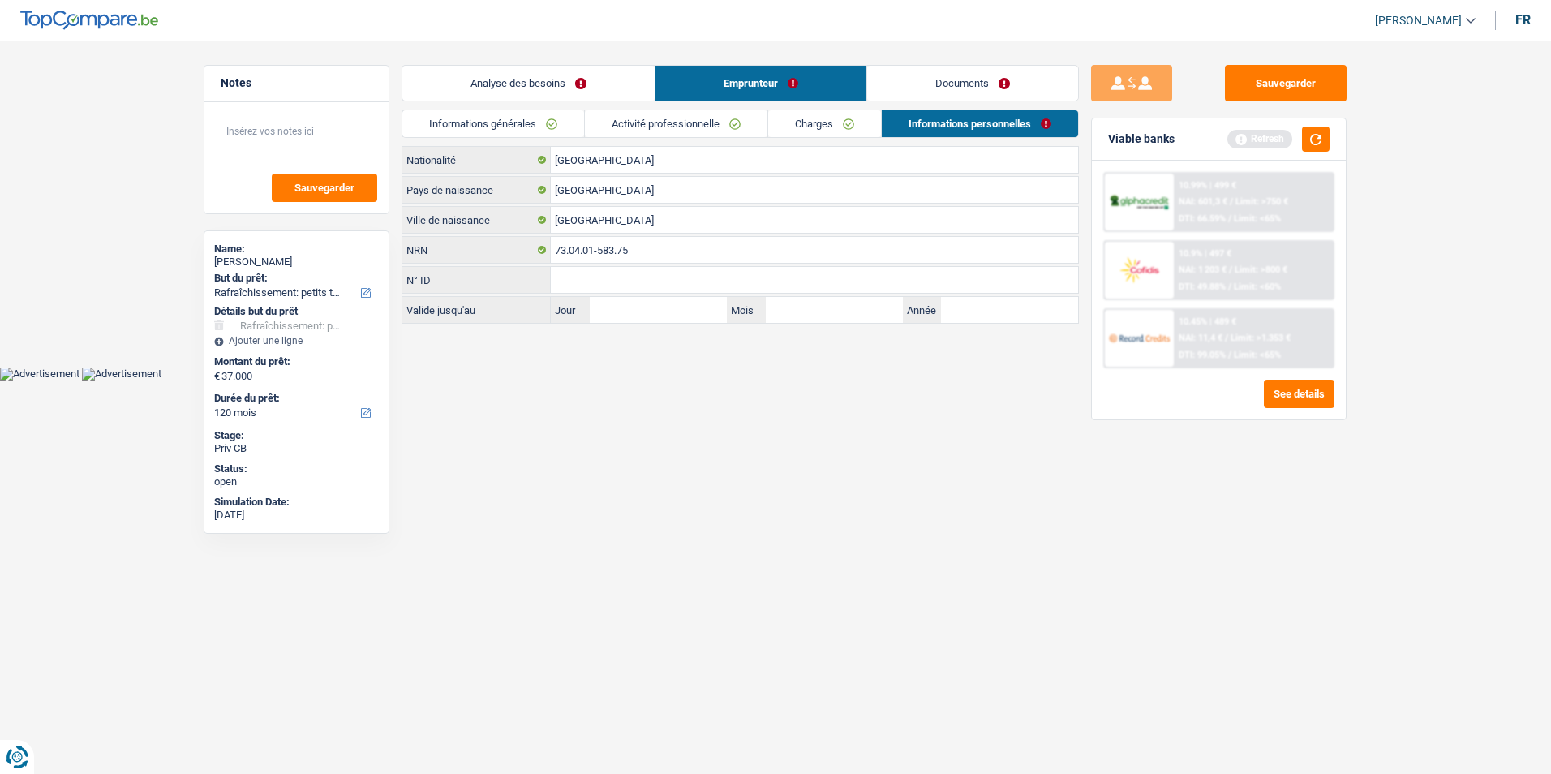
click at [848, 111] on link "Charges" at bounding box center [824, 123] width 113 height 27
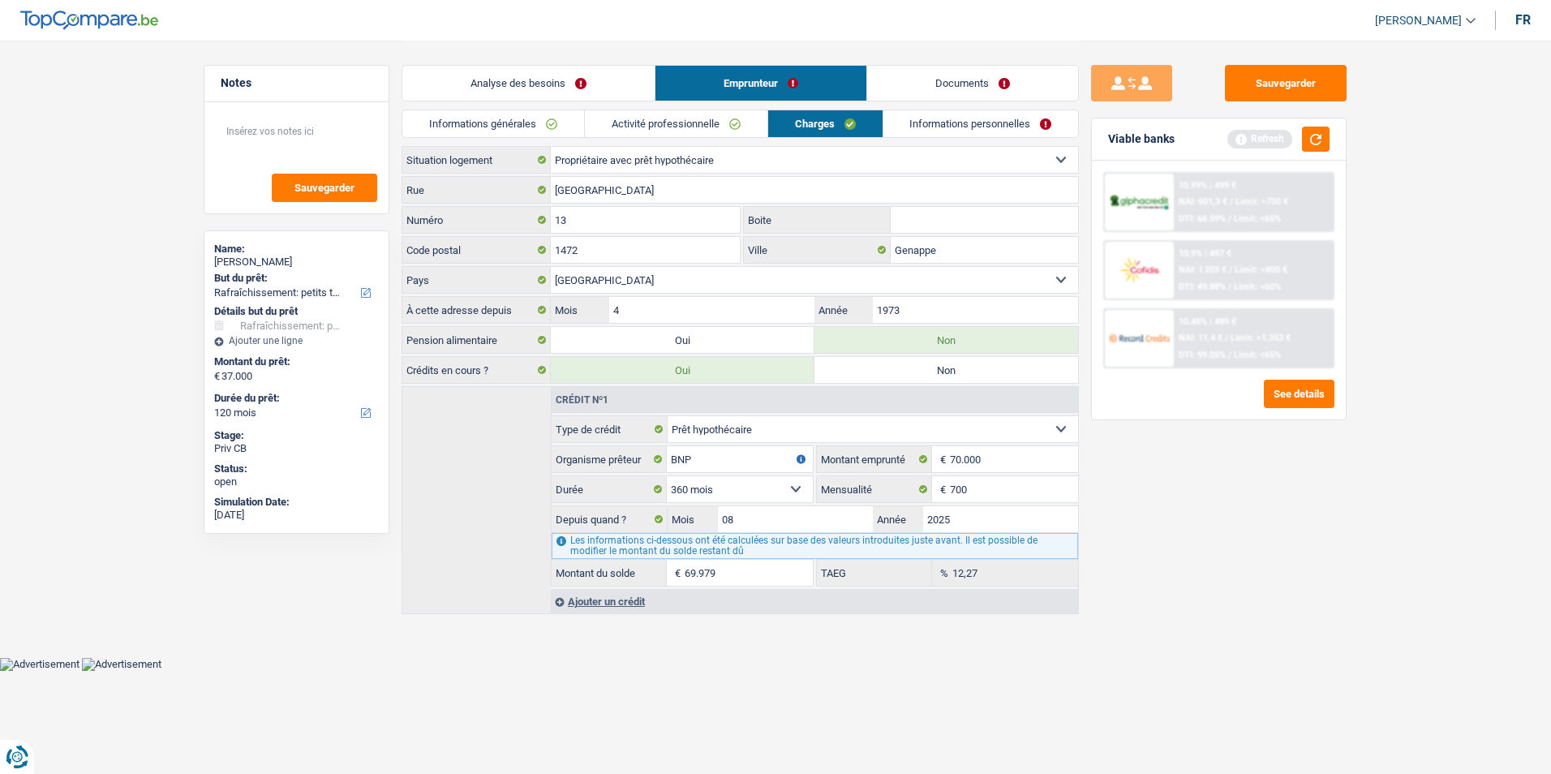
click at [700, 121] on link "Activité professionnelle" at bounding box center [676, 123] width 182 height 27
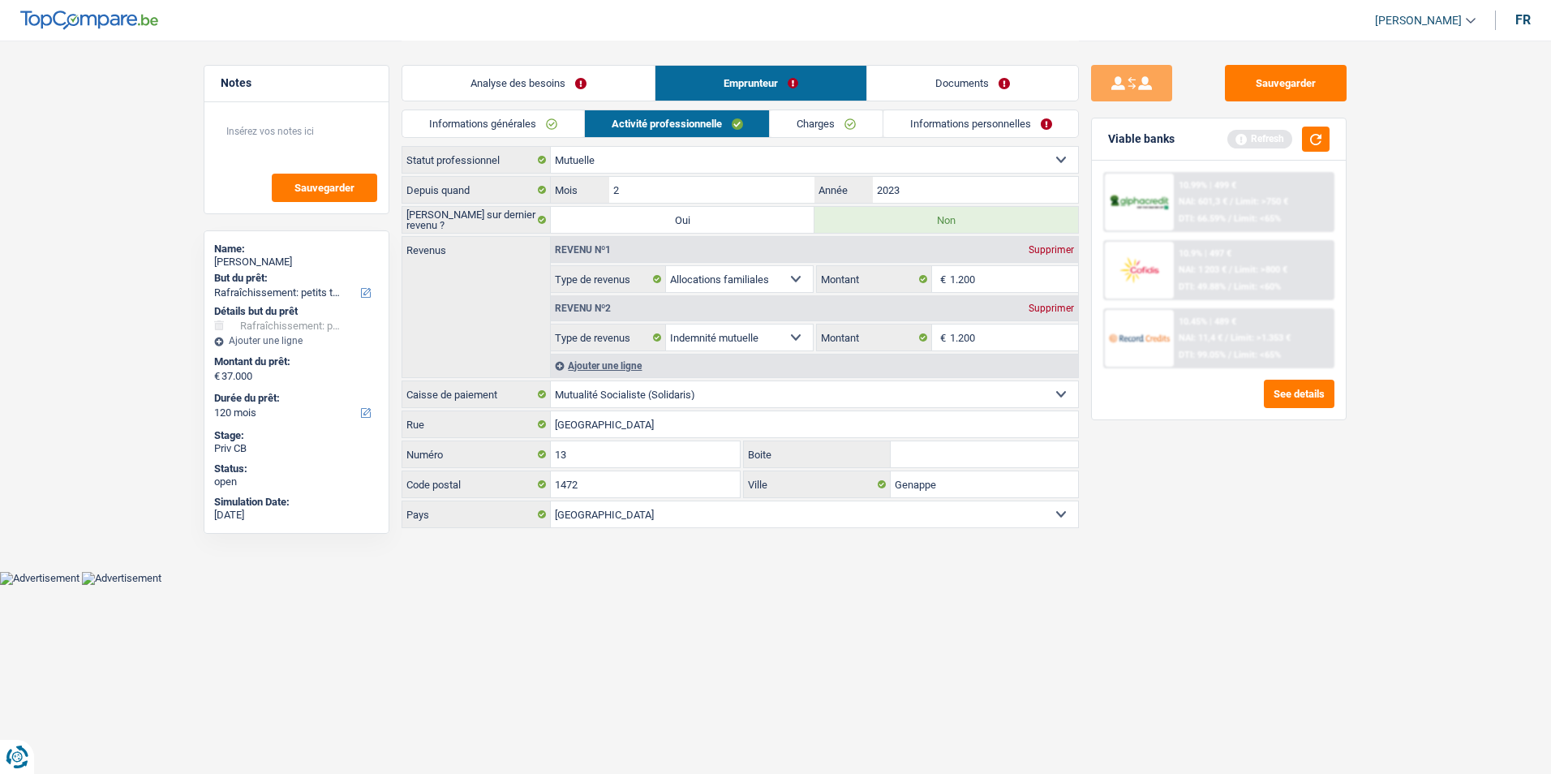
click at [527, 121] on link "Informations générales" at bounding box center [493, 123] width 182 height 27
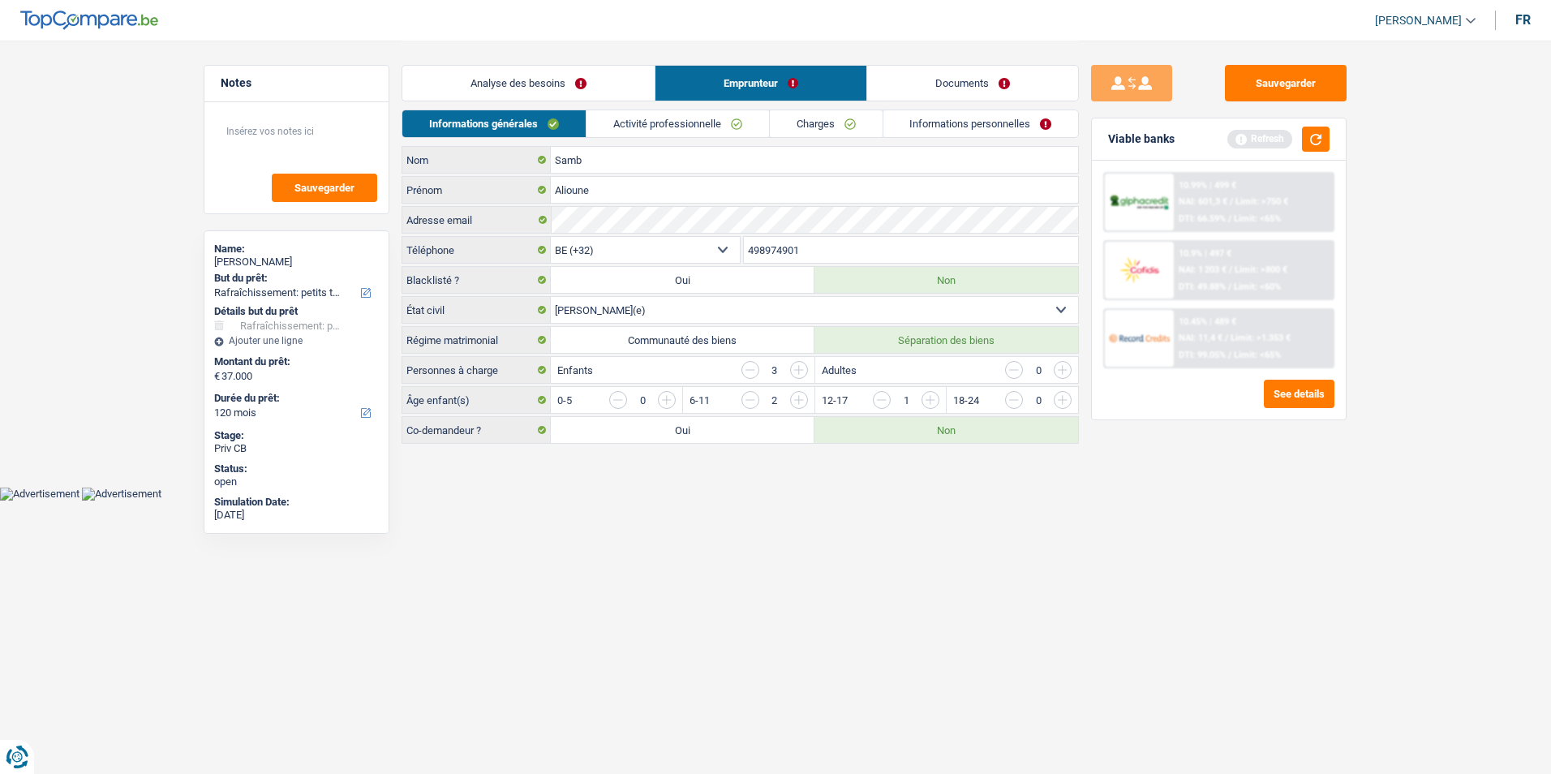
click at [537, 73] on link "Analyse des besoins" at bounding box center [528, 83] width 252 height 35
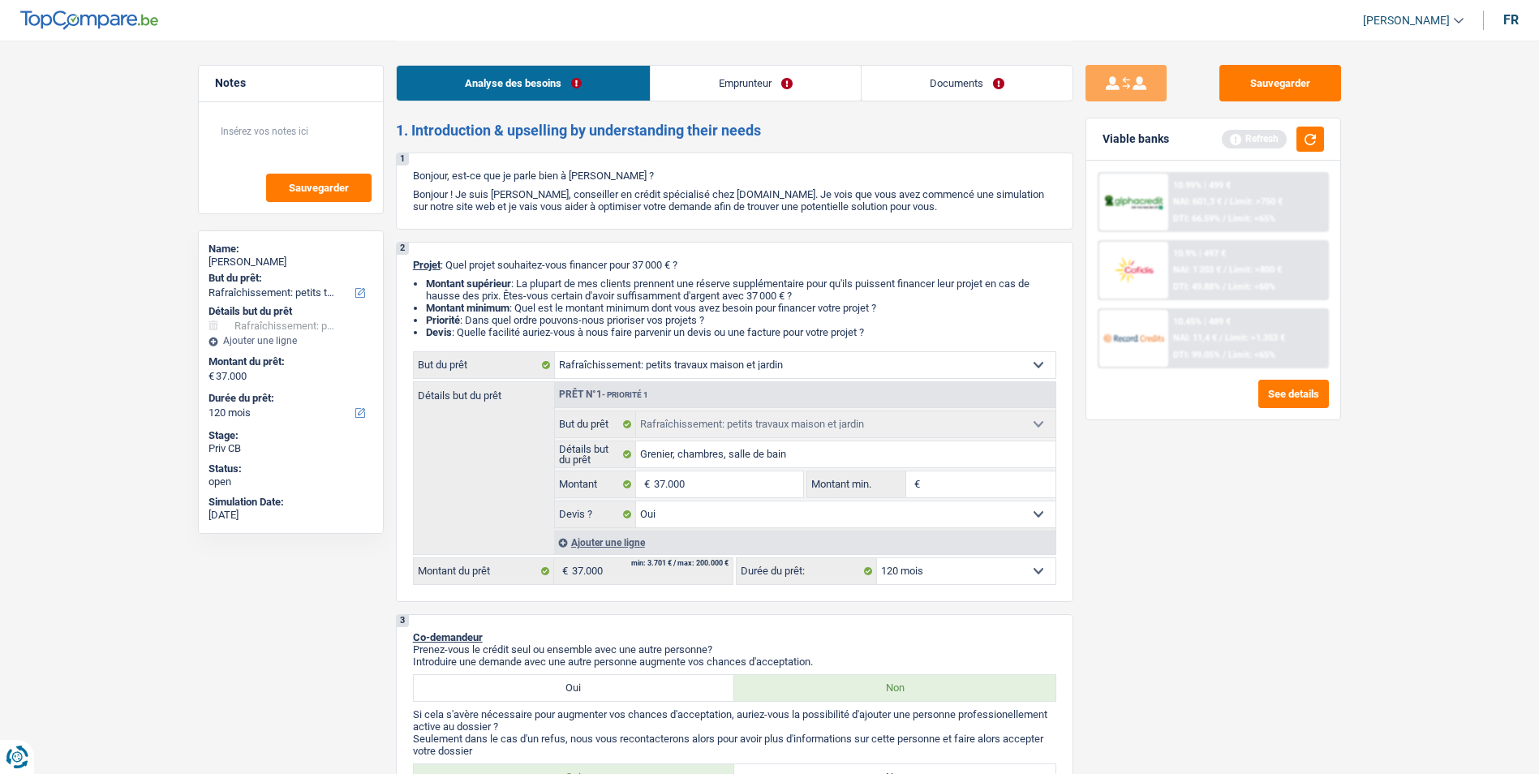
click at [925, 64] on div "Analyse des besoins Emprunteur Documents" at bounding box center [734, 75] width 677 height 69
click at [929, 71] on link "Documents" at bounding box center [966, 83] width 211 height 35
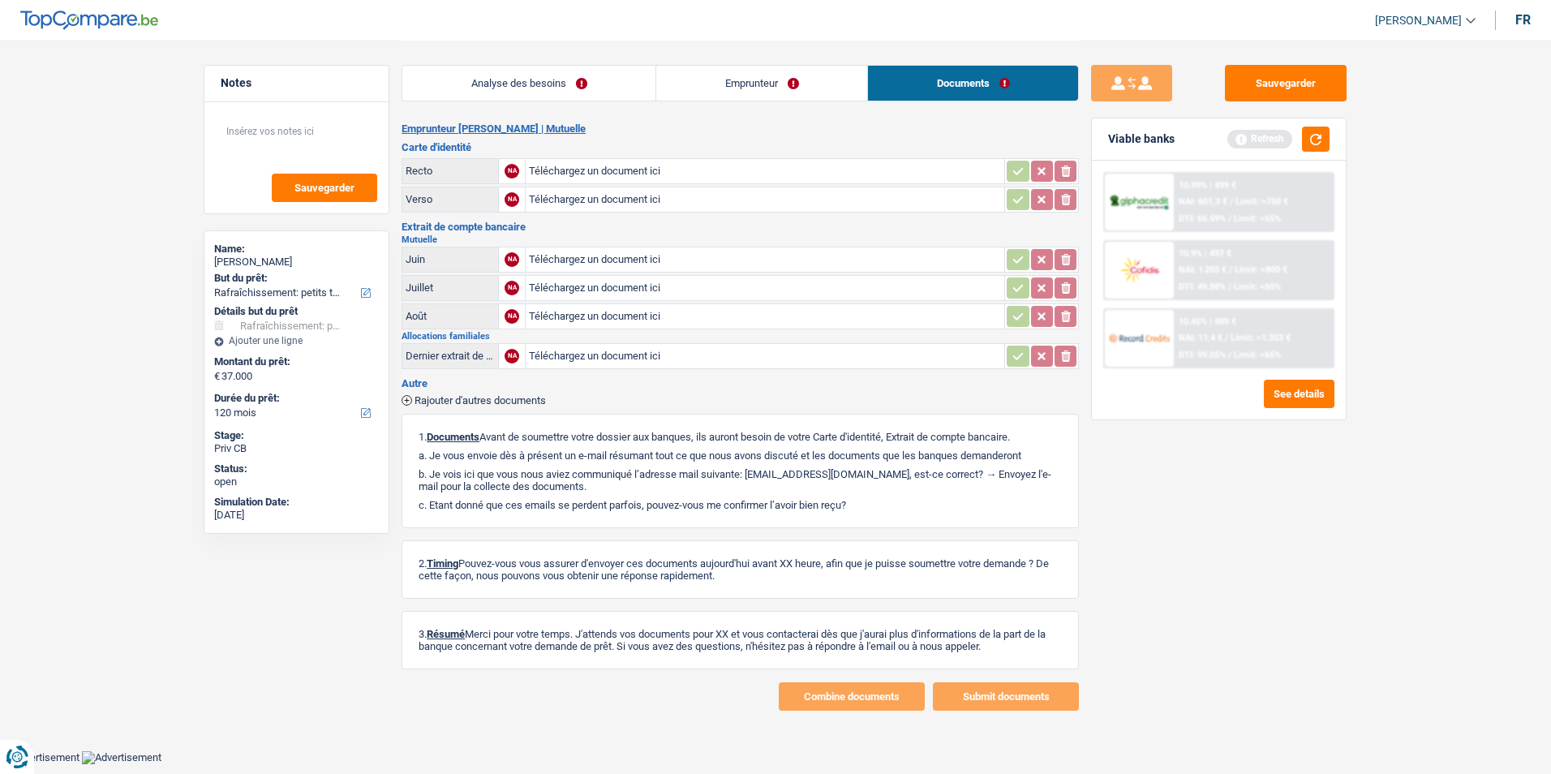
click at [754, 98] on link "Emprunteur" at bounding box center [761, 83] width 211 height 35
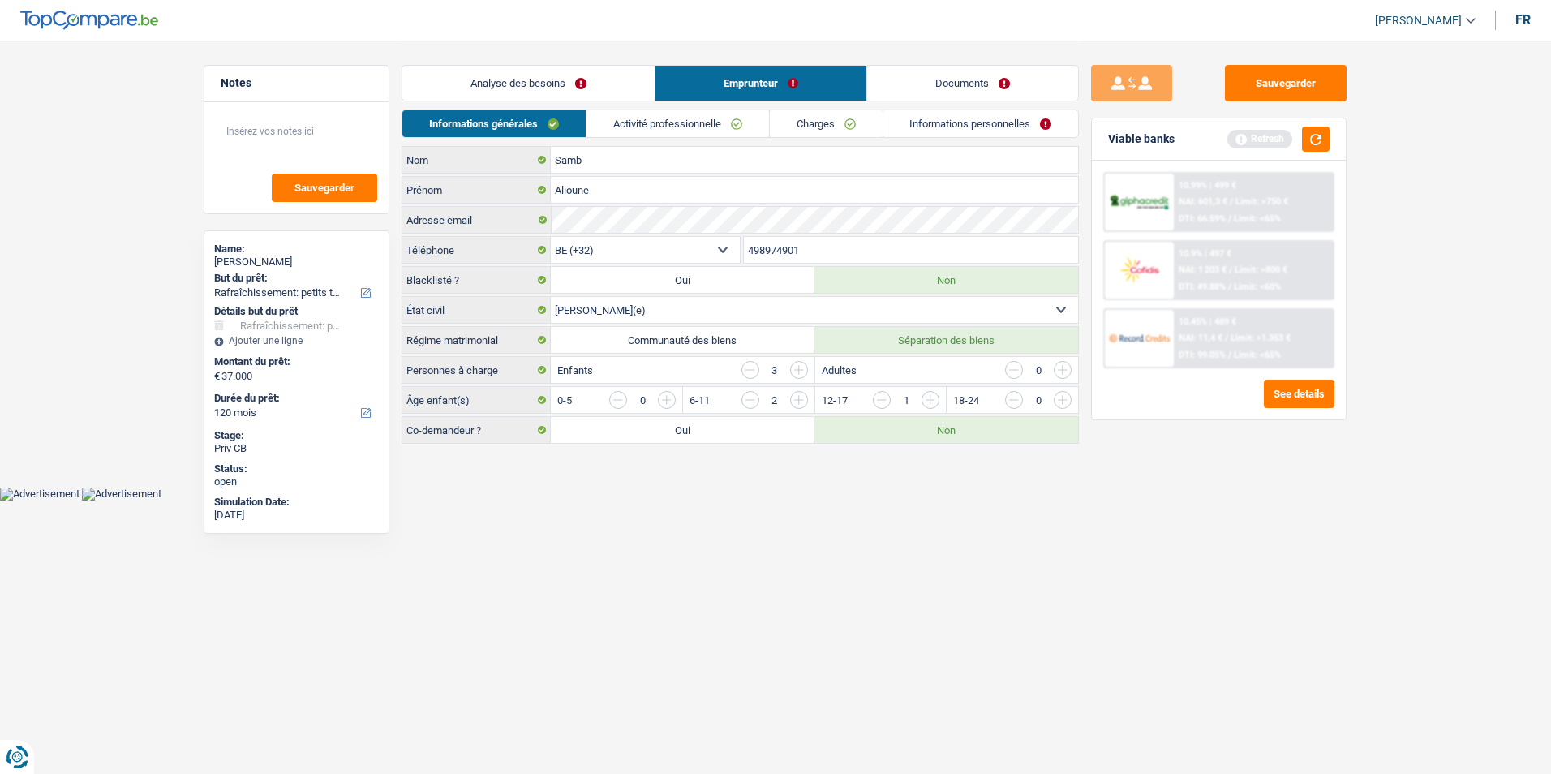
click at [705, 133] on link "Activité professionnelle" at bounding box center [677, 123] width 182 height 27
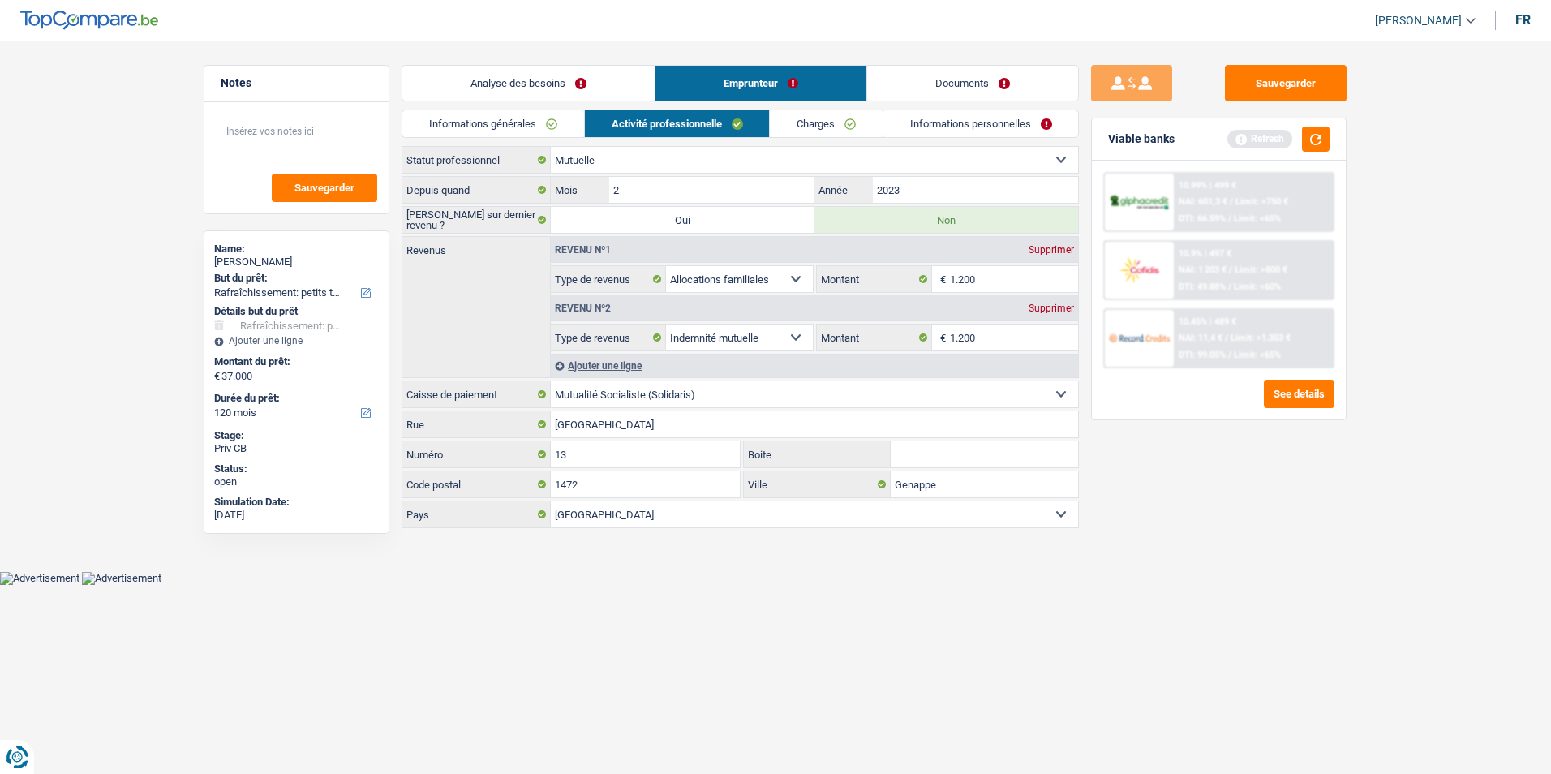
click at [809, 127] on link "Charges" at bounding box center [826, 123] width 113 height 27
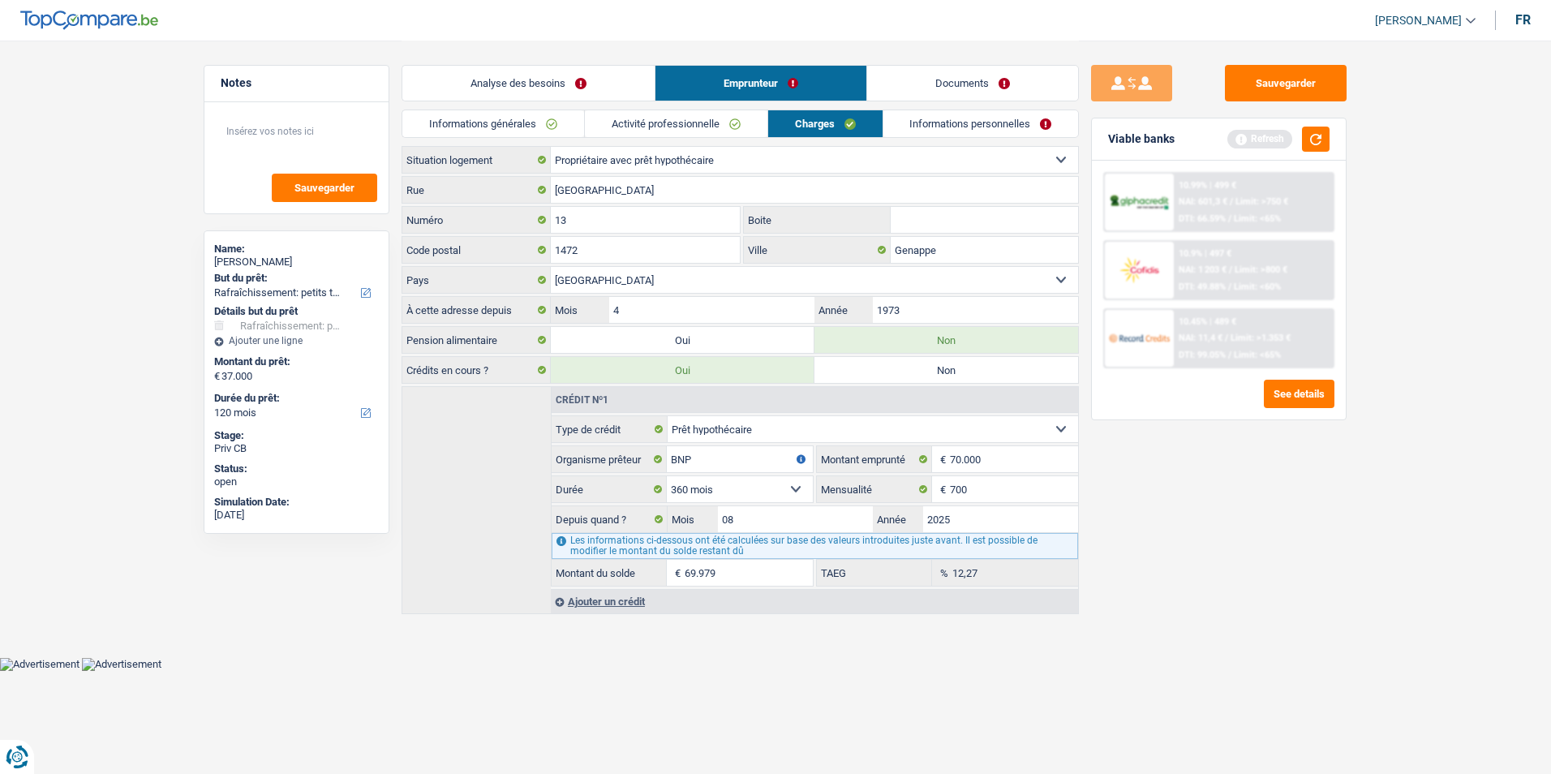
click at [950, 119] on link "Informations personnelles" at bounding box center [980, 123] width 195 height 27
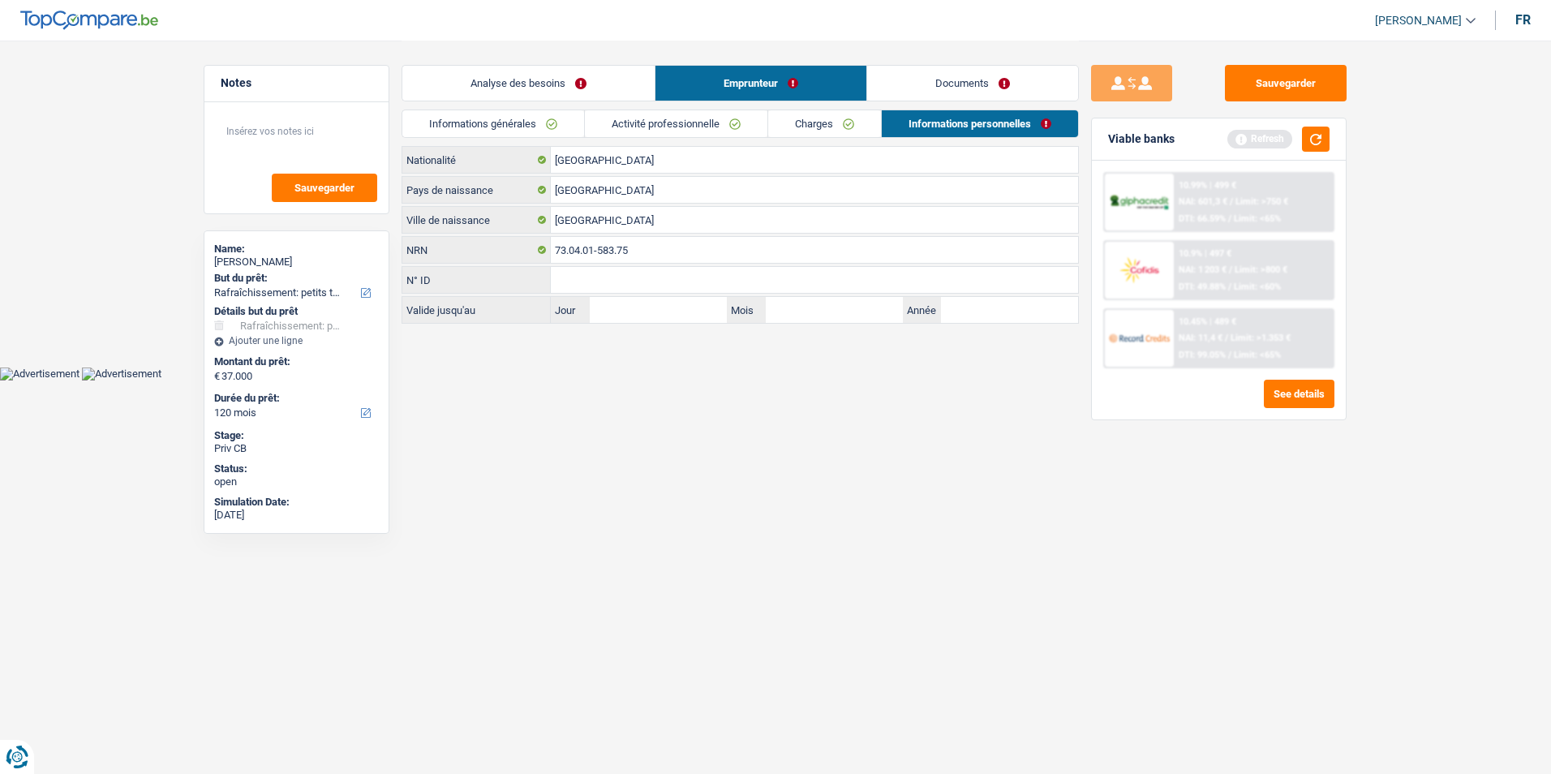
click at [846, 122] on link "Charges" at bounding box center [824, 123] width 113 height 27
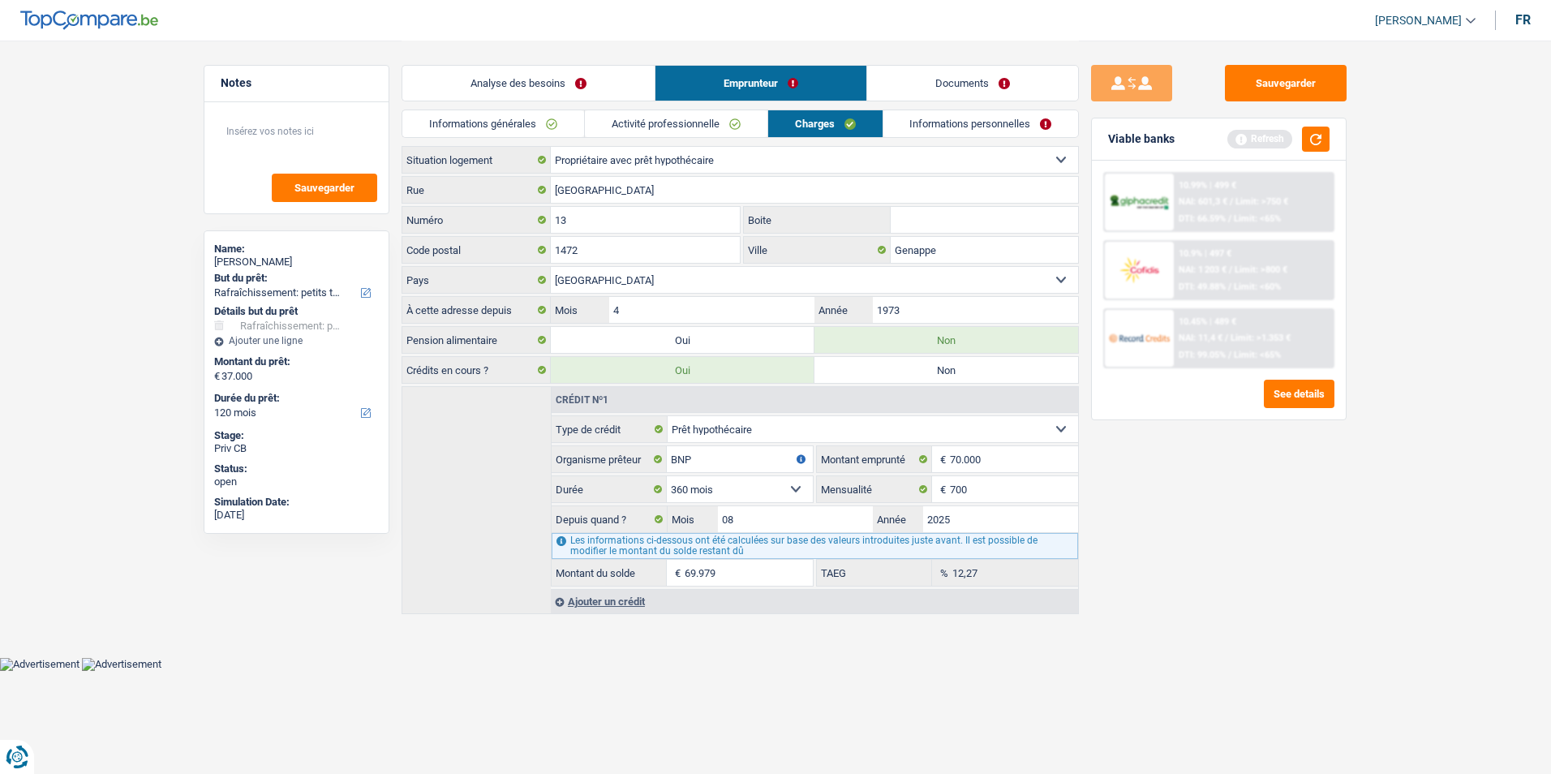
click at [727, 133] on link "Activité professionnelle" at bounding box center [676, 123] width 182 height 27
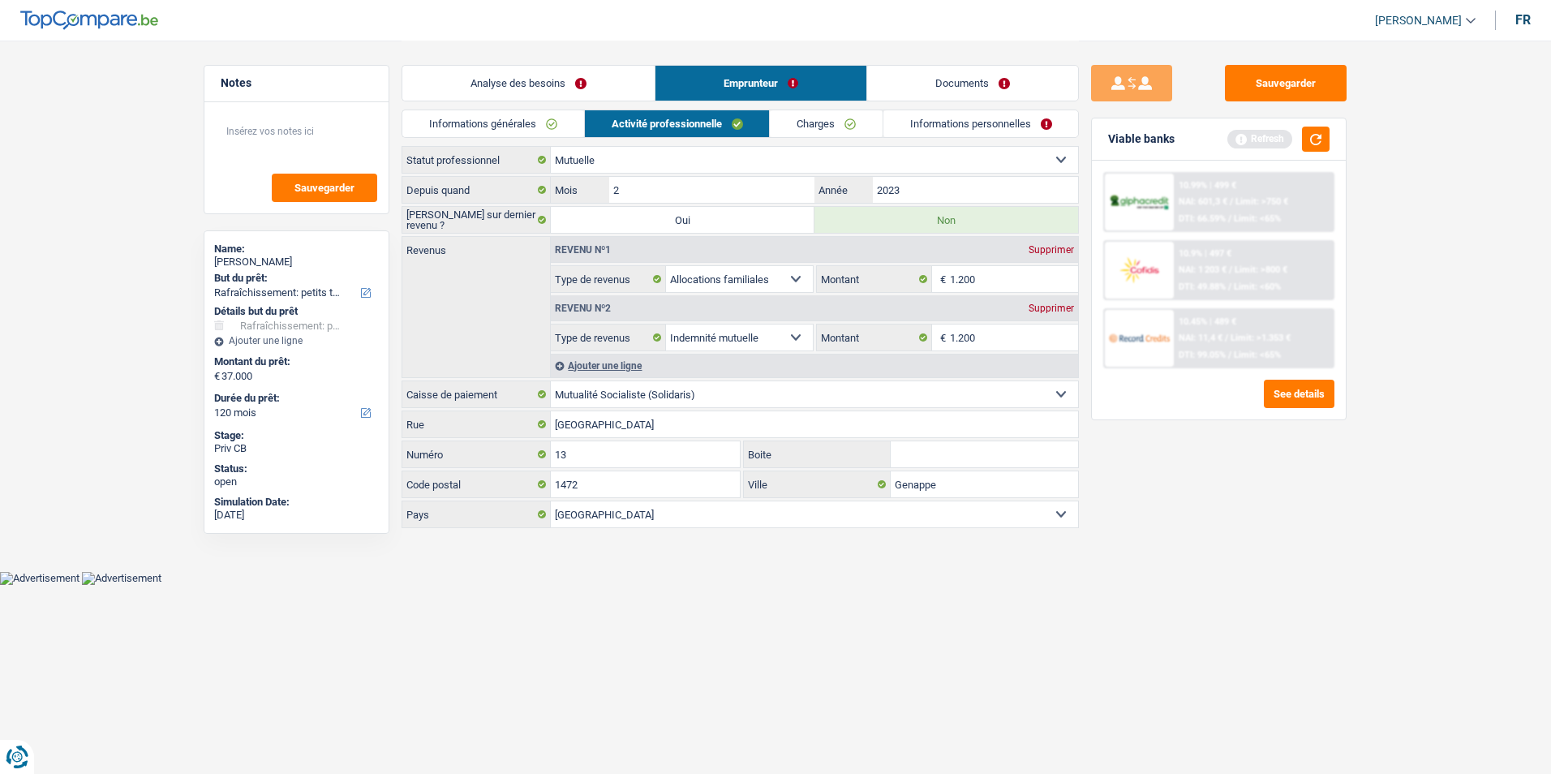
click at [514, 132] on link "Informations générales" at bounding box center [493, 123] width 182 height 27
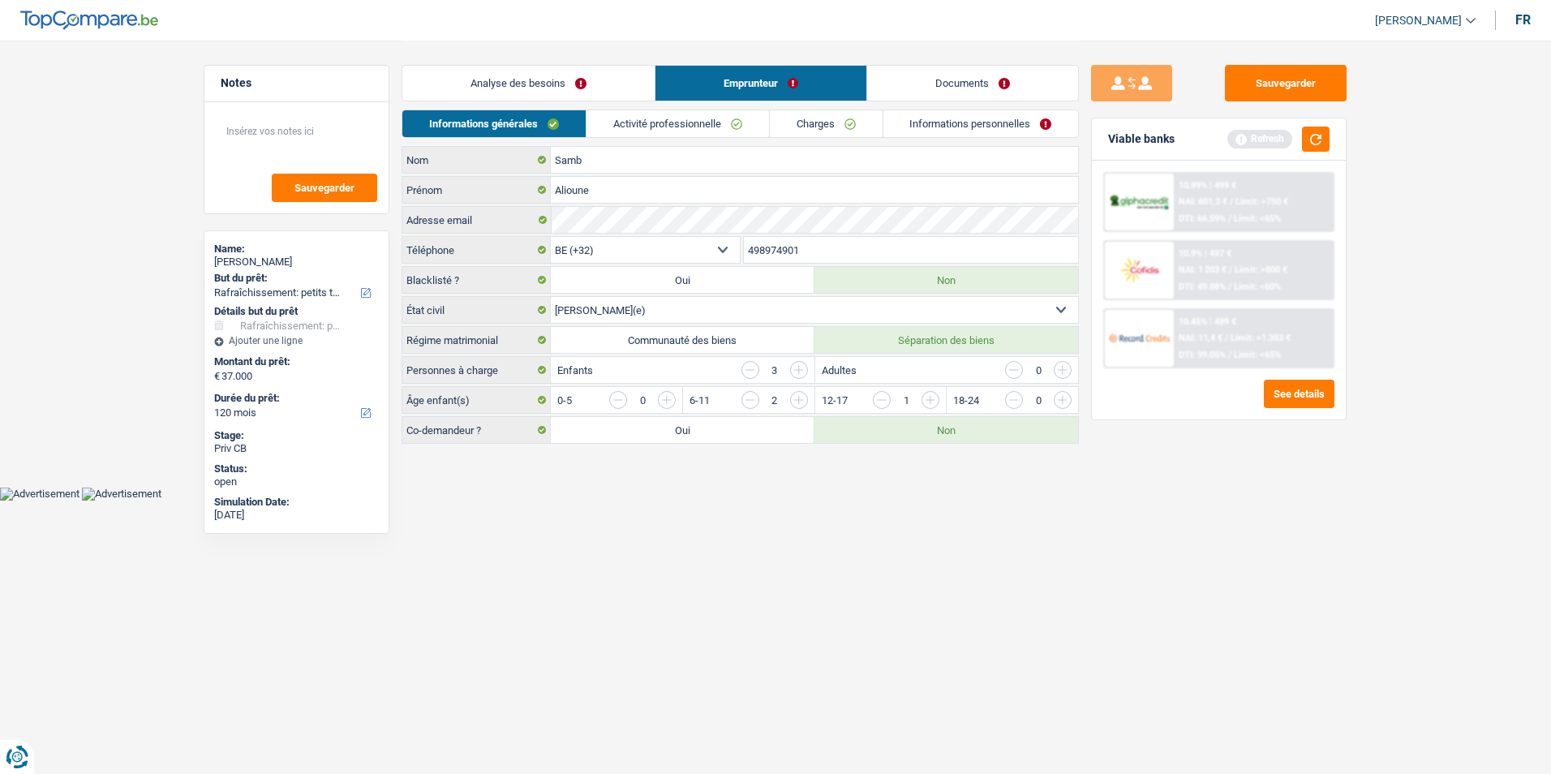
click at [667, 128] on link "Activité professionnelle" at bounding box center [677, 123] width 182 height 27
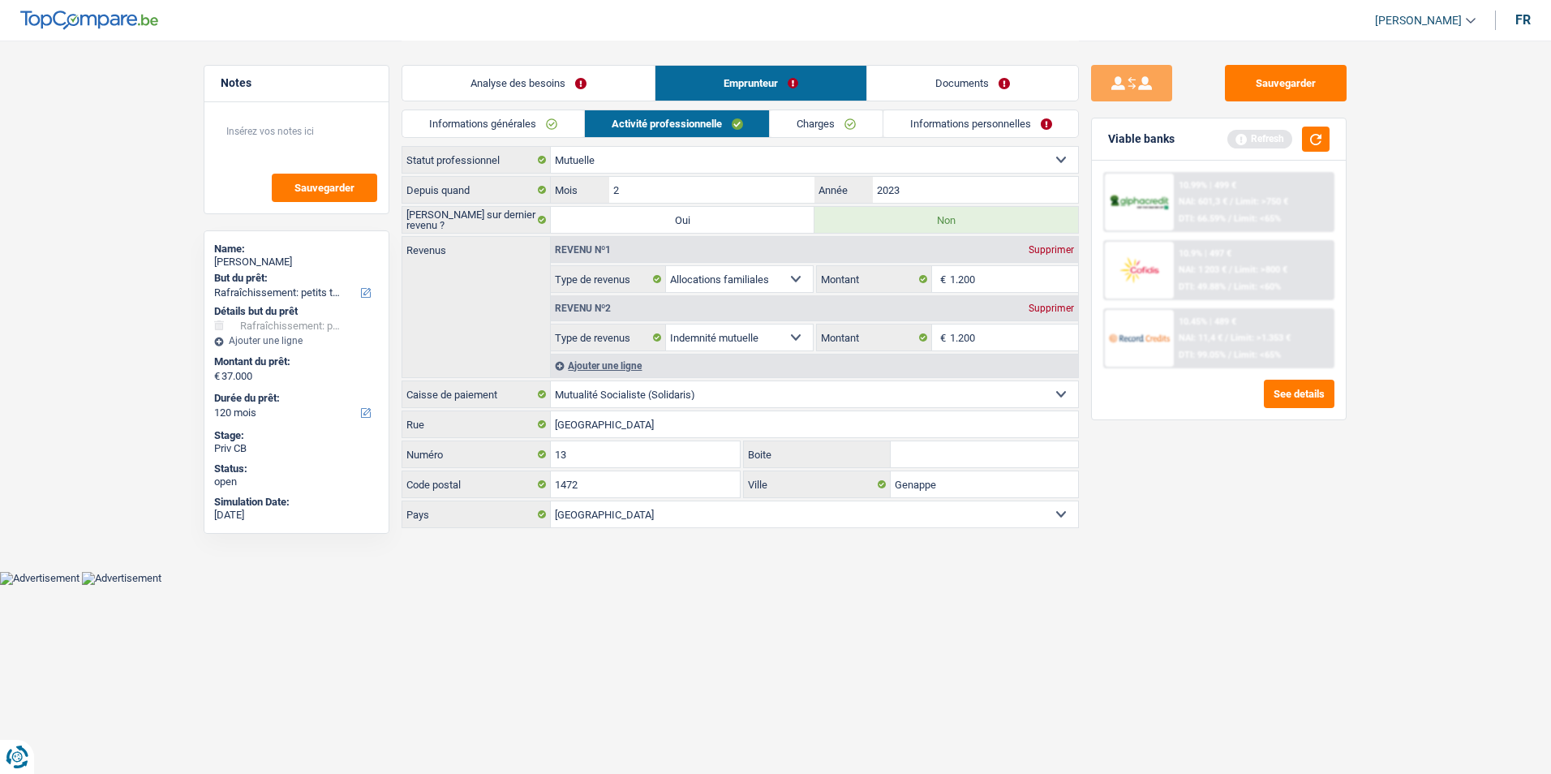
click at [806, 122] on link "Charges" at bounding box center [826, 123] width 113 height 27
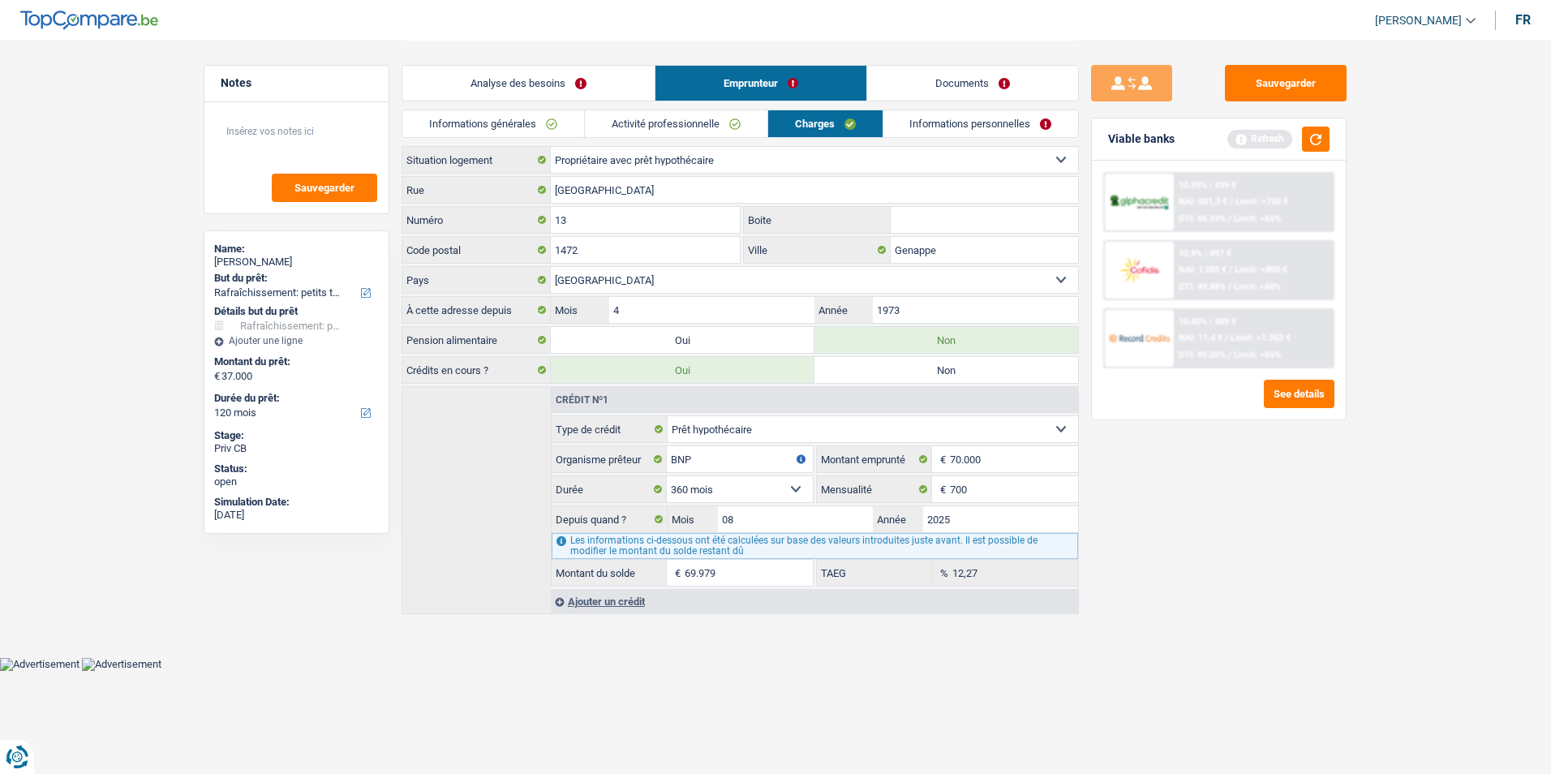
click at [914, 119] on link "Informations personnelles" at bounding box center [980, 123] width 195 height 27
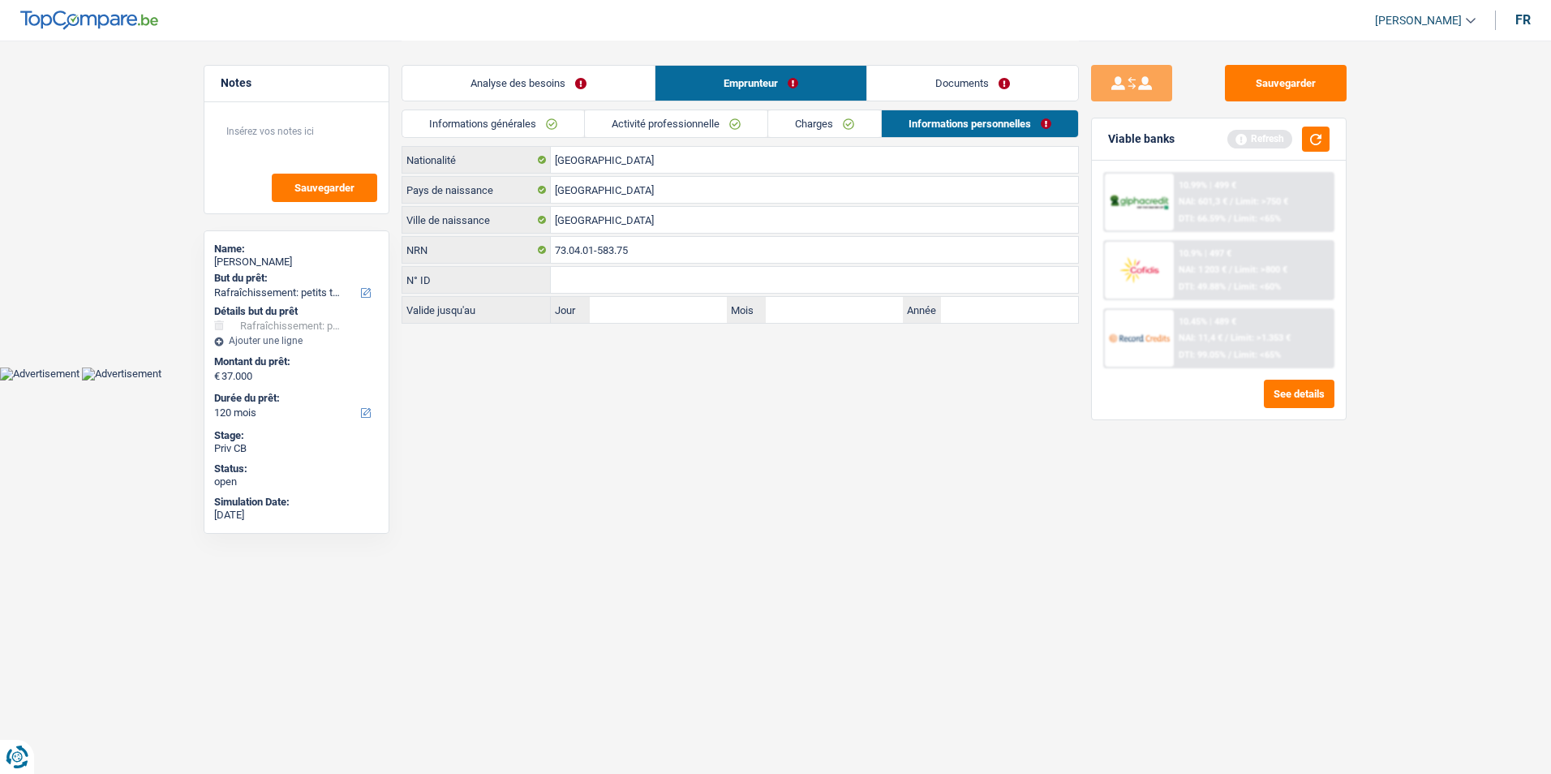
click at [841, 122] on link "Charges" at bounding box center [824, 123] width 113 height 27
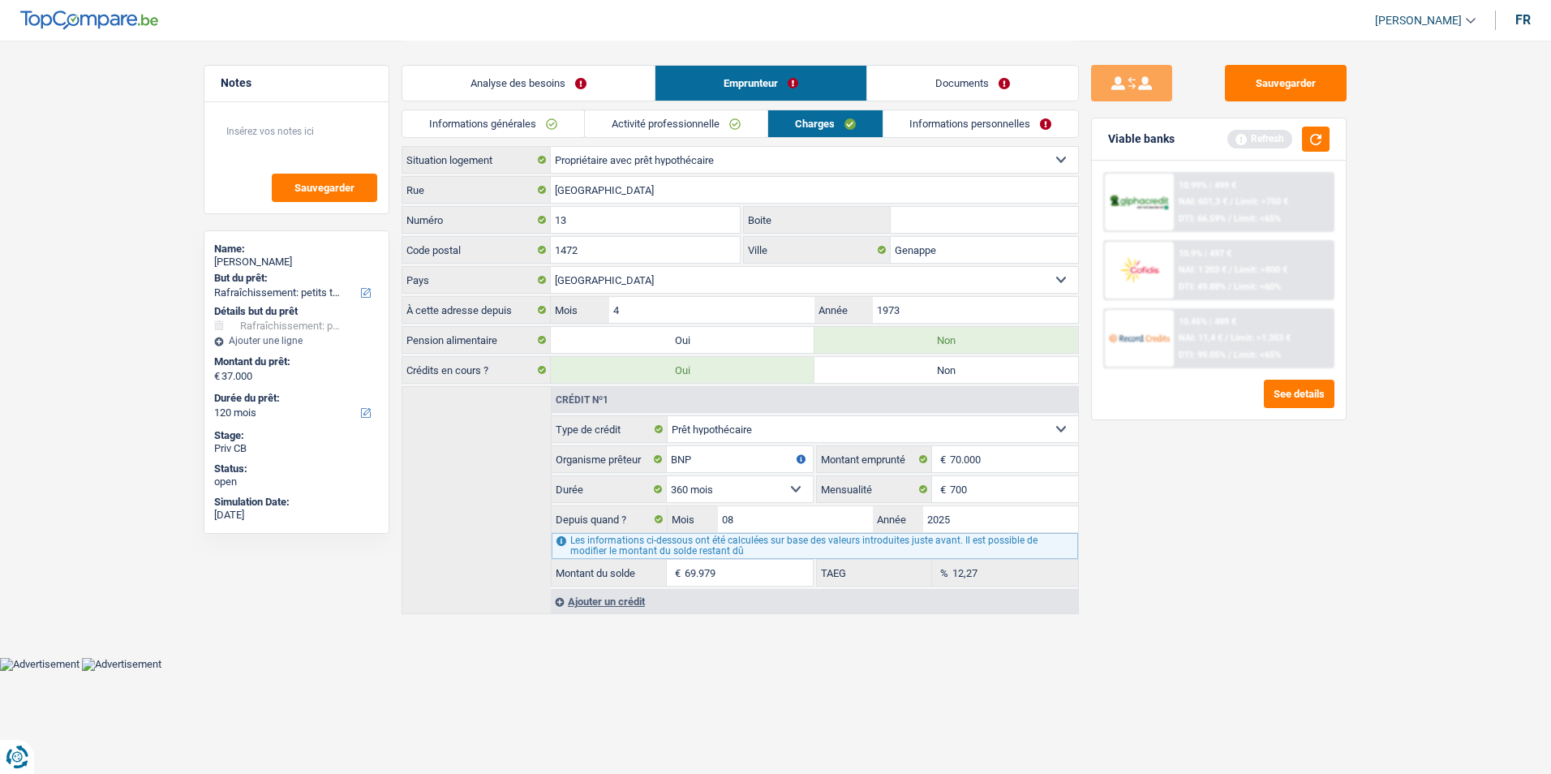
click at [731, 128] on link "Activité professionnelle" at bounding box center [676, 123] width 182 height 27
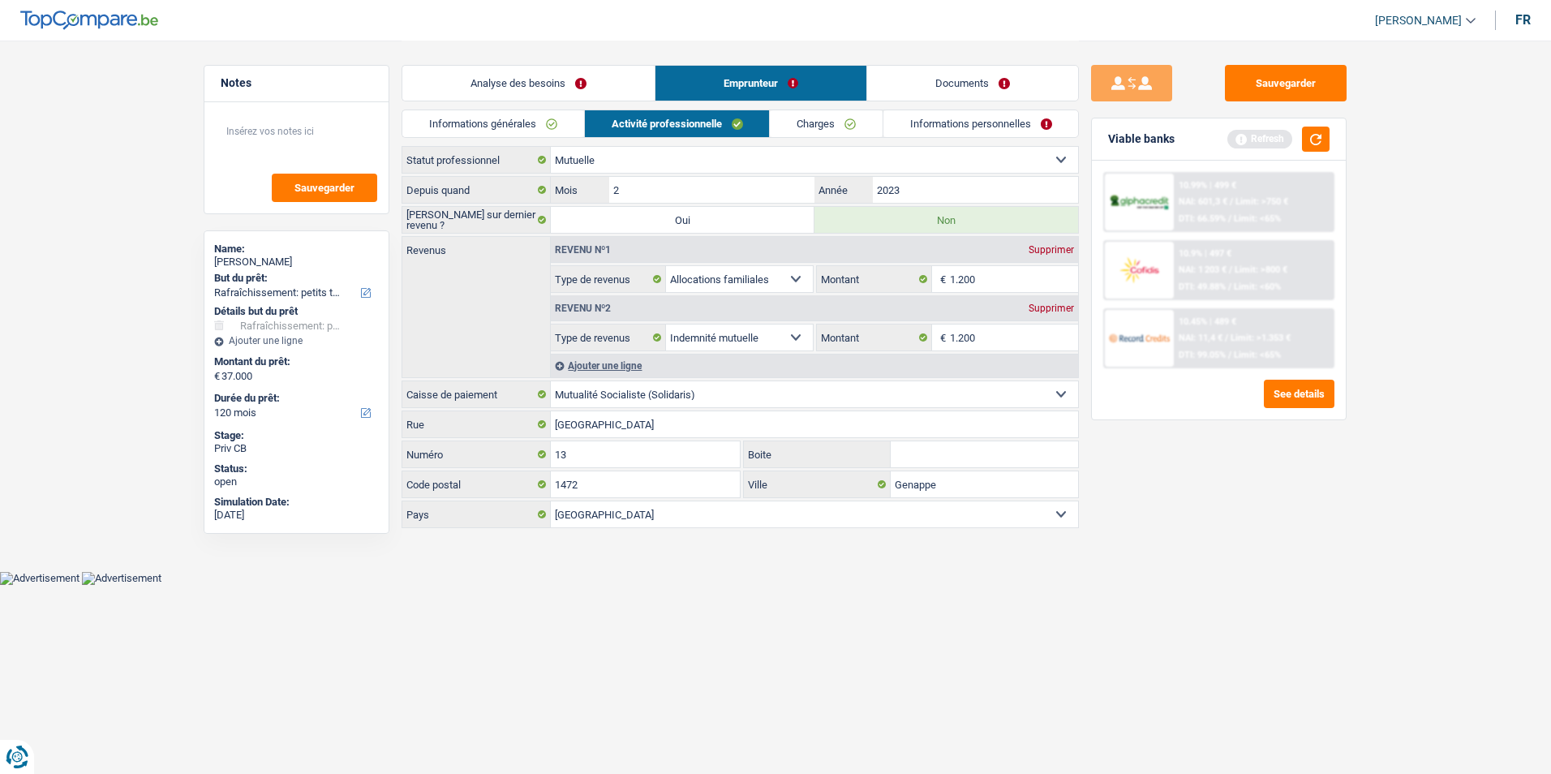
click at [552, 131] on link "Informations générales" at bounding box center [493, 123] width 182 height 27
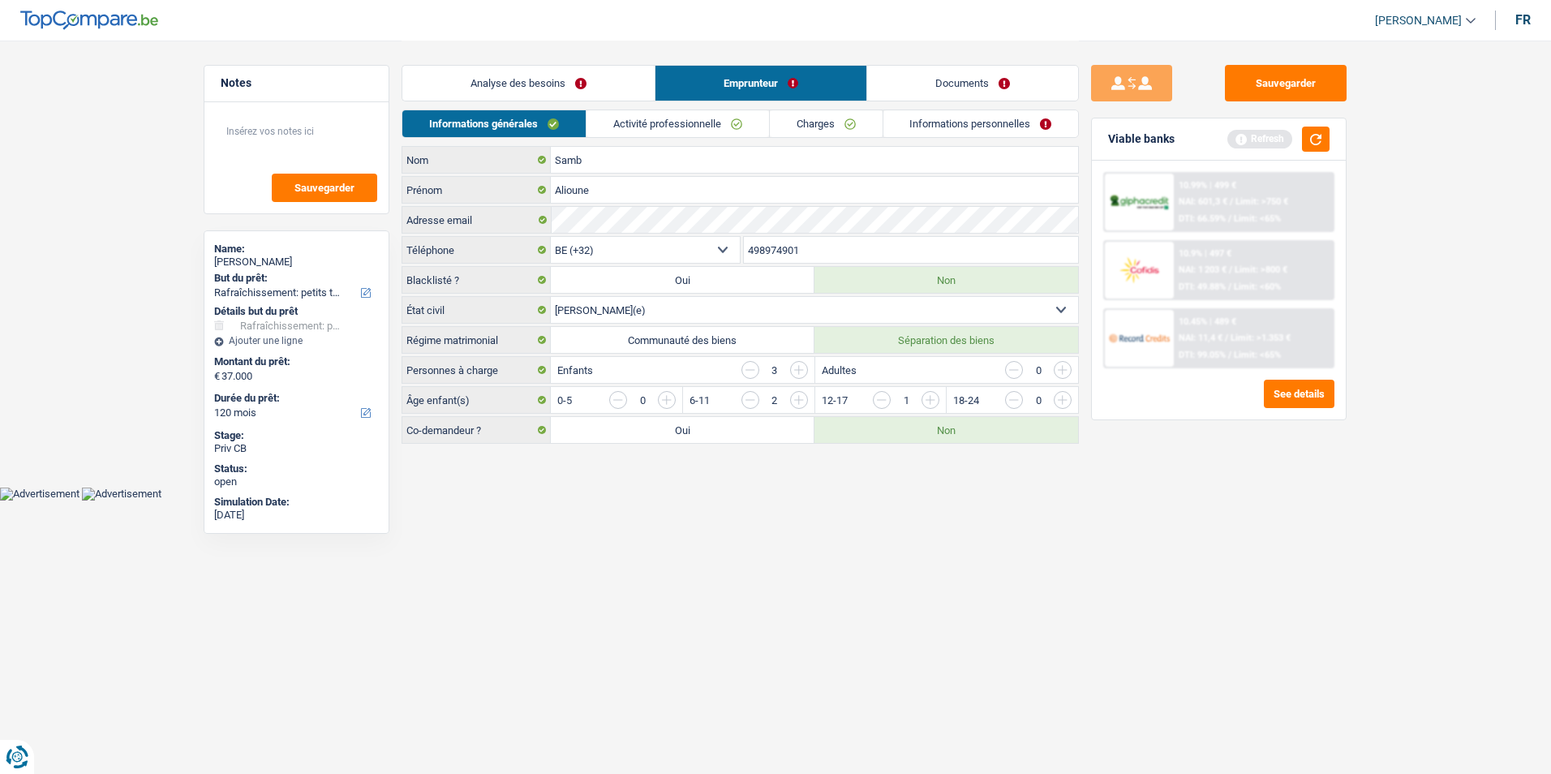
click at [666, 129] on link "Activité professionnelle" at bounding box center [677, 123] width 182 height 27
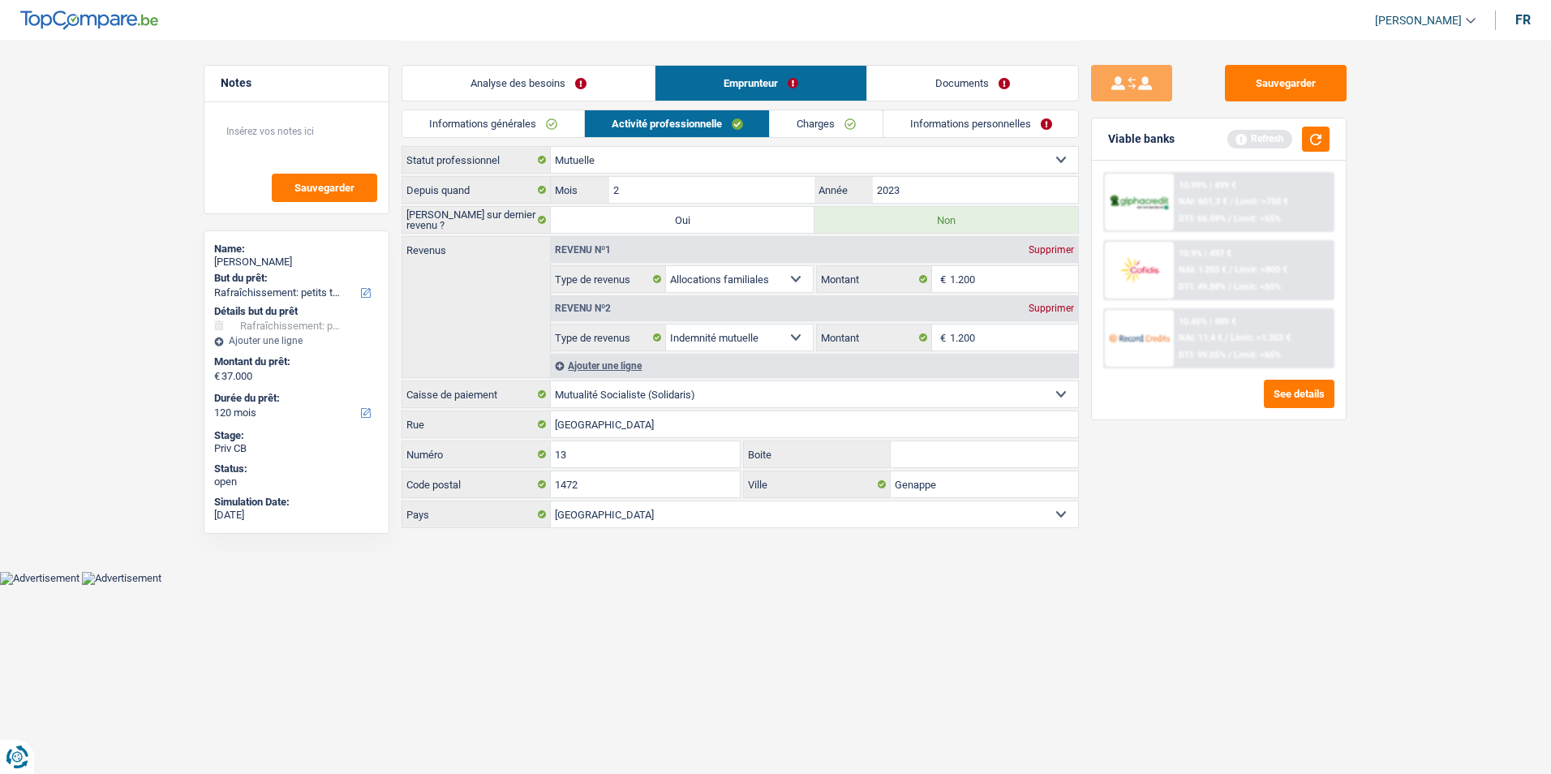
click at [804, 123] on link "Charges" at bounding box center [826, 123] width 113 height 27
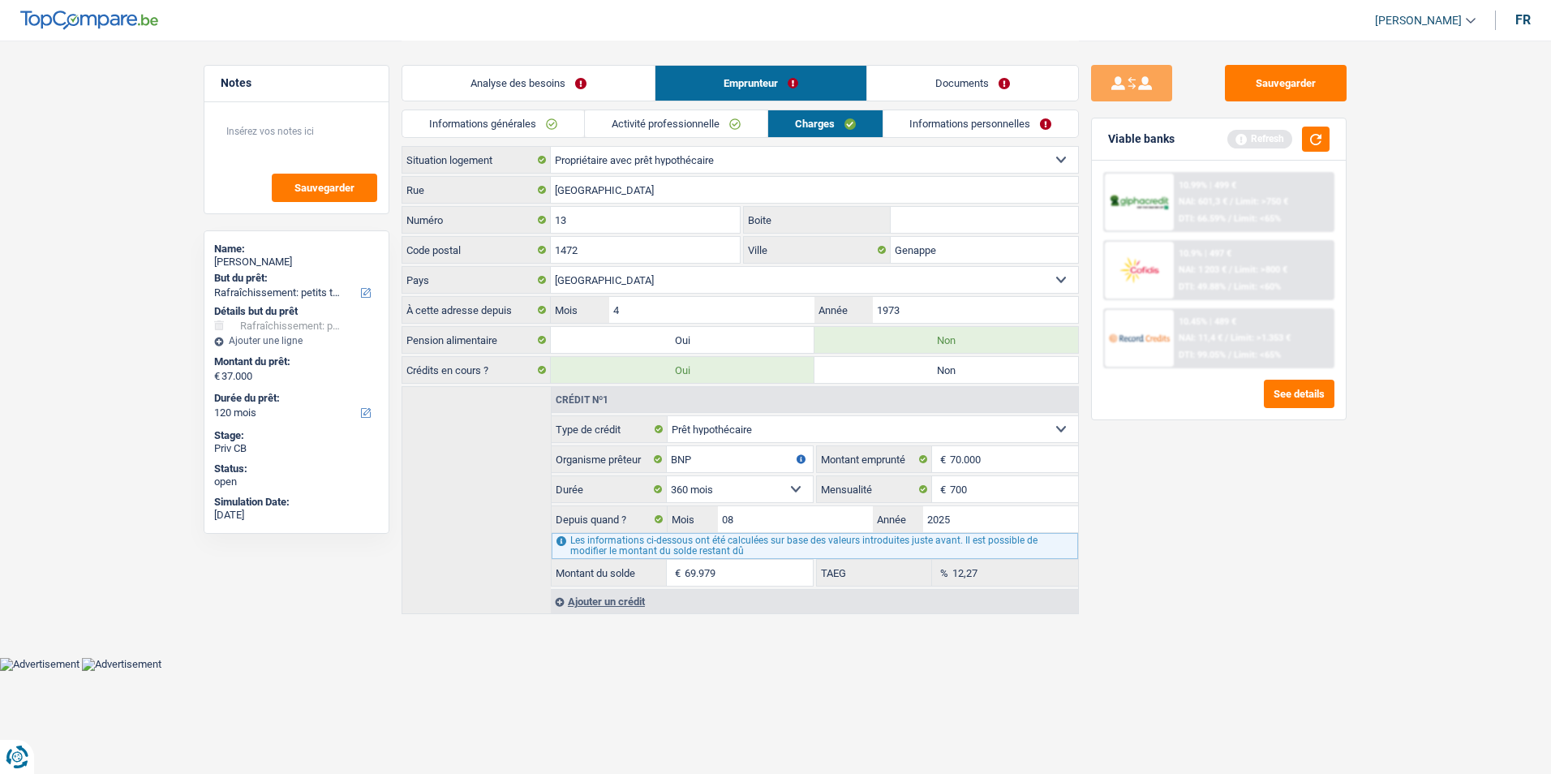
click at [914, 118] on link "Informations personnelles" at bounding box center [980, 123] width 195 height 27
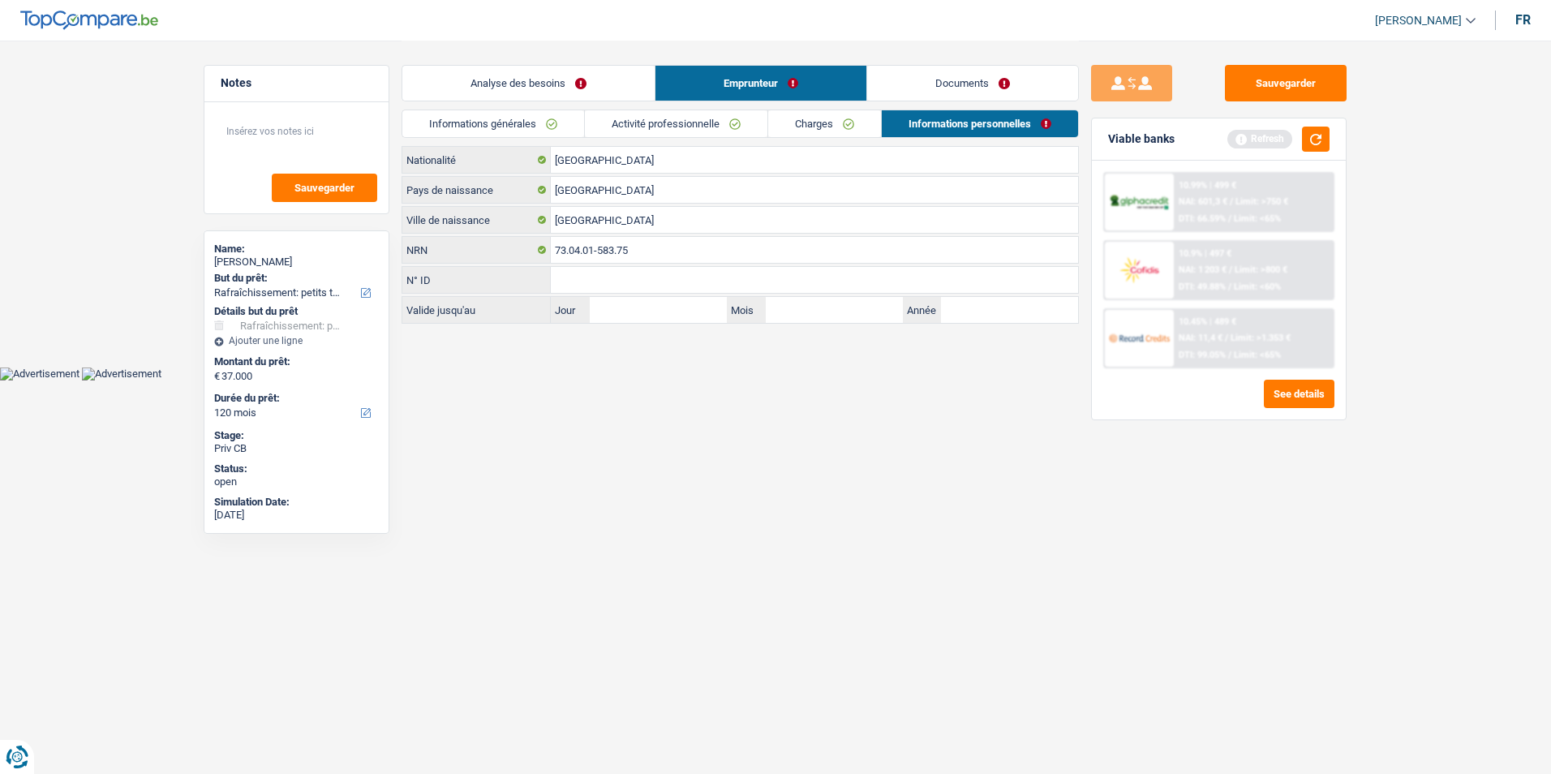
click at [848, 120] on link "Charges" at bounding box center [824, 123] width 113 height 27
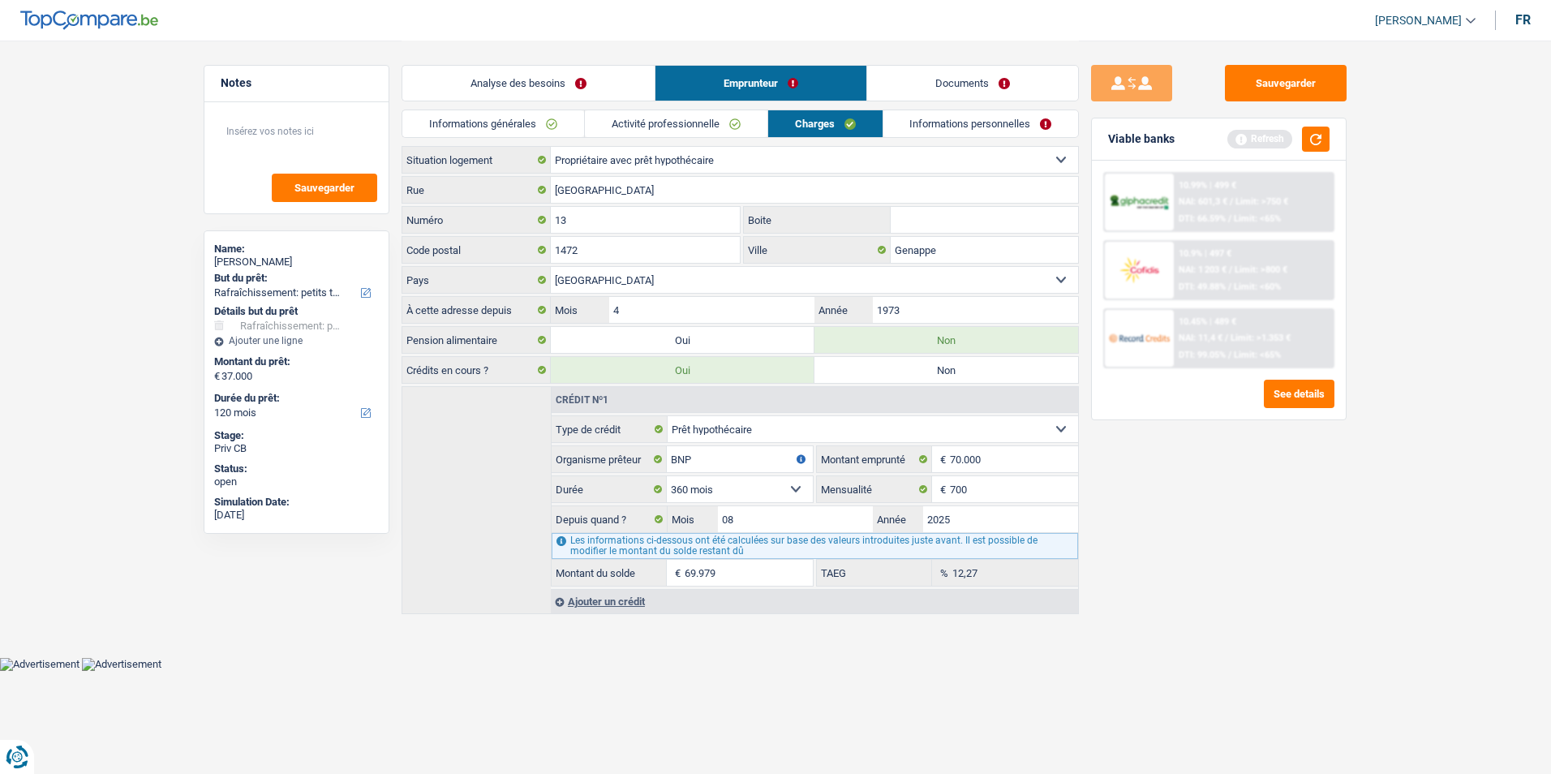
drag, startPoint x: 689, startPoint y: 130, endPoint x: 674, endPoint y: 133, distance: 15.7
click at [688, 130] on link "Activité professionnelle" at bounding box center [676, 123] width 182 height 27
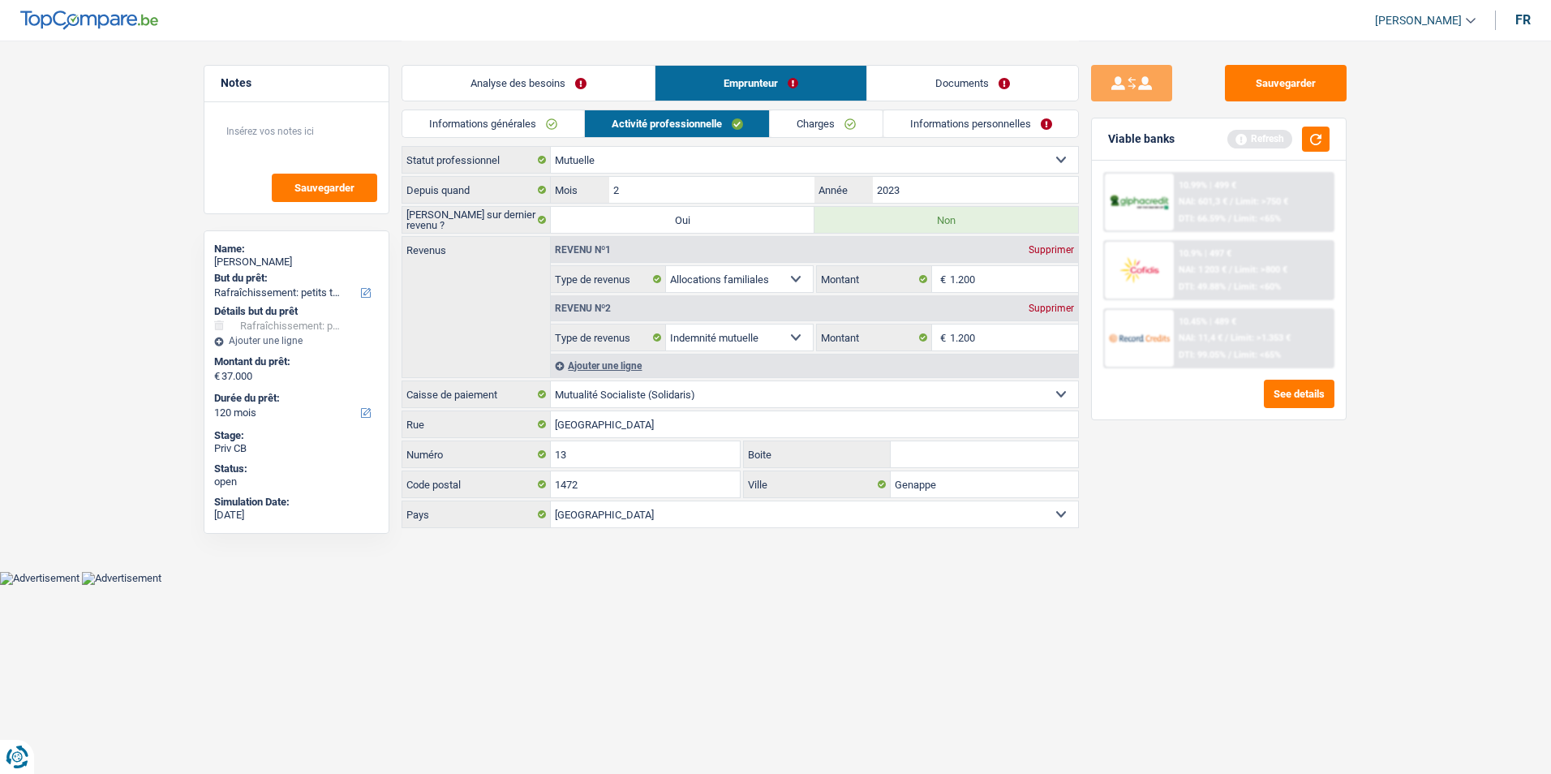
click at [565, 134] on link "Informations générales" at bounding box center [493, 123] width 182 height 27
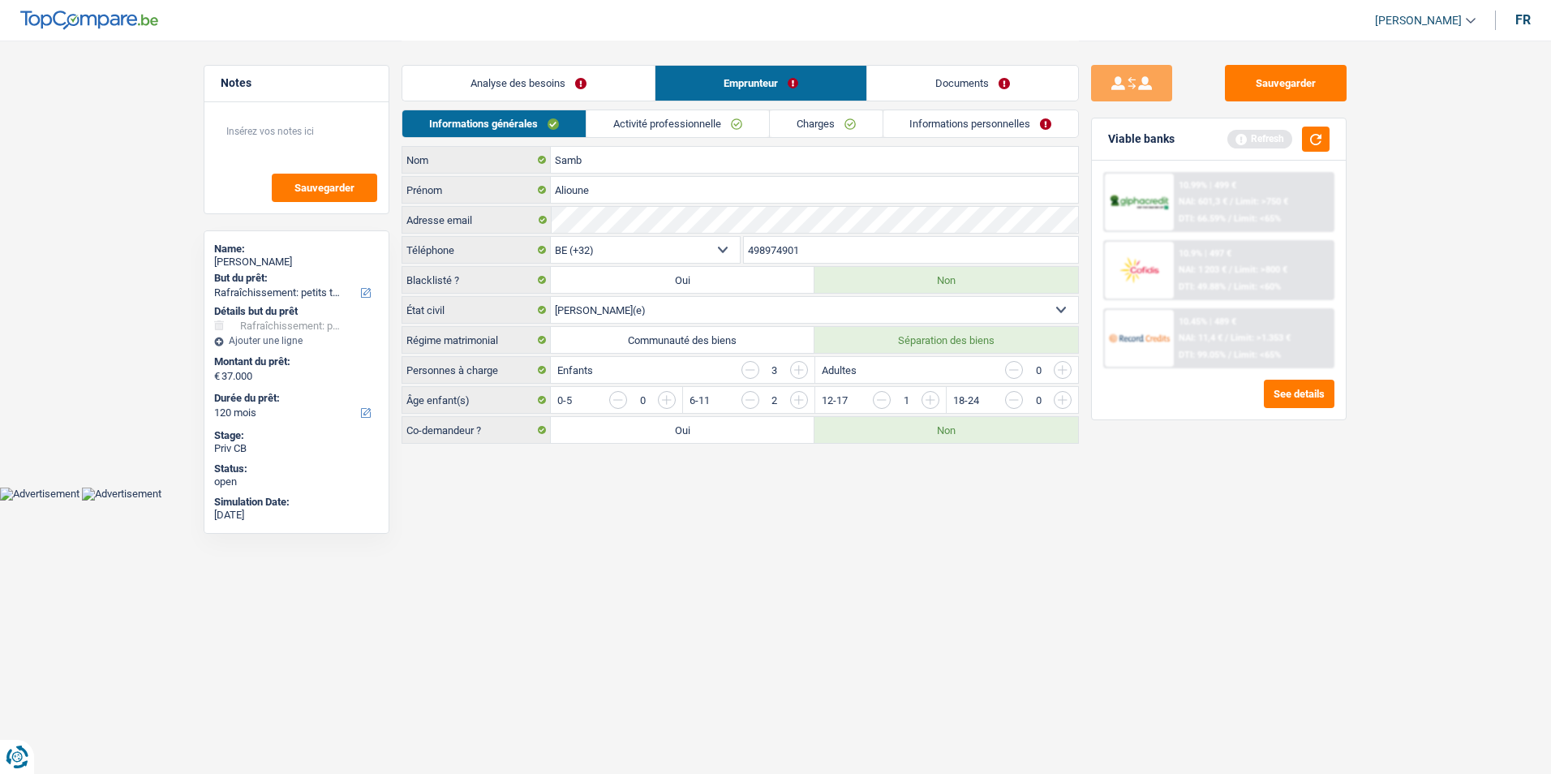
click at [669, 131] on link "Activité professionnelle" at bounding box center [677, 123] width 182 height 27
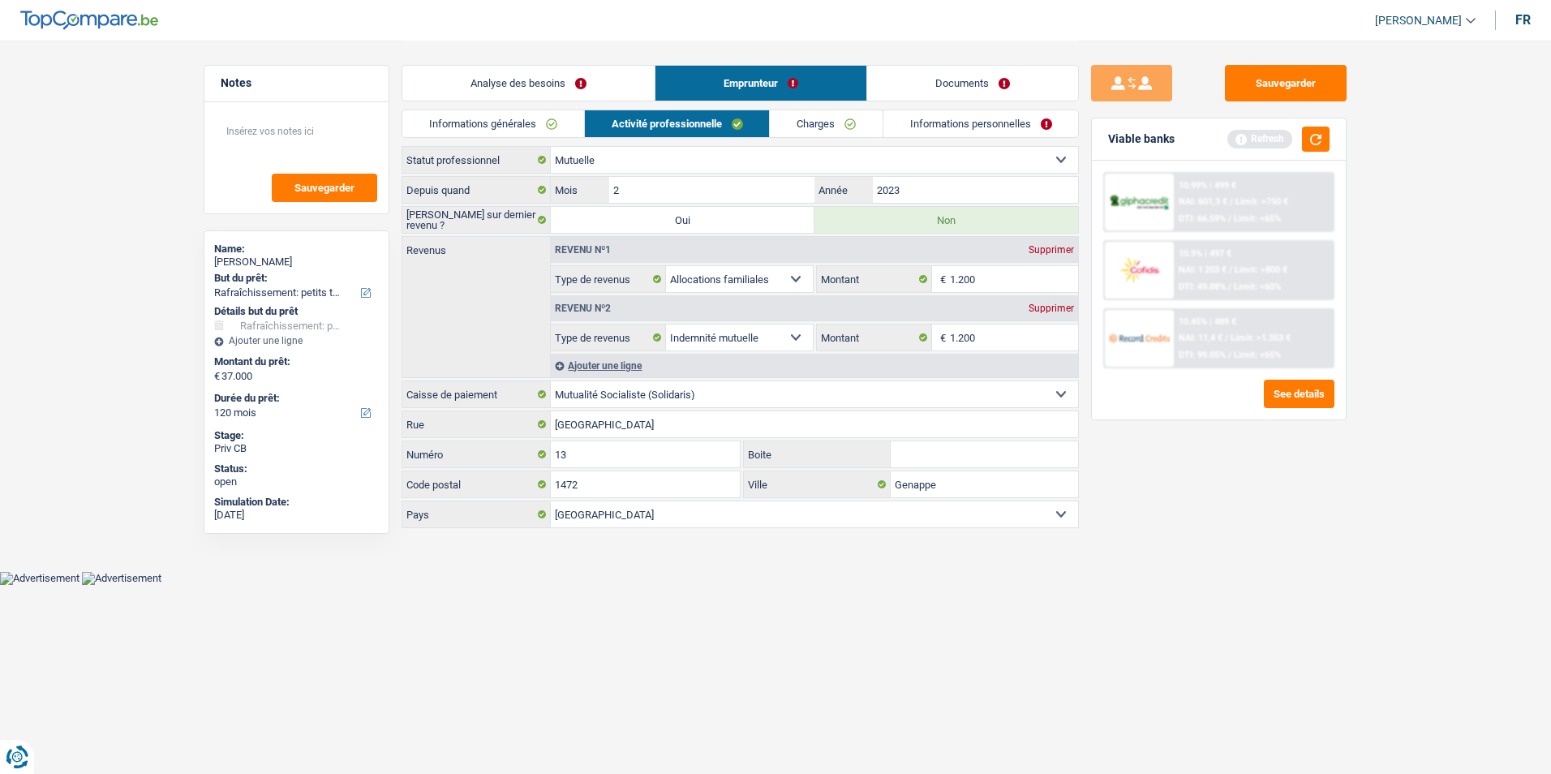
click at [831, 123] on link "Charges" at bounding box center [826, 123] width 113 height 27
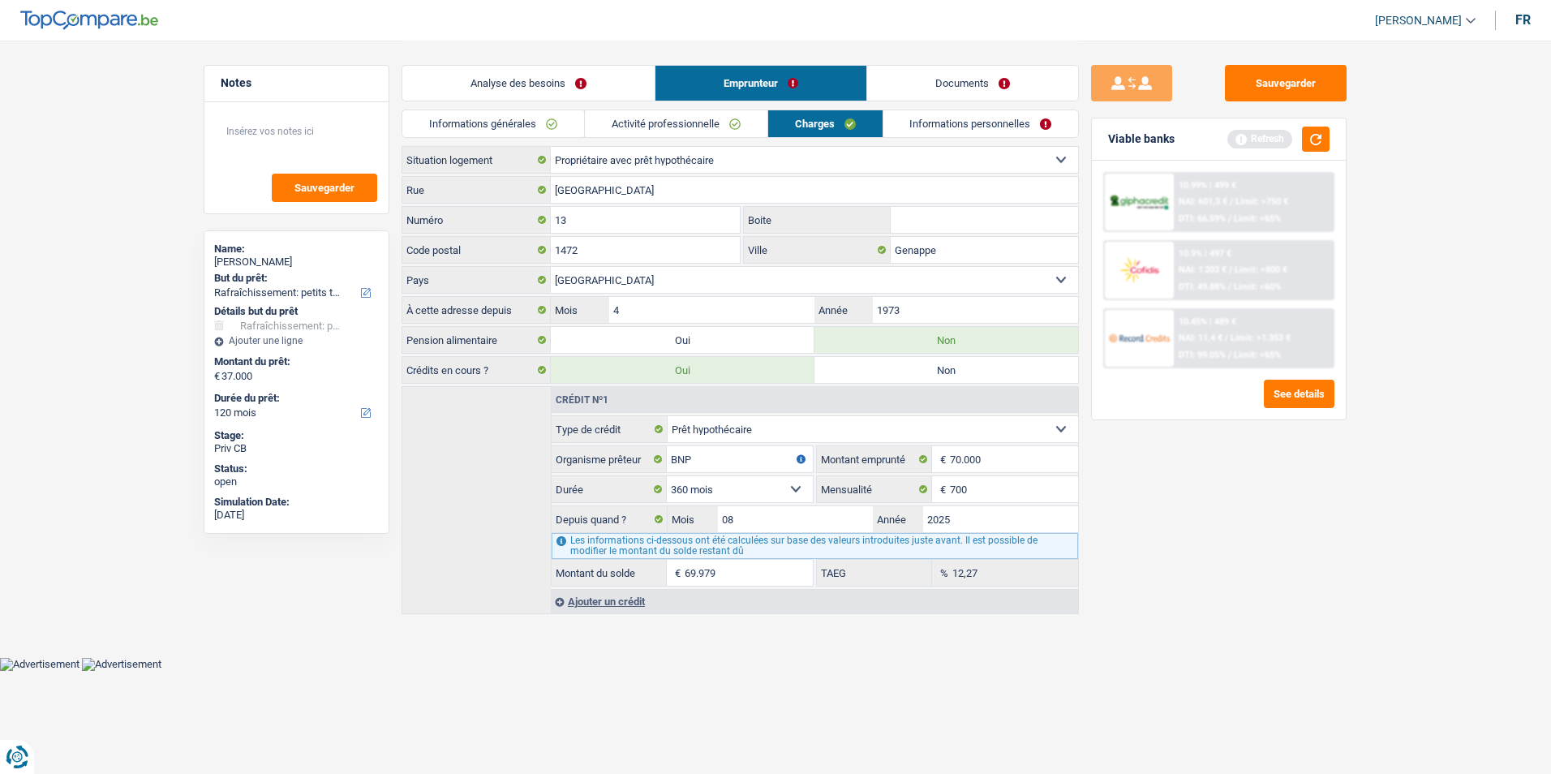
click at [945, 120] on link "Informations personnelles" at bounding box center [980, 123] width 195 height 27
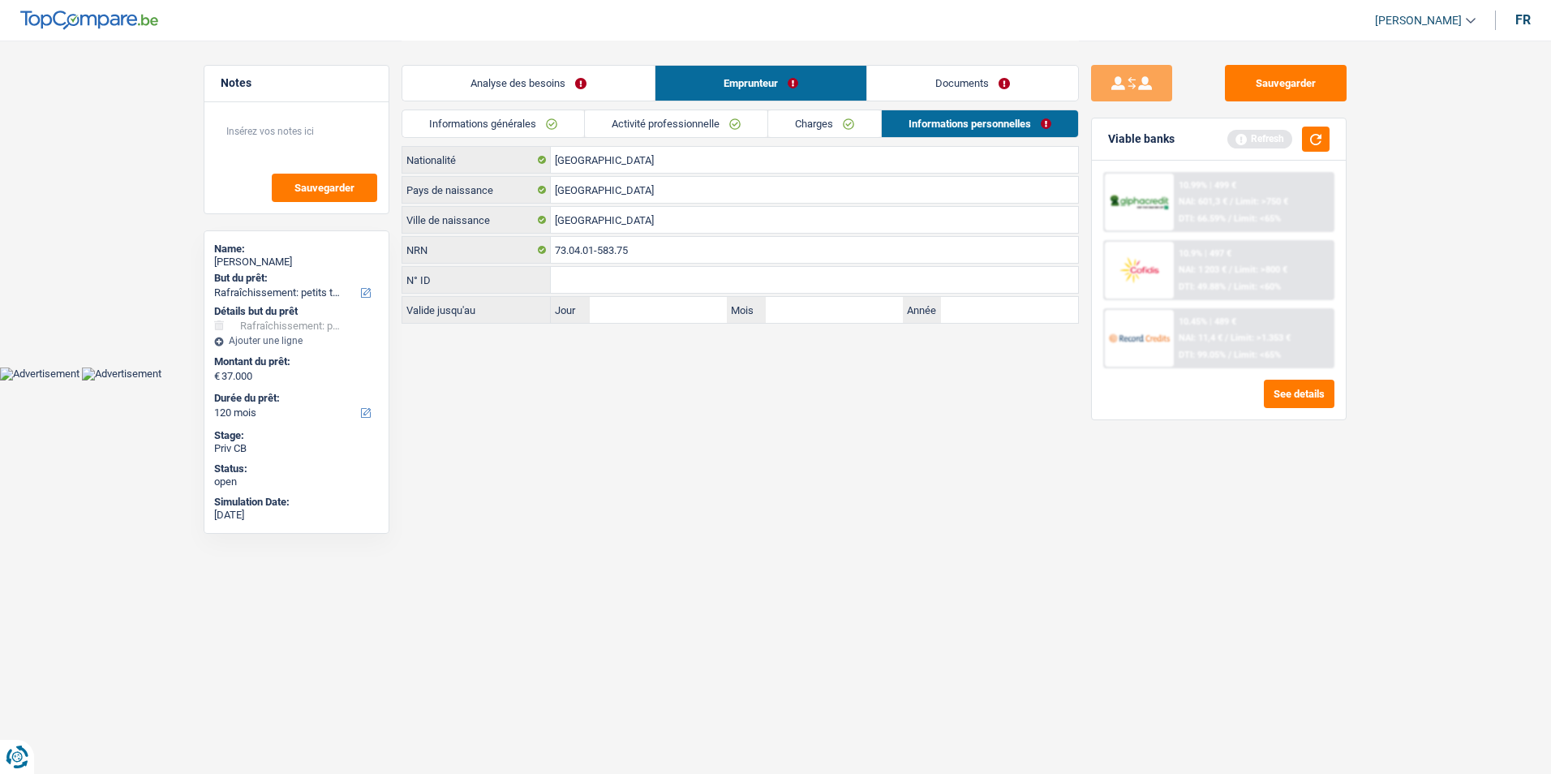
click at [860, 121] on link "Charges" at bounding box center [824, 123] width 113 height 27
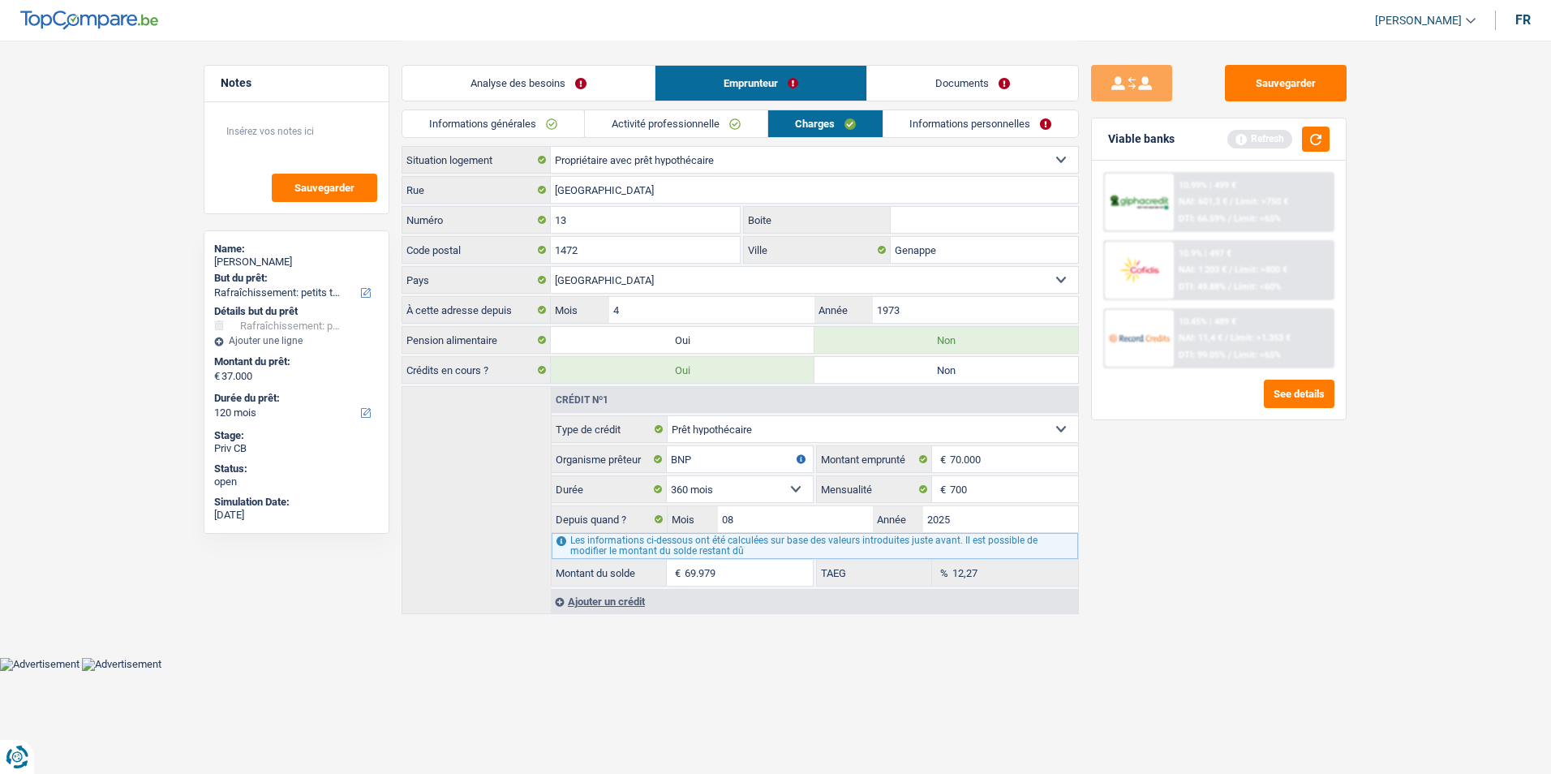
click at [685, 129] on link "Activité professionnelle" at bounding box center [676, 123] width 182 height 27
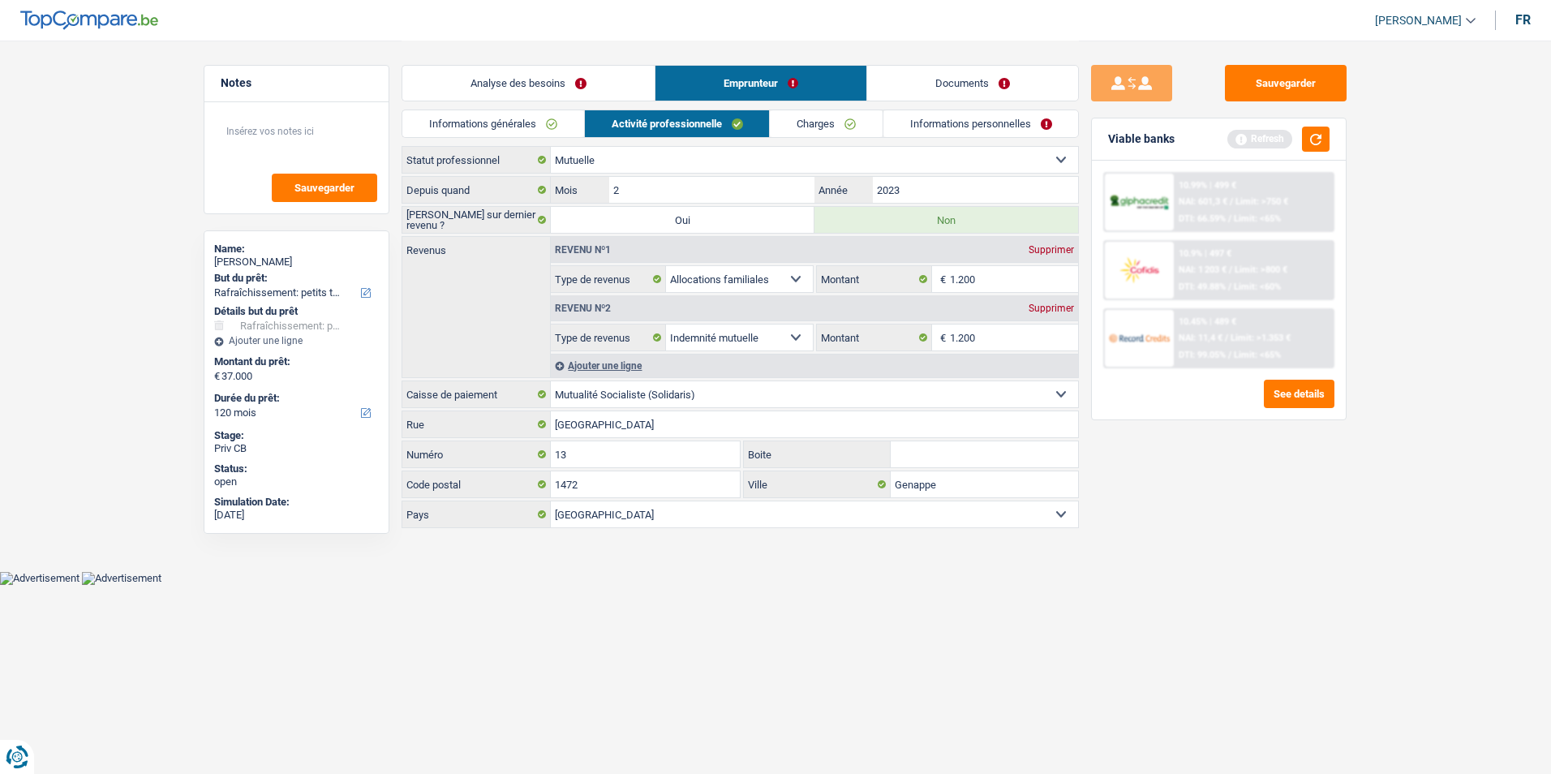
click at [546, 129] on link "Informations générales" at bounding box center [493, 123] width 182 height 27
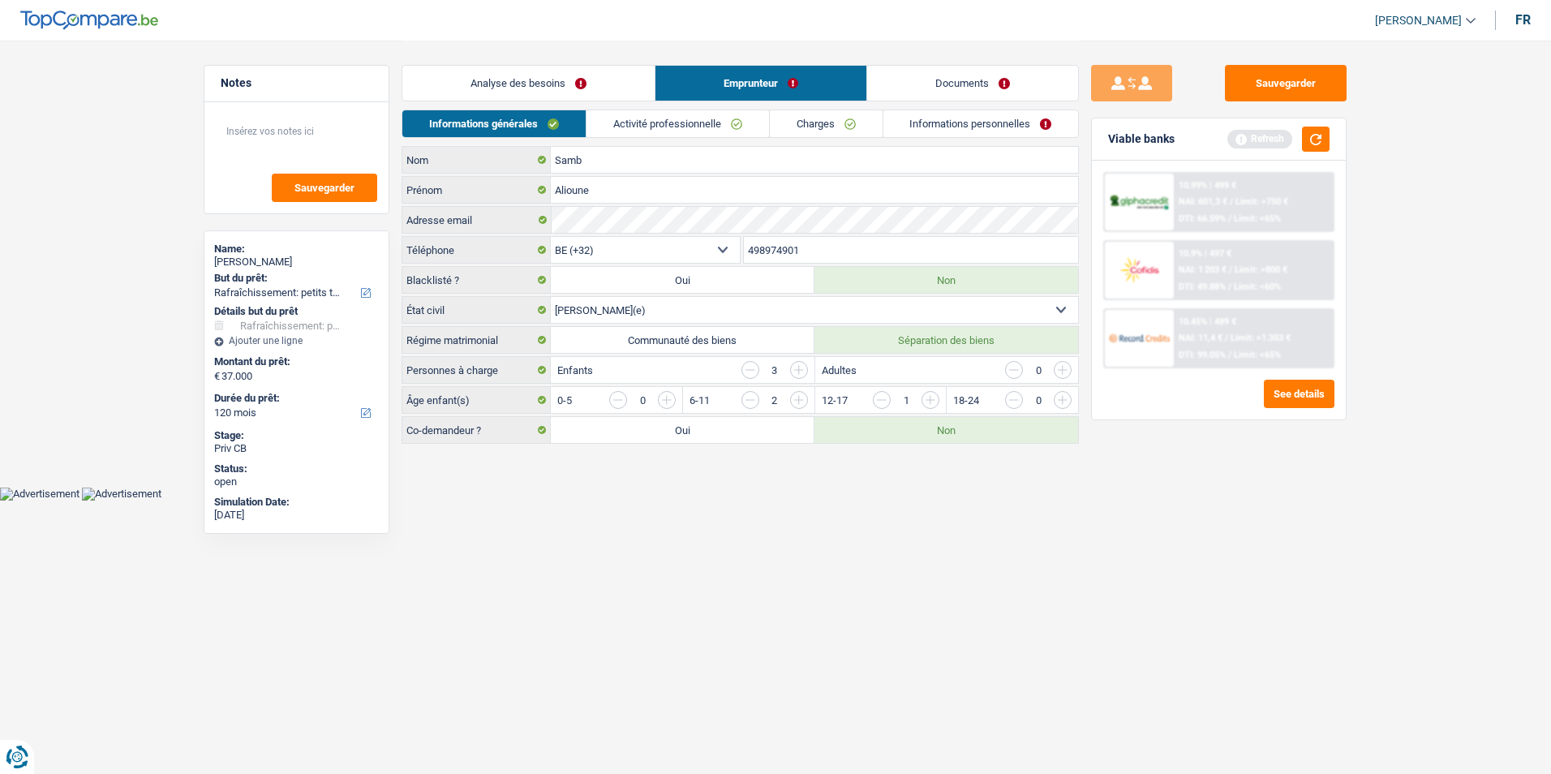
click at [698, 130] on link "Activité professionnelle" at bounding box center [677, 123] width 182 height 27
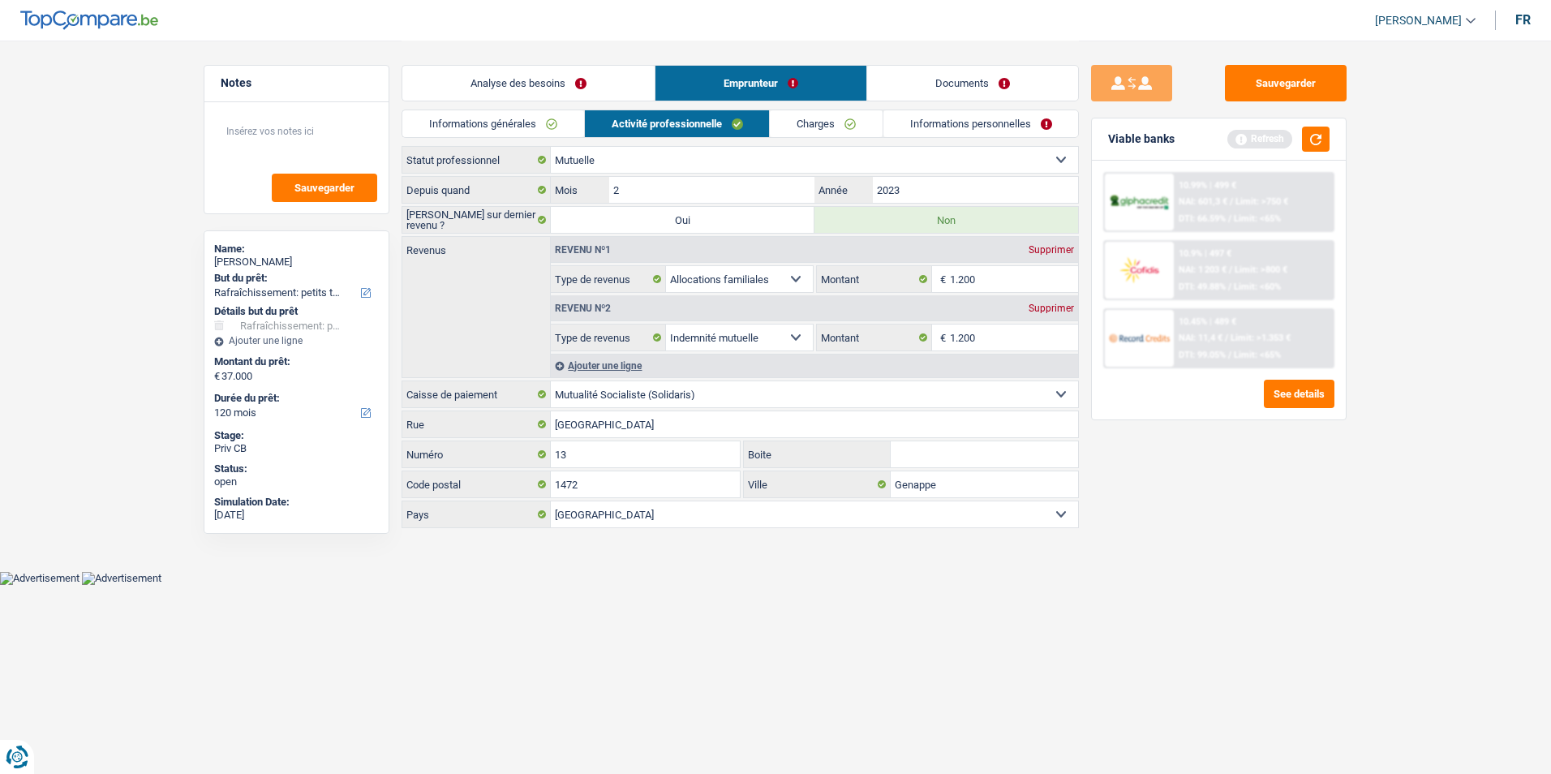
drag, startPoint x: 814, startPoint y: 124, endPoint x: 866, endPoint y: 124, distance: 51.9
click at [815, 124] on link "Charges" at bounding box center [826, 123] width 113 height 27
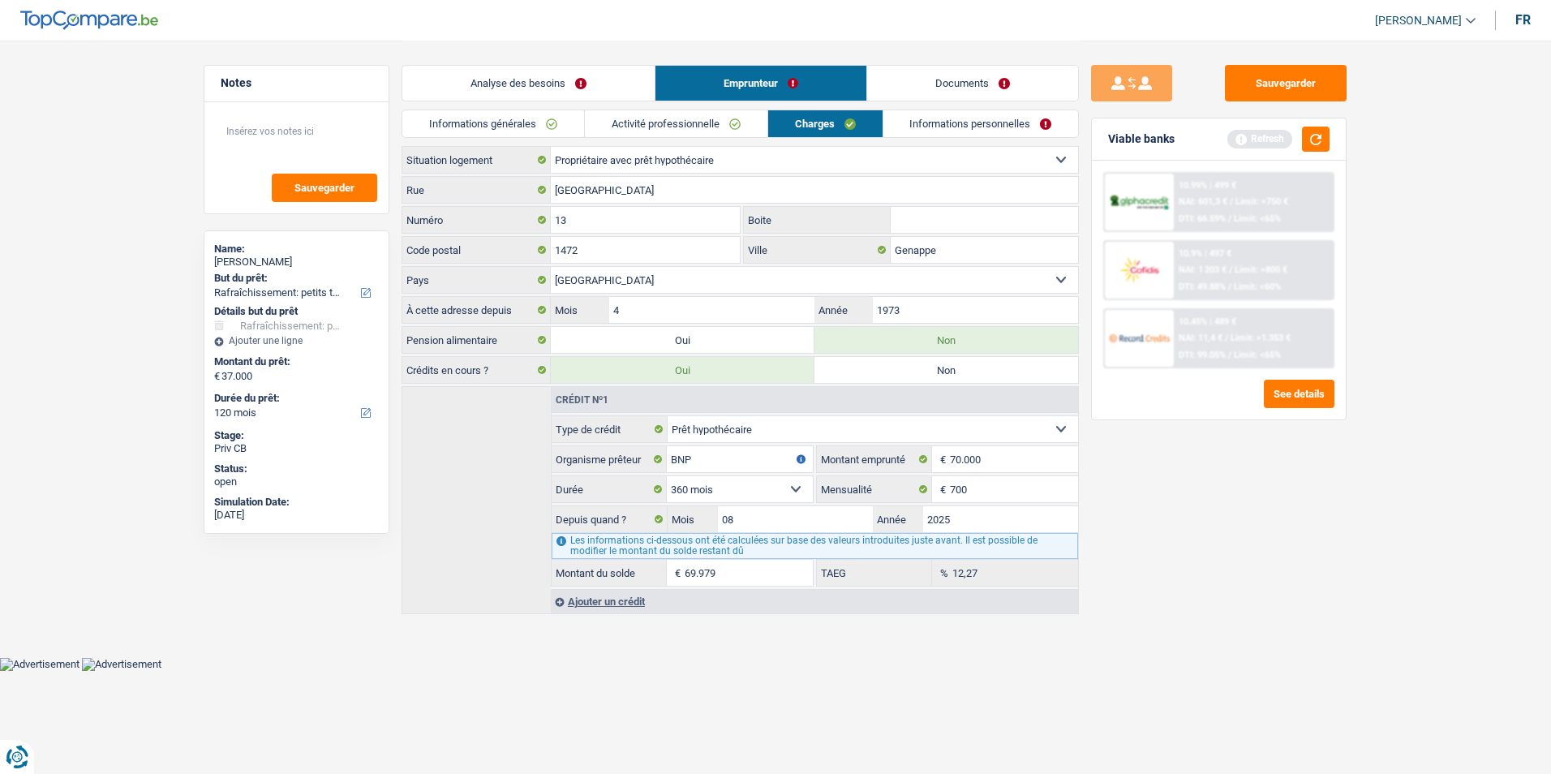
click at [919, 120] on link "Informations personnelles" at bounding box center [980, 123] width 195 height 27
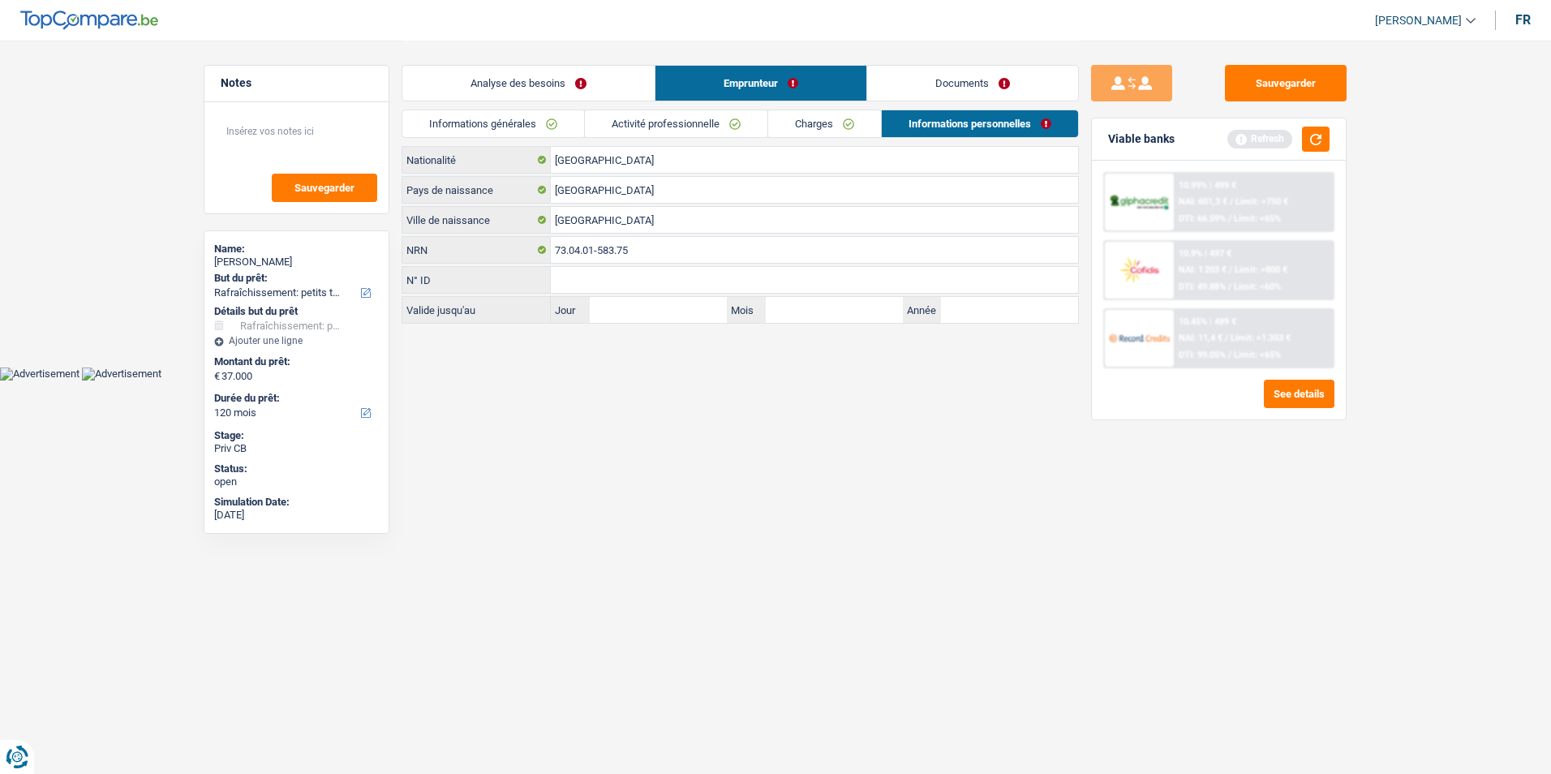
click at [577, 127] on link "Informations générales" at bounding box center [493, 123] width 182 height 27
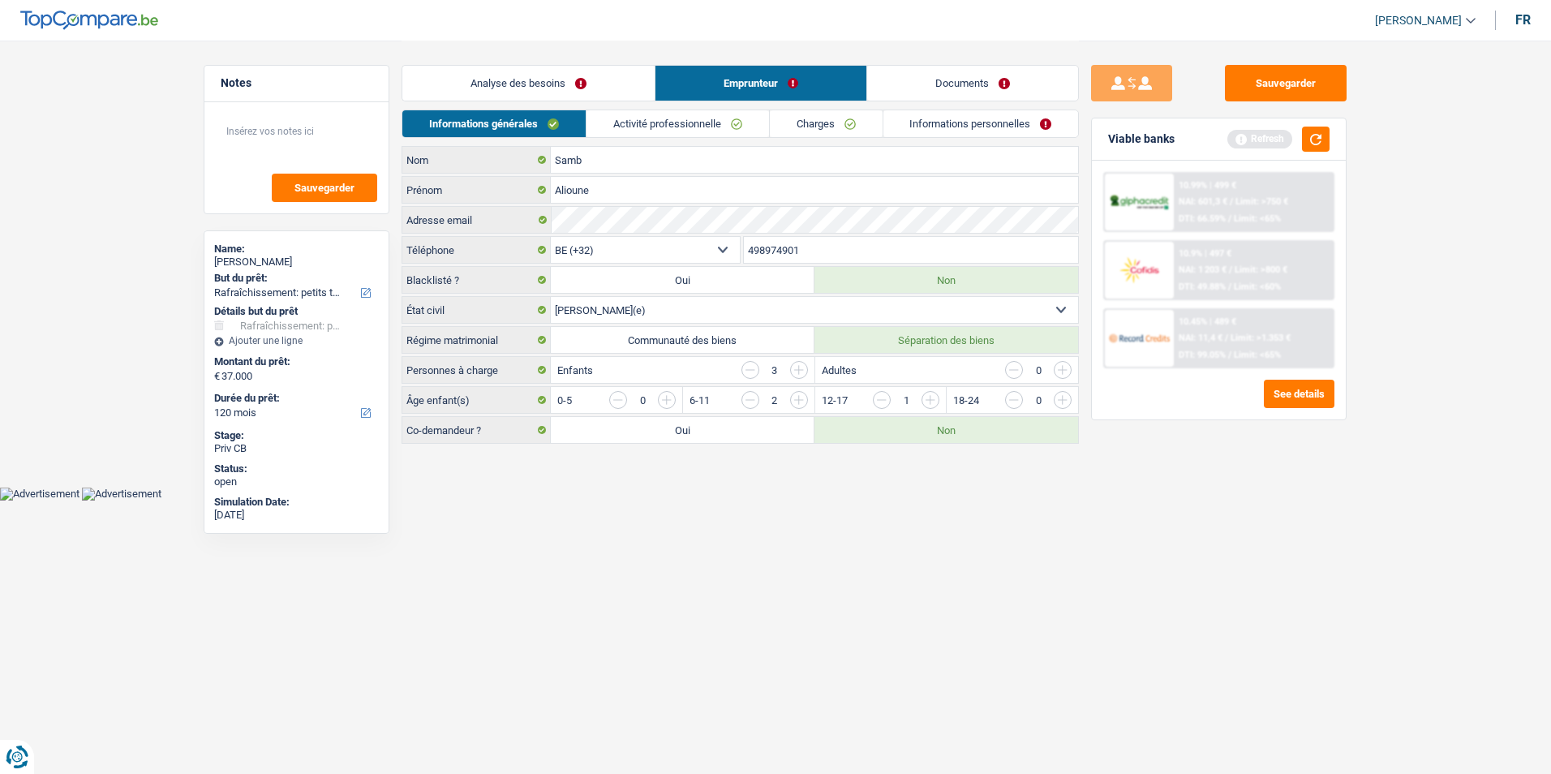
click at [686, 122] on link "Activité professionnelle" at bounding box center [677, 123] width 182 height 27
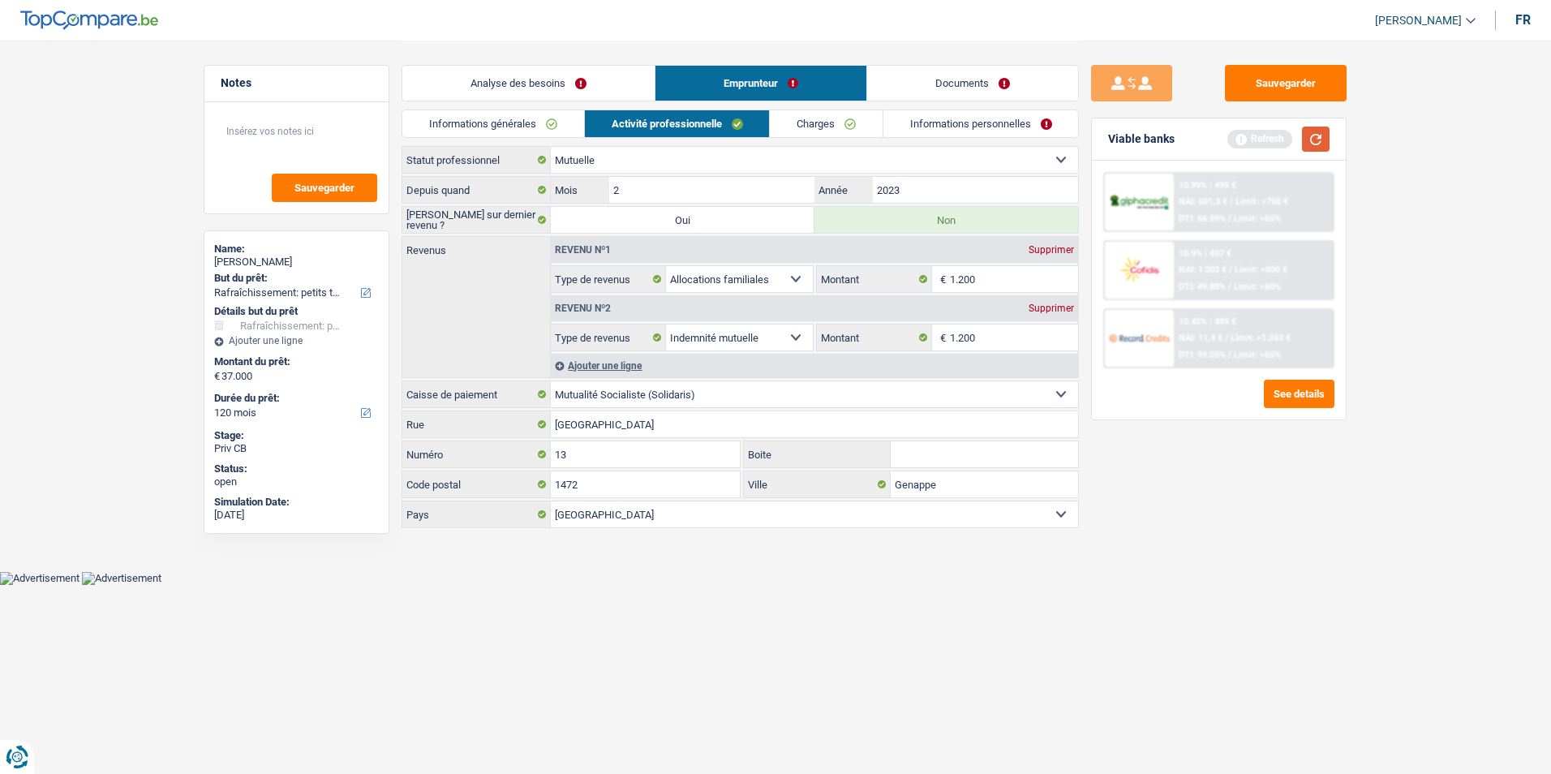
click at [1318, 140] on button "button" at bounding box center [1316, 139] width 28 height 25
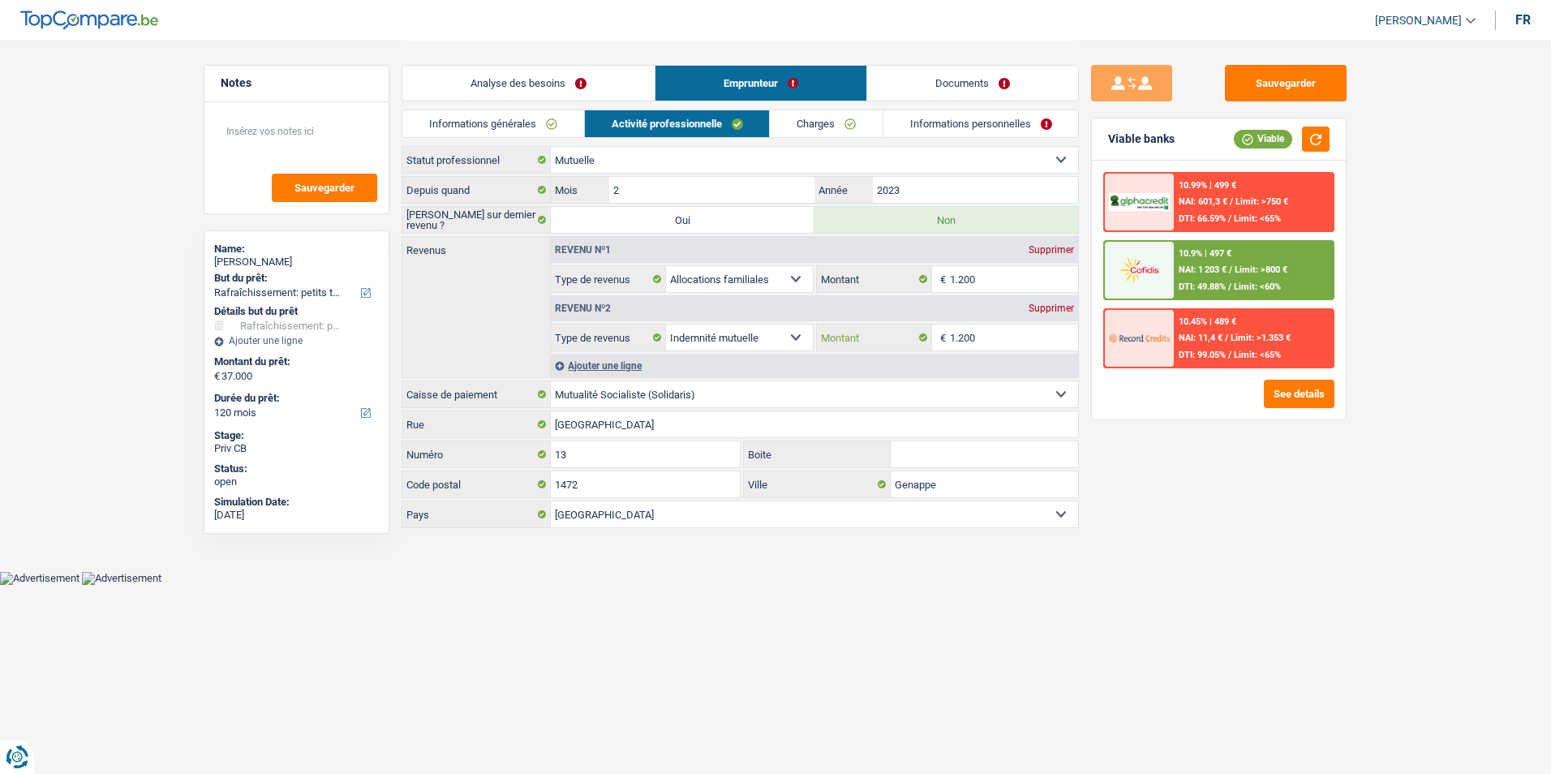
click at [981, 327] on input "1.200" at bounding box center [1014, 337] width 129 height 26
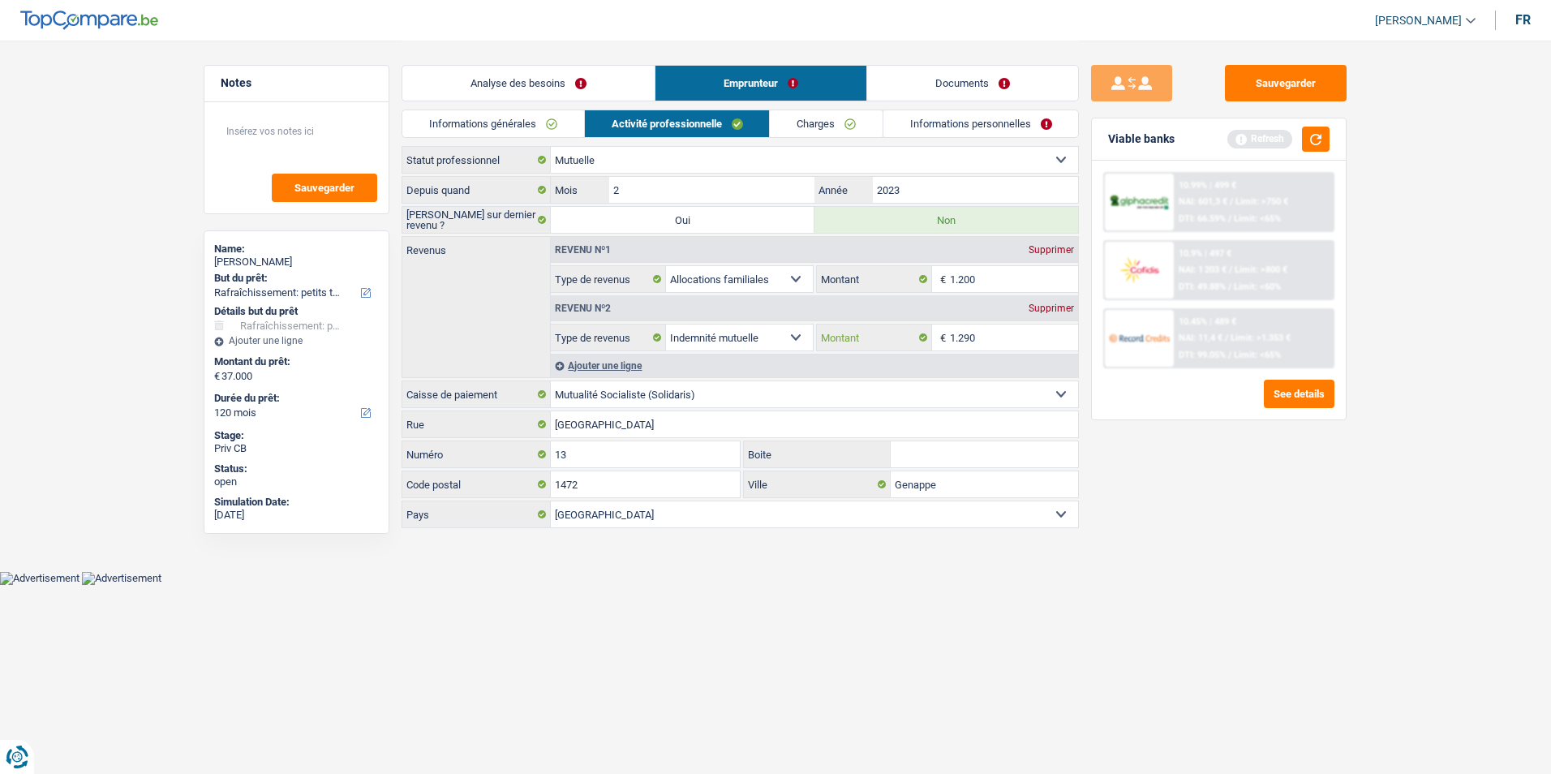
type input "1.290"
click at [1002, 270] on input "1.200" at bounding box center [1014, 279] width 129 height 26
type input "1"
type input "750"
click at [1307, 137] on button "button" at bounding box center [1316, 139] width 28 height 25
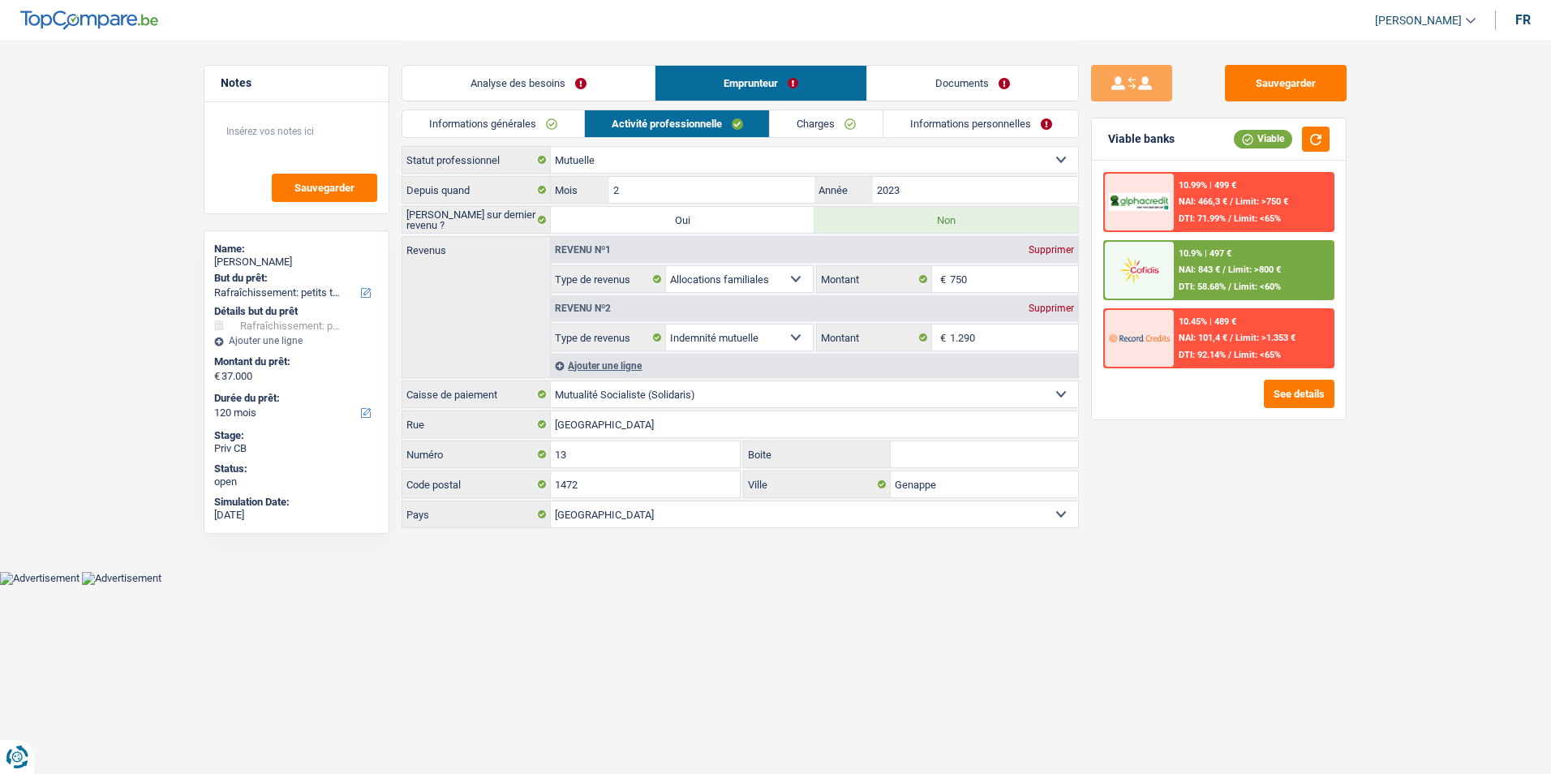
click at [807, 127] on link "Charges" at bounding box center [826, 123] width 113 height 27
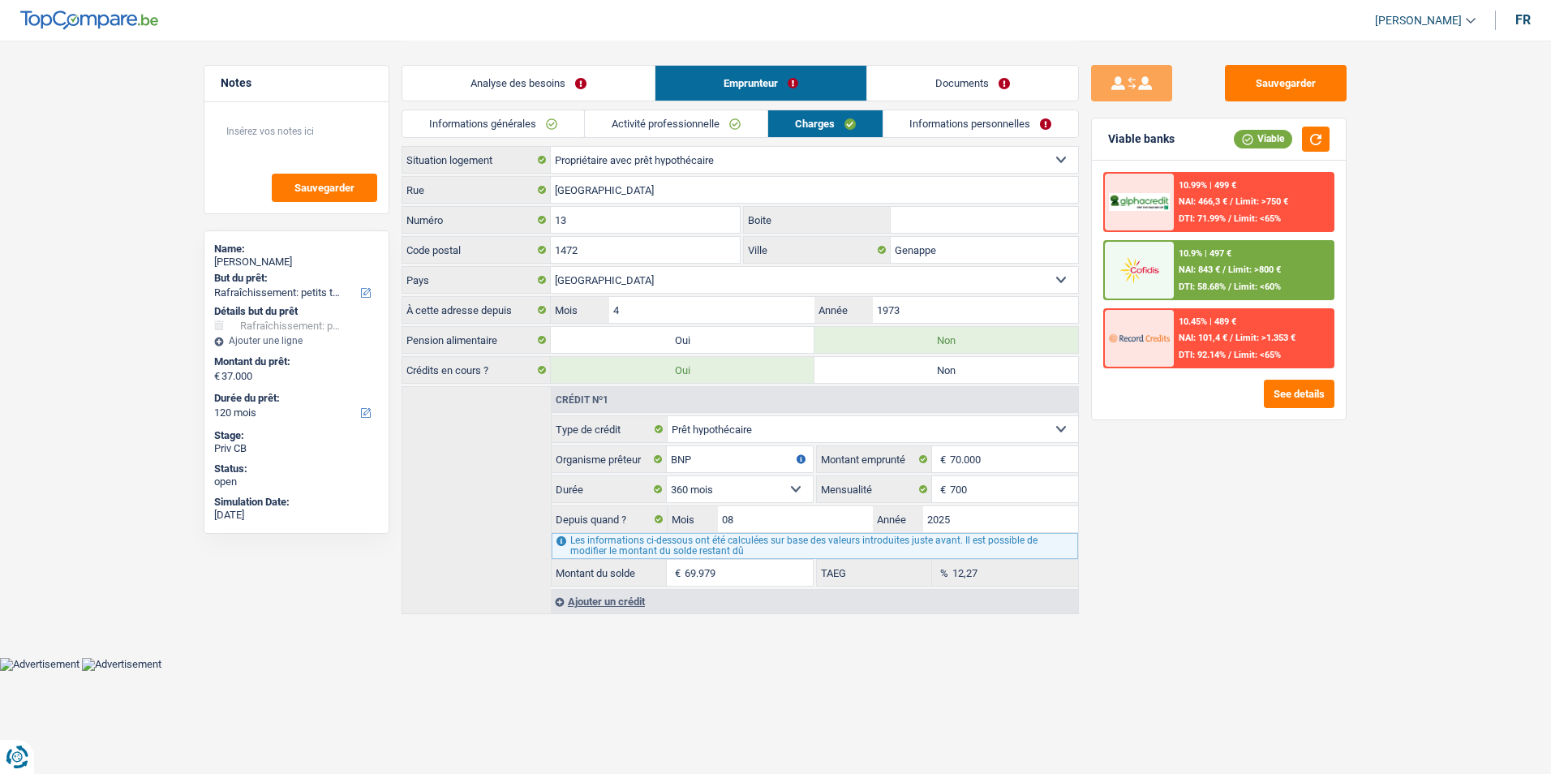
click at [938, 123] on link "Informations personnelles" at bounding box center [980, 123] width 195 height 27
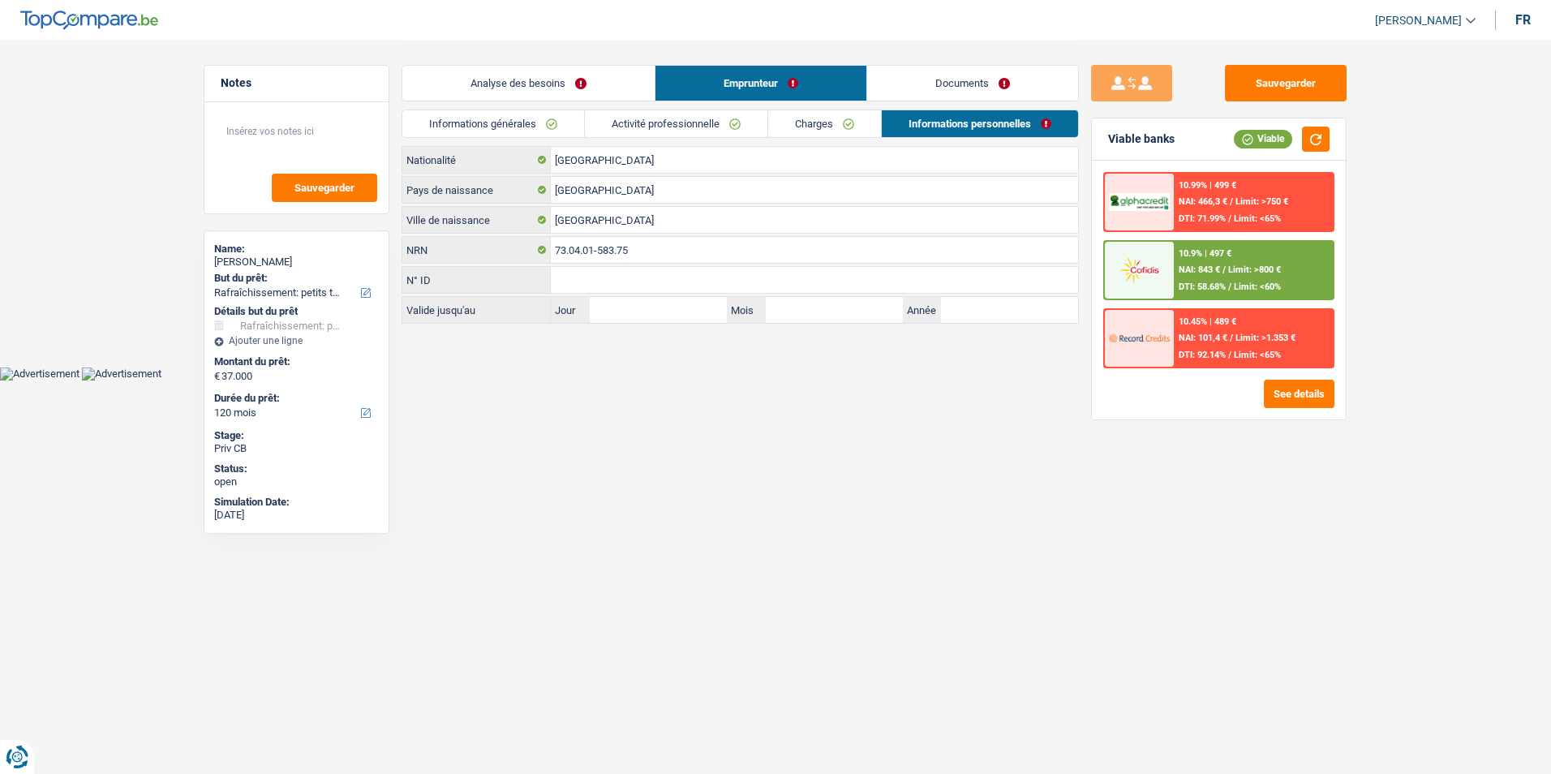
click at [693, 131] on link "Activité professionnelle" at bounding box center [676, 123] width 182 height 27
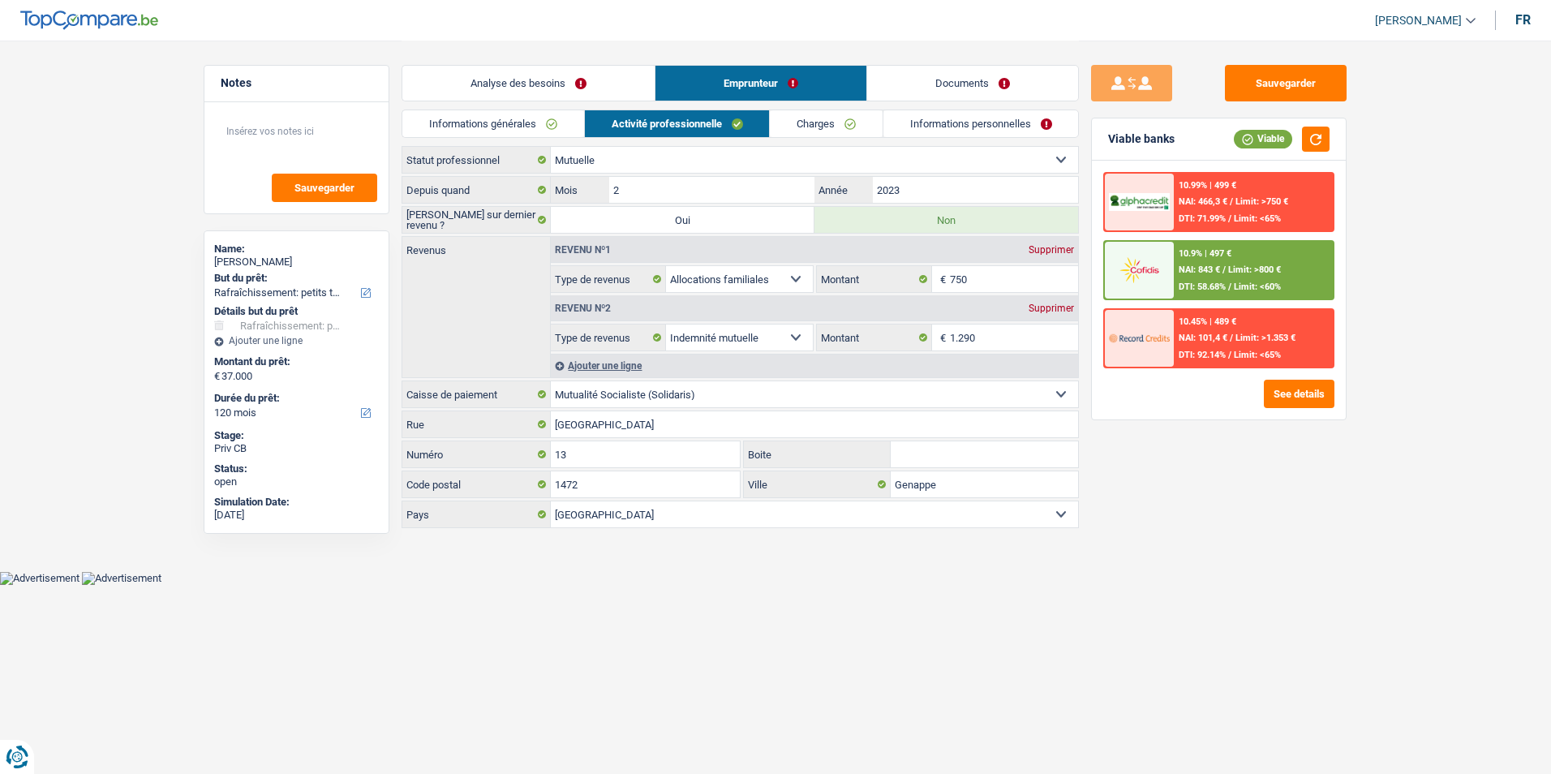
click at [828, 118] on link "Charges" at bounding box center [826, 123] width 113 height 27
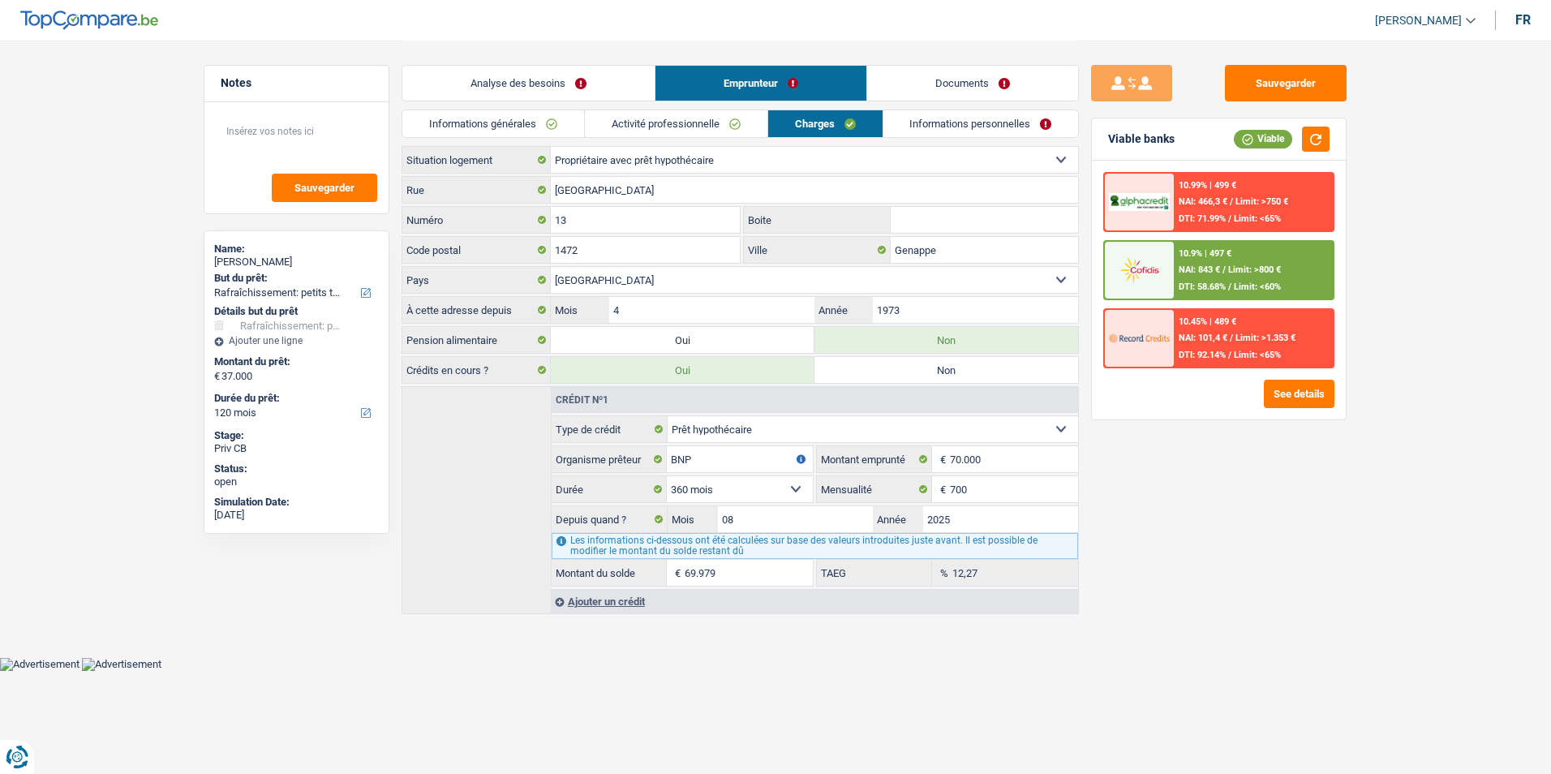
click at [687, 135] on link "Activité professionnelle" at bounding box center [676, 123] width 182 height 27
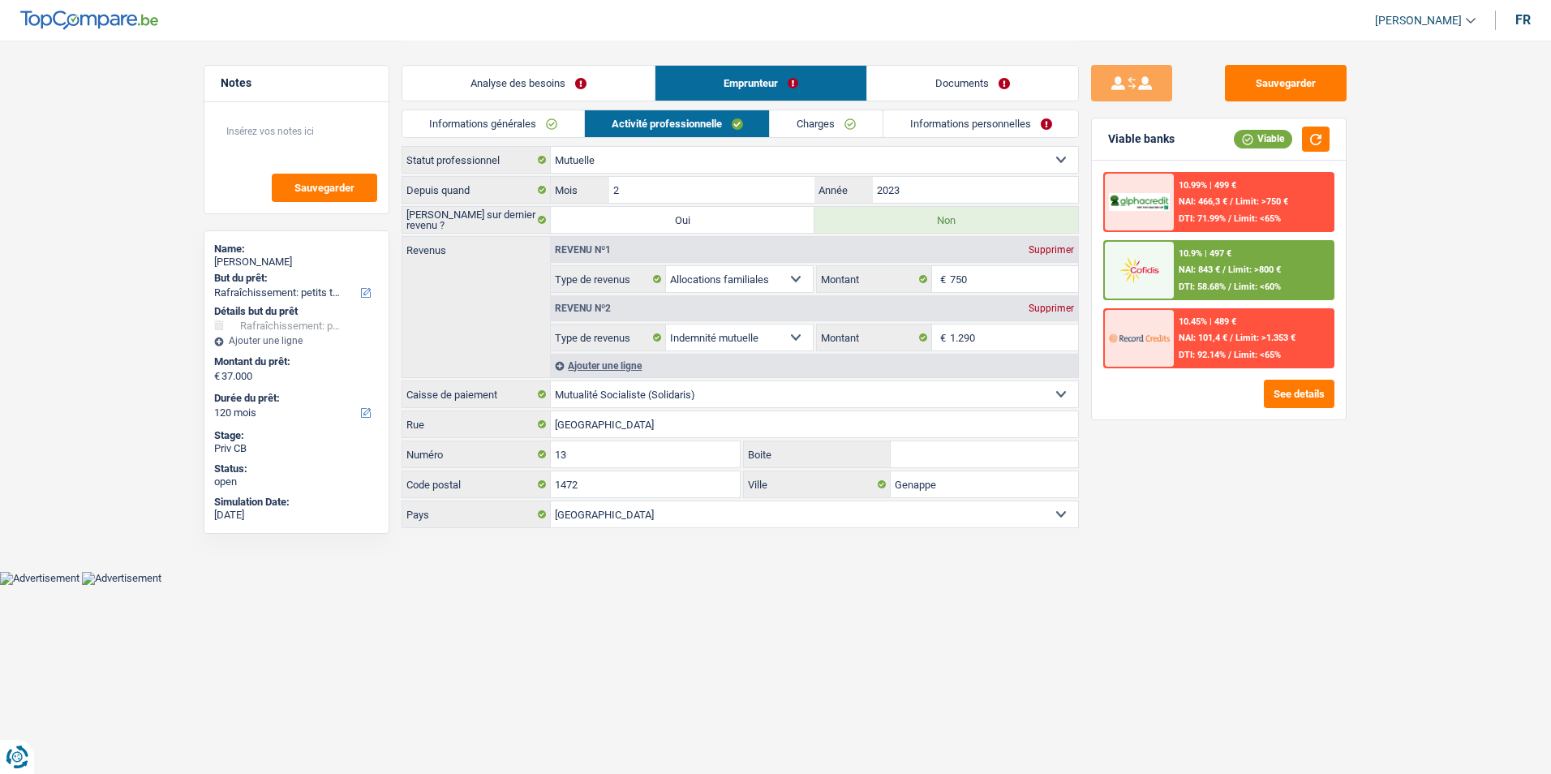
click at [538, 128] on link "Informations générales" at bounding box center [493, 123] width 182 height 27
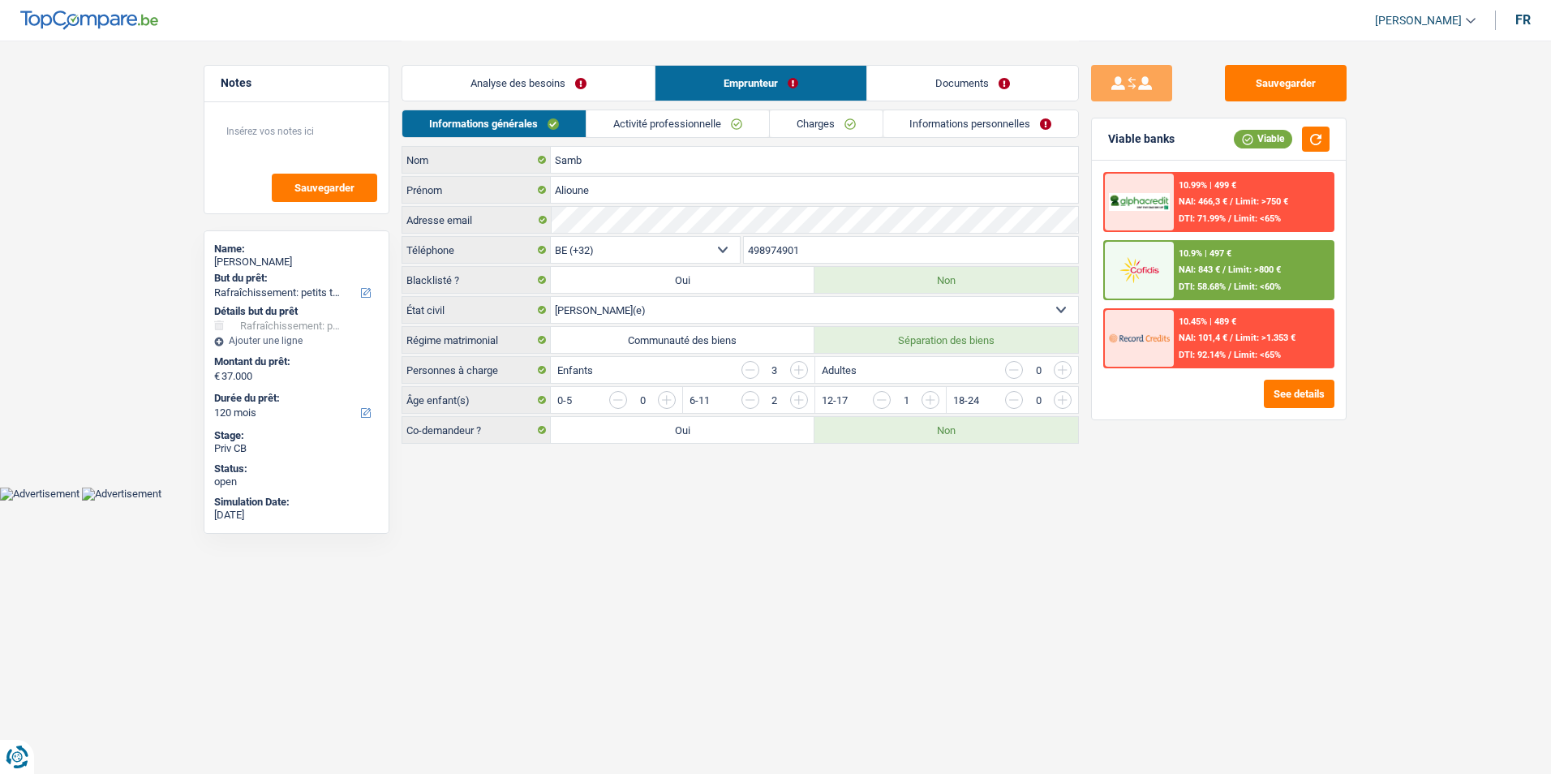
click at [591, 96] on link "Analyse des besoins" at bounding box center [528, 83] width 252 height 35
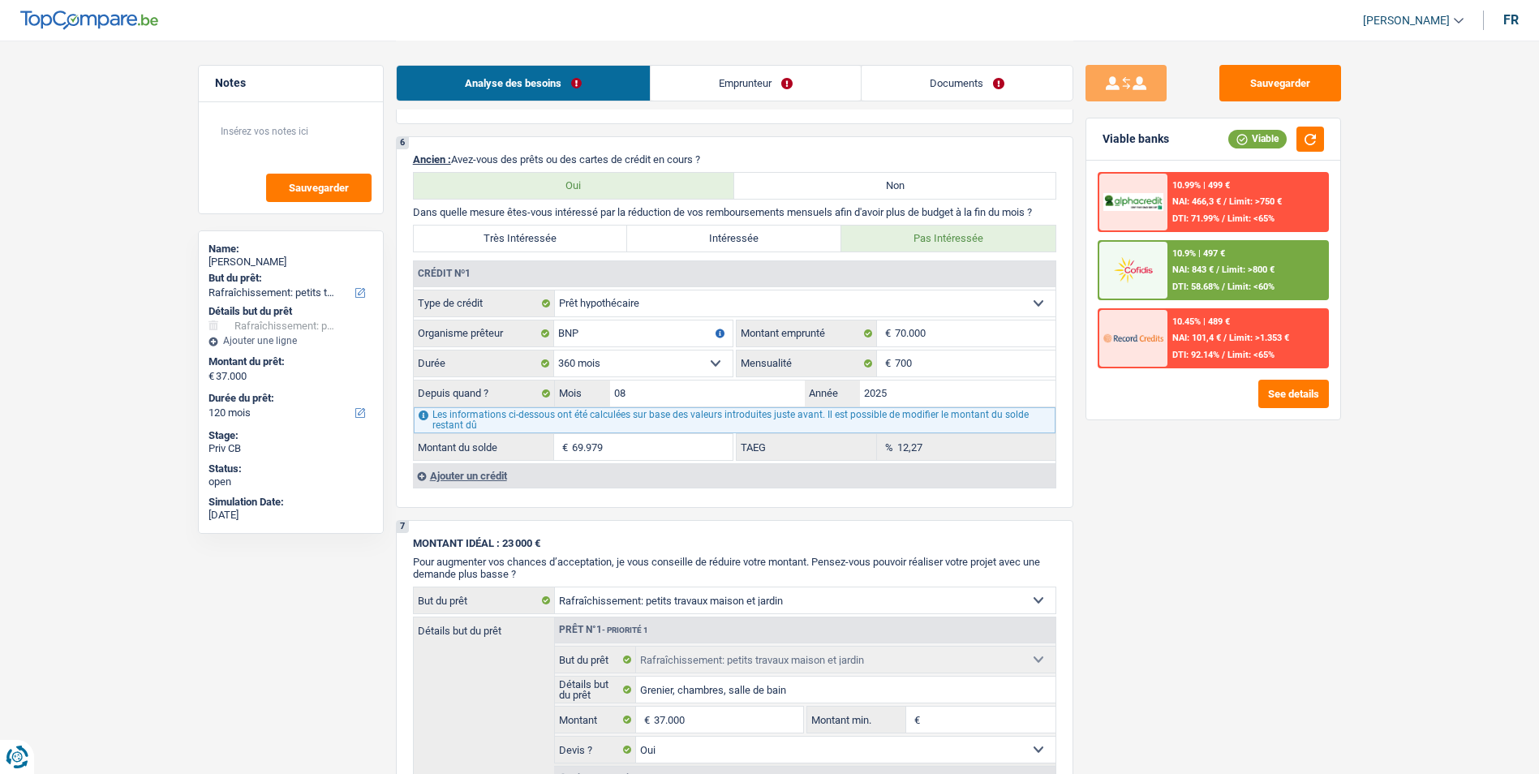
scroll to position [1298, 0]
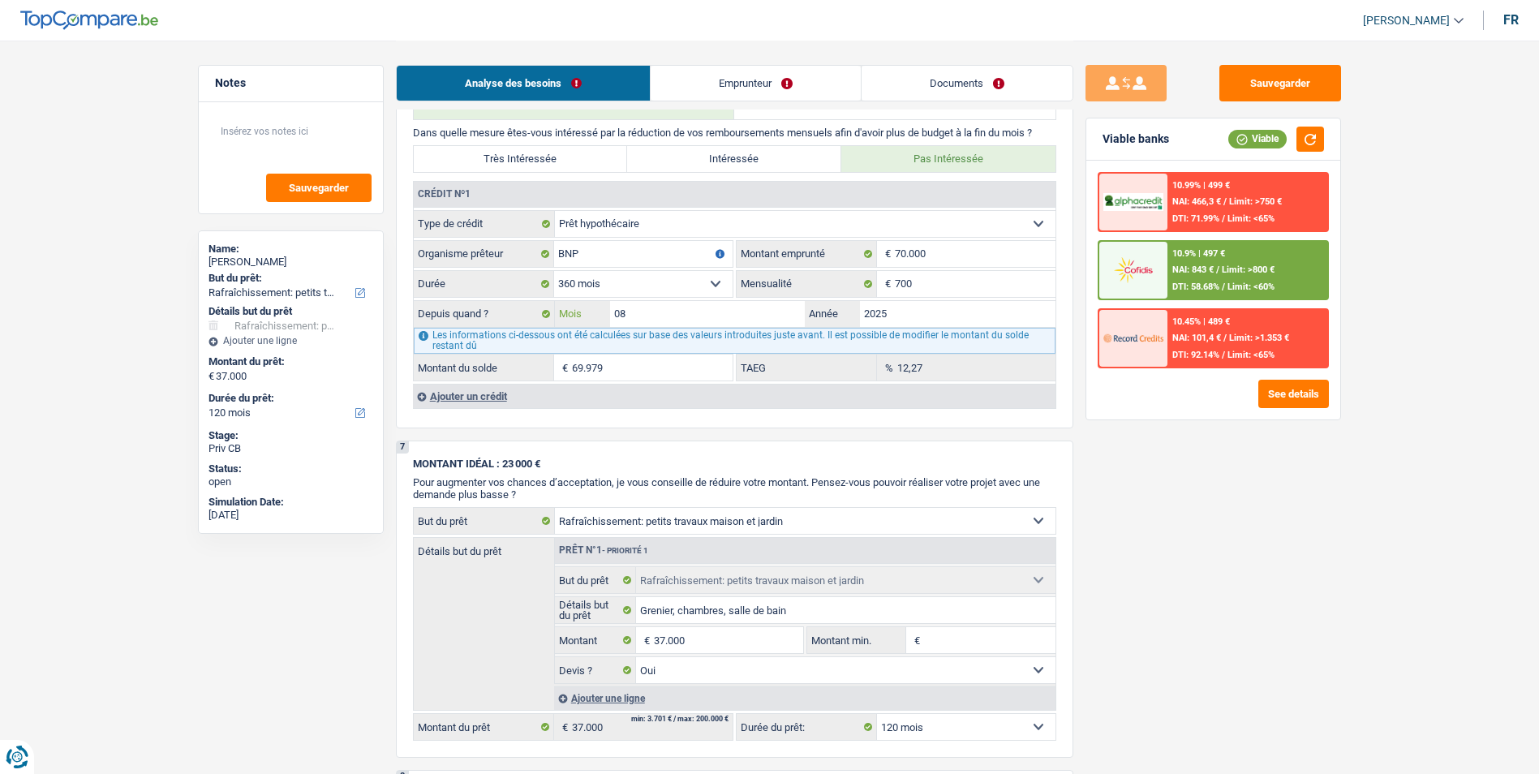
click at [645, 313] on input "08" at bounding box center [707, 314] width 195 height 26
click at [902, 313] on input "2025" at bounding box center [957, 314] width 195 height 26
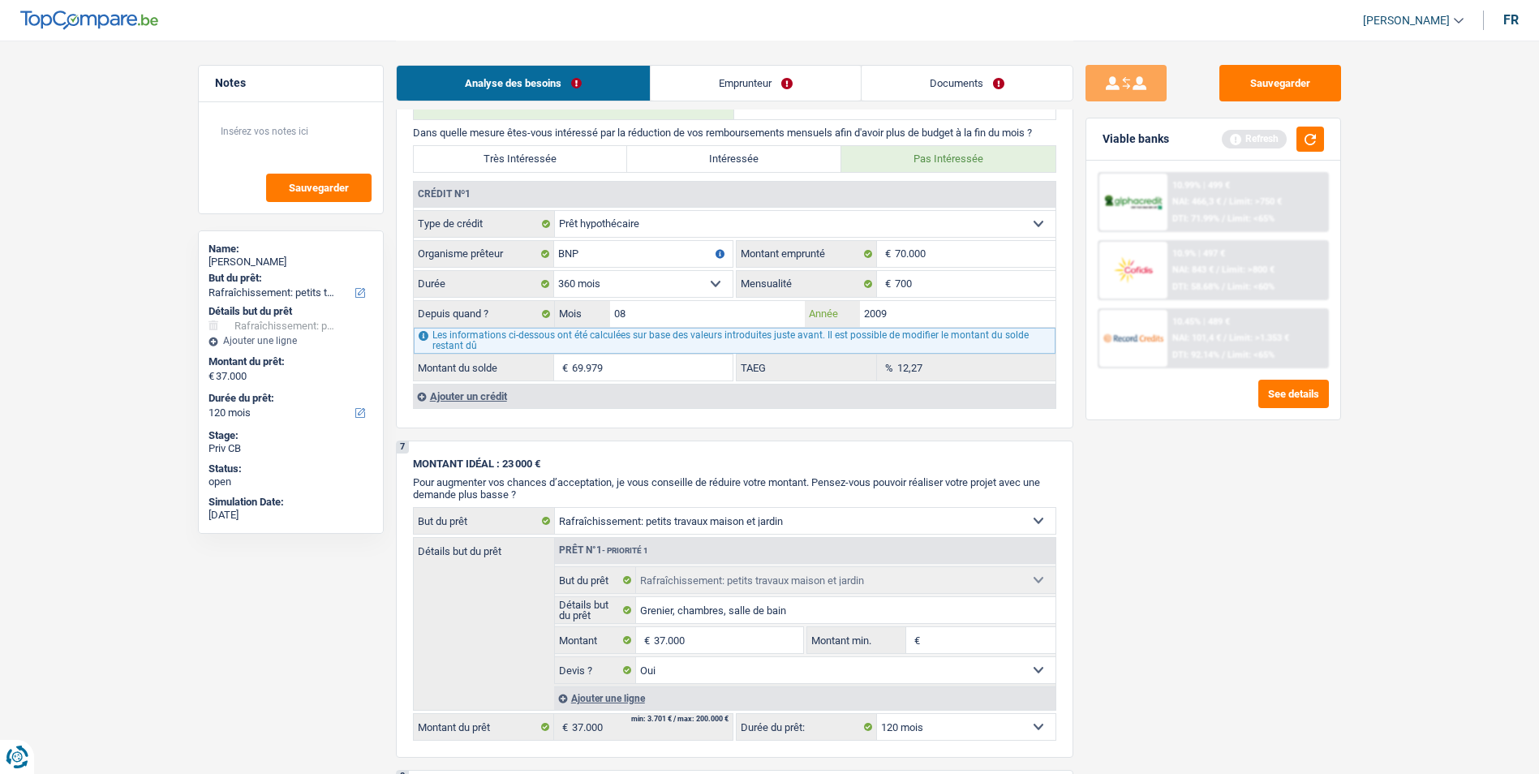
type input "2009"
type input "57.809"
click at [1131, 465] on div "Sauvegarder Viable banks Refresh 10.99% | 499 € NAI: 466,3 € / Limit: >750 € DT…" at bounding box center [1213, 406] width 280 height 683
click at [635, 376] on input "57.809" at bounding box center [652, 367] width 161 height 26
click at [660, 329] on div "Les informations ci-dessous ont été calculées sur base des valeurs introduites …" at bounding box center [735, 341] width 642 height 26
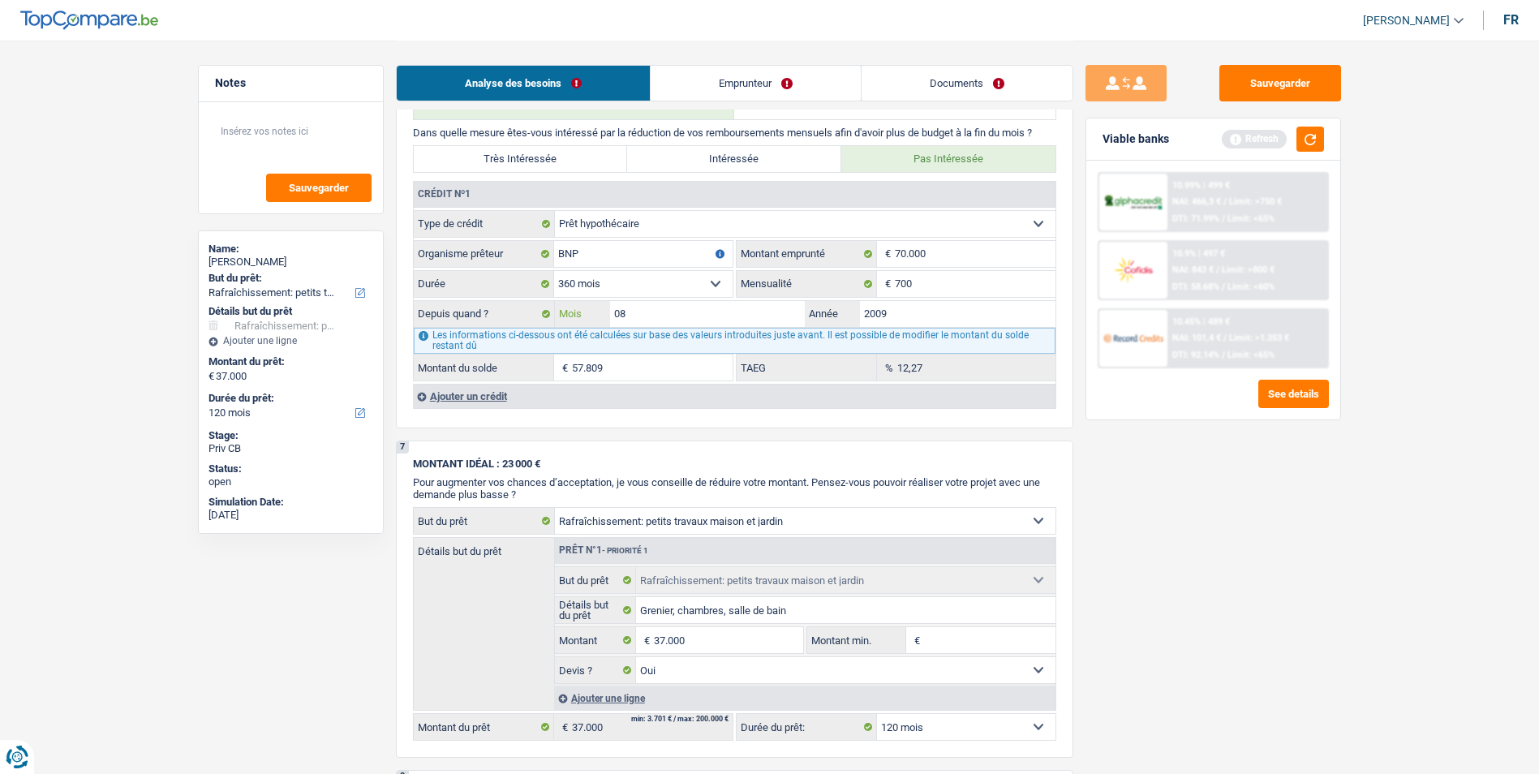
click at [667, 320] on input "08" at bounding box center [707, 314] width 195 height 26
click at [1130, 473] on div "Sauvegarder Viable banks Refresh 10.99% | 499 € NAI: 466,3 € / Limit: >750 € DT…" at bounding box center [1213, 406] width 280 height 683
click at [633, 366] on input "57.809" at bounding box center [652, 367] width 161 height 26
click at [674, 274] on select "120 mois 132 mois 144 mois 180 mois 240 mois 300 mois 360 mois 420 mois Sélecti…" at bounding box center [643, 284] width 178 height 26
click at [554, 271] on select "120 mois 132 mois 144 mois 180 mois 240 mois 300 mois 360 mois 420 mois Sélecti…" at bounding box center [643, 284] width 178 height 26
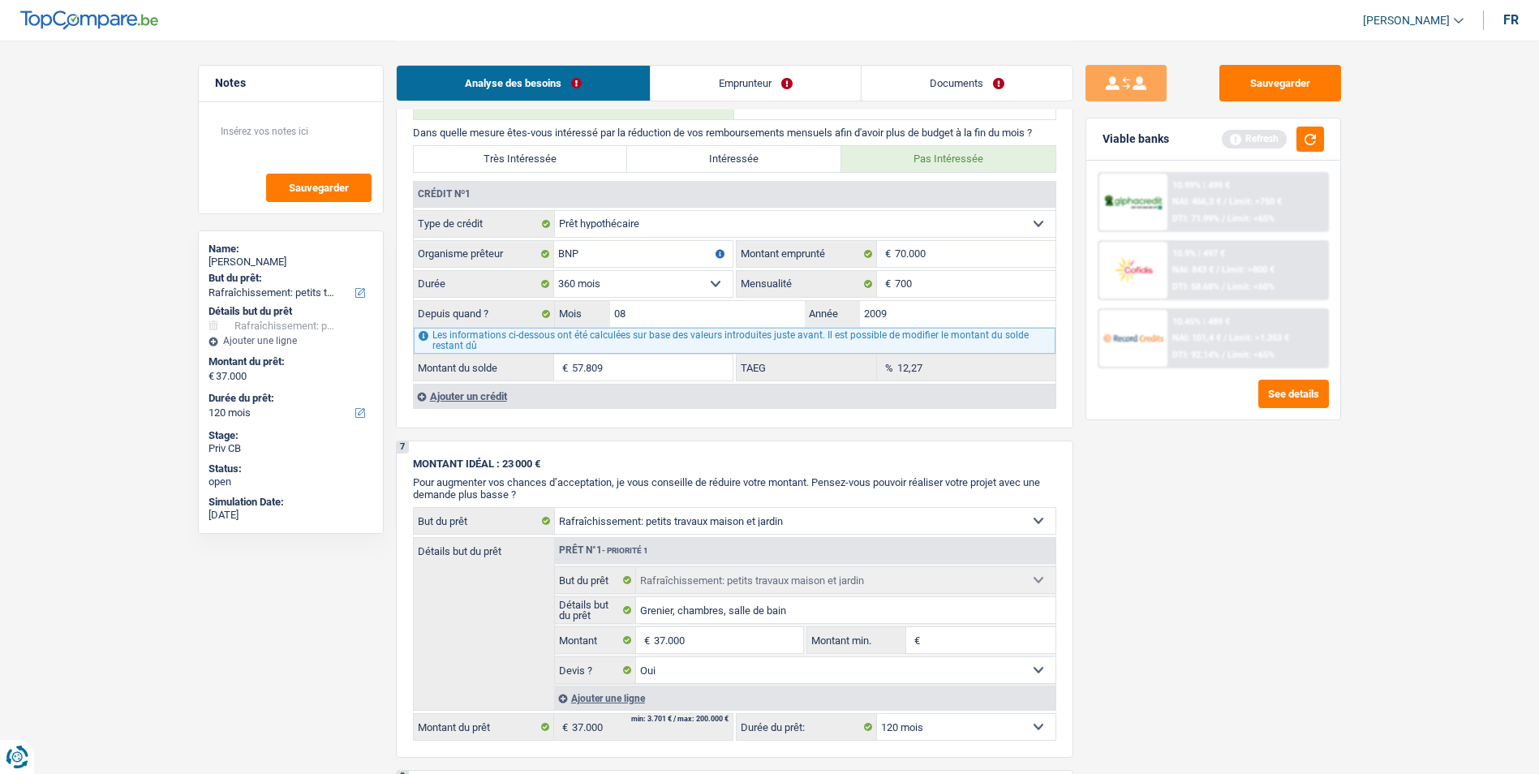
click at [707, 285] on select "120 mois 132 mois 144 mois 180 mois 240 mois 300 mois 360 mois 420 mois Sélecti…" at bounding box center [643, 284] width 178 height 26
select select "120"
click at [554, 271] on select "120 mois 132 mois 144 mois 180 mois 240 mois 300 mois 360 mois 420 mois Sélecti…" at bounding box center [643, 284] width 178 height 26
type input "1"
type input "3,80"
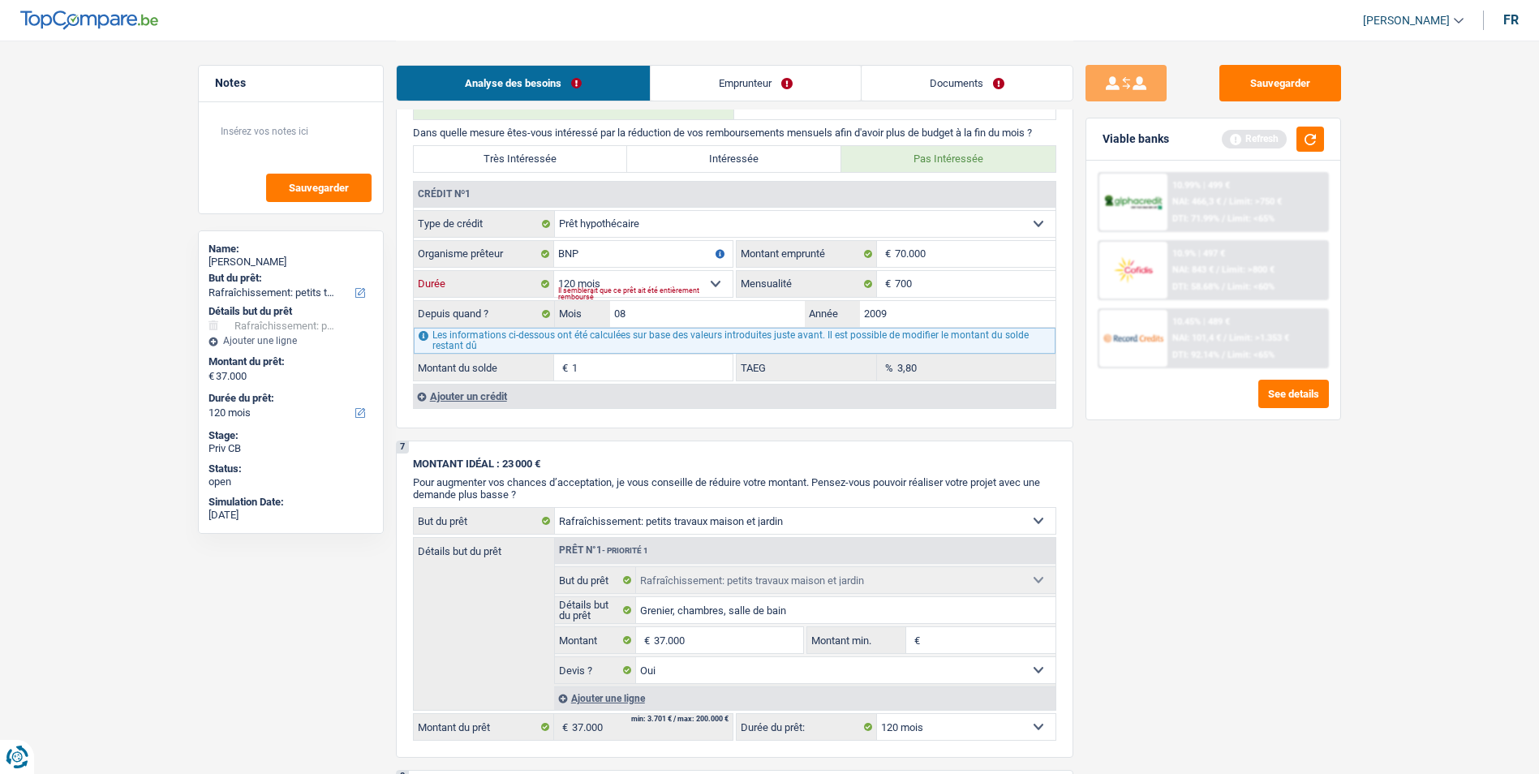
click at [720, 280] on select "120 mois 132 mois 144 mois 180 mois 240 mois 300 mois 360 mois 420 mois Sélecti…" at bounding box center [643, 284] width 178 height 26
select select "132"
click at [554, 271] on select "120 mois 132 mois 144 mois 180 mois 240 mois 300 mois 360 mois 420 mois Sélecti…" at bounding box center [643, 284] width 178 height 26
type input "5,40"
click at [722, 279] on select "120 mois 132 mois 144 mois 180 mois 240 mois 300 mois 360 mois 420 mois Sélecti…" at bounding box center [643, 284] width 178 height 26
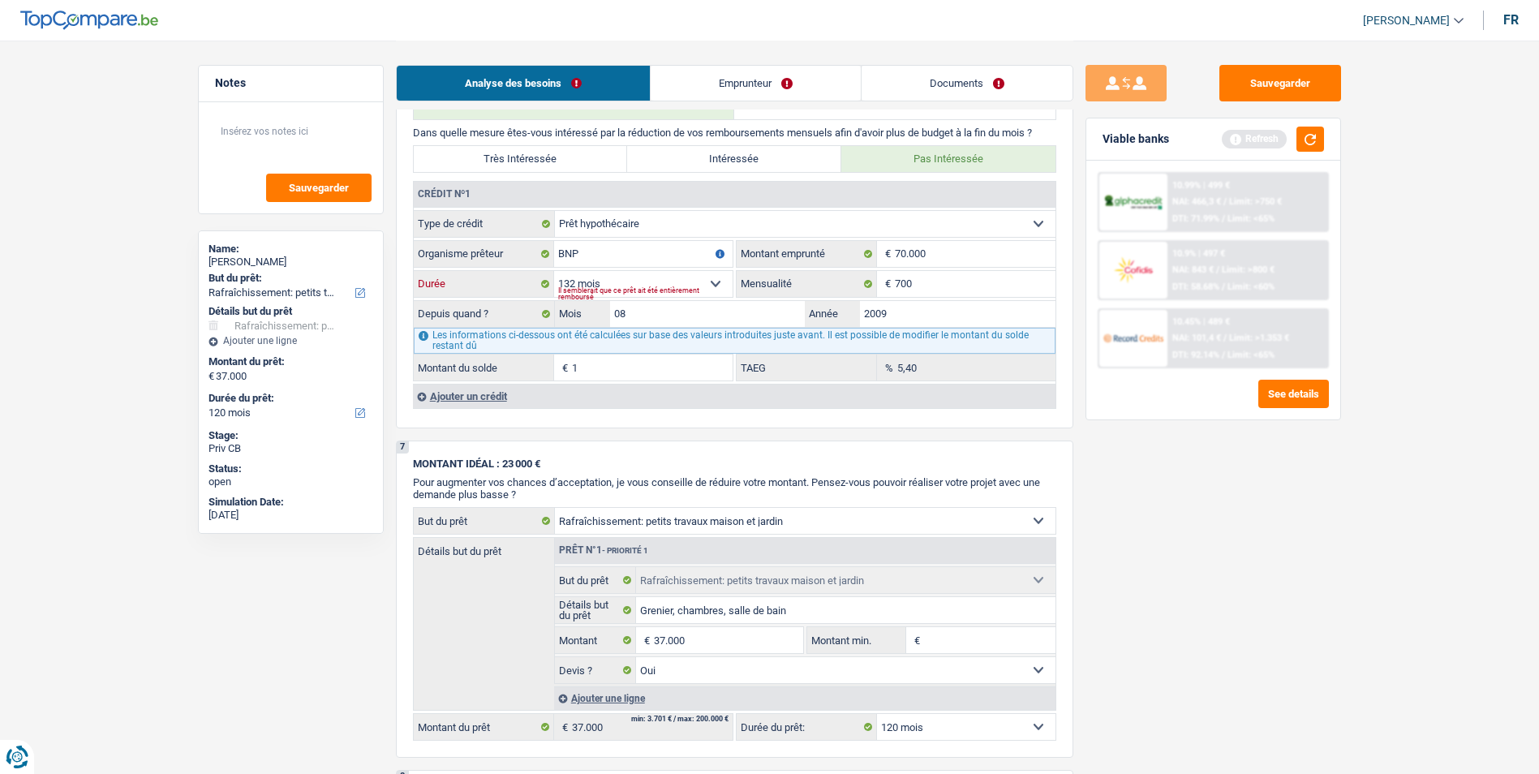
select select "144"
click at [554, 271] on select "120 mois 132 mois 144 mois 180 mois 240 mois 300 mois 360 mois 420 mois Sélecti…" at bounding box center [643, 284] width 178 height 26
type input "6,66"
click at [1115, 479] on div "Sauvegarder Viable banks Refresh 10.99% | 499 € NAI: 466,3 € / Limit: >750 € DT…" at bounding box center [1213, 406] width 280 height 683
click at [715, 282] on select "120 mois 132 mois 144 mois 180 mois 240 mois 300 mois 360 mois 420 mois Sélecti…" at bounding box center [643, 284] width 178 height 26
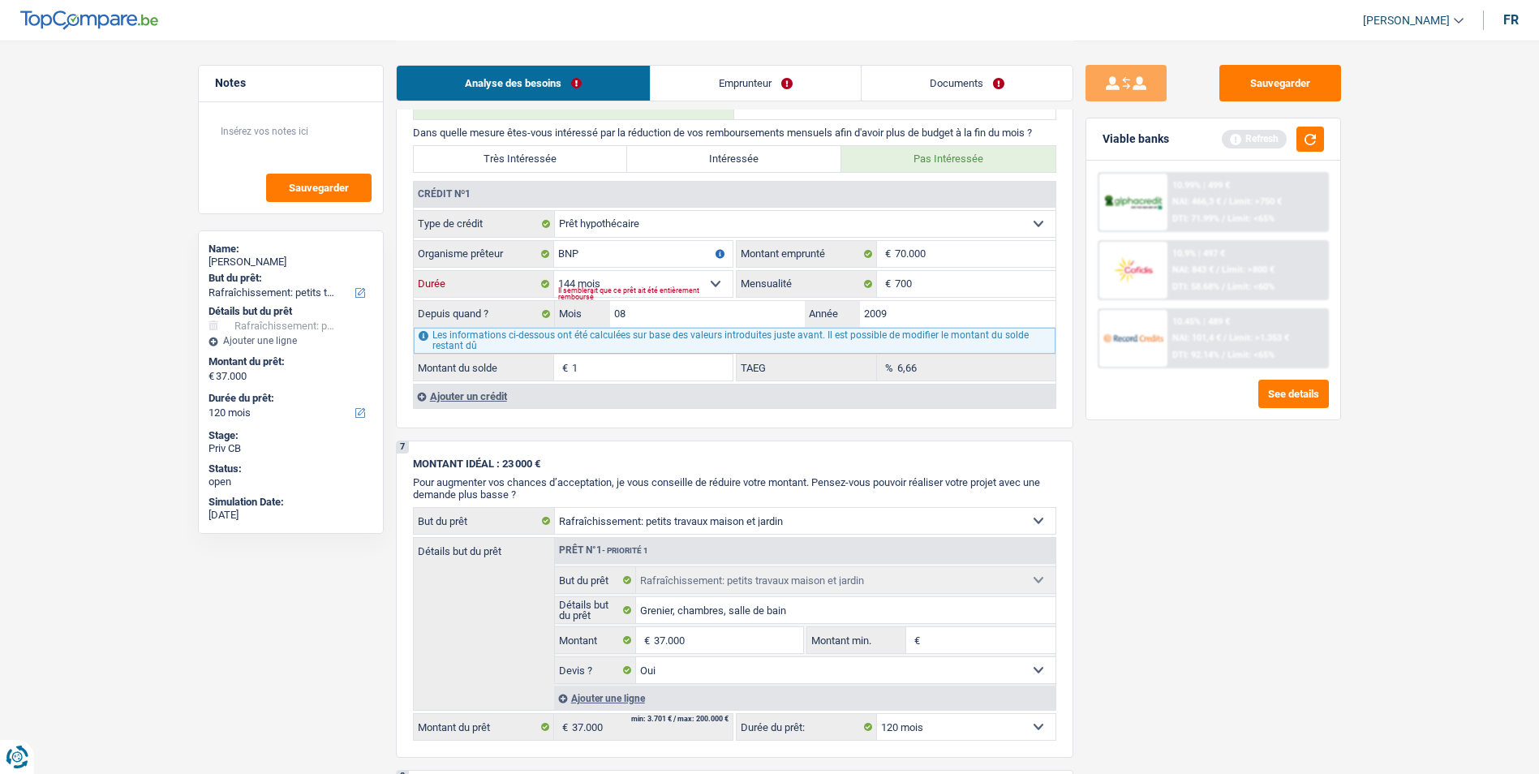
select select "240"
click at [554, 271] on select "120 mois 132 mois 144 mois 180 mois 240 mois 300 mois 360 mois 420 mois Sélecti…" at bounding box center [643, 284] width 178 height 26
type input "26.868"
type input "11,05"
click at [720, 283] on select "120 mois 132 mois 144 mois 180 mois 240 mois 300 mois 360 mois 420 mois Sélecti…" at bounding box center [643, 284] width 178 height 26
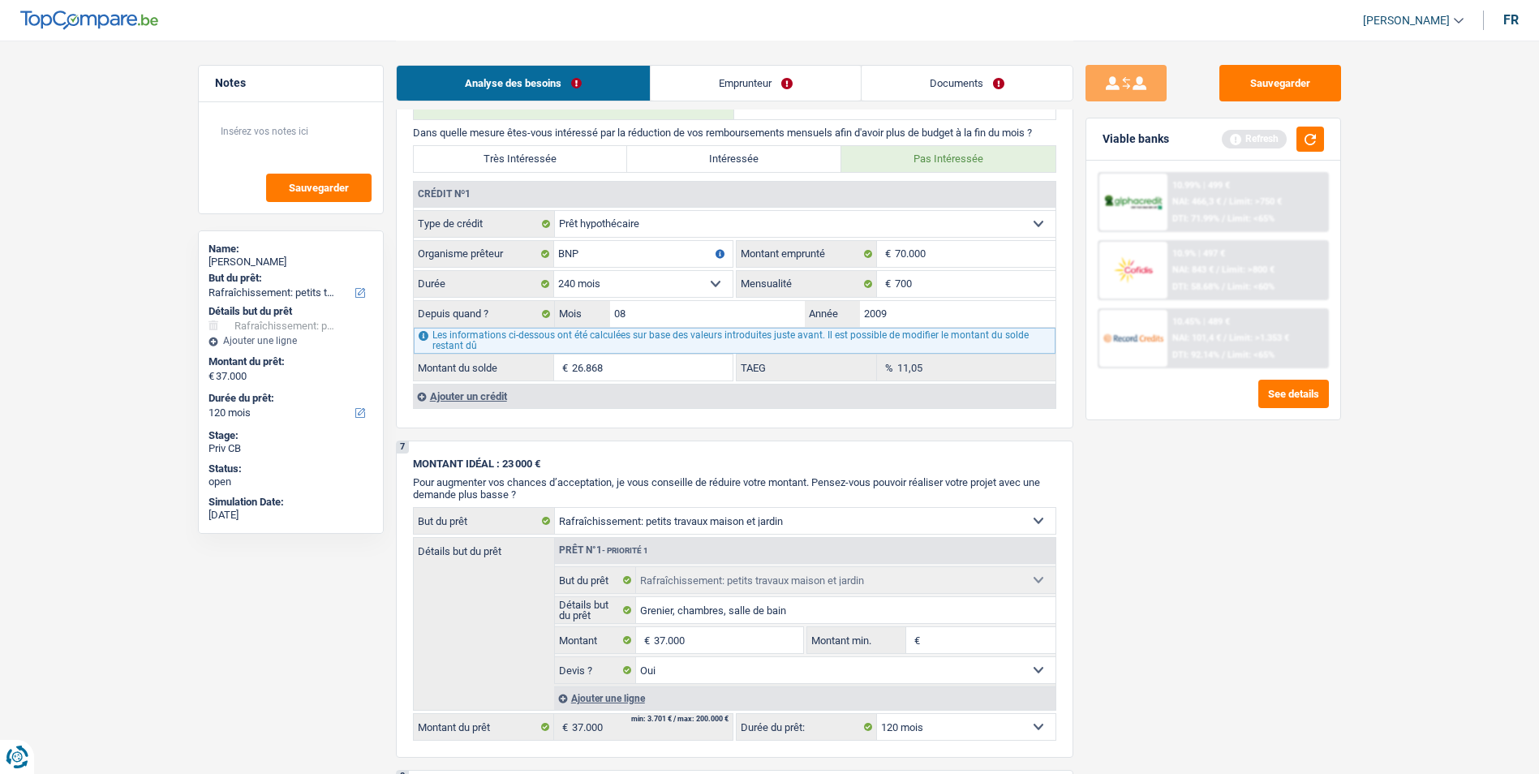
select select "180"
click at [554, 271] on select "120 mois 132 mois 144 mois 180 mois 240 mois 300 mois 360 mois 420 mois Sélecti…" at bounding box center [643, 284] width 178 height 26
type input "1"
type input "9,12"
click at [669, 290] on div "Il semblerait que ce prêt ait été entièrement remboursé" at bounding box center [645, 293] width 174 height 6
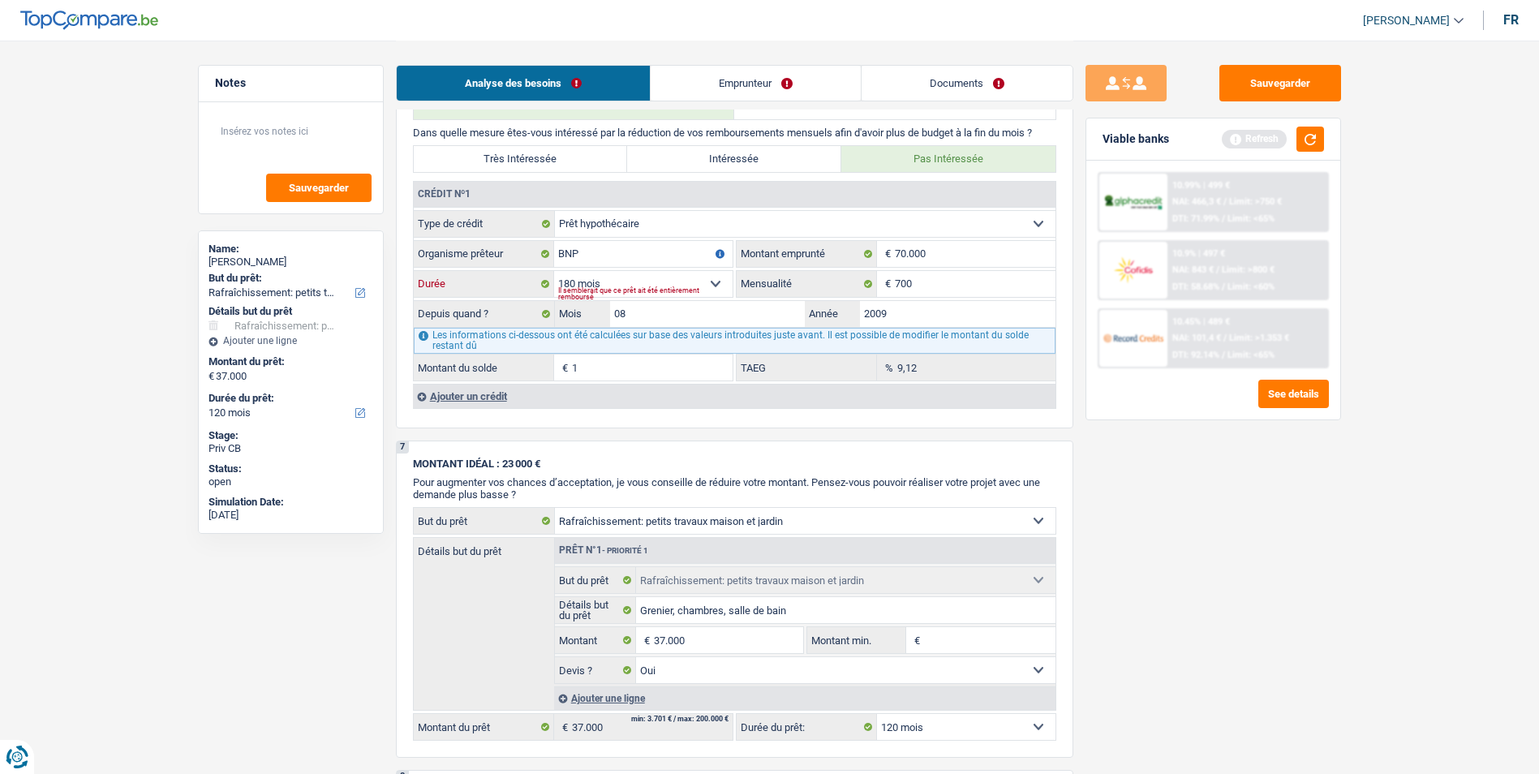
click at [717, 281] on select "120 mois 132 mois 144 mois 180 mois 240 mois 300 mois 360 mois 420 mois Sélecti…" at bounding box center [643, 284] width 178 height 26
select select "240"
click at [554, 271] on select "120 mois 132 mois 144 mois 180 mois 240 mois 300 mois 360 mois 420 mois Sélecti…" at bounding box center [643, 284] width 178 height 26
type input "26.868"
type input "11,05"
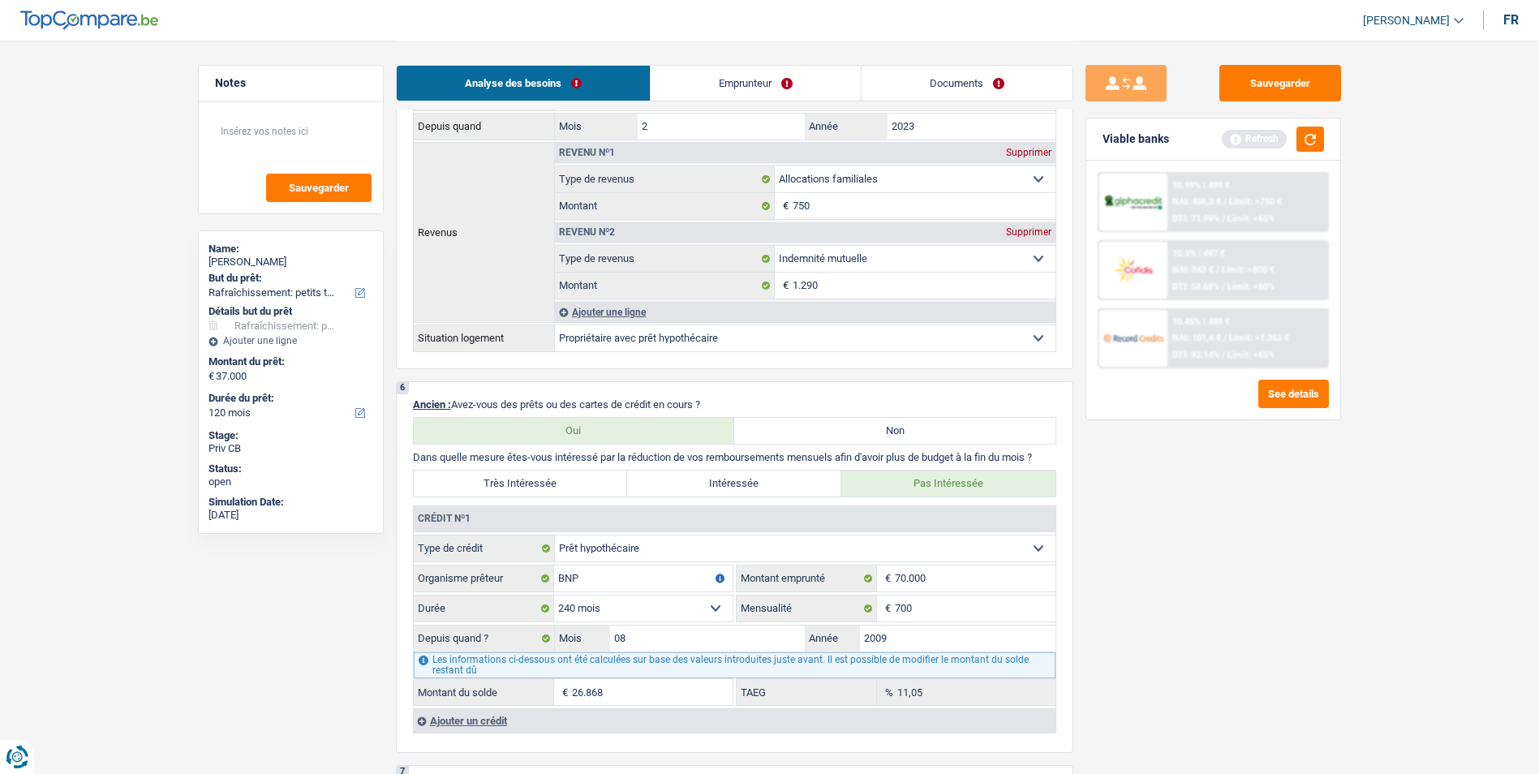
scroll to position [649, 0]
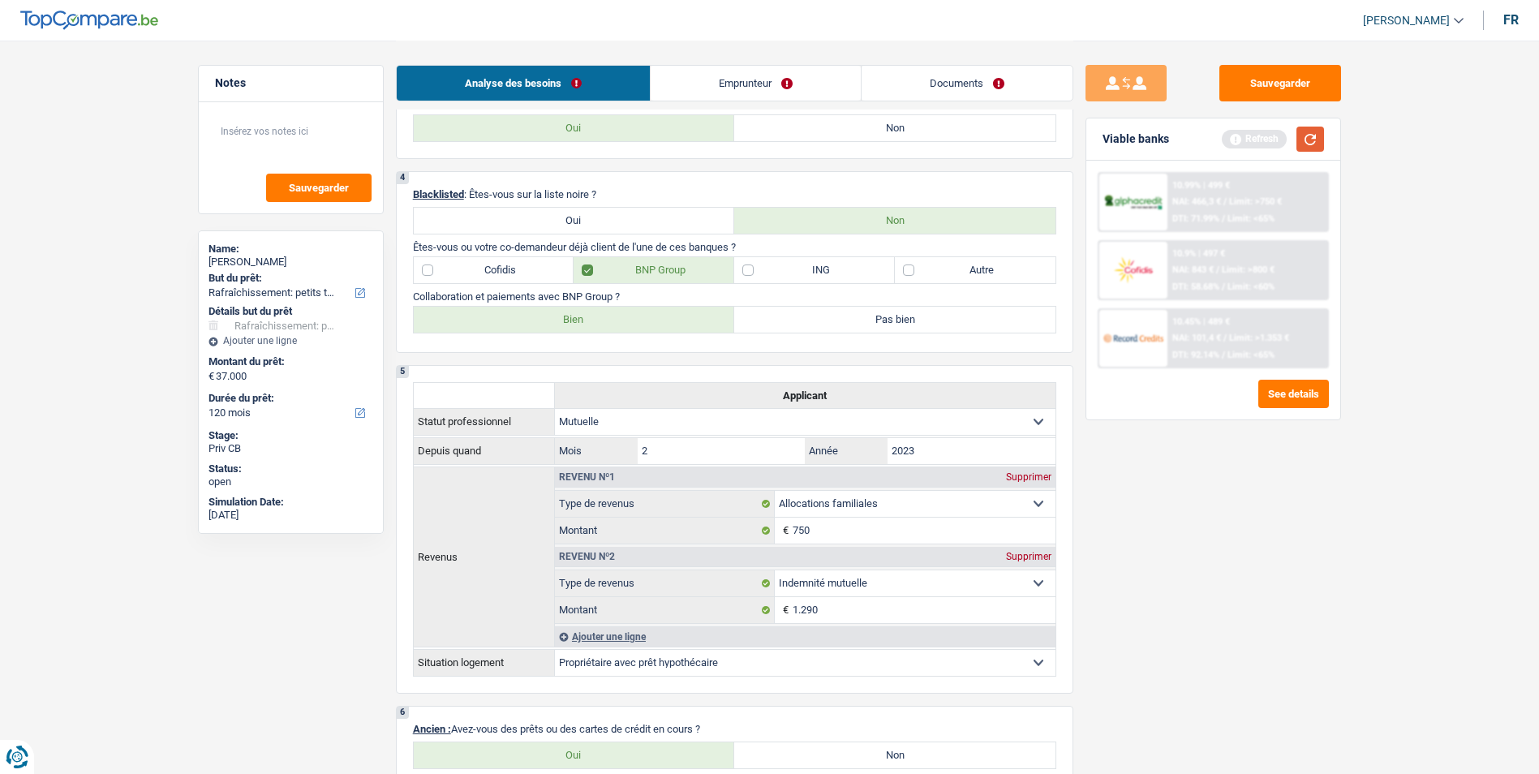
click at [1299, 141] on button "button" at bounding box center [1310, 139] width 28 height 25
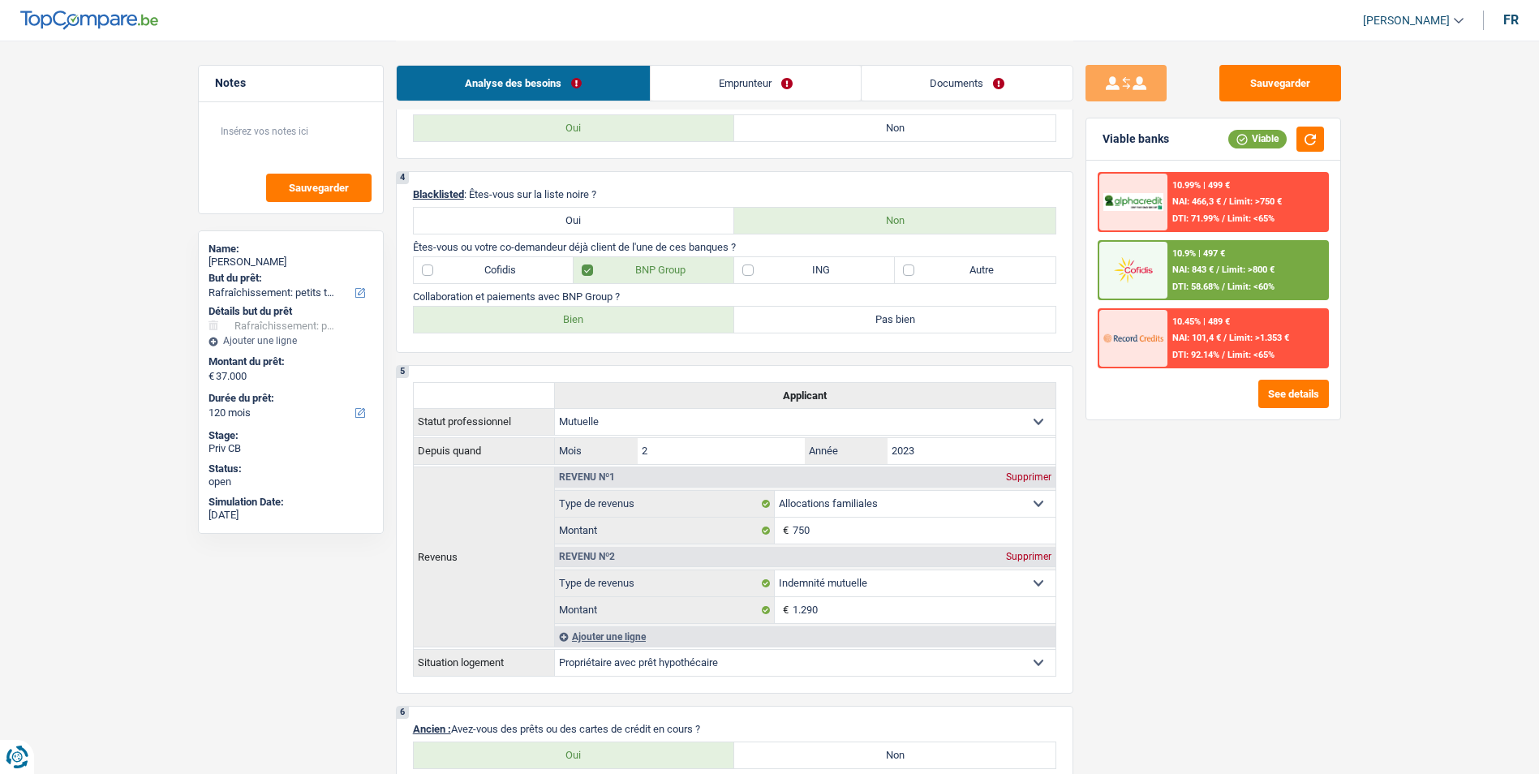
click at [799, 88] on link "Emprunteur" at bounding box center [755, 83] width 210 height 35
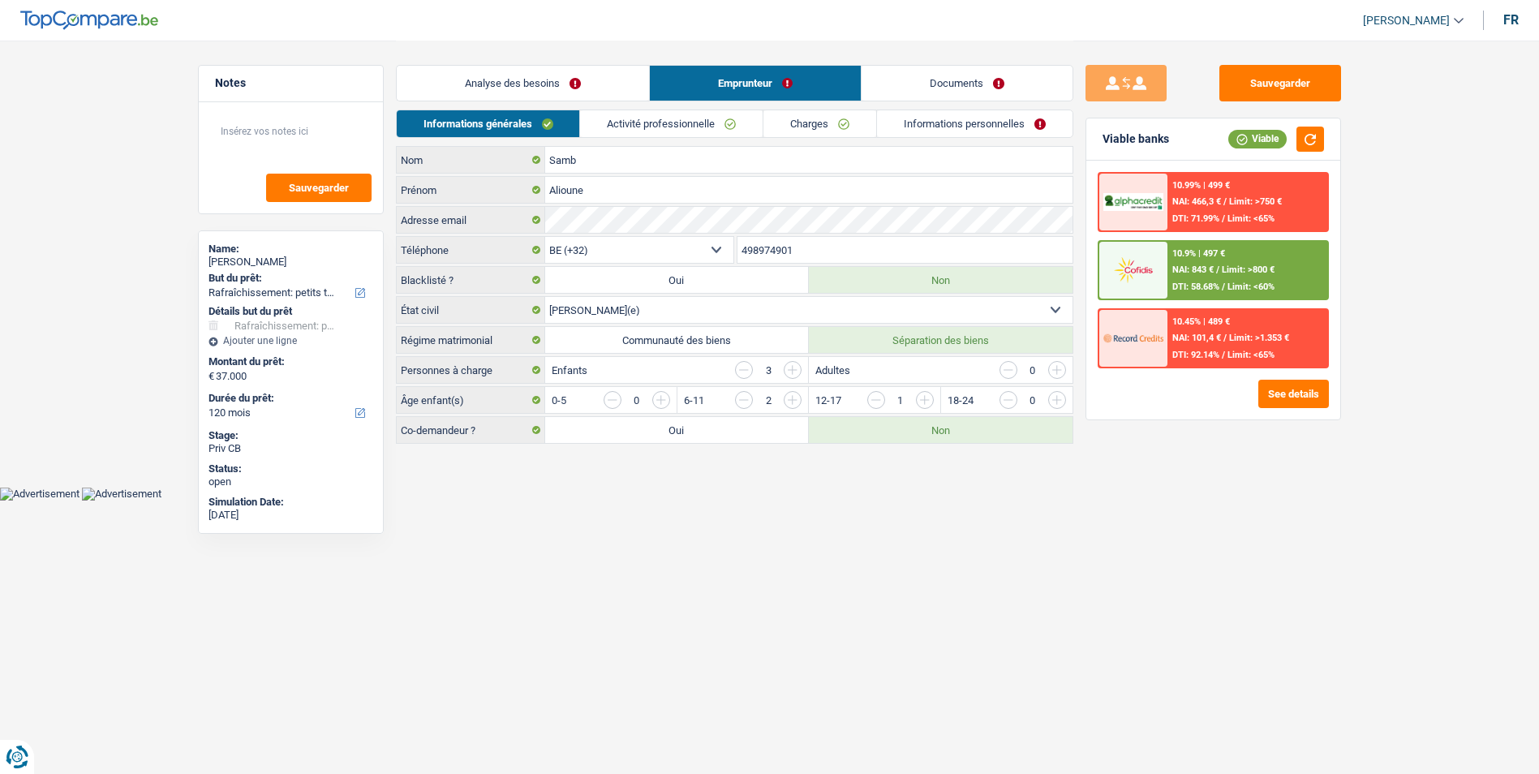
scroll to position [0, 0]
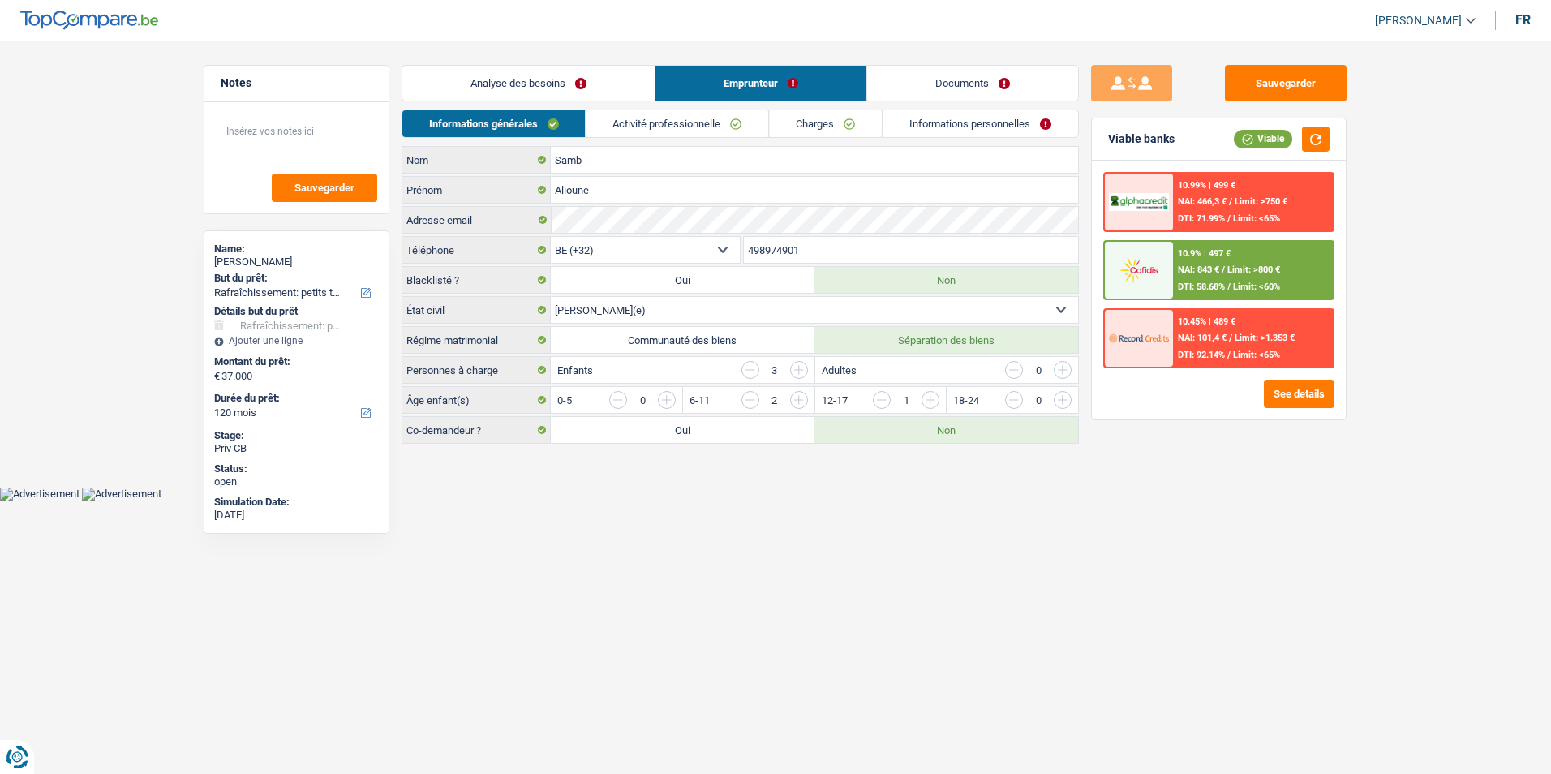
click at [920, 83] on link "Documents" at bounding box center [972, 83] width 211 height 35
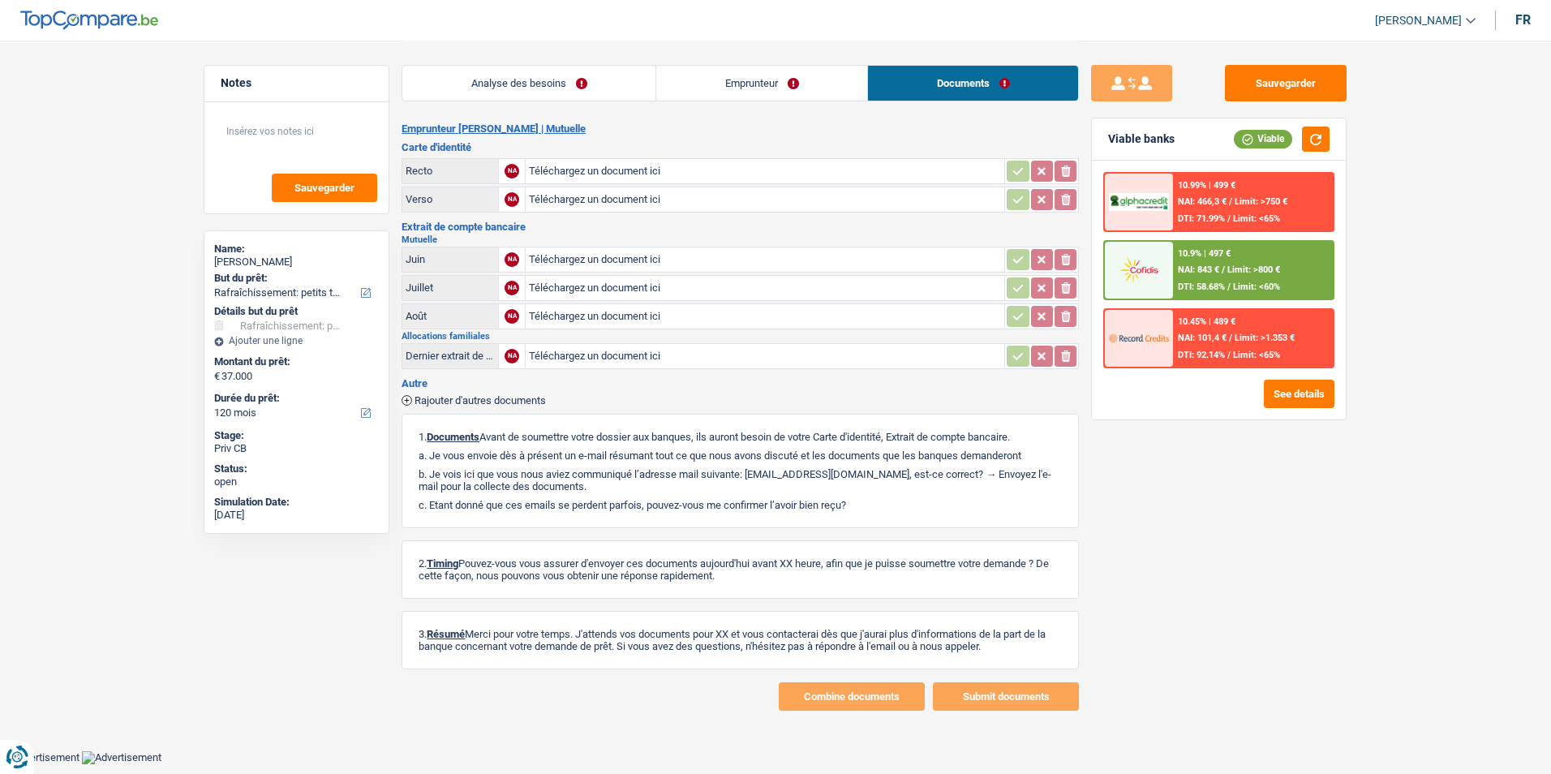
click at [795, 101] on div "Analyse des besoins Emprunteur Documents" at bounding box center [739, 75] width 677 height 69
click at [792, 90] on link "Emprunteur" at bounding box center [761, 83] width 211 height 35
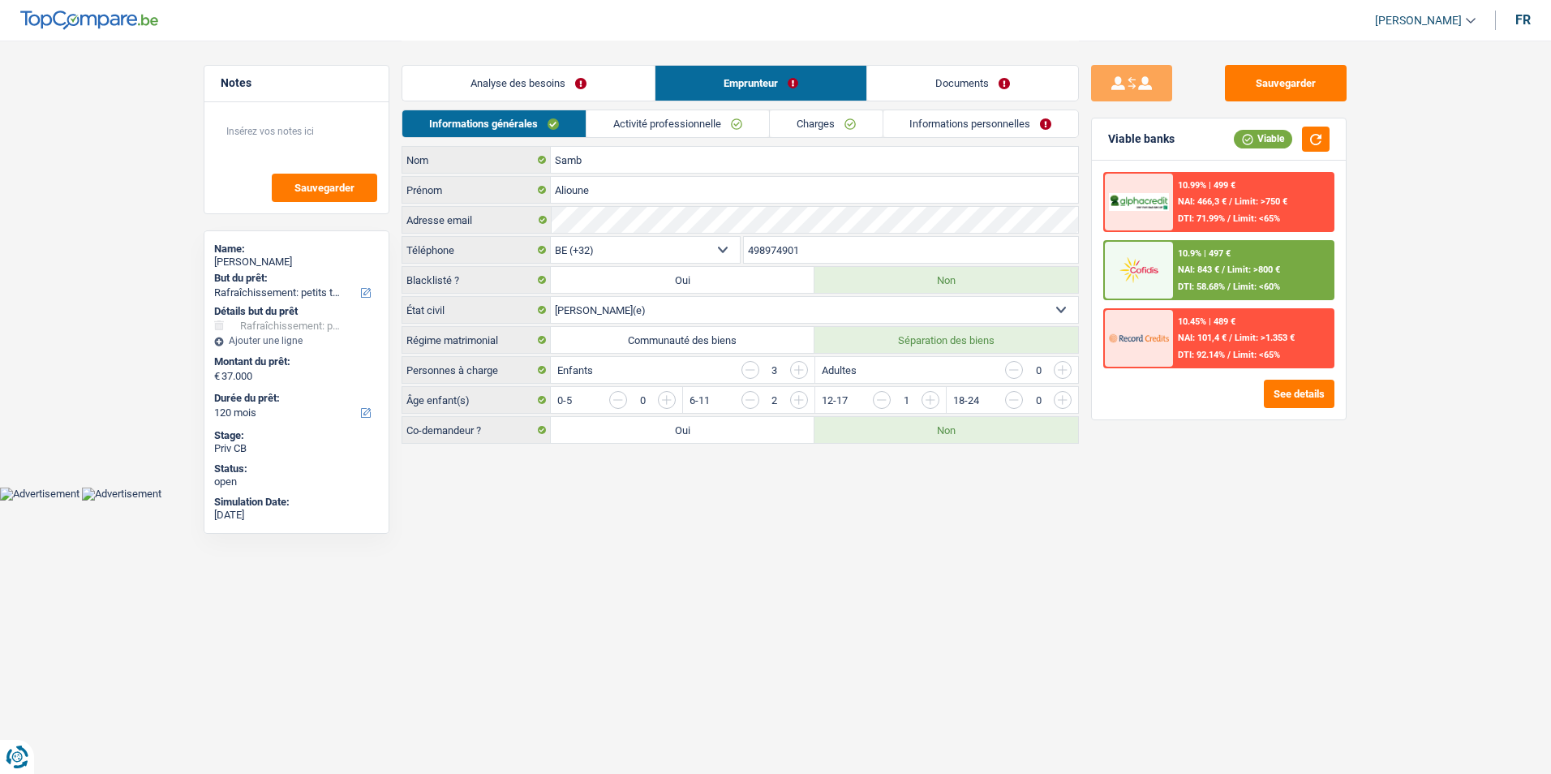
click at [590, 97] on link "Analyse des besoins" at bounding box center [528, 83] width 252 height 35
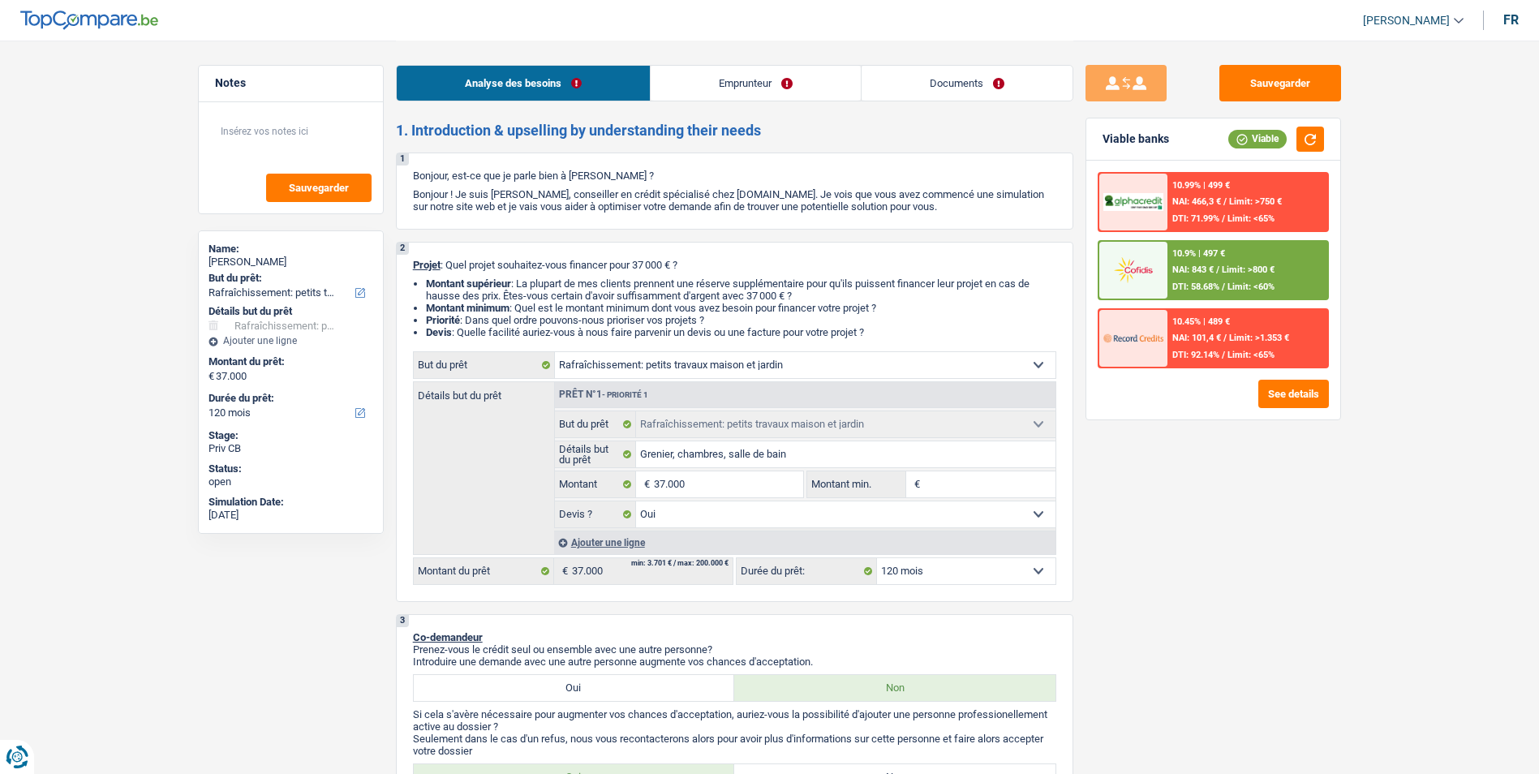
click at [730, 97] on link "Emprunteur" at bounding box center [755, 83] width 210 height 35
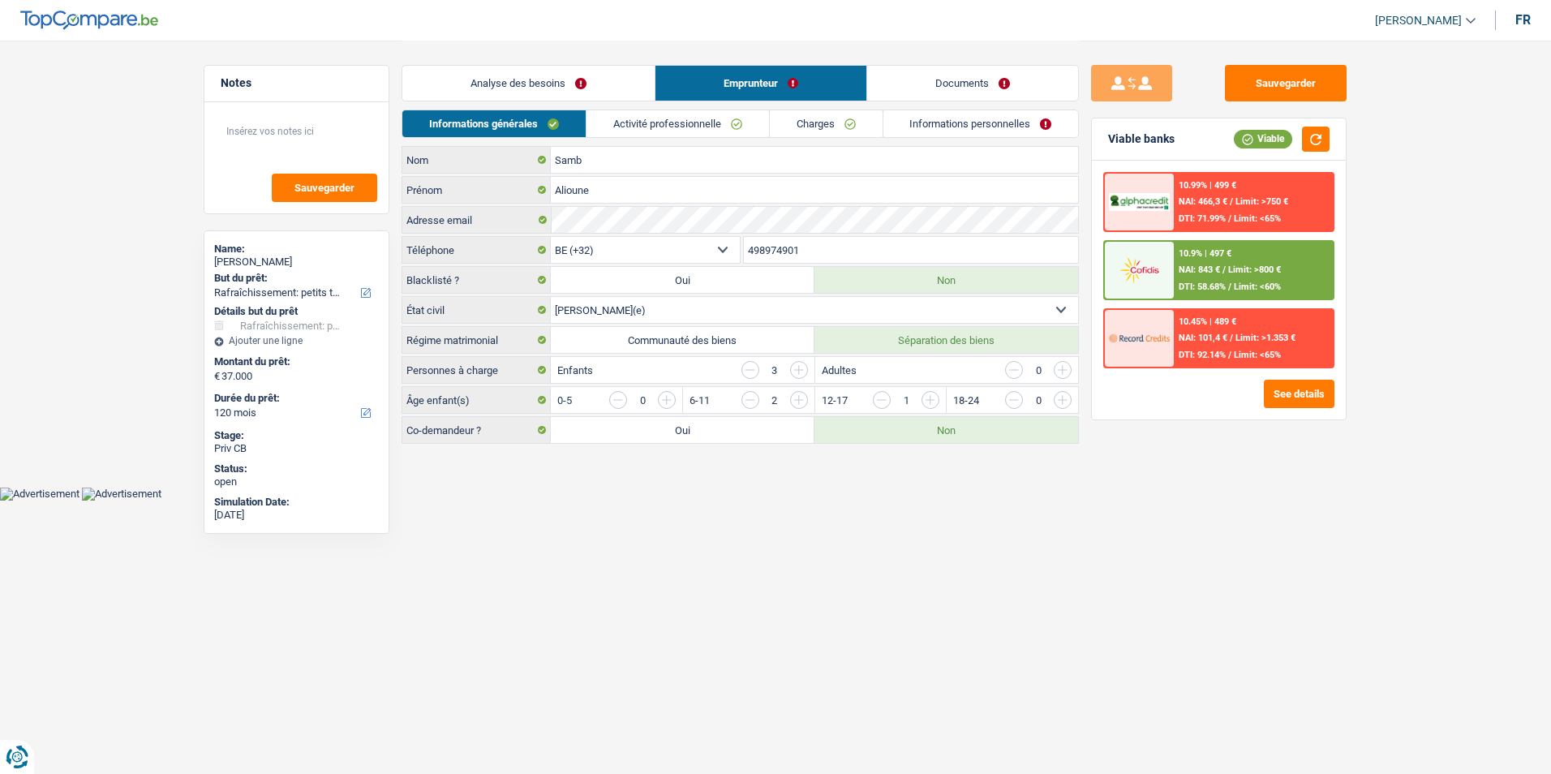
click at [603, 86] on link "Analyse des besoins" at bounding box center [528, 83] width 252 height 35
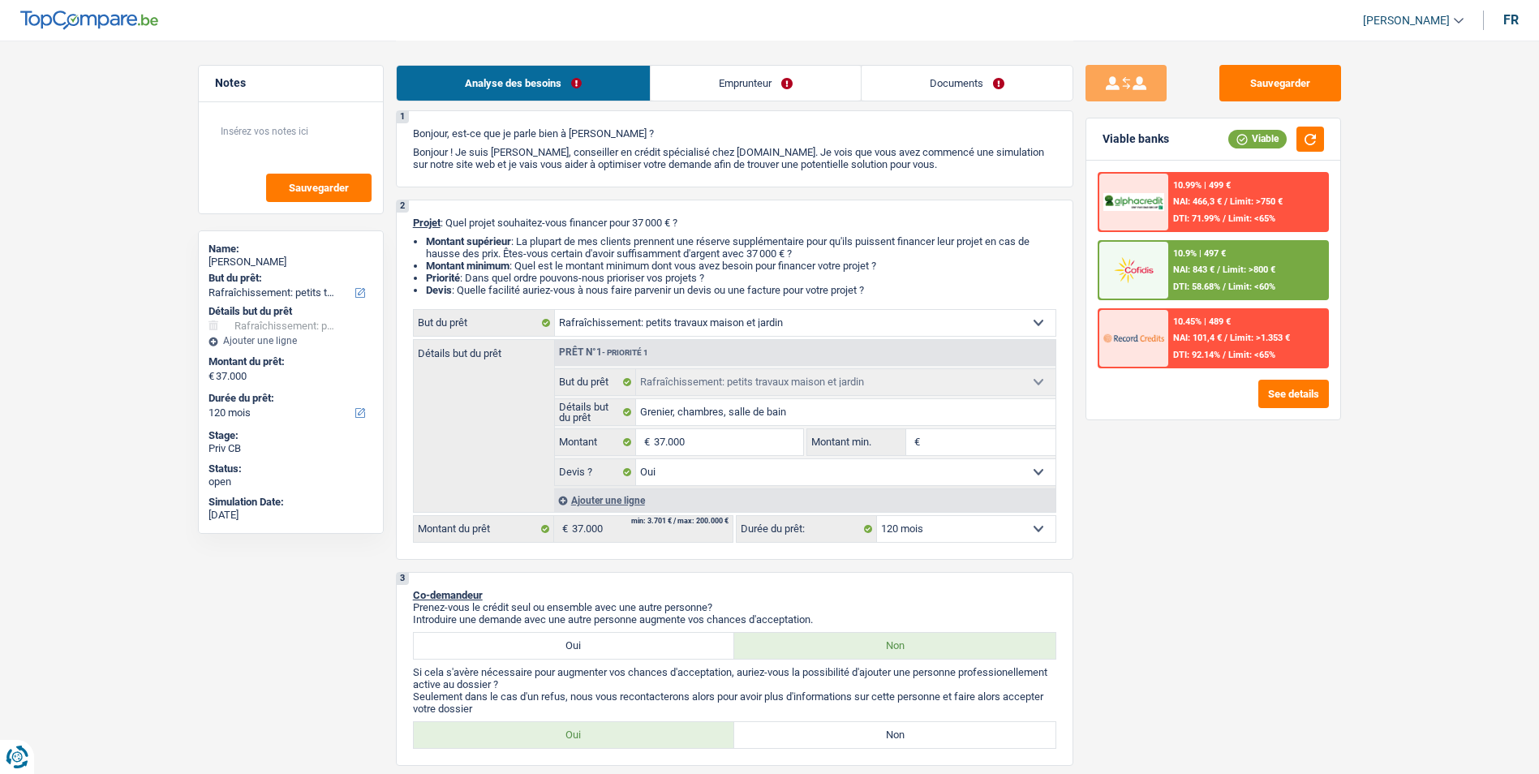
scroll to position [81, 0]
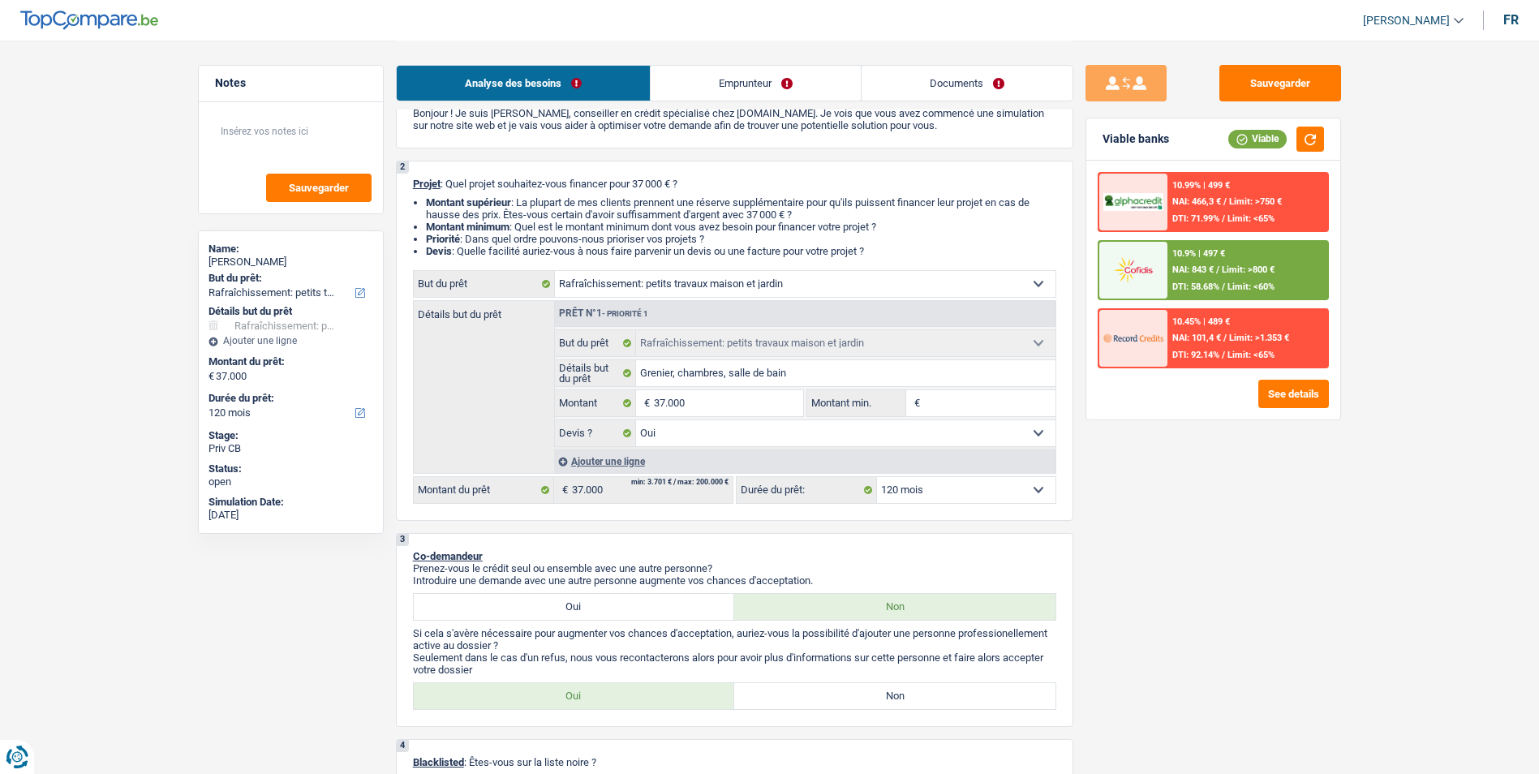
click at [1023, 487] on select "12 mois 18 mois 24 mois 30 mois 36 mois 42 mois 48 mois 60 mois 72 mois 84 mois…" at bounding box center [966, 490] width 178 height 26
click at [877, 477] on select "12 mois 18 mois 24 mois 30 mois 36 mois 42 mois 48 mois 60 mois 72 mois 84 mois…" at bounding box center [966, 490] width 178 height 26
click at [1234, 250] on div "10.9% | 497 € NAI: 843 € / Limit: >800 € DTI: 58.68% / Limit: <60%" at bounding box center [1247, 270] width 160 height 57
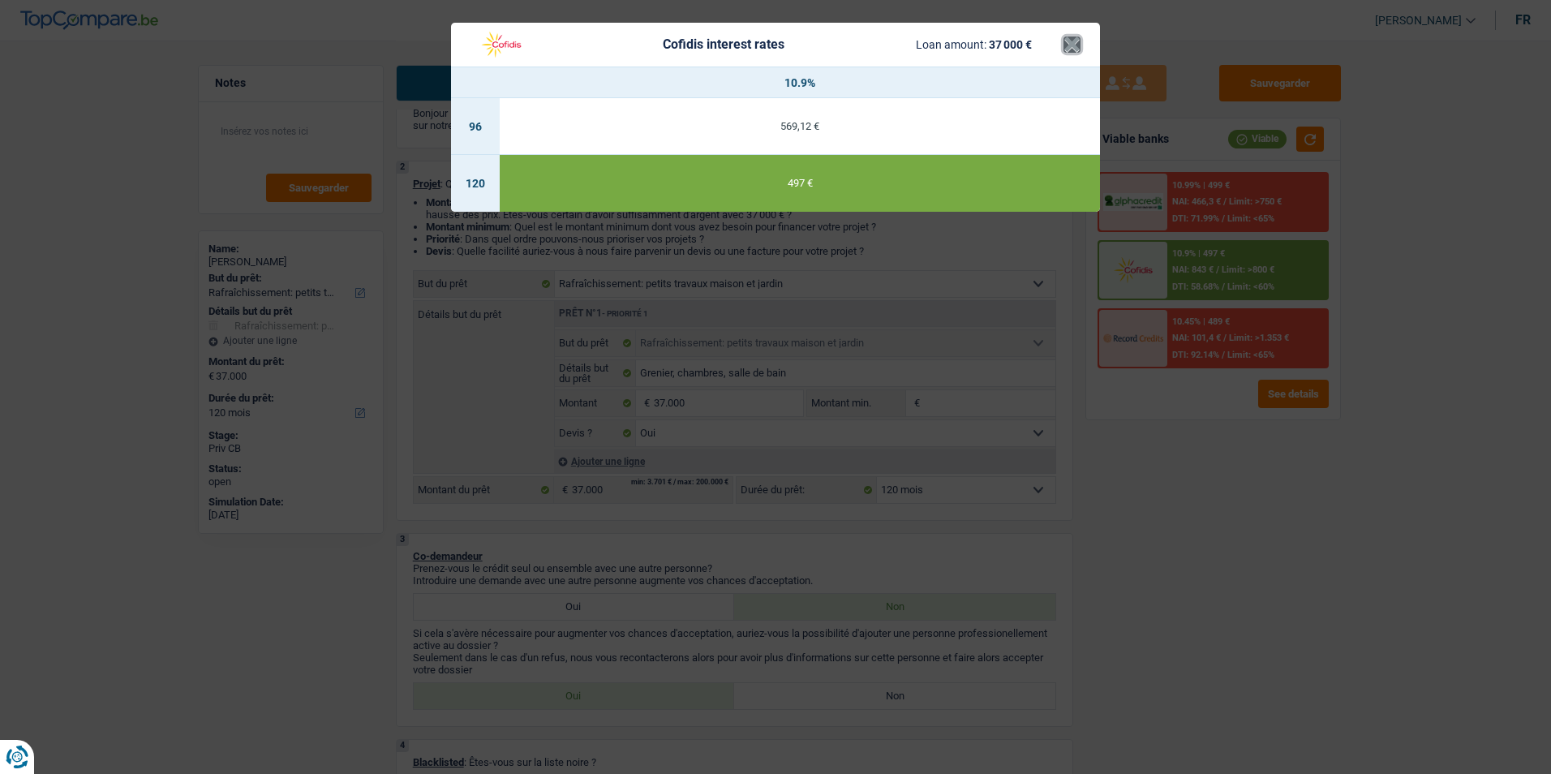
click at [1070, 43] on button "×" at bounding box center [1071, 44] width 17 height 16
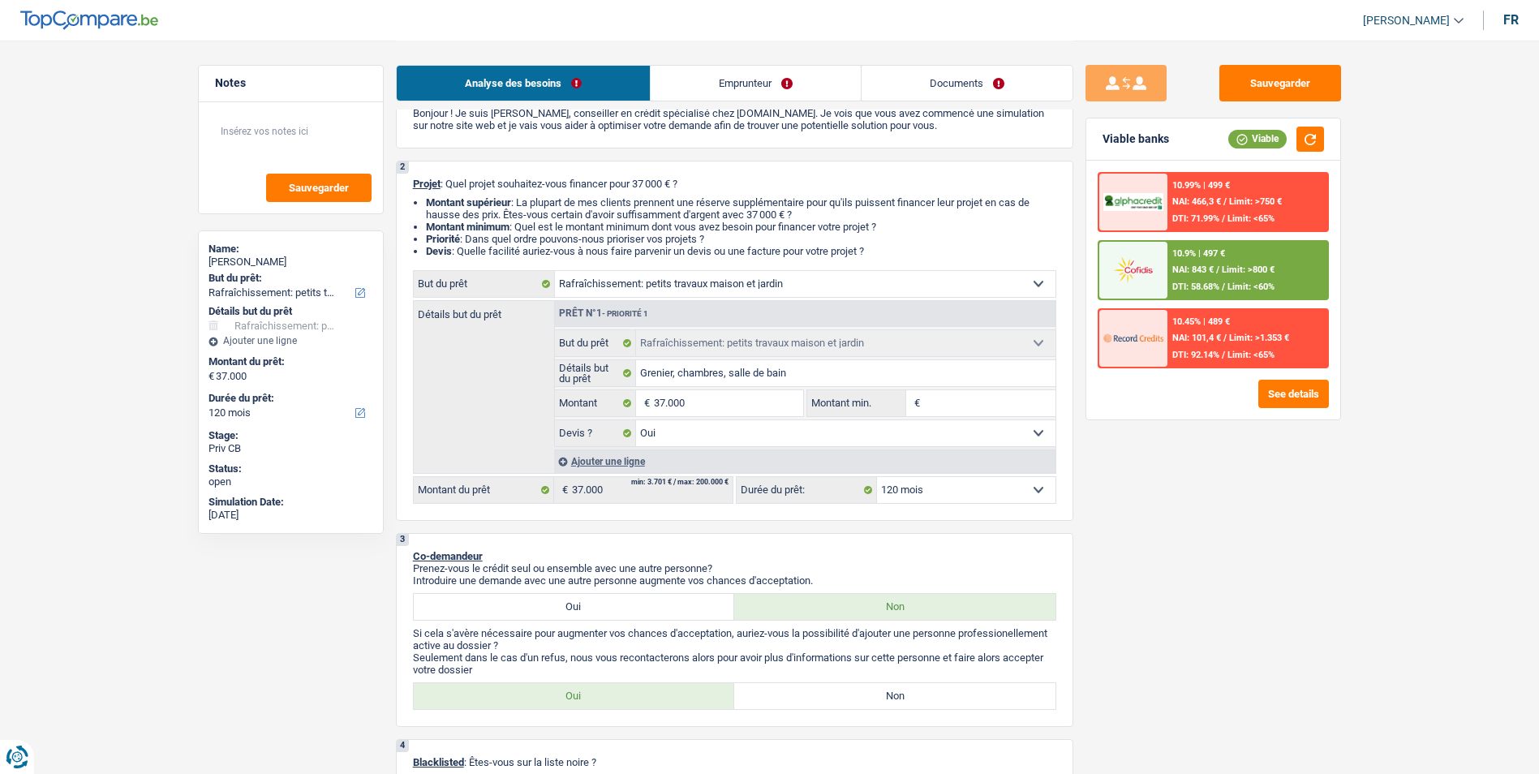
click at [959, 493] on select "12 mois 18 mois 24 mois 30 mois 36 mois 42 mois 48 mois 60 mois 72 mois 84 mois…" at bounding box center [966, 490] width 178 height 26
select select "84"
click at [877, 477] on select "12 mois 18 mois 24 mois 30 mois 36 mois 42 mois 48 mois 60 mois 72 mois 84 mois…" at bounding box center [966, 490] width 178 height 26
select select "84"
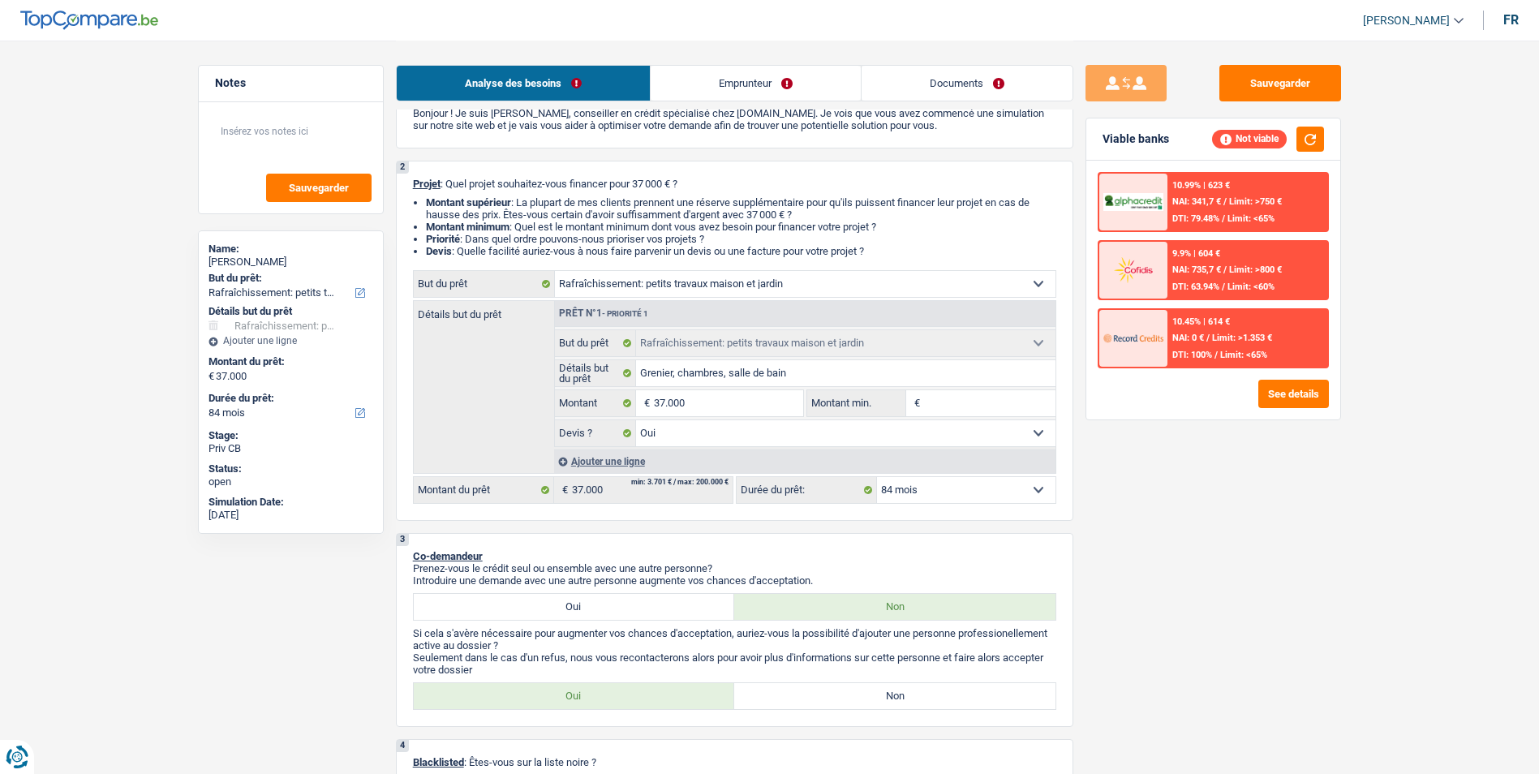
click at [971, 486] on select "12 mois 18 mois 24 mois 30 mois 36 mois 42 mois 48 mois 60 mois 72 mois 84 mois…" at bounding box center [966, 490] width 178 height 26
select select "96"
click at [877, 477] on select "12 mois 18 mois 24 mois 30 mois 36 mois 42 mois 48 mois 60 mois 72 mois 84 mois…" at bounding box center [966, 490] width 178 height 26
select select "96"
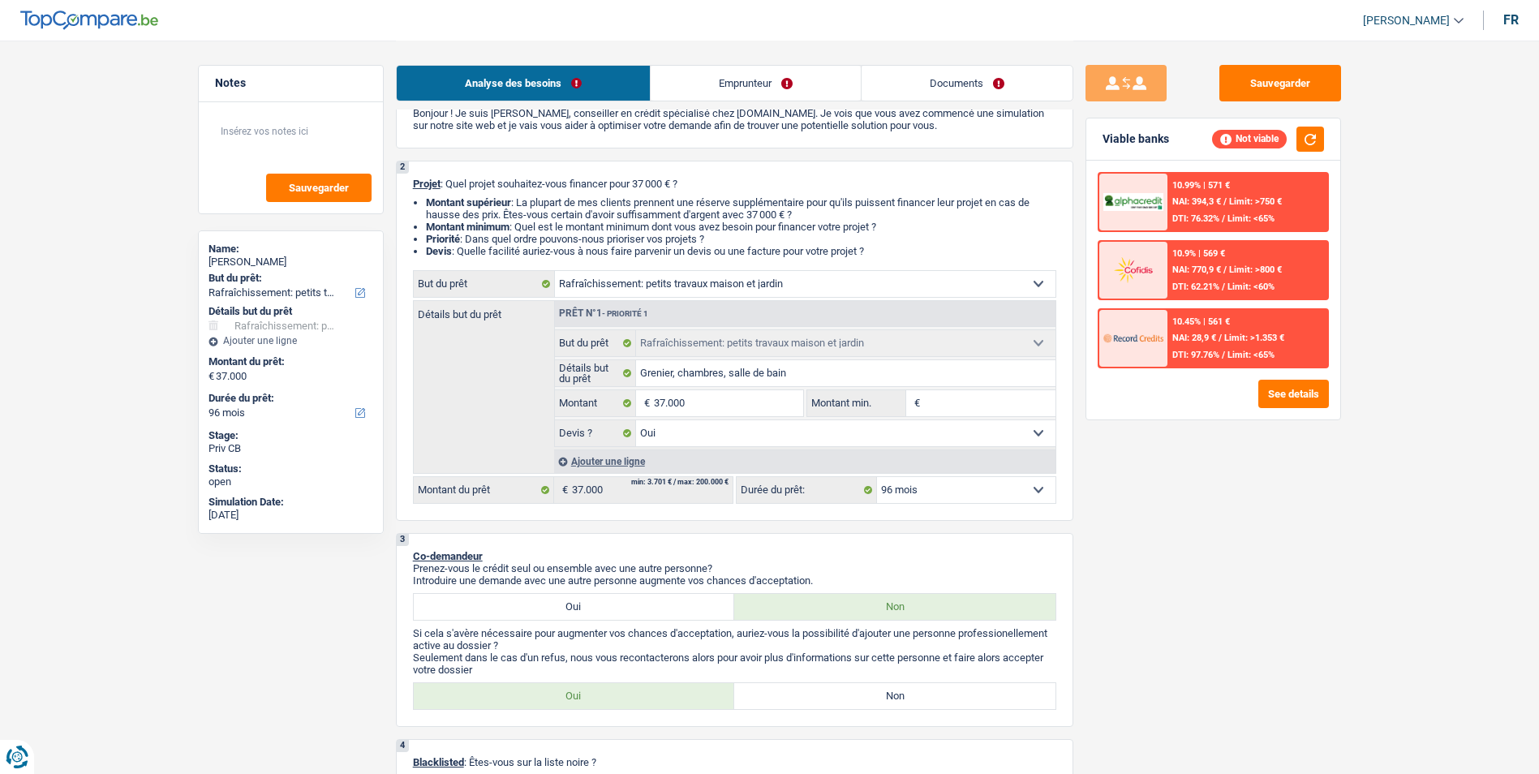
click at [979, 484] on select "12 mois 18 mois 24 mois 30 mois 36 mois 42 mois 48 mois 60 mois 72 mois 84 mois…" at bounding box center [966, 490] width 178 height 26
select select "120"
click at [877, 477] on select "12 mois 18 mois 24 mois 30 mois 36 mois 42 mois 48 mois 60 mois 72 mois 84 mois…" at bounding box center [966, 490] width 178 height 26
select select "120"
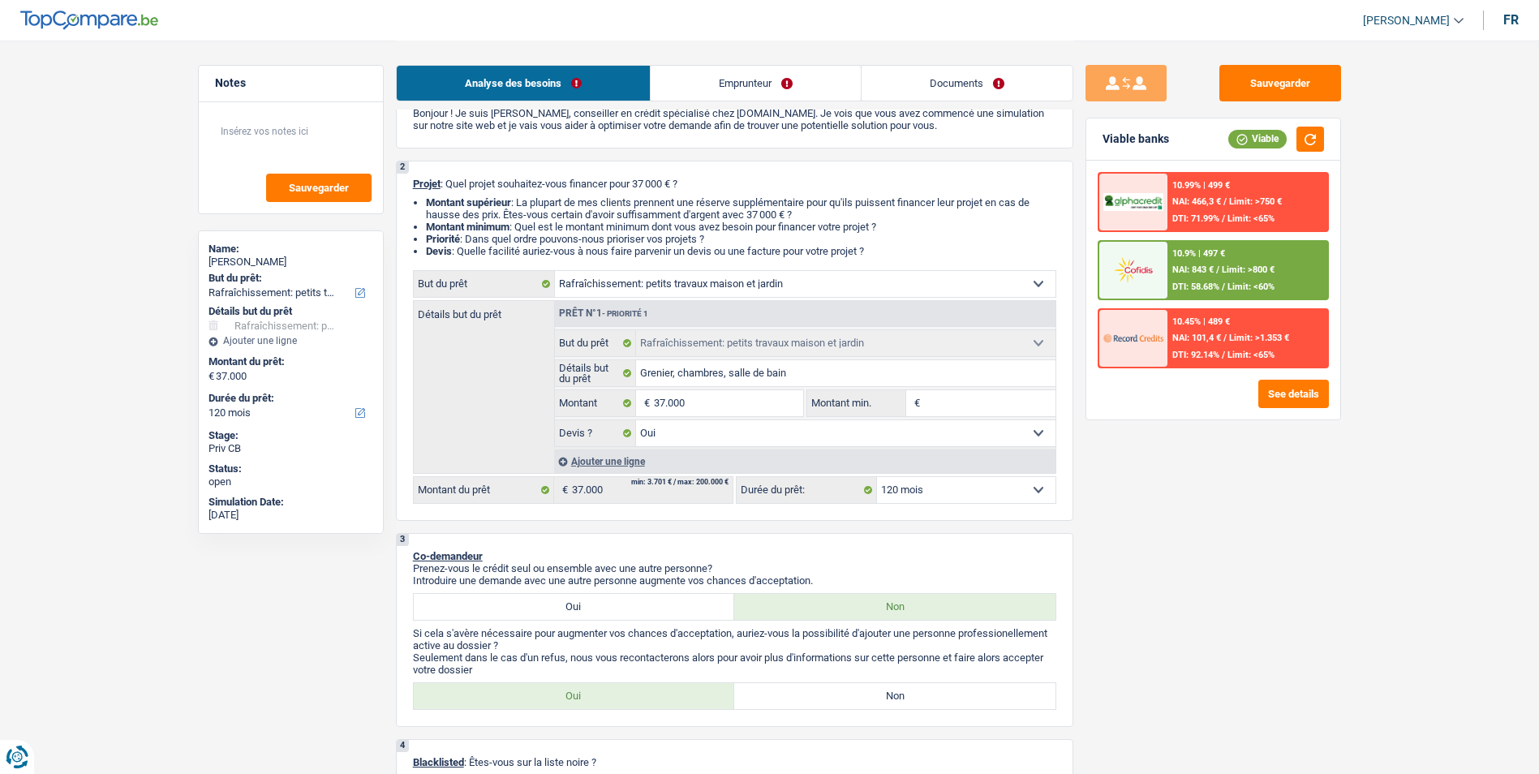
click at [1244, 256] on div "10.9% | 497 € NAI: 843 € / Limit: >800 € DTI: 58.68% / Limit: <60%" at bounding box center [1247, 270] width 160 height 57
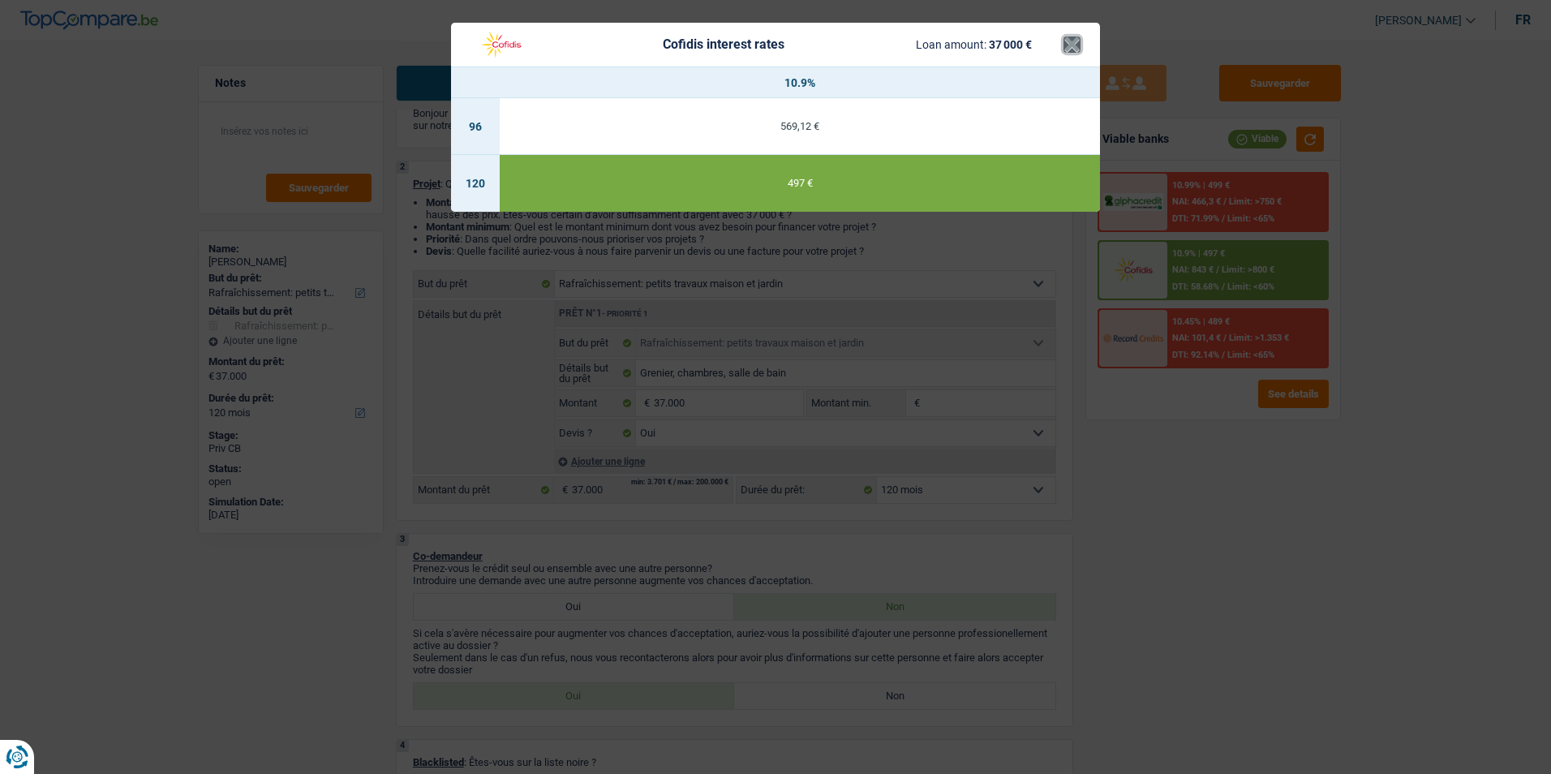
click at [1071, 53] on button "×" at bounding box center [1071, 44] width 17 height 16
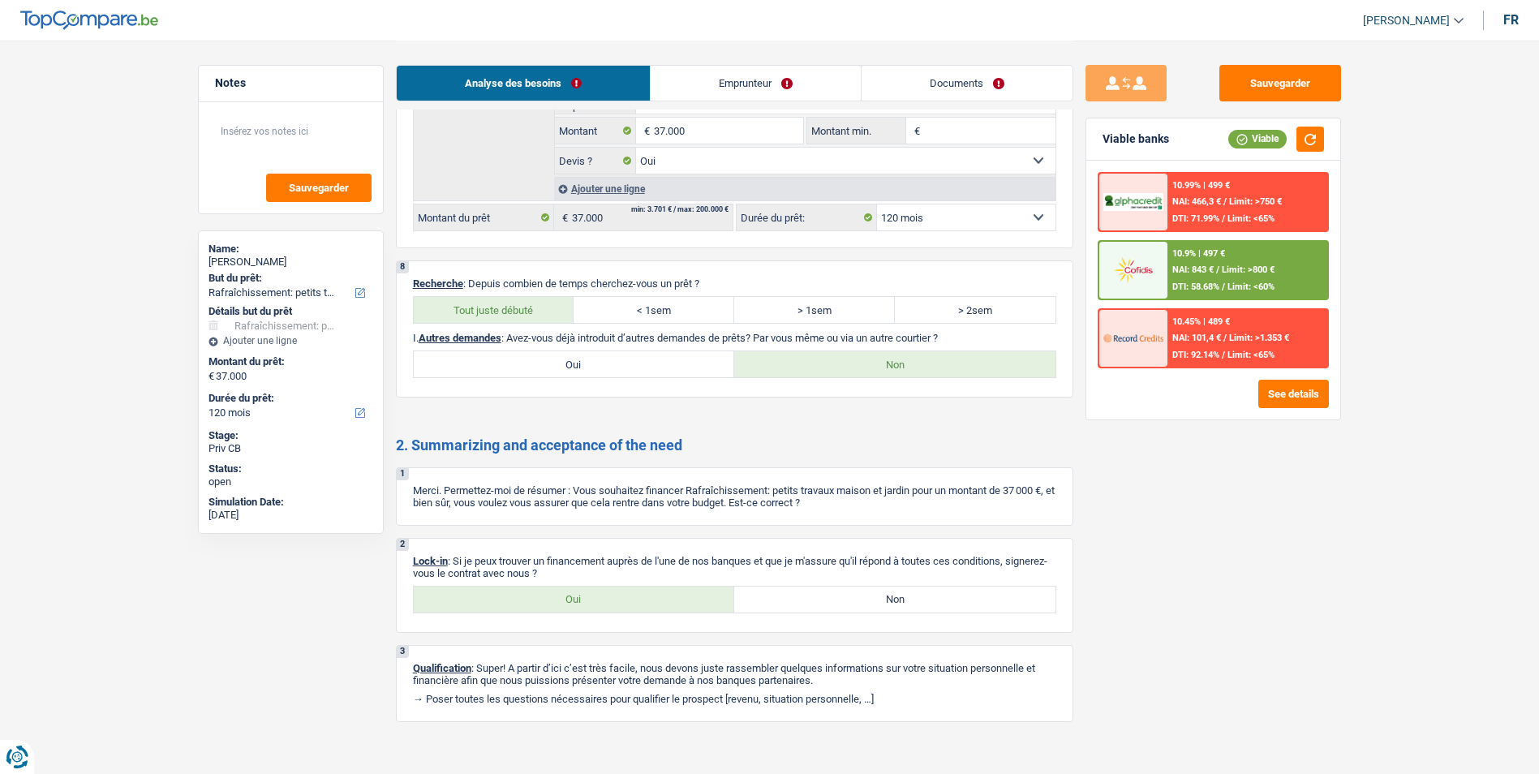
scroll to position [1820, 0]
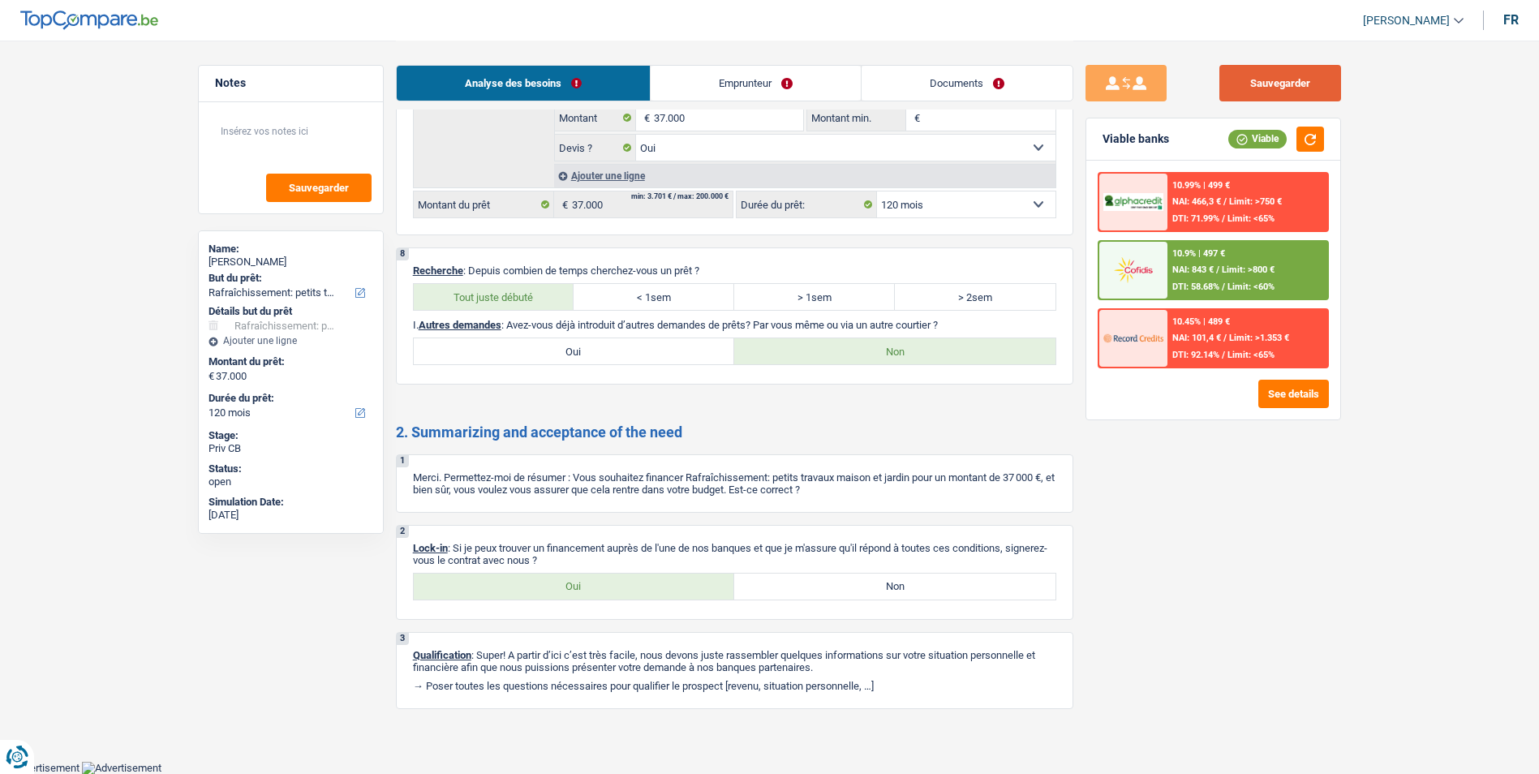
click at [1311, 75] on button "Sauvegarder" at bounding box center [1280, 83] width 122 height 36
